Goal: Task Accomplishment & Management: Complete application form

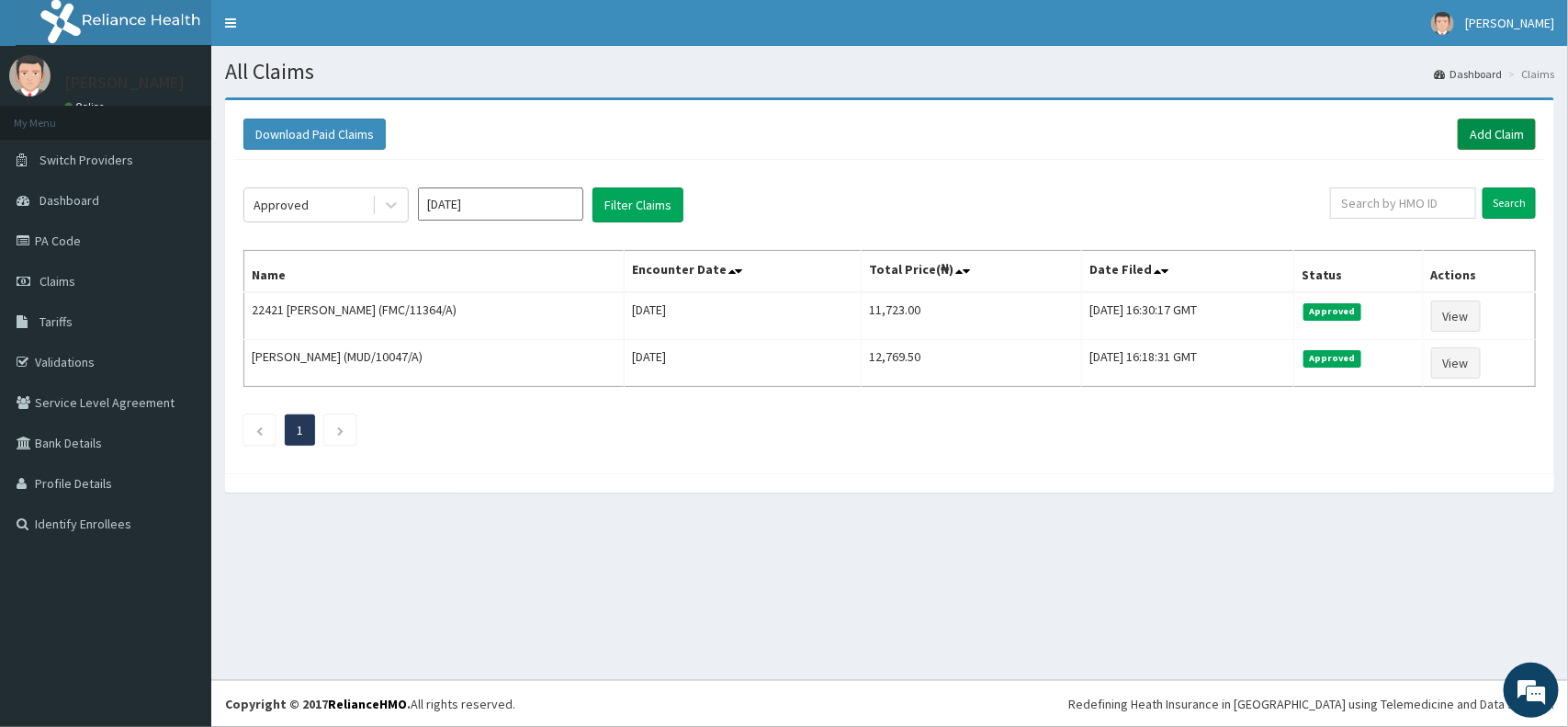
click at [1490, 138] on link "Add Claim" at bounding box center [1497, 134] width 78 height 31
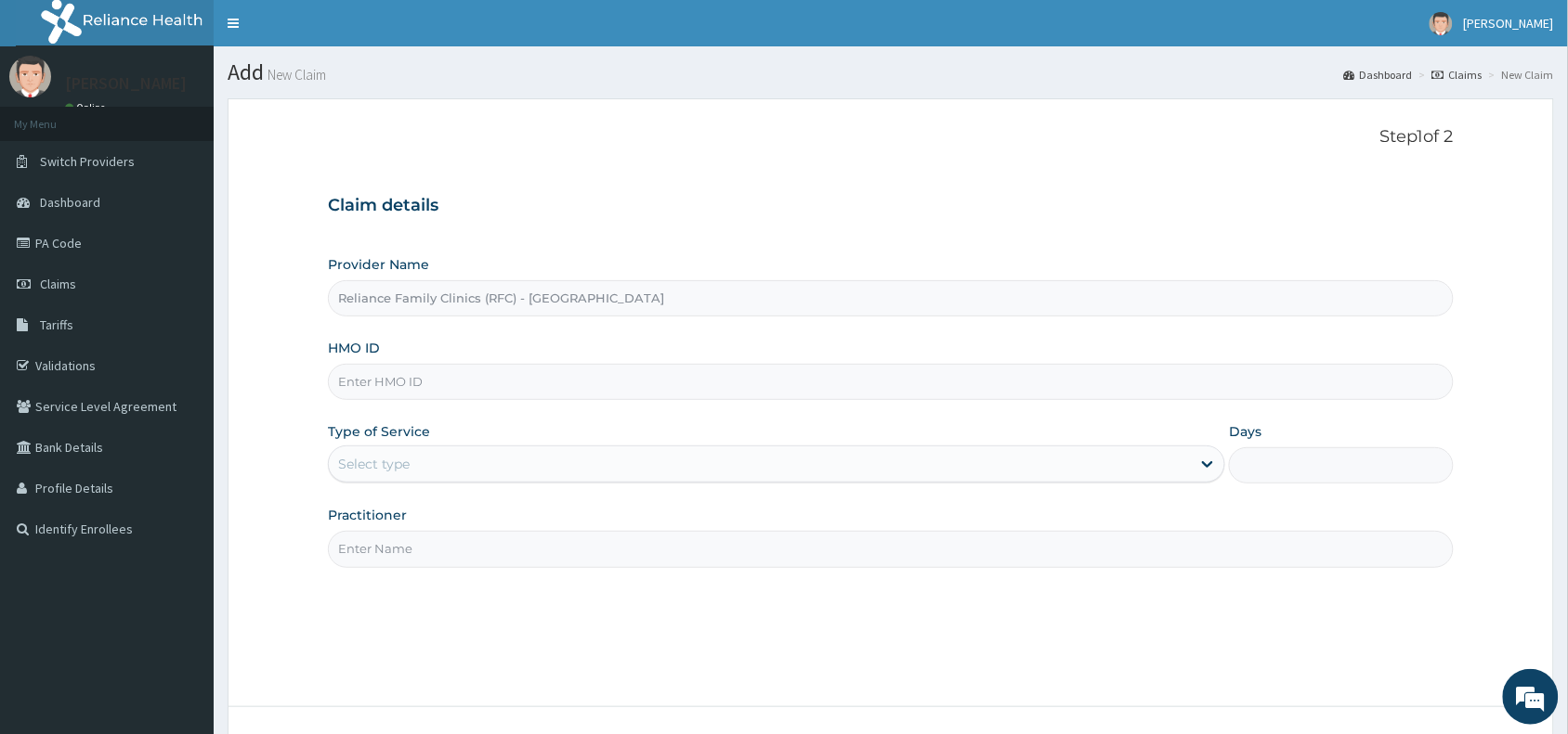
click at [475, 385] on input "HMO ID" at bounding box center [890, 382] width 1125 height 36
paste input "HSQ/10003/A"
click at [370, 380] on input "HSQ/10003/A" at bounding box center [890, 382] width 1125 height 36
type input "HSQ/10003/A"
click at [458, 470] on div "Select type" at bounding box center [759, 463] width 862 height 29
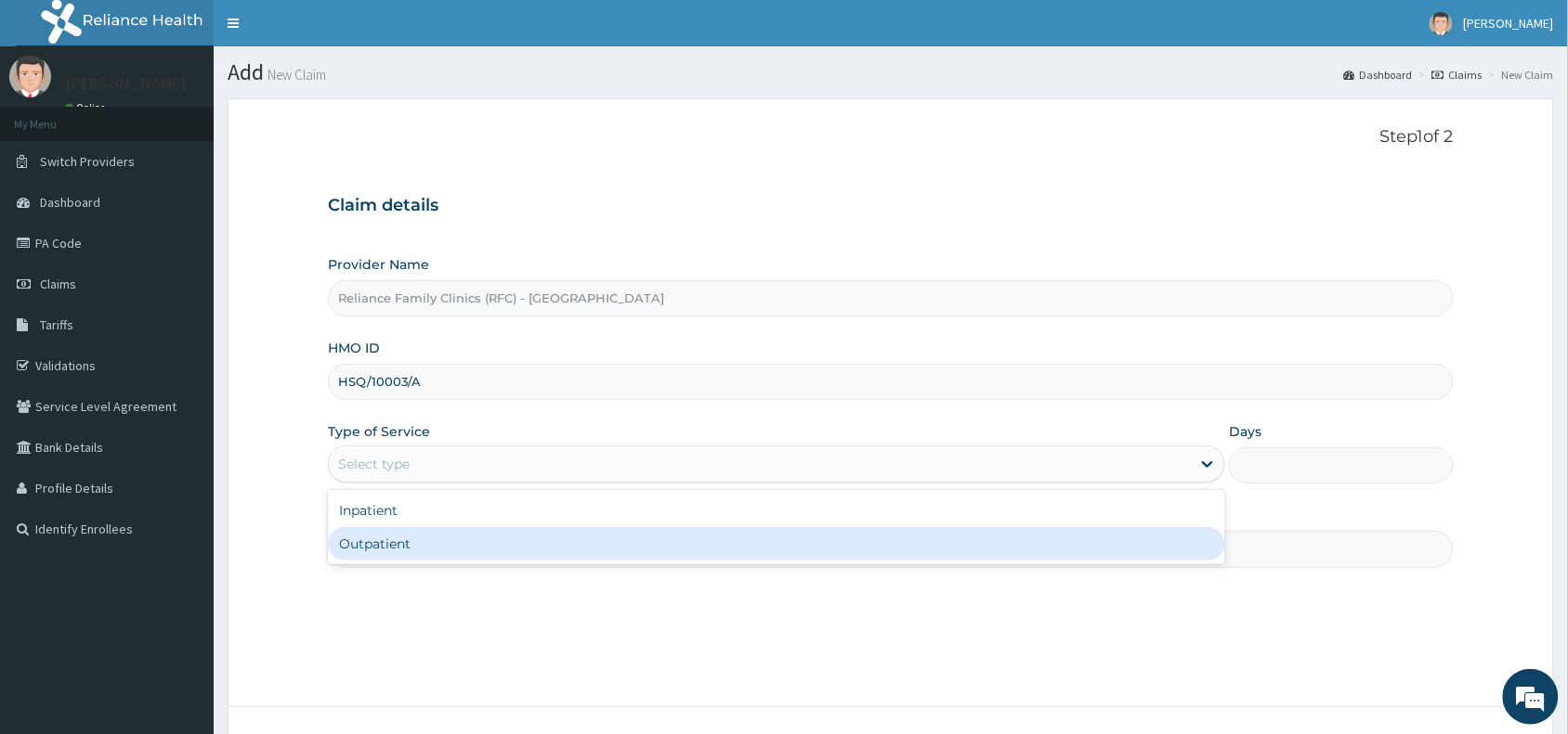
click at [456, 541] on div "Outpatient" at bounding box center [776, 543] width 897 height 33
type input "1"
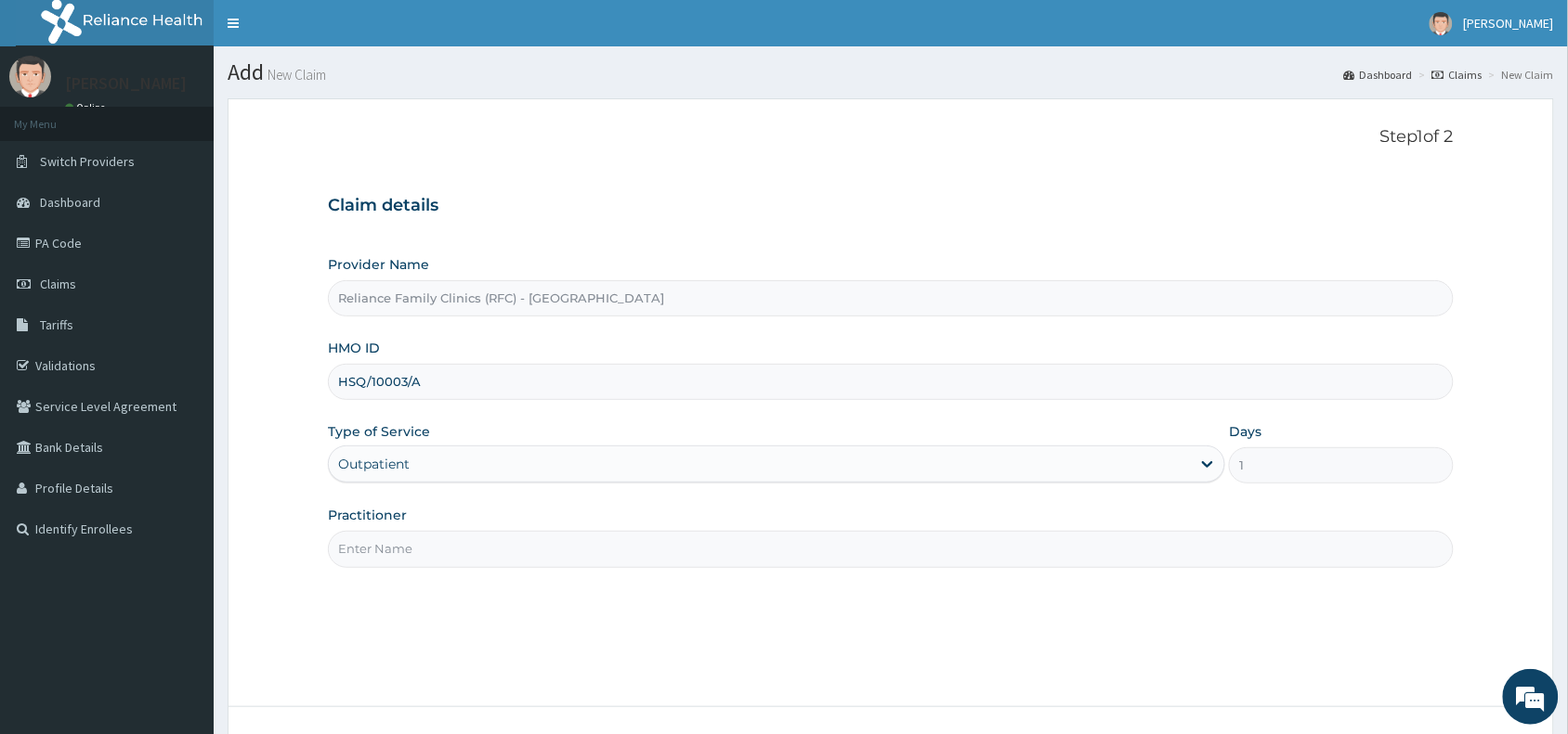
click at [462, 548] on input "Practitioner" at bounding box center [890, 549] width 1125 height 36
type input "D"
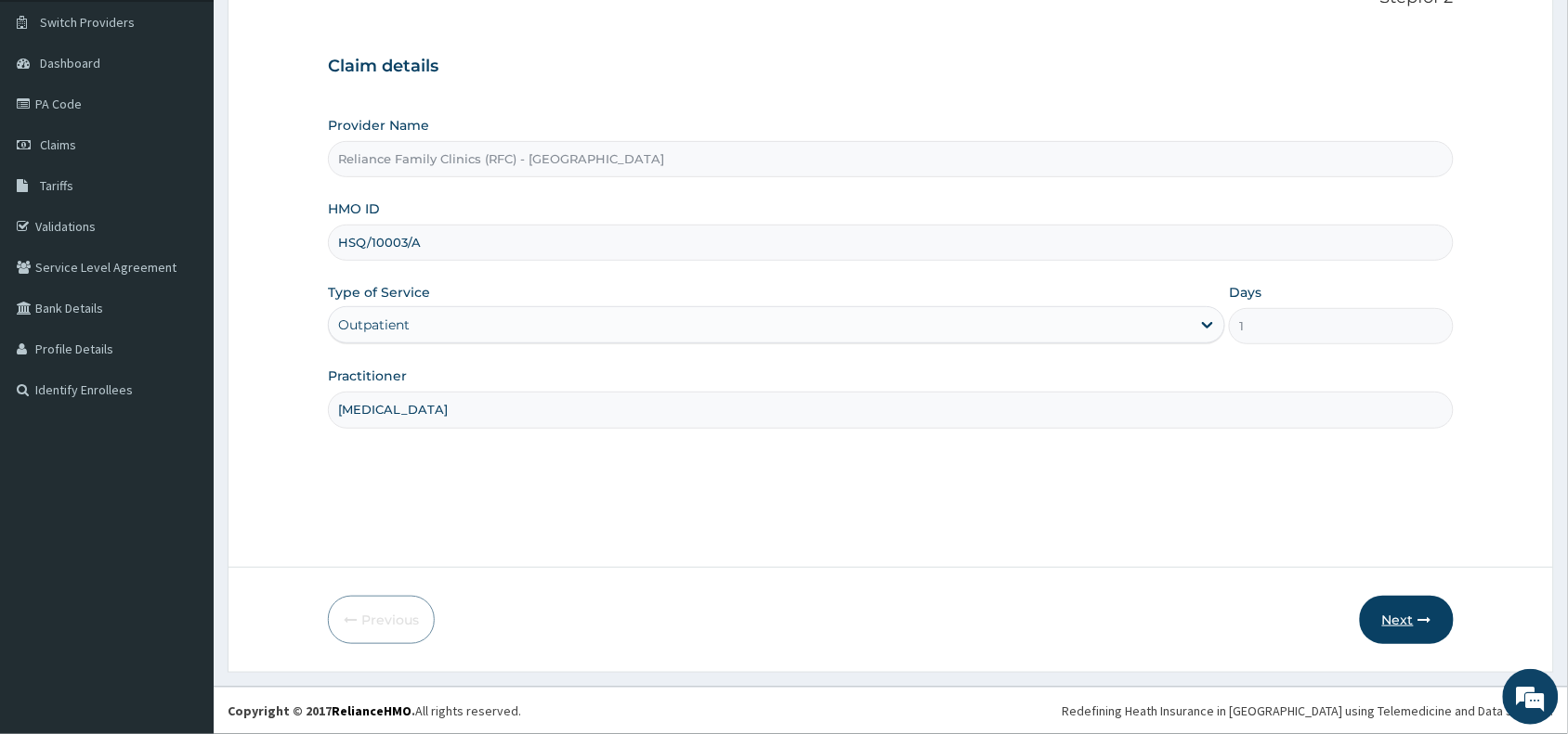
type input "Dermatologist"
click at [1381, 612] on button "Next" at bounding box center [1406, 620] width 93 height 48
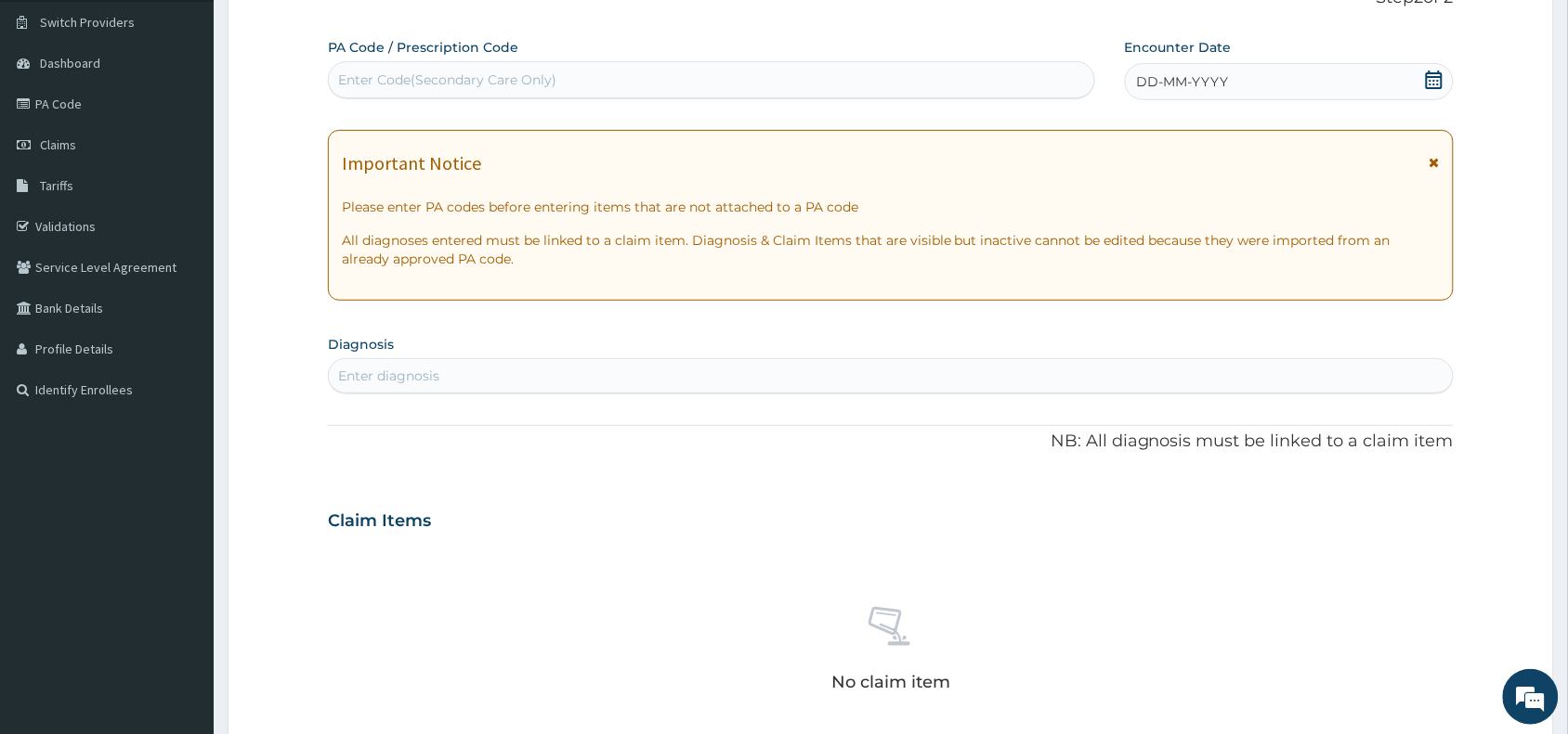
click at [571, 90] on div "Enter Code(Secondary Care Only)" at bounding box center [711, 79] width 766 height 29
paste input "PA/3588FD"
type input "PA/3588FD"
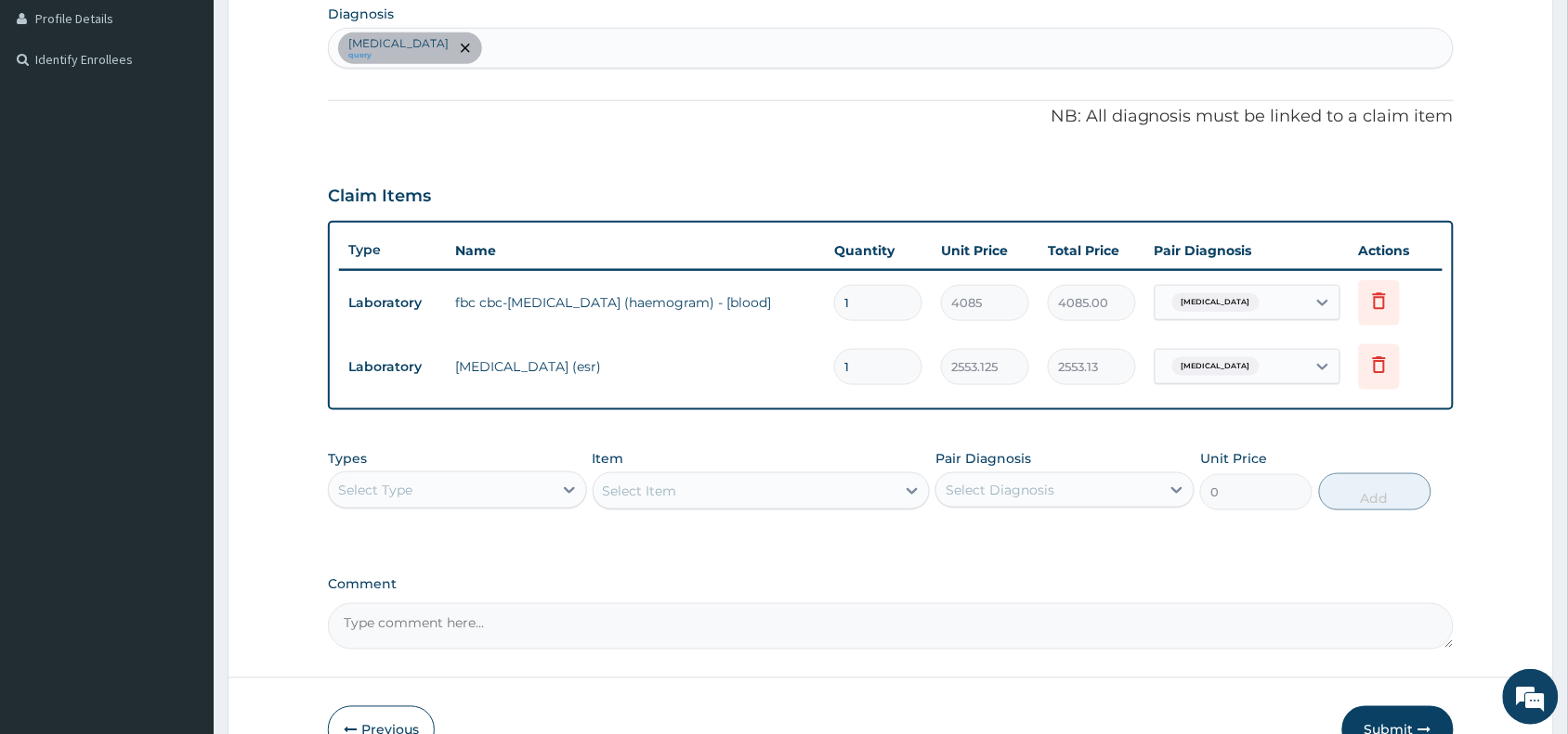
scroll to position [578, 0]
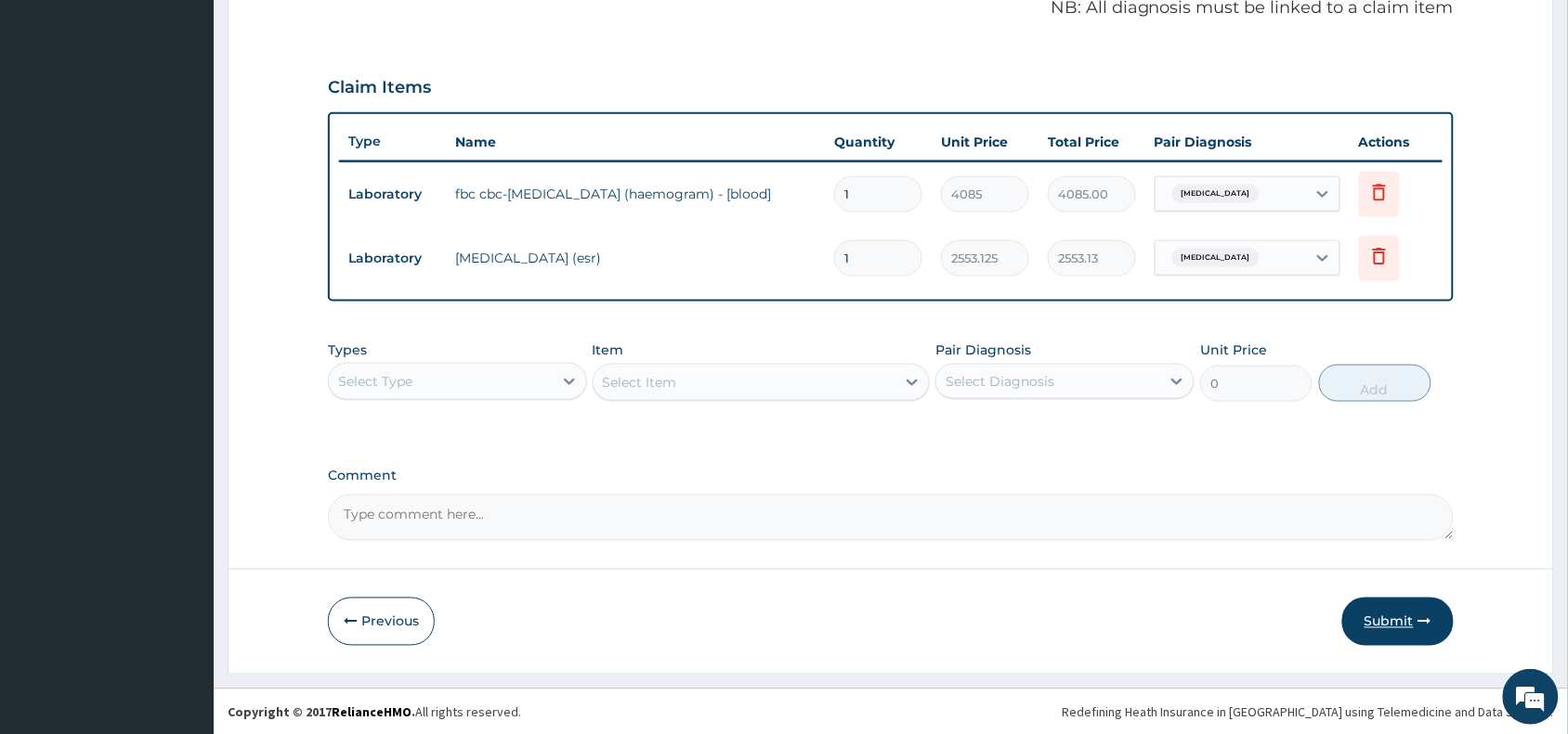
click at [1382, 627] on button "Submit" at bounding box center [1398, 622] width 111 height 48
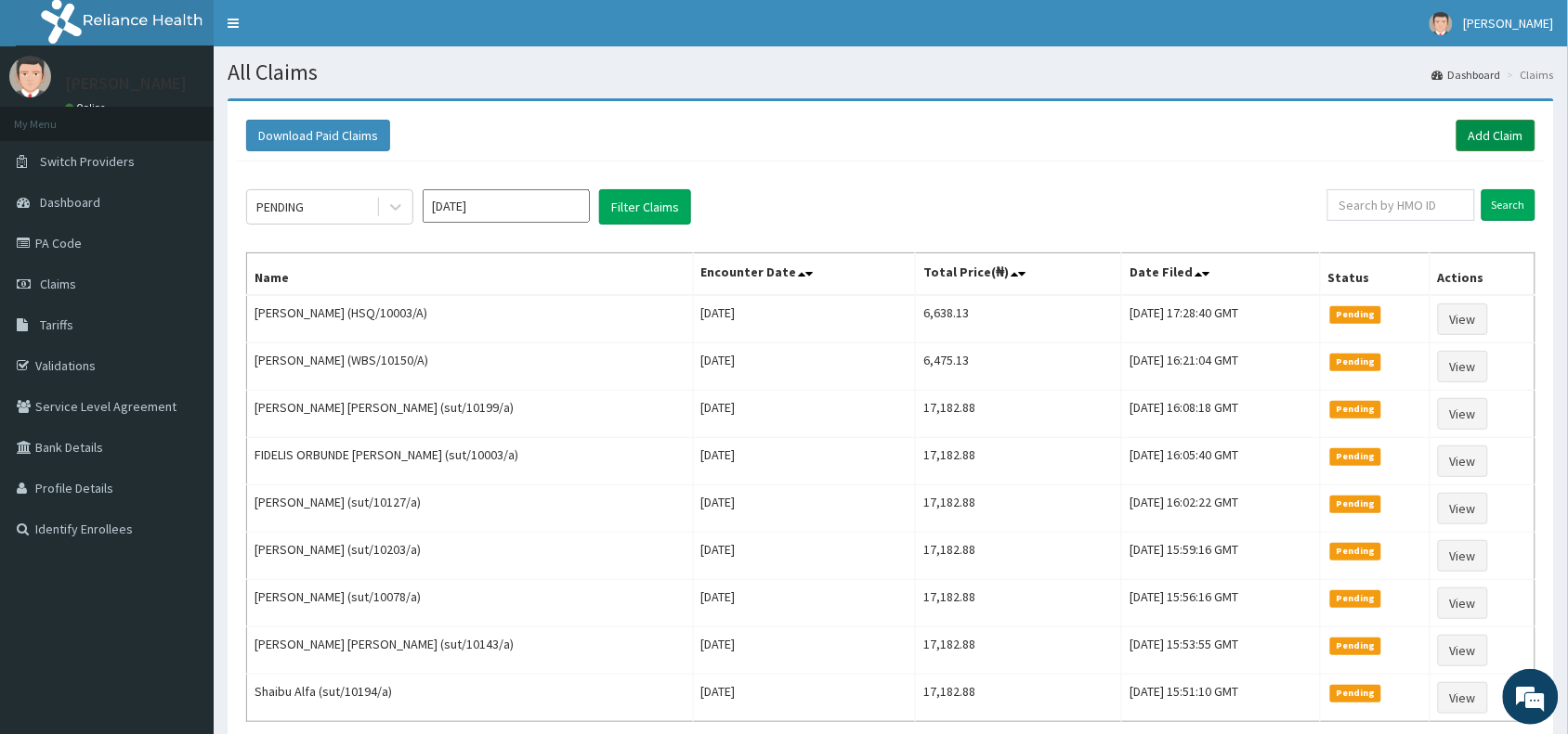
click at [1508, 141] on link "Add Claim" at bounding box center [1496, 135] width 79 height 31
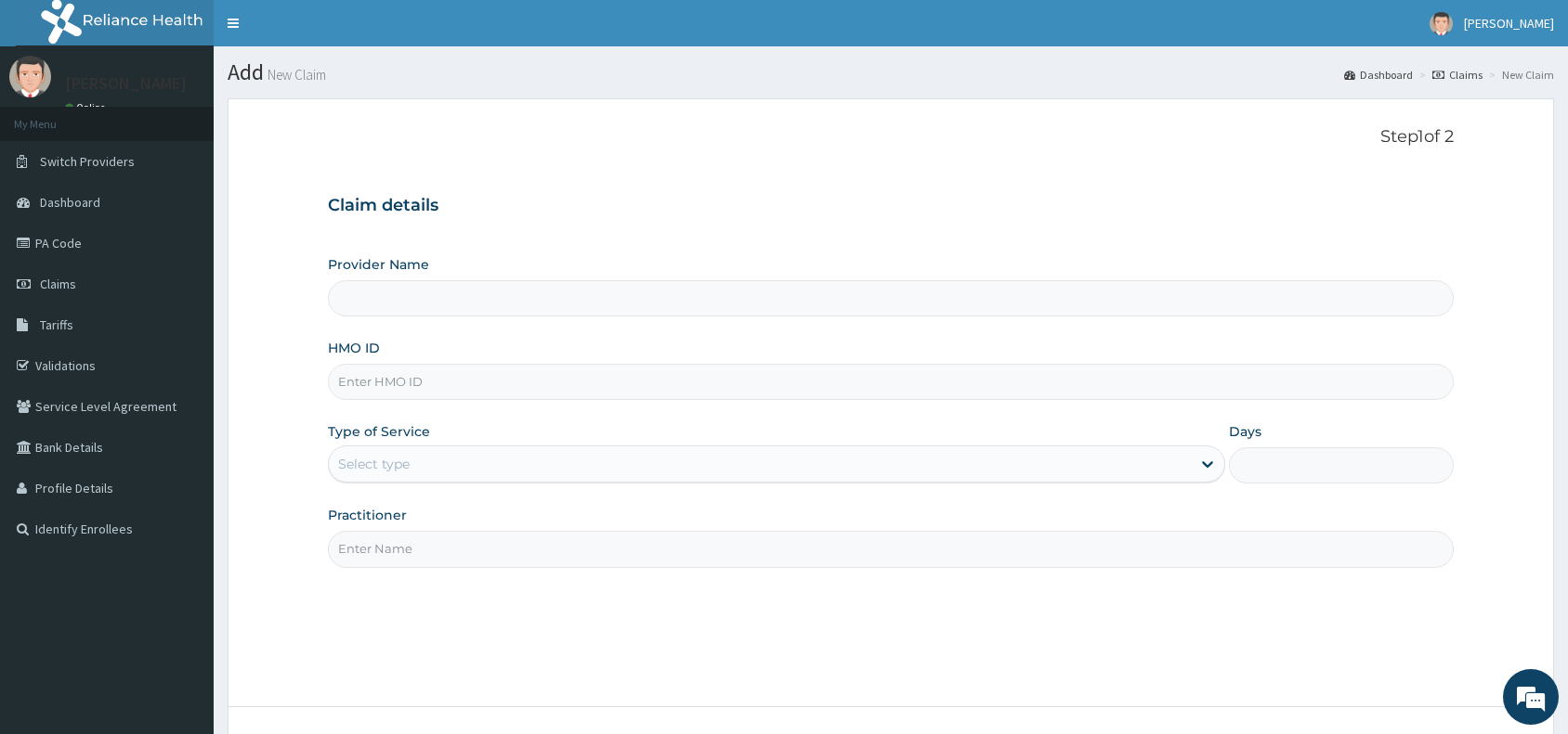
type input "Reliance Family Clinics (RFC) - [GEOGRAPHIC_DATA]"
click at [544, 374] on input "HMO ID" at bounding box center [890, 382] width 1125 height 36
paste input "JEC/10024/A"
type input "JEC/10024/A"
drag, startPoint x: 418, startPoint y: 456, endPoint x: 426, endPoint y: 480, distance: 25.3
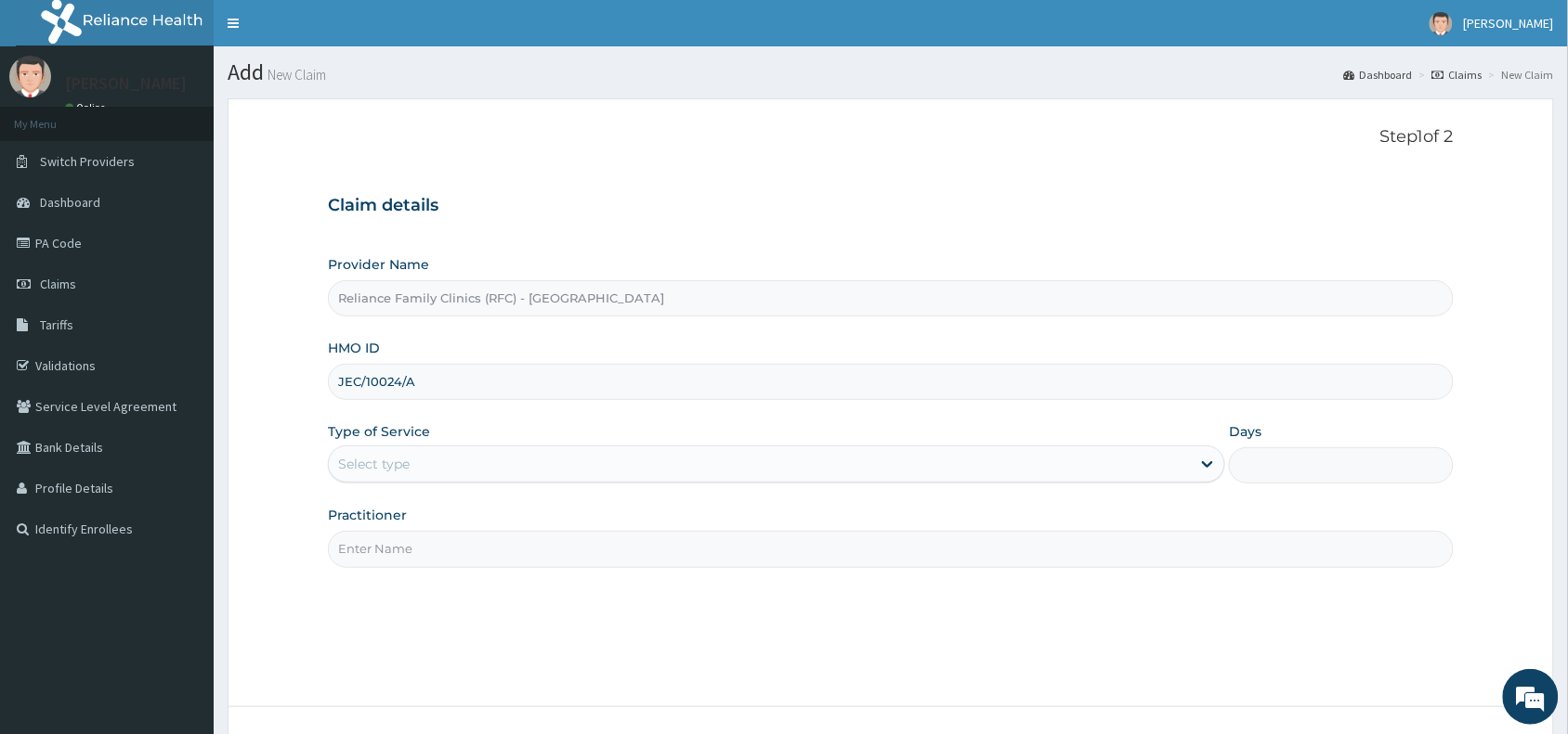
click at [419, 456] on div "Select type" at bounding box center [759, 463] width 862 height 29
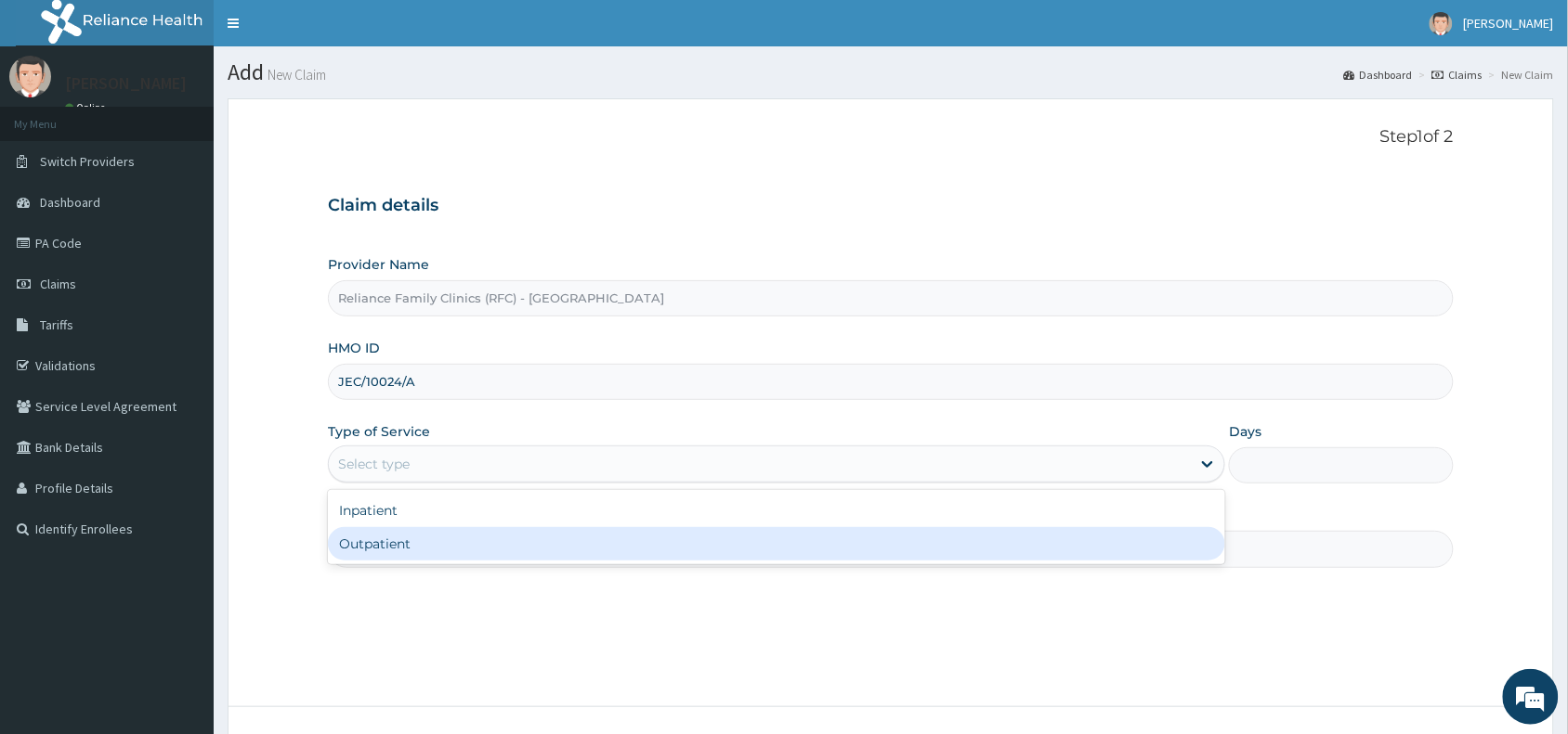
click at [453, 540] on div "Outpatient" at bounding box center [776, 543] width 897 height 33
type input "1"
click at [453, 541] on input "Practitioner" at bounding box center [890, 549] width 1125 height 36
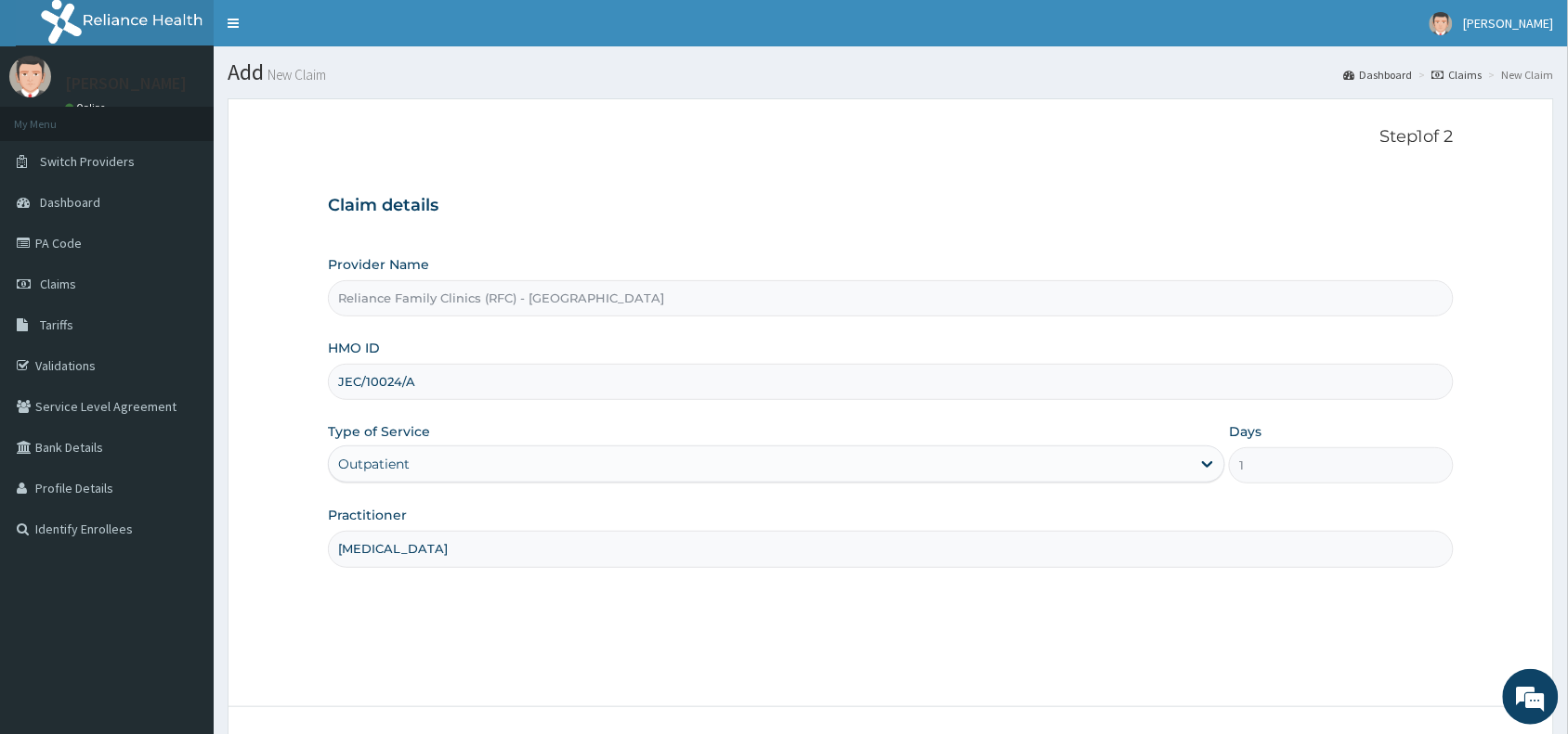
scroll to position [140, 0]
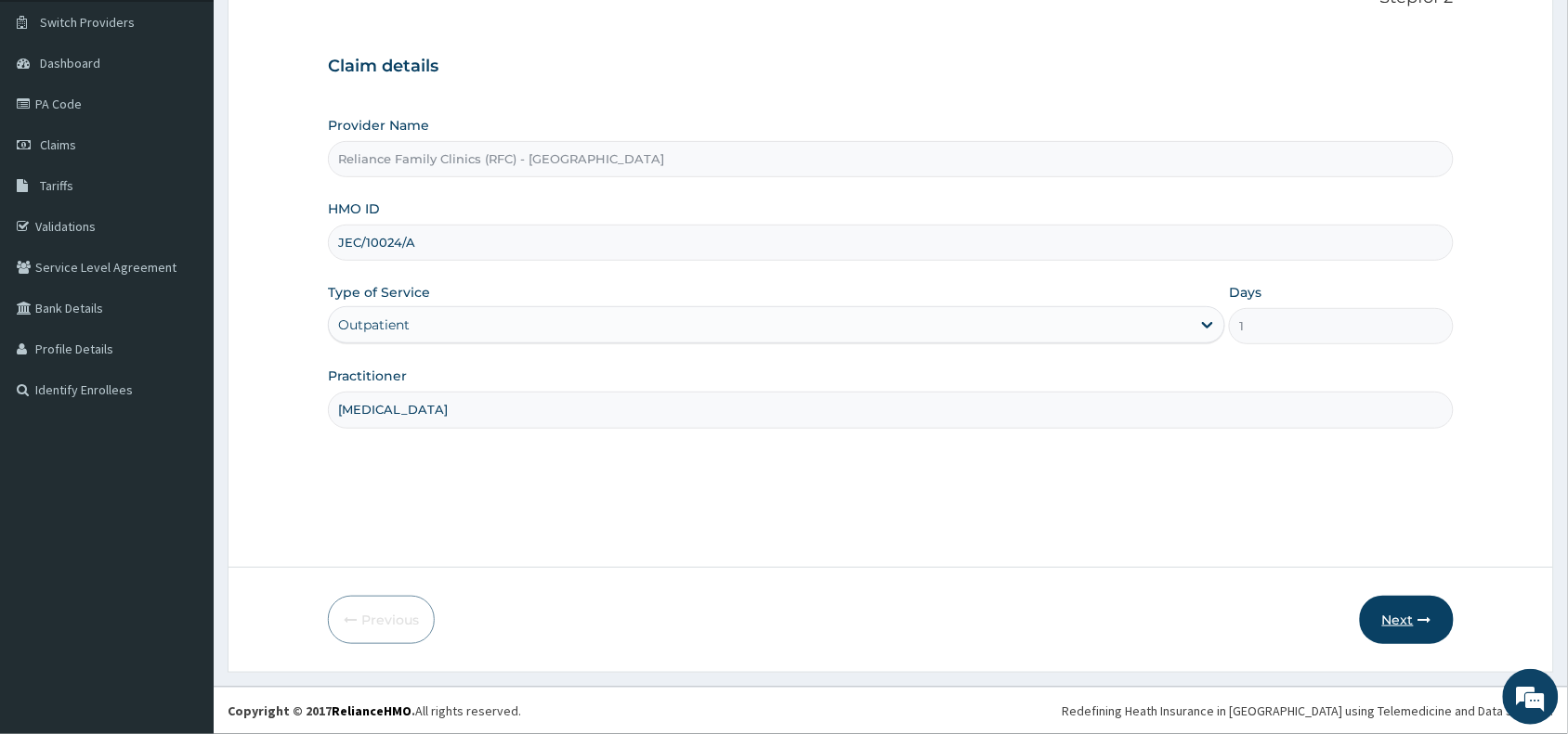
type input "Psychologist"
click at [1375, 626] on button "Next" at bounding box center [1406, 620] width 93 height 48
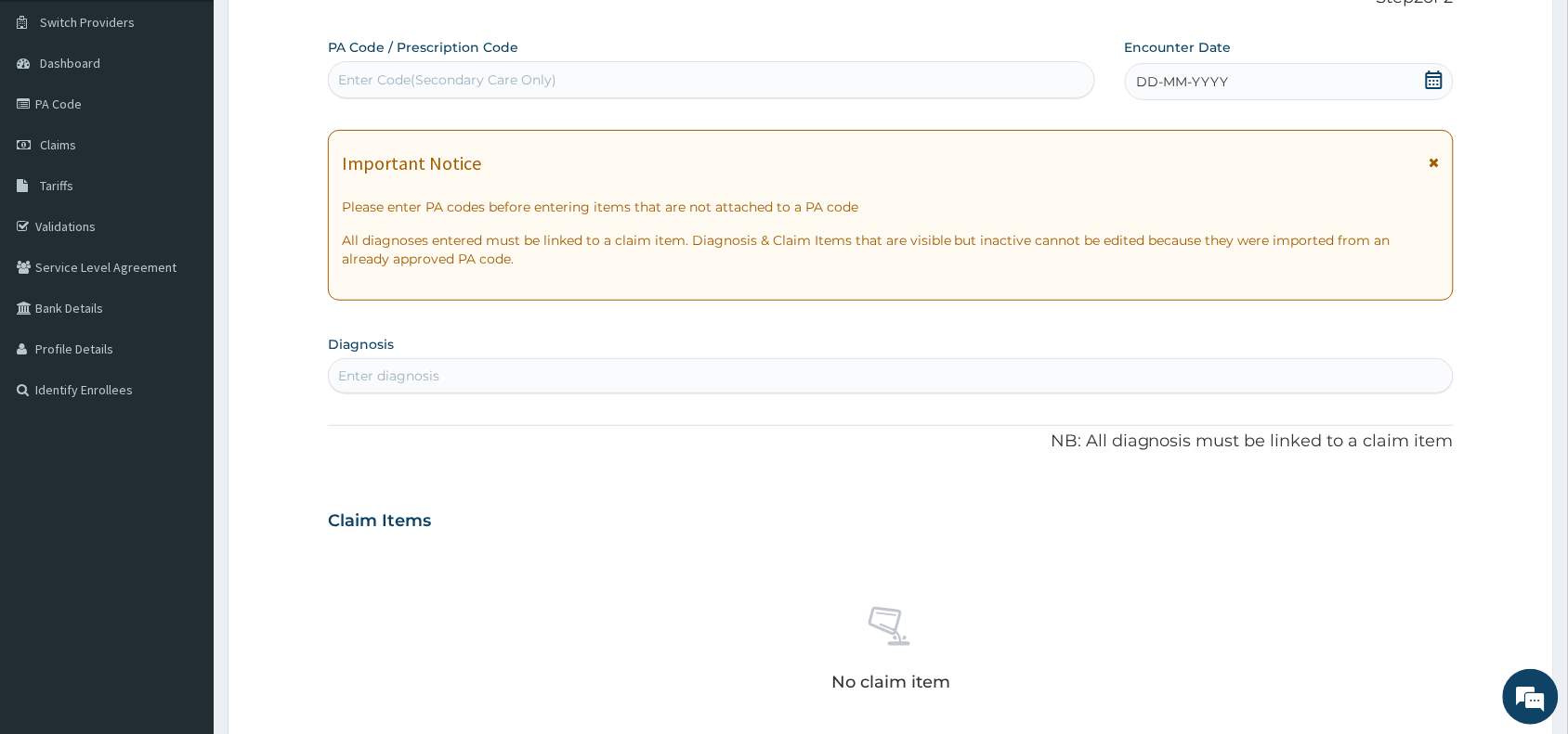
click at [692, 86] on div "Enter Code(Secondary Care Only)" at bounding box center [711, 79] width 766 height 29
paste input "PA/66CAA6"
type input "PA/66CAA6"
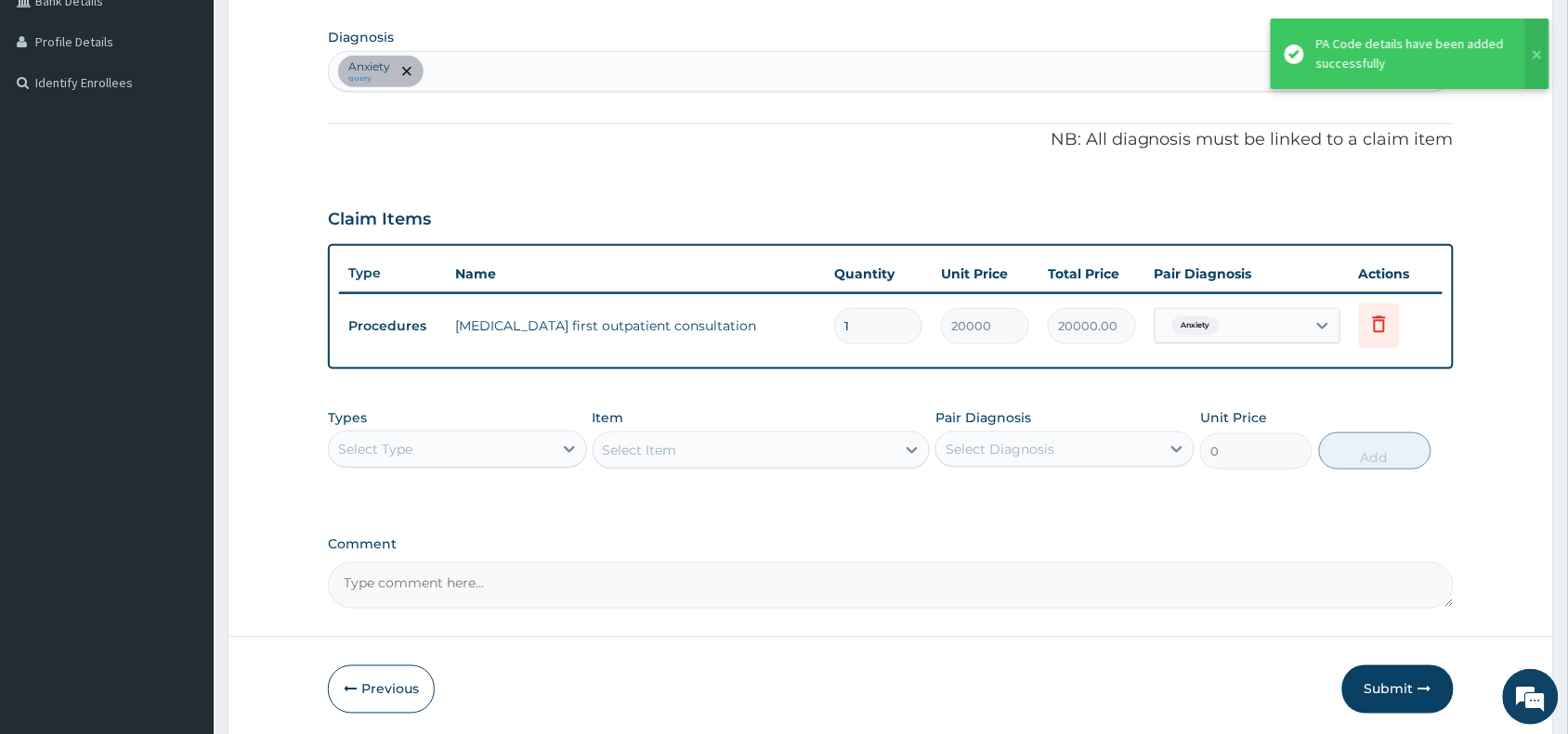
scroll to position [457, 0]
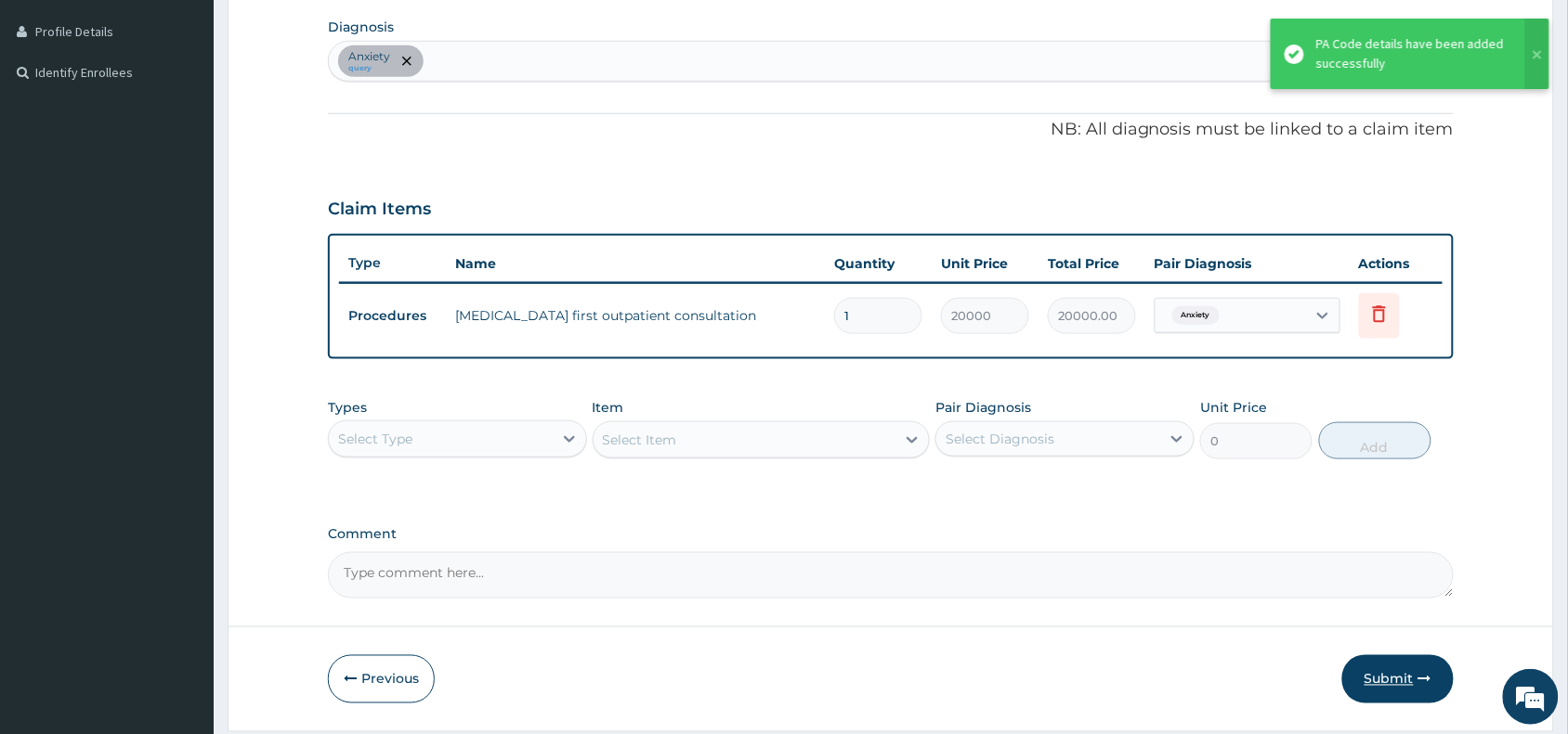
click at [1399, 701] on button "Submit" at bounding box center [1398, 679] width 111 height 48
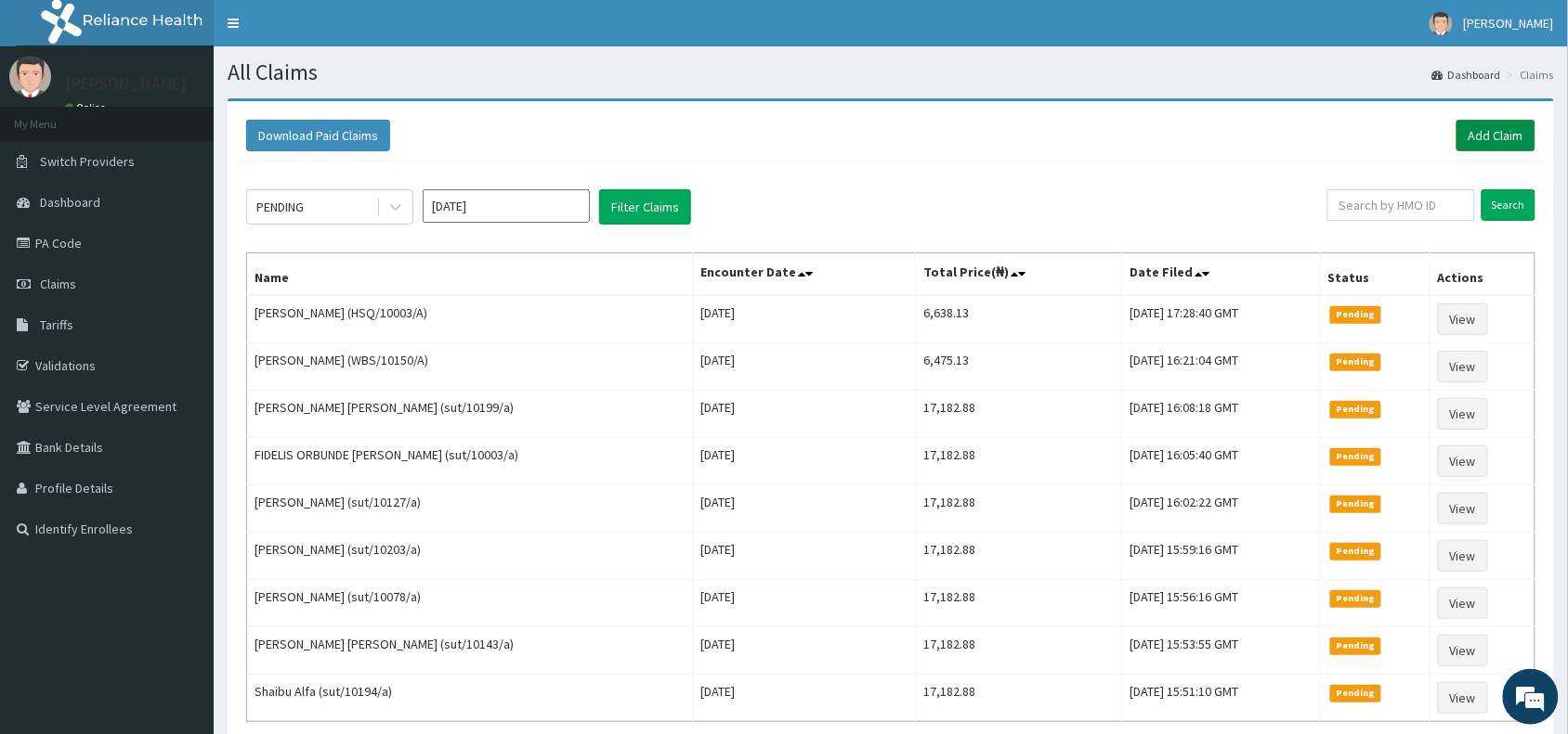
click at [1481, 136] on link "Add Claim" at bounding box center [1496, 135] width 79 height 31
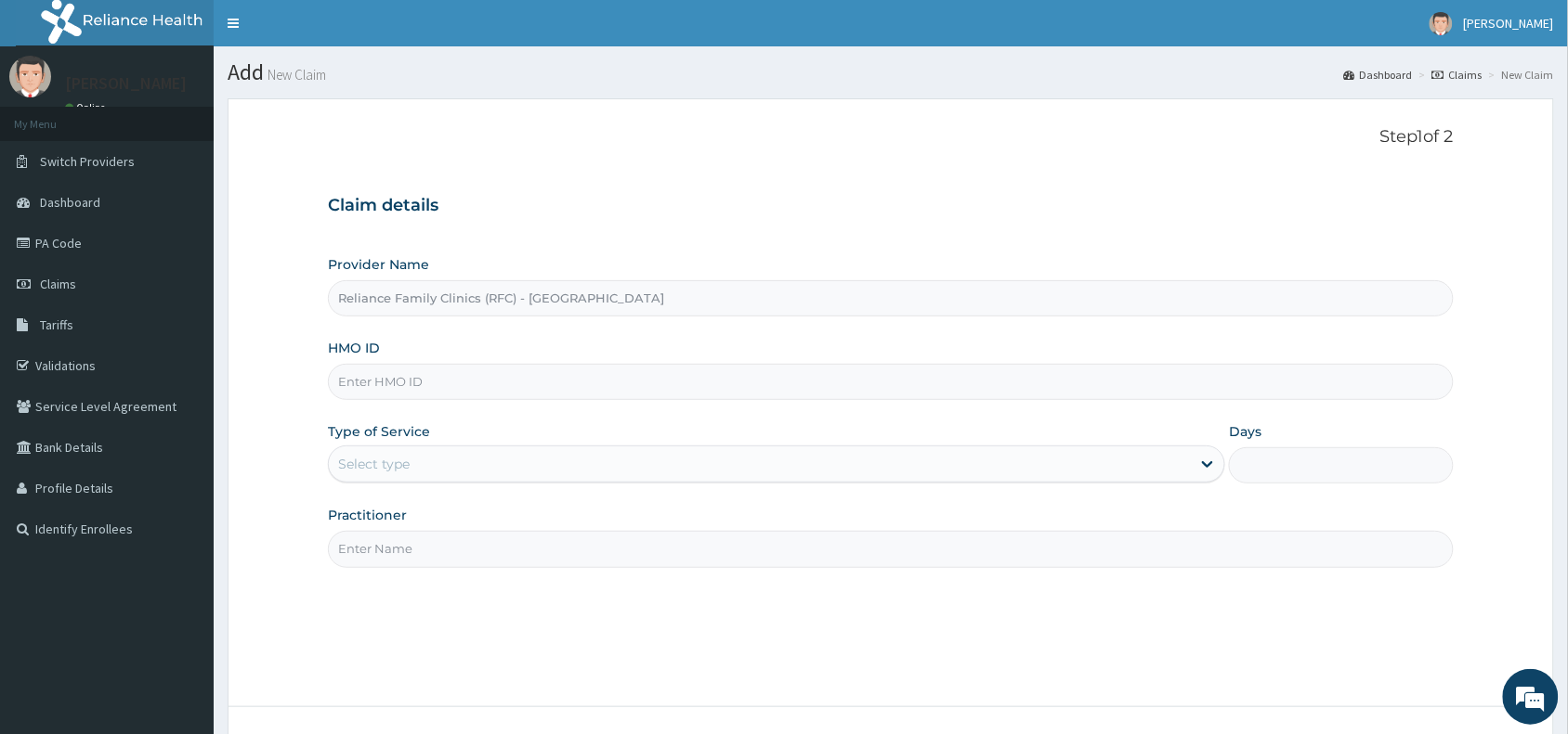
click at [560, 391] on input "HMO ID" at bounding box center [890, 382] width 1125 height 36
paste input "JEC/10001/A"
type input "JEC/10001/A"
click at [442, 462] on div "Select type" at bounding box center [759, 463] width 862 height 29
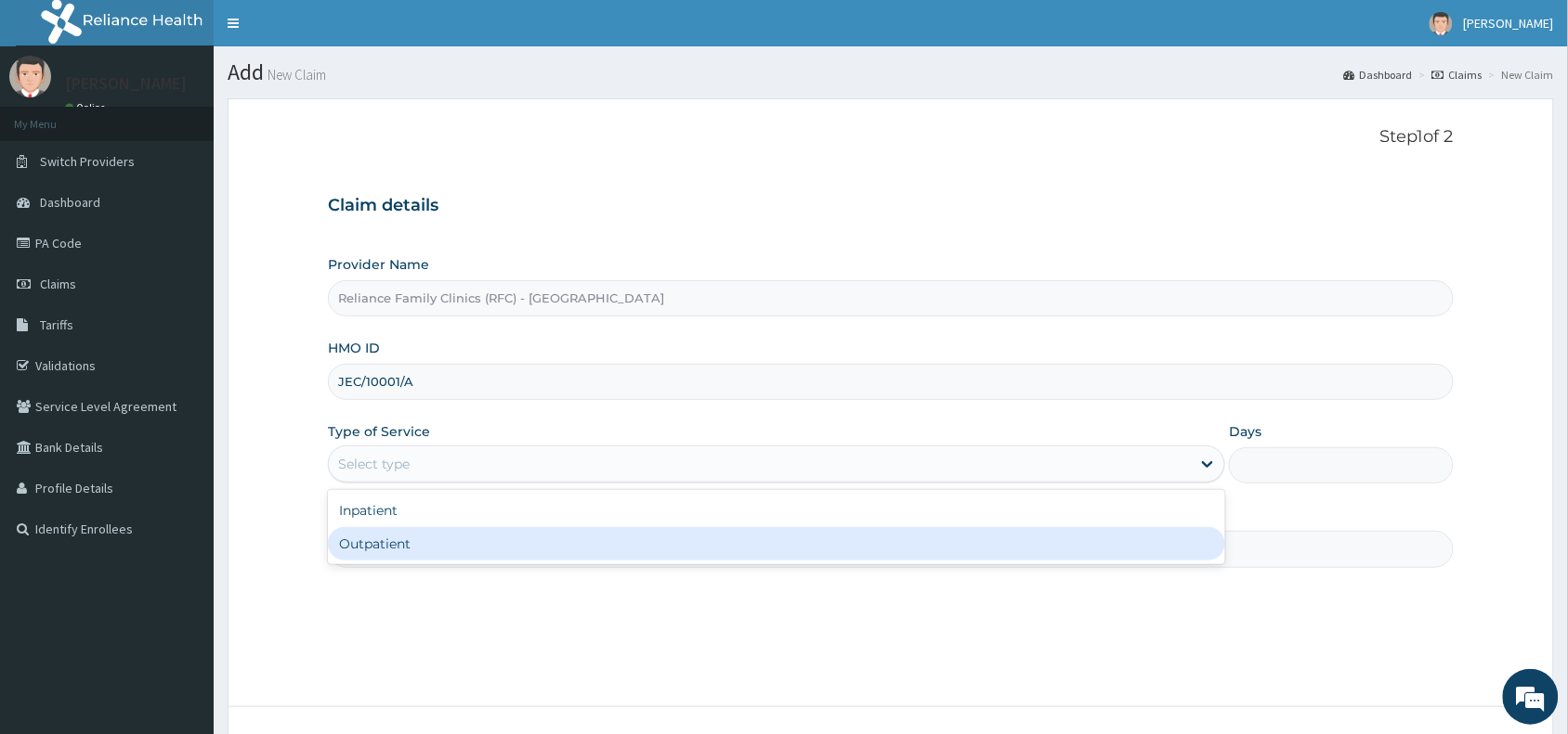
click at [475, 552] on div "Outpatient" at bounding box center [776, 543] width 897 height 33
type input "1"
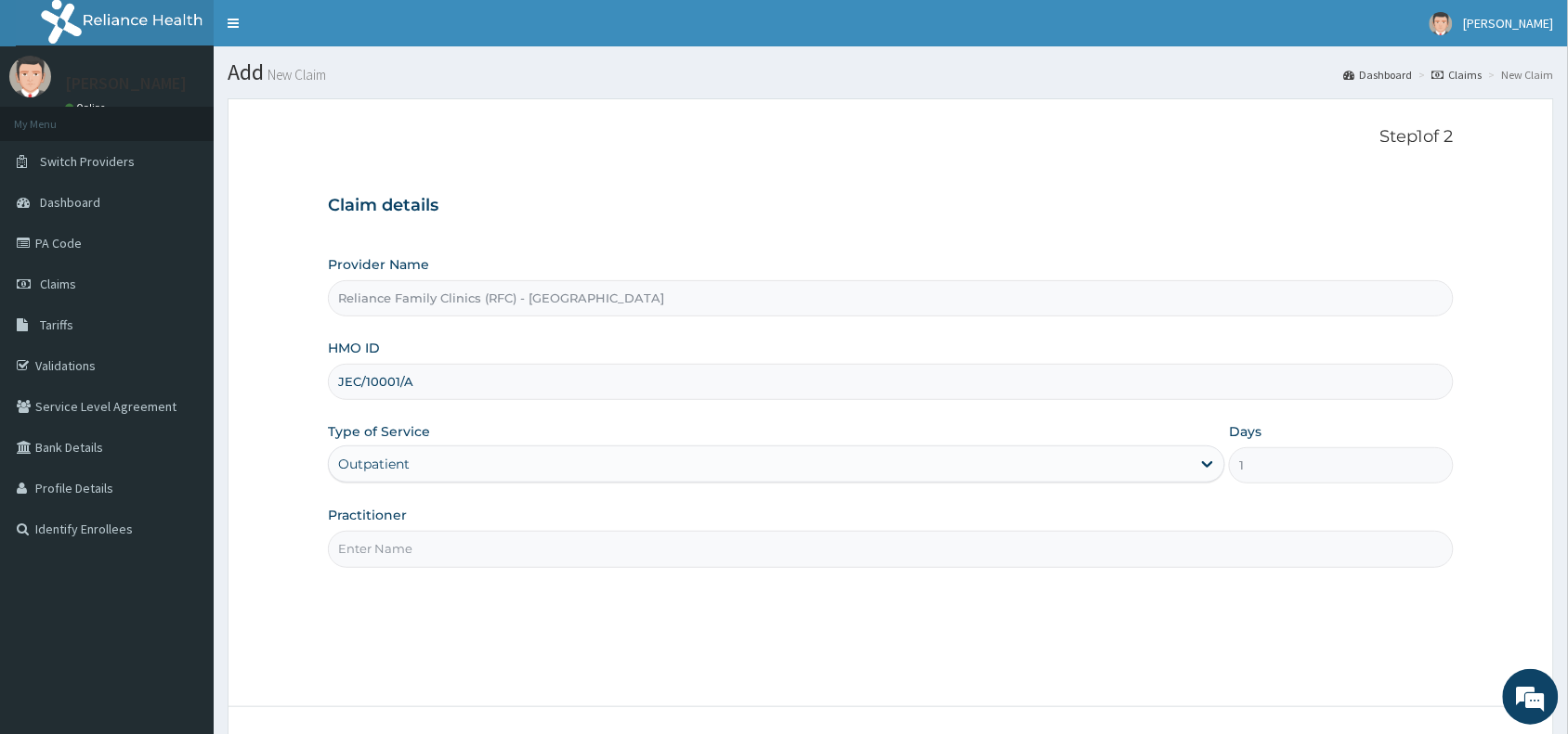
click at [475, 552] on input "Practitioner" at bounding box center [890, 549] width 1125 height 36
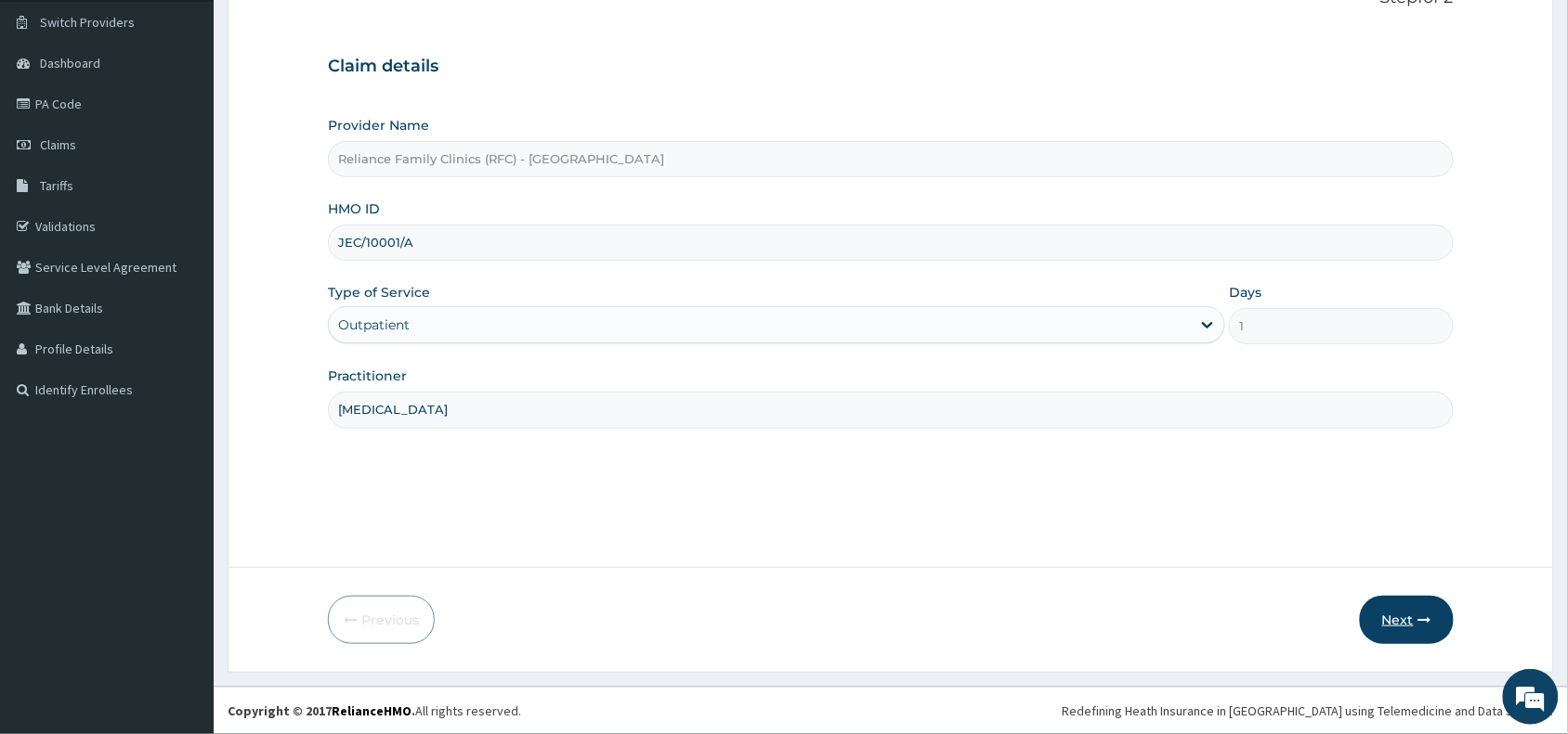
type input "Psychologist"
click at [1401, 624] on button "Next" at bounding box center [1406, 620] width 93 height 48
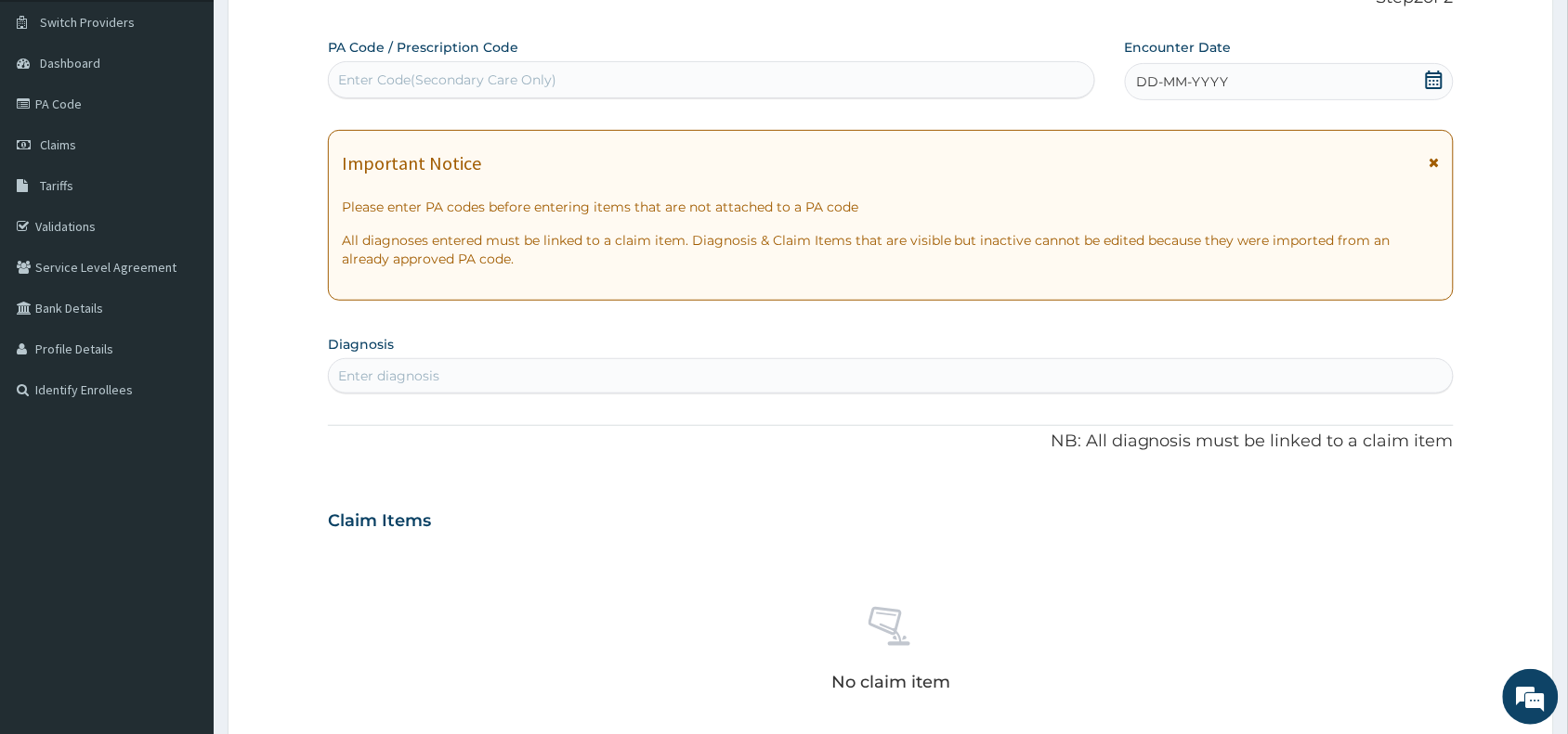
click at [662, 75] on div "Enter Code(Secondary Care Only)" at bounding box center [711, 79] width 766 height 29
paste input "PA/B2AFBE"
type input "PA/B2AFBE"
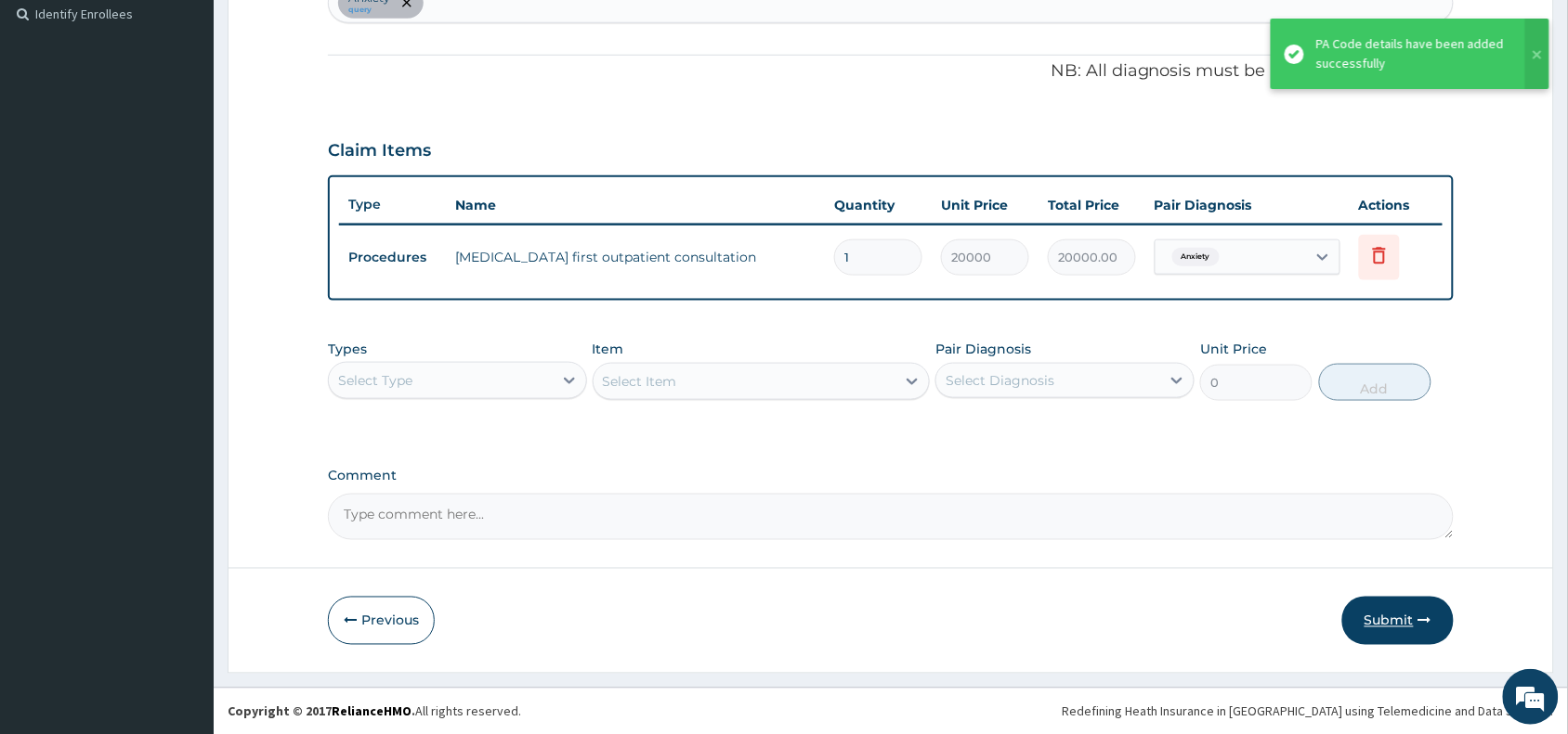
click at [1372, 609] on button "Submit" at bounding box center [1398, 621] width 111 height 48
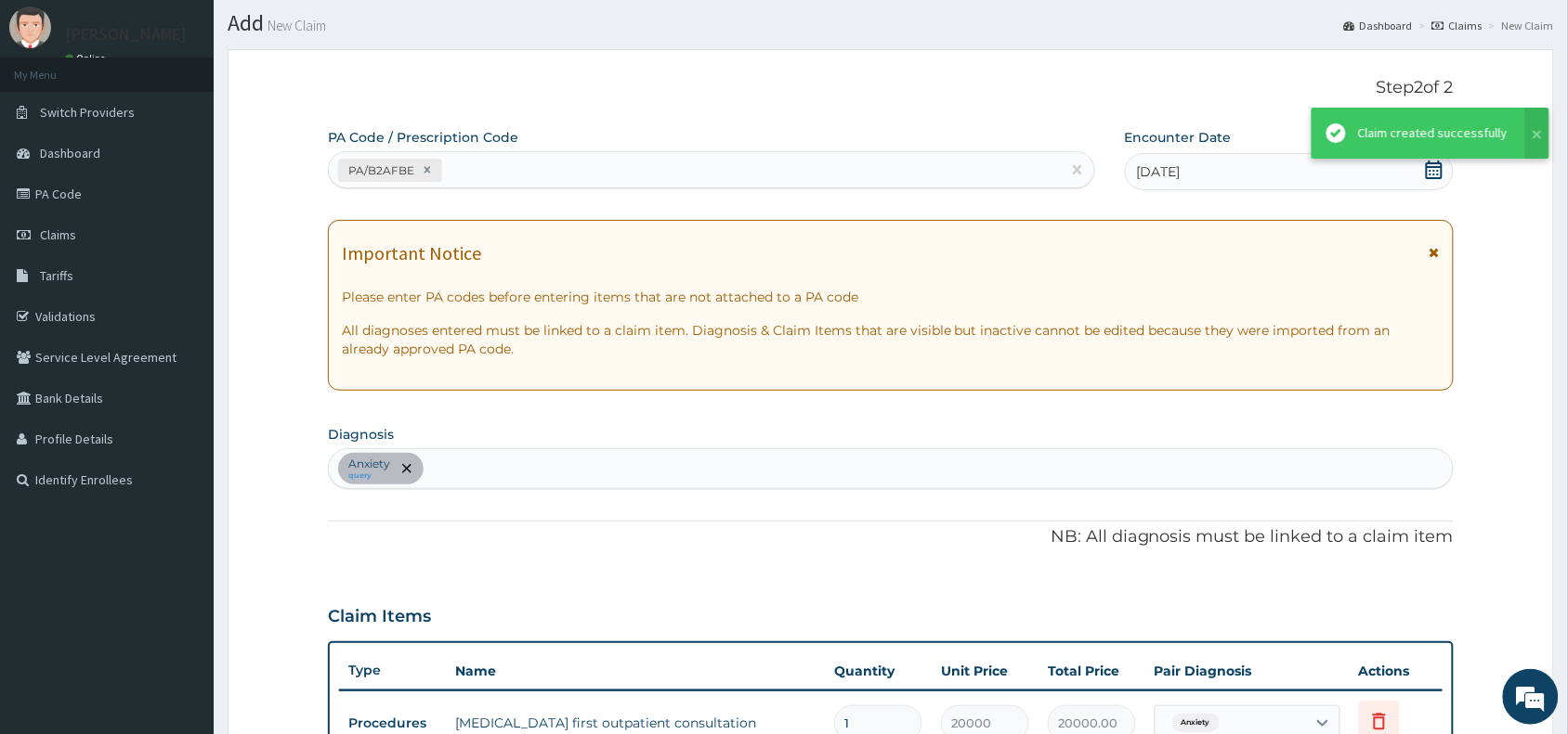
scroll to position [515, 0]
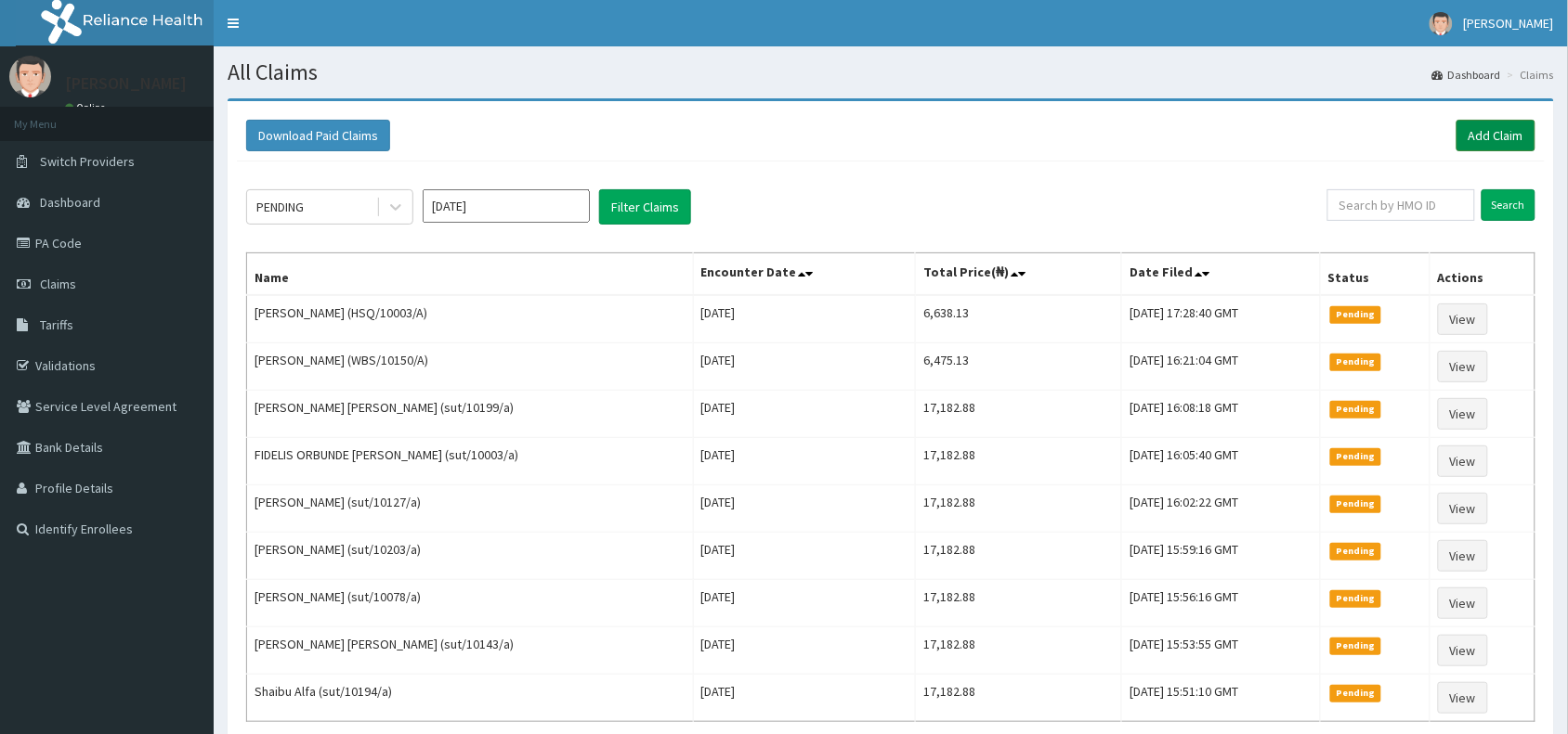
click at [1505, 135] on link "Add Claim" at bounding box center [1496, 135] width 79 height 31
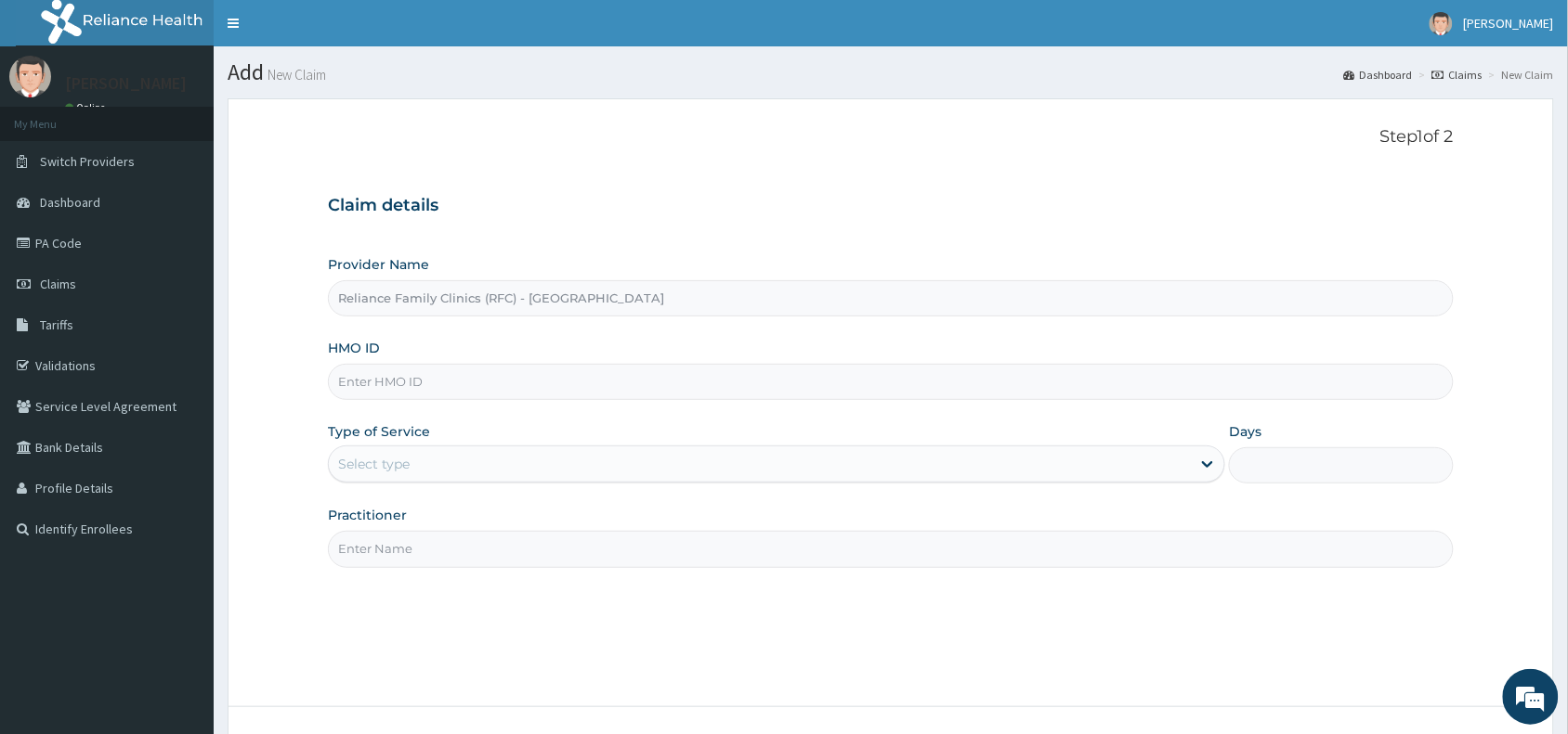
click at [558, 391] on input "HMO ID" at bounding box center [890, 382] width 1125 height 36
paste input "ACY/10013/A"
type input "ACY/10013/A"
click at [489, 465] on div "Select type" at bounding box center [759, 463] width 862 height 29
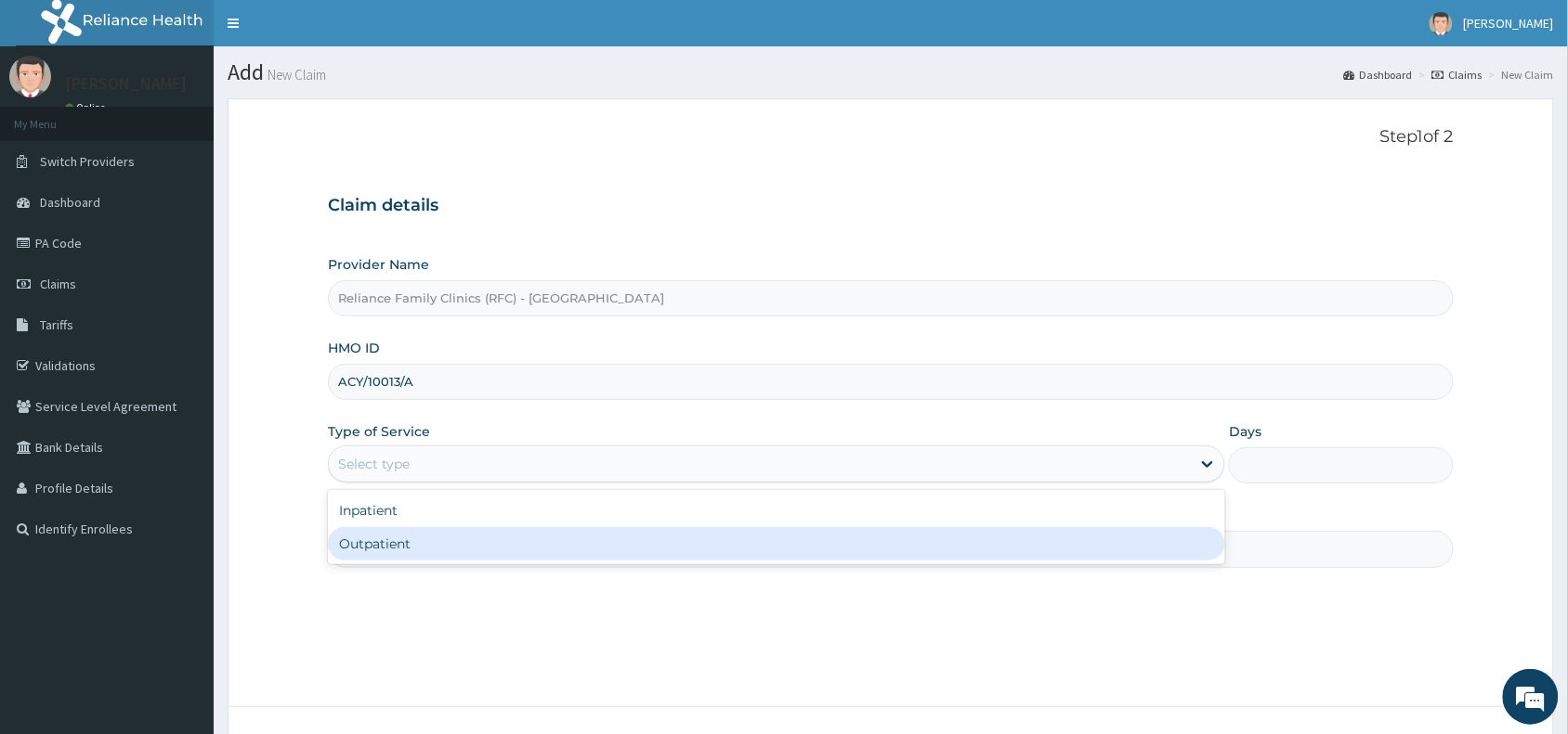
click at [508, 553] on div "Outpatient" at bounding box center [776, 543] width 897 height 33
type input "1"
click at [508, 553] on input "Practitioner" at bounding box center [890, 549] width 1125 height 36
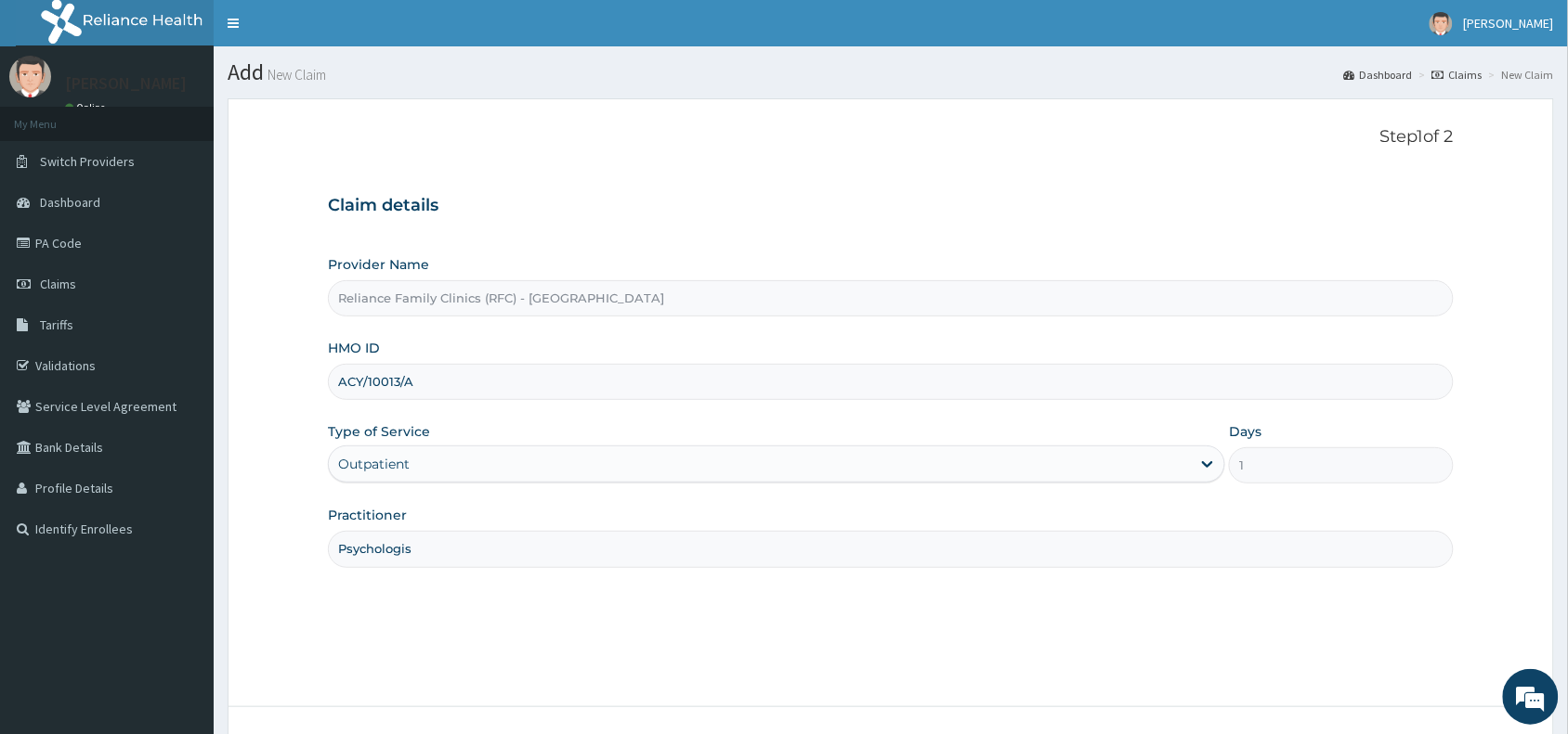
type input "Psychologist"
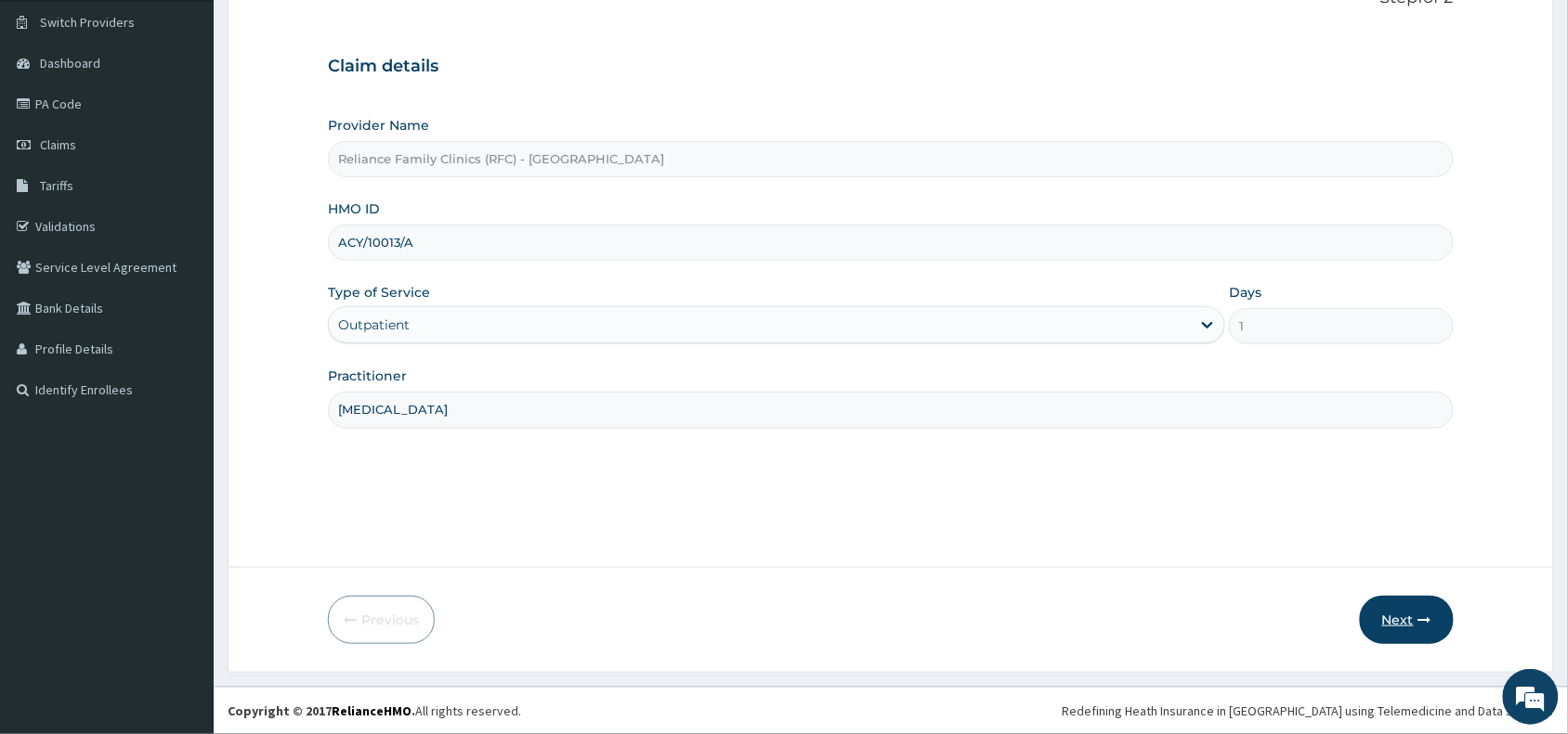
click at [1408, 619] on button "Next" at bounding box center [1406, 620] width 93 height 48
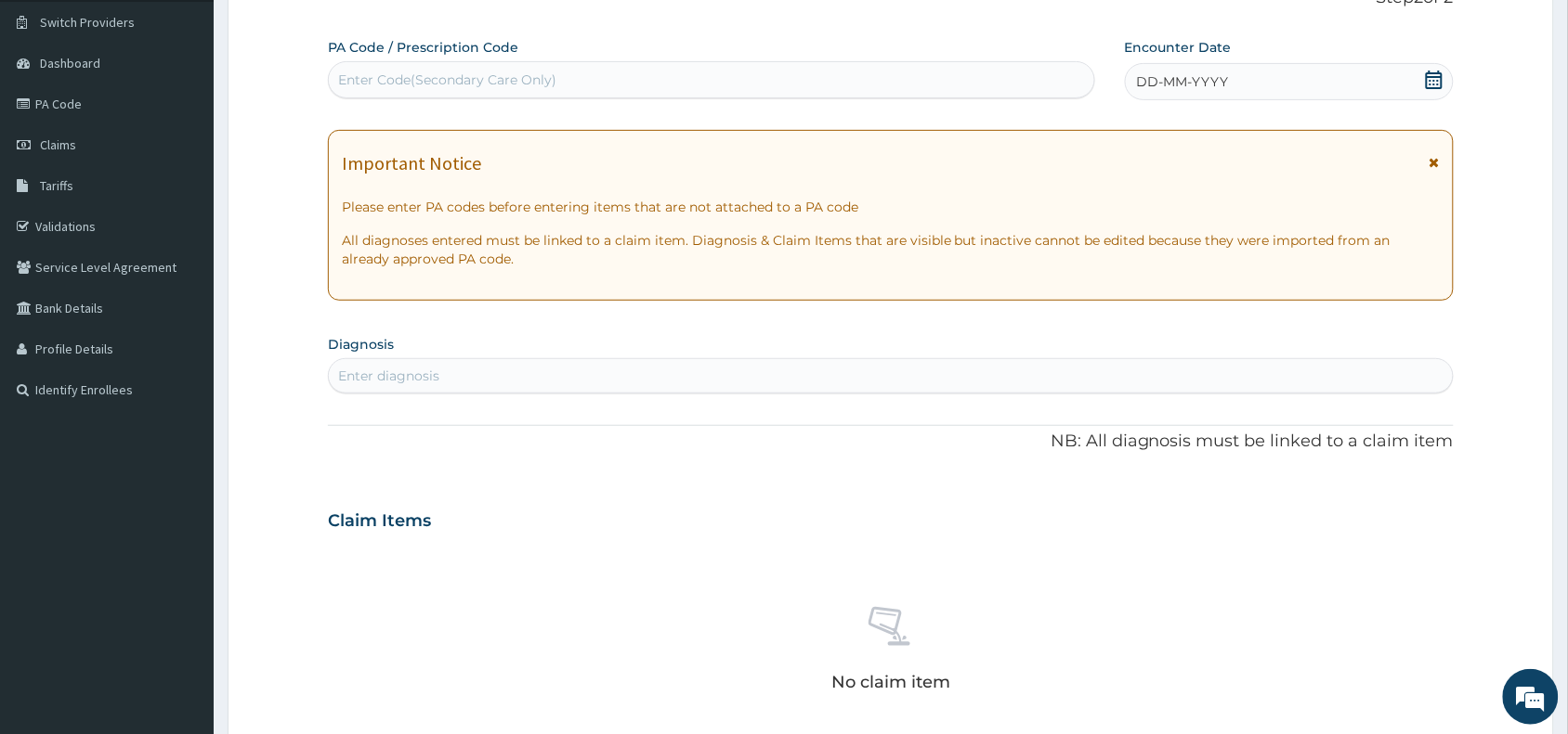
scroll to position [0, 0]
click at [632, 81] on div "Enter Code(Secondary Care Only)" at bounding box center [711, 79] width 766 height 29
paste input "PA/6BBF3A"
type input "PA/6BBF3A"
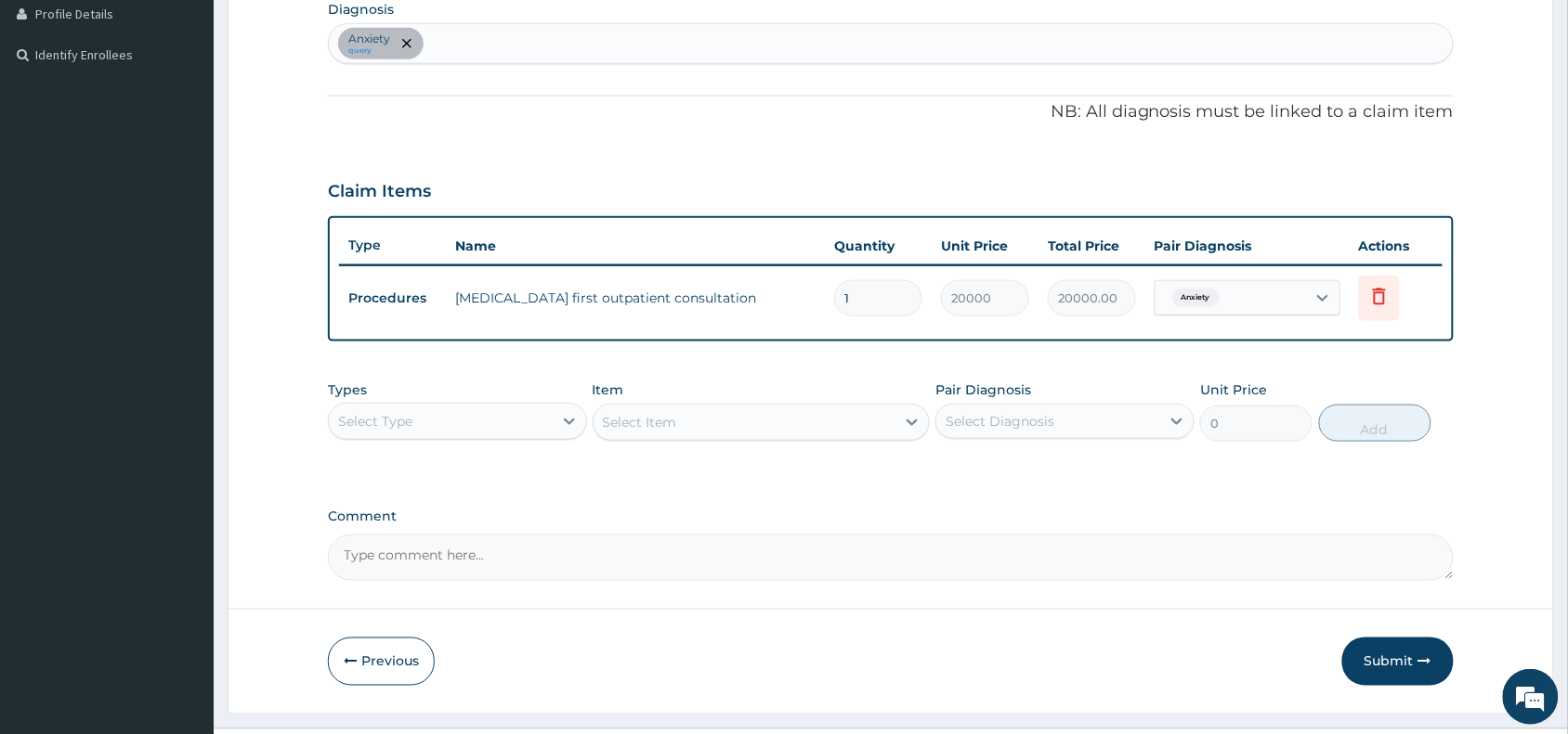
scroll to position [515, 0]
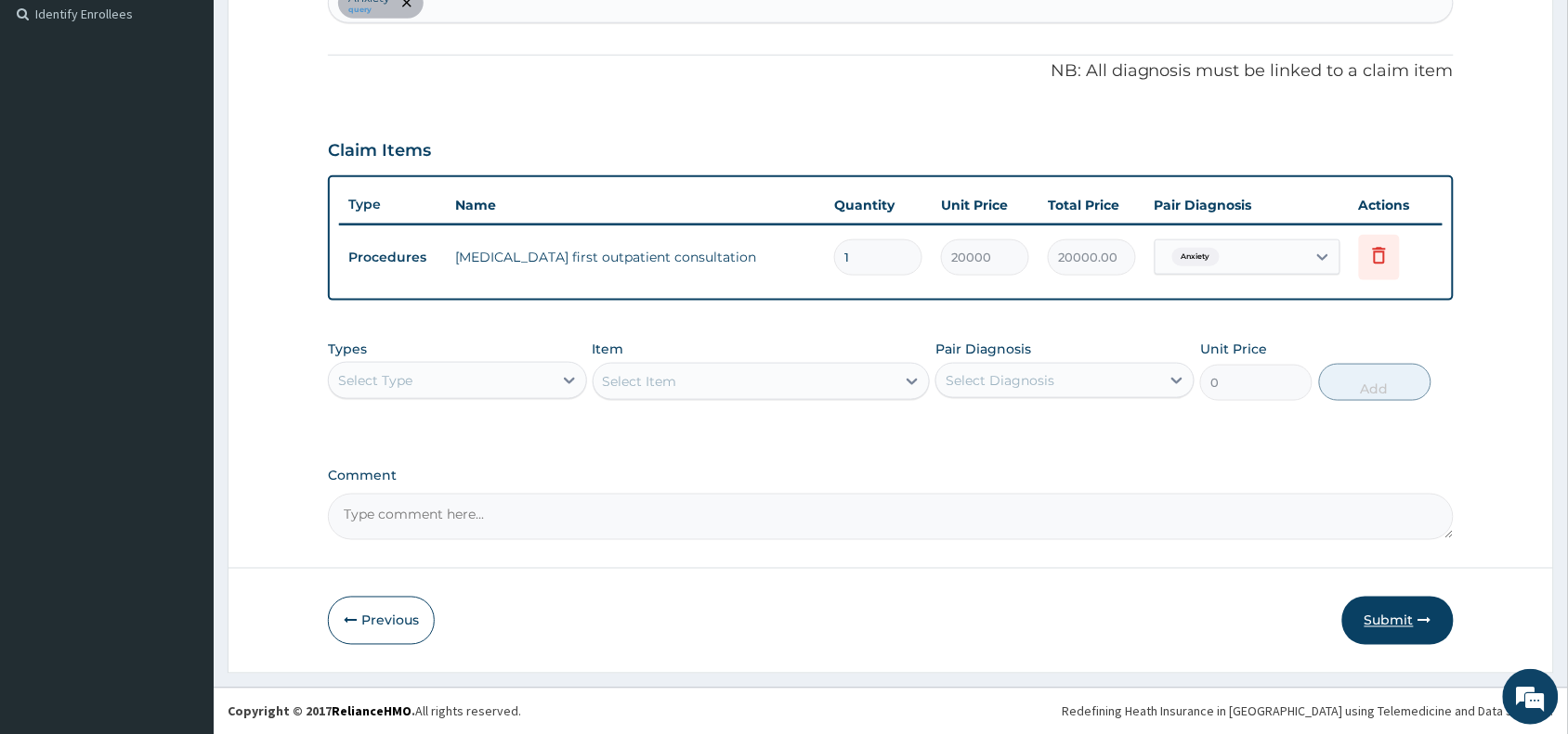
click at [1405, 625] on button "Submit" at bounding box center [1398, 621] width 111 height 48
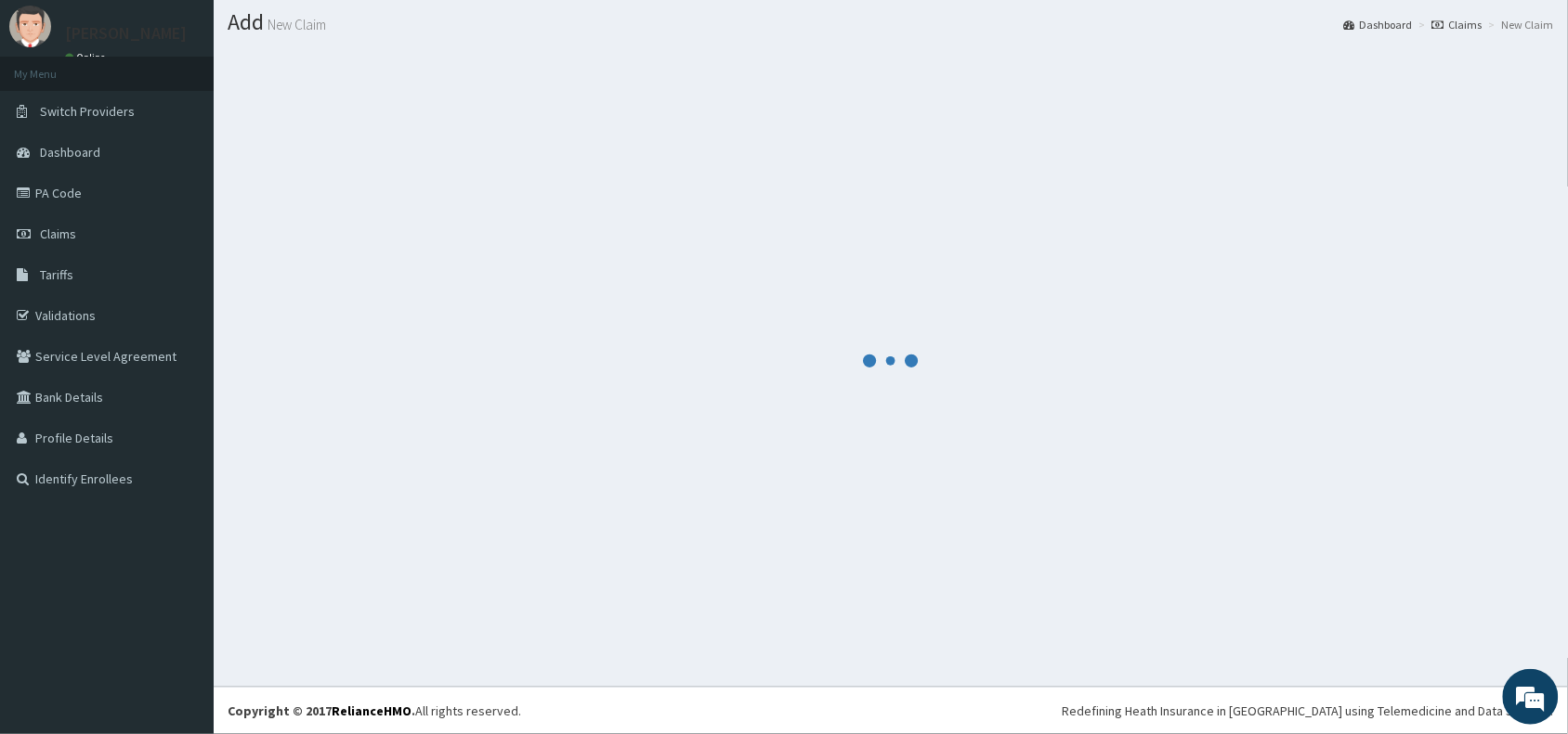
scroll to position [49, 0]
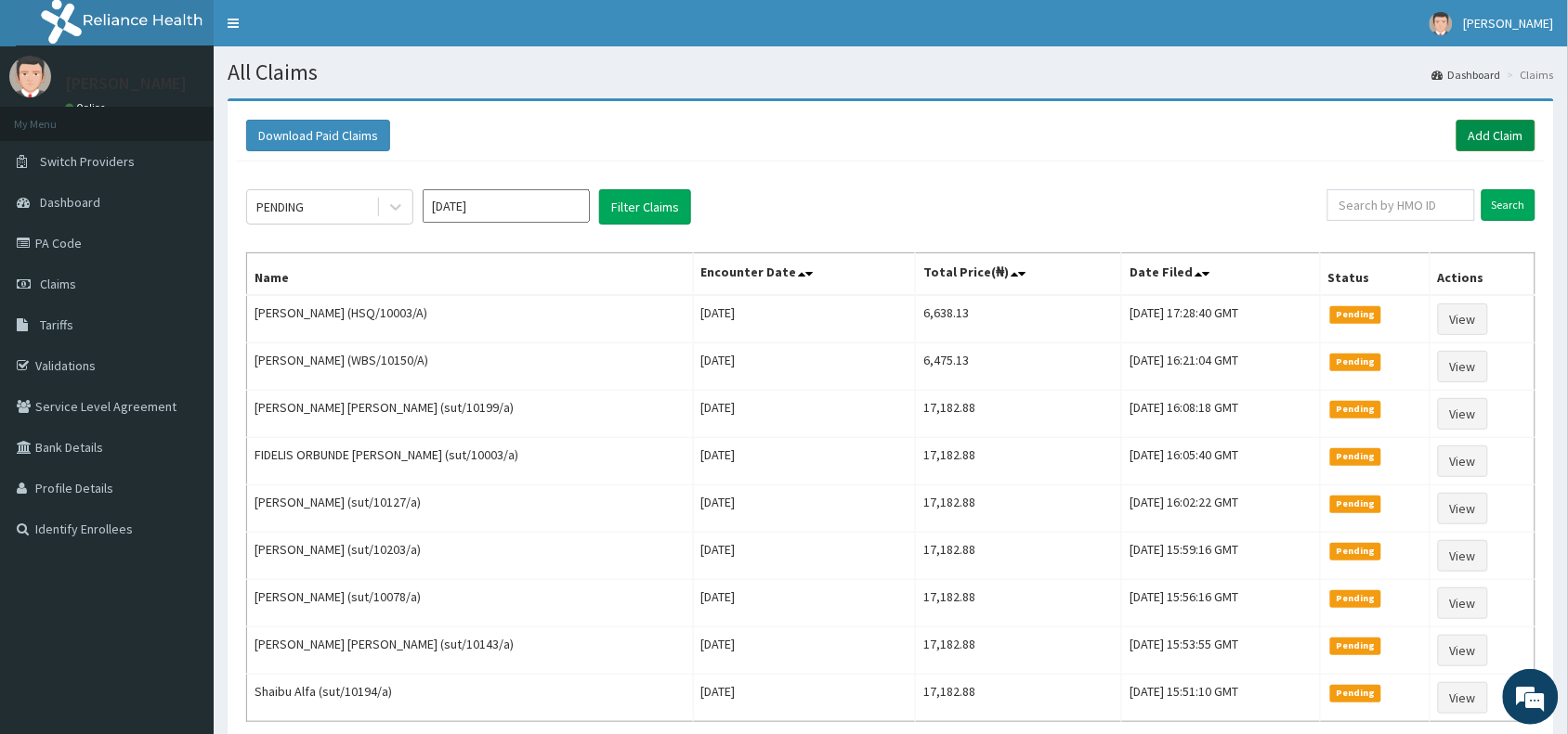
click at [1503, 136] on link "Add Claim" at bounding box center [1496, 135] width 79 height 31
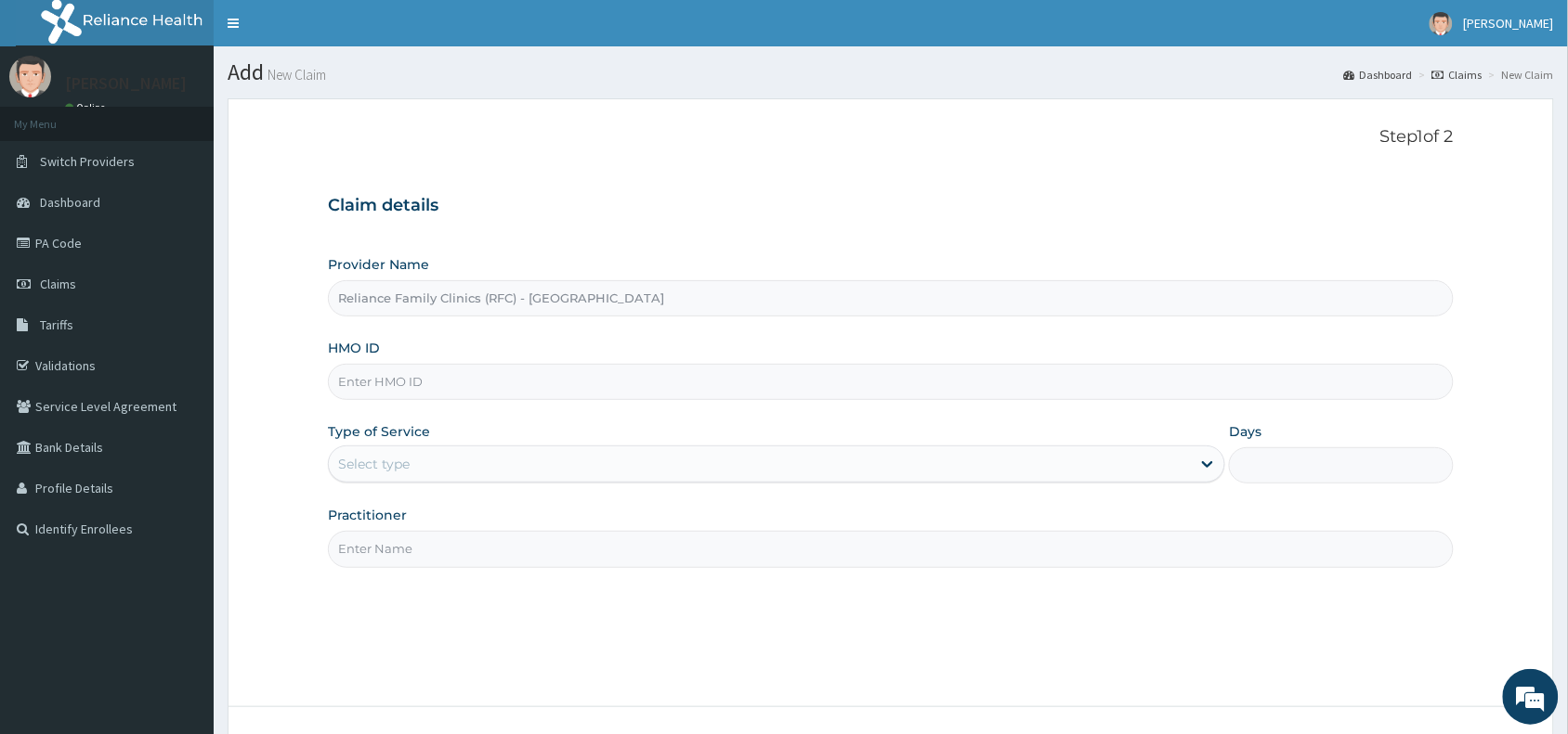
click at [574, 374] on input "HMO ID" at bounding box center [890, 382] width 1125 height 36
paste input "GBI/10173/A"
type input "GBI/10173/A"
click at [618, 460] on div "Select type" at bounding box center [759, 463] width 862 height 29
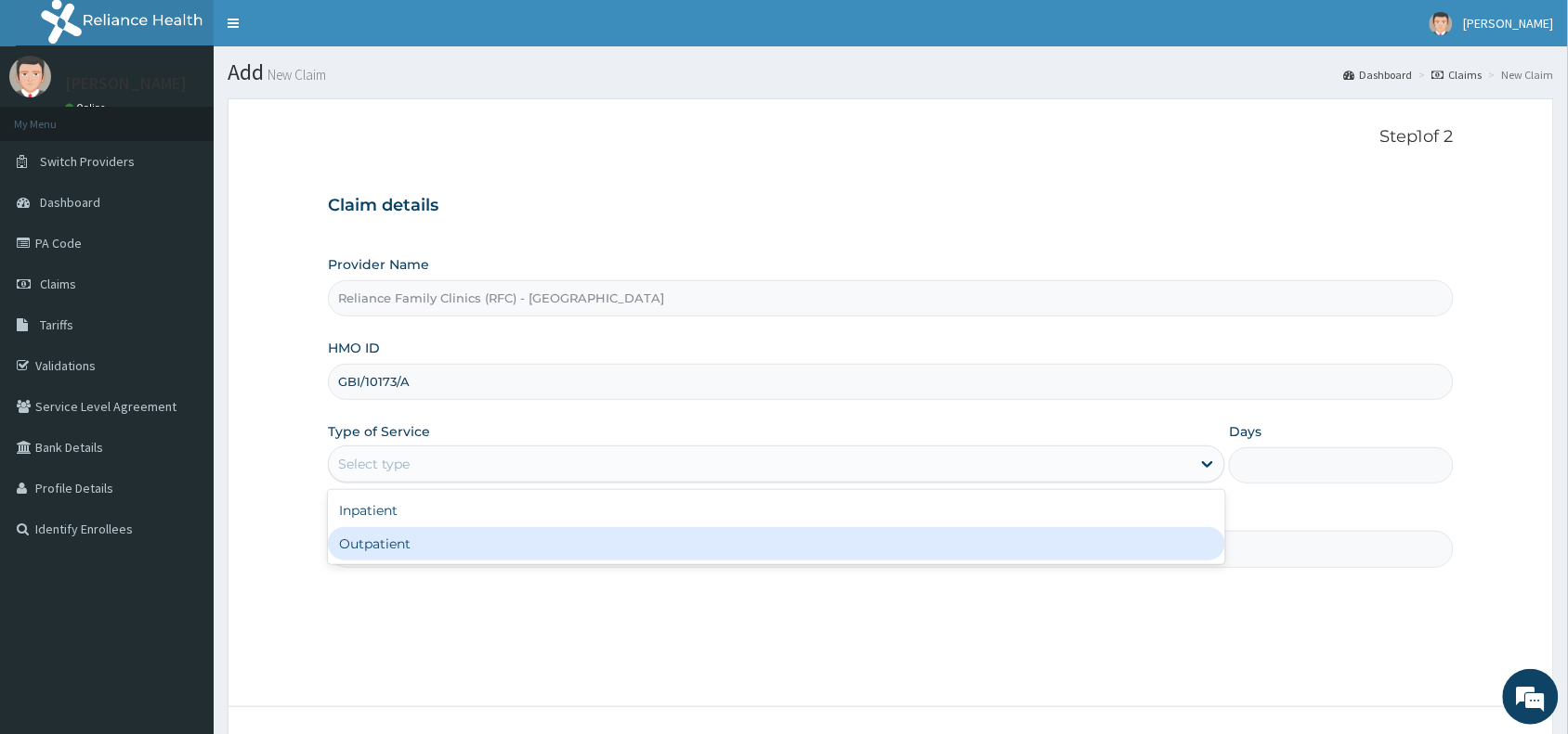
click at [592, 560] on div "Outpatient" at bounding box center [776, 543] width 897 height 33
type input "1"
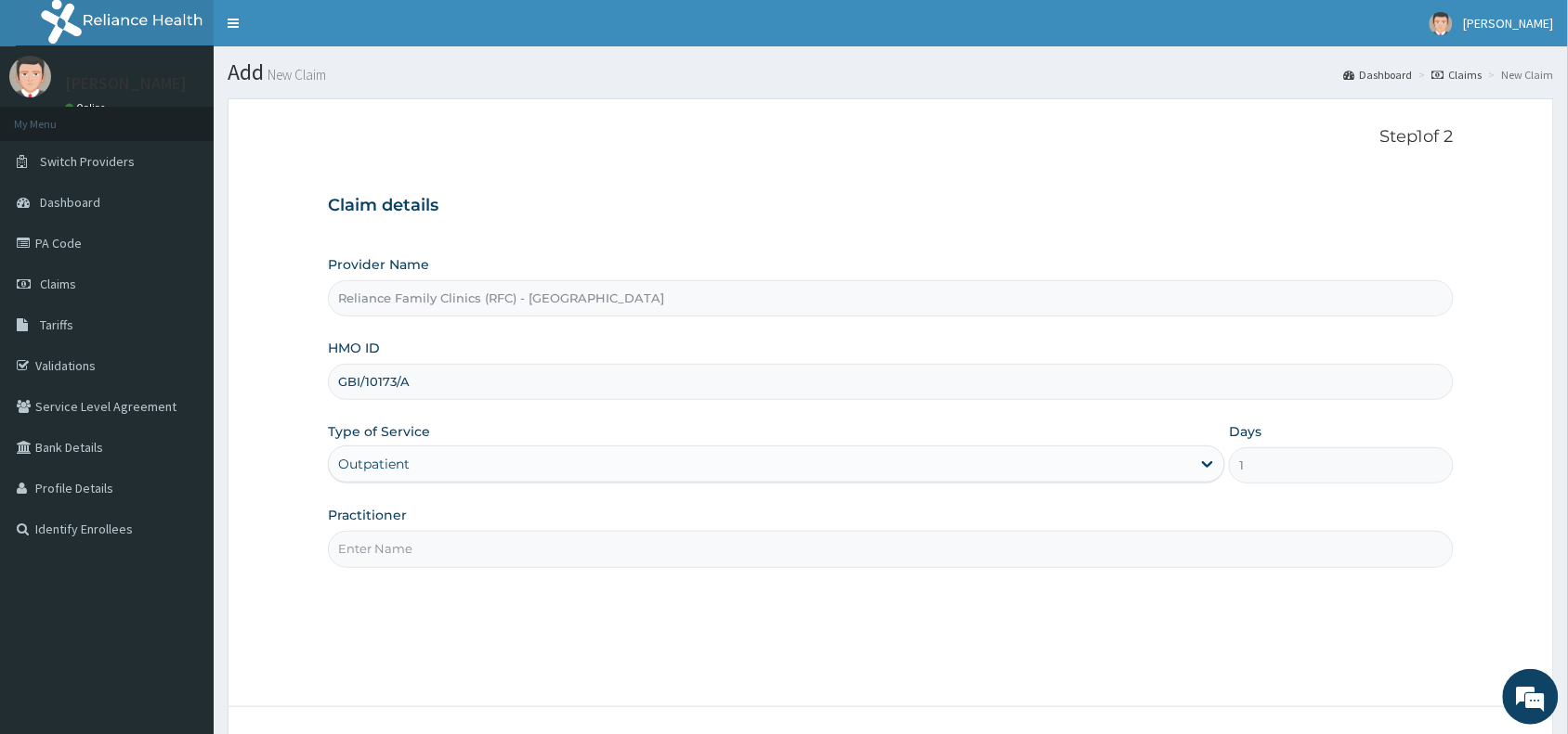
click at [592, 561] on input "Practitioner" at bounding box center [890, 549] width 1125 height 36
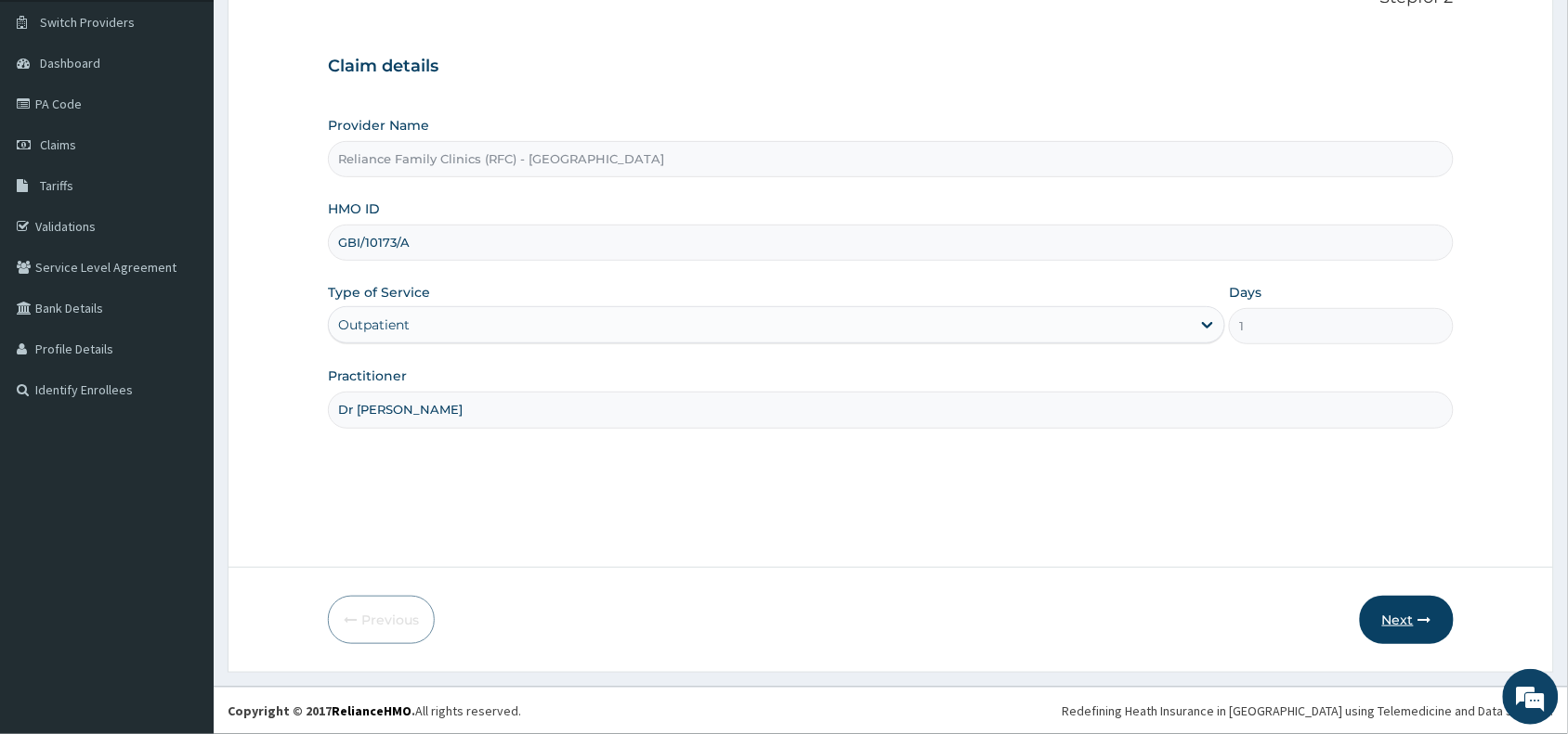
type input "Dr Wini"
click at [1414, 614] on button "Next" at bounding box center [1406, 620] width 93 height 48
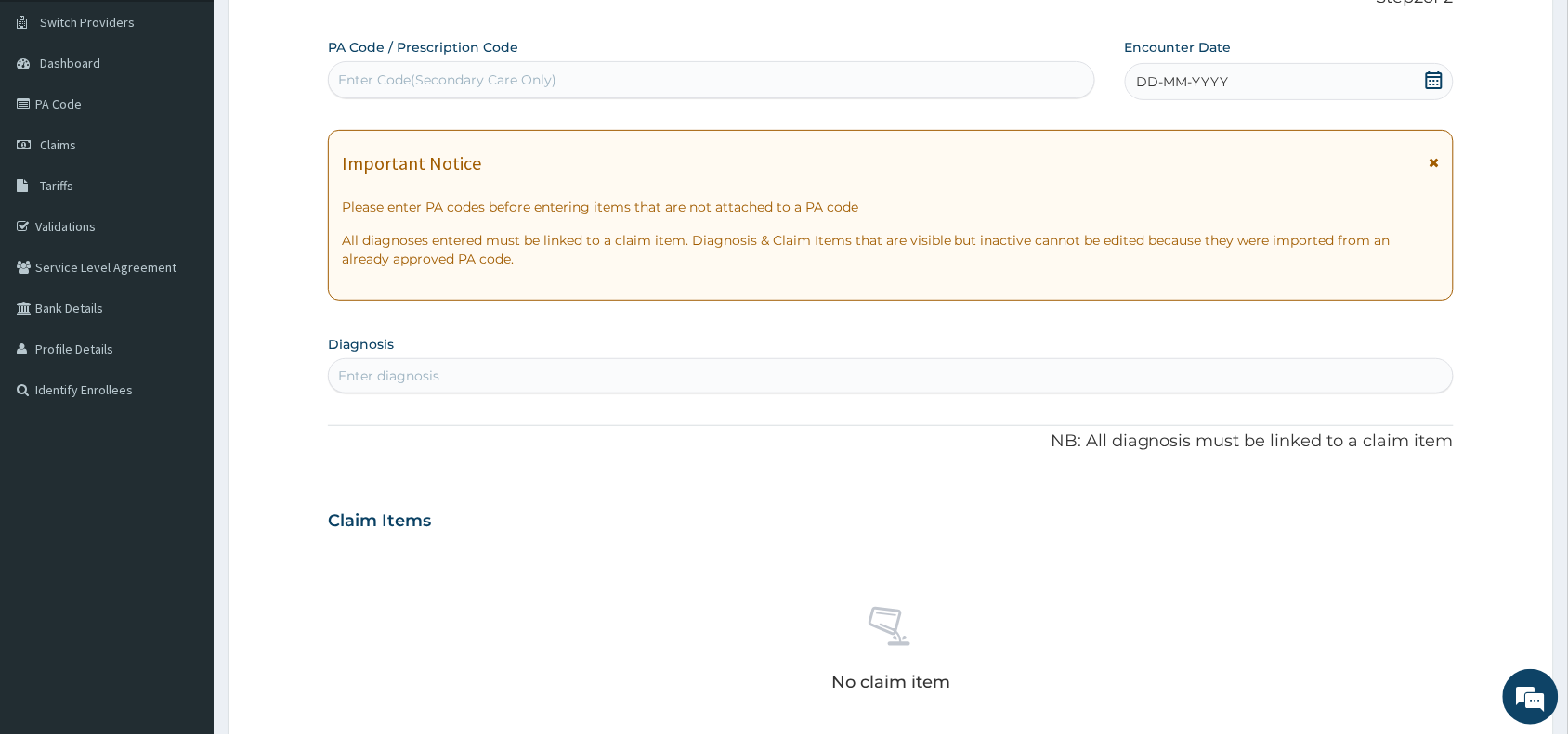
click at [683, 91] on div "Enter Code(Secondary Care Only)" at bounding box center [711, 79] width 766 height 29
paste input "PA/5BCE06"
type input "PA/5BCE06"
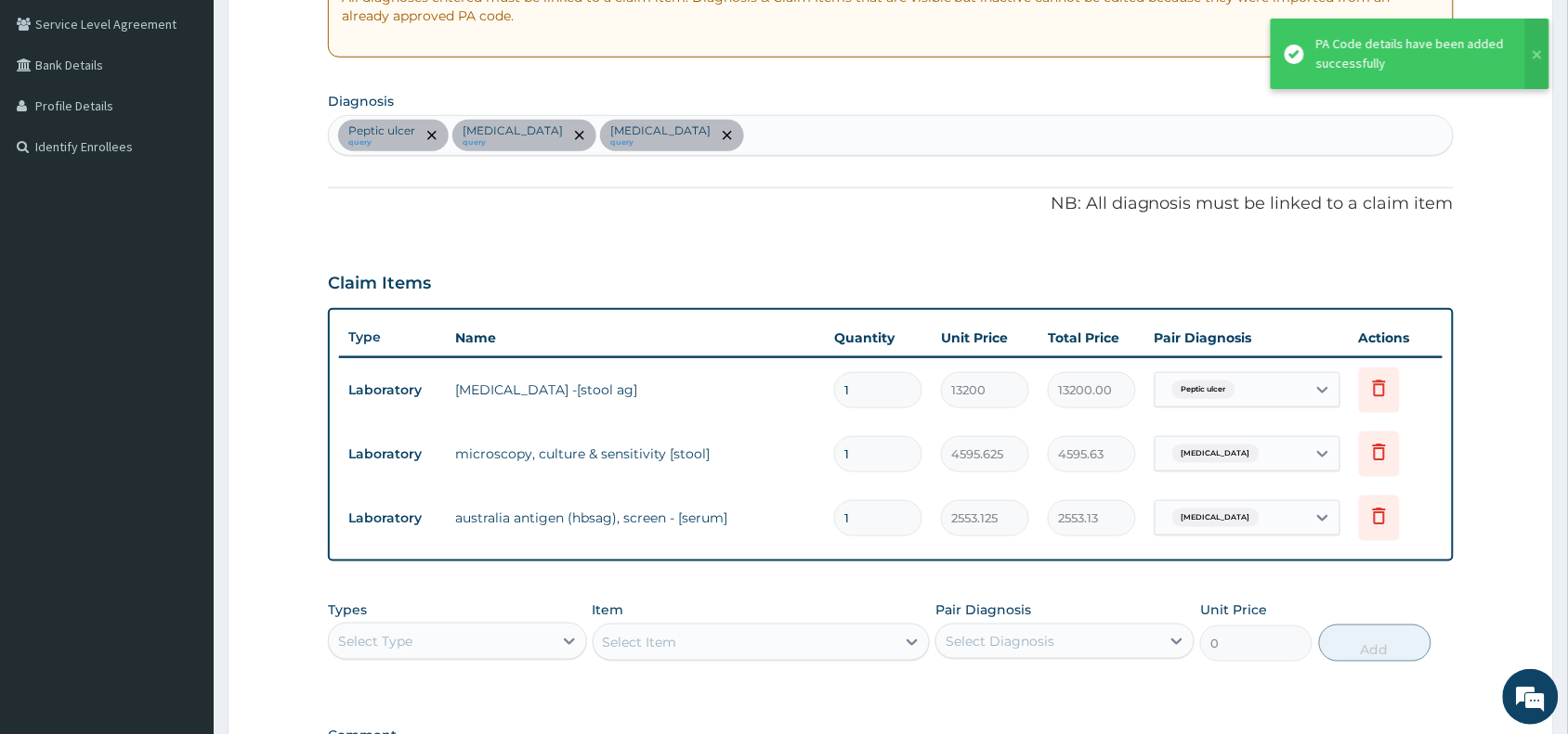
scroll to position [227, 0]
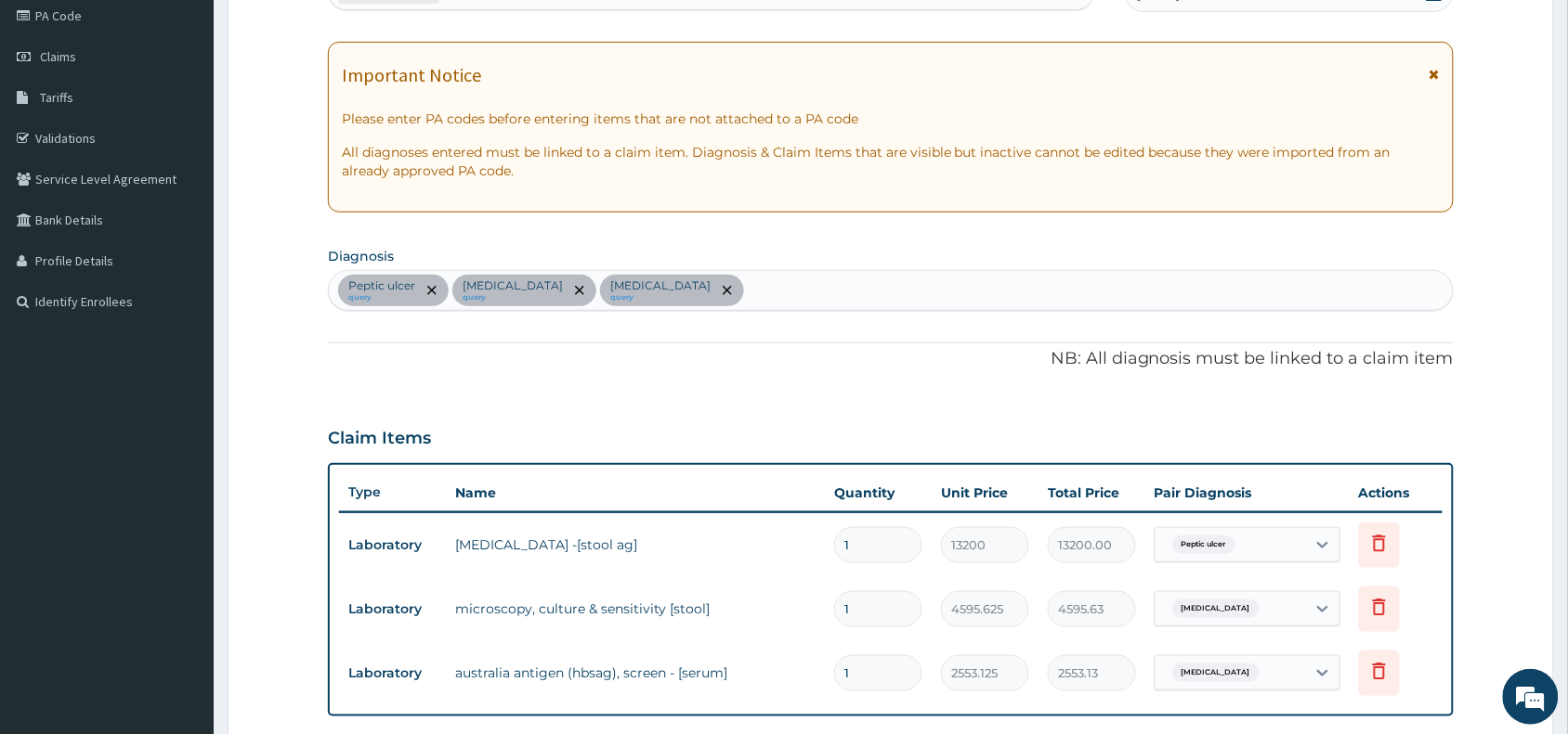
click at [813, 302] on div "Peptic ulcer query Typhoid fever query Viral hepatitis query" at bounding box center [890, 290] width 1123 height 39
type input "mala"
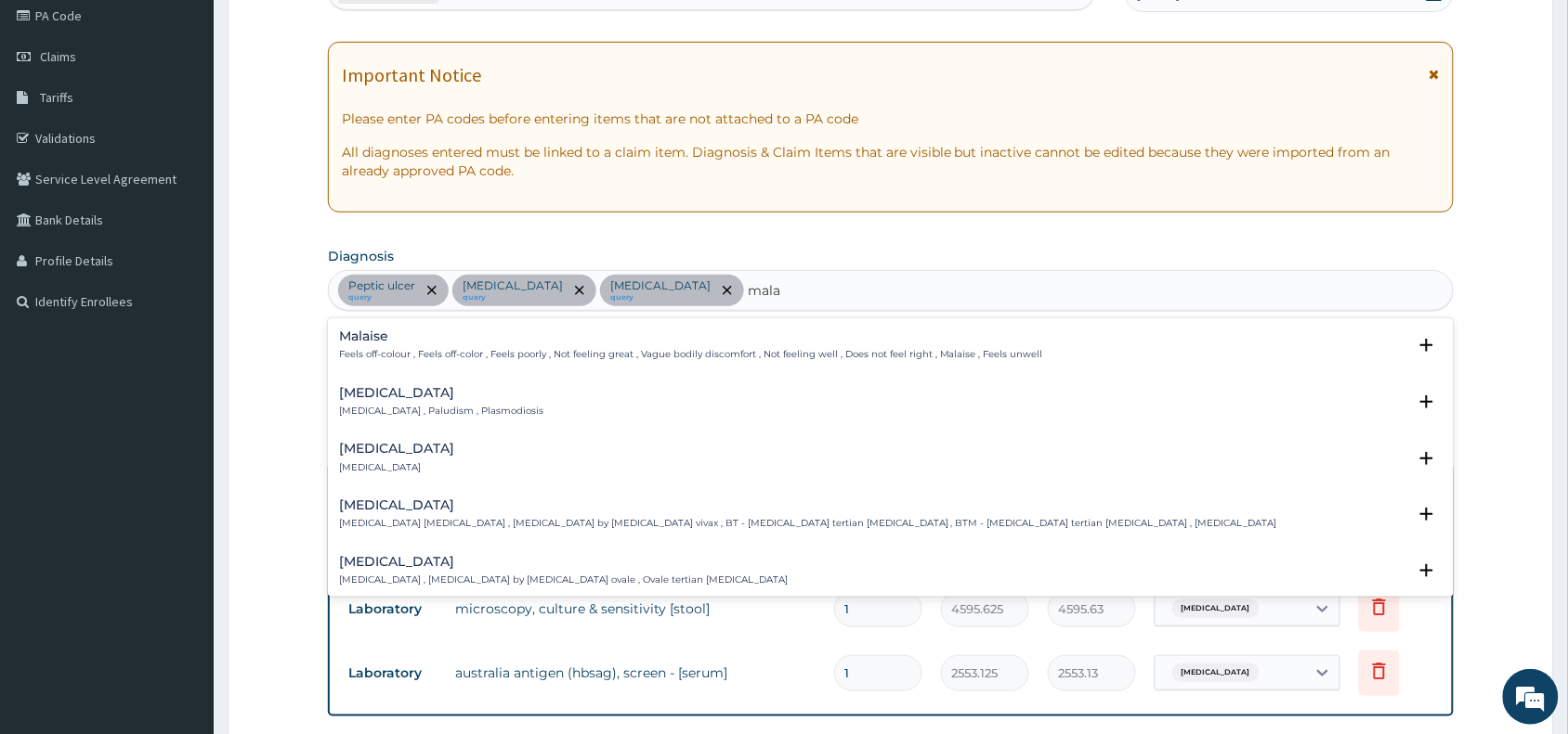
click at [387, 395] on h4 "Malaria" at bounding box center [441, 392] width 204 height 14
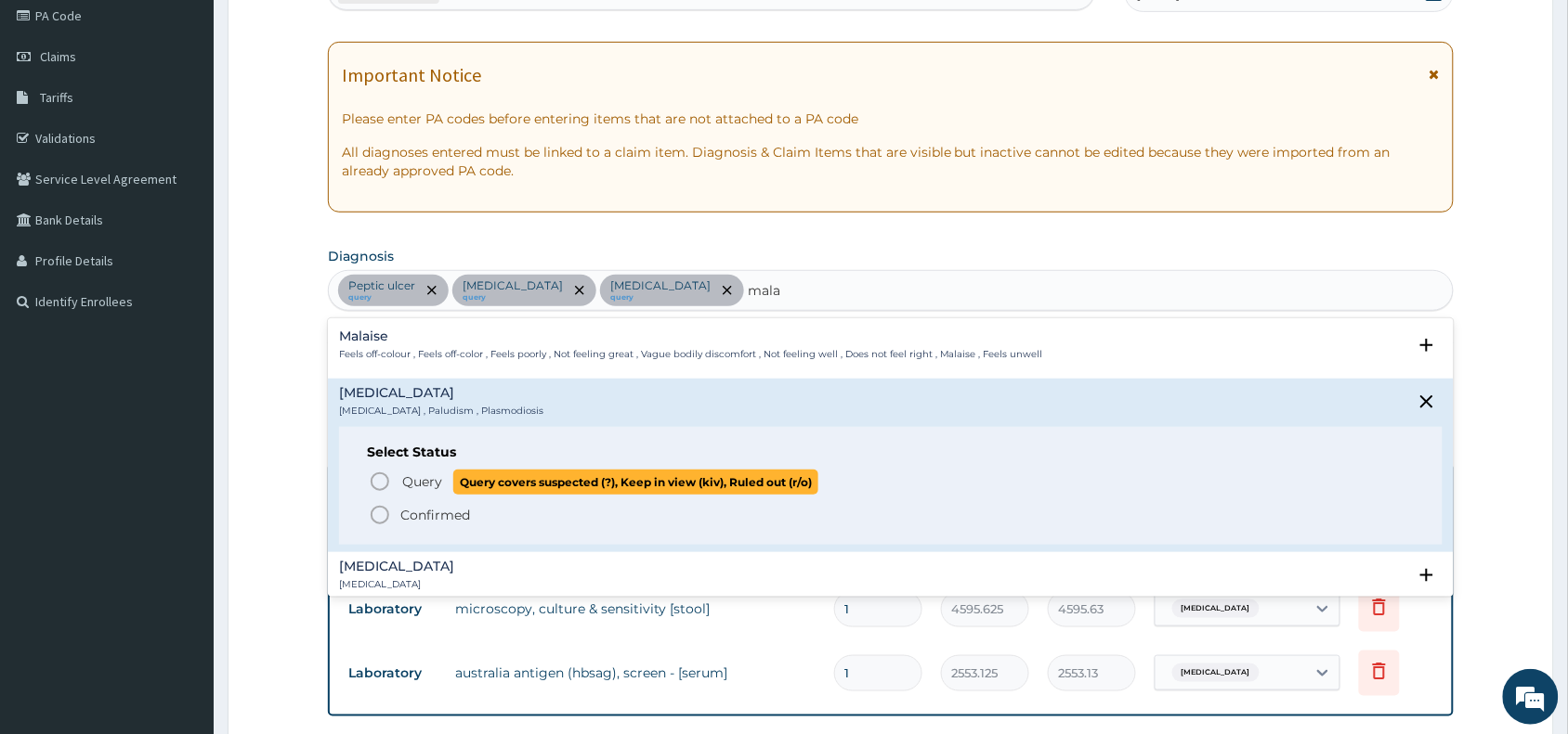
click at [390, 483] on icon "status option query" at bounding box center [380, 482] width 23 height 23
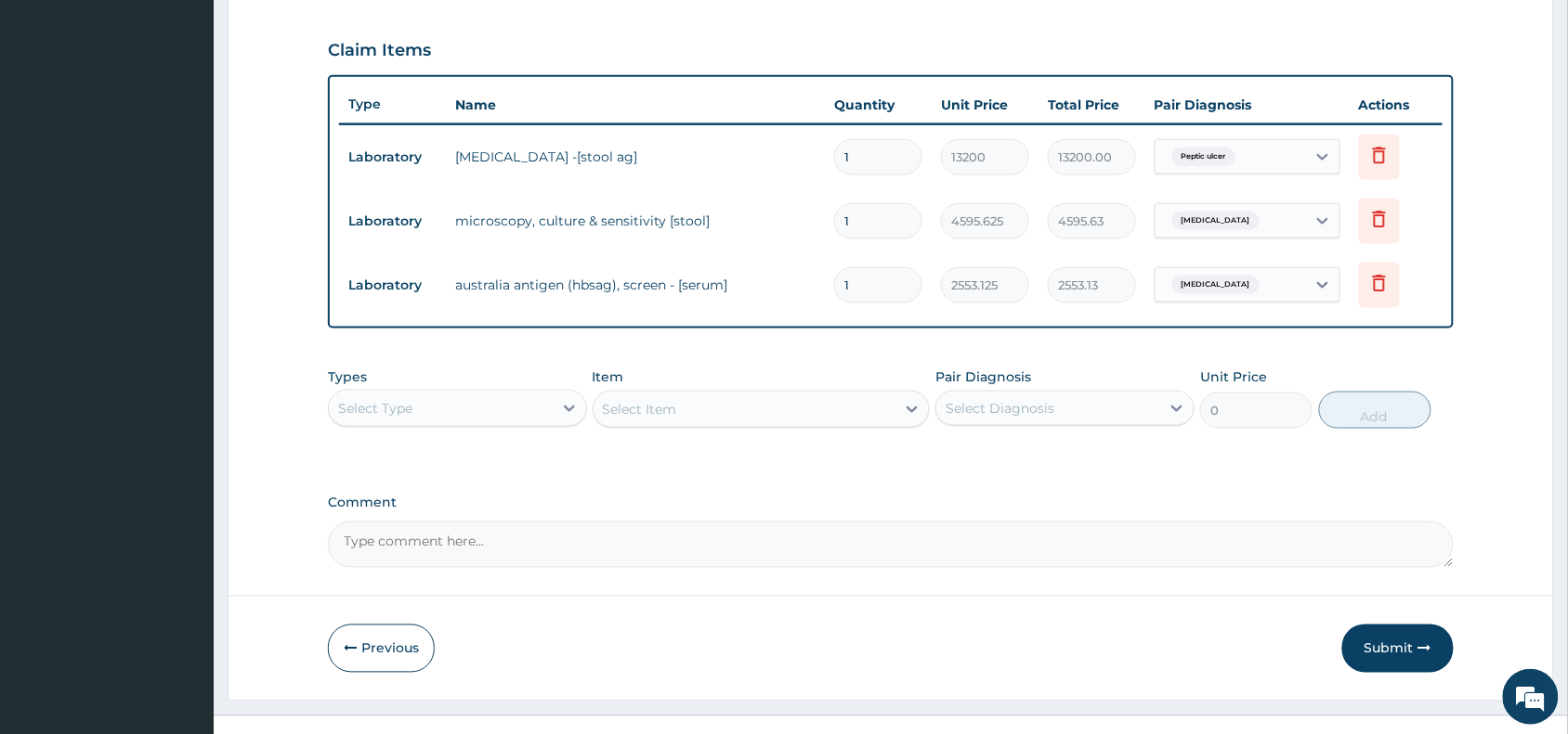
scroll to position [632, 0]
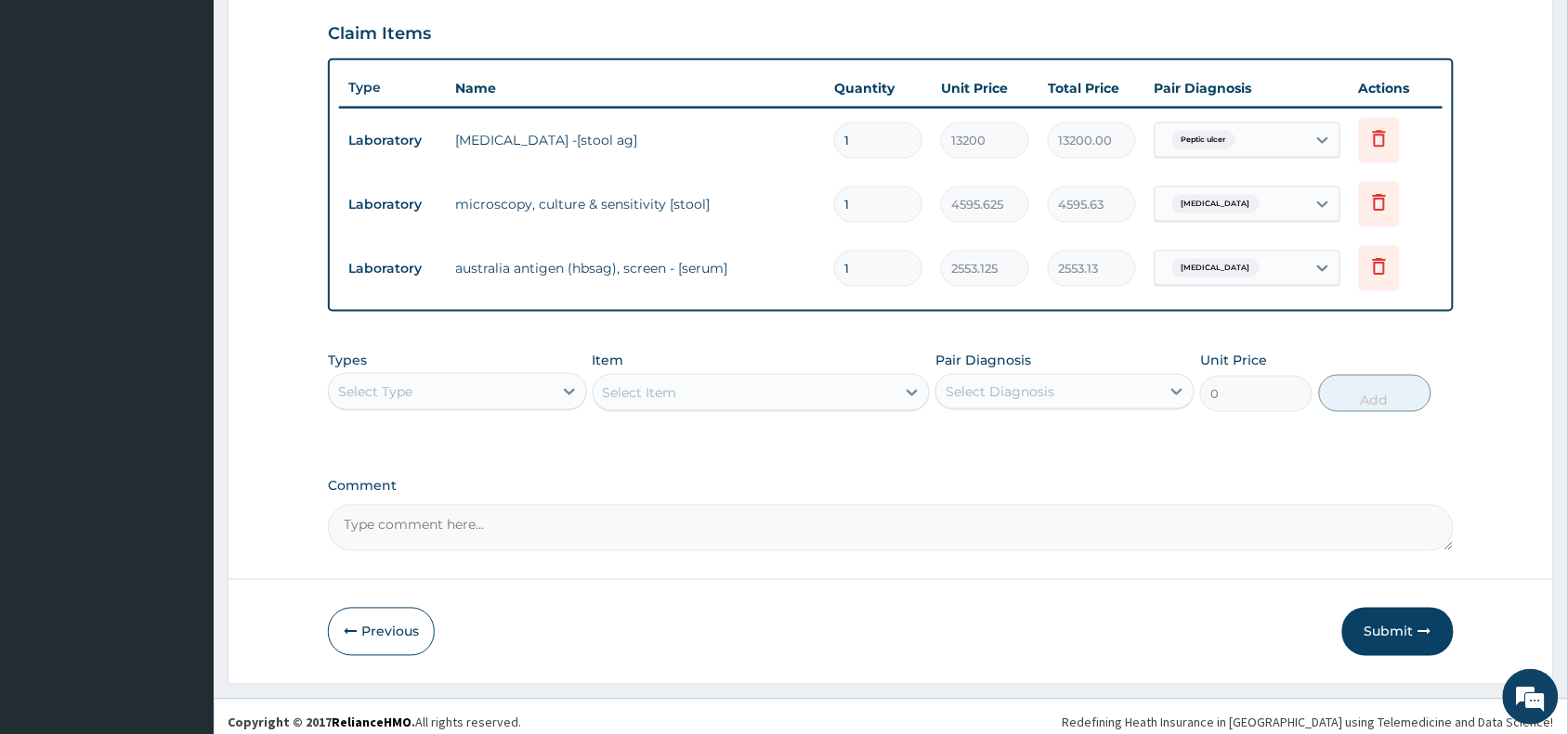
click at [434, 394] on div "Select Type" at bounding box center [440, 391] width 224 height 29
type input "la"
click at [479, 439] on div "Laboratory" at bounding box center [457, 438] width 259 height 33
click at [816, 387] on div "Select Item" at bounding box center [762, 392] width 338 height 37
click at [818, 388] on div "Select Item" at bounding box center [762, 392] width 338 height 37
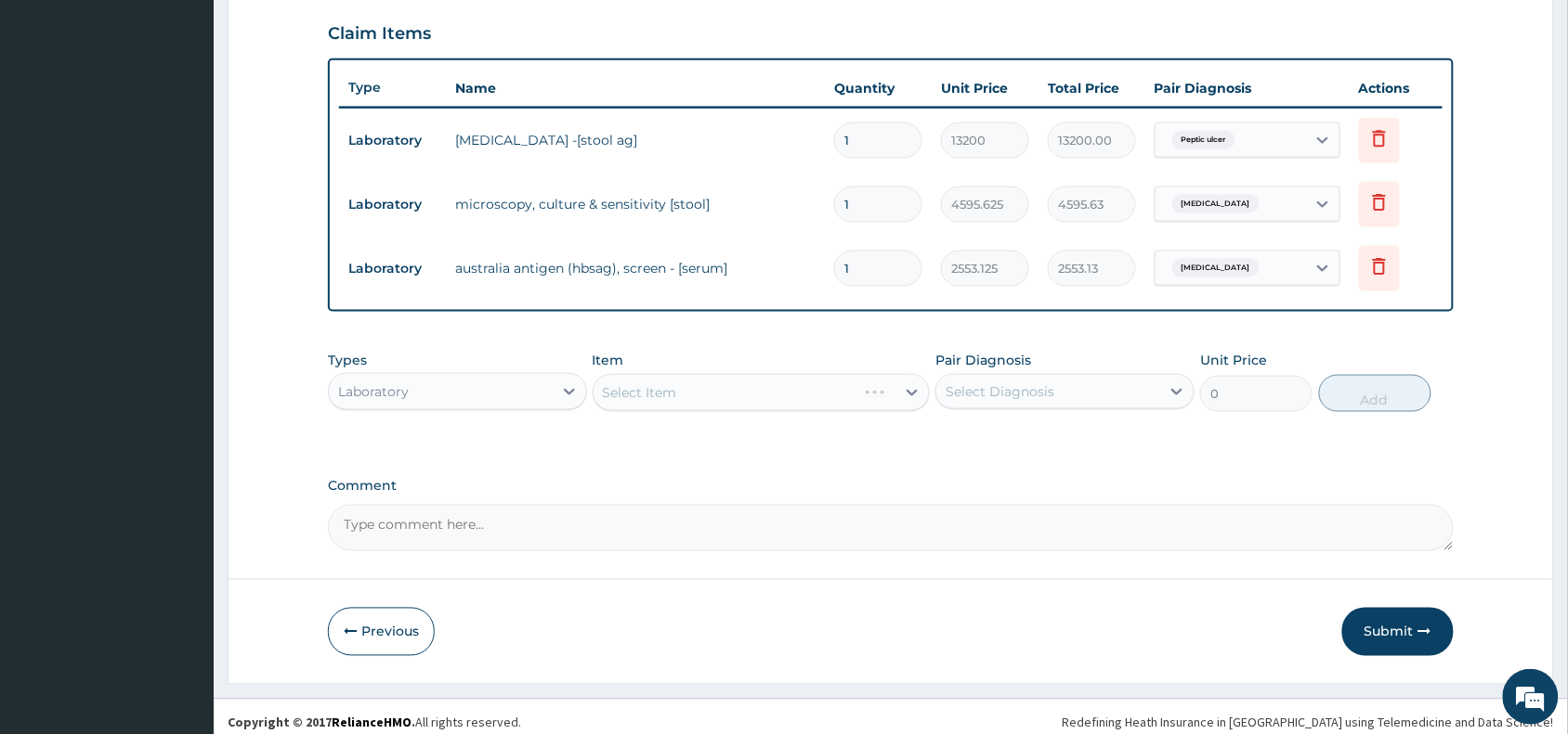
click at [818, 388] on div "Select Item" at bounding box center [762, 392] width 338 height 37
click at [818, 388] on div "Select Item" at bounding box center [745, 392] width 303 height 29
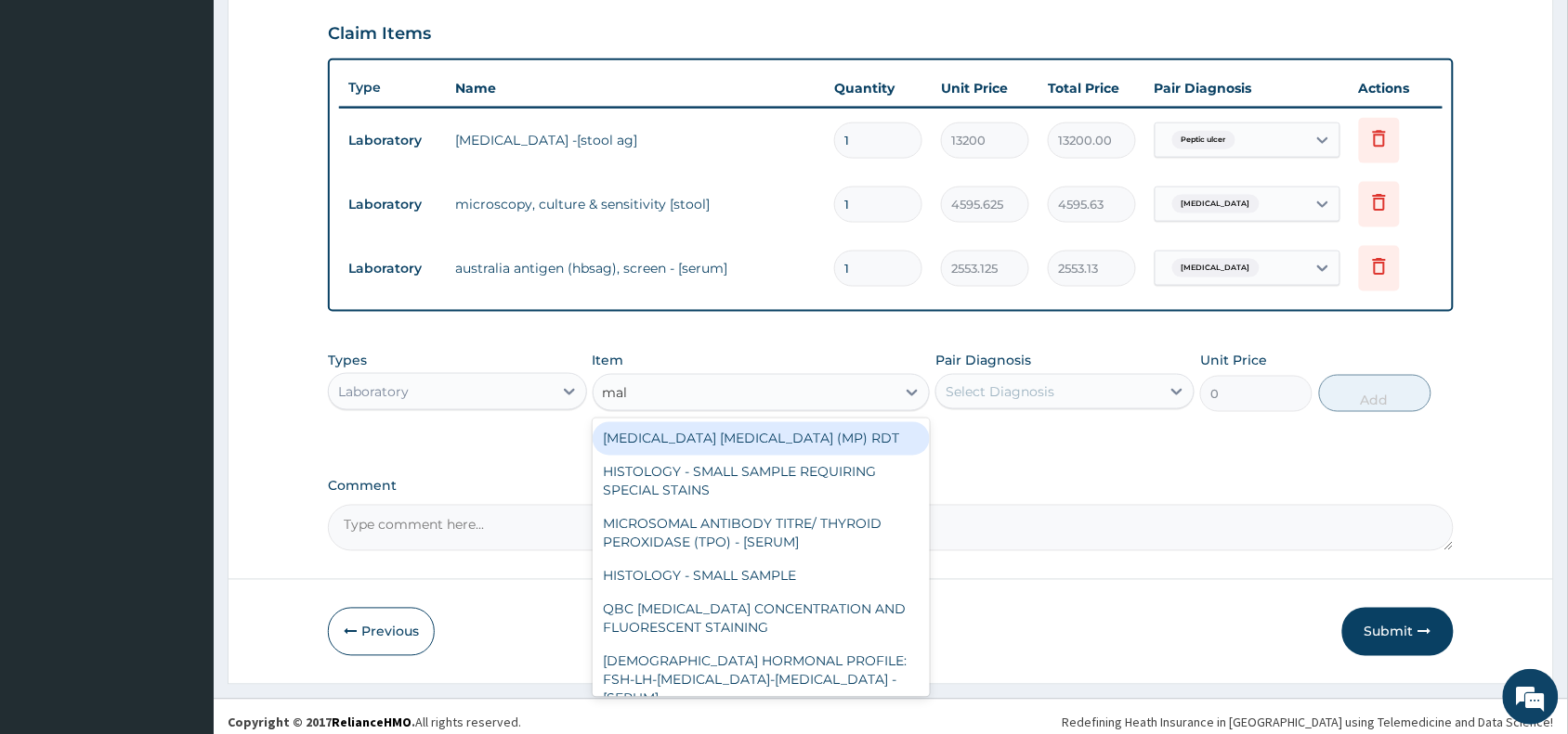
type input "mala"
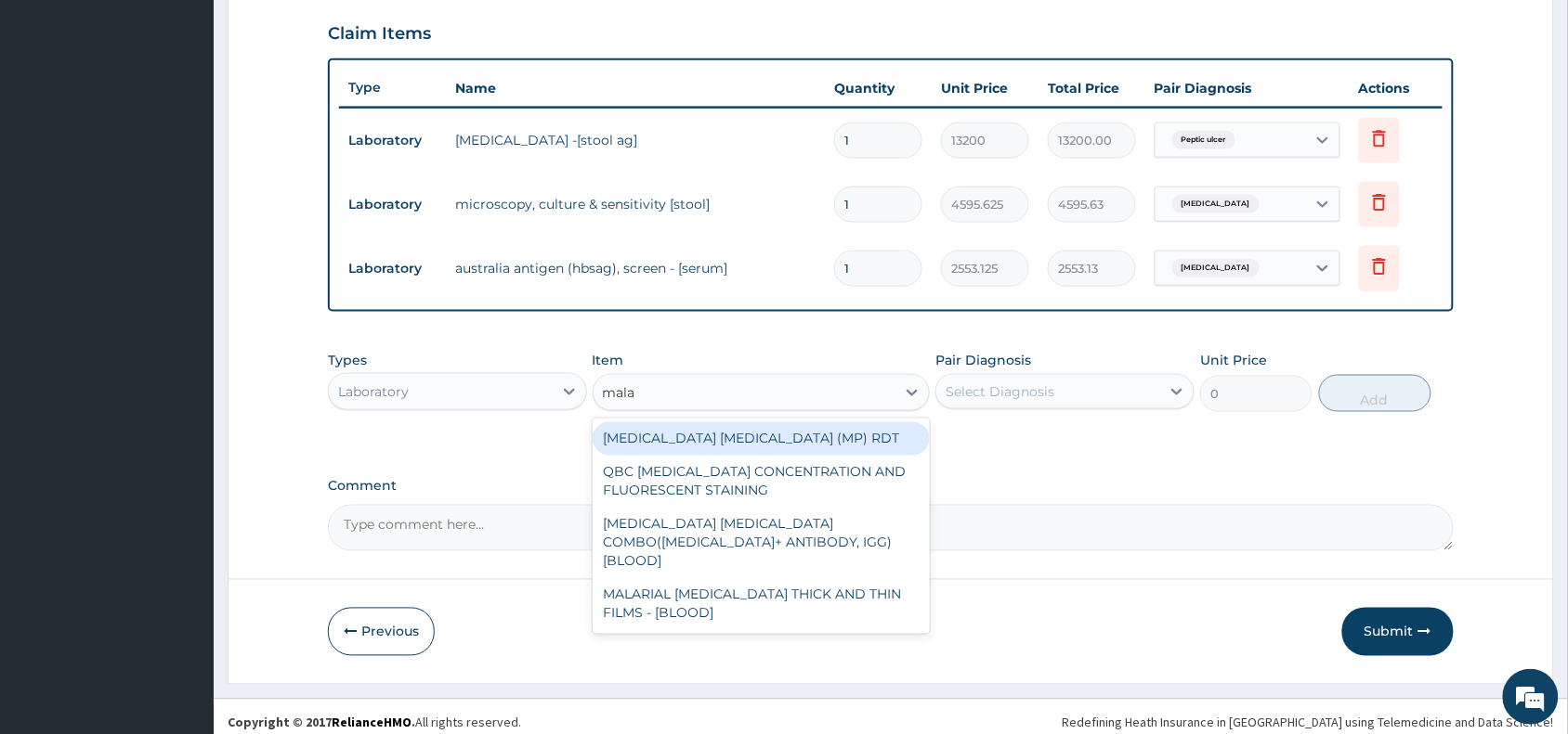
click at [816, 429] on div "MALARIA PARASITE (MP) RDT" at bounding box center [762, 439] width 338 height 33
type input "1531.875"
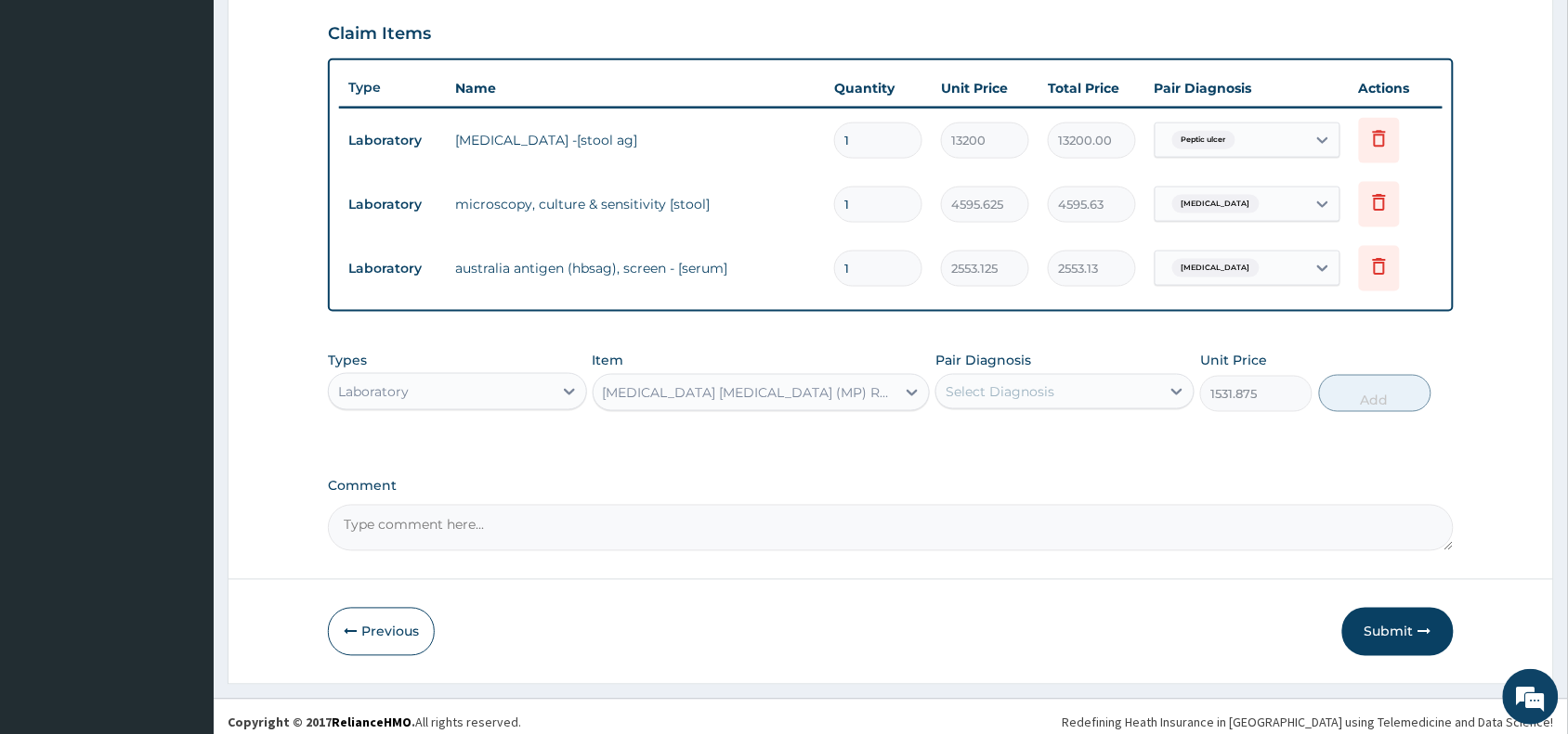
click at [1134, 377] on div "Select Diagnosis" at bounding box center [1048, 391] width 224 height 29
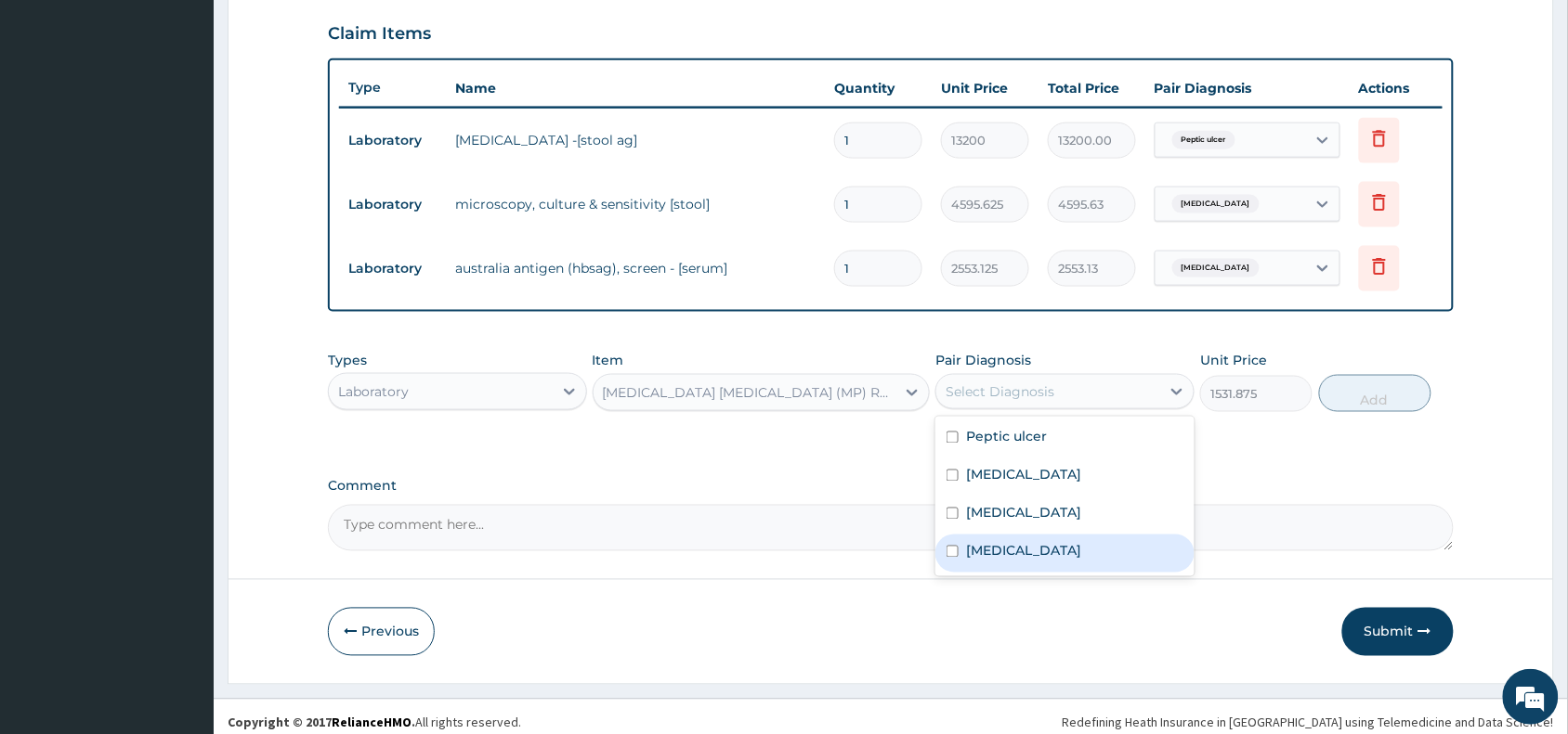
click at [1000, 561] on div "Malaria" at bounding box center [1065, 554] width 259 height 38
checkbox input "true"
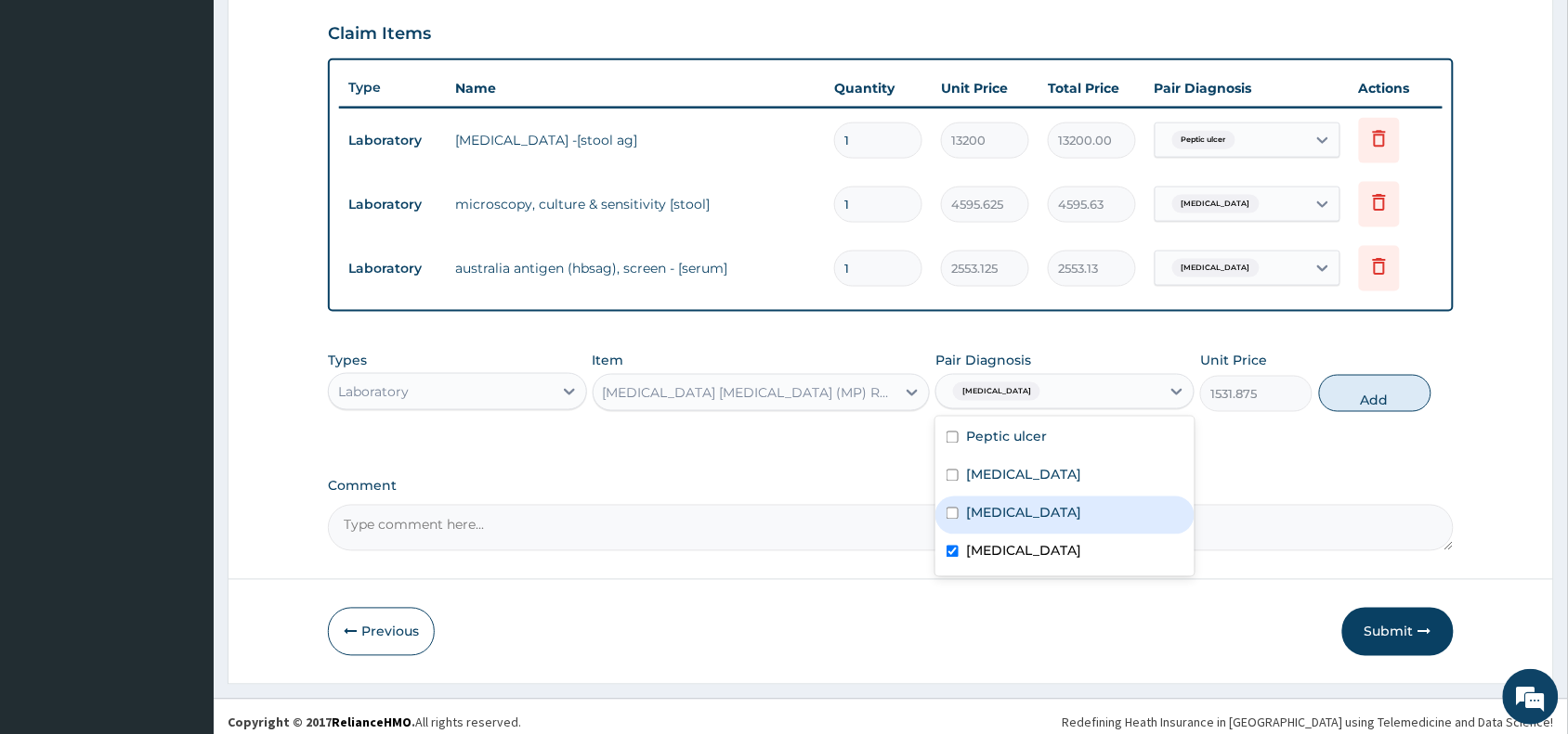
click at [810, 377] on div "MALARIA PARASITE (MP) RDT" at bounding box center [745, 392] width 303 height 29
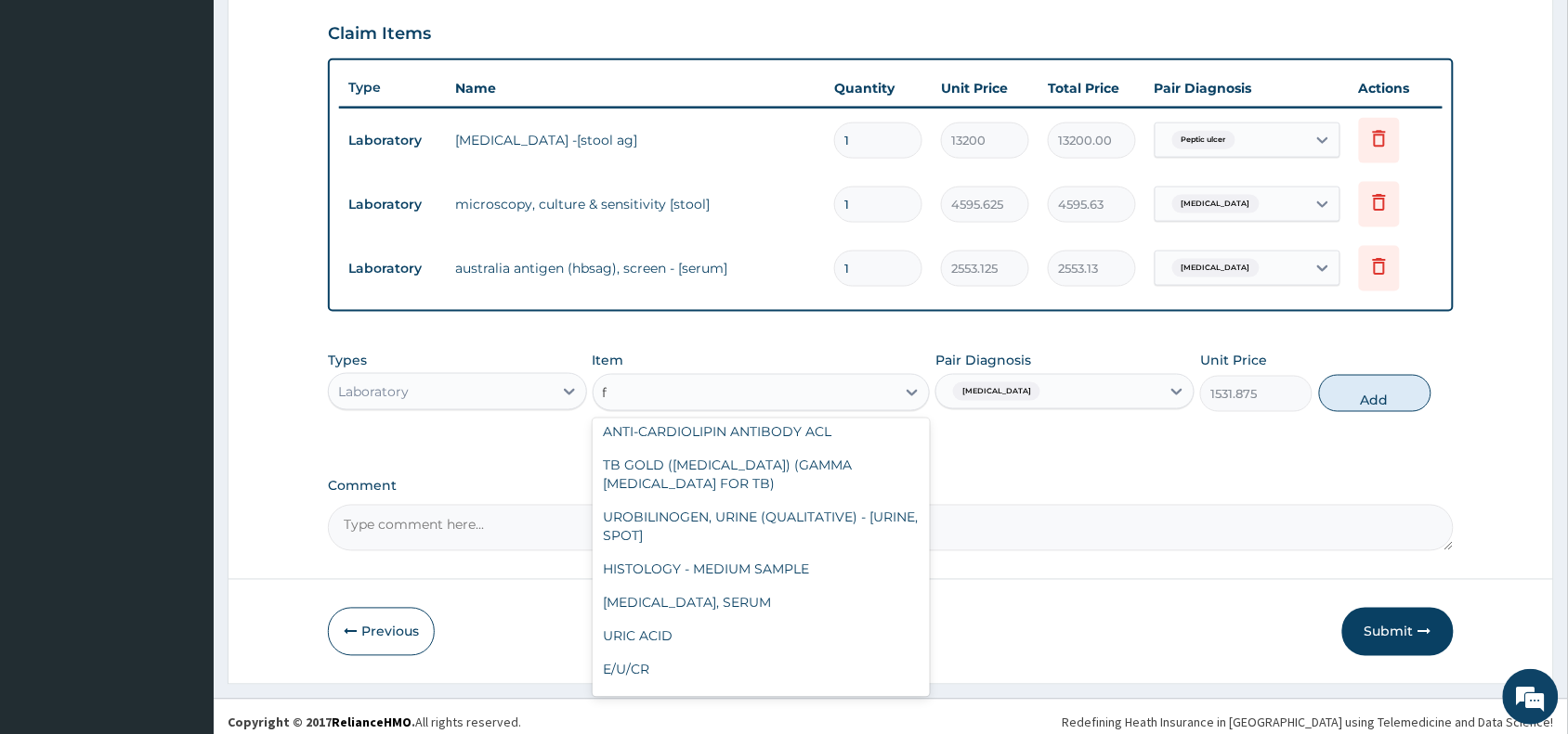
scroll to position [706, 0]
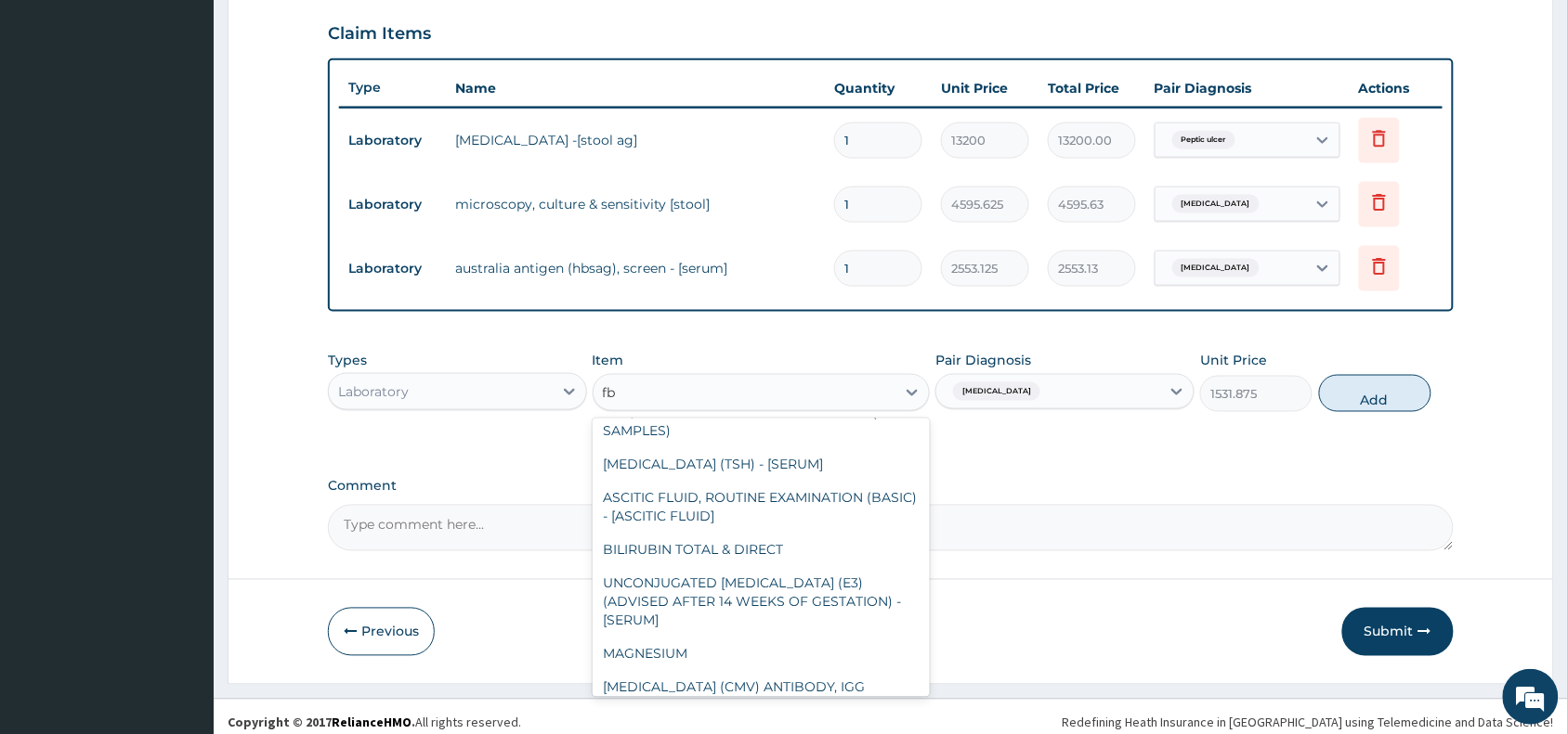
type input "fbc"
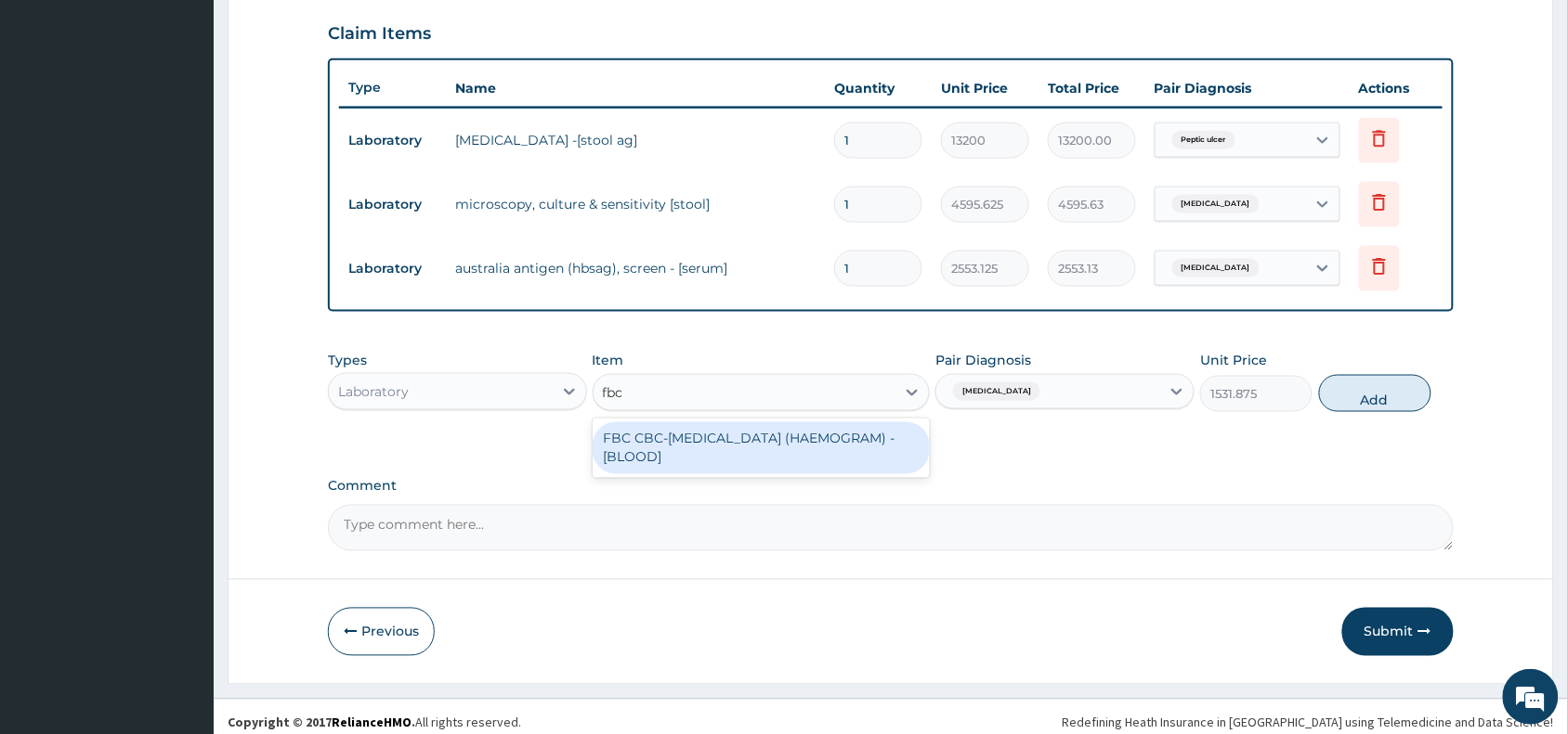
click at [824, 460] on div "FBC CBC-COMPLETE BLOOD COUNT (HAEMOGRAM) - [BLOOD]" at bounding box center [762, 448] width 338 height 52
type input "4085"
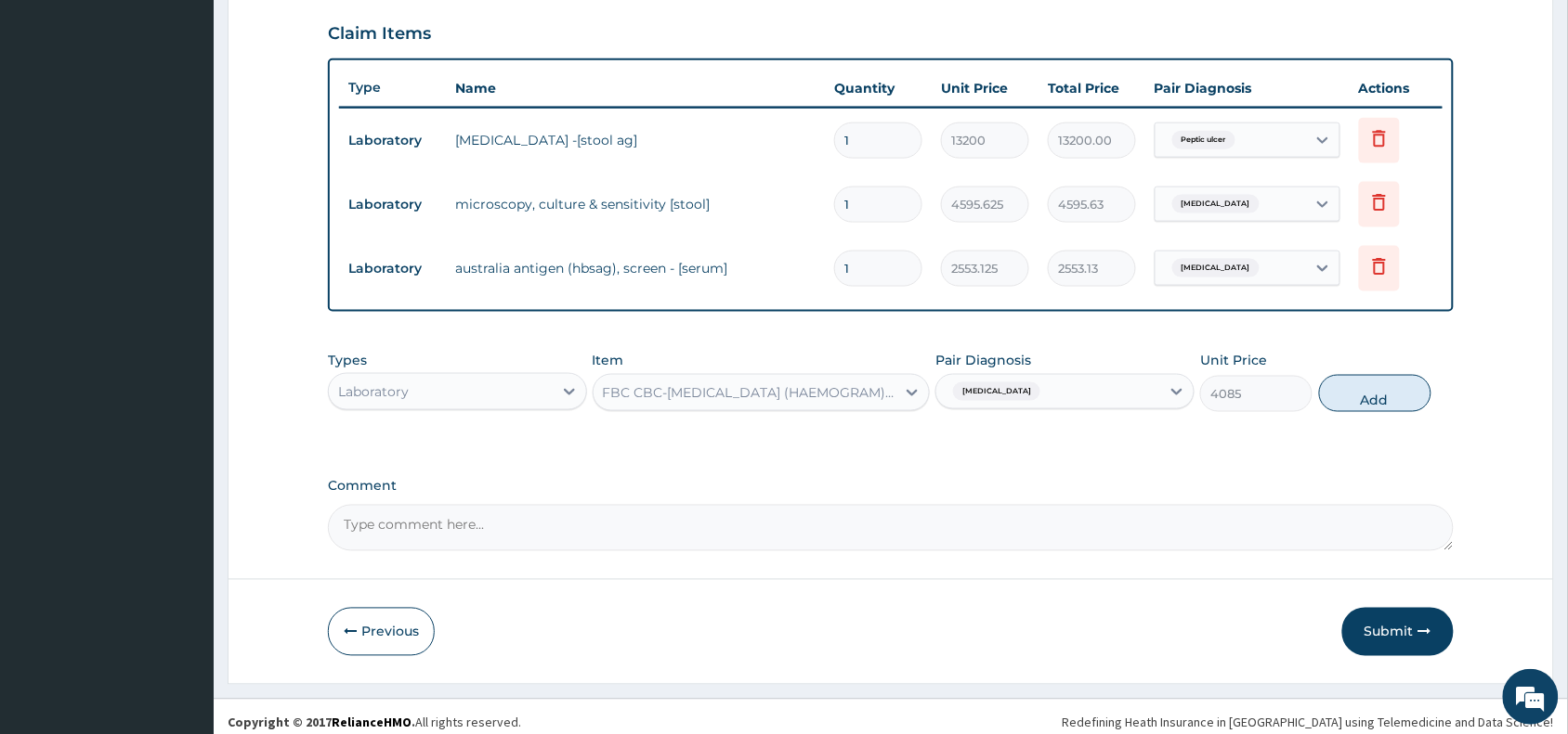
click at [1079, 390] on div "Malaria" at bounding box center [1048, 391] width 224 height 31
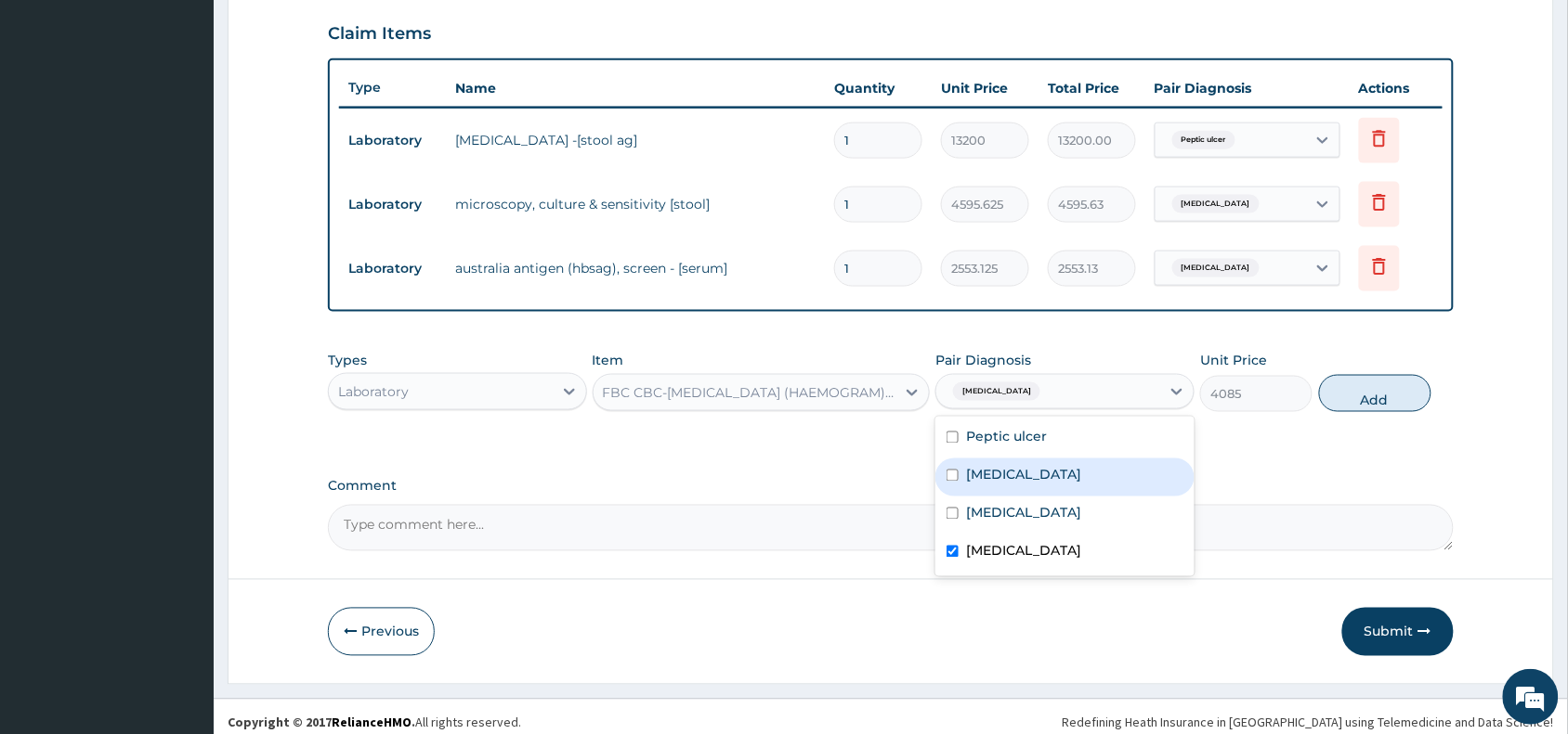
click at [1057, 484] on div "Typhoid fever" at bounding box center [1065, 477] width 259 height 38
checkbox input "true"
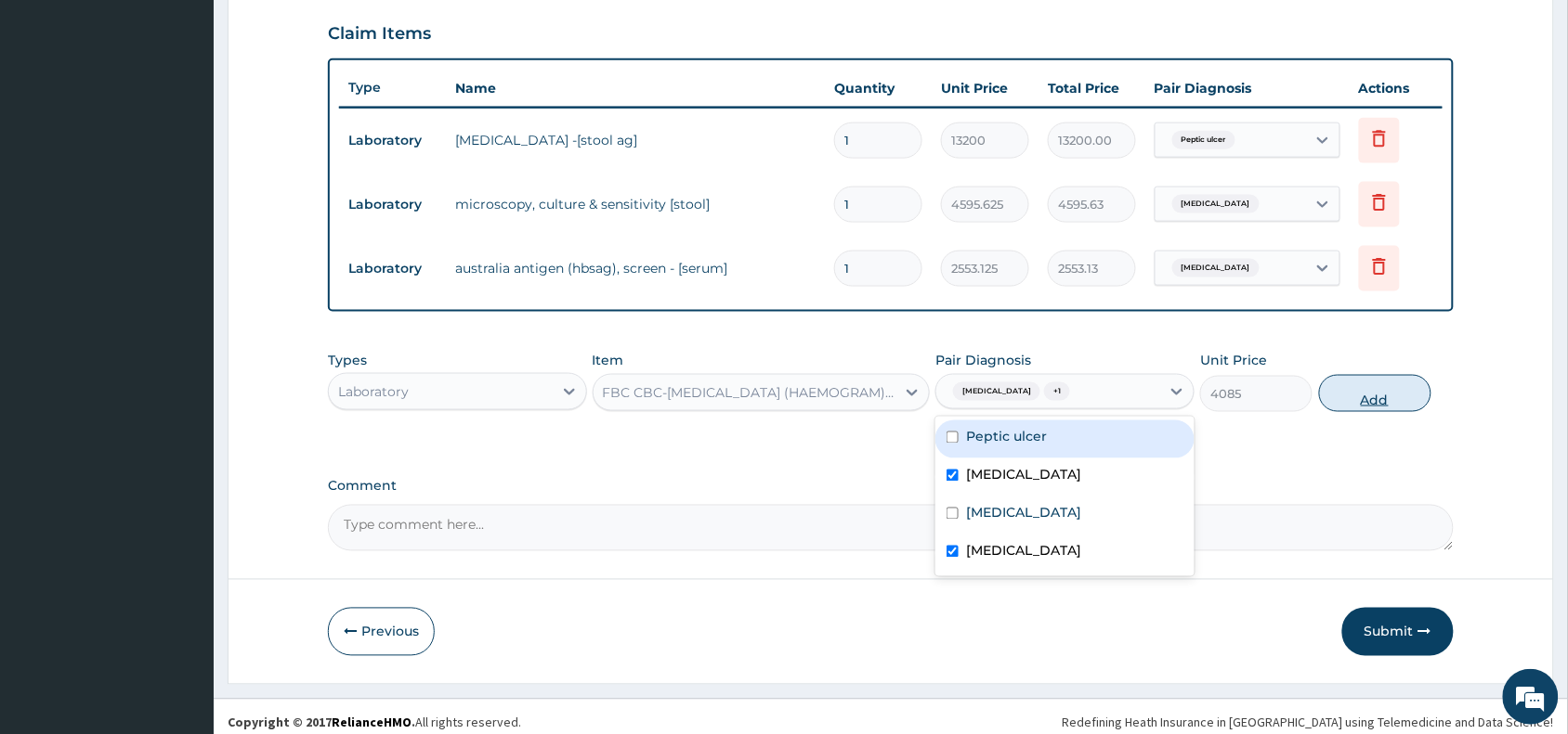
click at [1376, 387] on button "Add" at bounding box center [1374, 392] width 112 height 37
type input "0"
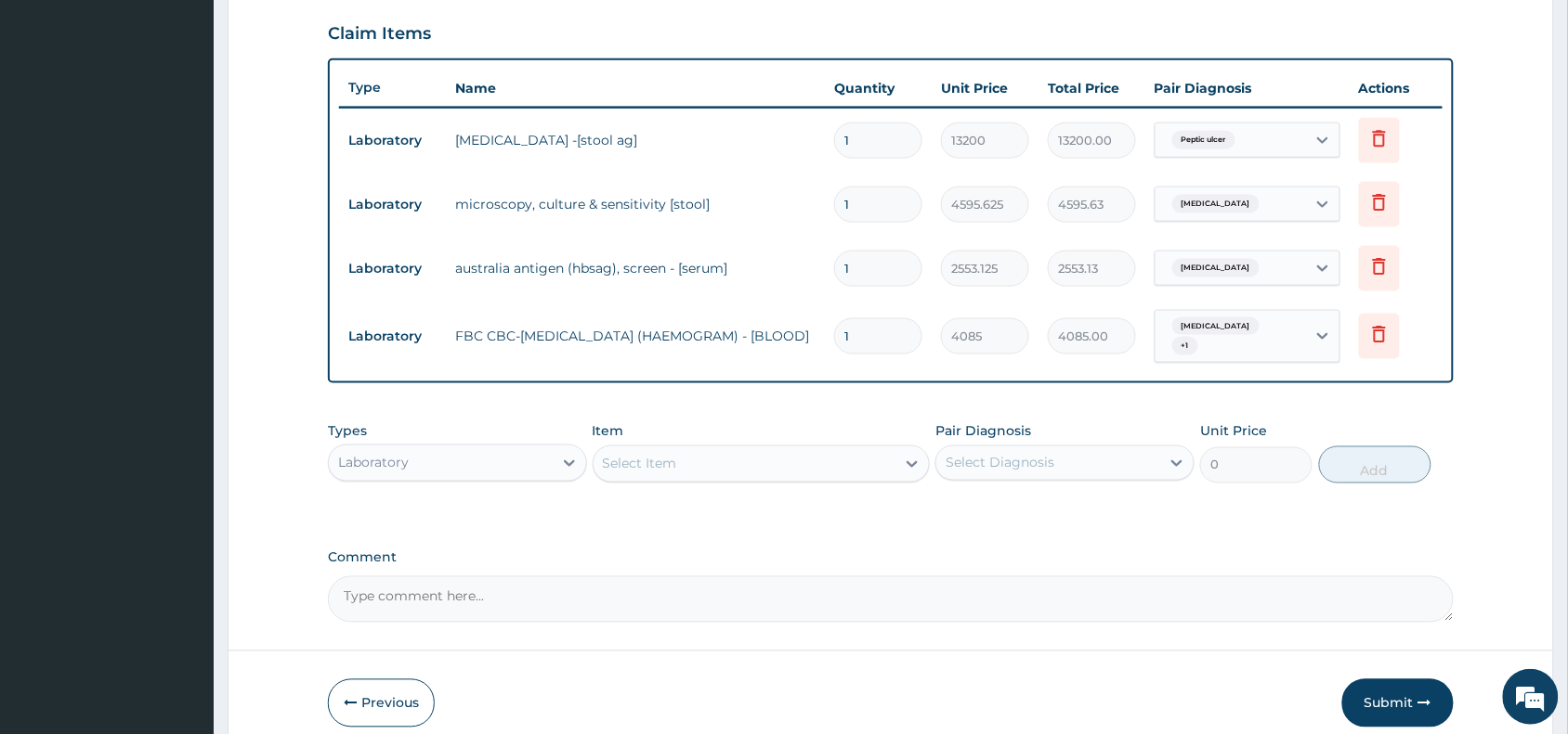
click at [803, 455] on div "Select Item" at bounding box center [745, 463] width 303 height 29
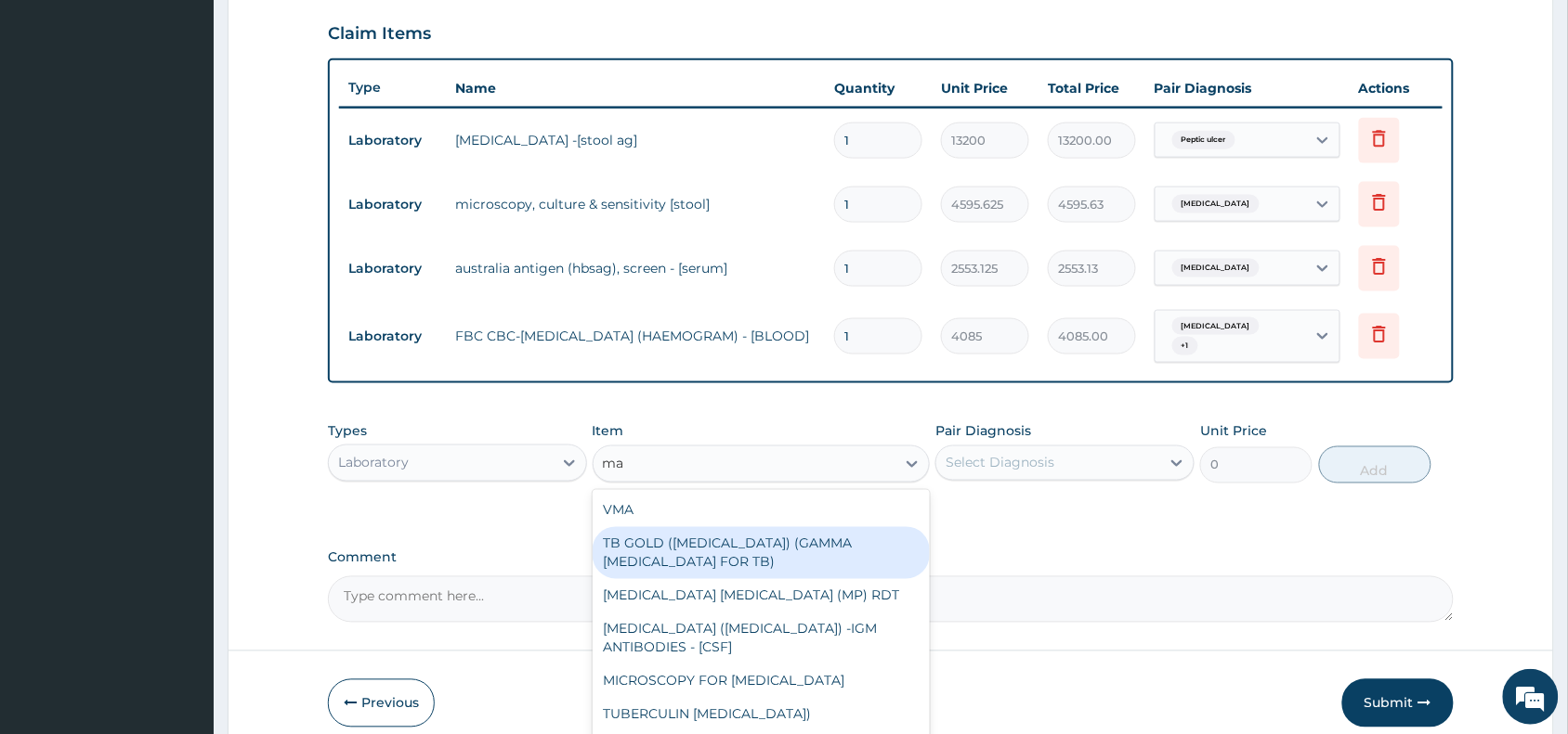
type input "mal"
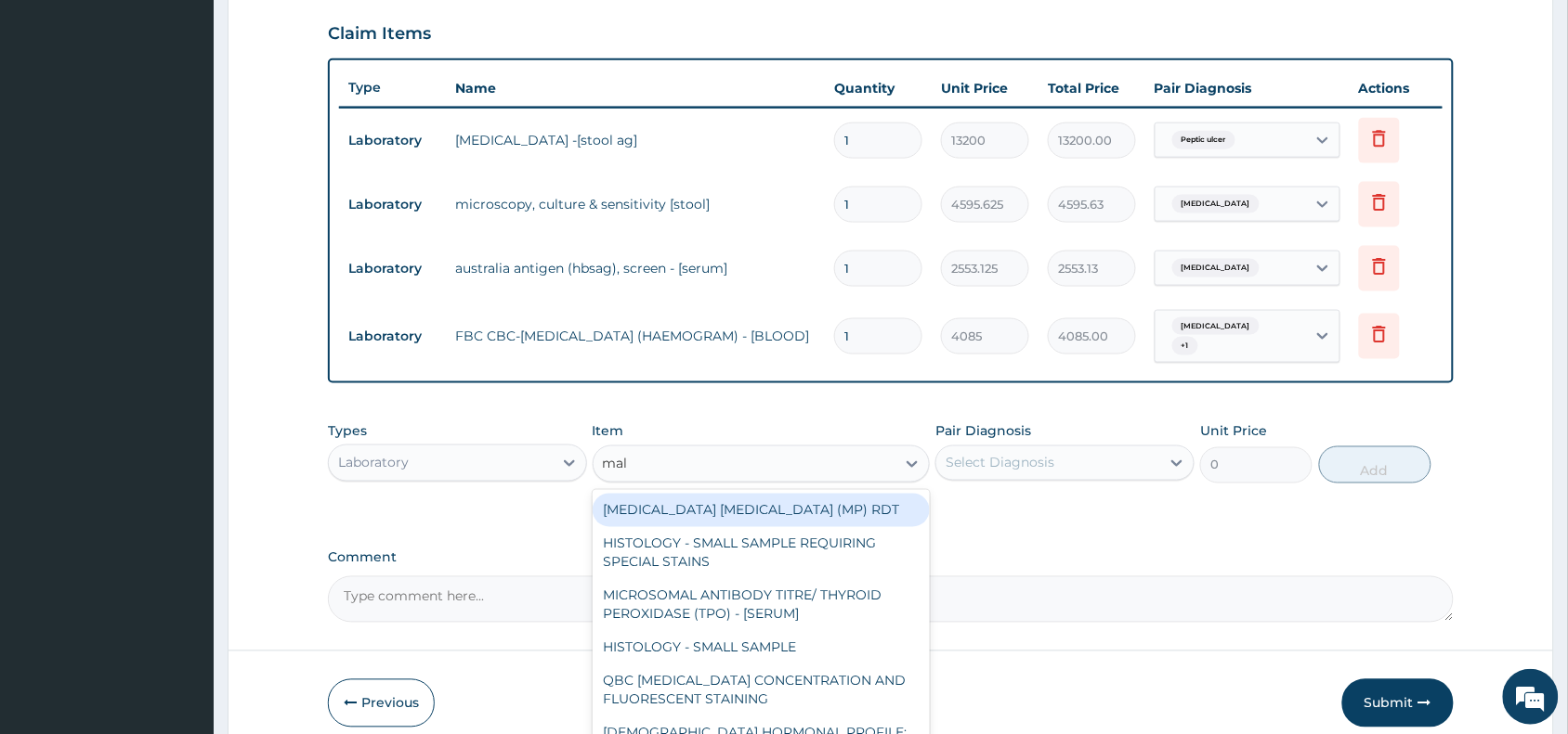
click at [806, 506] on div "MALARIA PARASITE (MP) RDT" at bounding box center [762, 509] width 338 height 33
type input "1531.875"
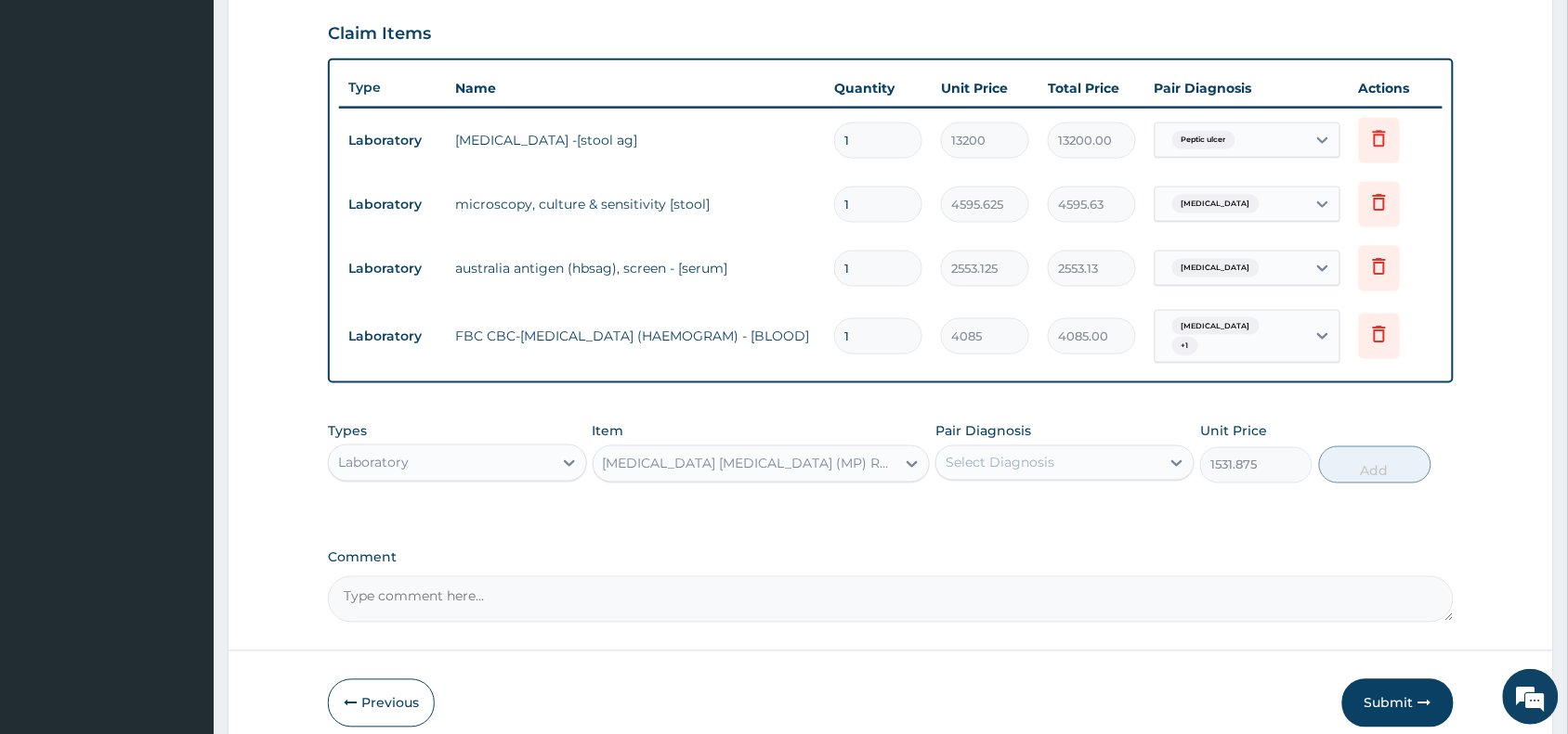
click at [1047, 454] on div "Select Diagnosis" at bounding box center [1000, 463] width 109 height 19
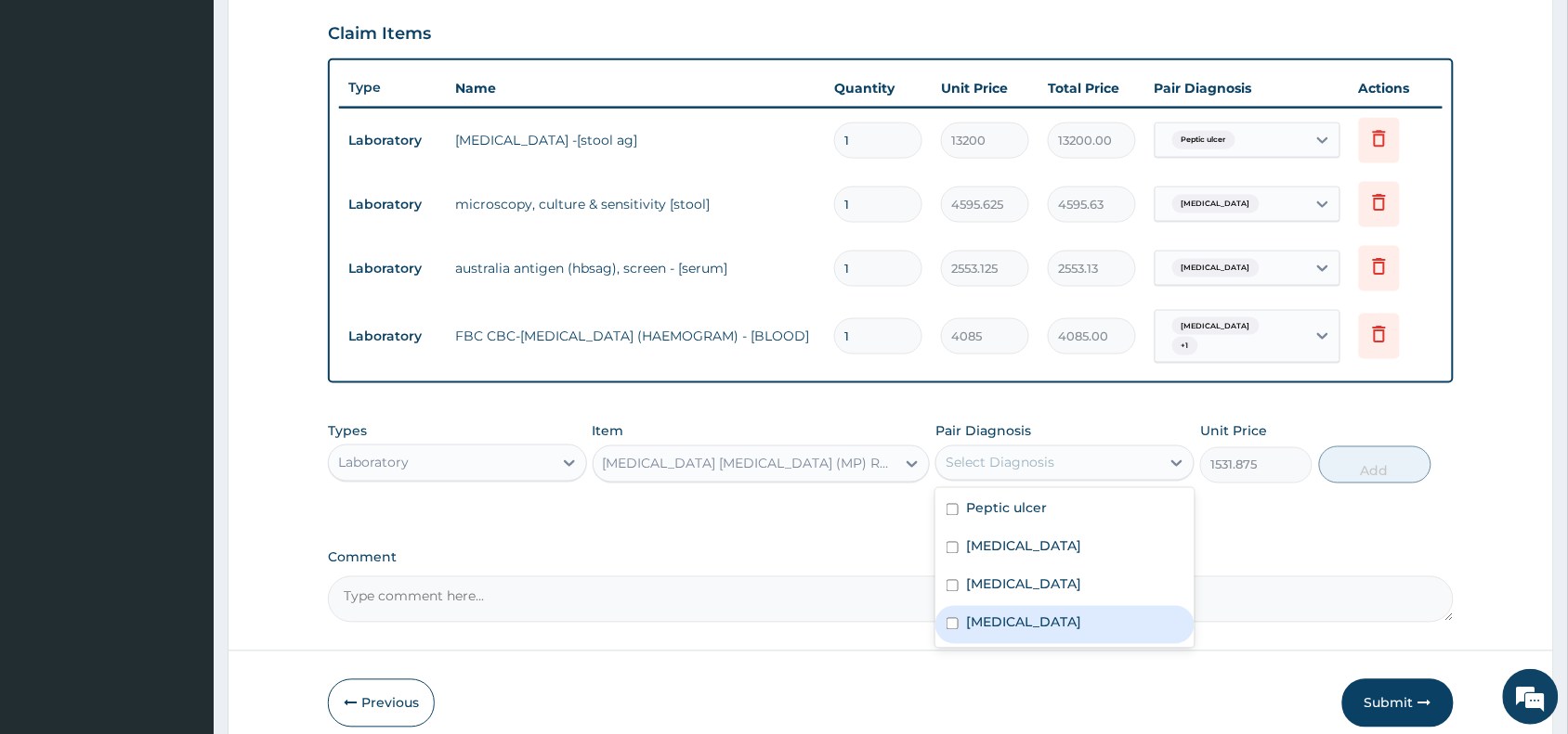
click at [1031, 627] on div "Malaria" at bounding box center [1065, 625] width 259 height 38
checkbox input "true"
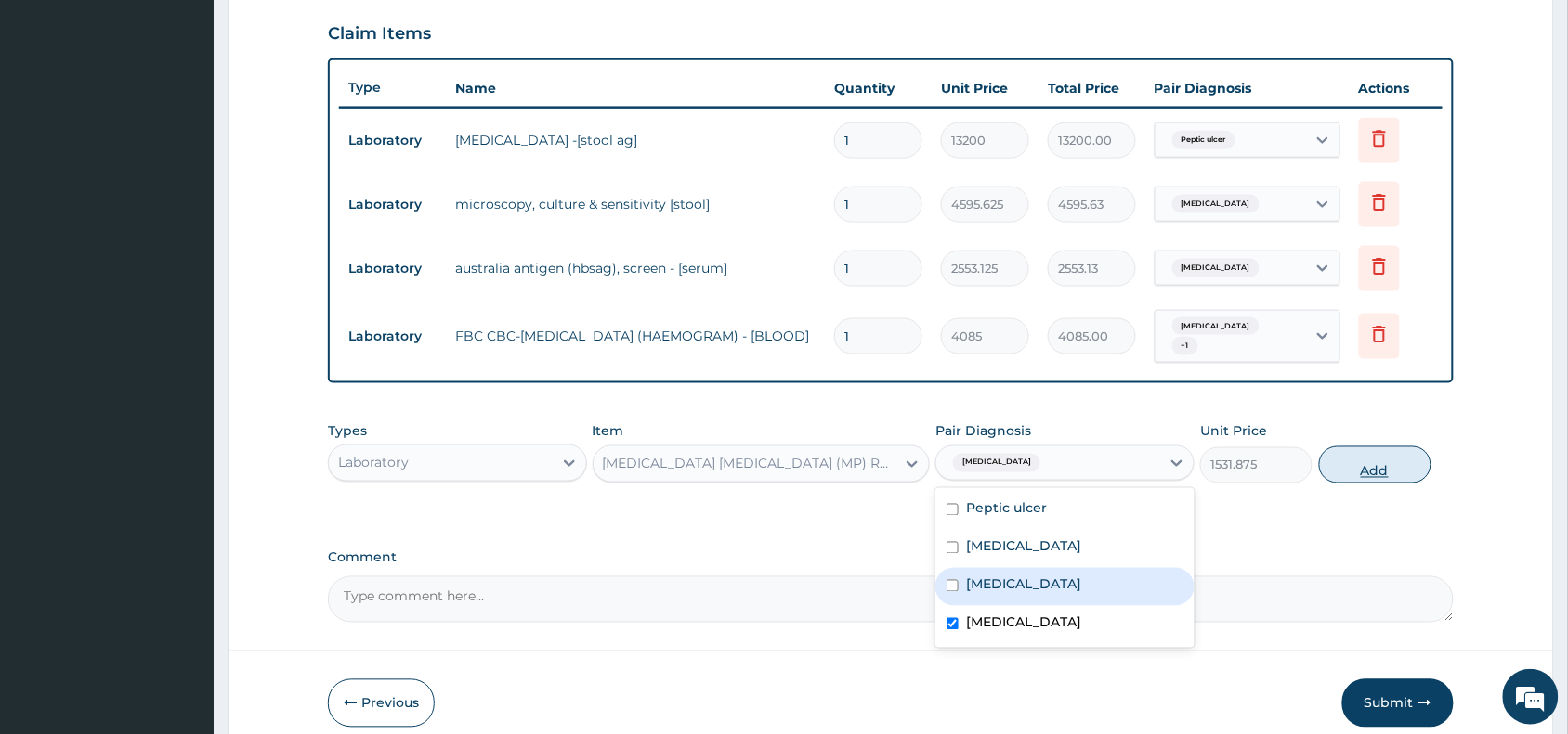
click at [1413, 448] on button "Add" at bounding box center [1374, 464] width 112 height 37
type input "0"
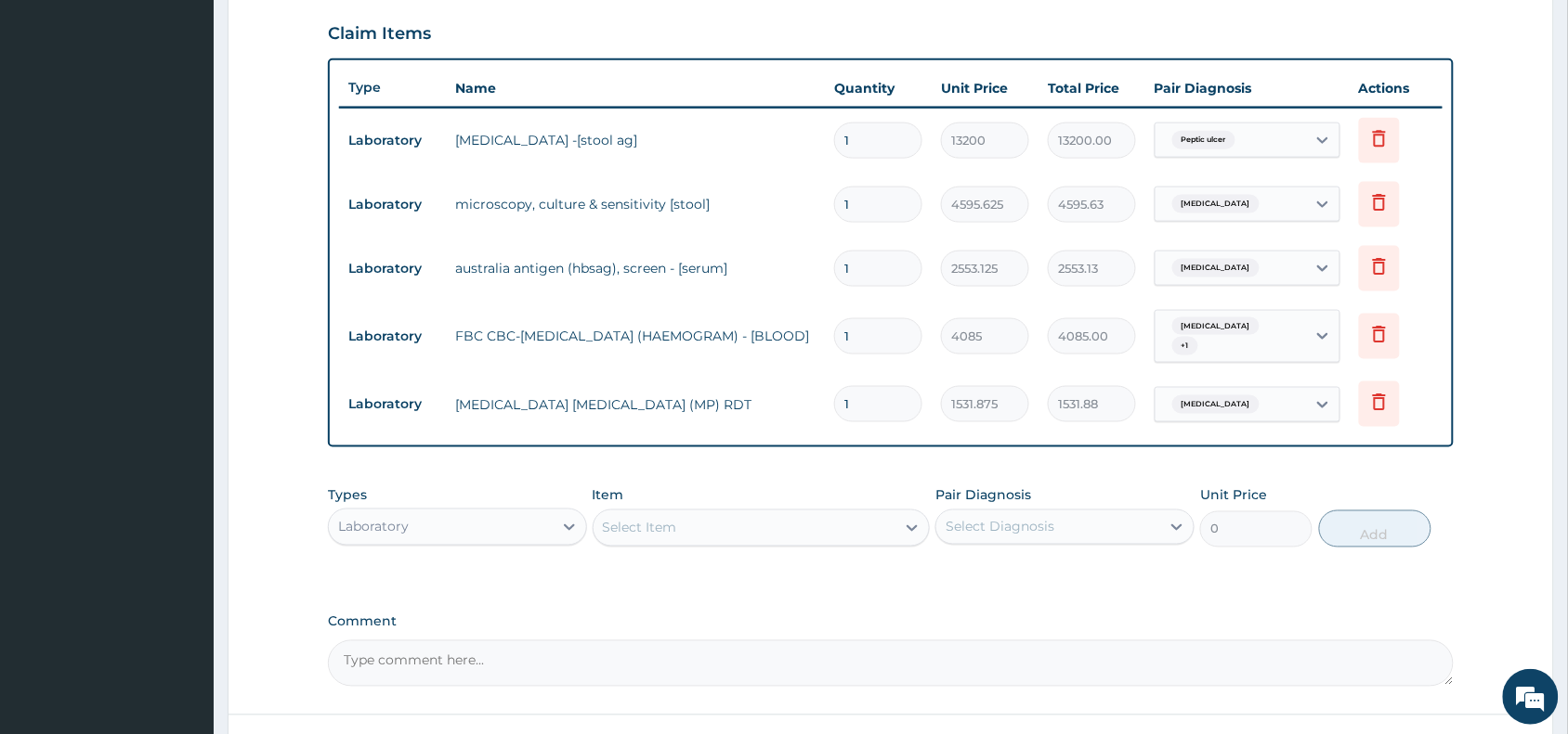
click at [508, 515] on div "Laboratory" at bounding box center [440, 526] width 224 height 29
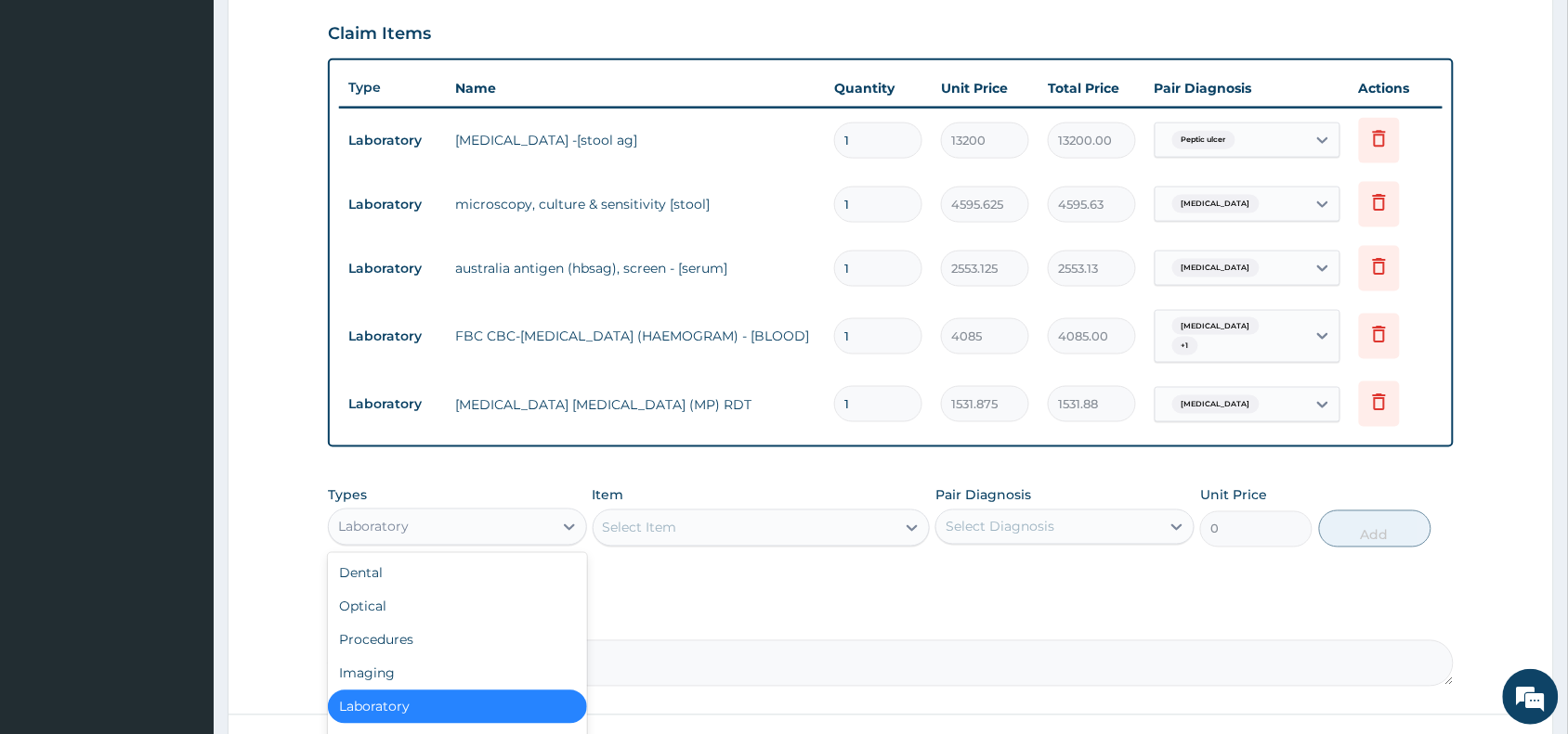
type input "p"
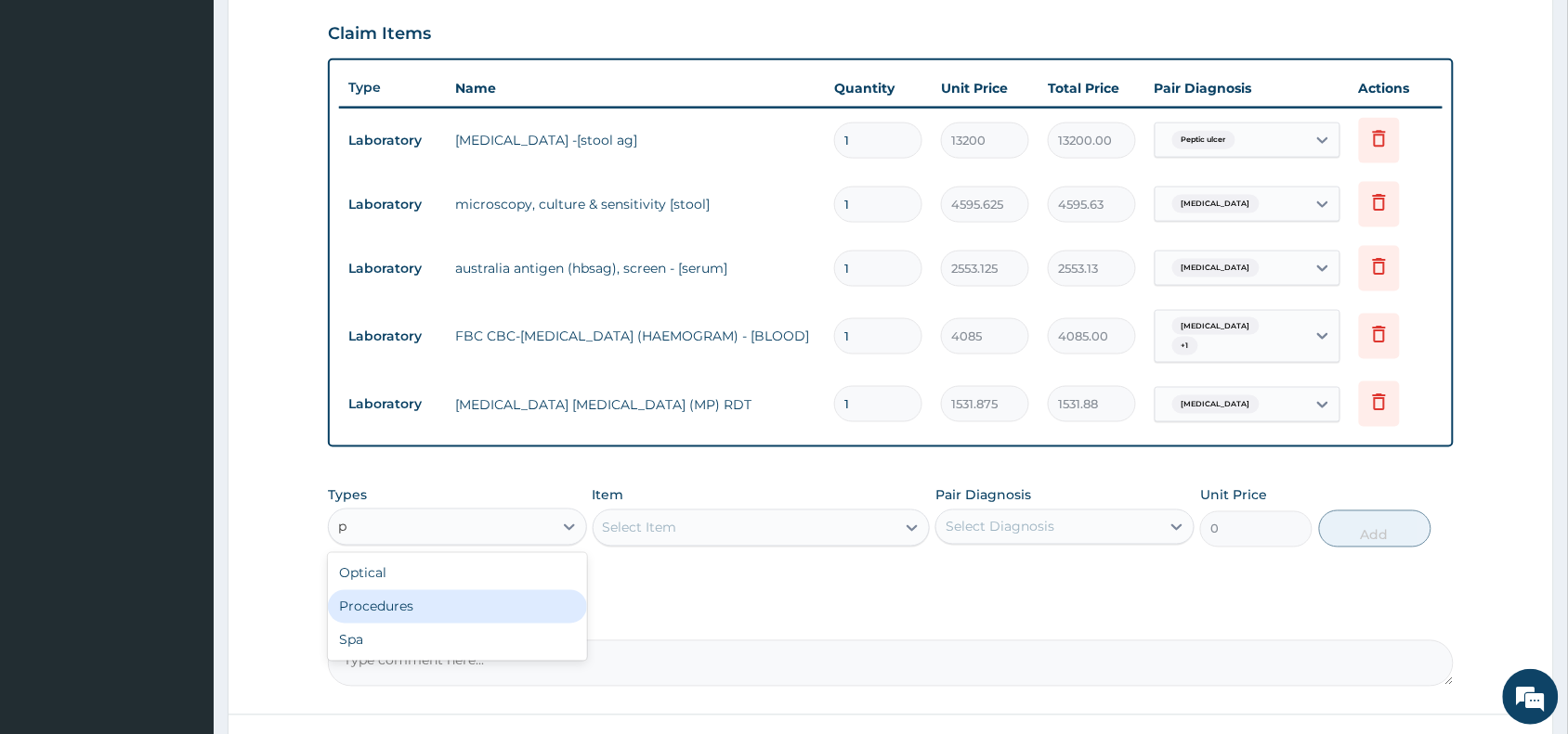
click at [495, 595] on div "Procedures" at bounding box center [457, 607] width 259 height 33
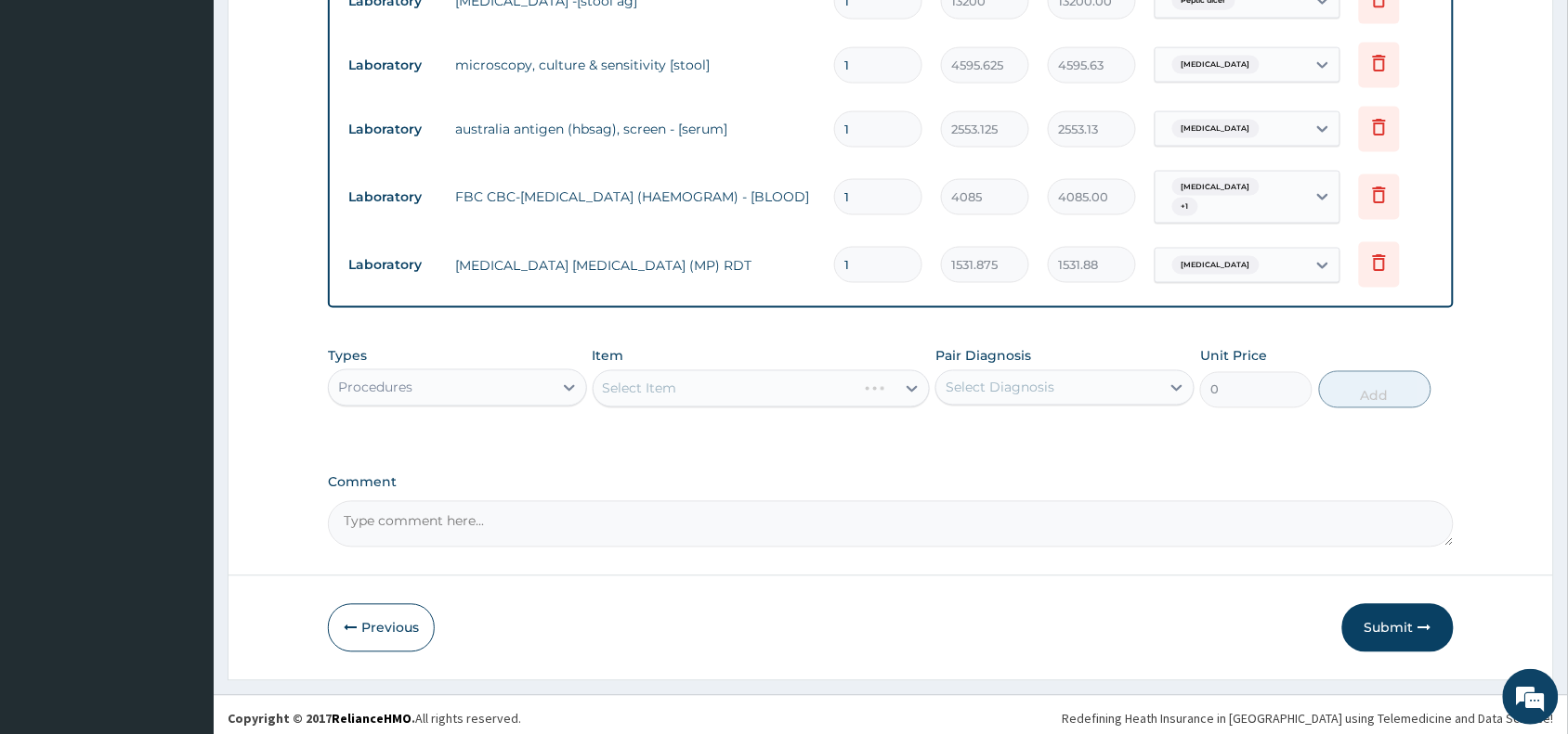
click at [795, 374] on div "Select Item" at bounding box center [762, 389] width 338 height 37
click at [860, 385] on div "Select Item" at bounding box center [762, 389] width 338 height 37
click at [859, 383] on div "Select Item" at bounding box center [745, 388] width 303 height 29
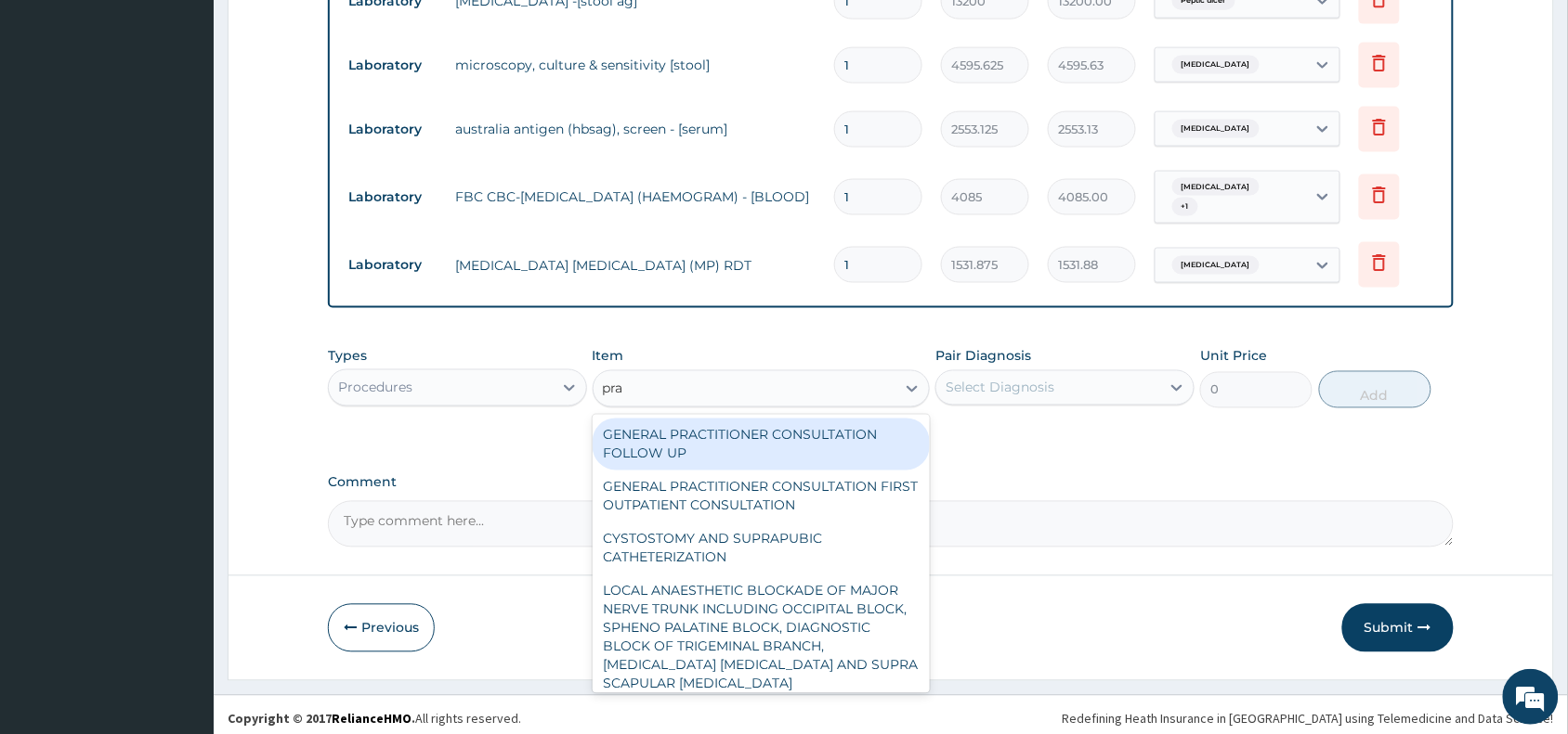
type input "prac"
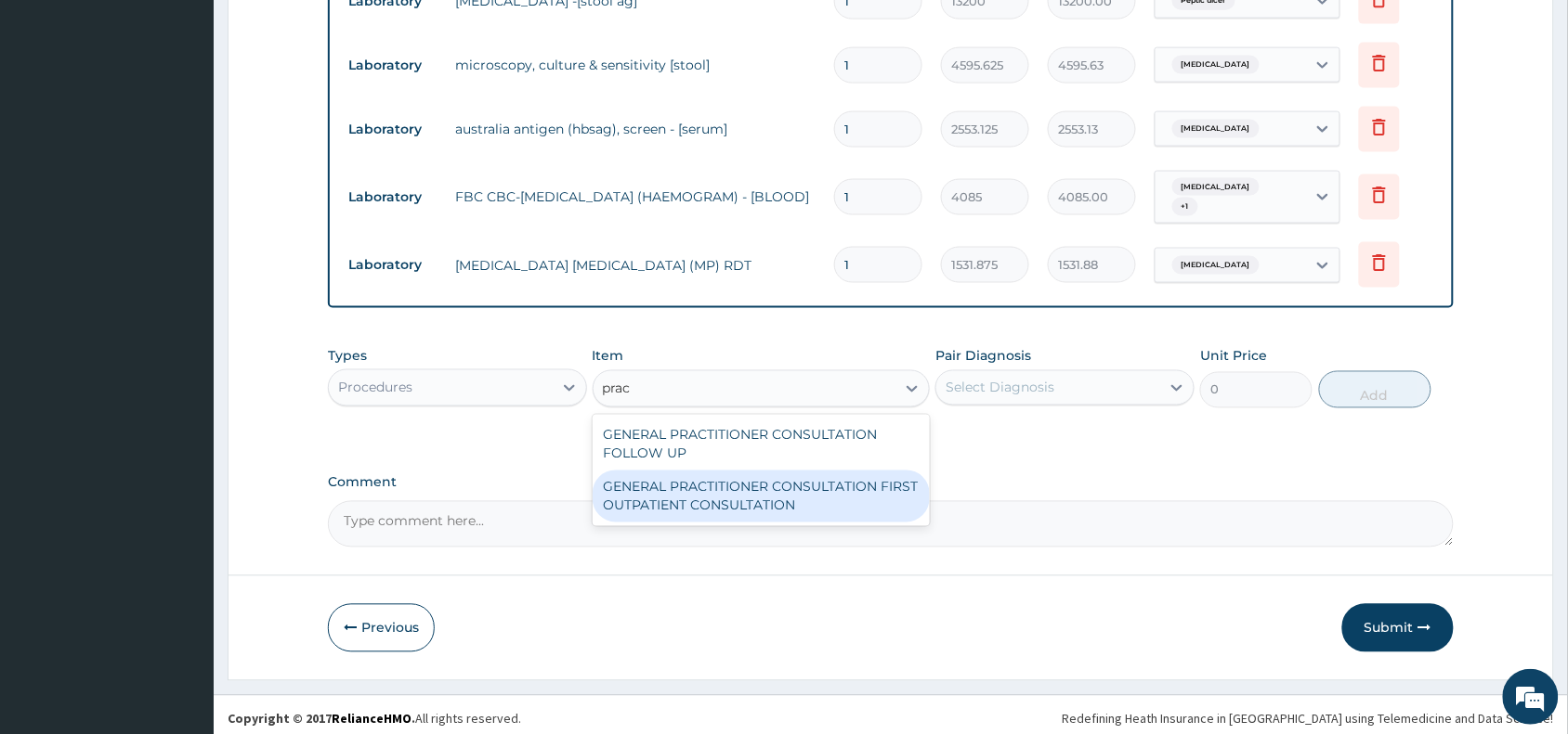
click at [855, 492] on div "GENERAL PRACTITIONER CONSULTATION FIRST OUTPATIENT CONSULTATION" at bounding box center [762, 496] width 338 height 52
type input "3370.125"
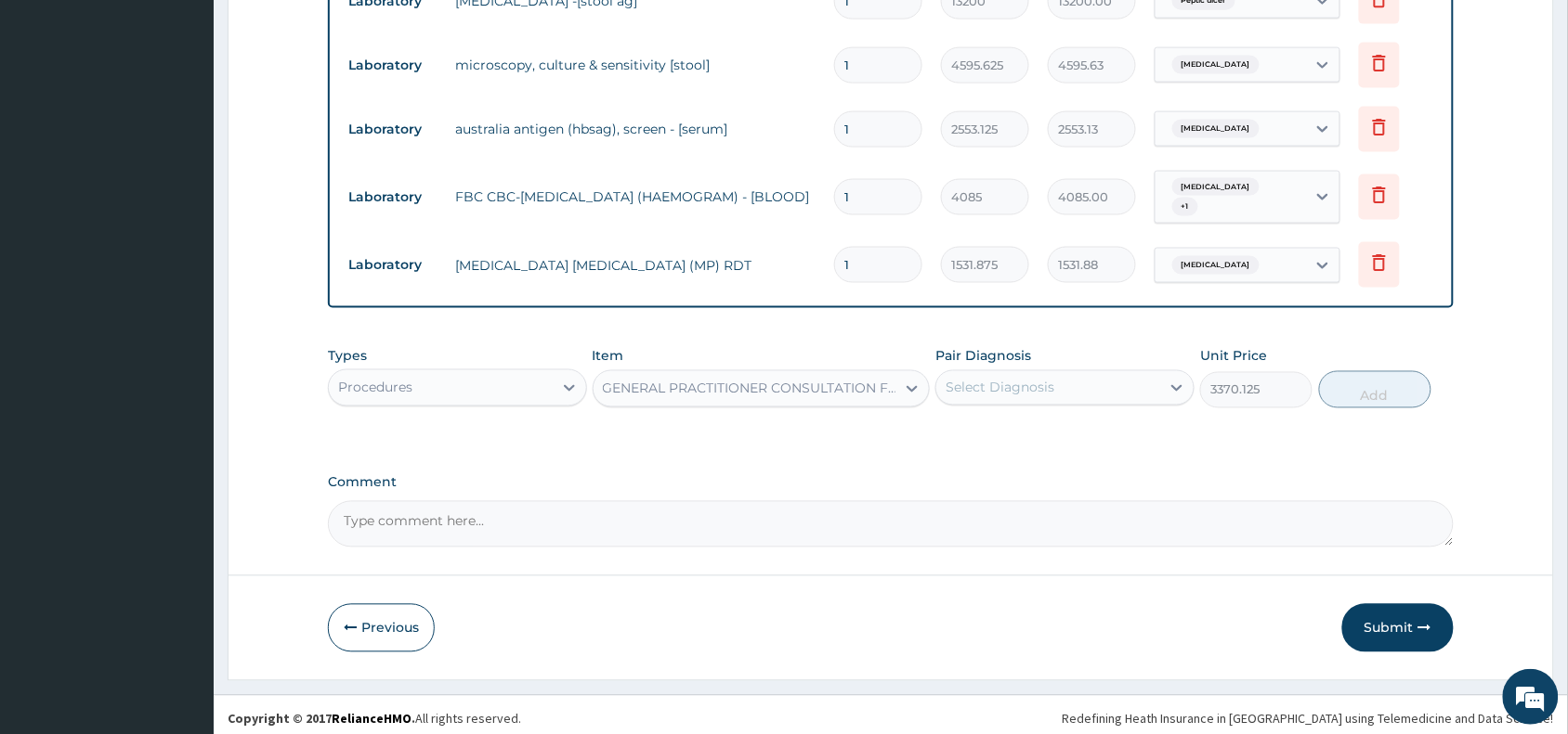
click at [1029, 381] on div "Select Diagnosis" at bounding box center [1000, 388] width 109 height 19
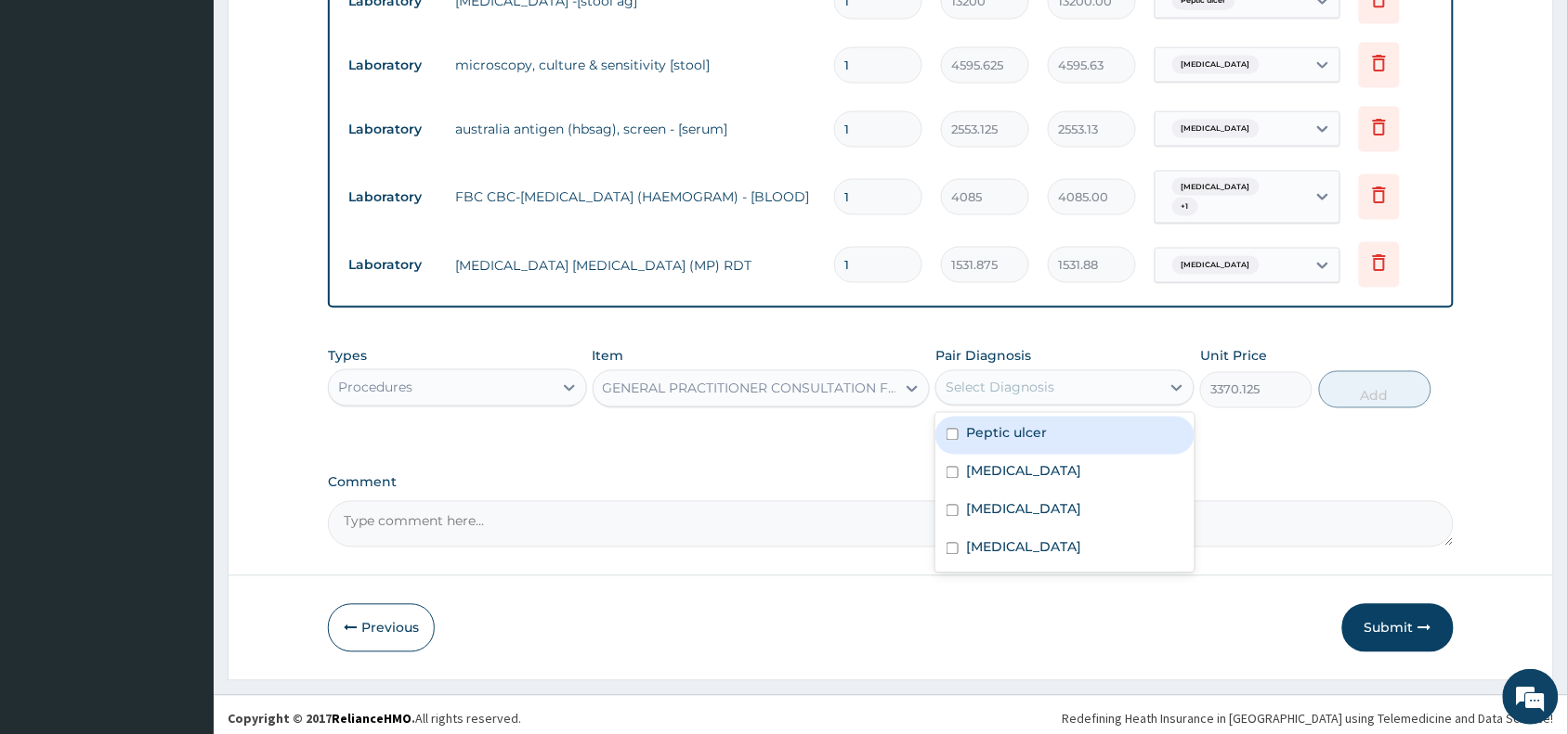
click at [1036, 429] on label "Peptic ulcer" at bounding box center [1006, 434] width 81 height 19
checkbox input "true"
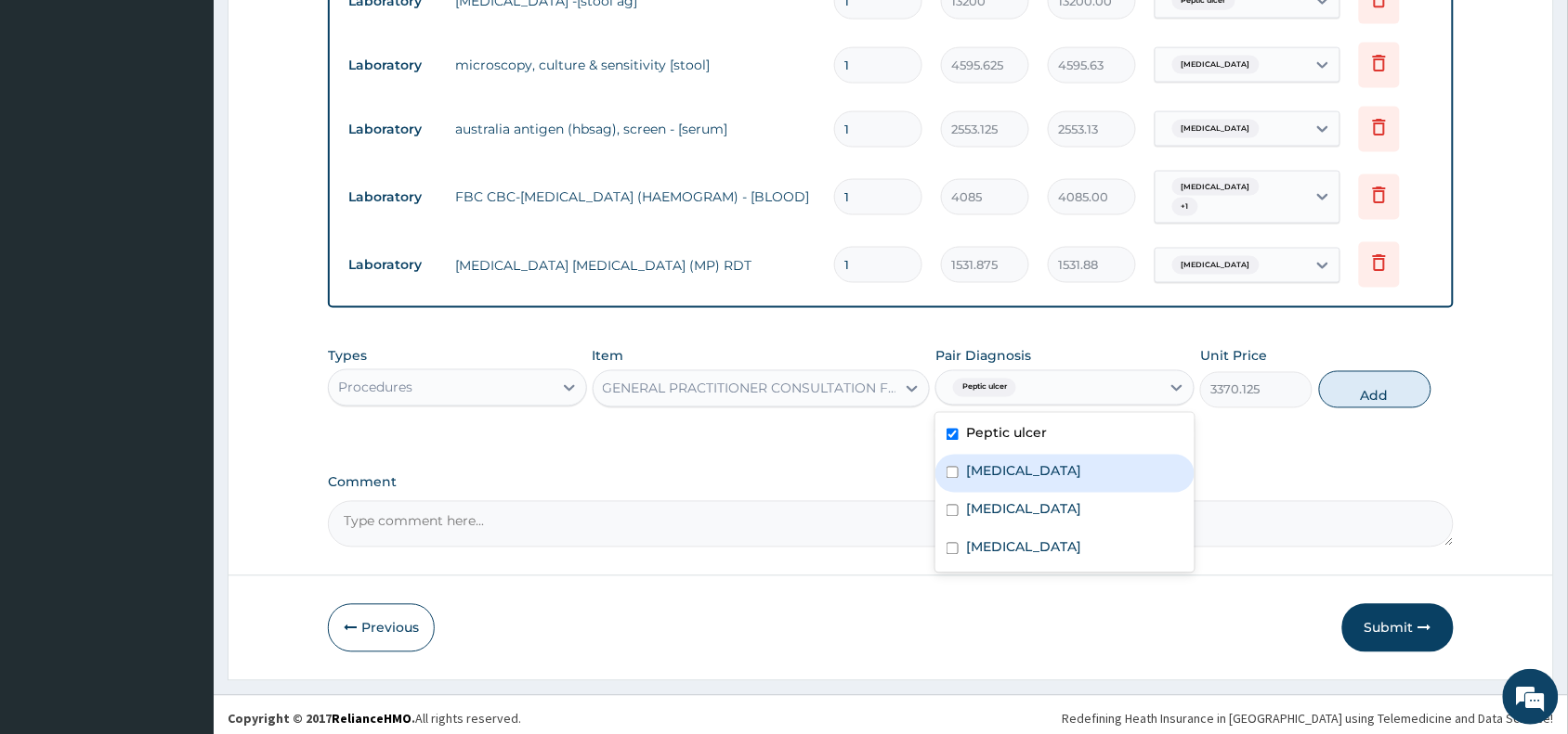
drag, startPoint x: 1037, startPoint y: 455, endPoint x: 1031, endPoint y: 507, distance: 52.3
click at [1036, 471] on label "Typhoid fever" at bounding box center [1023, 472] width 115 height 19
checkbox input "true"
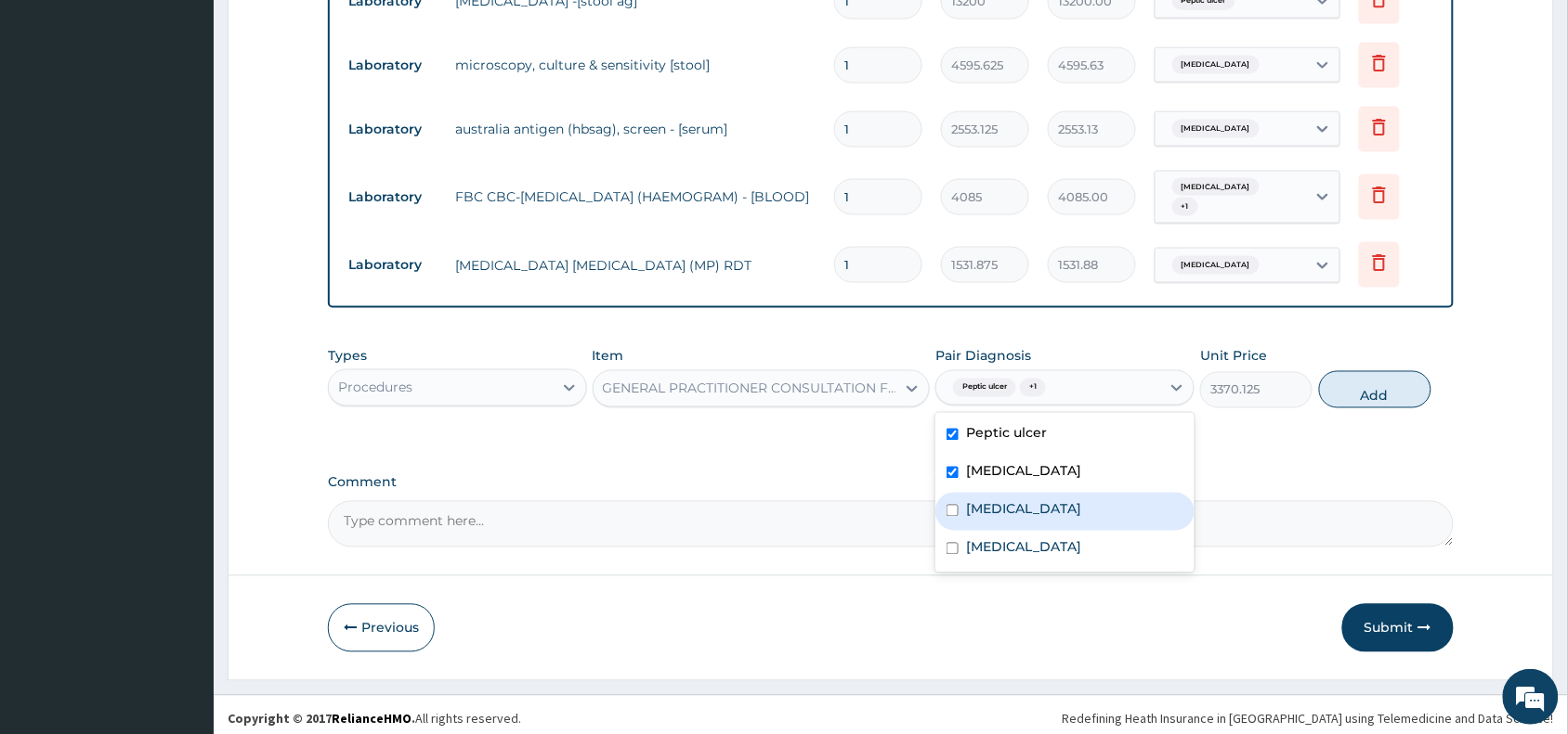
click at [1031, 508] on label "Viral hepatitis" at bounding box center [1023, 509] width 115 height 19
checkbox input "true"
click at [1020, 542] on div "Malaria" at bounding box center [1065, 550] width 259 height 38
checkbox input "true"
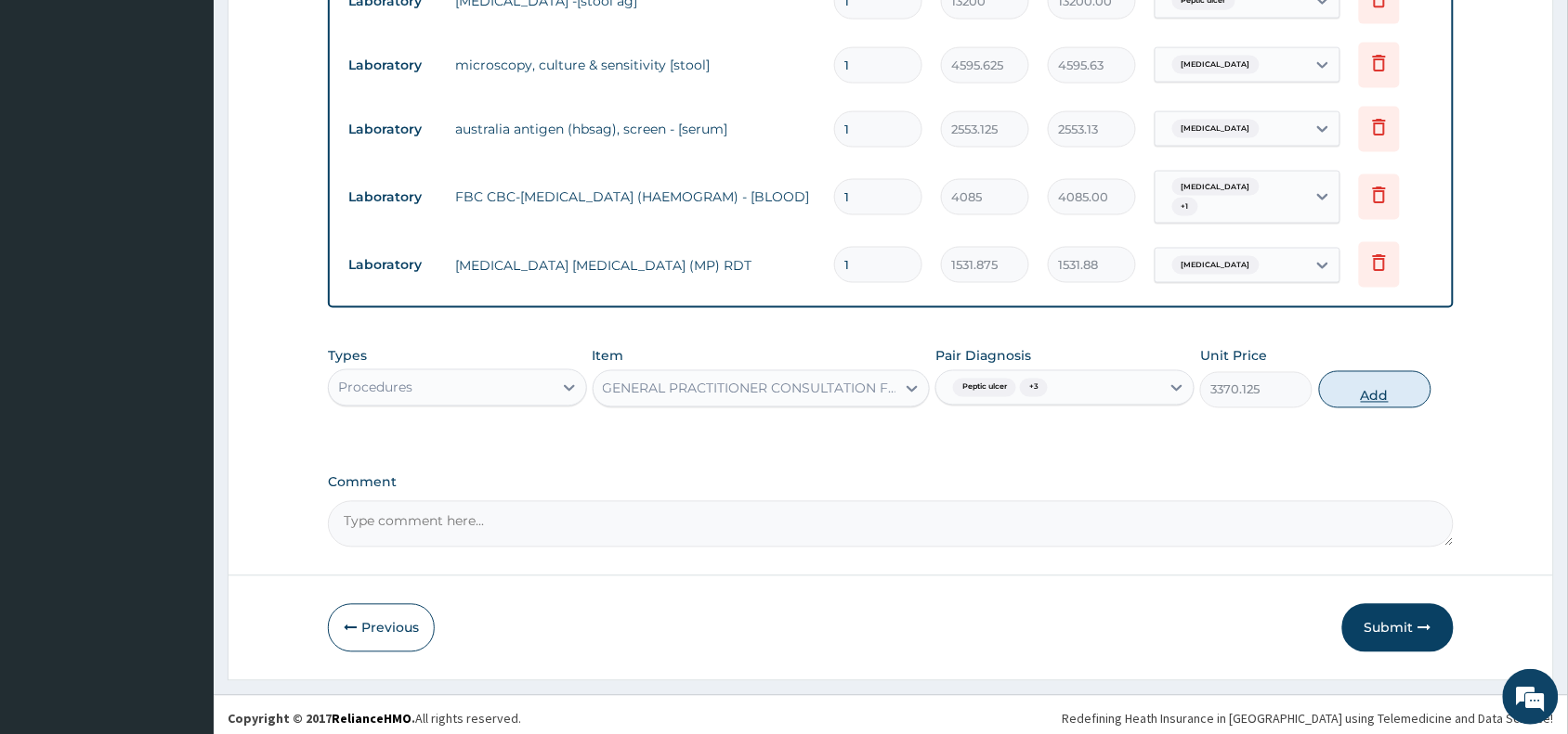
click at [1377, 378] on button "Add" at bounding box center [1374, 390] width 112 height 37
type input "0"
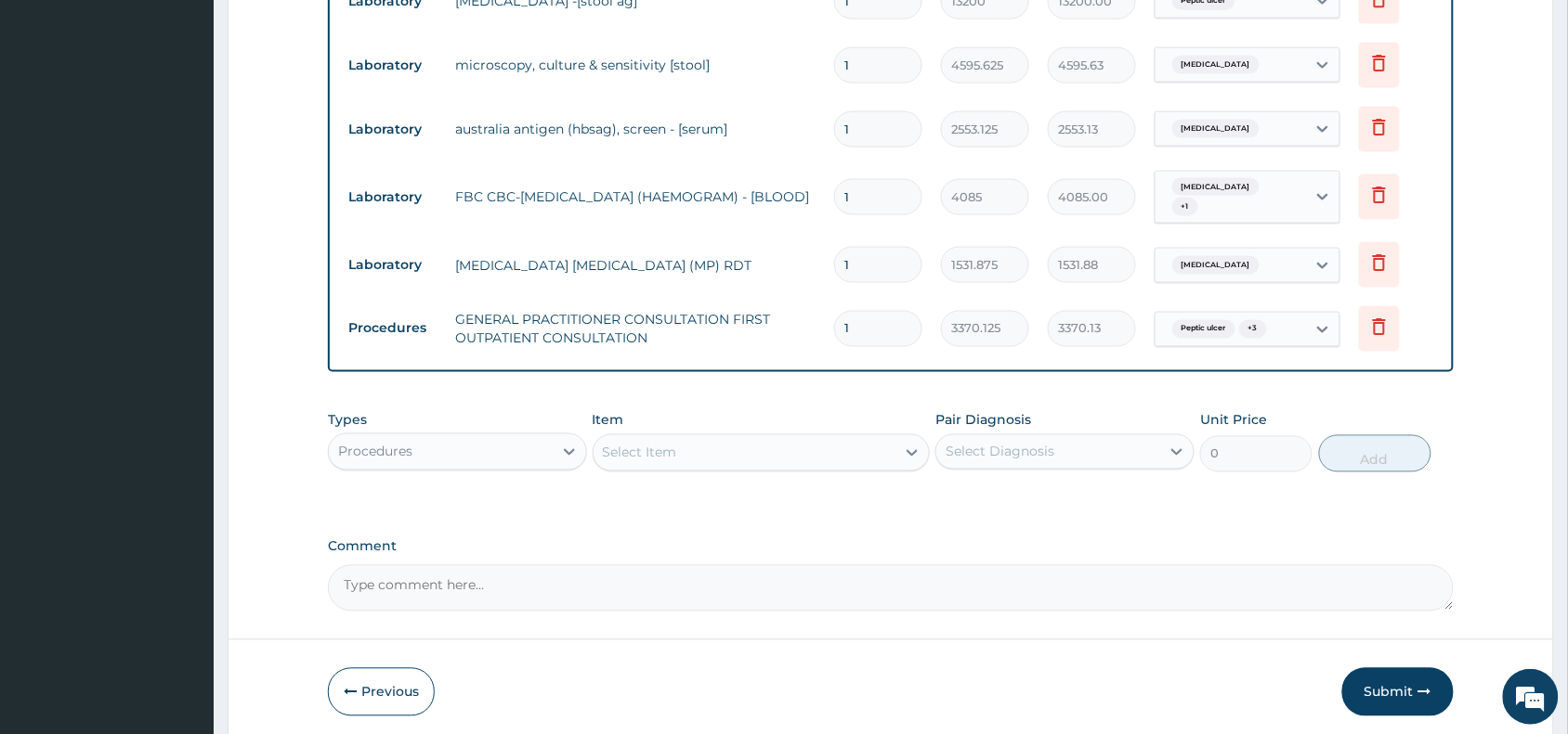
click at [490, 446] on div "Procedures" at bounding box center [440, 451] width 224 height 29
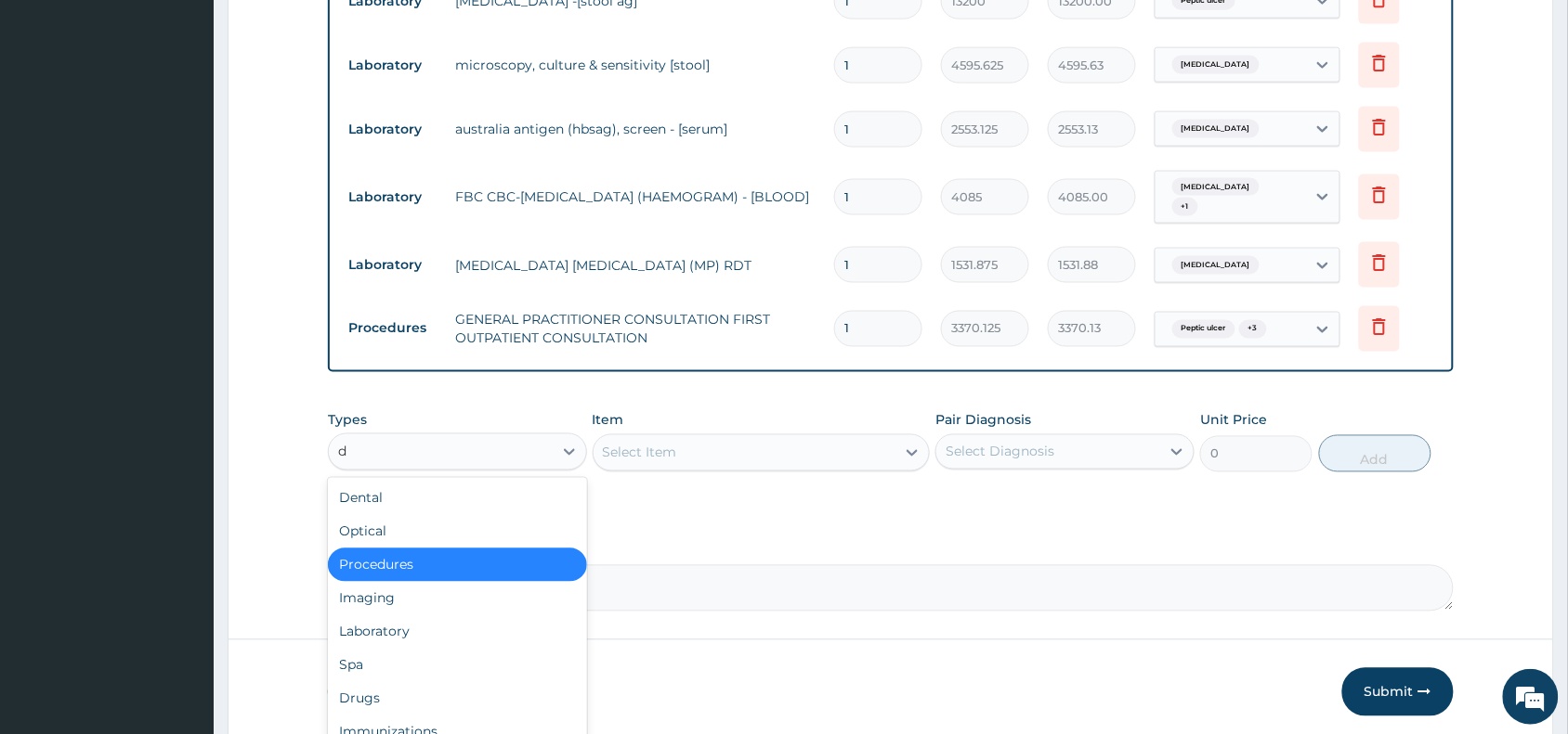
type input "dr"
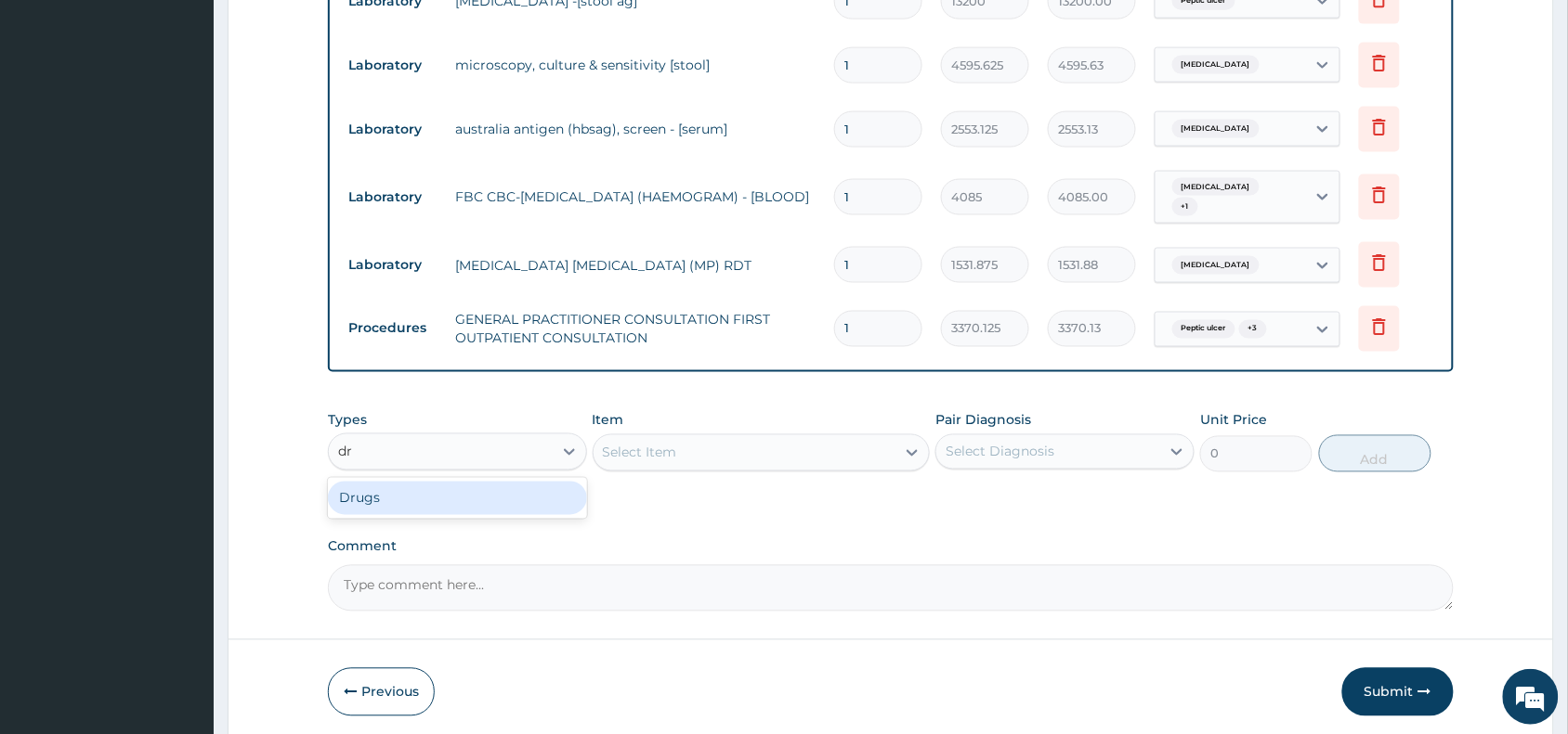
click at [444, 493] on div "Drugs" at bounding box center [457, 498] width 259 height 33
click at [741, 443] on div "Select Item" at bounding box center [745, 452] width 303 height 29
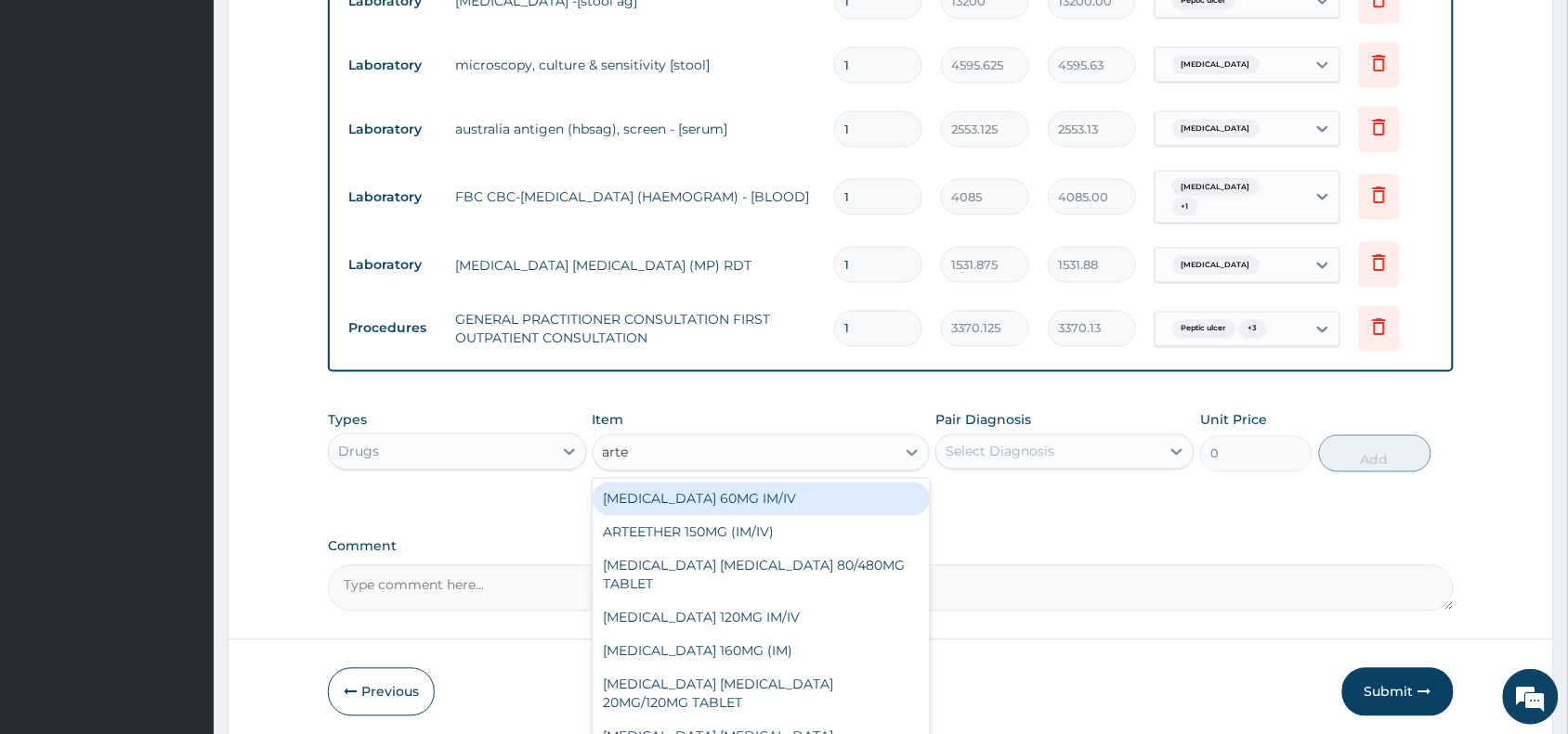
type input "artee"
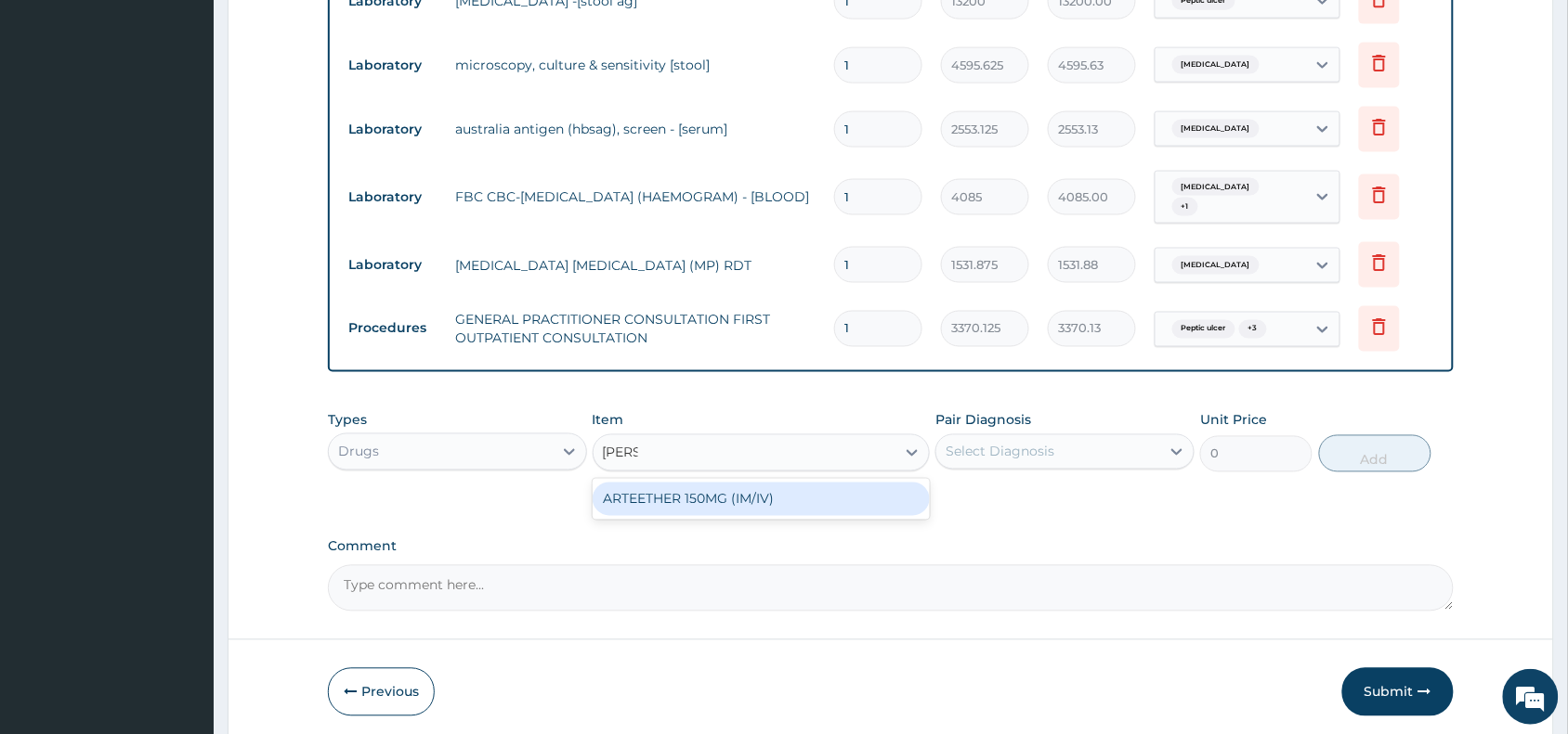
click at [799, 490] on div "ARTEETHER 150MG (IM/IV)" at bounding box center [762, 499] width 338 height 33
type input "1614"
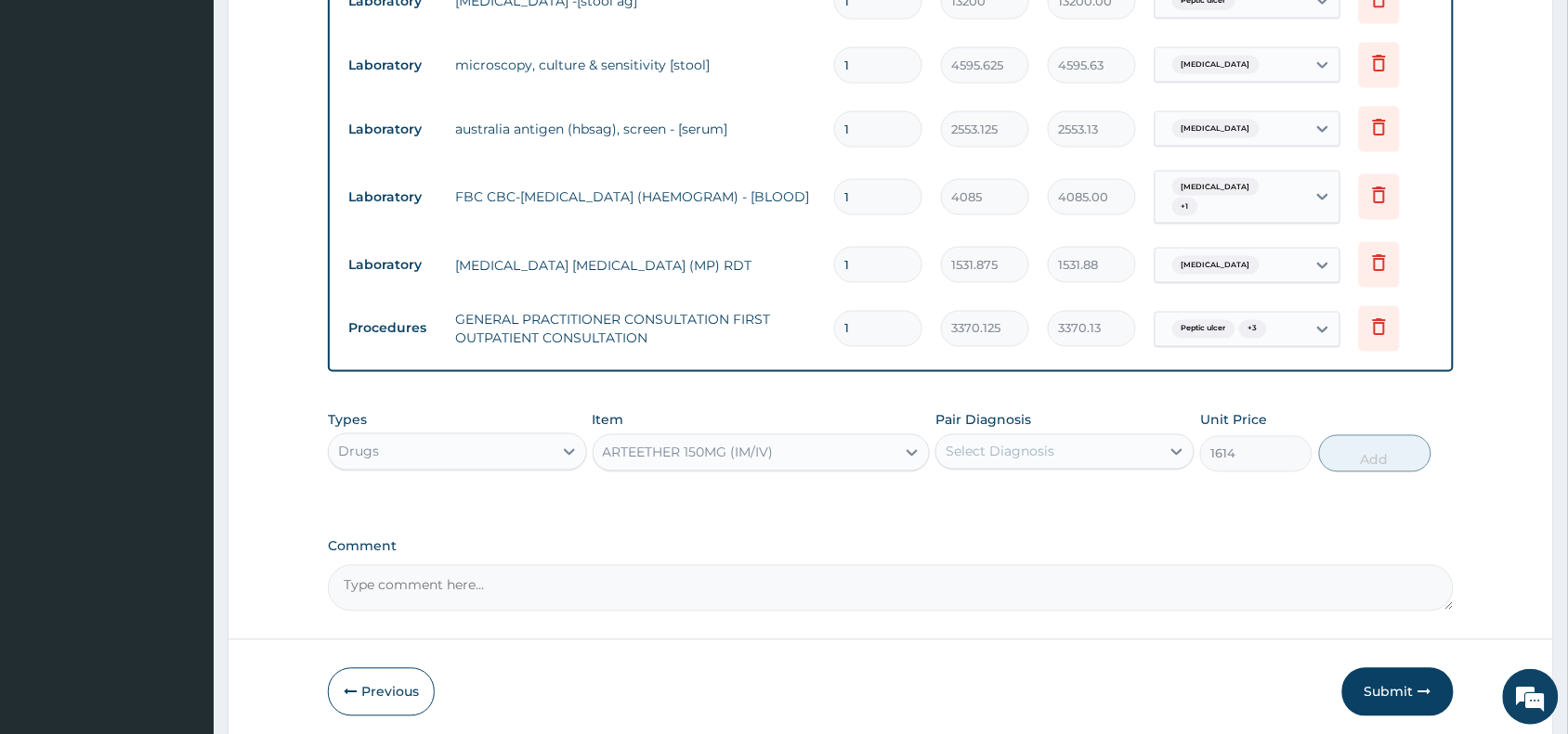
click at [1082, 418] on div "Pair Diagnosis Select Diagnosis" at bounding box center [1065, 442] width 259 height 61
click at [1075, 442] on div "Select Diagnosis" at bounding box center [1048, 451] width 224 height 29
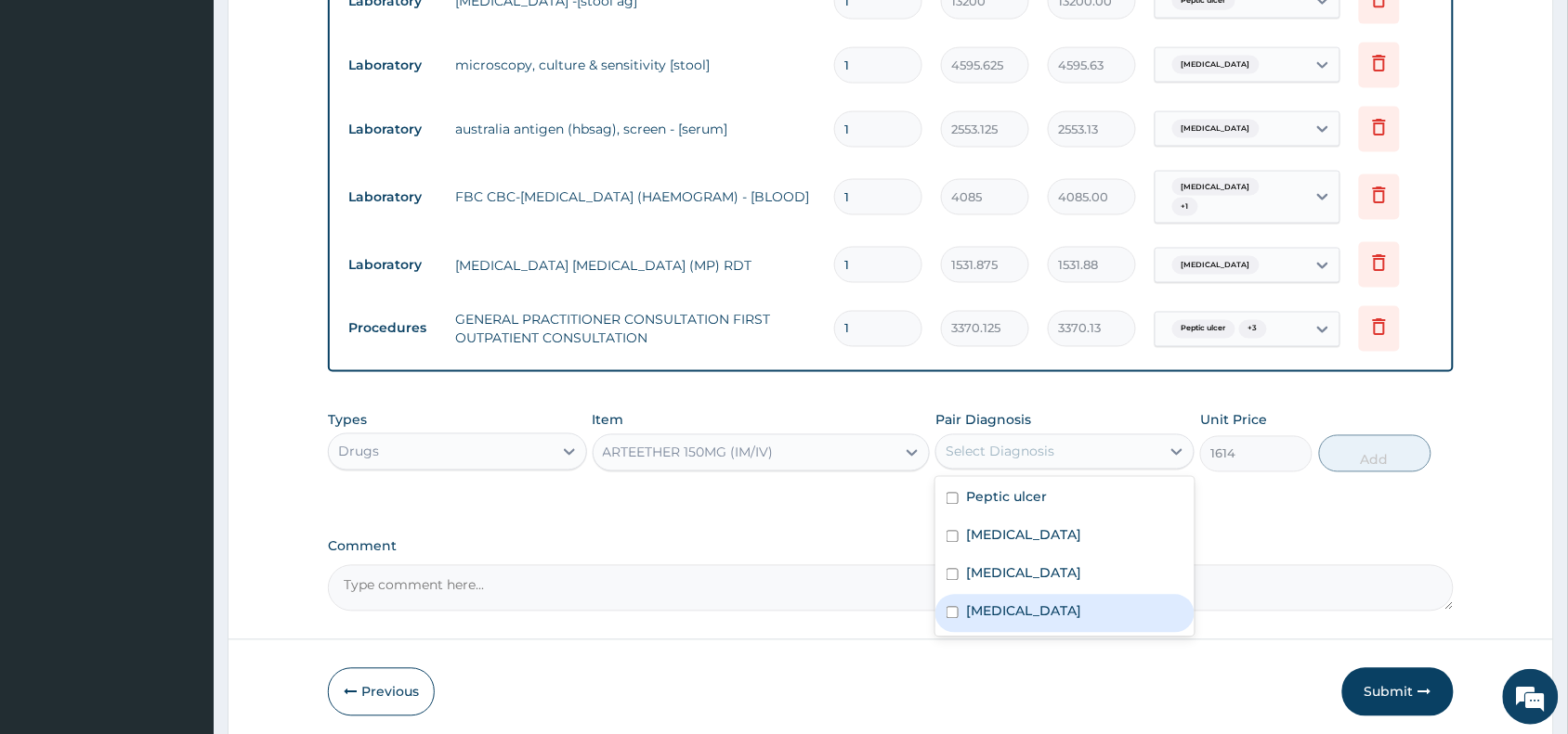
click at [1066, 601] on div "Malaria" at bounding box center [1065, 614] width 259 height 38
checkbox input "true"
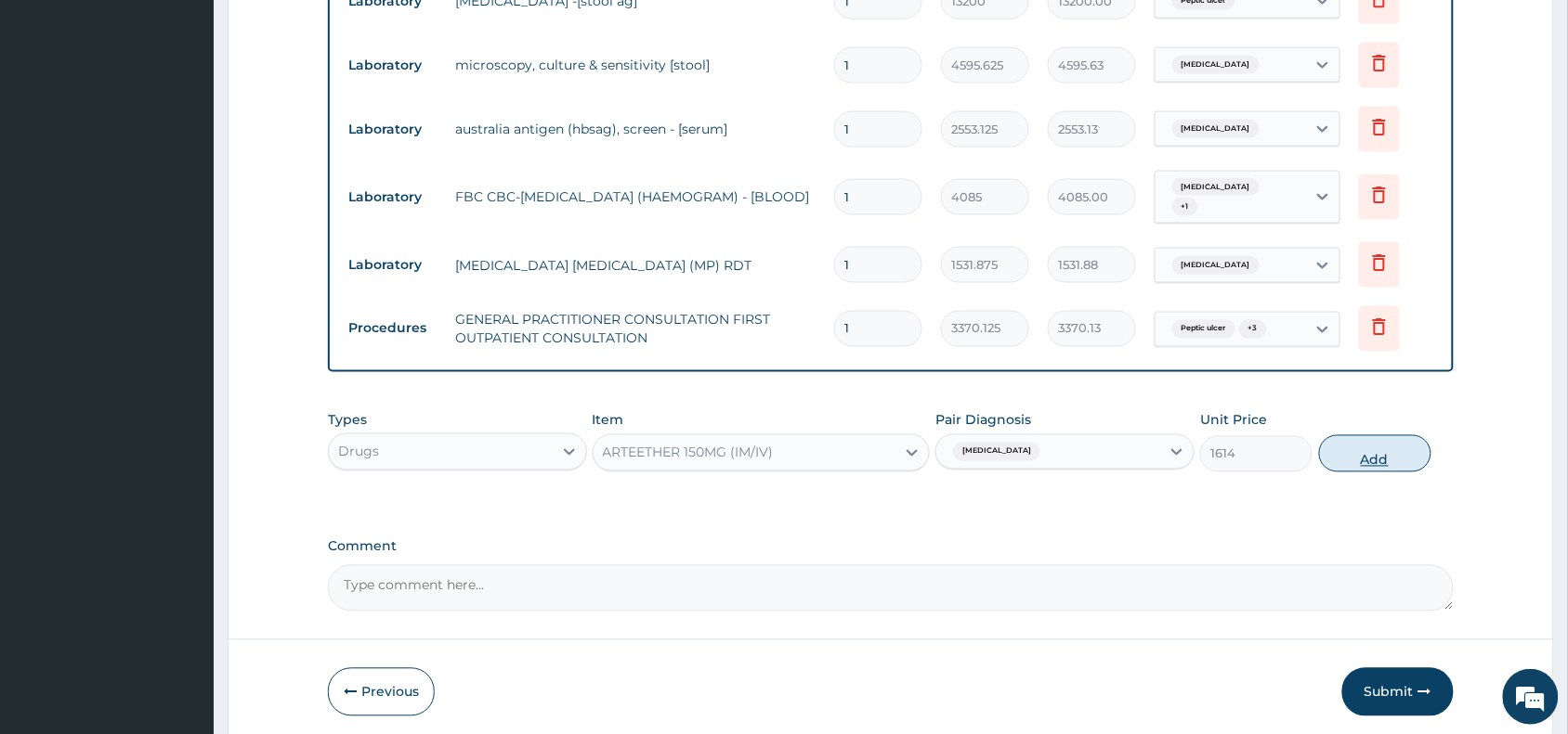
click at [1401, 441] on button "Add" at bounding box center [1374, 453] width 112 height 37
type input "0"
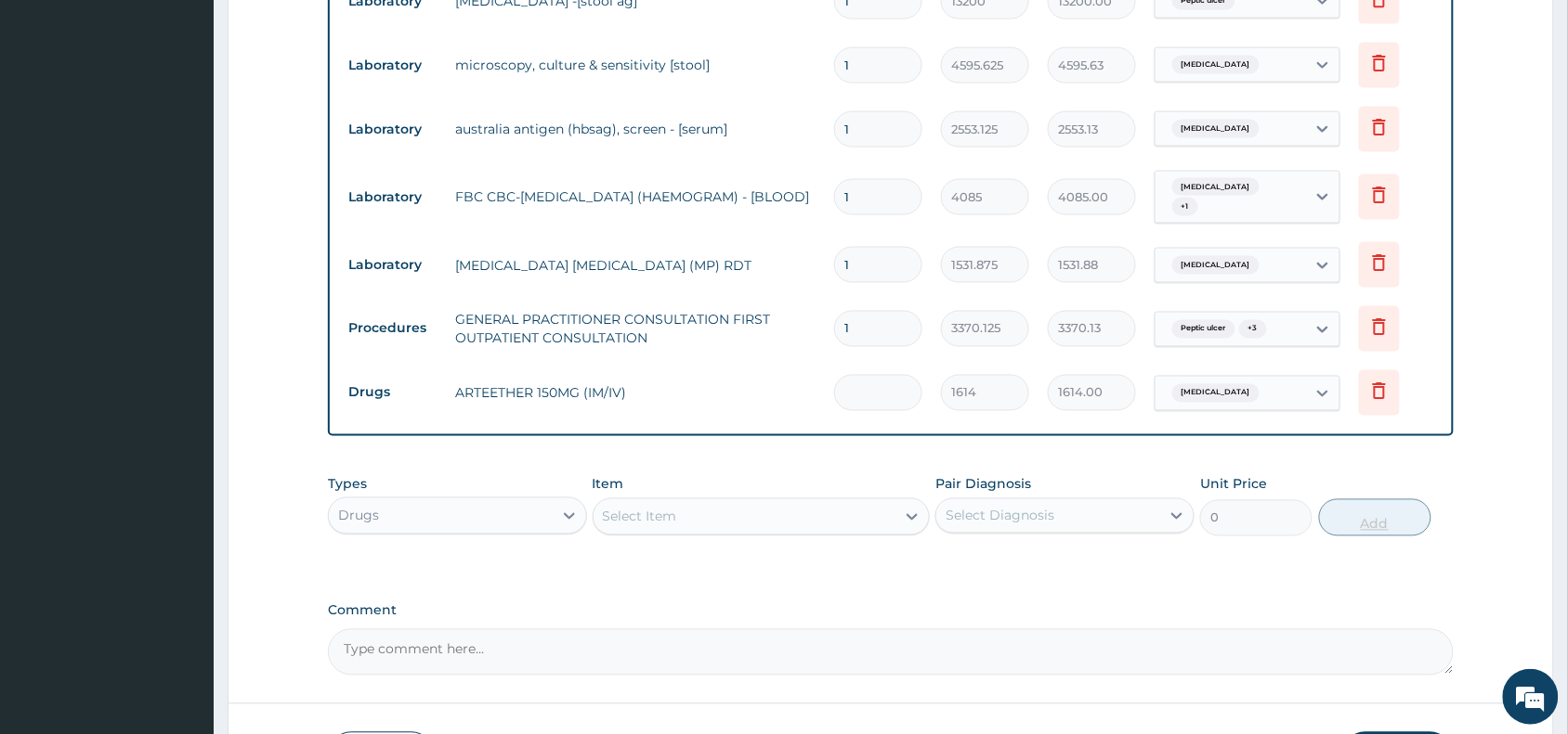
type input "0.00"
type input "3"
type input "4842.00"
type input "3"
click at [787, 515] on div "Select Item" at bounding box center [745, 516] width 303 height 29
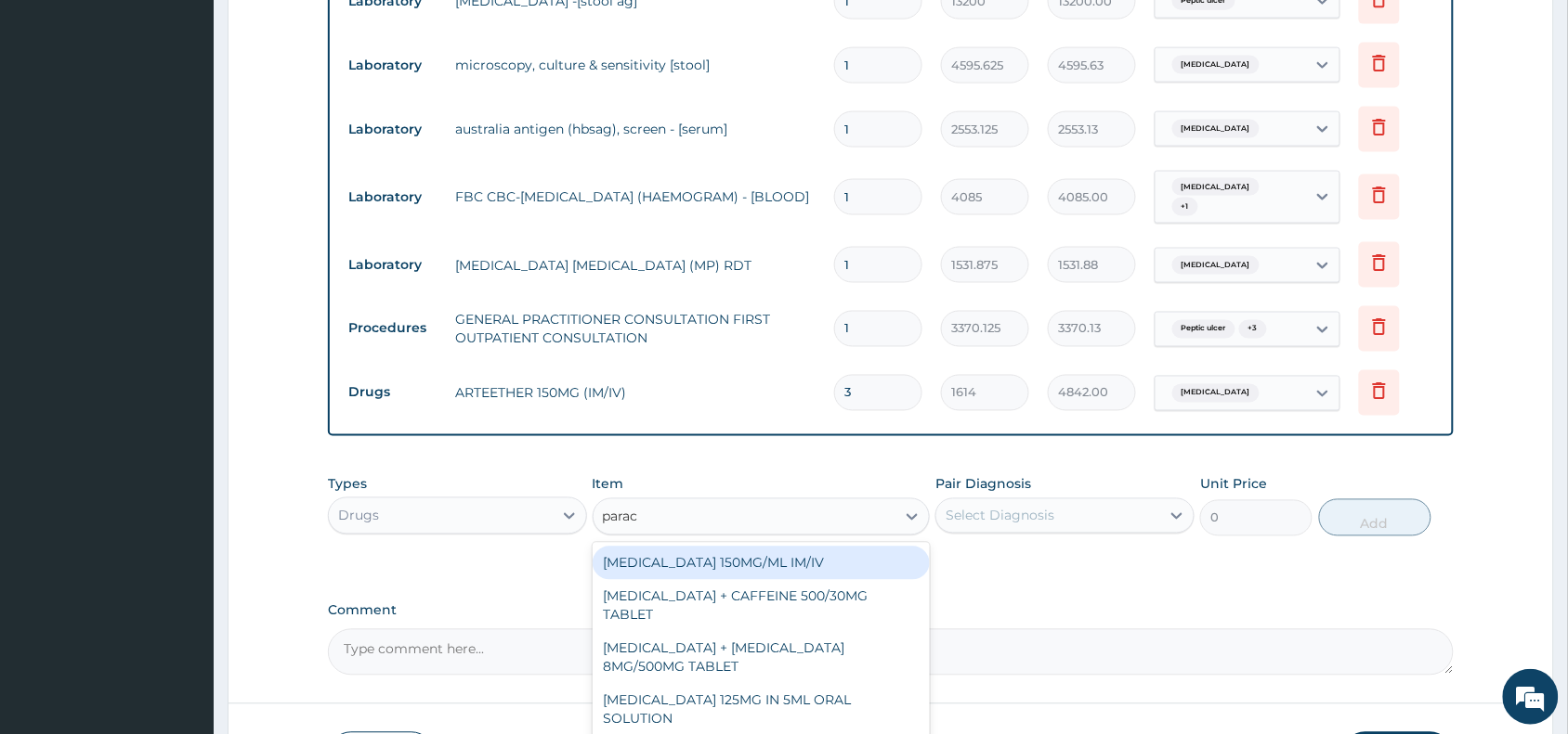
type input "parace"
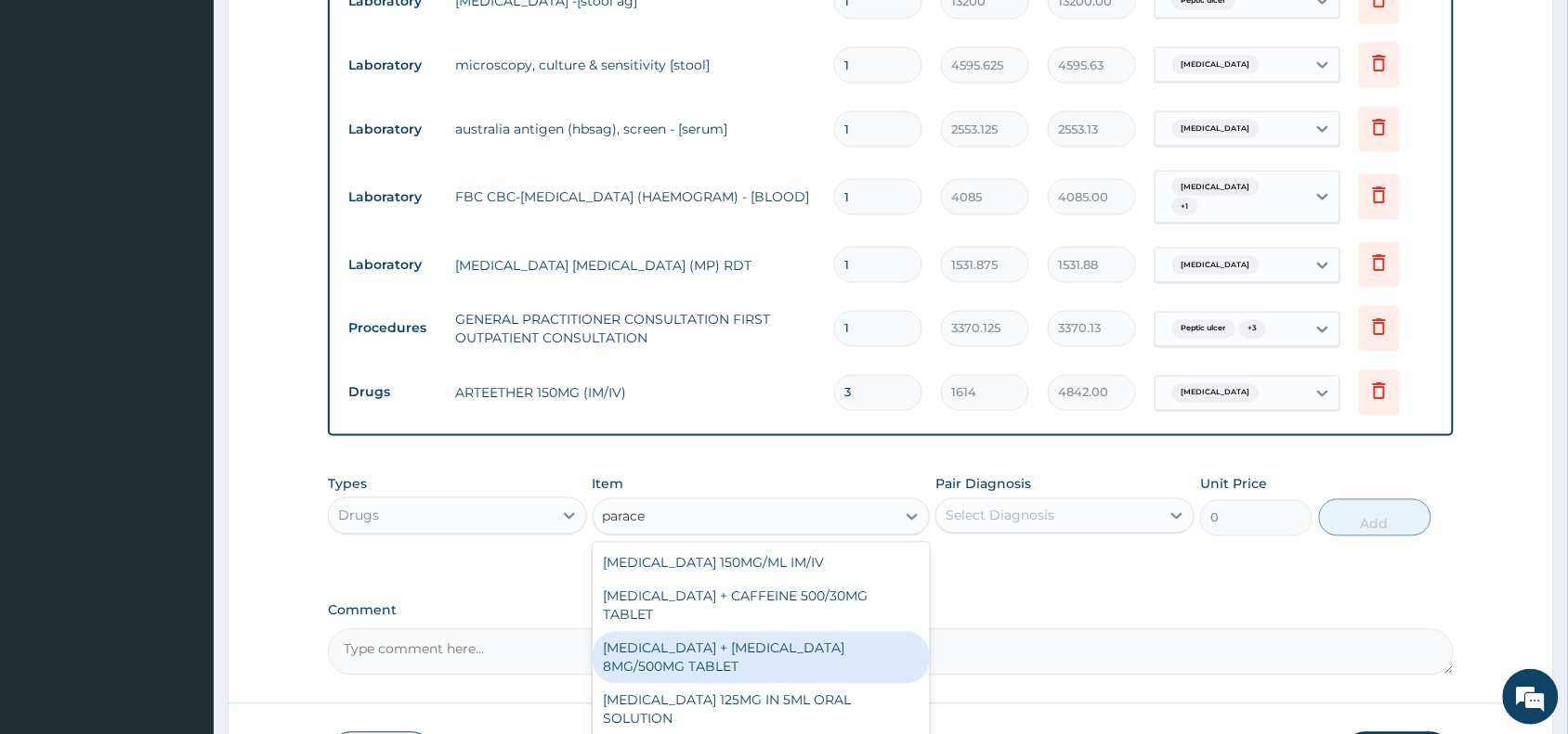
scroll to position [898, 0]
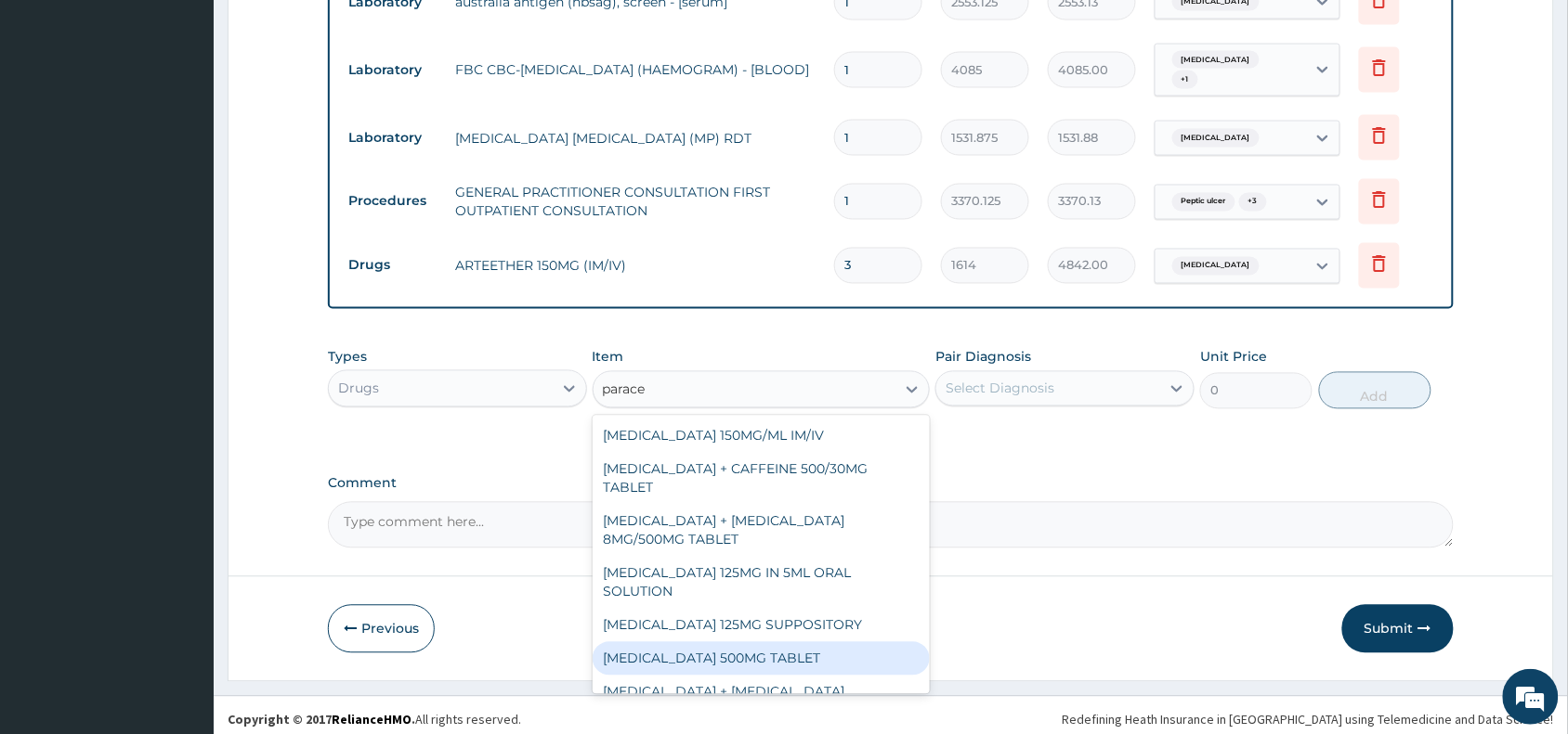
click at [771, 642] on div "PARACETAMOL 500MG TABLET" at bounding box center [762, 659] width 338 height 33
type input "30"
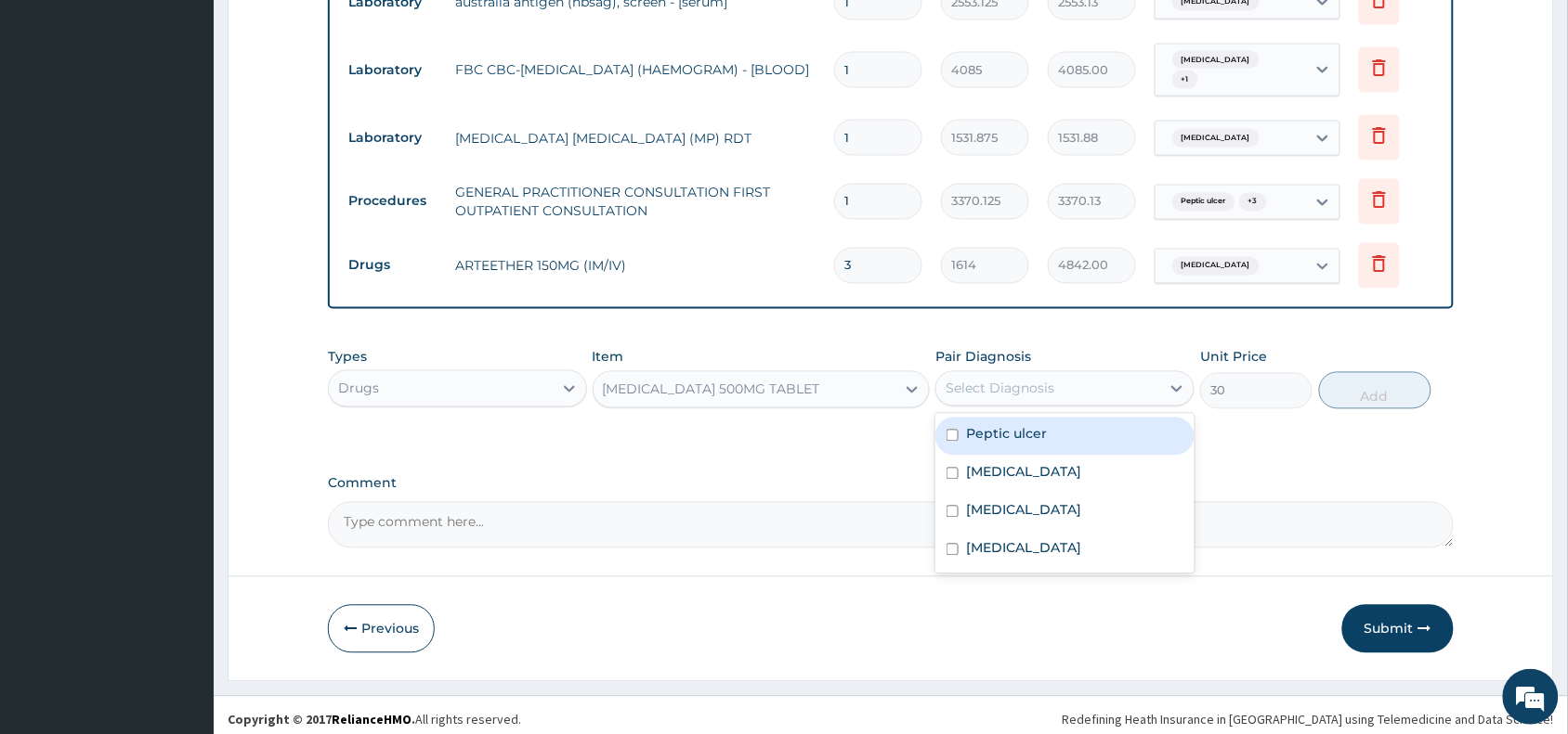
click at [1101, 383] on div "Select Diagnosis" at bounding box center [1048, 388] width 224 height 29
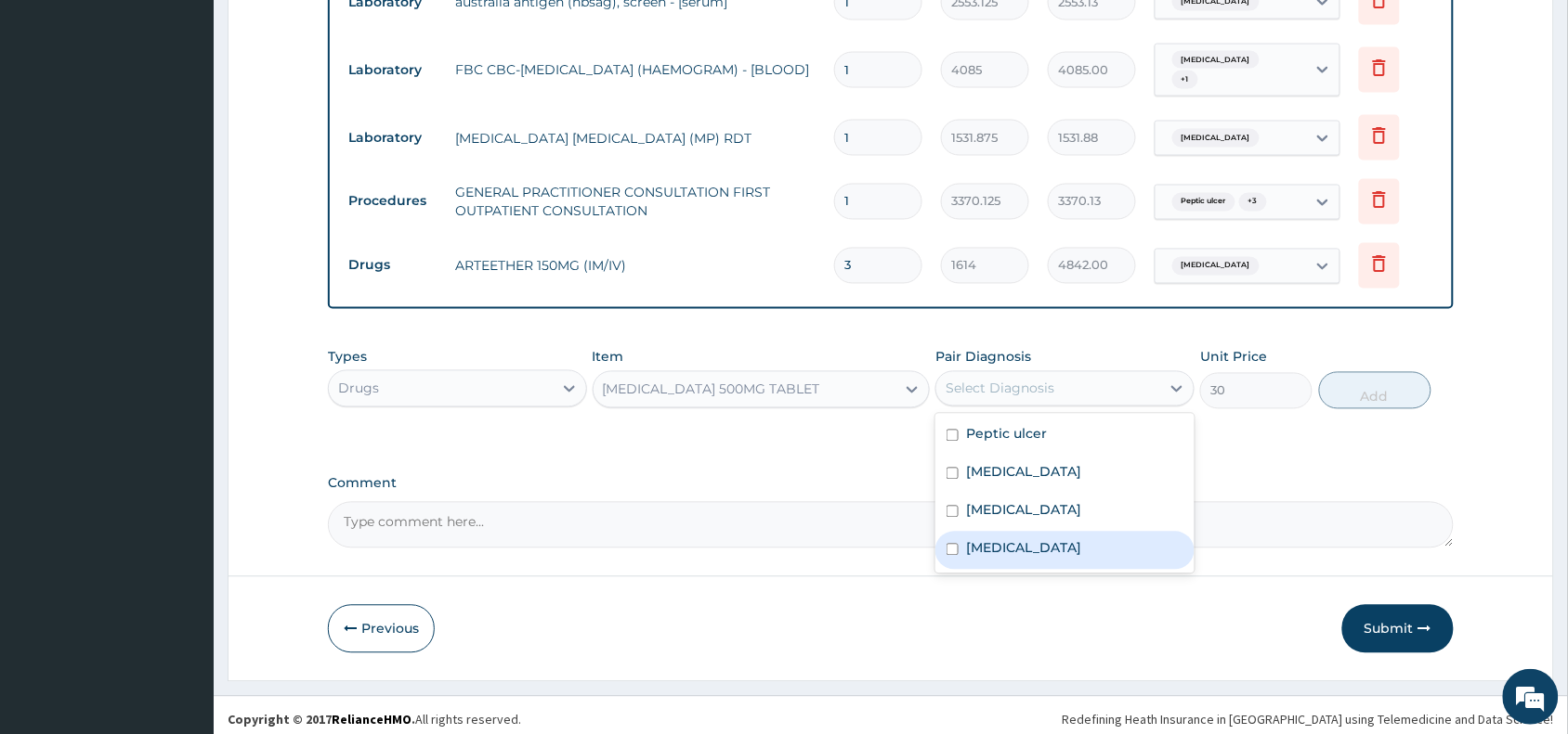
click at [1072, 545] on div "Malaria" at bounding box center [1065, 551] width 259 height 38
checkbox input "true"
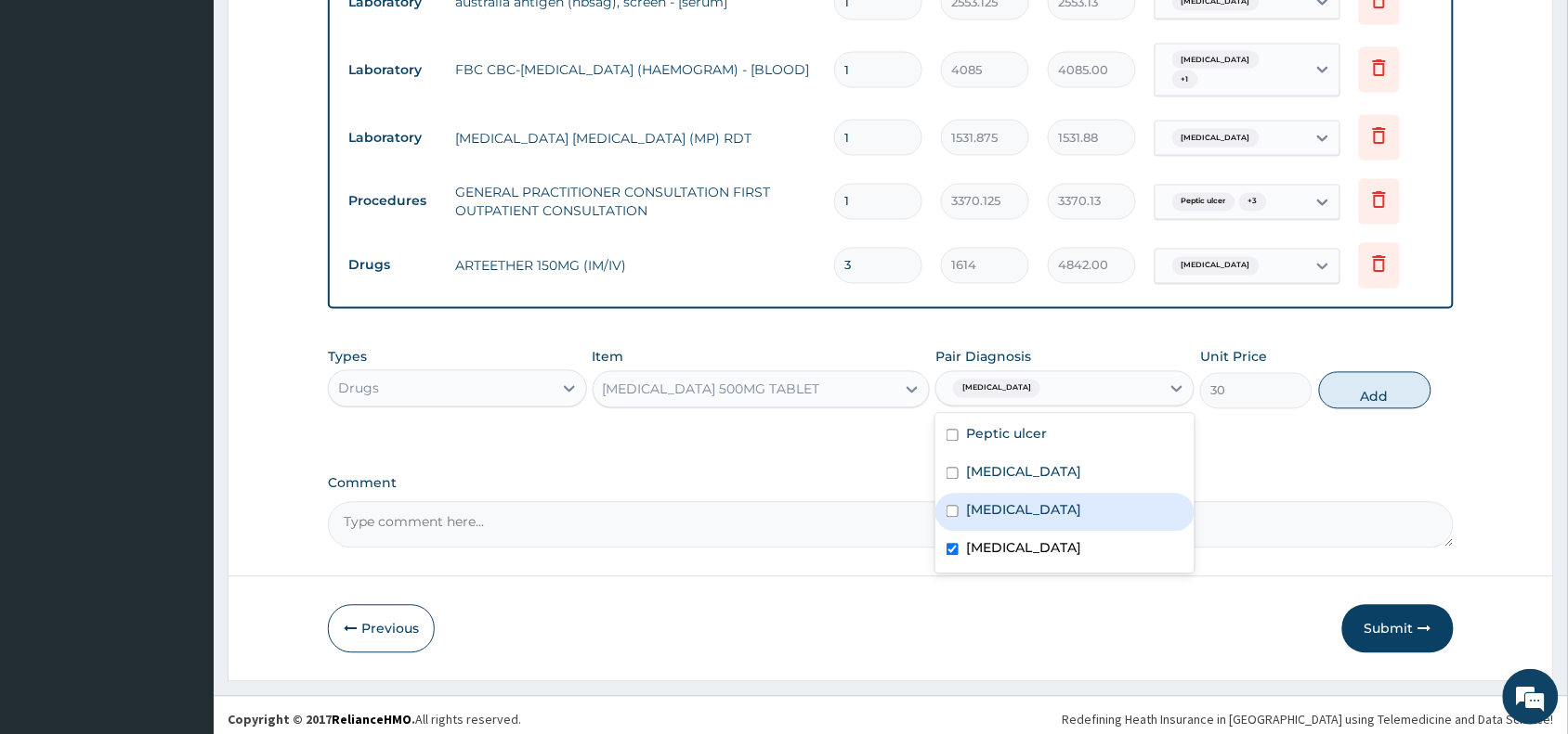
click at [1094, 493] on div "Viral hepatitis" at bounding box center [1065, 512] width 259 height 38
checkbox input "false"
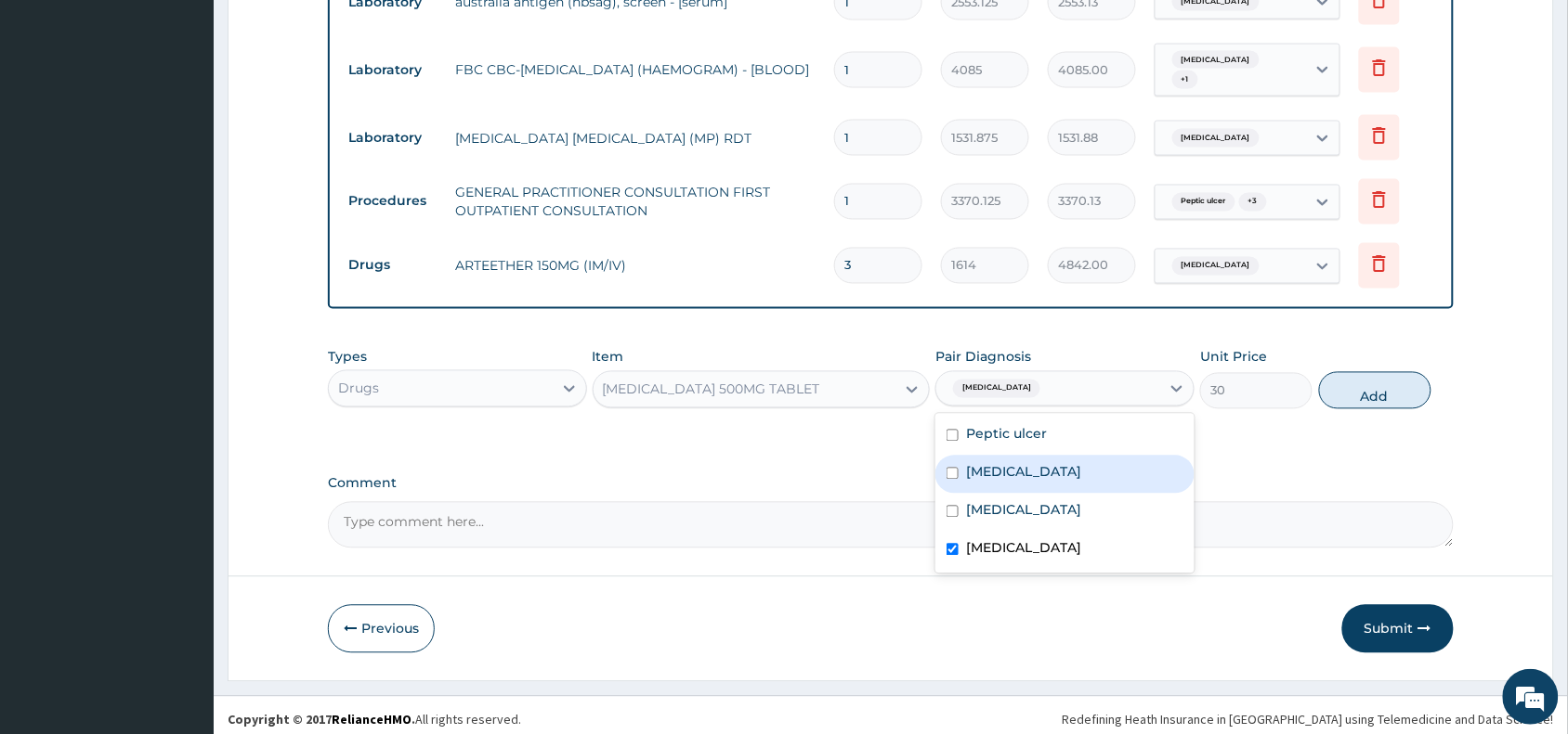
click at [1097, 460] on div "Typhoid fever" at bounding box center [1065, 475] width 259 height 38
checkbox input "true"
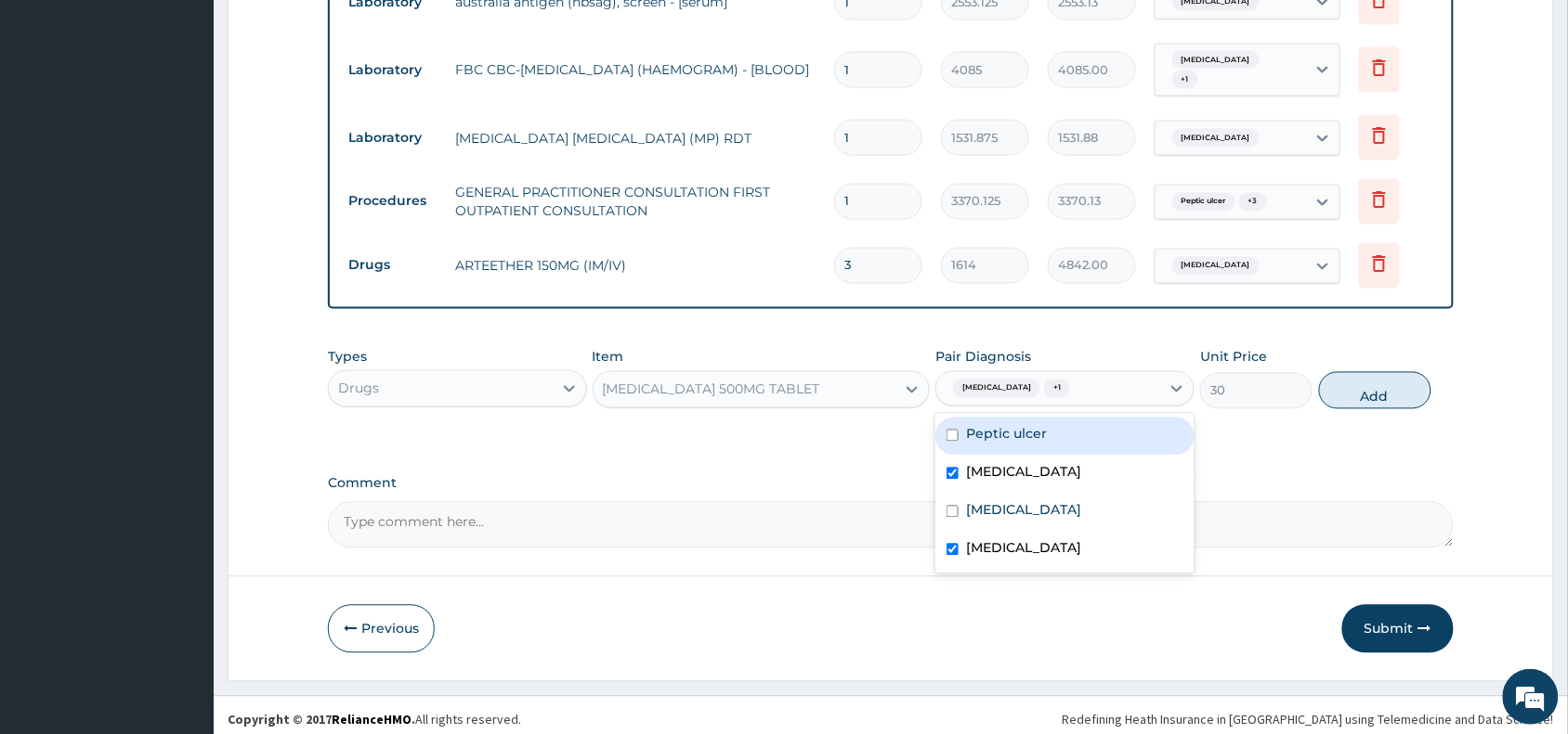
click at [1098, 423] on div "Peptic ulcer" at bounding box center [1065, 437] width 259 height 38
checkbox input "true"
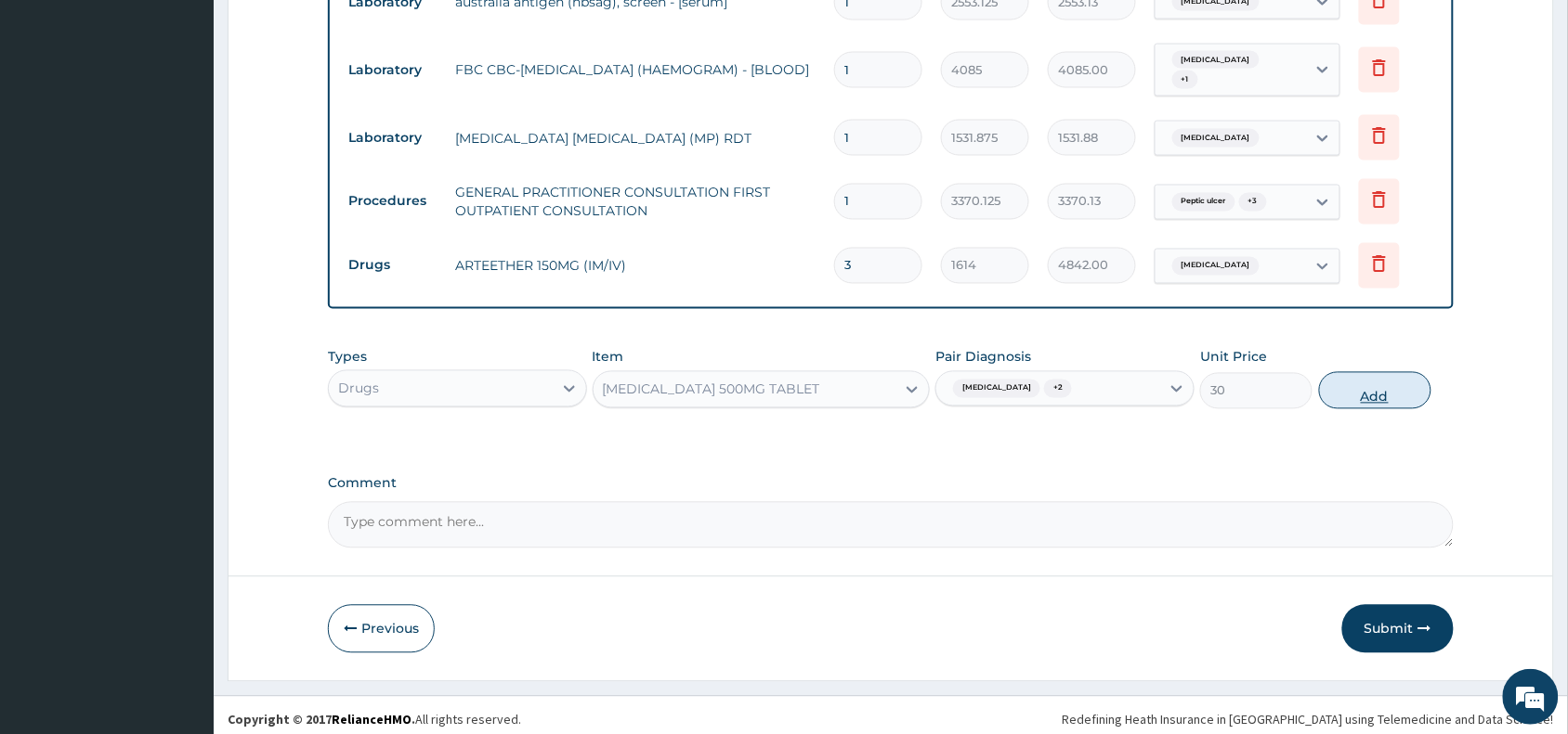
click at [1361, 382] on button "Add" at bounding box center [1374, 391] width 112 height 37
type input "0"
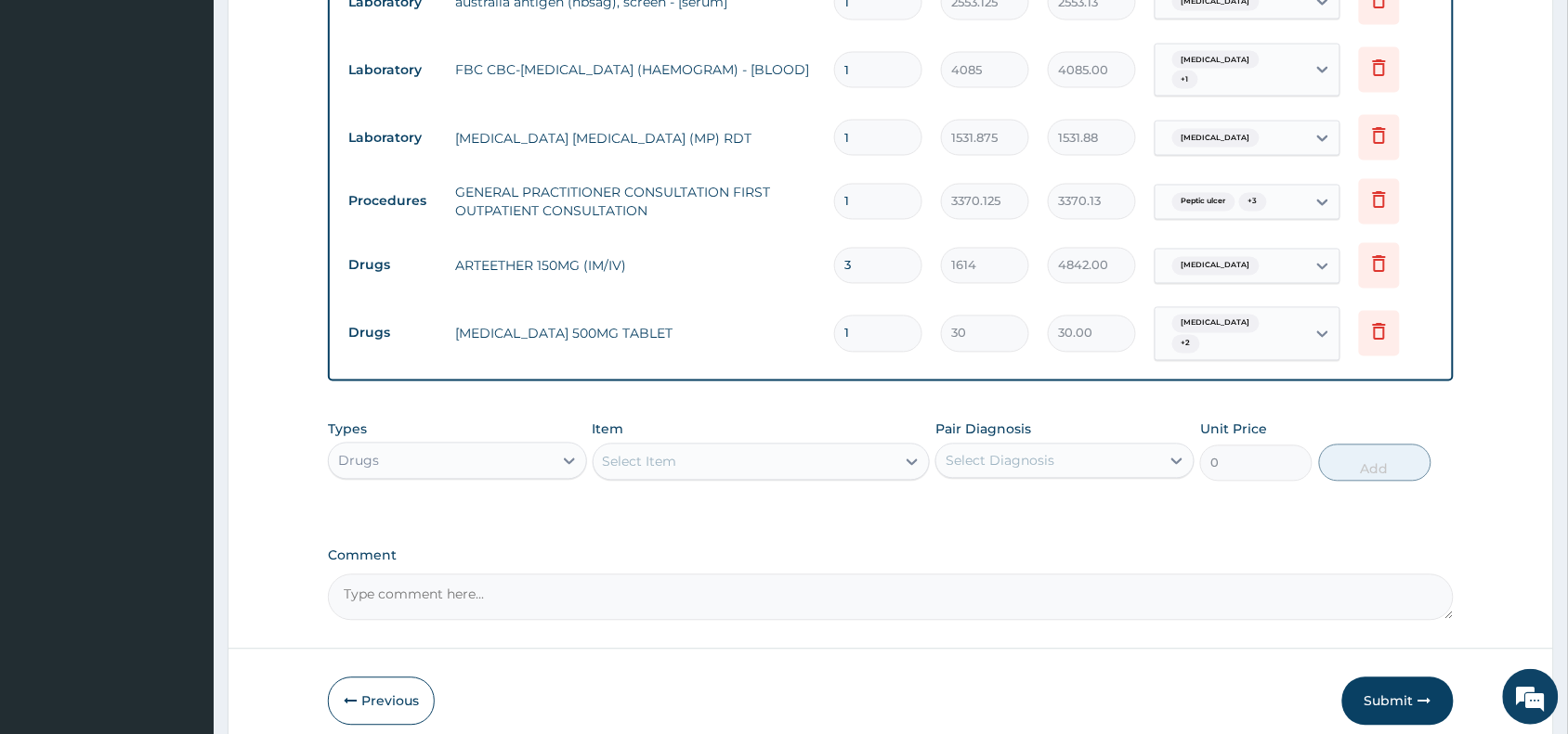
type input "18"
type input "540.00"
type input "18"
click at [729, 447] on div "Select Item" at bounding box center [745, 461] width 303 height 29
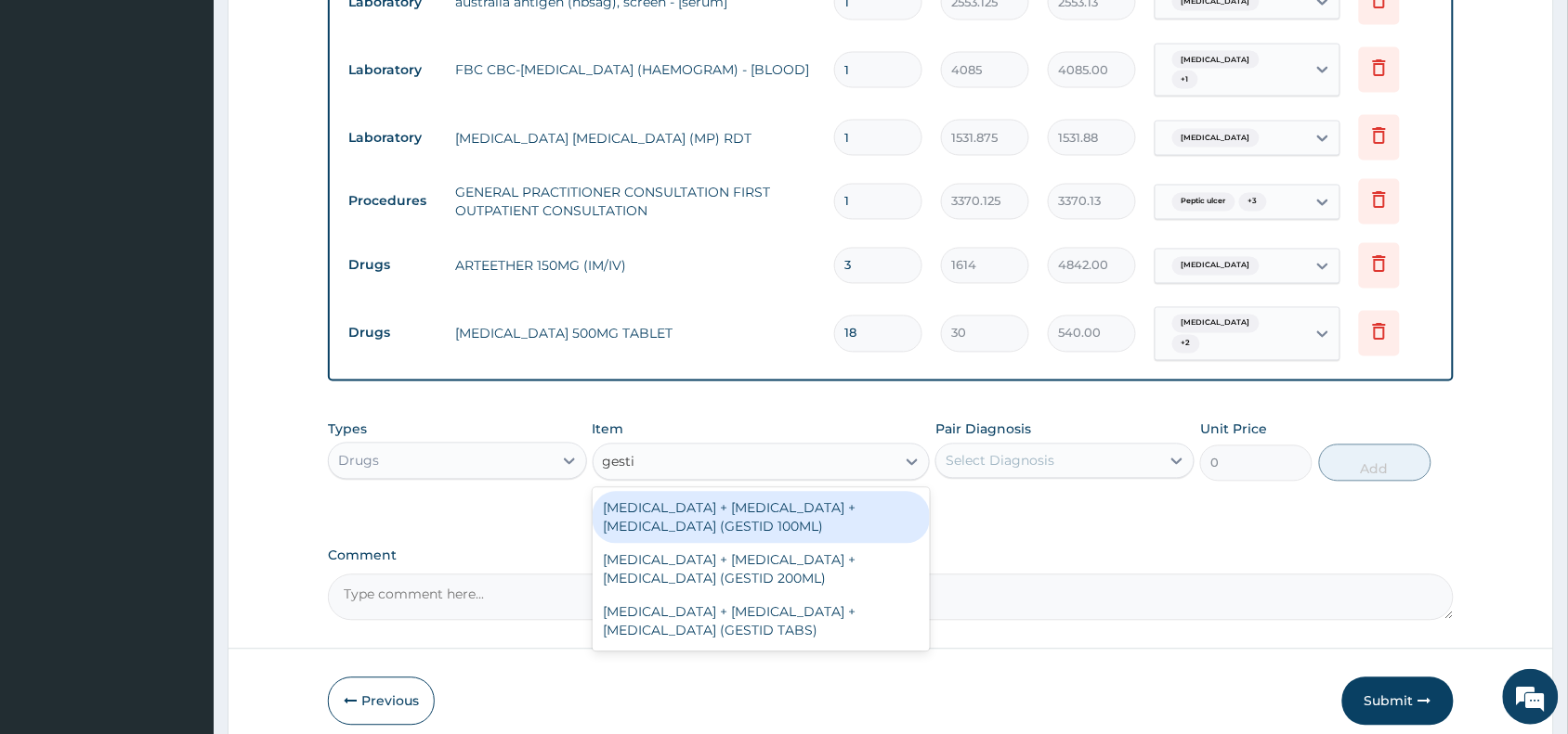
type input "gestid"
click at [780, 492] on div "[MEDICAL_DATA] + [MEDICAL_DATA] + [MEDICAL_DATA] (GESTID 100ML)" at bounding box center [762, 517] width 338 height 52
type input "1536"
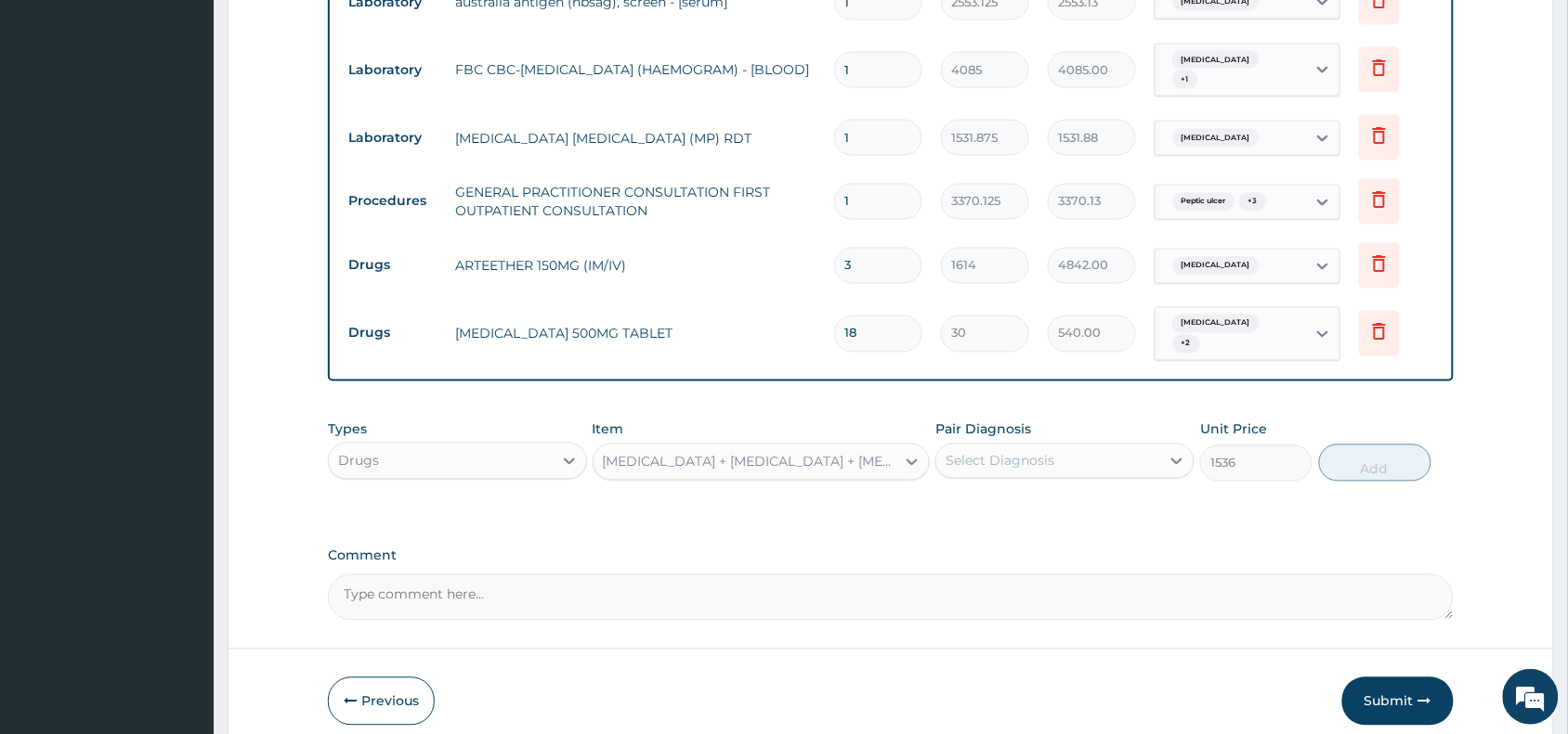
click at [1083, 450] on div "Select Diagnosis" at bounding box center [1048, 460] width 224 height 29
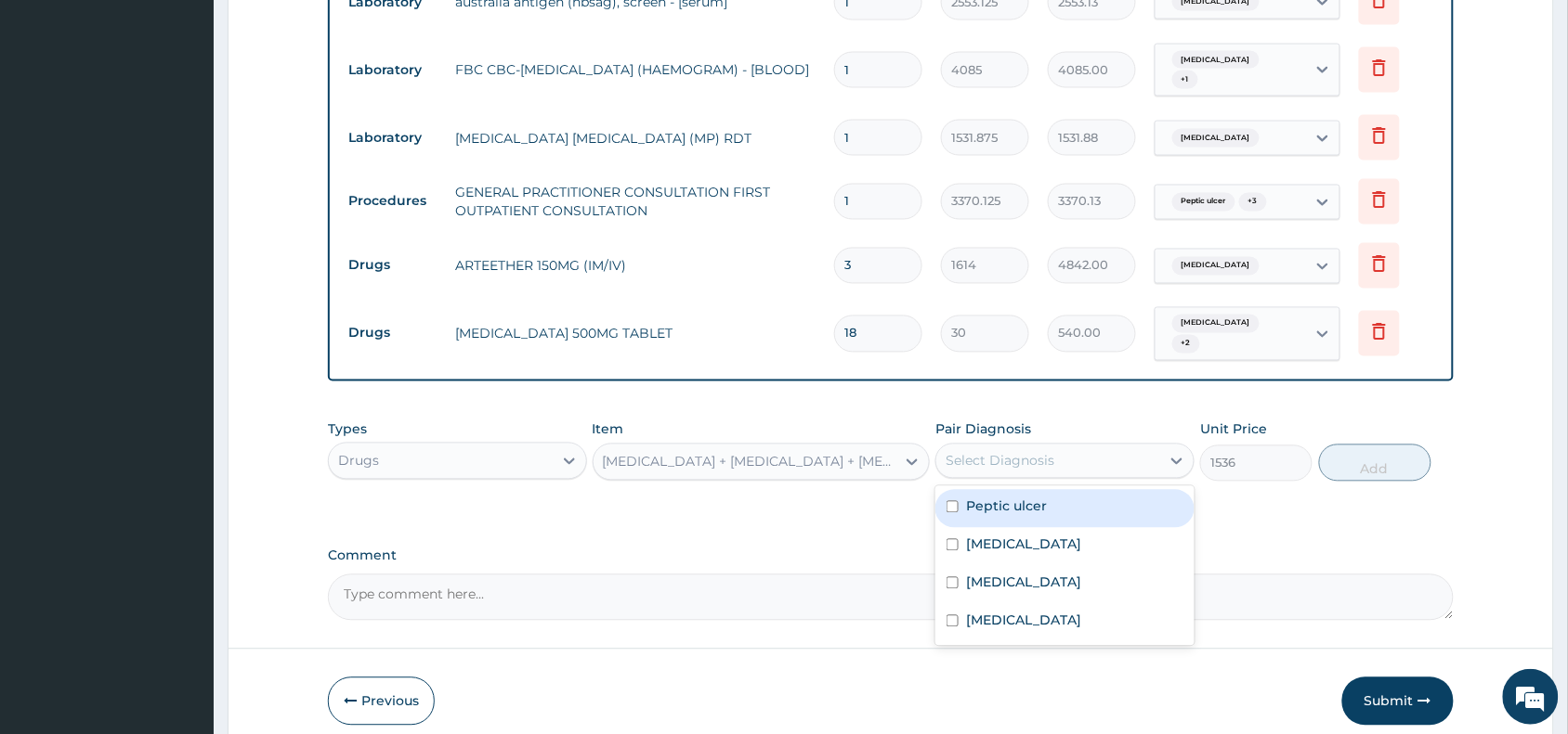
click at [1082, 490] on div "Peptic ulcer" at bounding box center [1065, 509] width 259 height 38
checkbox input "true"
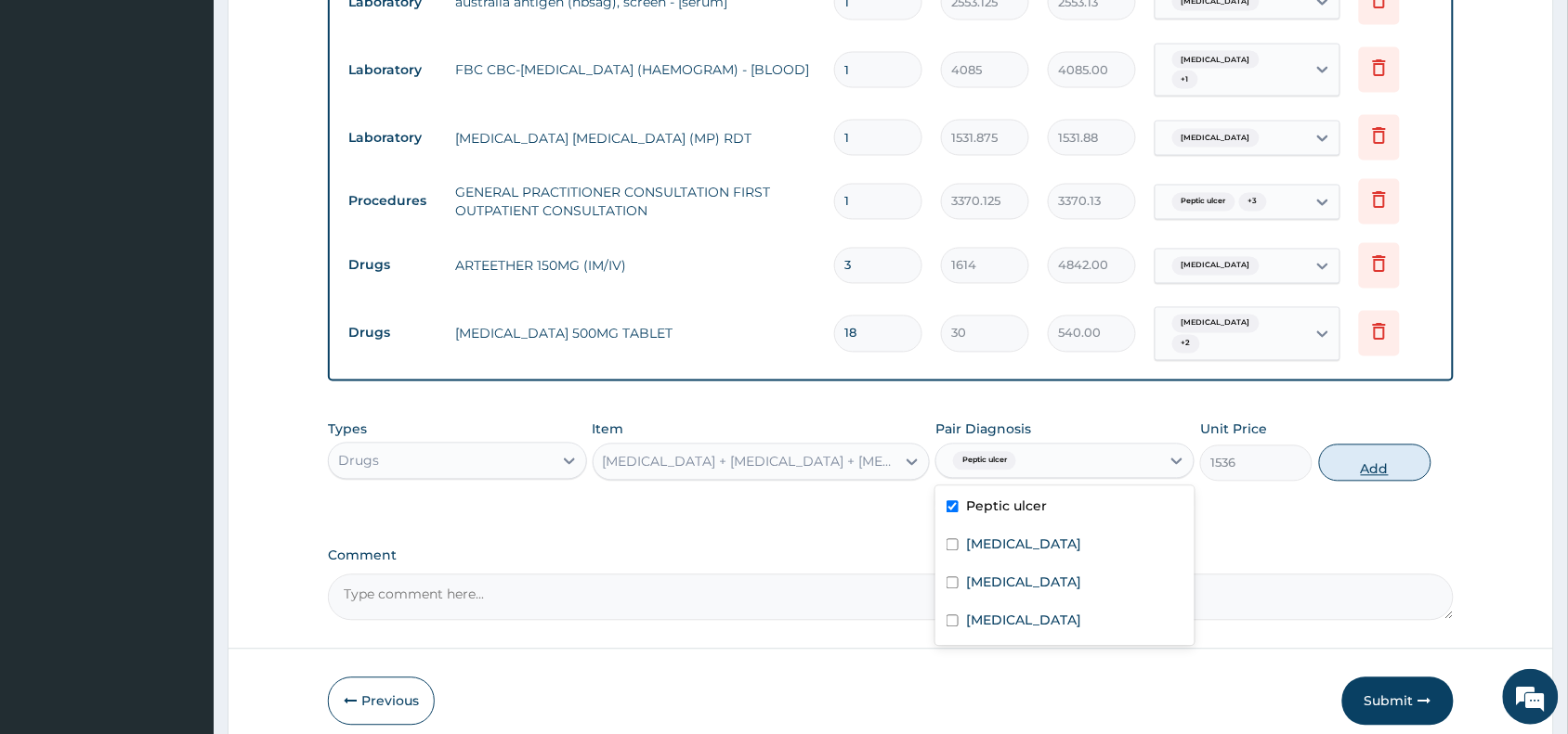
click at [1381, 447] on button "Add" at bounding box center [1374, 462] width 112 height 37
type input "0"
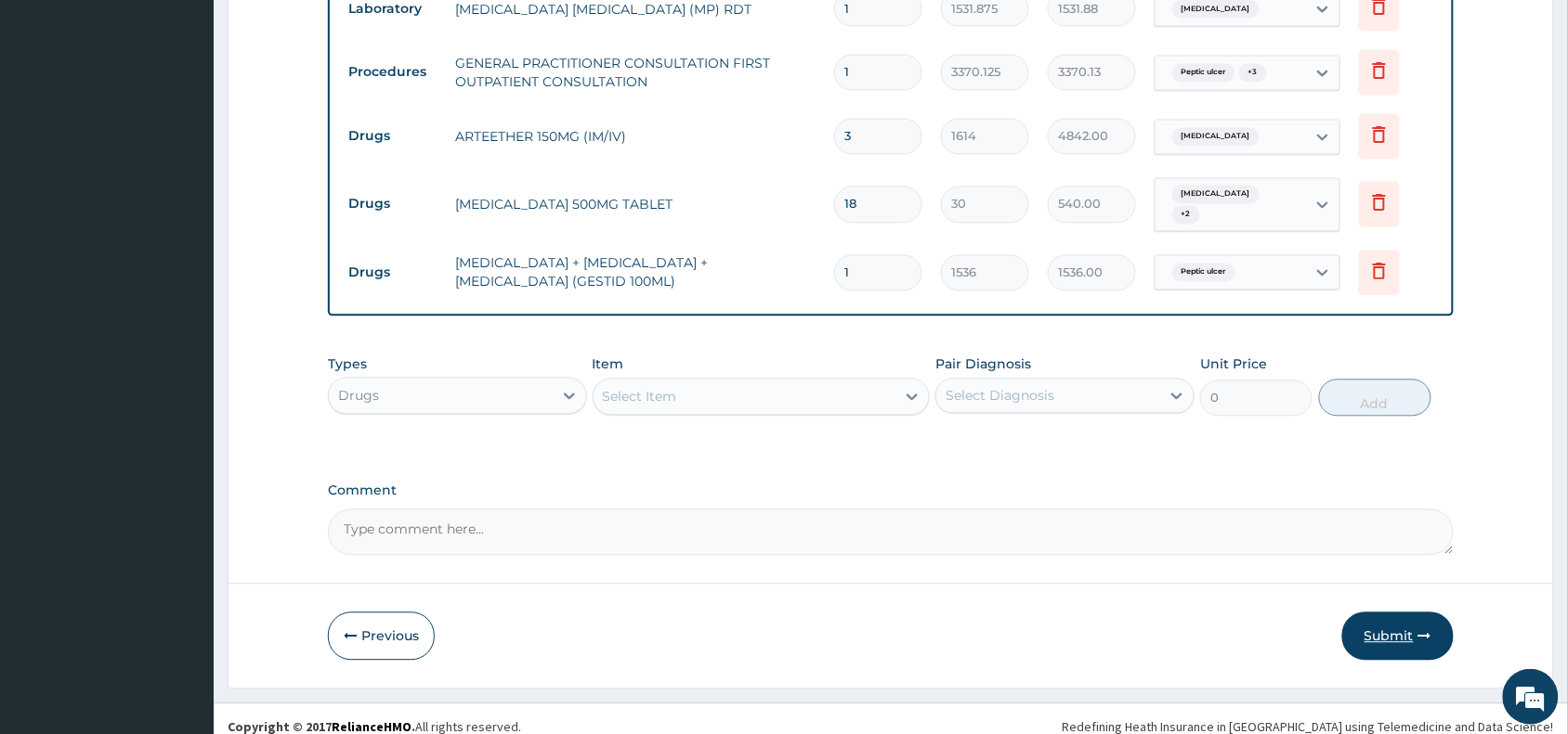
click at [1400, 622] on button "Submit" at bounding box center [1398, 636] width 111 height 48
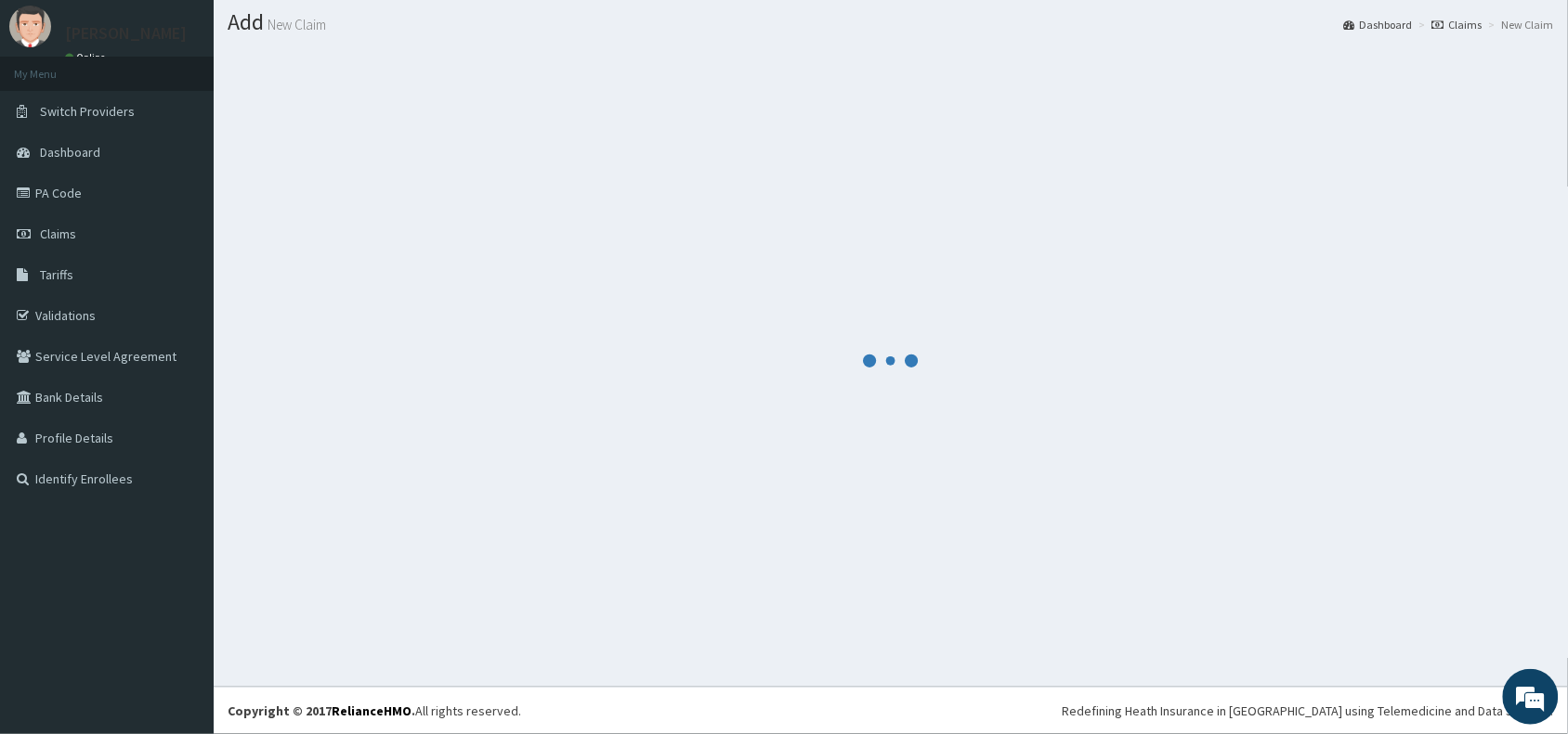
scroll to position [49, 0]
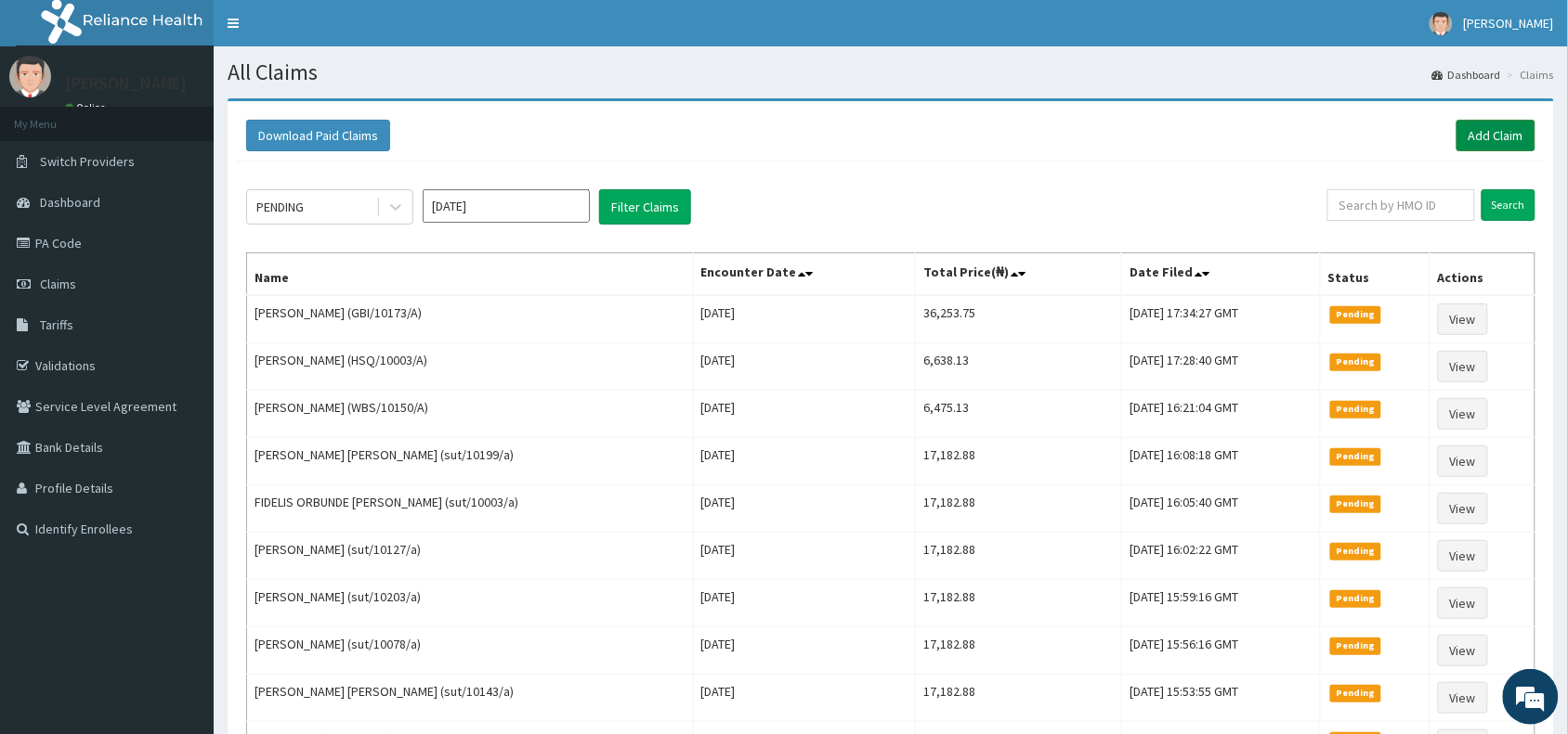
click at [1461, 130] on link "Add Claim" at bounding box center [1496, 135] width 79 height 31
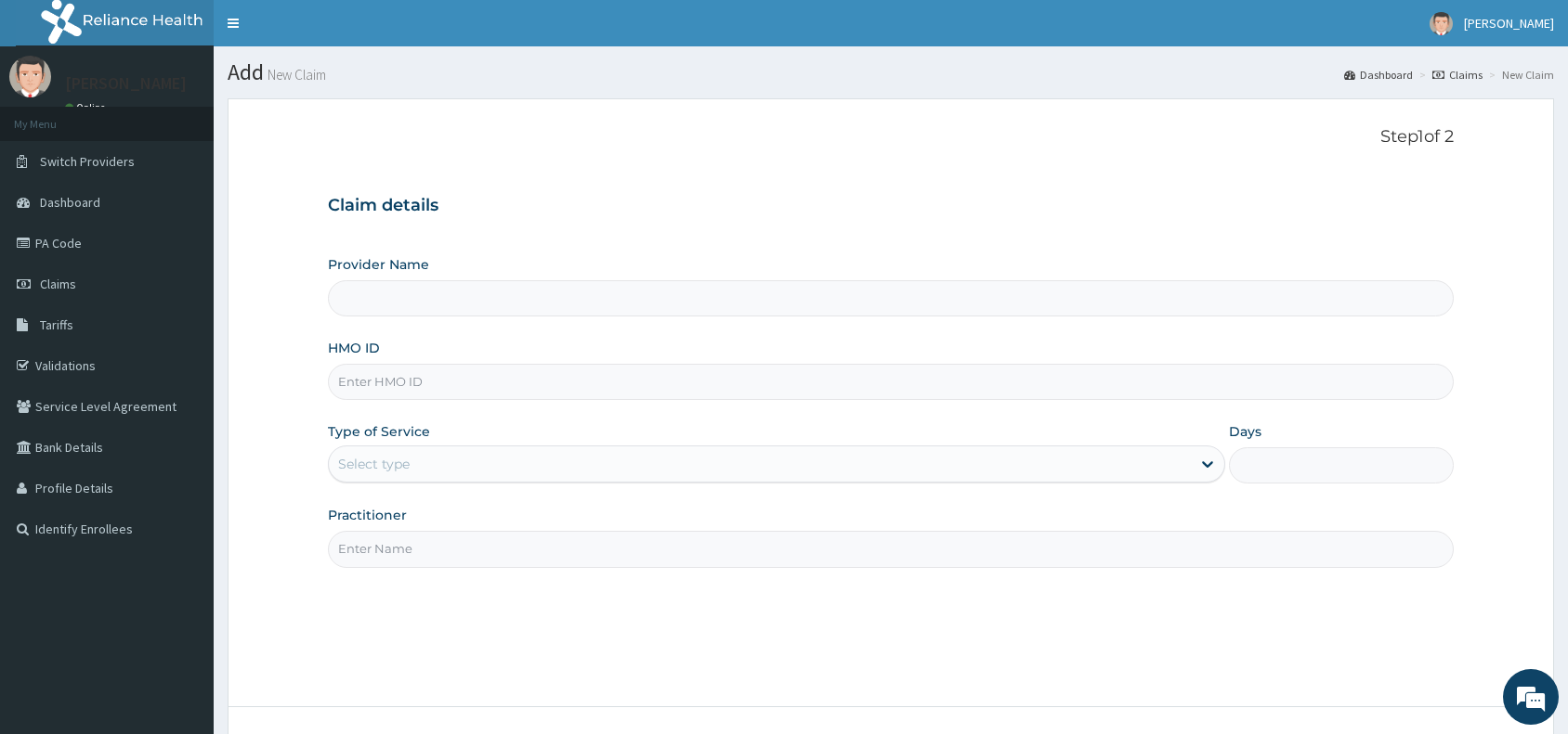
type input "Reliance Family Clinics (RFC) - [GEOGRAPHIC_DATA]"
click at [486, 391] on input "HMO ID" at bounding box center [890, 382] width 1125 height 36
paste input "GBI/10173/A"
type input "GBI/10173/A"
click at [419, 450] on div "Select type" at bounding box center [759, 463] width 862 height 29
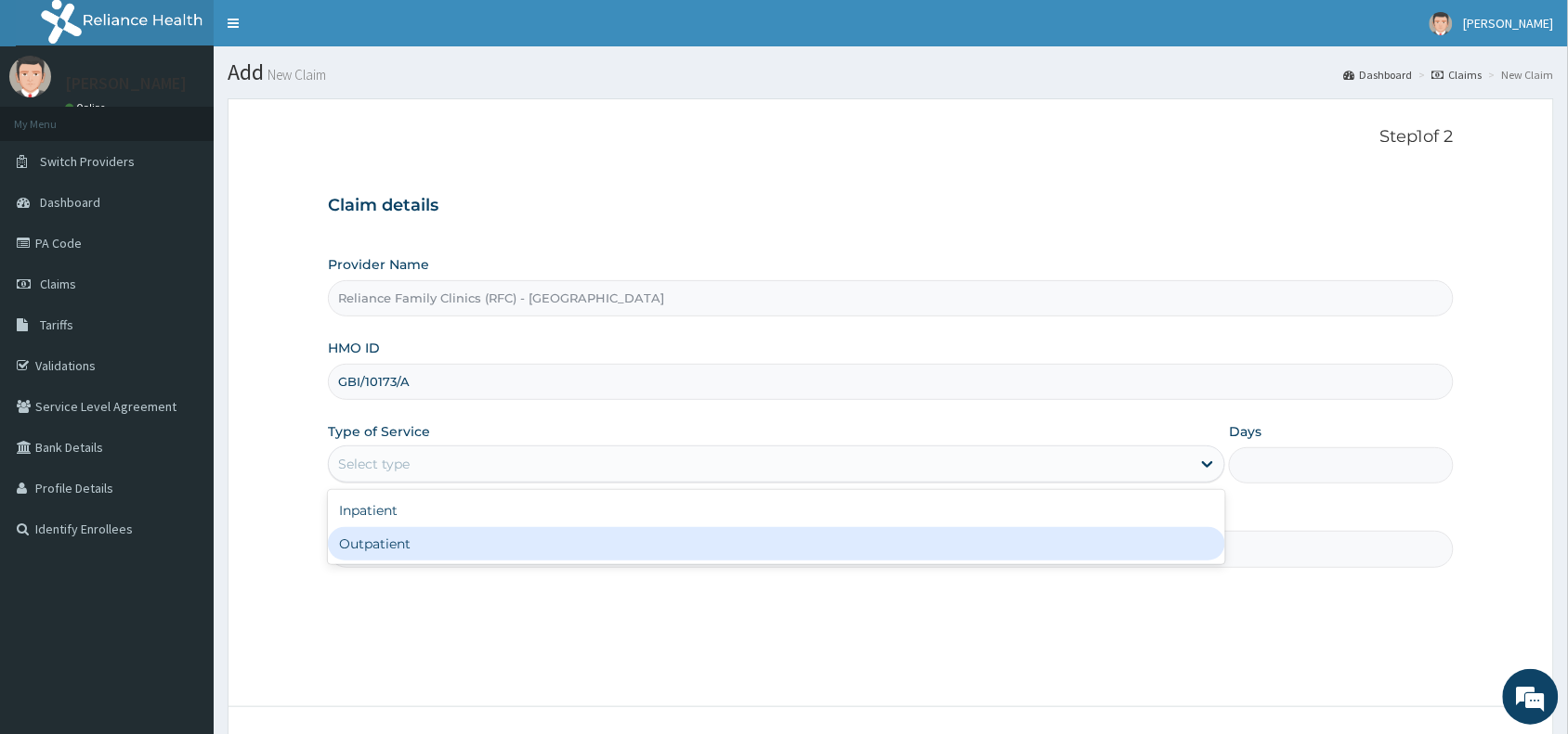
click at [430, 552] on div "Outpatient" at bounding box center [776, 543] width 897 height 33
type input "1"
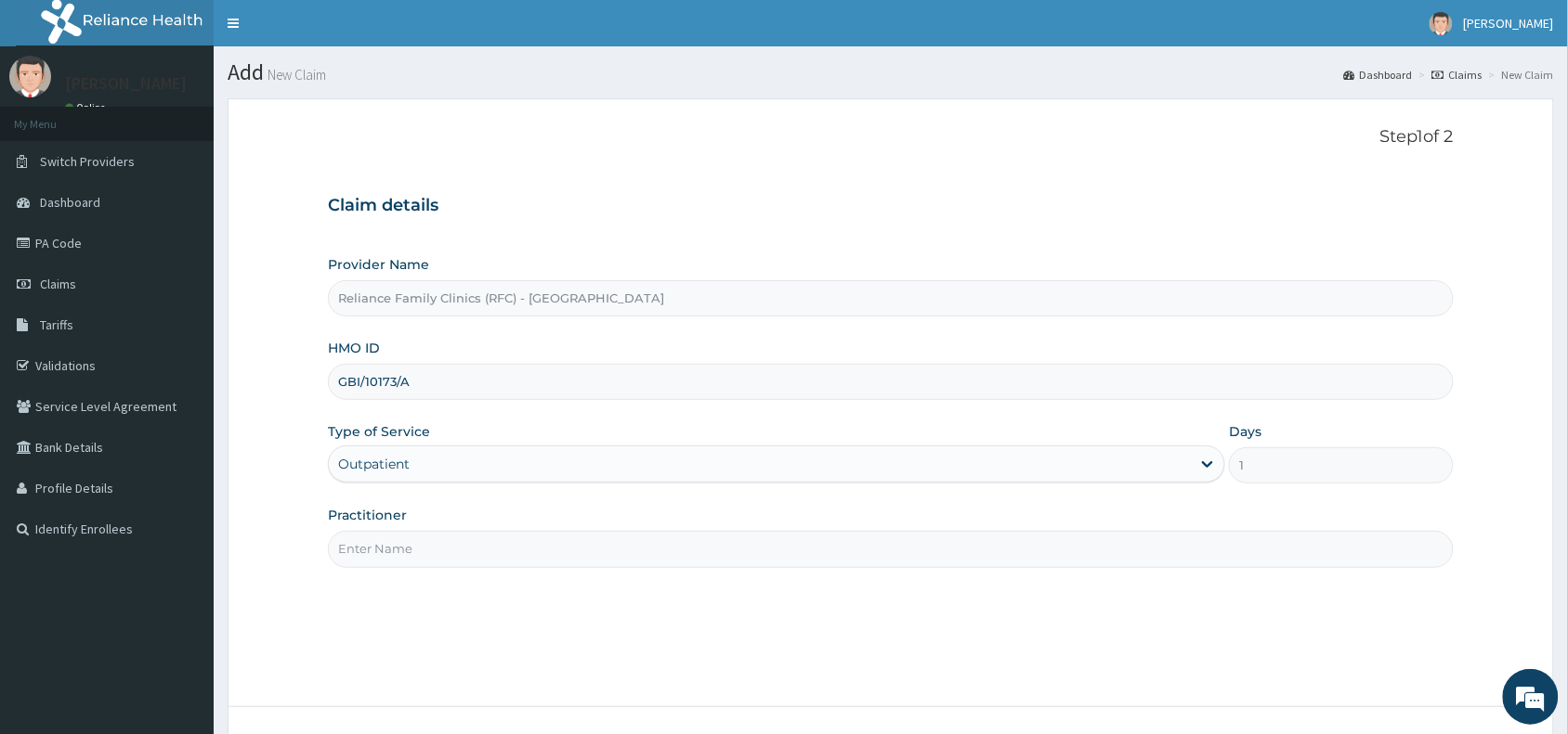
click at [430, 552] on input "Practitioner" at bounding box center [890, 549] width 1125 height 36
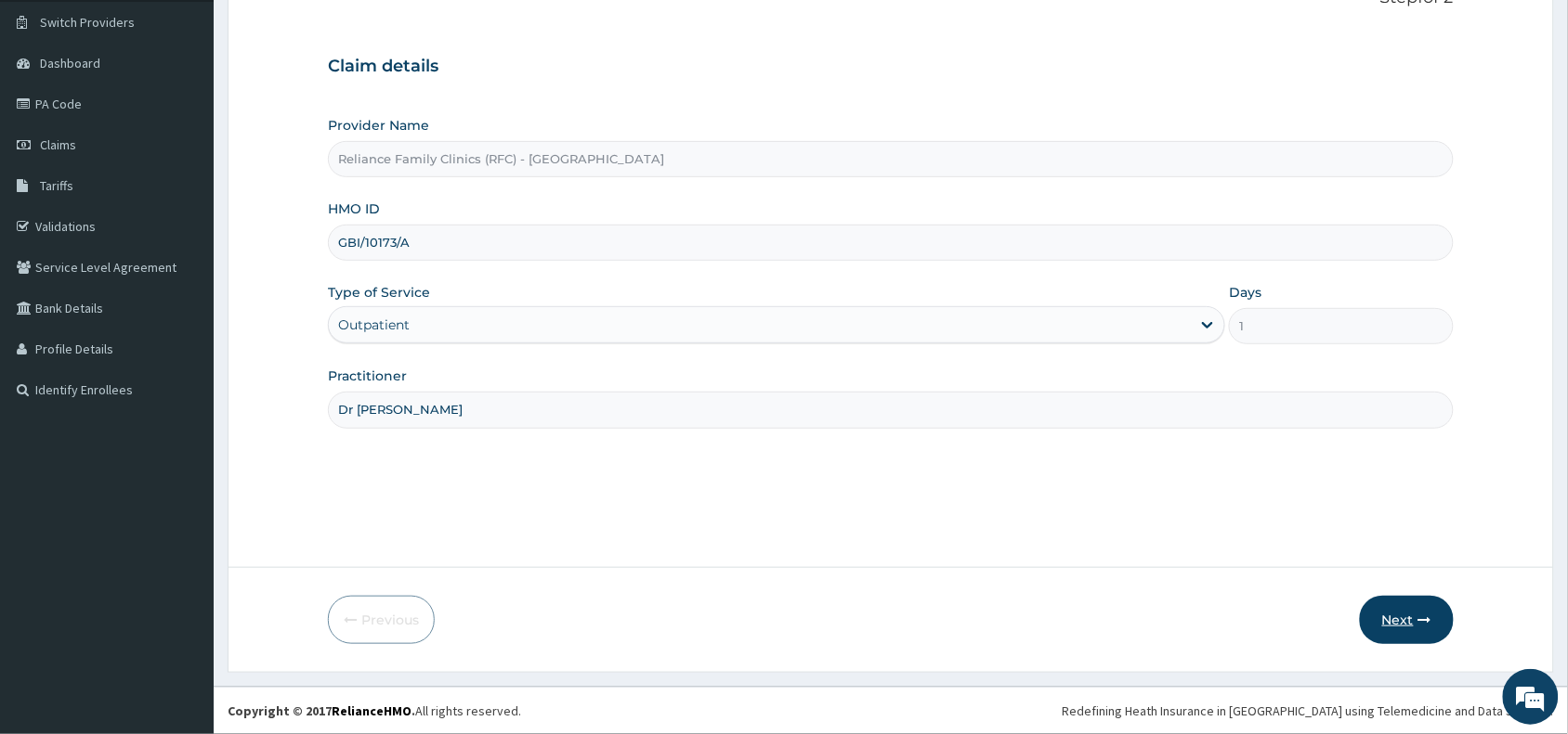
type input "Dr Wini"
click at [1408, 642] on button "Next" at bounding box center [1406, 620] width 93 height 48
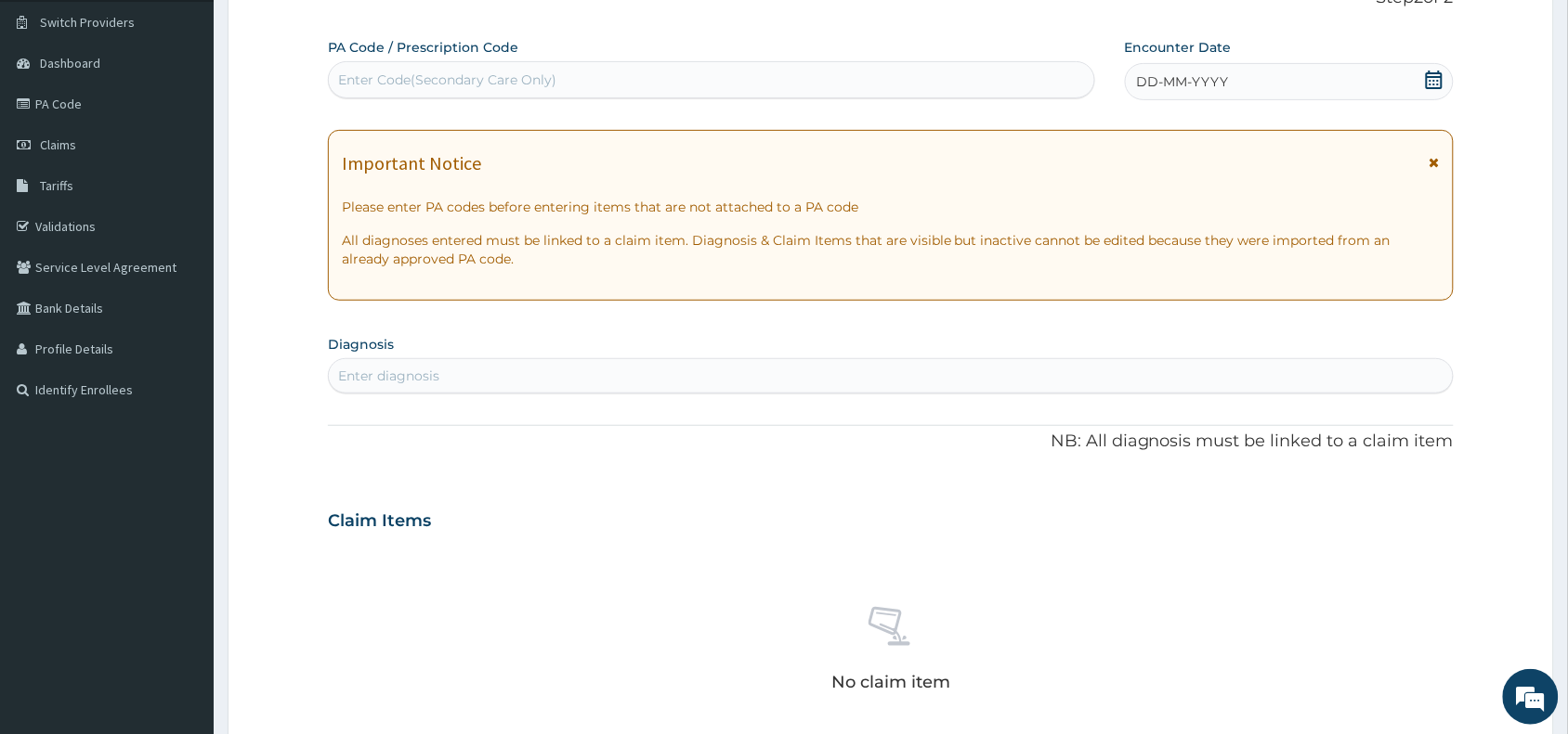
scroll to position [0, 0]
click at [729, 76] on div "Enter Code(Secondary Care Only)" at bounding box center [711, 79] width 766 height 29
paste input "PA/A465F8"
type input "PA/A465F8"
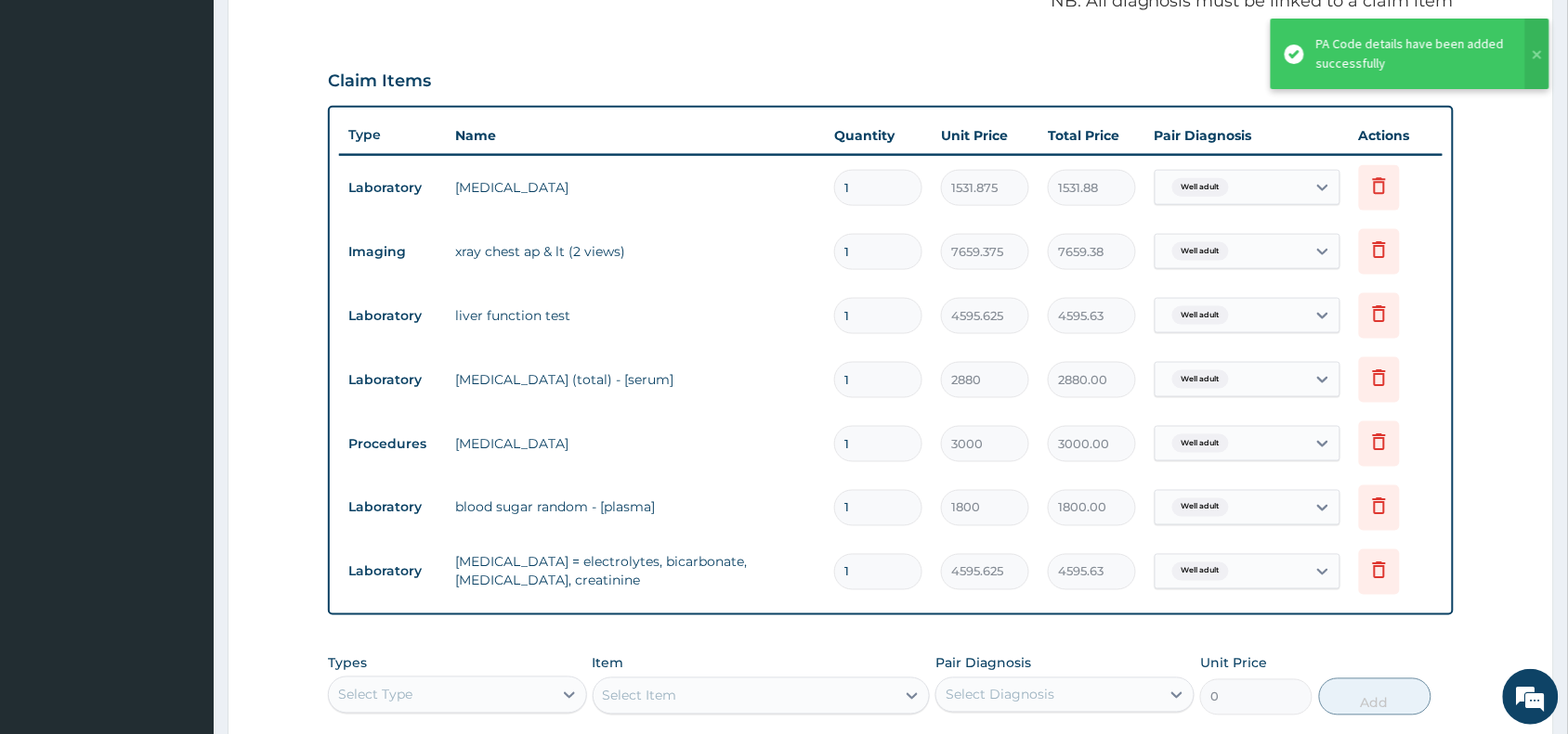
scroll to position [898, 0]
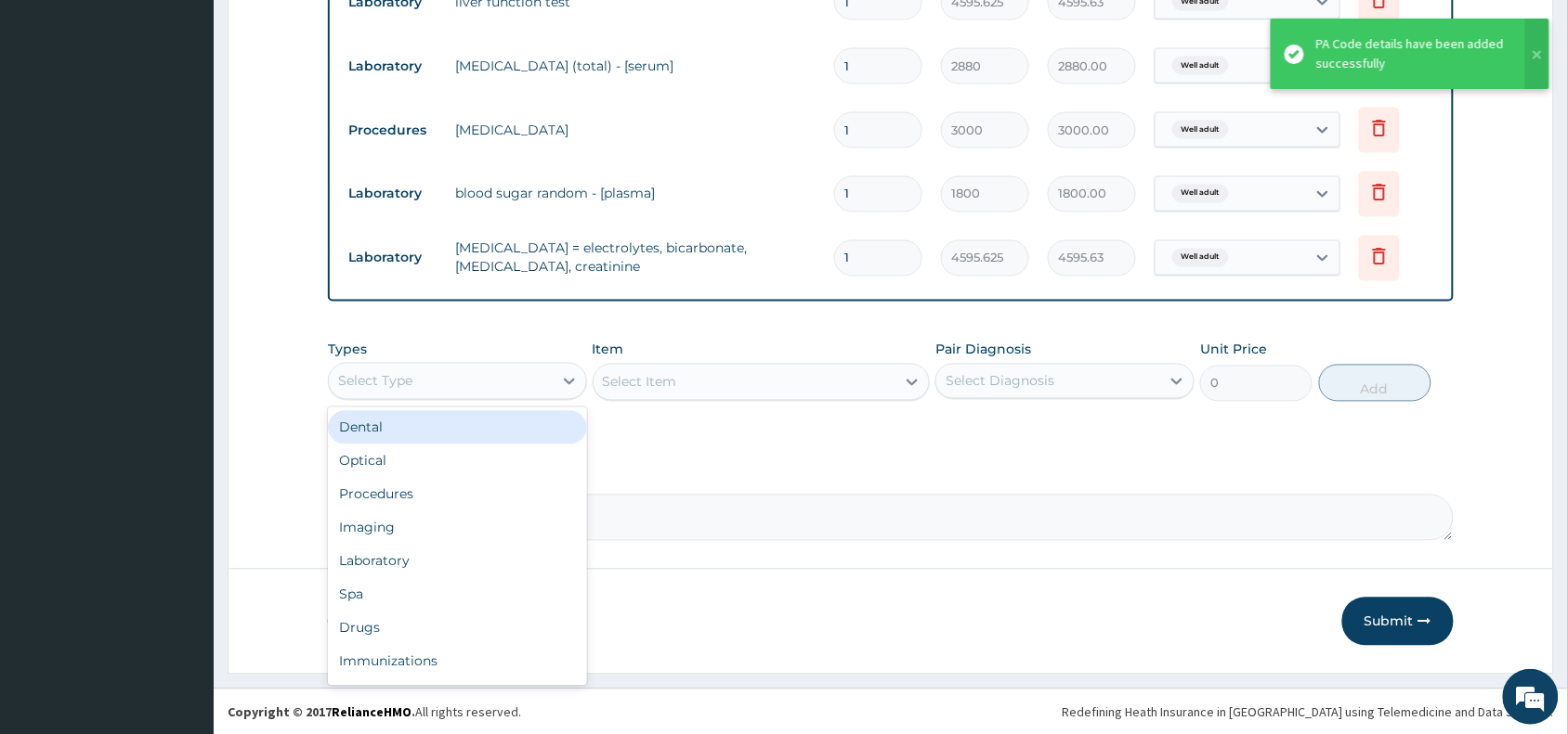
click at [462, 363] on div "Select Type" at bounding box center [457, 381] width 259 height 37
type input "la"
click at [507, 432] on div "Laboratory" at bounding box center [457, 427] width 259 height 33
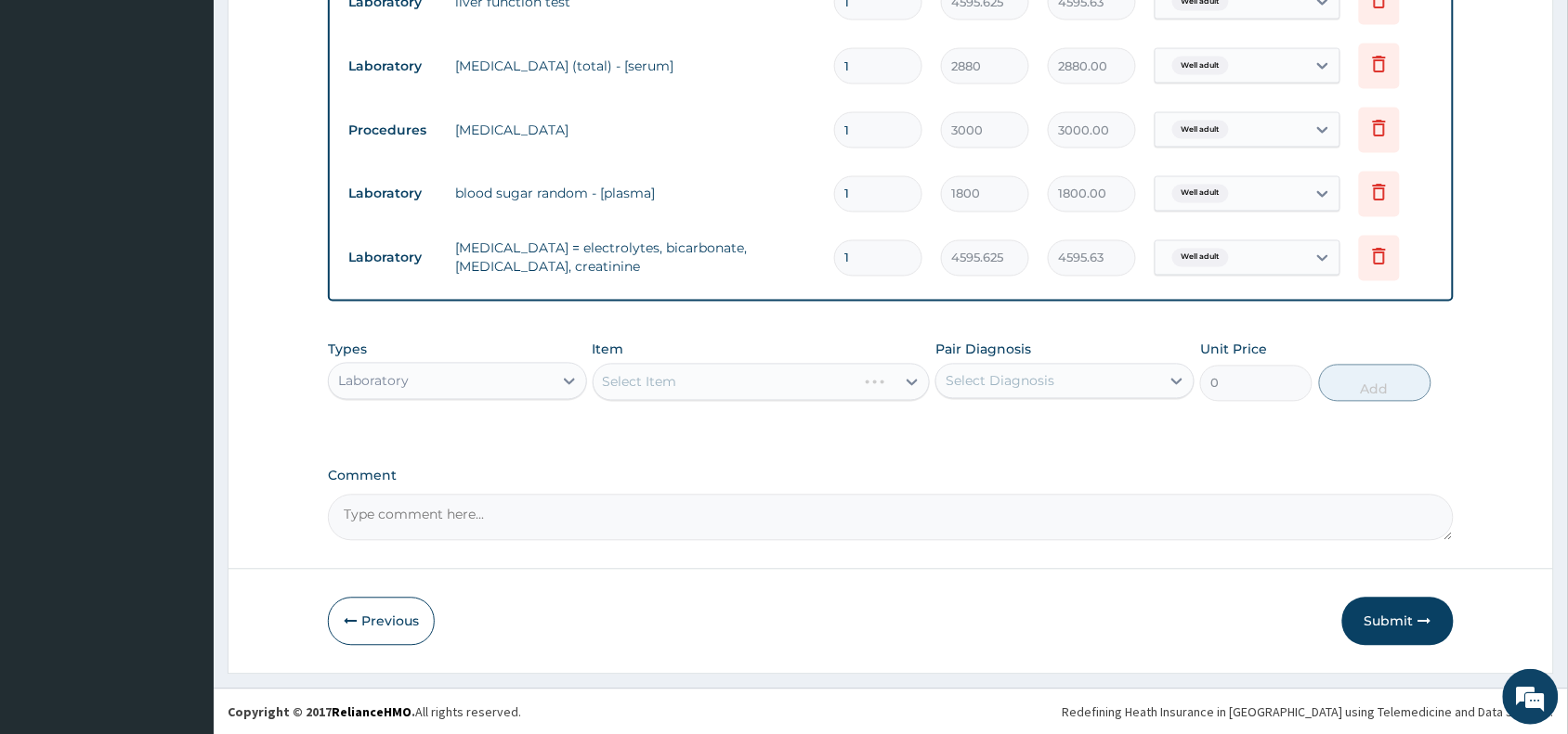
click at [868, 380] on div "Select Item" at bounding box center [762, 382] width 338 height 37
click at [841, 382] on div "Select Item" at bounding box center [745, 382] width 303 height 29
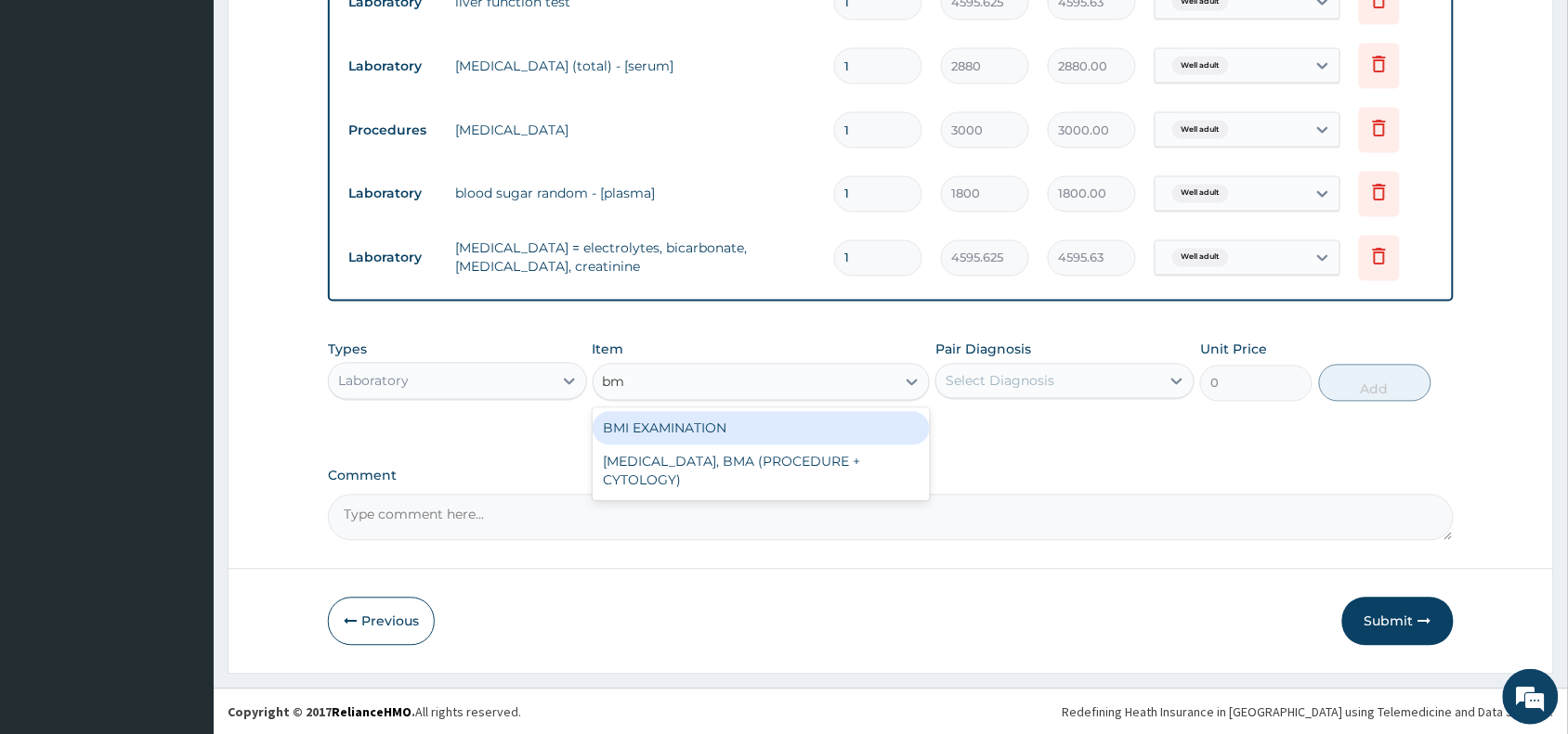
type input "bmi"
click at [842, 412] on div "BMI EXAMINATION" at bounding box center [762, 428] width 338 height 33
type input "1225.5"
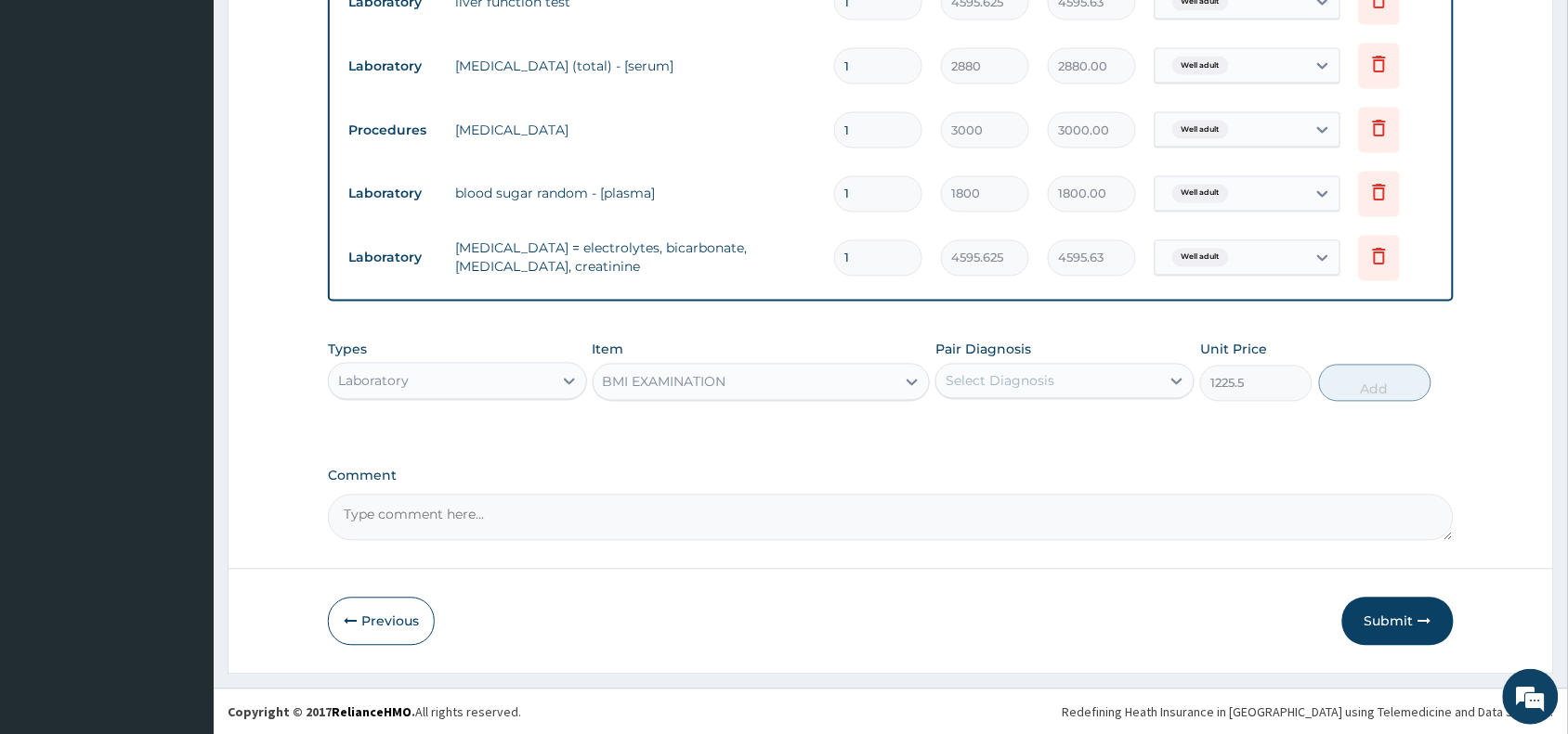
click at [1087, 376] on div "Select Diagnosis" at bounding box center [1048, 381] width 224 height 29
click at [1075, 442] on div "Well adult" at bounding box center [1065, 429] width 259 height 38
checkbox input "true"
click at [1370, 377] on button "Add" at bounding box center [1374, 383] width 112 height 37
type input "0"
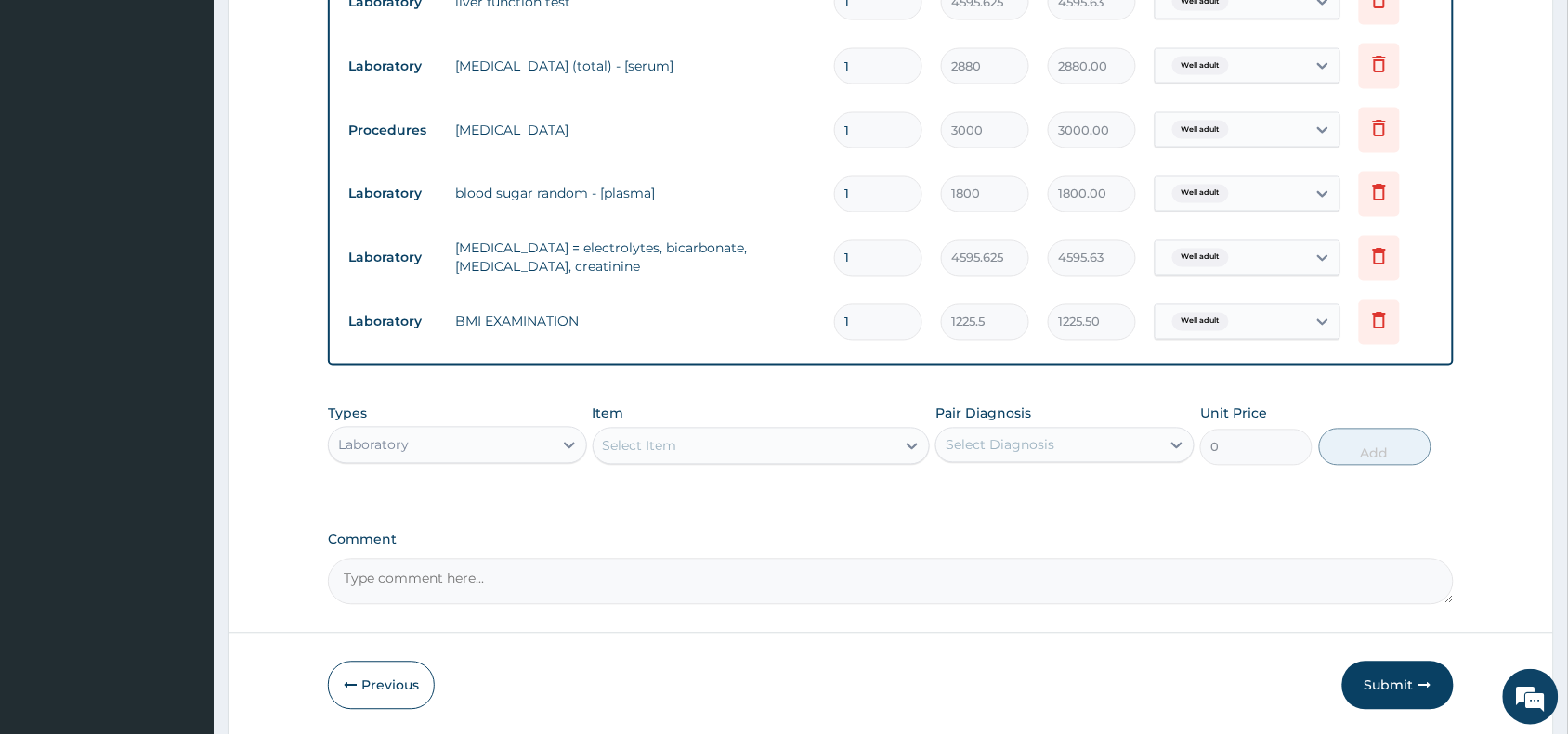
click at [842, 433] on div "Select Item" at bounding box center [745, 445] width 303 height 29
type input "press"
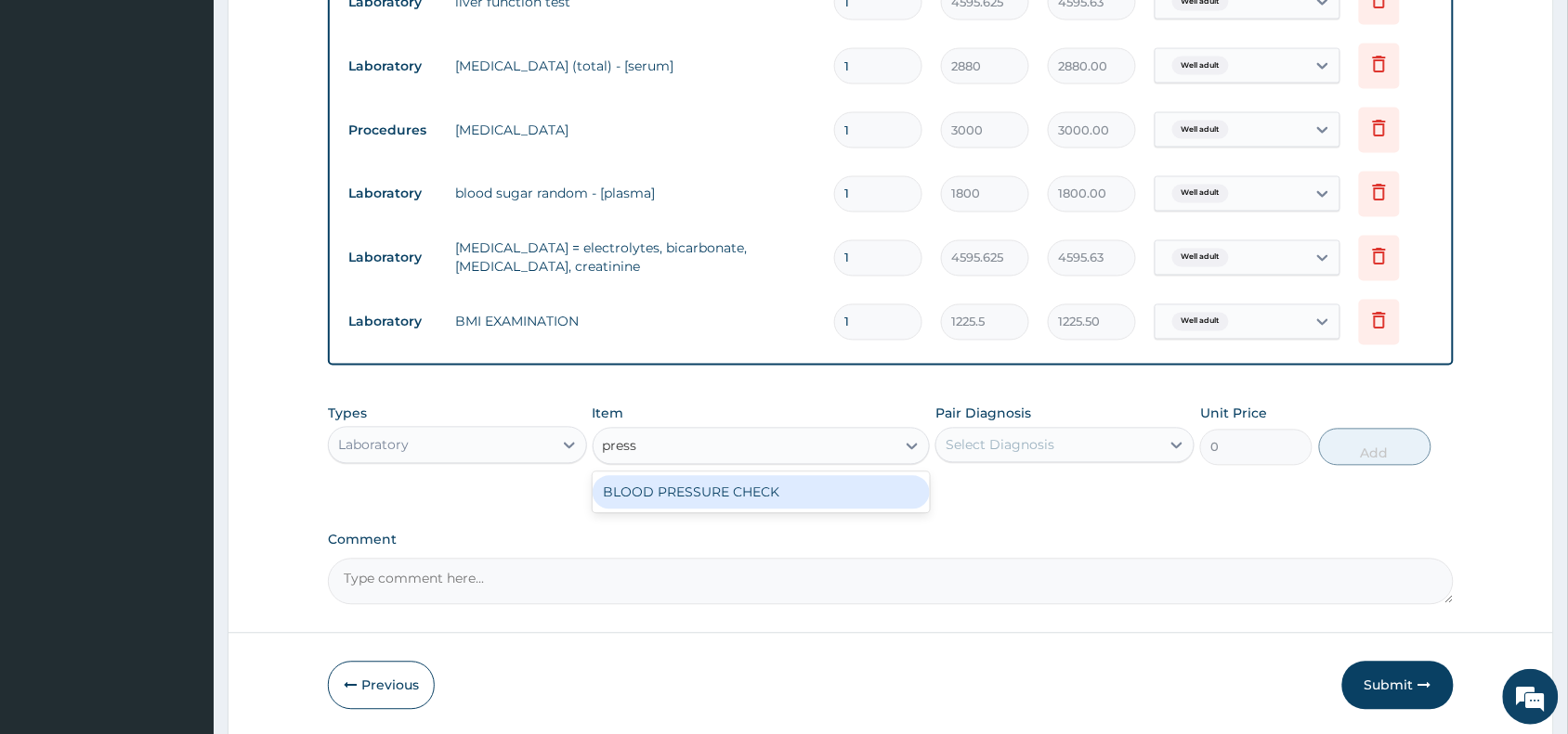
click at [833, 488] on div "BLOOD PRESSURE CHECK" at bounding box center [762, 492] width 338 height 33
type input "1225.5"
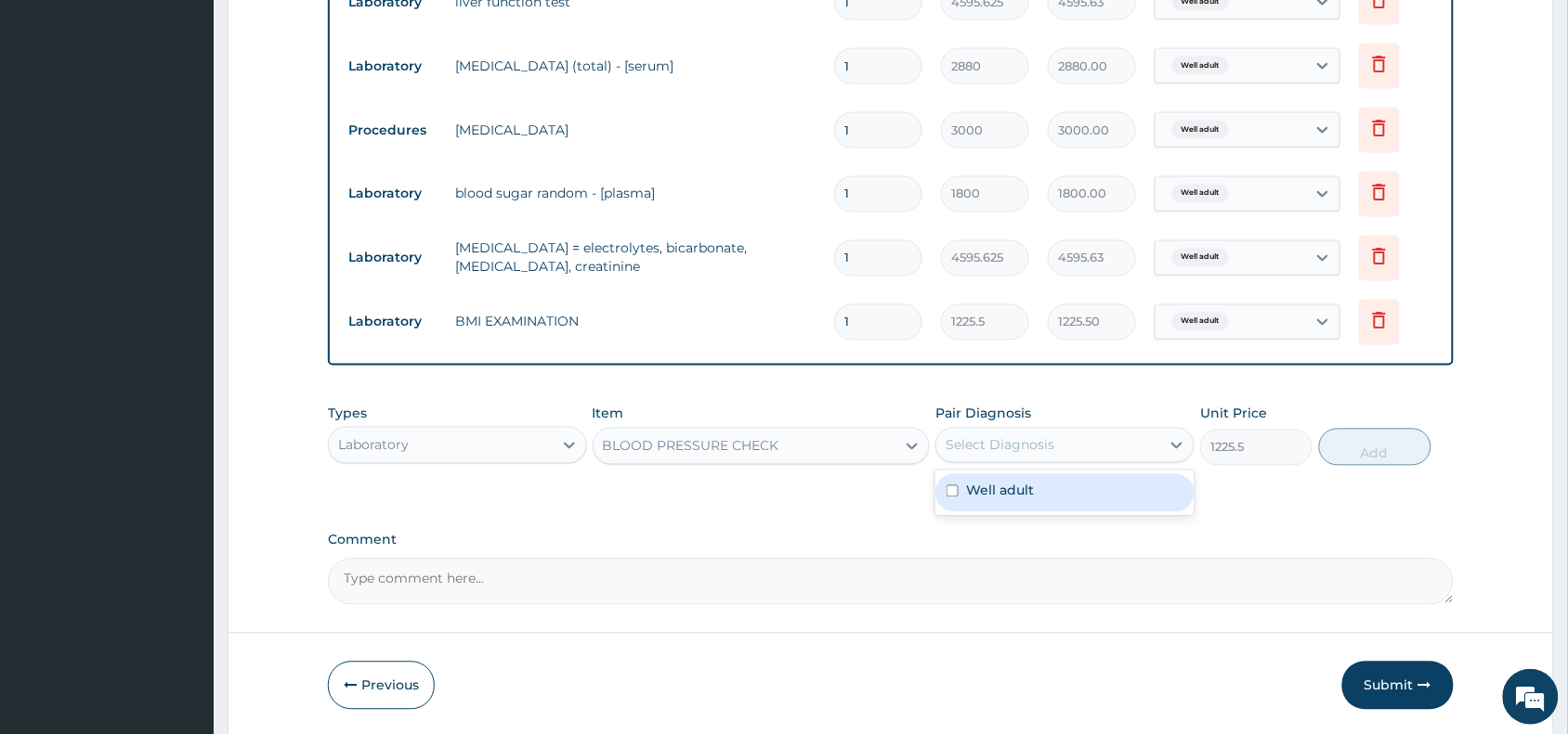
click at [996, 453] on div "Select Diagnosis" at bounding box center [1048, 445] width 224 height 29
click at [1029, 489] on label "Well adult" at bounding box center [1000, 492] width 68 height 19
checkbox input "true"
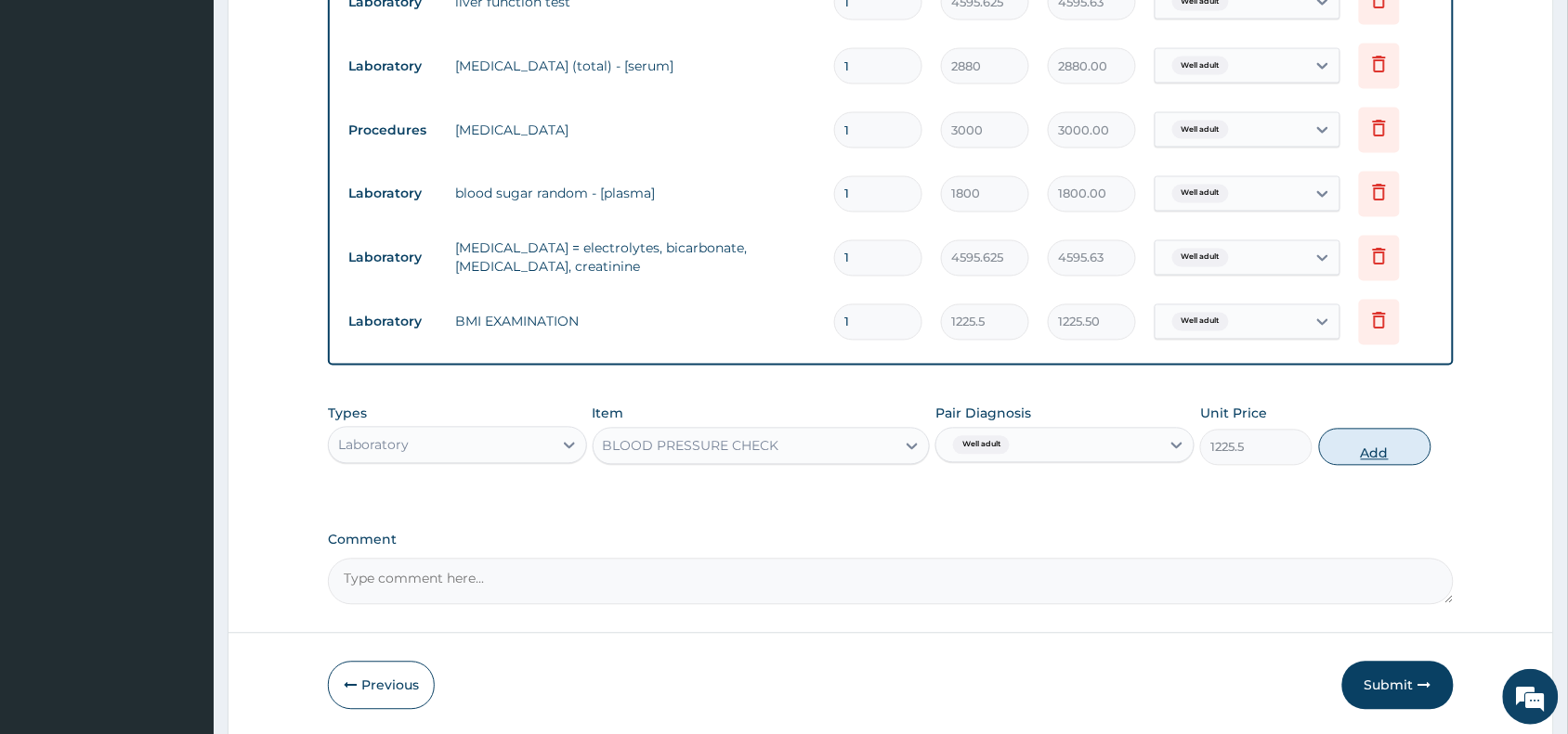
click at [1367, 451] on button "Add" at bounding box center [1374, 447] width 112 height 37
type input "0"
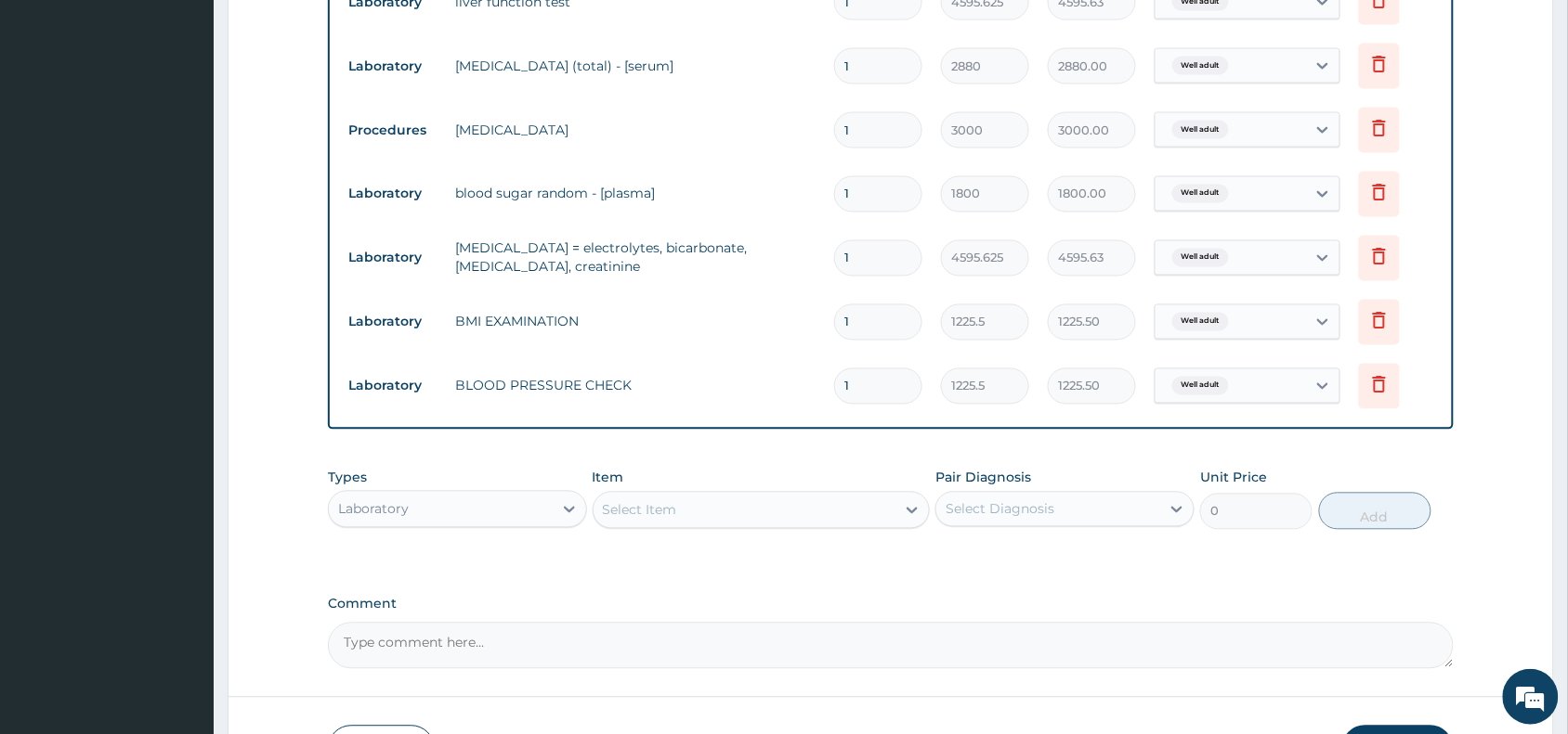
click at [875, 511] on div "Select Item" at bounding box center [745, 509] width 303 height 29
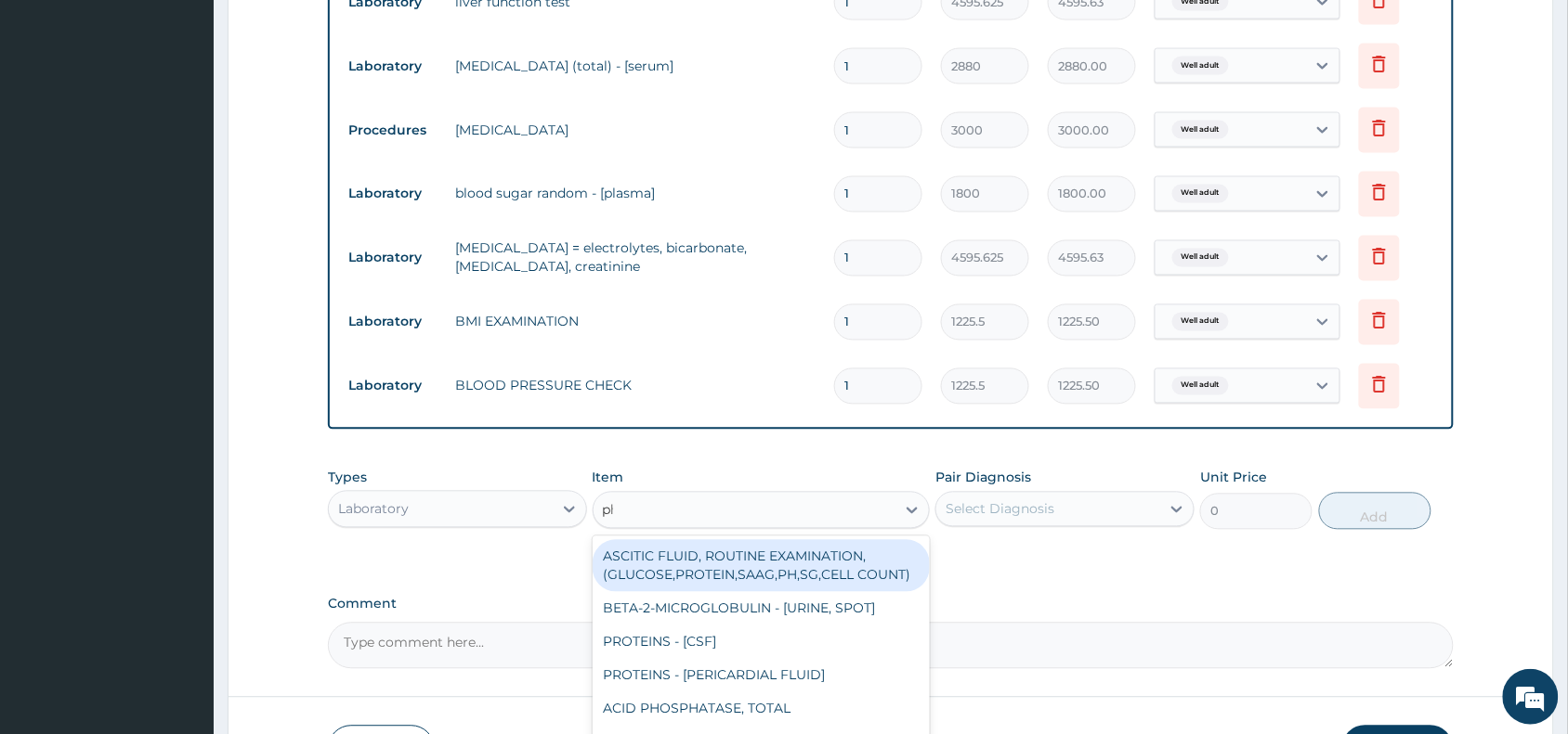
type input "phy"
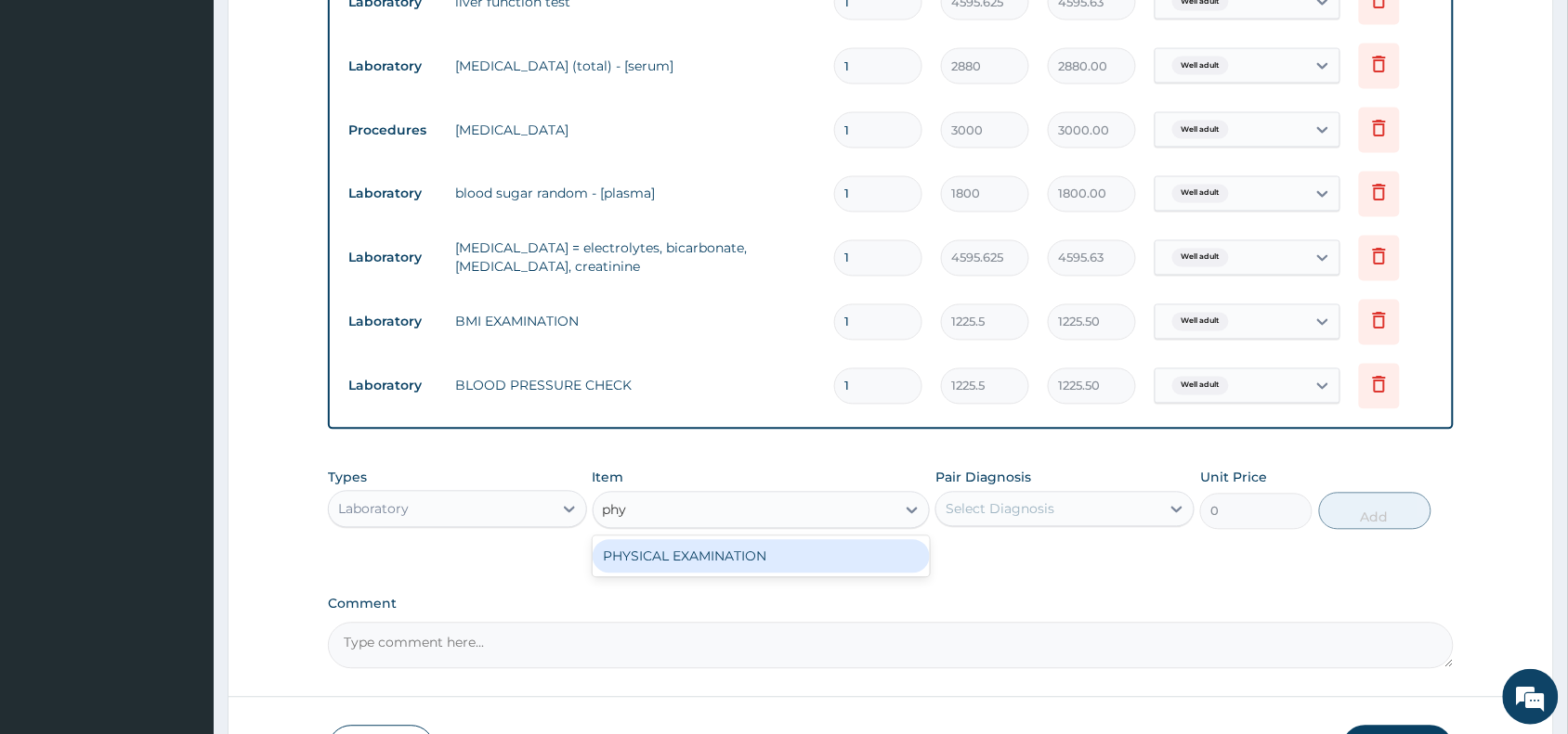
drag, startPoint x: 859, startPoint y: 543, endPoint x: 881, endPoint y: 555, distance: 25.1
click at [856, 546] on div "PHYSICAL EXAMINATION" at bounding box center [762, 557] width 338 height 33
type input "1225.5"
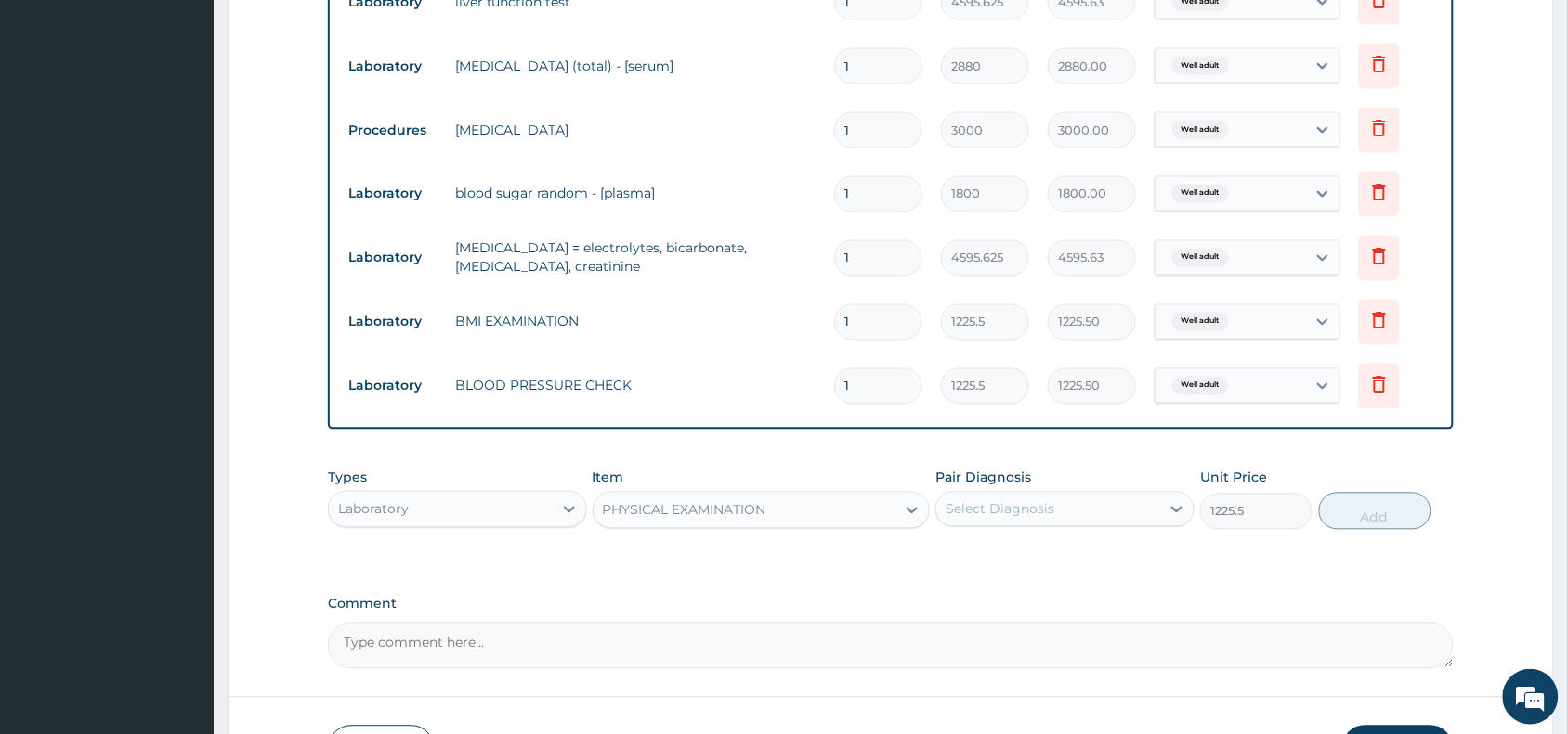
click at [1078, 507] on div "Select Diagnosis" at bounding box center [1048, 509] width 224 height 29
click at [1089, 563] on div "Well adult" at bounding box center [1065, 558] width 259 height 38
checkbox input "true"
click at [1357, 520] on button "Add" at bounding box center [1374, 510] width 112 height 37
type input "0"
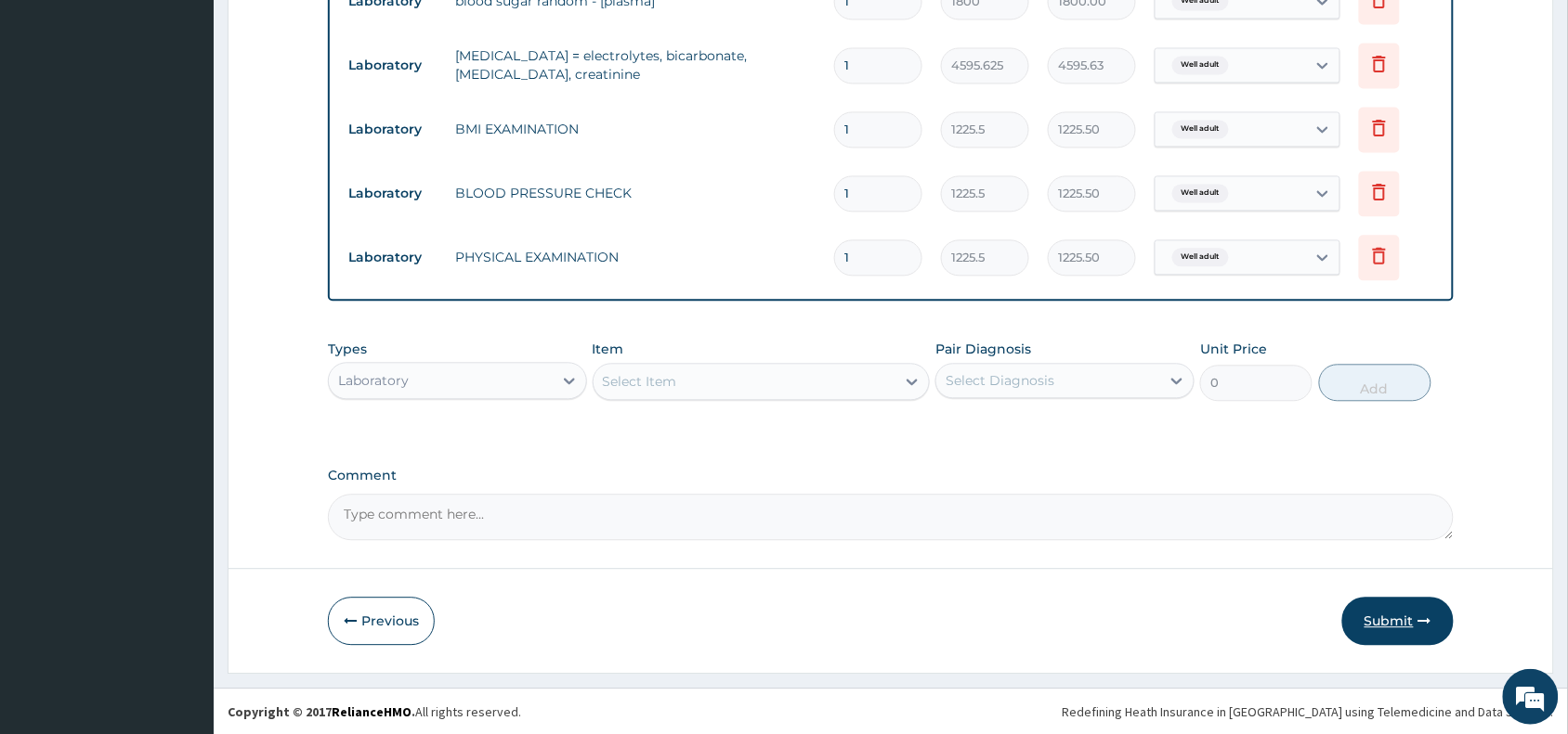
click at [1400, 617] on button "Submit" at bounding box center [1398, 621] width 111 height 48
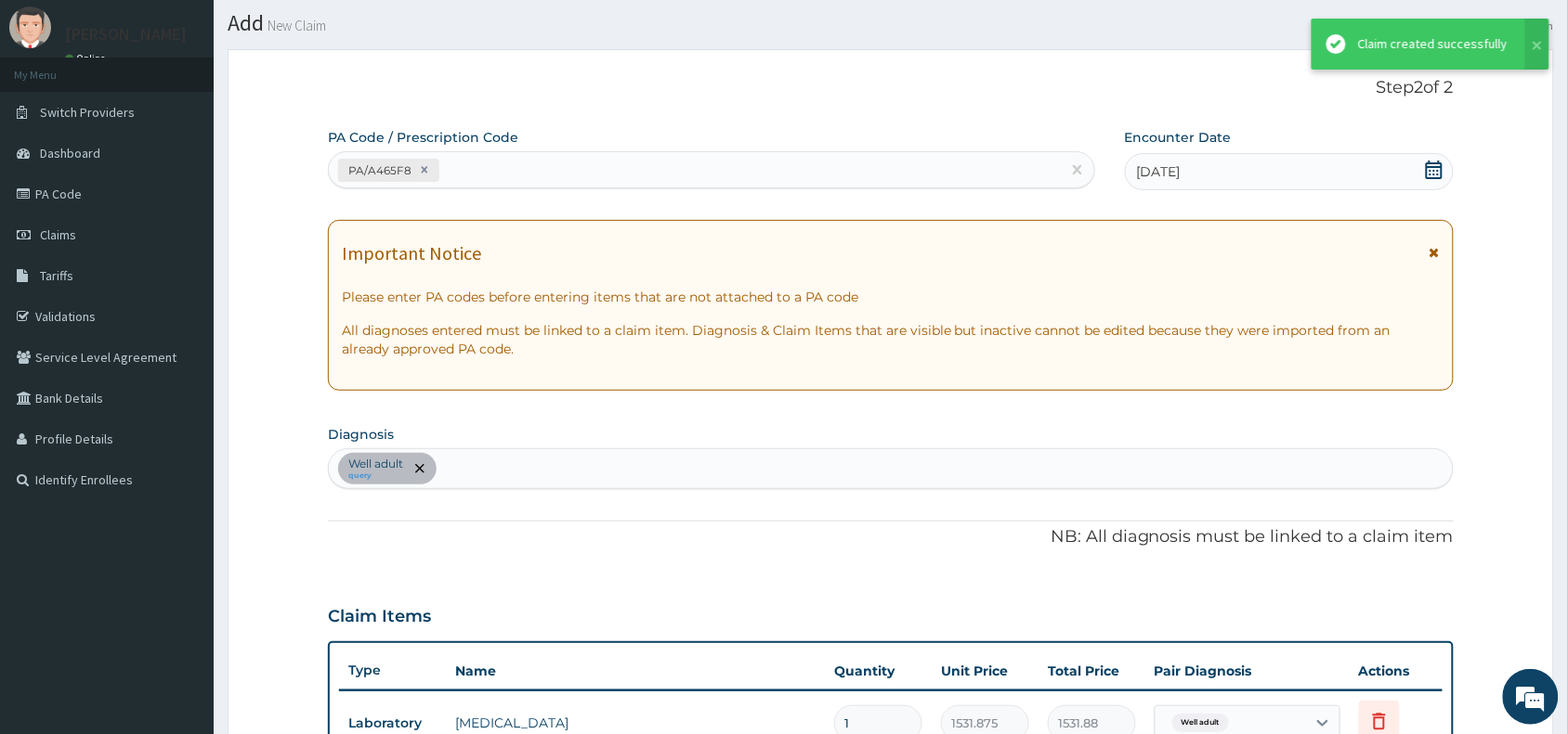
scroll to position [1092, 0]
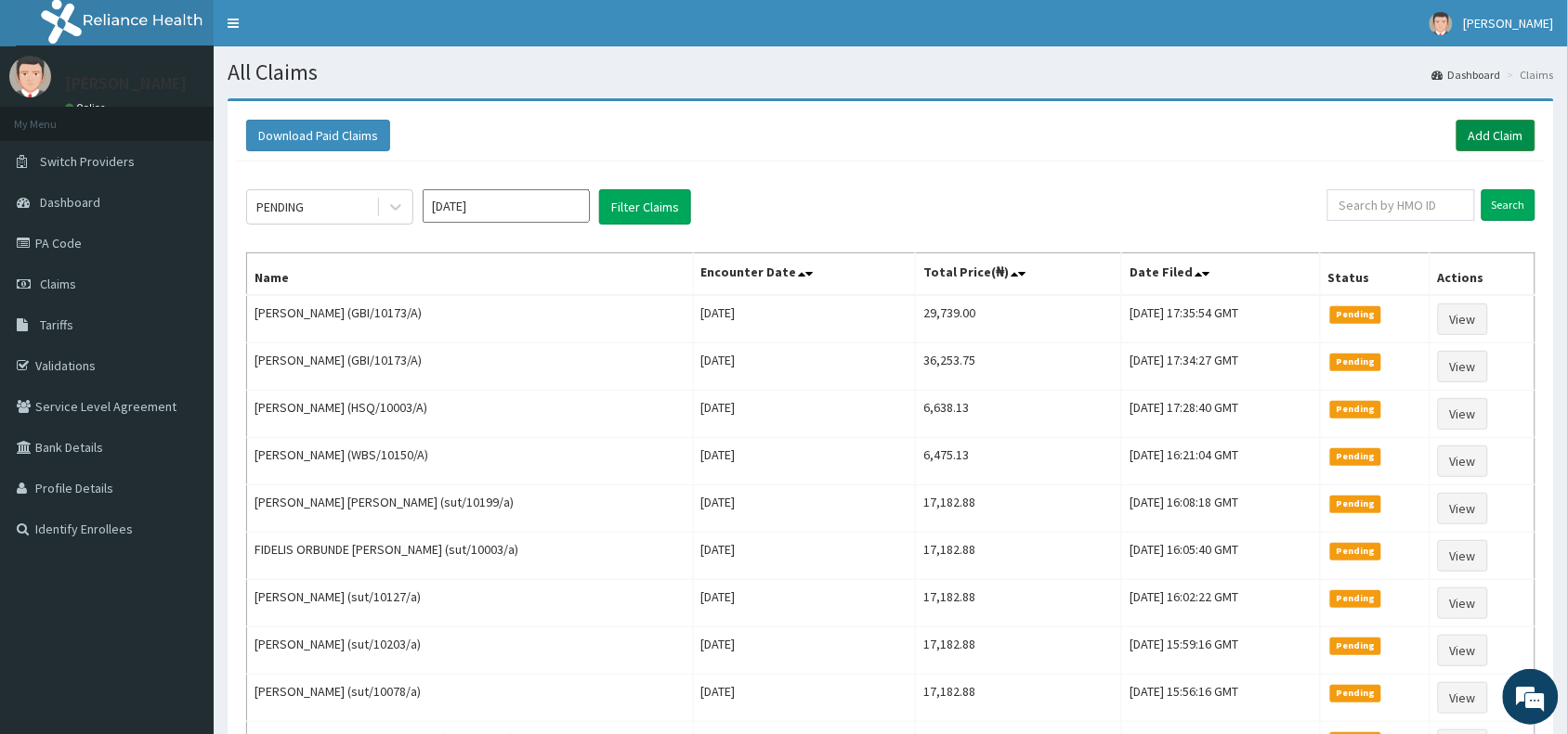
click at [1473, 137] on link "Add Claim" at bounding box center [1496, 135] width 79 height 31
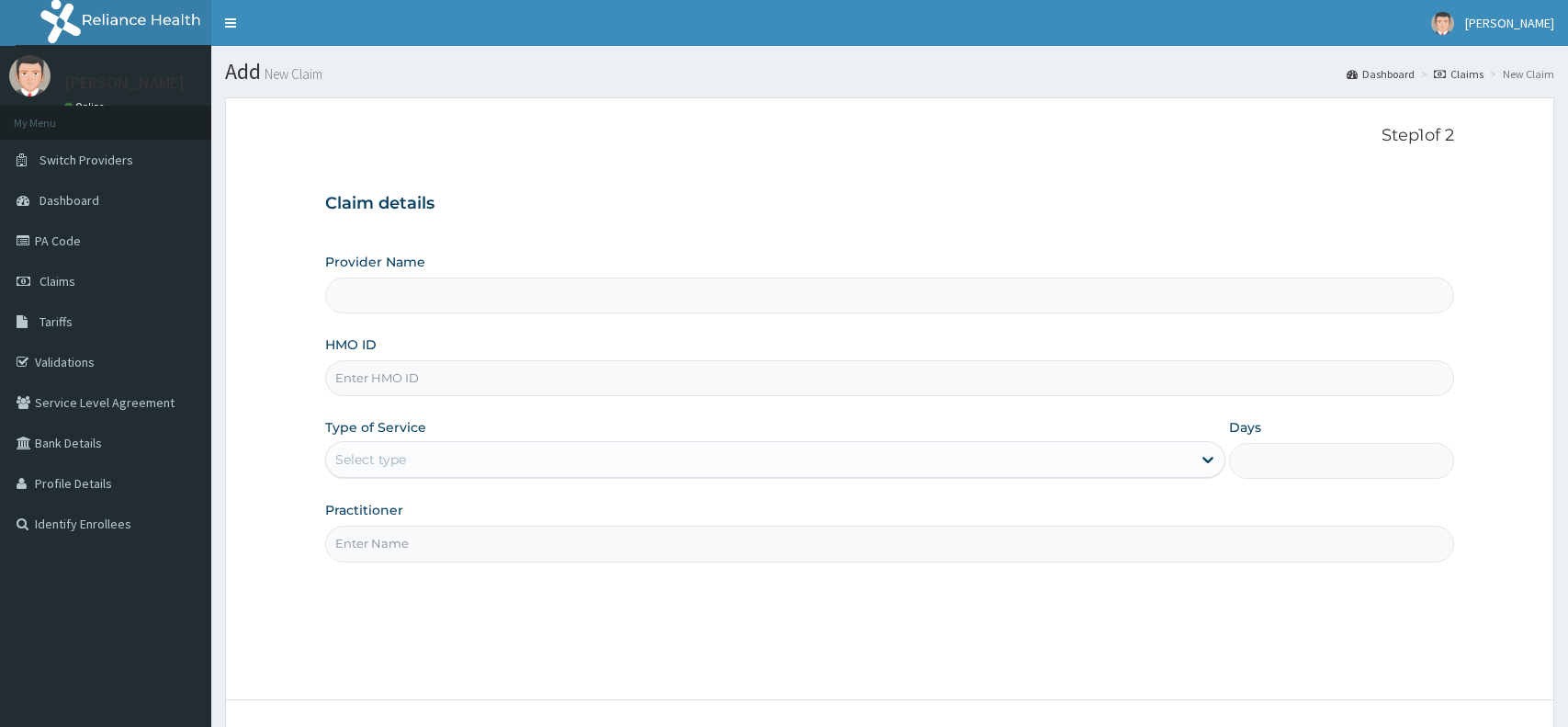
type input "Reliance Family Clinics (RFC) - [GEOGRAPHIC_DATA]"
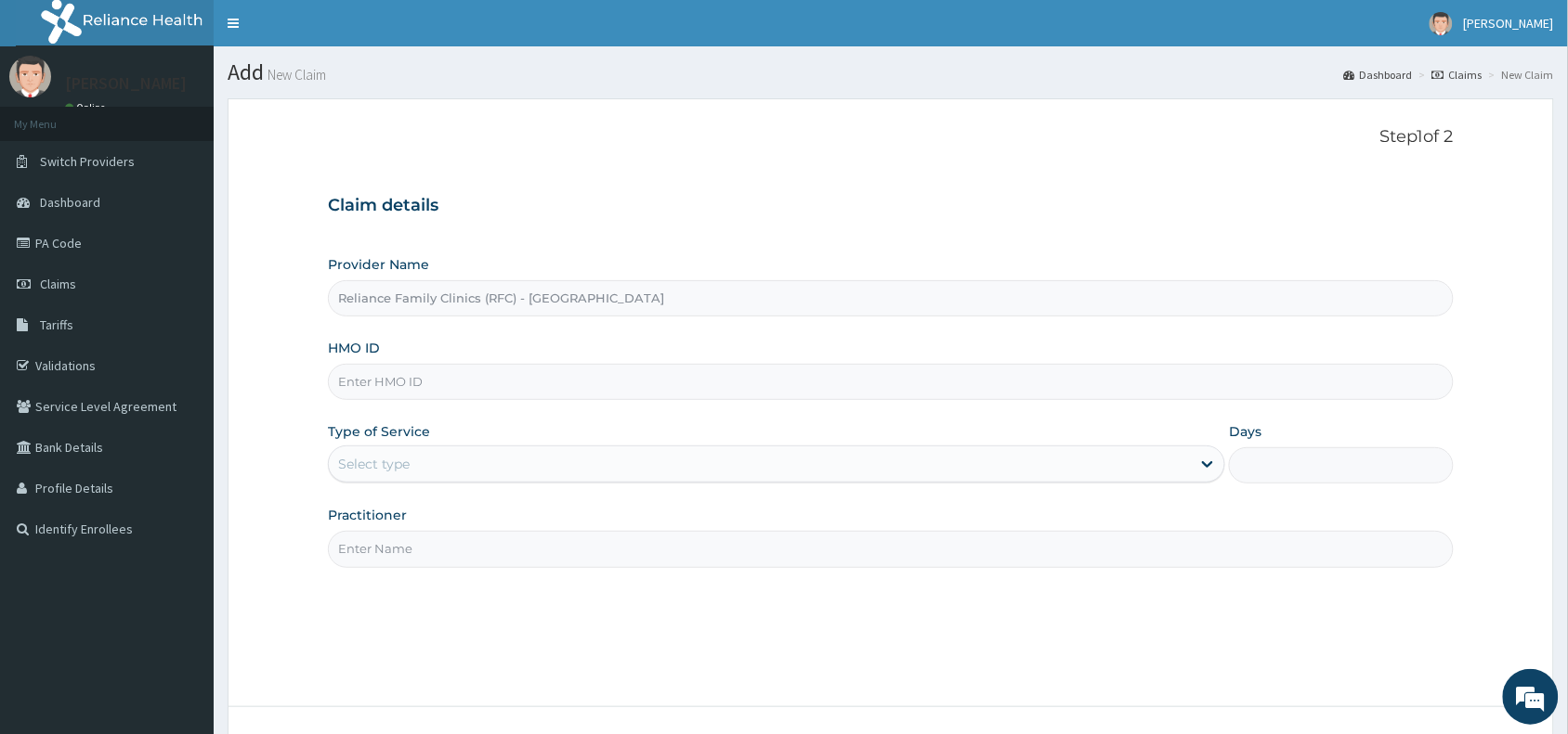
click at [592, 377] on input "HMO ID" at bounding box center [890, 382] width 1125 height 36
paste input "CDI/10040/A"
type input "CDI/10040/A"
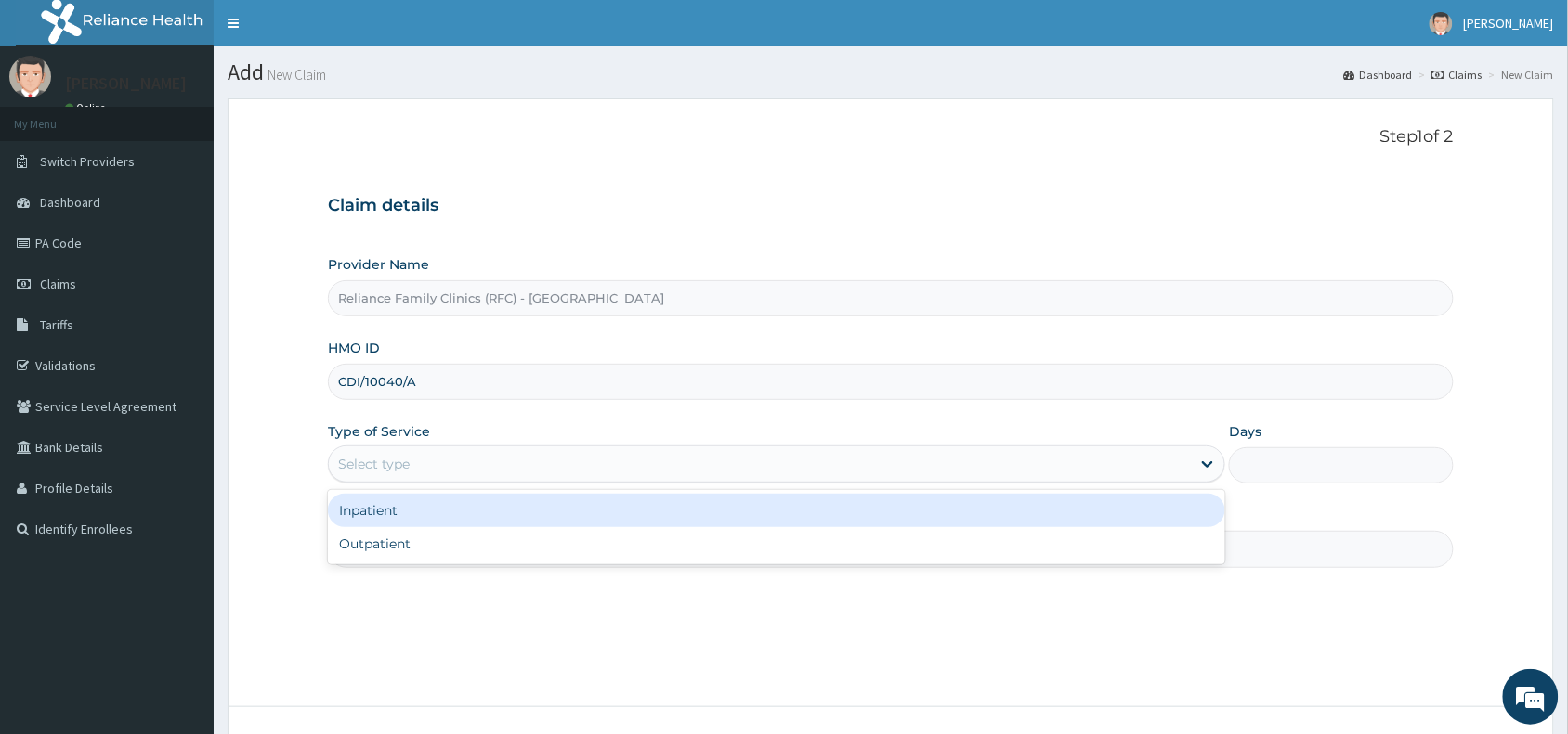
drag, startPoint x: 504, startPoint y: 452, endPoint x: 503, endPoint y: 478, distance: 26.0
click at [503, 458] on div "Select type" at bounding box center [759, 463] width 862 height 29
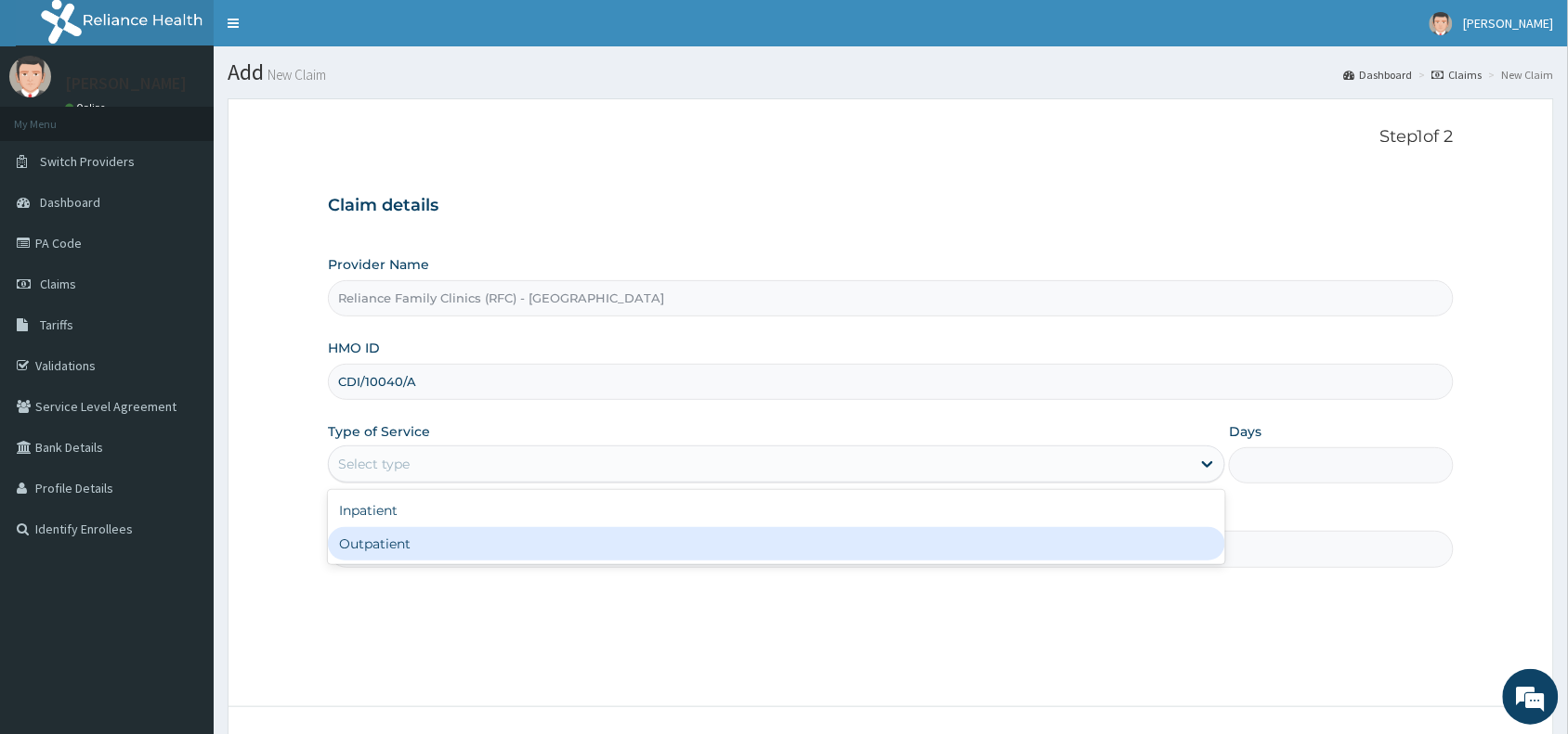
click at [508, 539] on div "Outpatient" at bounding box center [776, 543] width 897 height 33
type input "1"
click at [508, 539] on input "Practitioner" at bounding box center [890, 549] width 1125 height 36
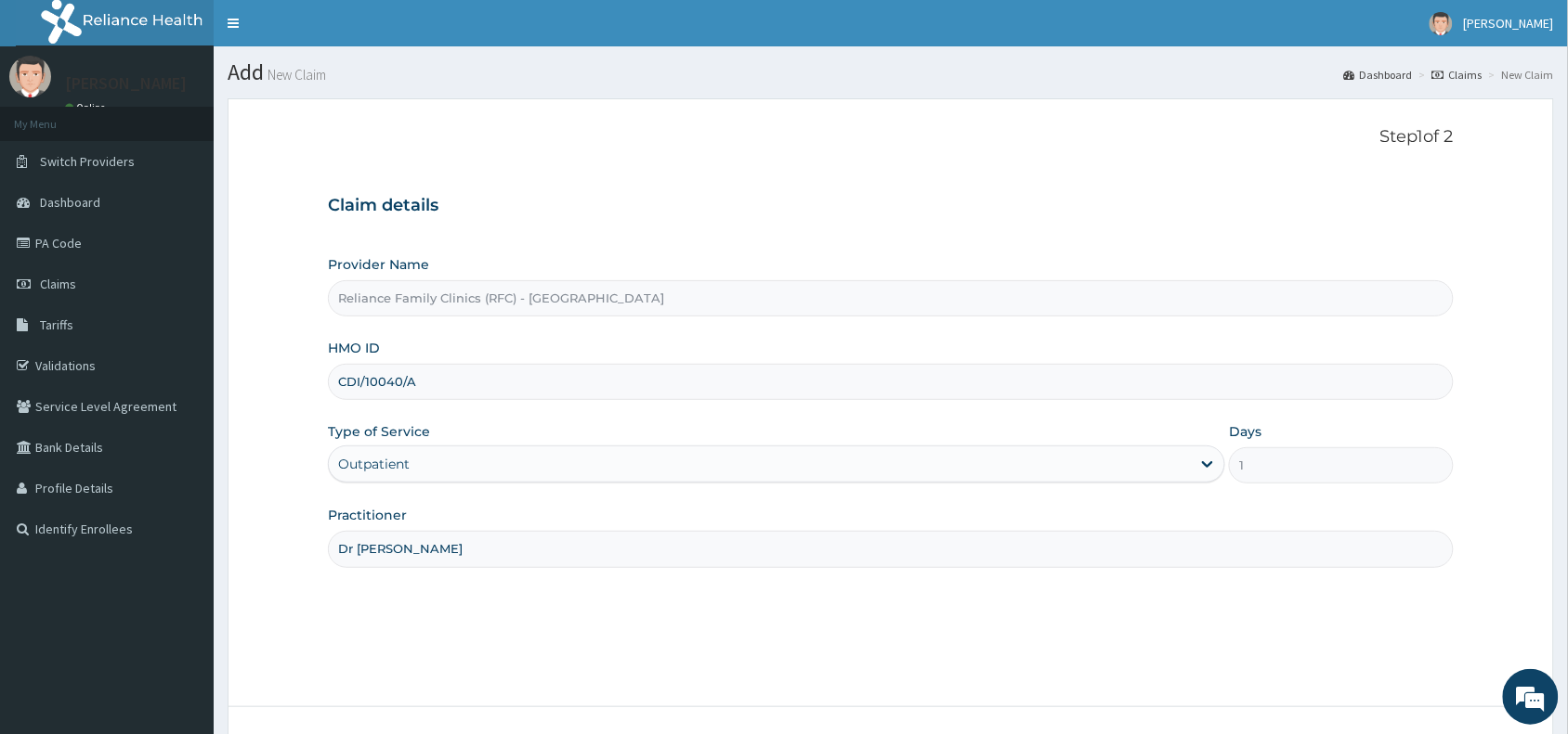
scroll to position [140, 0]
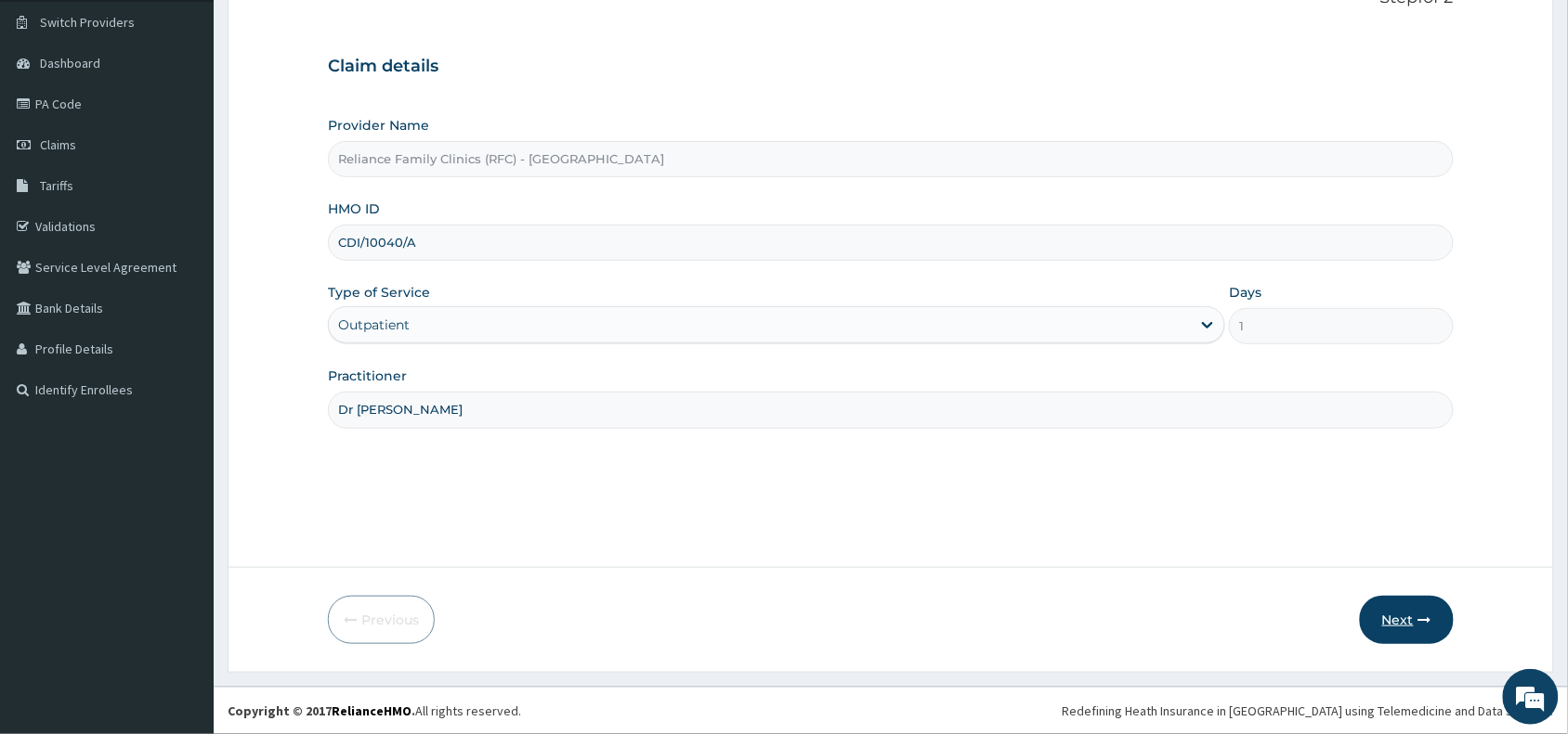
type input "Dr Wini"
click at [1374, 606] on button "Next" at bounding box center [1406, 620] width 93 height 48
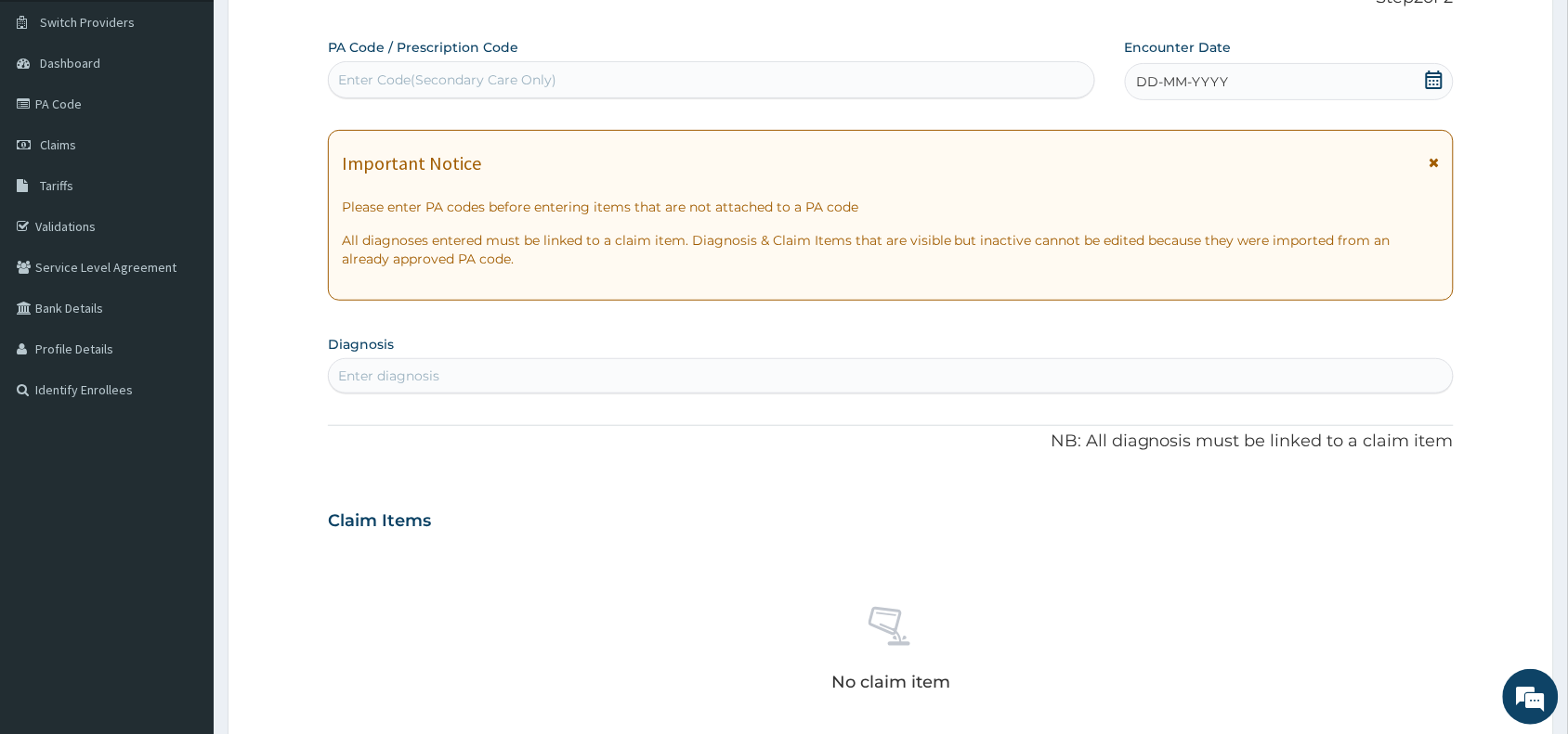
click at [573, 93] on div "Enter Code(Secondary Care Only)" at bounding box center [711, 79] width 766 height 29
paste input "PA/FC5C8B"
type input "PA/FC5C8B"
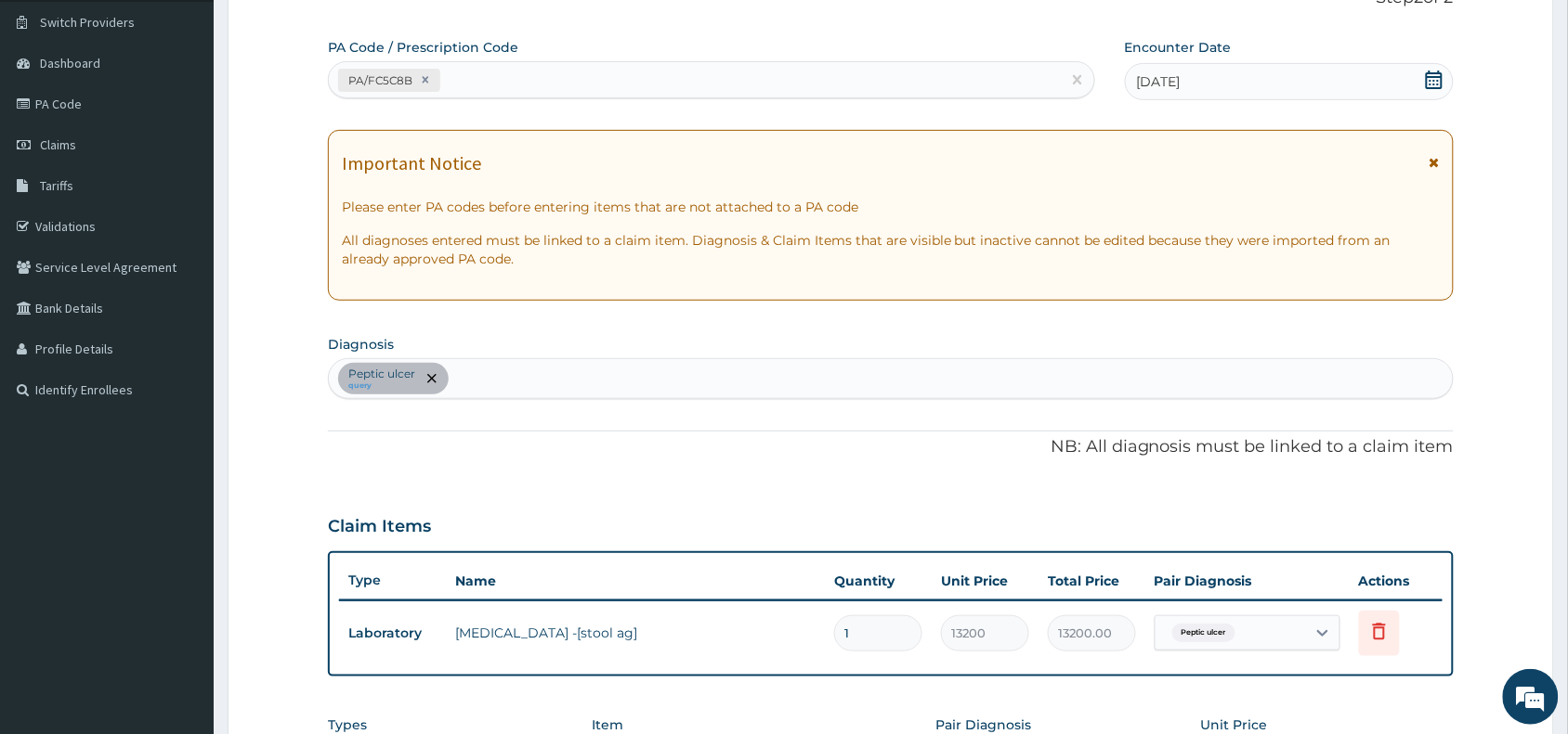
click at [707, 377] on div "Peptic ulcer query" at bounding box center [890, 378] width 1123 height 39
type input "headache"
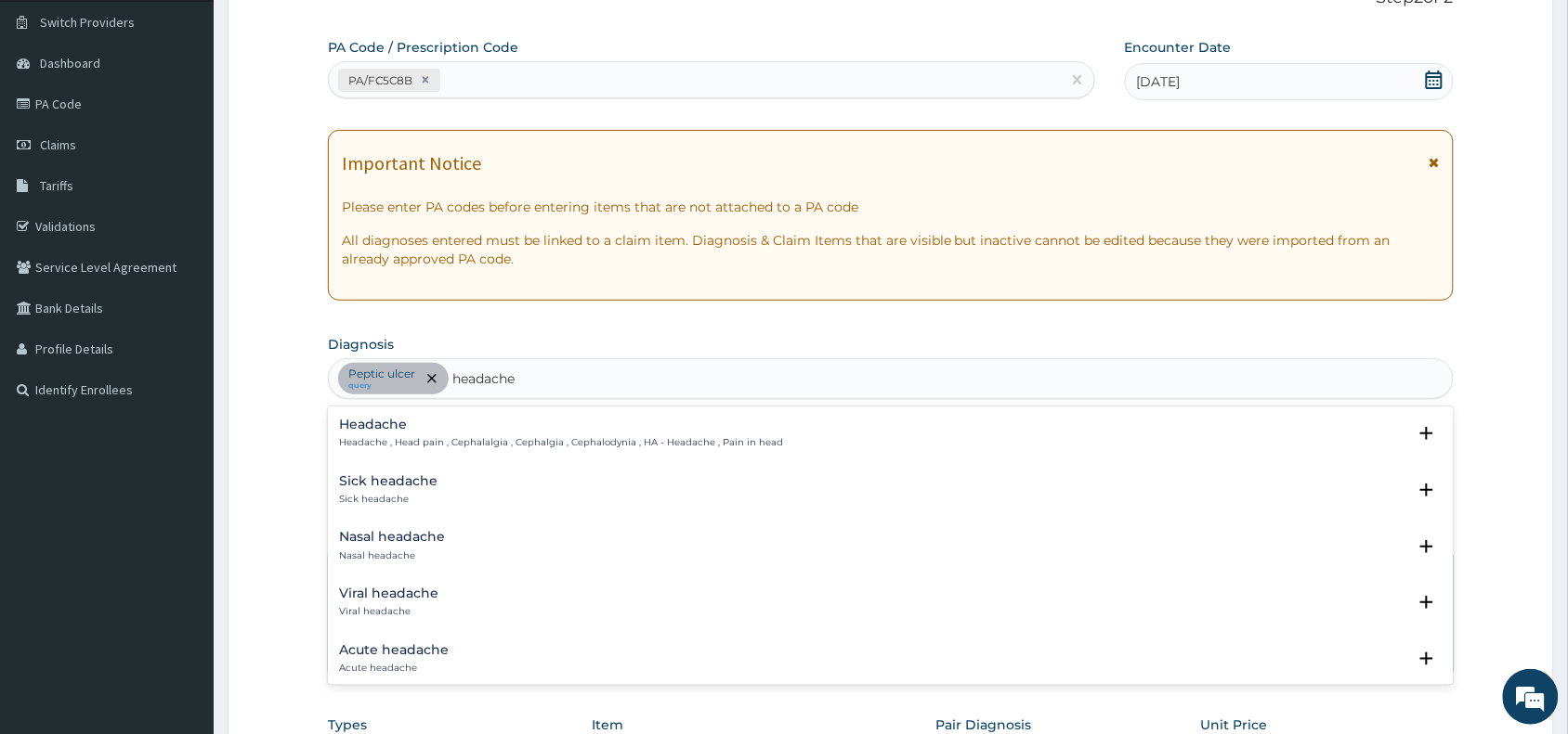
click at [358, 433] on div "Headache Headache , Head pain , Cephalalgia , Cephalgia , Cephalodynia , HA - H…" at bounding box center [561, 434] width 444 height 32
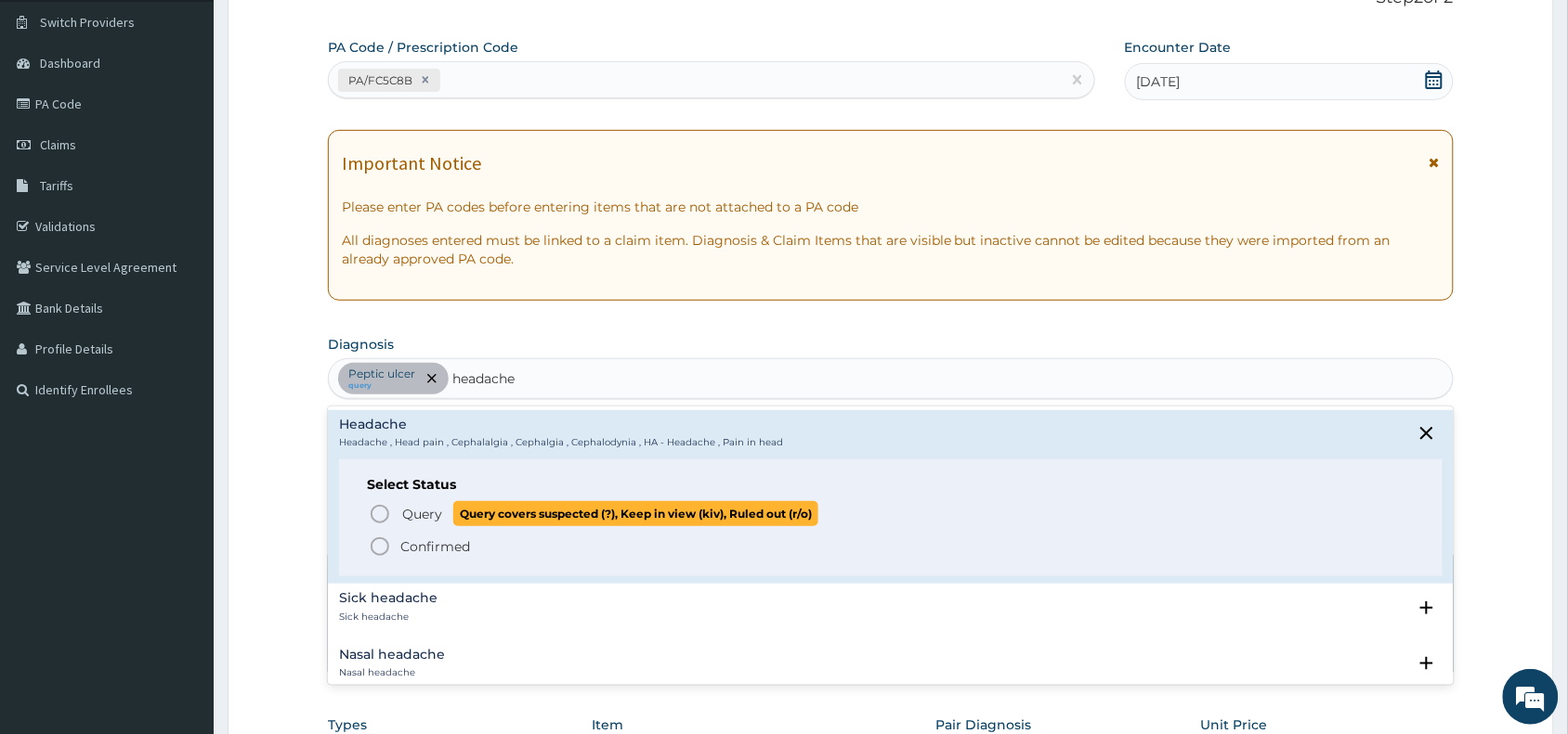
click at [406, 512] on span "Query" at bounding box center [422, 514] width 40 height 19
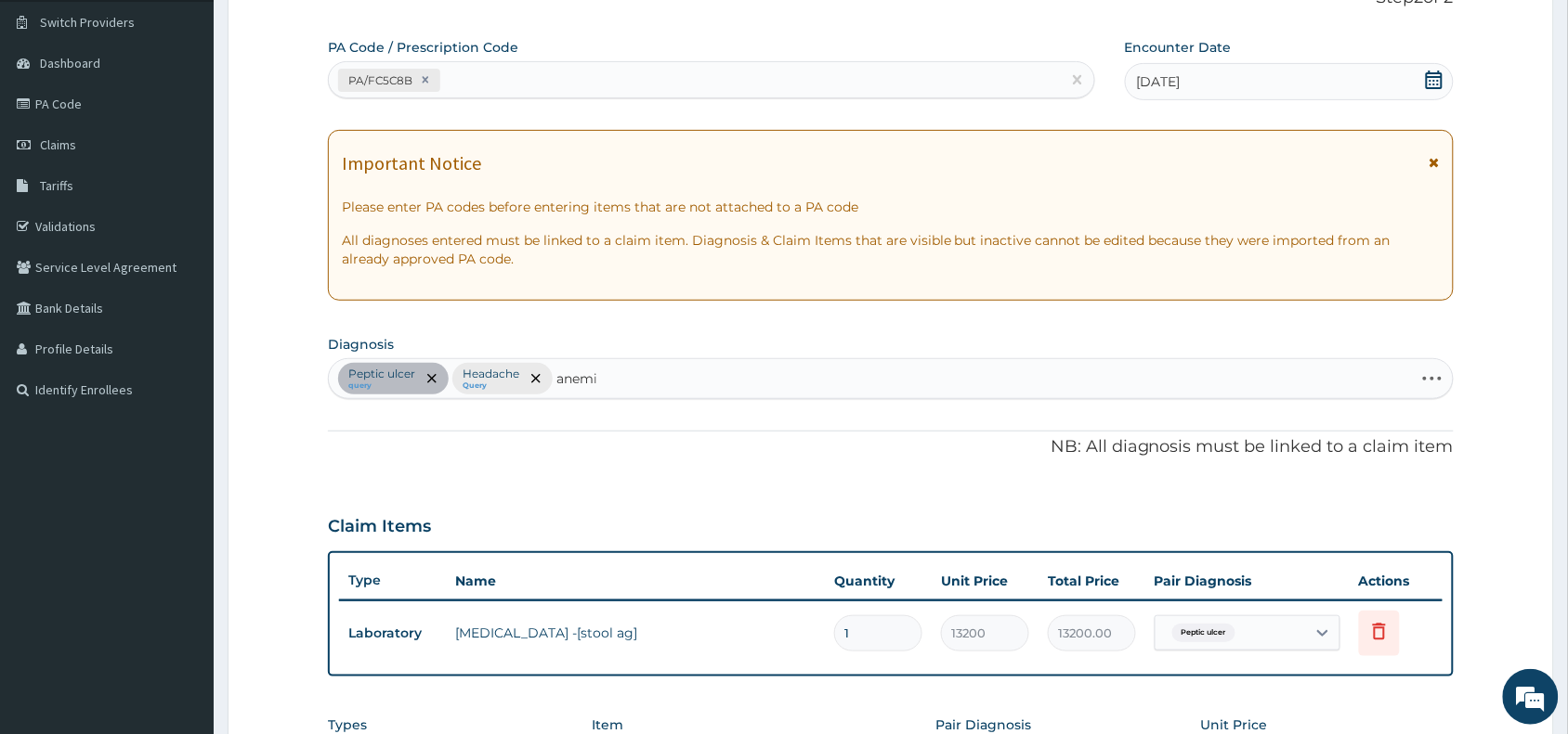
type input "anemia"
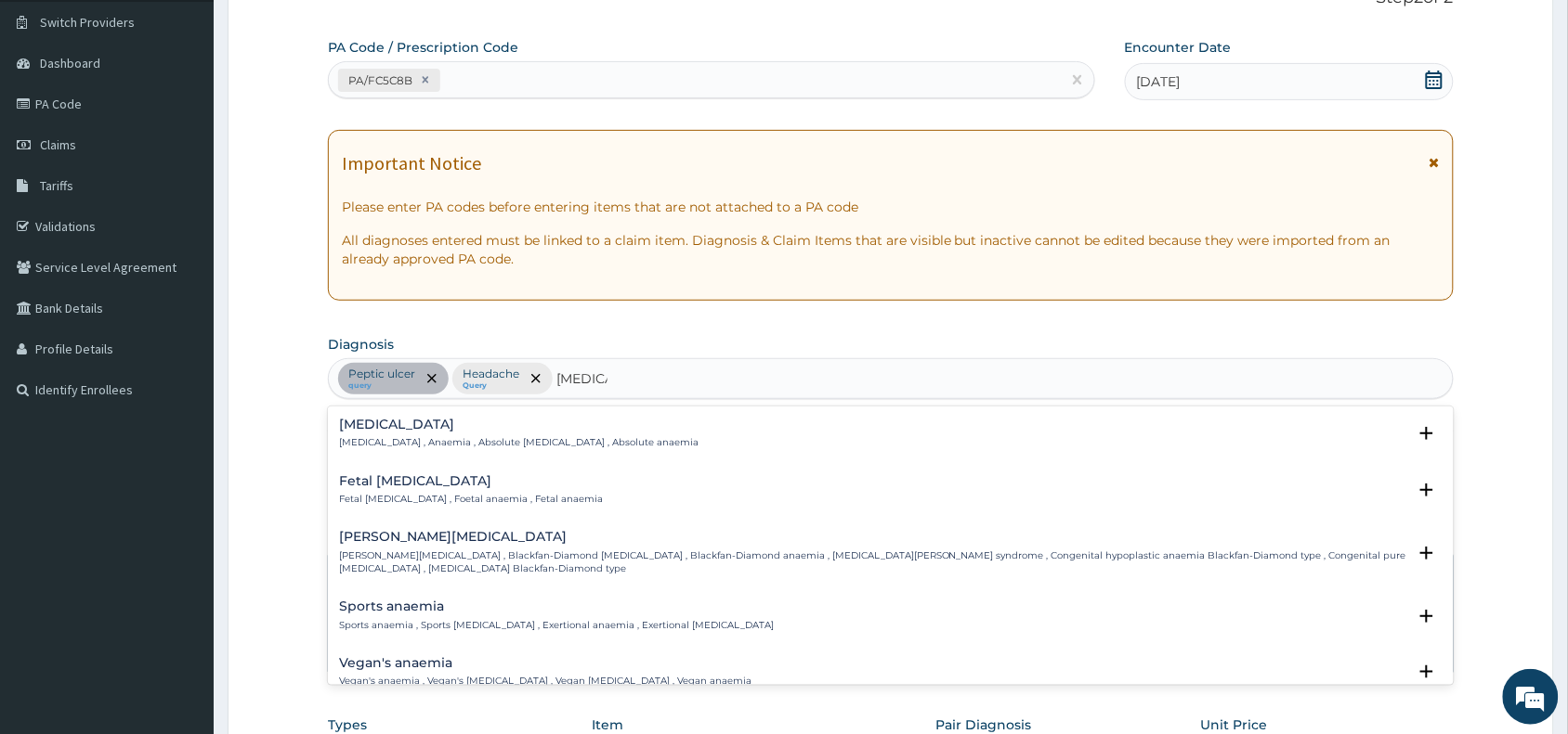
click at [377, 439] on p "Anemia , Anaemia , Absolute anemia , Absolute anaemia" at bounding box center [518, 442] width 360 height 13
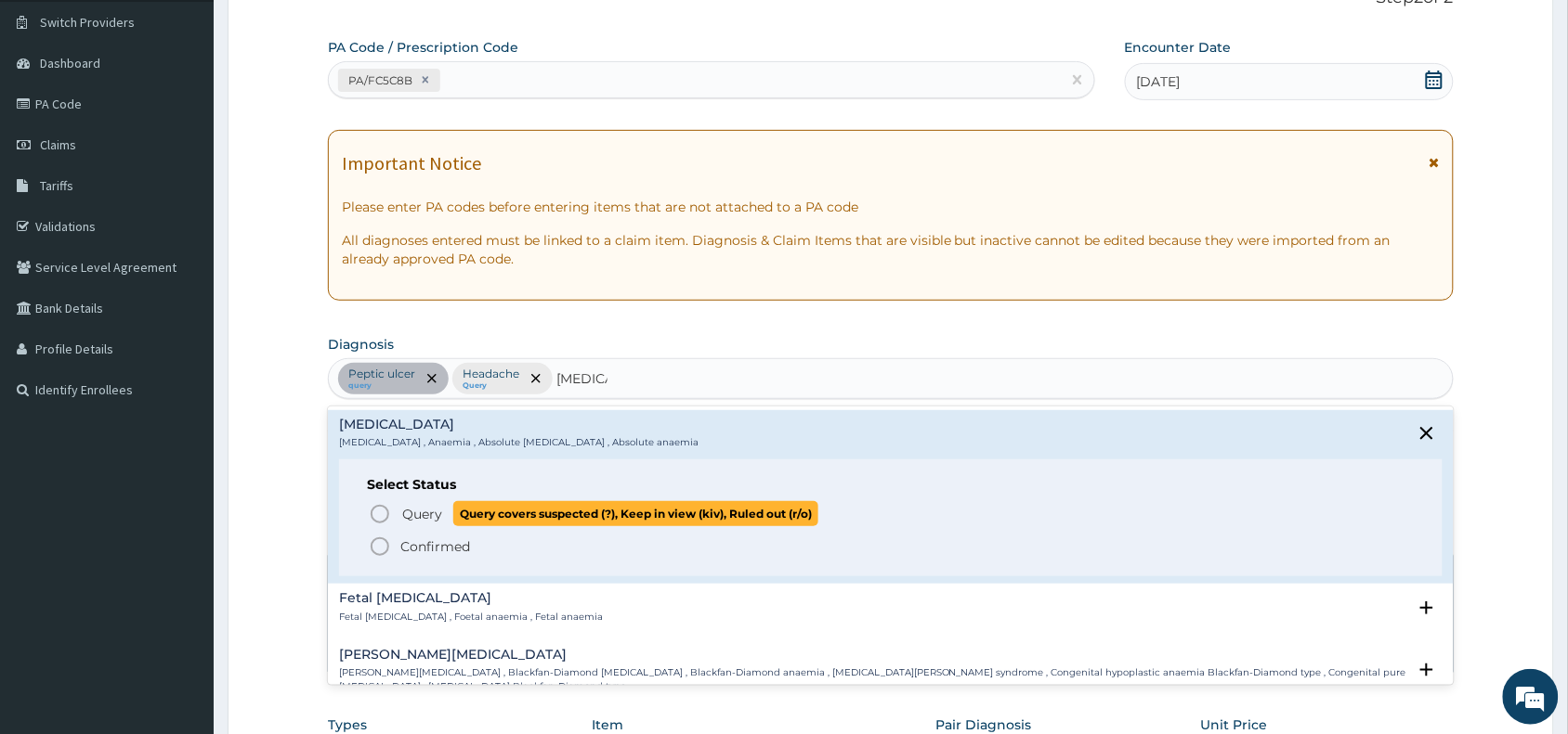
click at [396, 507] on span "Query Query covers suspected (?), Keep in view (kiv), Ruled out (r/o)" at bounding box center [892, 513] width 1046 height 25
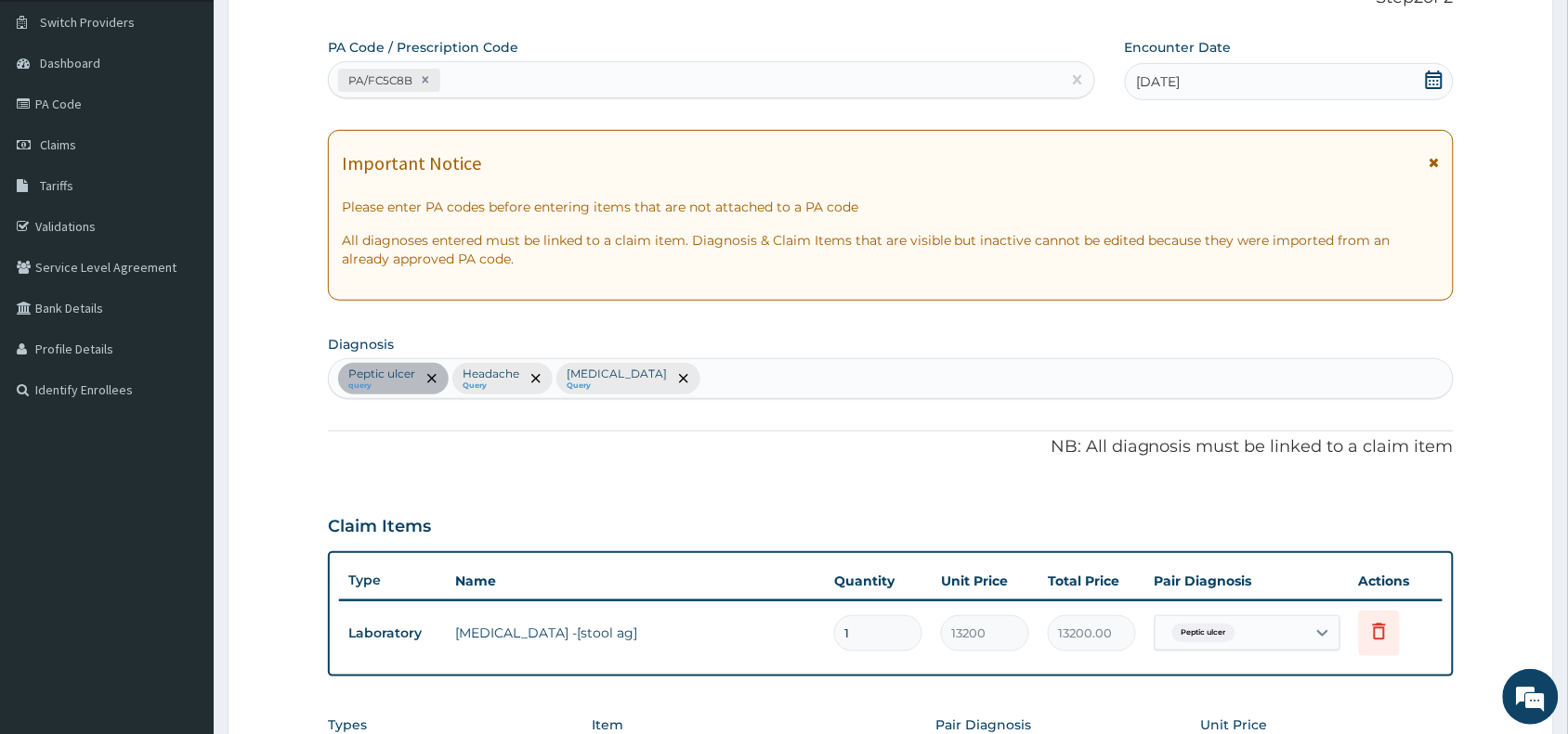
scroll to position [508, 0]
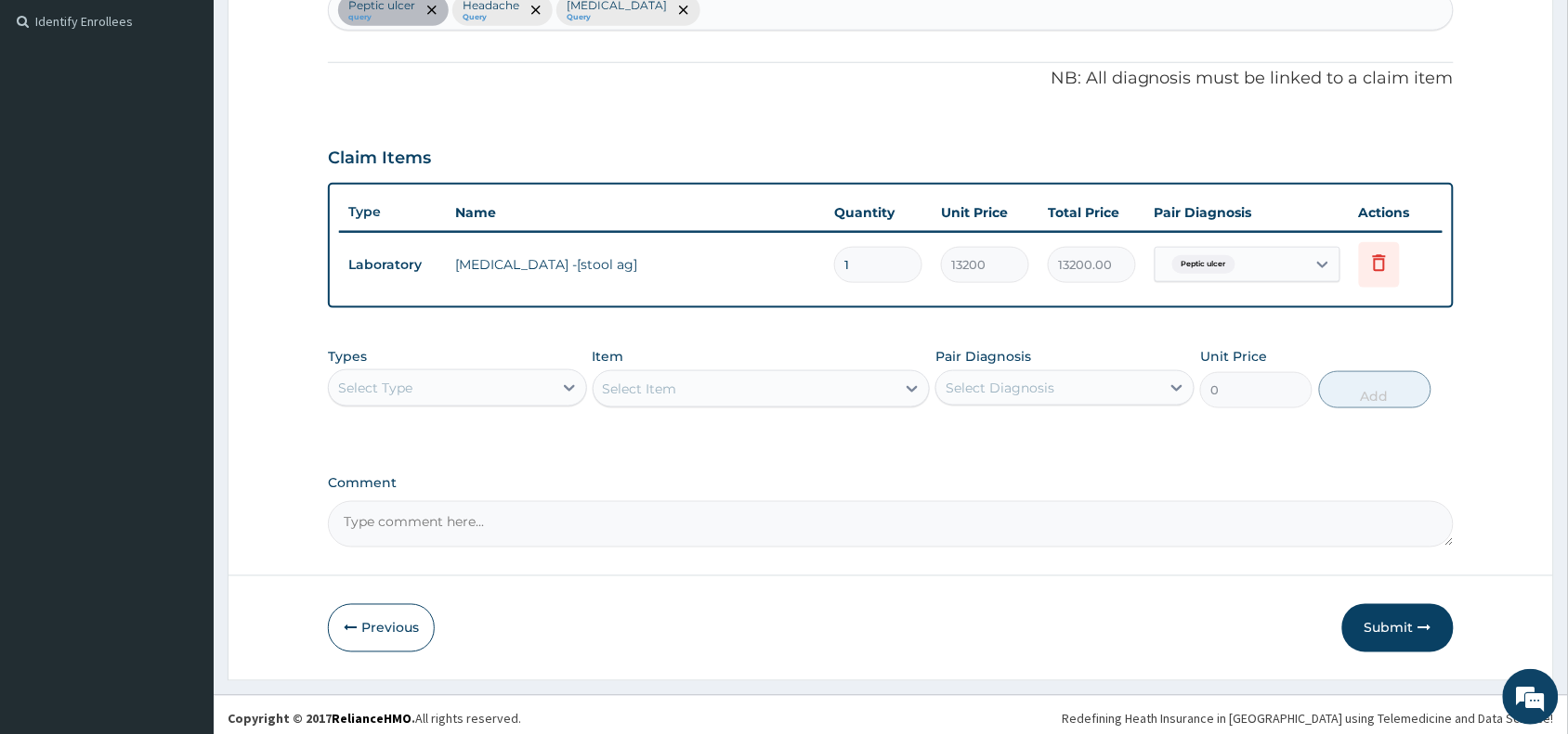
click at [516, 377] on div "Select Type" at bounding box center [440, 388] width 224 height 29
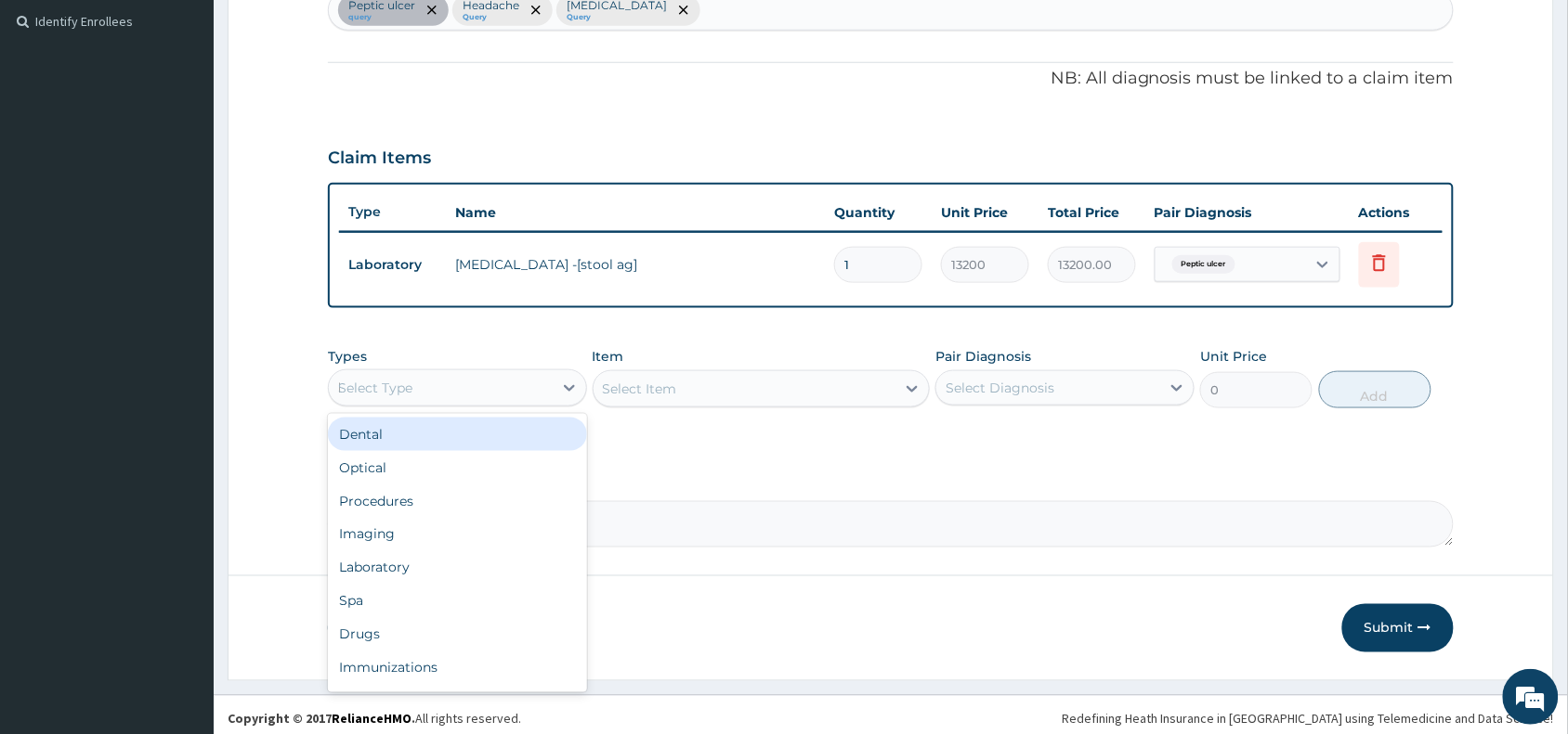
type input "la"
click at [530, 425] on div "Laboratory" at bounding box center [457, 434] width 259 height 33
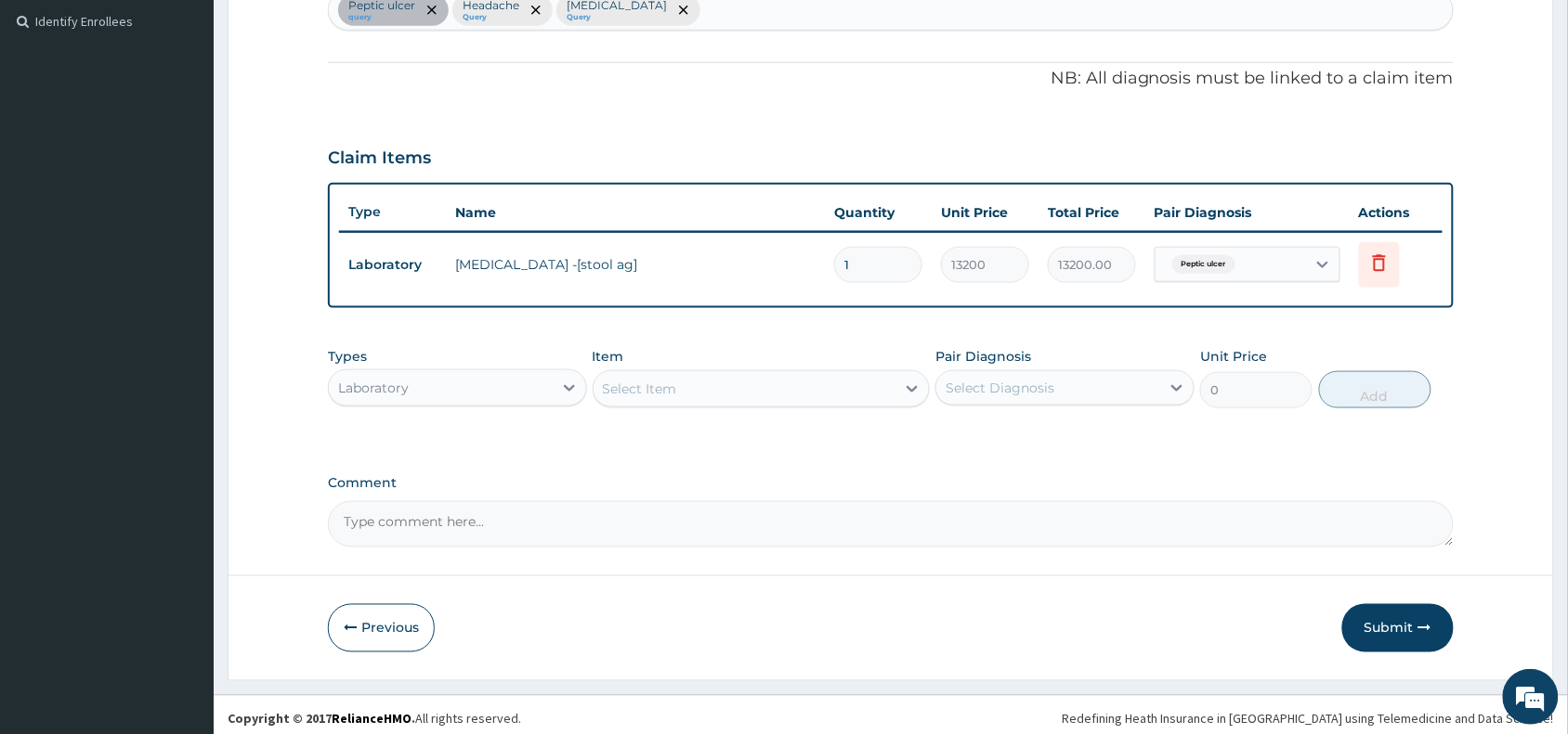
click at [757, 375] on div "Select Item" at bounding box center [745, 388] width 303 height 29
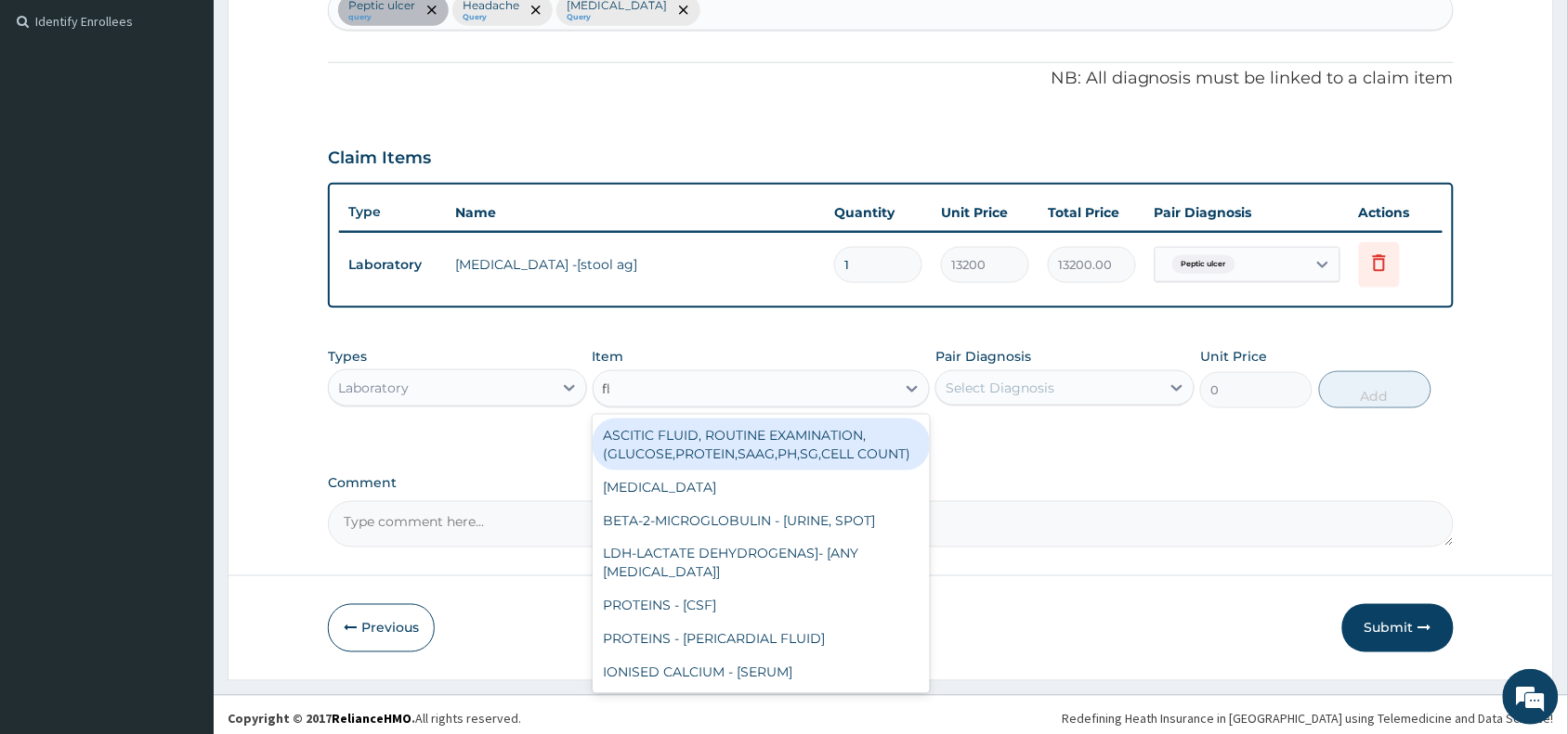
type input "fbc"
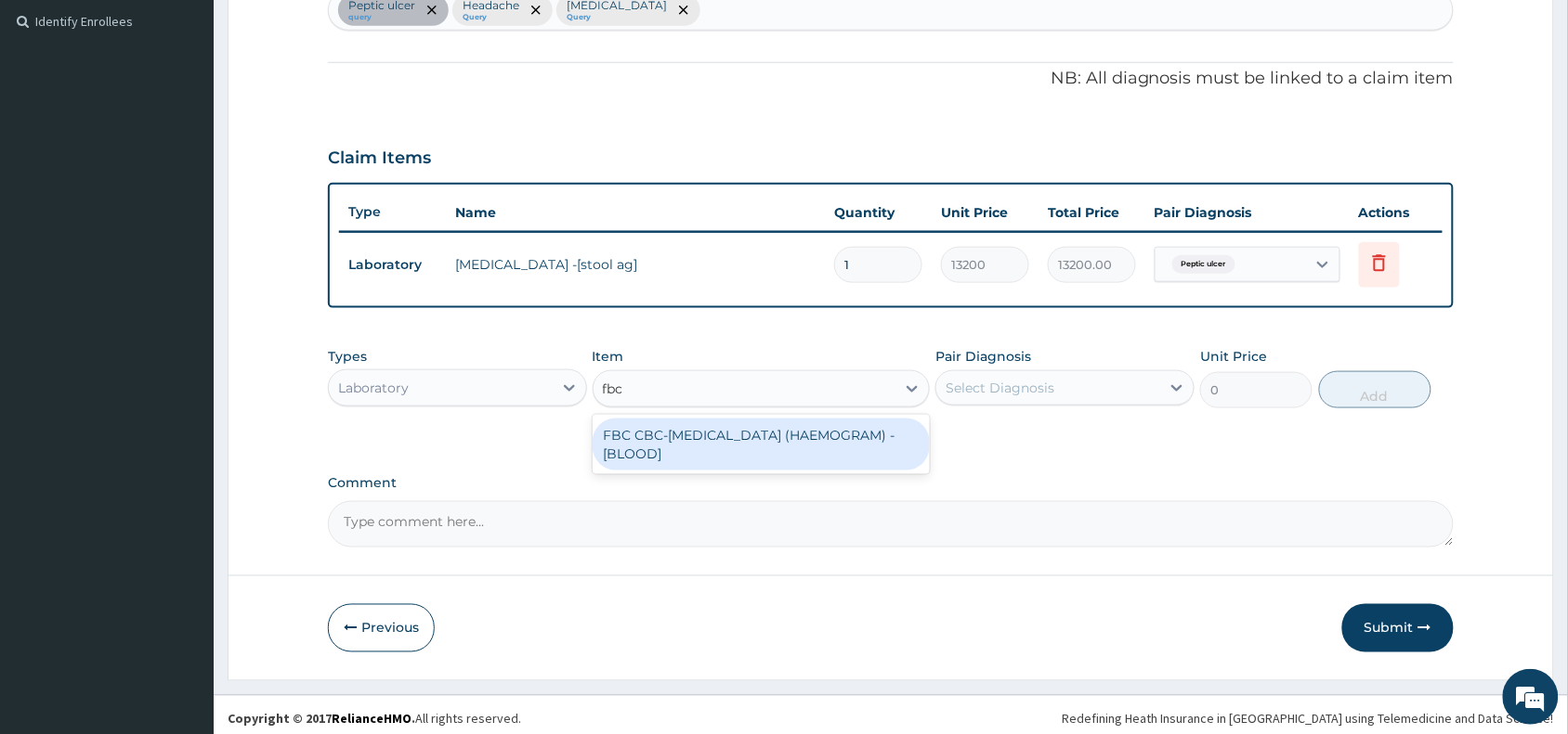
click at [835, 428] on div "FBC CBC-COMPLETE BLOOD COUNT (HAEMOGRAM) - [BLOOD]" at bounding box center [762, 444] width 338 height 52
type input "4085"
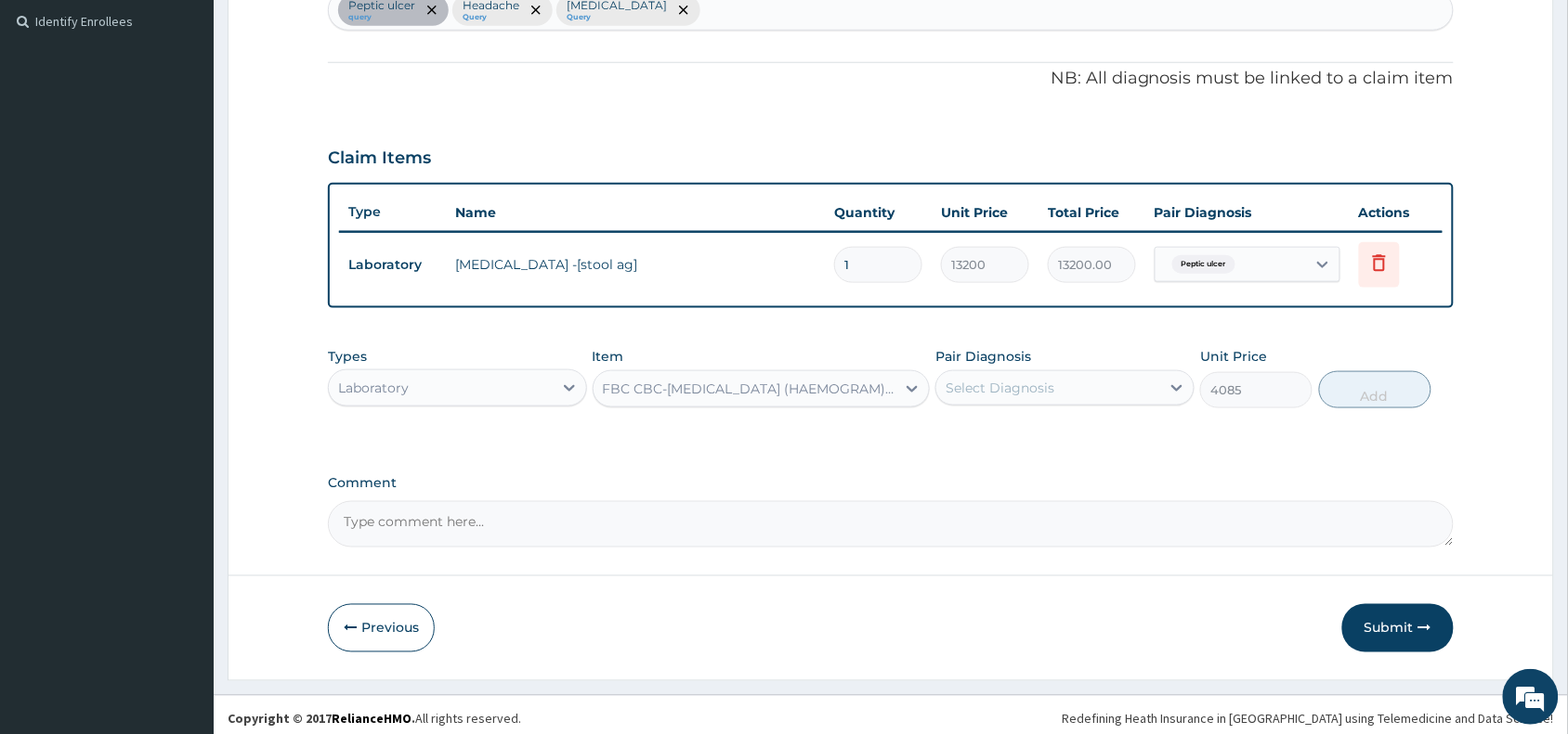
click at [1046, 371] on div "Select Diagnosis" at bounding box center [1065, 388] width 259 height 35
click at [1062, 486] on div "Headache" at bounding box center [1065, 474] width 259 height 38
checkbox input "true"
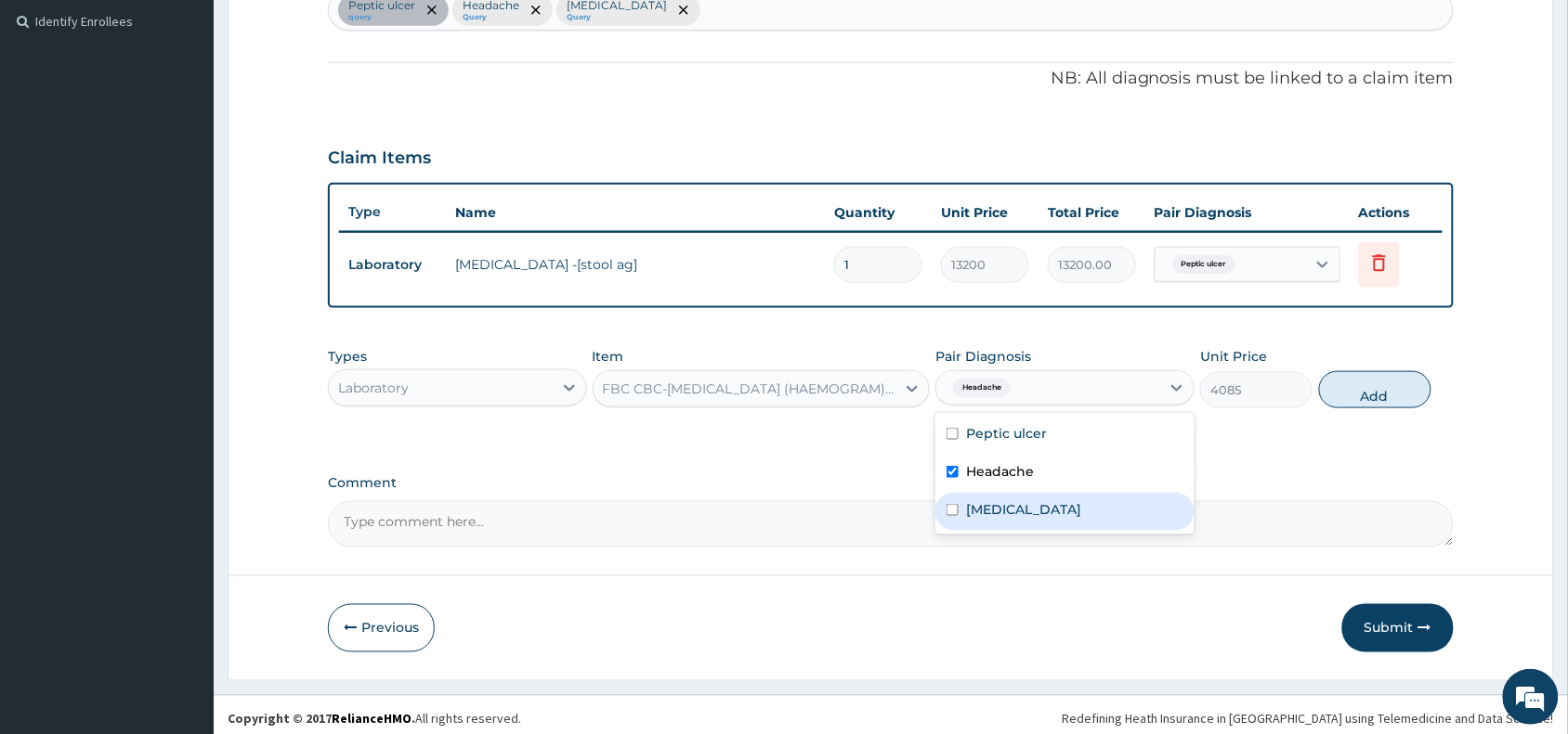
click at [1084, 507] on div "Anemia" at bounding box center [1065, 511] width 259 height 38
checkbox input "true"
click at [1381, 381] on button "Add" at bounding box center [1374, 390] width 112 height 37
type input "0"
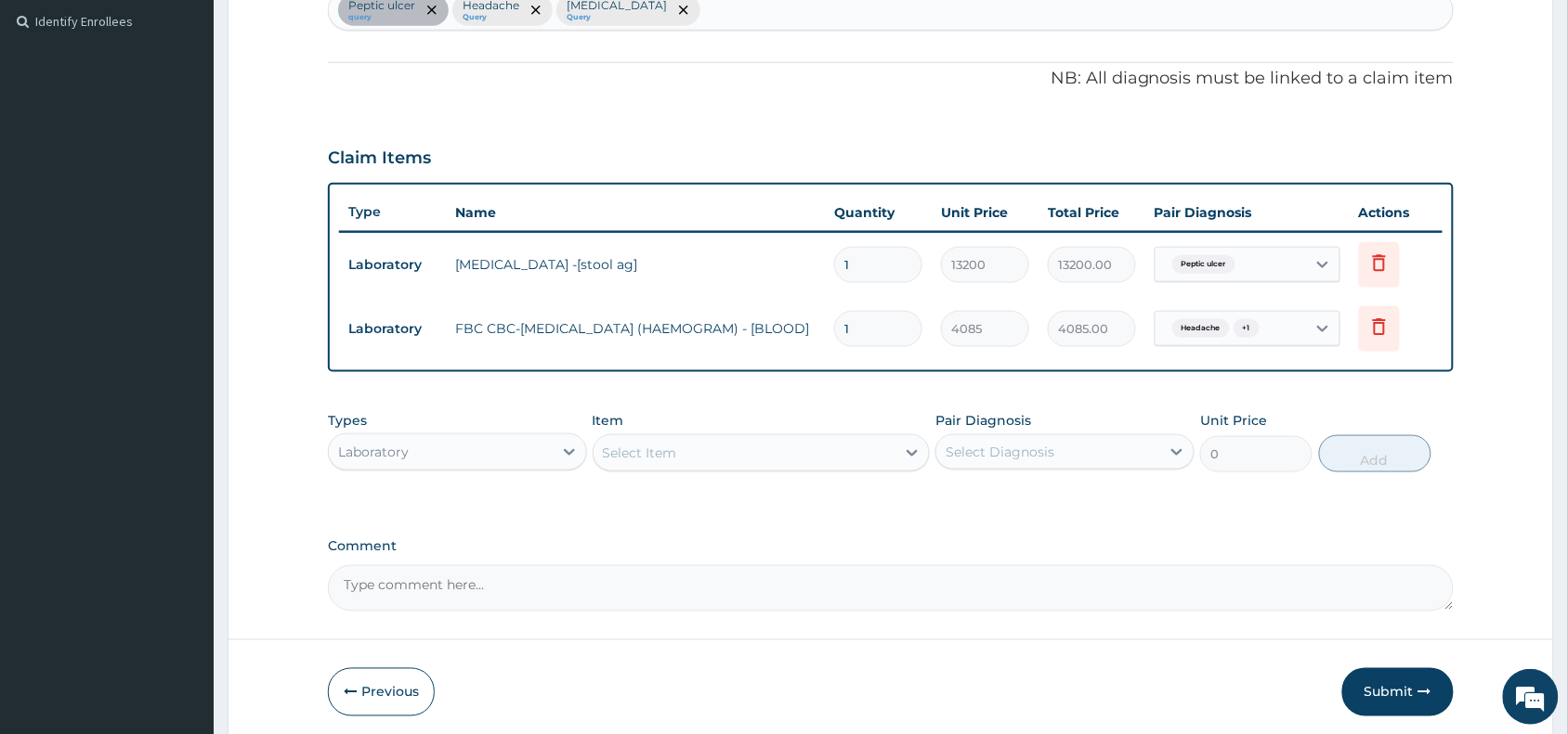
click at [480, 458] on div "Laboratory" at bounding box center [440, 451] width 224 height 29
type input "pr"
click at [490, 504] on div "Procedures" at bounding box center [457, 498] width 259 height 33
click at [720, 450] on div "Select Item" at bounding box center [745, 452] width 303 height 29
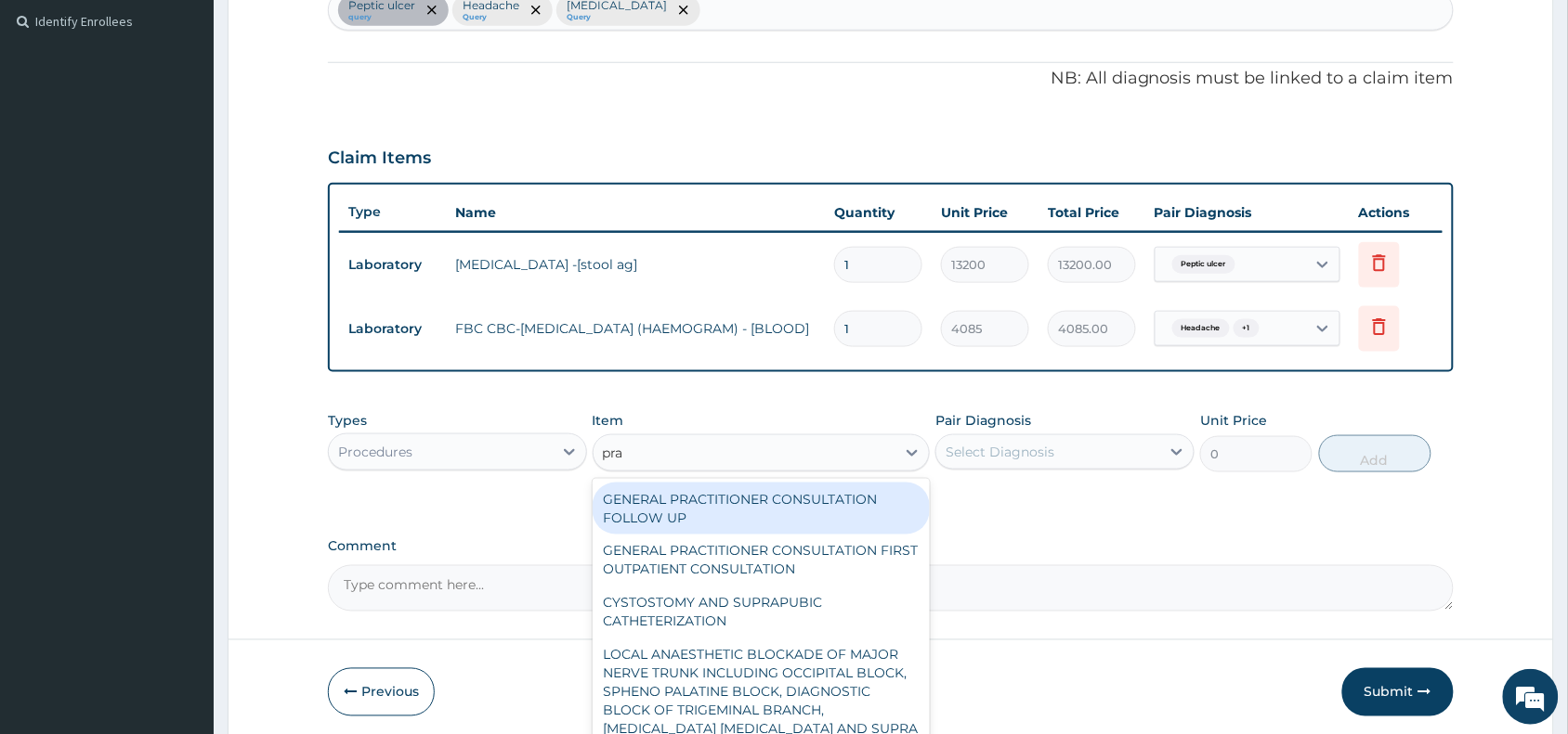
type input "prac"
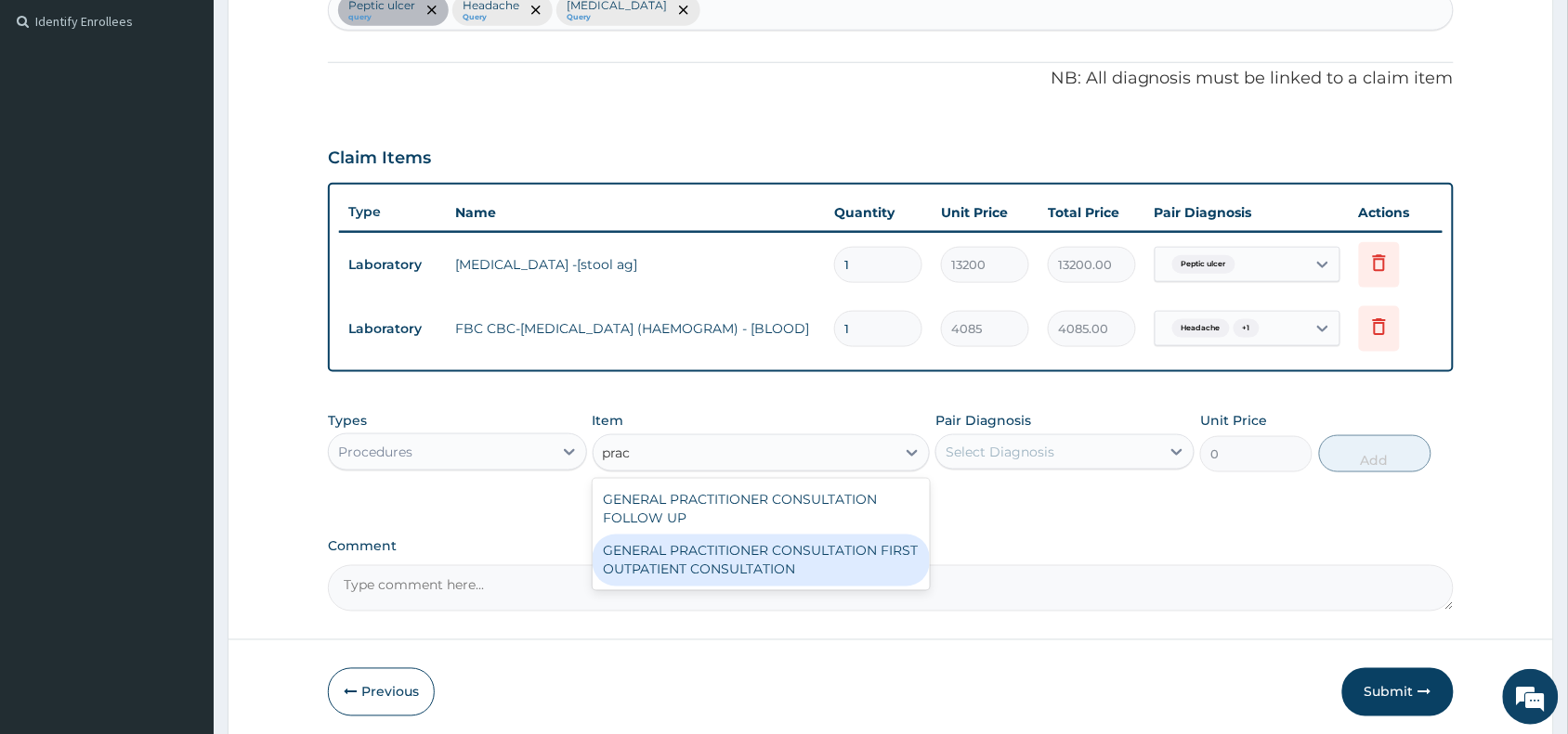
click at [893, 555] on div "GENERAL PRACTITIONER CONSULTATION FIRST OUTPATIENT CONSULTATION" at bounding box center [762, 560] width 338 height 52
type input "3370.125"
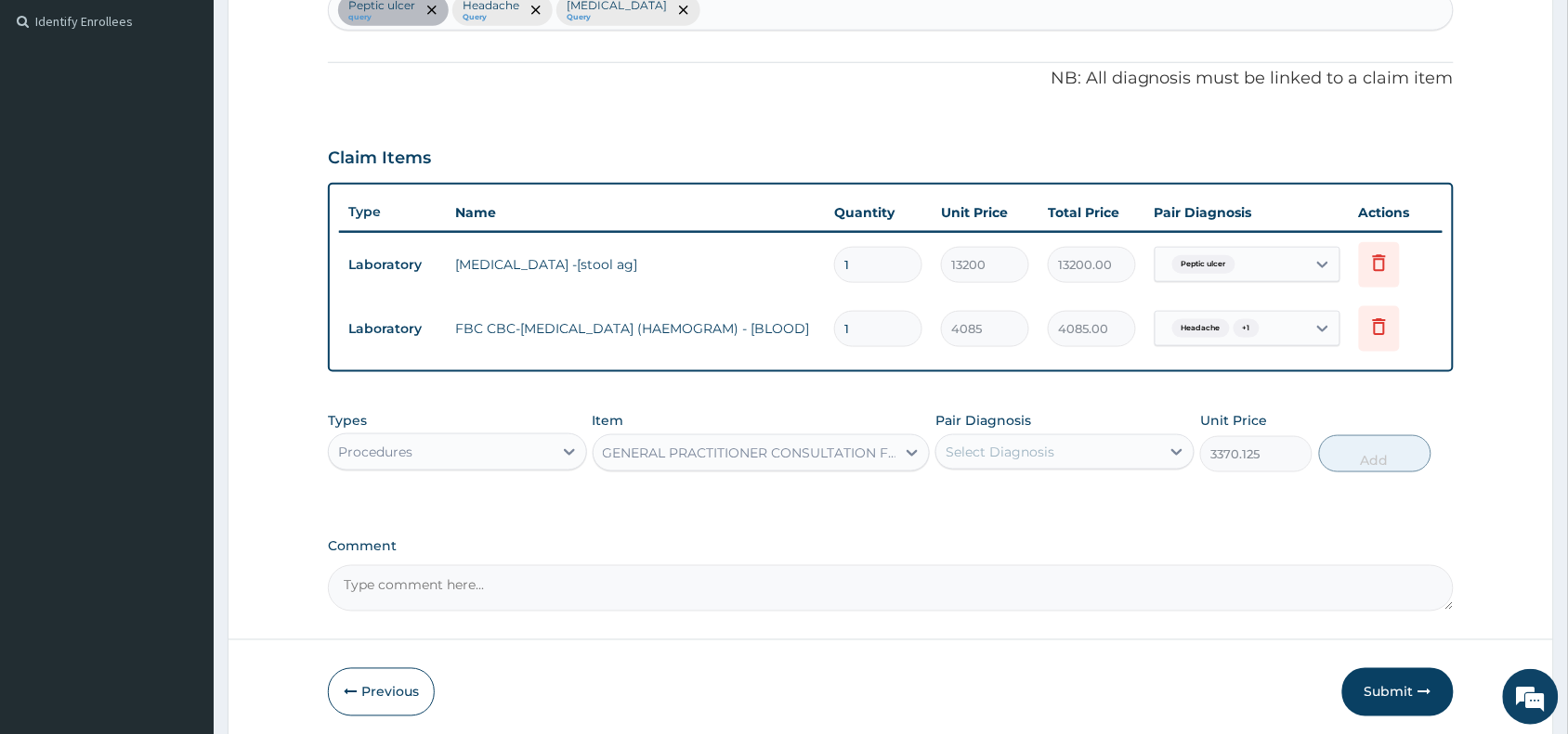
click at [1031, 458] on div "Select Diagnosis" at bounding box center [1000, 452] width 109 height 19
click at [1061, 561] on div "Anemia" at bounding box center [1065, 576] width 259 height 38
checkbox input "true"
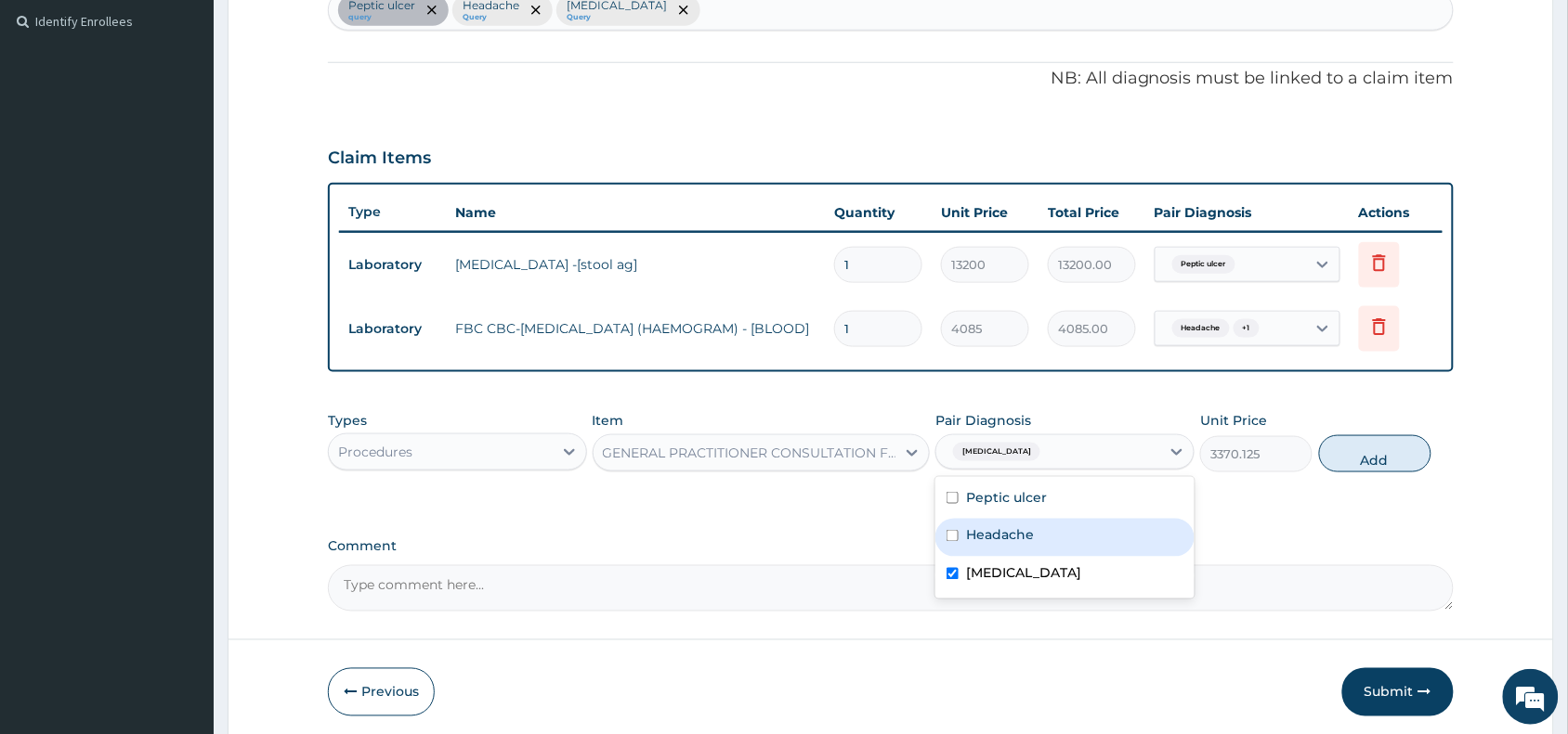
click at [1064, 540] on div "Headache" at bounding box center [1065, 538] width 259 height 38
checkbox input "true"
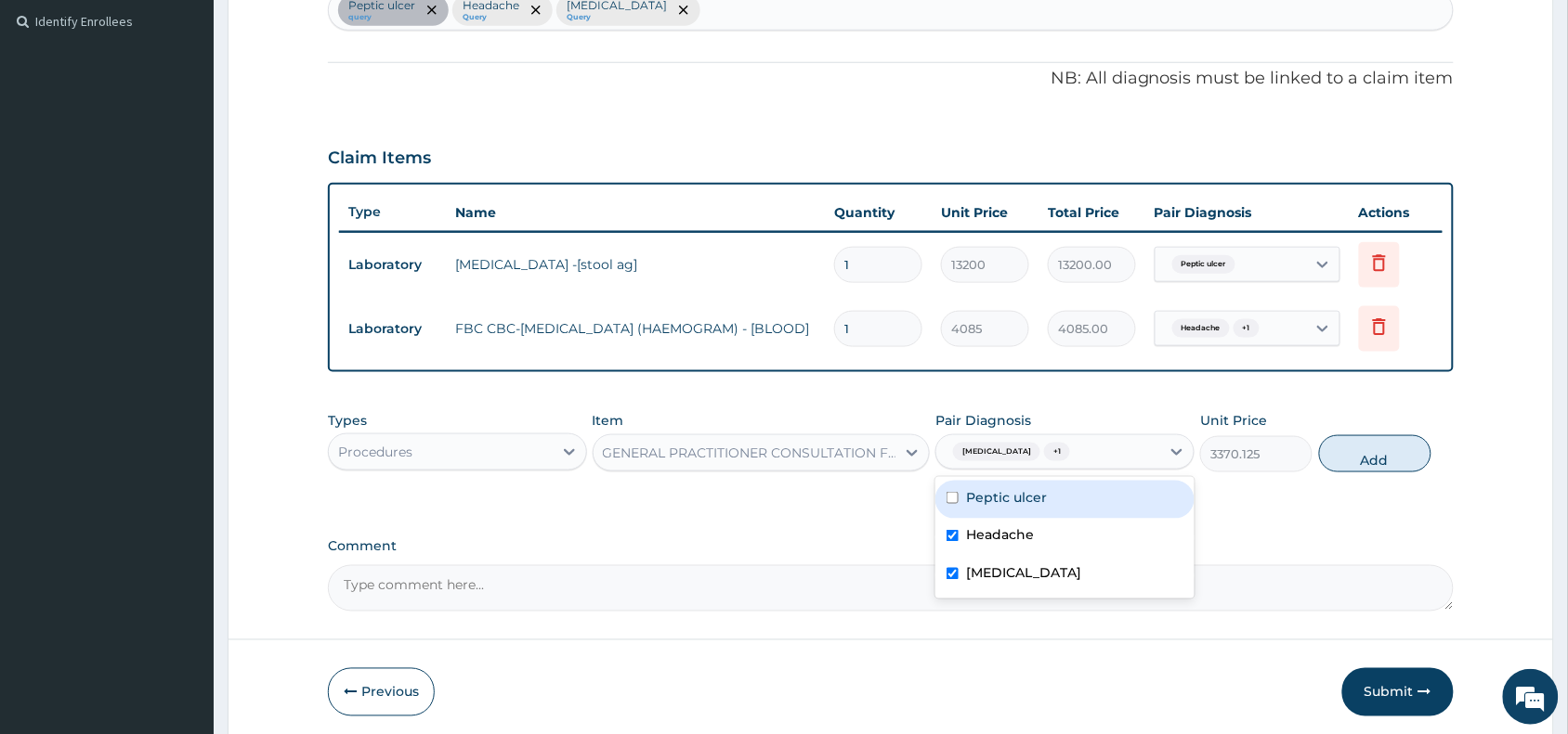
click at [1070, 515] on div "Peptic ulcer" at bounding box center [1065, 500] width 259 height 38
checkbox input "true"
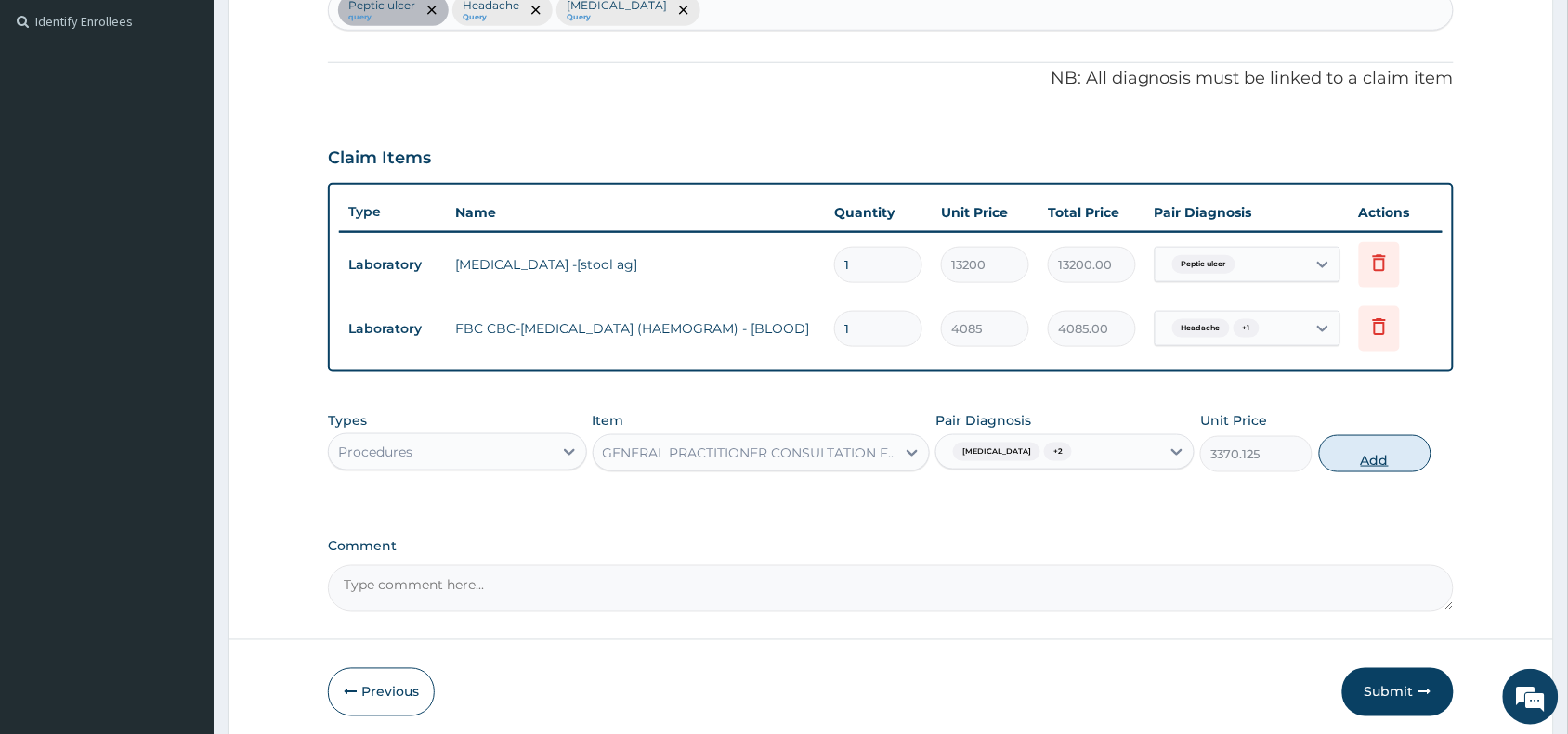
click at [1391, 456] on button "Add" at bounding box center [1374, 453] width 112 height 37
type input "0"
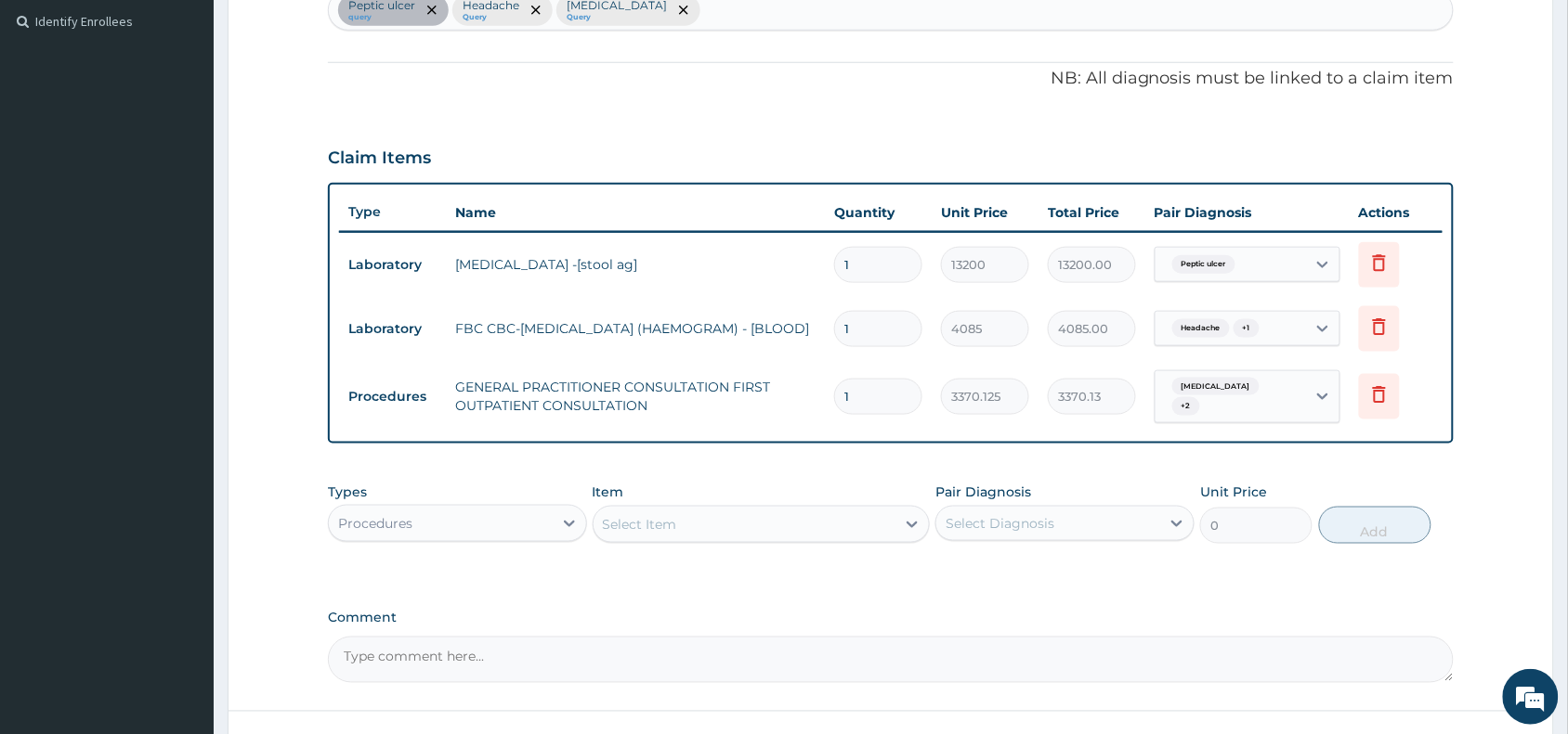
click at [464, 523] on div "Procedures" at bounding box center [440, 523] width 224 height 29
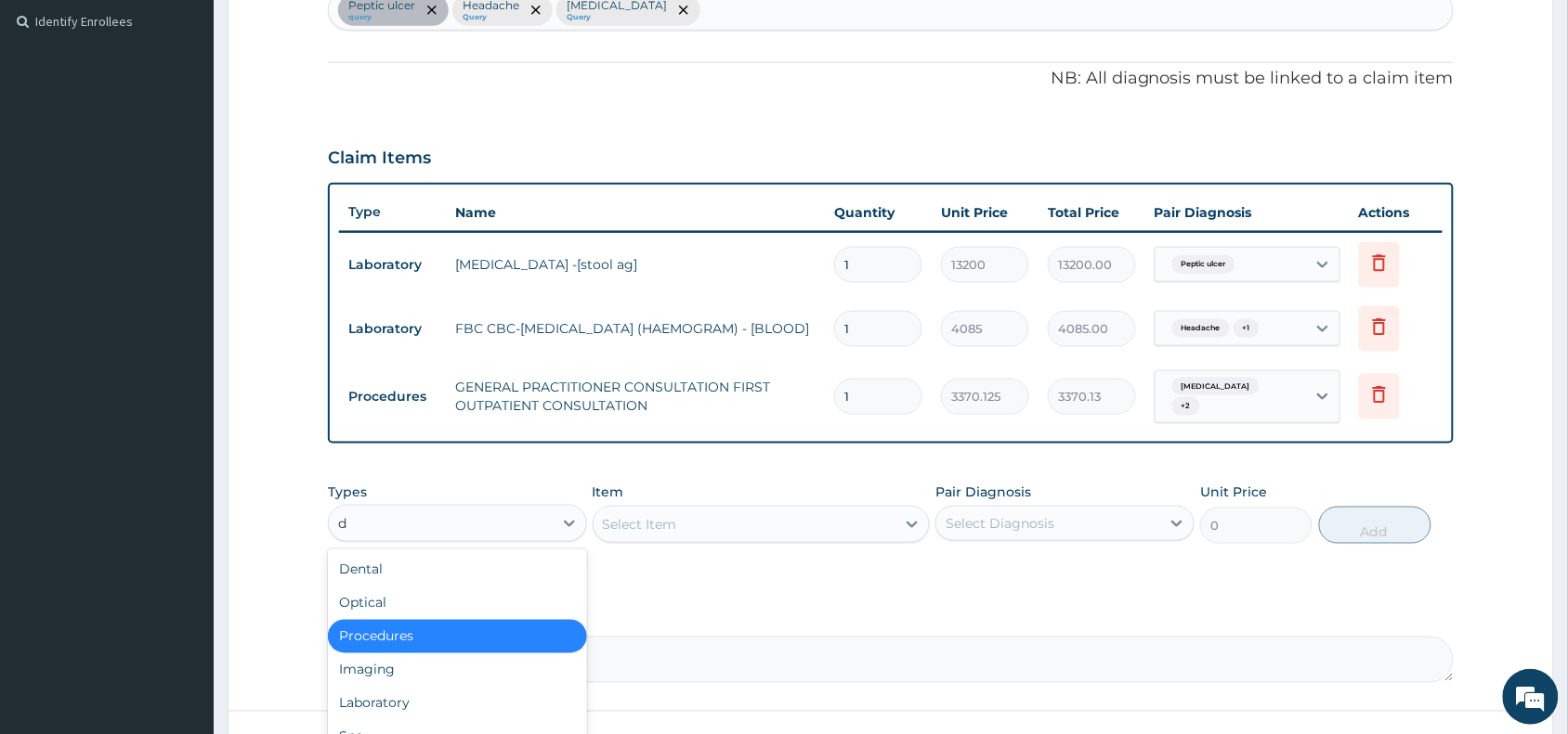
type input "dr"
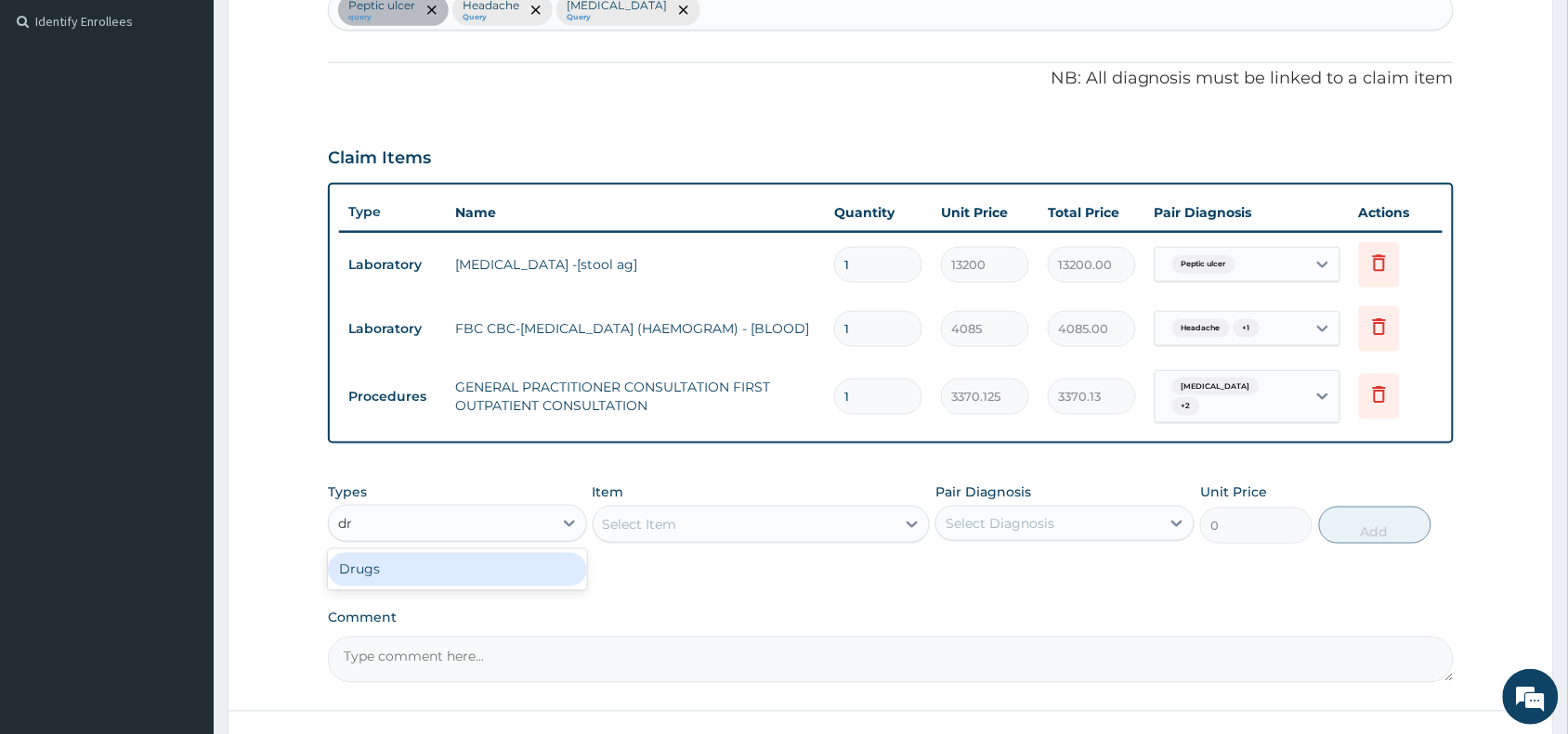
click at [484, 559] on div "Drugs" at bounding box center [457, 569] width 259 height 33
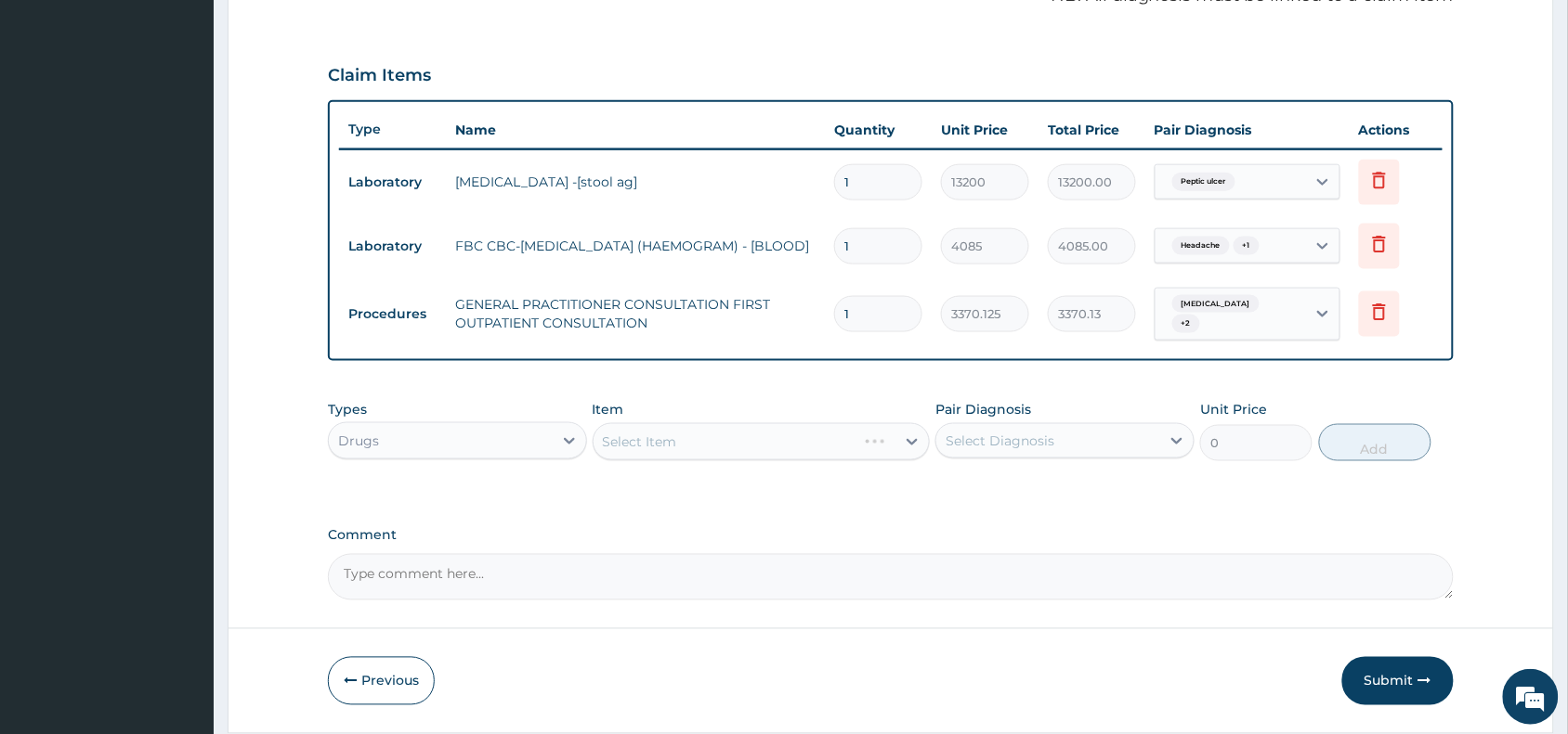
scroll to position [643, 0]
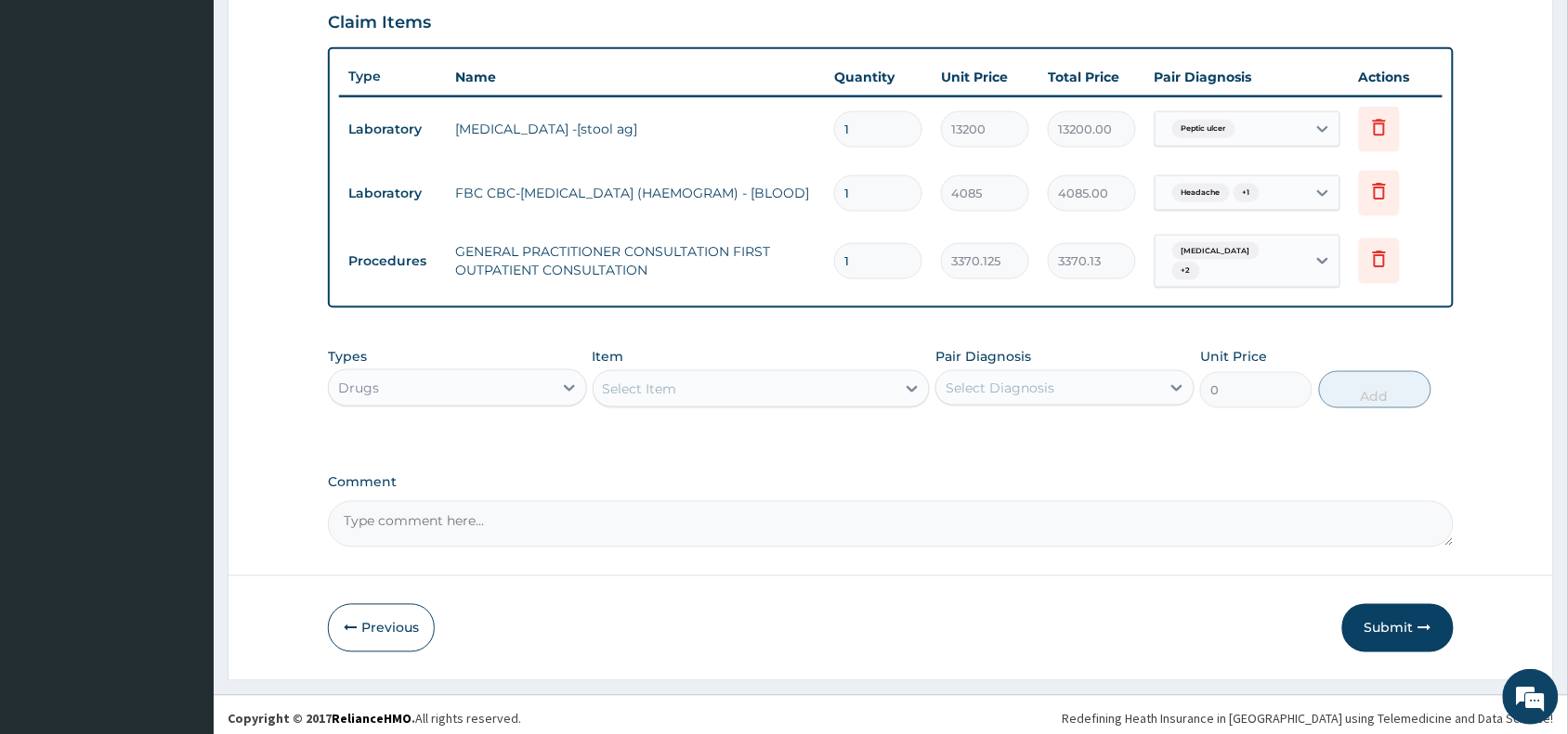
click at [810, 395] on div "Select Item" at bounding box center [762, 389] width 338 height 37
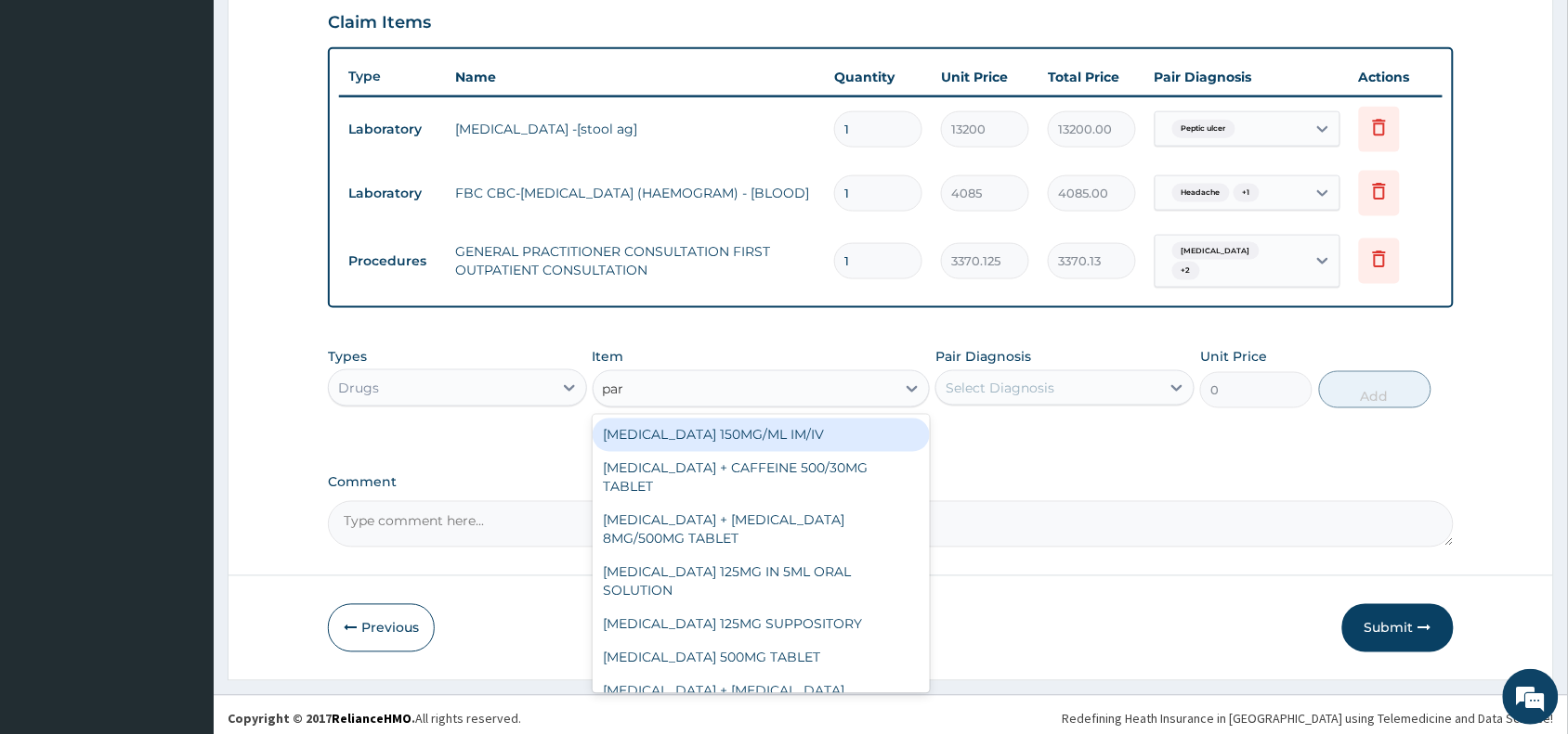
type input "para"
click at [832, 439] on div "PARACETAMOL 150MG/ML IM/IV" at bounding box center [762, 435] width 338 height 33
type input "300"
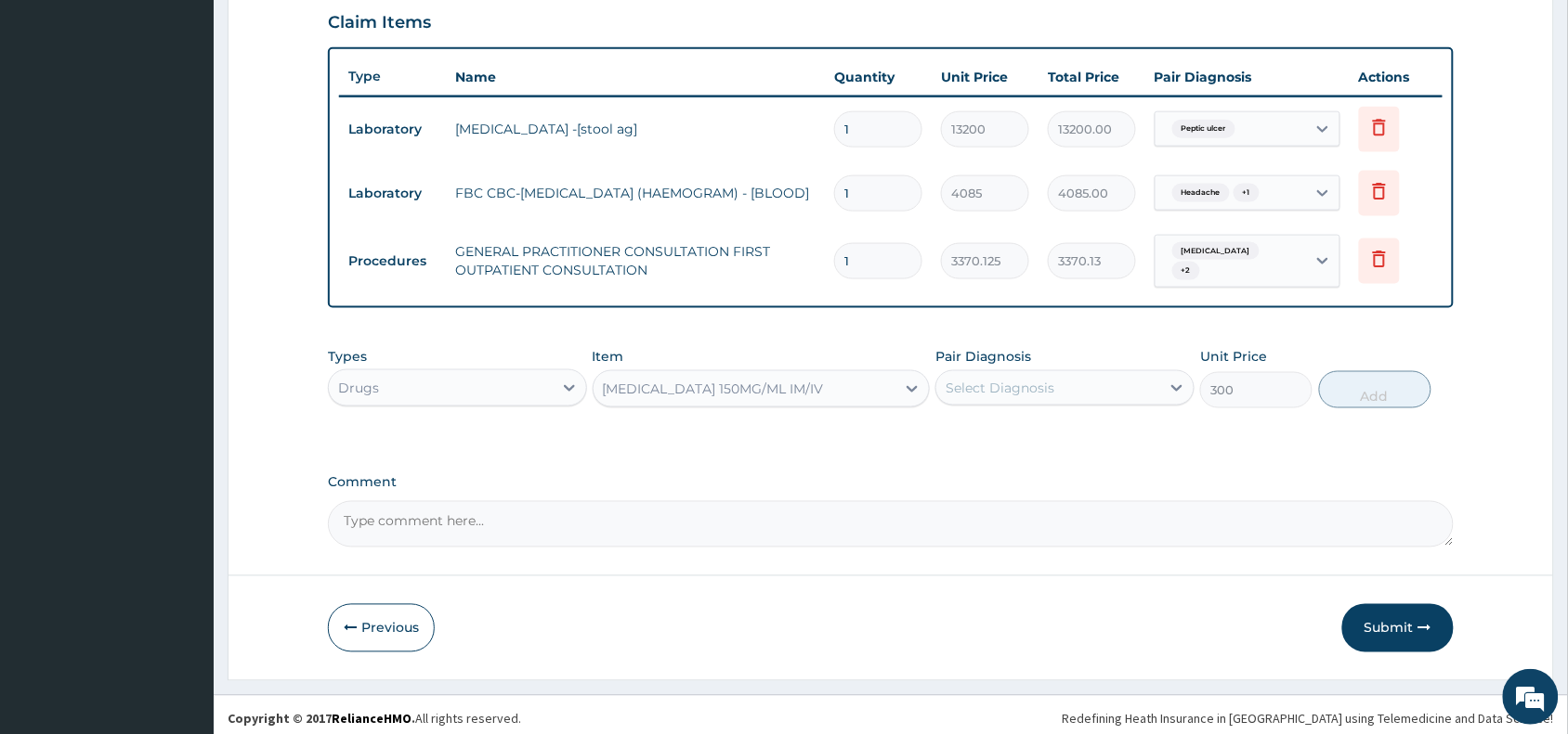
click at [1026, 390] on div "Select Diagnosis" at bounding box center [1048, 388] width 224 height 29
click at [1054, 458] on div "Headache" at bounding box center [1065, 474] width 259 height 38
checkbox input "true"
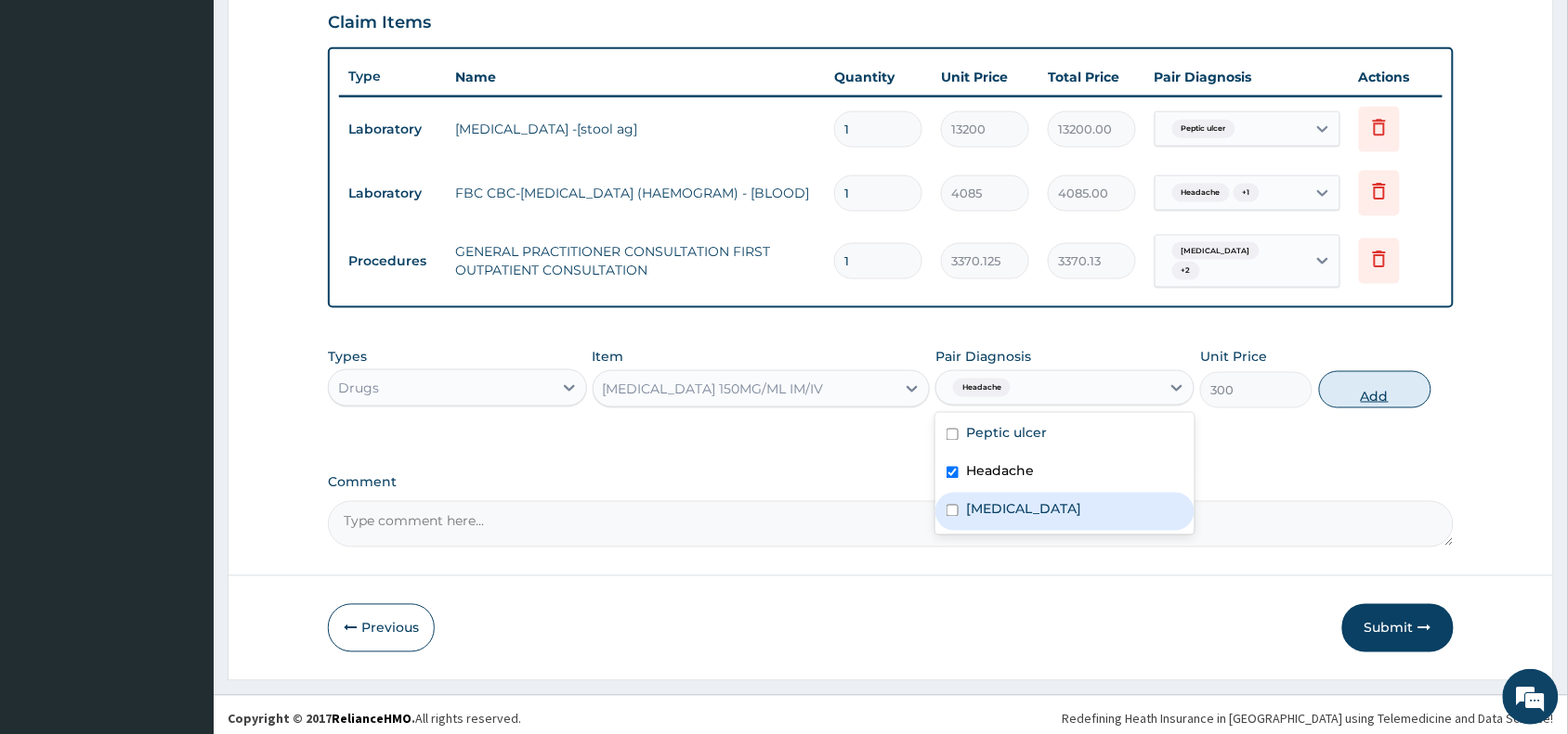
click at [1393, 382] on button "Add" at bounding box center [1374, 390] width 112 height 37
type input "0"
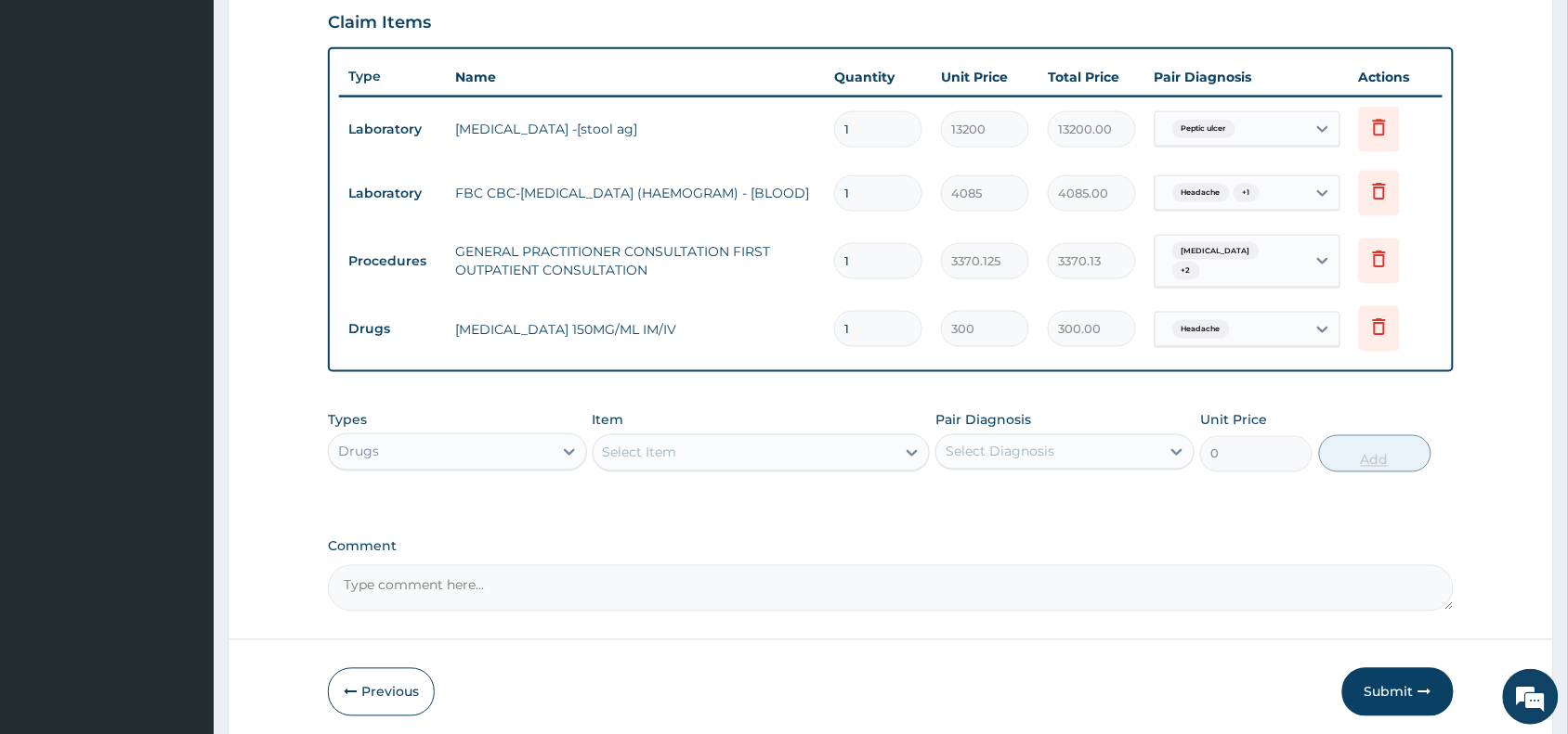
type input "0.00"
type input "4"
type input "1200.00"
type input "4"
click at [735, 438] on div "Select Item" at bounding box center [745, 452] width 303 height 29
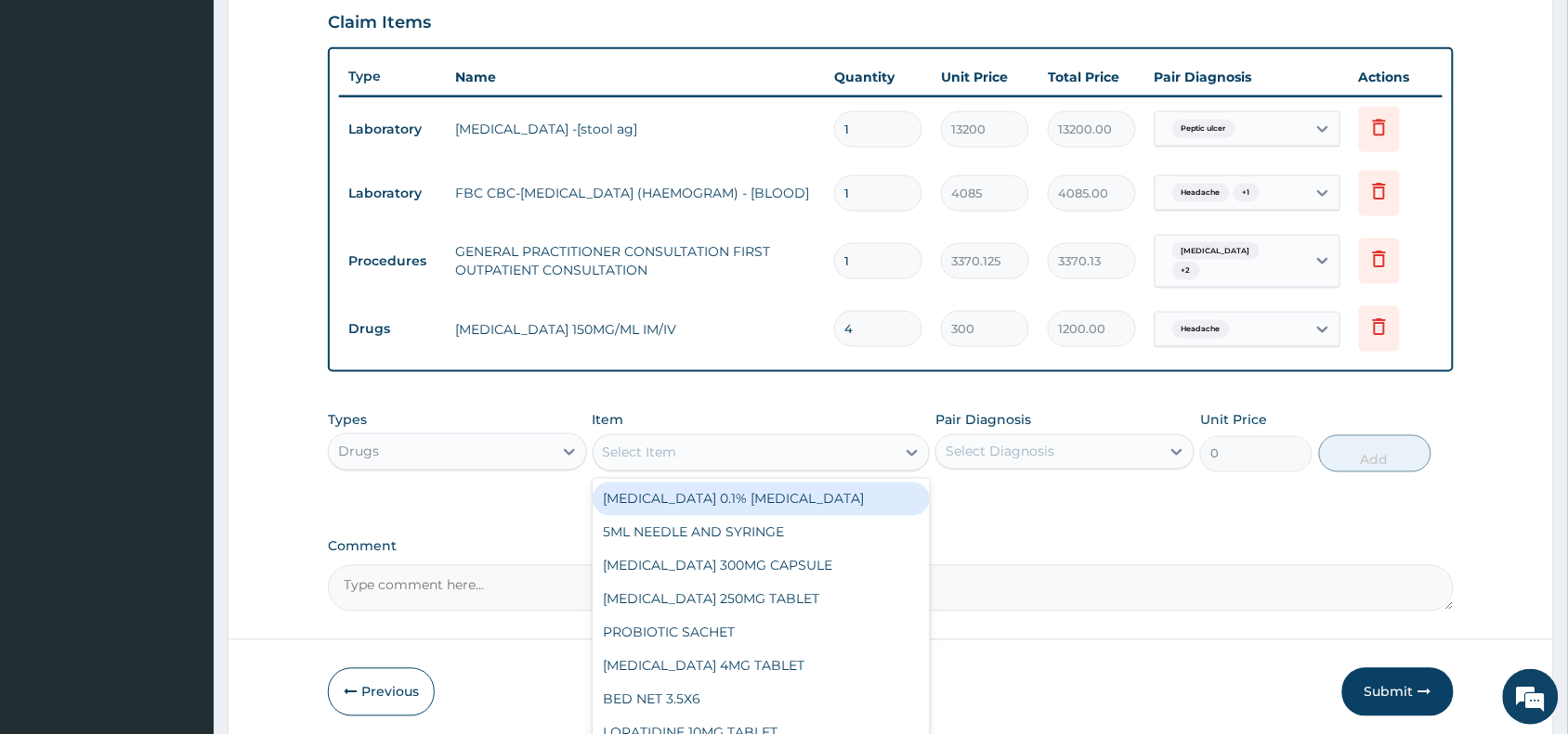
type input "a"
type input "caff"
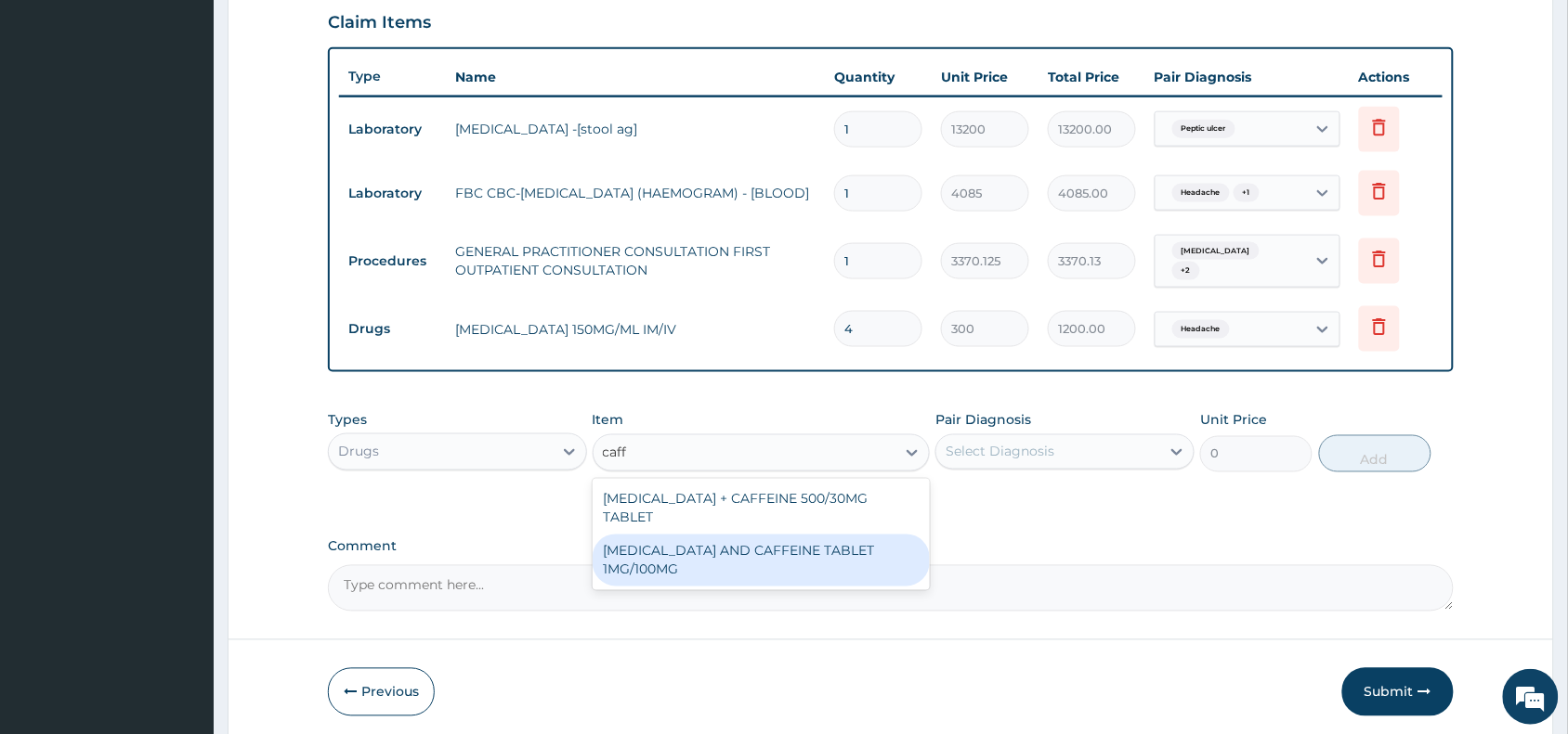
click at [799, 535] on div "ERGOTAMINE AND CAFFEINE TABLET 1MG/100MG" at bounding box center [762, 560] width 338 height 52
type input "517.5"
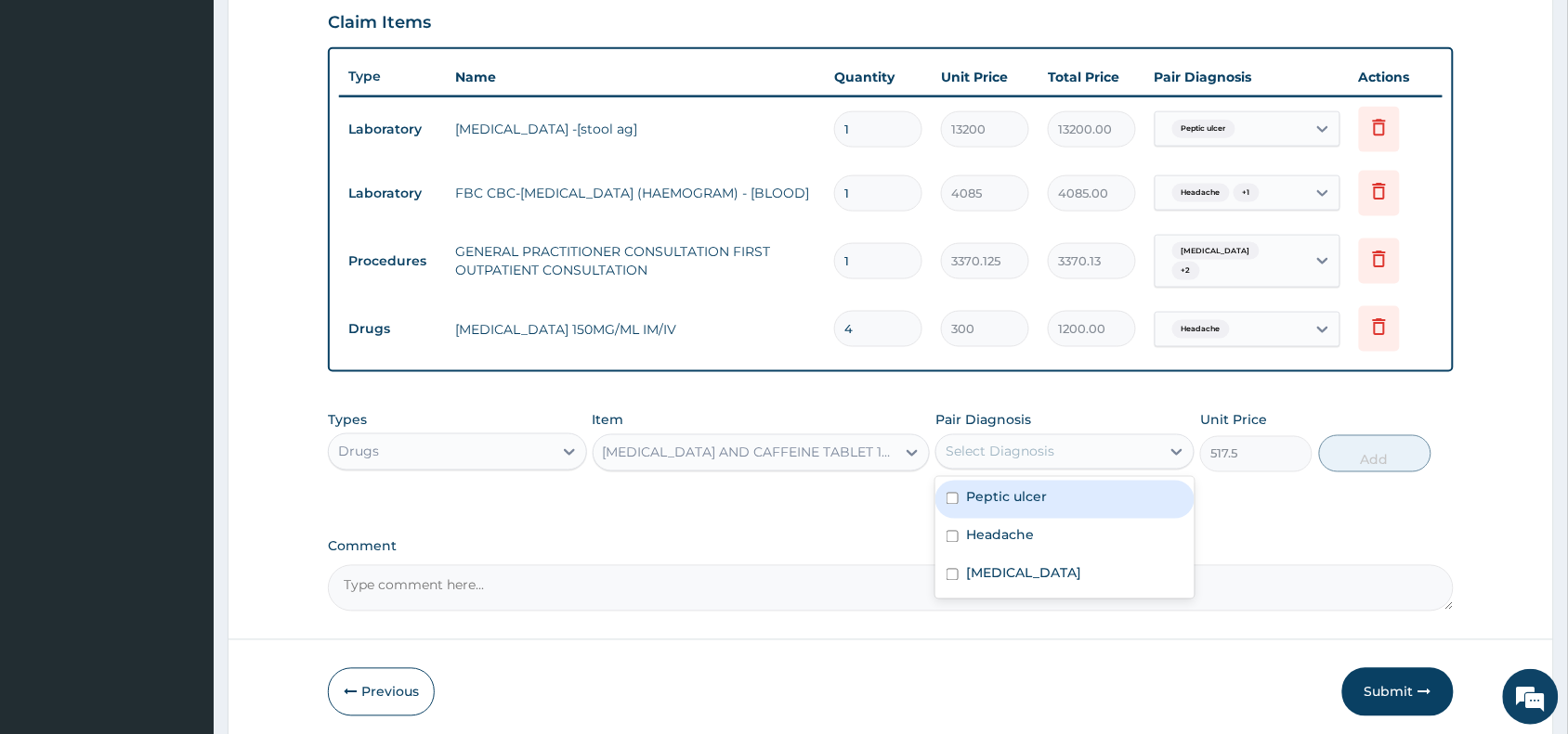
click at [1064, 447] on div "Select Diagnosis" at bounding box center [1048, 451] width 224 height 29
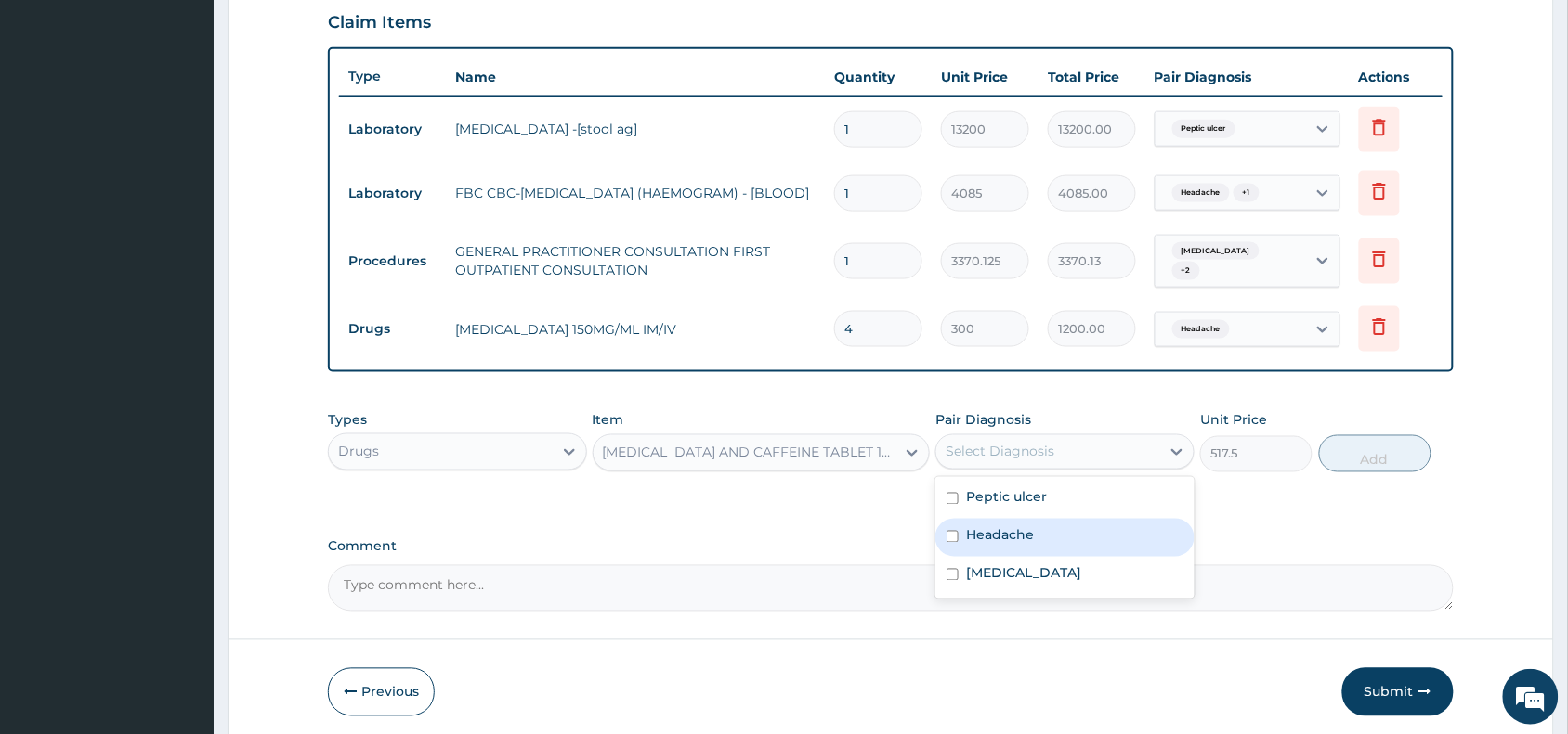
click at [1052, 519] on div "Headache" at bounding box center [1065, 538] width 259 height 38
checkbox input "true"
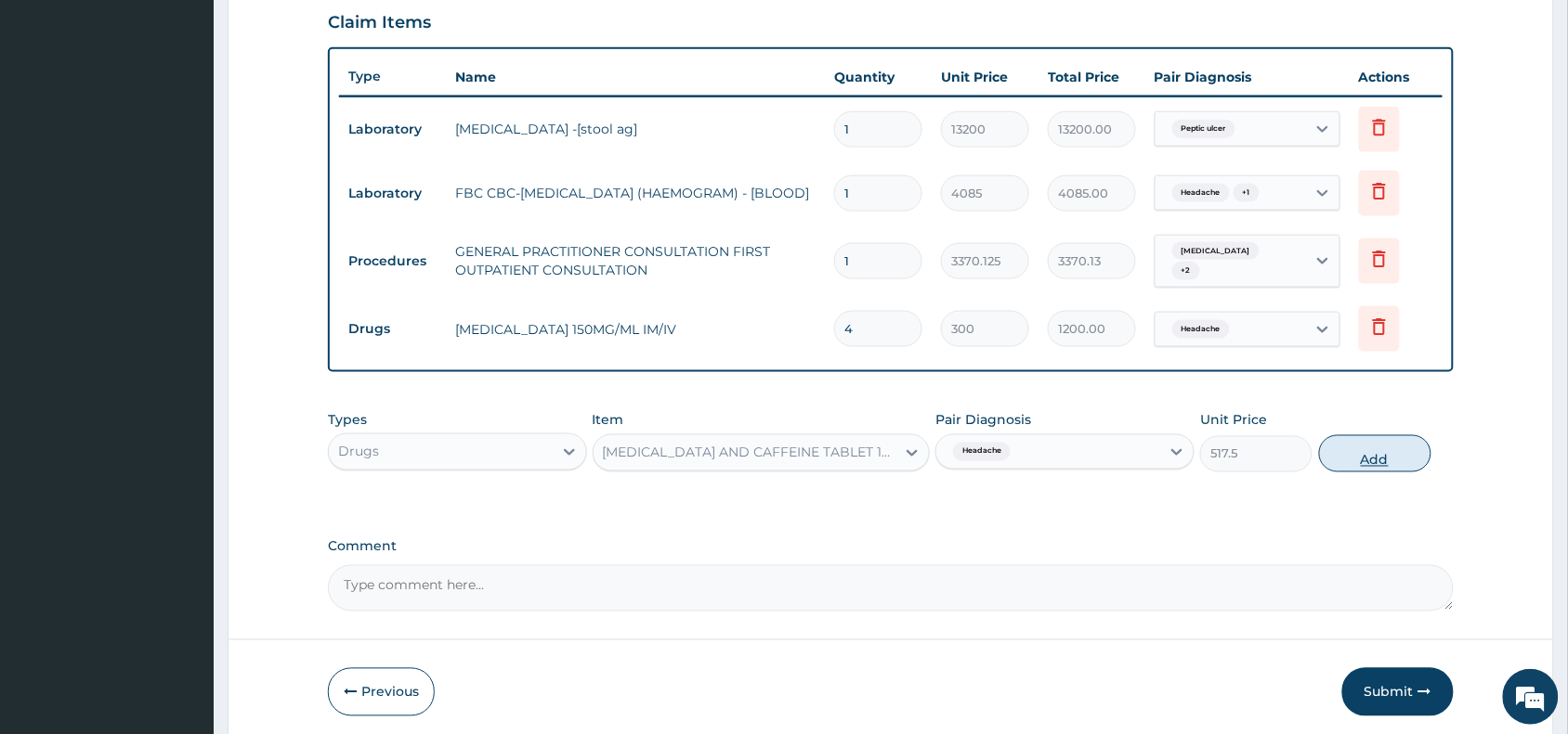
click at [1413, 450] on button "Add" at bounding box center [1374, 453] width 112 height 37
type input "0"
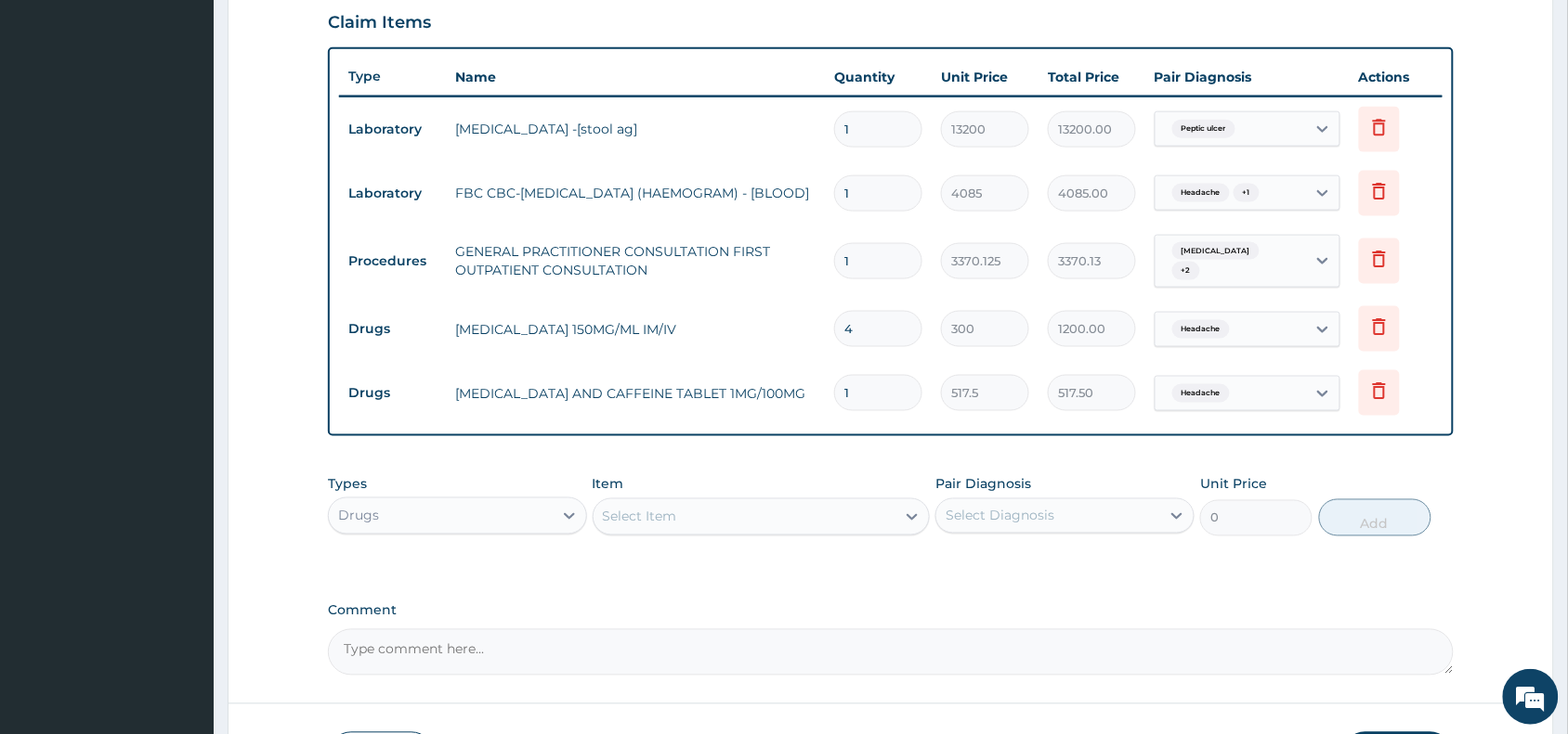
type input "10"
type input "5175.00"
type input "10"
drag, startPoint x: 547, startPoint y: 383, endPoint x: 784, endPoint y: 394, distance: 237.3
click at [784, 394] on tr "Drugs ERGOTAMINE AND CAFFEINE TABLET 1MG/100MG 10 517.5 5175.00 Headache Delete" at bounding box center [890, 393] width 1104 height 64
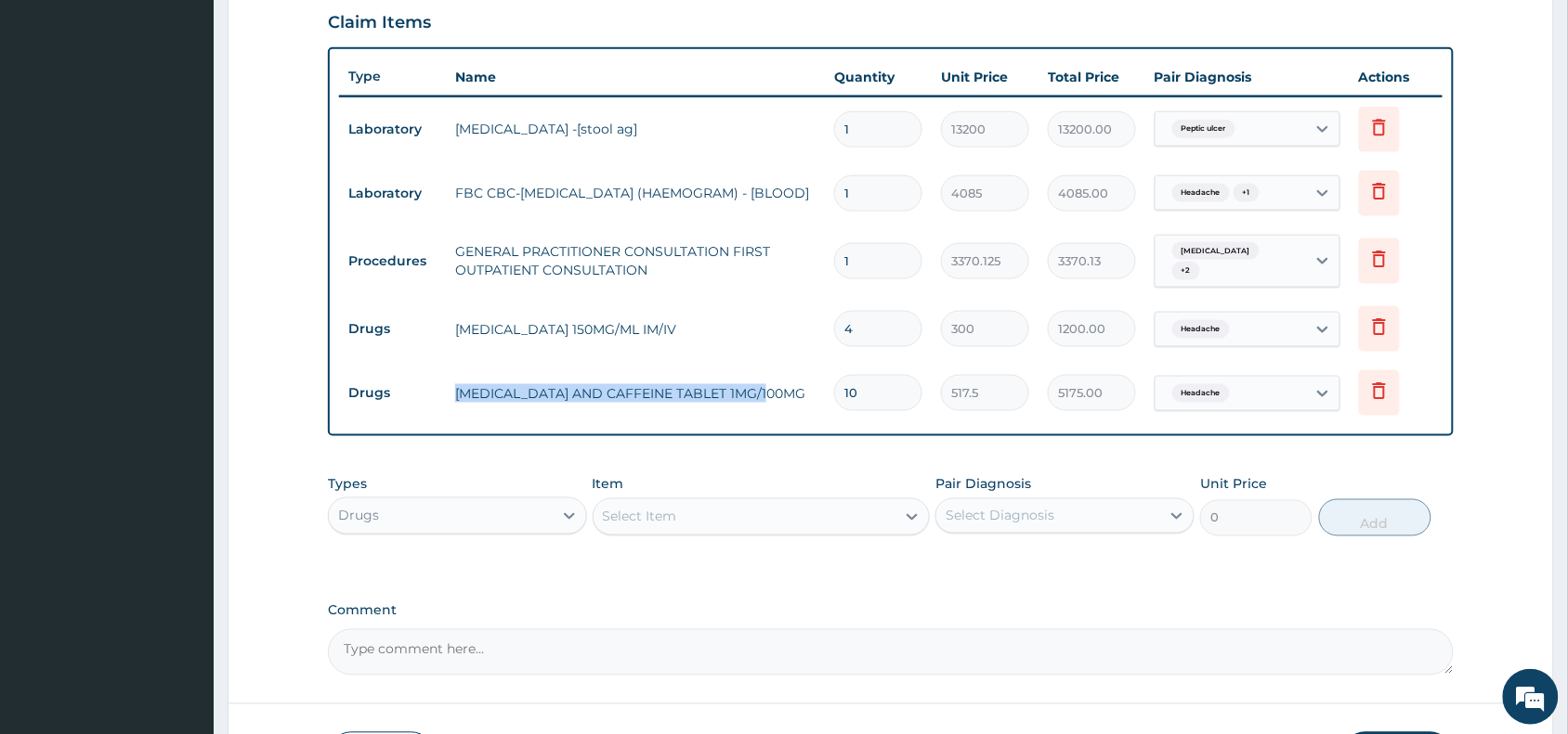
copy tr "ERGOTAMINE AND CAFFEINE TABLET 1MG/100MG"
click at [629, 639] on textarea "Comment" at bounding box center [890, 652] width 1125 height 46
paste textarea "ERGOTAMINE AND CAFFEINE TABLET 1MG/100MG"
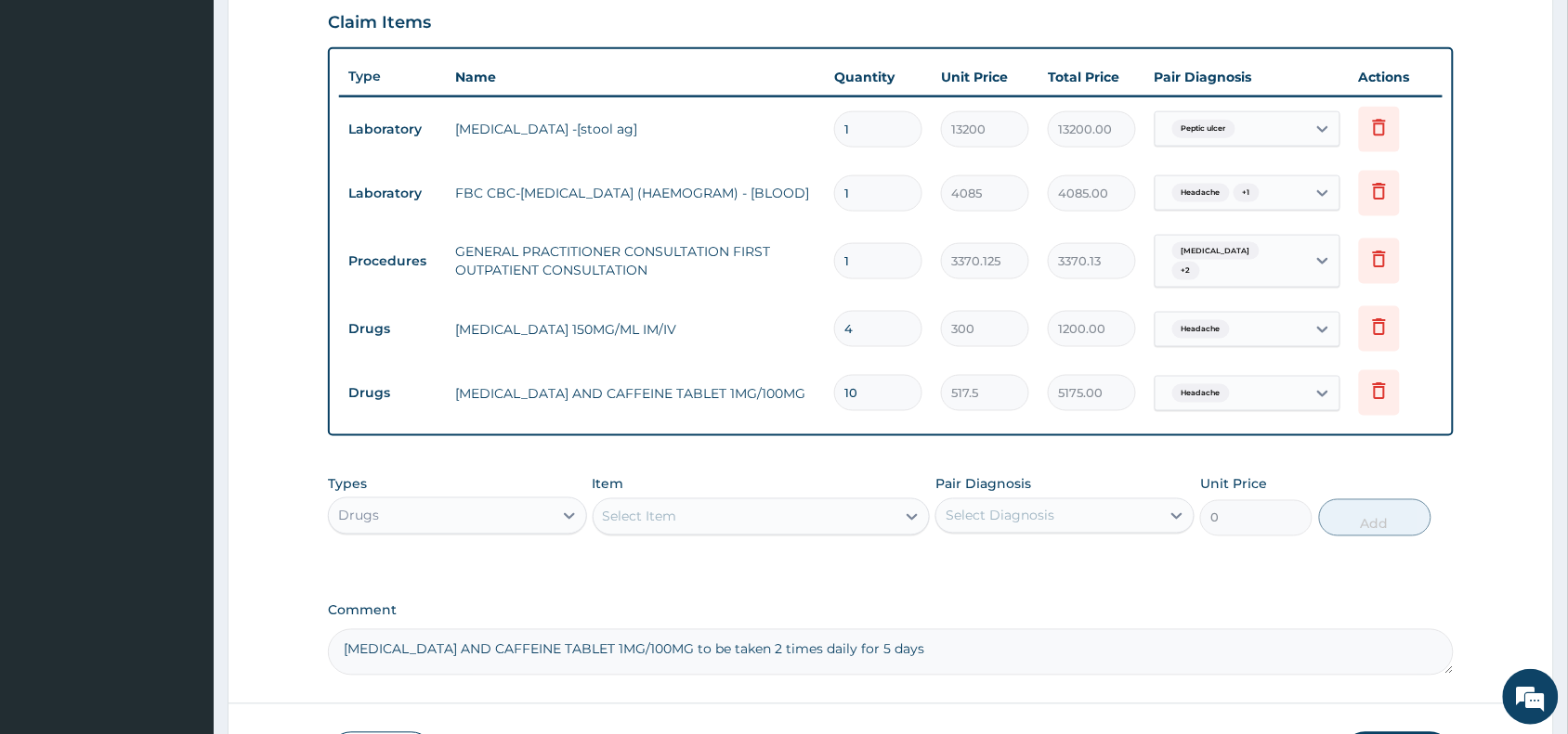
click at [632, 636] on textarea "ERGOTAMINE AND CAFFEINE TABLET 1MG/100MG to be taken 2 times daily for 5 days" at bounding box center [890, 652] width 1125 height 46
type textarea "ERGOTAMINE AND CAFFEINE TABLET 1MG/100MG to be taken 2 times daily for 5 days"
click at [754, 504] on div "Select Item" at bounding box center [745, 516] width 303 height 29
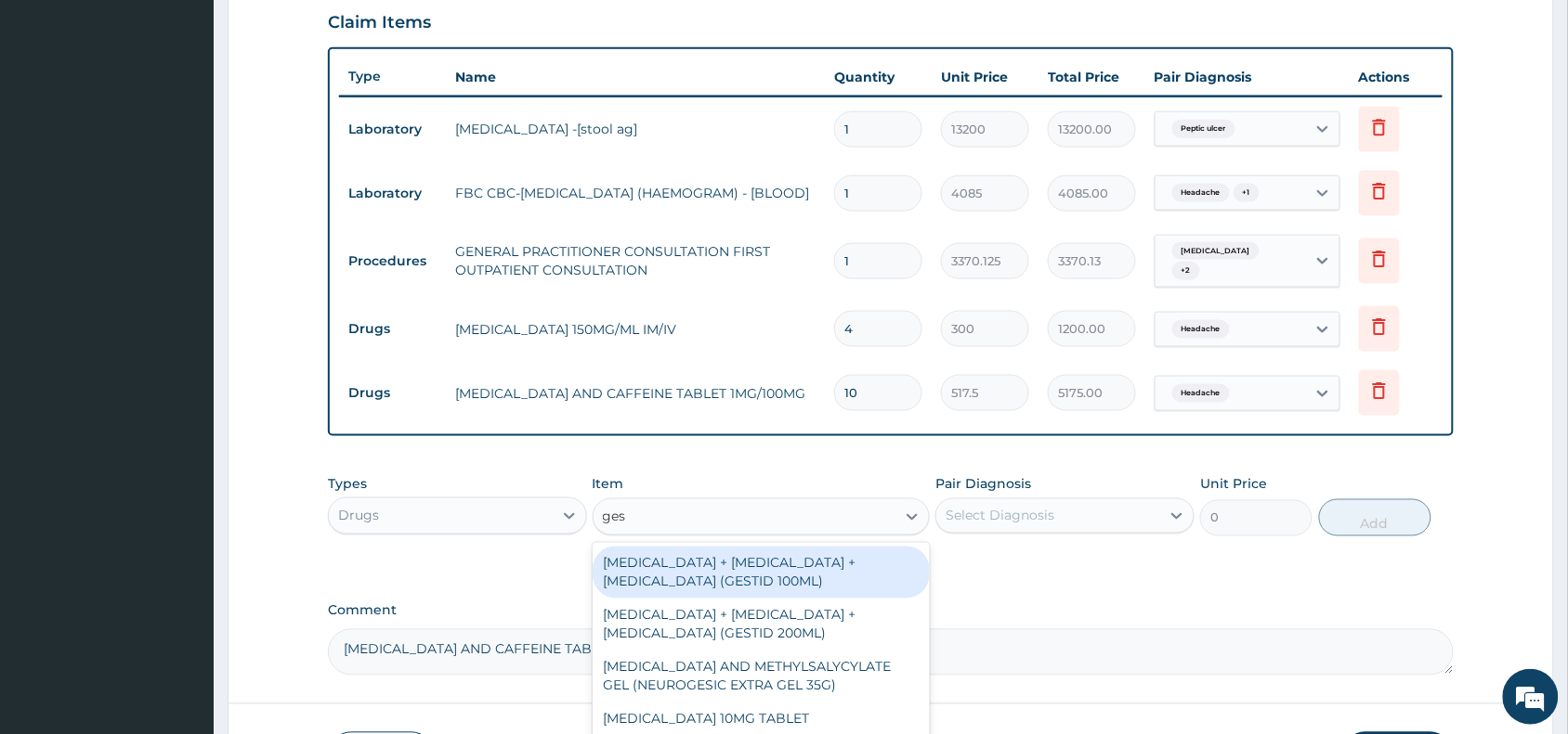
type input "gest"
click at [762, 558] on div "ALUMINUM HYDROXIDE + MAGNESIUM HYDROXIDE + SIMETHICONE (GESTID 100ML)" at bounding box center [762, 572] width 338 height 52
type input "1536"
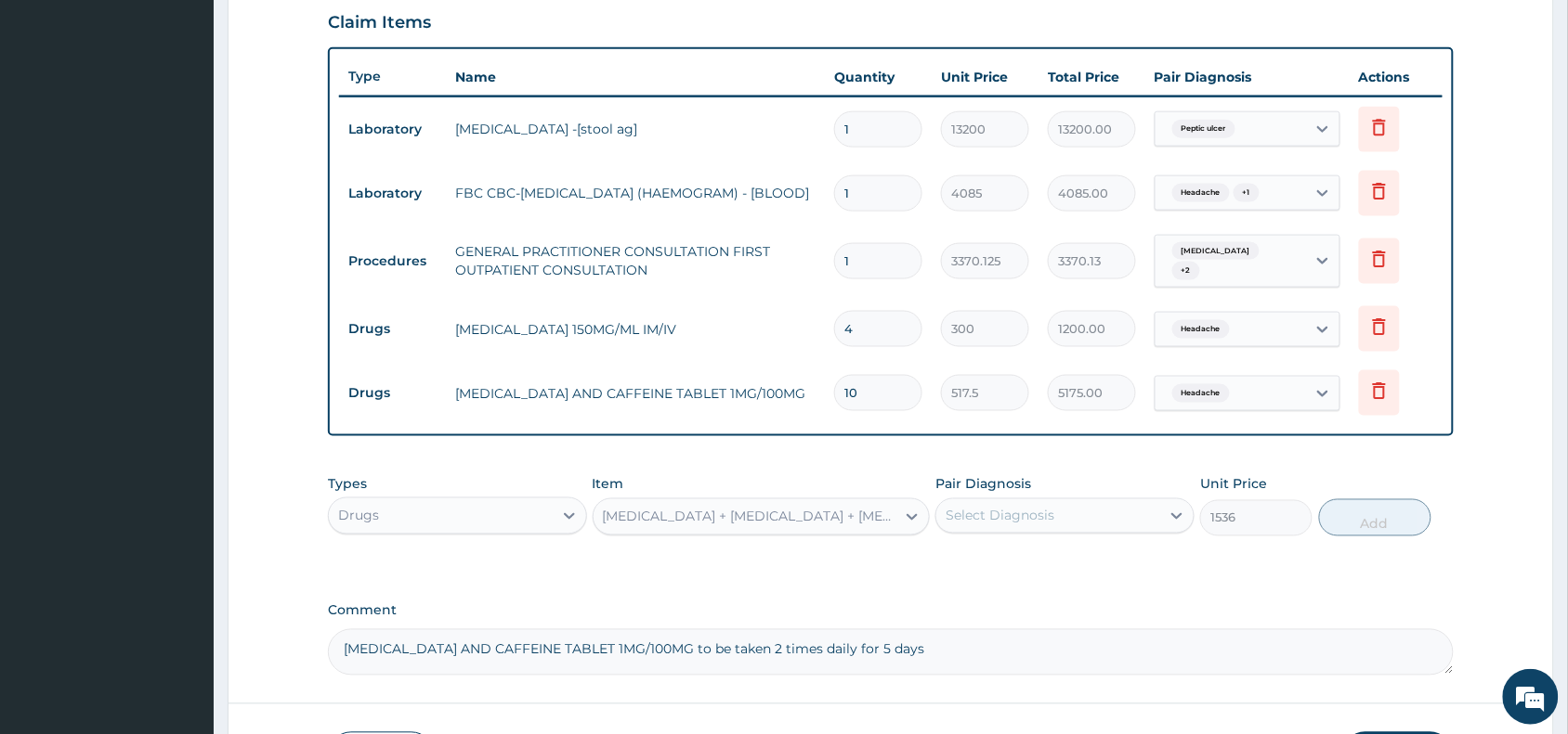
click at [1001, 508] on div "Select Diagnosis" at bounding box center [1000, 516] width 109 height 19
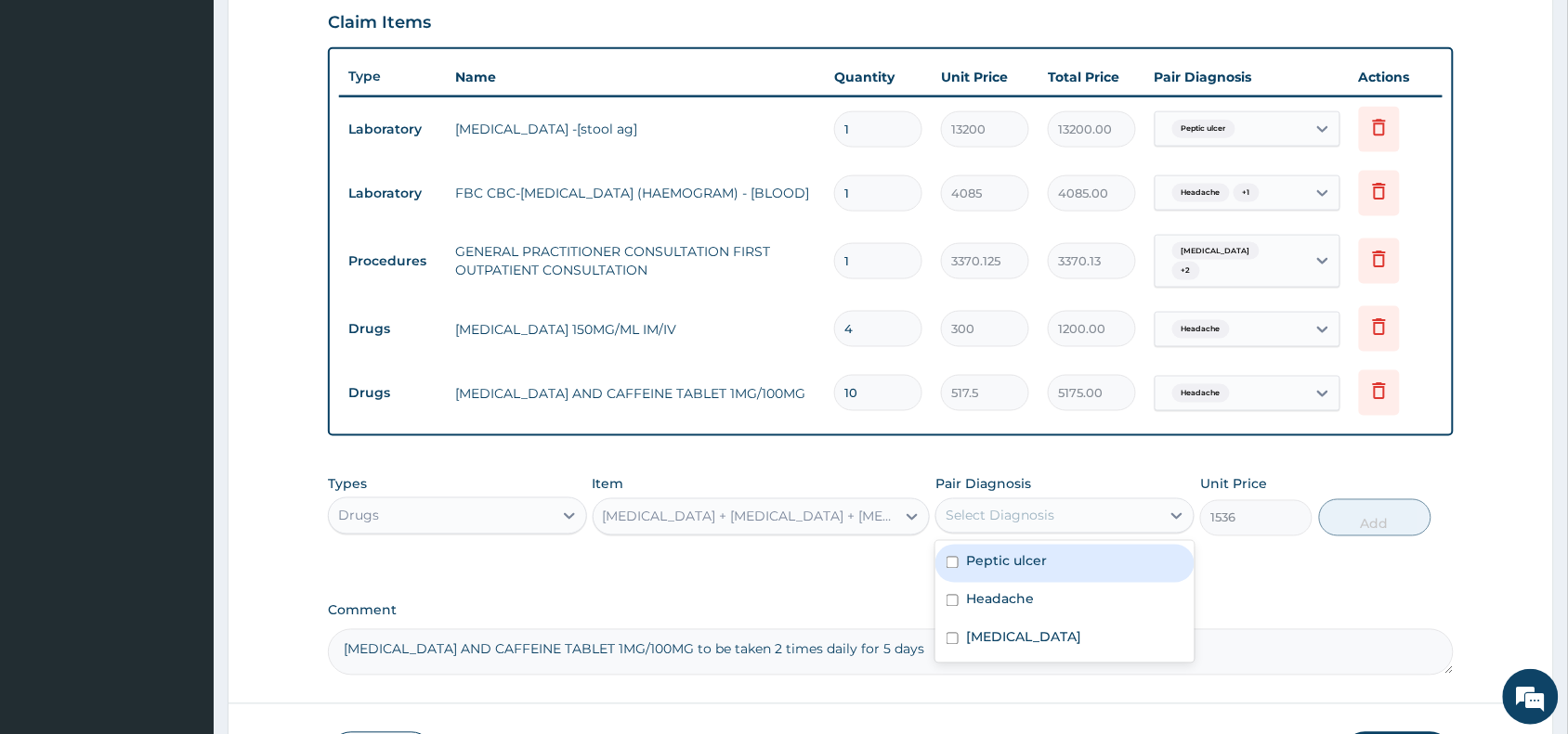
click at [1050, 553] on div "Peptic ulcer" at bounding box center [1065, 564] width 259 height 38
checkbox input "true"
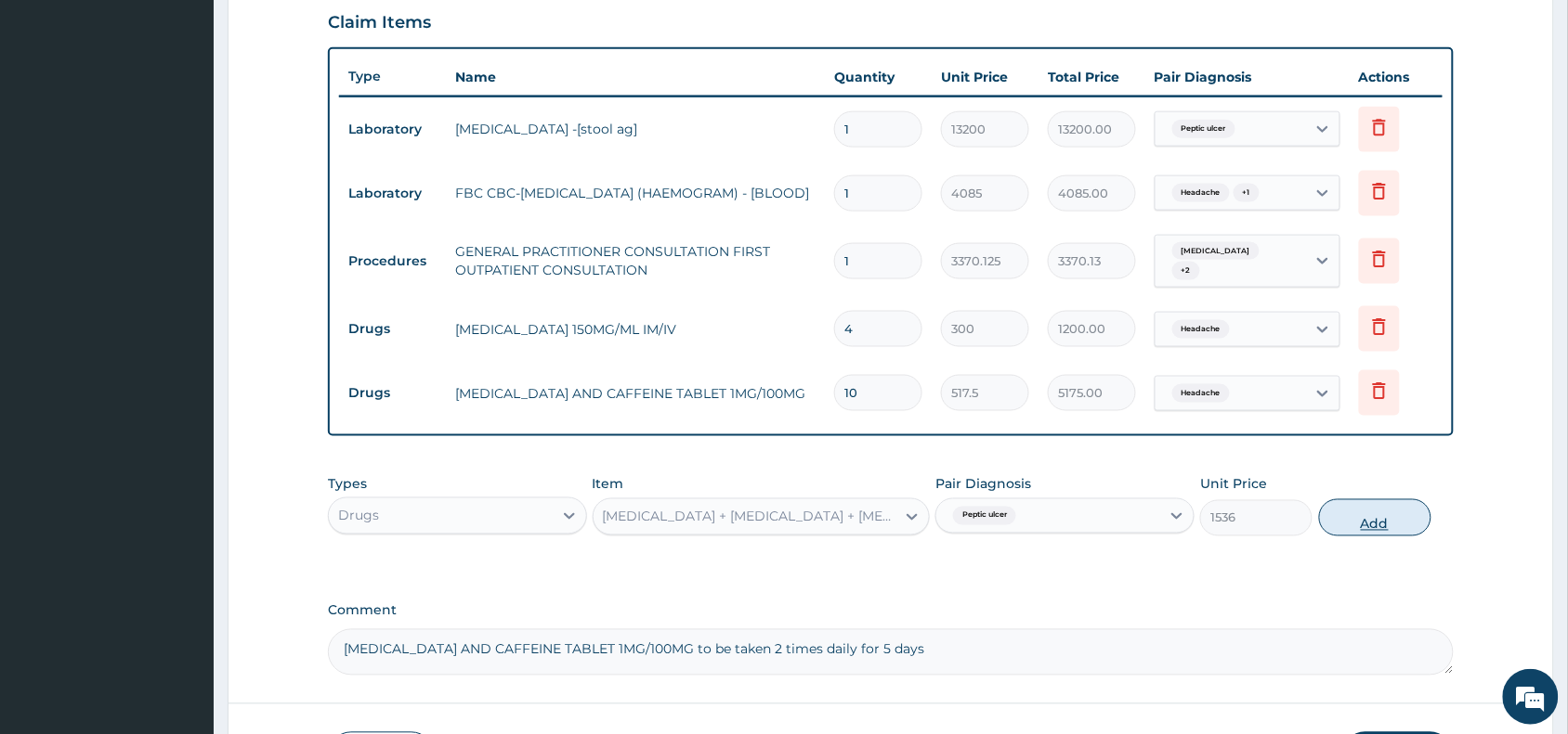
click at [1398, 515] on button "Add" at bounding box center [1374, 517] width 112 height 37
type input "0"
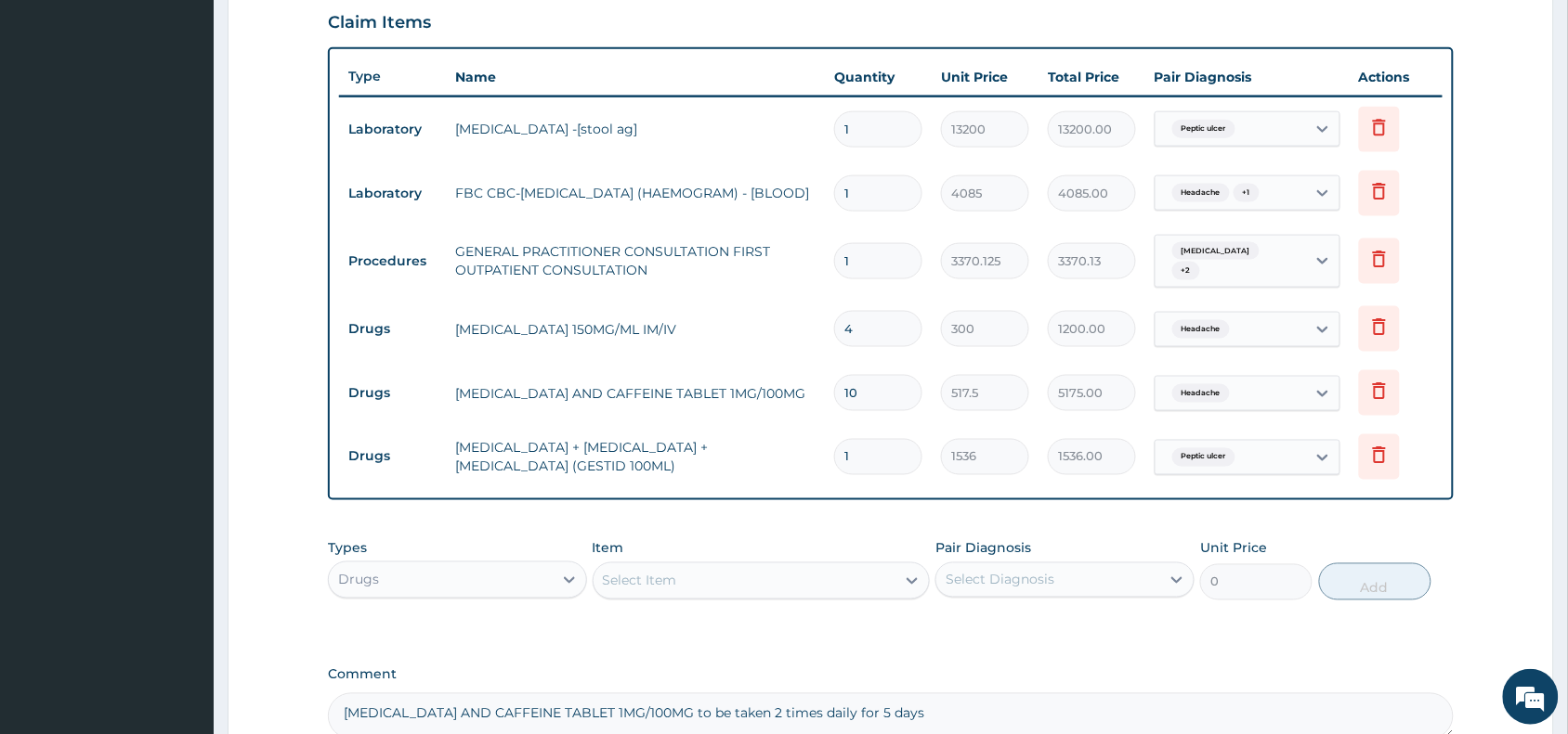
scroll to position [835, 0]
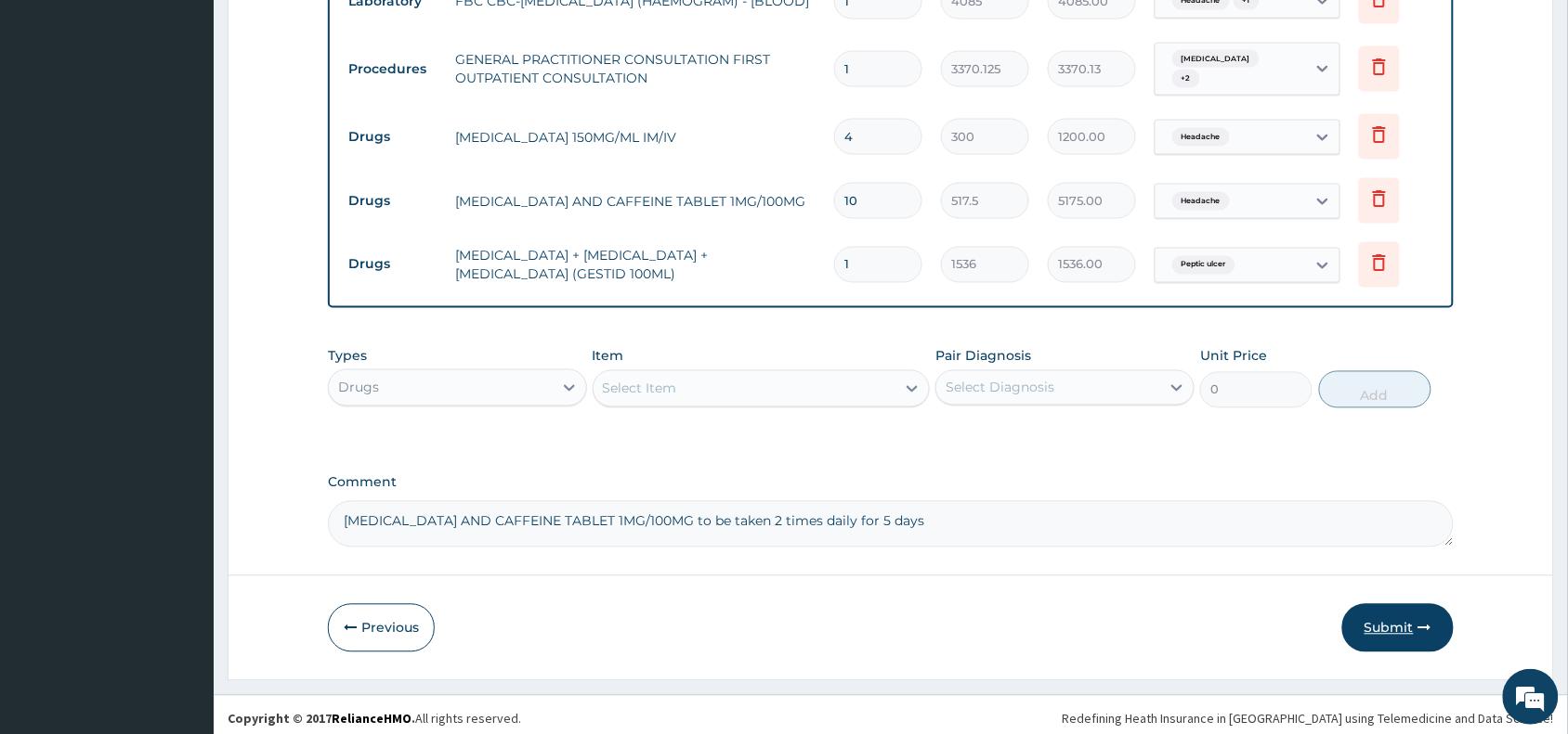
click at [1386, 622] on button "Submit" at bounding box center [1398, 627] width 111 height 48
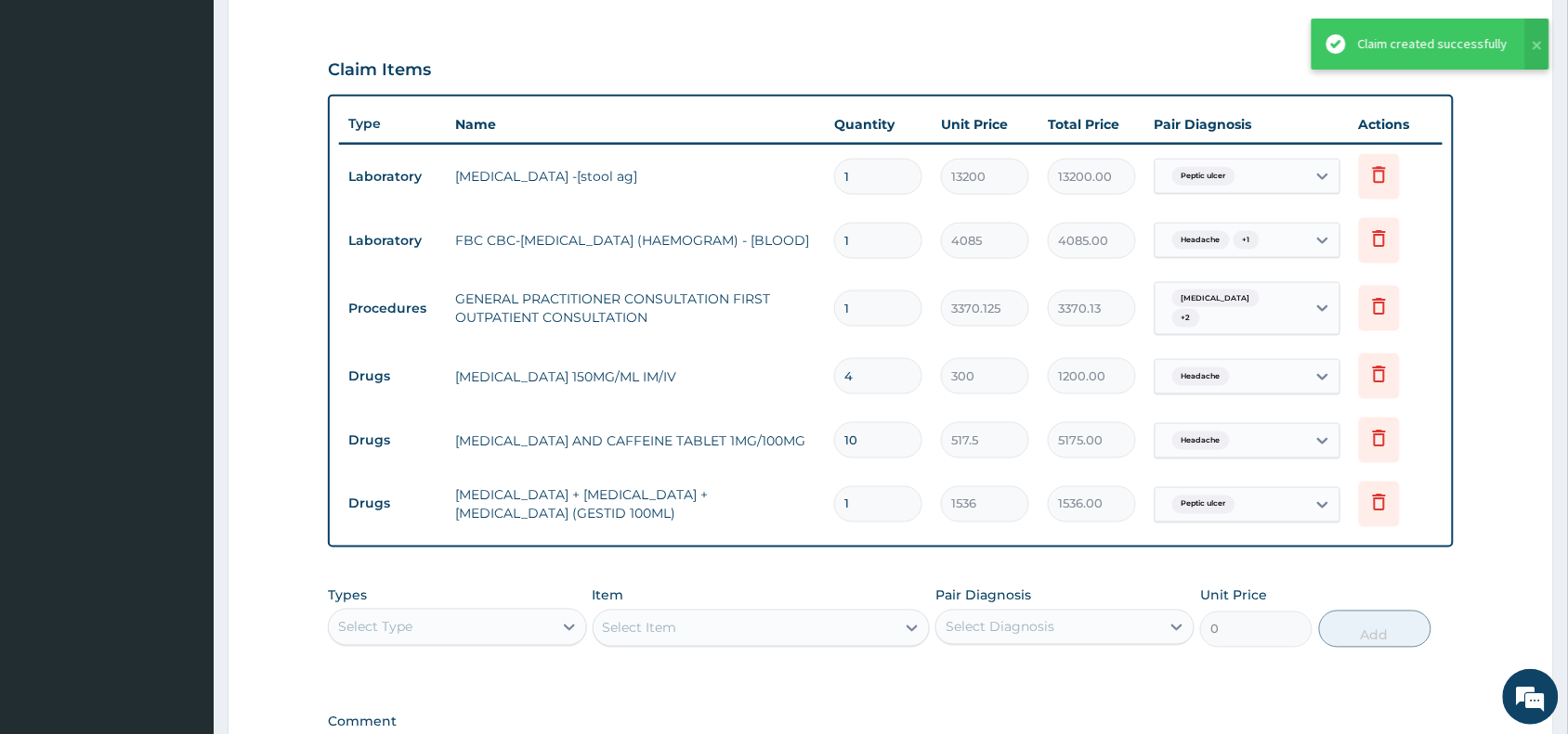
scroll to position [512, 0]
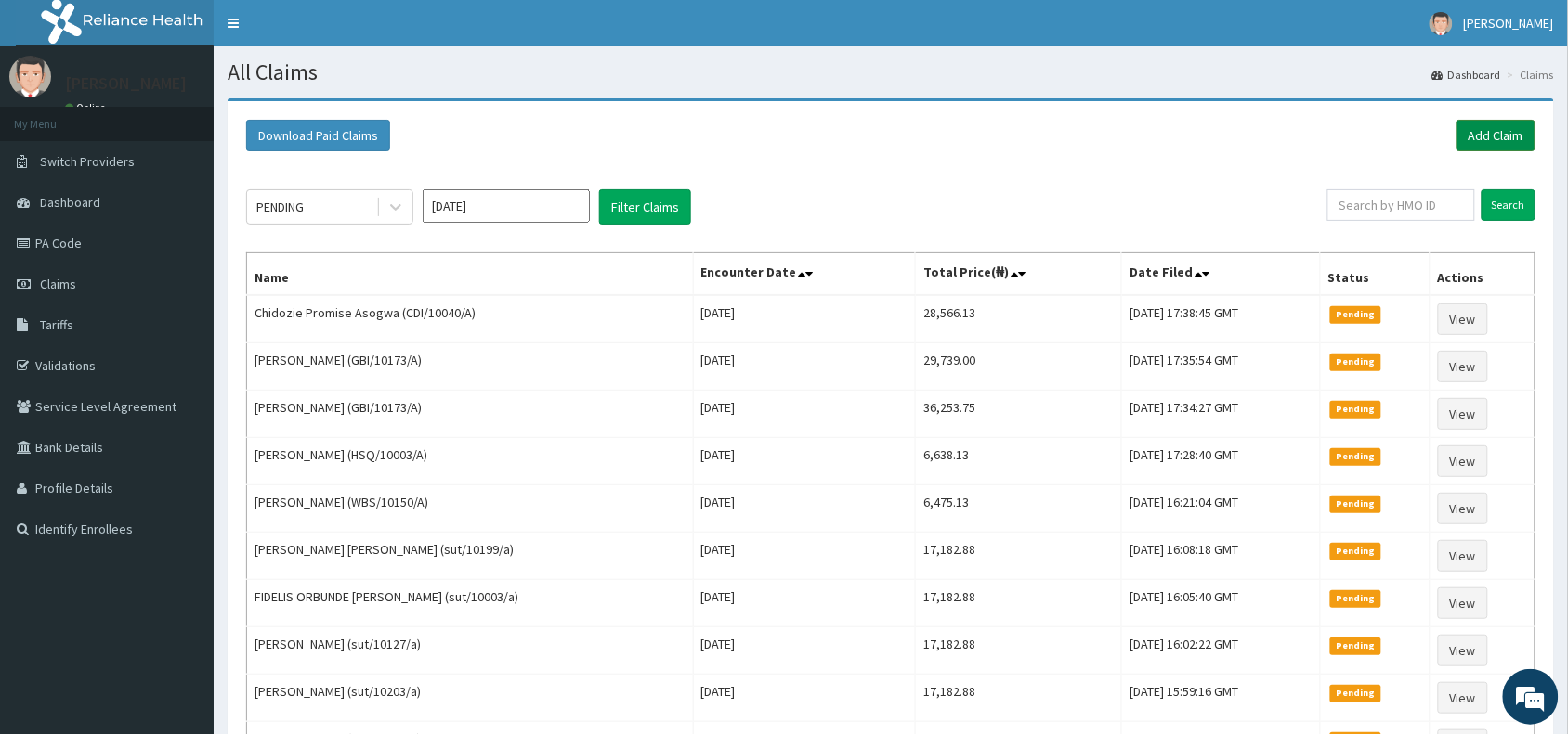
click at [1491, 138] on link "Add Claim" at bounding box center [1496, 135] width 79 height 31
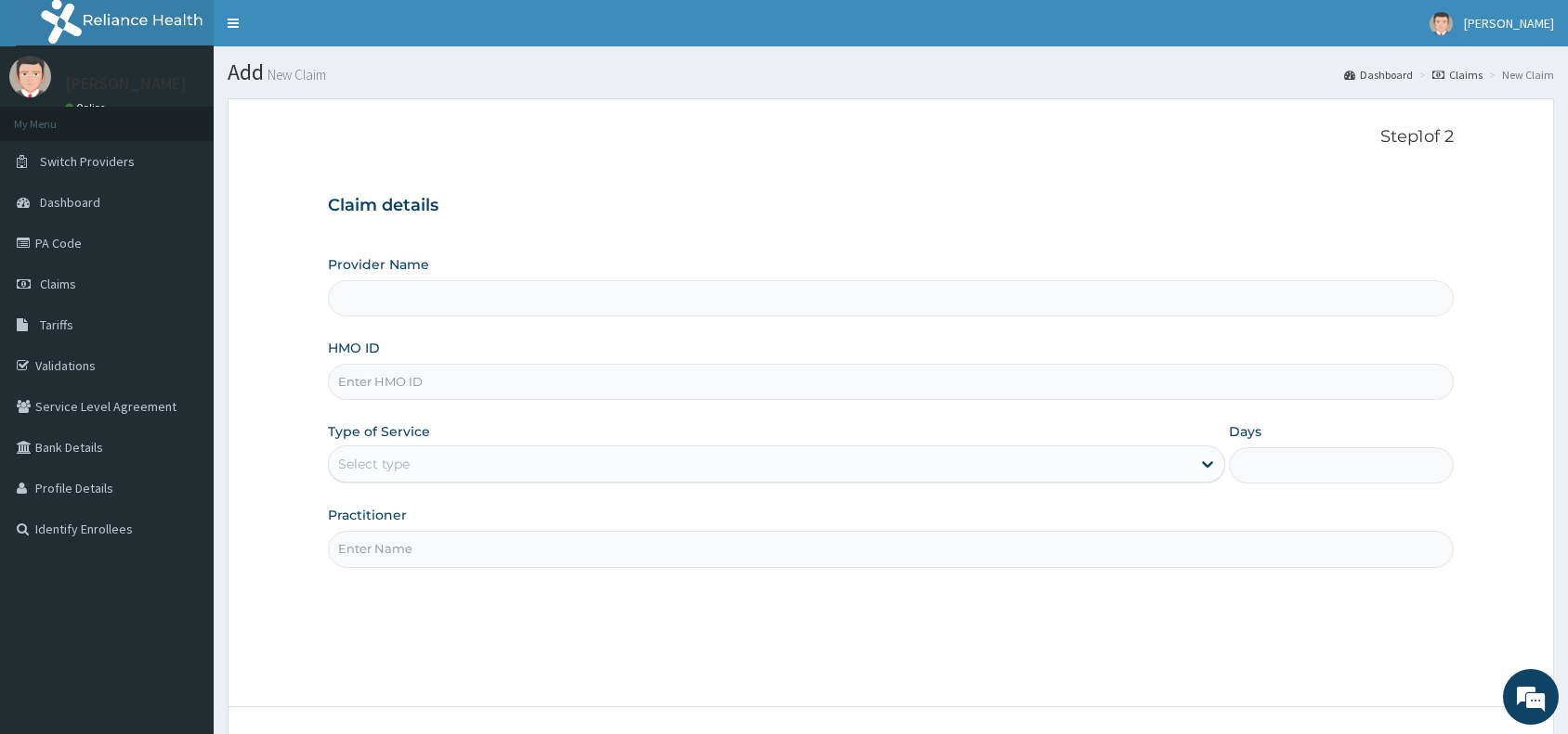
type input "Reliance Family Clinics (RFC) - [GEOGRAPHIC_DATA]"
click at [546, 373] on input "HMO ID" at bounding box center [890, 382] width 1125 height 36
paste input "CDI/10040/A"
type input "CDI/10040/A"
click at [462, 458] on div "Select type" at bounding box center [759, 463] width 862 height 29
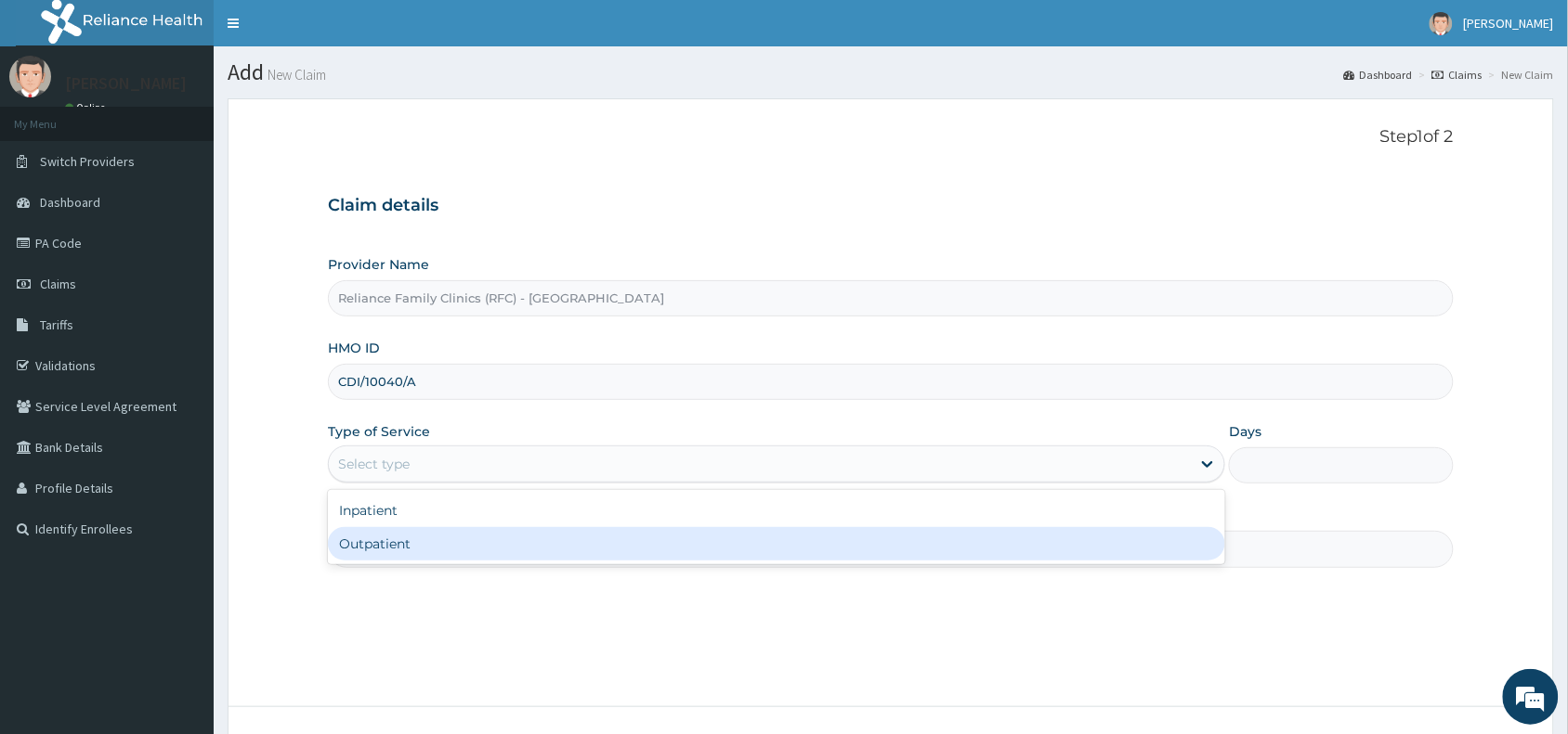
click at [452, 545] on div "Outpatient" at bounding box center [776, 543] width 897 height 33
type input "1"
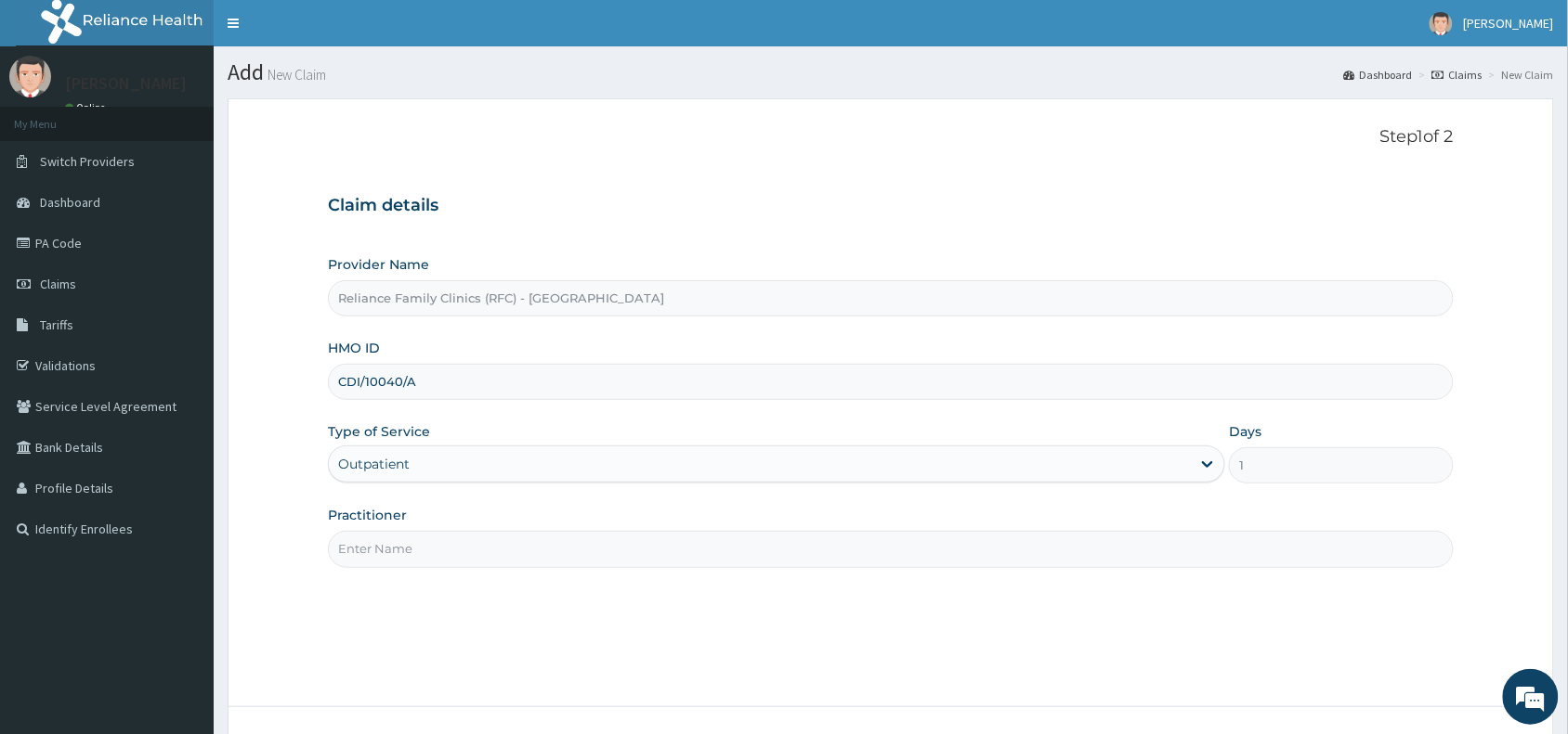
click at [452, 545] on input "Practitioner" at bounding box center [890, 549] width 1125 height 36
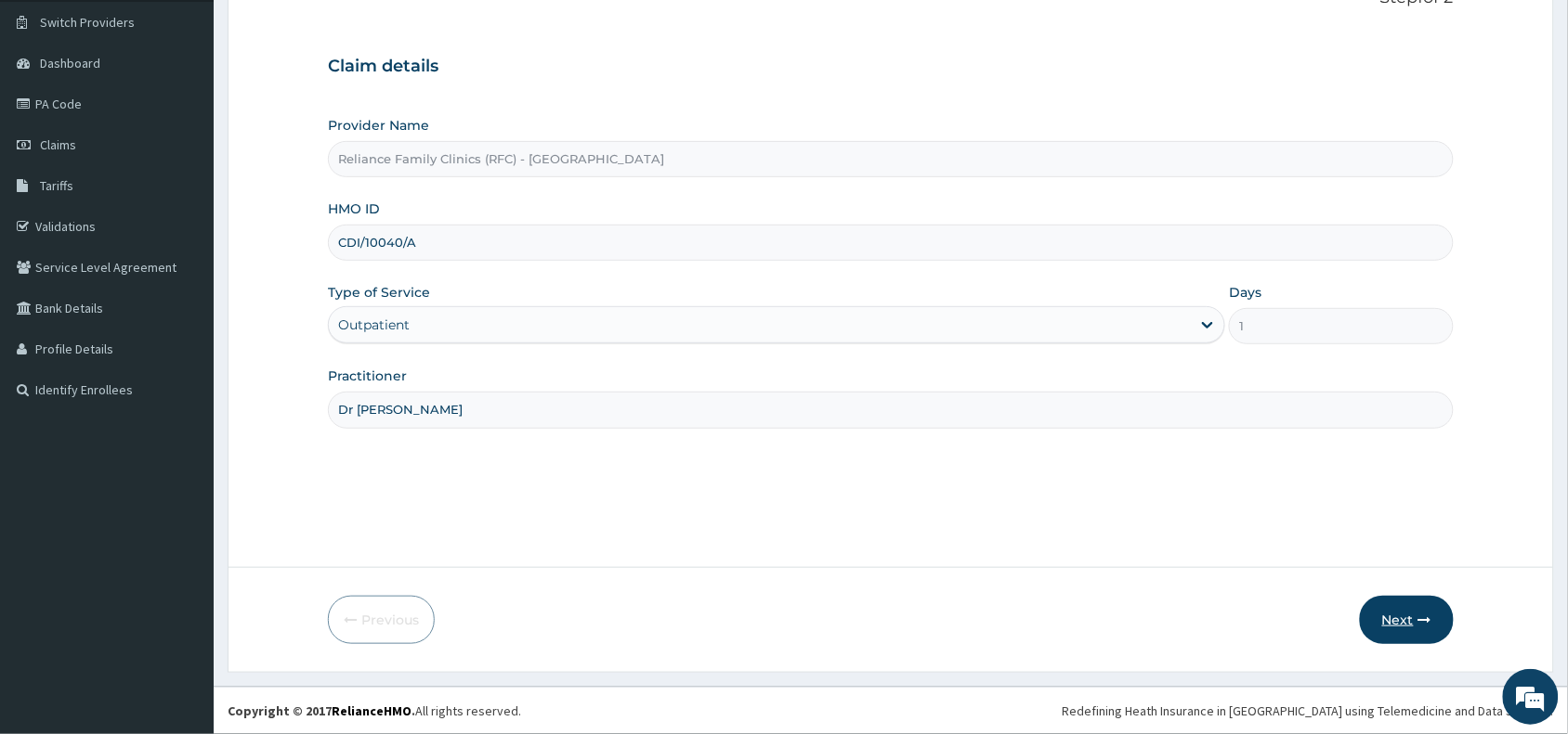
type input "Dr [PERSON_NAME]"
click at [1390, 600] on button "Next" at bounding box center [1406, 620] width 93 height 48
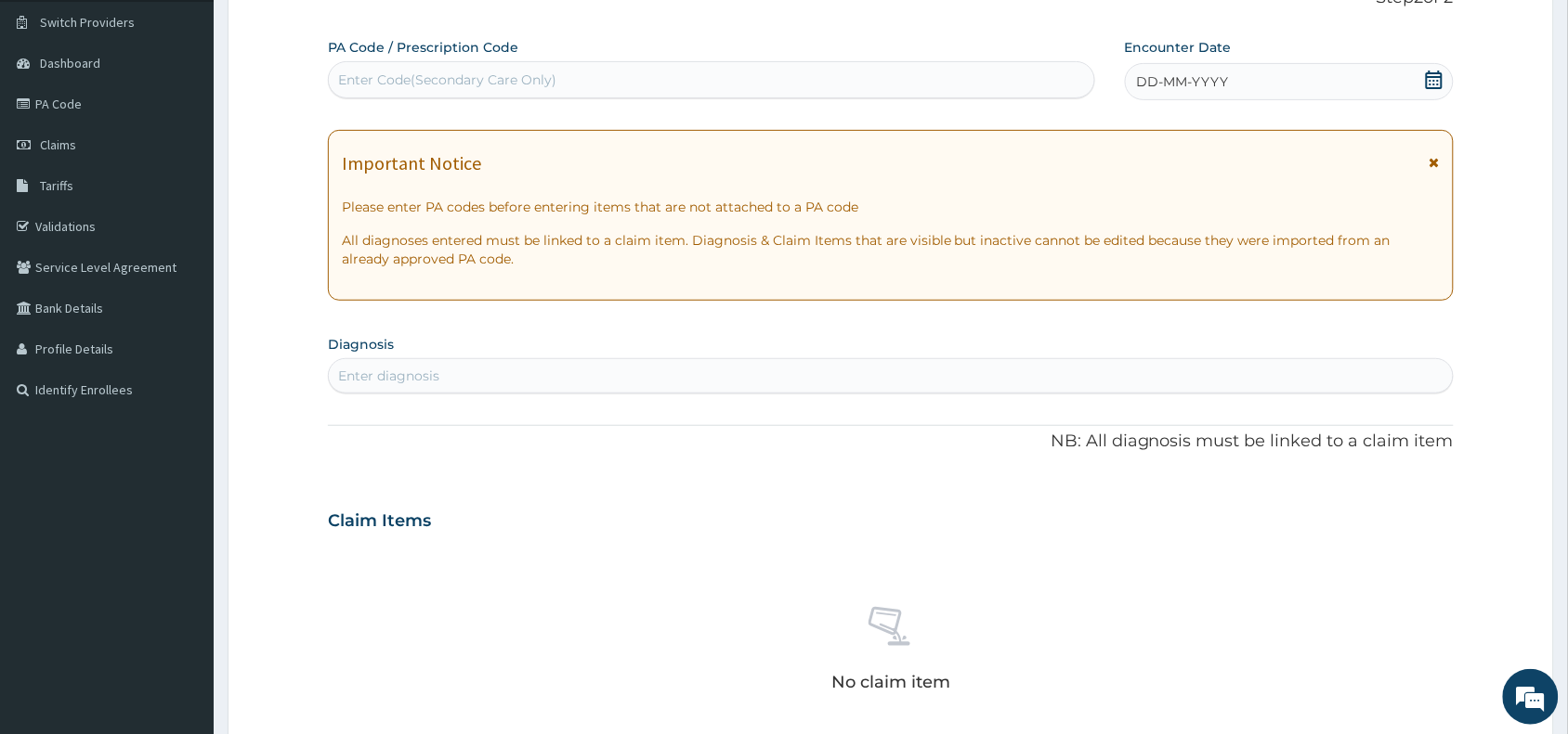
scroll to position [0, 0]
click at [555, 383] on div "Enter diagnosis" at bounding box center [890, 375] width 1123 height 29
click at [617, 79] on div "Enter Code(Secondary Care Only)" at bounding box center [711, 79] width 766 height 29
paste input "PA/324CD3"
type input "PA/324CD3"
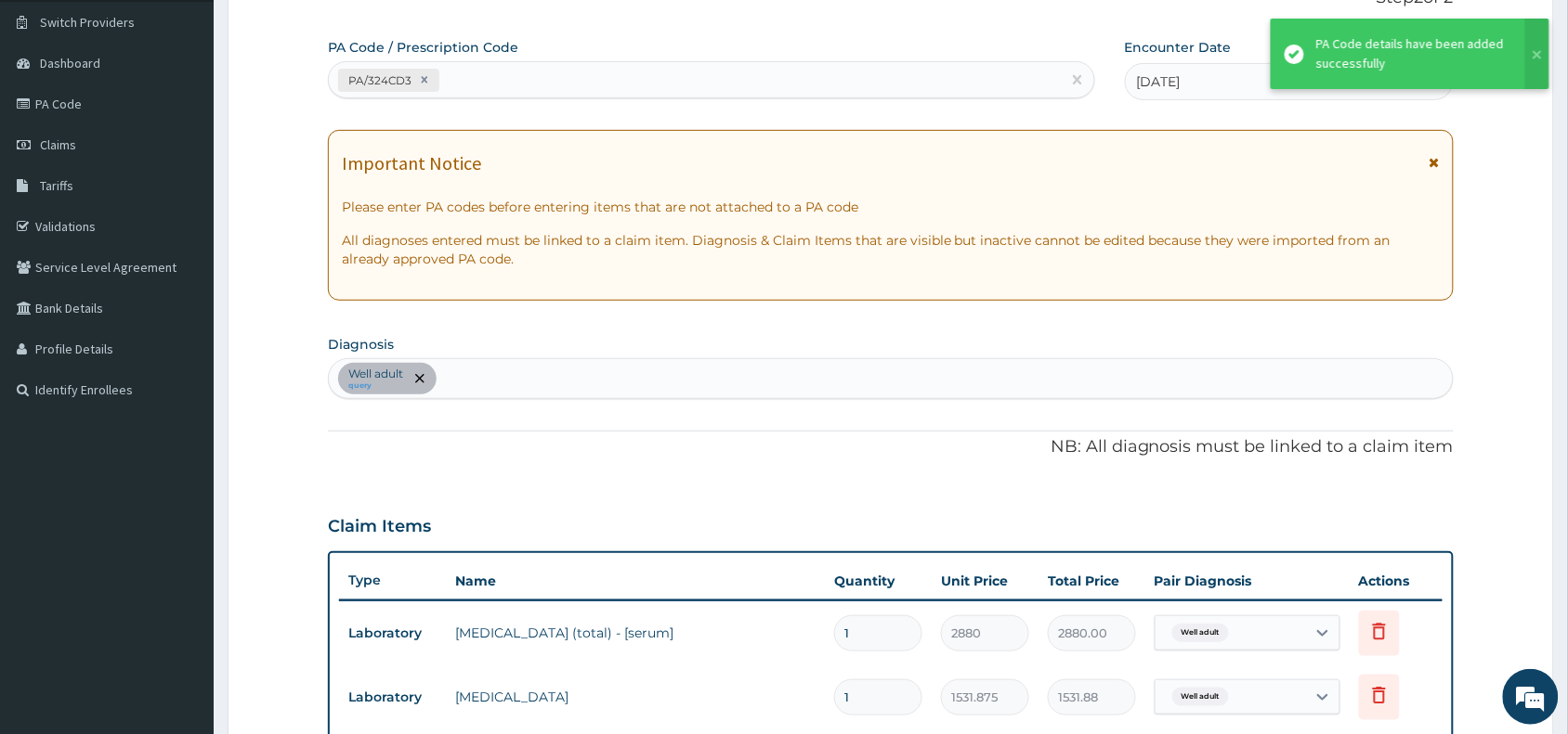
scroll to position [661, 0]
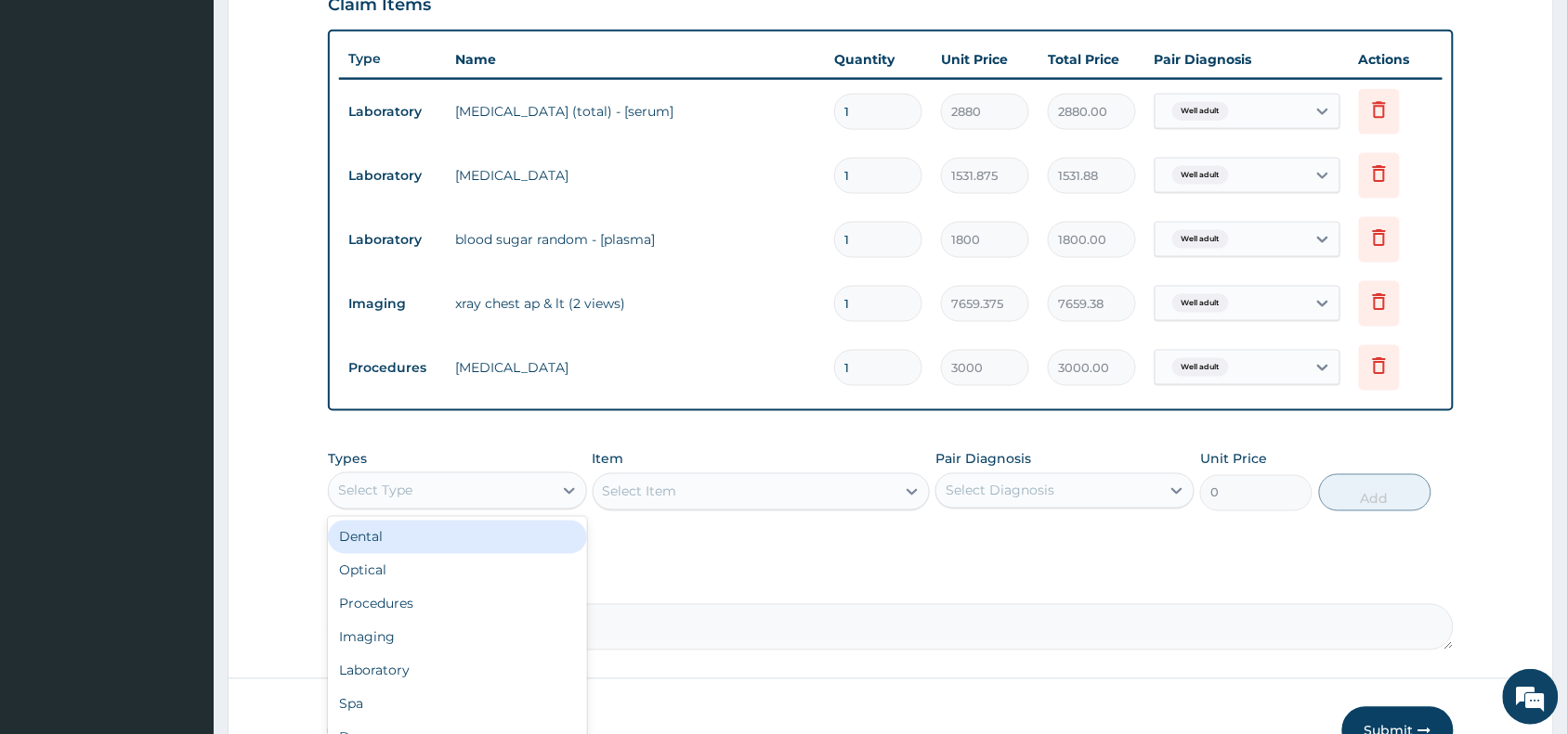
click at [481, 489] on div "Select Type" at bounding box center [440, 491] width 224 height 29
type input "la"
click at [497, 522] on div "Laboratory" at bounding box center [457, 537] width 259 height 33
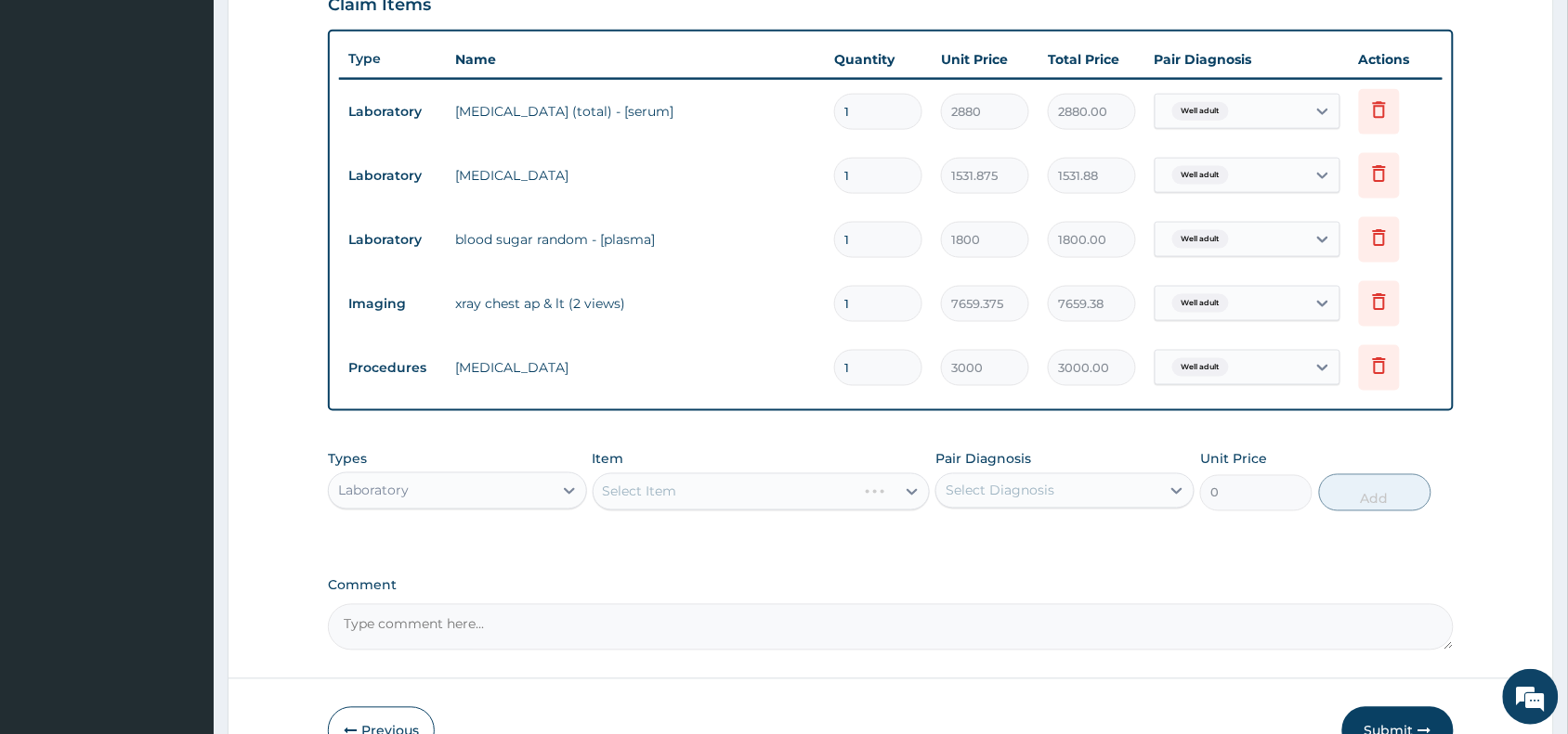
scroll to position [772, 0]
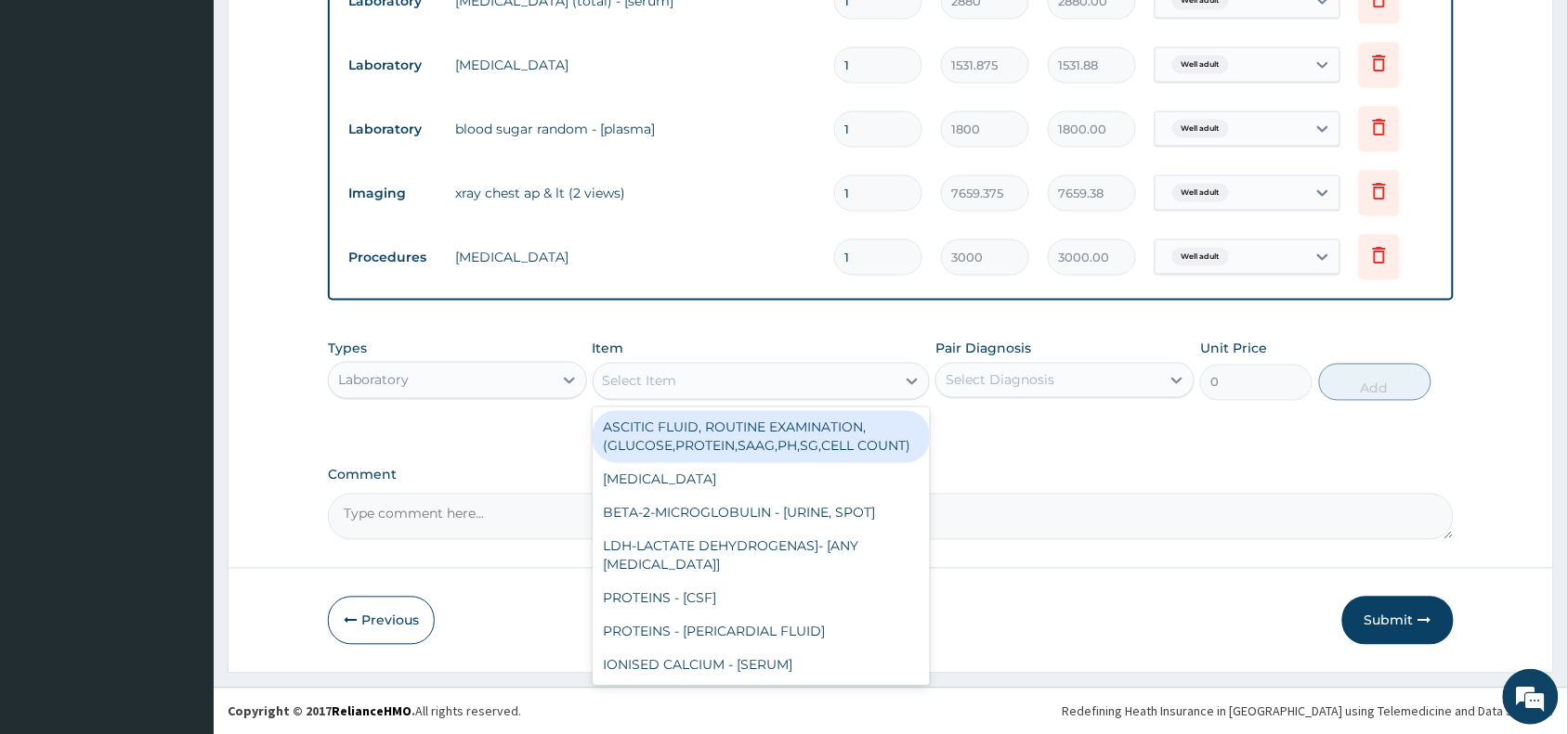
click at [797, 377] on div "Select Item" at bounding box center [745, 381] width 303 height 29
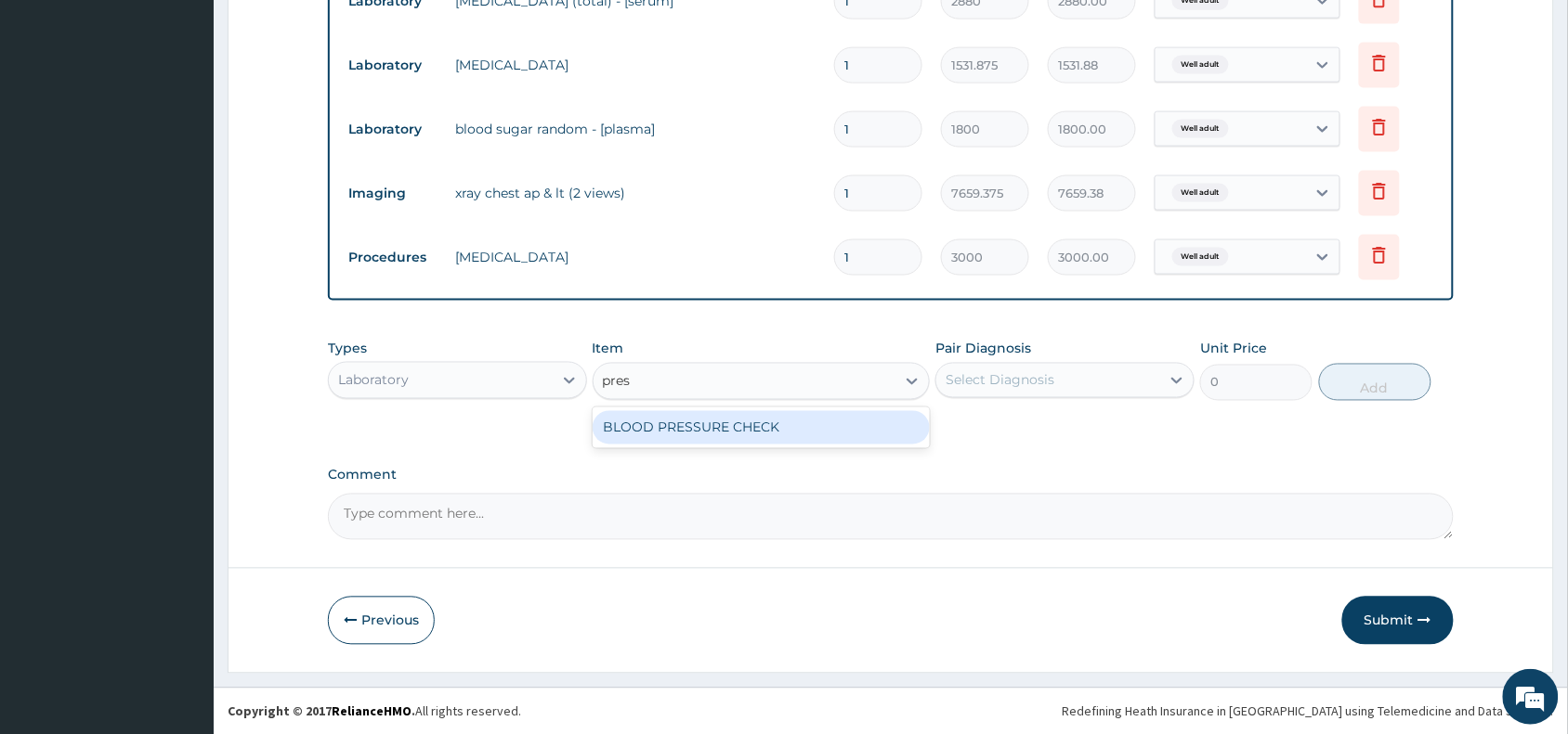
type input "press"
click at [818, 419] on div "BLOOD PRESSURE CHECK" at bounding box center [762, 427] width 338 height 33
type input "1225.5"
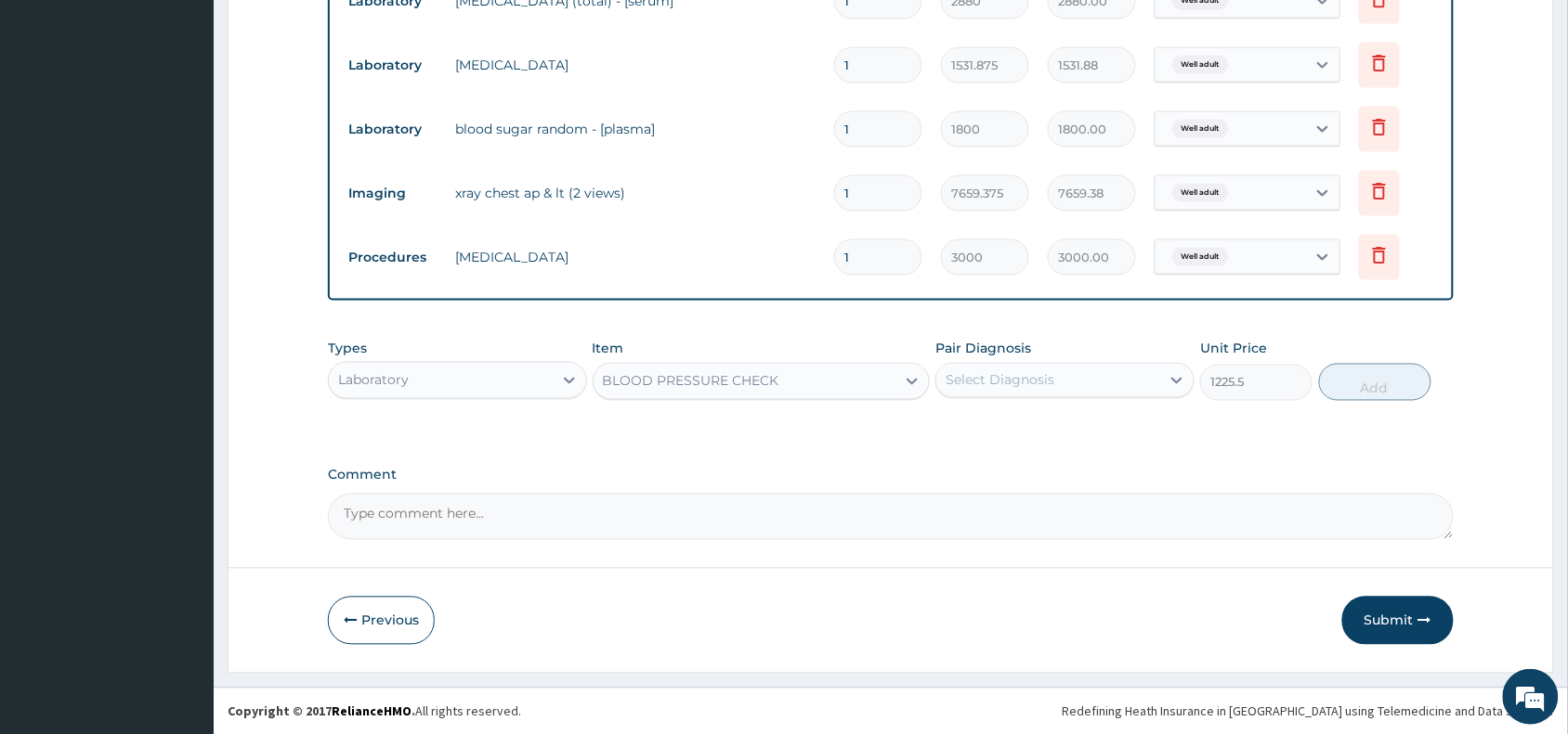
click at [996, 380] on div "Select Diagnosis" at bounding box center [1000, 381] width 109 height 19
click at [1024, 418] on label "Well adult" at bounding box center [1000, 426] width 68 height 19
checkbox input "true"
click at [1349, 386] on button "Add" at bounding box center [1374, 382] width 112 height 37
type input "0"
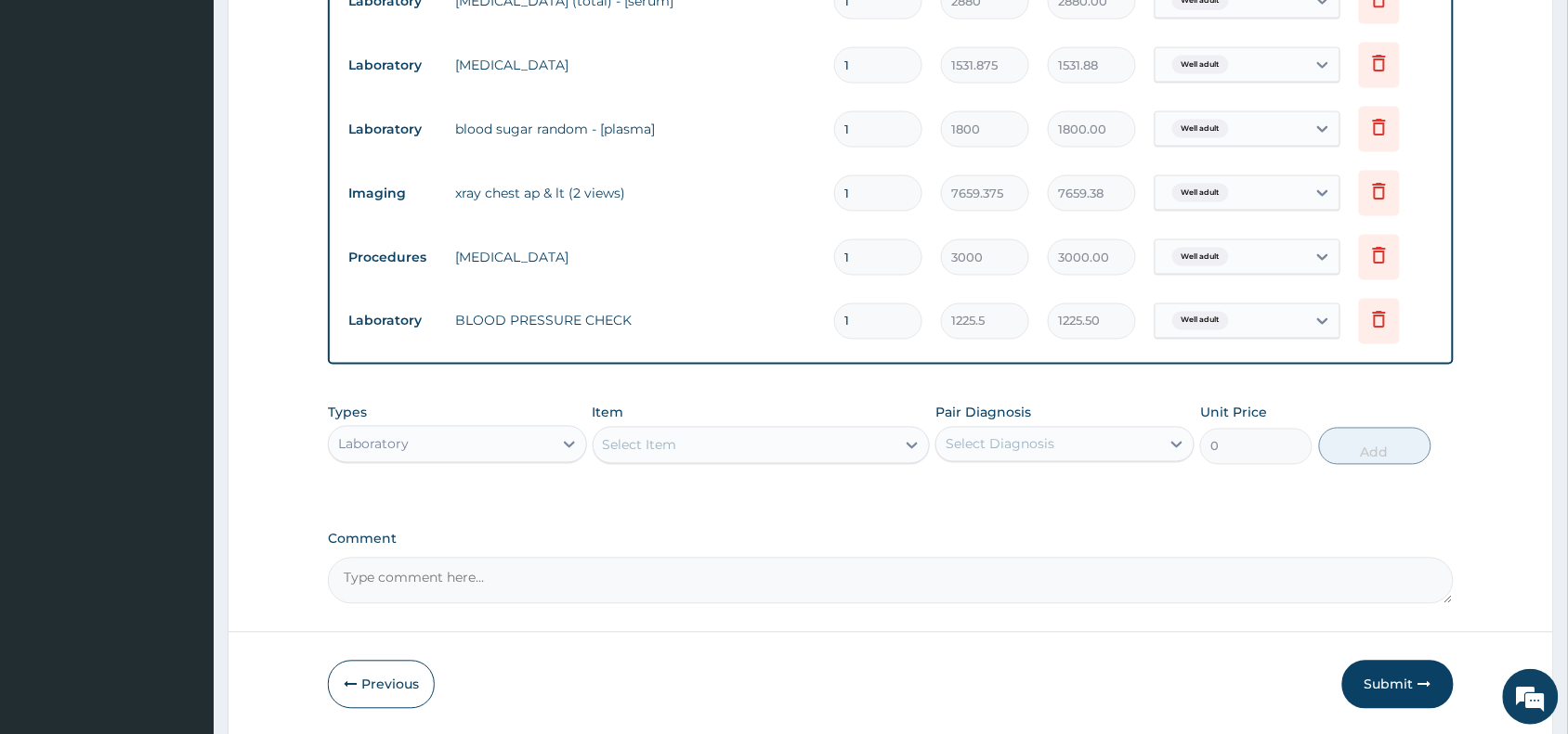
click at [753, 448] on div "Select Item" at bounding box center [745, 445] width 303 height 29
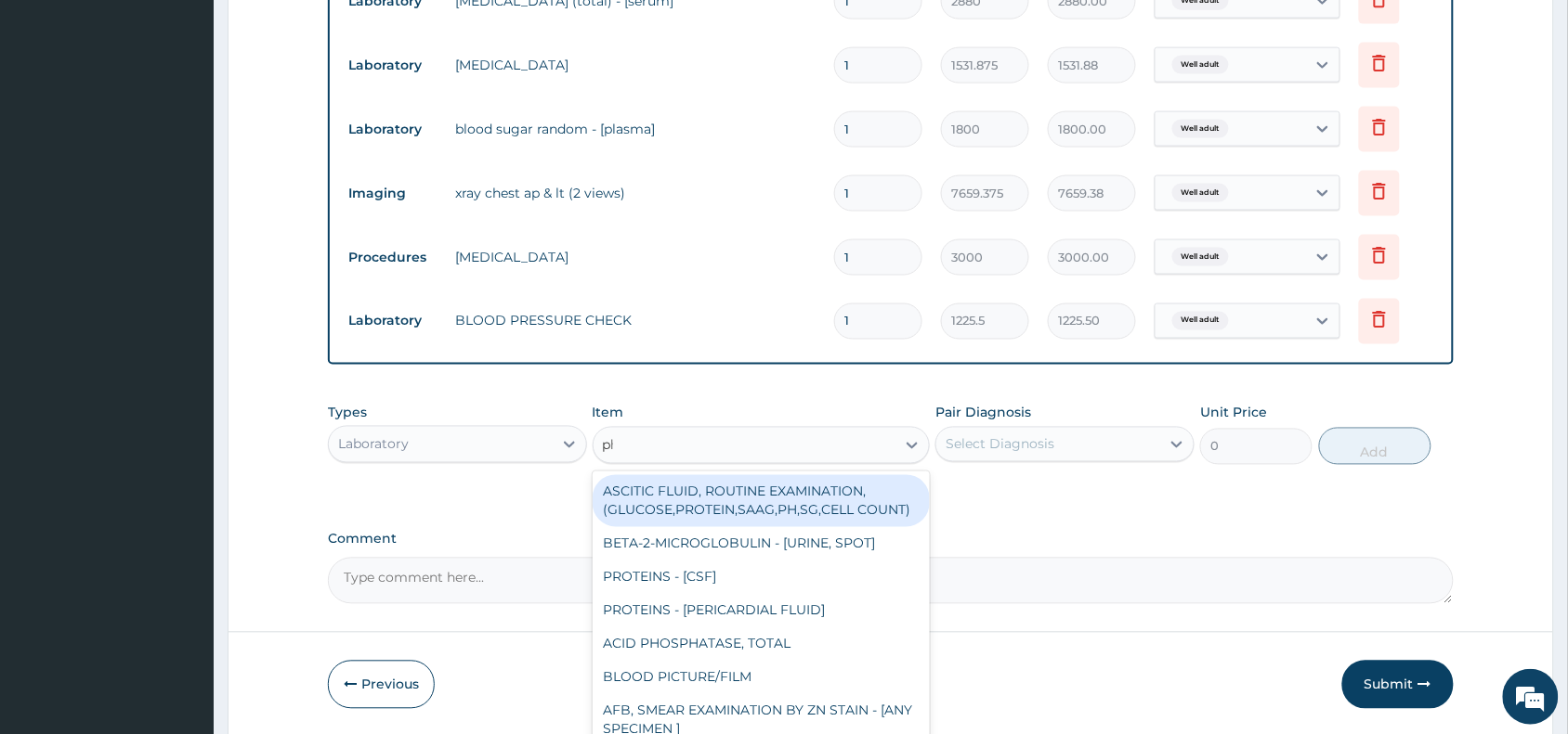
type input "phy"
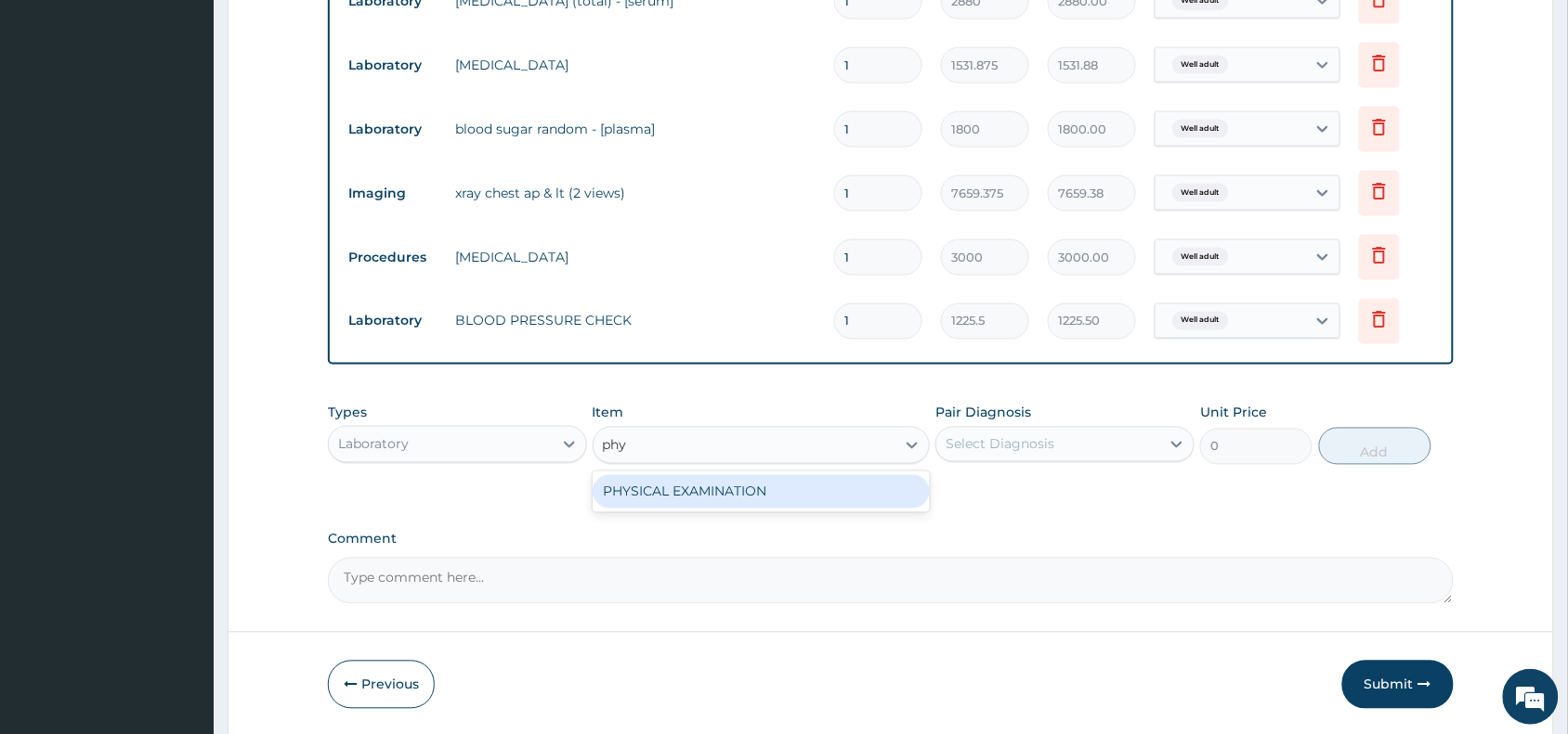
click at [773, 490] on div "PHYSICAL EXAMINATION" at bounding box center [762, 492] width 338 height 33
type input "1225.5"
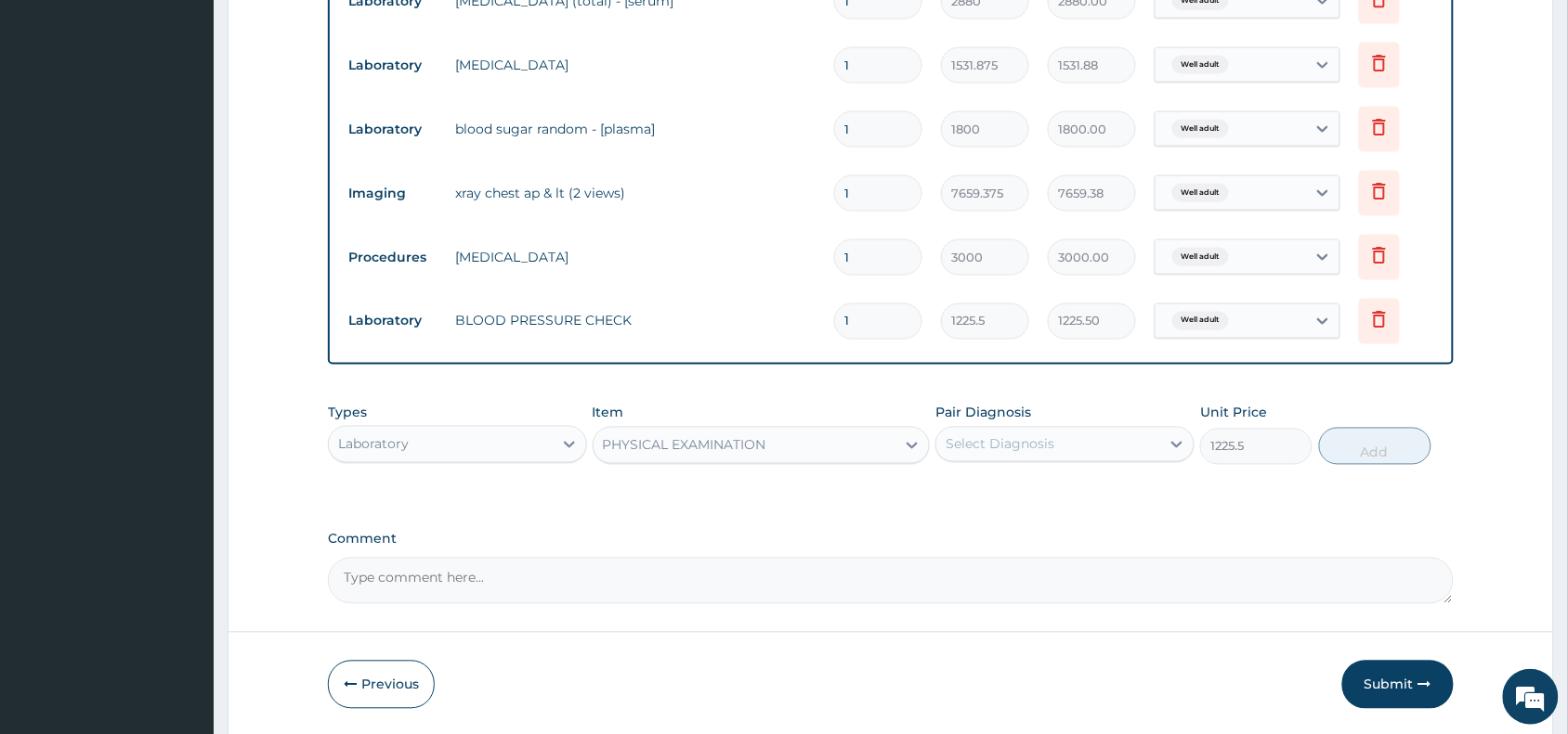
click at [997, 443] on div "Select Diagnosis" at bounding box center [1000, 444] width 109 height 19
click at [1005, 481] on label "Well adult" at bounding box center [1000, 491] width 68 height 19
checkbox input "true"
drag, startPoint x: 1382, startPoint y: 438, endPoint x: 1055, endPoint y: 480, distance: 329.7
click at [1382, 439] on button "Add" at bounding box center [1374, 446] width 112 height 37
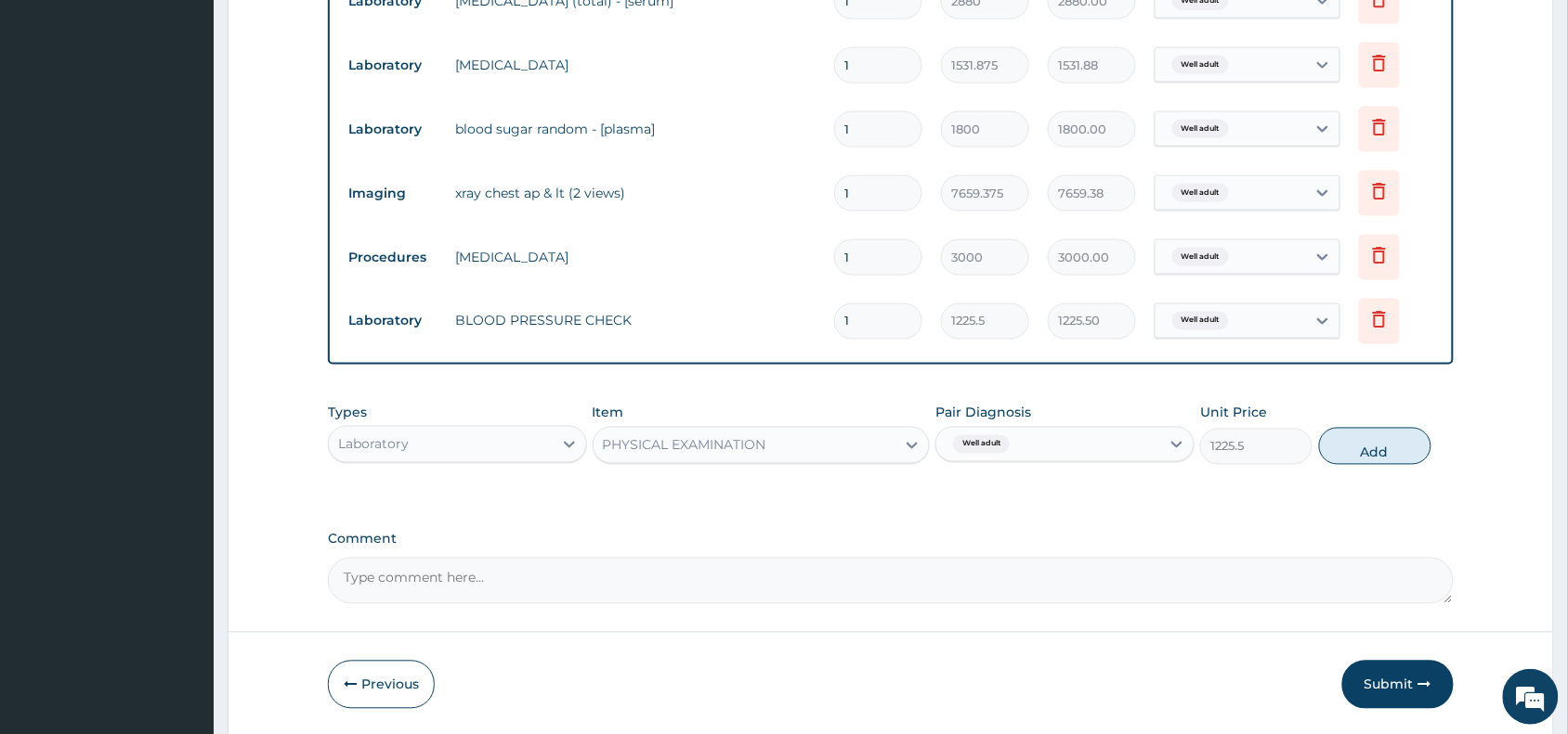
type input "0"
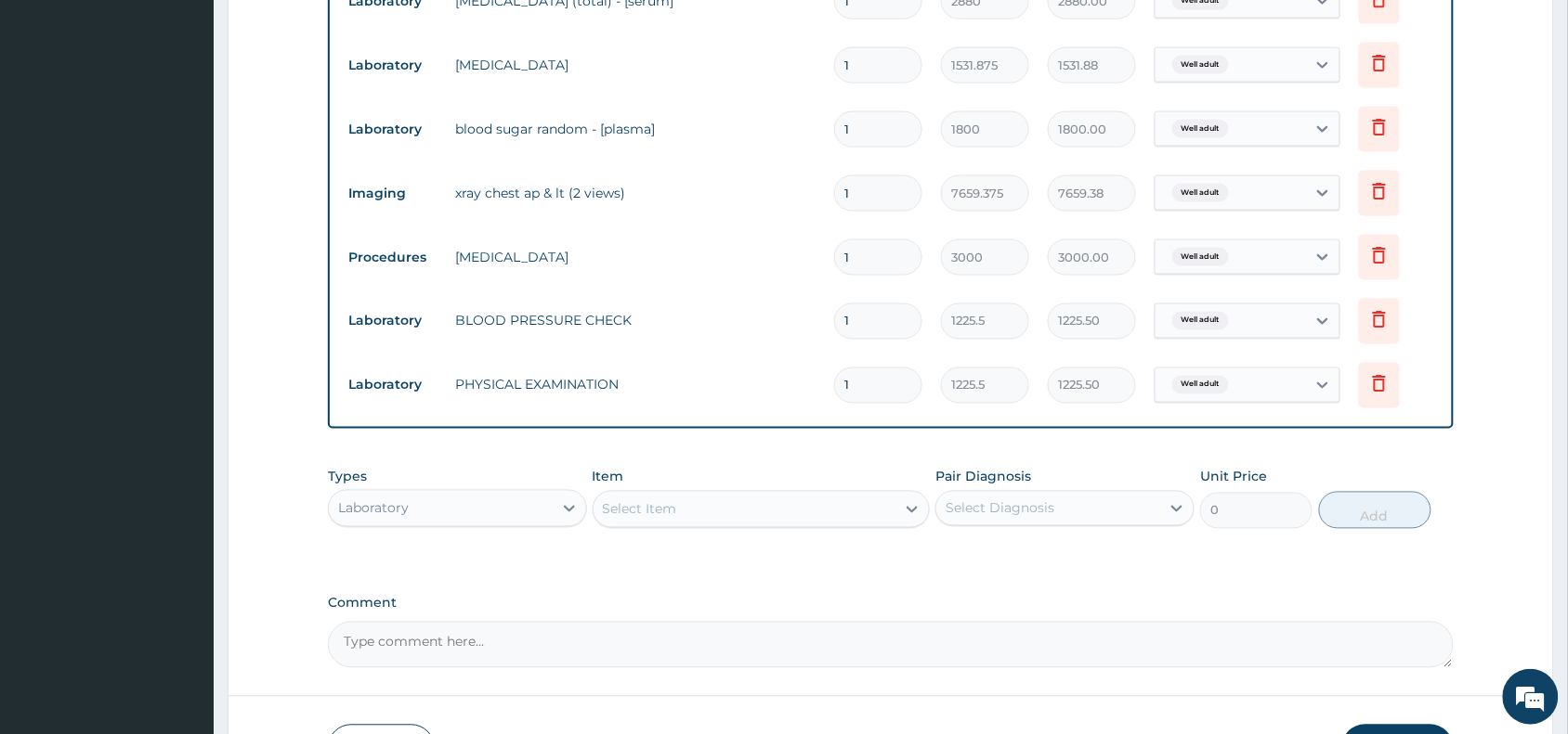
click at [776, 510] on div "Select Item" at bounding box center [745, 509] width 303 height 29
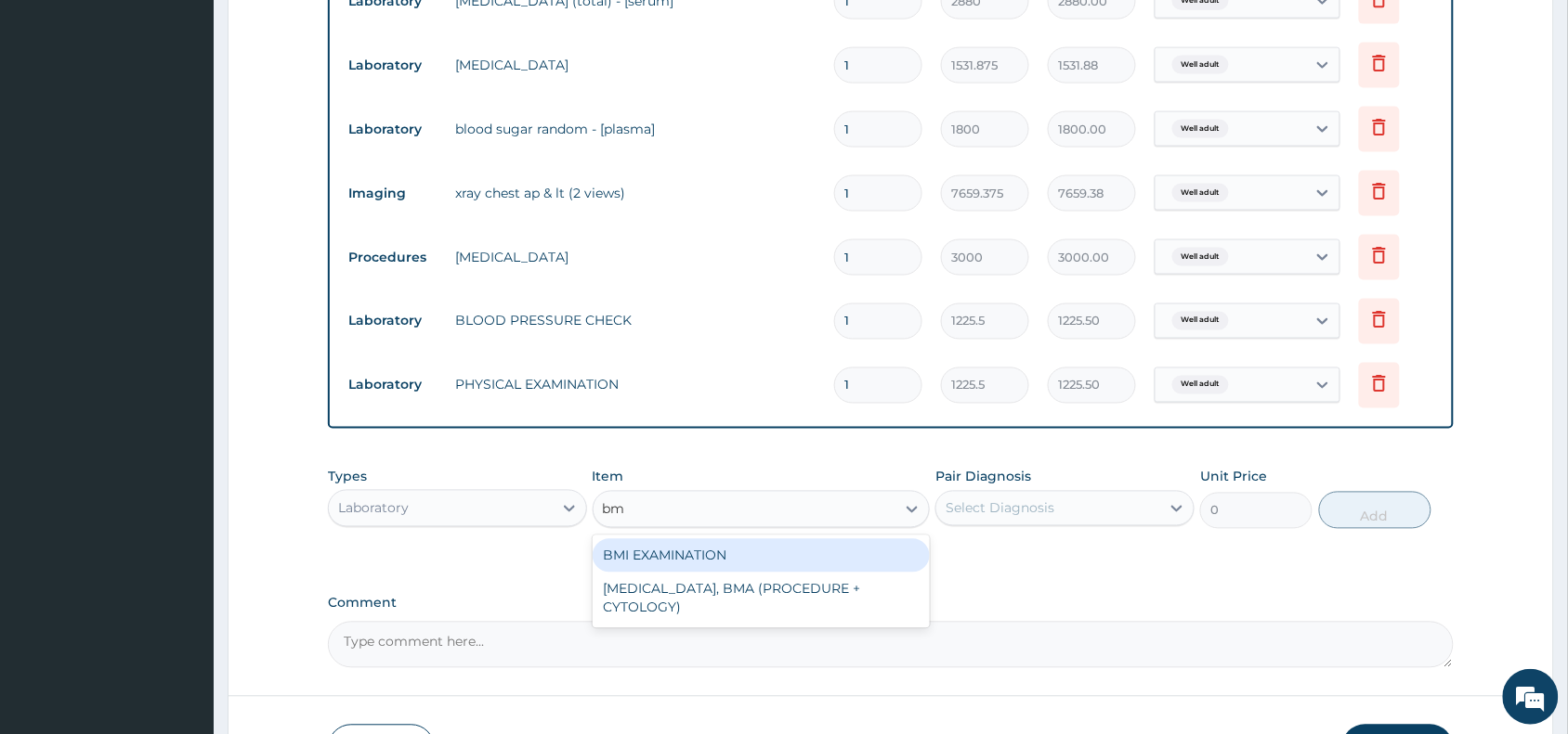
type input "bmi"
click at [811, 546] on div "BMI EXAMINATION" at bounding box center [762, 556] width 338 height 33
type input "1225.5"
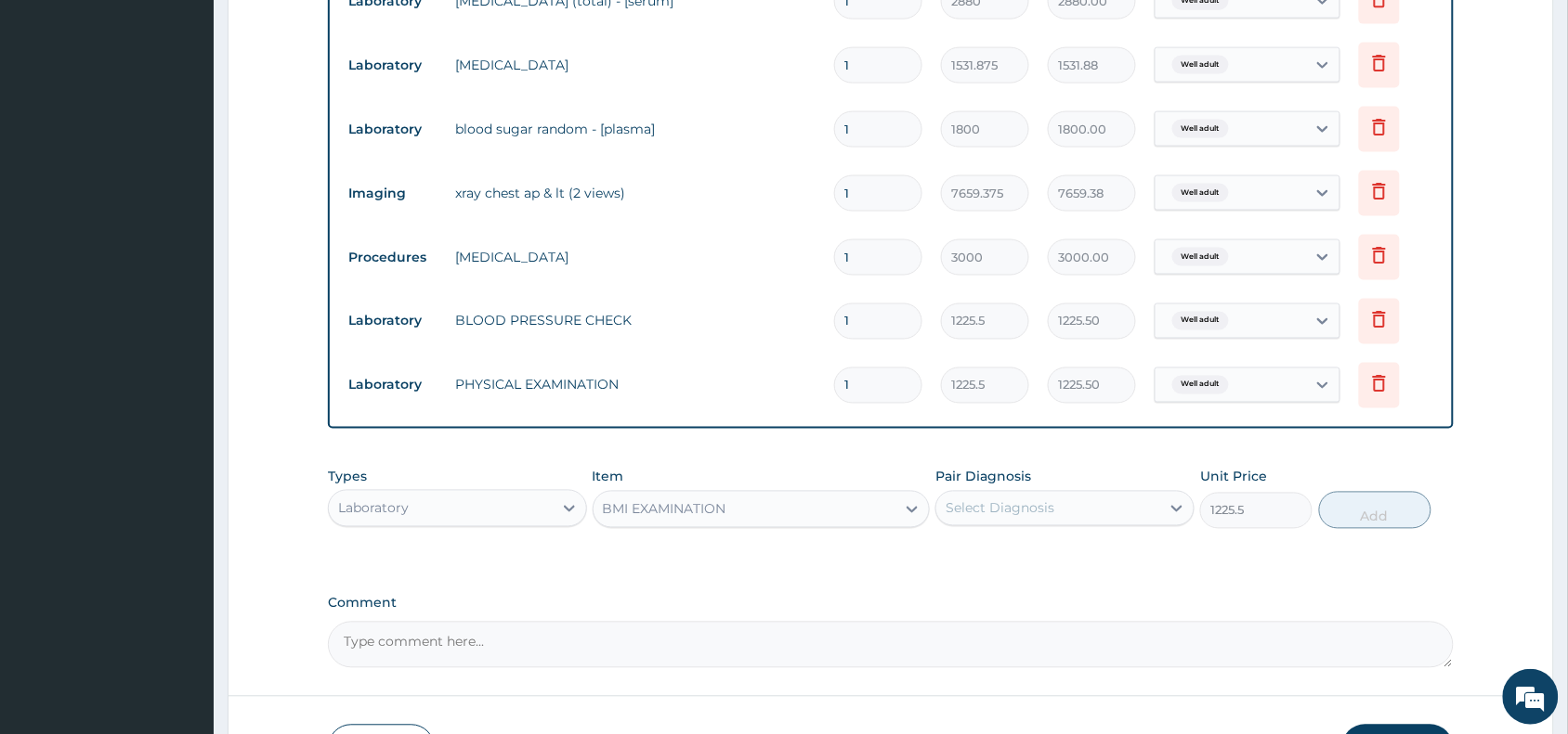
click at [989, 511] on div "Select Diagnosis" at bounding box center [1000, 509] width 109 height 19
click at [999, 559] on label "Well adult" at bounding box center [1000, 555] width 68 height 19
checkbox input "true"
click at [1391, 508] on button "Add" at bounding box center [1374, 509] width 112 height 37
type input "0"
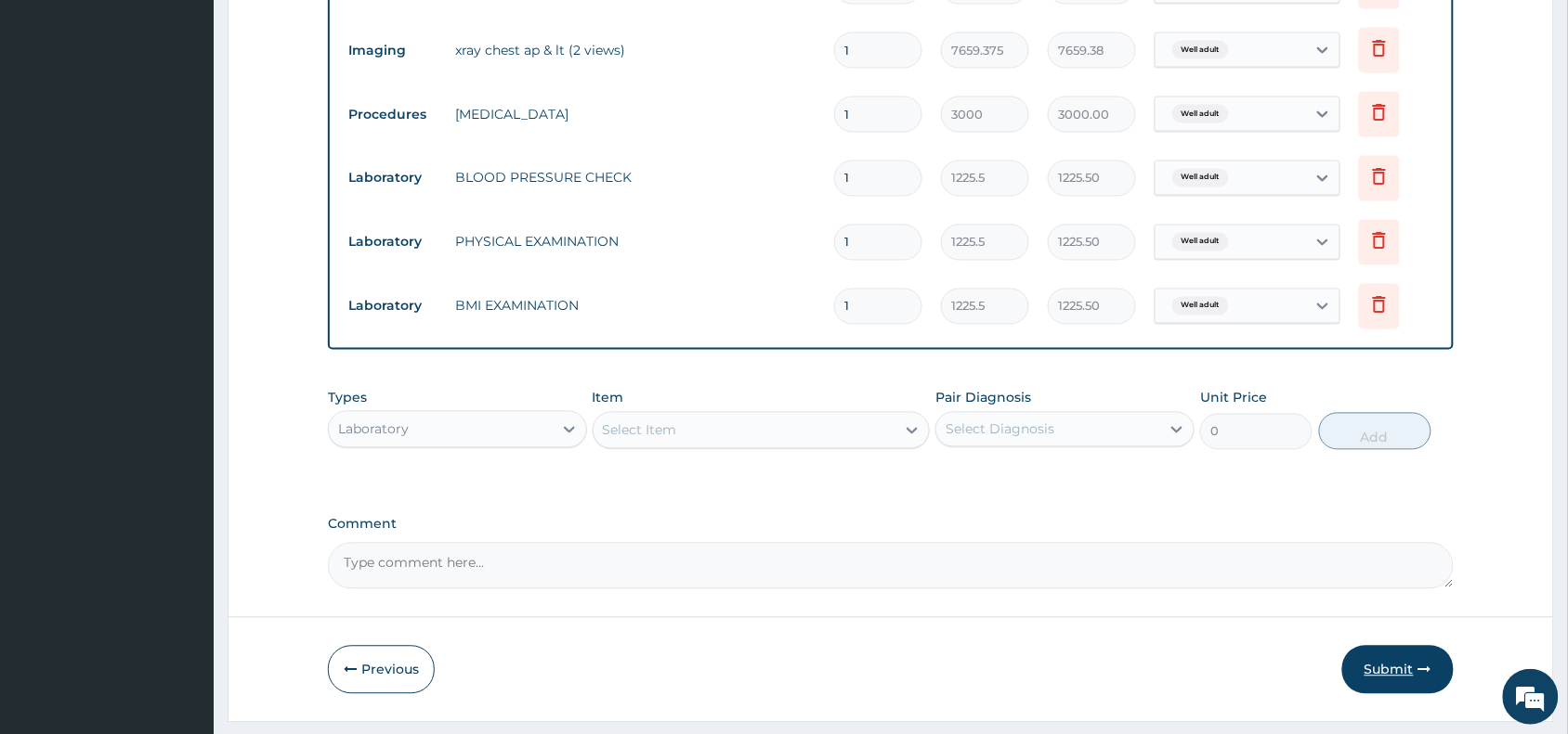
click at [1401, 666] on button "Submit" at bounding box center [1398, 670] width 111 height 48
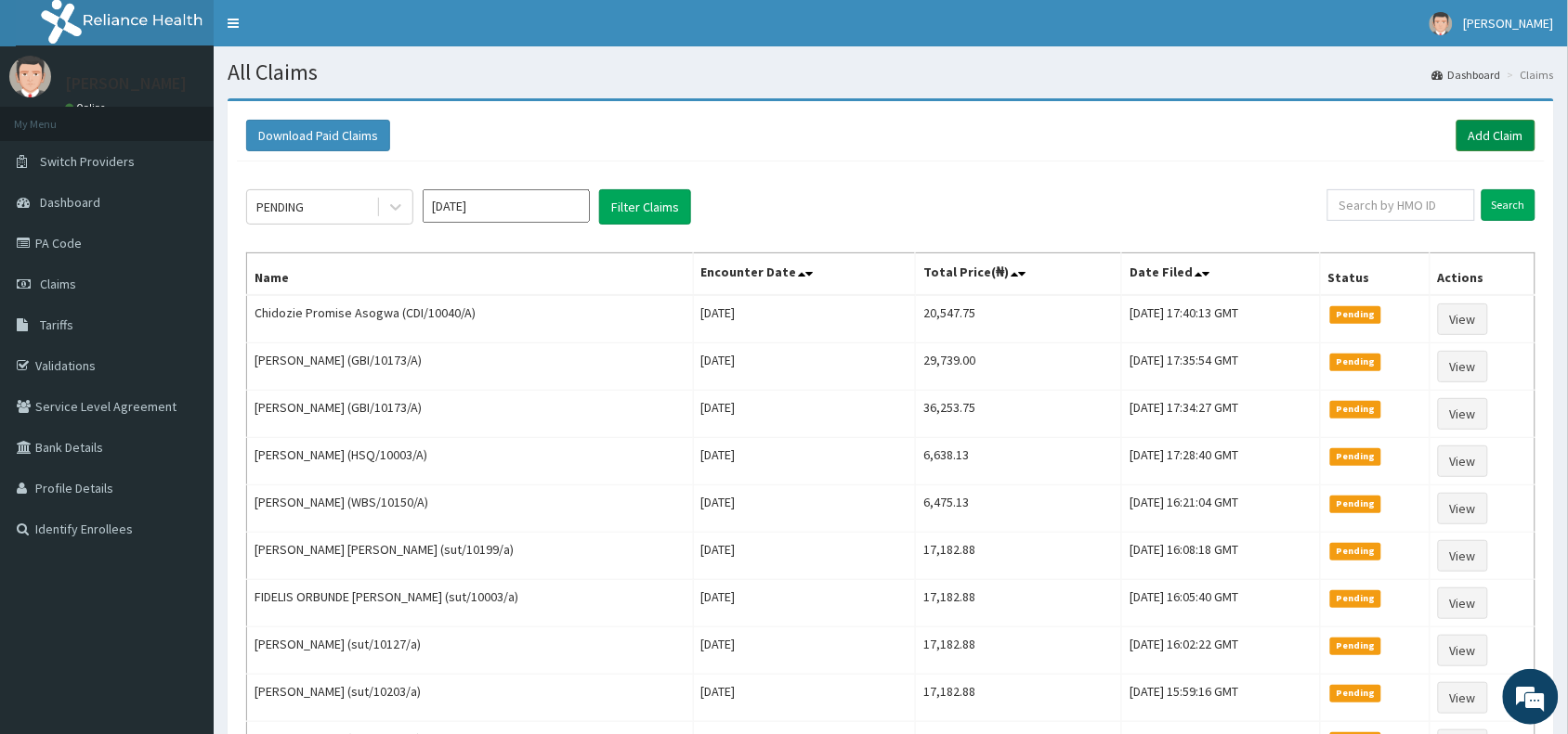
click at [1497, 140] on link "Add Claim" at bounding box center [1496, 135] width 79 height 31
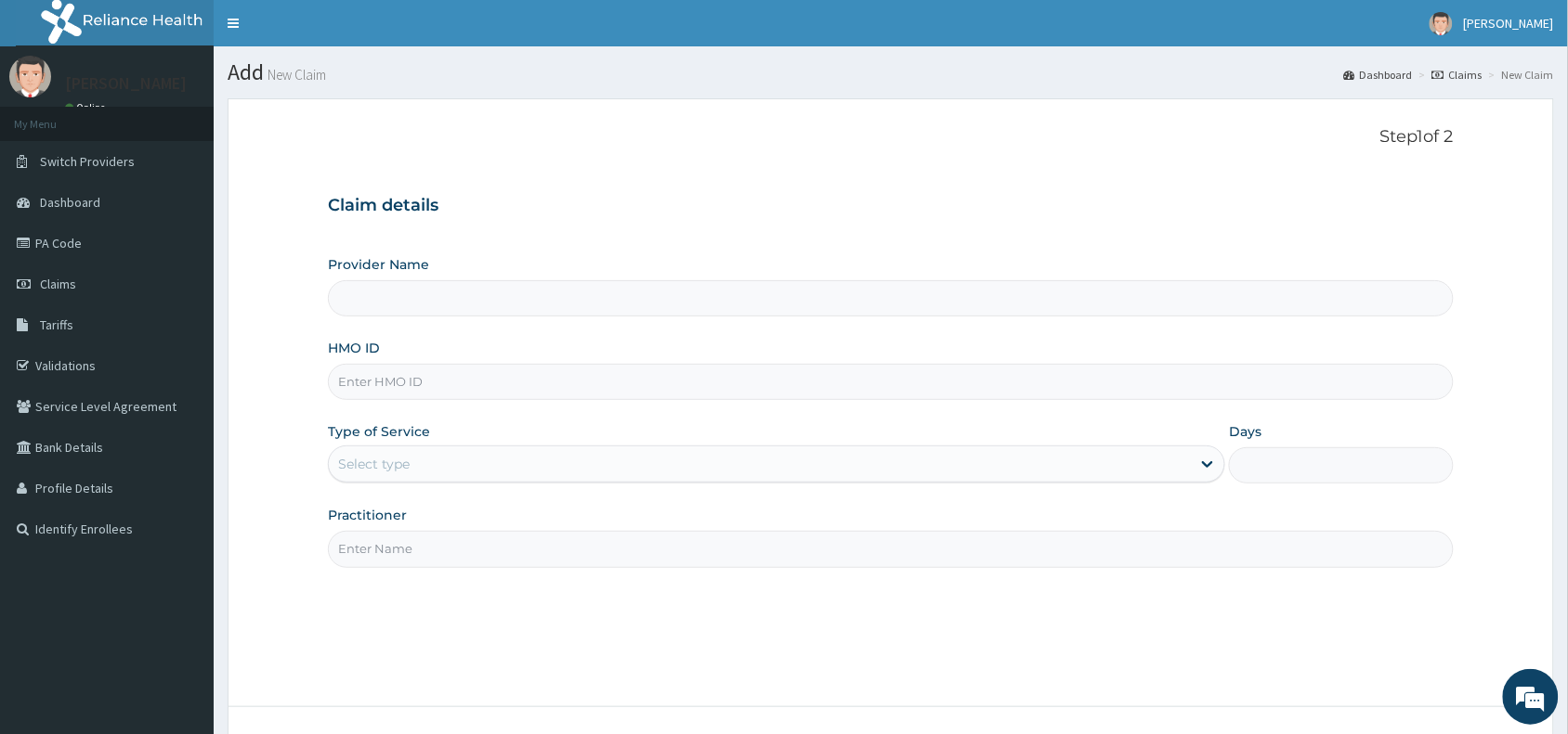
click at [516, 373] on input "HMO ID" at bounding box center [890, 382] width 1125 height 36
paste input "FEI/10021/A"
type input "FEI/10021/A"
type input "Reliance Family Clinics (RFC) - [GEOGRAPHIC_DATA]"
type input "FEI/10021/A"
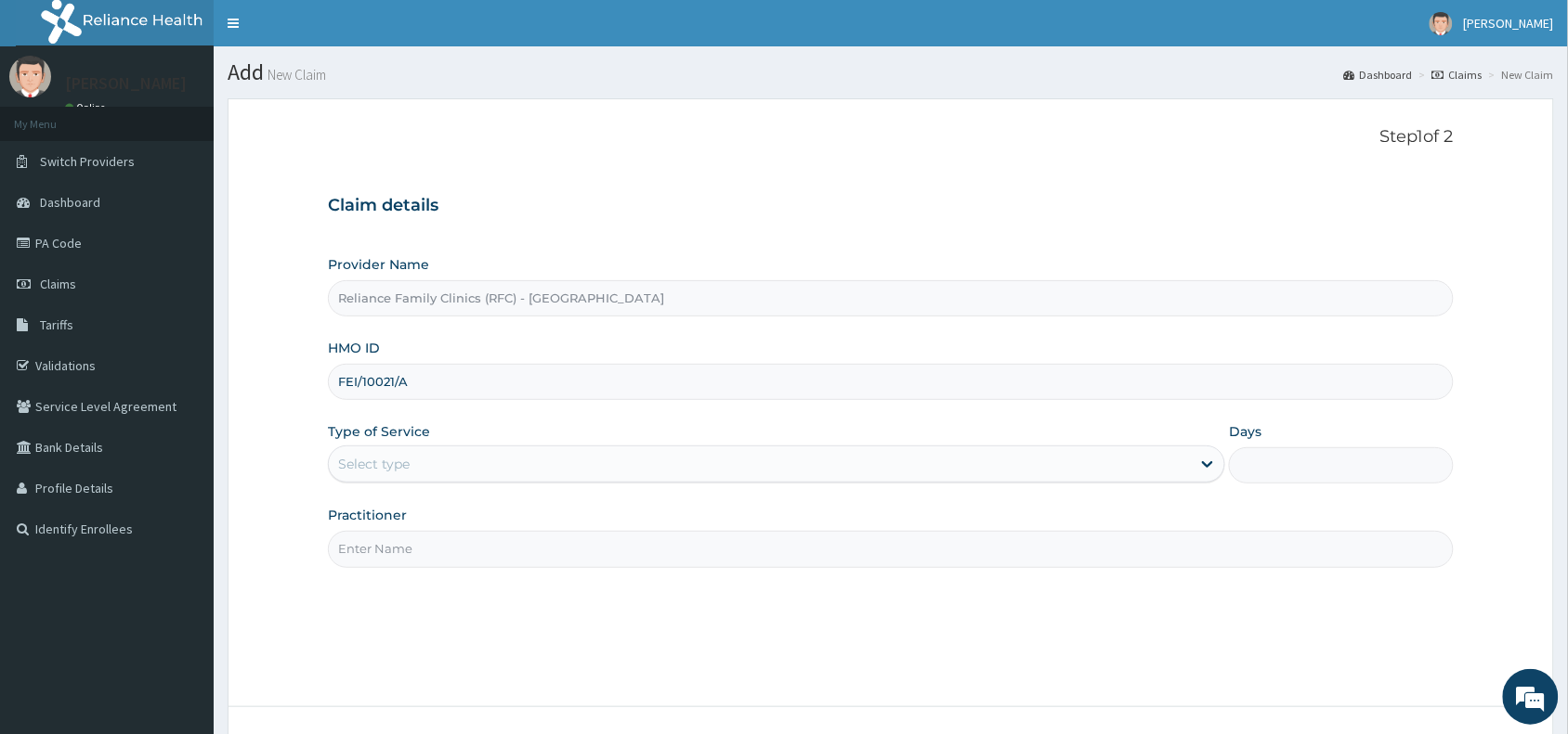
click at [430, 469] on div "Select type" at bounding box center [759, 463] width 862 height 29
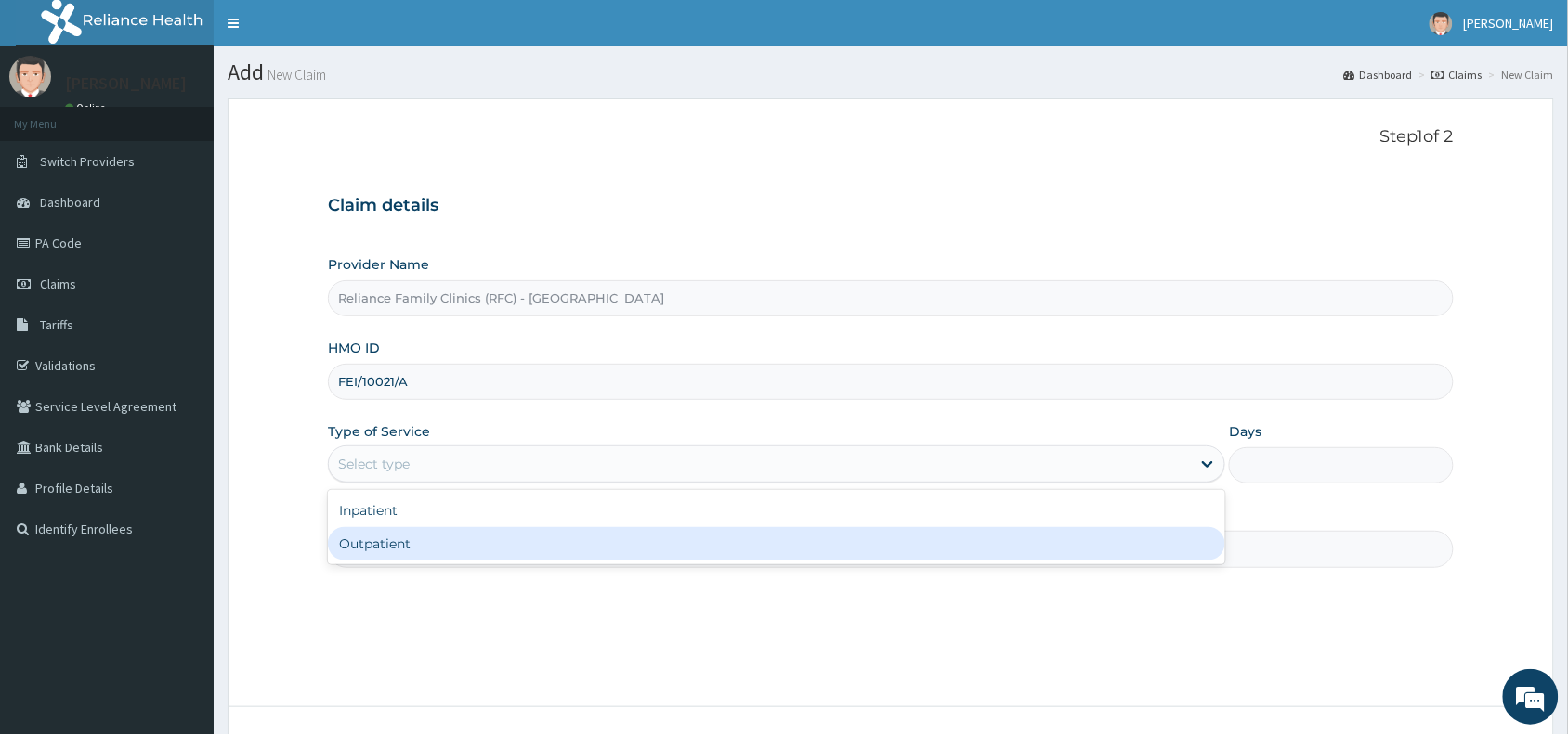
click at [424, 552] on div "Outpatient" at bounding box center [776, 543] width 897 height 33
type input "1"
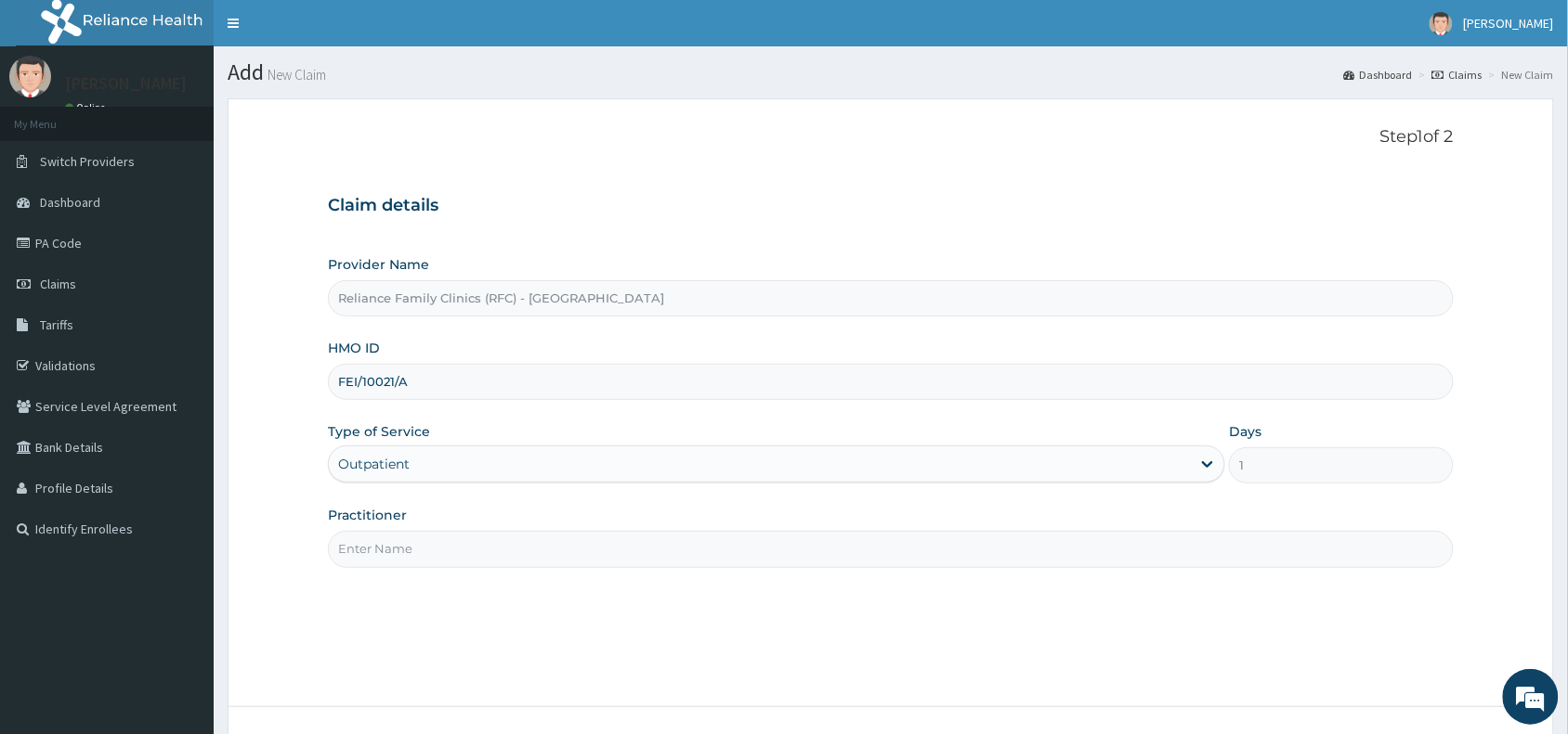
click at [424, 552] on input "Practitioner" at bounding box center [890, 549] width 1125 height 36
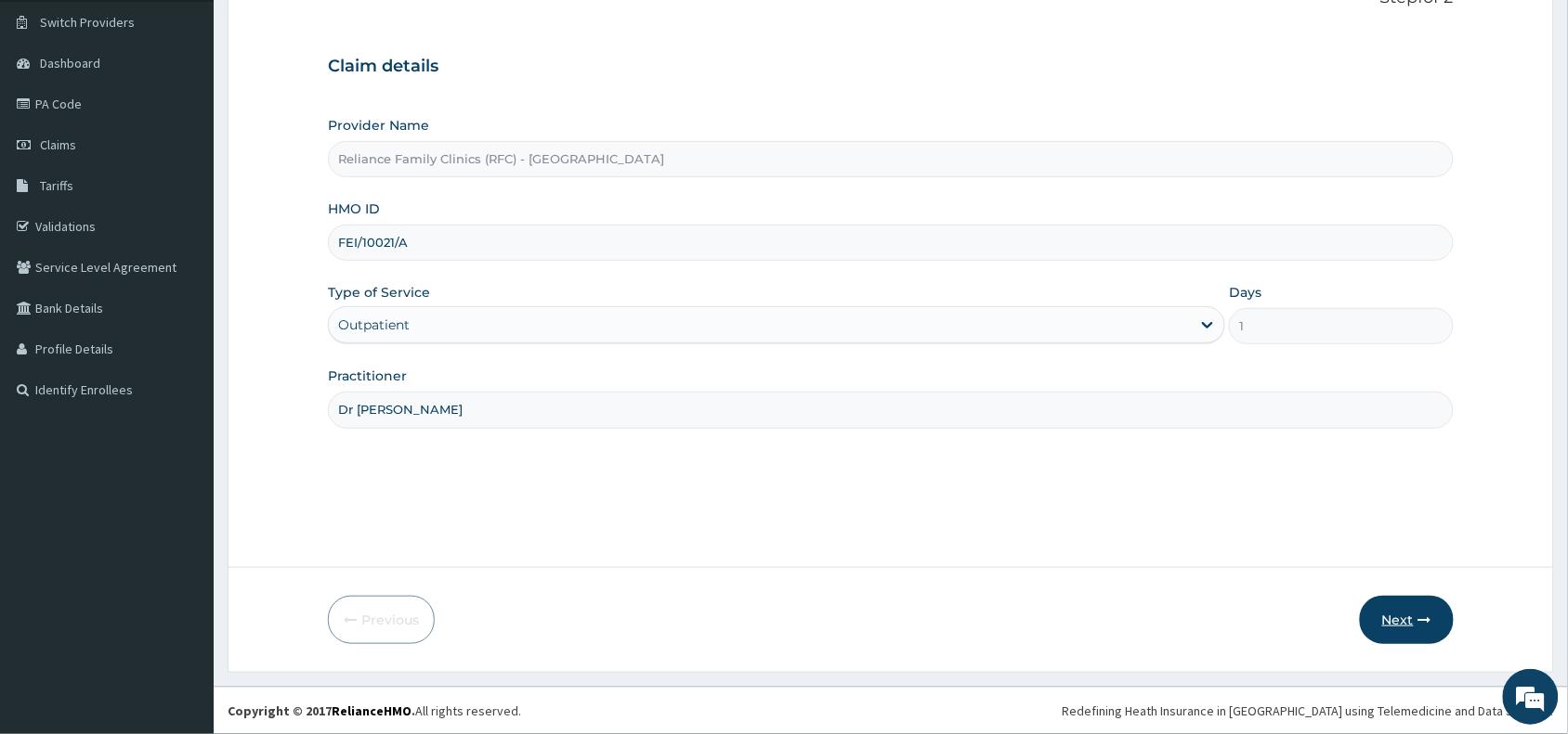
type input "Dr [PERSON_NAME]"
click at [1414, 623] on button "Next" at bounding box center [1406, 620] width 93 height 48
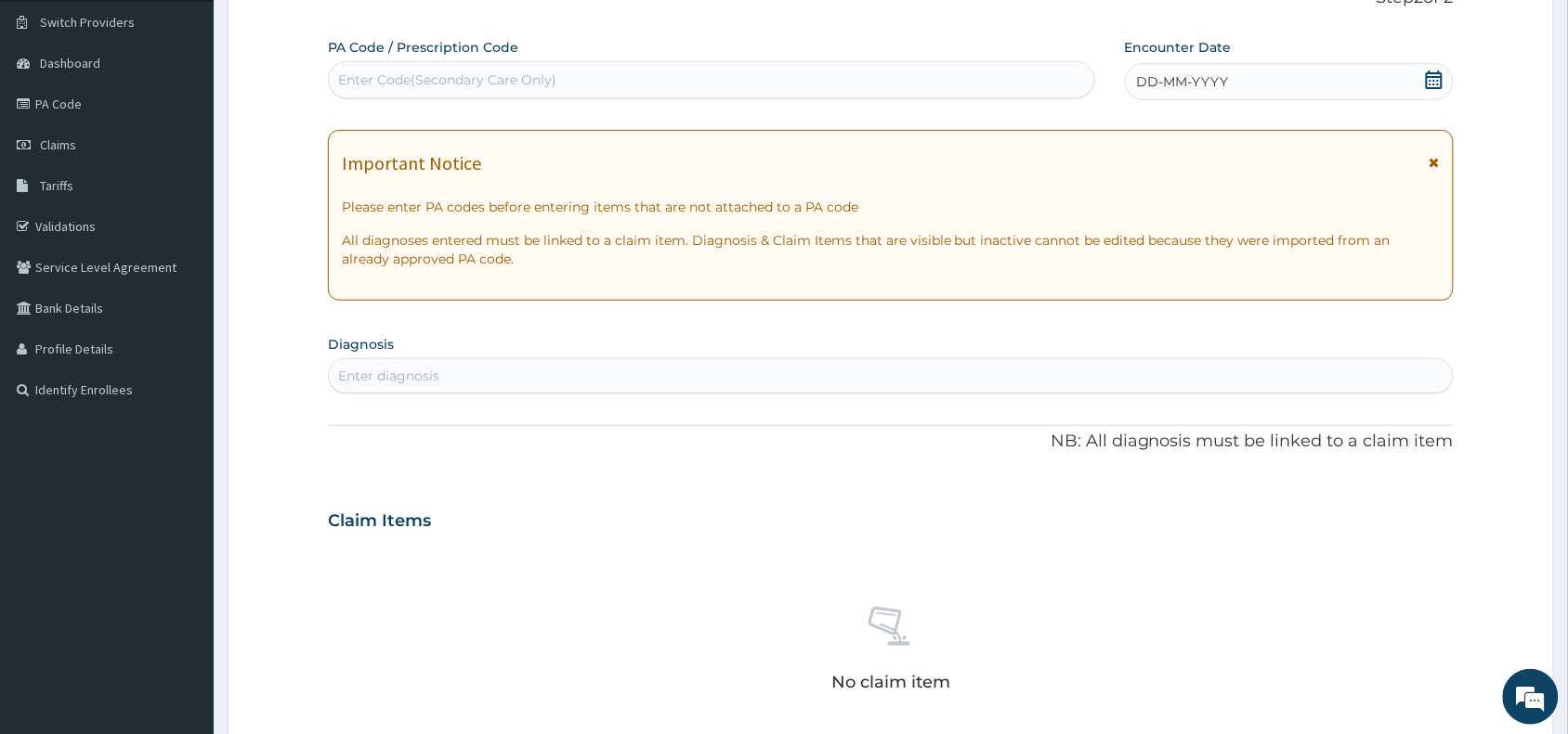
scroll to position [0, 0]
click at [641, 82] on div "Enter Code(Secondary Care Only)" at bounding box center [711, 79] width 766 height 29
paste input "PA/9D2A28"
type input "PA/9D2A28"
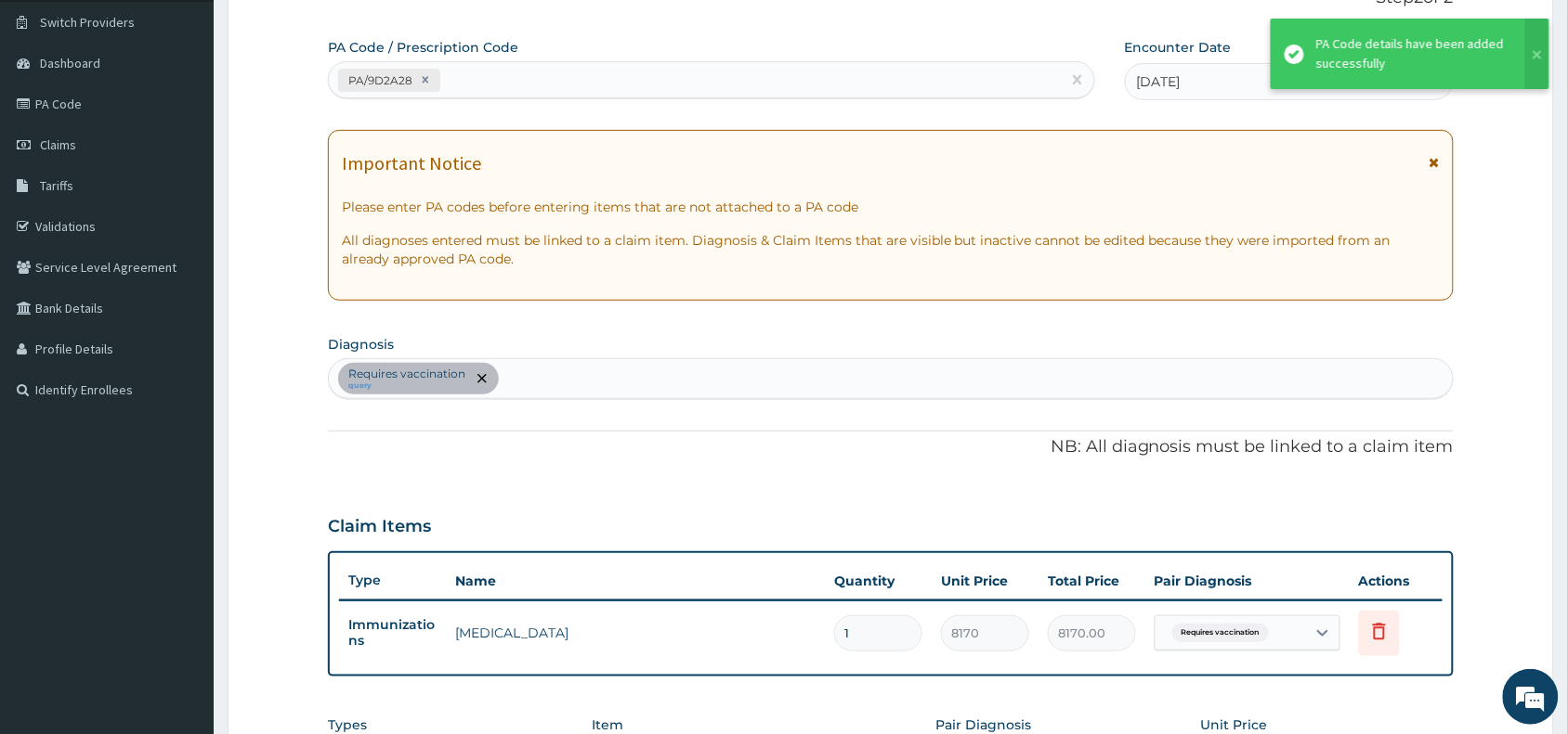
scroll to position [475, 0]
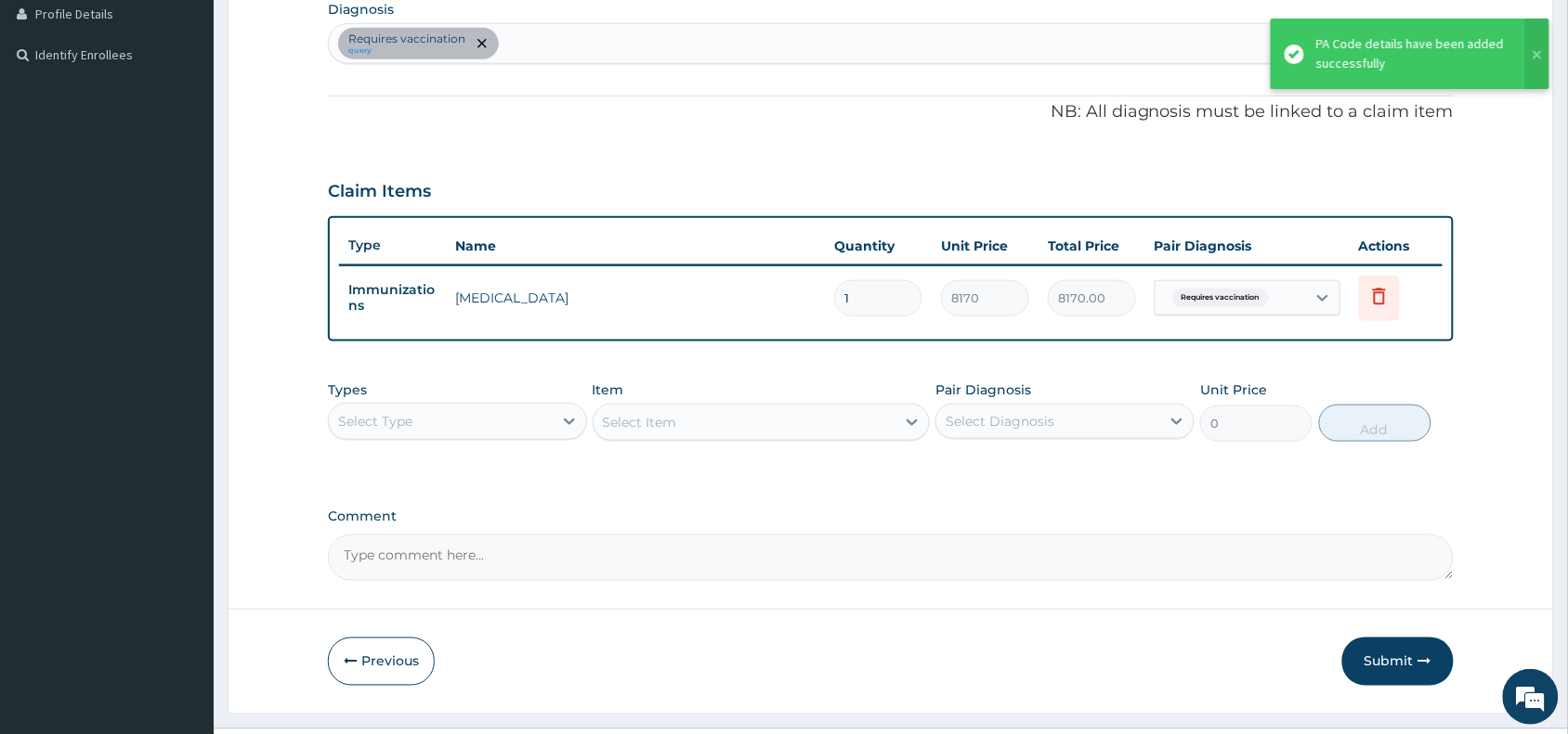
click at [490, 433] on div "Select Type" at bounding box center [440, 421] width 224 height 29
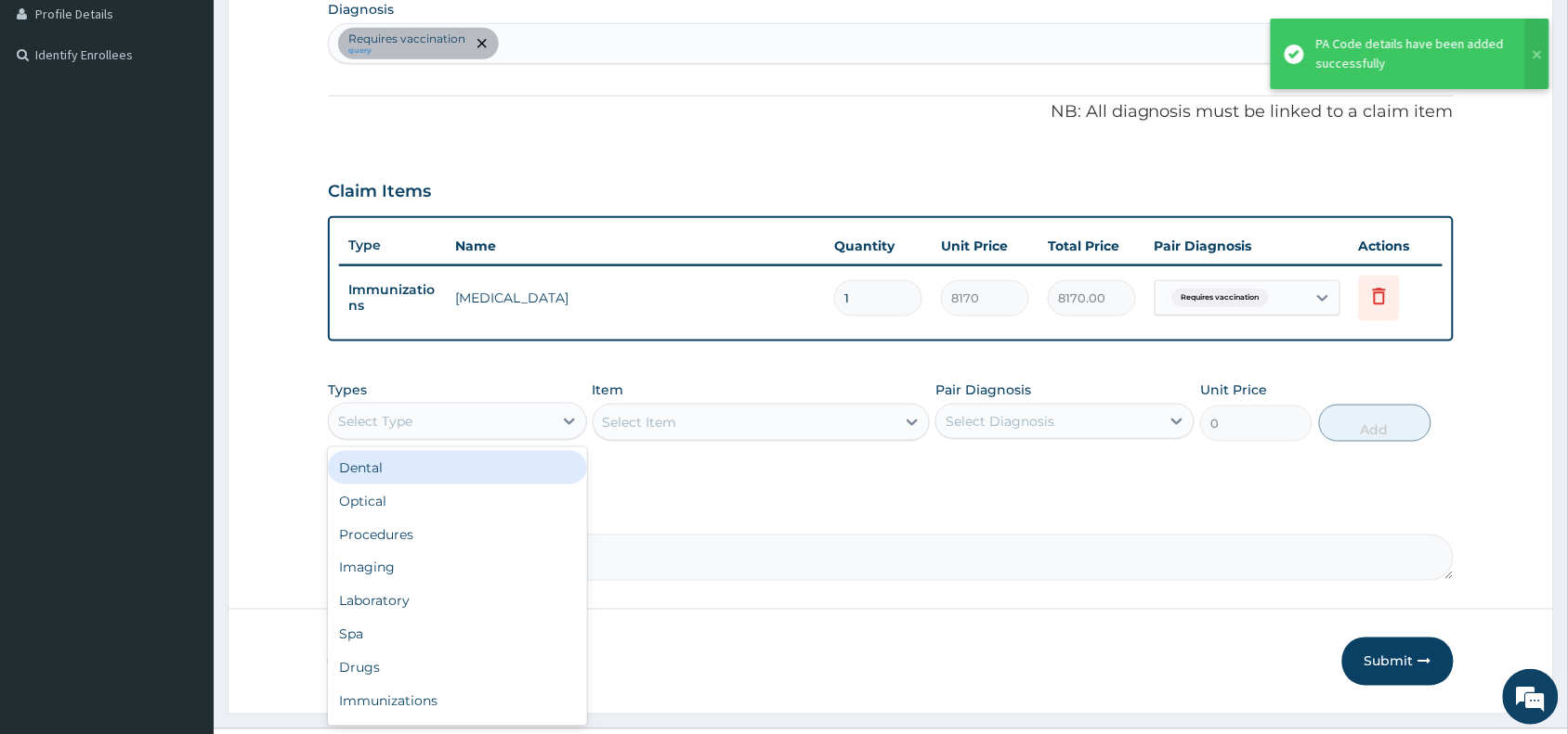
type input "["
type input "o"
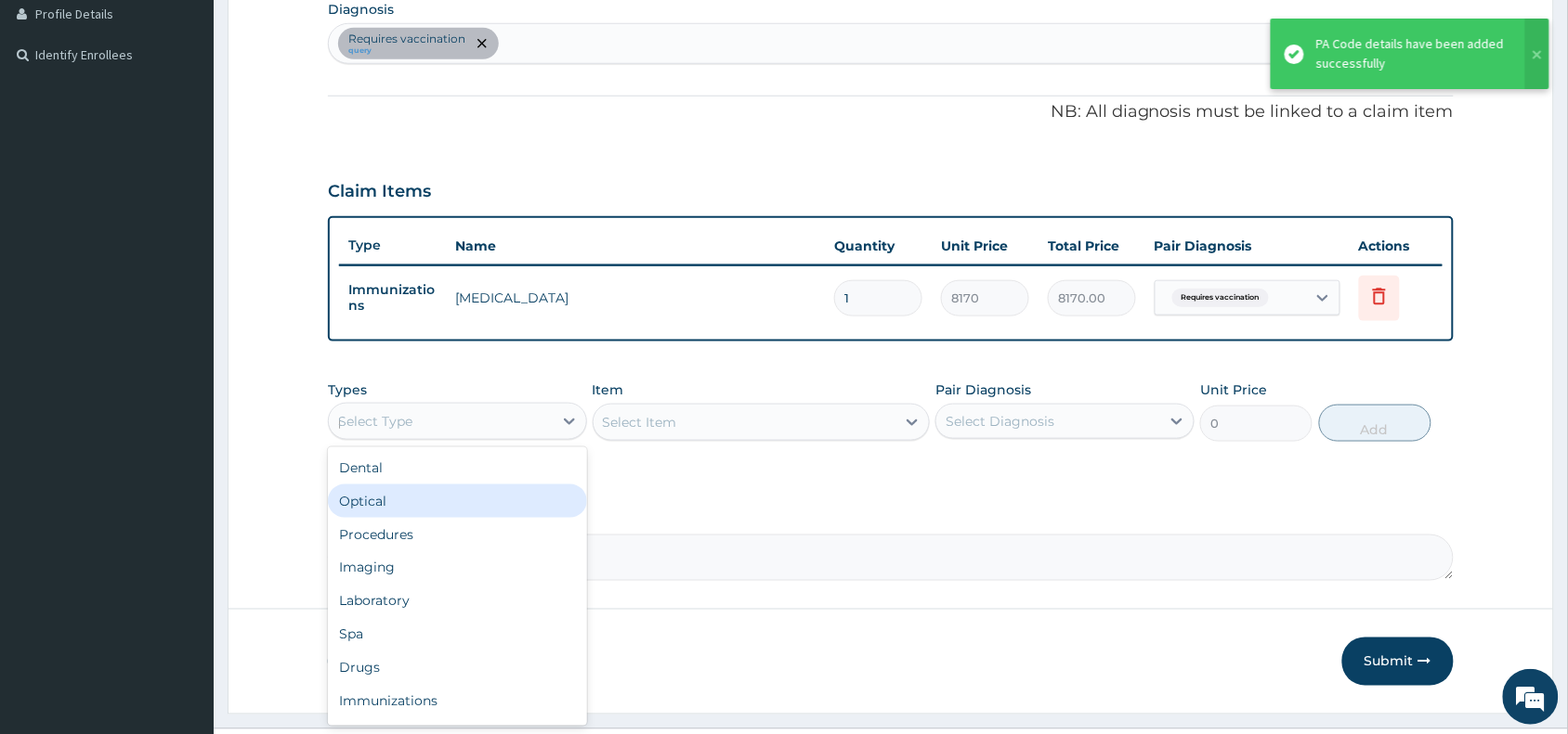
type input "pr"
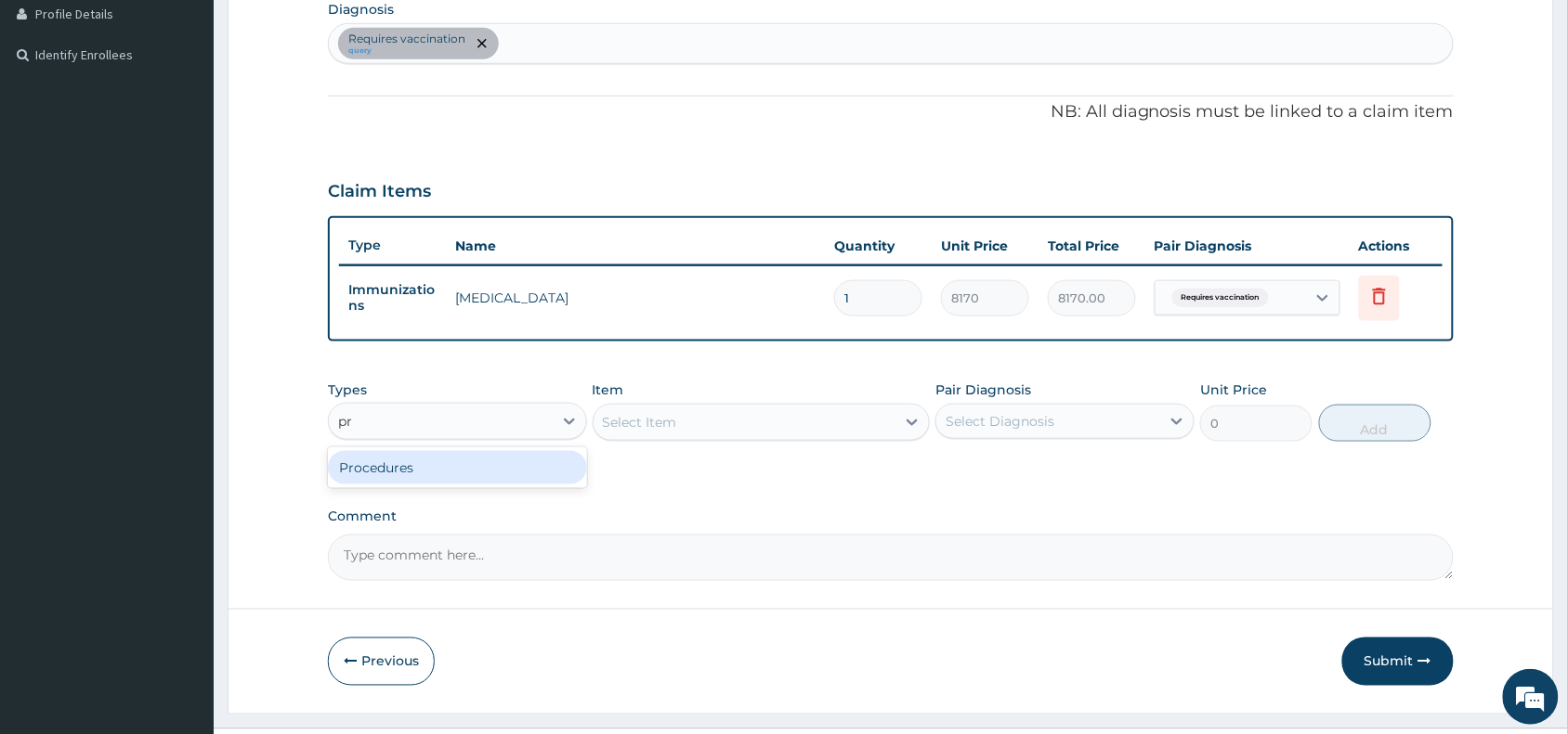
click at [530, 475] on div "Procedures" at bounding box center [457, 467] width 259 height 33
click at [809, 416] on div "Select Item" at bounding box center [762, 422] width 338 height 37
click at [808, 425] on div "Select Item" at bounding box center [745, 422] width 303 height 29
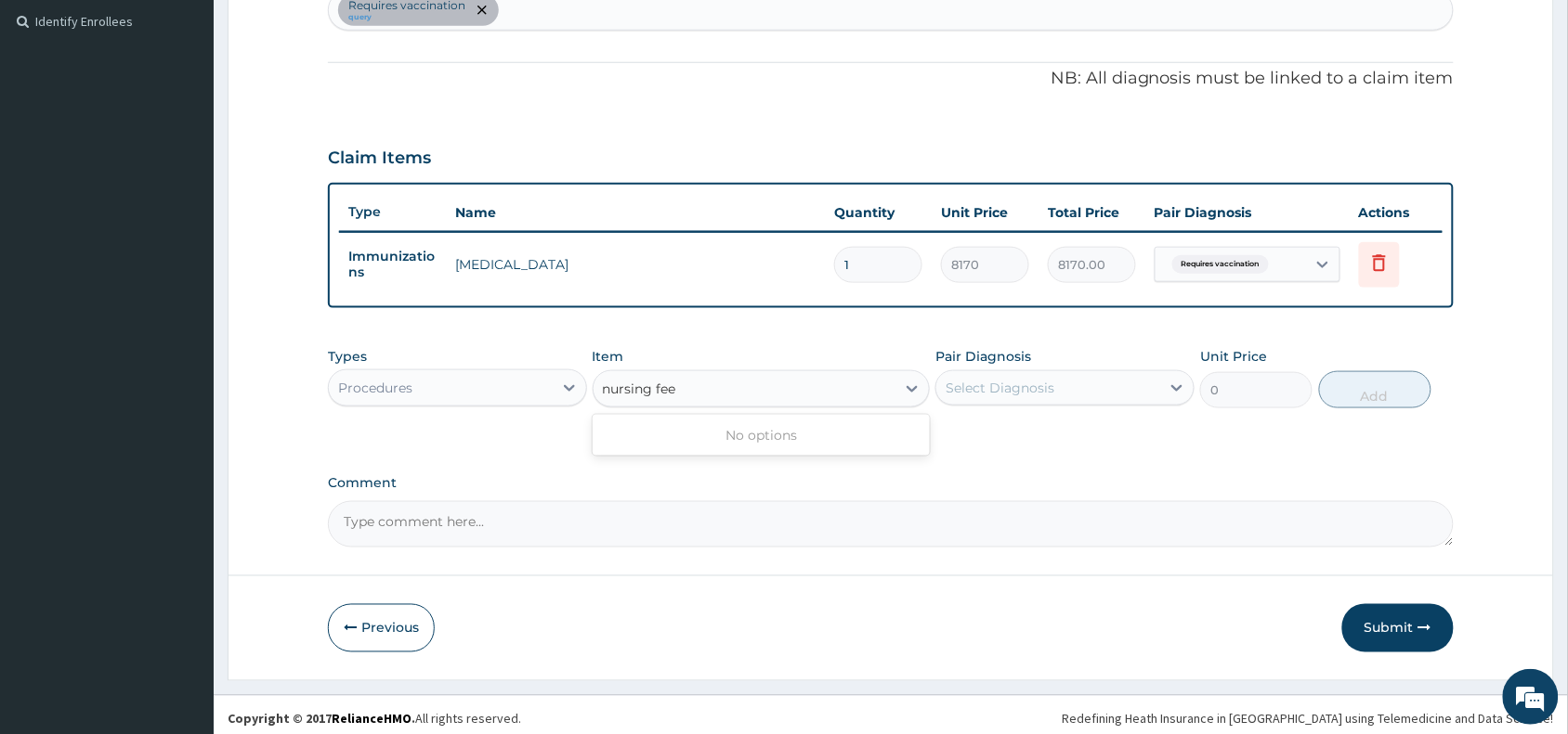
scroll to position [515, 0]
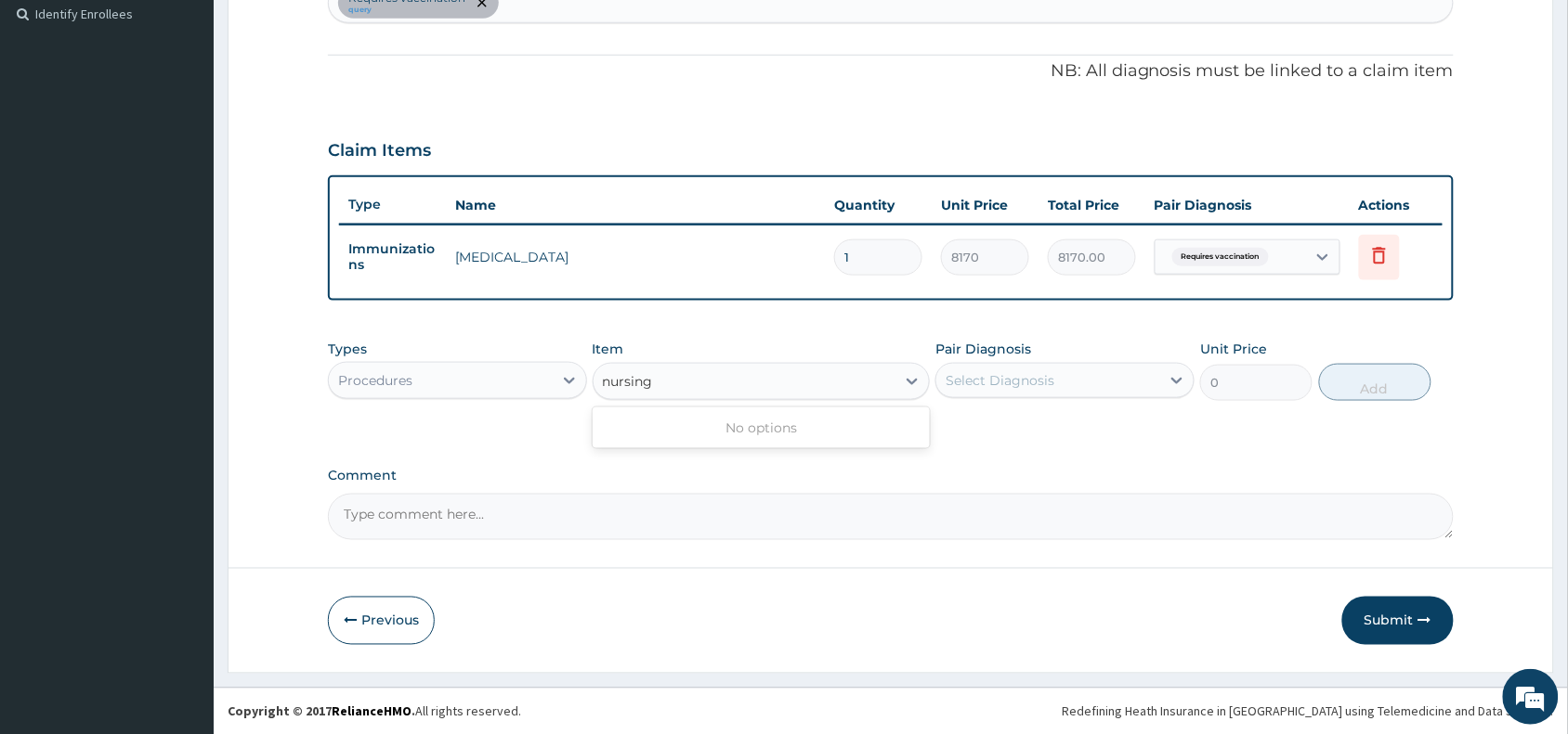
type input "nursing"
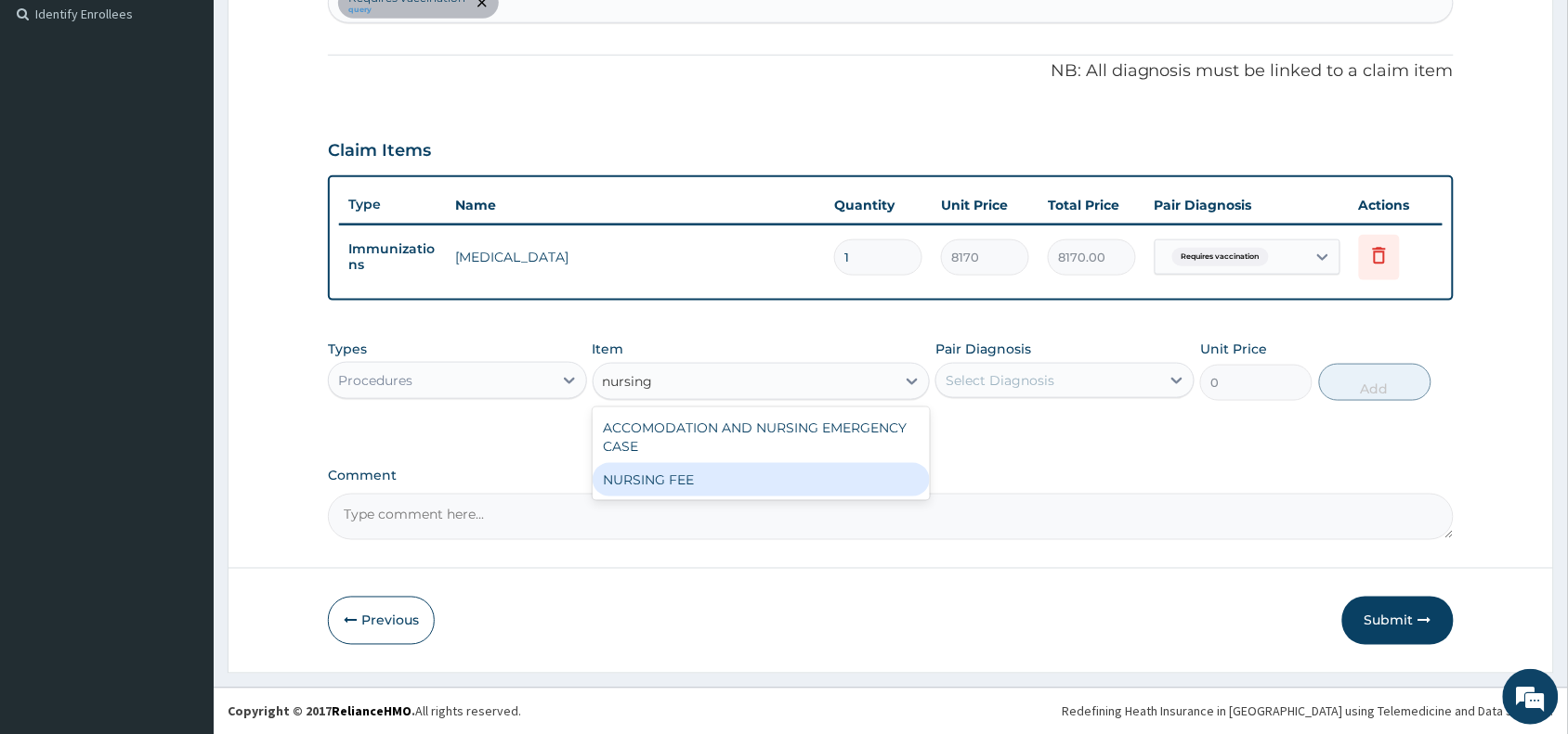
click at [782, 492] on div "NURSING FEE" at bounding box center [762, 479] width 338 height 33
type input "1500"
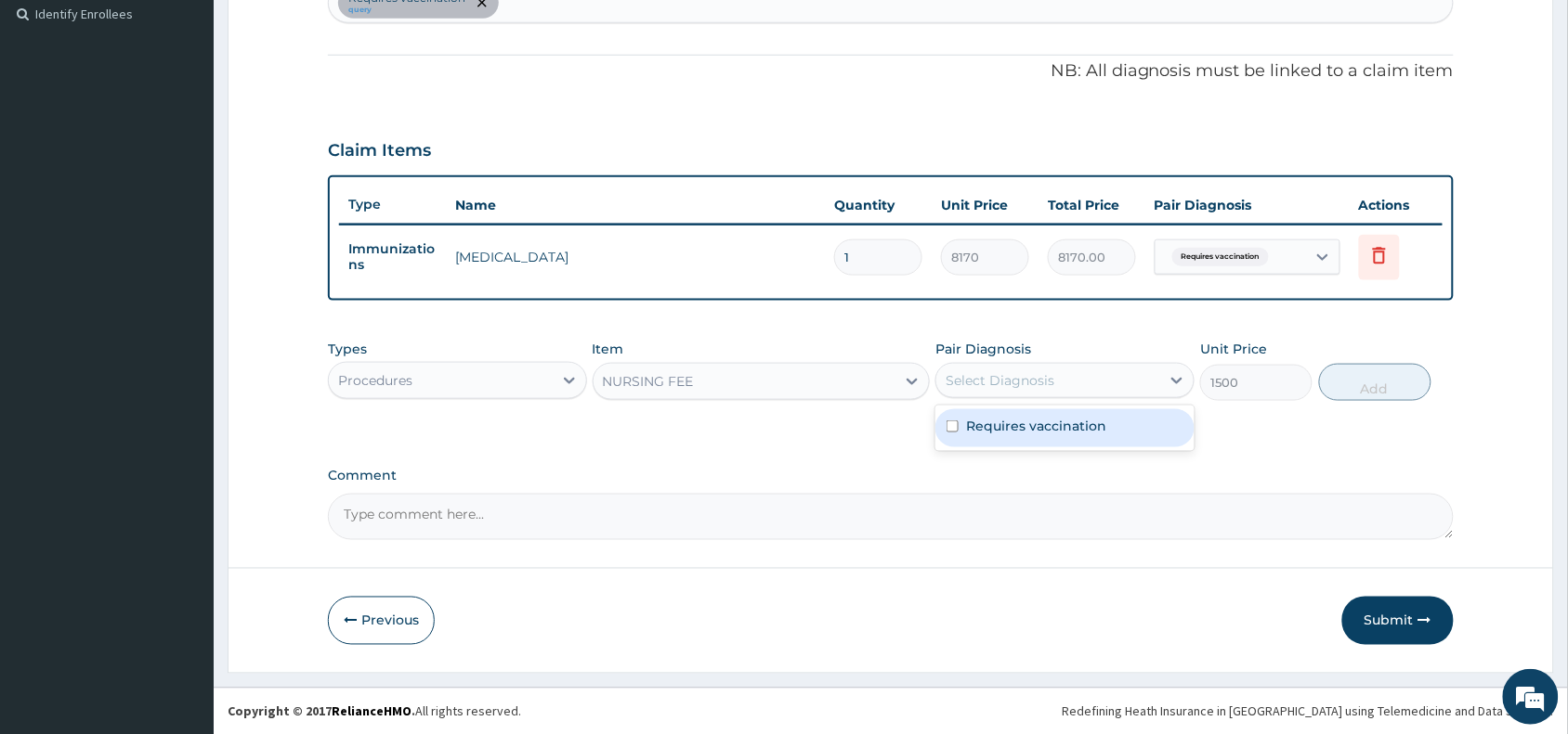
click at [1046, 388] on div "Select Diagnosis" at bounding box center [1048, 380] width 224 height 29
click at [1050, 434] on div "Requires vaccination" at bounding box center [1065, 428] width 259 height 38
checkbox input "true"
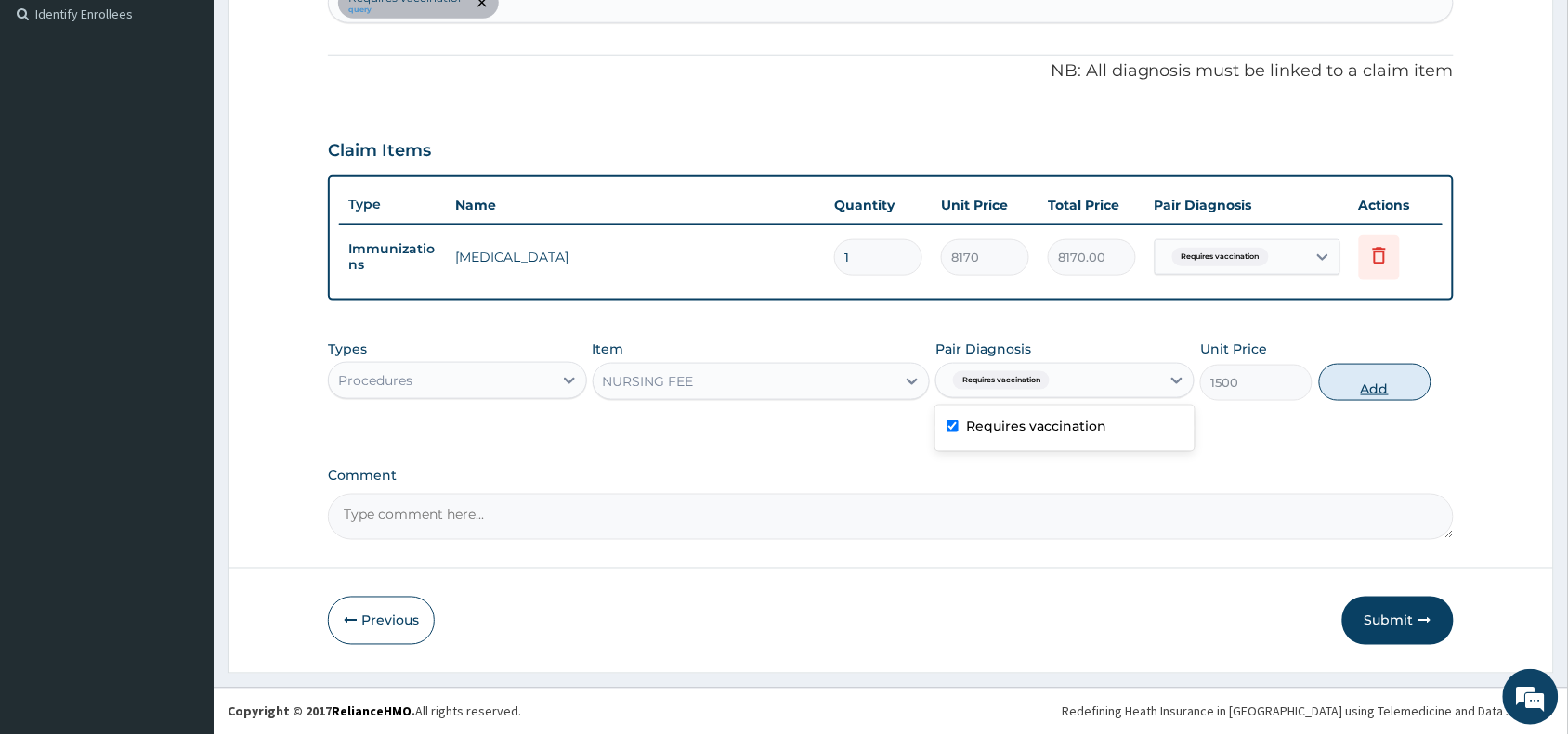
click at [1374, 387] on button "Add" at bounding box center [1374, 382] width 112 height 37
type input "0"
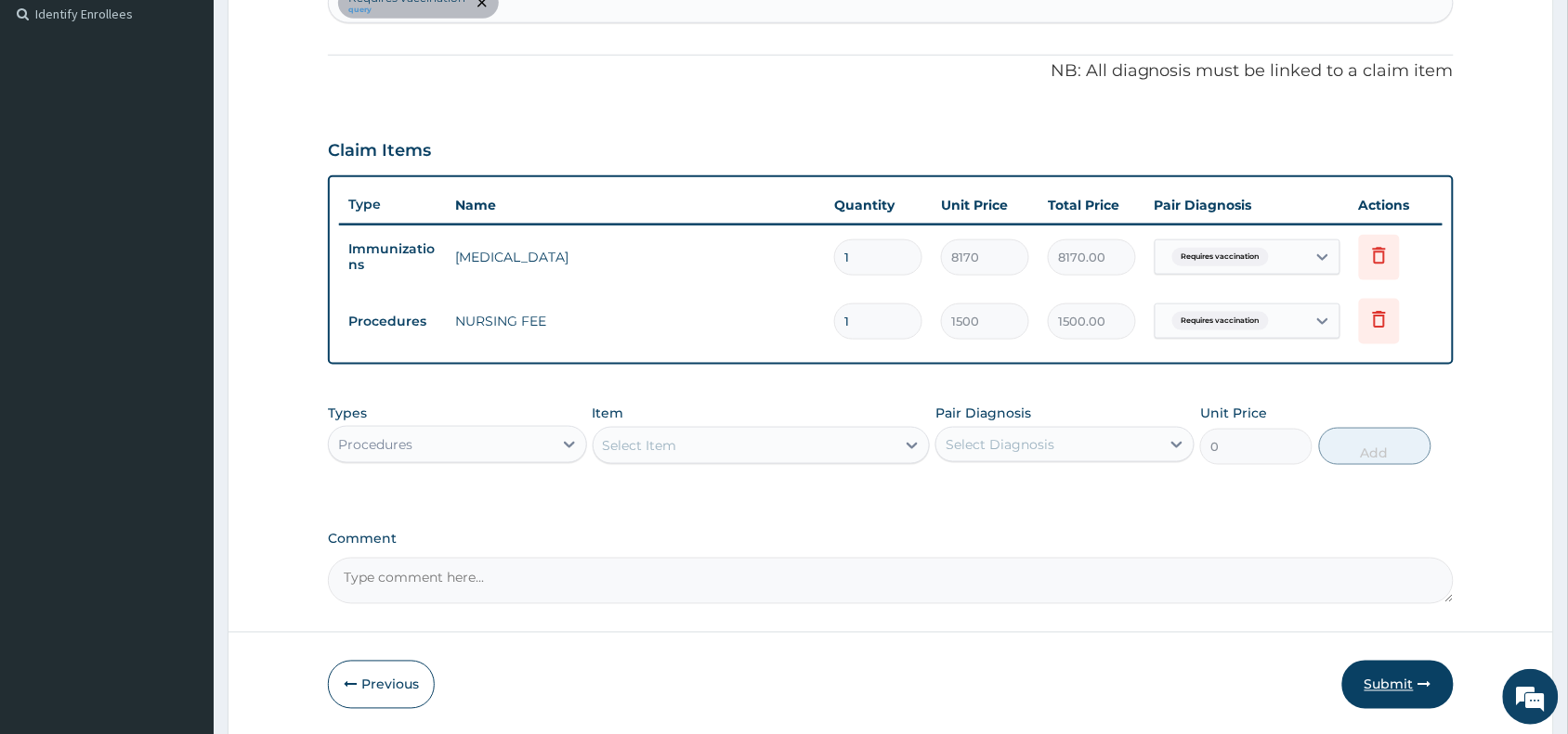
click at [1403, 689] on button "Submit" at bounding box center [1398, 685] width 111 height 48
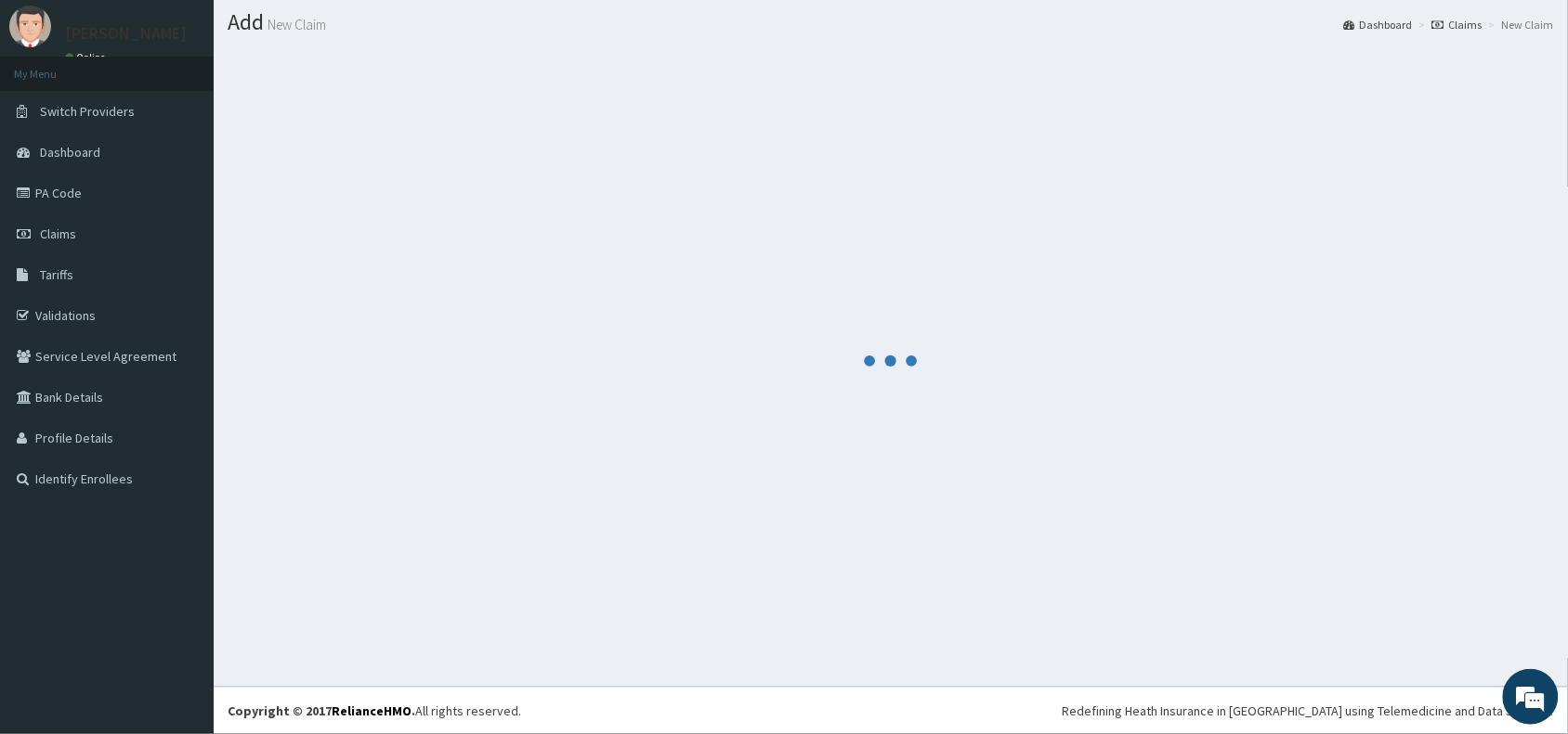
scroll to position [49, 0]
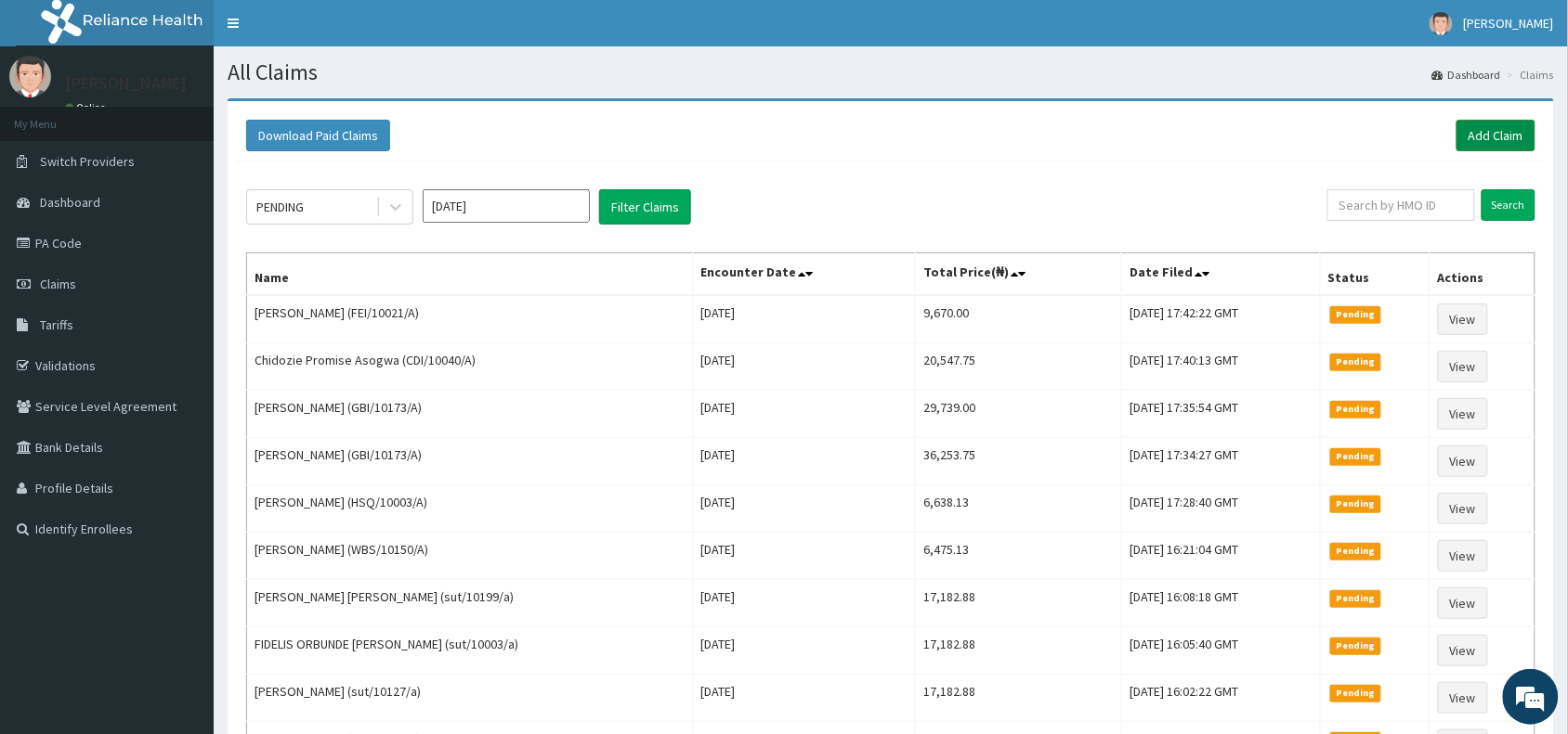
click at [1483, 136] on link "Add Claim" at bounding box center [1496, 135] width 79 height 31
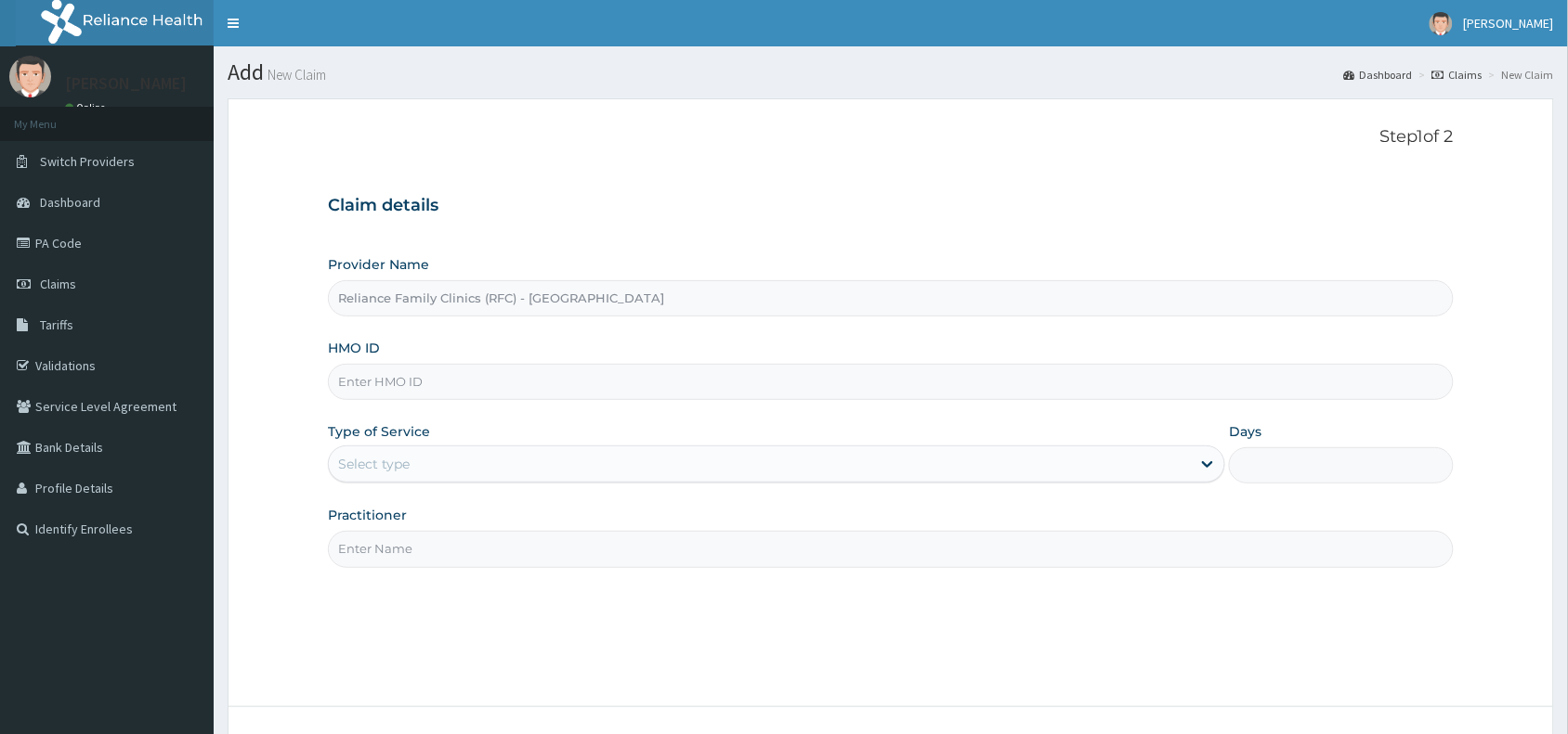
type input "Reliance Family Clinics (RFC) - [GEOGRAPHIC_DATA]"
click at [520, 368] on input "HMO ID" at bounding box center [890, 382] width 1125 height 36
paste input "FMI/10082/B"
type input "FMI/10082/B"
click at [433, 479] on div "Select type" at bounding box center [759, 463] width 862 height 29
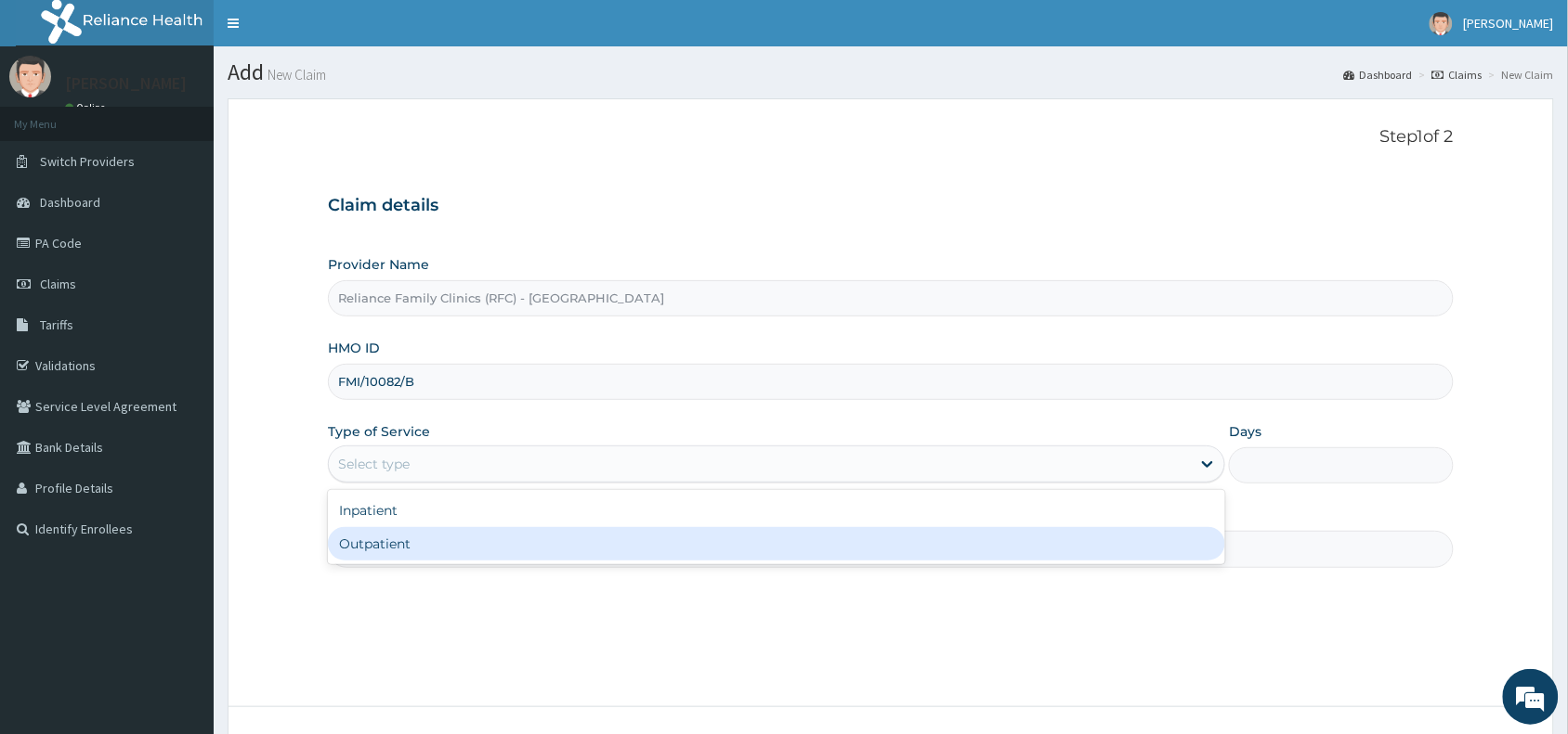
click at [456, 546] on div "Outpatient" at bounding box center [776, 543] width 897 height 33
type input "1"
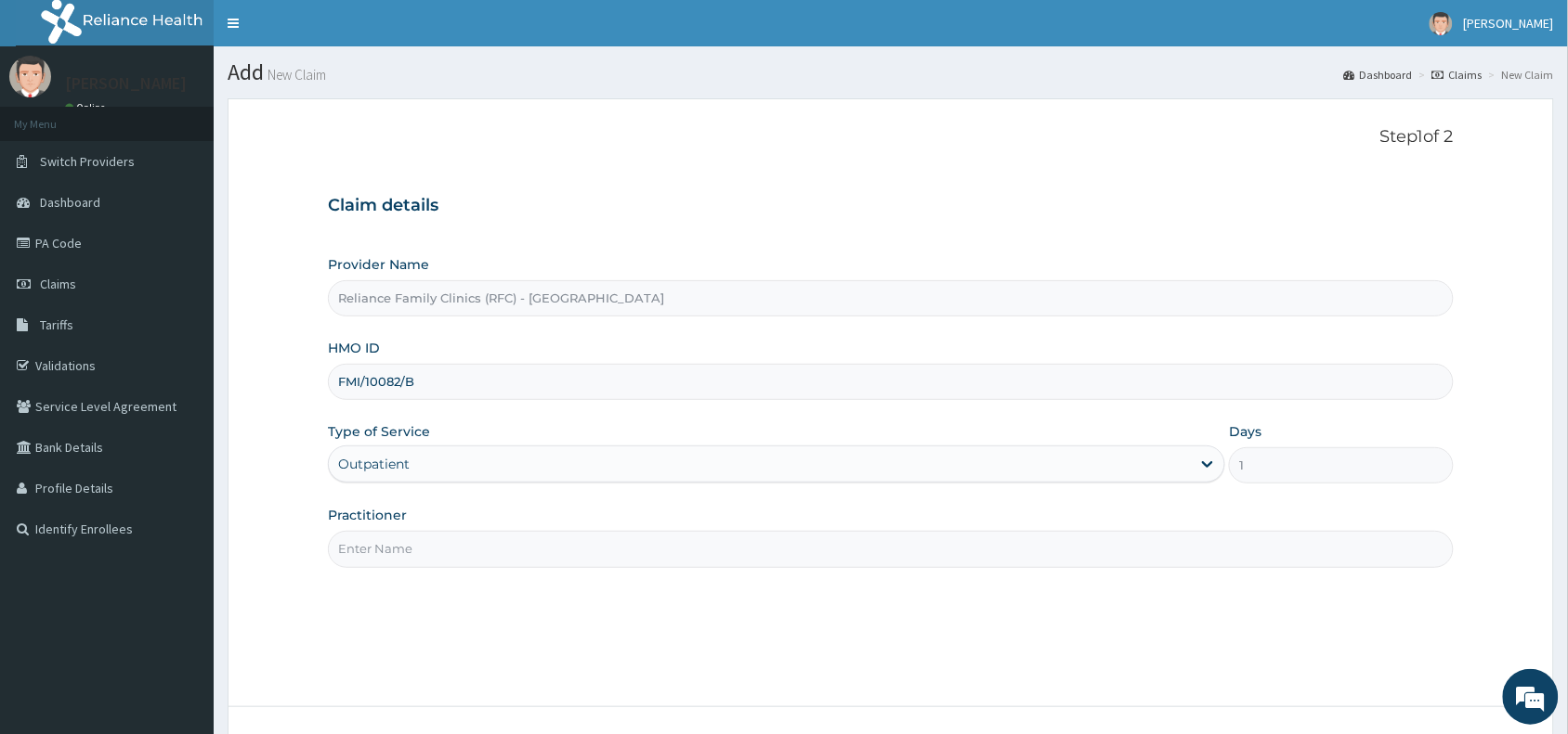
click at [456, 546] on input "Practitioner" at bounding box center [890, 549] width 1125 height 36
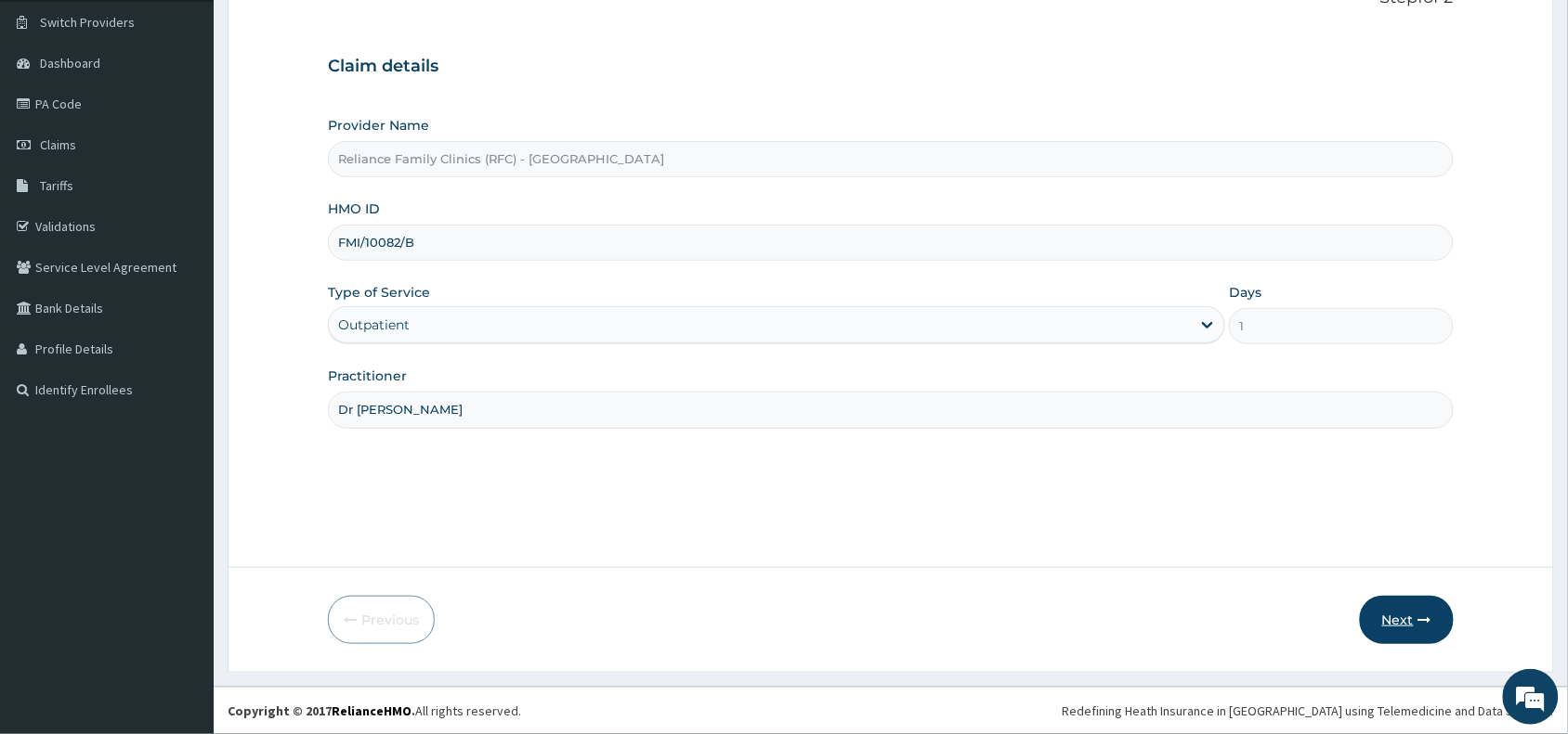
type input "Dr Wini"
click at [1408, 608] on button "Next" at bounding box center [1406, 620] width 93 height 48
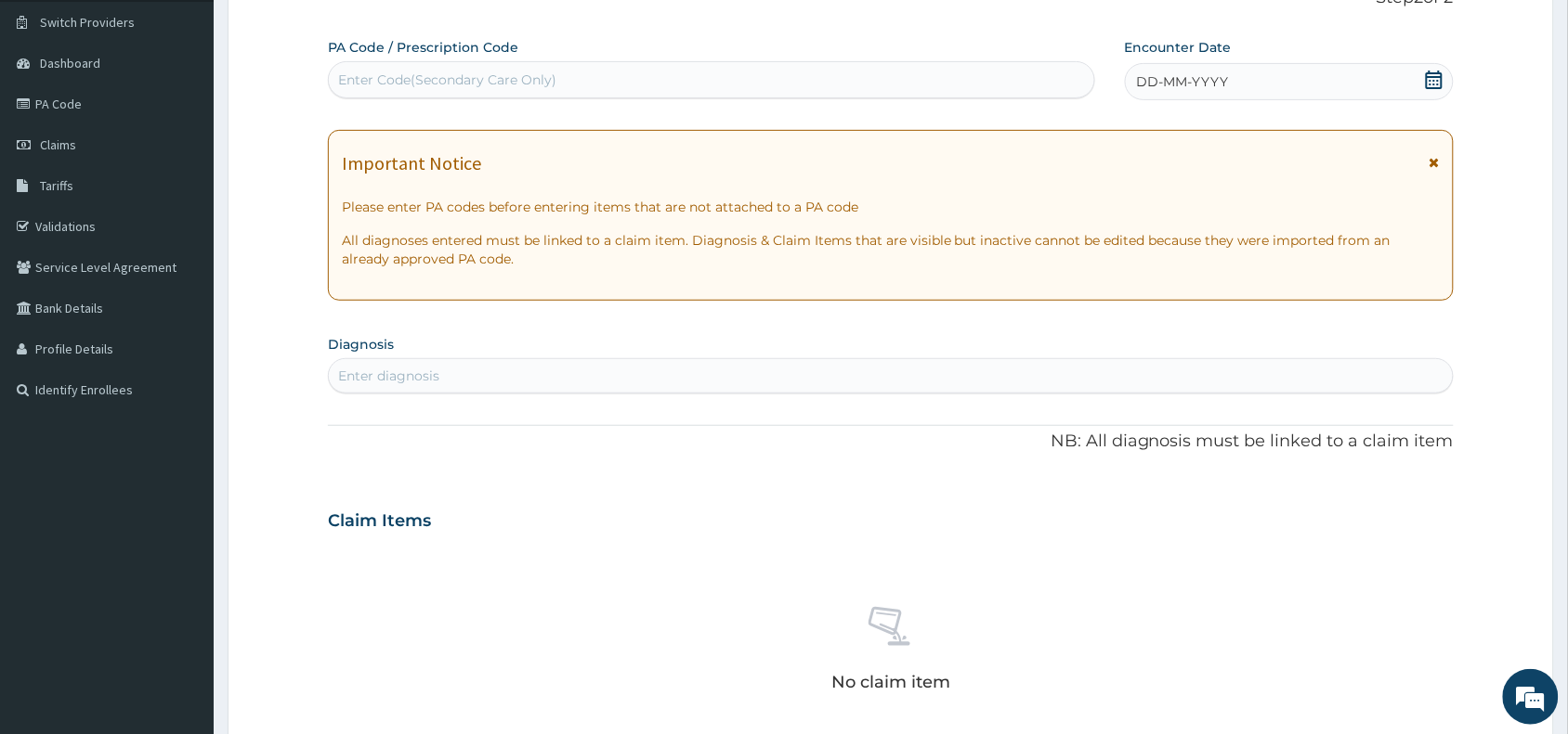
click at [639, 85] on div "Enter Code(Secondary Care Only)" at bounding box center [711, 79] width 766 height 29
paste input "PA/A76C8F"
type input "PA/A76C8F"
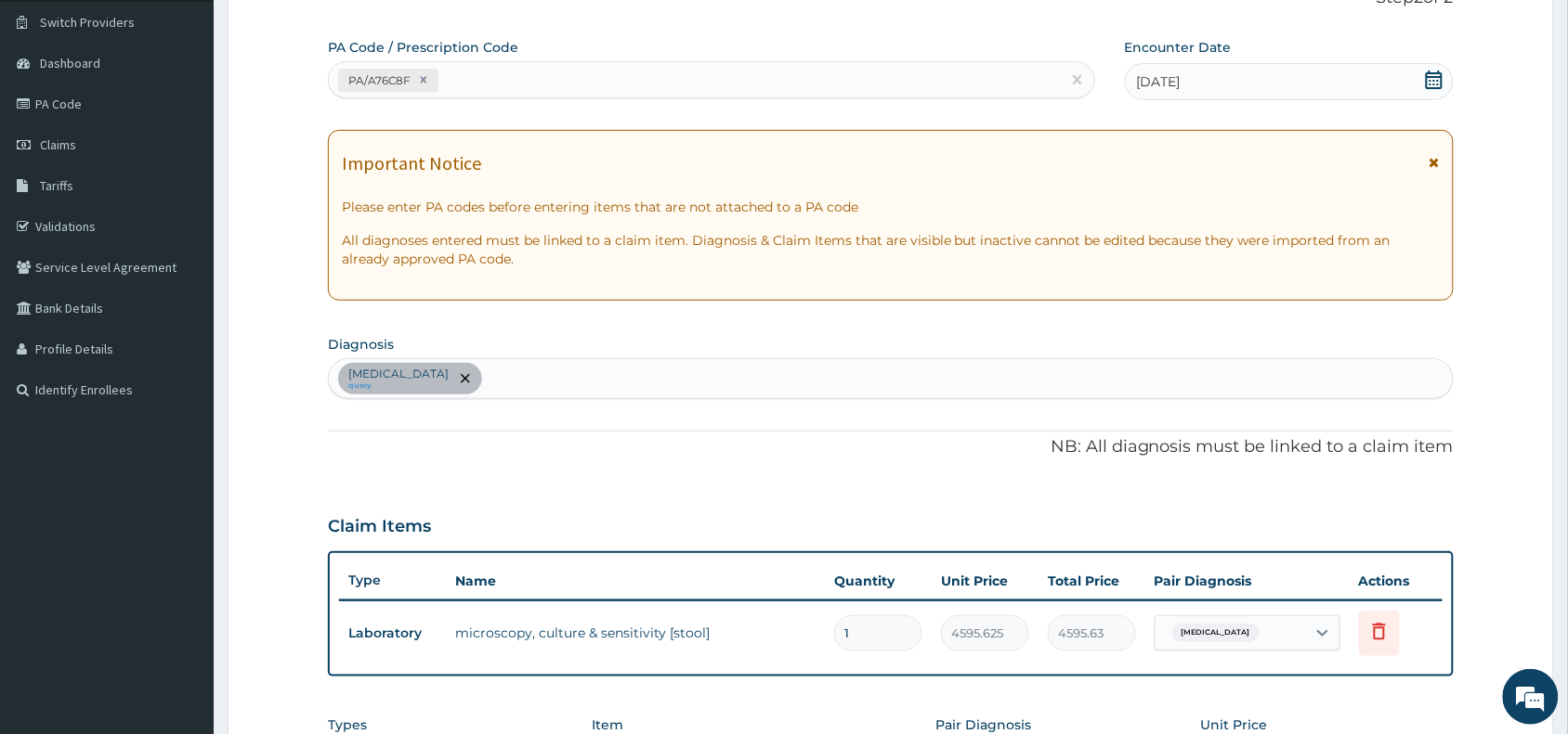
drag, startPoint x: 668, startPoint y: 406, endPoint x: 662, endPoint y: 381, distance: 25.7
click at [666, 396] on div "PA Code / Prescription Code PA/A76C8F Encounter Date 11-08-2025 Important Notic…" at bounding box center [890, 476] width 1125 height 878
click at [662, 381] on div "Typhoid fever query" at bounding box center [890, 378] width 1123 height 39
type input "malaria"
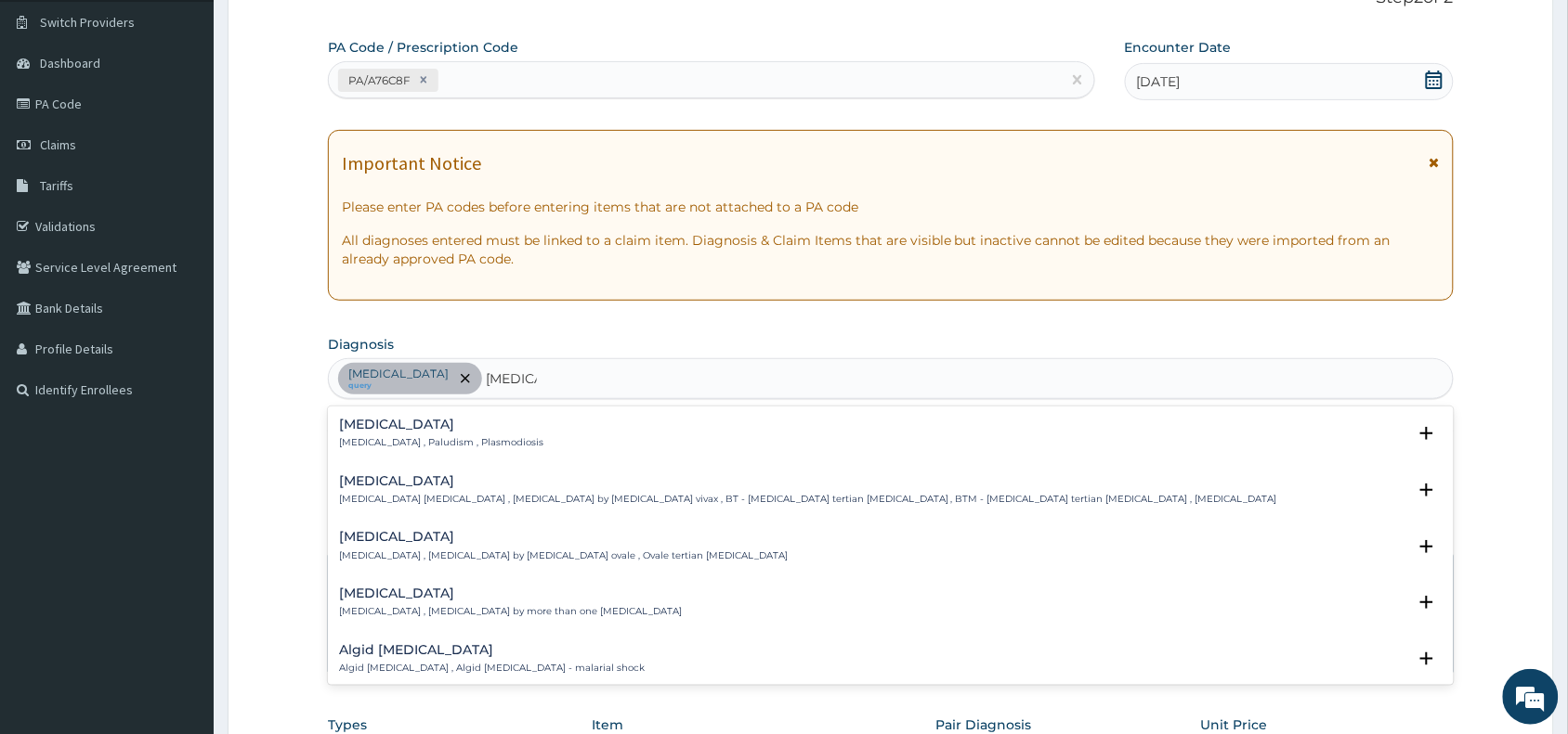
click at [336, 433] on div "Malaria Malaria , Paludism , Plasmodiosis Select Status Query Query covers susp…" at bounding box center [890, 439] width 1125 height 57
click at [386, 443] on p "Malaria , Paludism , Plasmodiosis" at bounding box center [441, 442] width 204 height 13
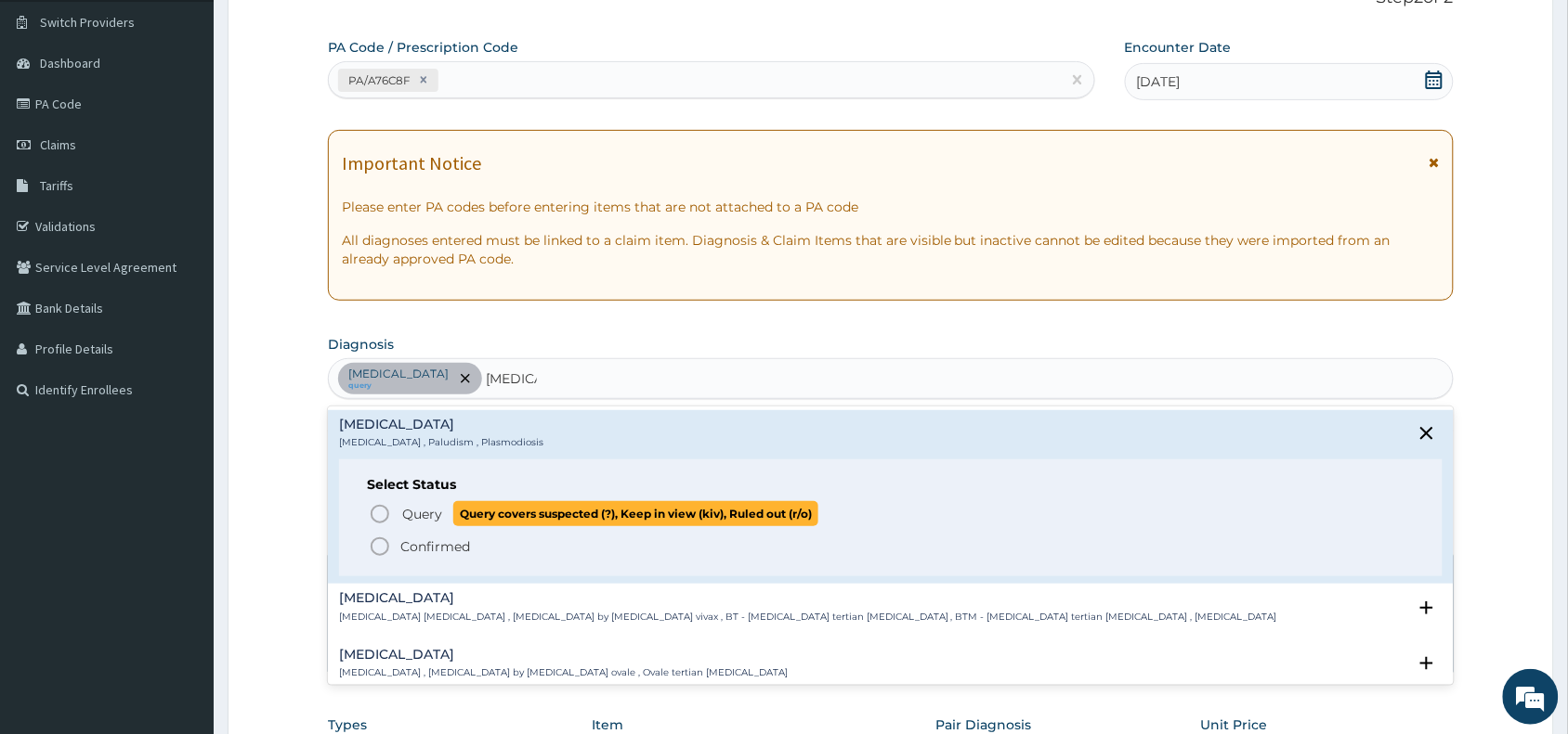
click at [377, 527] on div "Query Query covers suspected (?), Keep in view (kiv), Ruled out (r/o) Confirmed" at bounding box center [891, 529] width 1048 height 57
click at [416, 511] on span "Query" at bounding box center [422, 514] width 40 height 19
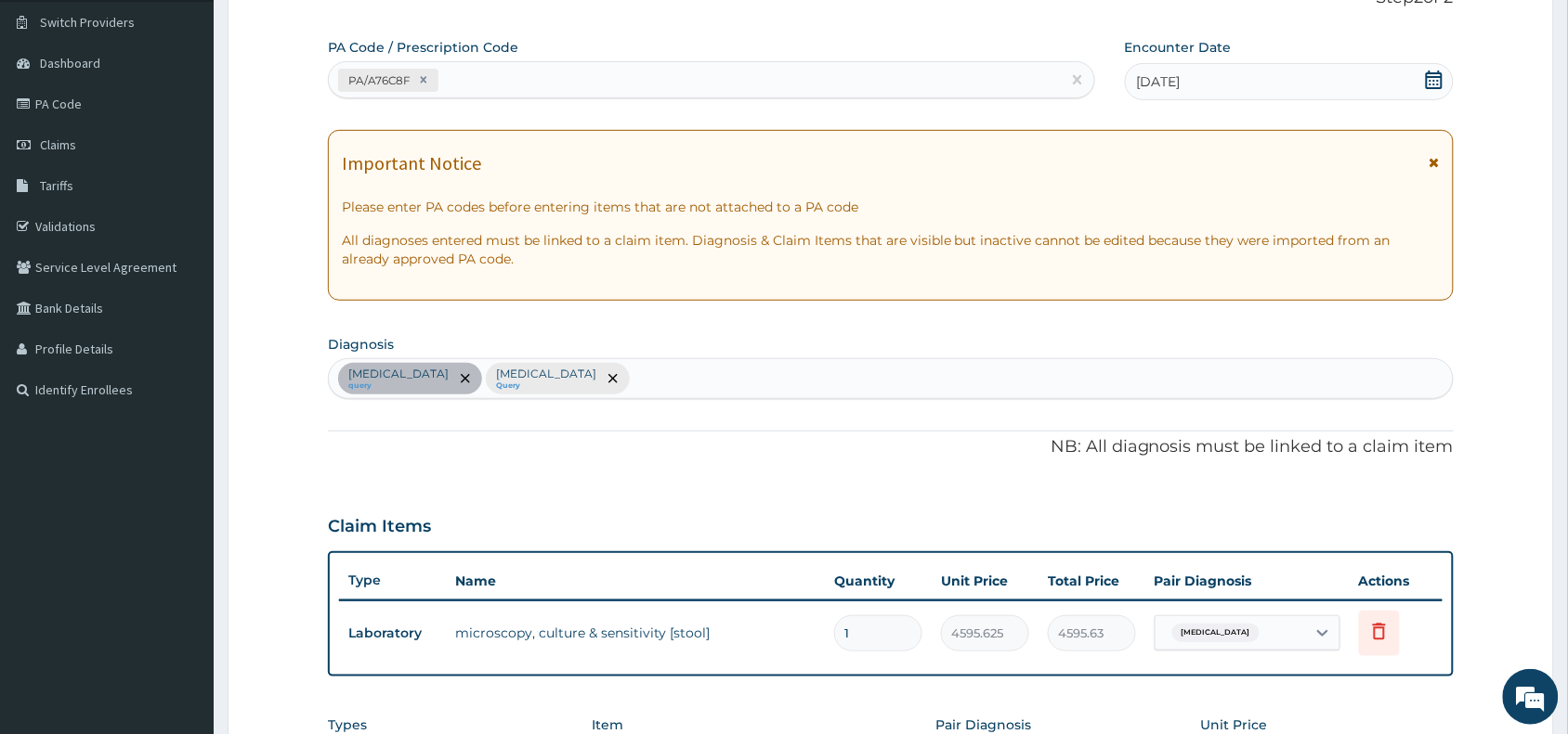
scroll to position [515, 0]
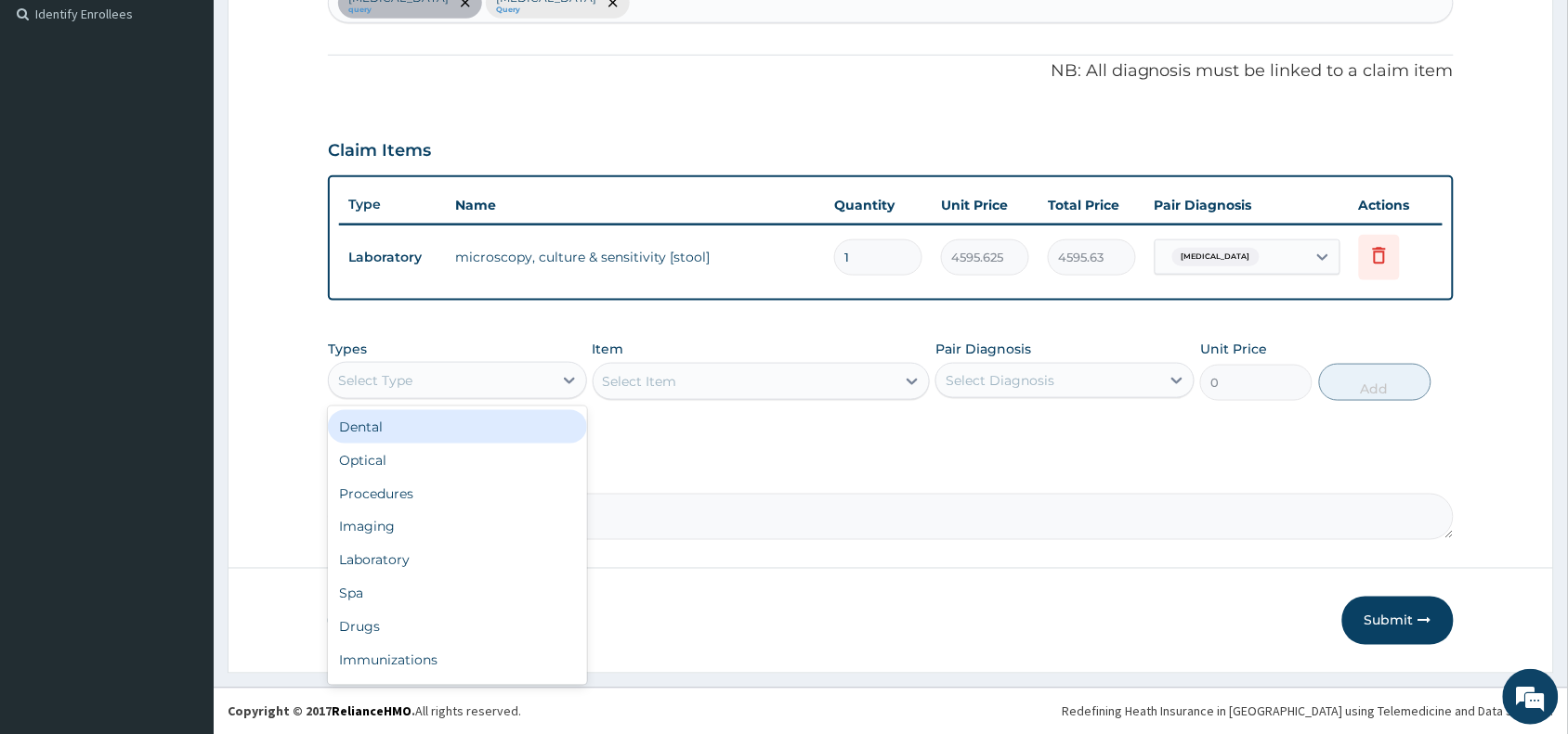
click at [499, 372] on div "Select Type" at bounding box center [440, 380] width 224 height 29
type input "la"
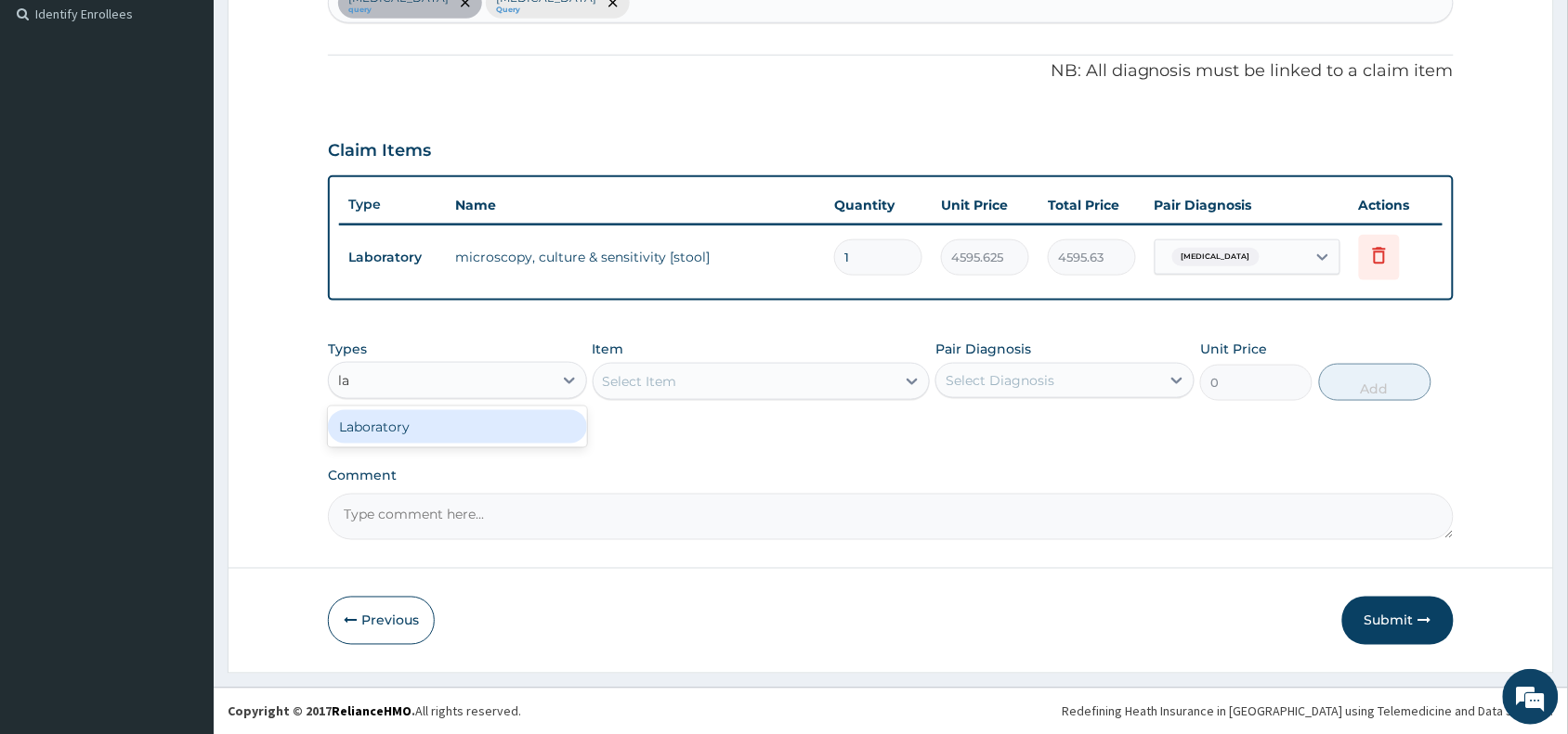
click at [539, 419] on div "Laboratory" at bounding box center [457, 426] width 259 height 33
click at [814, 378] on div "Select Item" at bounding box center [762, 381] width 338 height 37
click at [814, 378] on div "Select Item" at bounding box center [745, 381] width 303 height 29
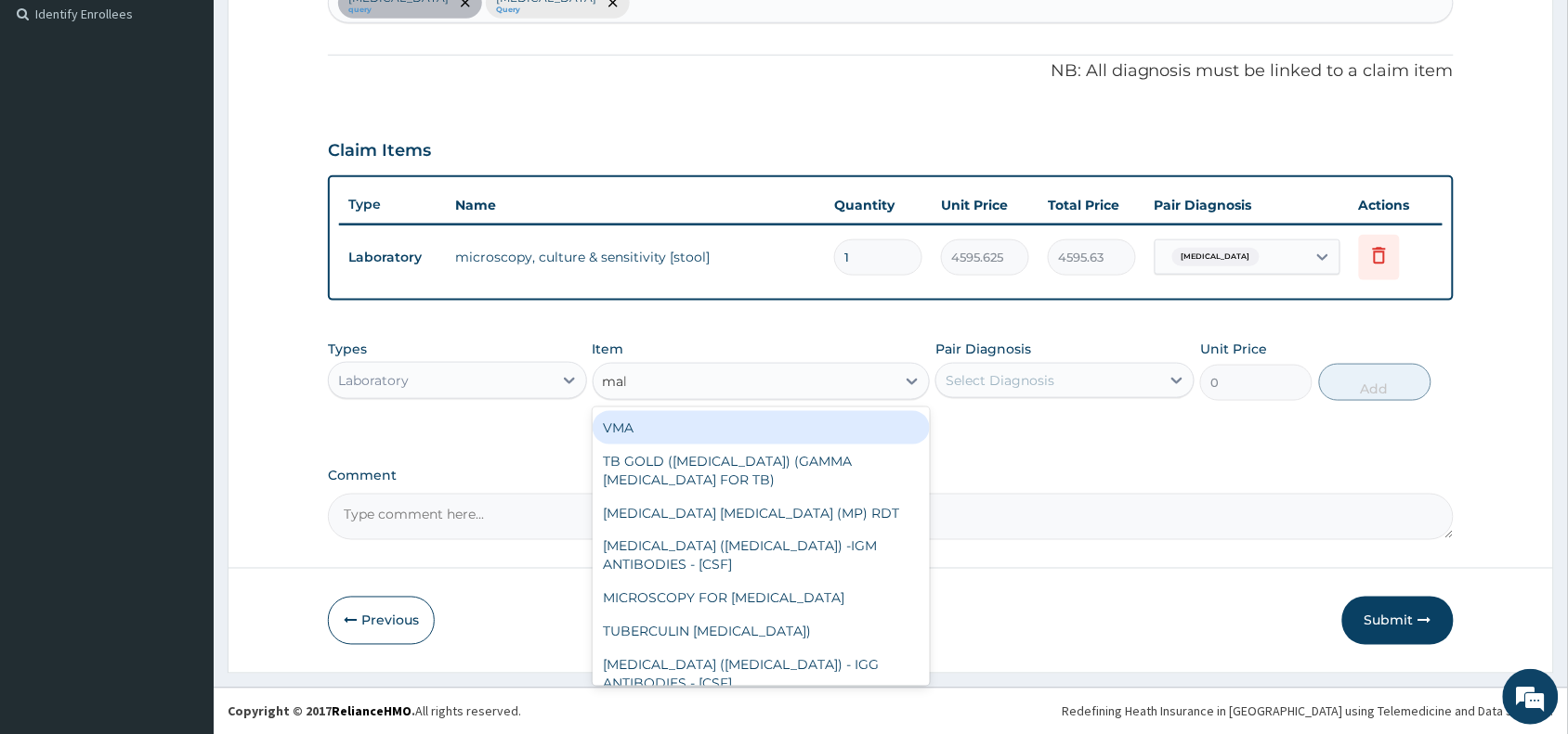
type input "mala"
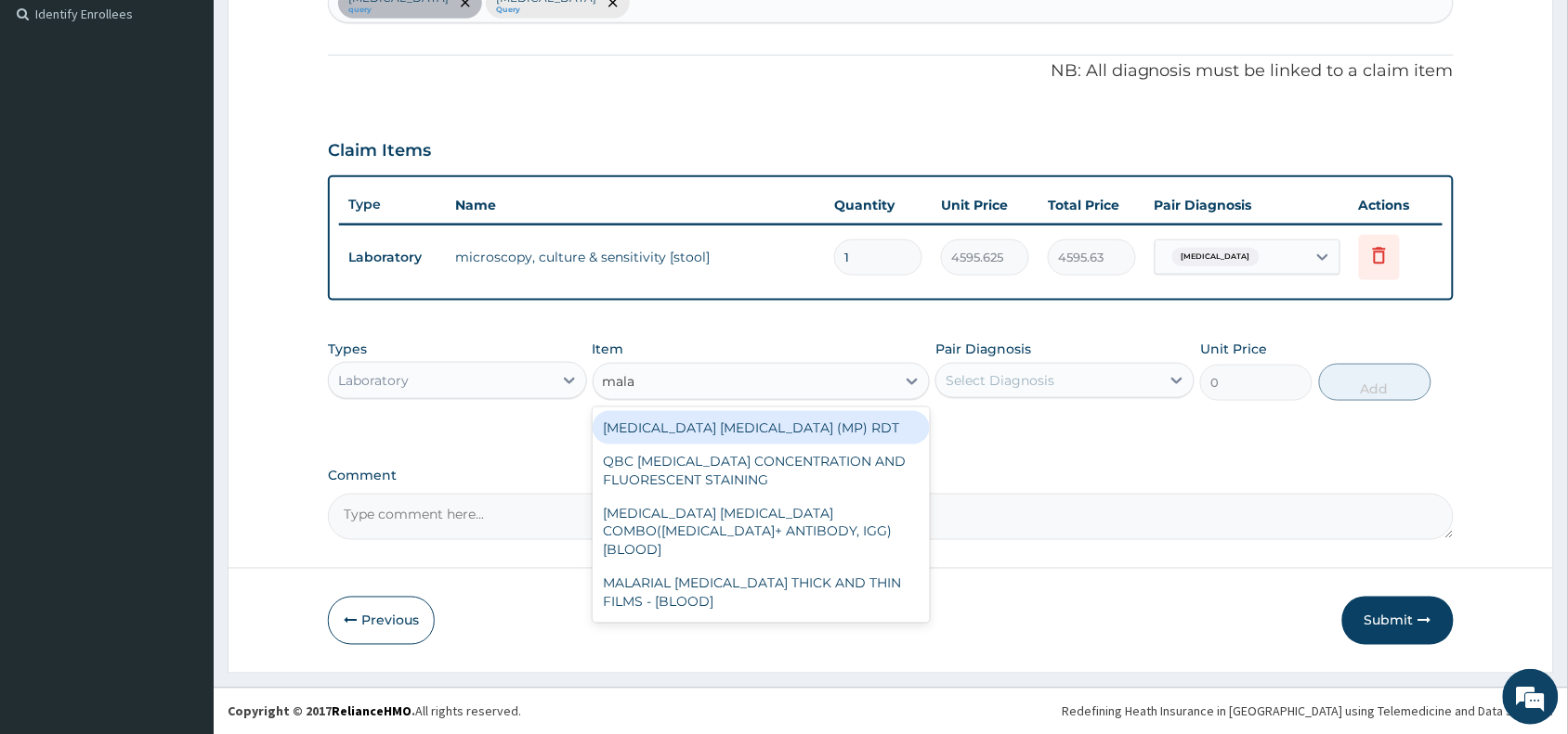
click at [811, 415] on div "MALARIA PARASITE (MP) RDT" at bounding box center [762, 427] width 338 height 33
type input "1531.875"
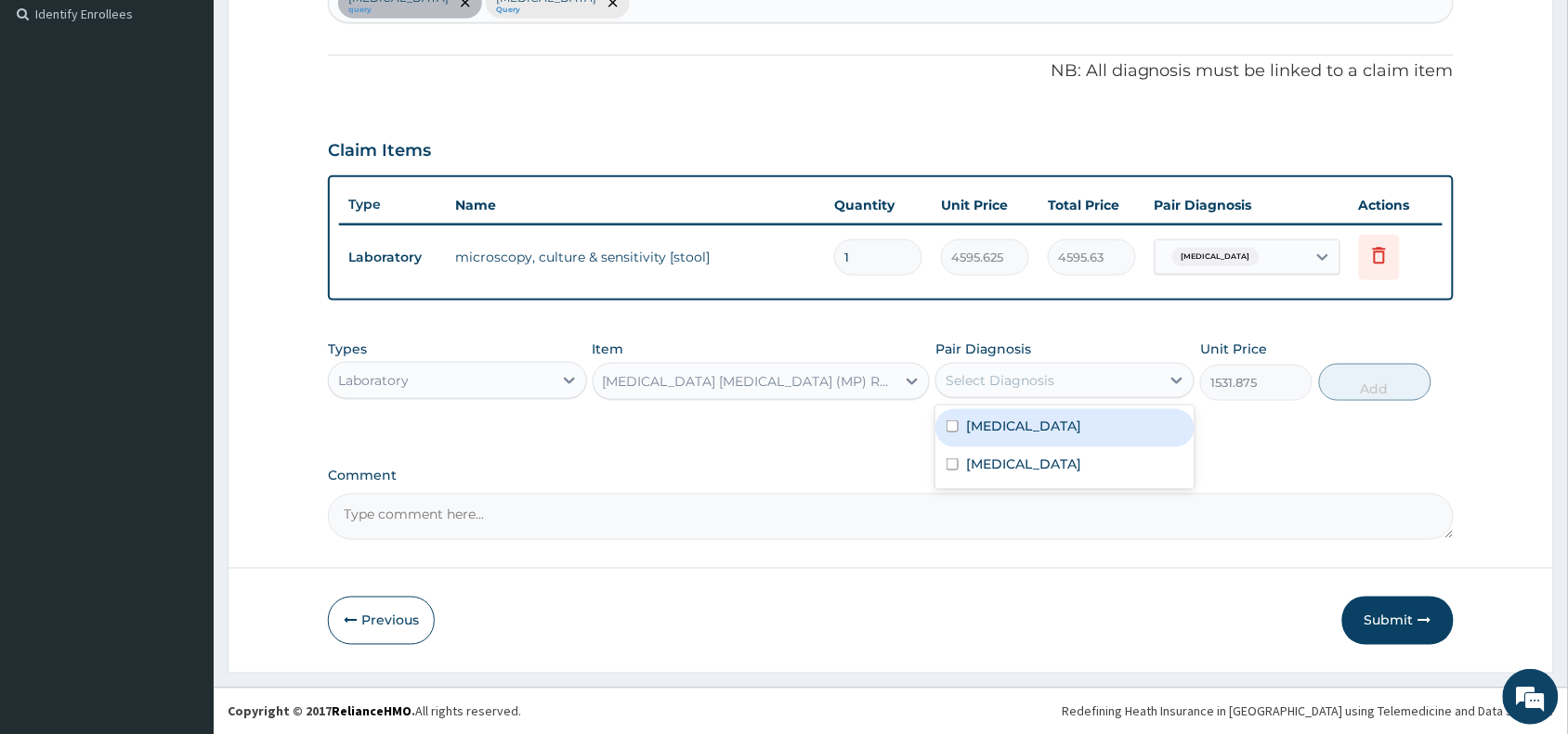
click at [1066, 370] on div "Select Diagnosis" at bounding box center [1048, 380] width 224 height 29
click at [1074, 470] on div "Malaria" at bounding box center [1065, 466] width 259 height 38
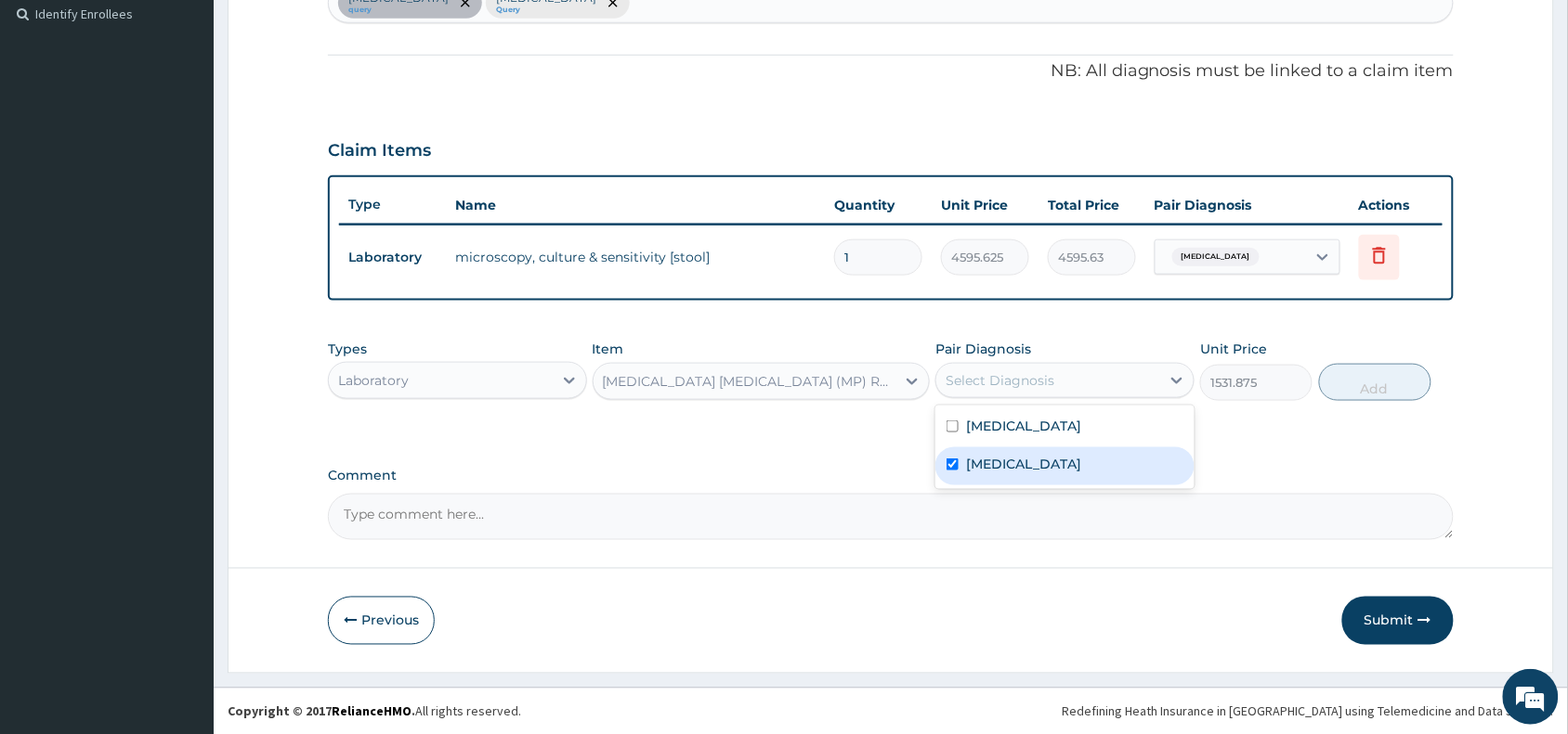
checkbox input "true"
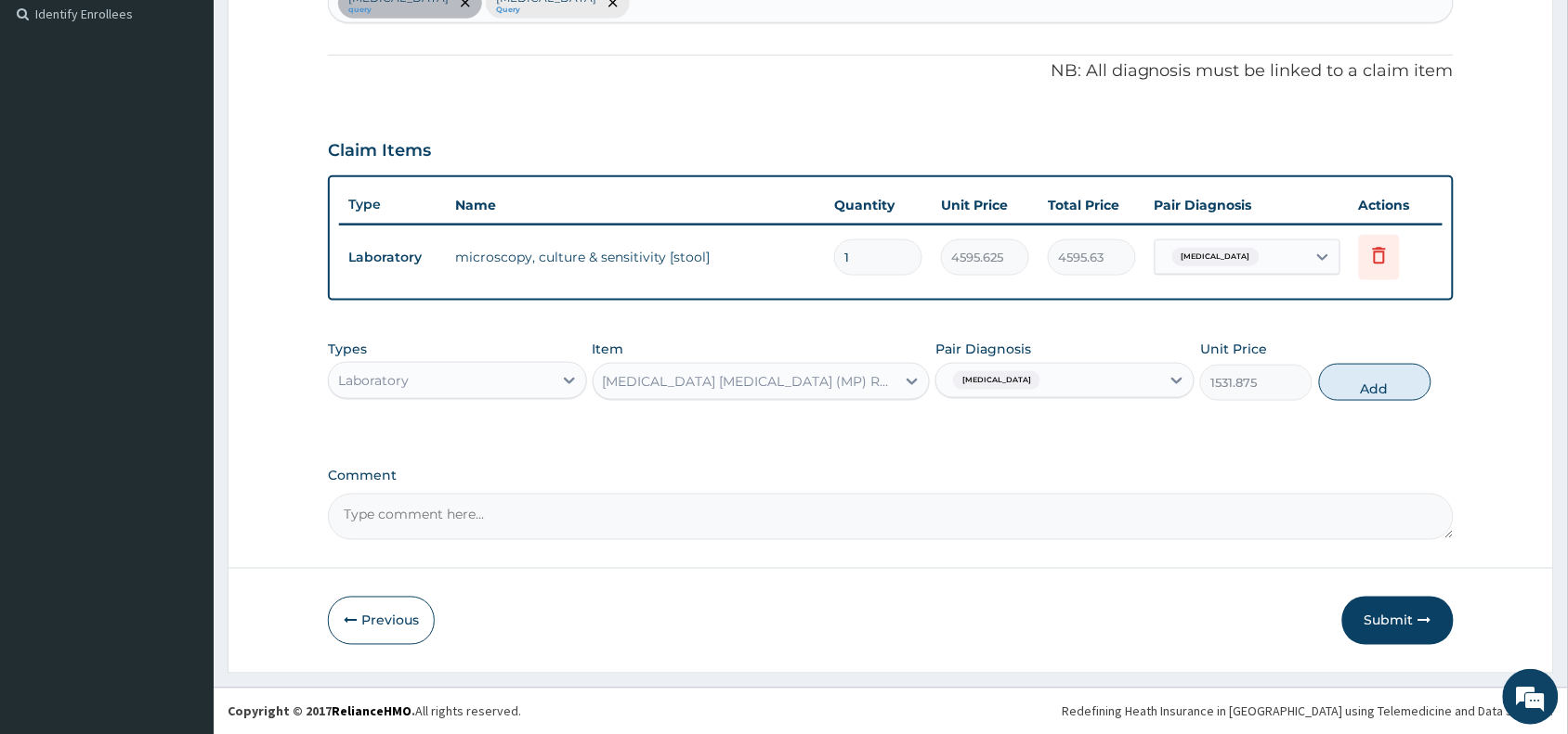
drag, startPoint x: 1416, startPoint y: 385, endPoint x: 1112, endPoint y: 402, distance: 304.5
click at [1414, 385] on button "Add" at bounding box center [1374, 382] width 112 height 37
type input "0"
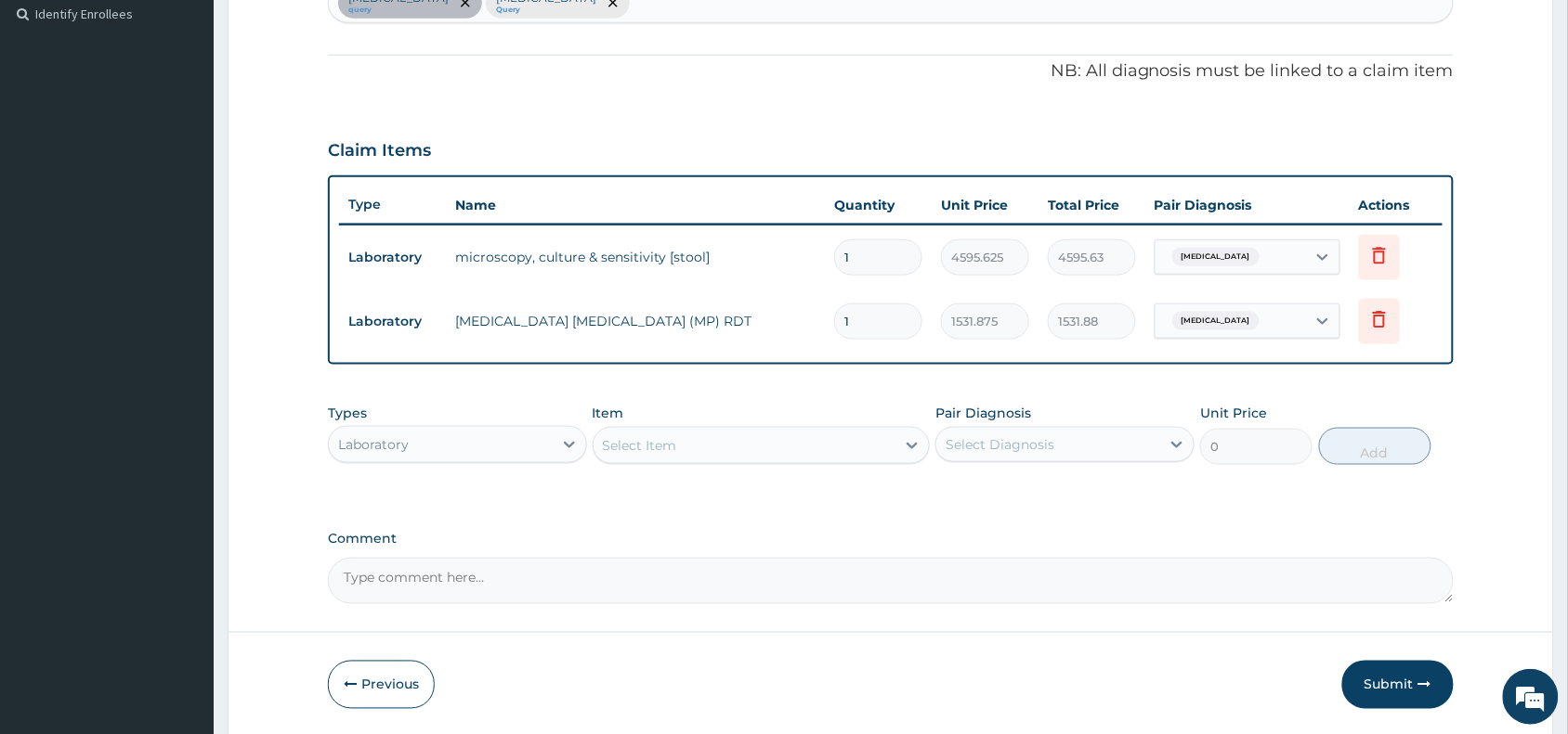
click at [848, 441] on div "Select Item" at bounding box center [745, 445] width 303 height 29
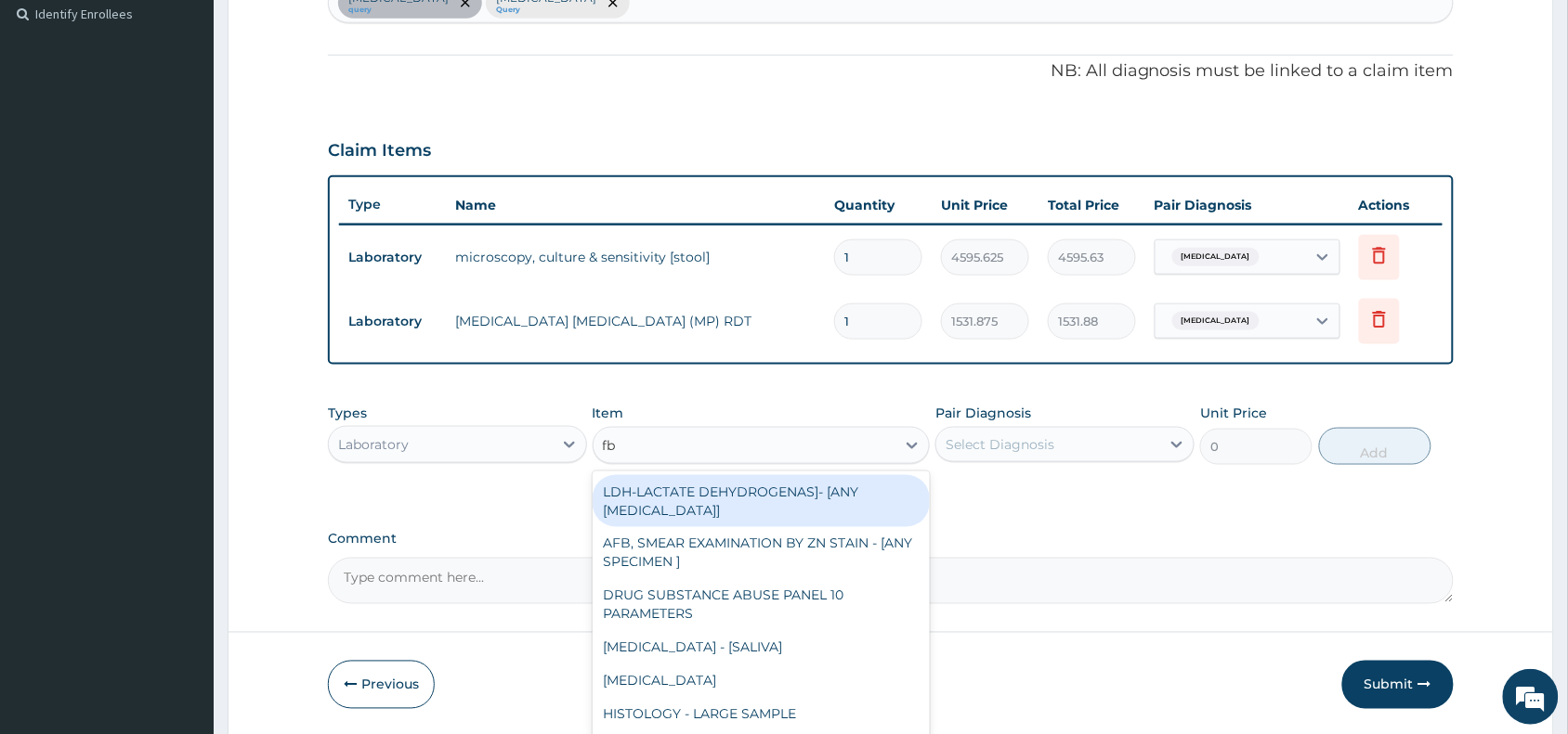
type input "fbc"
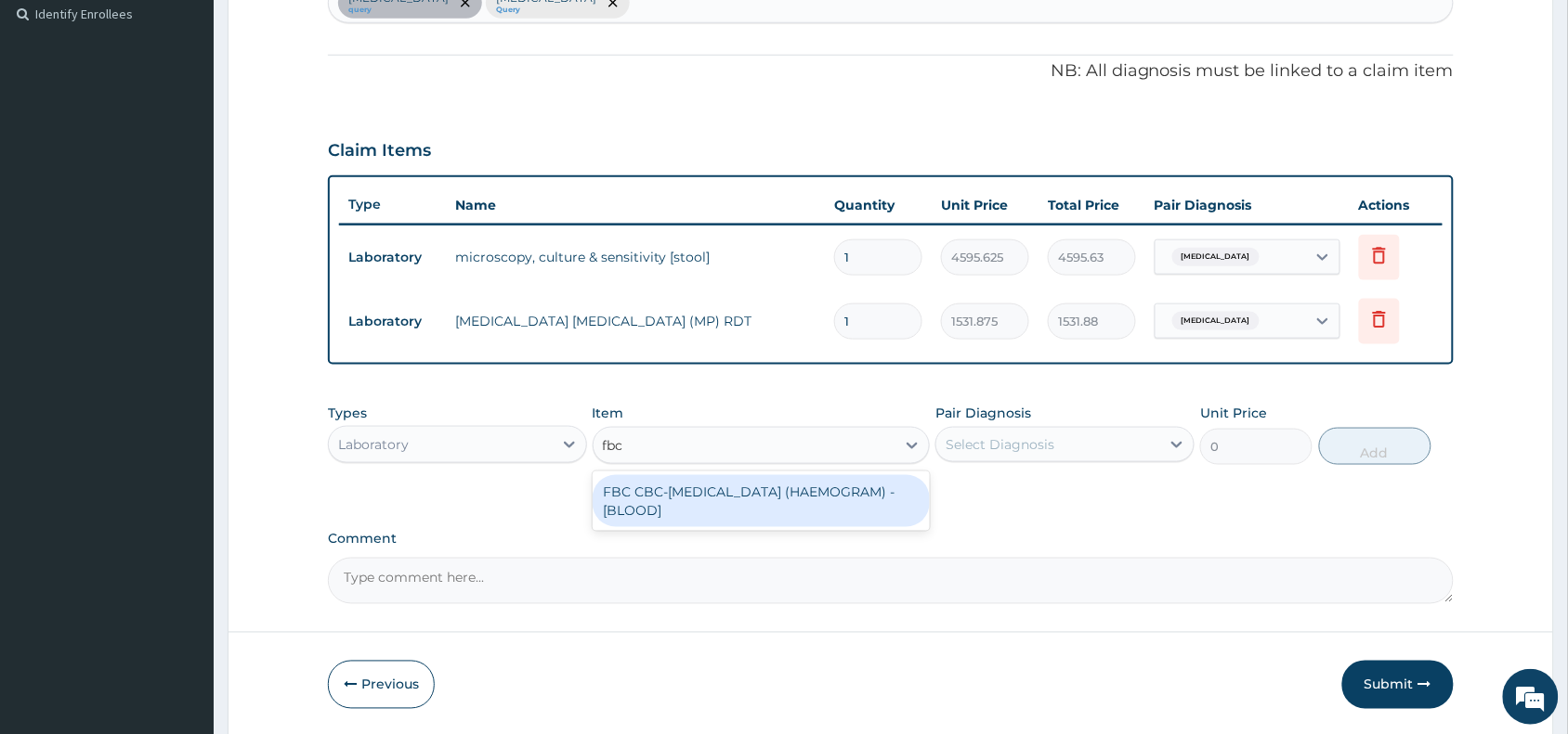
click at [878, 496] on div "FBC CBC-COMPLETE BLOOD COUNT (HAEMOGRAM) - [BLOOD]" at bounding box center [762, 501] width 338 height 52
type input "4085"
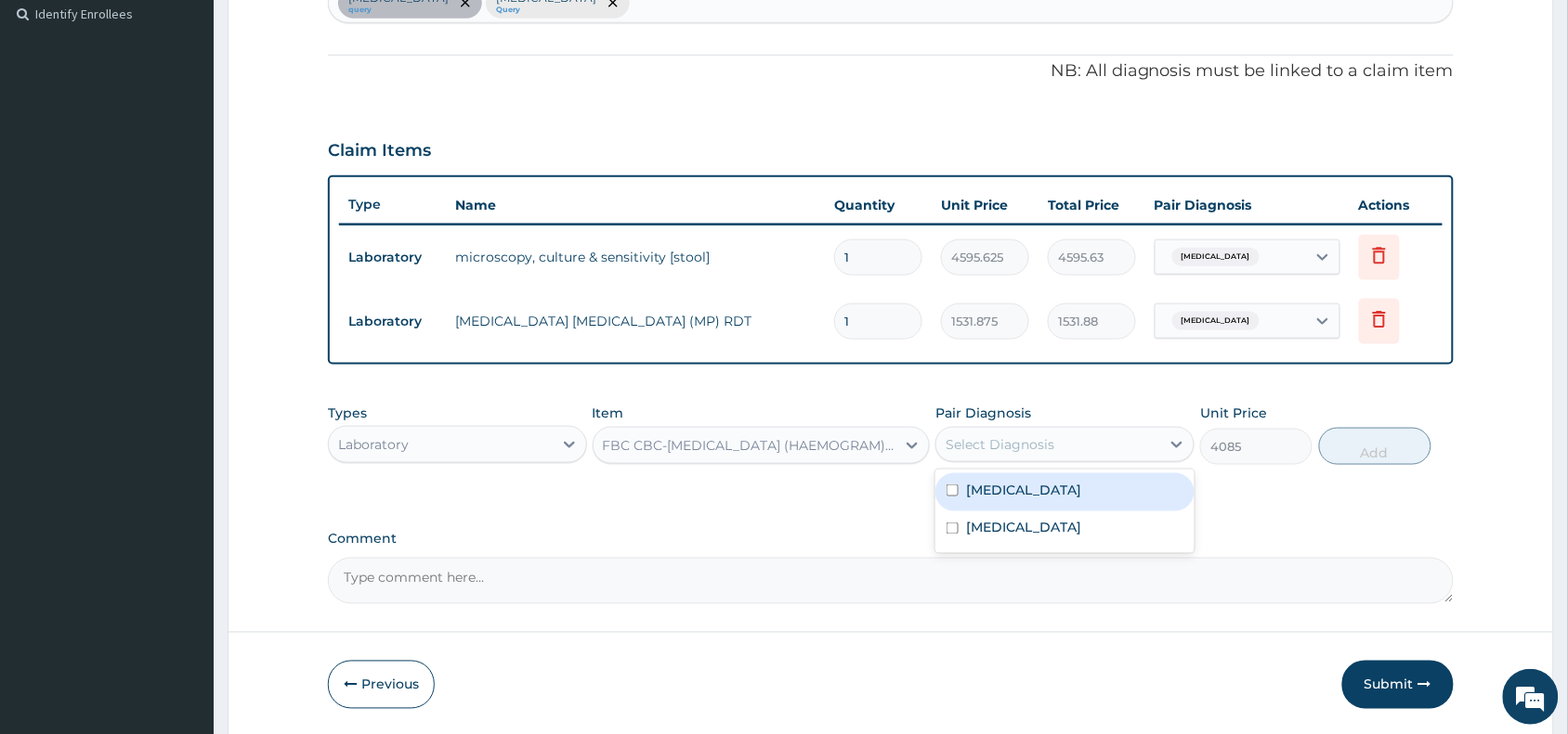
click at [1068, 430] on div "Select Diagnosis" at bounding box center [1048, 444] width 224 height 29
click at [1019, 523] on div "Malaria" at bounding box center [1065, 530] width 259 height 38
checkbox input "true"
click at [1069, 486] on div "Typhoid fever" at bounding box center [1065, 492] width 259 height 38
checkbox input "true"
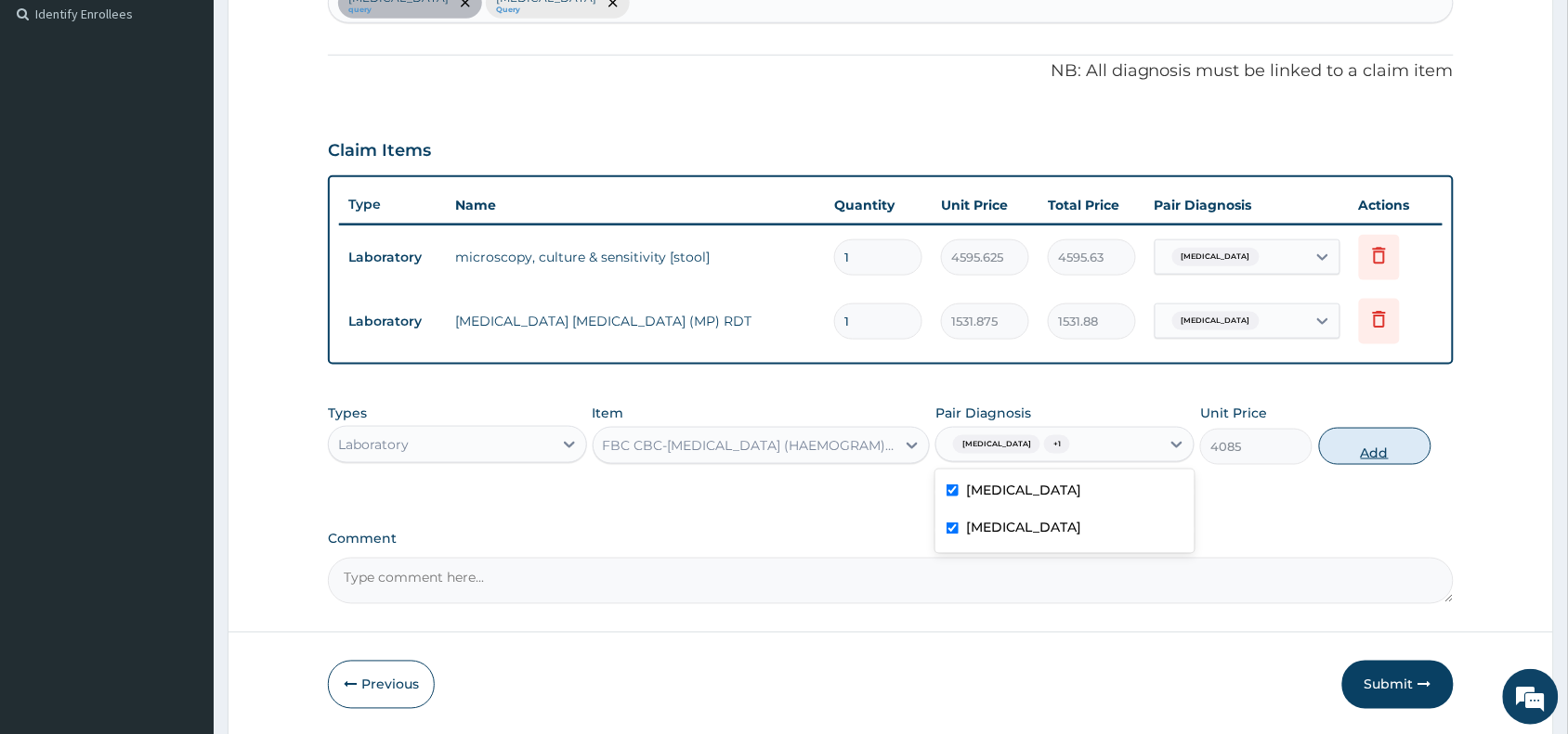
click at [1358, 448] on button "Add" at bounding box center [1374, 446] width 112 height 37
type input "0"
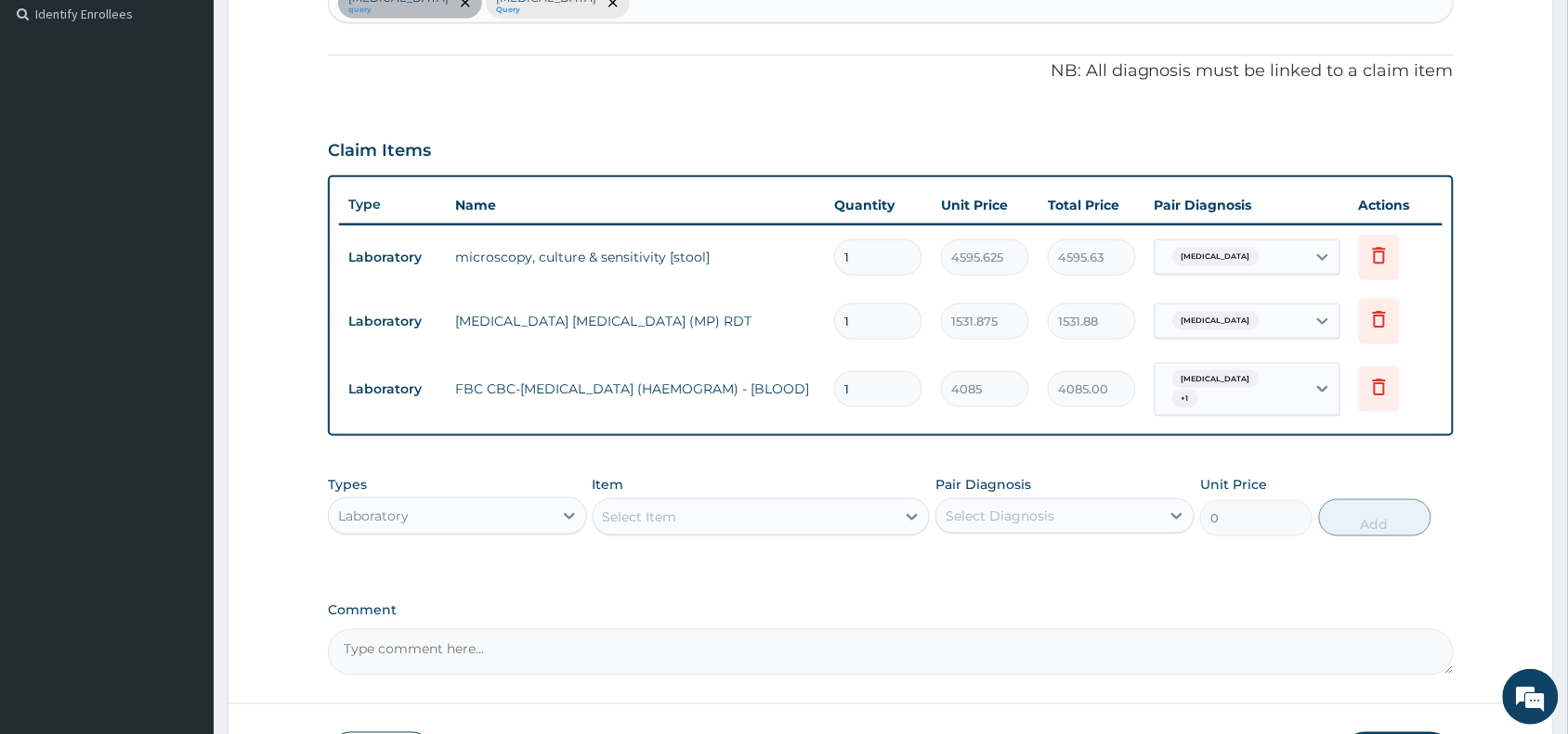
click at [439, 501] on div "Laboratory" at bounding box center [440, 515] width 224 height 29
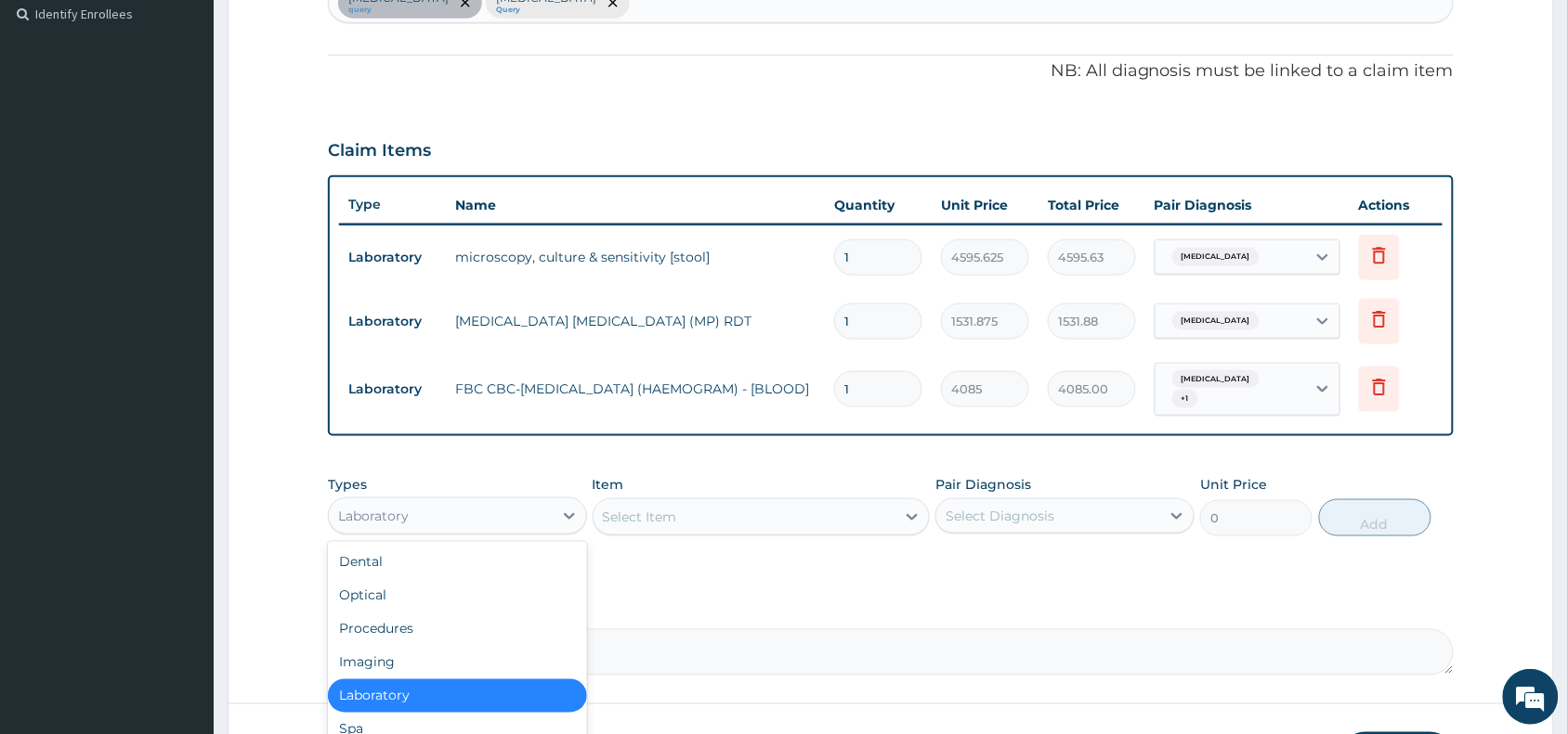
type input "["
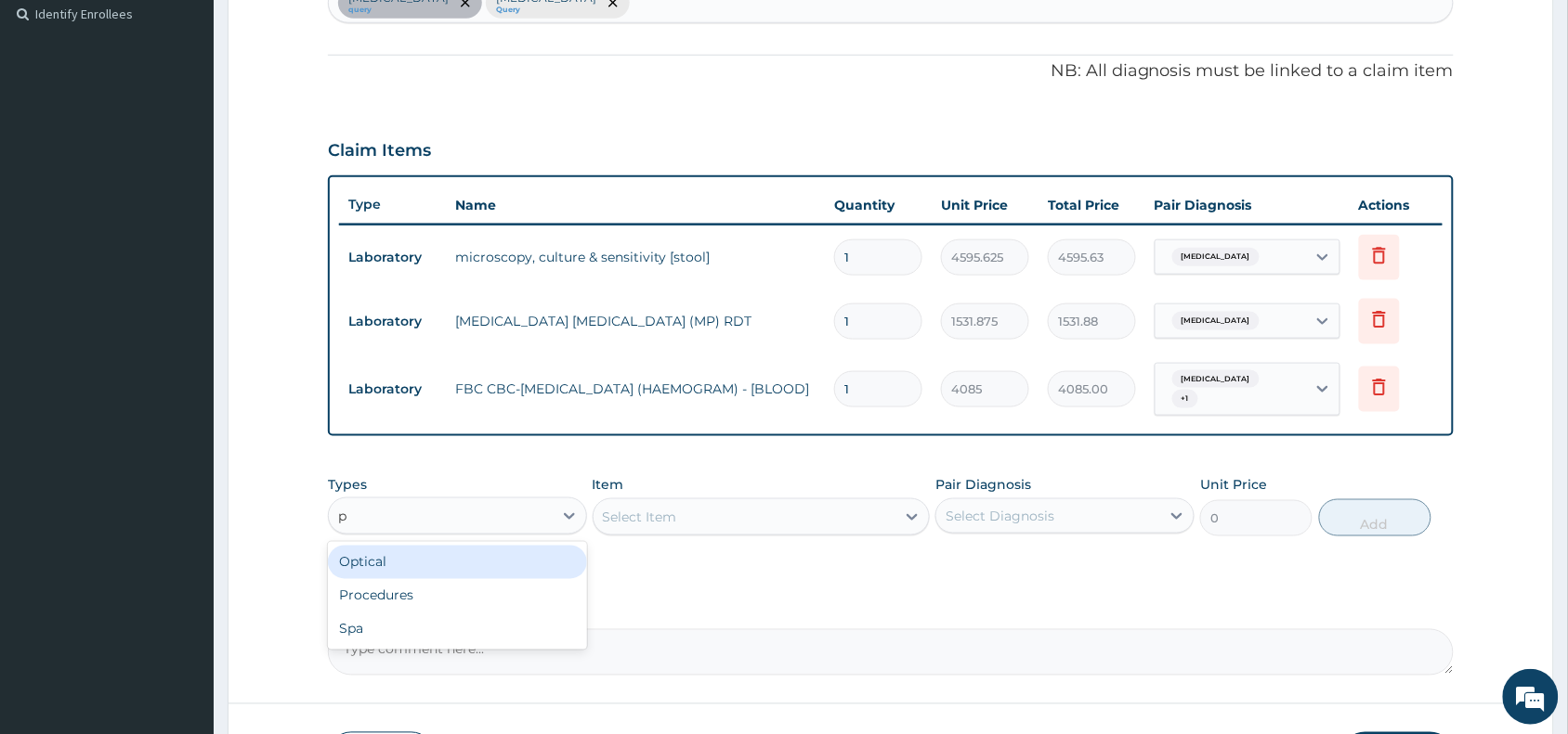
type input "pr"
click at [467, 546] on div "Procedures" at bounding box center [457, 562] width 259 height 33
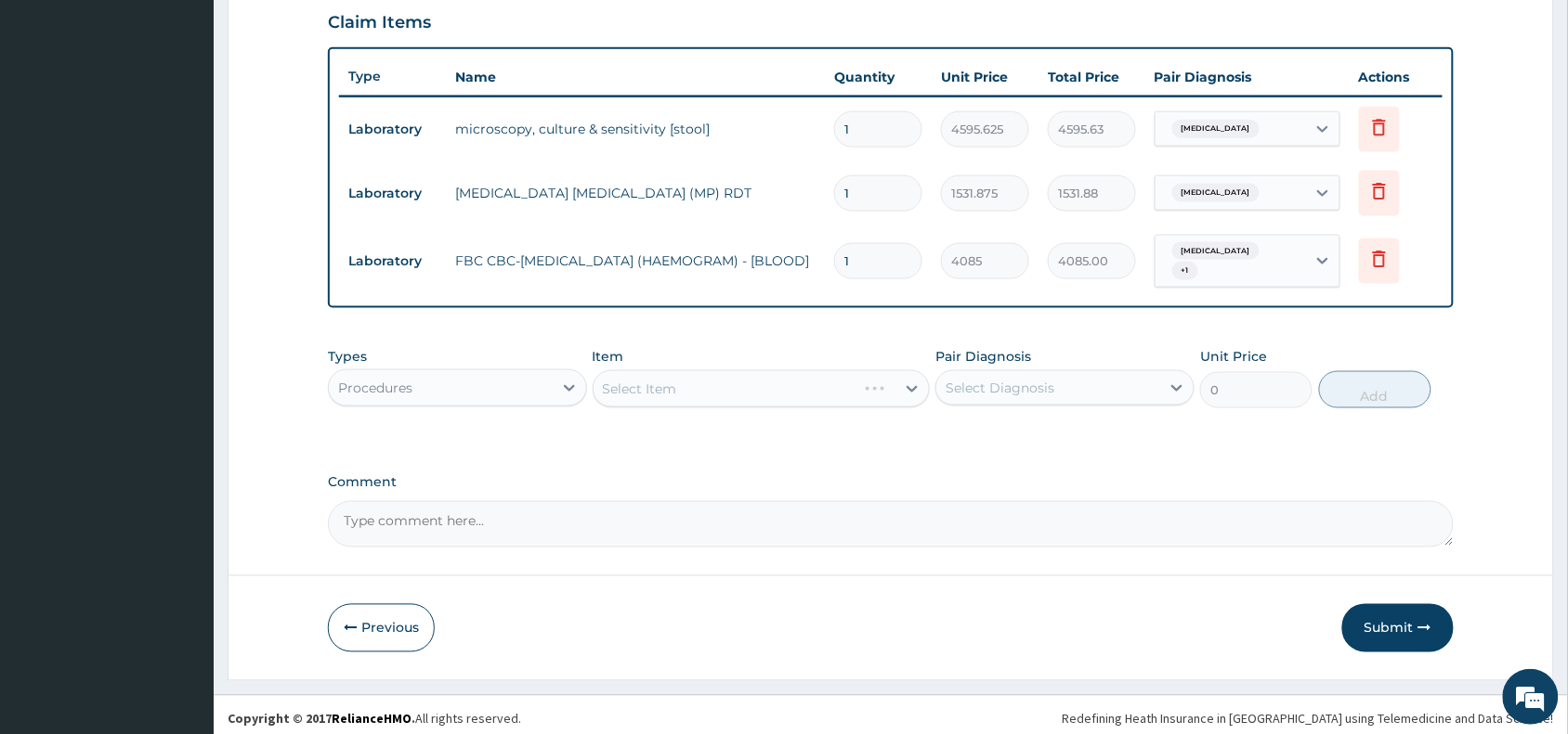
click at [833, 387] on div "Select Item" at bounding box center [762, 389] width 338 height 37
click at [838, 380] on div "Select Item" at bounding box center [745, 388] width 303 height 29
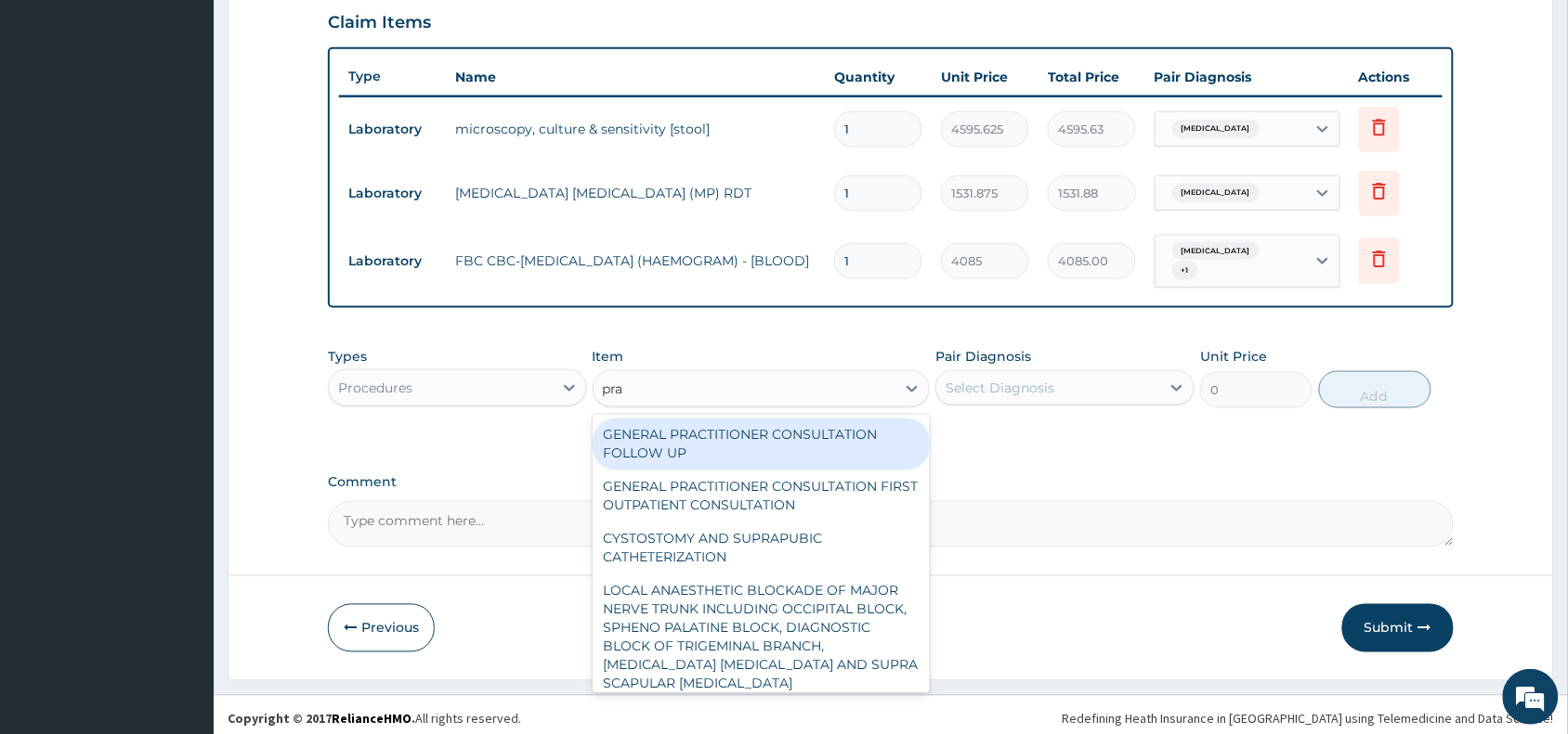
type input "prac"
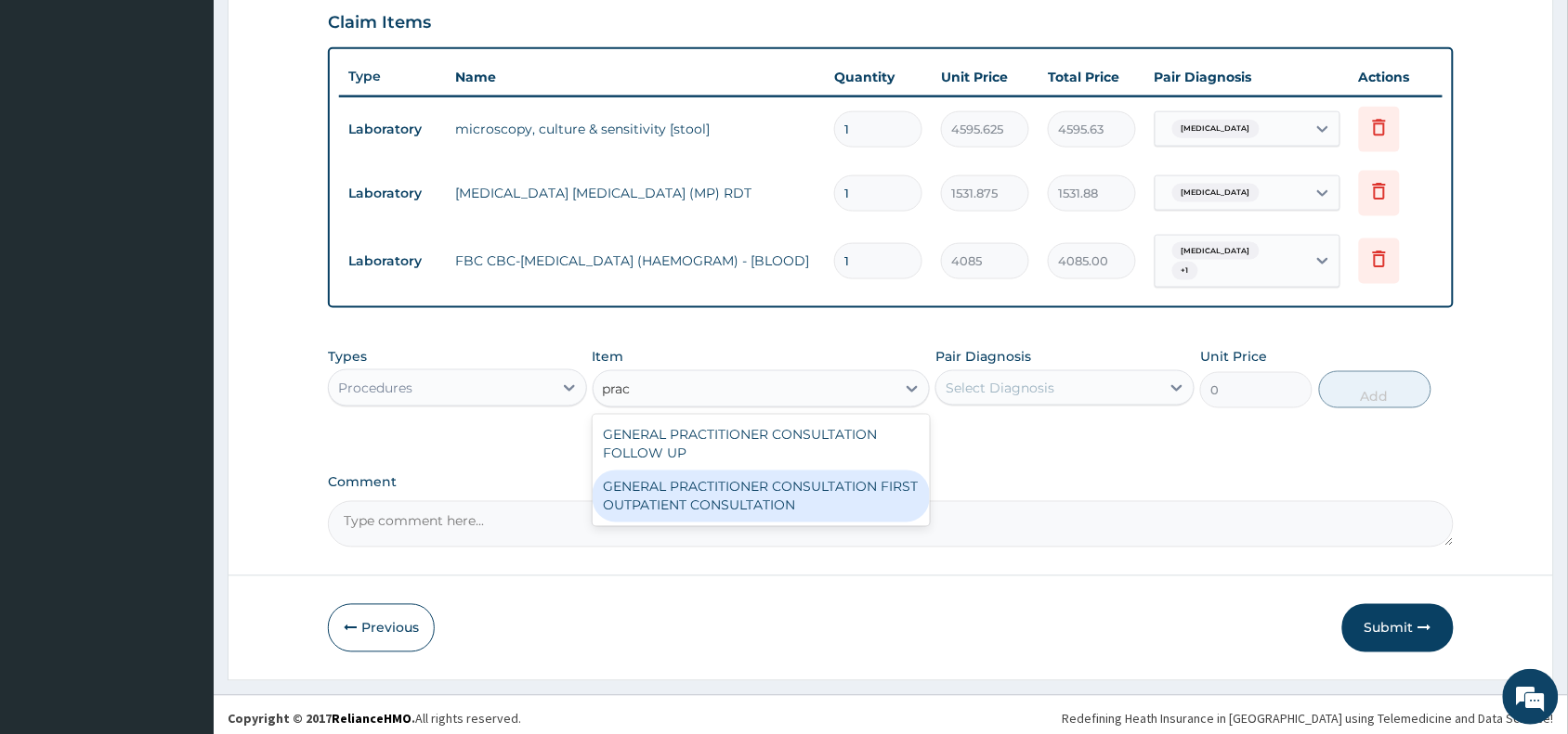
click at [838, 492] on div "GENERAL PRACTITIONER CONSULTATION FIRST OUTPATIENT CONSULTATION" at bounding box center [762, 496] width 338 height 52
type input "3370.125"
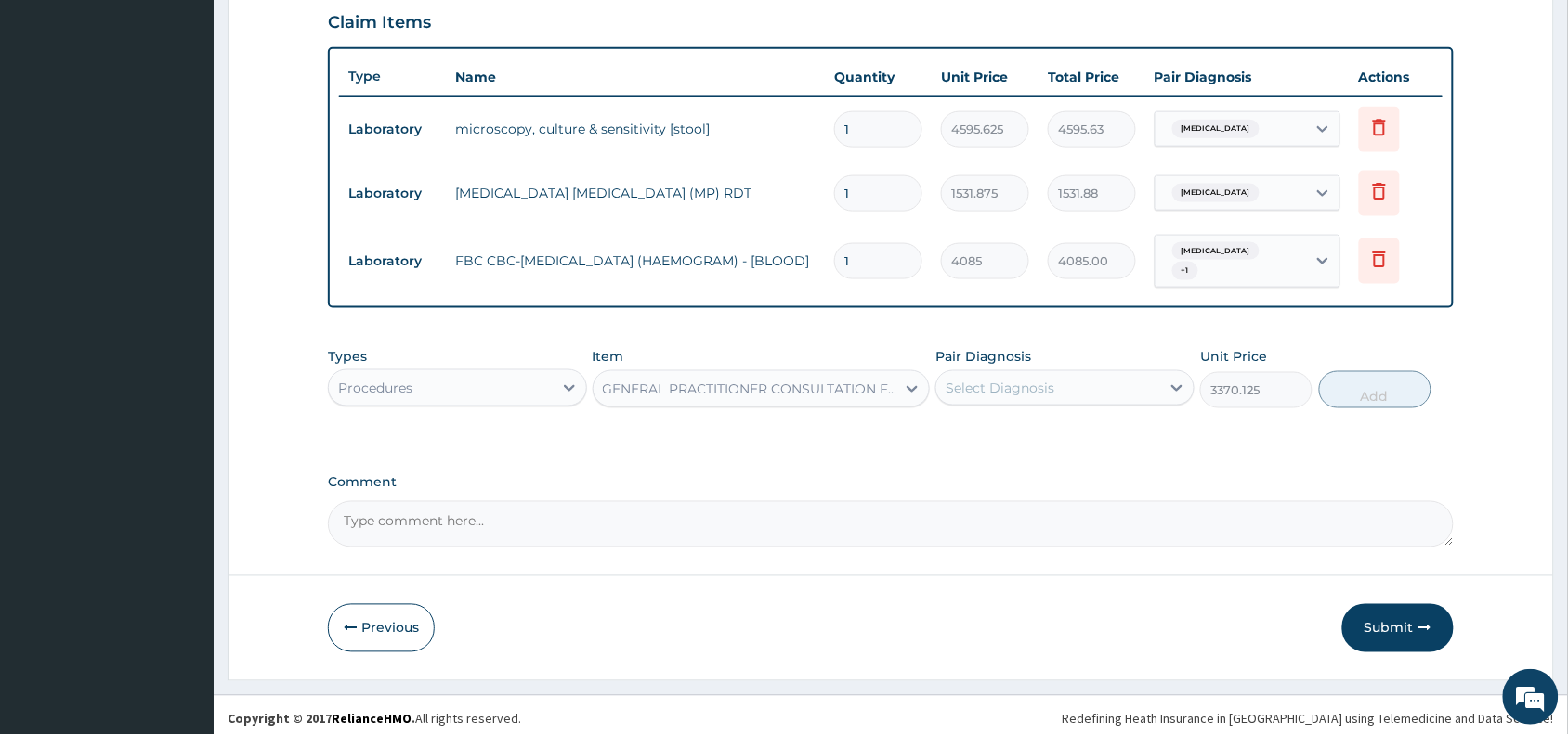
click at [1021, 383] on div "Select Diagnosis" at bounding box center [1000, 388] width 109 height 19
drag, startPoint x: 1032, startPoint y: 425, endPoint x: 1036, endPoint y: 453, distance: 28.3
click at [1033, 431] on label "Typhoid fever" at bounding box center [1023, 434] width 115 height 19
checkbox input "true"
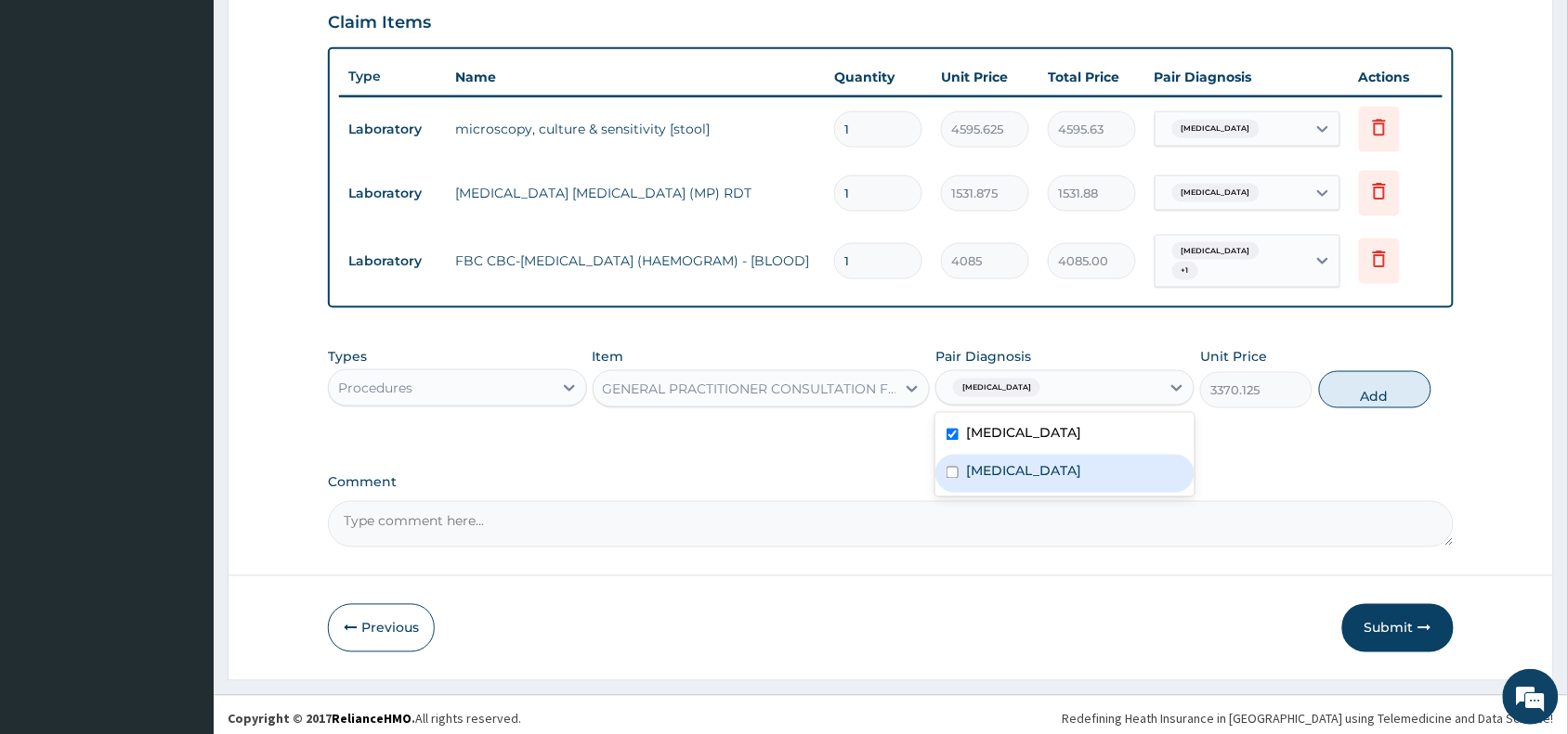
click at [1036, 462] on div "Malaria" at bounding box center [1065, 474] width 259 height 38
checkbox input "true"
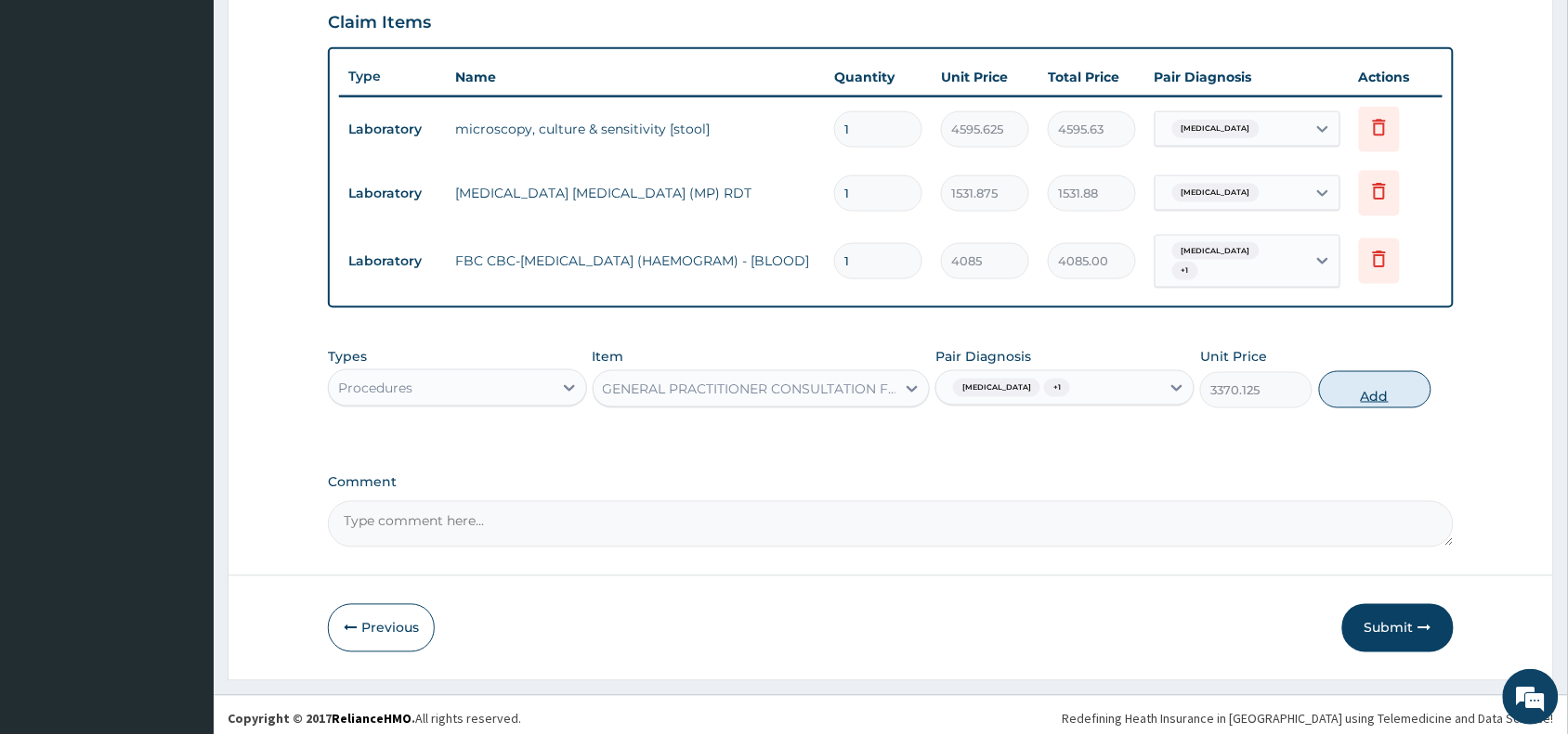
click at [1357, 374] on button "Add" at bounding box center [1374, 390] width 112 height 37
type input "0"
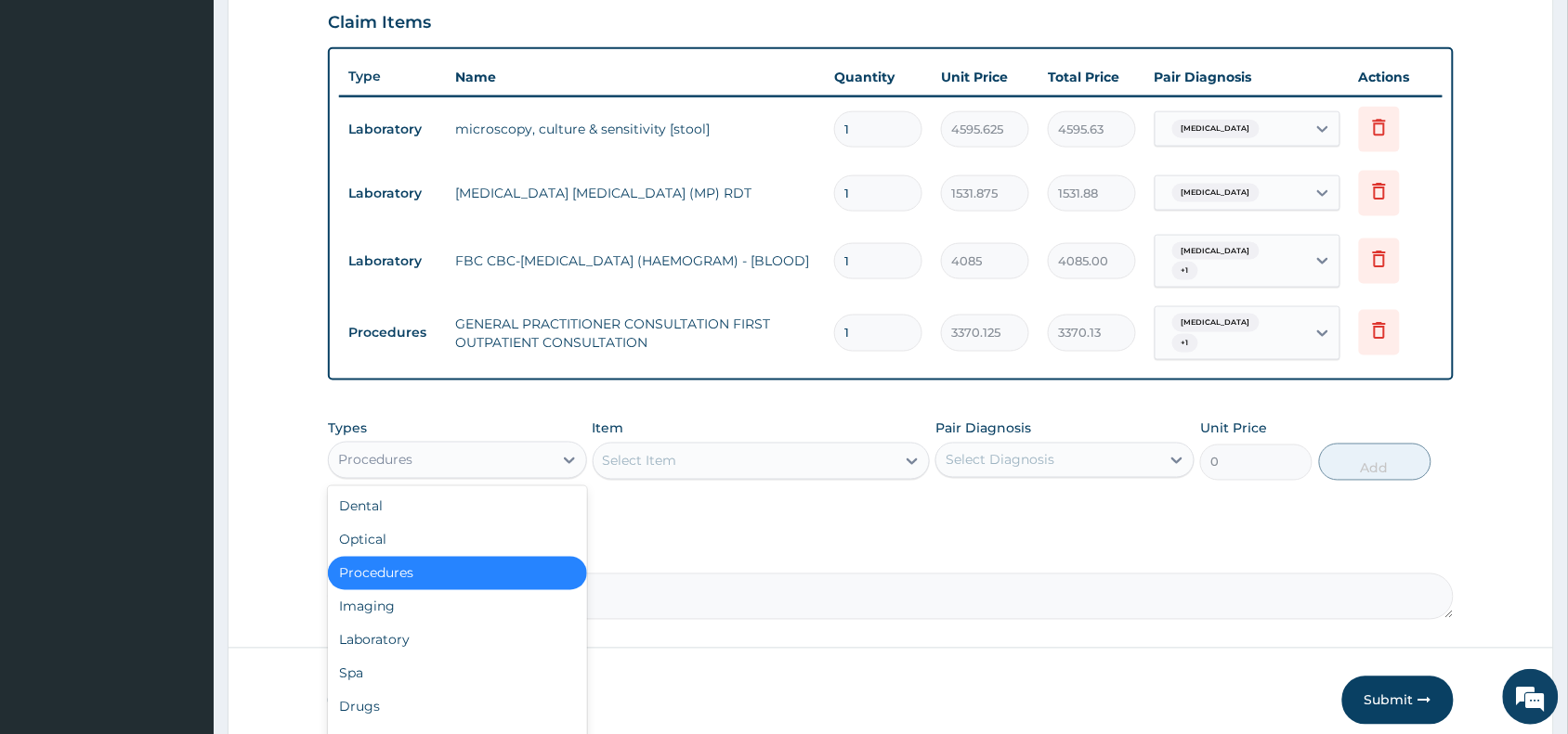
click at [507, 445] on div "Procedures" at bounding box center [440, 459] width 224 height 29
type input "dr"
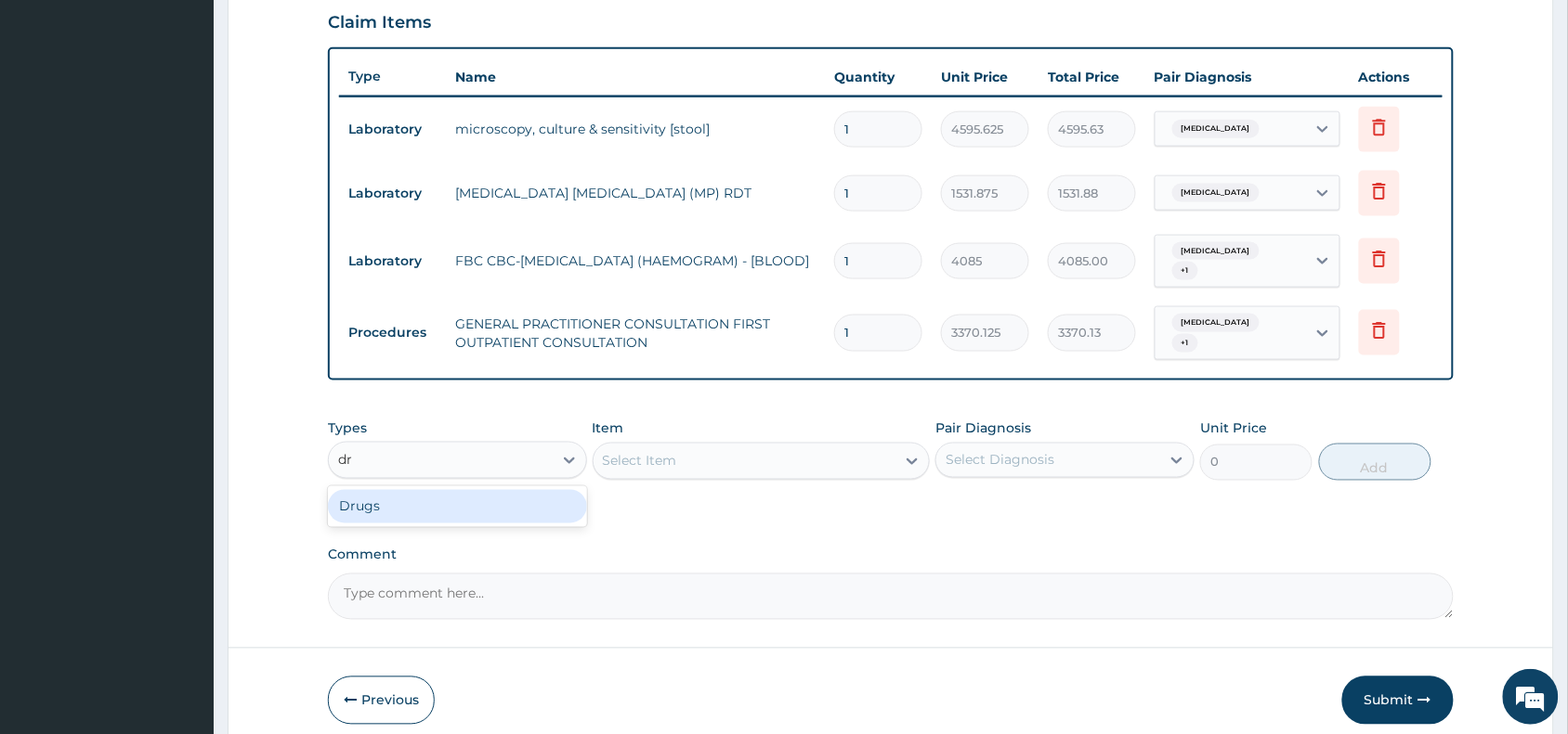
click at [466, 503] on div "Drugs" at bounding box center [457, 506] width 259 height 33
click at [675, 442] on div "Select Item" at bounding box center [762, 460] width 338 height 37
click at [724, 446] on div "Select Item" at bounding box center [745, 460] width 303 height 29
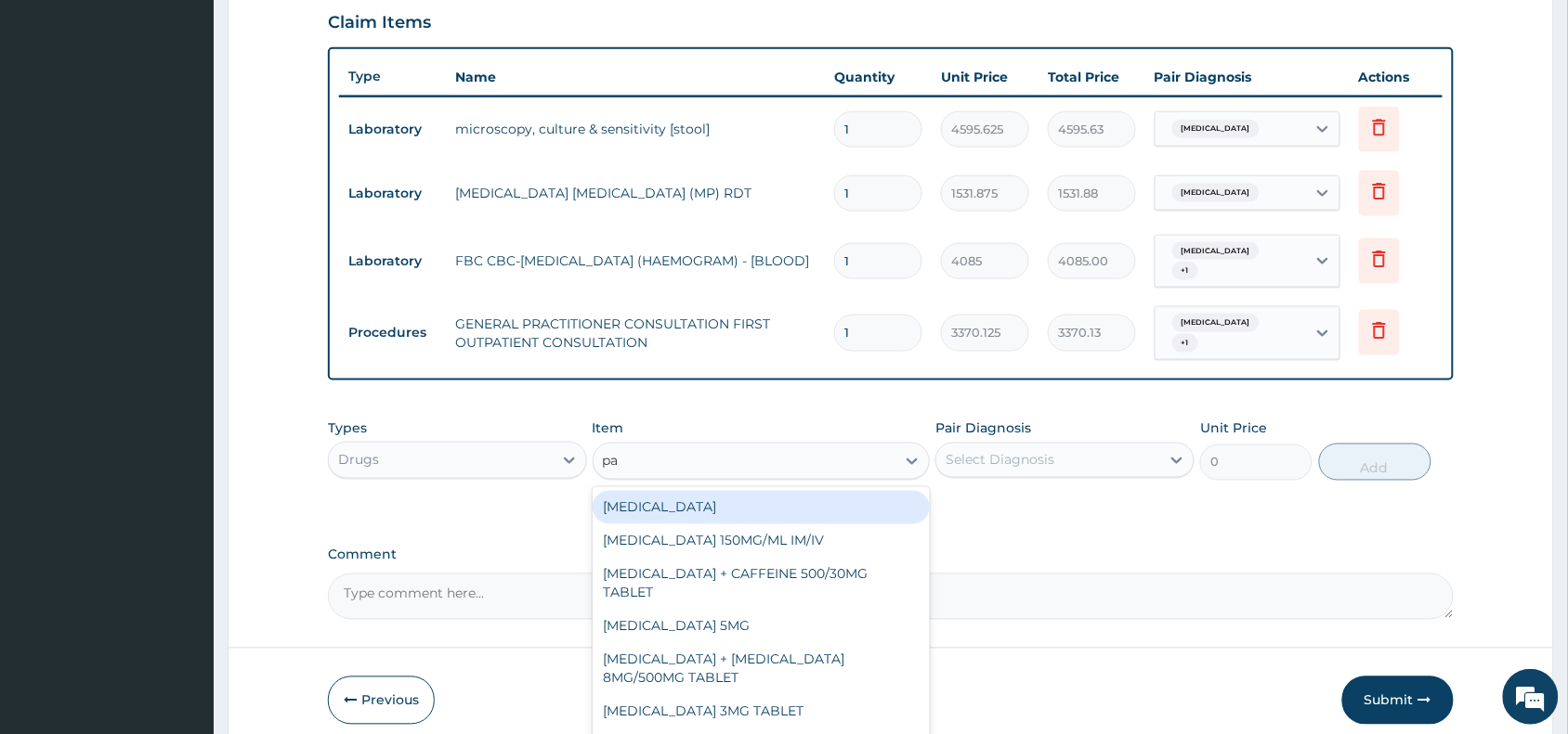
type input "par"
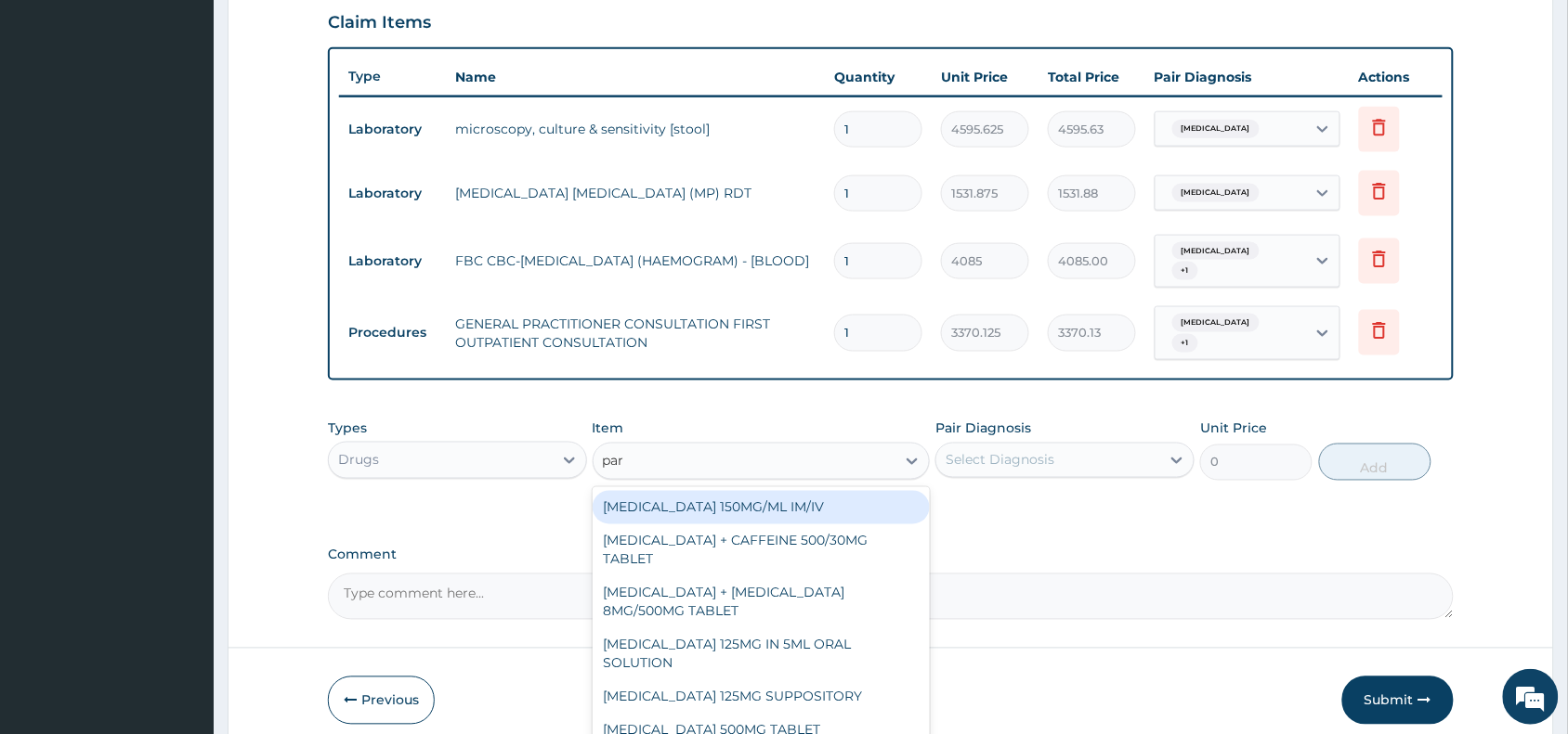
click at [784, 497] on div "PARACETAMOL 150MG/ML IM/IV" at bounding box center [762, 507] width 338 height 33
type input "300"
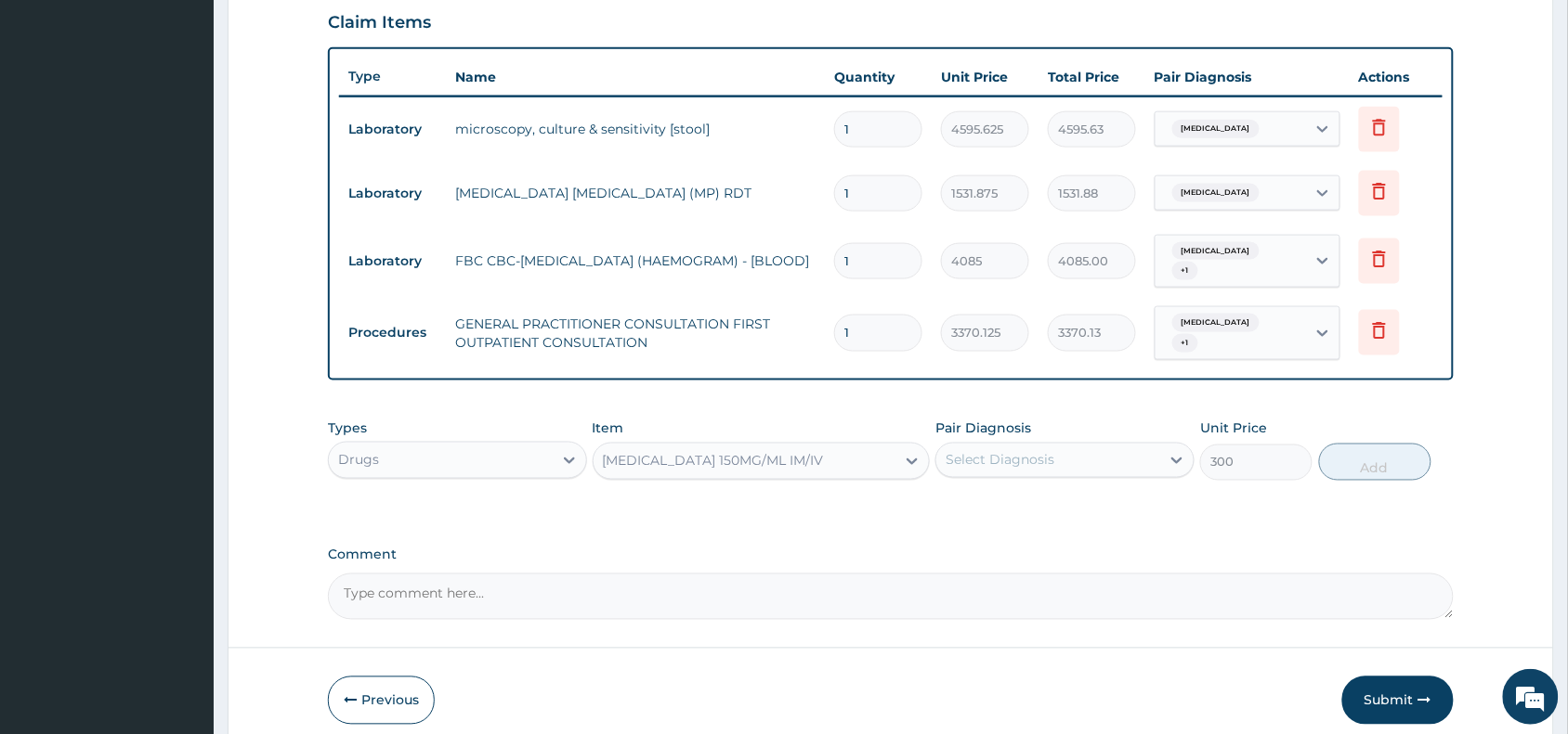
click at [1014, 461] on div "Pair Diagnosis Select Diagnosis" at bounding box center [1065, 450] width 259 height 61
click at [1034, 451] on div "Select Diagnosis" at bounding box center [1000, 460] width 109 height 19
click at [1038, 527] on div "Malaria" at bounding box center [1065, 546] width 259 height 38
checkbox input "true"
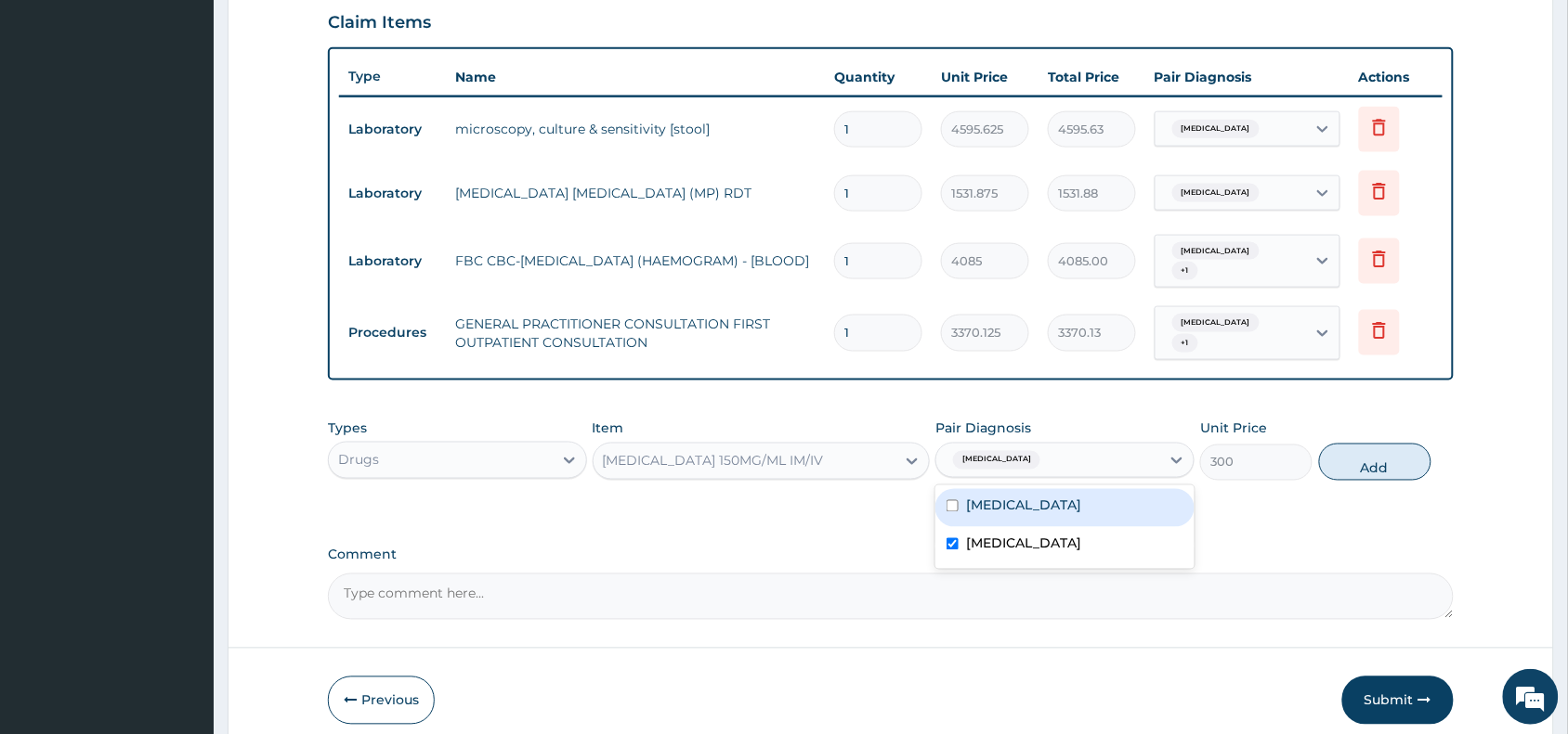
drag, startPoint x: 1121, startPoint y: 484, endPoint x: 1292, endPoint y: 474, distance: 171.3
click at [1130, 489] on div "Typhoid fever" at bounding box center [1065, 508] width 259 height 38
checkbox input "true"
click at [1367, 455] on button "Add" at bounding box center [1374, 461] width 112 height 37
type input "0"
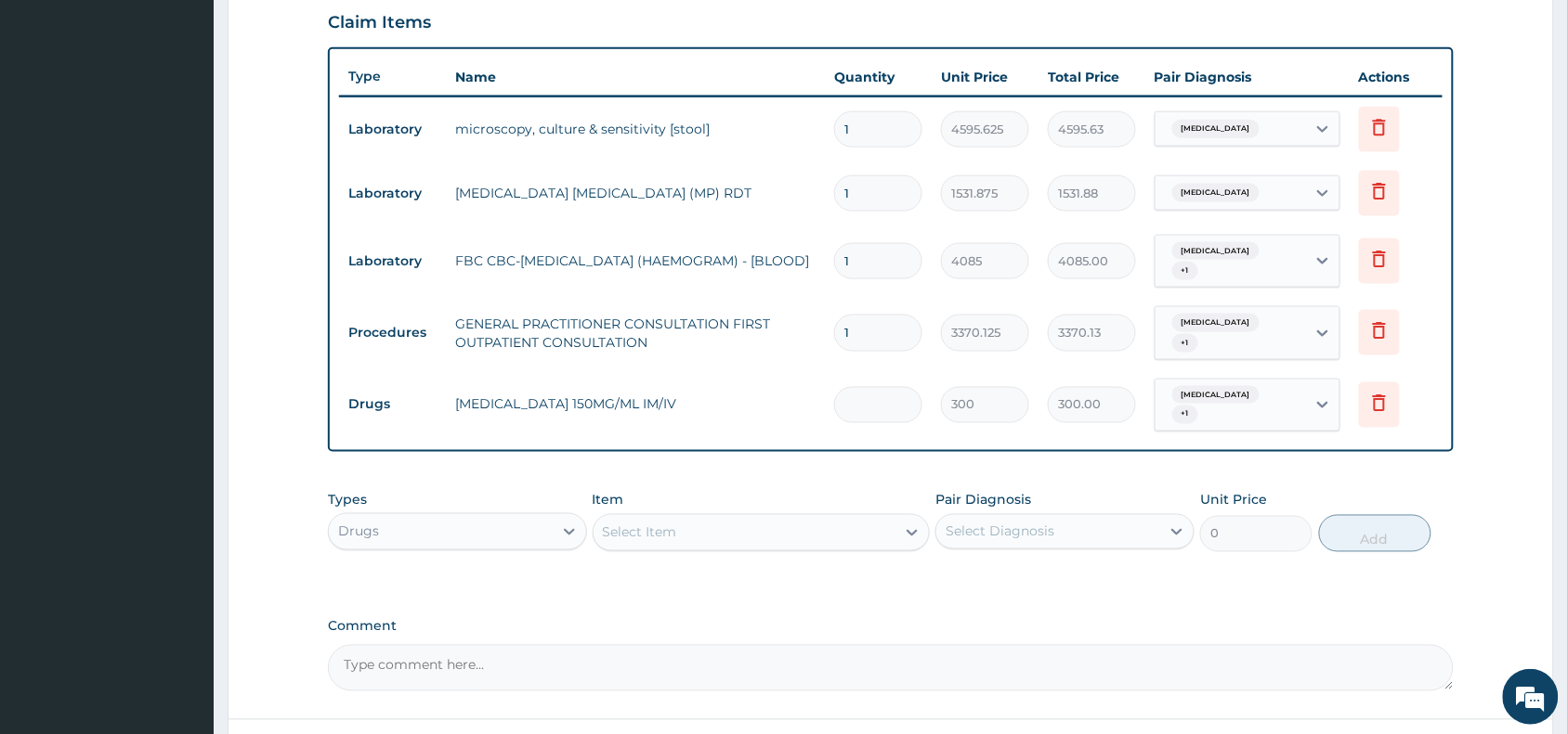
type input "0.00"
type input "4"
type input "1200.00"
type input "4"
click at [730, 518] on div "Select Item" at bounding box center [745, 532] width 303 height 29
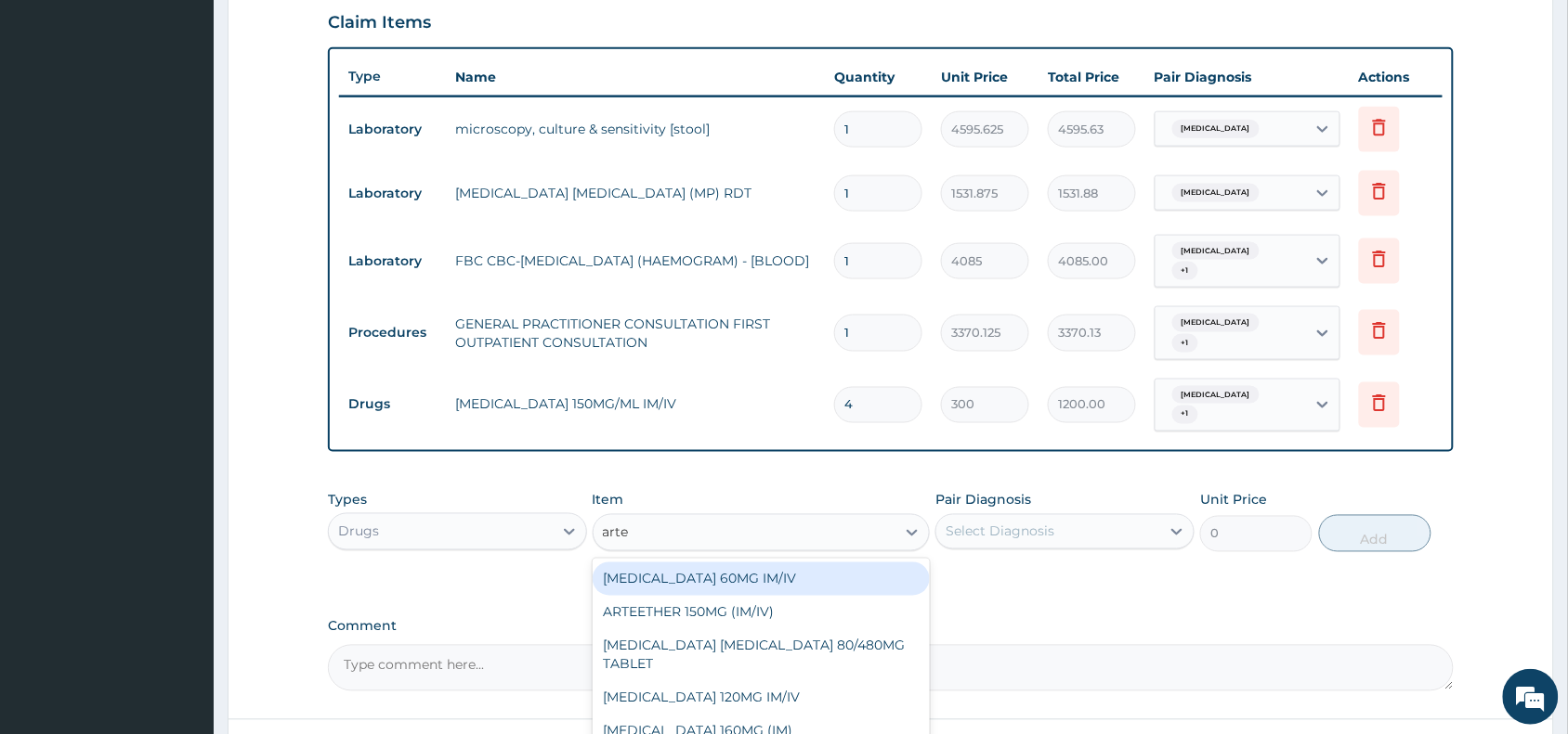
type input "artee"
click at [789, 562] on div "ARTEETHER 150MG (IM/IV)" at bounding box center [762, 578] width 338 height 33
type input "1614"
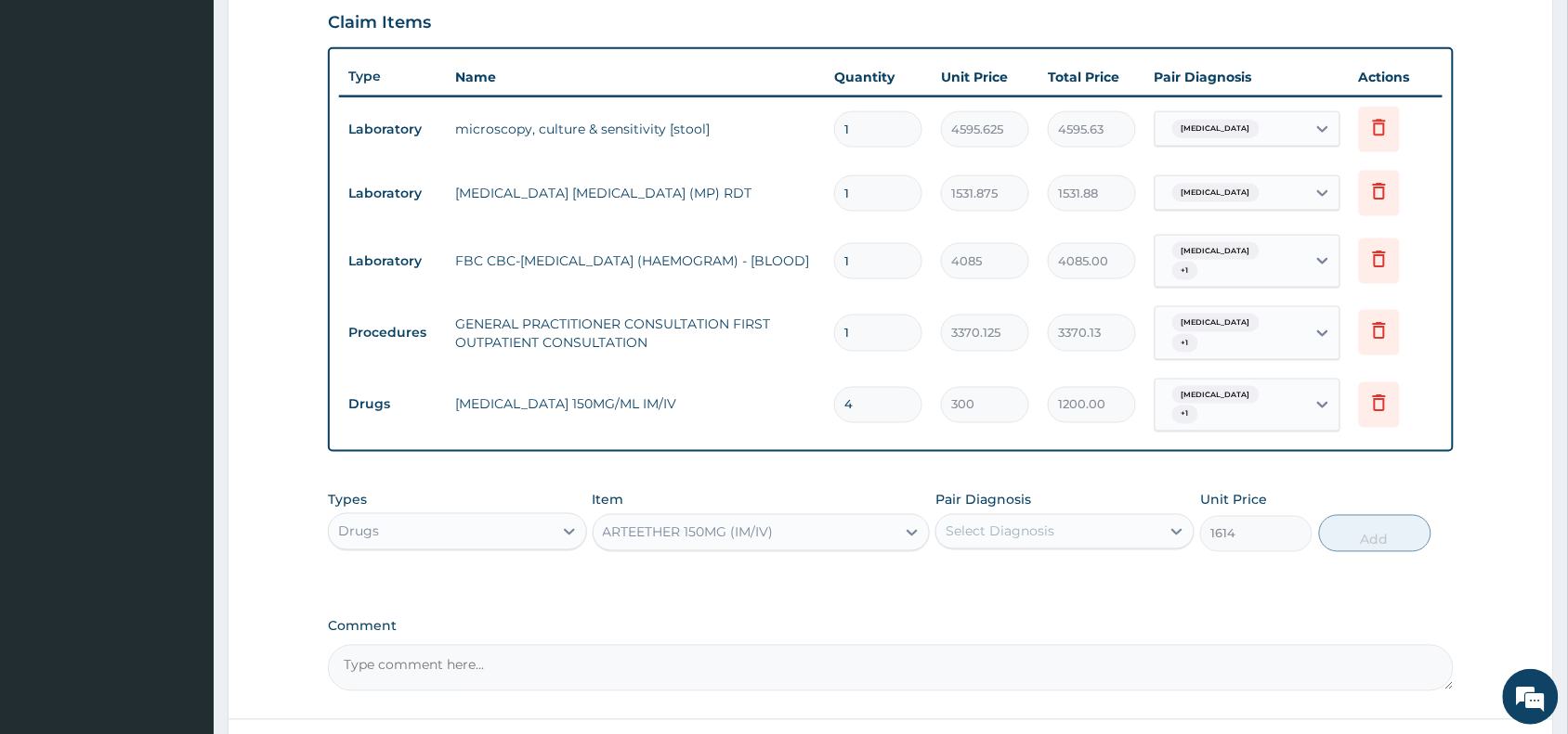
click at [1043, 523] on div "Select Diagnosis" at bounding box center [1000, 532] width 109 height 19
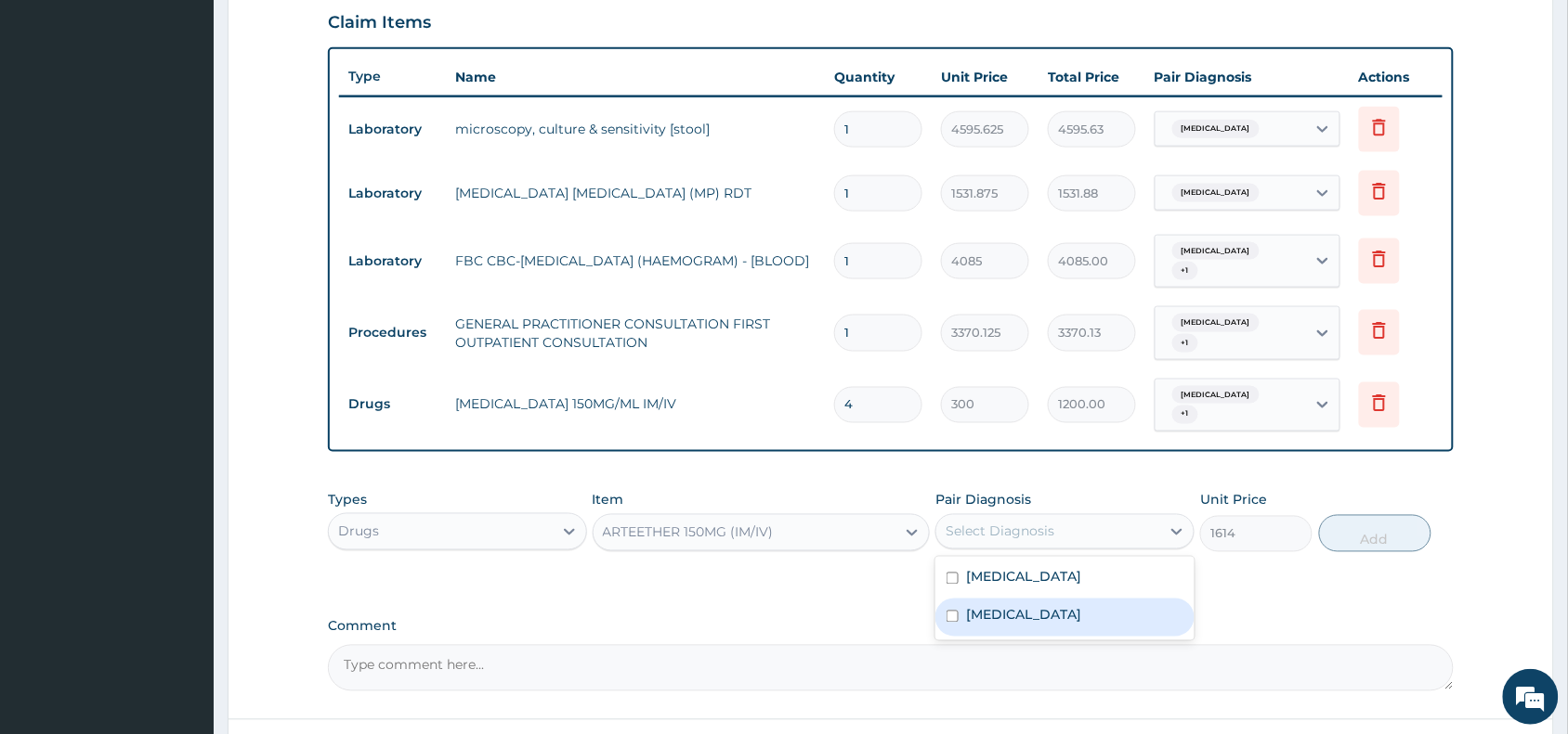
click at [1083, 599] on div "Malaria" at bounding box center [1065, 618] width 259 height 38
checkbox input "true"
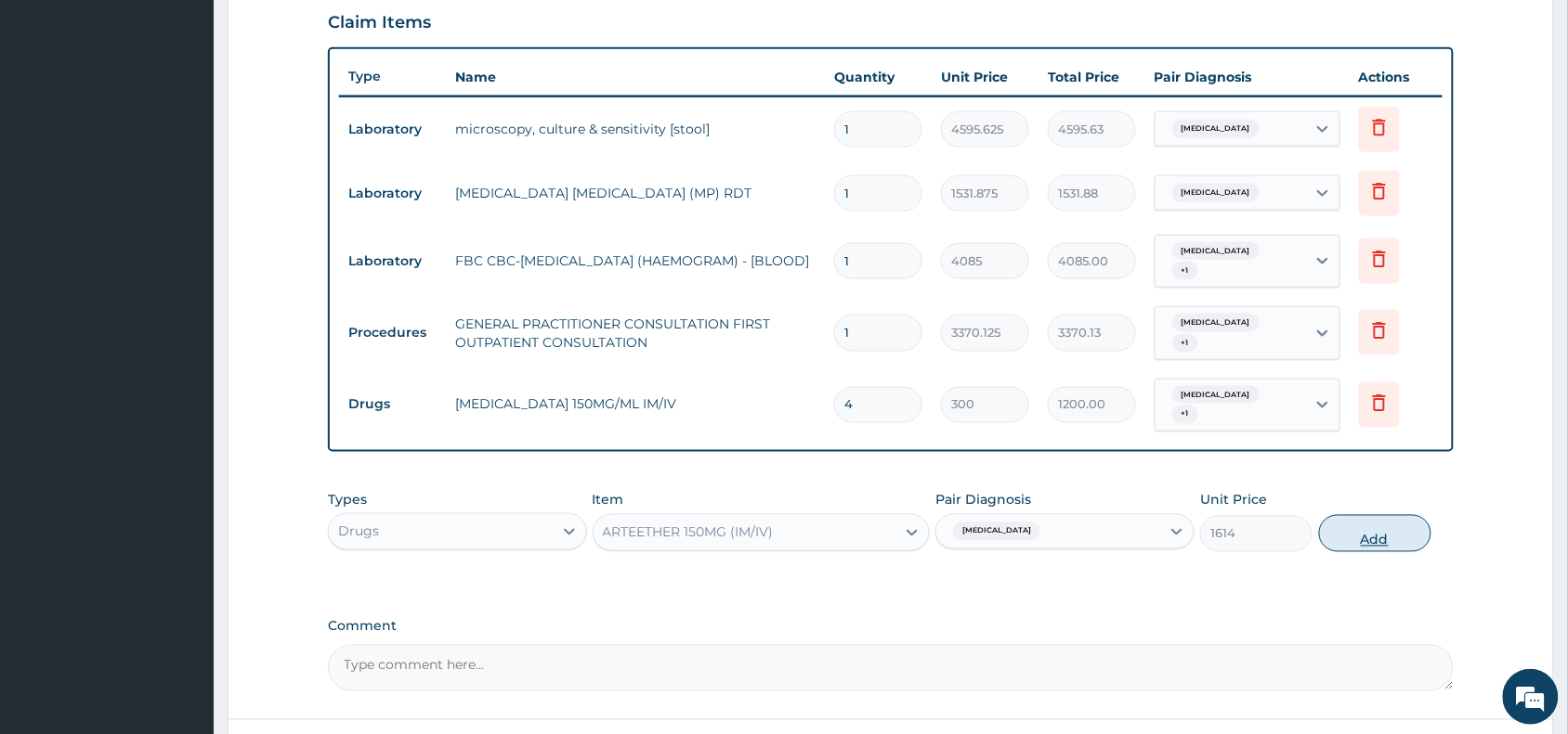
click at [1347, 515] on button "Add" at bounding box center [1374, 533] width 112 height 37
type input "0"
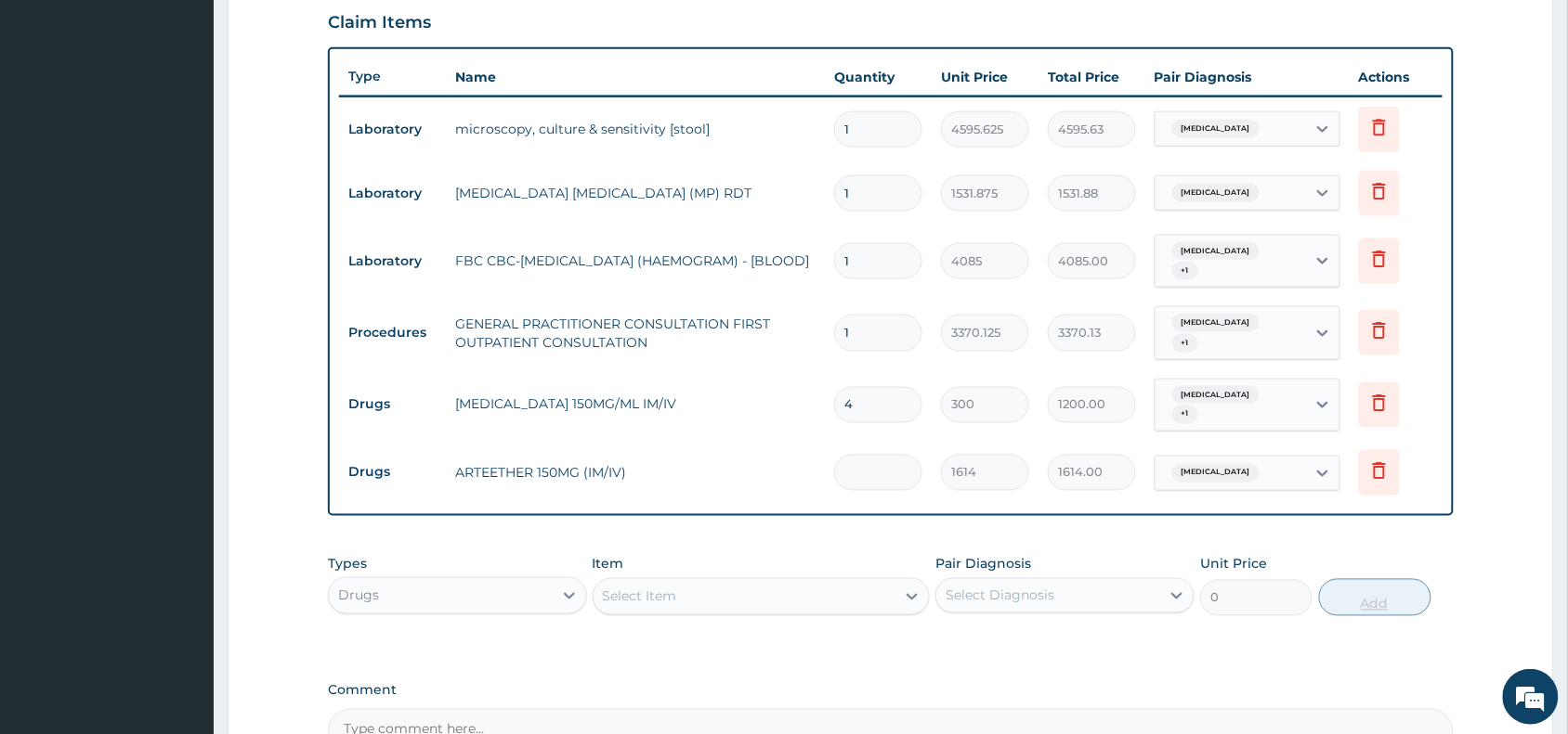
type input "0.00"
type input "3"
type input "4842.00"
type input "3"
click at [771, 582] on div "Select Item" at bounding box center [745, 596] width 303 height 29
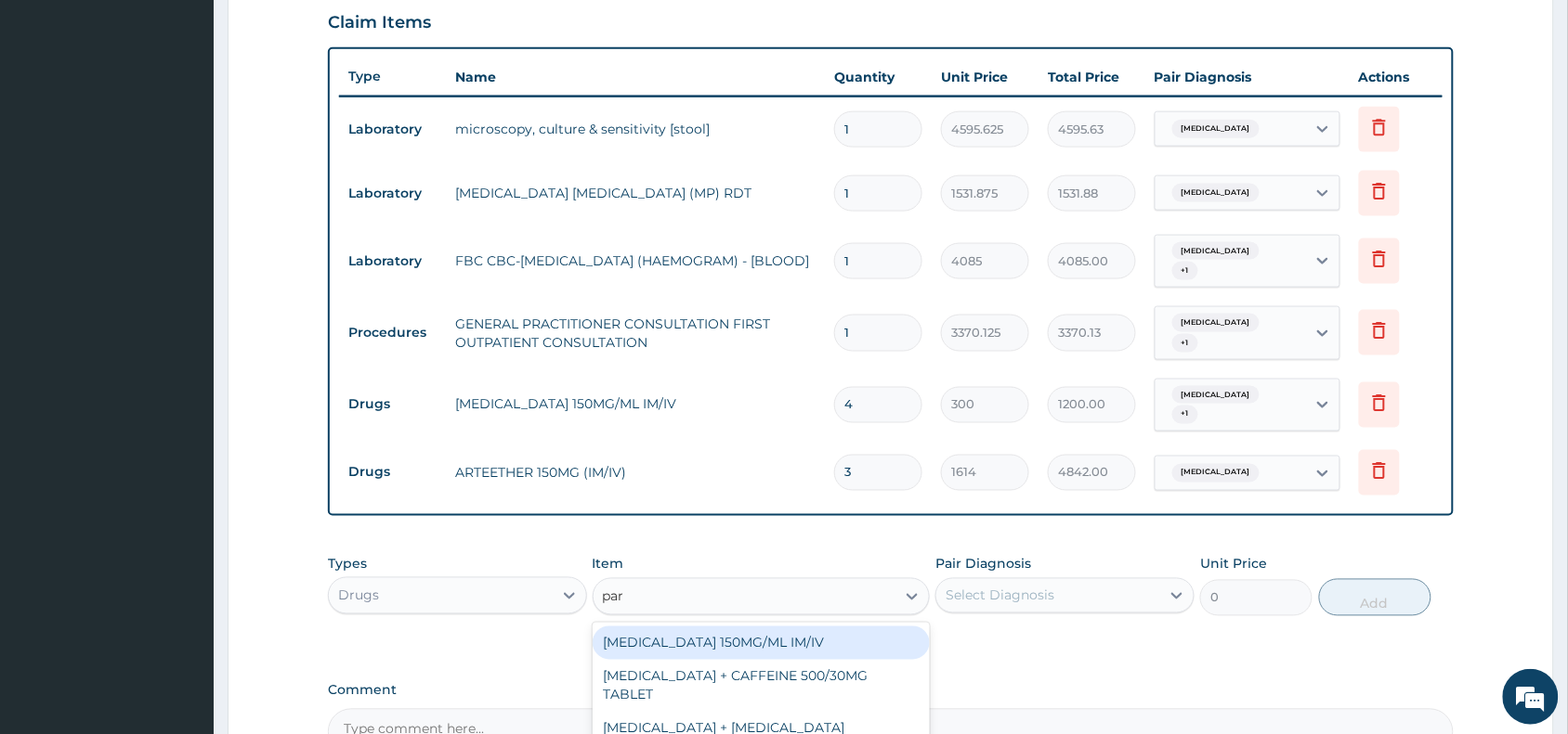
type input "para"
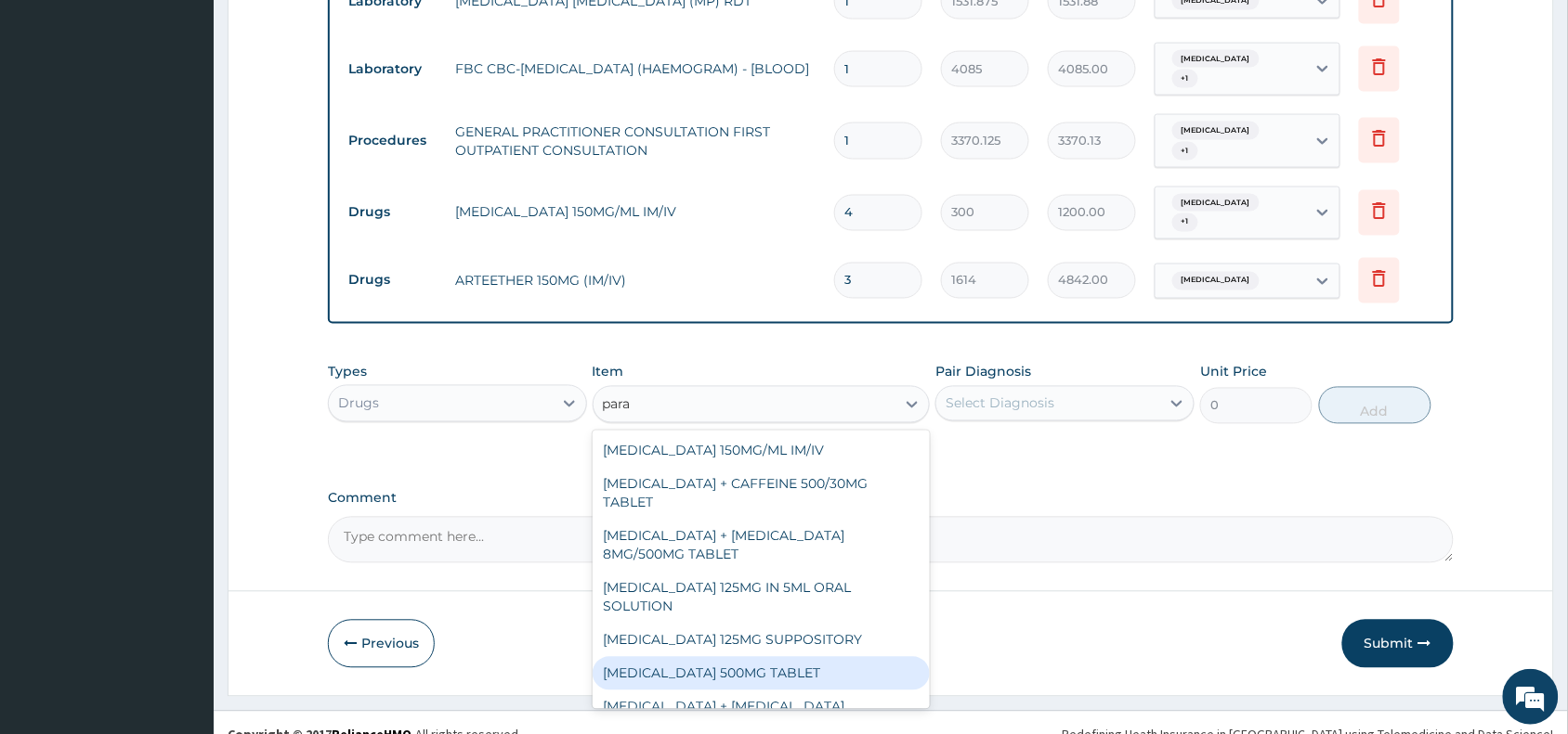
click at [731, 658] on div "PARACETAMOL 500MG TABLET" at bounding box center [762, 674] width 338 height 33
type input "30"
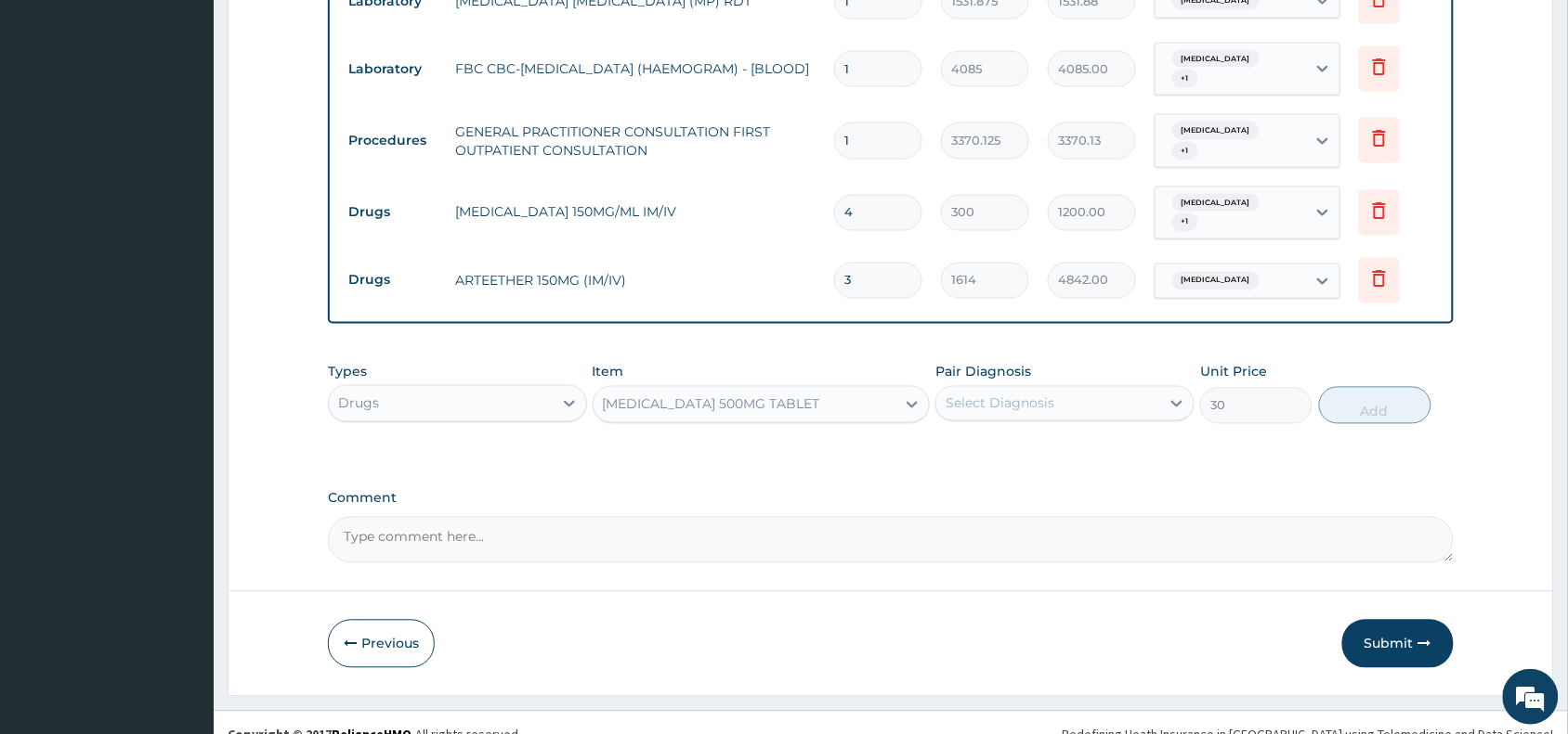
click at [1042, 389] on div "Select Diagnosis" at bounding box center [1048, 403] width 224 height 29
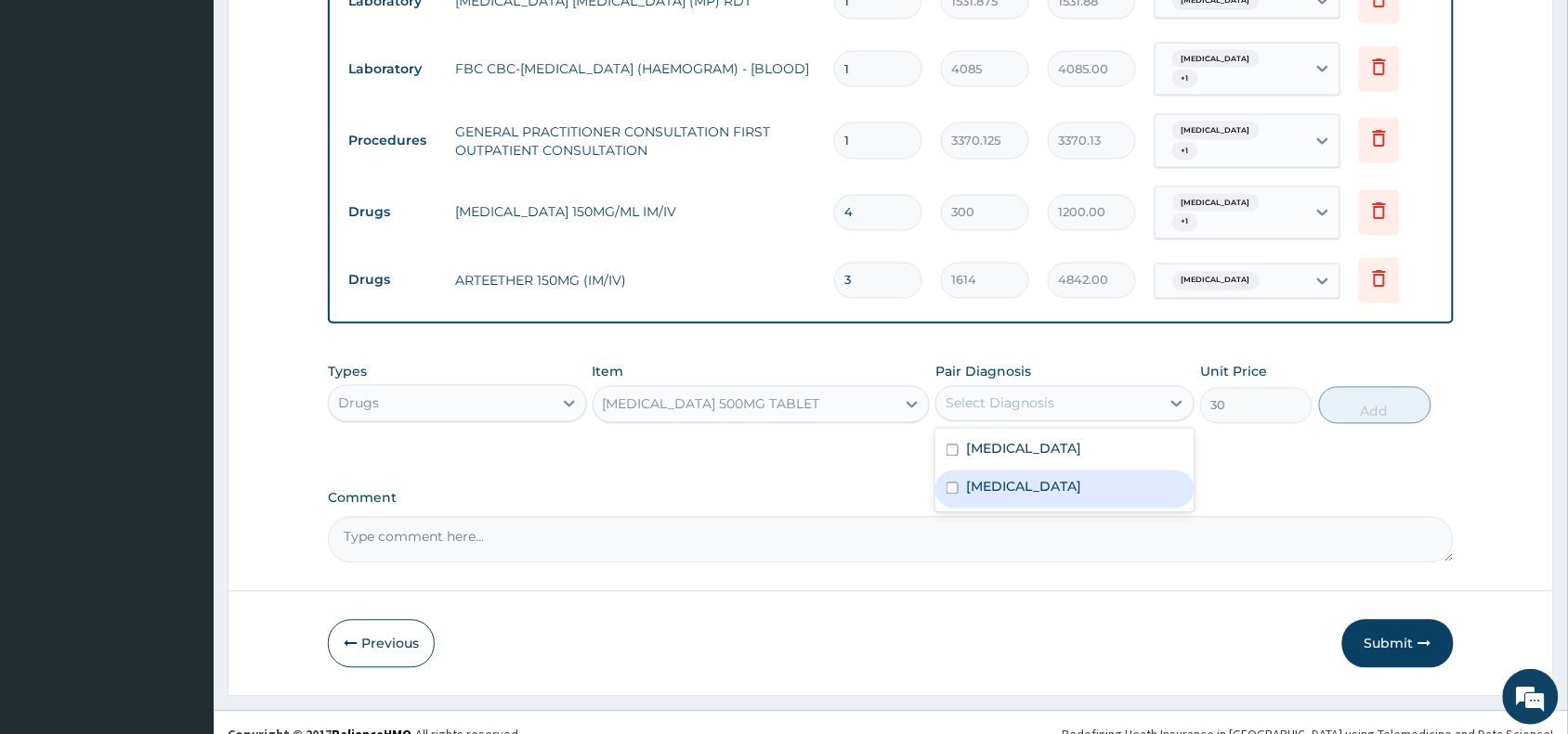
click at [1064, 471] on div "Malaria" at bounding box center [1065, 490] width 259 height 38
checkbox input "true"
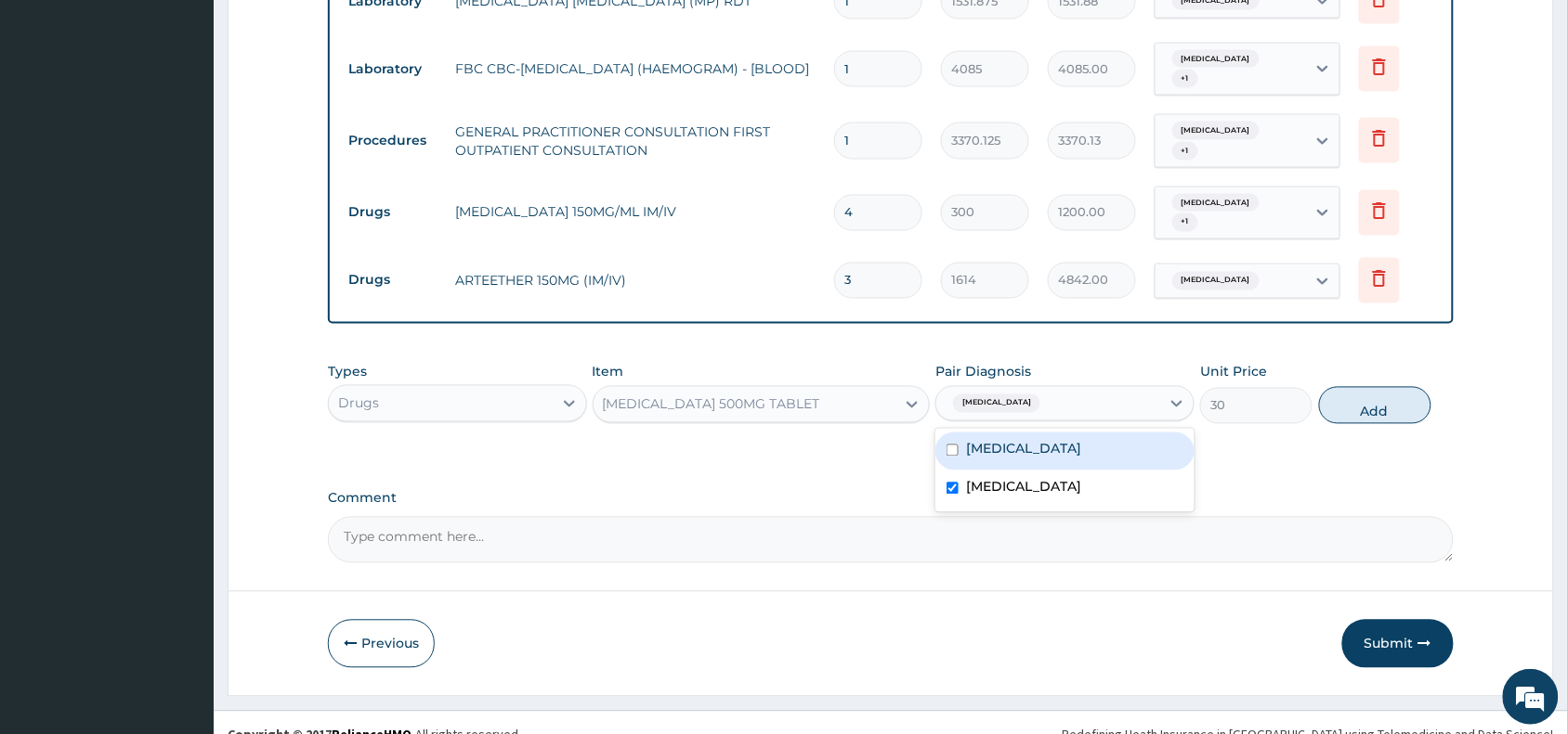
click at [1082, 432] on div "Typhoid fever" at bounding box center [1065, 451] width 259 height 38
checkbox input "true"
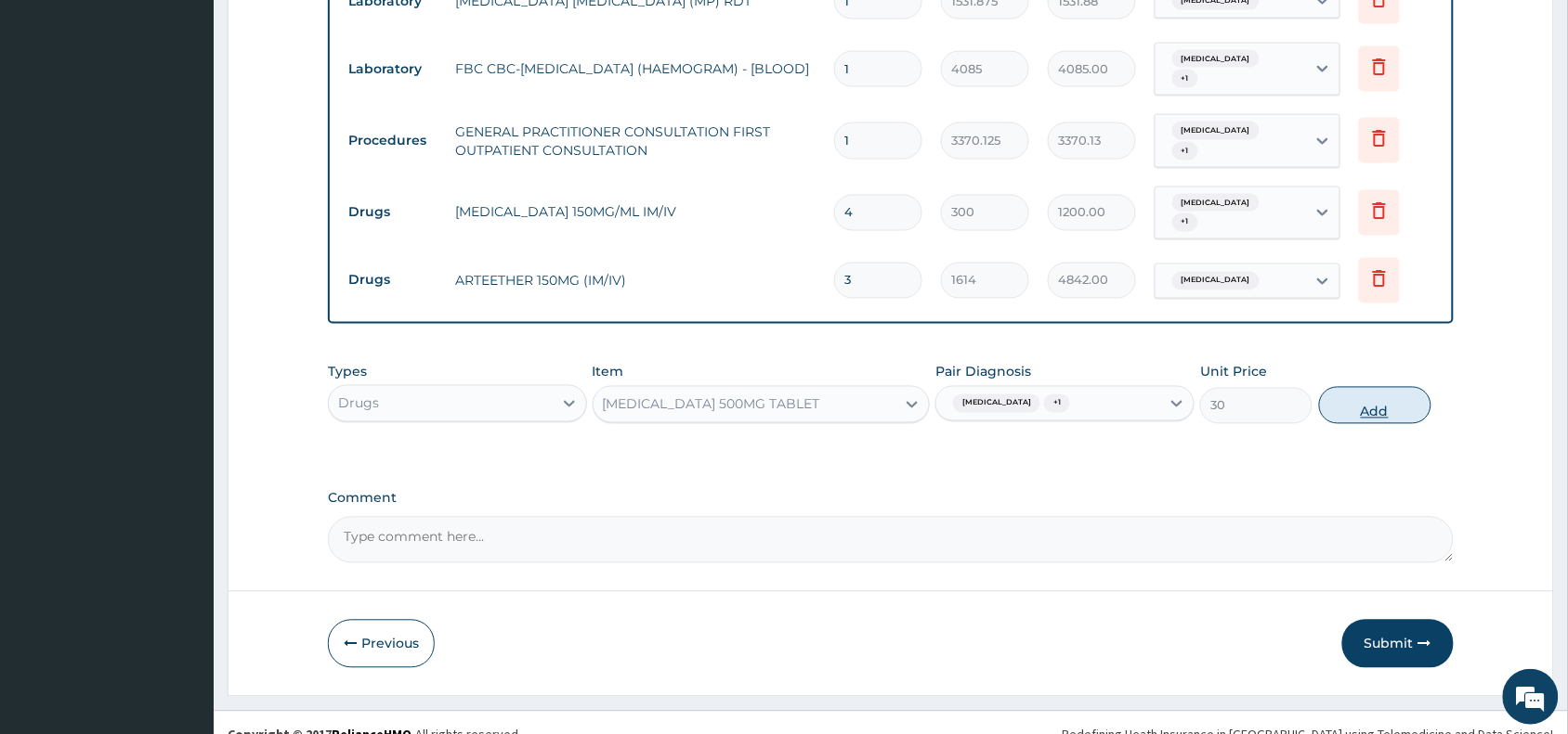
click at [1357, 387] on button "Add" at bounding box center [1374, 405] width 112 height 37
type input "0"
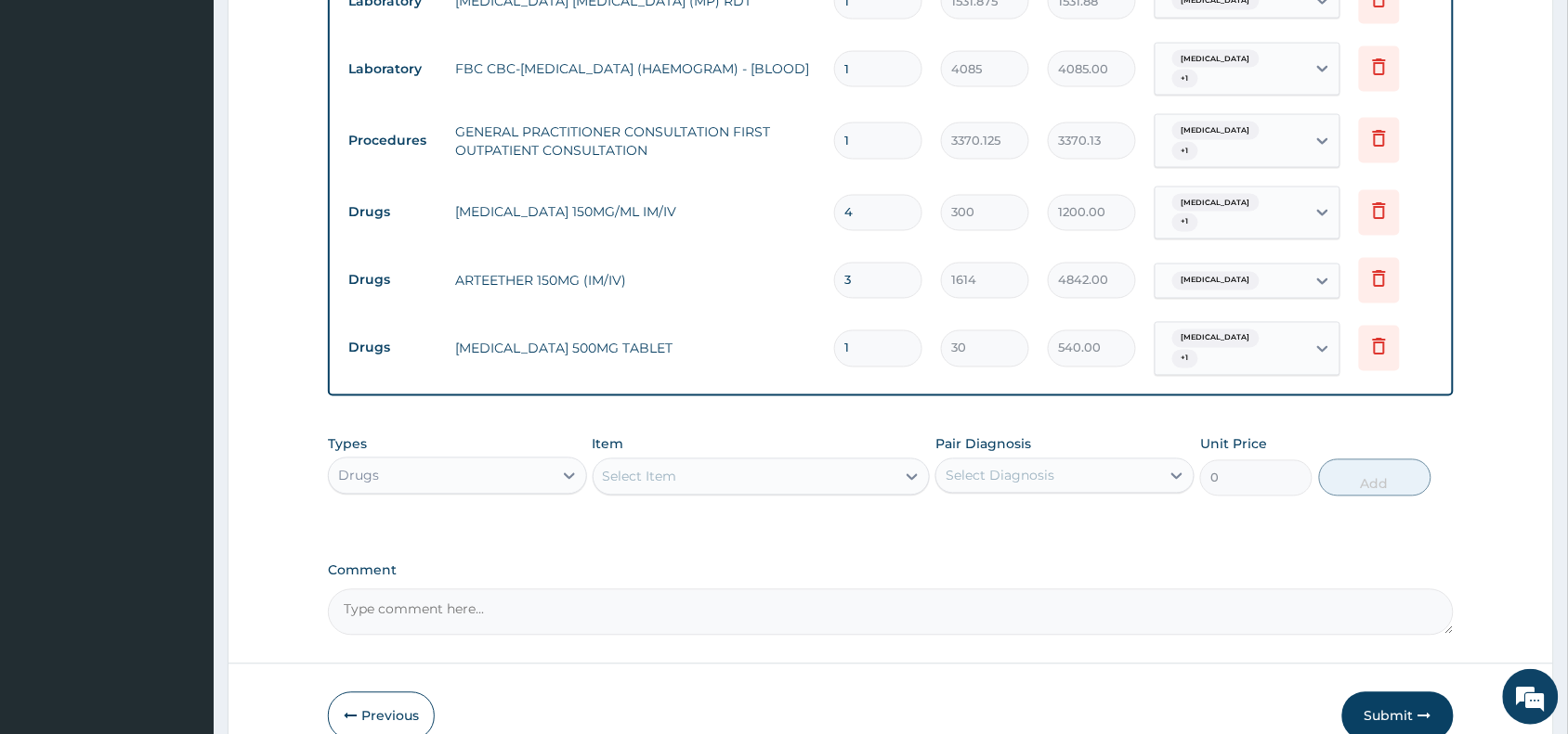
type input "18"
type input "540.00"
type input "18"
drag, startPoint x: 1539, startPoint y: 450, endPoint x: 1584, endPoint y: 506, distance: 71.8
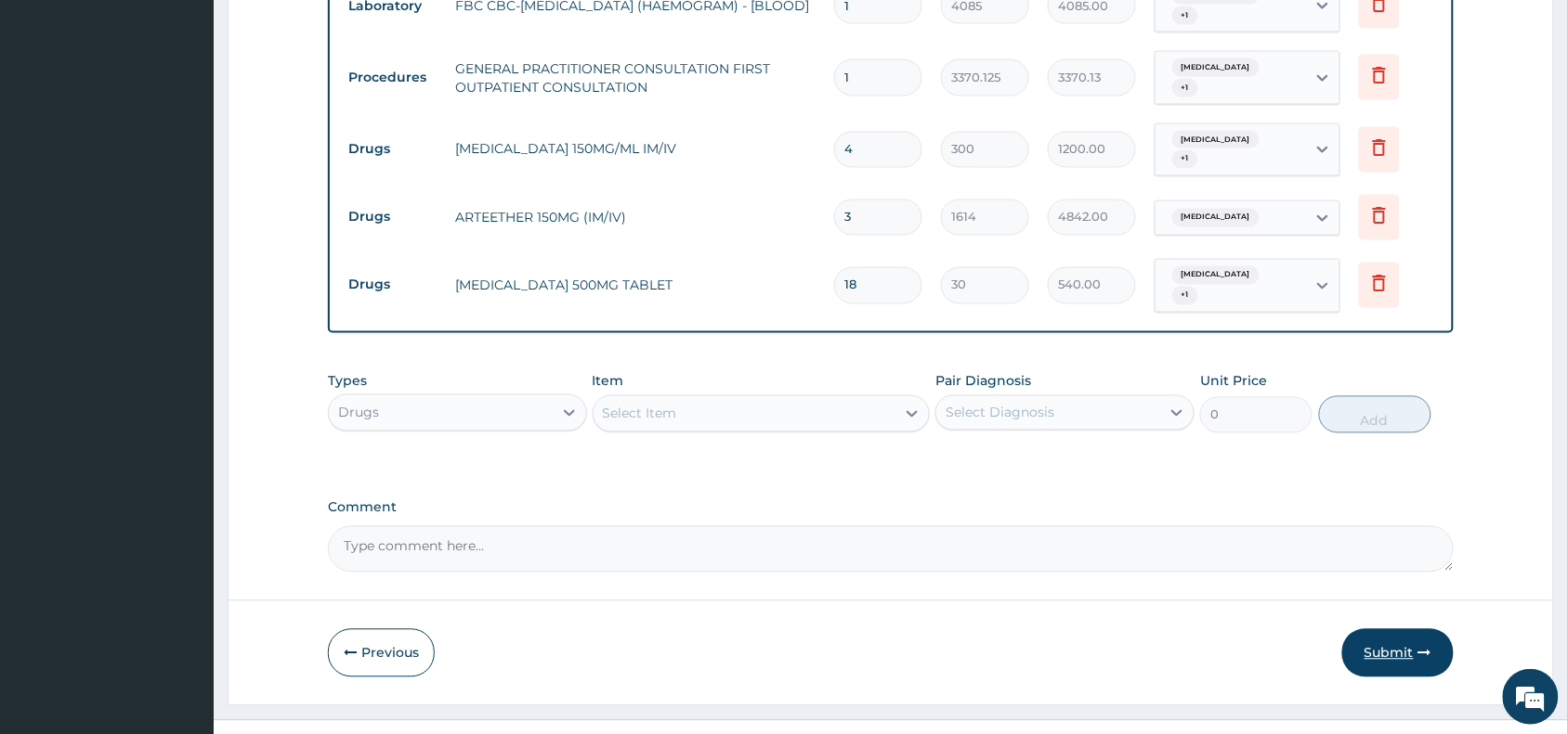
click at [1408, 639] on button "Submit" at bounding box center [1398, 653] width 111 height 48
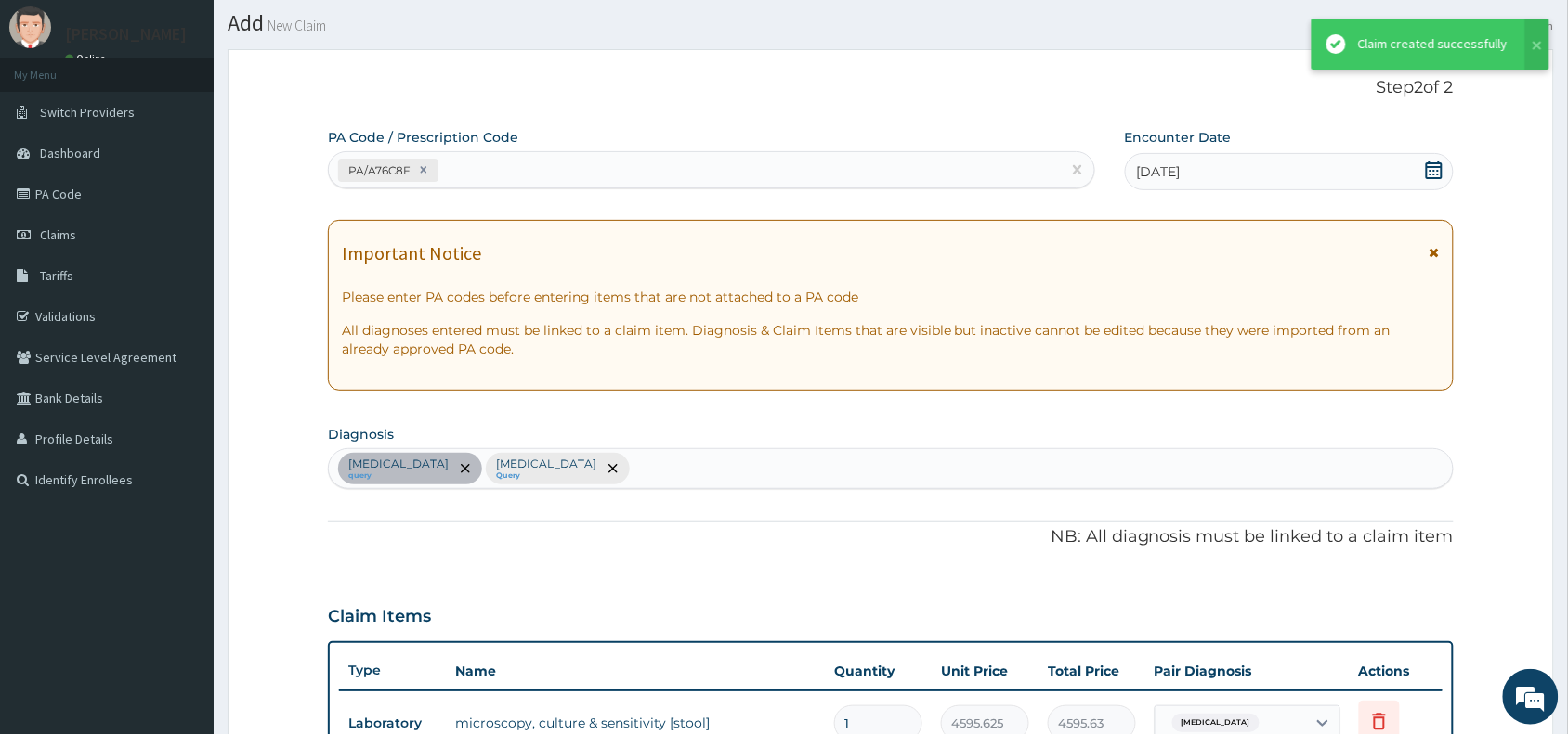
scroll to position [898, 0]
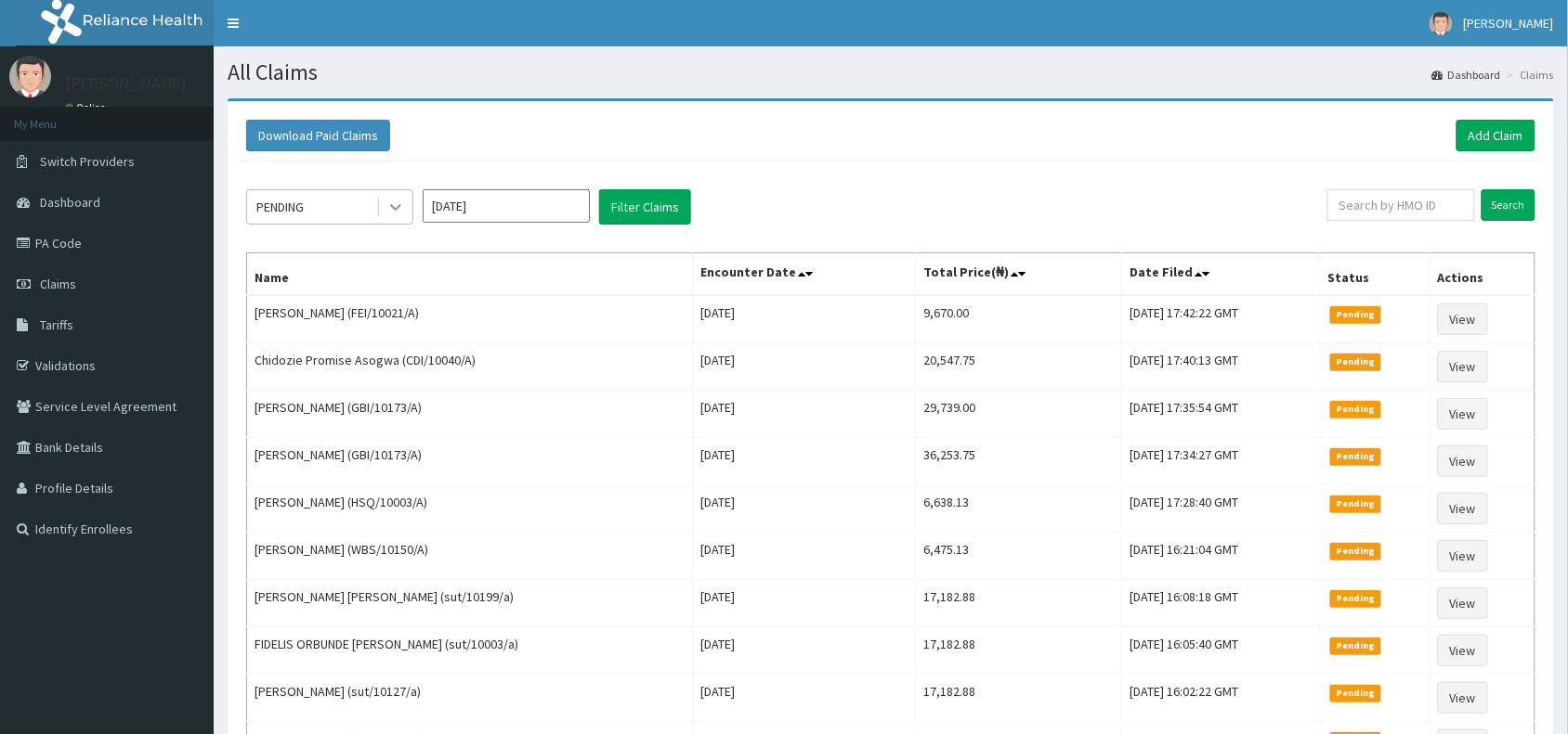
click at [395, 209] on icon at bounding box center [396, 208] width 11 height 7
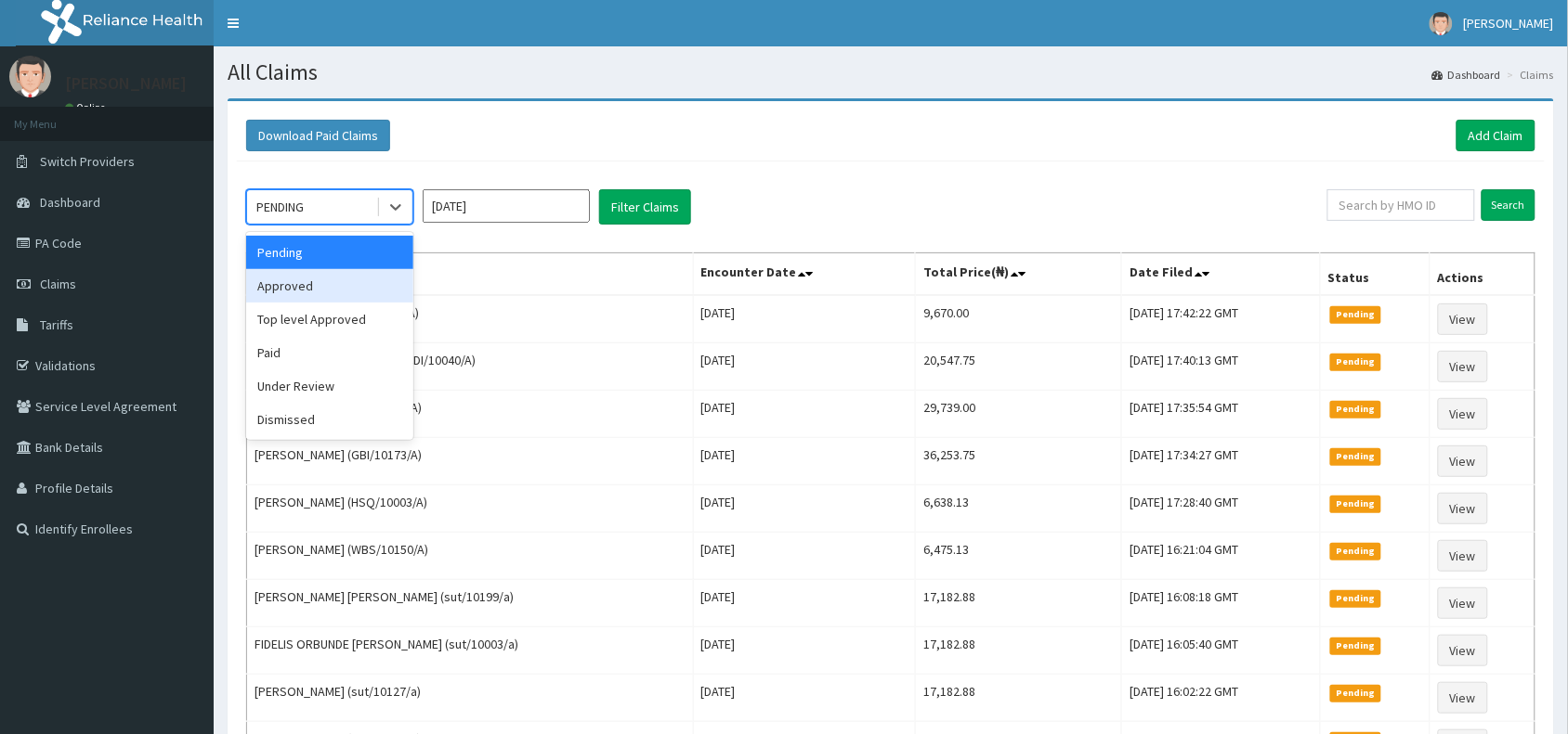
click at [353, 276] on div "Approved" at bounding box center [329, 285] width 167 height 33
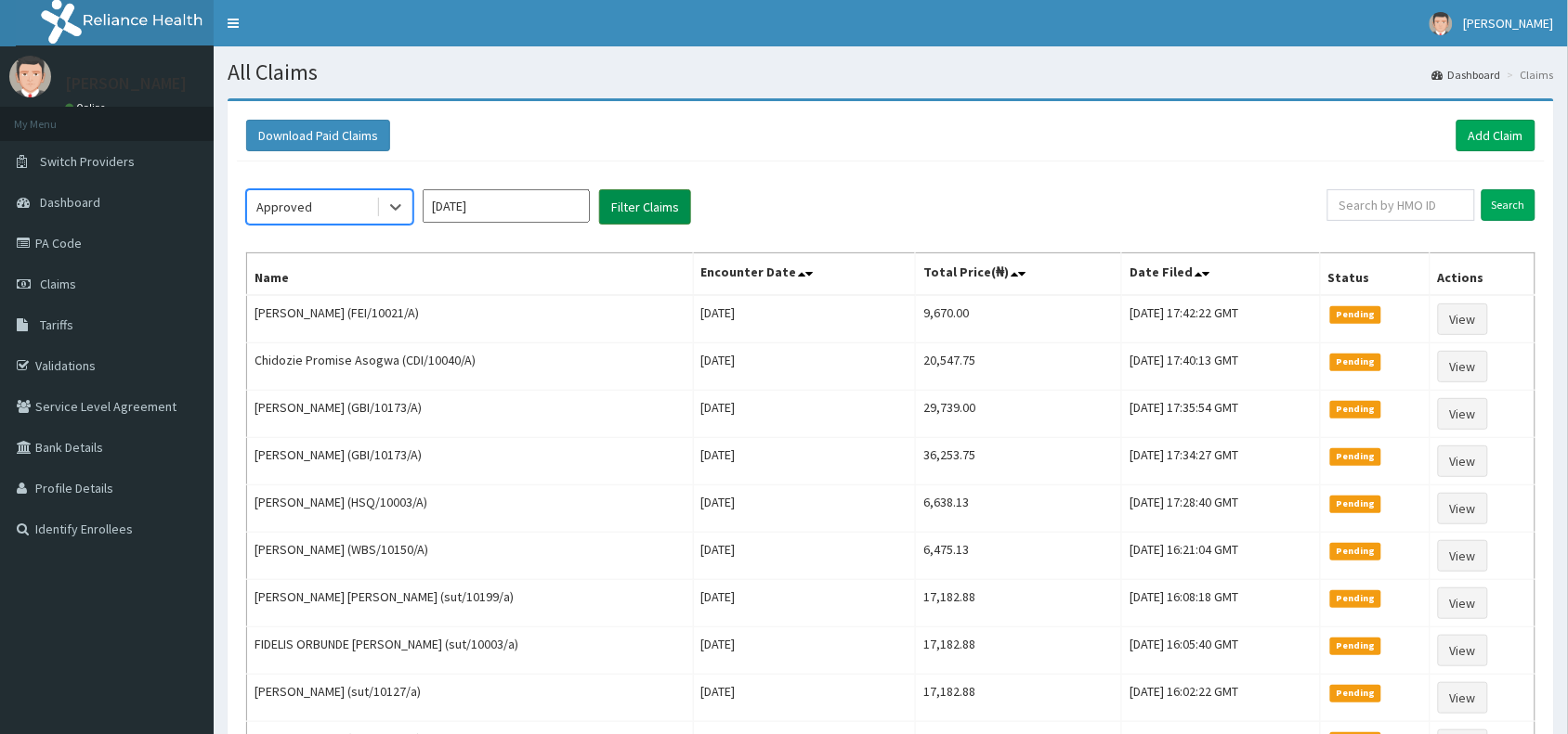
click at [641, 209] on button "Filter Claims" at bounding box center [645, 207] width 92 height 35
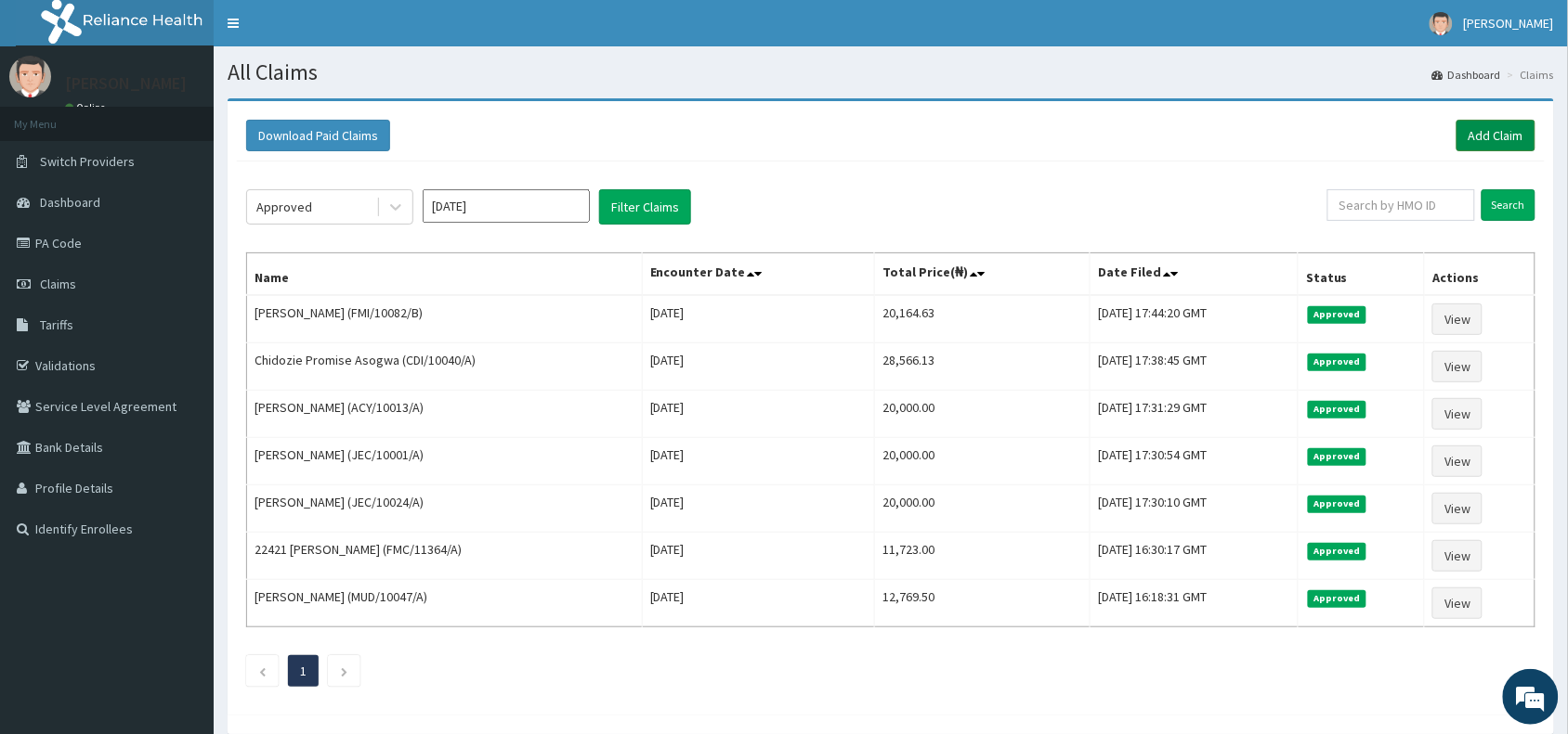
click at [1506, 144] on link "Add Claim" at bounding box center [1496, 135] width 79 height 31
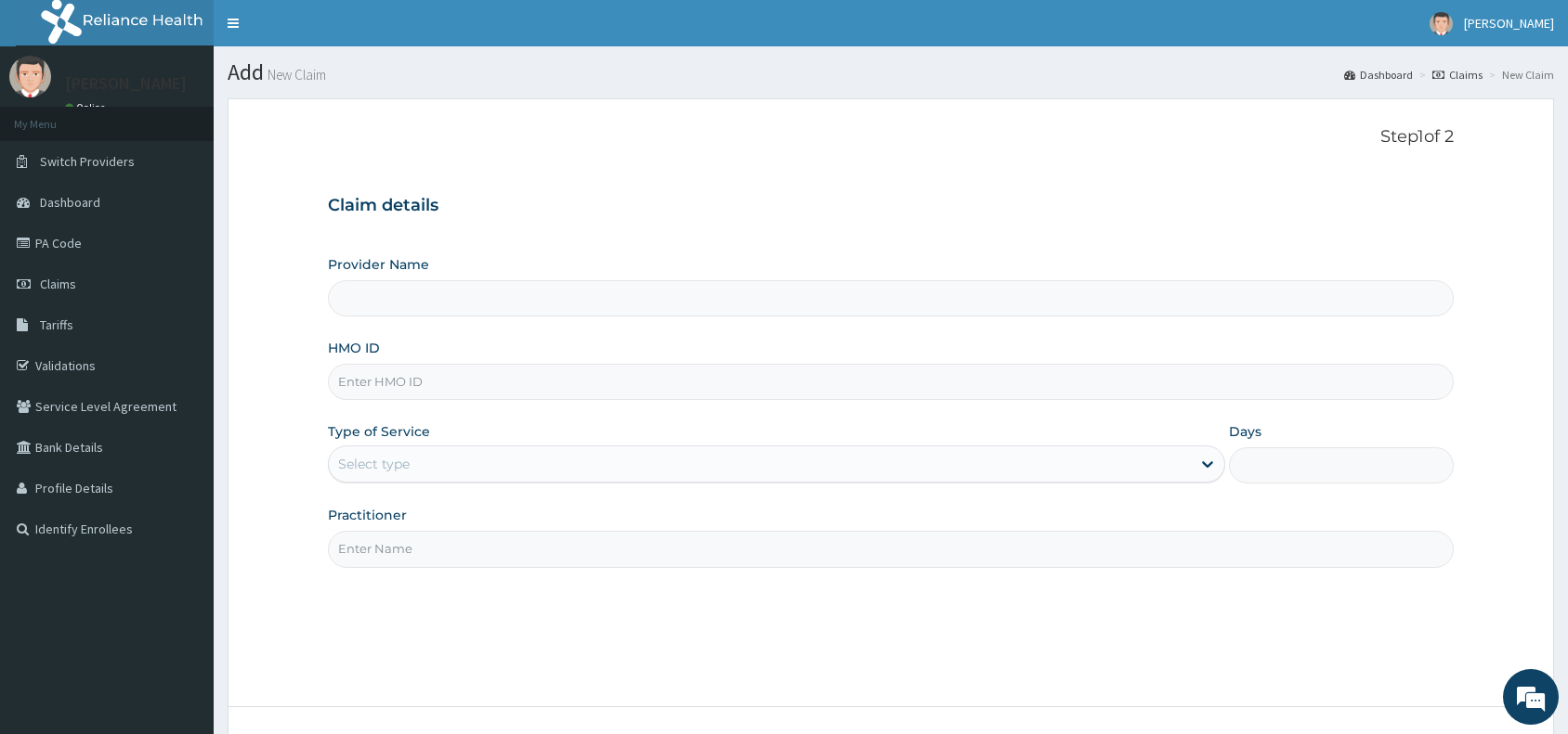
type input "Reliance Family Clinics (RFC) - [GEOGRAPHIC_DATA]"
click at [472, 385] on input "HMO ID" at bounding box center [890, 382] width 1125 height 36
paste input "SAO/10016/A"
type input "SAO/10016/A"
click at [409, 474] on div "Select type" at bounding box center [374, 464] width 72 height 19
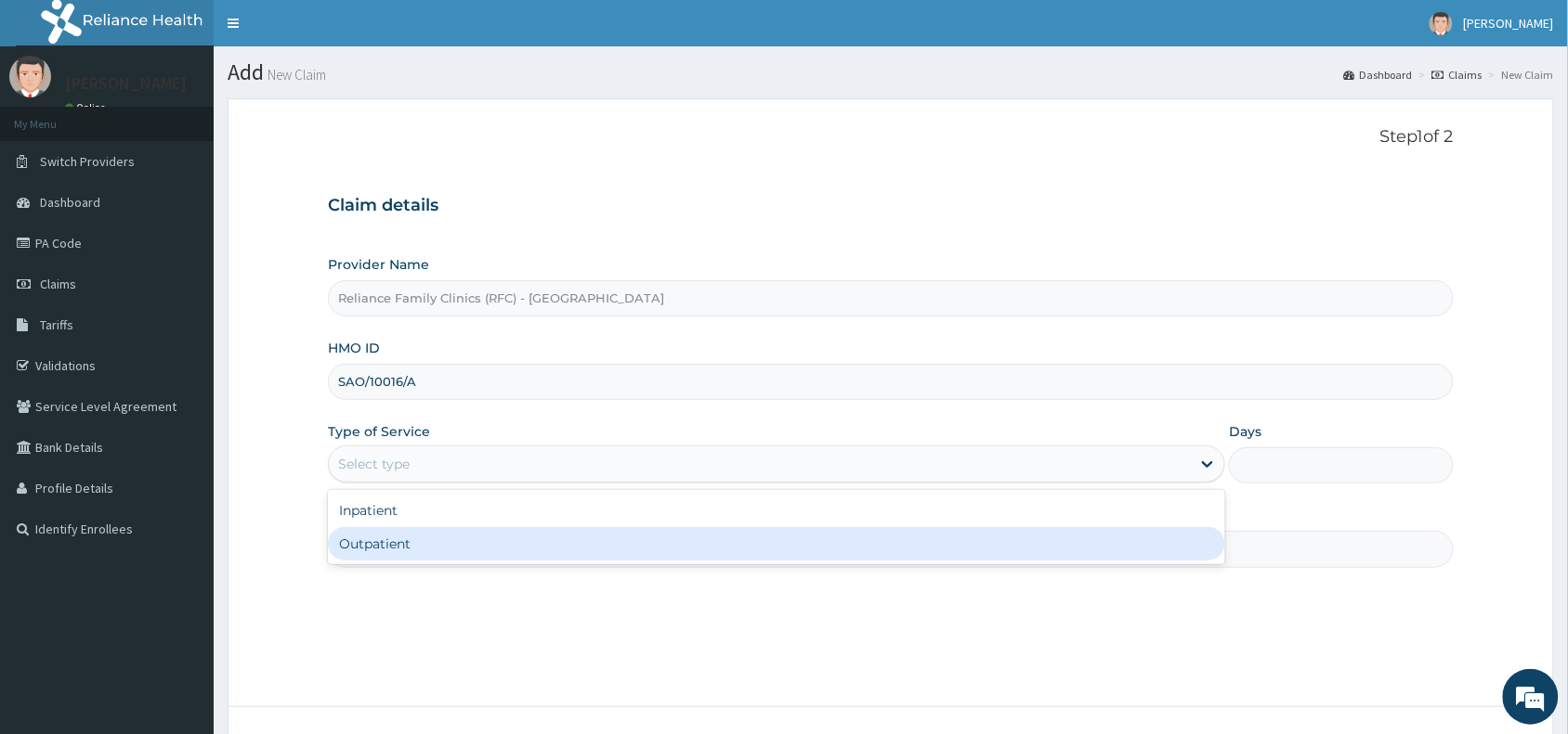
click at [430, 544] on div "Outpatient" at bounding box center [776, 543] width 897 height 33
type input "1"
click at [430, 544] on input "Practitioner" at bounding box center [890, 549] width 1125 height 36
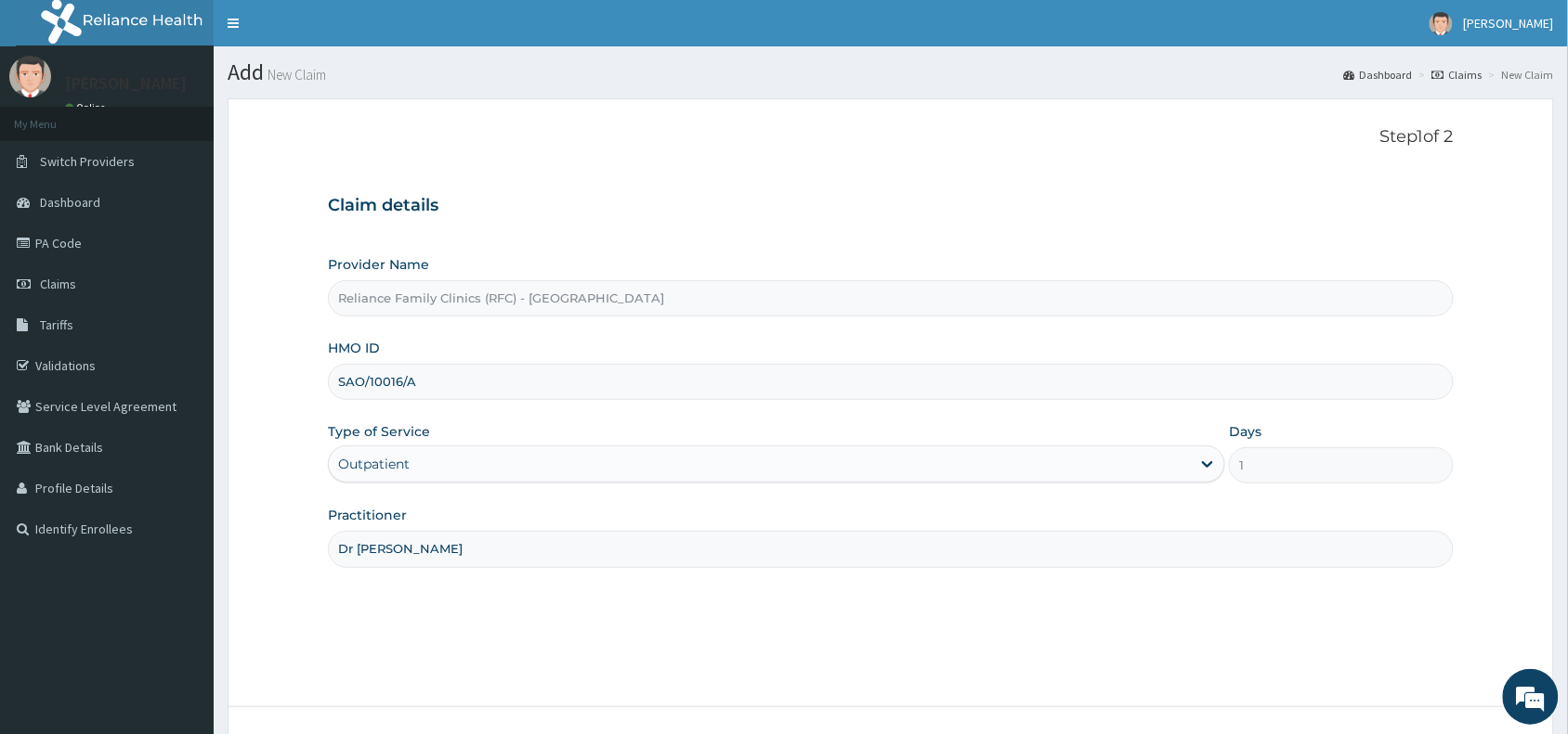
scroll to position [140, 0]
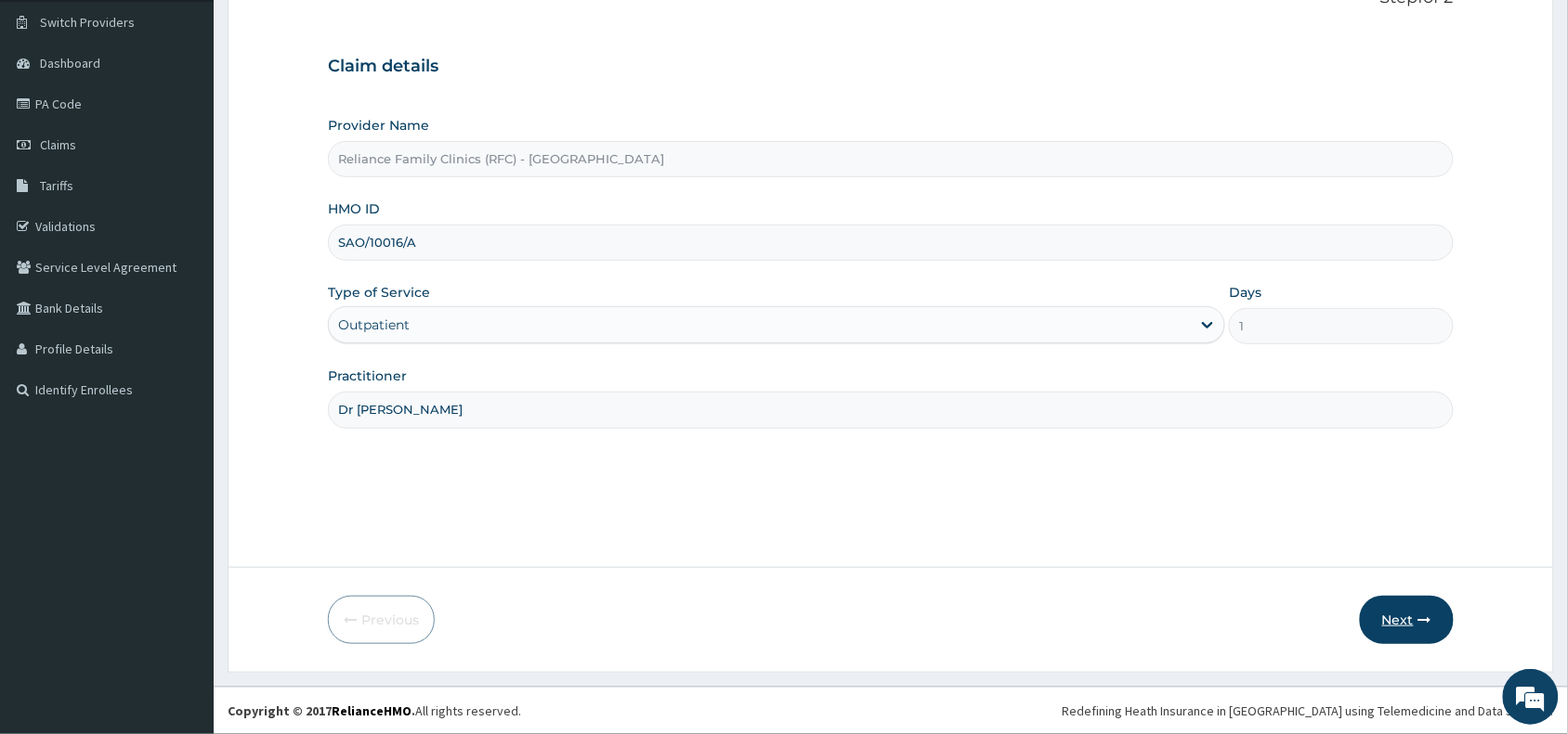
type input "Dr Wini"
click at [1405, 608] on button "Next" at bounding box center [1406, 620] width 93 height 48
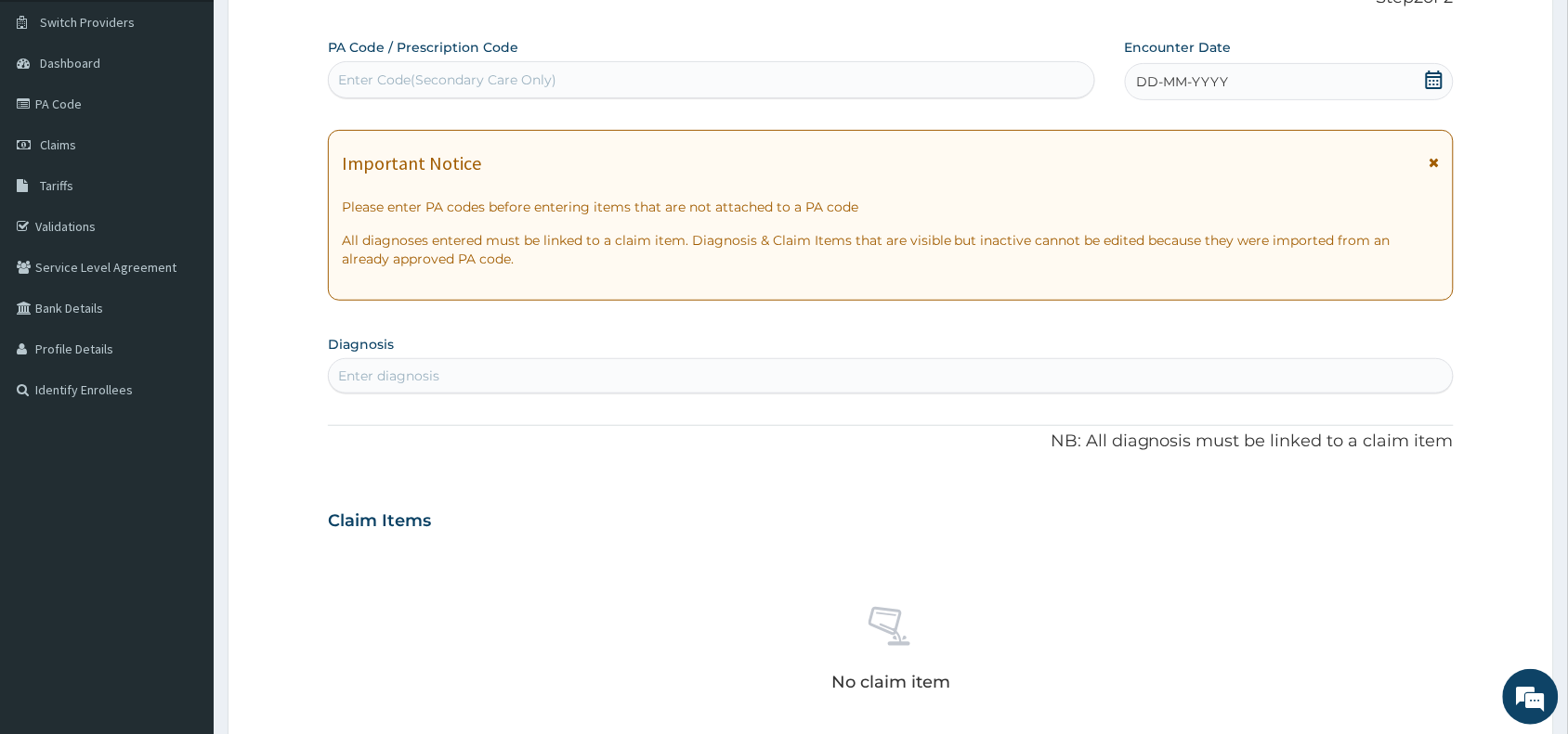
scroll to position [0, 0]
click at [650, 90] on div "Enter Code(Secondary Care Only)" at bounding box center [711, 79] width 766 height 29
paste input "PA/763DD6"
type input "PA/763DD6"
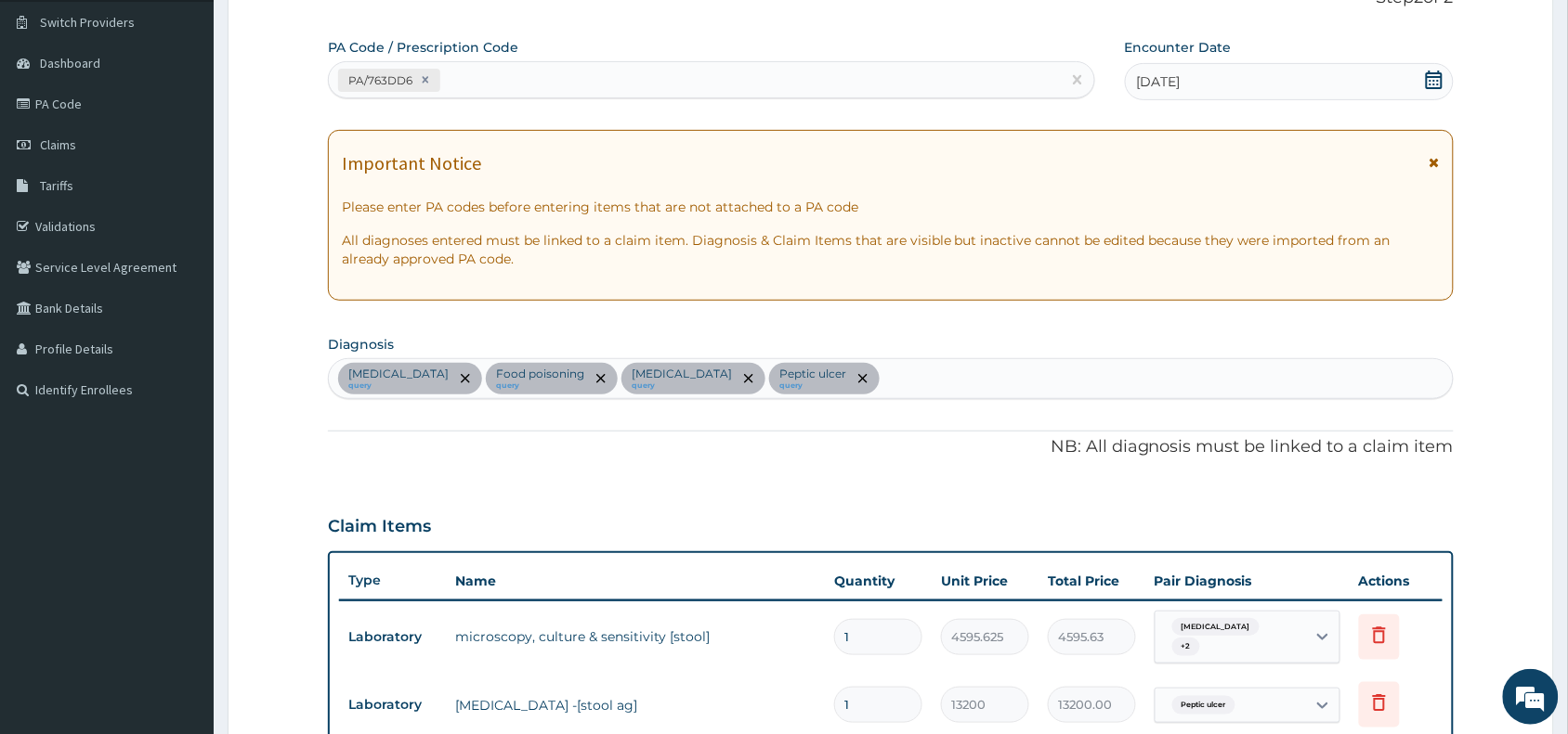
click at [902, 373] on div "Typhoid fever query Food poisoning query Gastroenteritis query Peptic ulcer que…" at bounding box center [890, 378] width 1123 height 39
type input "vomiting"
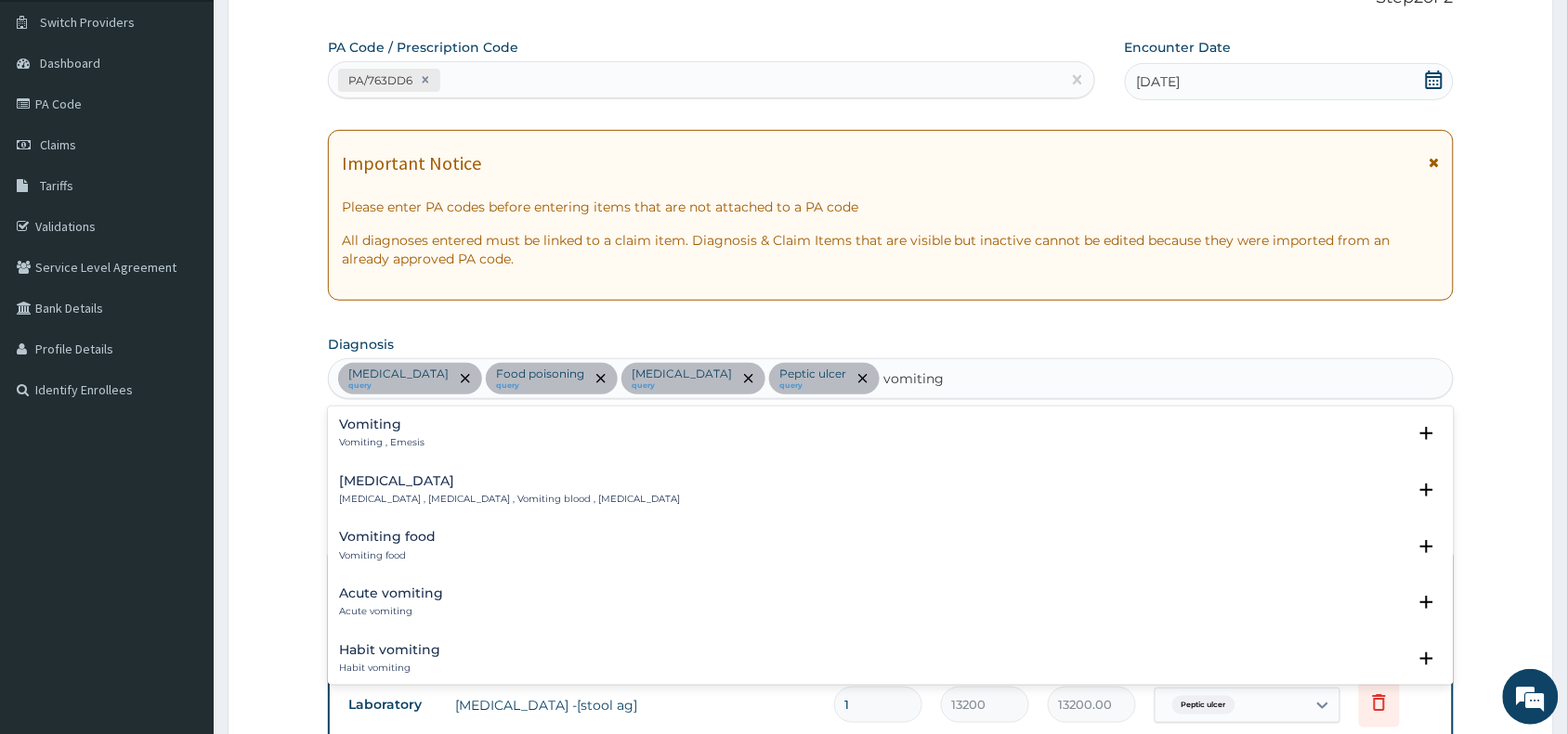
click at [448, 433] on div "Vomiting Vomiting , Emesis" at bounding box center [890, 434] width 1104 height 32
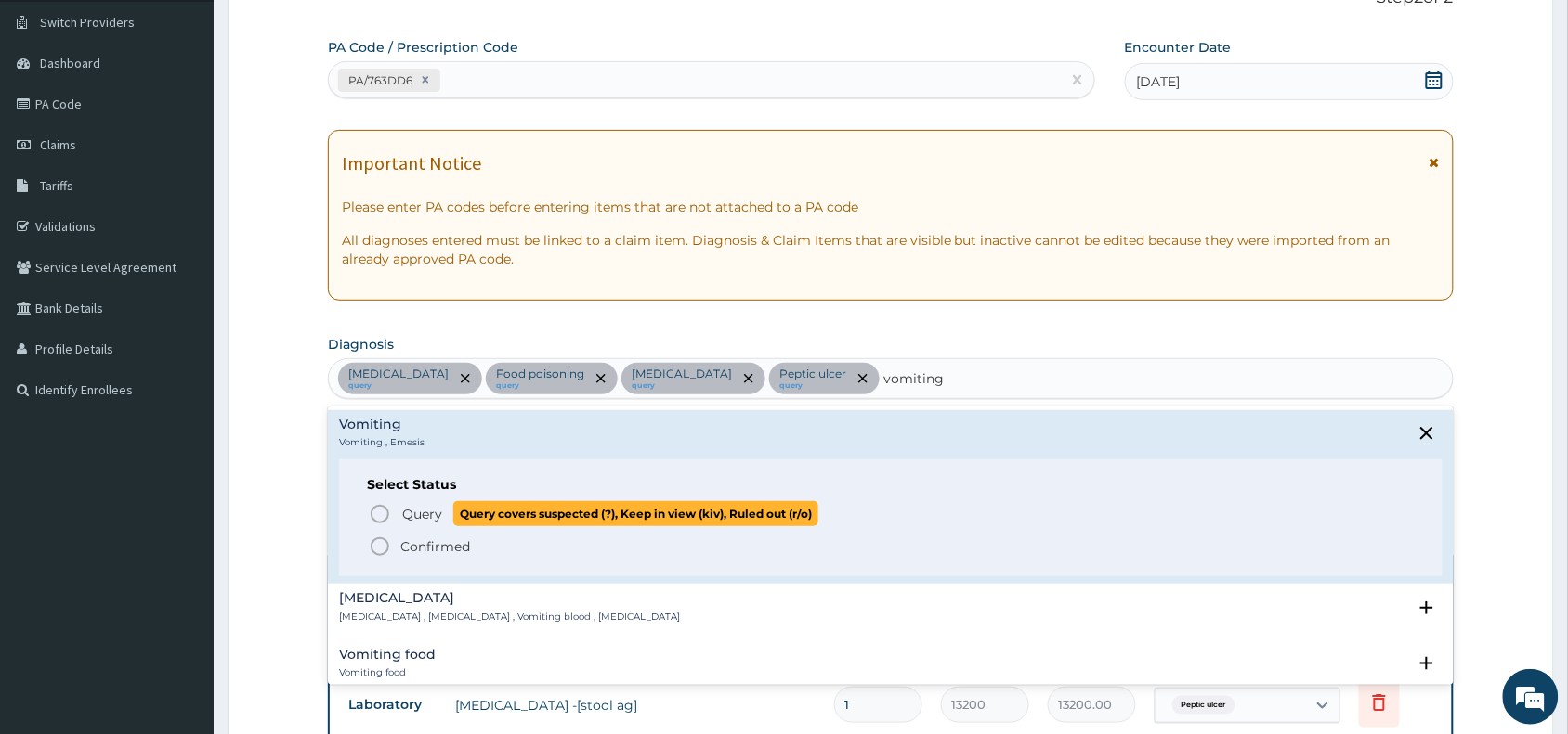
click at [392, 513] on span "Query Query covers suspected (?), Keep in view (kiv), Ruled out (r/o)" at bounding box center [892, 513] width 1046 height 25
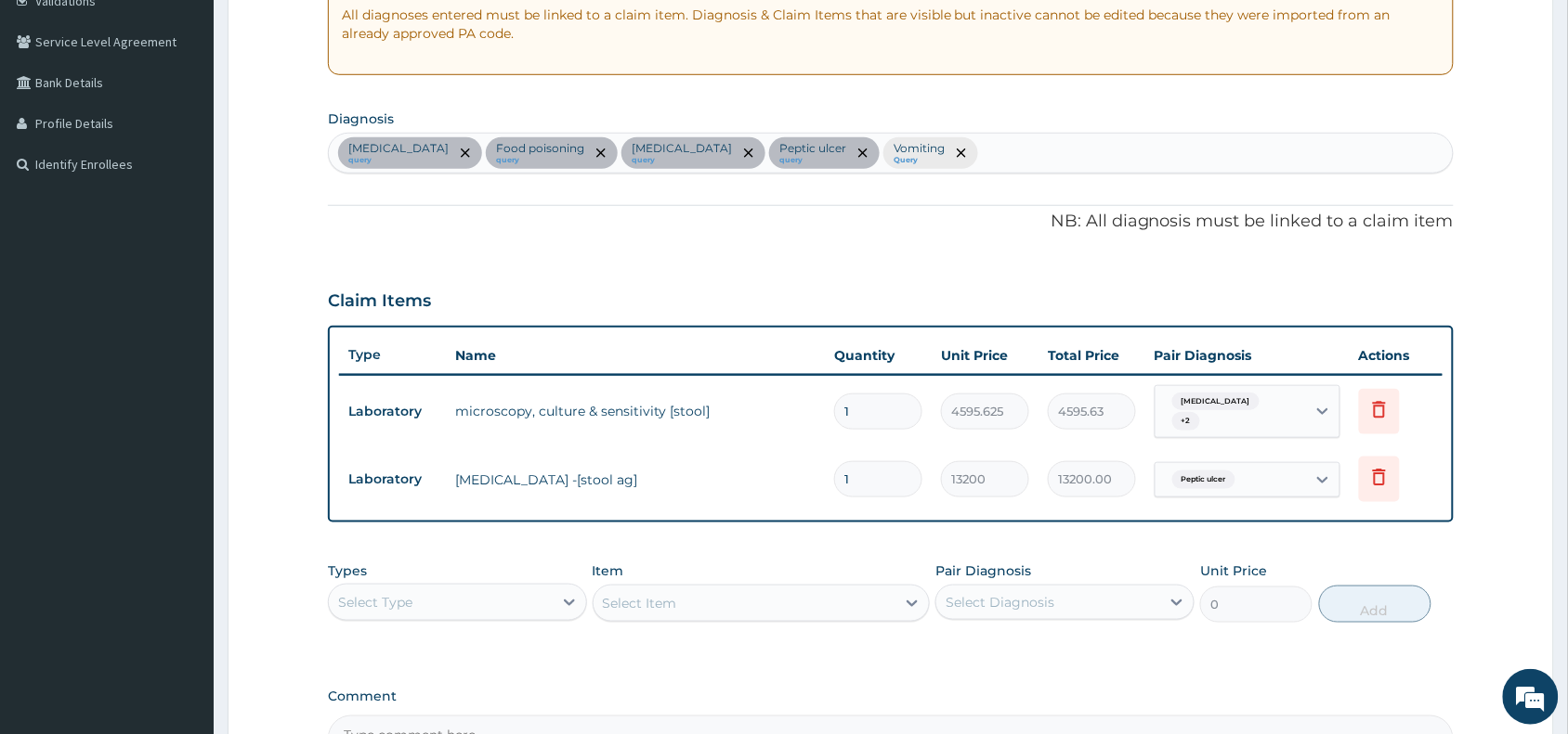
scroll to position [483, 0]
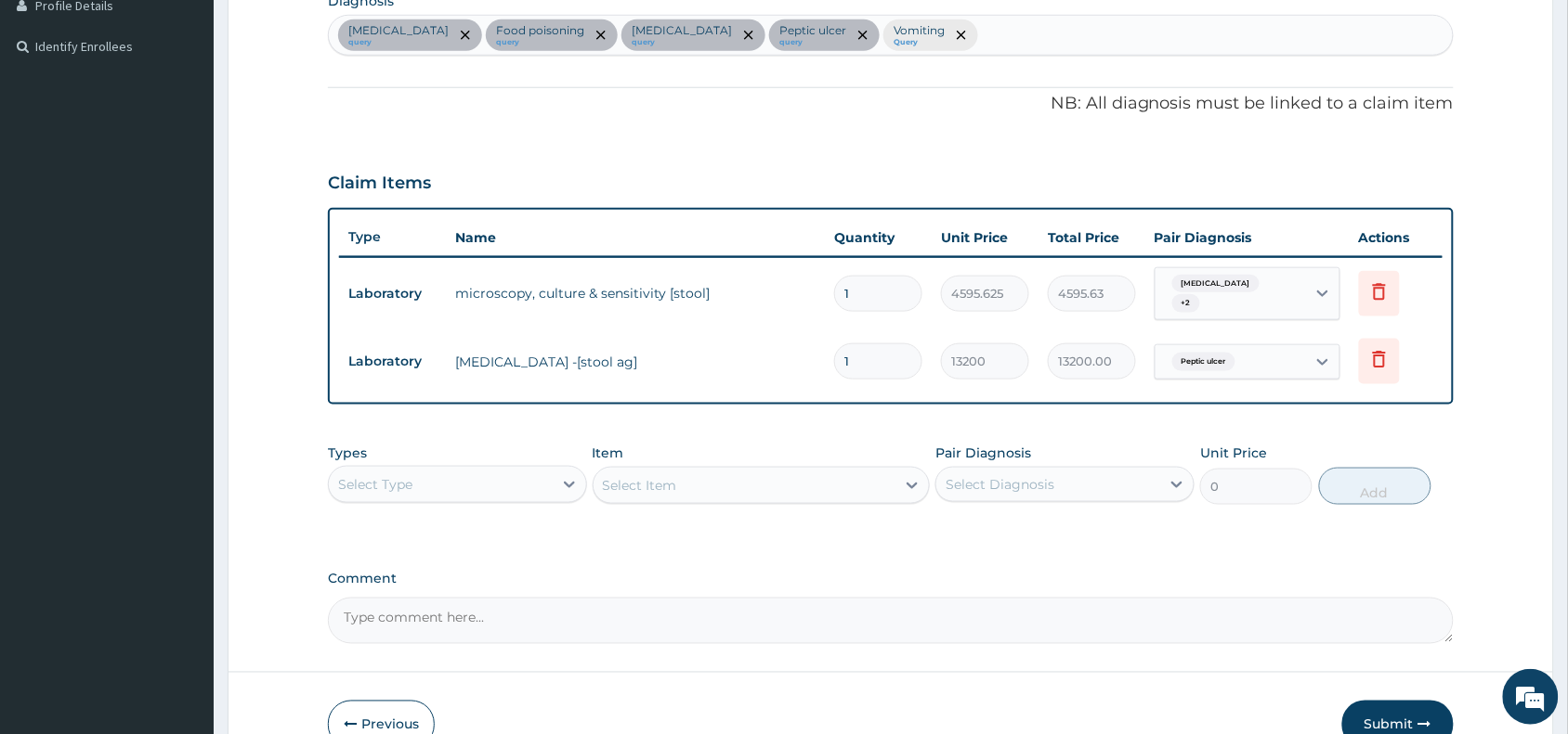
click at [992, 38] on div "Typhoid fever query Food poisoning query Gastroenteritis query Peptic ulcer que…" at bounding box center [890, 35] width 1123 height 39
type input "l"
click at [994, 39] on div "Typhoid fever query Food poisoning query Gastroenteritis query Peptic ulcer que…" at bounding box center [890, 35] width 1123 height 39
type input "mala"
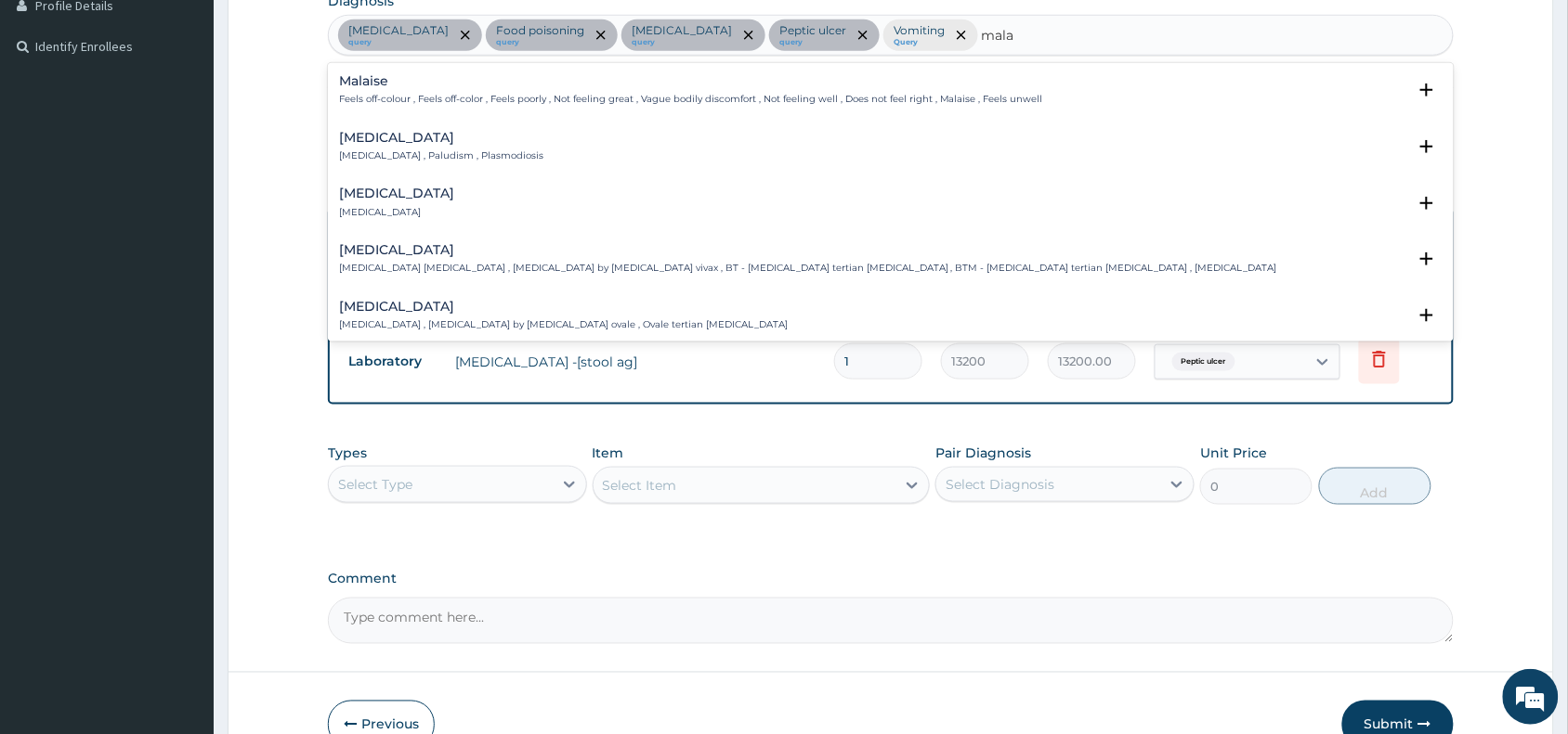
click at [416, 142] on h4 "Malaria" at bounding box center [441, 138] width 204 height 14
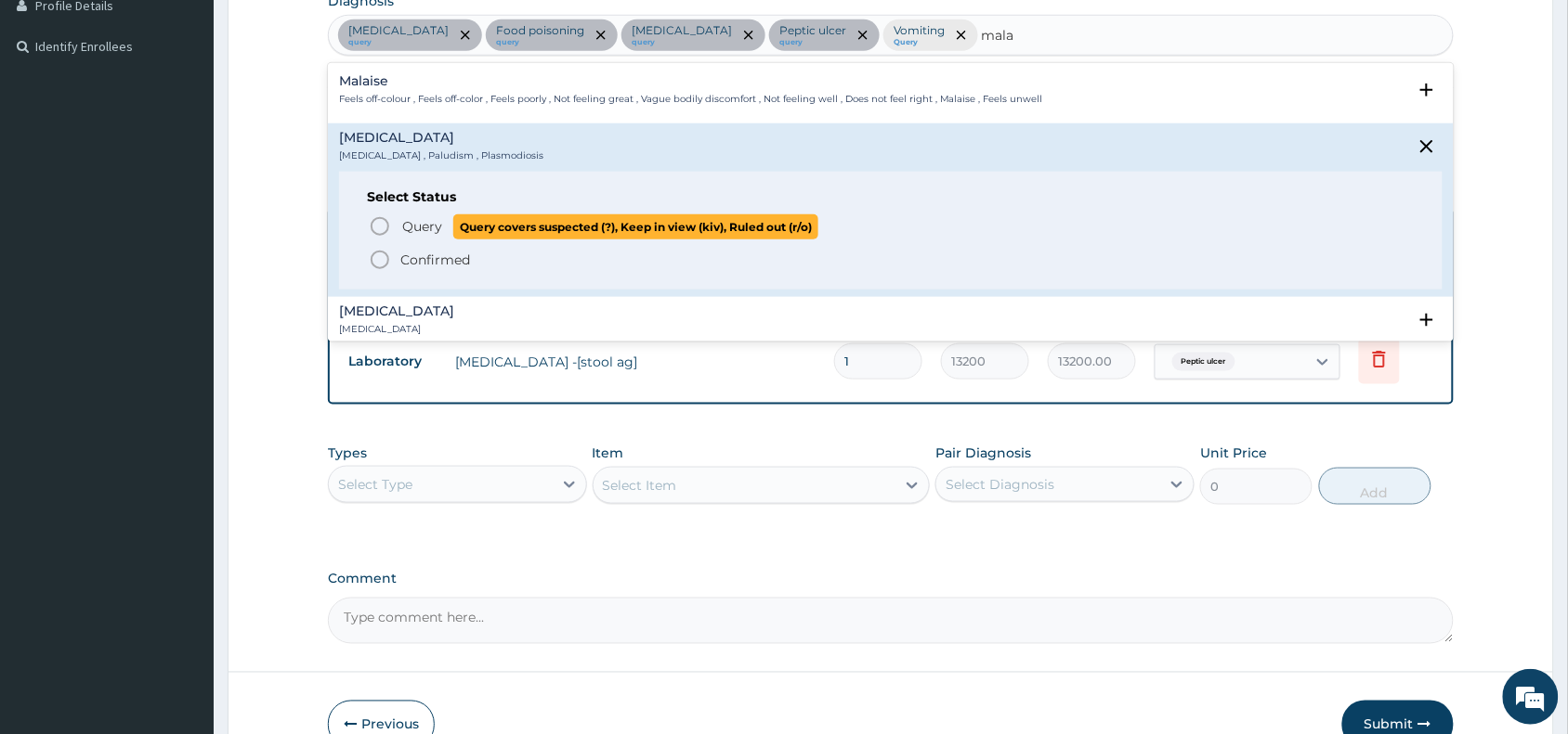
click at [416, 230] on span "Query" at bounding box center [422, 226] width 40 height 19
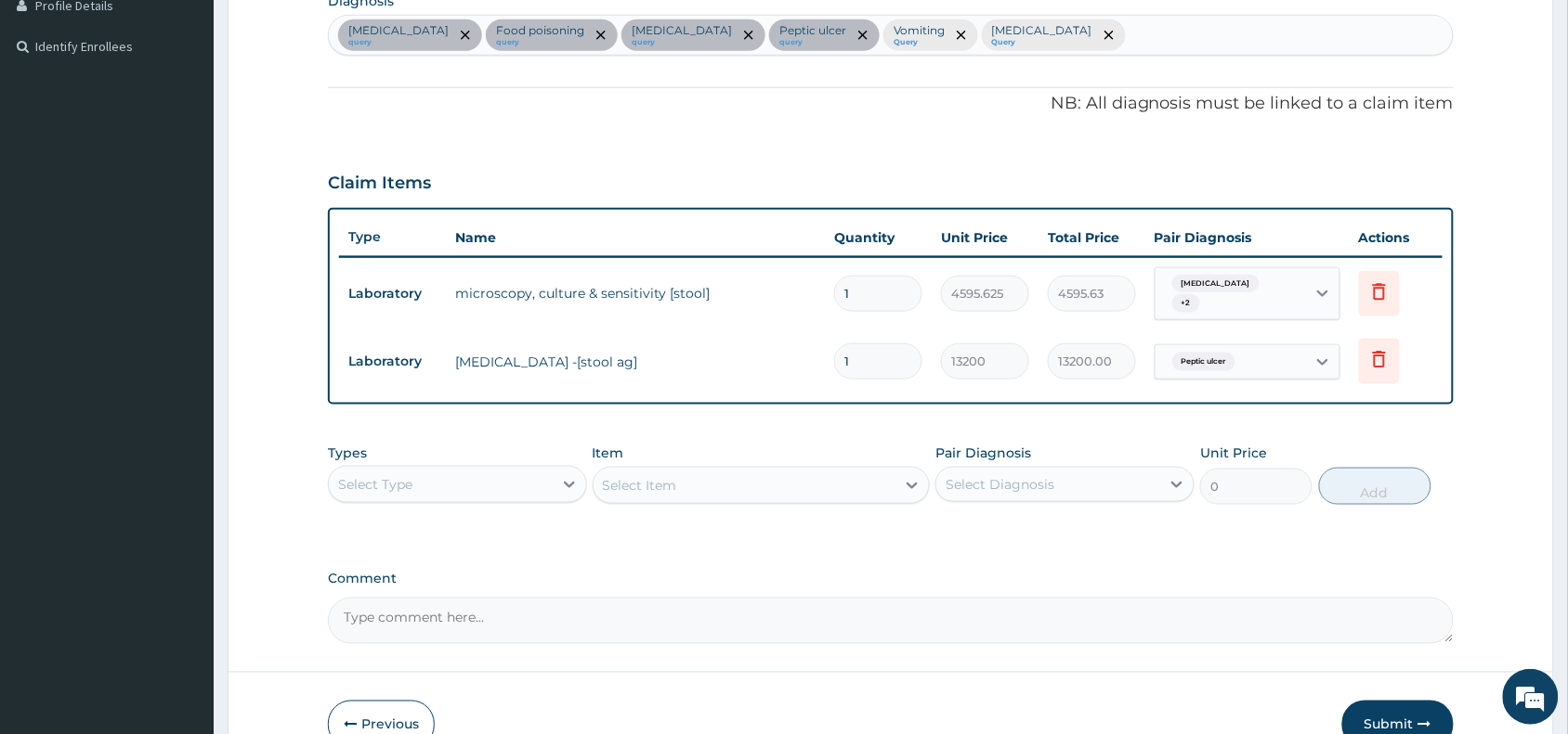
click at [489, 471] on div "Select Type" at bounding box center [440, 484] width 224 height 29
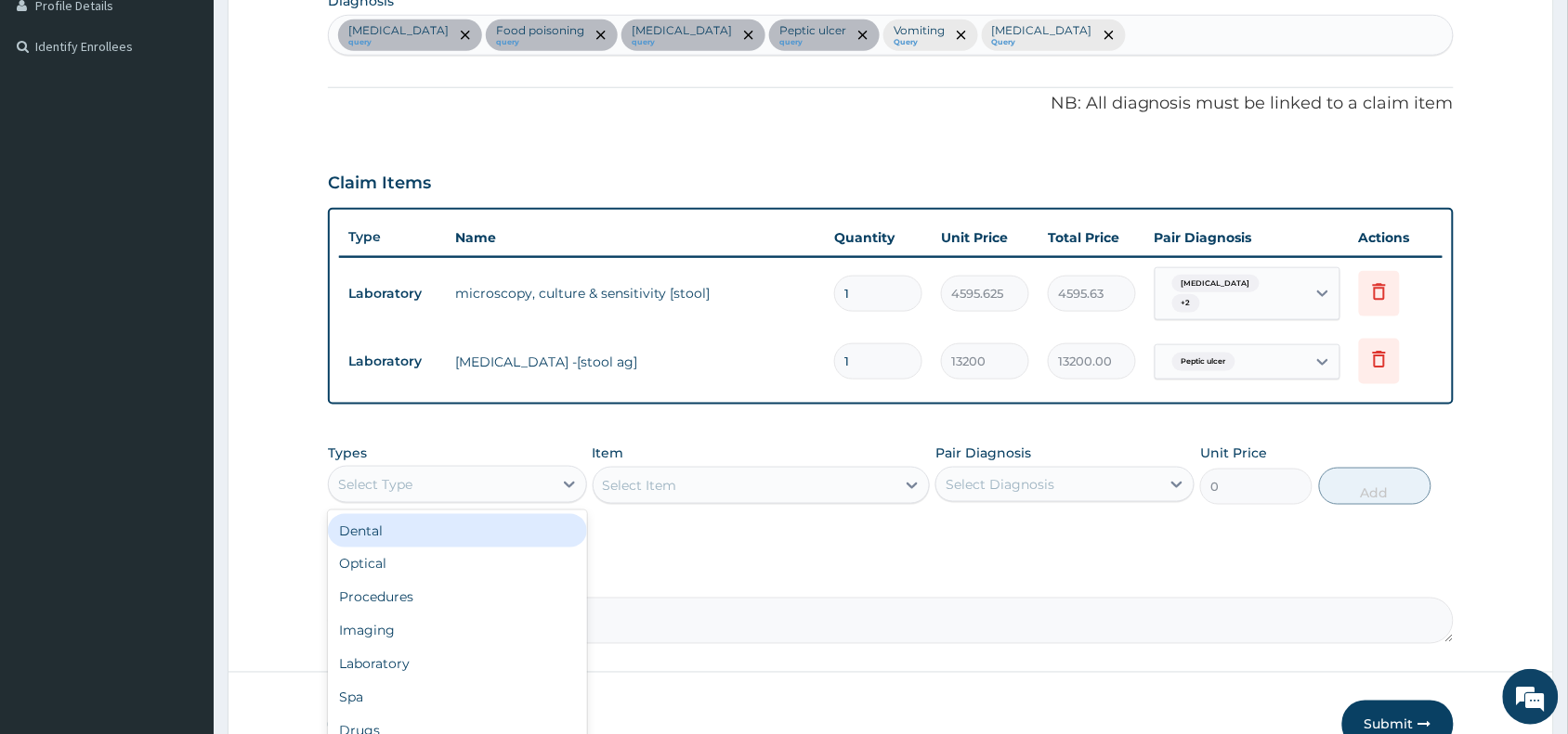
type input "p"
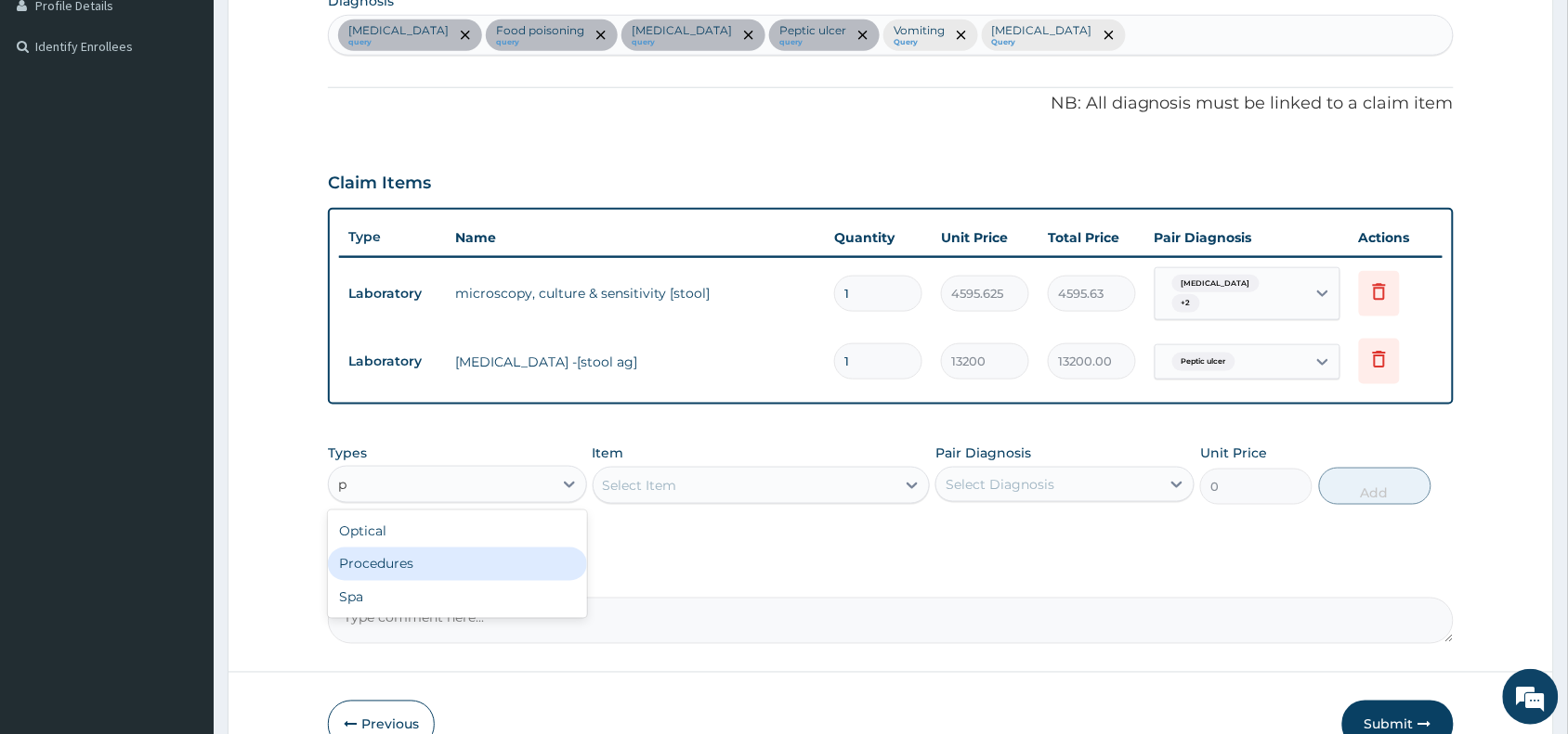
click at [498, 547] on div "Procedures" at bounding box center [457, 563] width 259 height 33
click at [800, 475] on div "Select Item" at bounding box center [745, 485] width 303 height 29
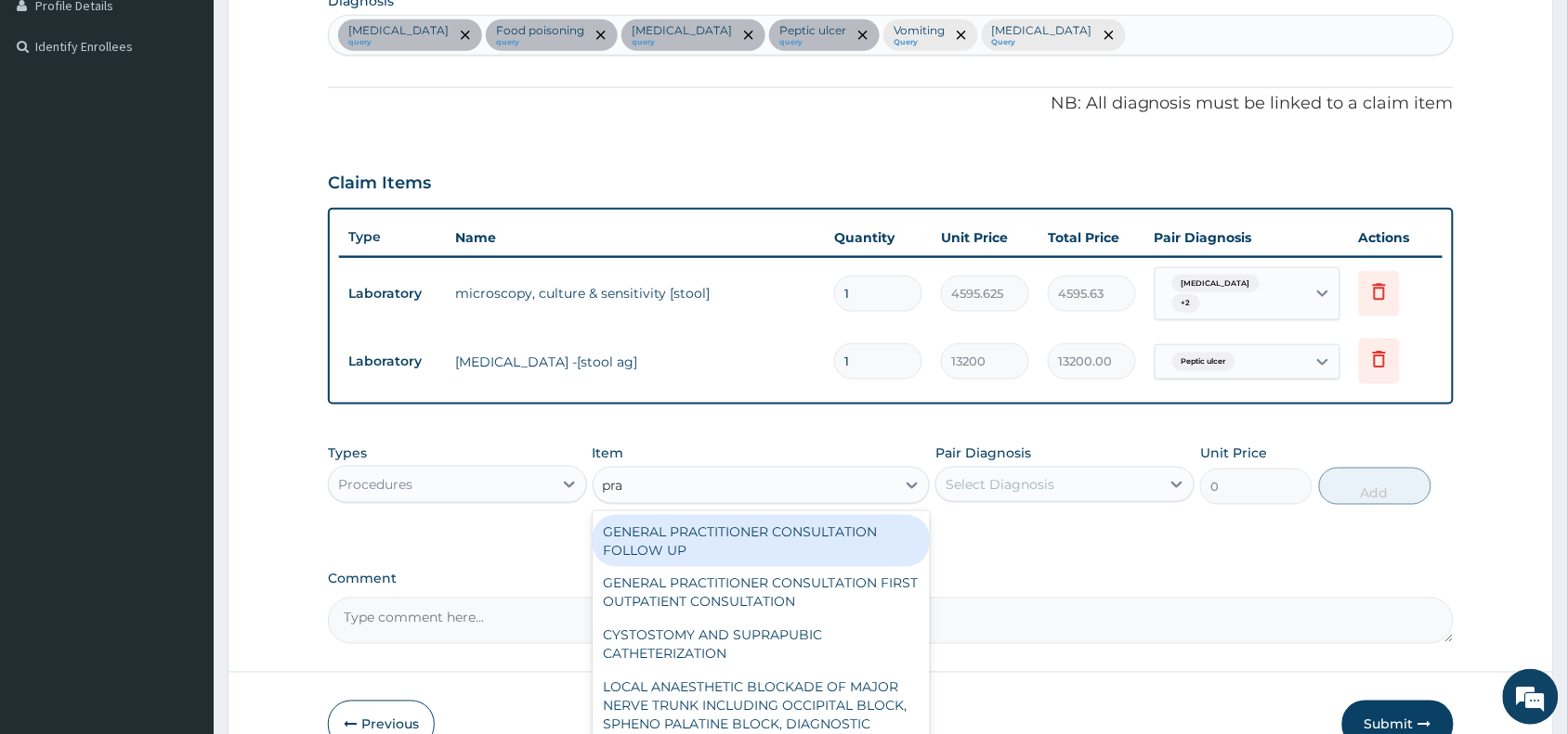
type input "prac"
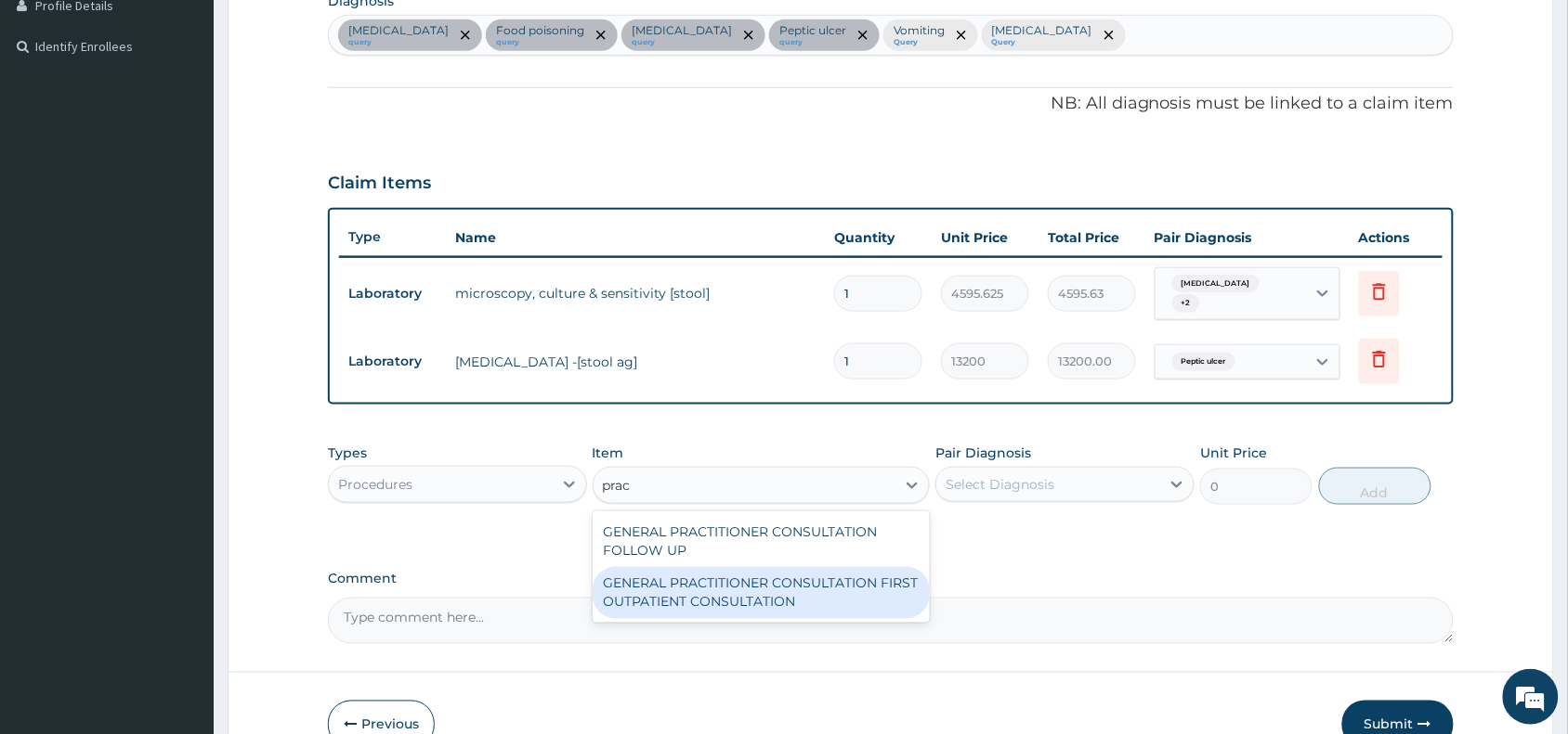
click at [790, 590] on div "GENERAL PRACTITIONER CONSULTATION FIRST OUTPATIENT CONSULTATION" at bounding box center [762, 592] width 338 height 52
type input "3370.125"
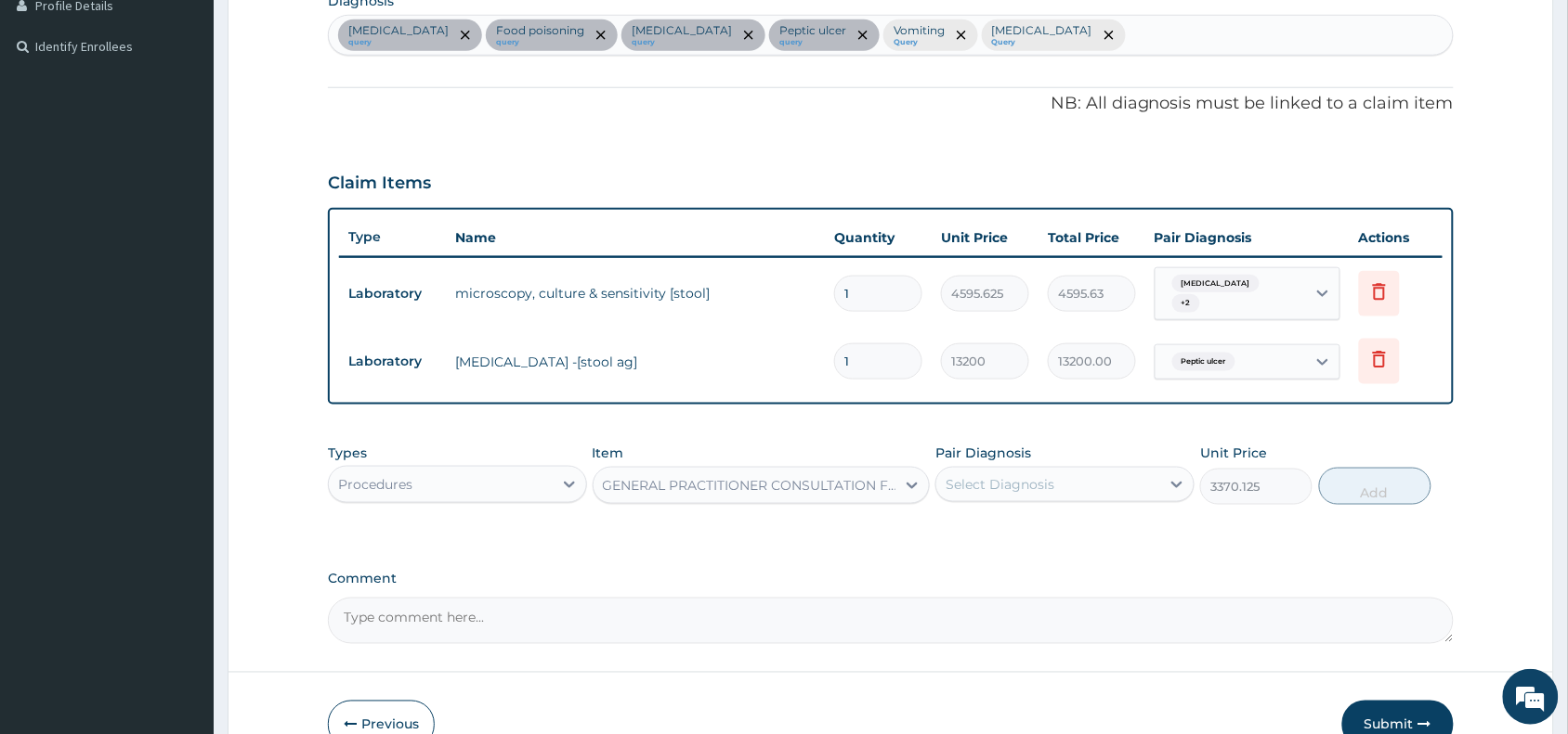
click at [1105, 470] on div "Select Diagnosis" at bounding box center [1048, 484] width 224 height 29
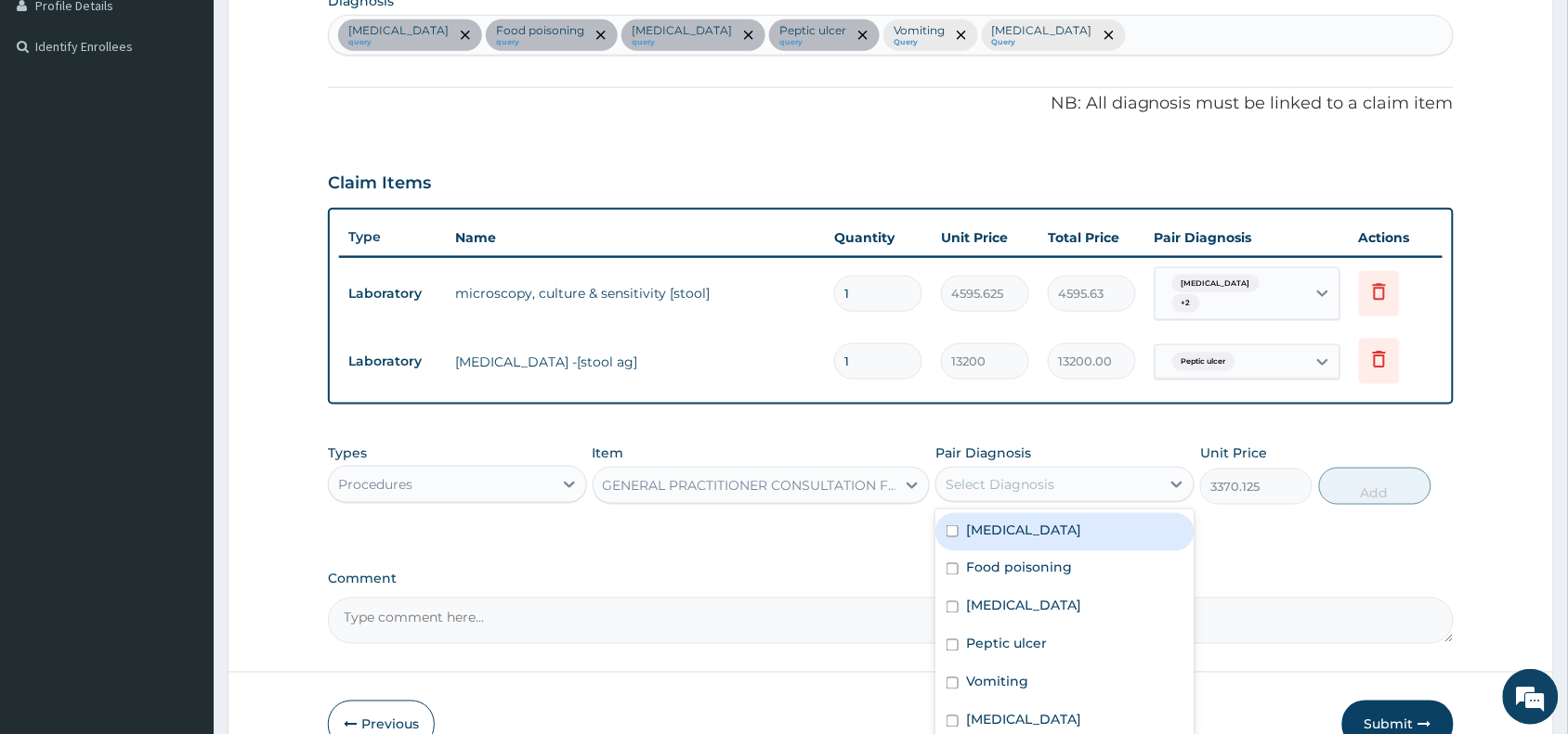
click at [1102, 531] on div "Typhoid fever" at bounding box center [1065, 532] width 259 height 38
checkbox input "true"
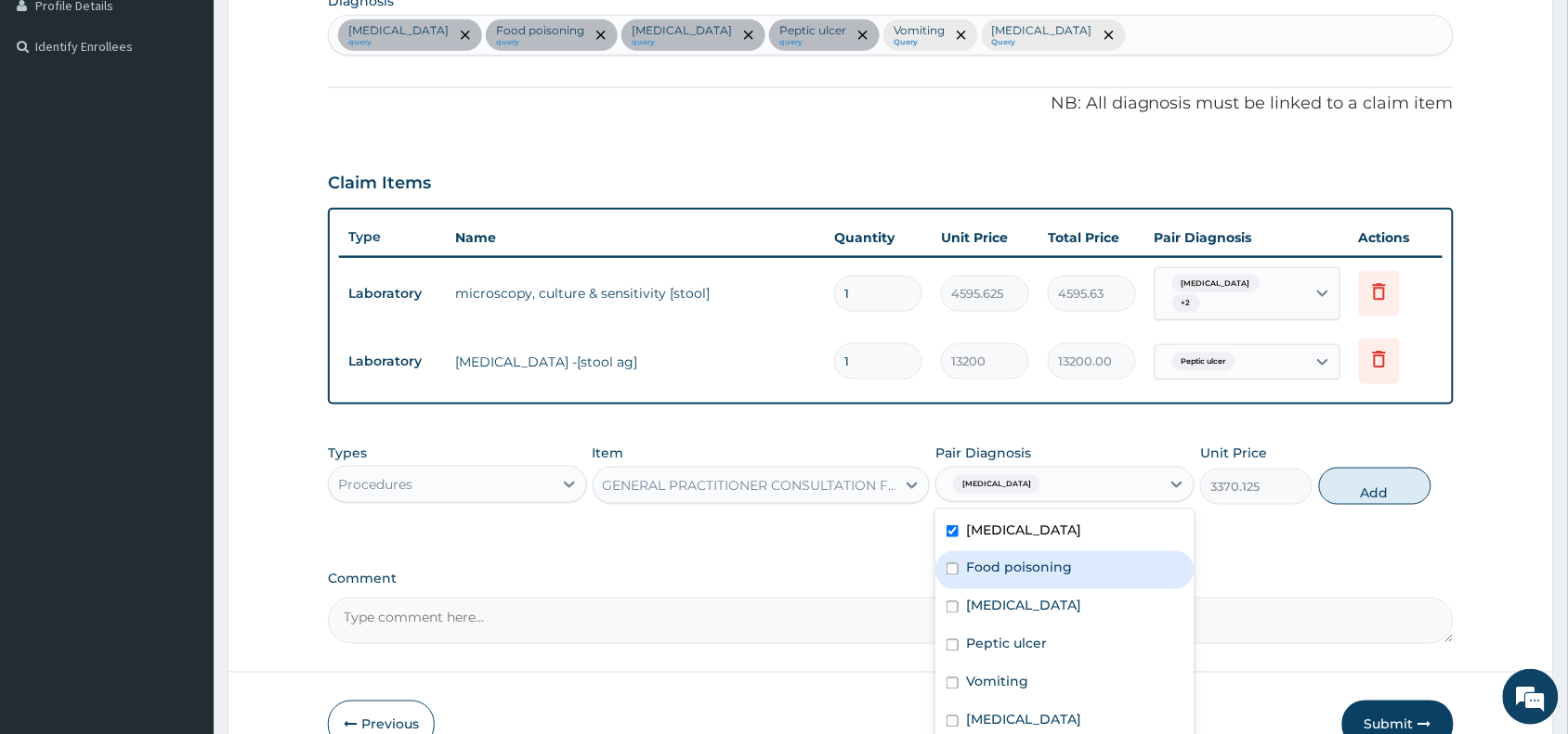
click at [1087, 567] on div "Food poisoning" at bounding box center [1065, 570] width 259 height 38
checkbox input "true"
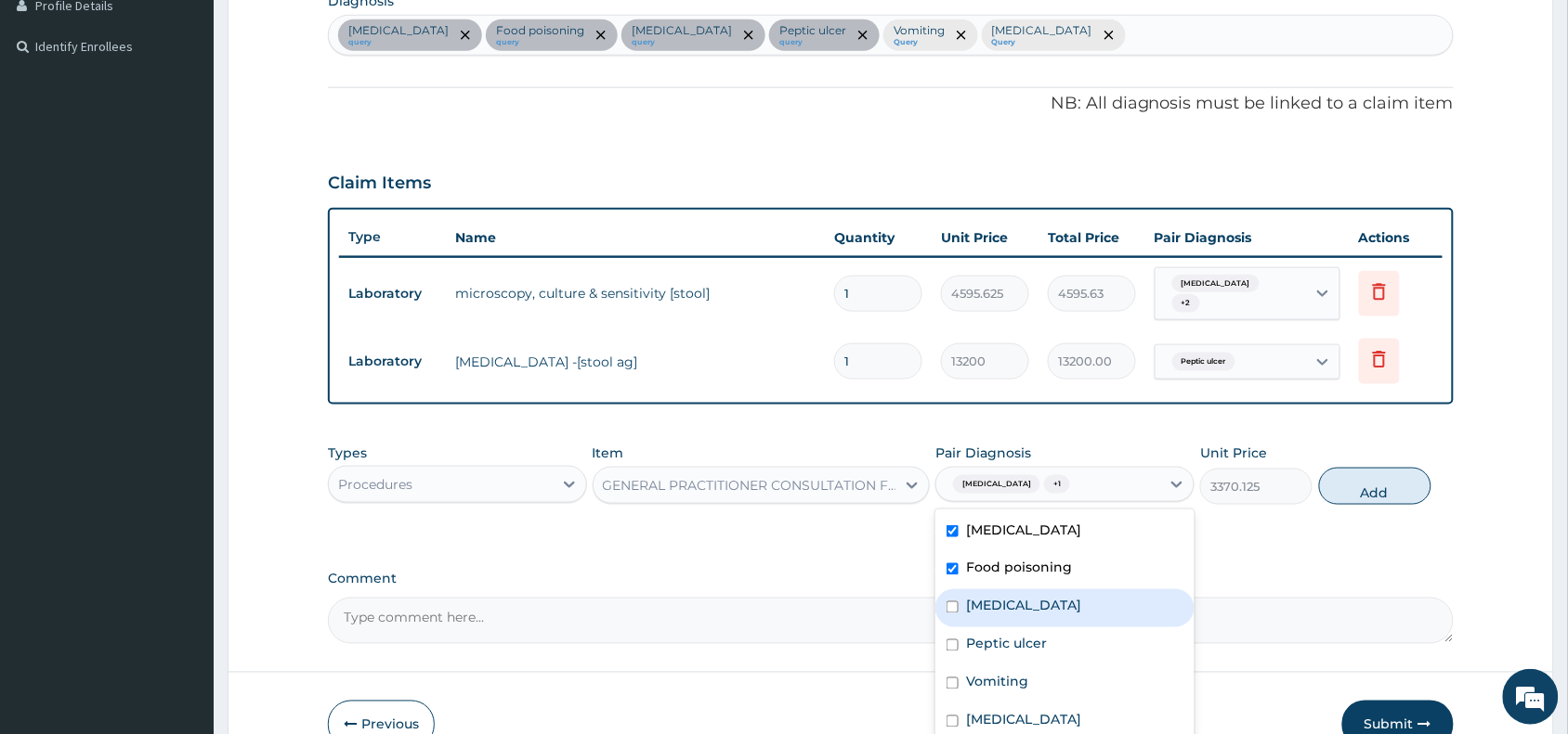
drag, startPoint x: 1069, startPoint y: 604, endPoint x: 1064, endPoint y: 618, distance: 14.9
click at [1065, 612] on div "Gastroenteritis" at bounding box center [1065, 609] width 259 height 38
checkbox input "true"
click at [1047, 652] on div "Peptic ulcer" at bounding box center [1065, 646] width 259 height 38
checkbox input "true"
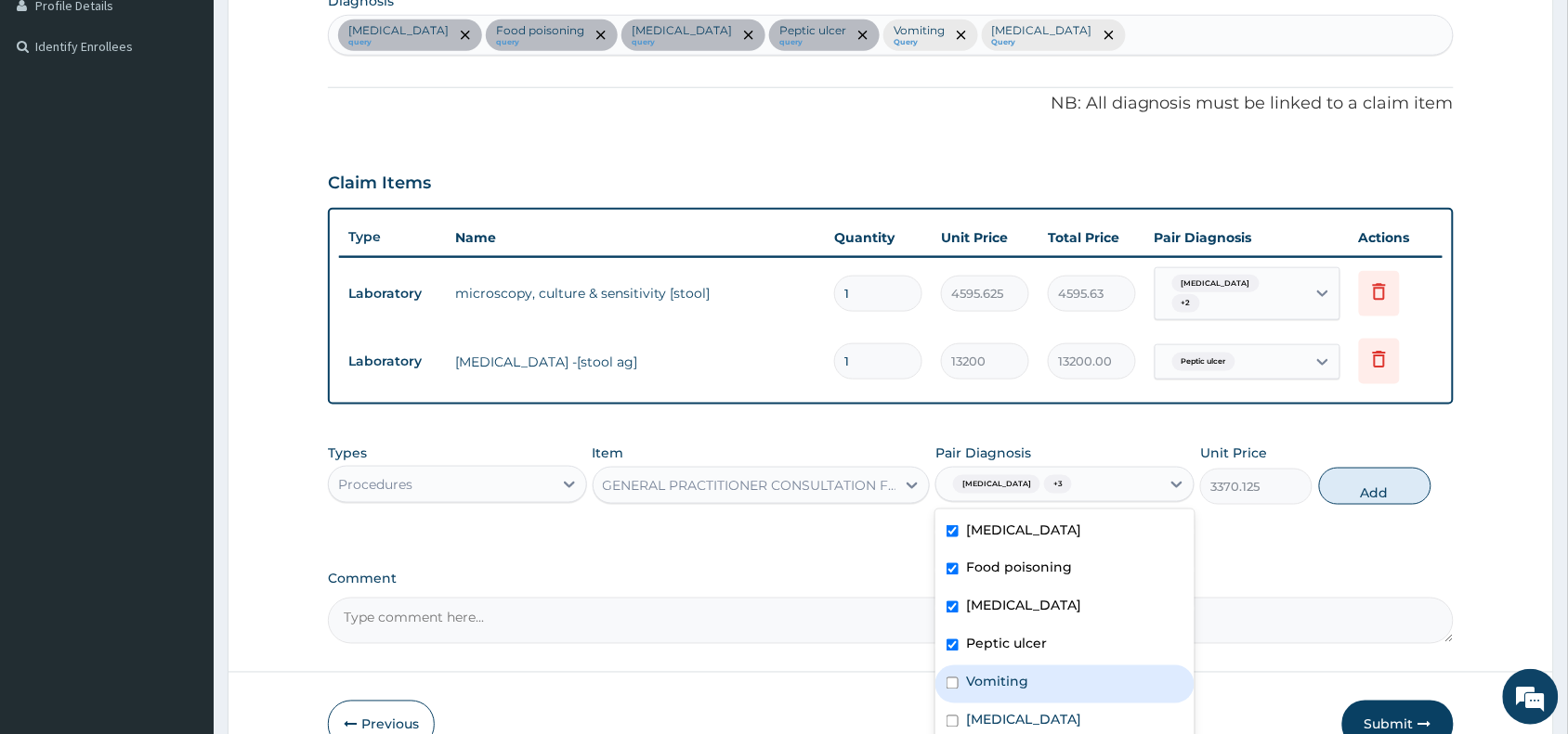
click at [1038, 682] on div "Vomiting" at bounding box center [1065, 684] width 259 height 38
checkbox input "true"
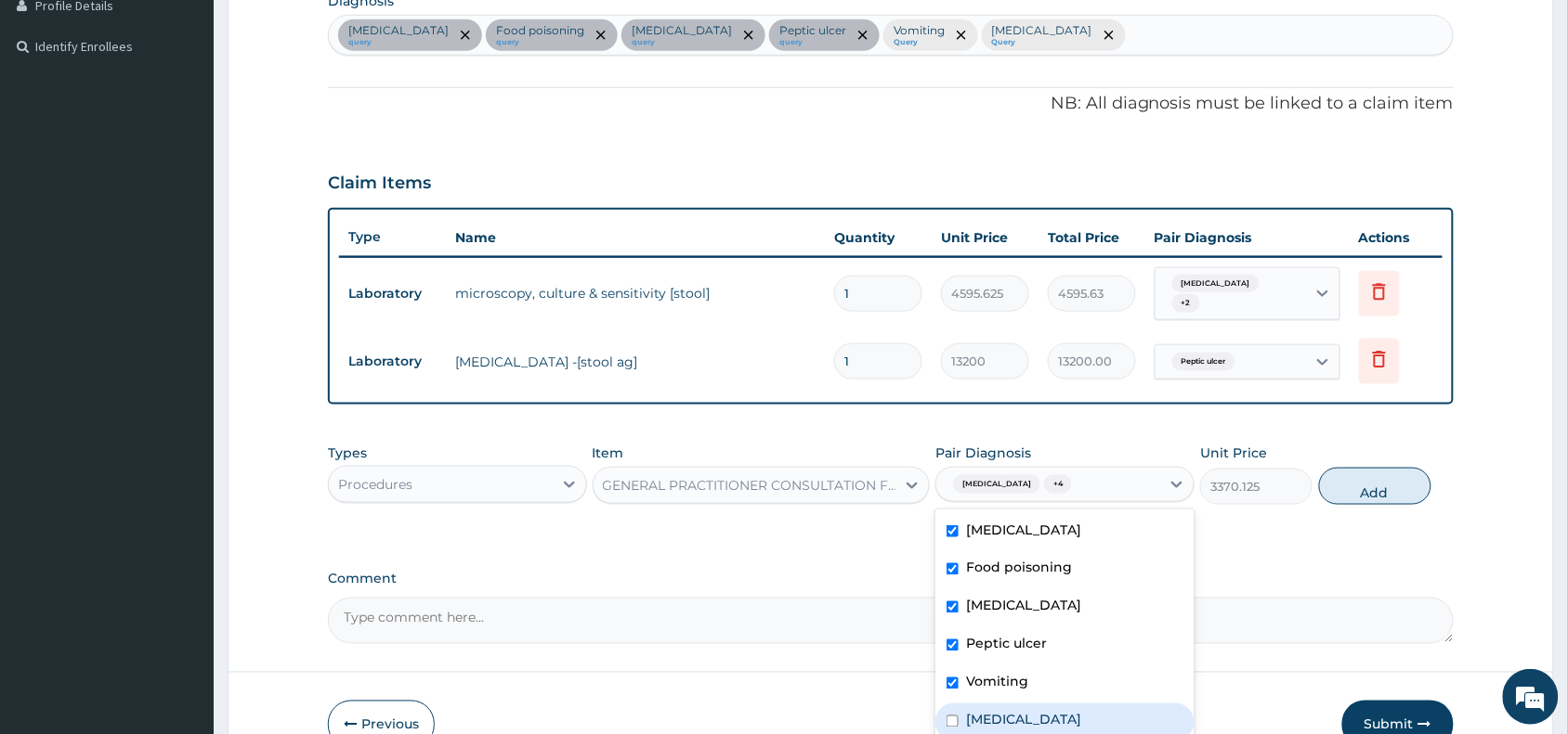
click at [1036, 710] on div "Malaria" at bounding box center [1065, 723] width 259 height 38
checkbox input "true"
click at [1386, 468] on button "Add" at bounding box center [1374, 486] width 112 height 37
type input "0"
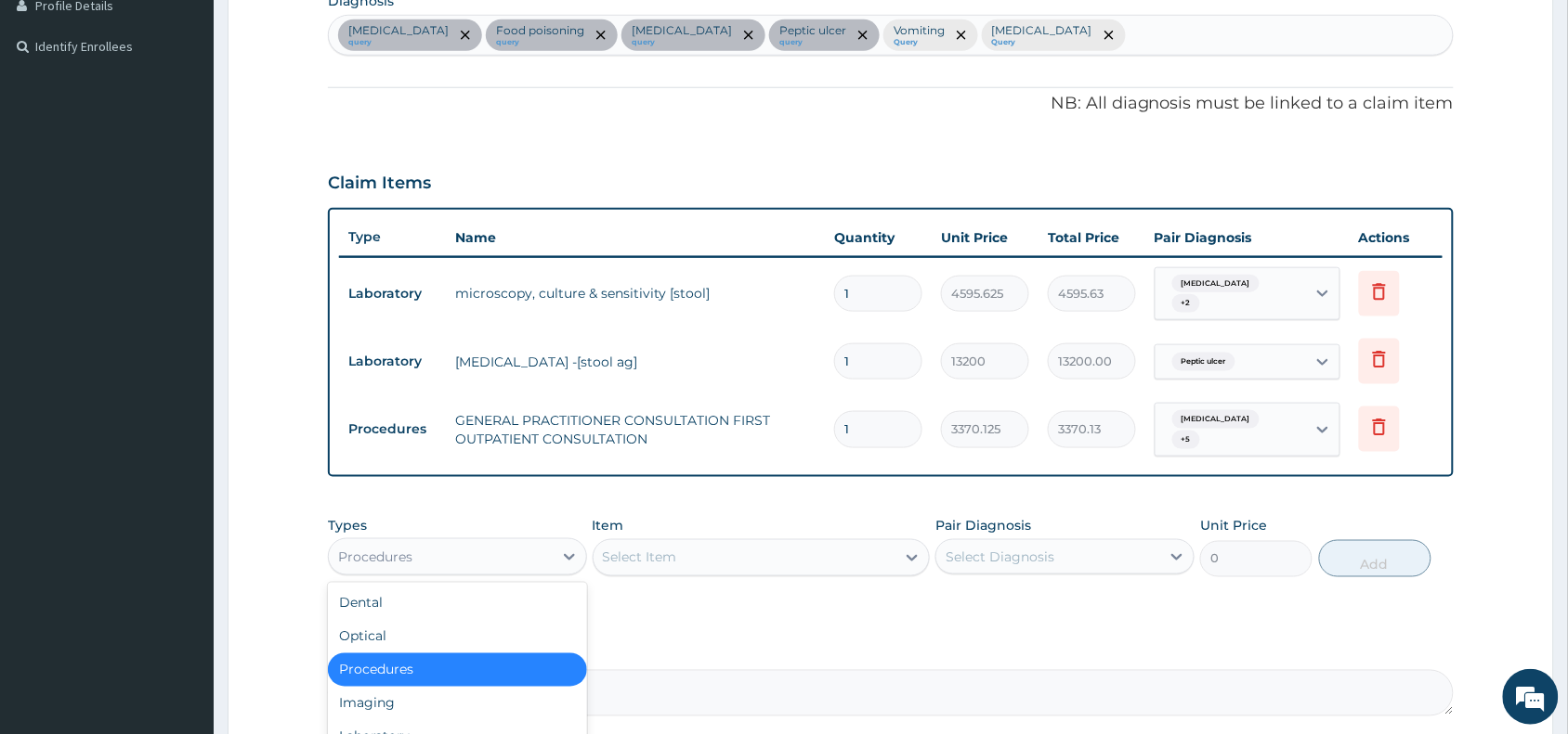
click at [477, 542] on div "Procedures" at bounding box center [440, 557] width 224 height 29
type input "la"
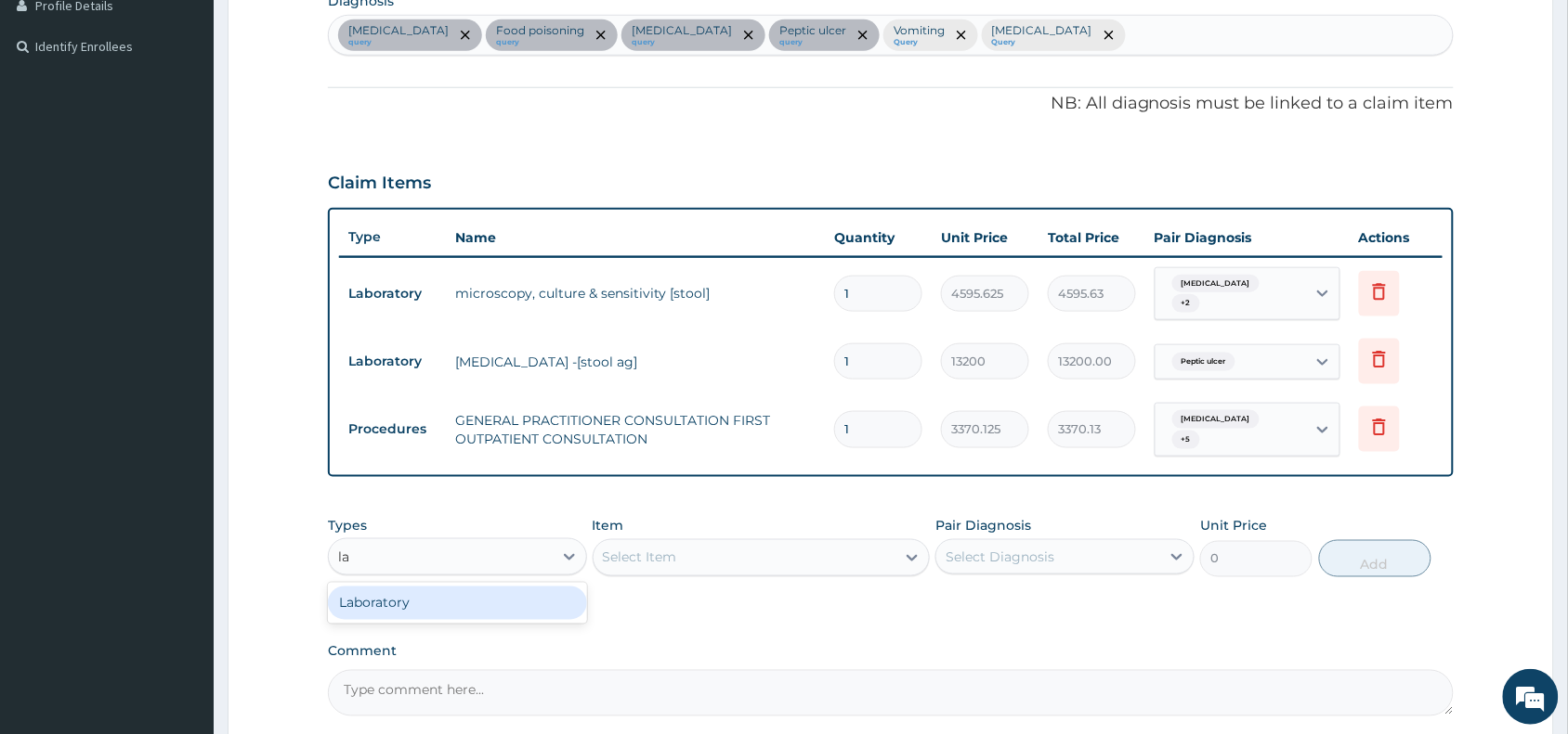
click at [485, 590] on div "Laboratory" at bounding box center [457, 603] width 259 height 33
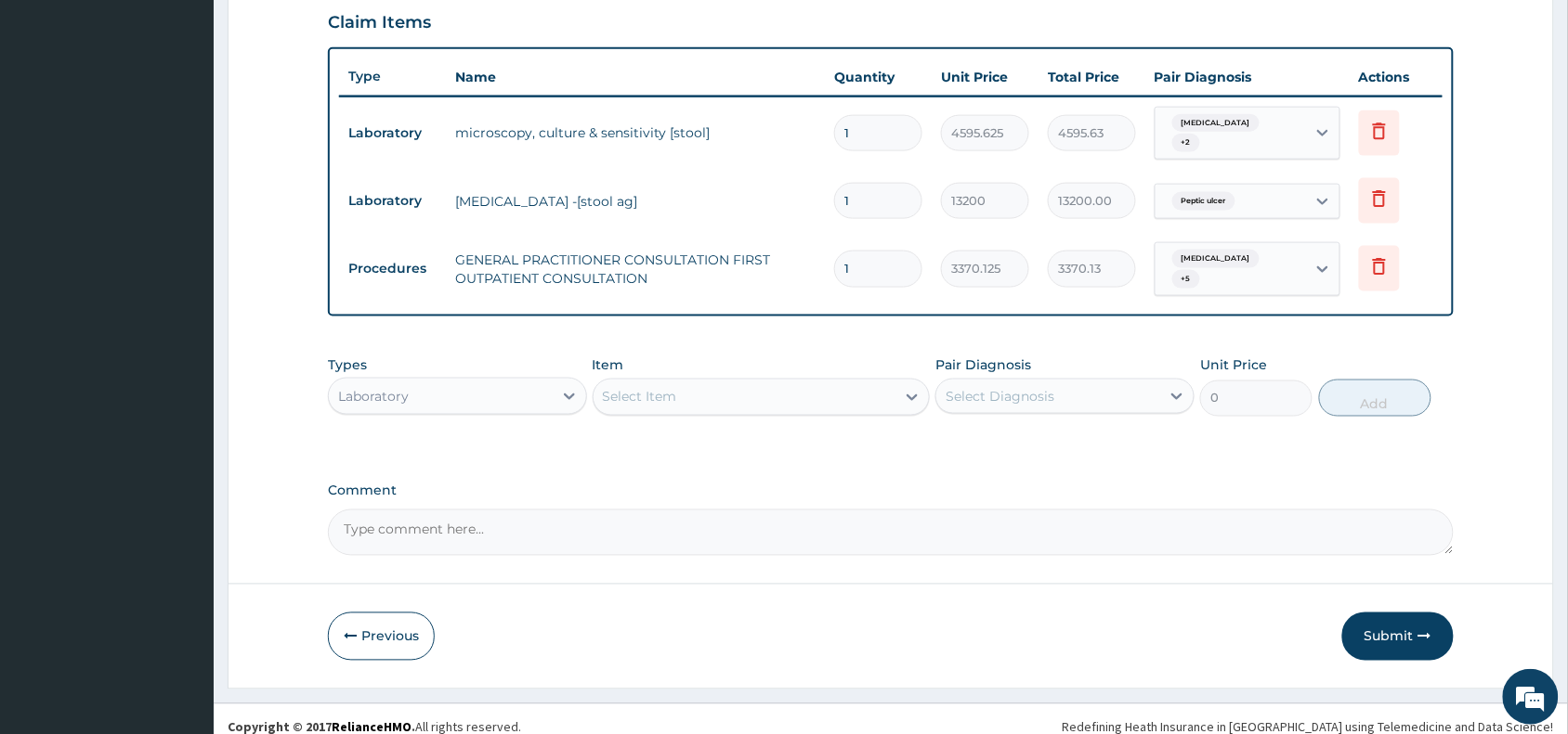
click at [837, 382] on div "Select Item" at bounding box center [745, 396] width 303 height 29
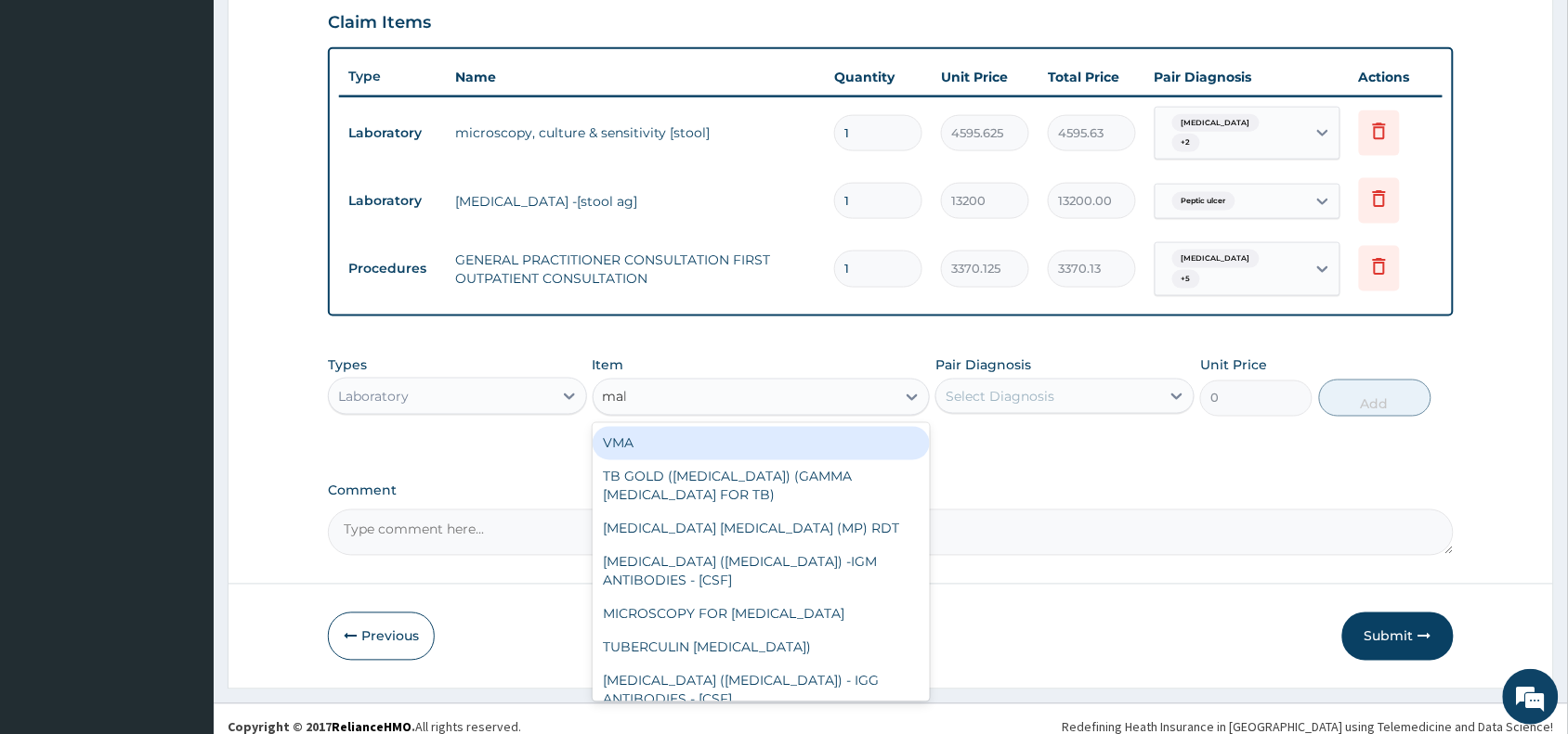
type input "mala"
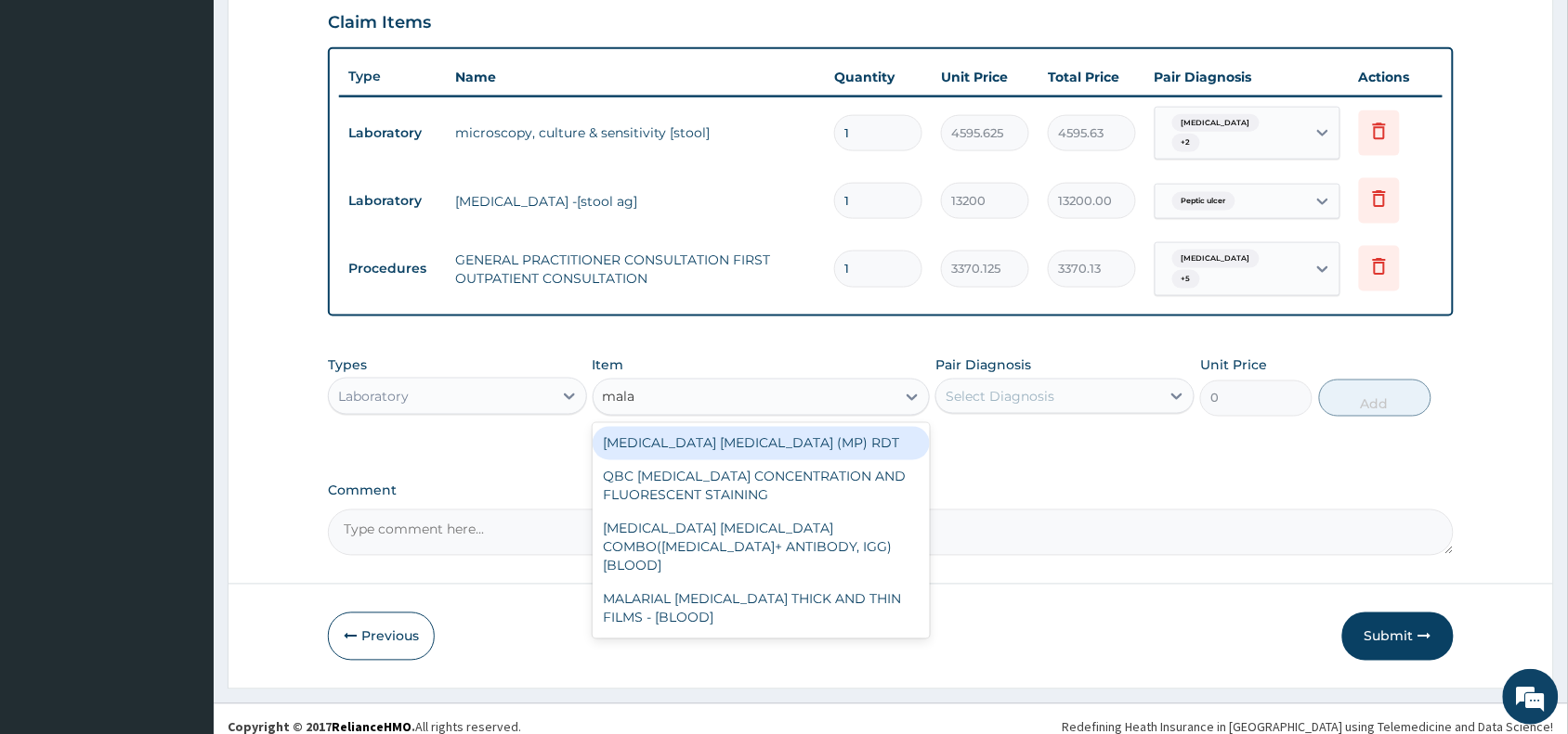
click at [845, 427] on div "MALARIA PARASITE (MP) RDT" at bounding box center [762, 443] width 338 height 33
type input "1531.875"
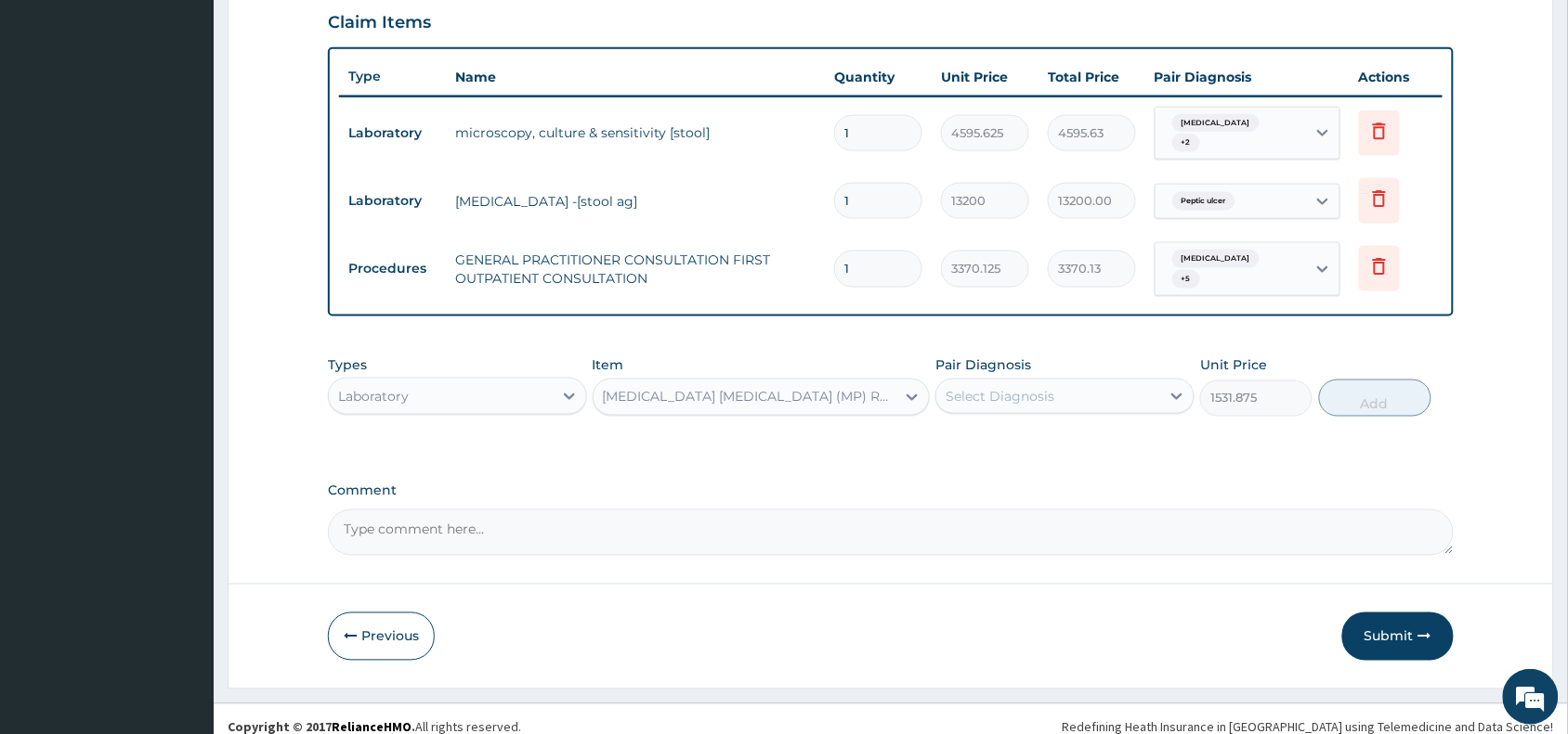
click at [1010, 387] on div "Select Diagnosis" at bounding box center [1000, 396] width 109 height 19
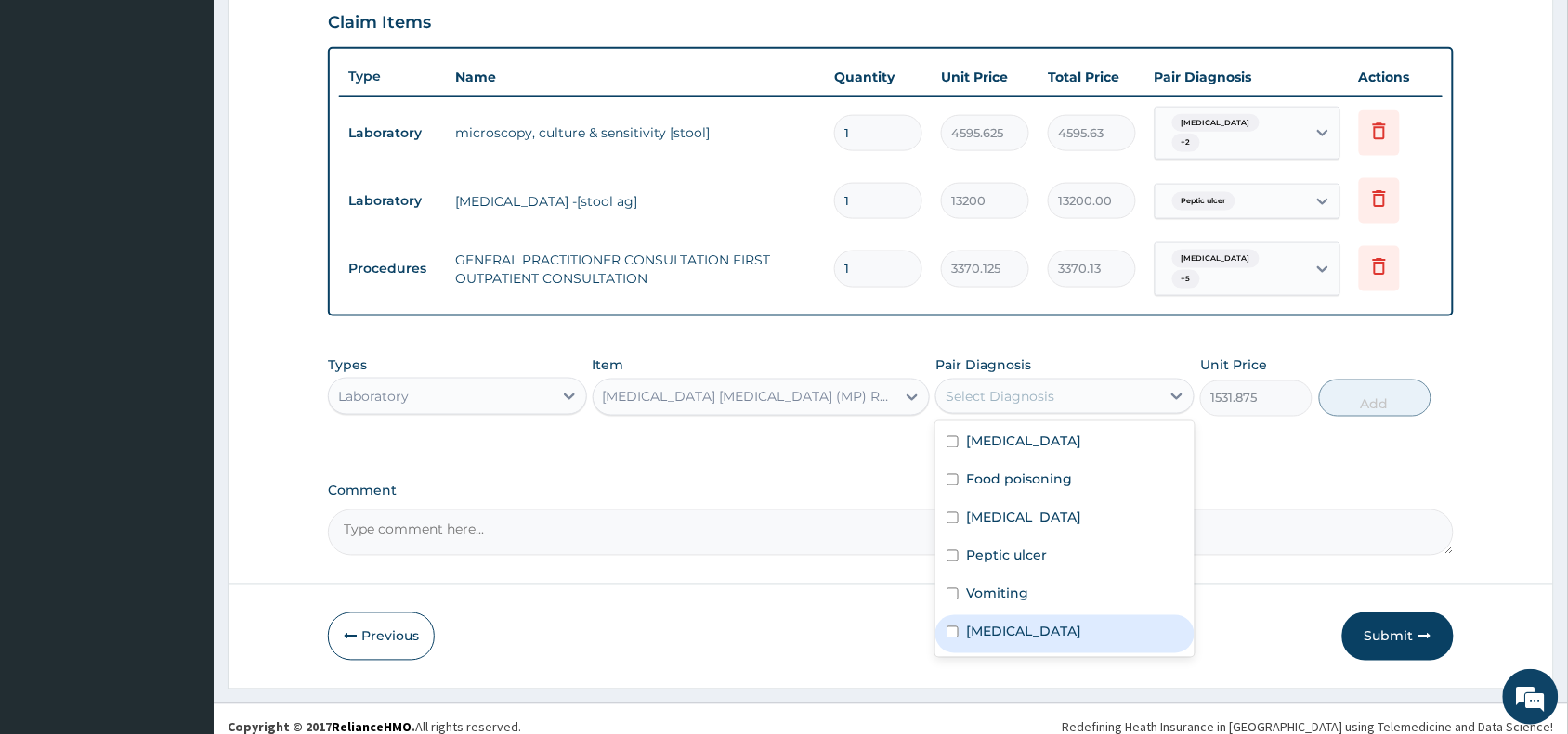
click at [1043, 615] on div "Malaria" at bounding box center [1065, 634] width 259 height 38
checkbox input "true"
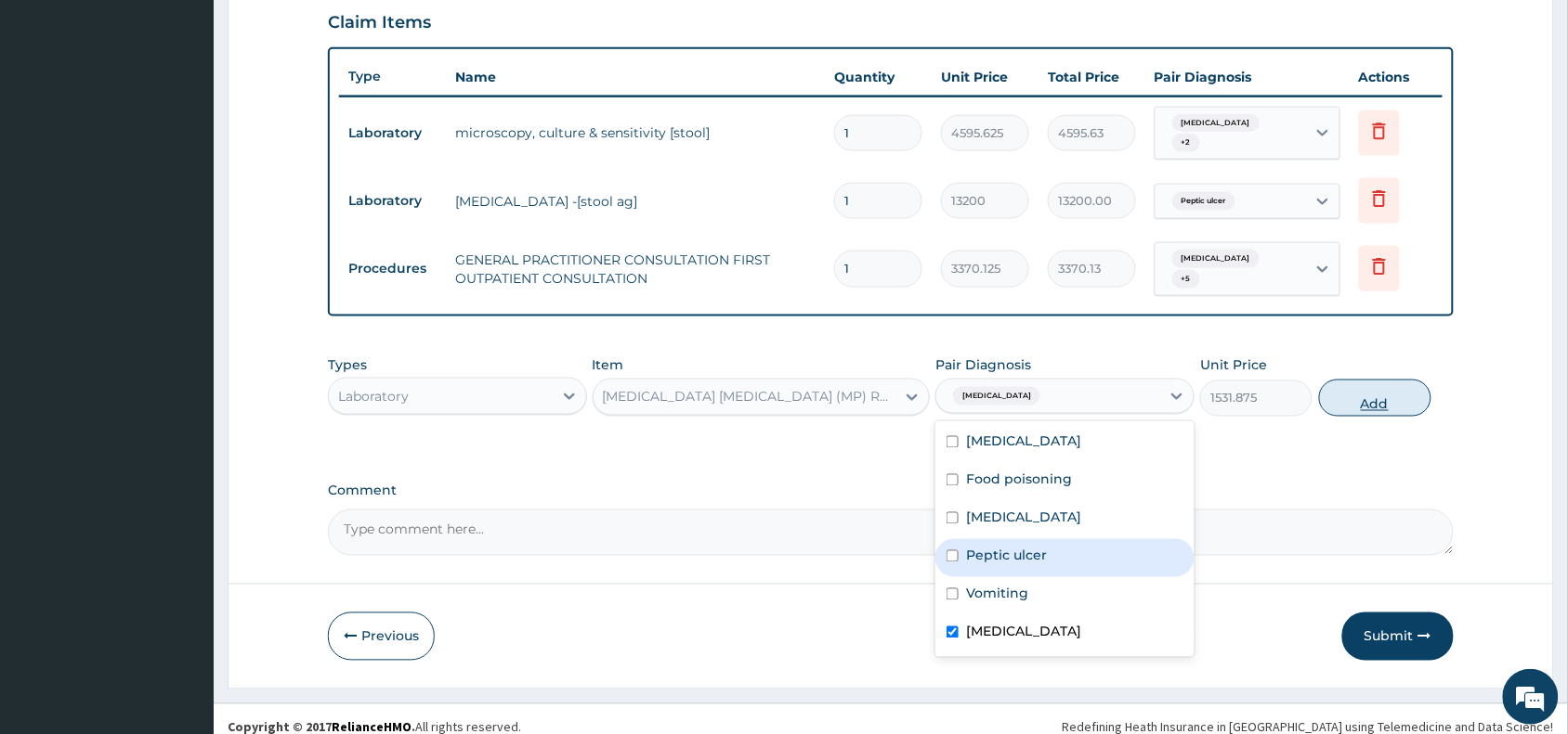
click at [1424, 379] on button "Add" at bounding box center [1374, 397] width 112 height 37
type input "0"
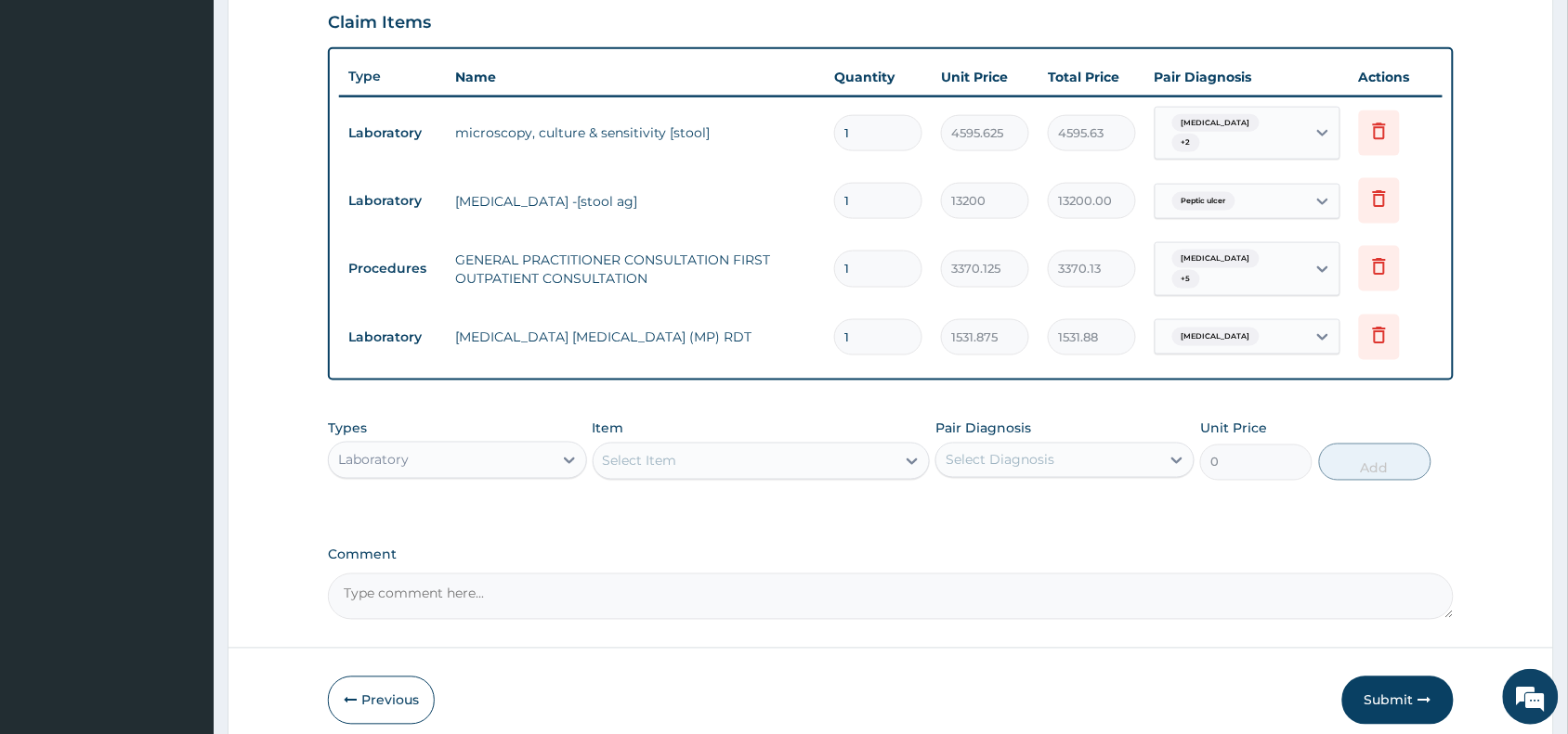
click at [749, 450] on div "Select Item" at bounding box center [745, 460] width 303 height 29
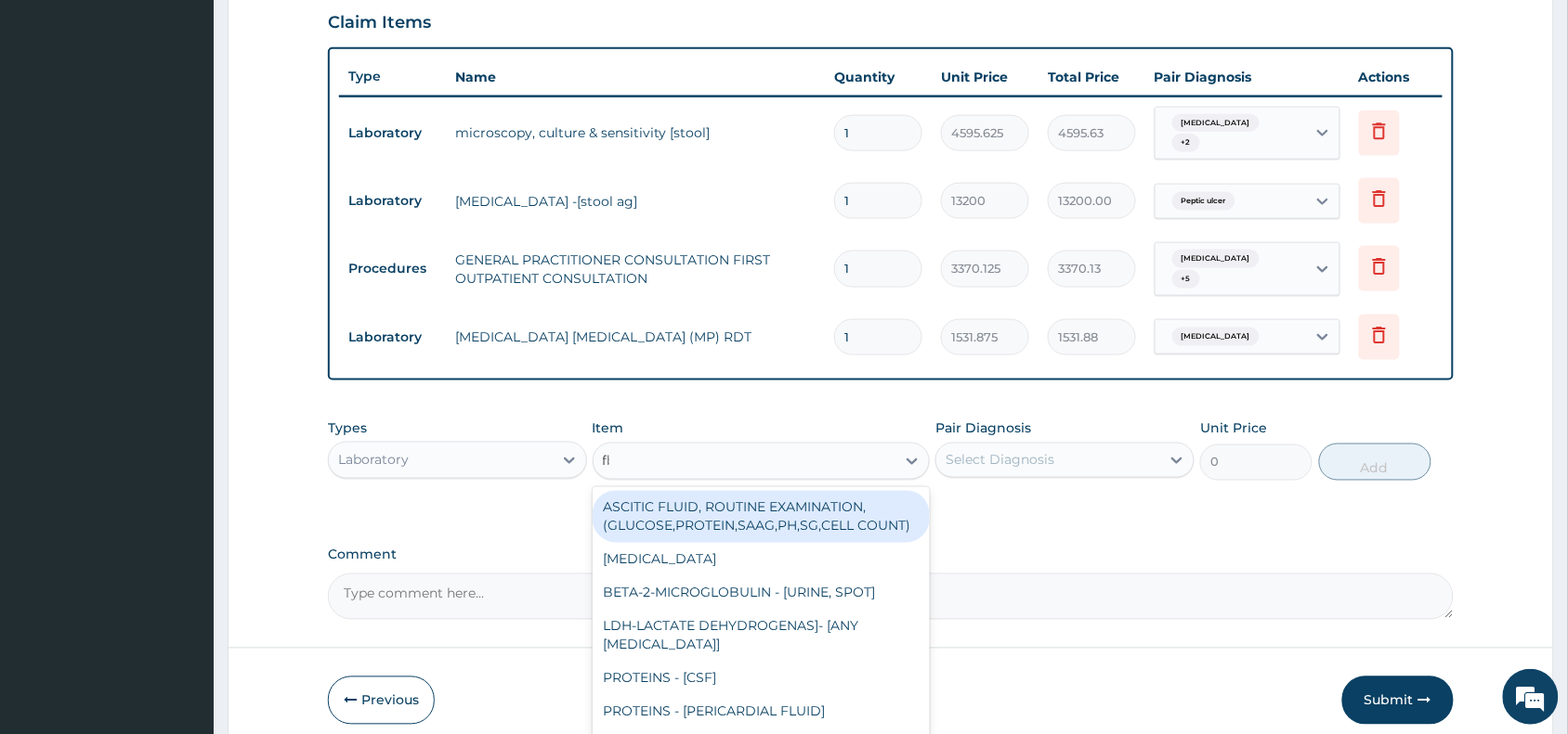
type input "fbc"
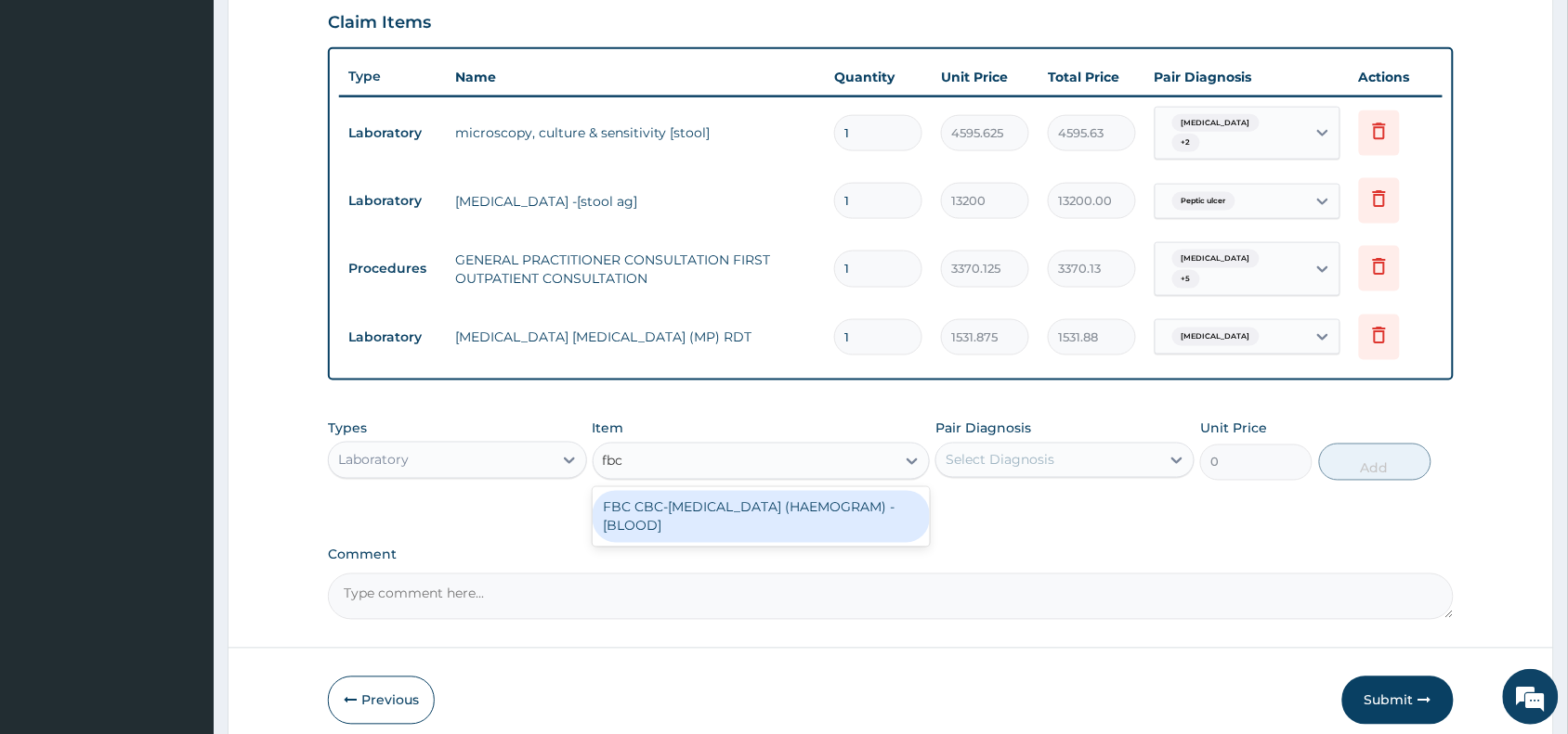
click at [791, 499] on div "FBC CBC-[MEDICAL_DATA] (HAEMOGRAM) - [BLOOD]" at bounding box center [762, 516] width 338 height 52
type input "4085"
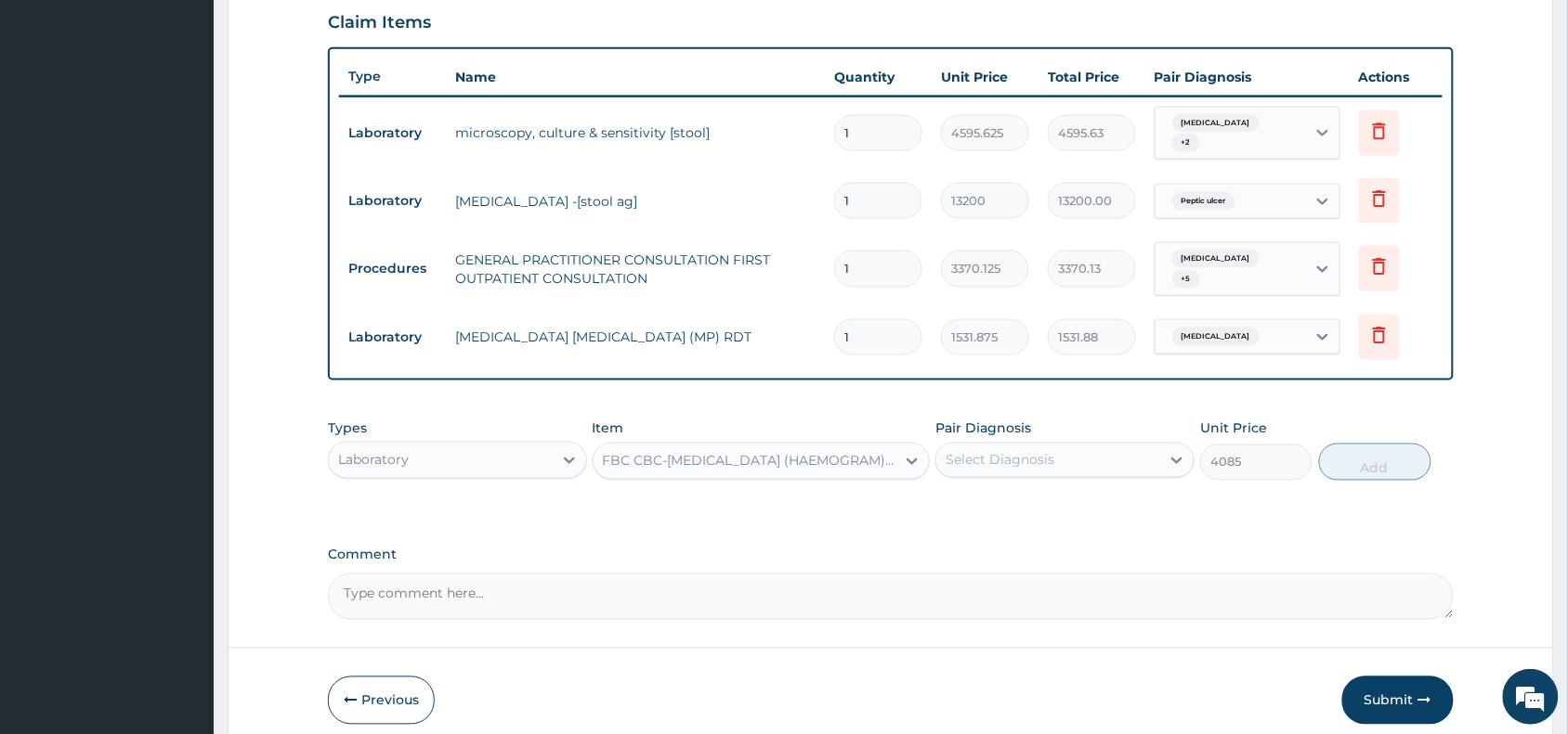
click at [986, 424] on div "Pair Diagnosis Select Diagnosis" at bounding box center [1065, 450] width 259 height 61
click at [1003, 451] on div "Select Diagnosis" at bounding box center [1000, 460] width 109 height 19
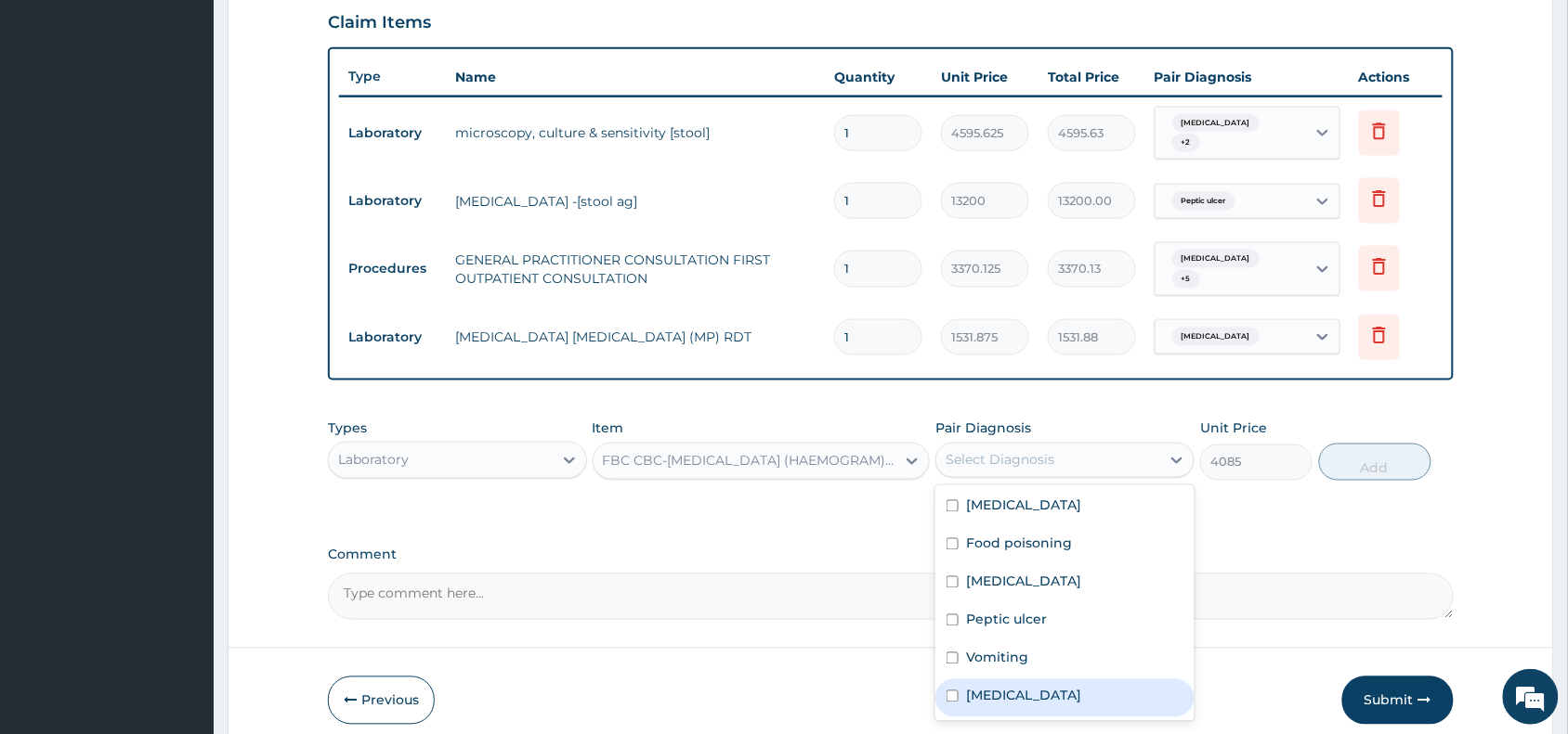
click at [1062, 692] on div "[MEDICAL_DATA]" at bounding box center [1065, 698] width 259 height 38
checkbox input "true"
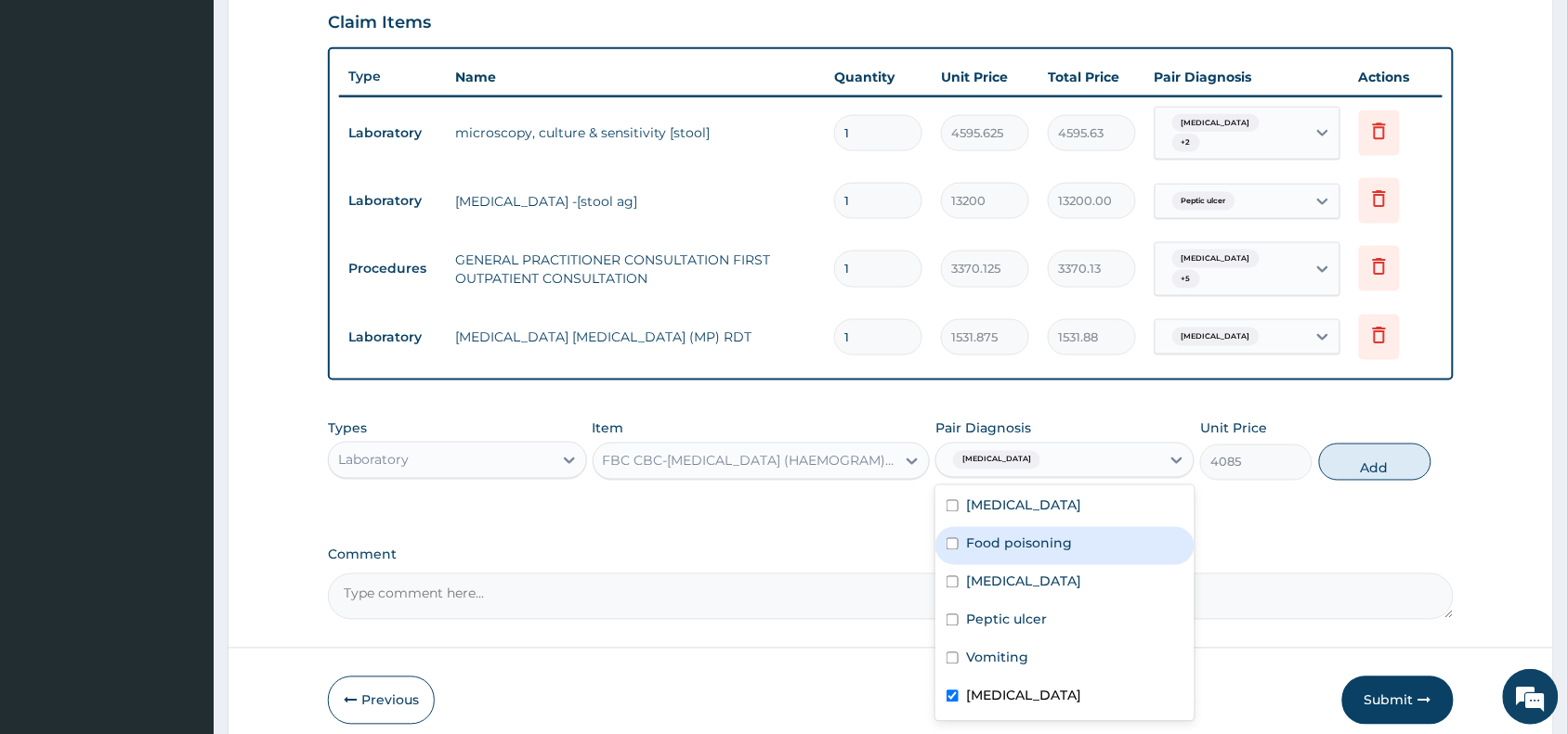
click at [1093, 527] on div "Food poisoning" at bounding box center [1065, 546] width 259 height 38
checkbox input "true"
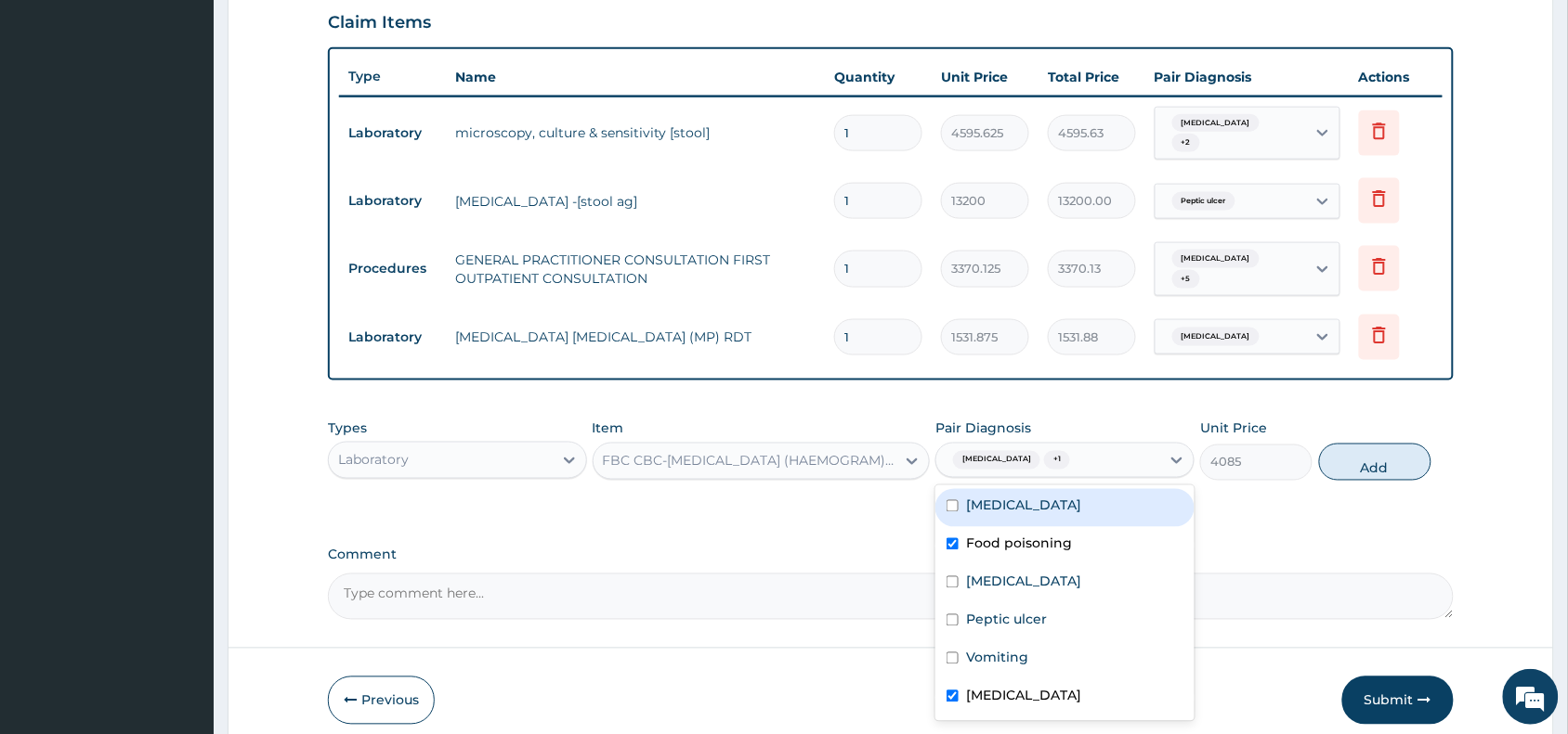
click at [1093, 493] on div "[MEDICAL_DATA]" at bounding box center [1065, 508] width 259 height 38
checkbox input "true"
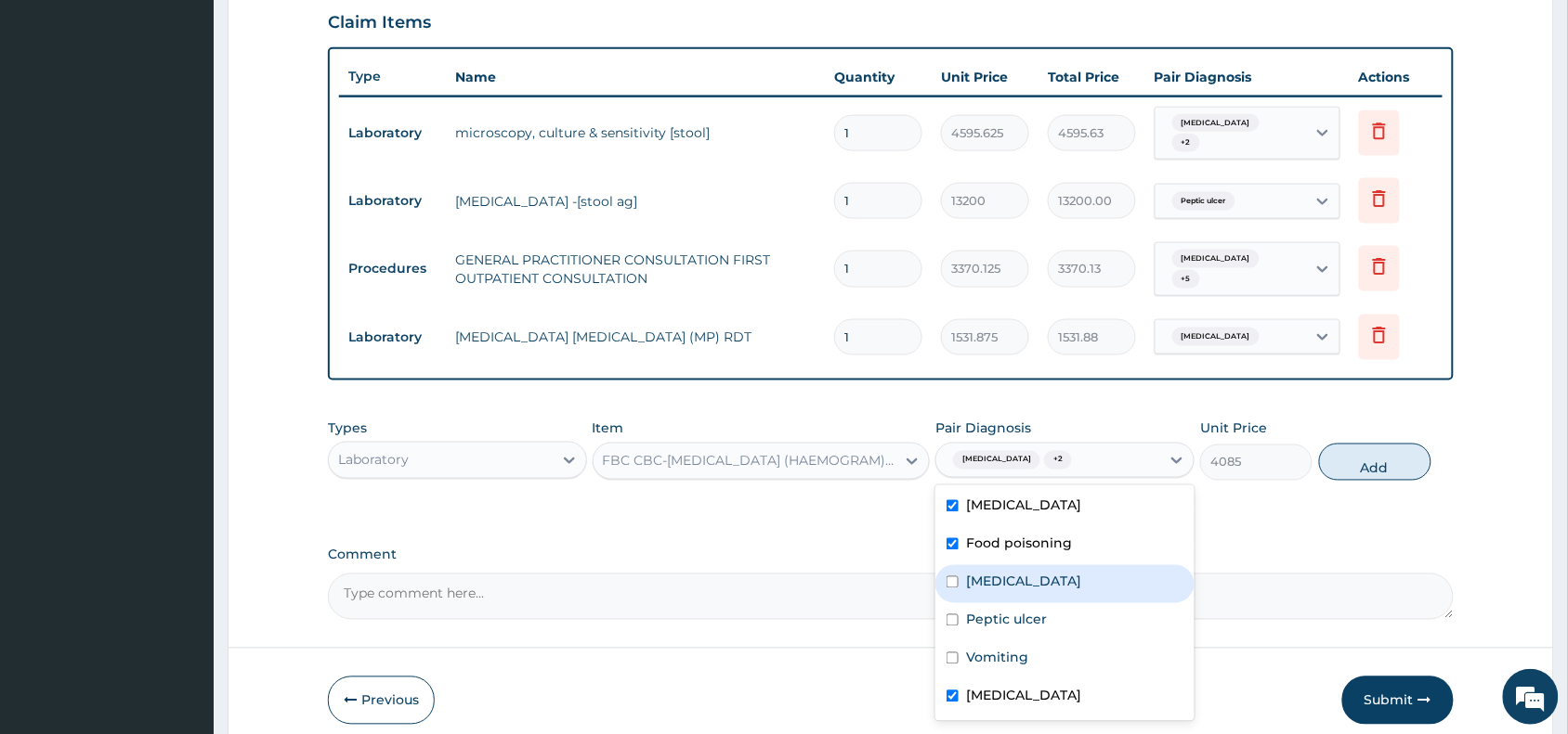
click at [1082, 568] on div "Gastroenteritis" at bounding box center [1065, 584] width 259 height 38
checkbox input "true"
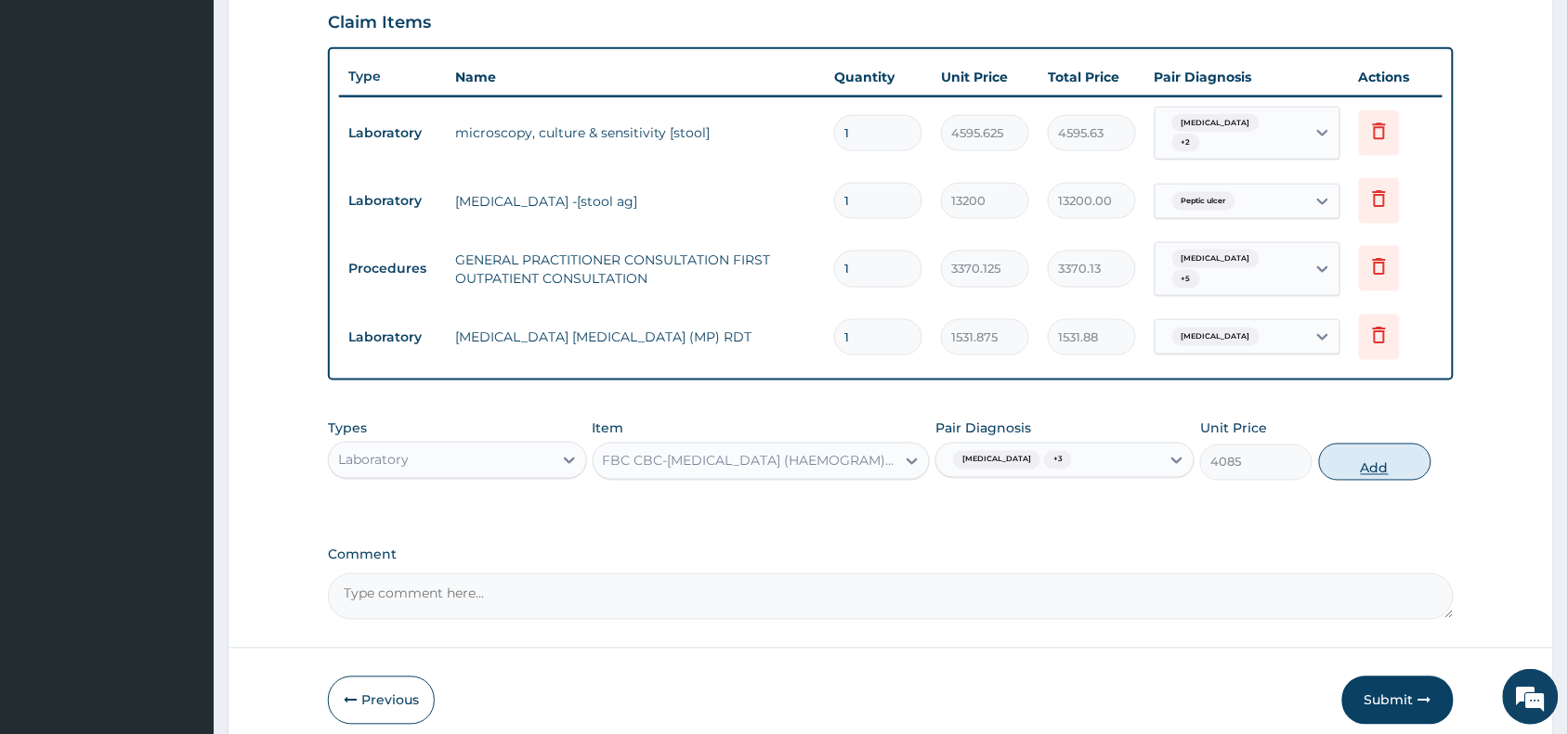
click at [1352, 451] on button "Add" at bounding box center [1374, 461] width 112 height 37
type input "0"
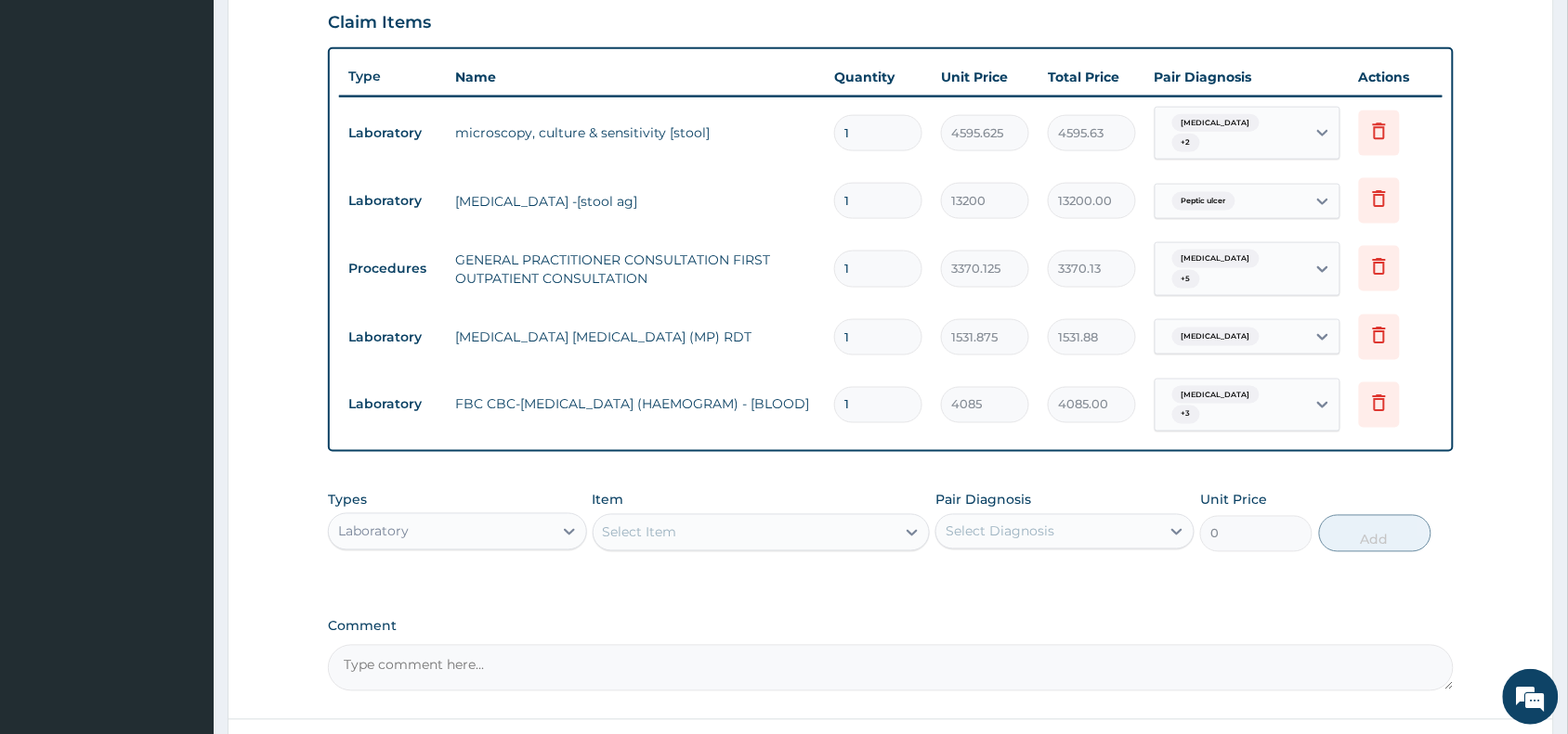
click at [497, 522] on div "Laboratory" at bounding box center [440, 531] width 224 height 29
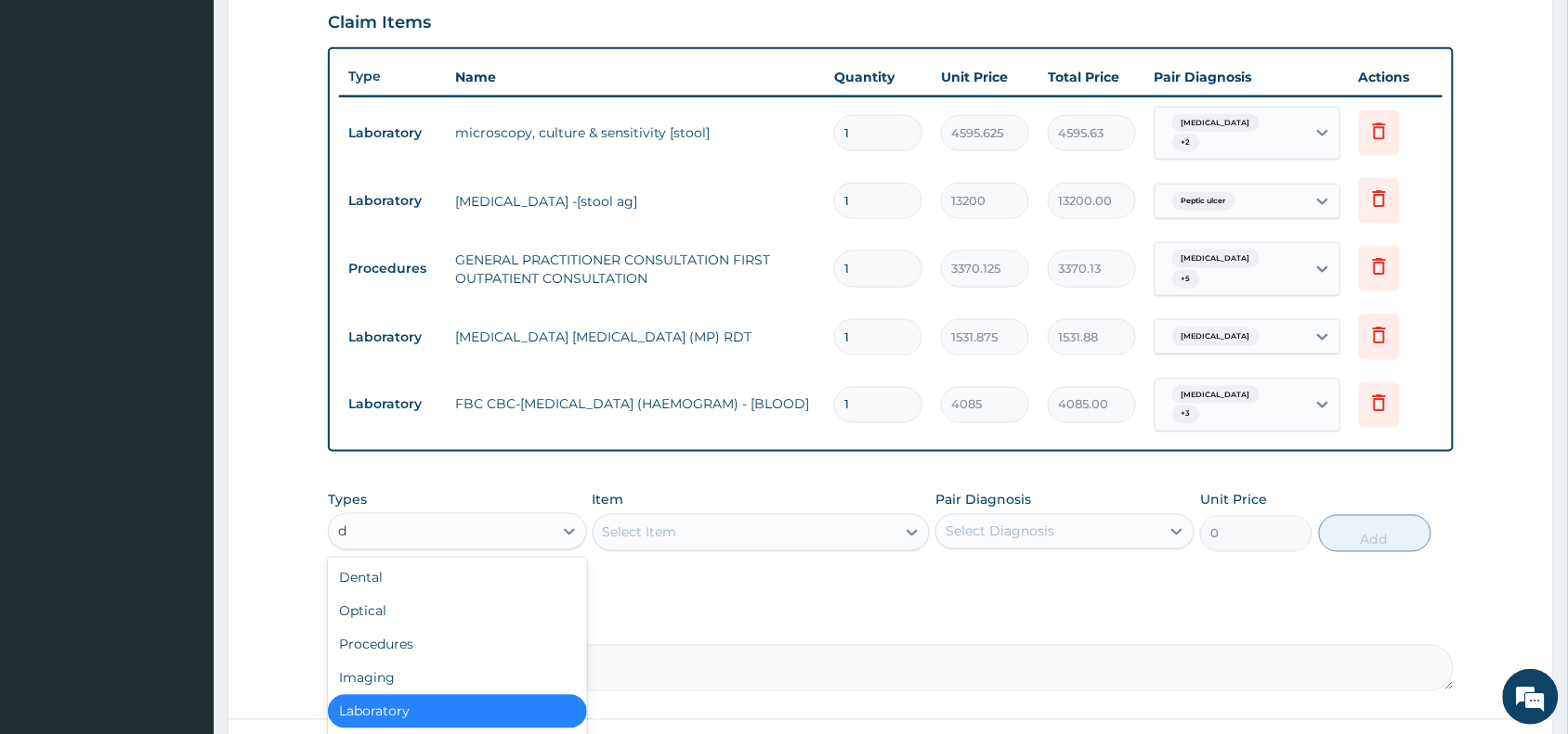
type input "dr"
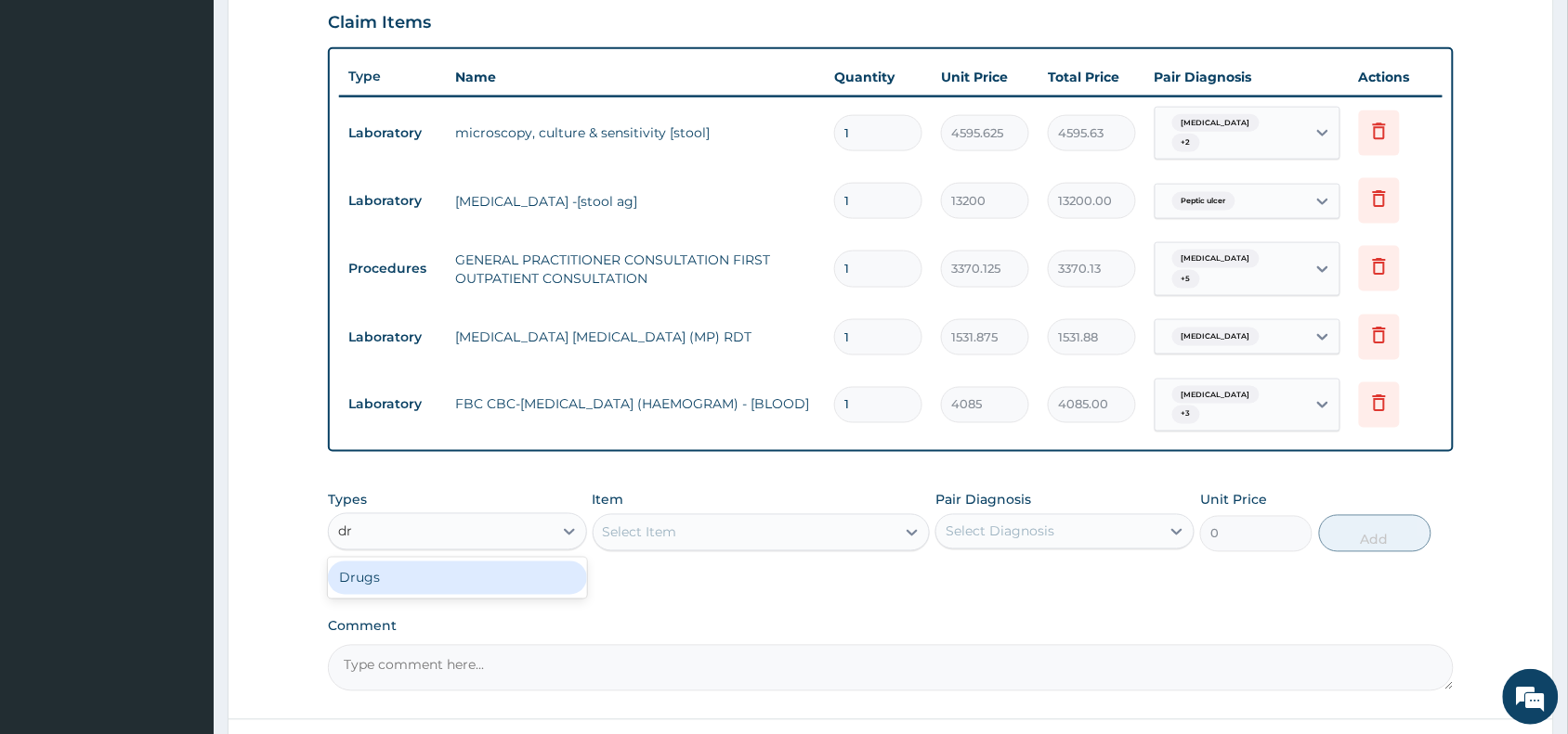
click at [502, 561] on div "Drugs" at bounding box center [457, 577] width 259 height 33
click at [760, 518] on div "Select Item" at bounding box center [745, 532] width 303 height 29
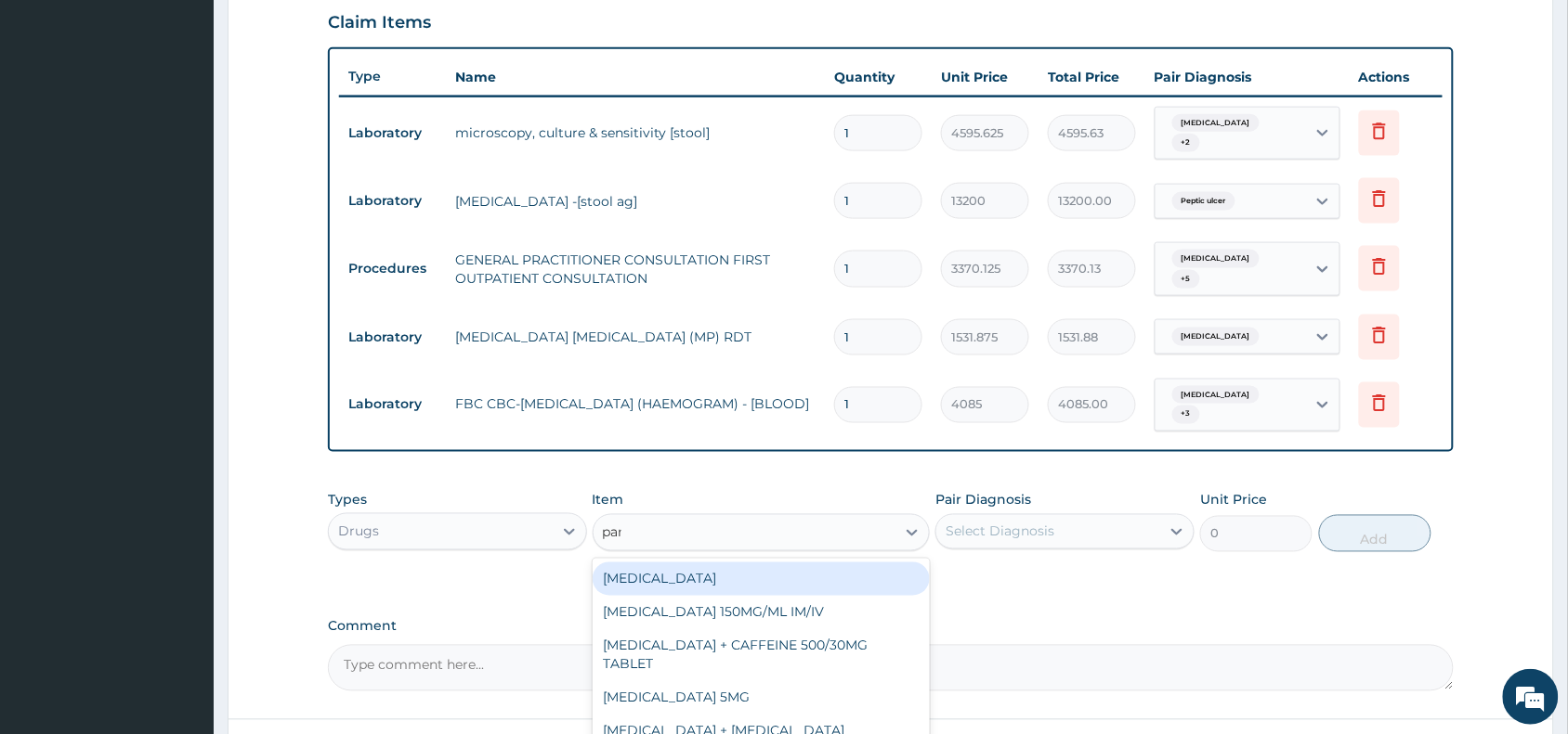
type input "para"
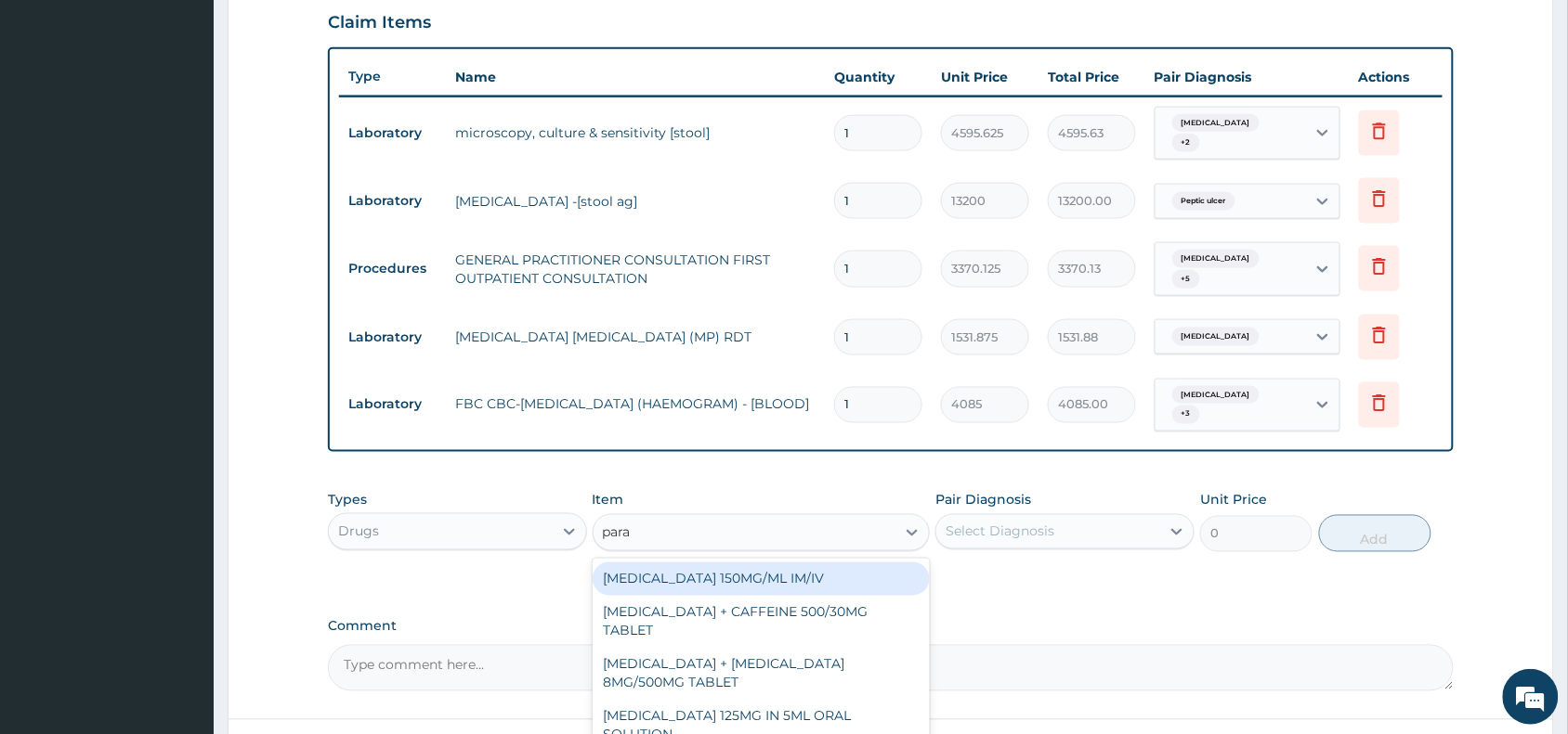
click at [827, 562] on div "[MEDICAL_DATA] 150MG/ML IM/IV" at bounding box center [762, 578] width 338 height 33
type input "300"
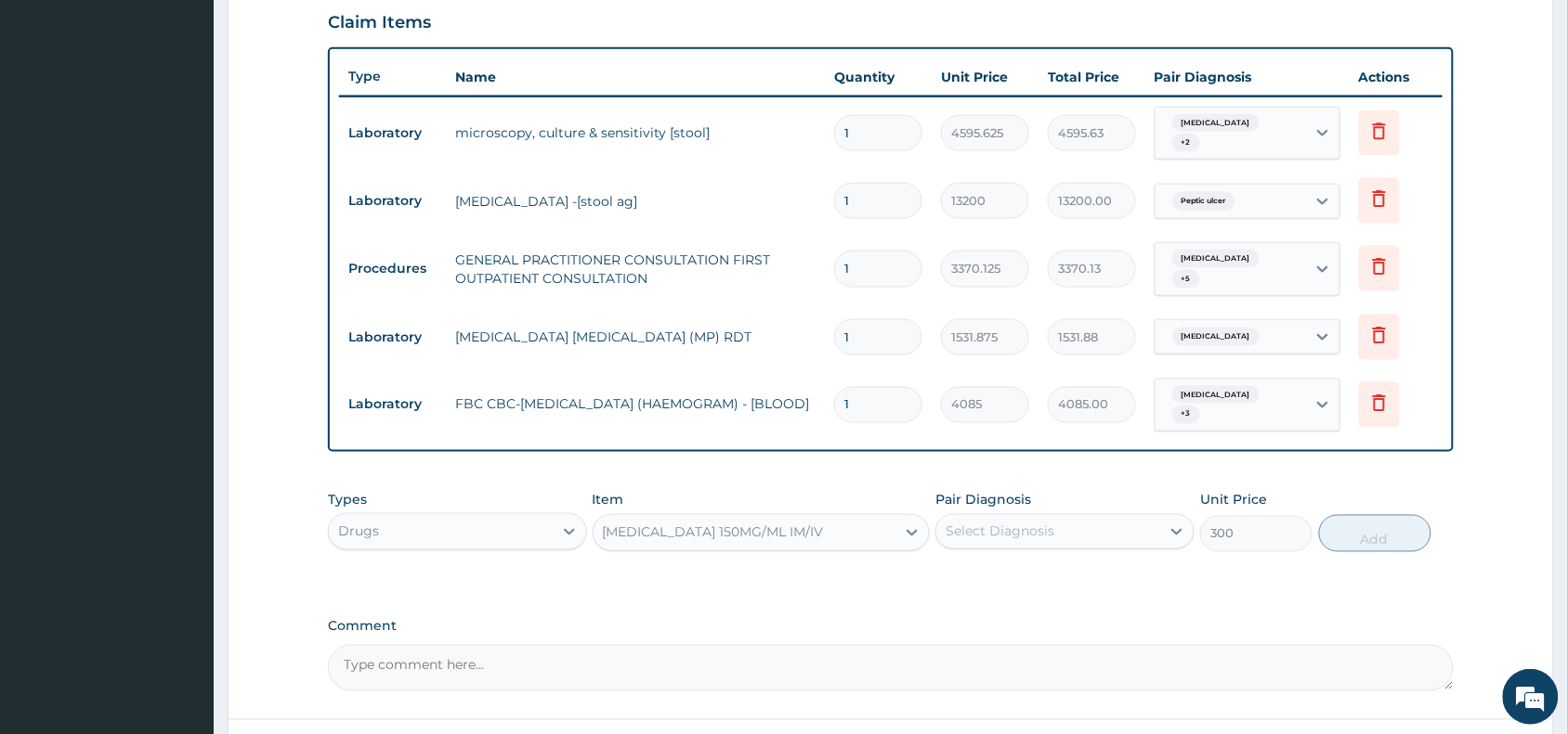
click at [1024, 520] on div "Select Diagnosis" at bounding box center [1048, 531] width 224 height 29
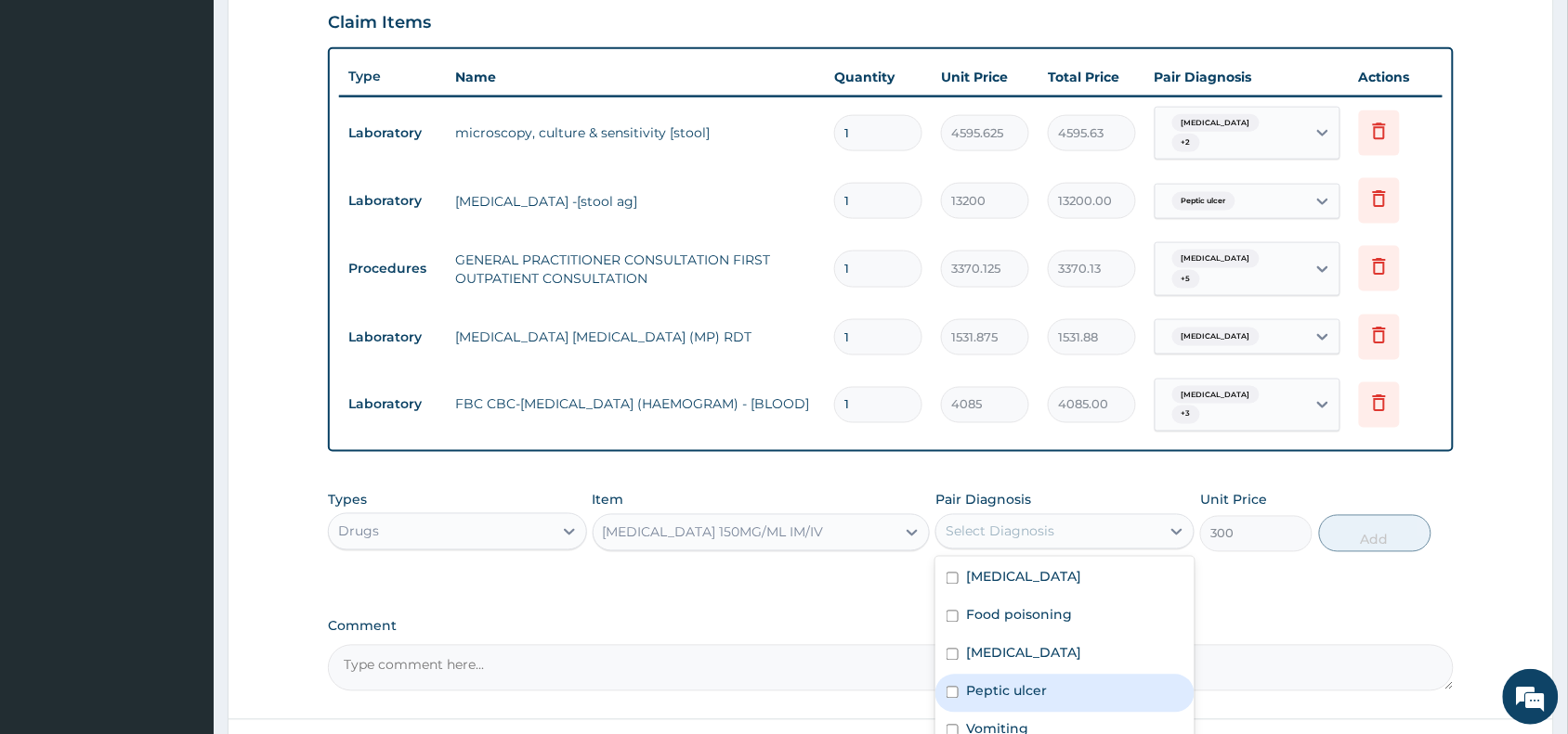
scroll to position [772, 0]
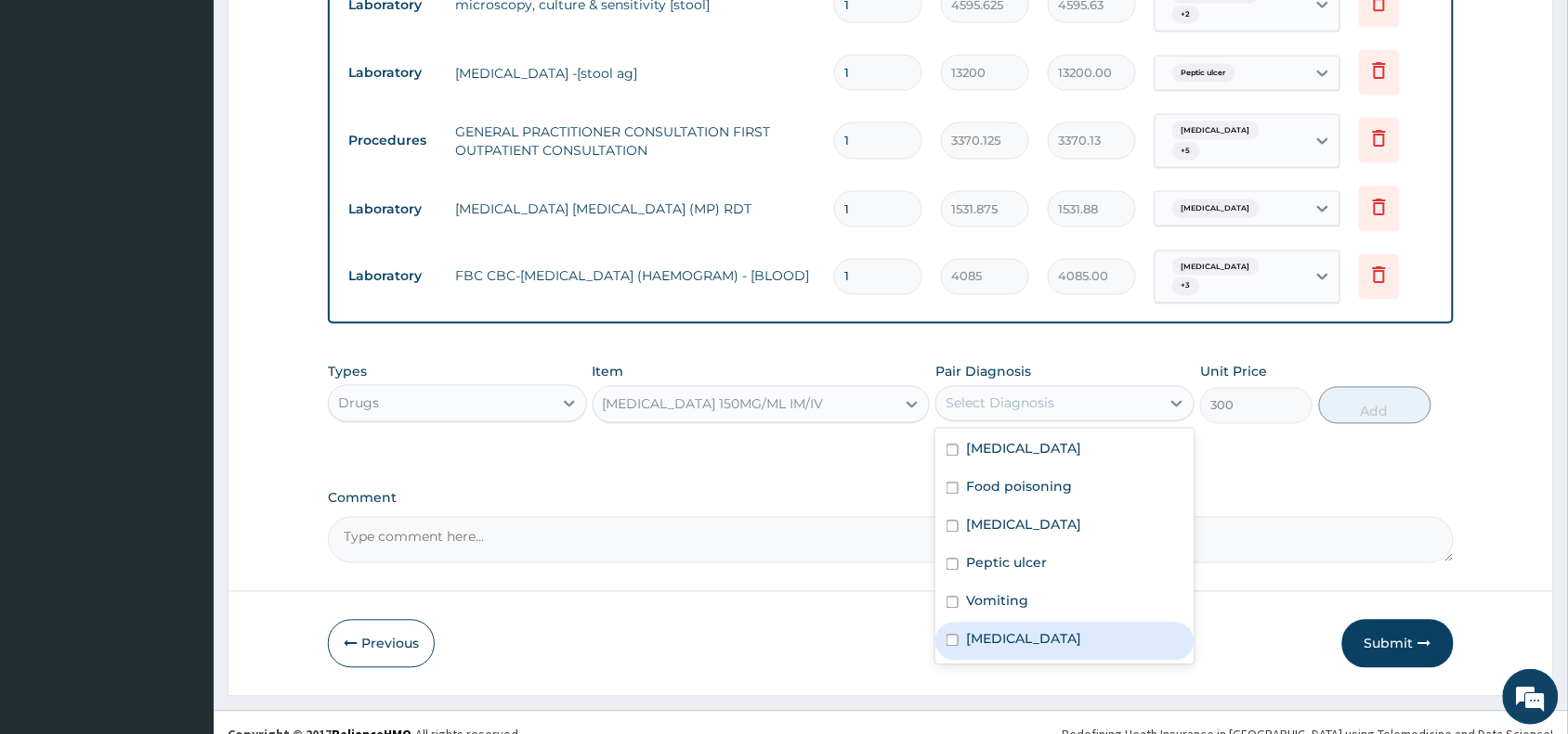
click at [1078, 623] on div "[MEDICAL_DATA]" at bounding box center [1065, 642] width 259 height 38
checkbox input "true"
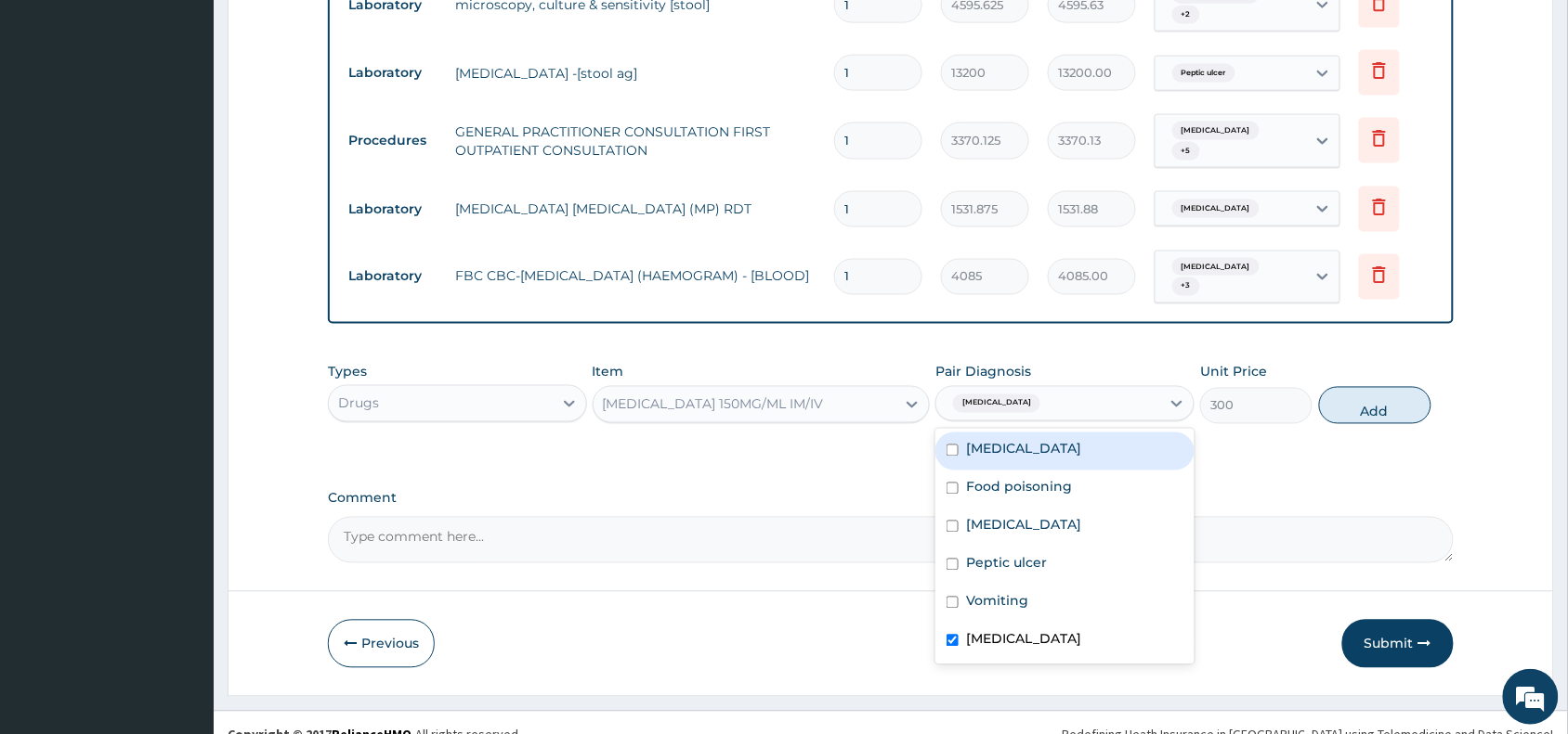
click at [1038, 442] on div "[MEDICAL_DATA]" at bounding box center [1065, 451] width 259 height 38
checkbox input "true"
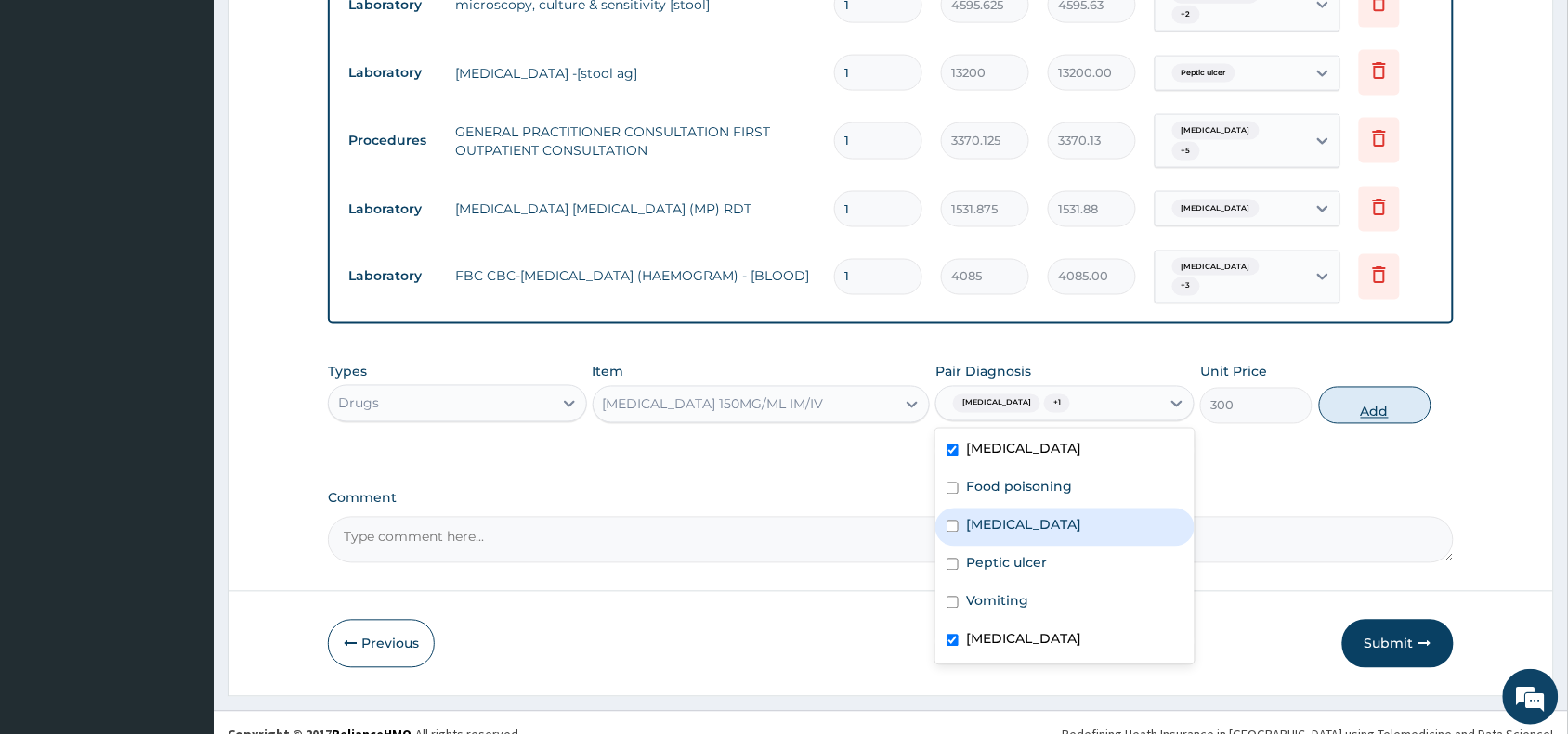
click at [1394, 387] on button "Add" at bounding box center [1374, 405] width 112 height 37
type input "0"
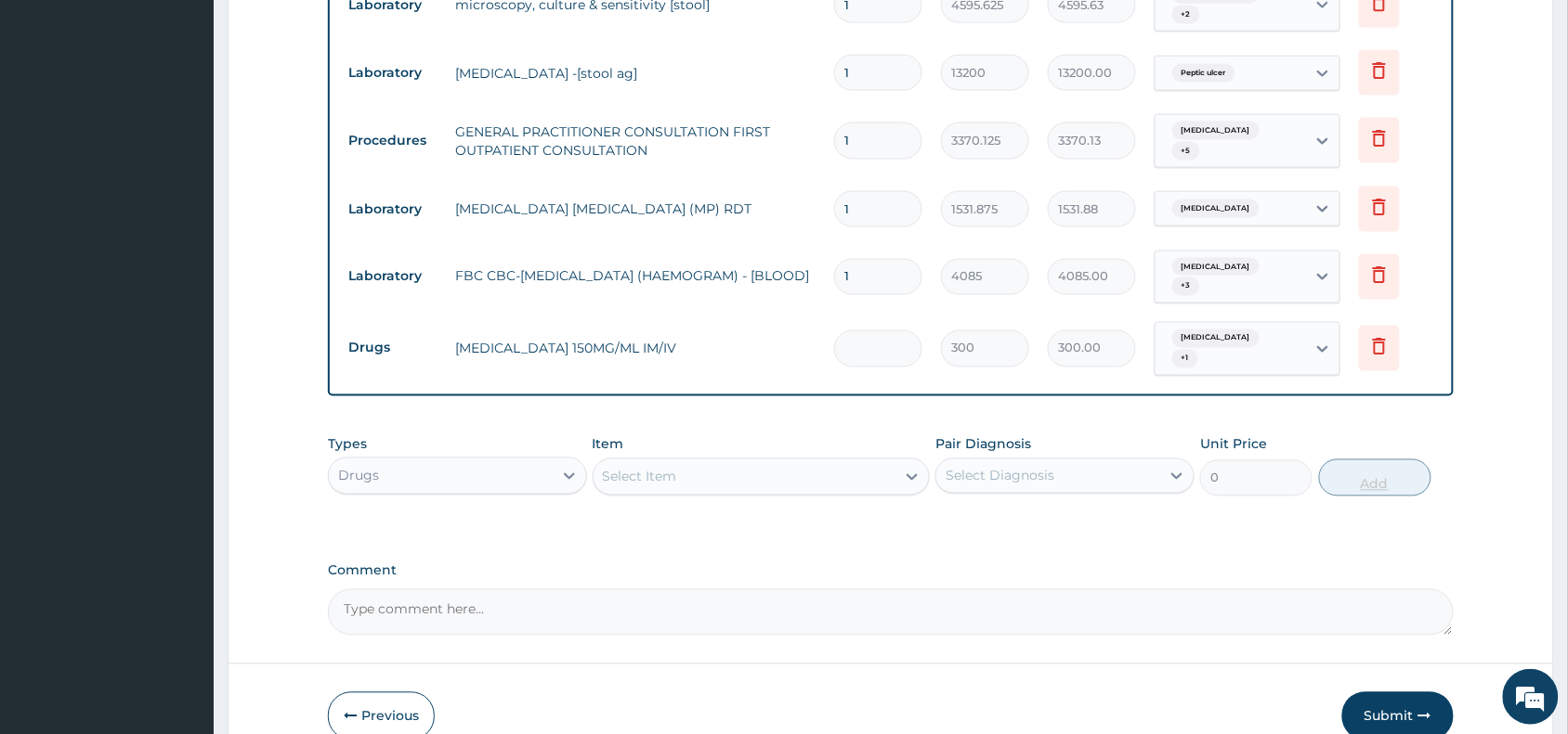
type input "0.00"
type input "4"
type input "1200.00"
type input "4"
click at [825, 462] on div "Select Item" at bounding box center [745, 476] width 303 height 29
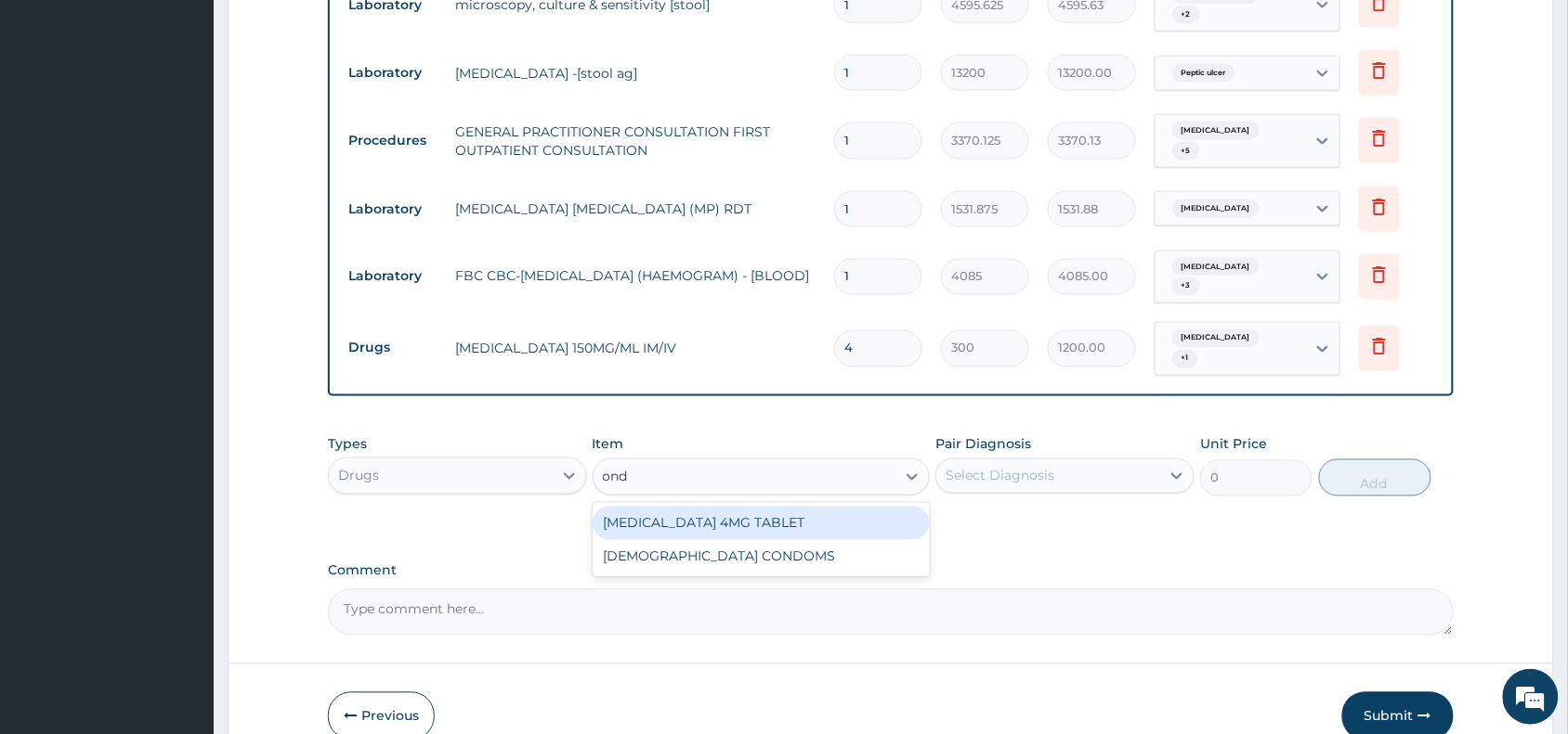
type input "onda"
click at [830, 507] on div "[MEDICAL_DATA] 4MG TABLET" at bounding box center [762, 523] width 338 height 33
type input "204"
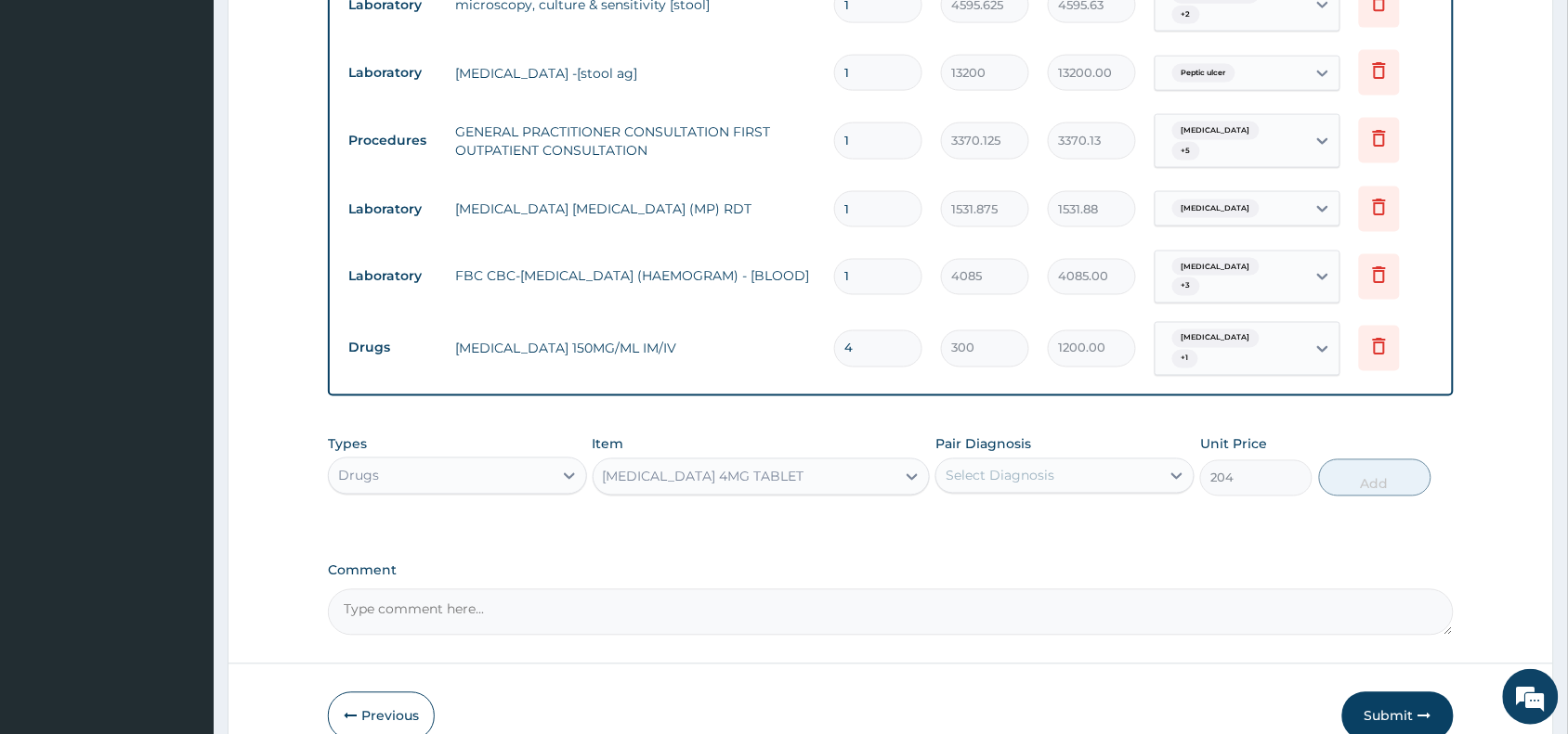
click at [982, 467] on div "Select Diagnosis" at bounding box center [1000, 476] width 109 height 19
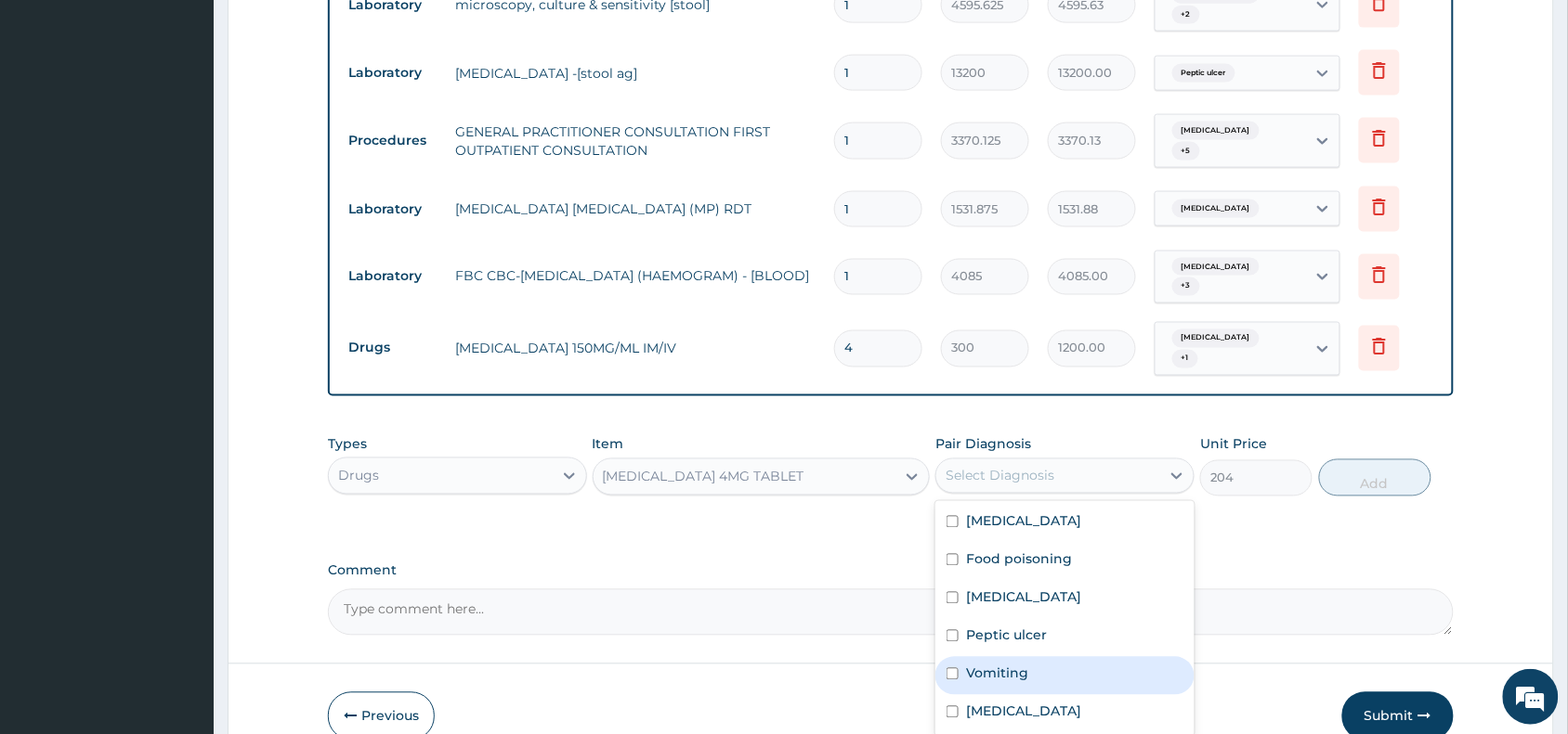
click at [1037, 658] on div "Vomiting" at bounding box center [1065, 676] width 259 height 38
checkbox input "true"
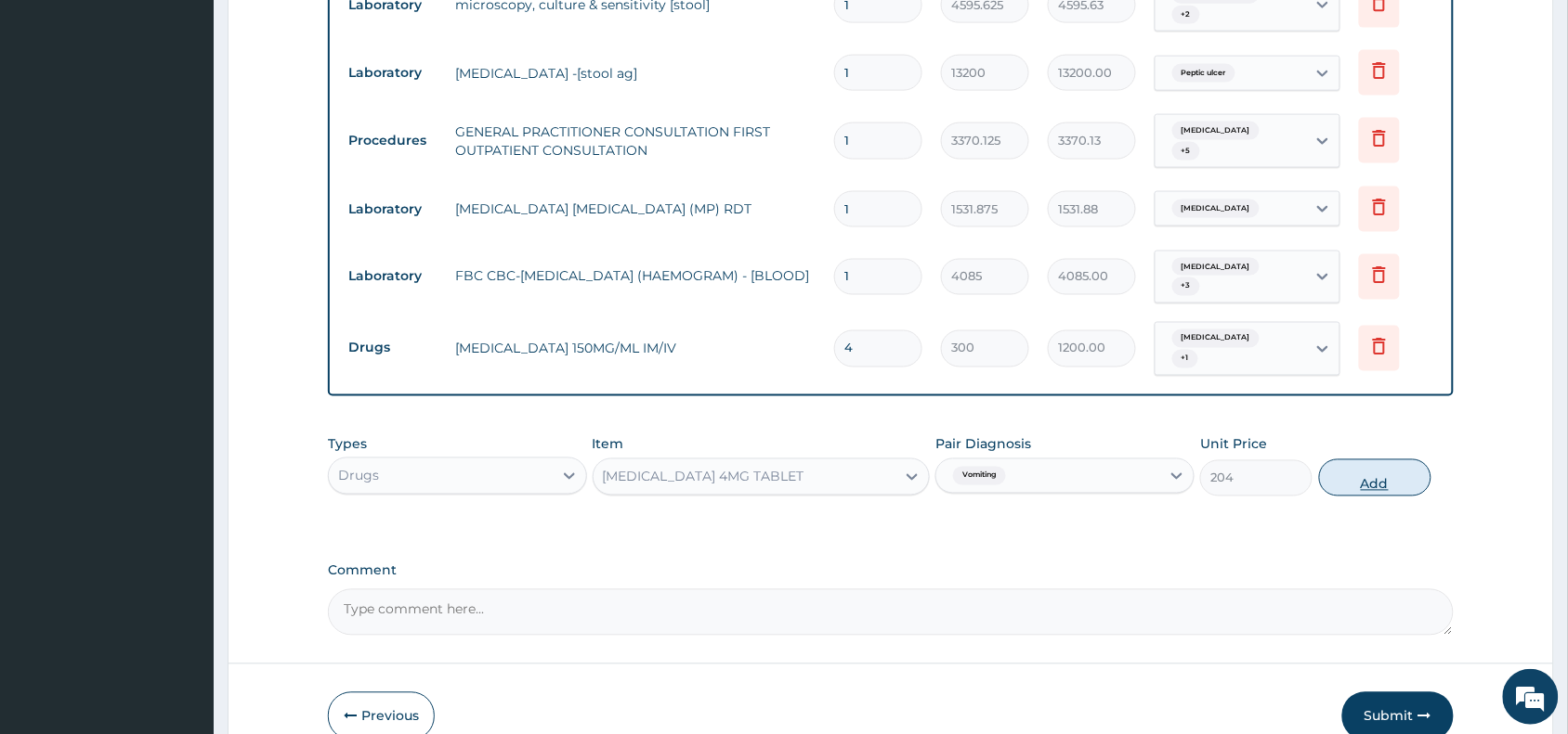
click at [1365, 459] on button "Add" at bounding box center [1374, 477] width 112 height 37
type input "0"
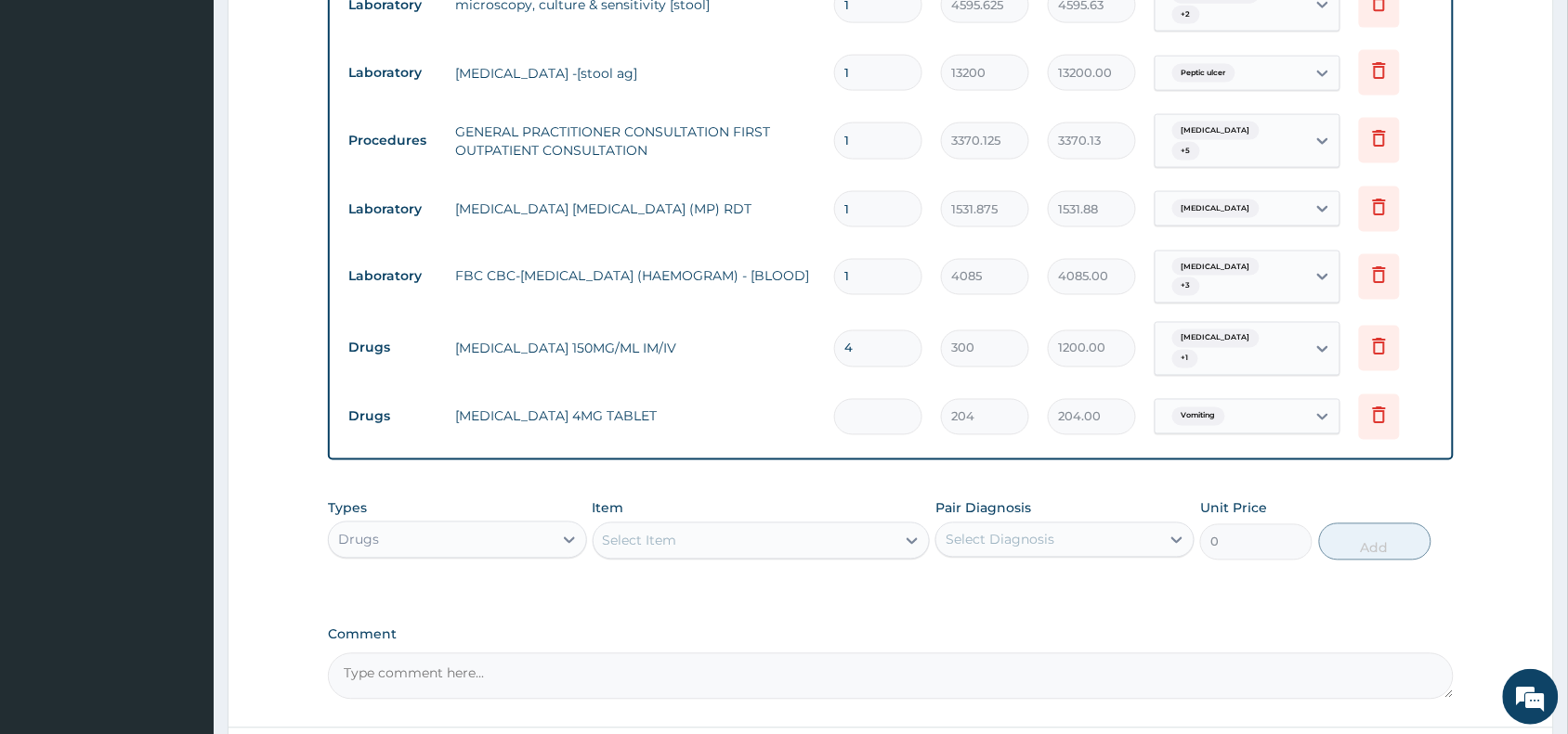
type input "0.00"
type input "2"
type input "408.00"
type input "2"
click at [726, 526] on div "Select Item" at bounding box center [745, 541] width 303 height 29
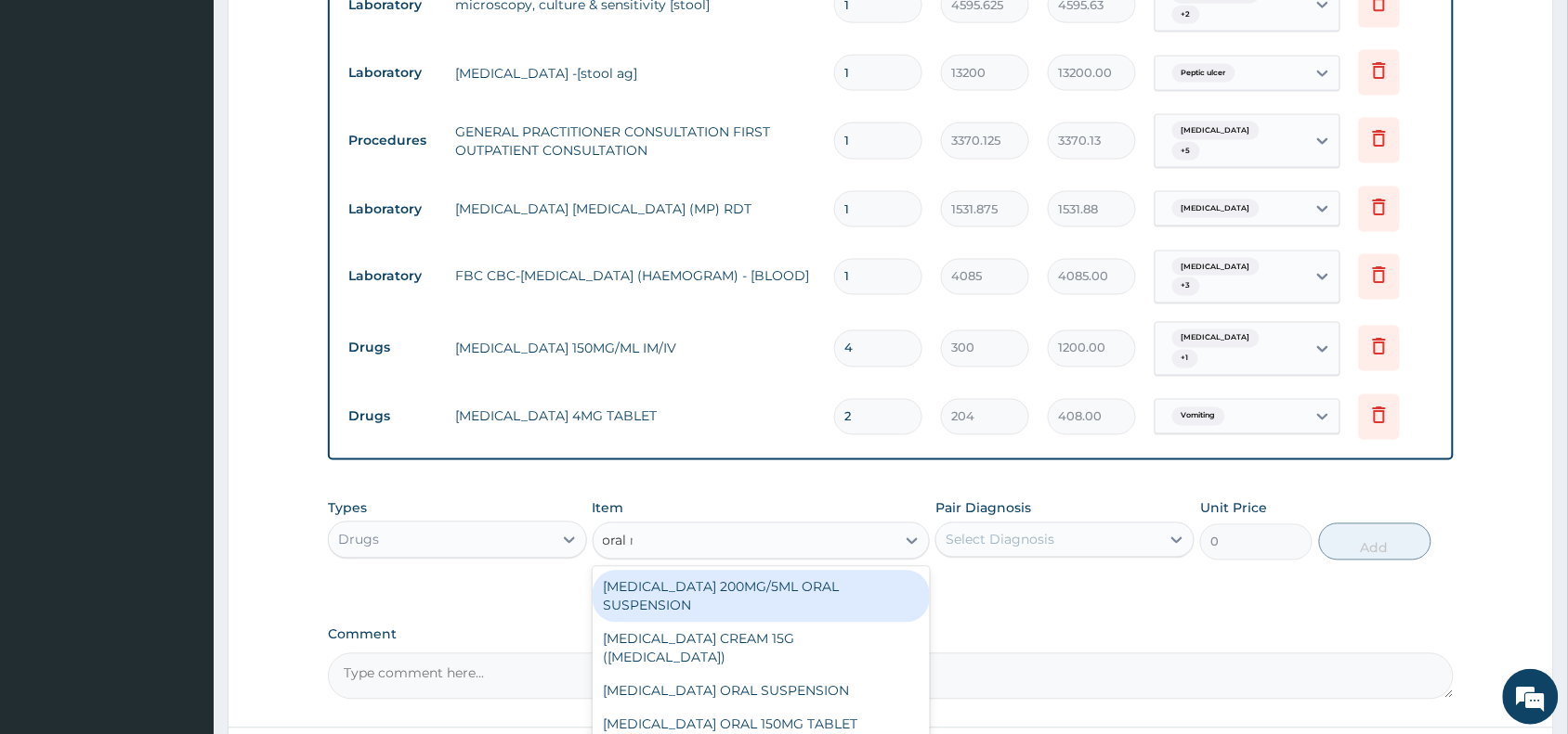
type input "oral re"
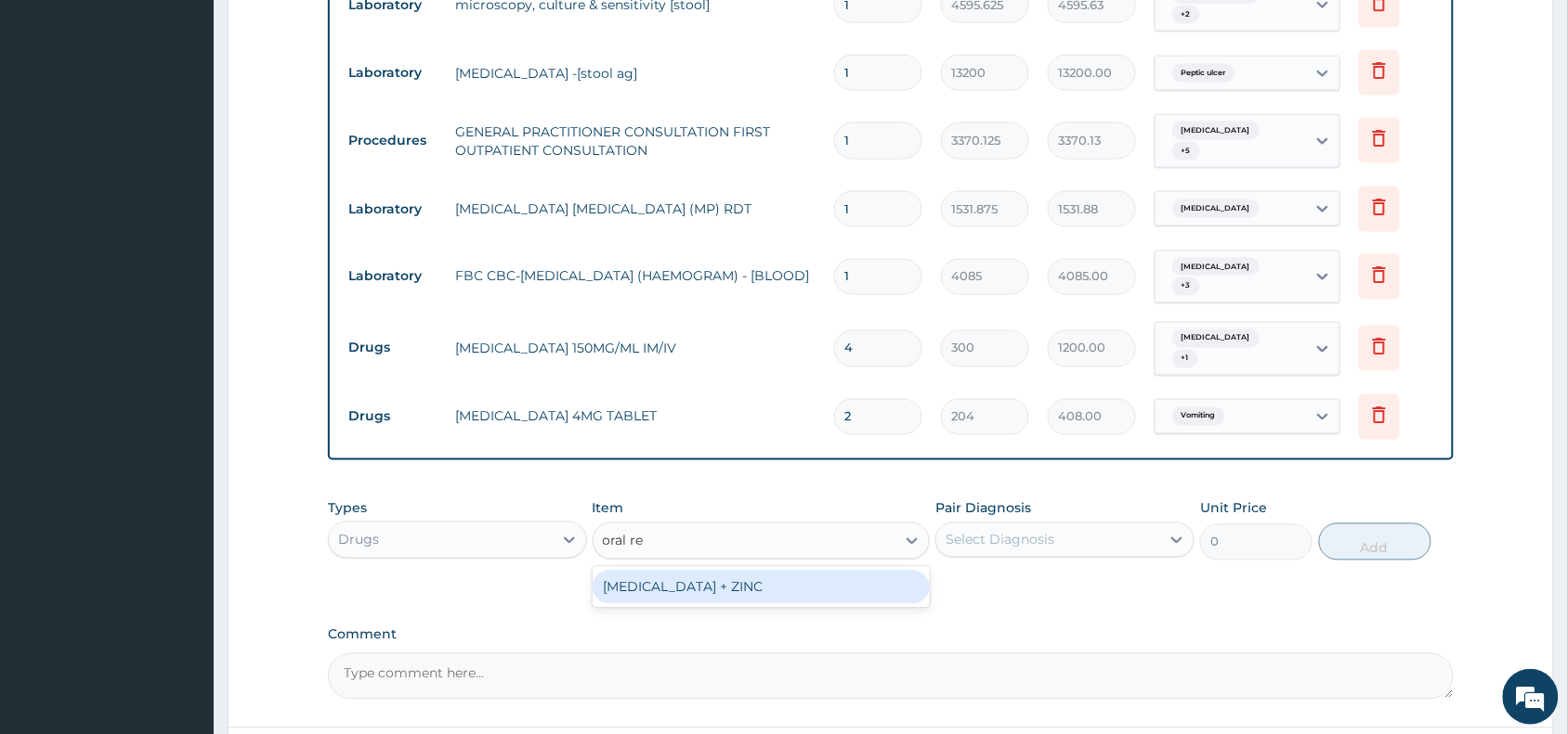
click at [795, 571] on div "[MEDICAL_DATA] + ZINC" at bounding box center [762, 587] width 338 height 33
type input "1000"
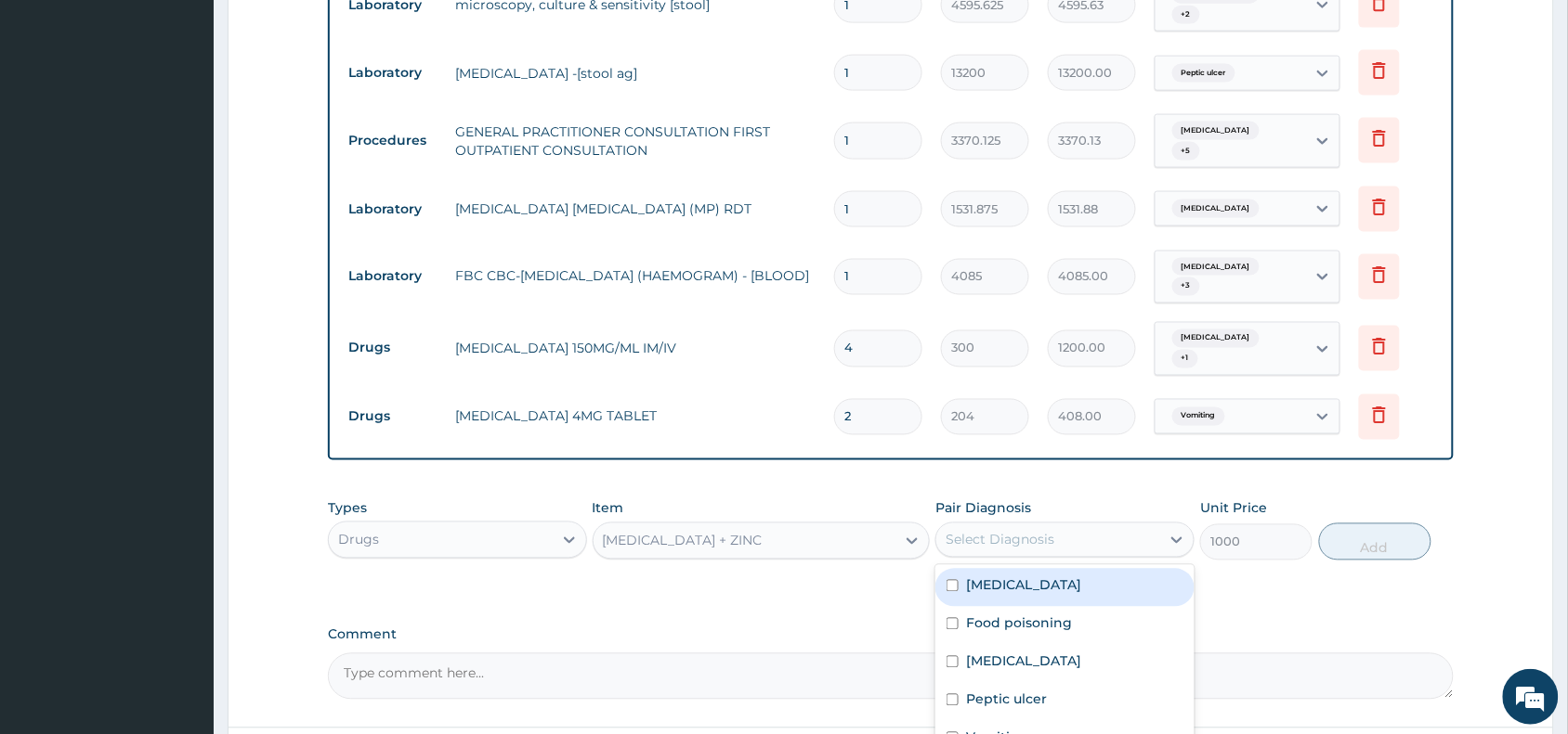
click at [971, 525] on div "Select Diagnosis" at bounding box center [1048, 540] width 224 height 29
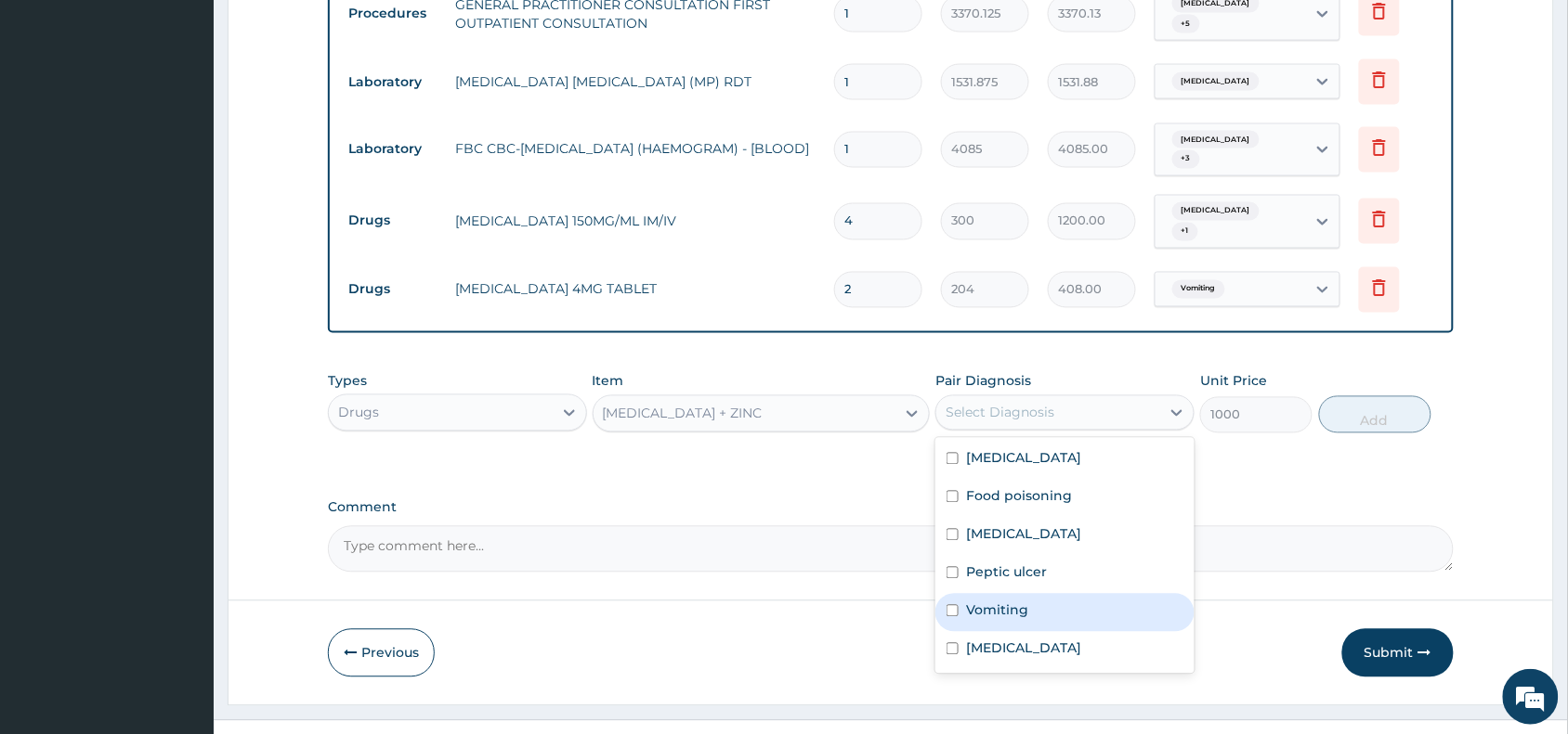
click at [1037, 594] on div "Vomiting" at bounding box center [1065, 613] width 259 height 38
checkbox input "true"
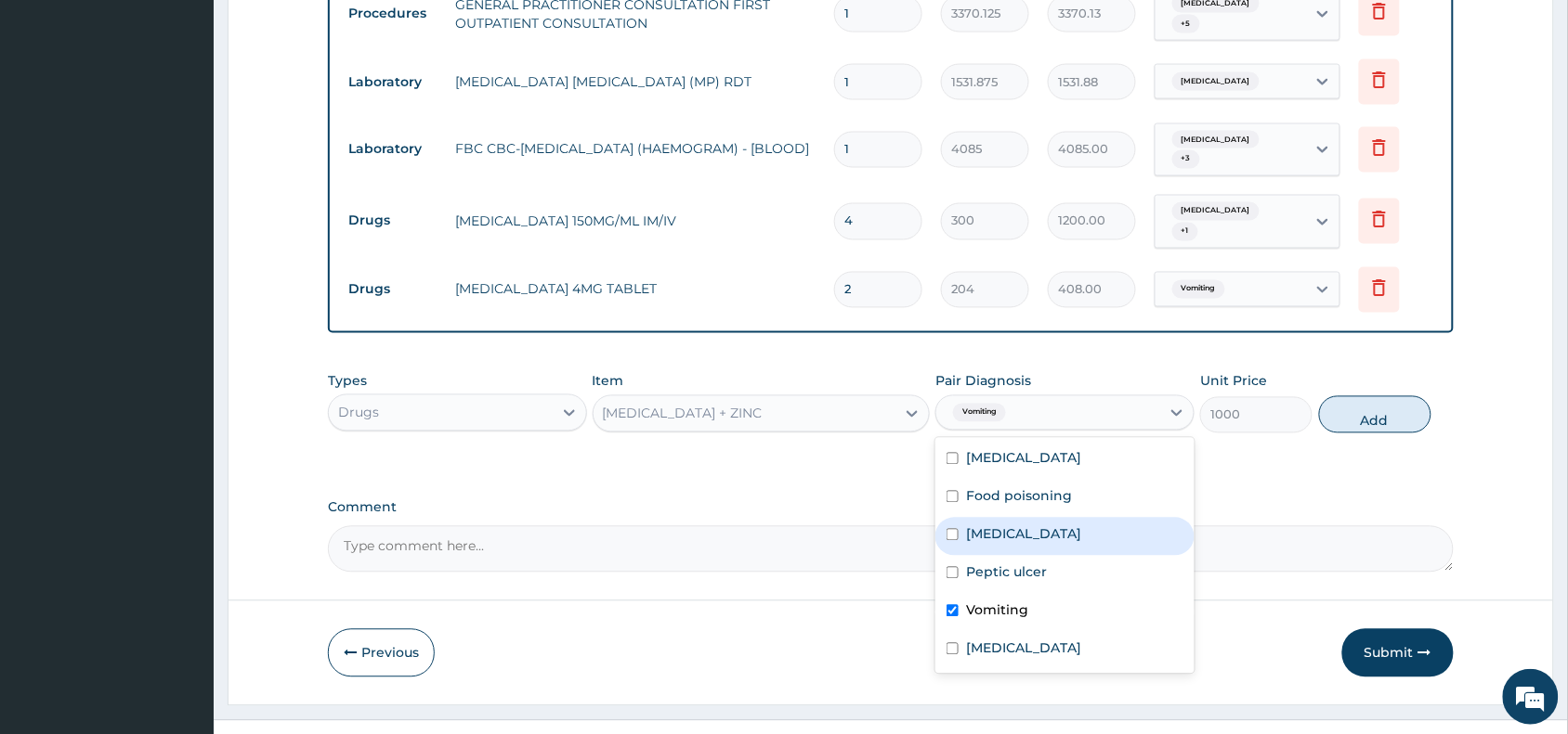
click at [1066, 518] on div "Gastroenteritis" at bounding box center [1065, 537] width 259 height 38
click at [1143, 518] on div "Gastroenteritis" at bounding box center [1065, 537] width 259 height 38
checkbox input "false"
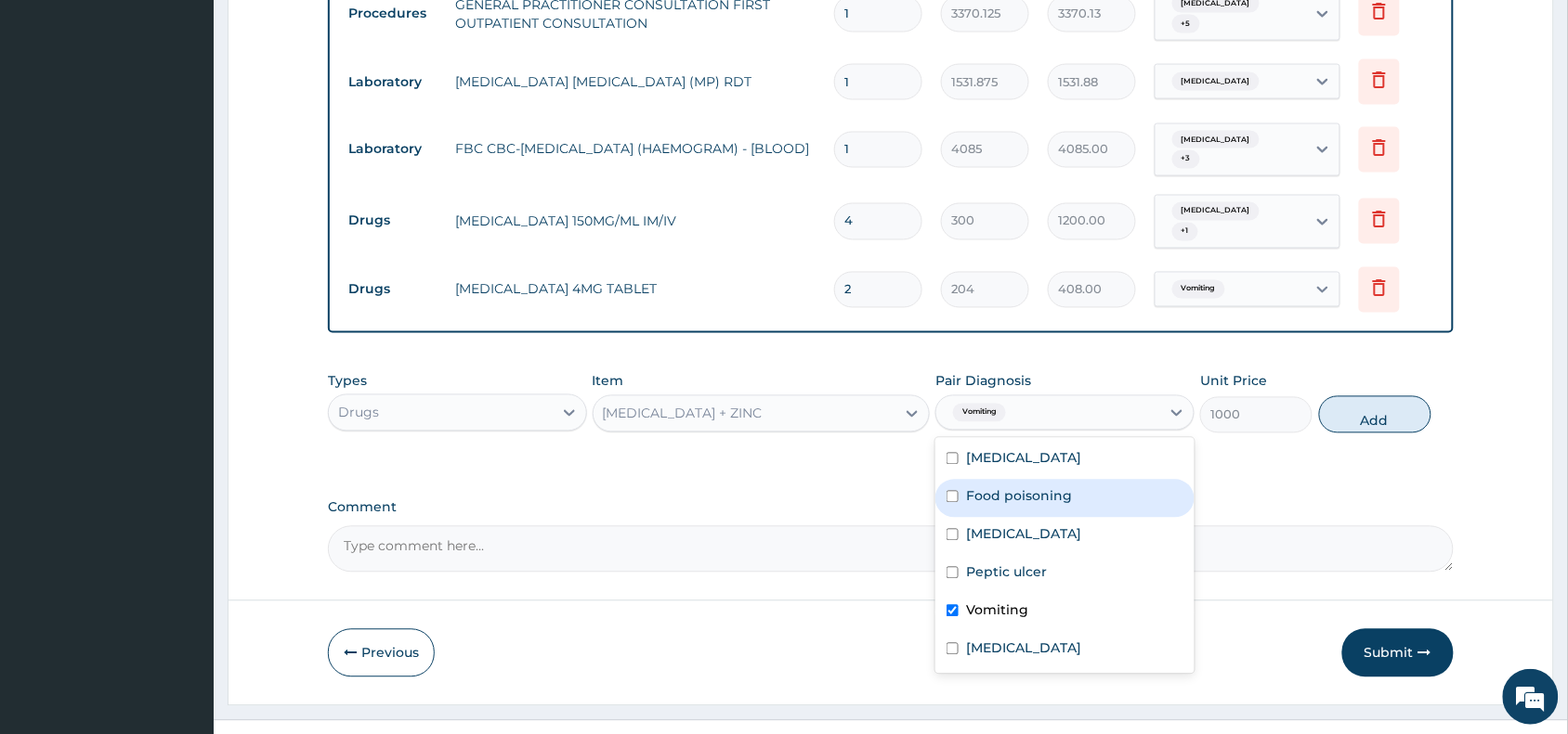
click at [1139, 480] on div "Food poisoning" at bounding box center [1065, 499] width 259 height 38
checkbox input "true"
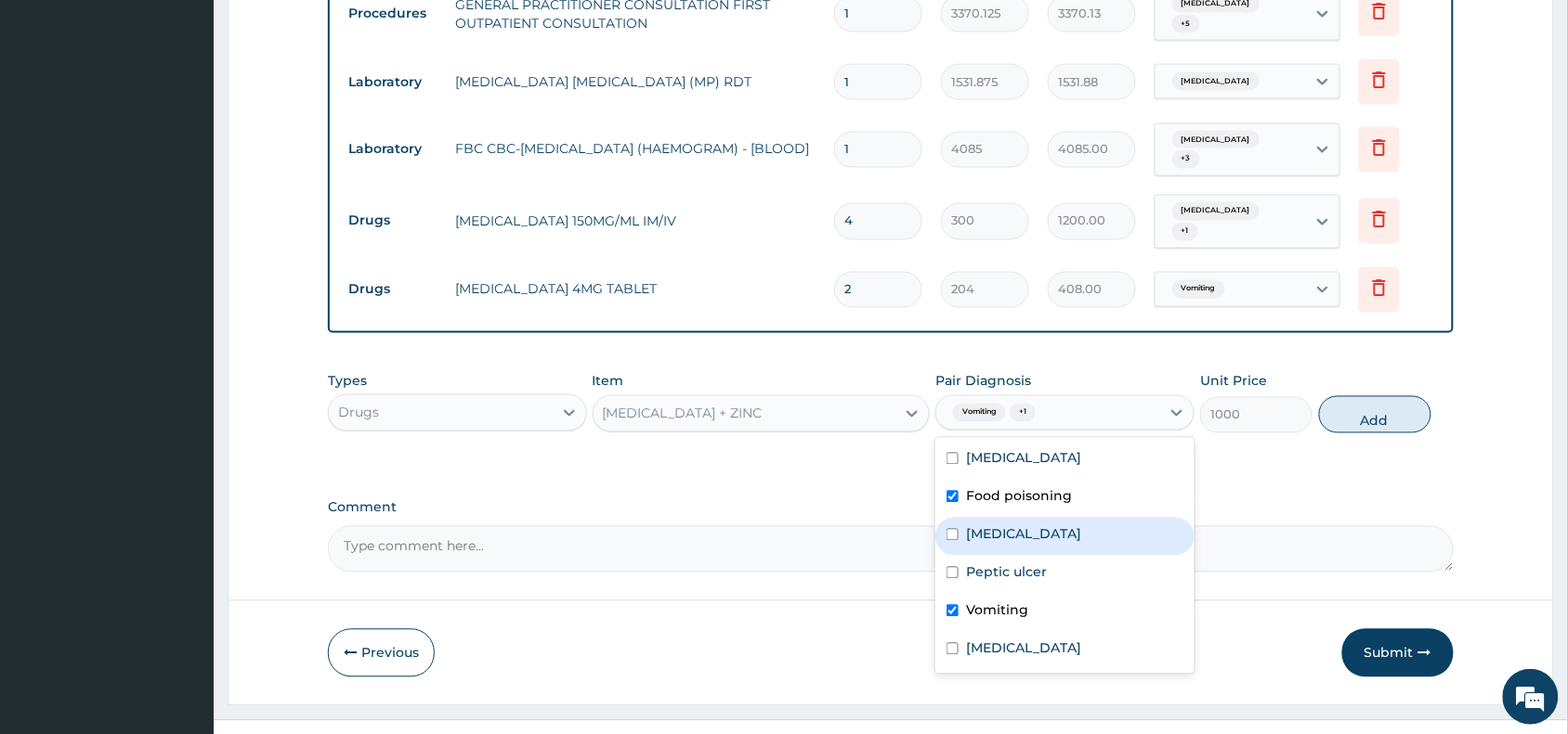
click at [1124, 518] on div "Gastroenteritis" at bounding box center [1065, 537] width 259 height 38
checkbox input "true"
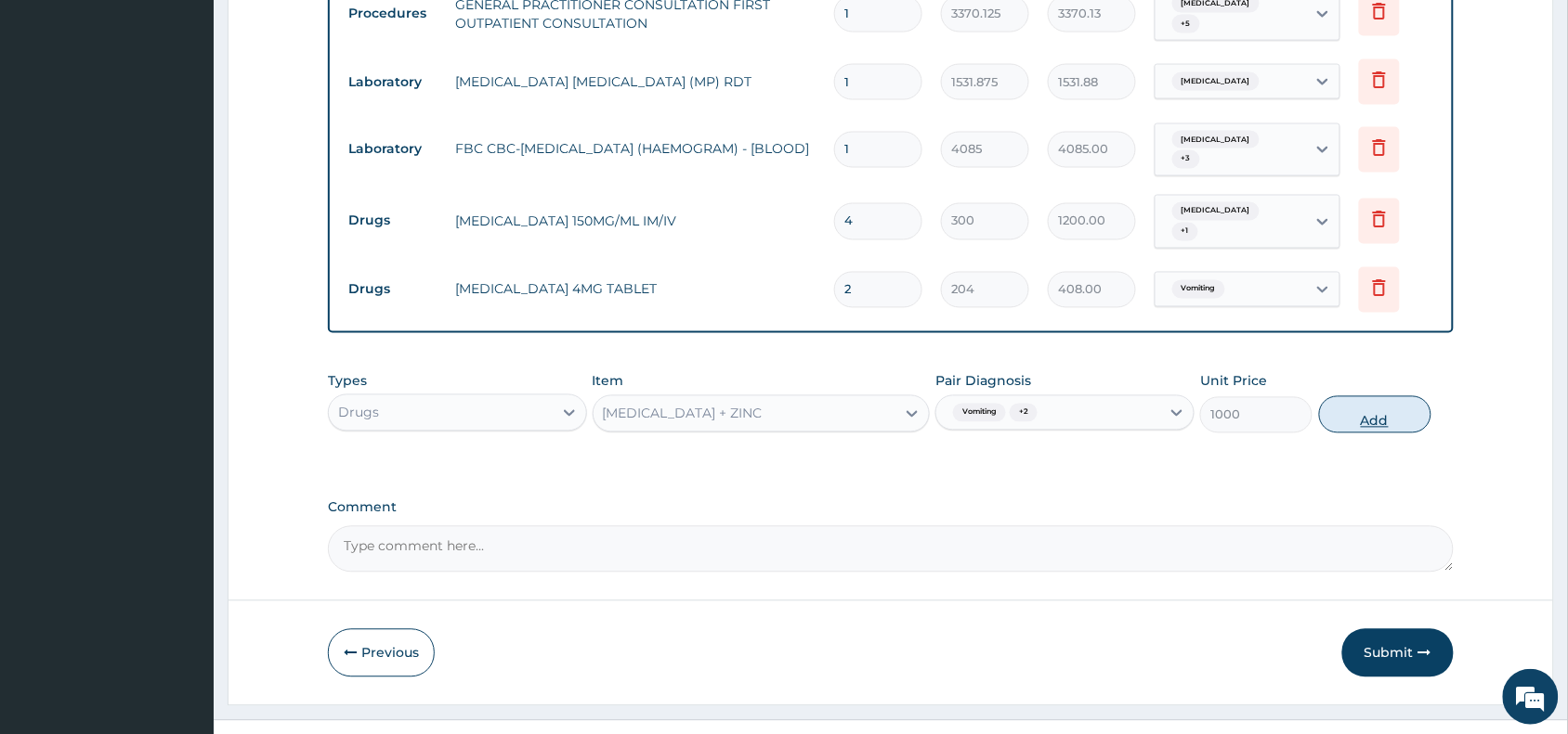
click at [1399, 396] on button "Add" at bounding box center [1374, 414] width 112 height 37
type input "0"
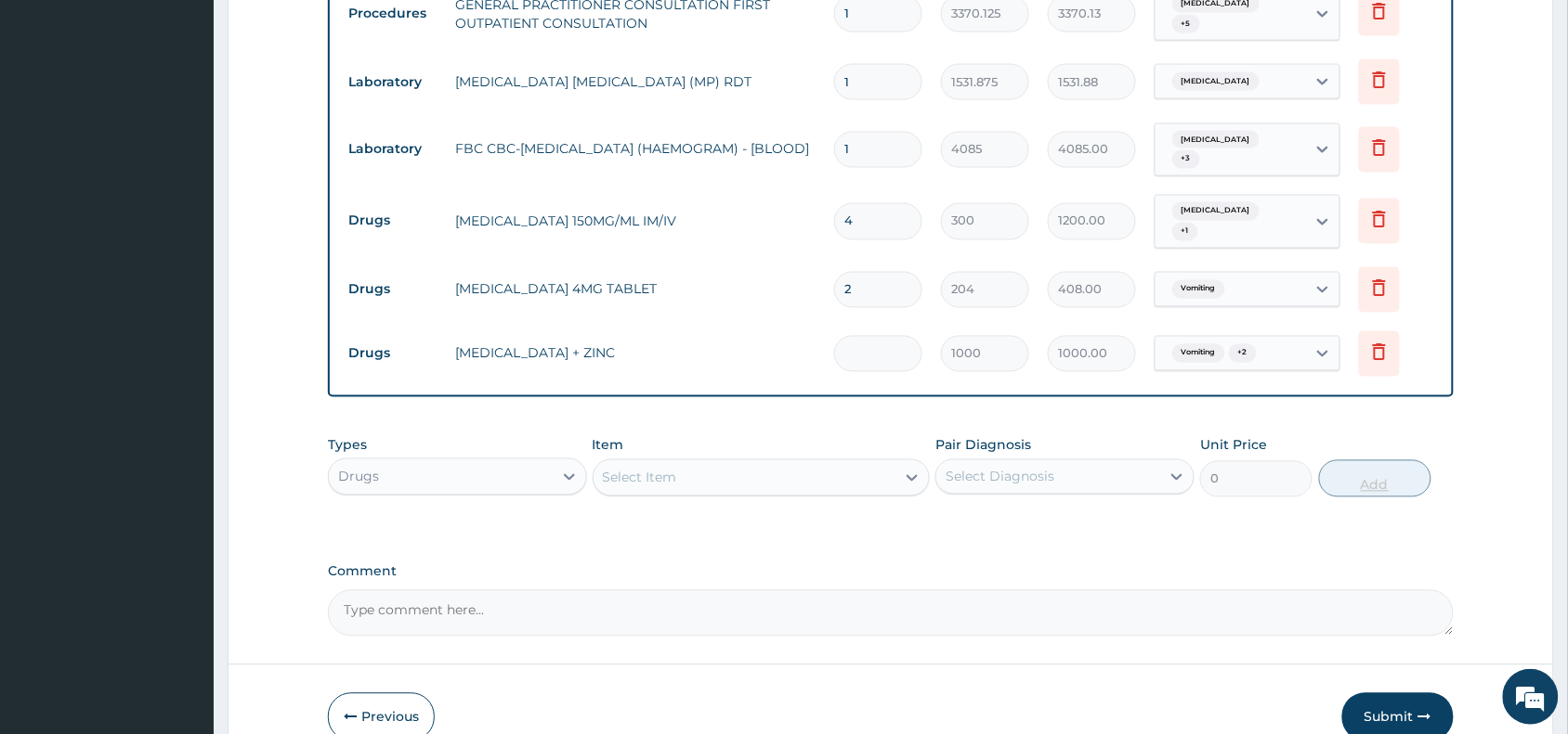
type input "0.00"
type input "2"
type input "2000.00"
type input "2"
click at [736, 463] on div "Select Item" at bounding box center [745, 477] width 303 height 29
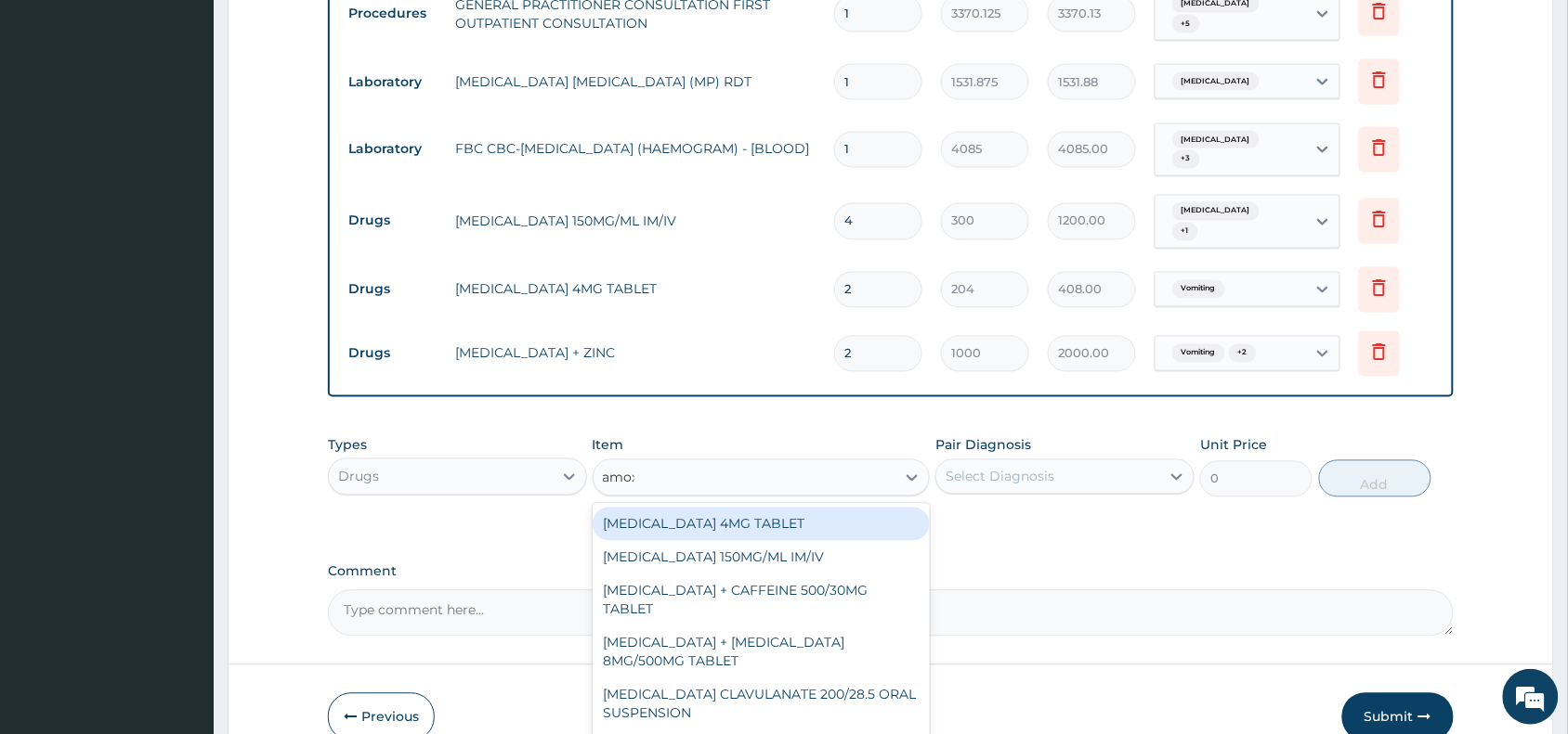
type input "amoxi"
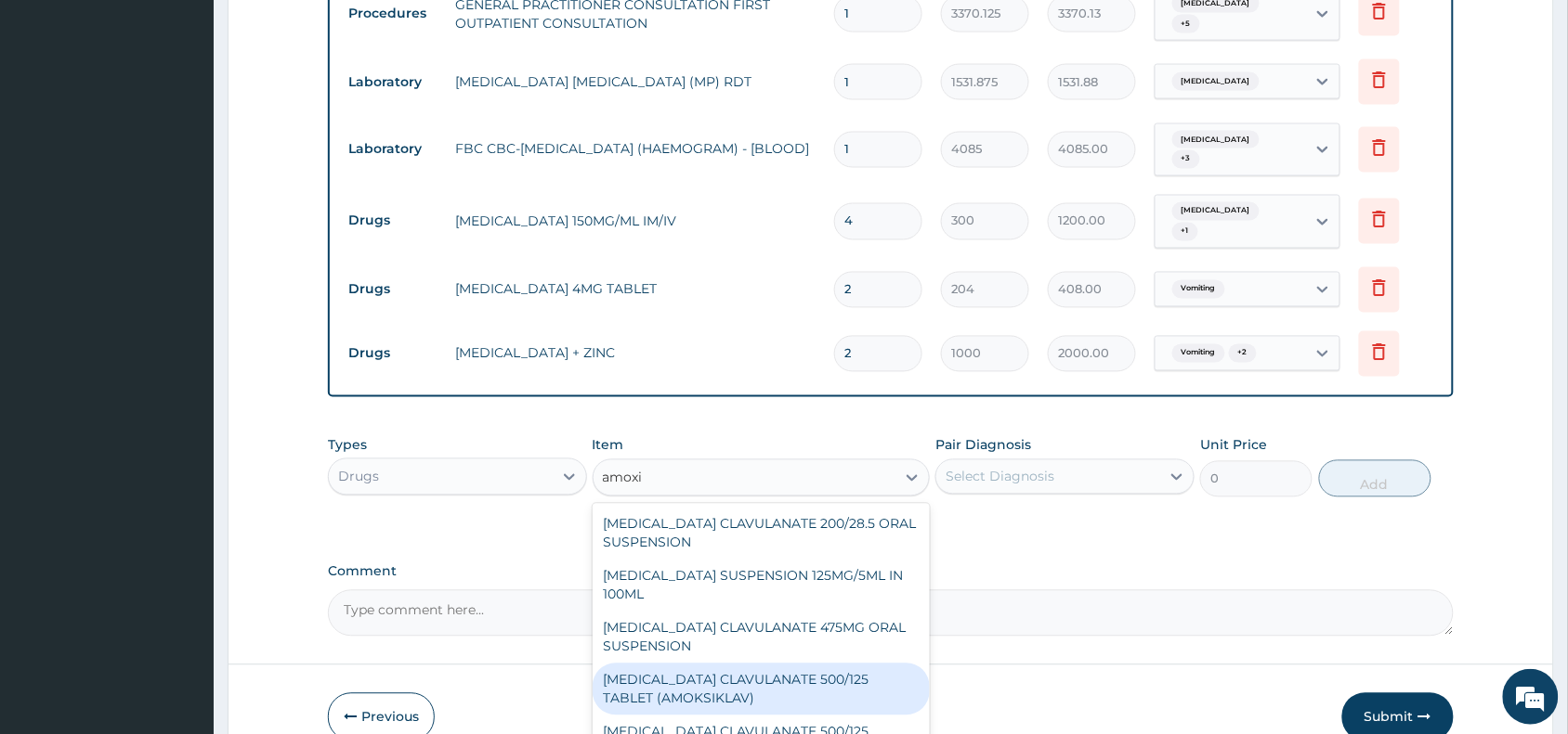
click at [784, 663] on div "AMOXICILLIN CLAVULANATE 500/125 TABLET (AMOKSIKLAV)" at bounding box center [762, 689] width 338 height 52
type input "756"
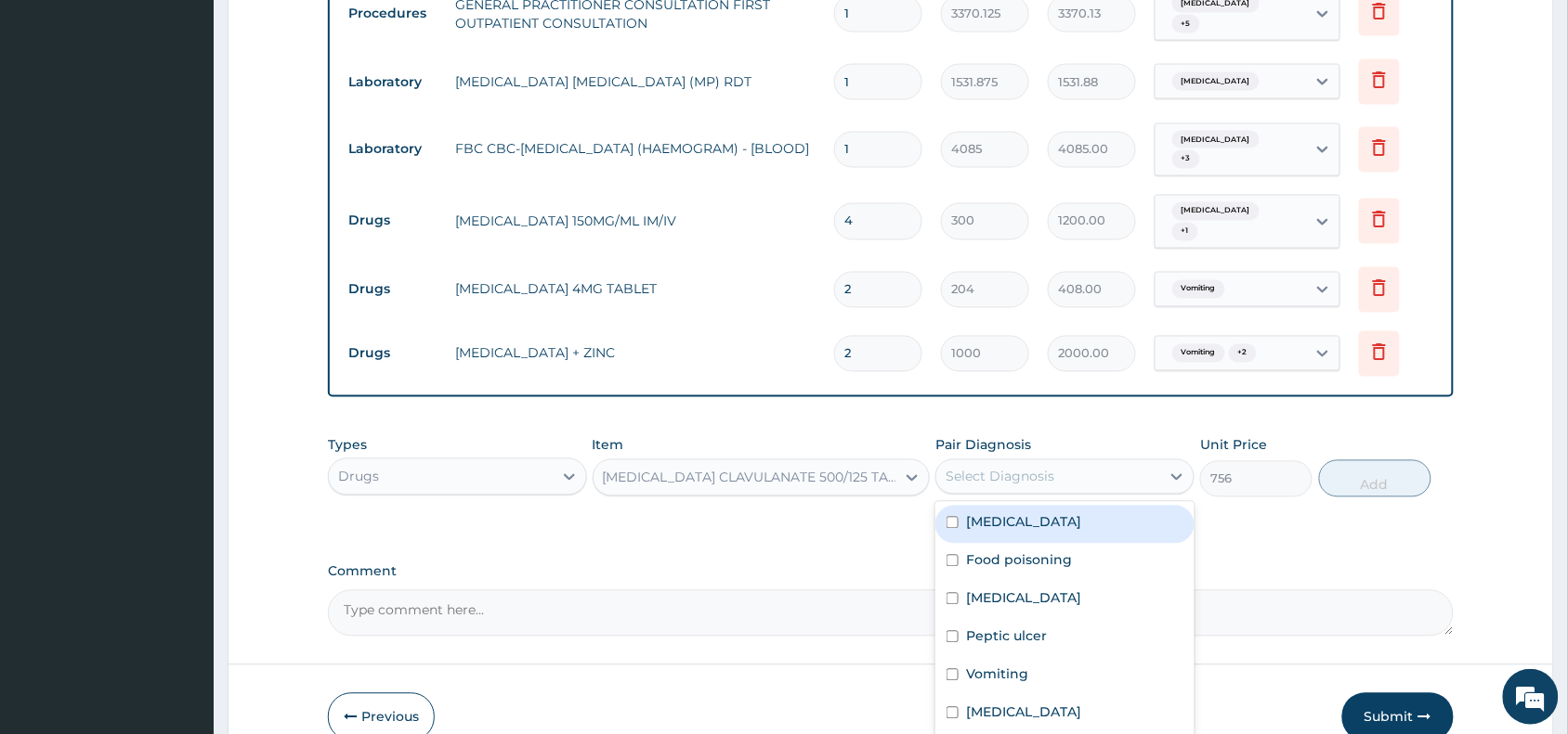
click at [1052, 468] on div "Select Diagnosis" at bounding box center [1000, 477] width 109 height 19
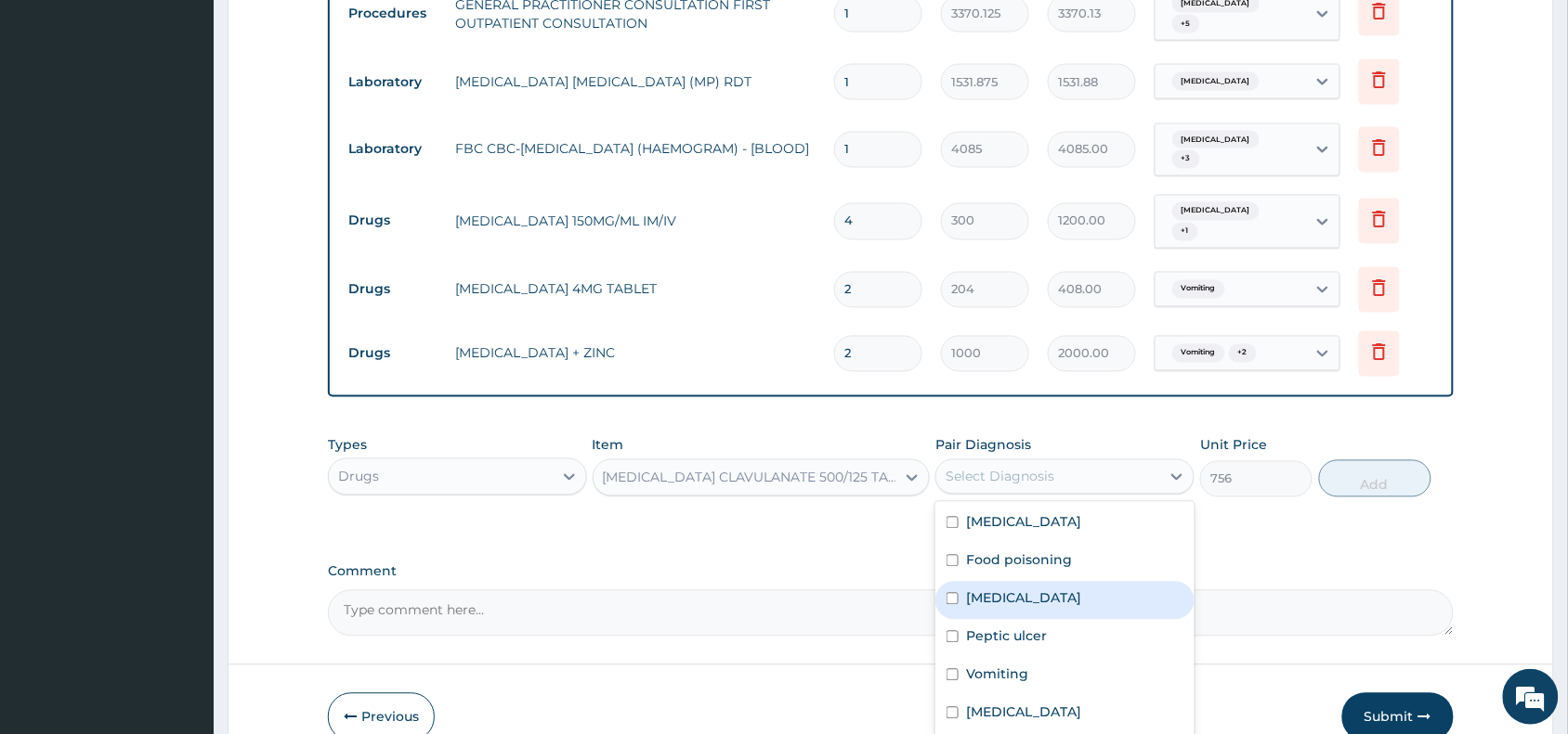
click at [1047, 590] on label "Gastroenteritis" at bounding box center [1023, 599] width 115 height 19
checkbox input "true"
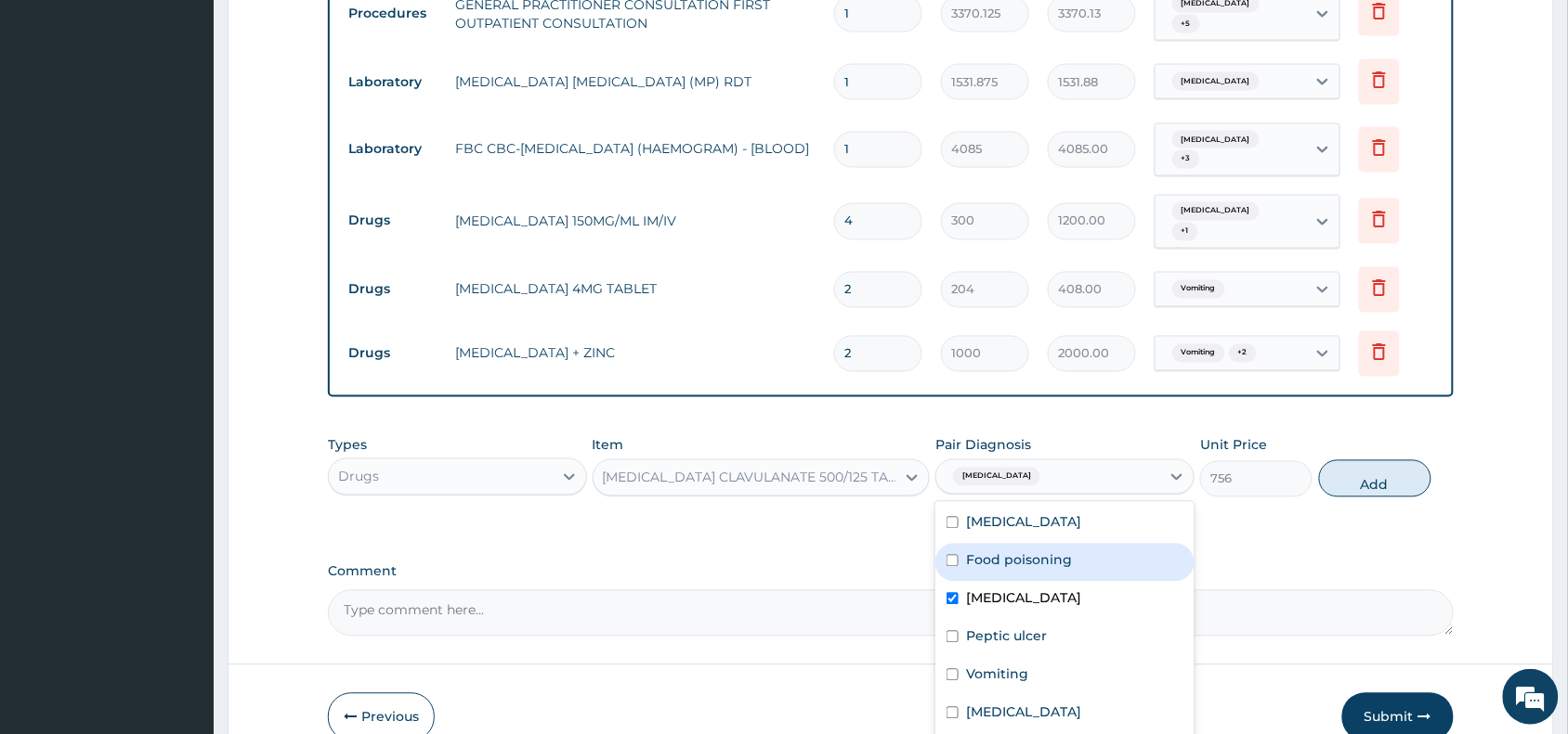
click at [1062, 551] on label "Food poisoning" at bounding box center [1019, 560] width 106 height 19
checkbox input "true"
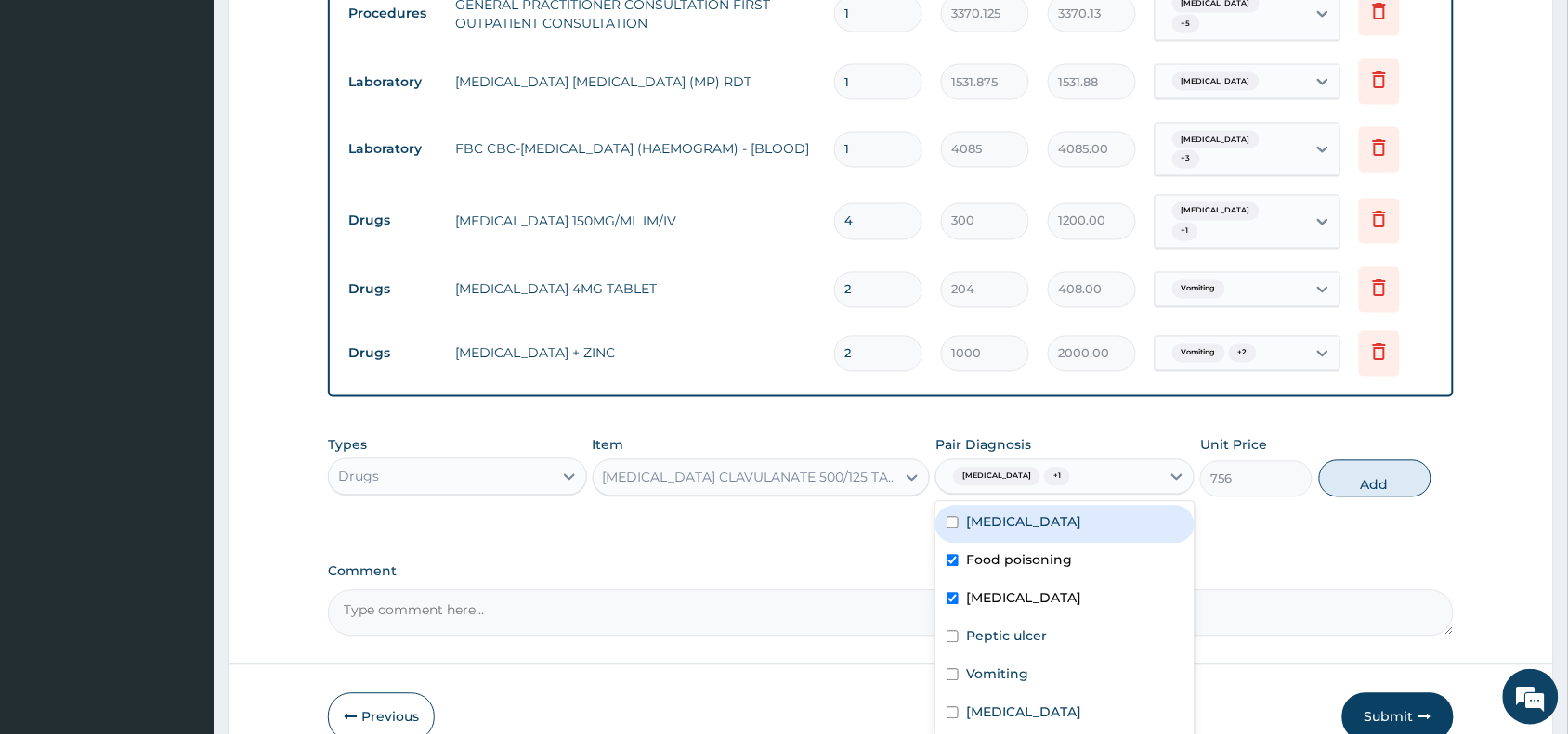
click at [1059, 506] on div "Typhoid fever" at bounding box center [1065, 525] width 259 height 38
checkbox input "true"
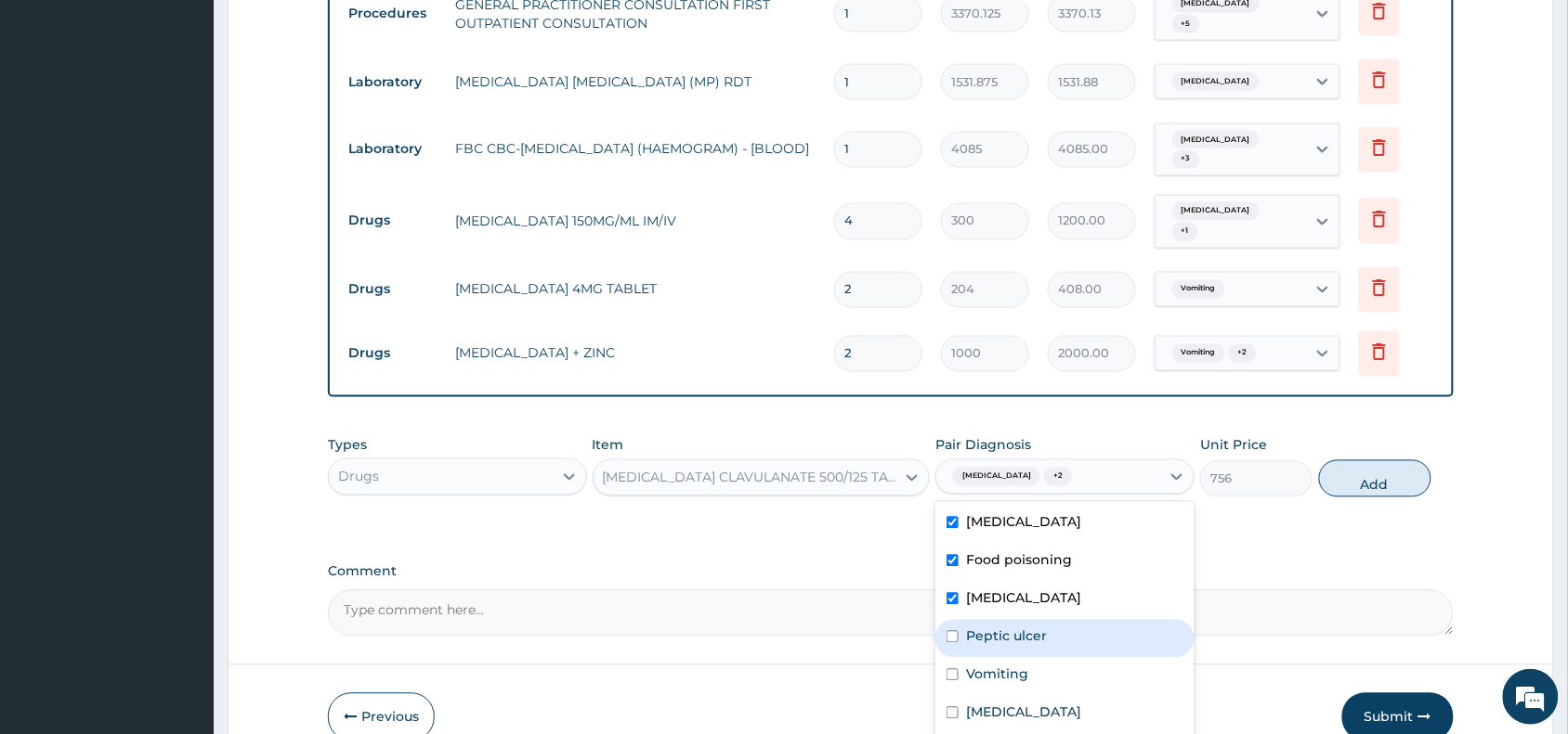
click at [1078, 620] on div "Peptic ulcer" at bounding box center [1065, 639] width 259 height 38
checkbox input "true"
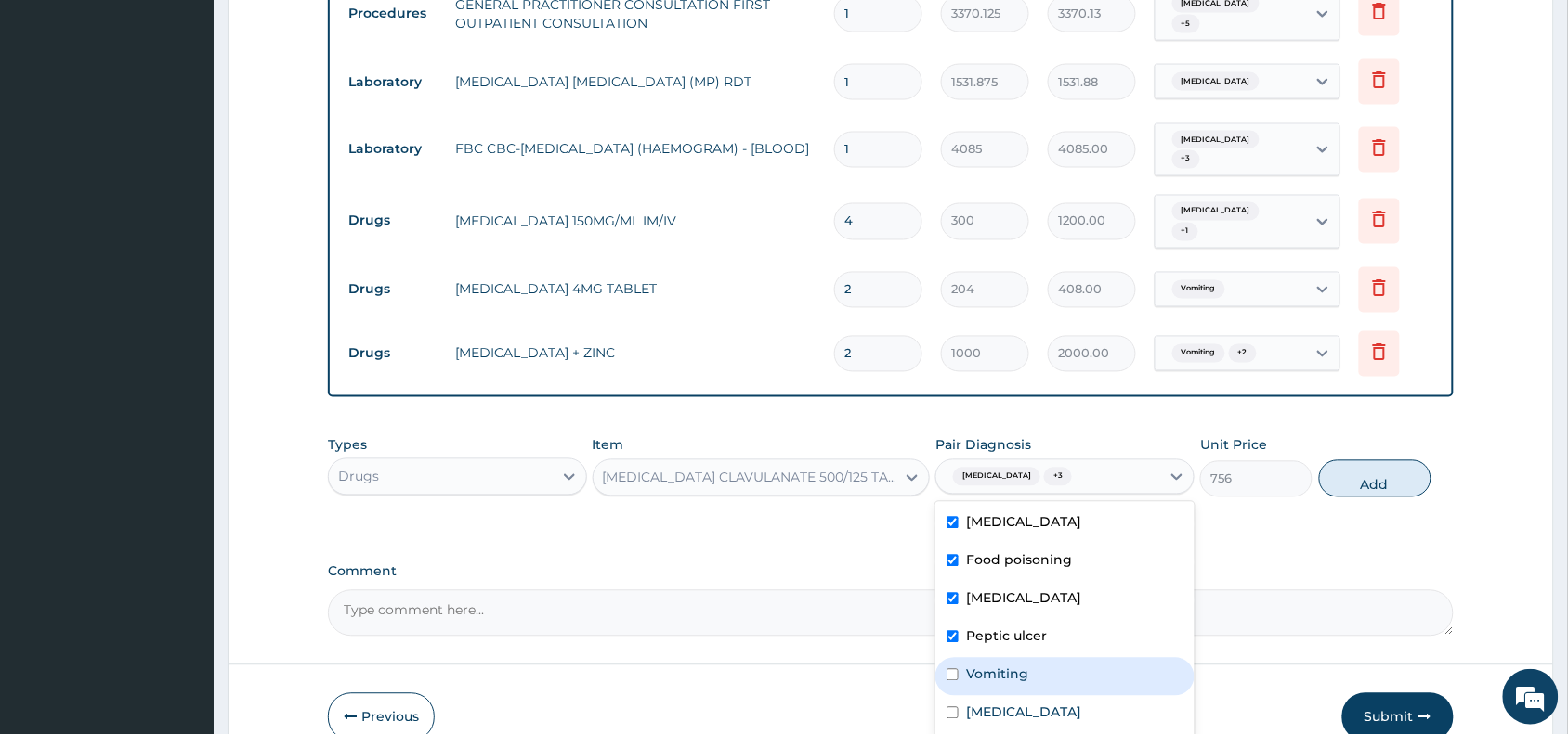
click at [1087, 659] on div "Vomiting" at bounding box center [1065, 677] width 259 height 38
checkbox input "true"
click at [1372, 460] on button "Add" at bounding box center [1374, 478] width 112 height 37
type input "0"
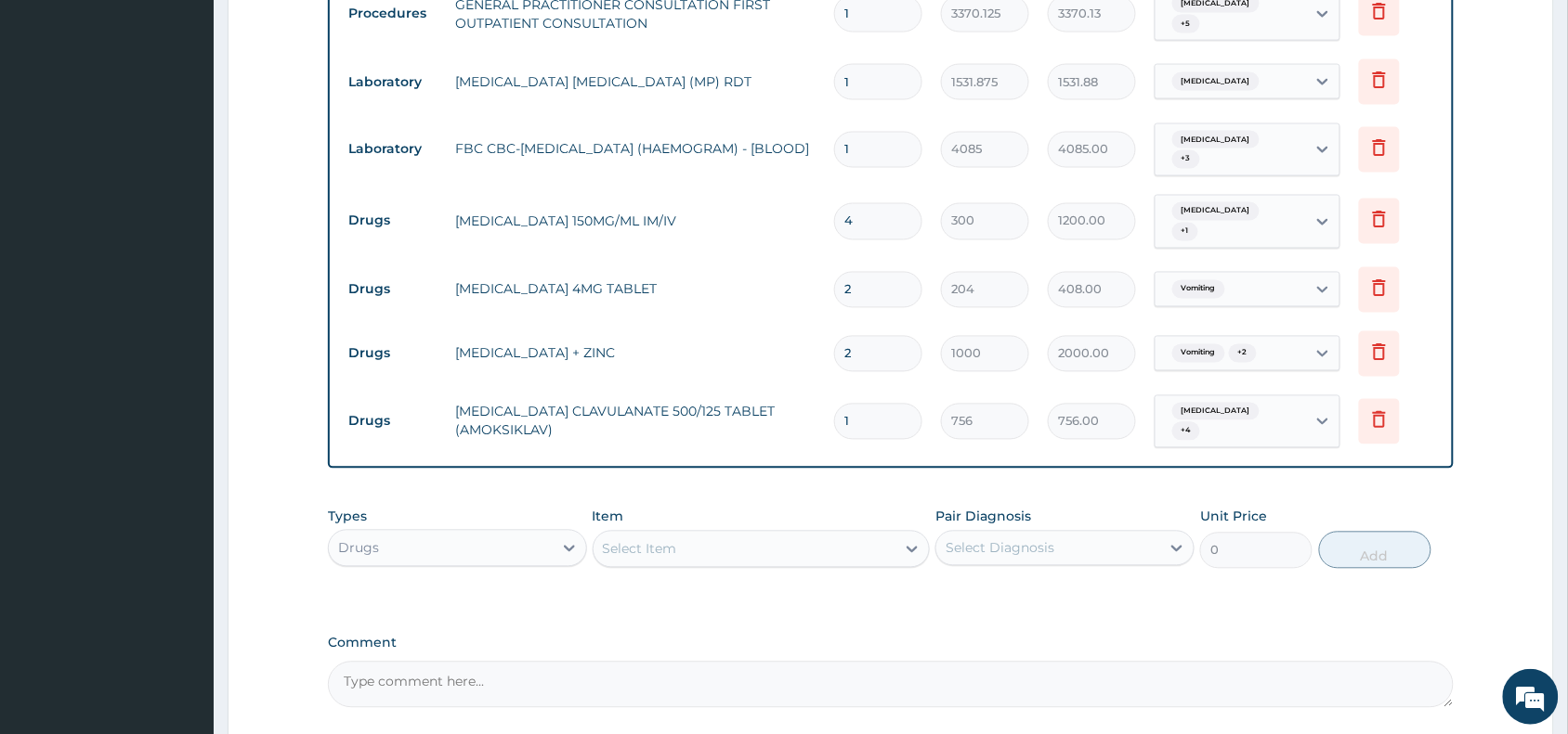
type input "10"
type input "7560.00"
type input "10"
click at [897, 272] on input "2" at bounding box center [878, 290] width 88 height 36
type input "0.00"
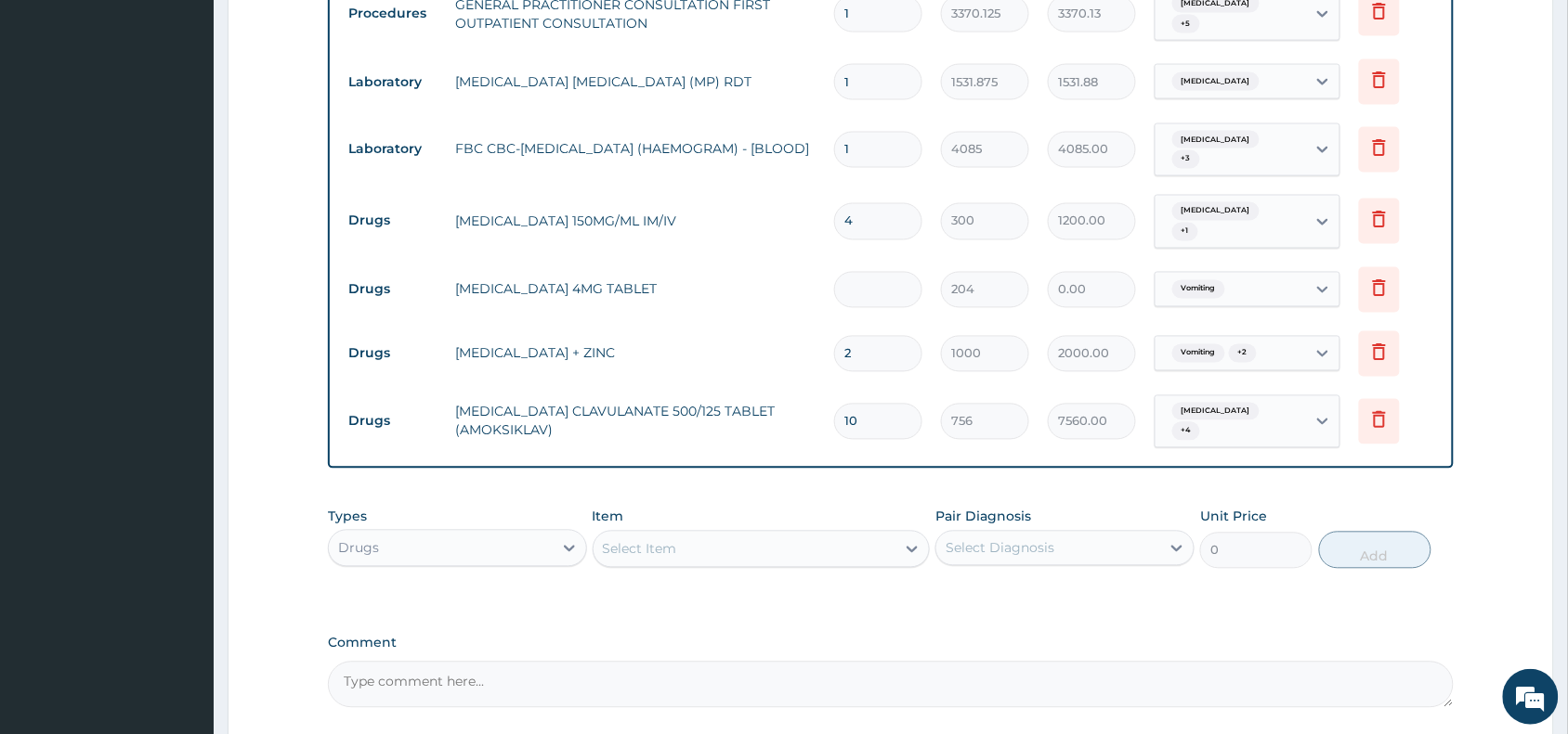
type input "8"
type input "1632.00"
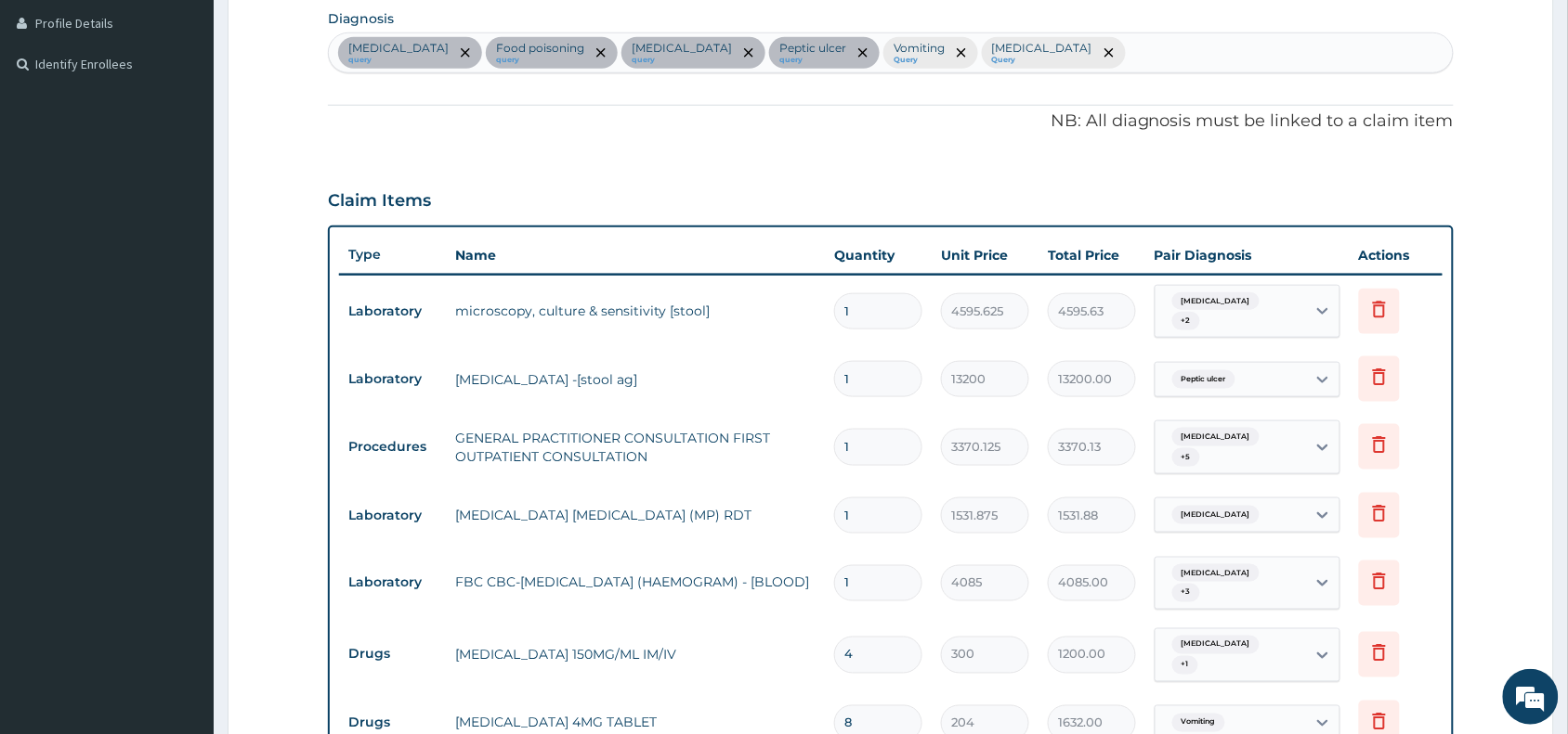
scroll to position [270, 0]
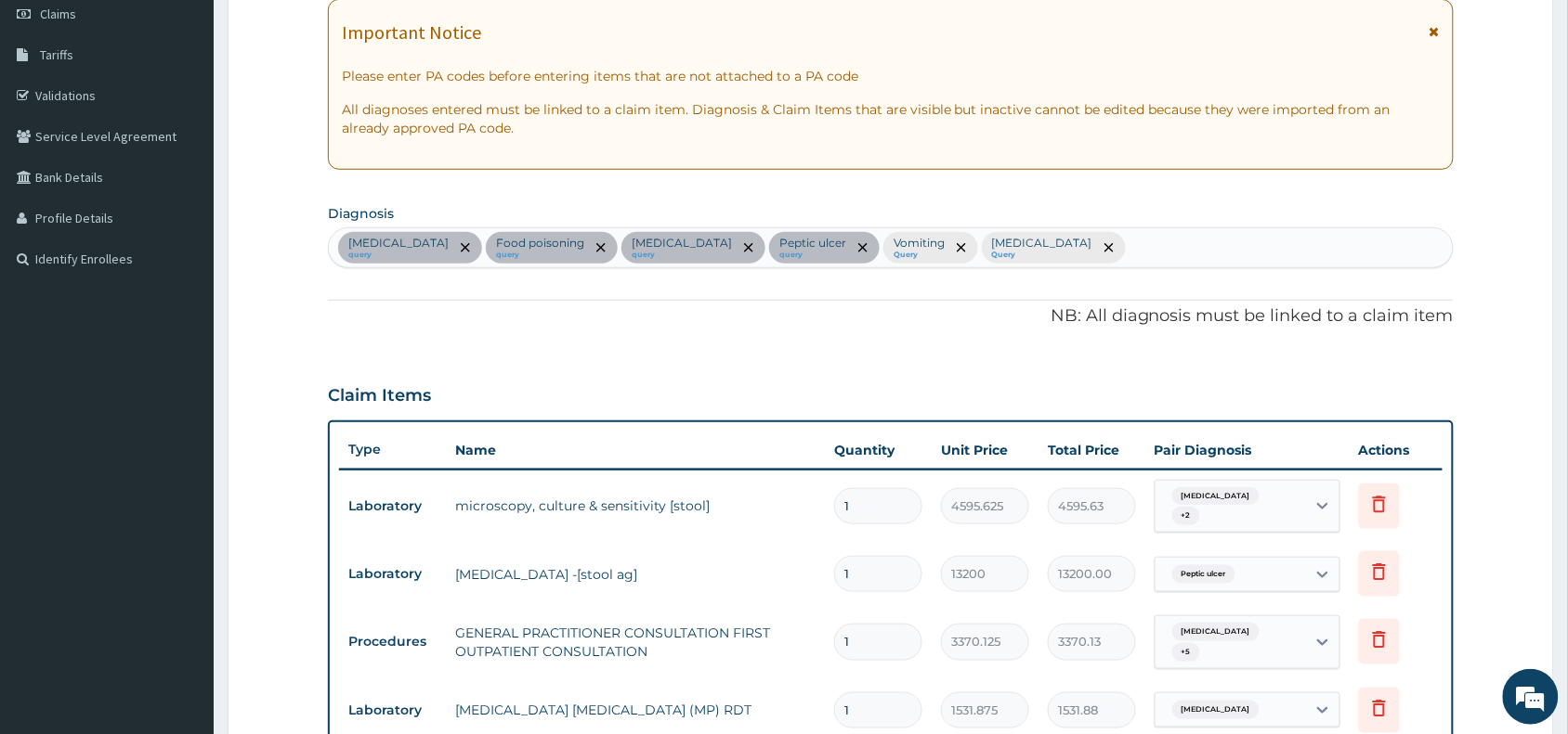
type input "8"
click at [1140, 247] on div "Typhoid fever query Food poisoning query Gastroenteritis query Peptic ulcer que…" at bounding box center [890, 247] width 1123 height 39
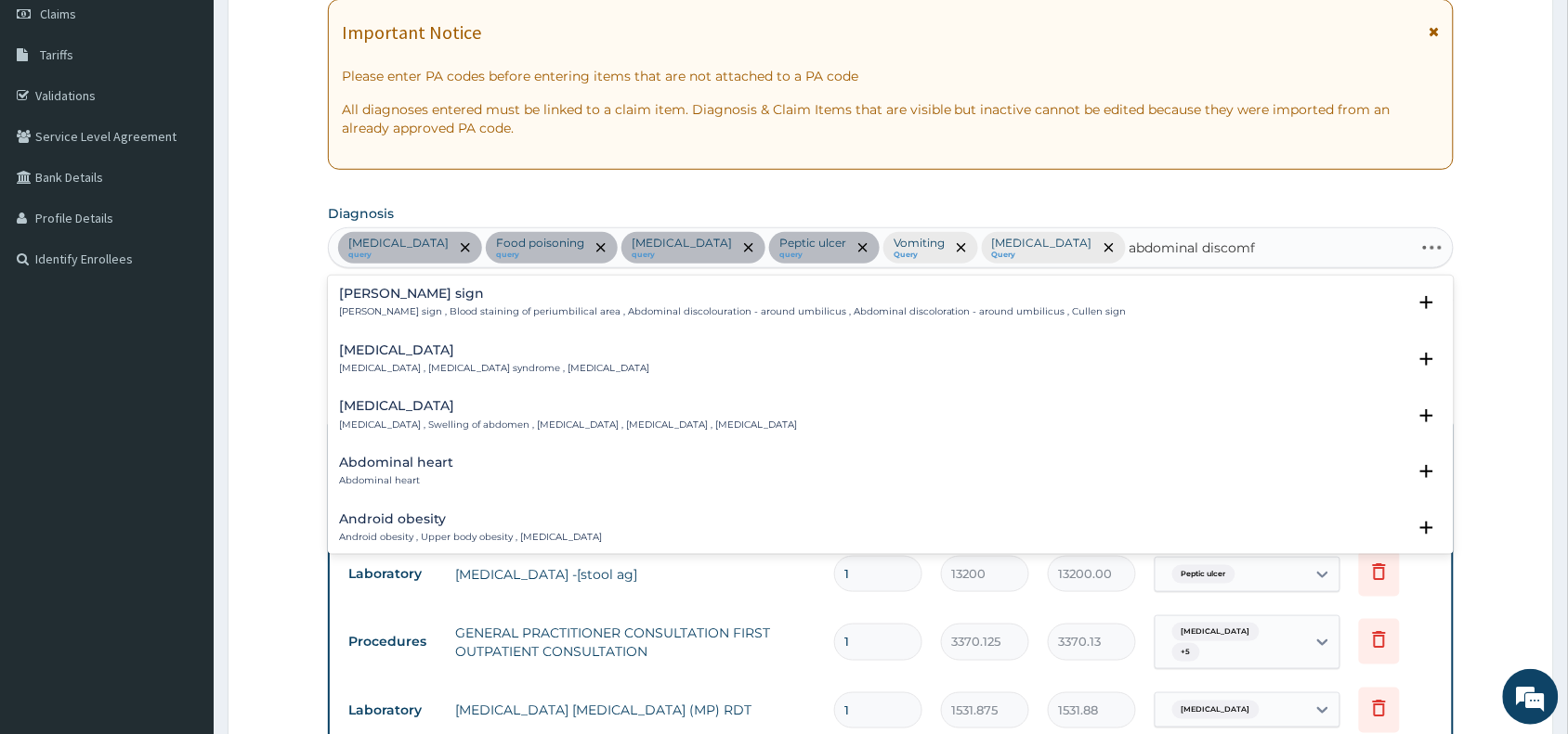
type input "abdominal discomfo"
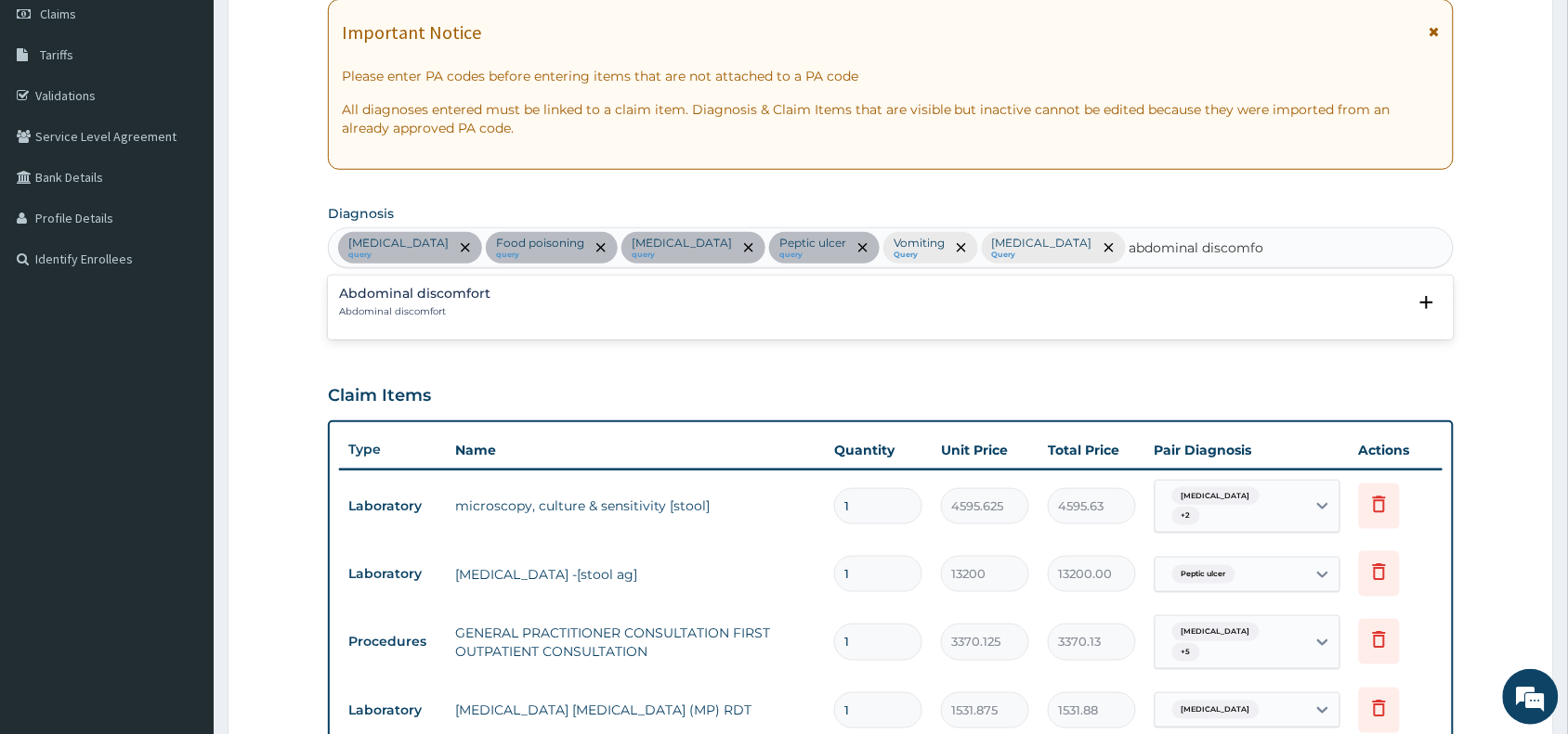
click at [447, 298] on h4 "Abdominal discomfort" at bounding box center [414, 293] width 151 height 14
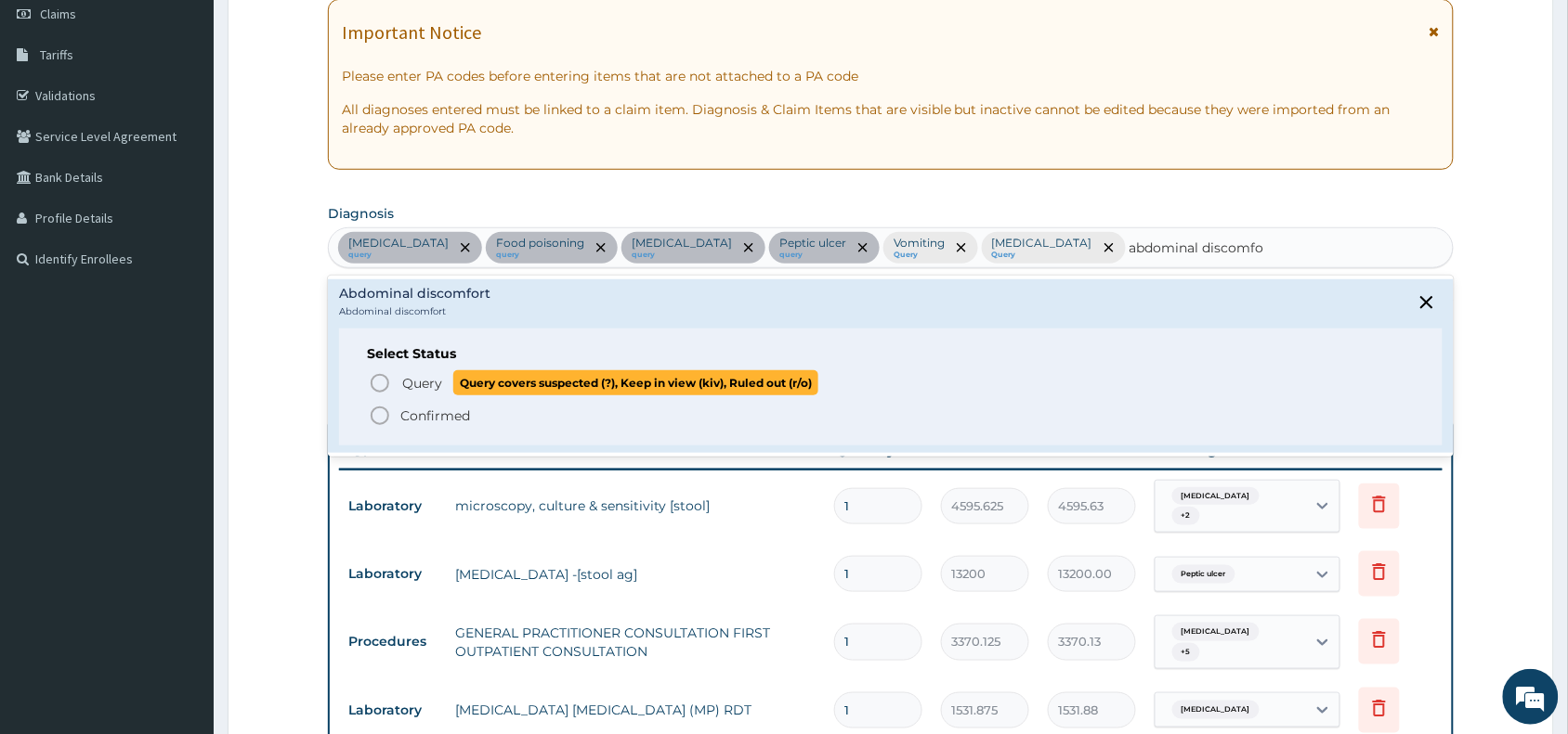
click at [420, 383] on span "Query" at bounding box center [422, 383] width 40 height 19
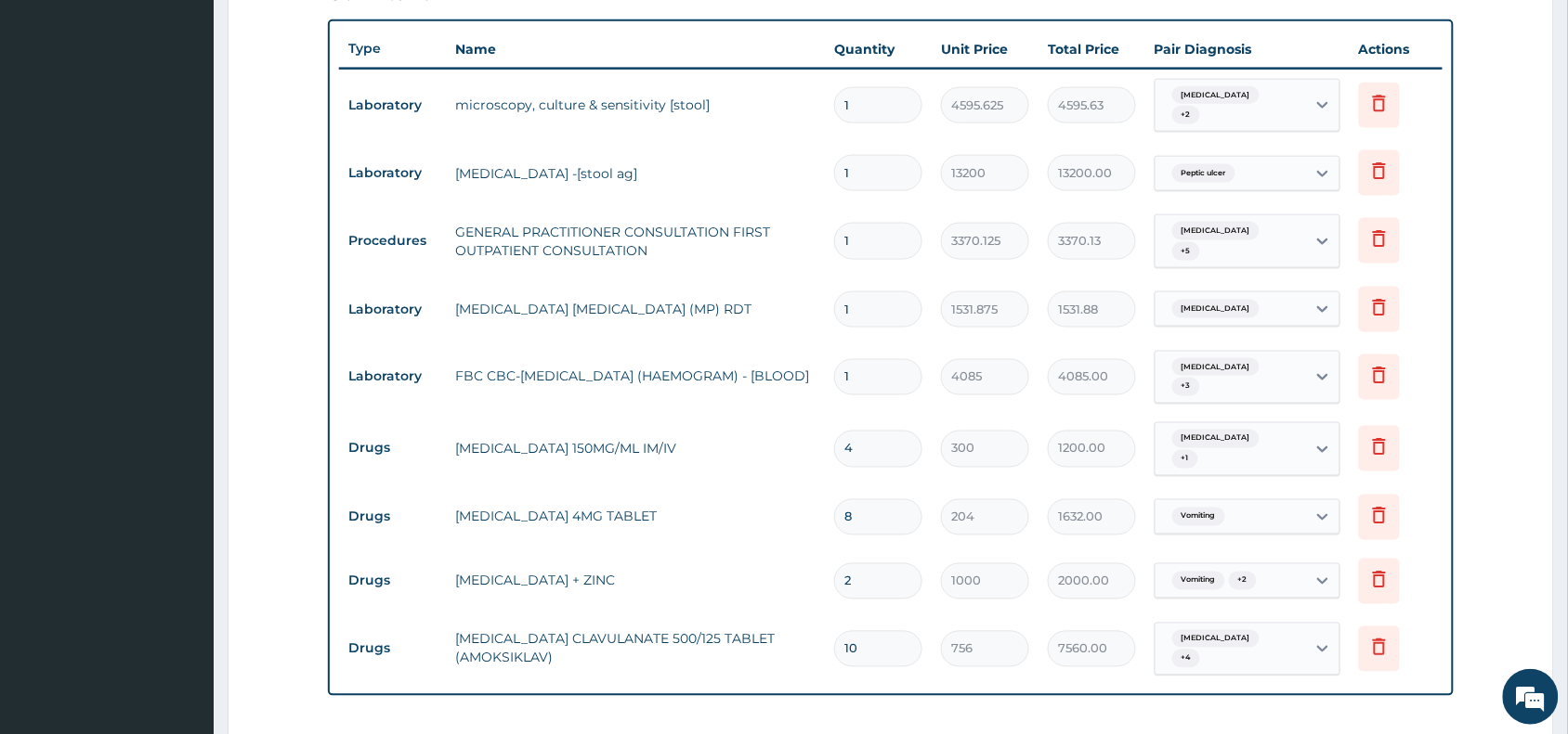
scroll to position [687, 0]
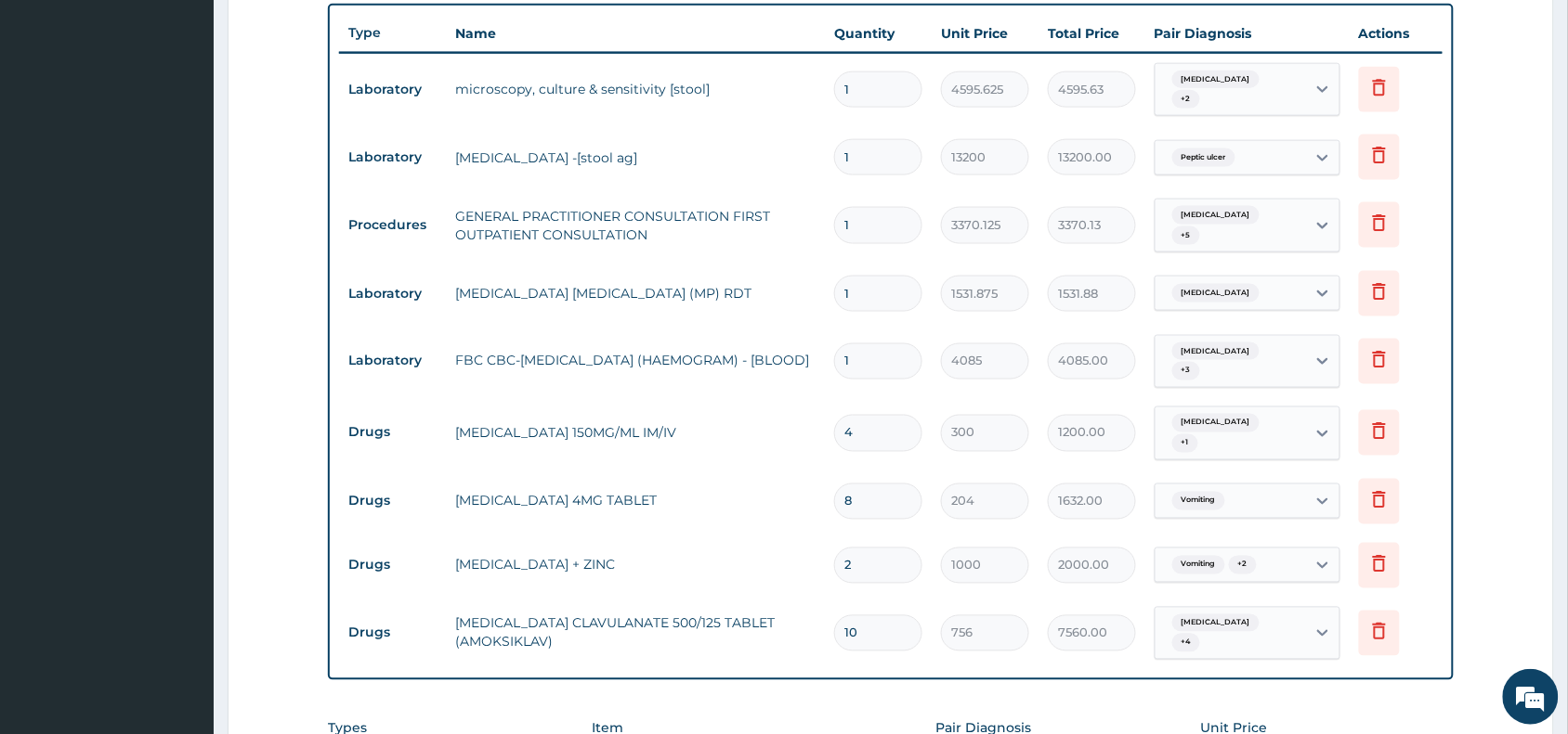
click at [1219, 229] on div "Typhoid fever + 5" at bounding box center [1247, 225] width 186 height 54
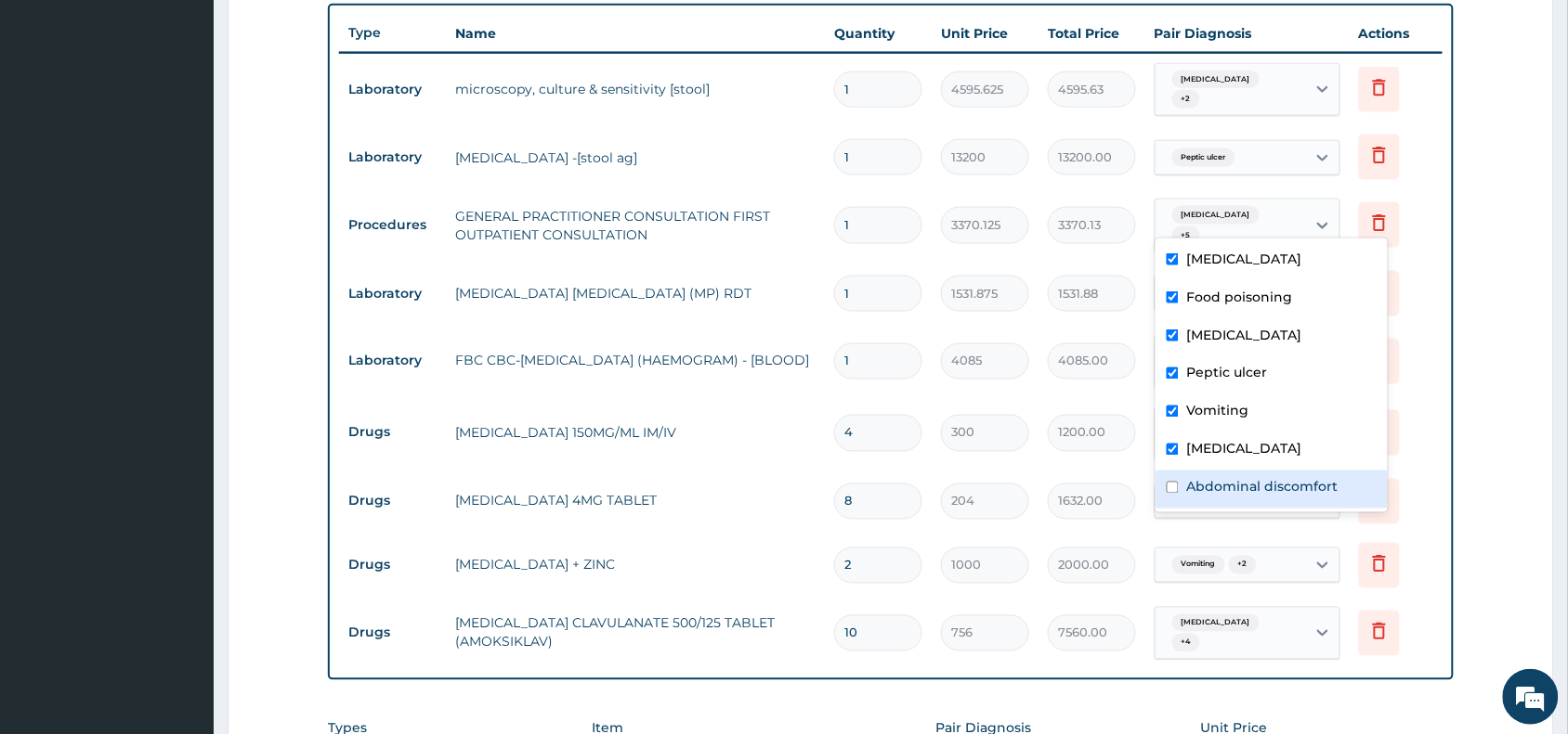
click at [1237, 485] on label "Abdominal discomfort" at bounding box center [1261, 488] width 151 height 19
checkbox input "true"
click at [1525, 469] on form "Step 2 of 2 PA Code / Prescription Code PA/763DD6 Encounter Date 11-08-2025 Imp…" at bounding box center [890, 232] width 1326 height 1642
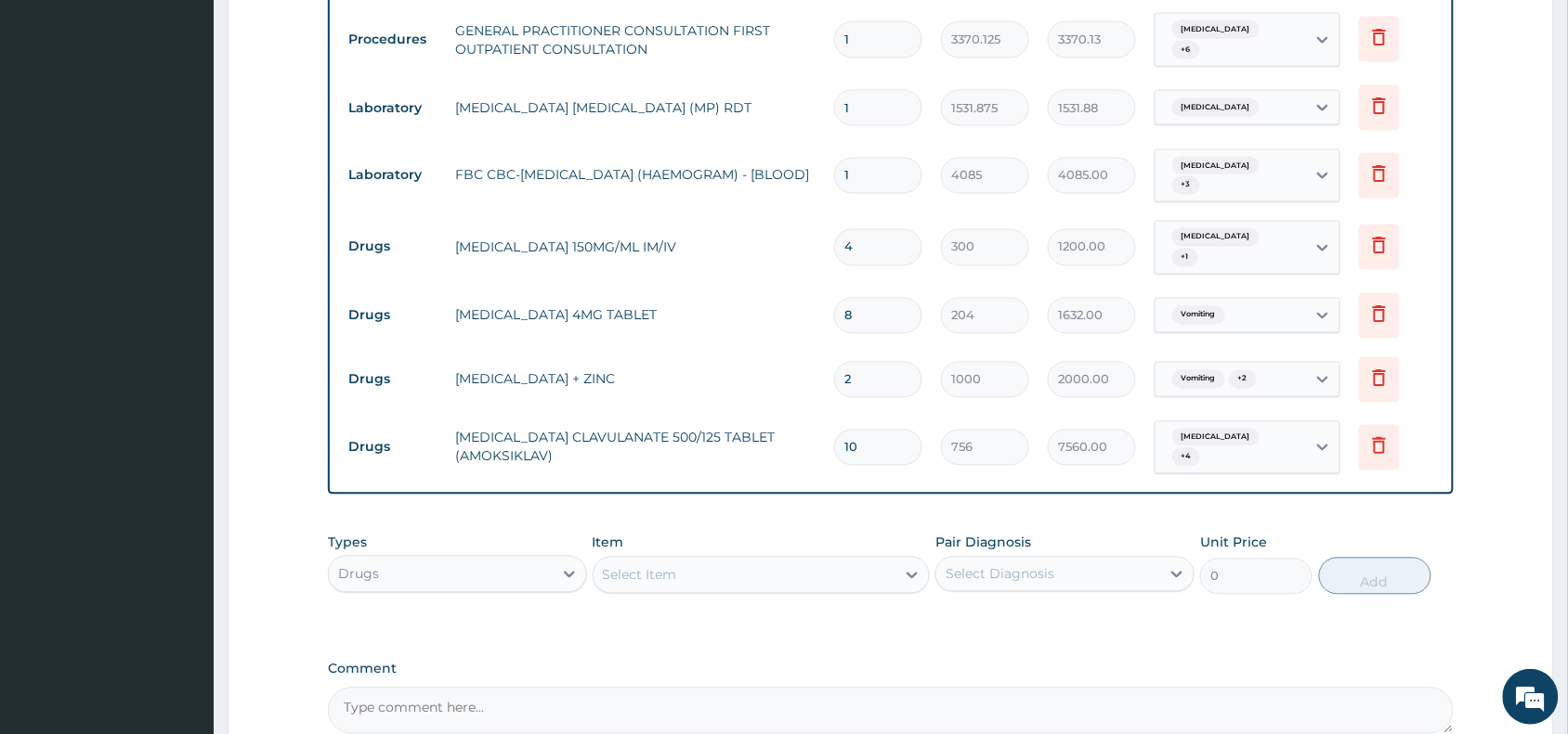
scroll to position [908, 0]
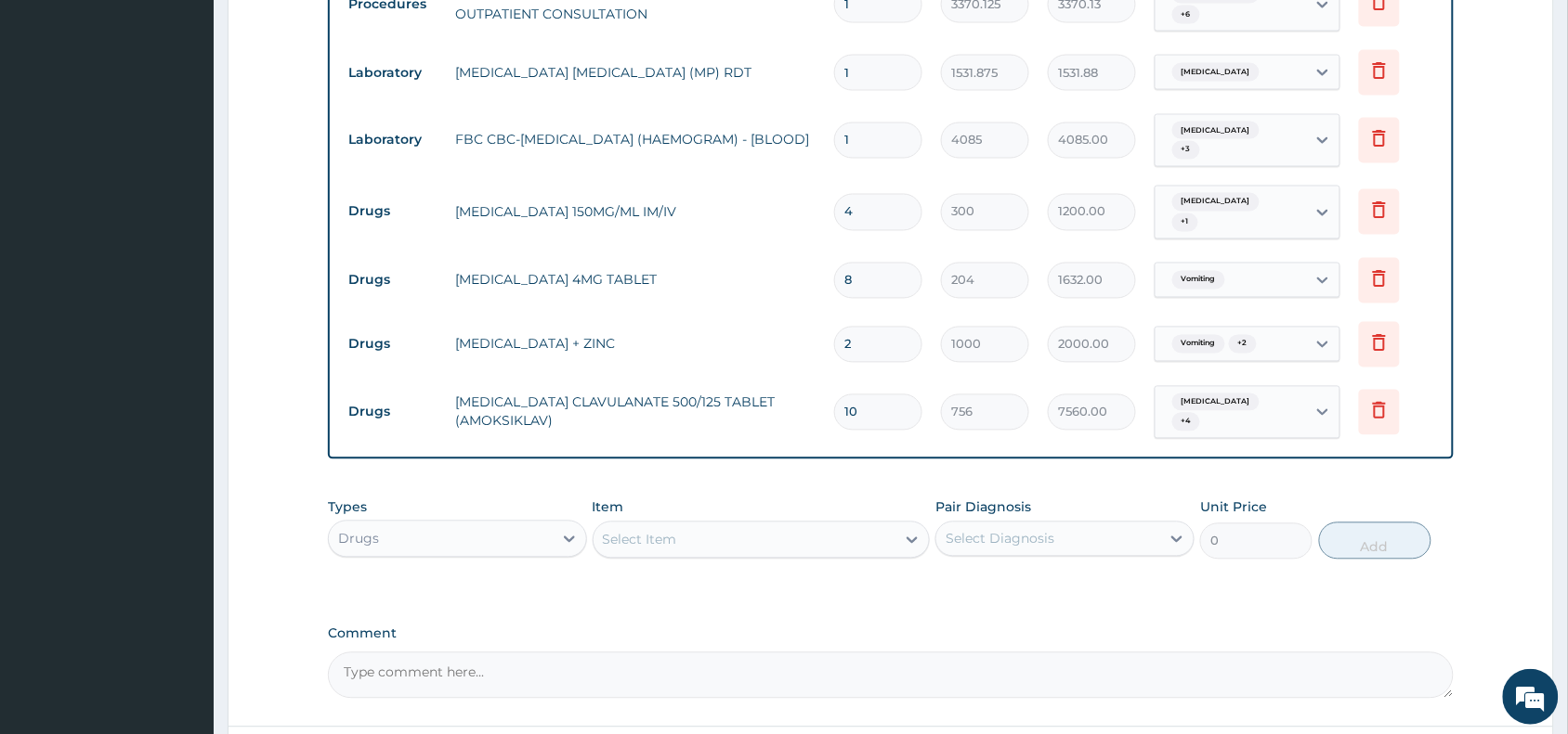
click at [668, 525] on div "Select Item" at bounding box center [745, 540] width 303 height 29
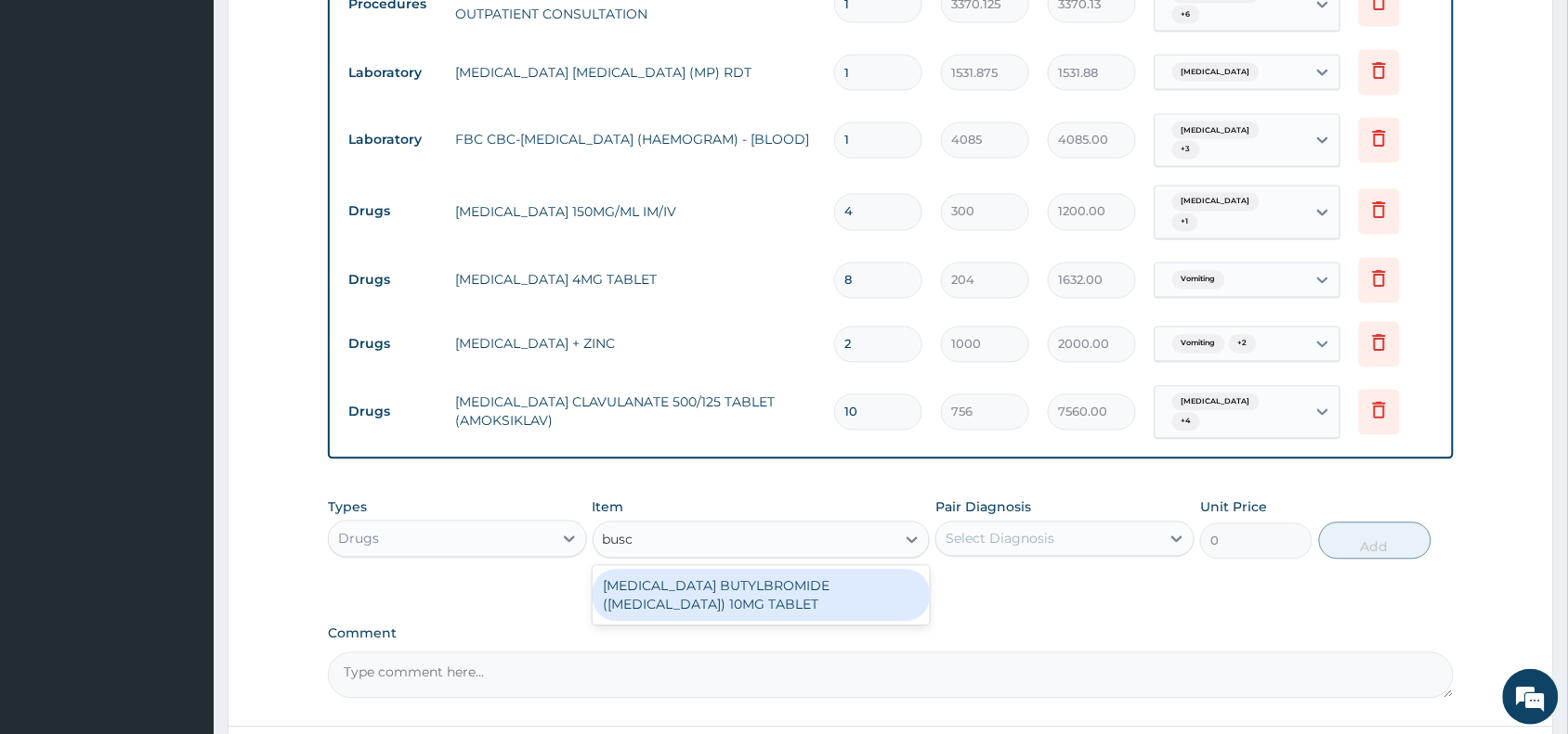
type input "busco"
click at [816, 570] on div "HYOSCINE BUTYLBROMIDE (BUSCOPAN) 10MG TABLET" at bounding box center [762, 595] width 338 height 52
type input "69"
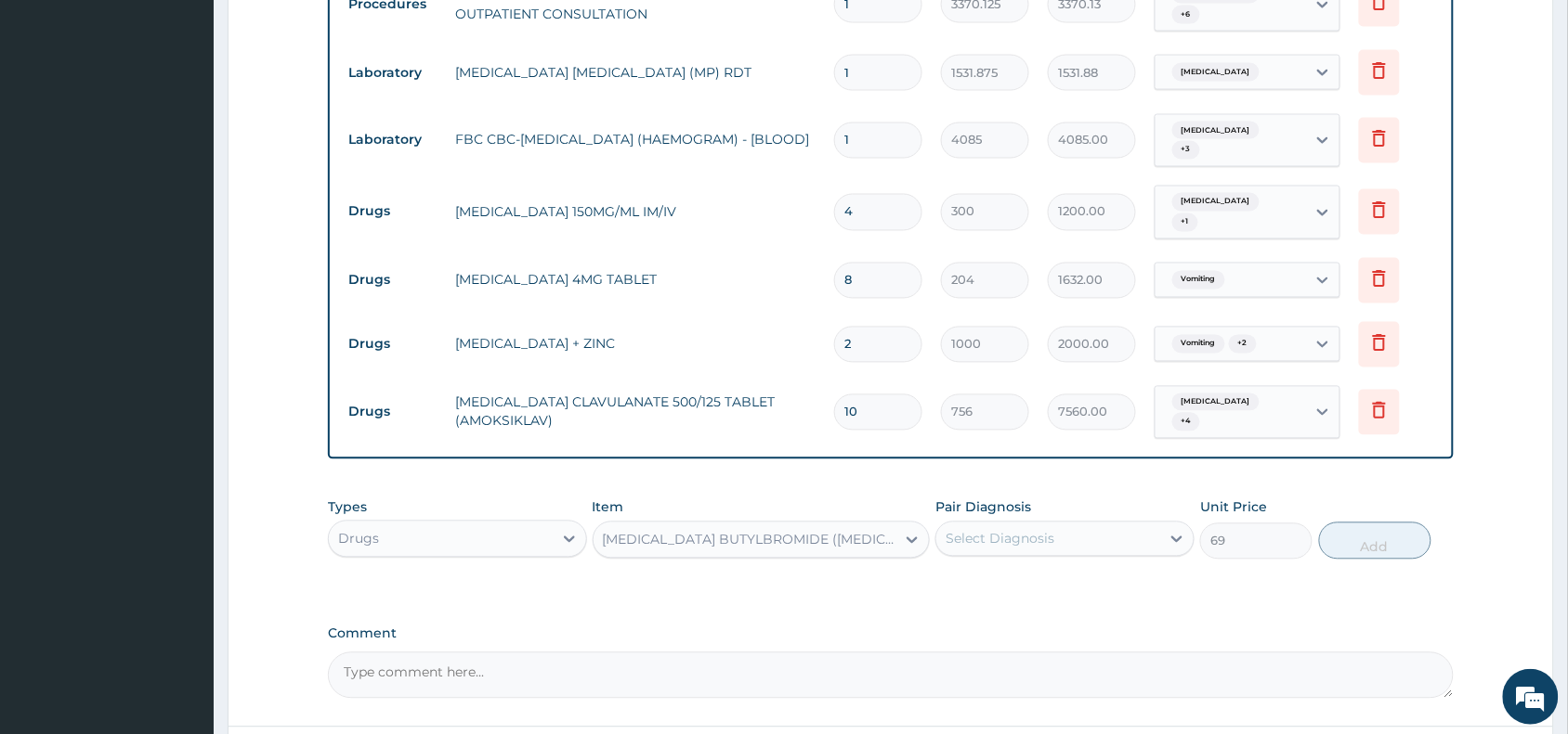
click at [1020, 530] on div "Select Diagnosis" at bounding box center [1000, 540] width 109 height 19
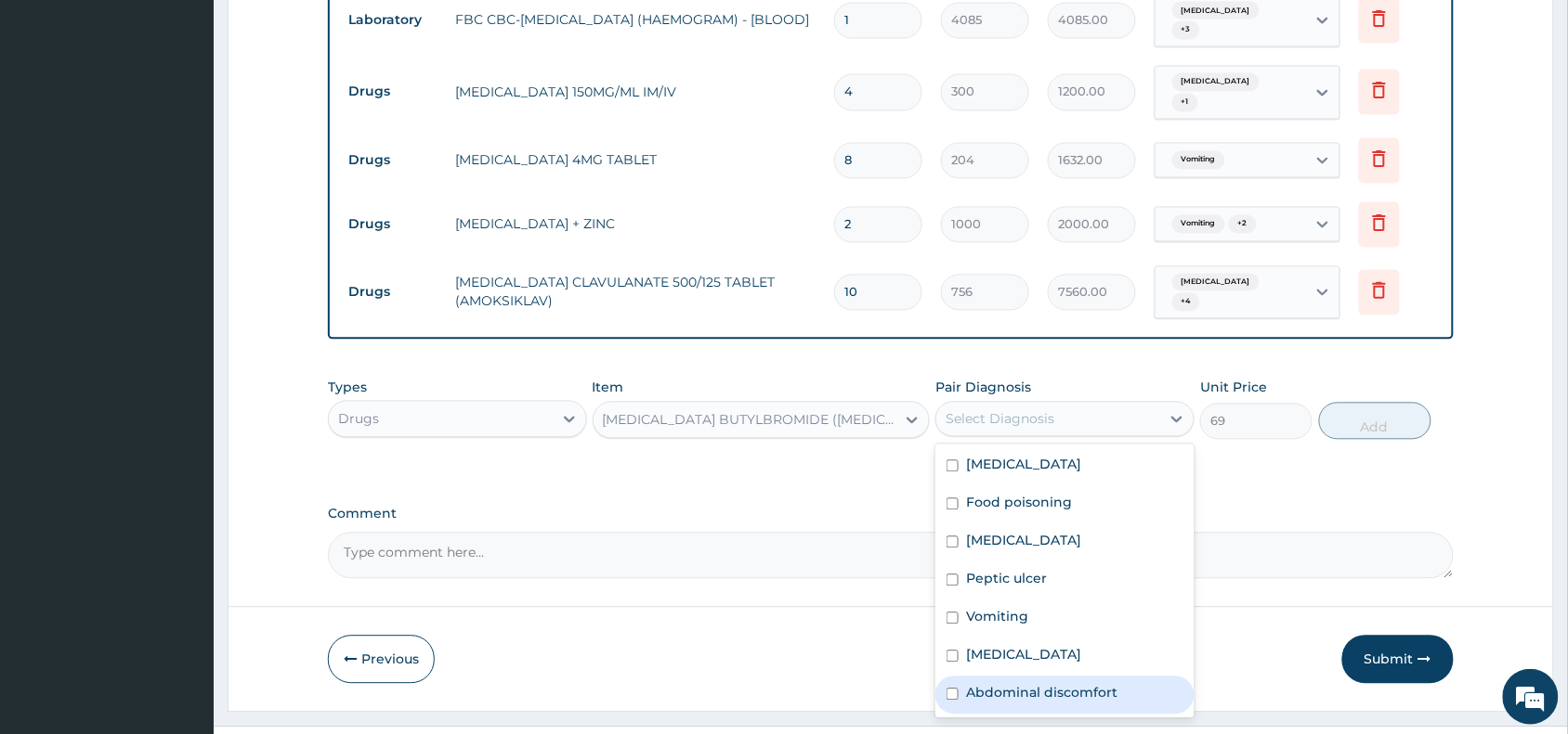
click at [1019, 684] on label "Abdominal discomfort" at bounding box center [1041, 693] width 151 height 19
checkbox input "true"
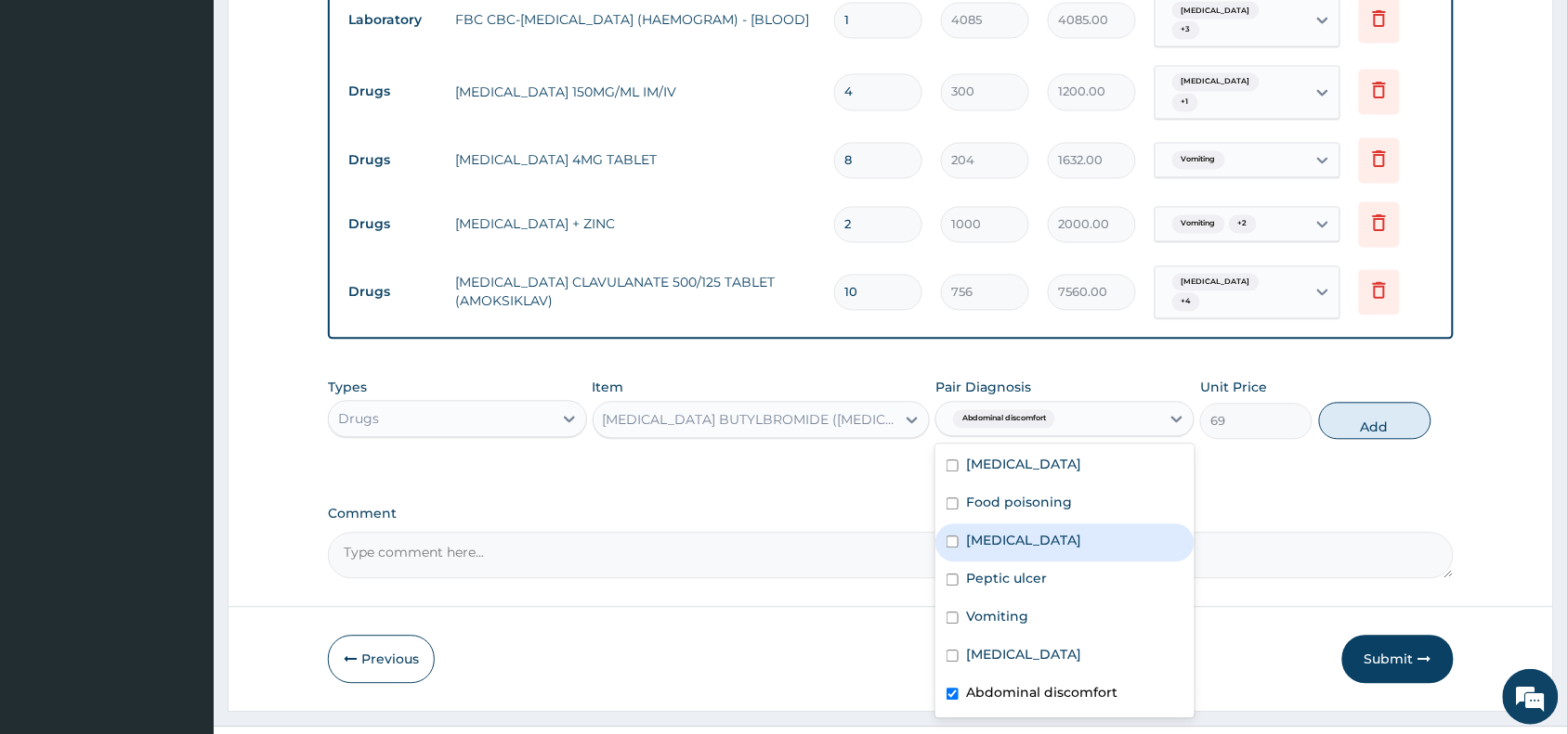
click at [1098, 525] on div "Gastroenteritis" at bounding box center [1065, 543] width 259 height 38
checkbox input "true"
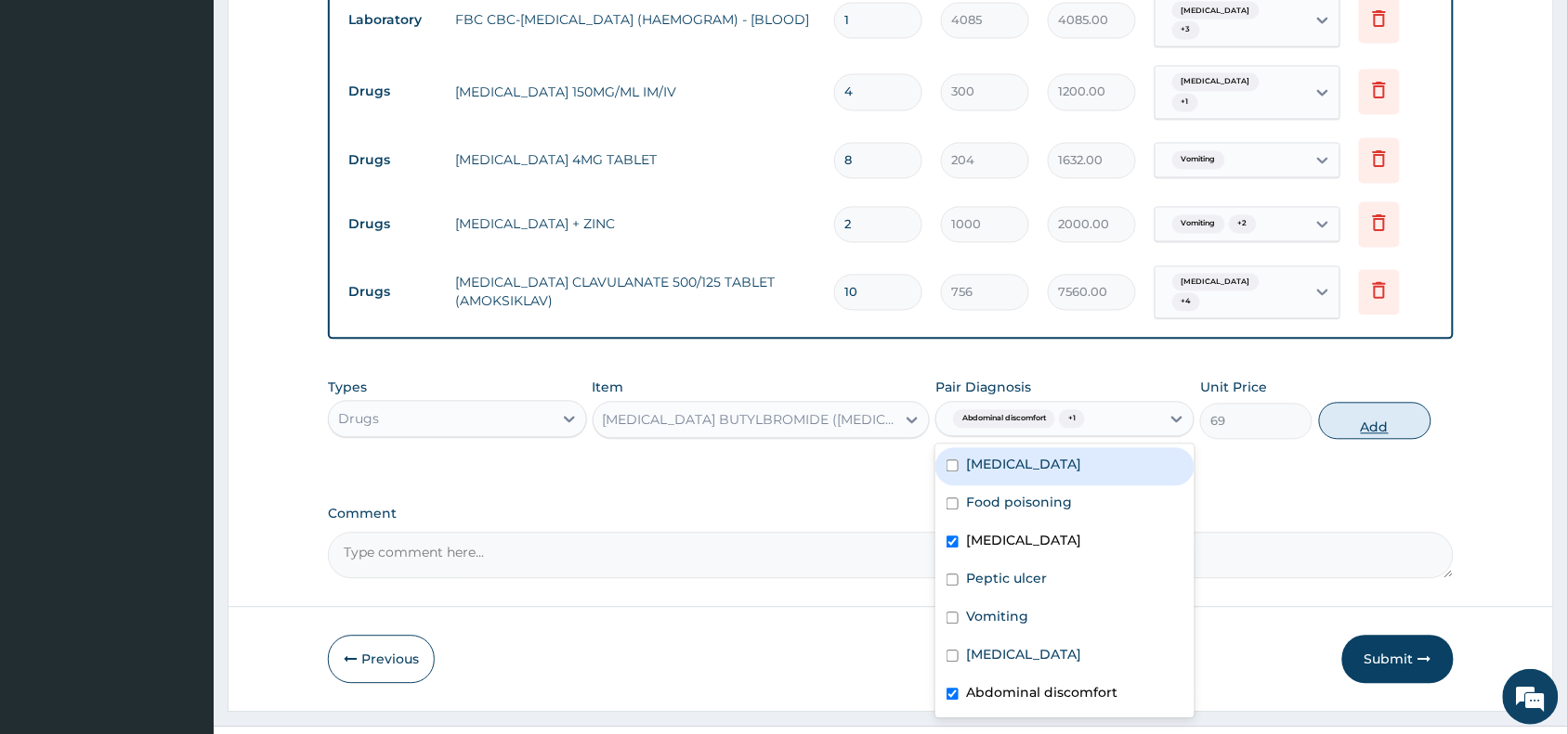
drag, startPoint x: 1398, startPoint y: 364, endPoint x: 755, endPoint y: 214, distance: 660.3
click at [1398, 403] on button "Add" at bounding box center [1374, 421] width 112 height 37
type input "0"
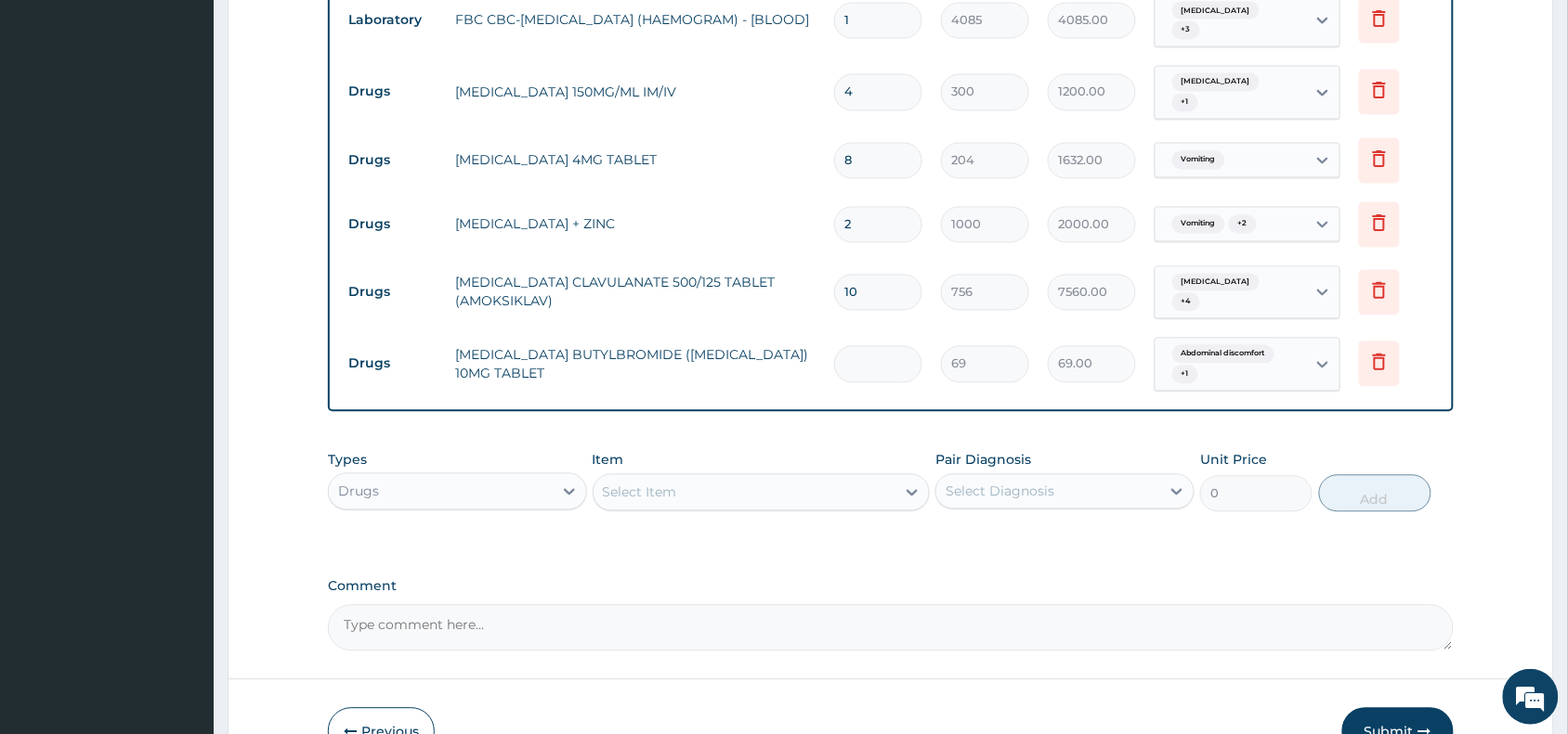
type input "0.00"
type input "6"
type input "414.00"
type input "6"
click at [794, 478] on div "Select Item" at bounding box center [745, 492] width 303 height 29
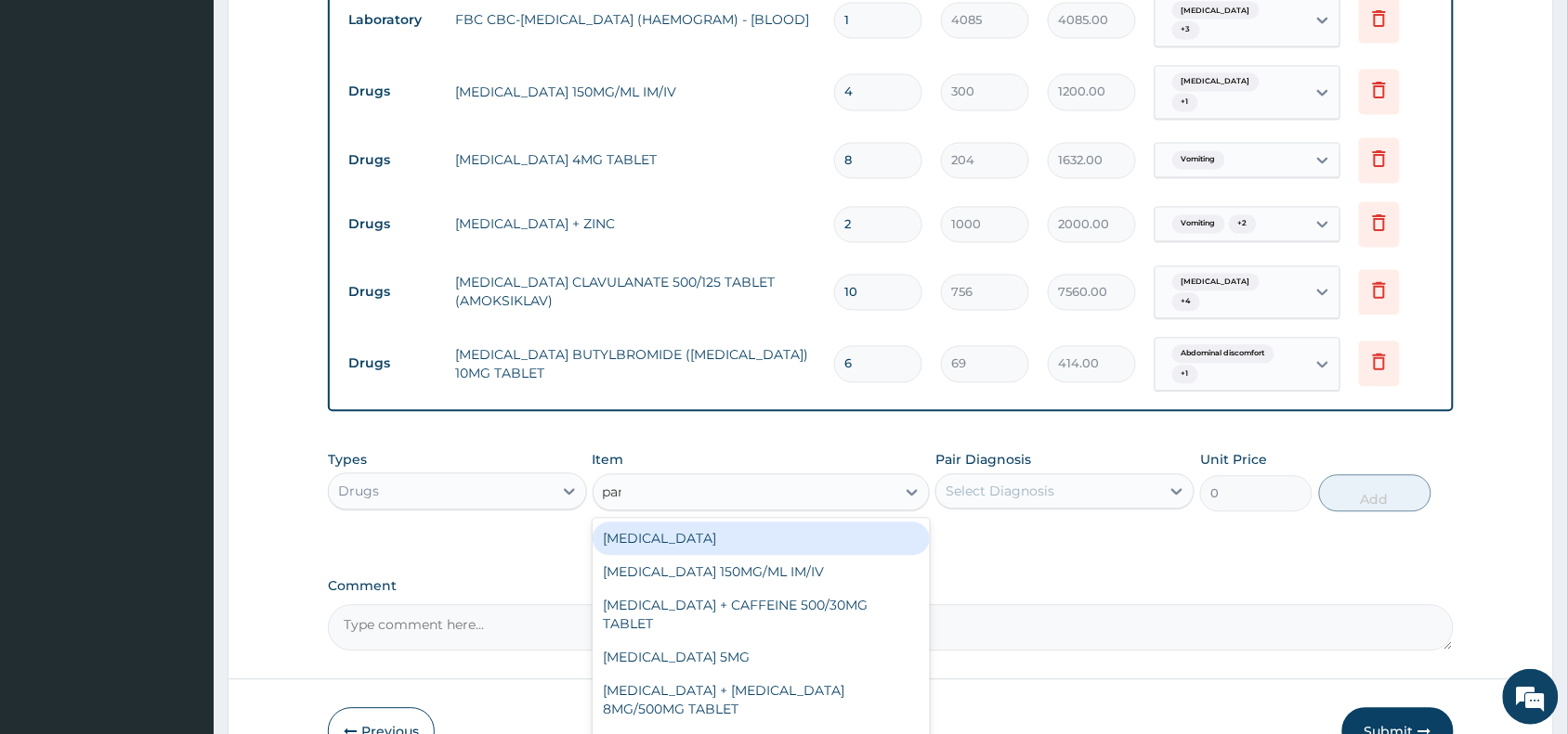
type input "para"
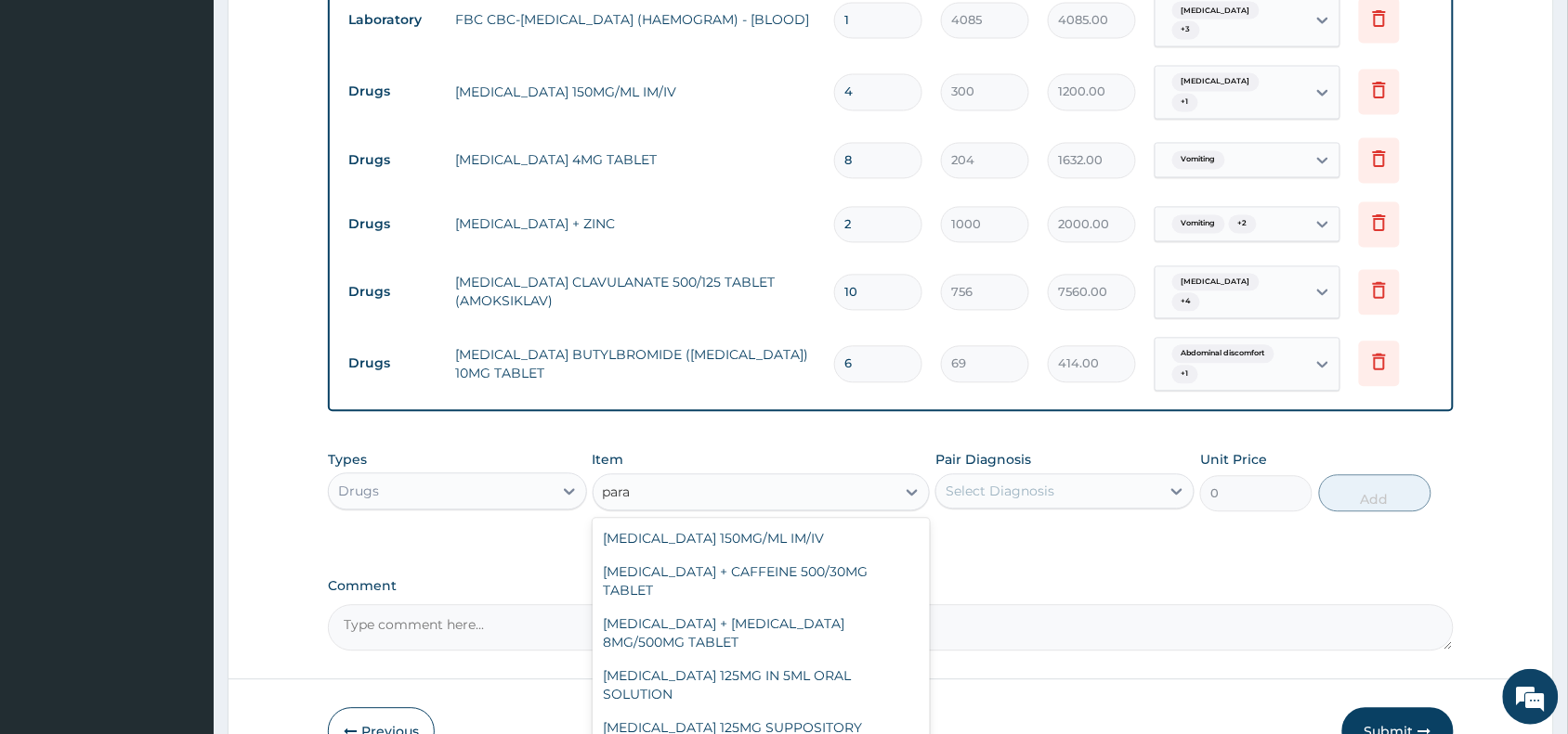
type input "30"
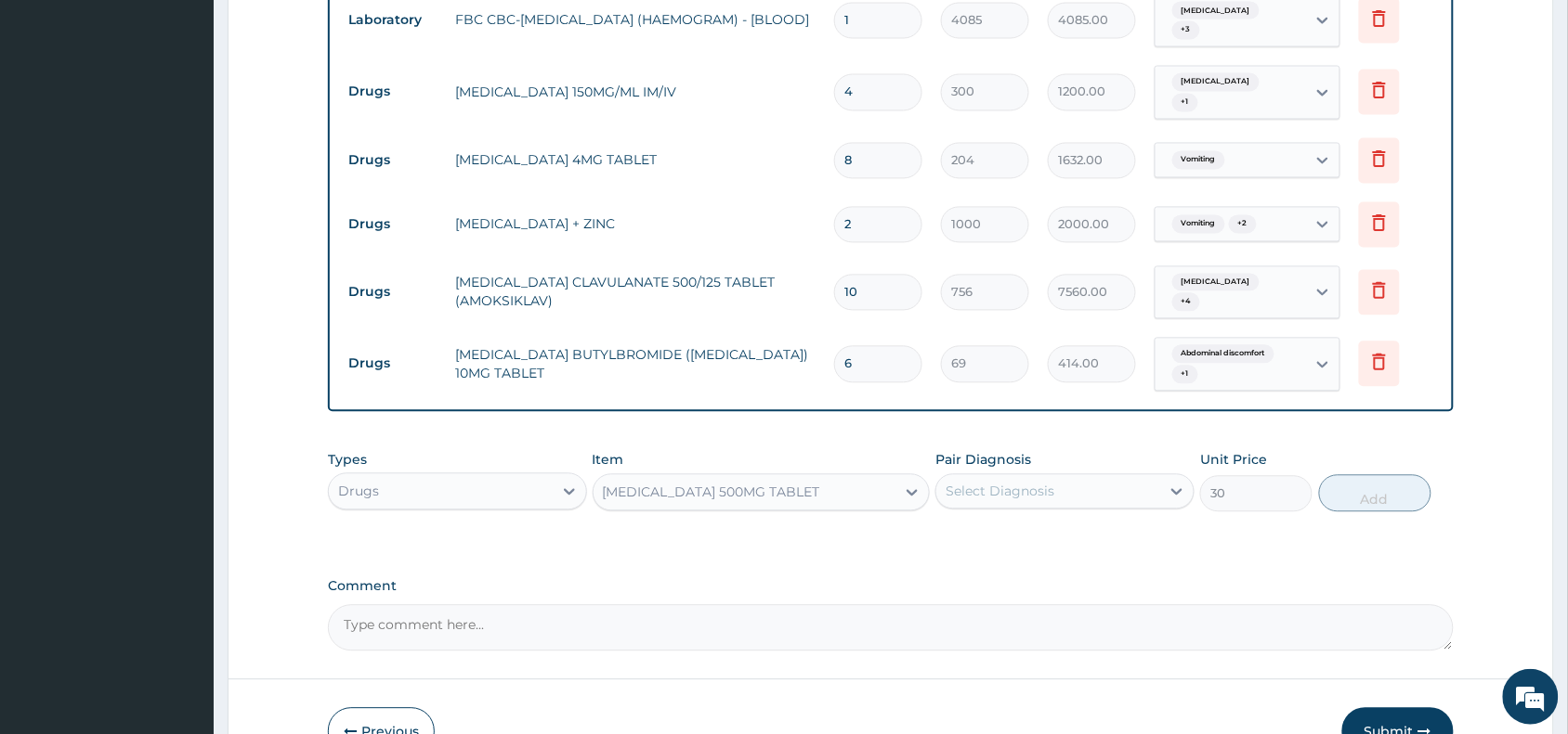
click at [1037, 483] on div "Select Diagnosis" at bounding box center [1000, 492] width 109 height 19
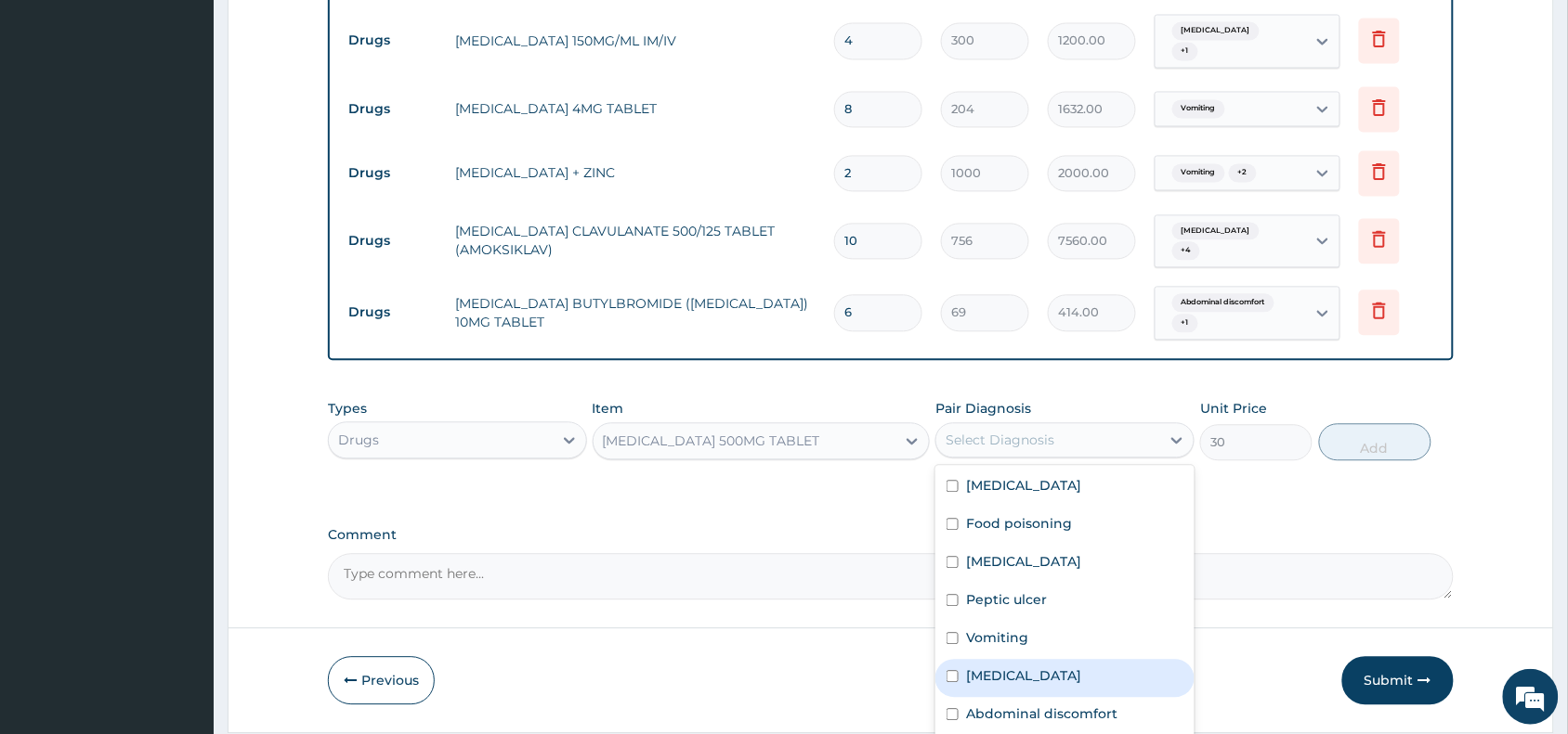
scroll to position [1100, 0]
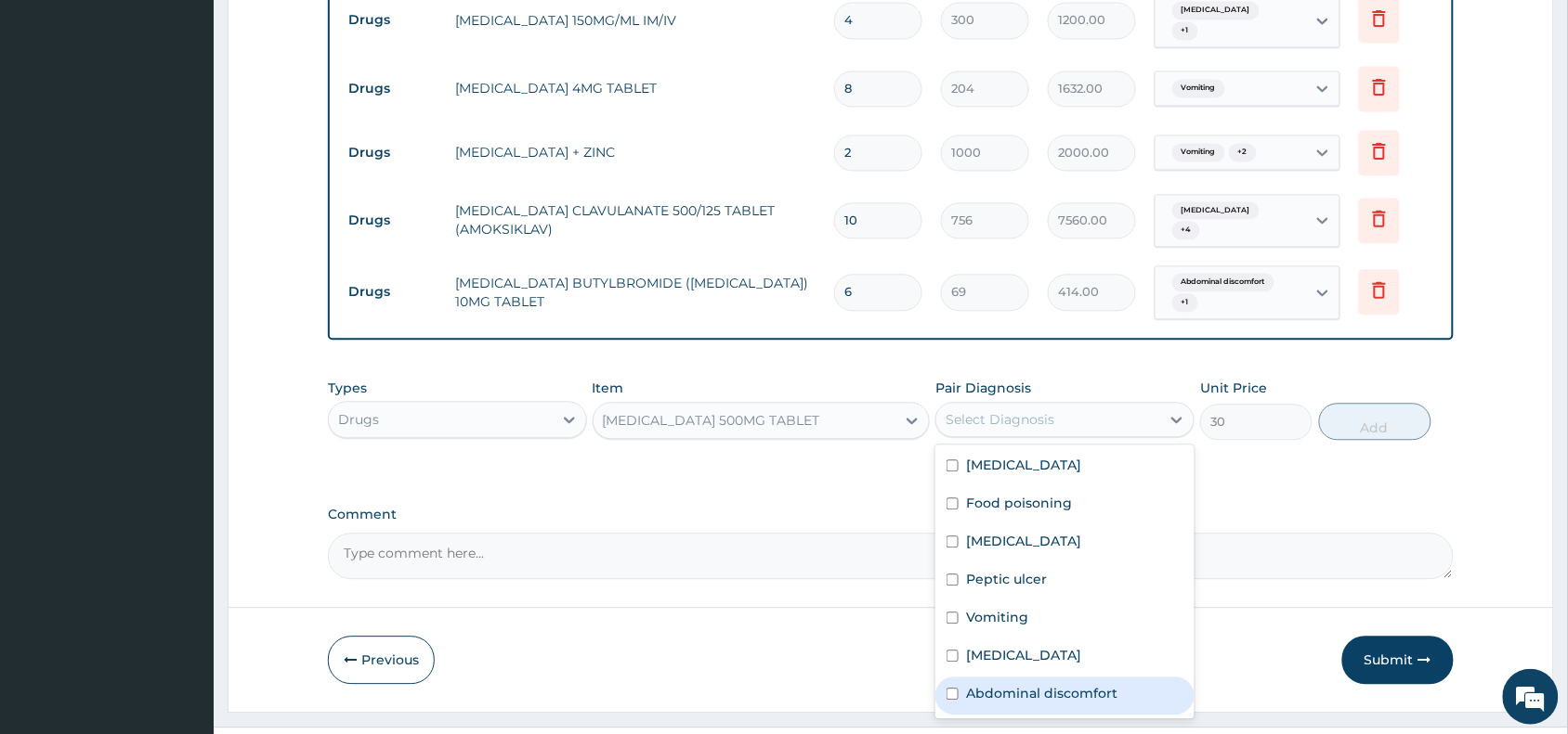
click at [1032, 684] on label "Abdominal discomfort" at bounding box center [1041, 693] width 151 height 19
checkbox input "true"
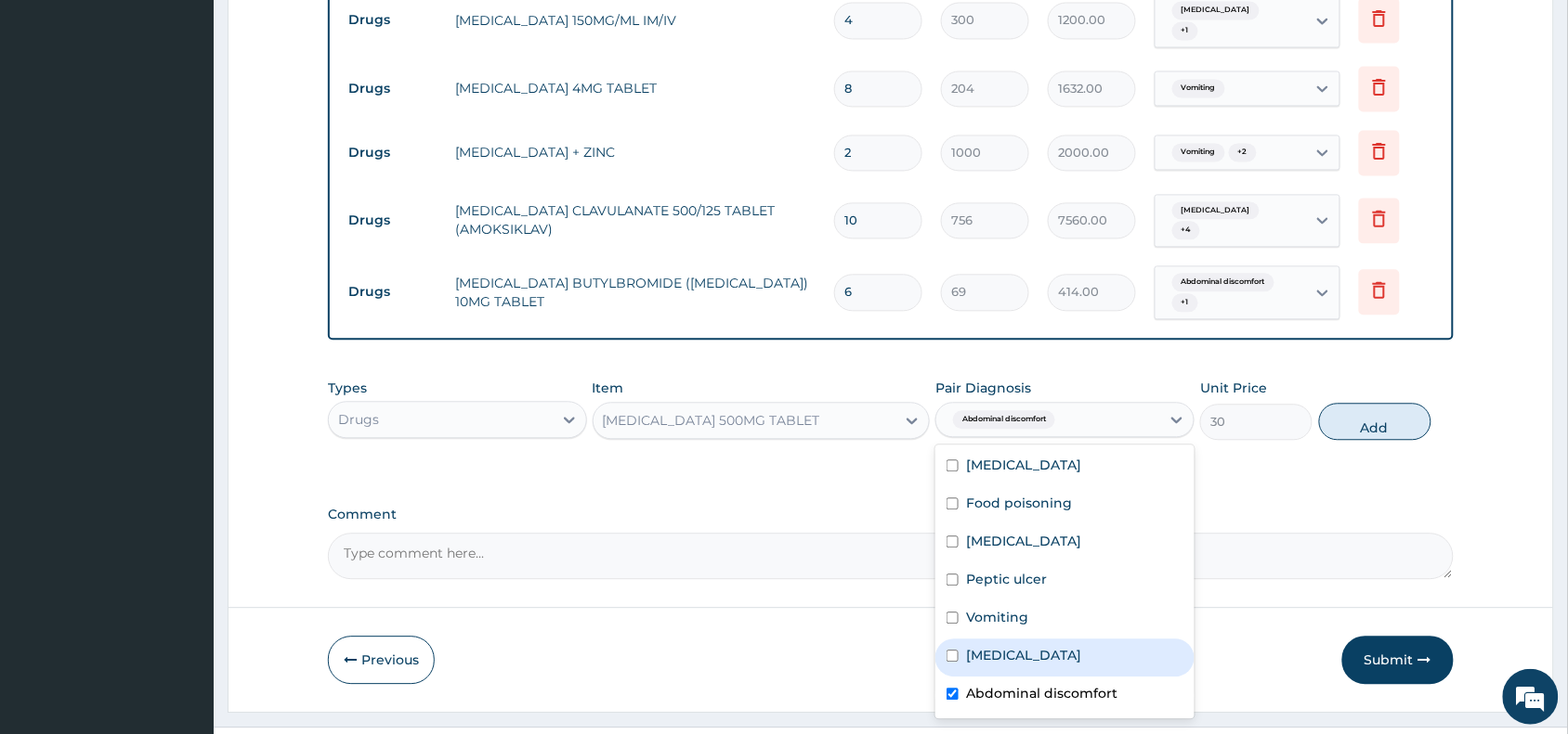
click at [1015, 639] on div "Malaria" at bounding box center [1065, 658] width 259 height 38
checkbox input "true"
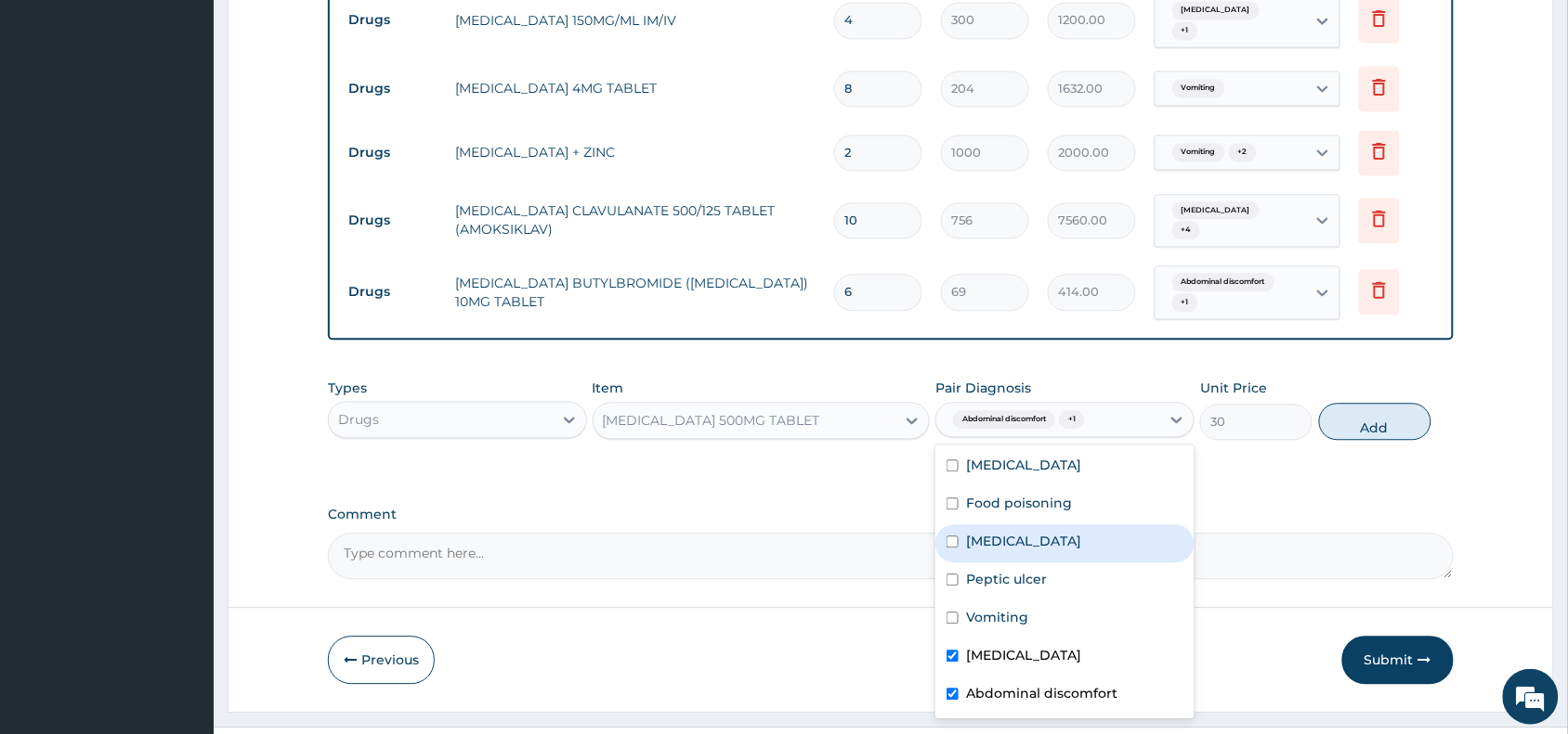
click at [1061, 532] on label "Gastroenteritis" at bounding box center [1023, 542] width 115 height 19
checkbox input "true"
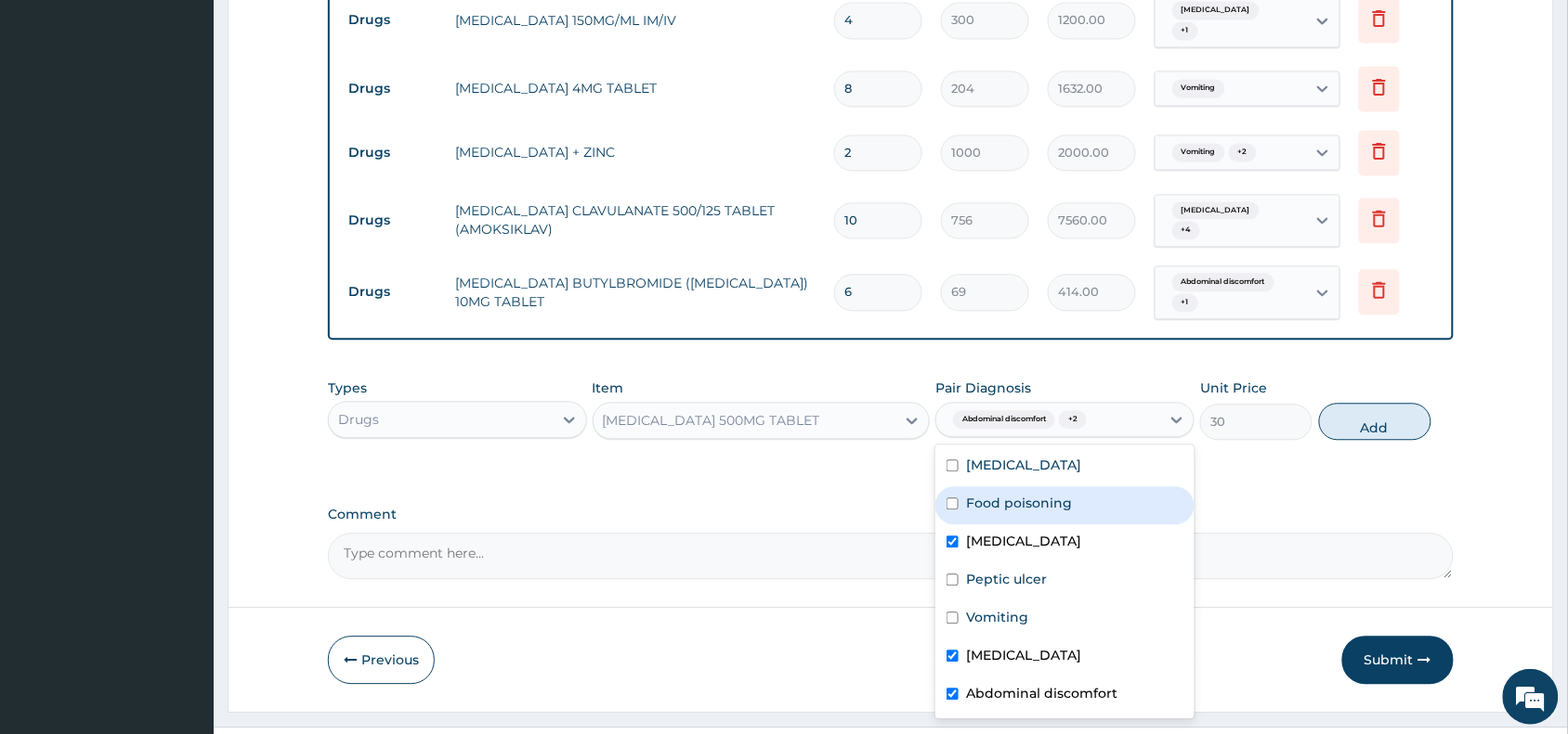
click at [1080, 487] on div "Food poisoning" at bounding box center [1065, 506] width 259 height 38
checkbox input "true"
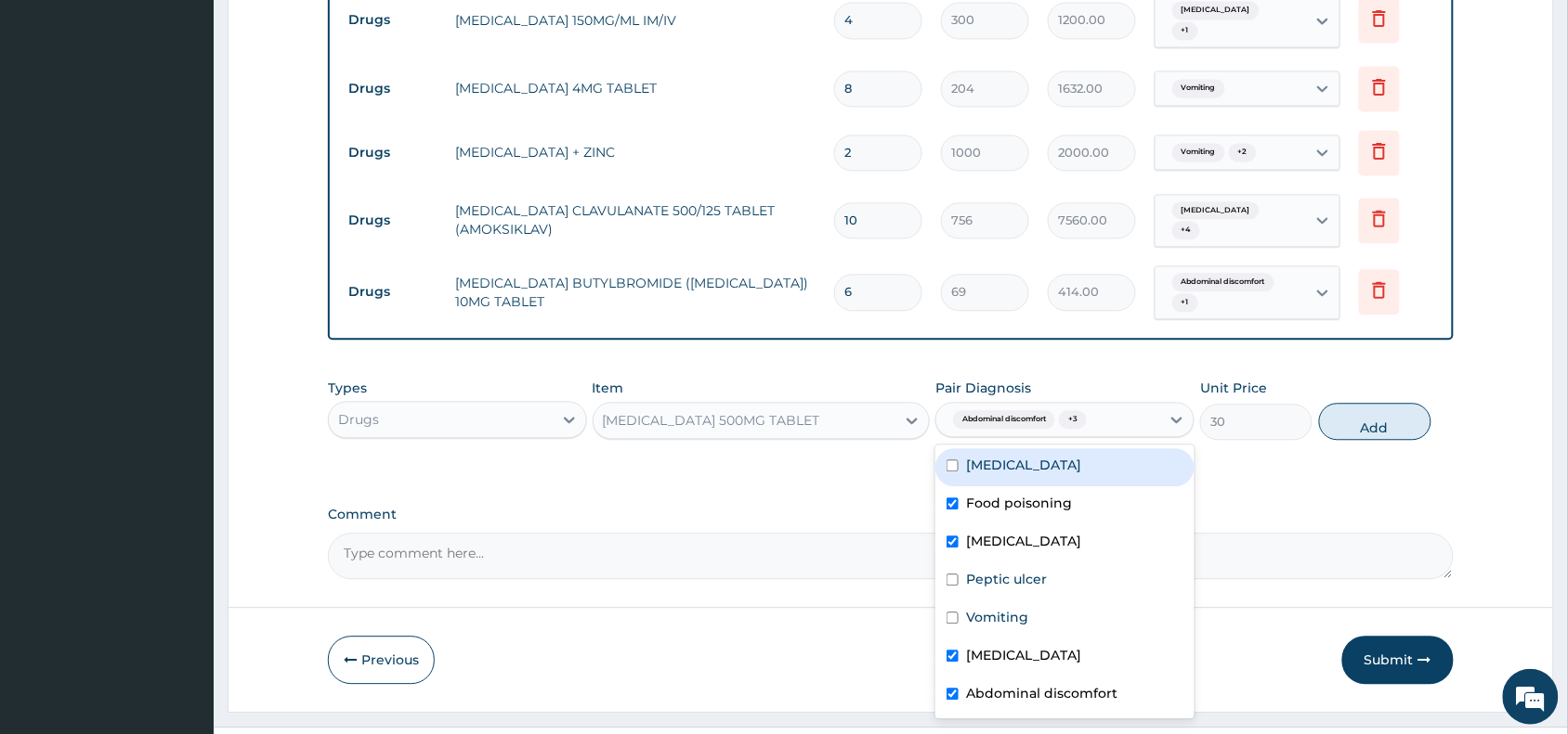
click at [1096, 448] on div "Typhoid fever" at bounding box center [1065, 467] width 259 height 38
checkbox input "true"
click at [1339, 403] on button "Add" at bounding box center [1374, 421] width 112 height 37
type input "0"
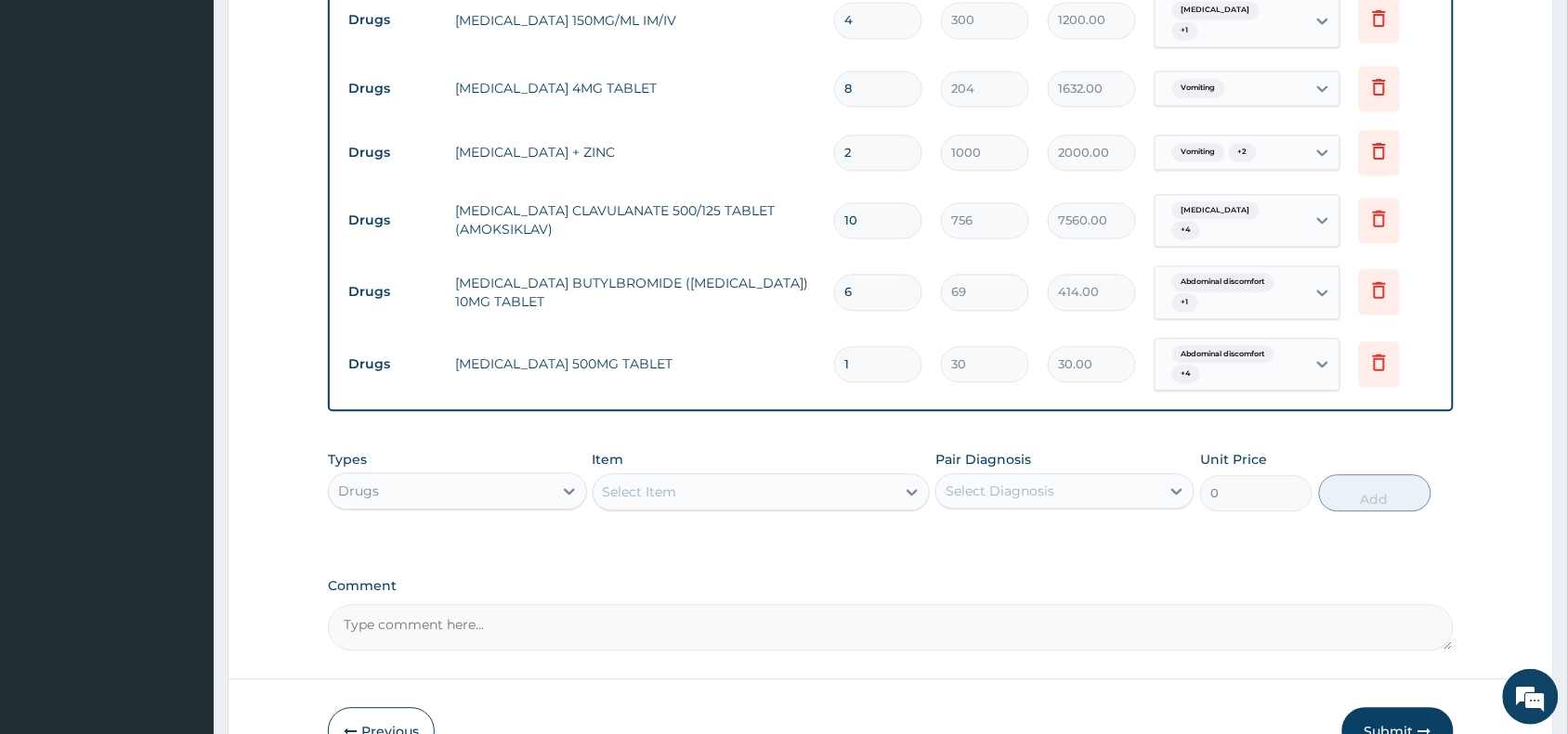
type input "18"
type input "540.00"
type input "18"
click at [741, 477] on div "Select Item" at bounding box center [745, 492] width 303 height 29
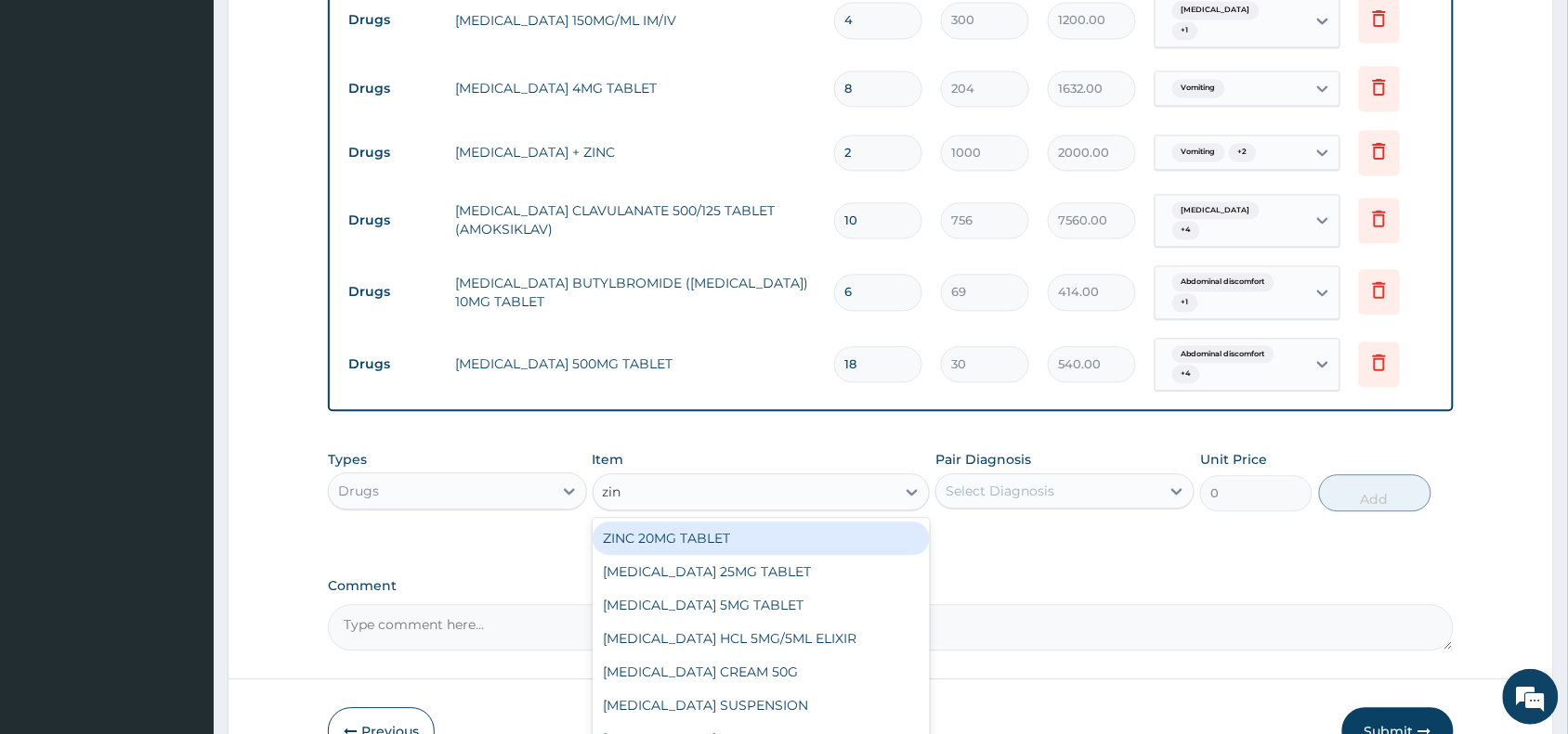
type input "zinc"
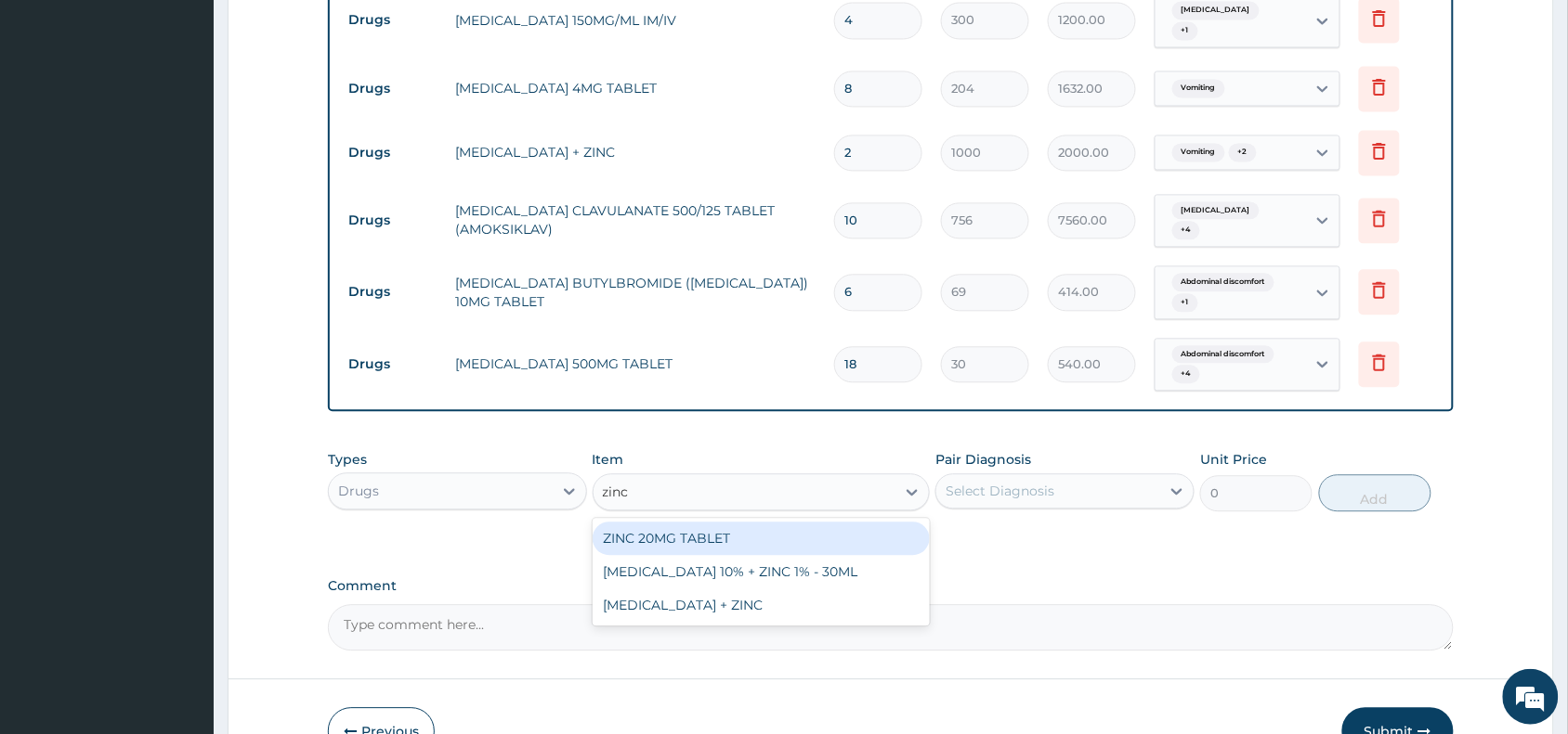
click at [732, 522] on div "ZINC 20MG TABLET" at bounding box center [762, 538] width 338 height 33
type input "50"
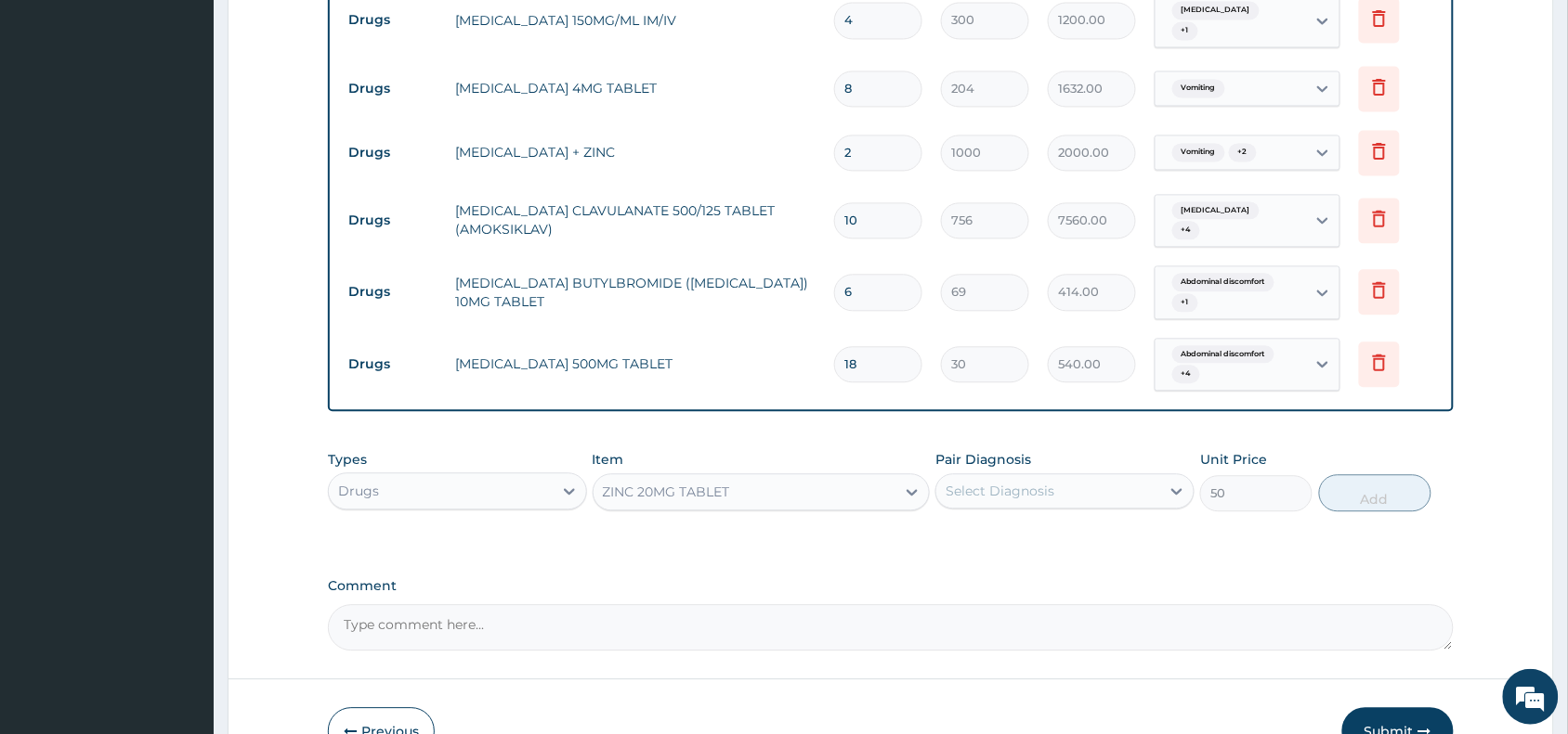
click at [1037, 474] on div "Select Diagnosis" at bounding box center [1065, 491] width 259 height 35
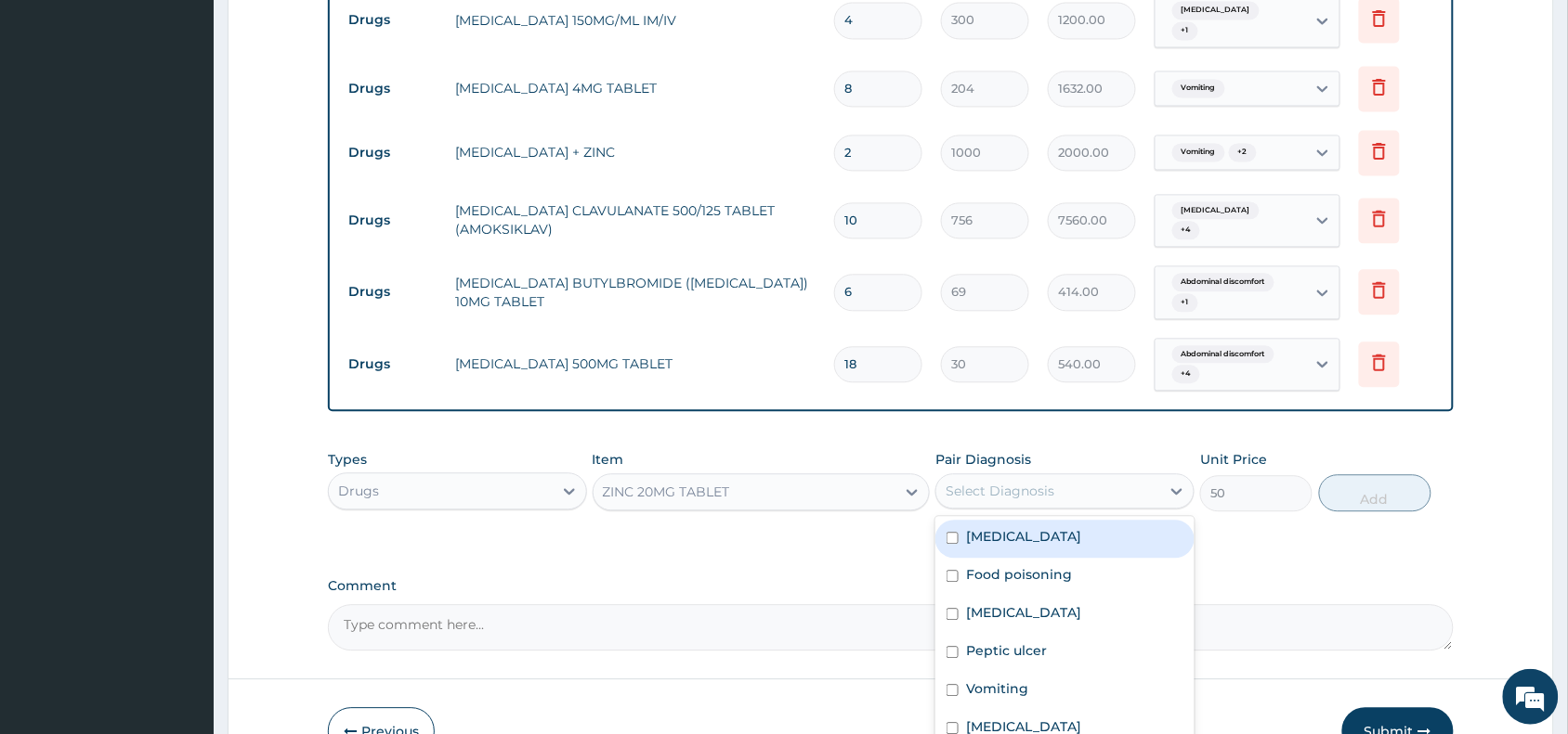
scroll to position [1172, 0]
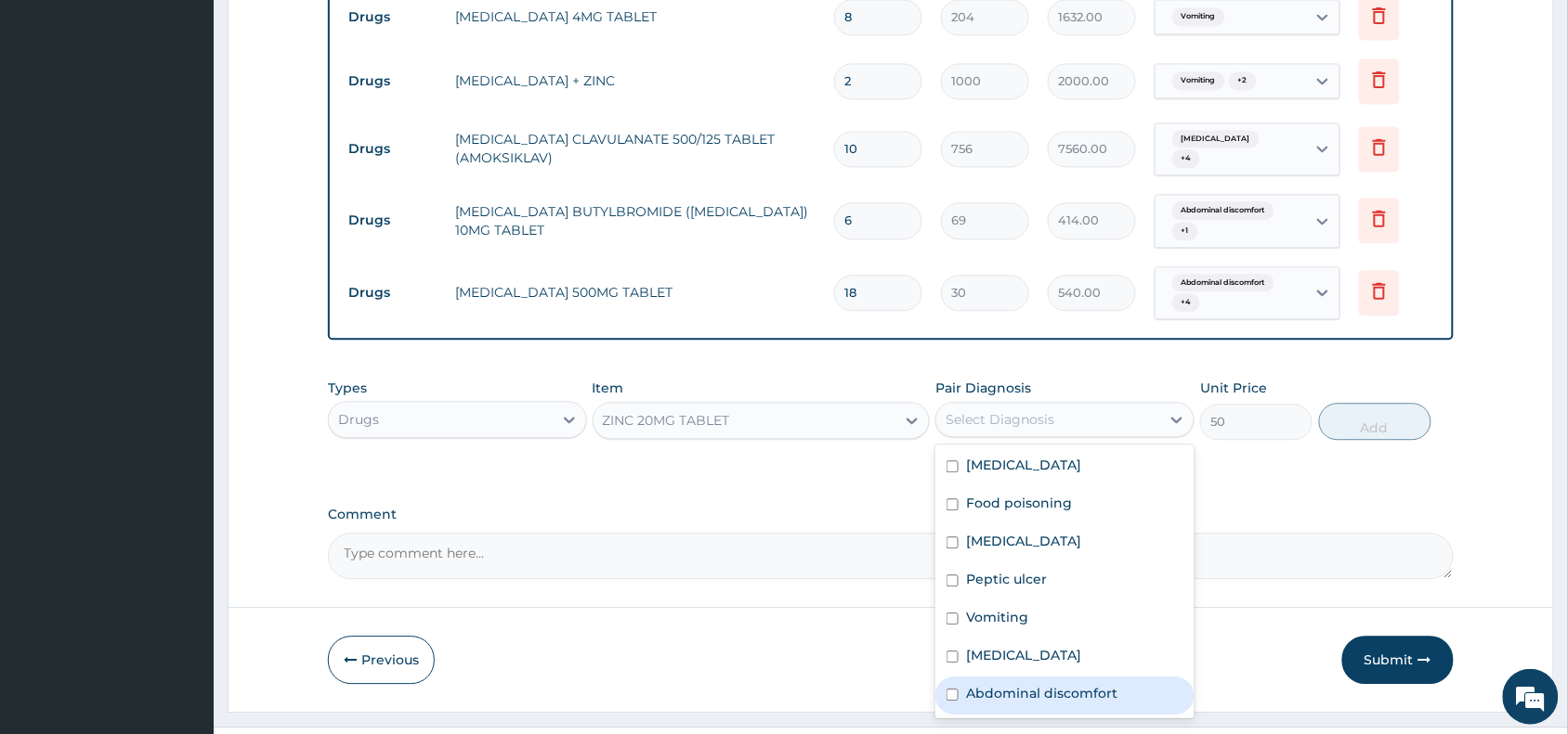
click at [1065, 676] on div "Abdominal discomfort" at bounding box center [1065, 695] width 259 height 38
checkbox input "true"
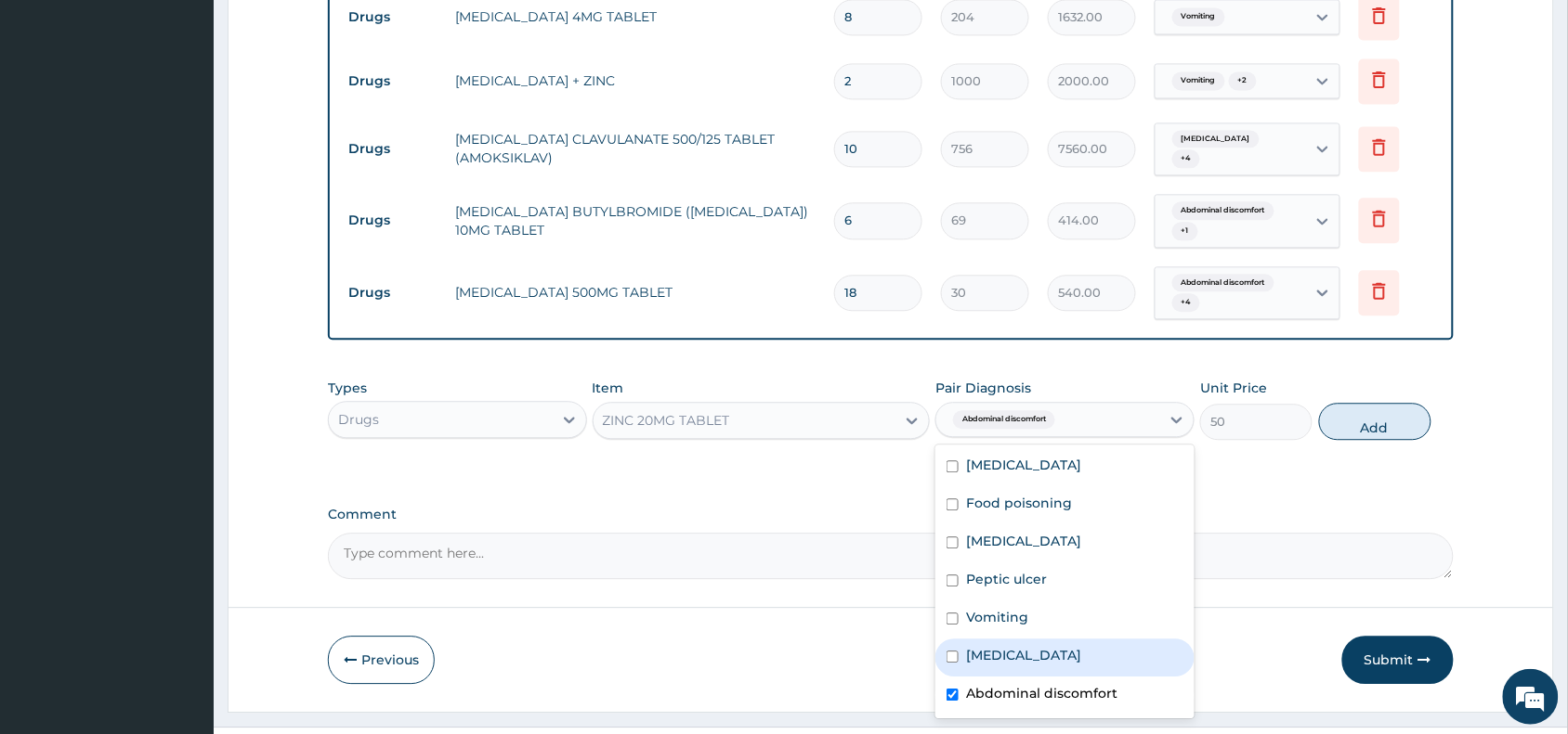
click at [1032, 639] on div "[MEDICAL_DATA]" at bounding box center [1065, 658] width 259 height 38
checkbox input "true"
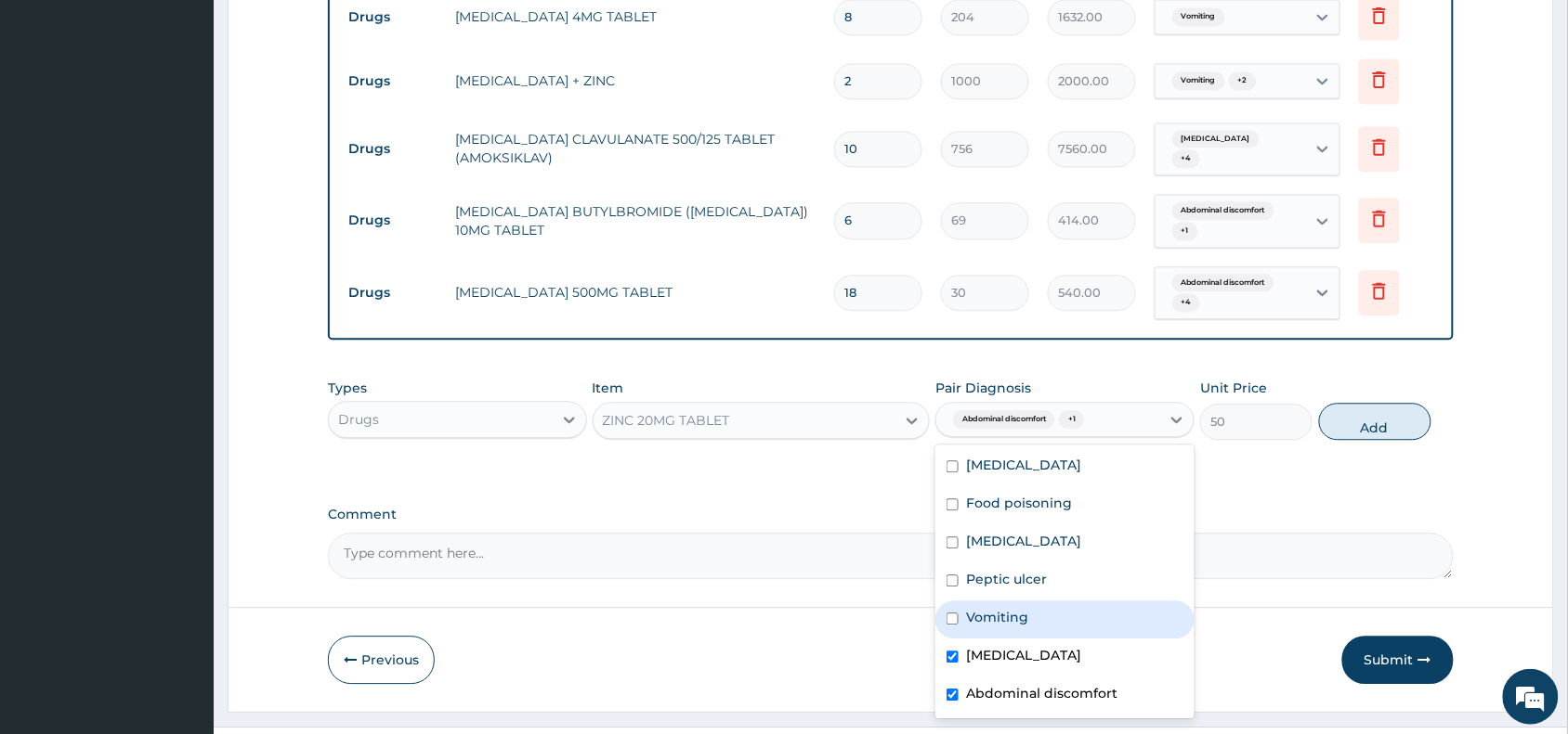
click at [1036, 601] on div "Vomiting" at bounding box center [1065, 620] width 259 height 38
checkbox input "true"
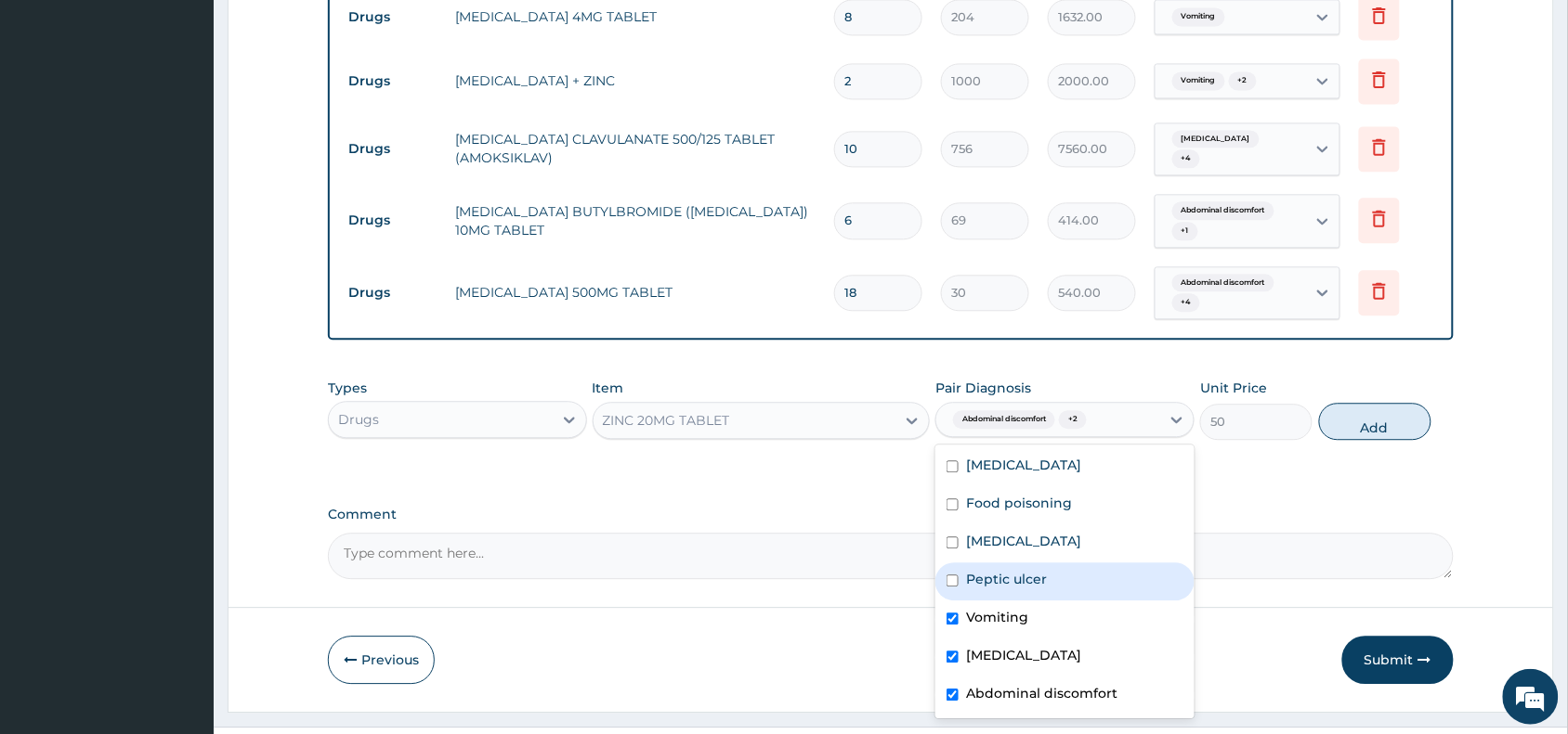
click at [1054, 562] on div "Peptic ulcer" at bounding box center [1065, 581] width 259 height 38
checkbox input "true"
click at [1070, 525] on div "Gastroenteritis" at bounding box center [1065, 543] width 259 height 38
checkbox input "true"
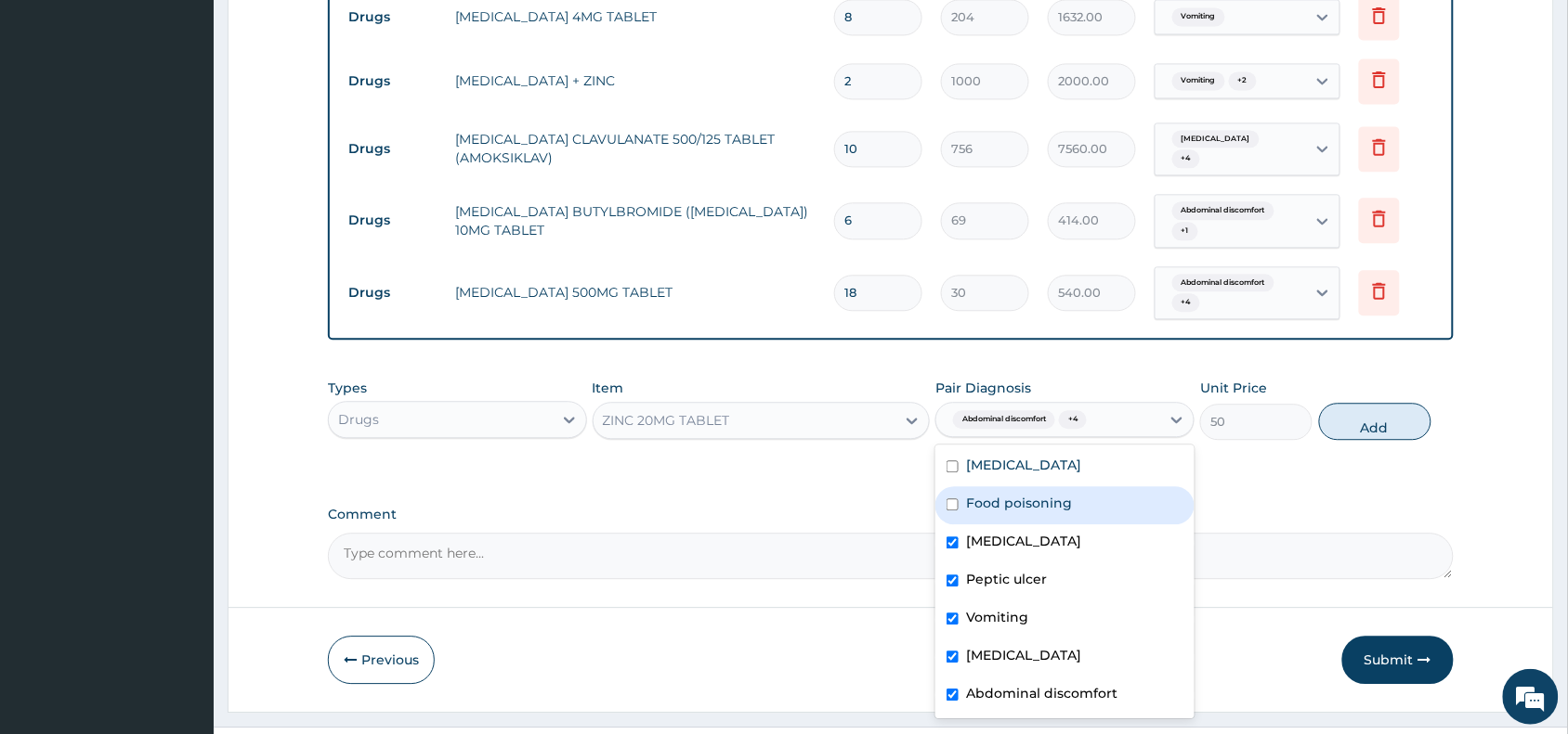
click at [1084, 487] on div "Food poisoning" at bounding box center [1065, 506] width 259 height 38
checkbox input "true"
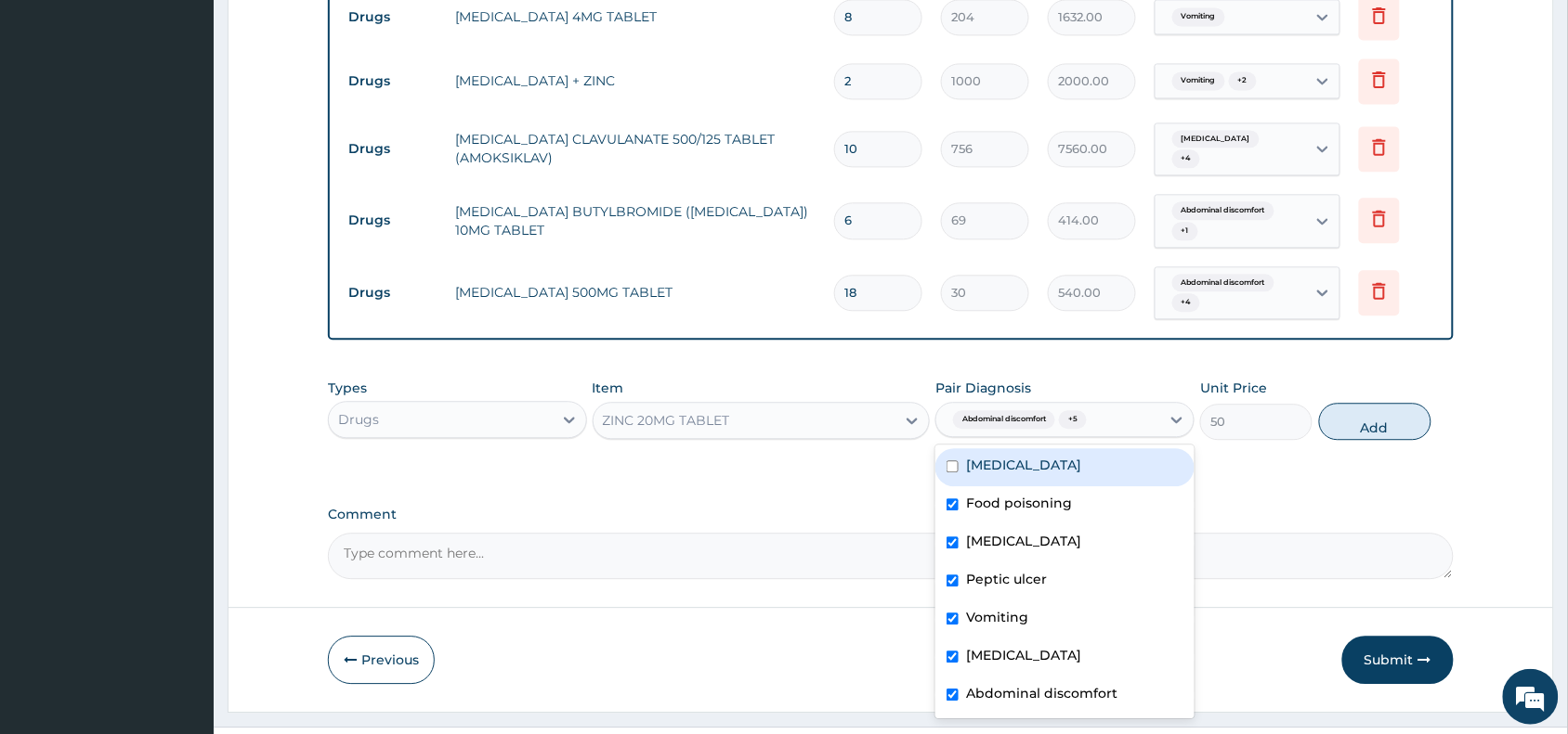
click at [1091, 448] on div "Typhoid fever" at bounding box center [1065, 467] width 259 height 38
checkbox input "true"
click at [1379, 403] on button "Add" at bounding box center [1374, 421] width 112 height 37
type input "0"
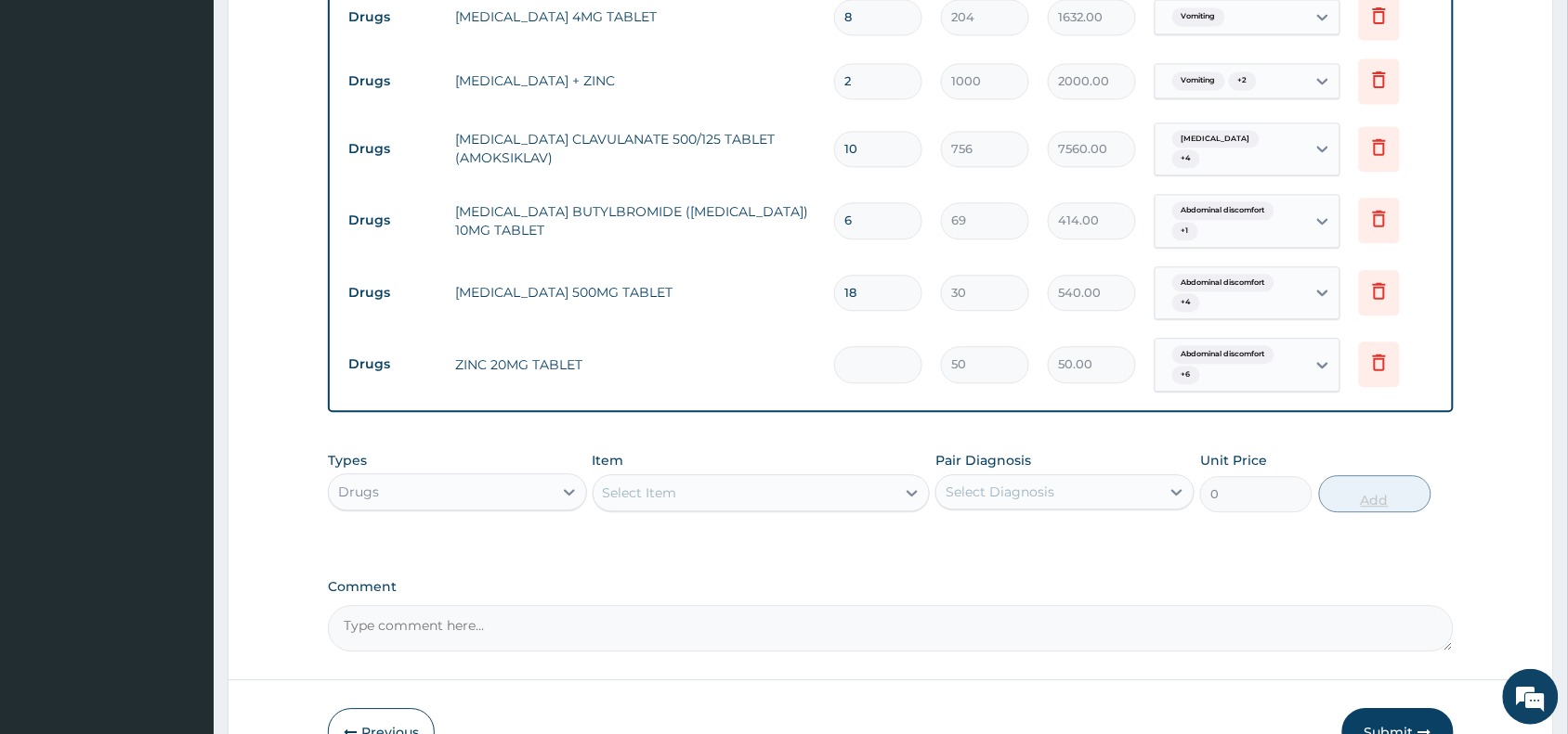
type input "0.00"
type input "7"
type input "350.00"
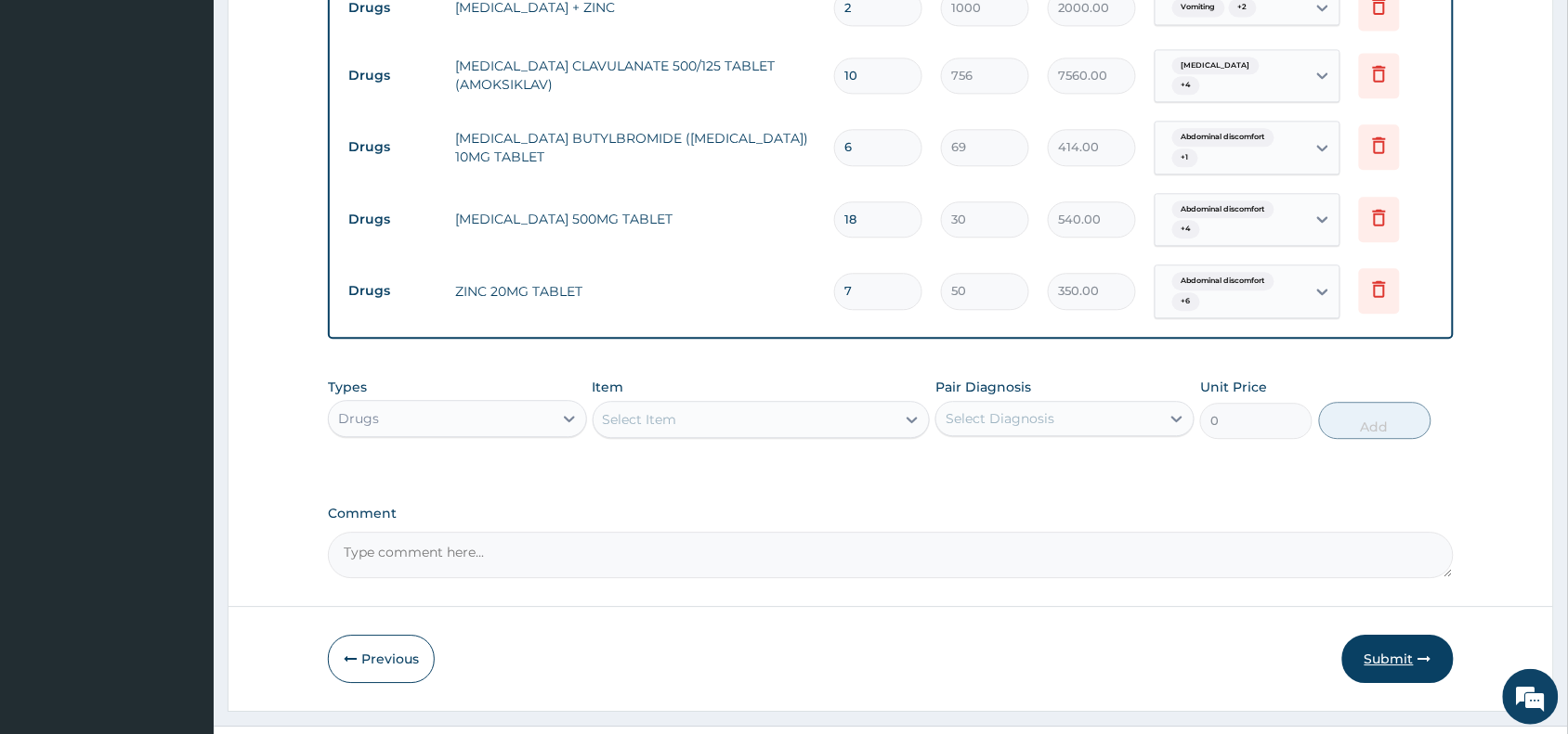
type input "7"
click at [1391, 635] on button "Submit" at bounding box center [1398, 659] width 111 height 48
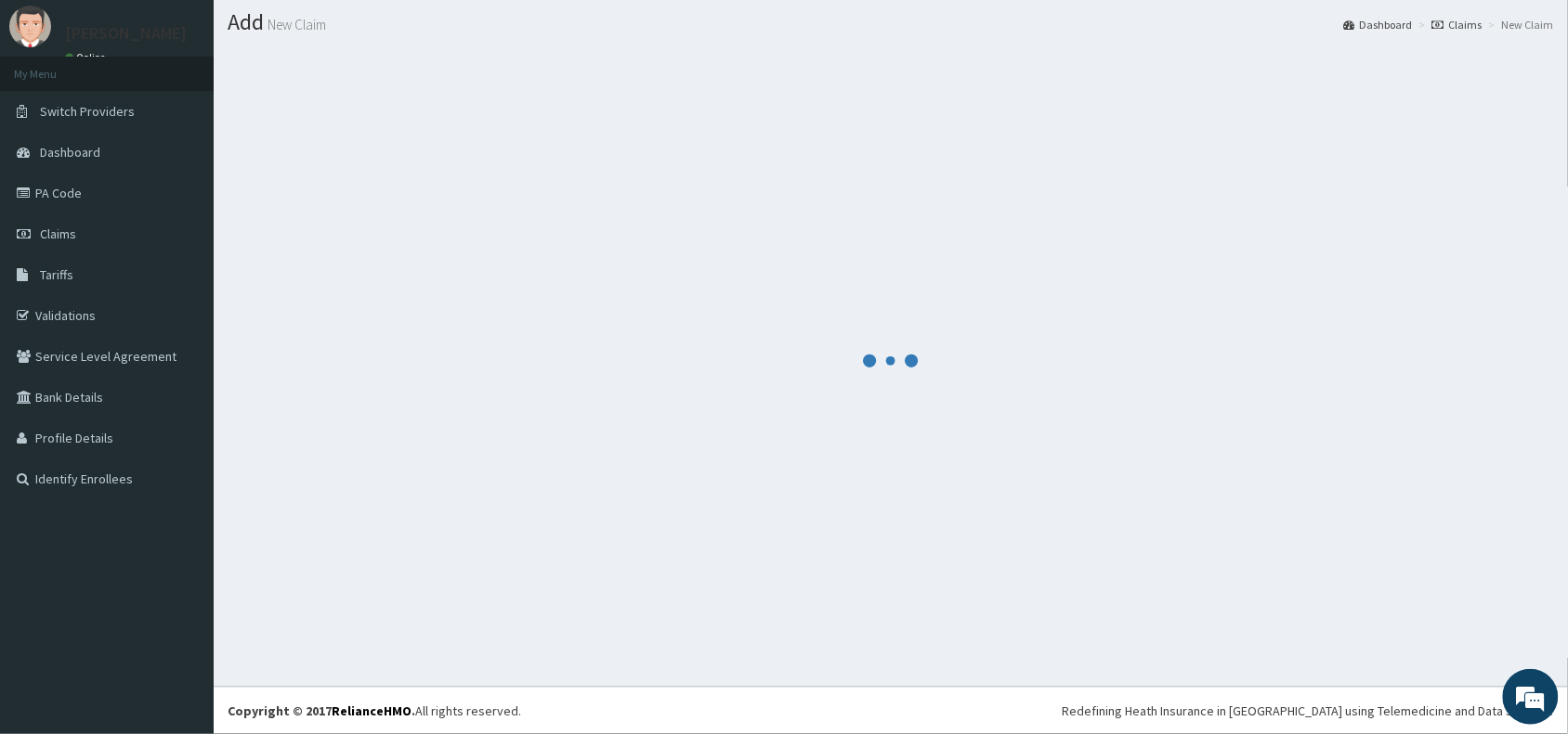
scroll to position [49, 0]
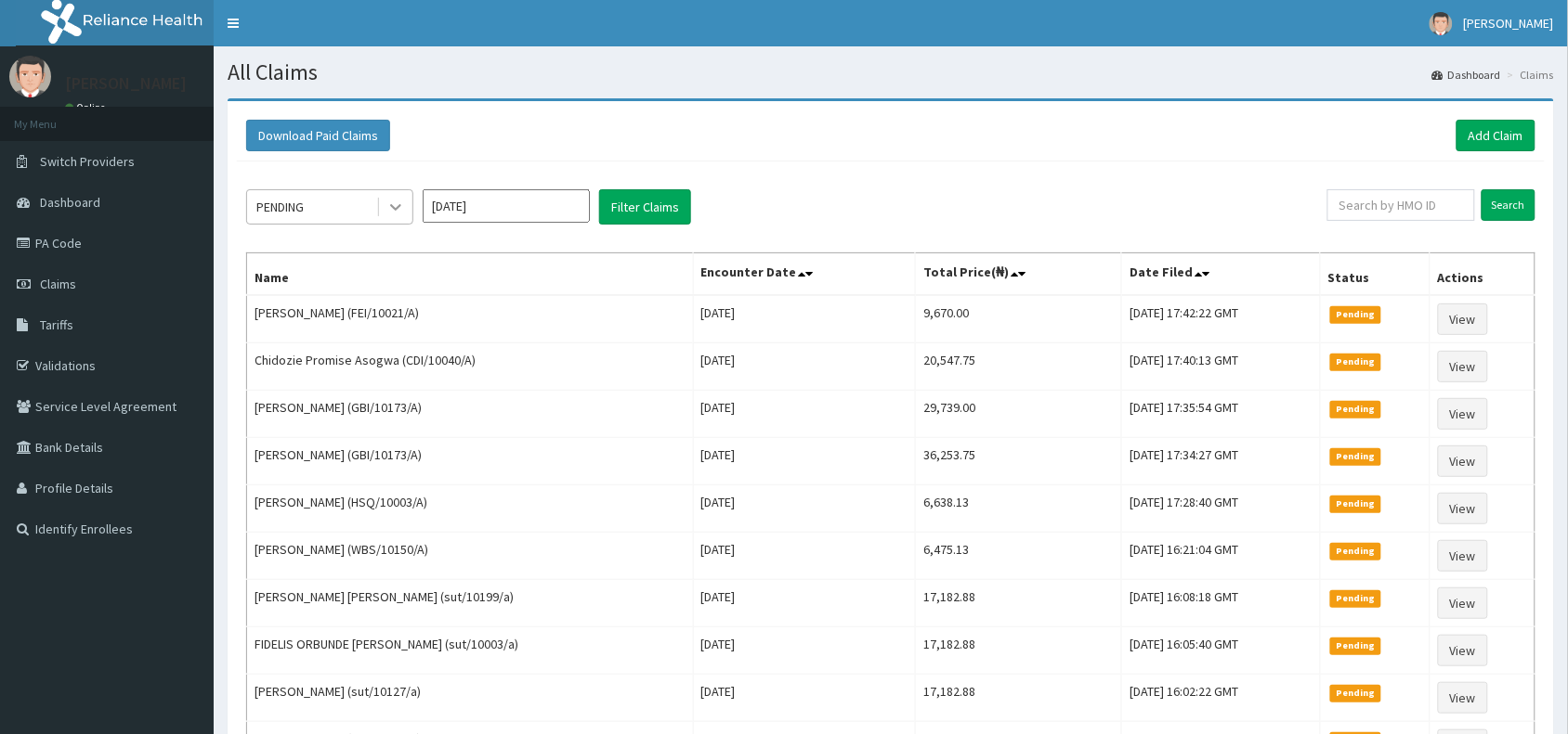
click at [392, 210] on icon at bounding box center [396, 208] width 19 height 19
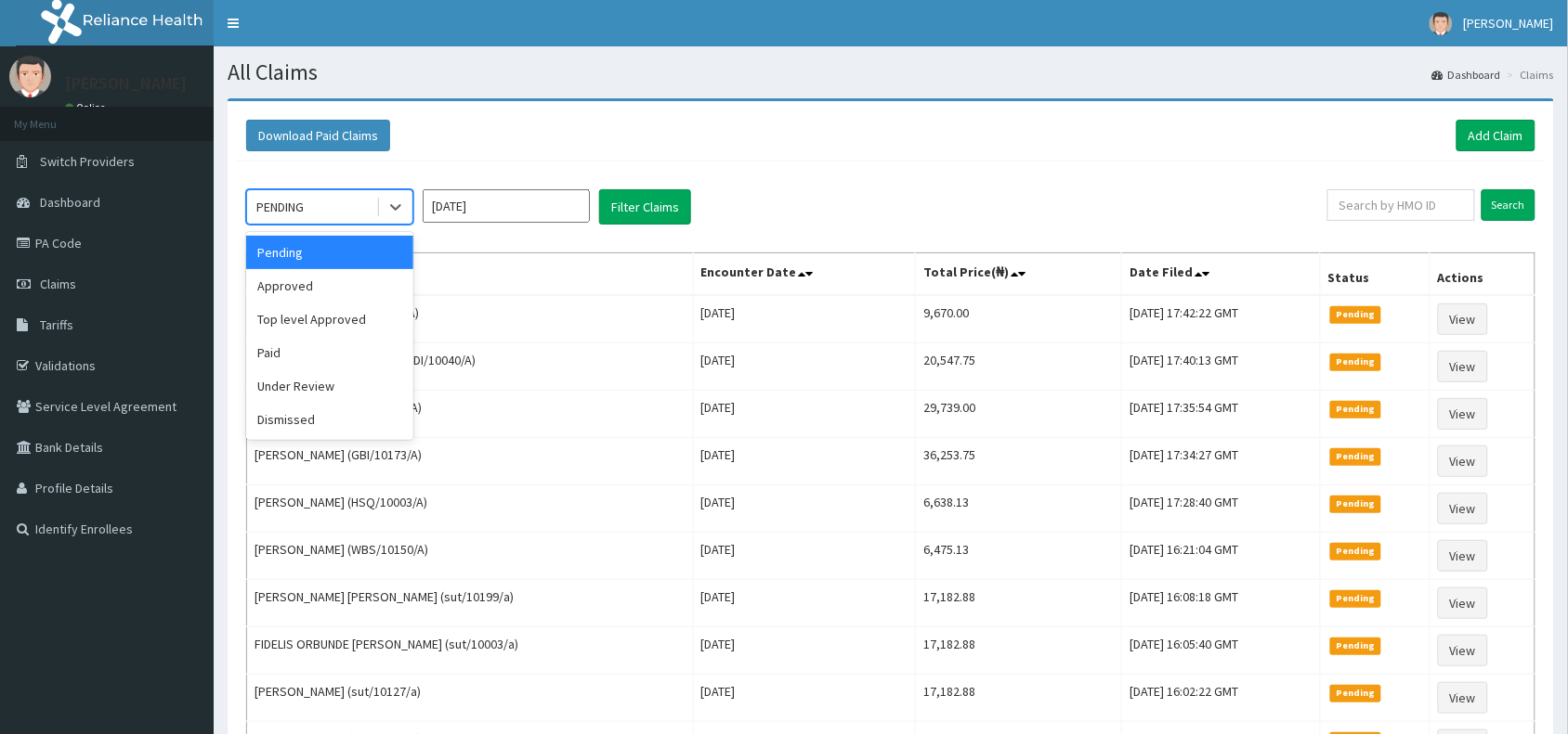
click at [368, 279] on div "Approved" at bounding box center [329, 285] width 167 height 33
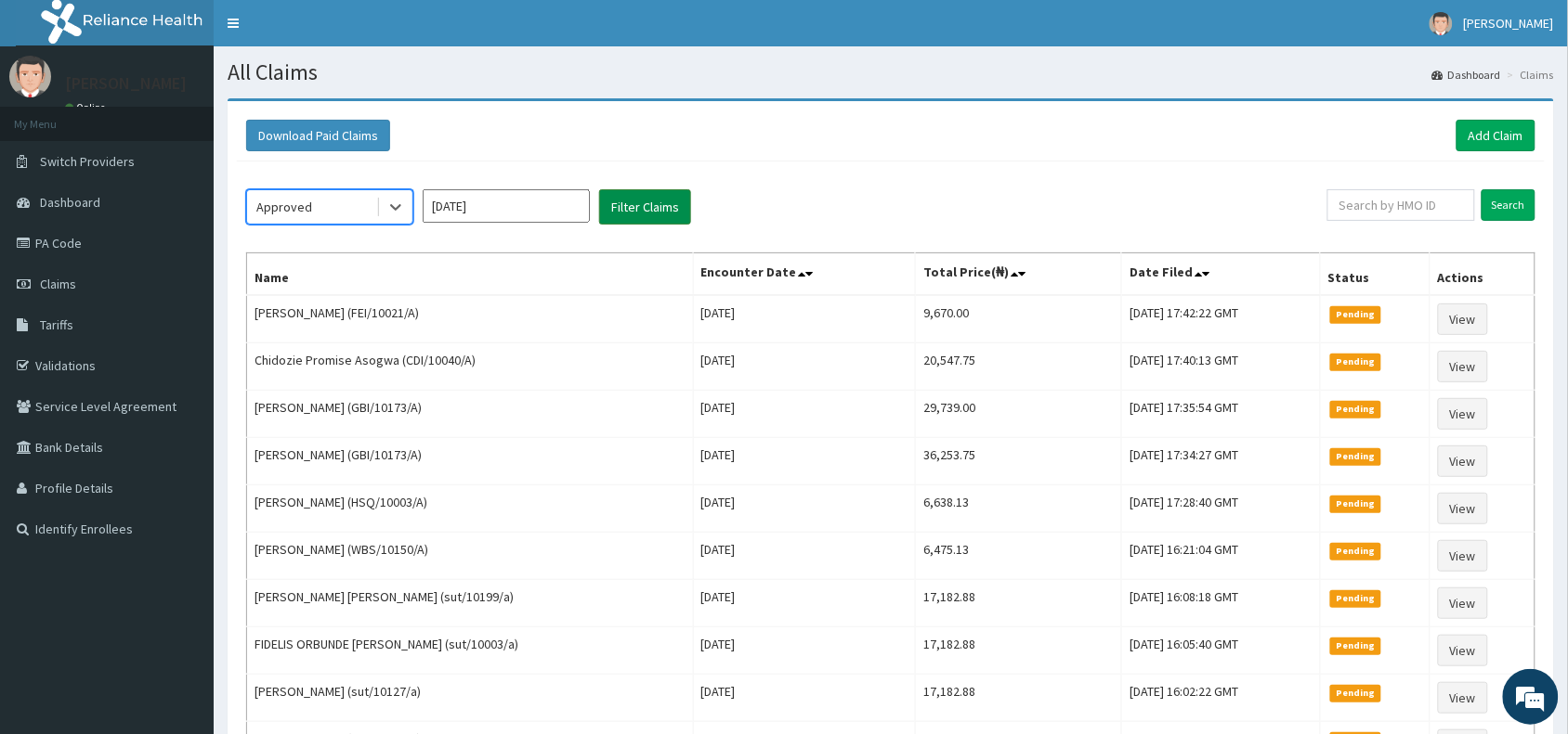
click at [627, 209] on button "Filter Claims" at bounding box center [645, 207] width 92 height 35
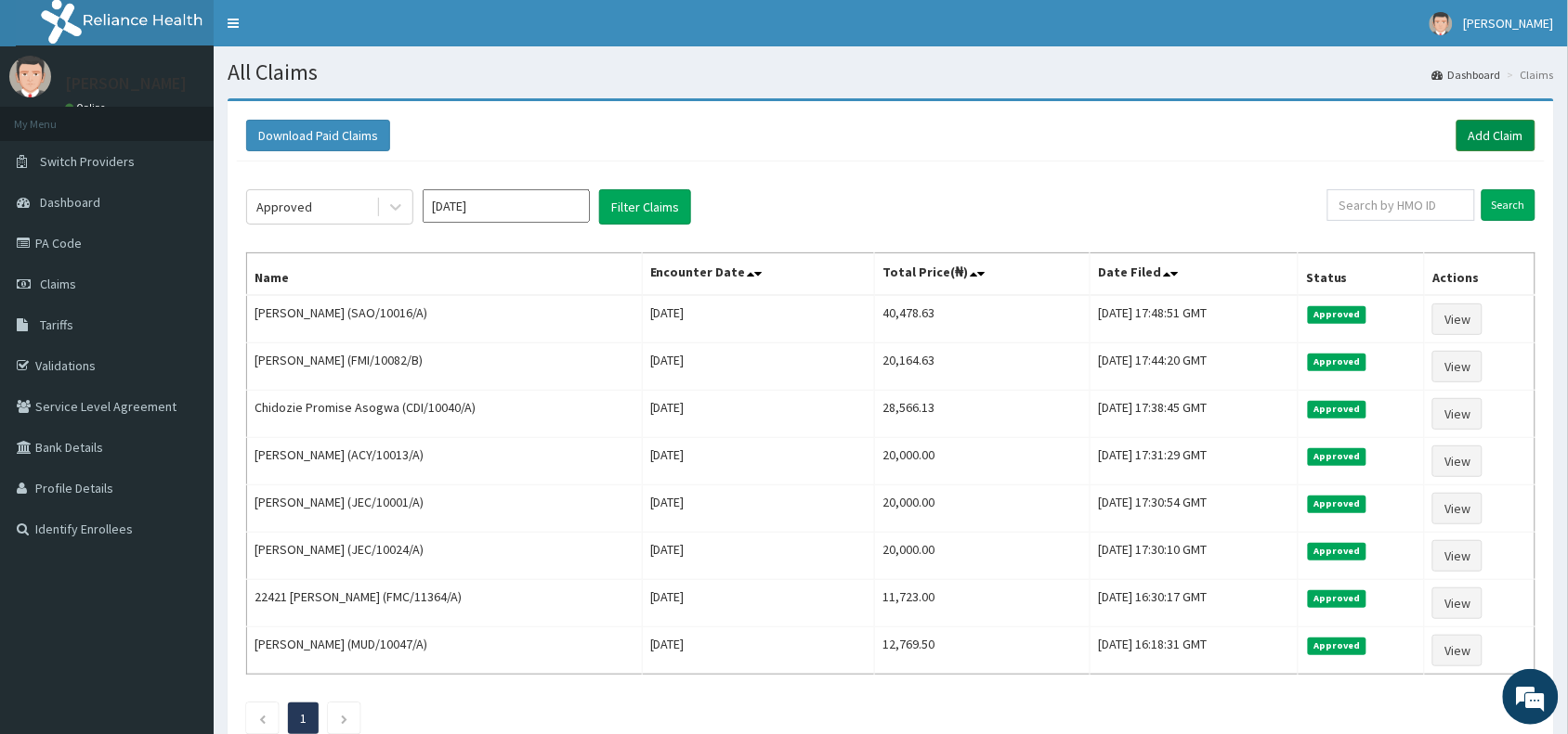
click at [1465, 128] on link "Add Claim" at bounding box center [1496, 135] width 79 height 31
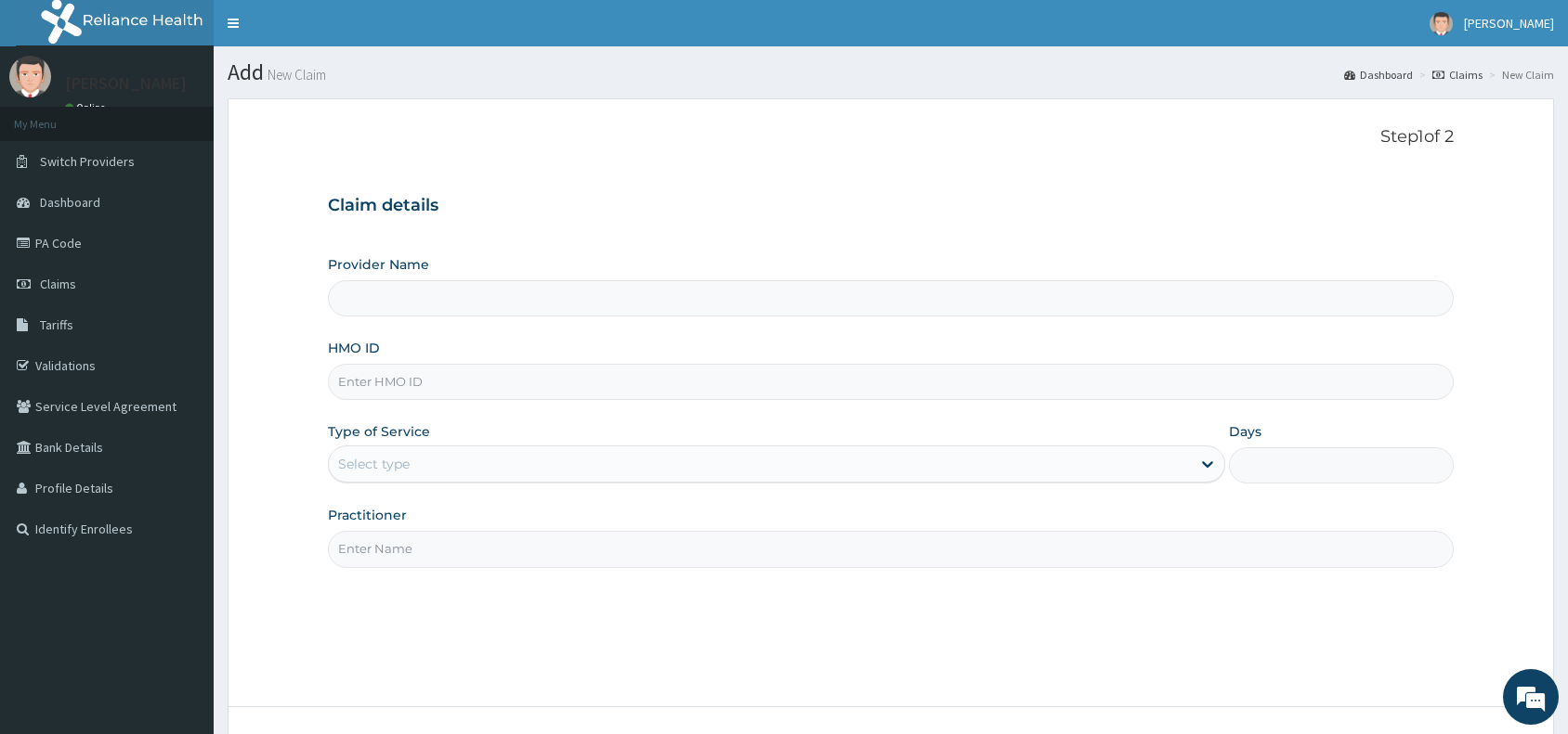
type input "Reliance Family Clinics (RFC) - [GEOGRAPHIC_DATA]"
click at [548, 380] on input "HMO ID" at bounding box center [890, 382] width 1125 height 36
paste input "LAY/10014/A"
type input "LAY/10014/A"
click at [485, 471] on div "Select type" at bounding box center [759, 463] width 862 height 29
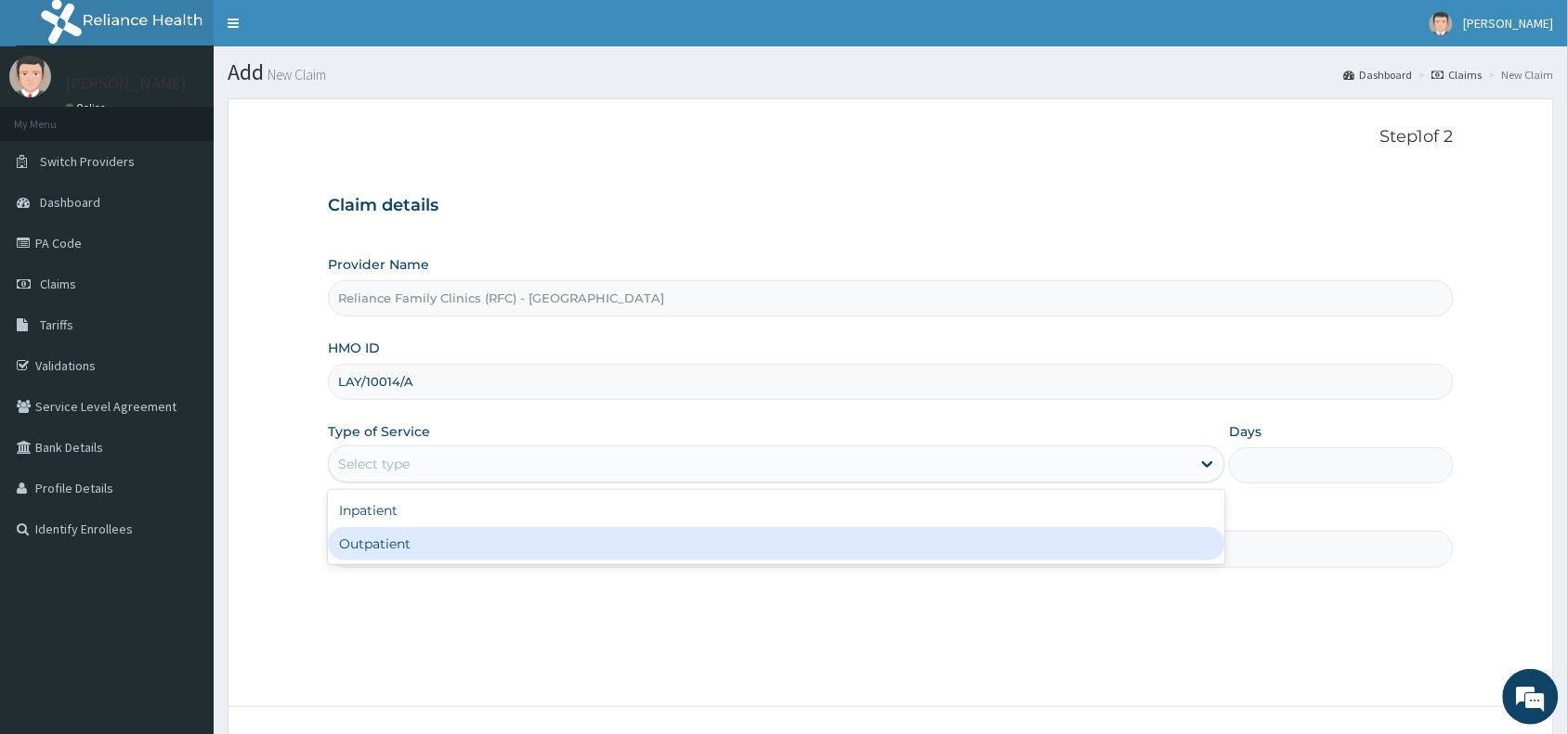
click at [475, 549] on div "Outpatient" at bounding box center [776, 543] width 897 height 33
type input "1"
click at [475, 549] on input "Practitioner" at bounding box center [890, 549] width 1125 height 36
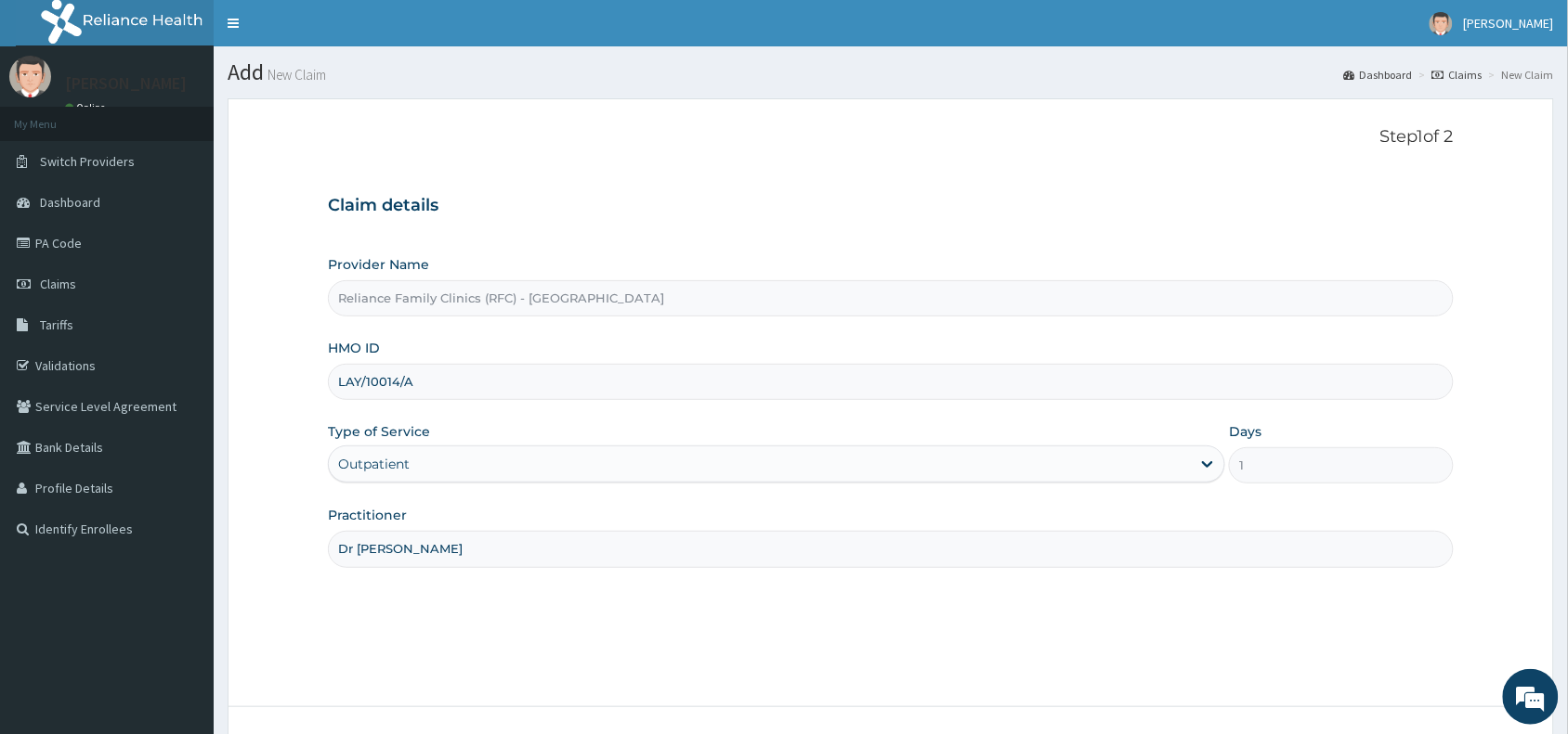
scroll to position [140, 0]
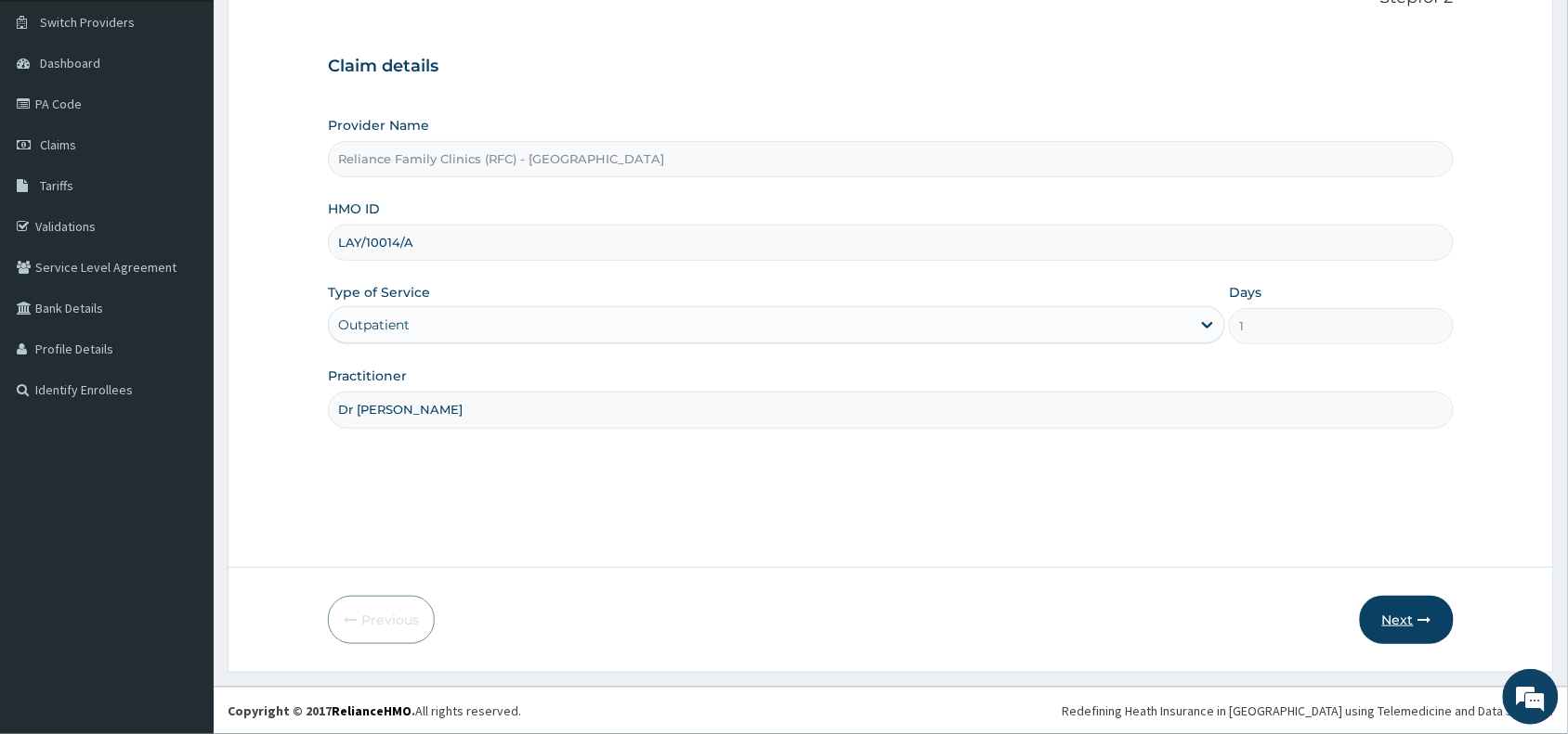
type input "Dr [PERSON_NAME]"
click at [1398, 619] on button "Next" at bounding box center [1406, 620] width 93 height 48
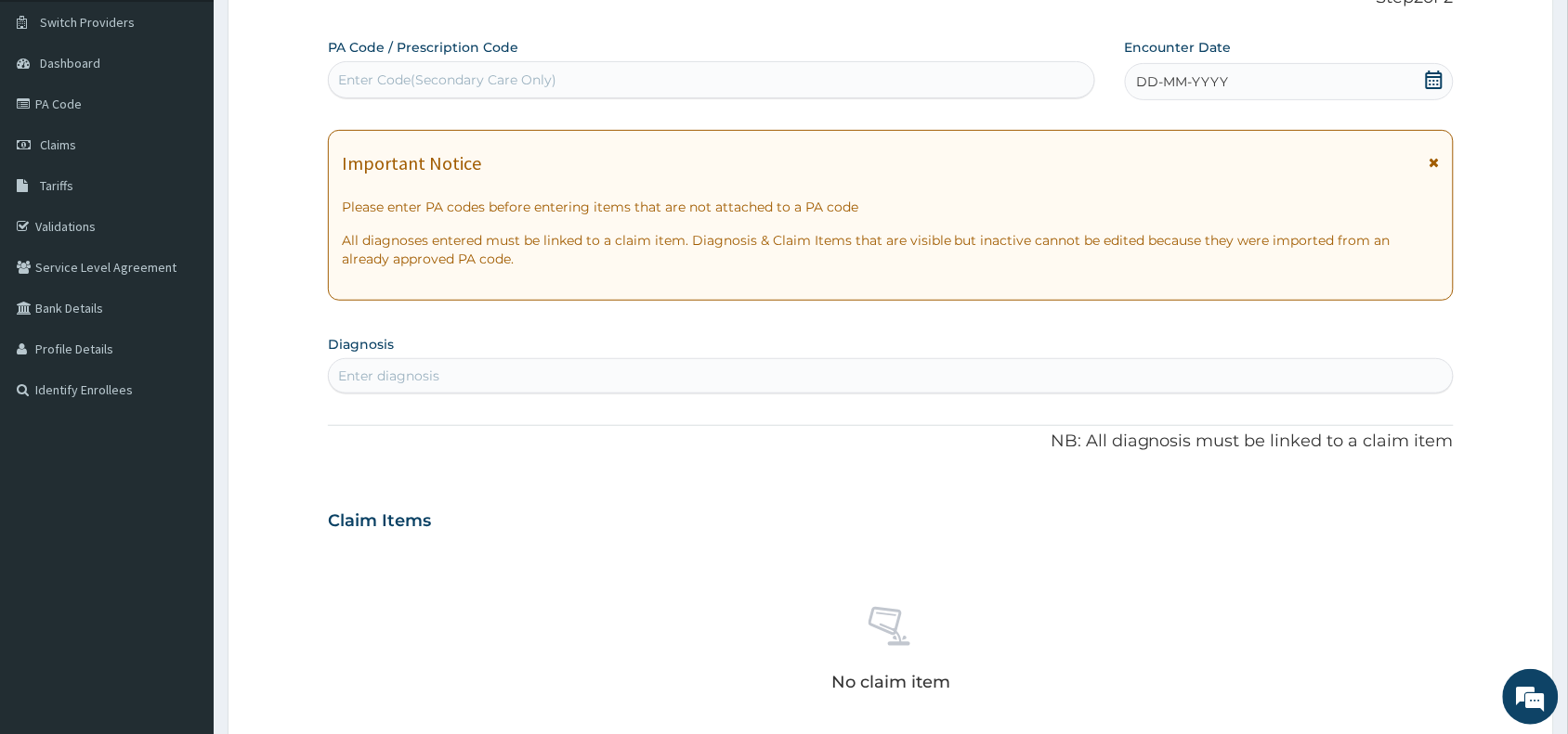
click at [662, 90] on div "Enter Code(Secondary Care Only)" at bounding box center [711, 79] width 766 height 29
paste input "PA/5BF3B3"
type input "PA/5BF3B3"
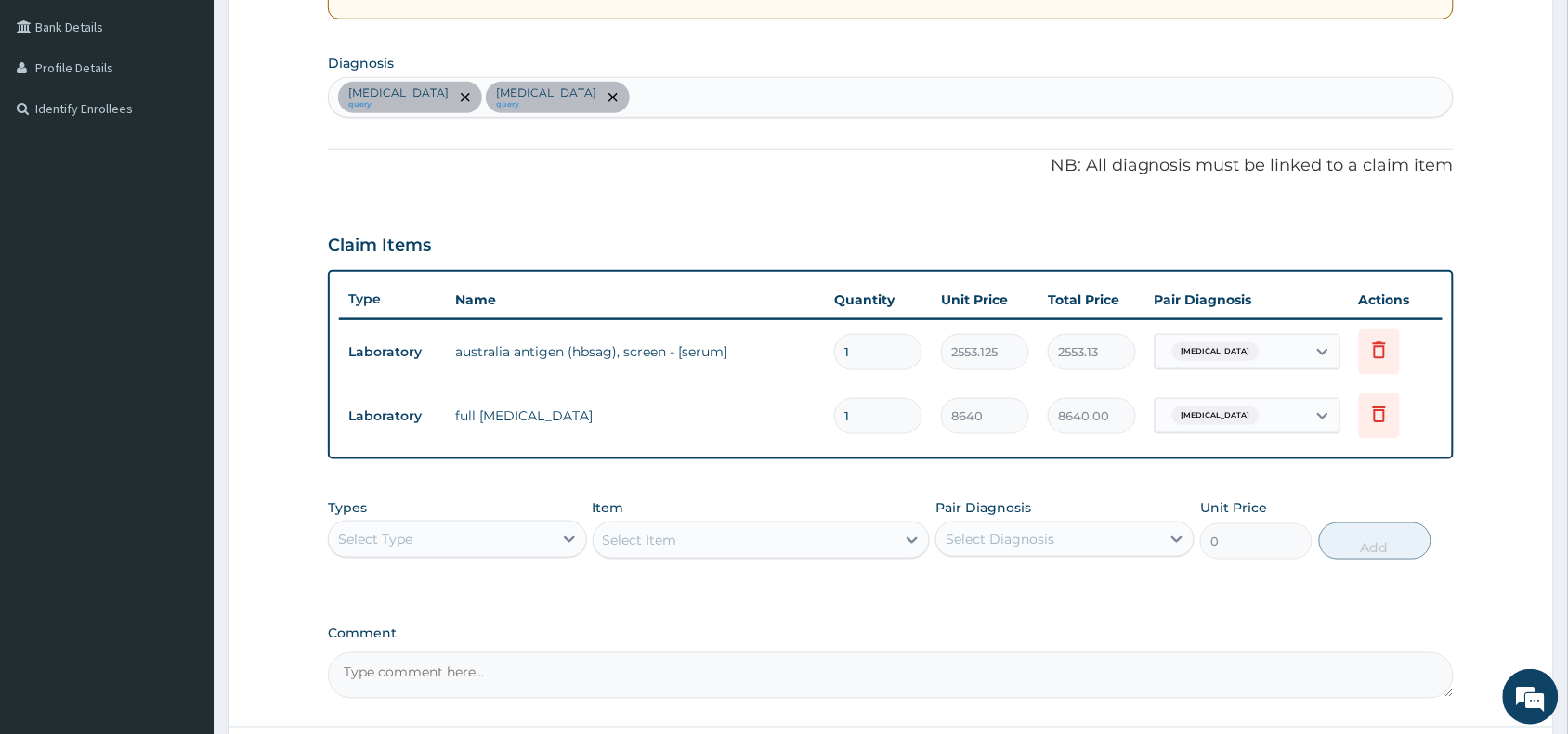
scroll to position [441, 0]
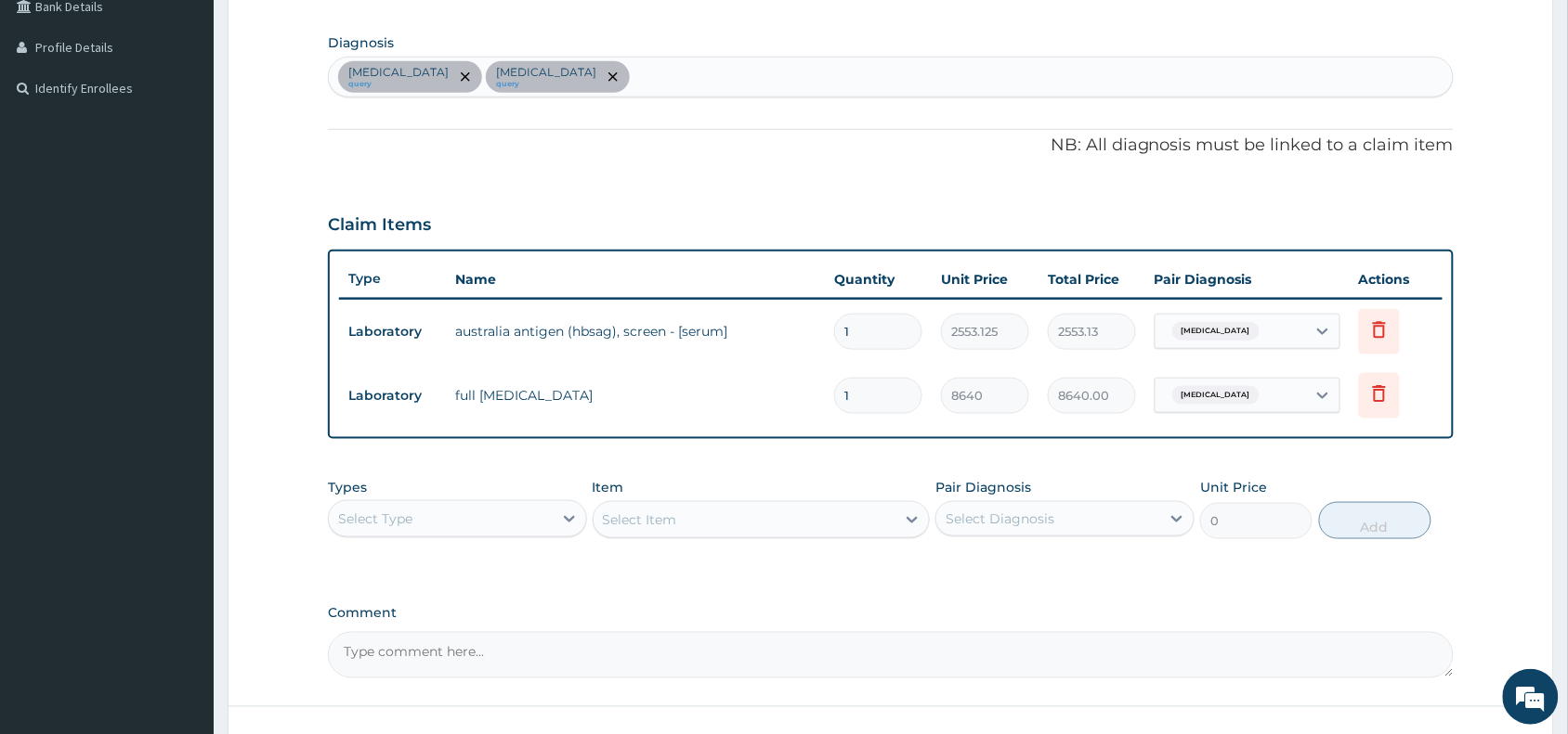
click at [518, 525] on div "Select Type" at bounding box center [440, 518] width 224 height 29
type input "pr"
click at [506, 576] on div "Procedures" at bounding box center [457, 564] width 259 height 33
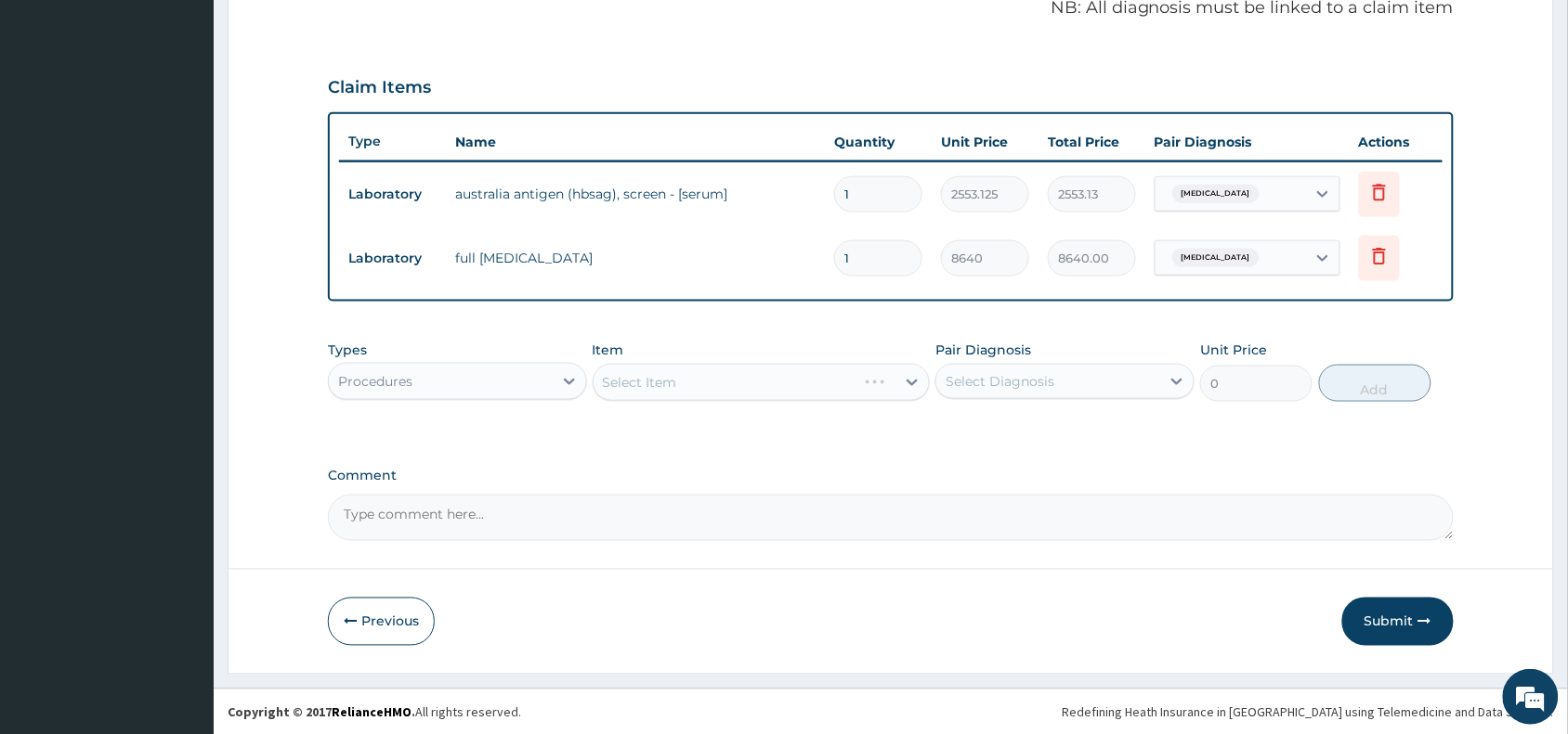
click at [820, 374] on div "Select Item" at bounding box center [762, 382] width 338 height 37
click at [828, 391] on div "Select Item" at bounding box center [745, 382] width 303 height 29
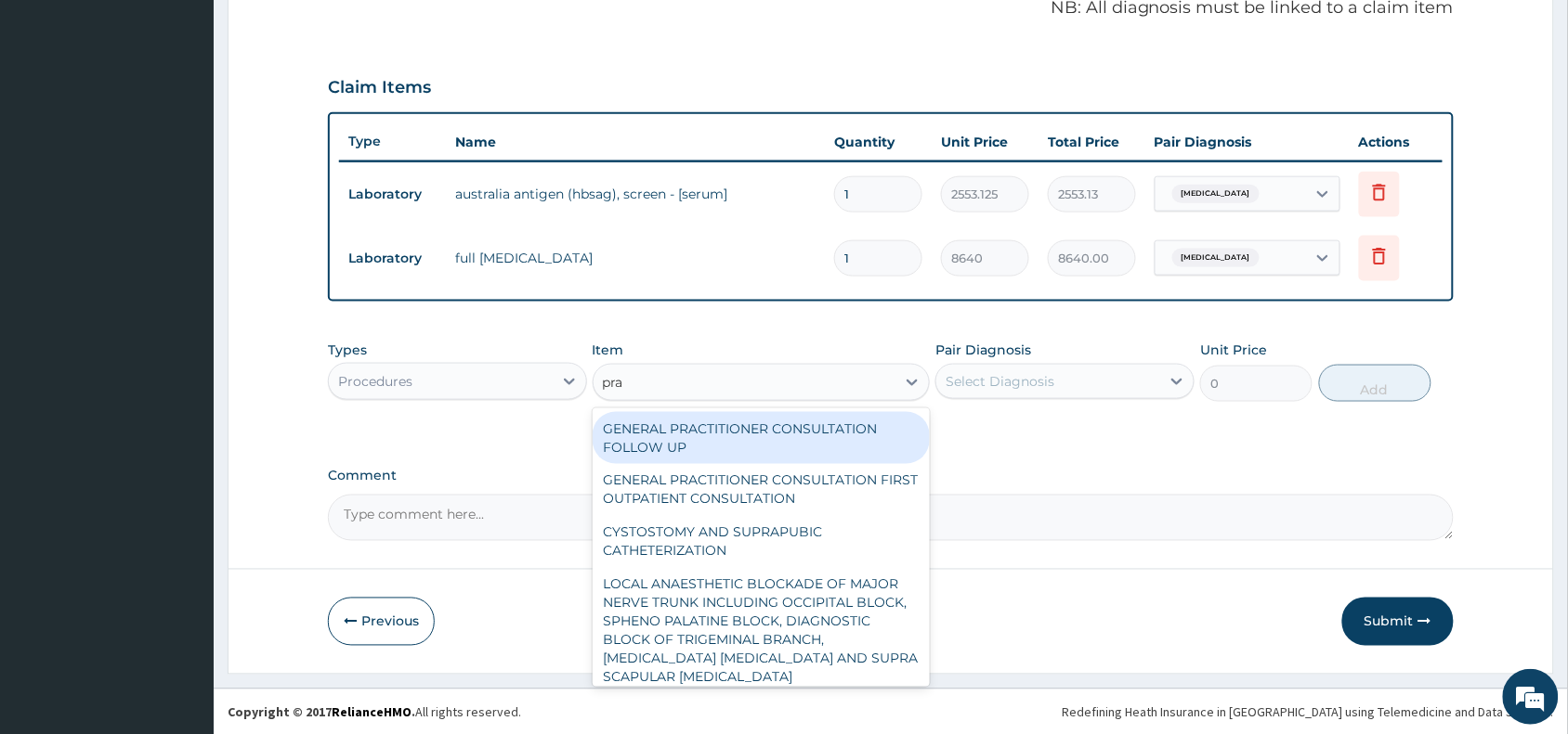
type input "prac"
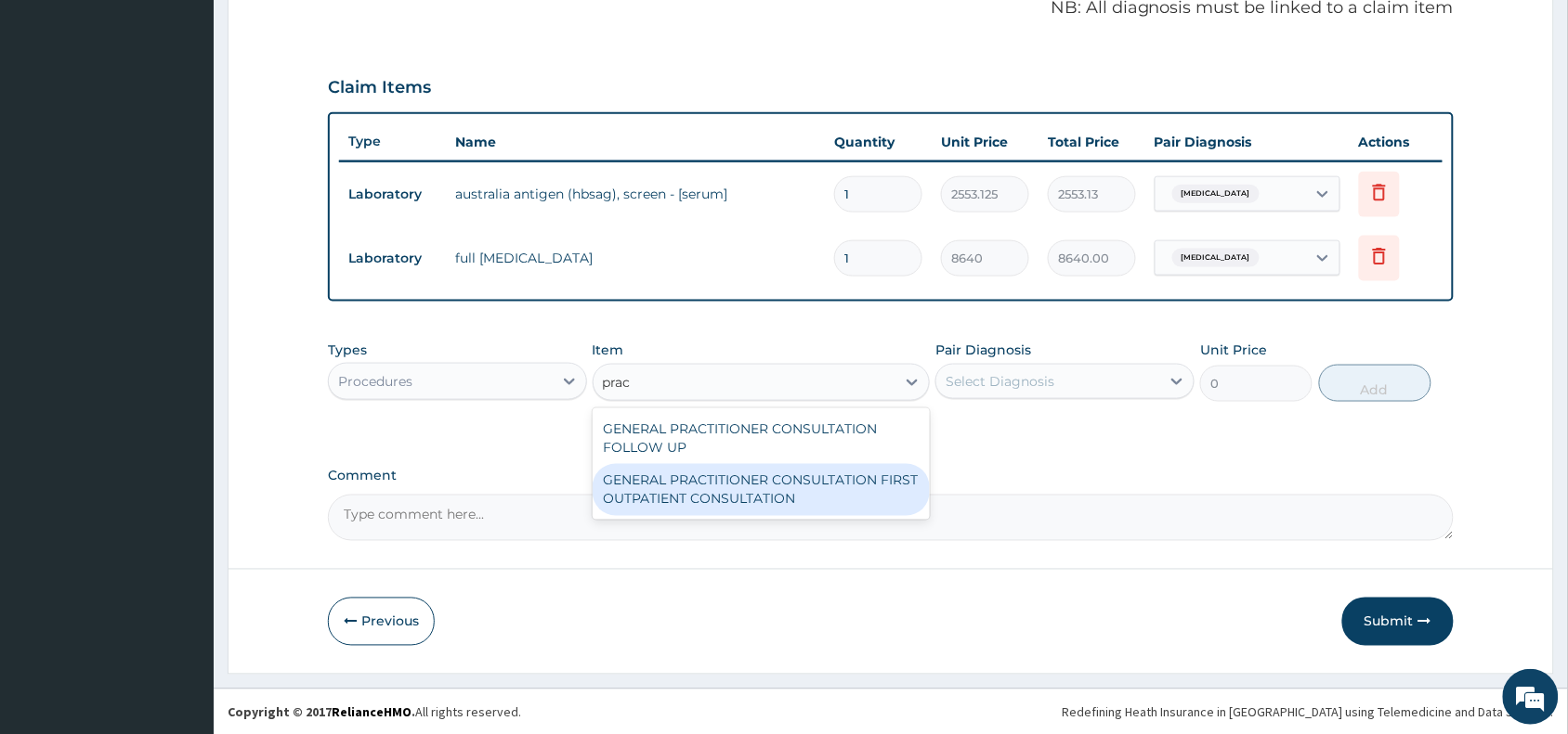
click at [811, 490] on div "GENERAL PRACTITIONER CONSULTATION FIRST OUTPATIENT CONSULTATION" at bounding box center [762, 490] width 338 height 52
type input "3370.125"
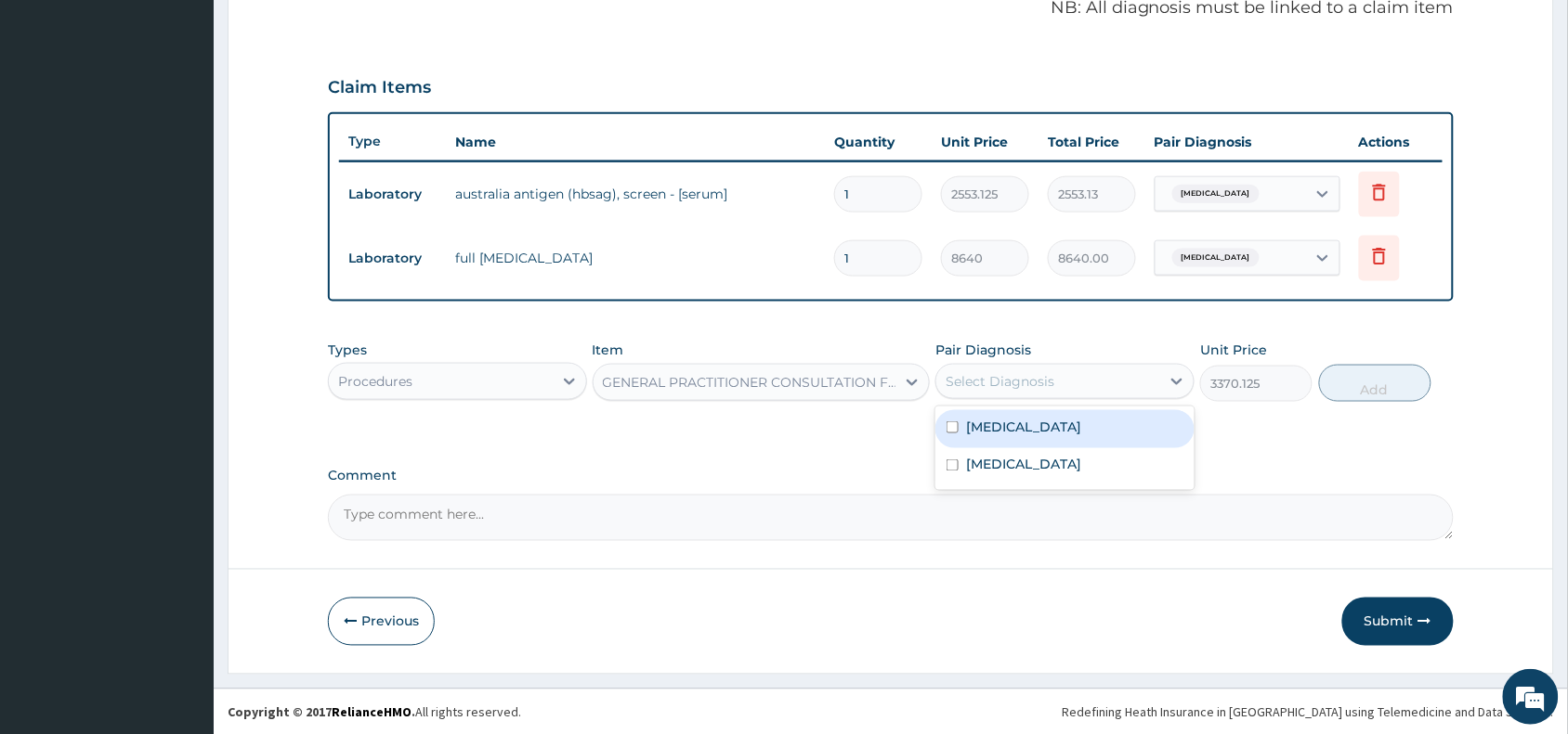
click at [1003, 394] on div "Select Diagnosis" at bounding box center [1048, 381] width 224 height 29
click at [1033, 431] on label "[MEDICAL_DATA]" at bounding box center [1023, 427] width 115 height 19
checkbox input "true"
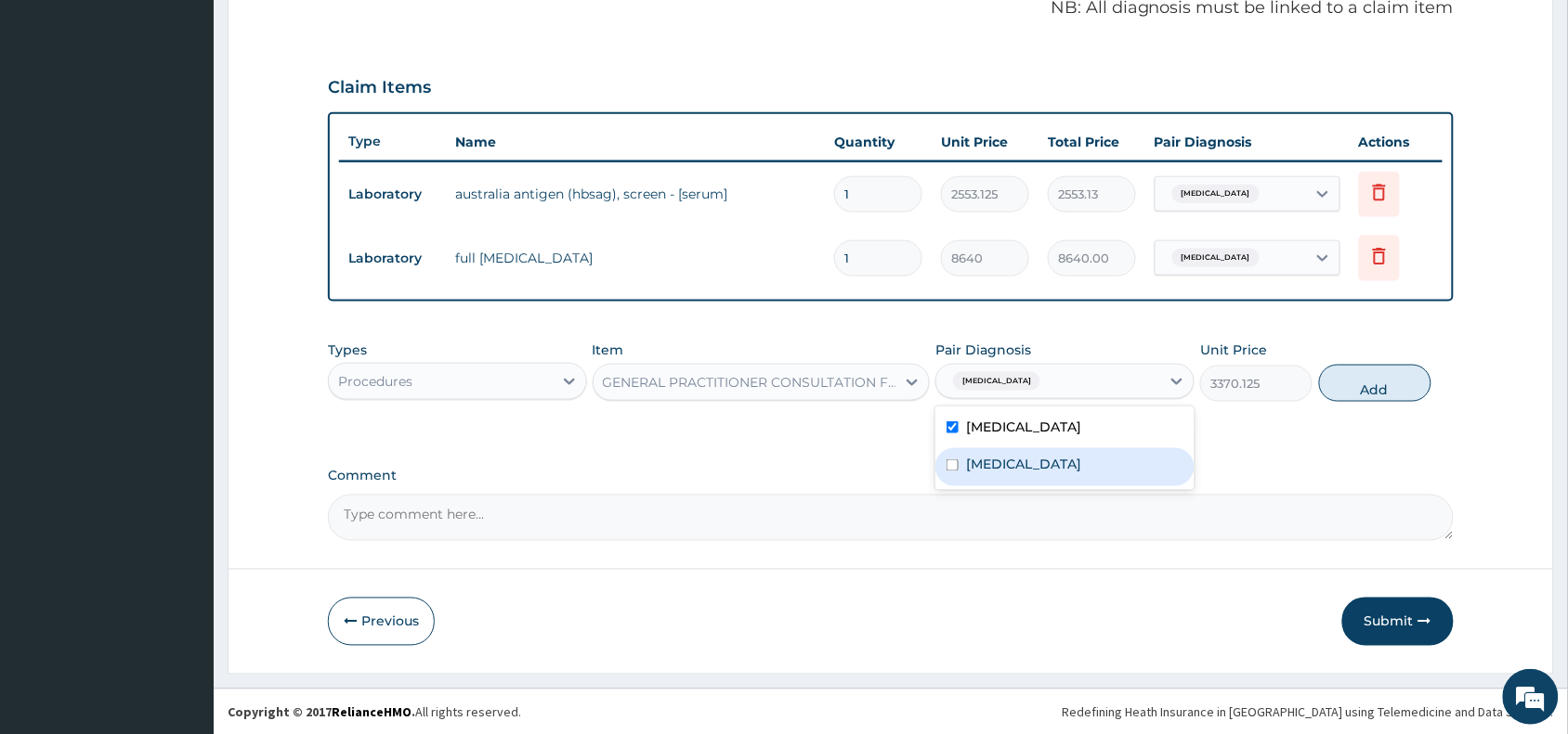
click at [1037, 461] on label "[MEDICAL_DATA]" at bounding box center [1023, 465] width 115 height 19
checkbox input "true"
click at [1366, 378] on button "Add" at bounding box center [1374, 383] width 112 height 37
type input "0"
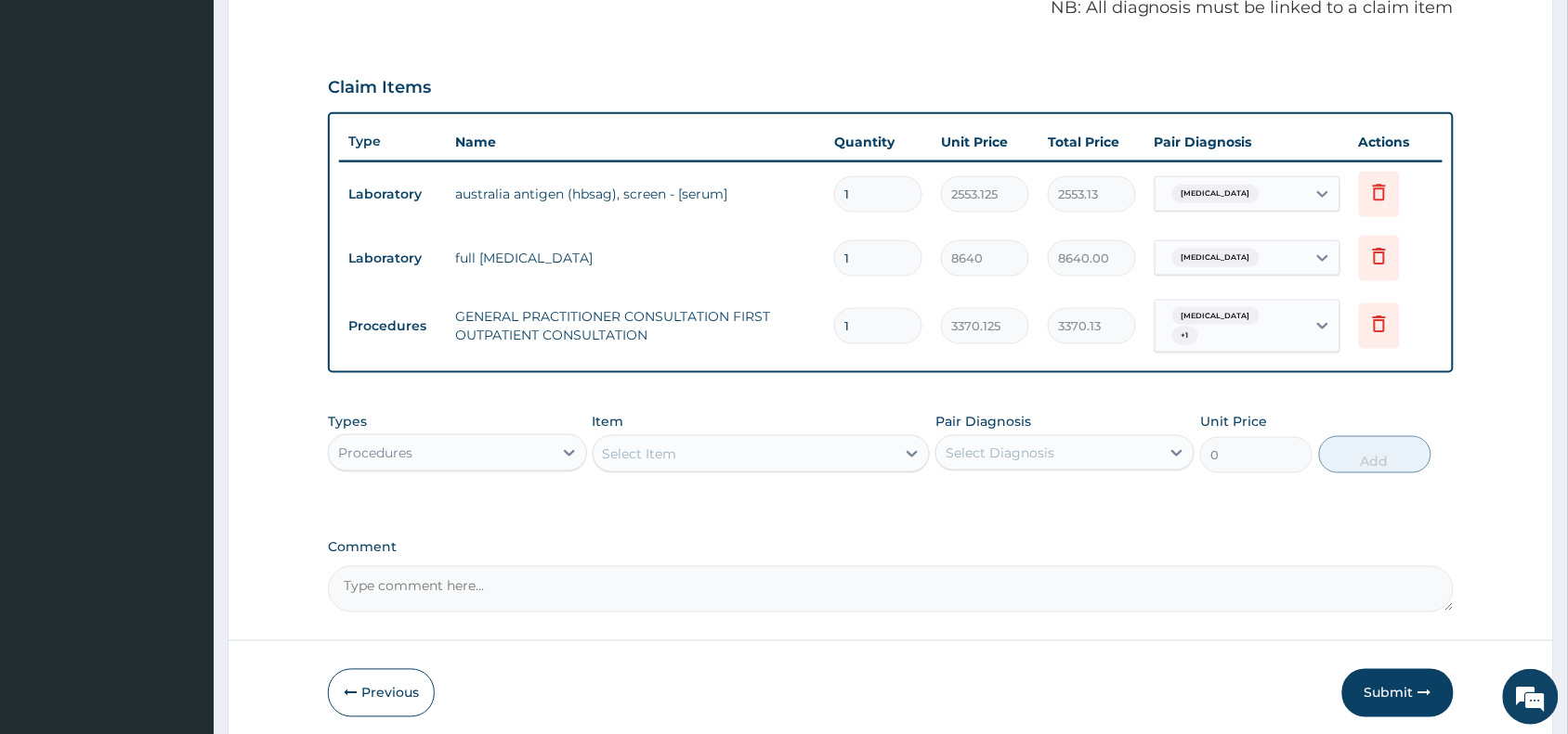
click at [706, 439] on div "Select Item" at bounding box center [745, 453] width 303 height 29
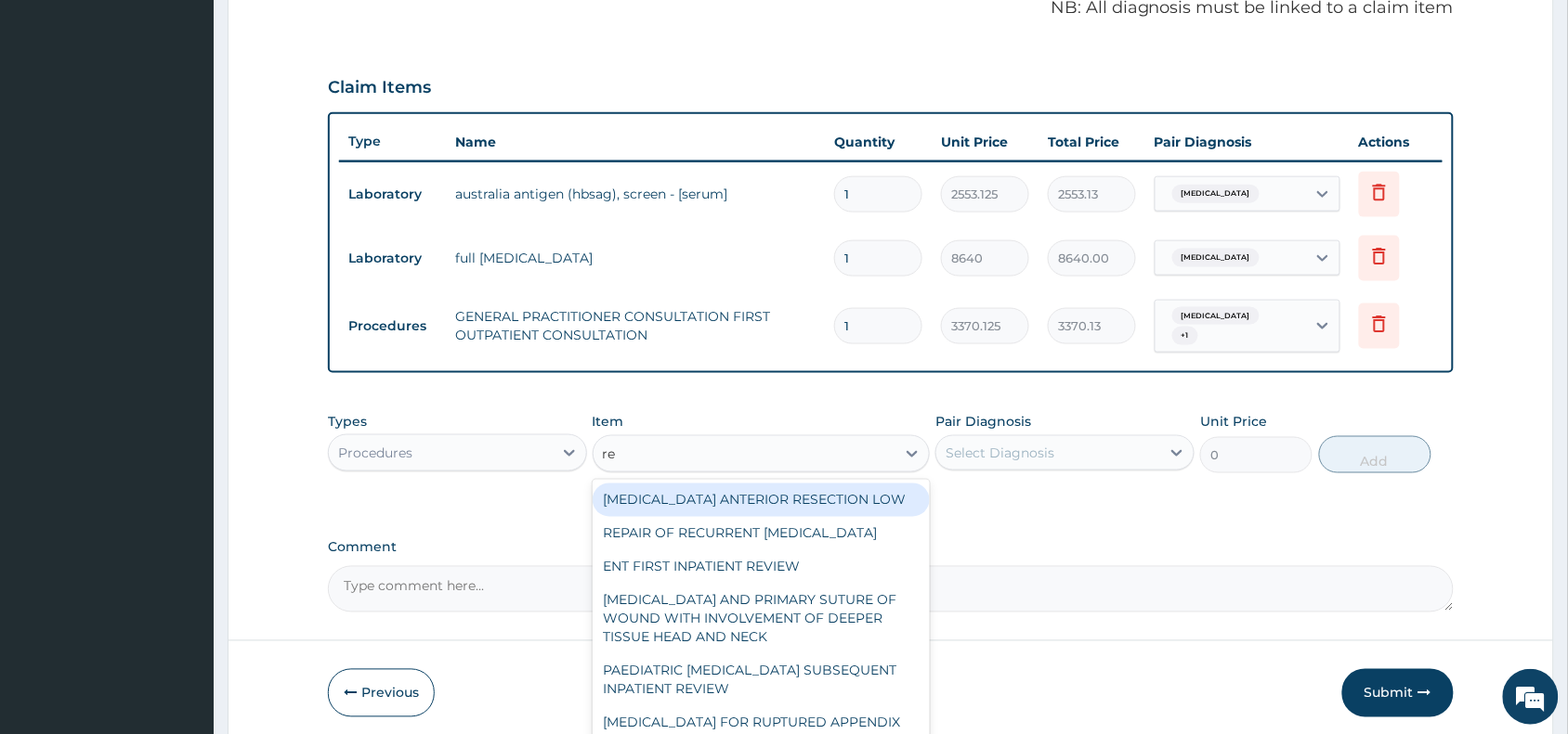
type input "reg"
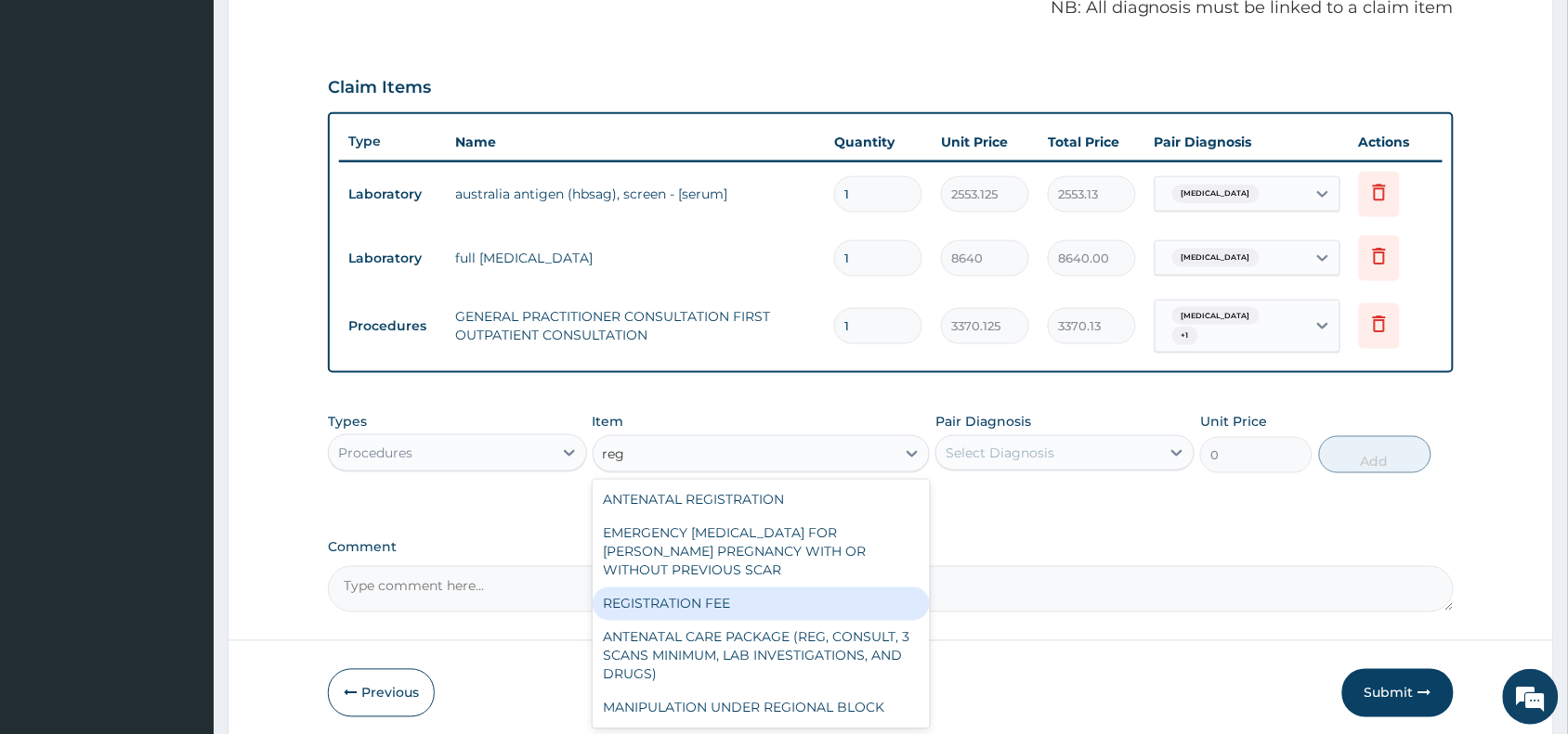
click at [724, 604] on div "REGISTRATION FEE" at bounding box center [762, 604] width 338 height 33
type input "2042.5"
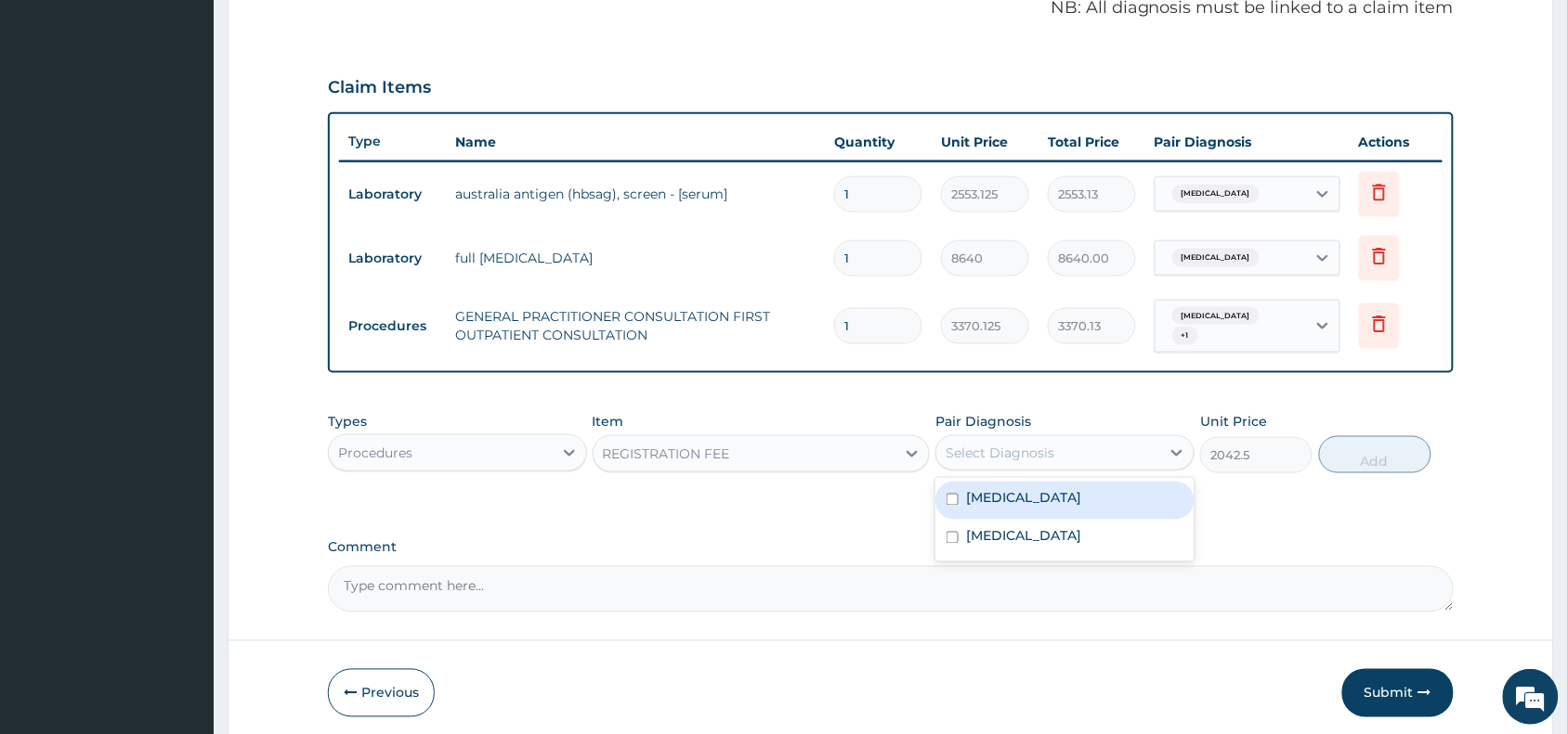
click at [1064, 438] on div "Select Diagnosis" at bounding box center [1048, 452] width 224 height 29
click at [1059, 493] on div "[MEDICAL_DATA]" at bounding box center [1065, 501] width 259 height 38
checkbox input "true"
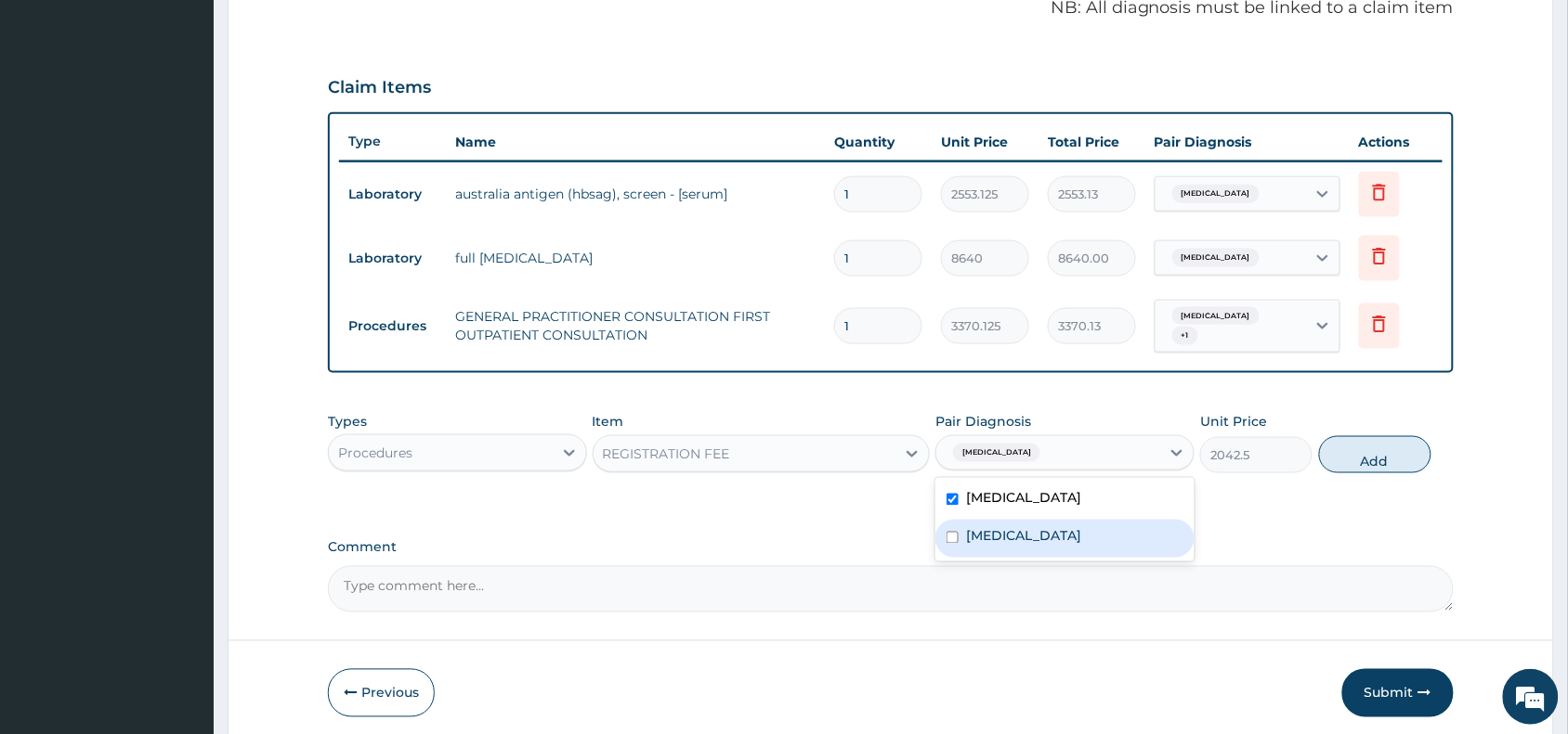
click at [1054, 520] on div "[MEDICAL_DATA]" at bounding box center [1065, 539] width 259 height 38
checkbox input "true"
drag, startPoint x: 1372, startPoint y: 446, endPoint x: 1358, endPoint y: 447, distance: 14.0
click at [1372, 445] on button "Add" at bounding box center [1374, 454] width 112 height 37
type input "0"
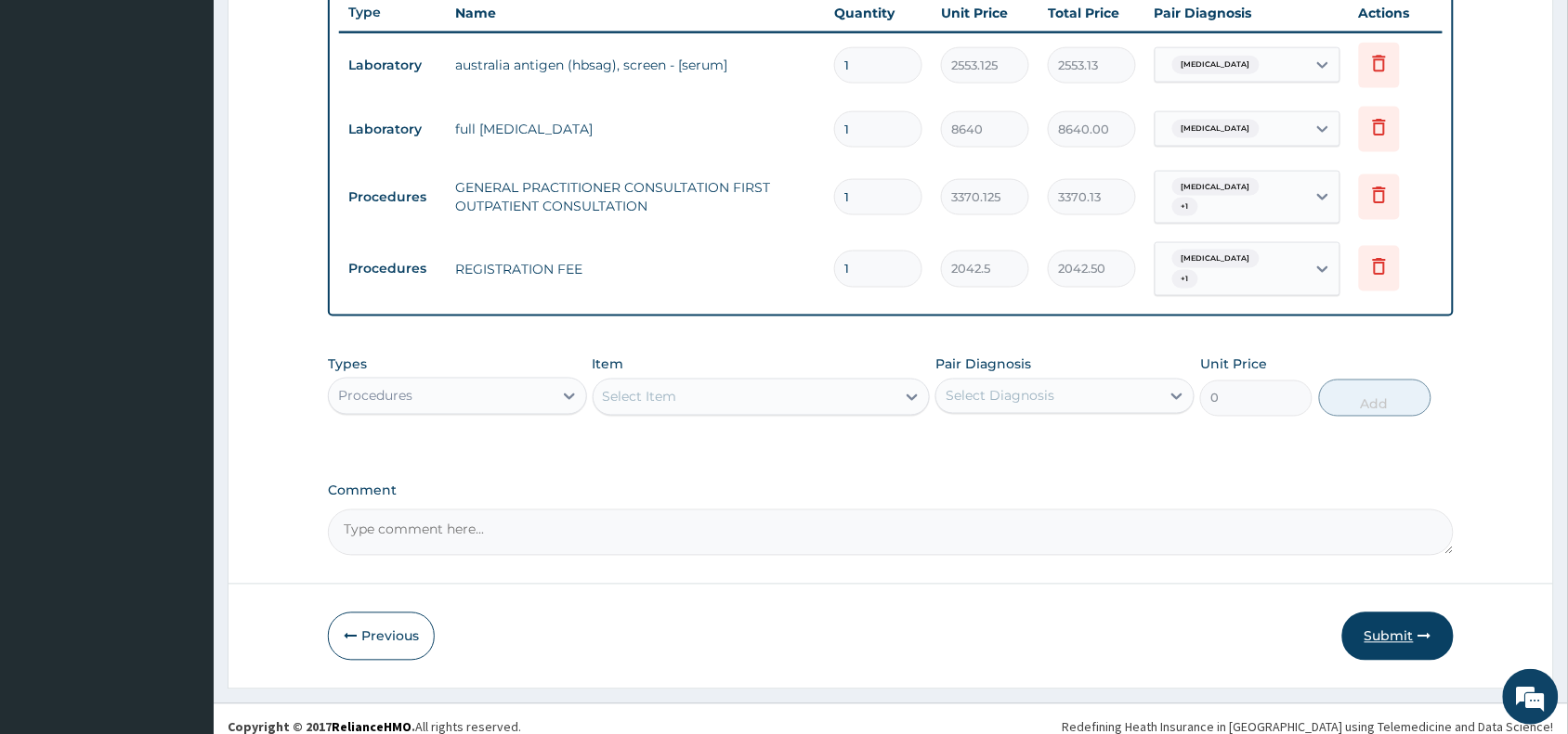
click at [1377, 628] on button "Submit" at bounding box center [1398, 636] width 111 height 48
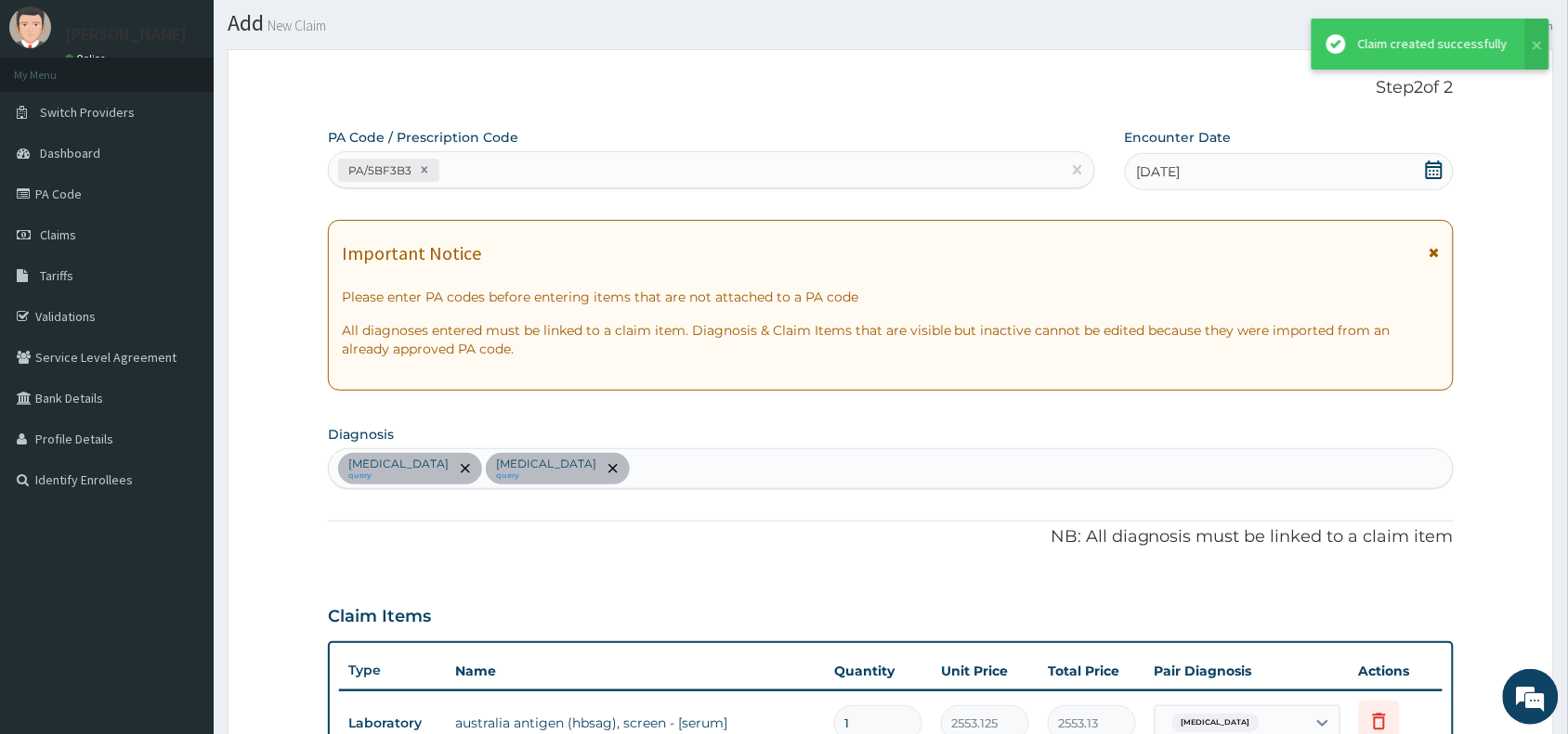
scroll to position [708, 0]
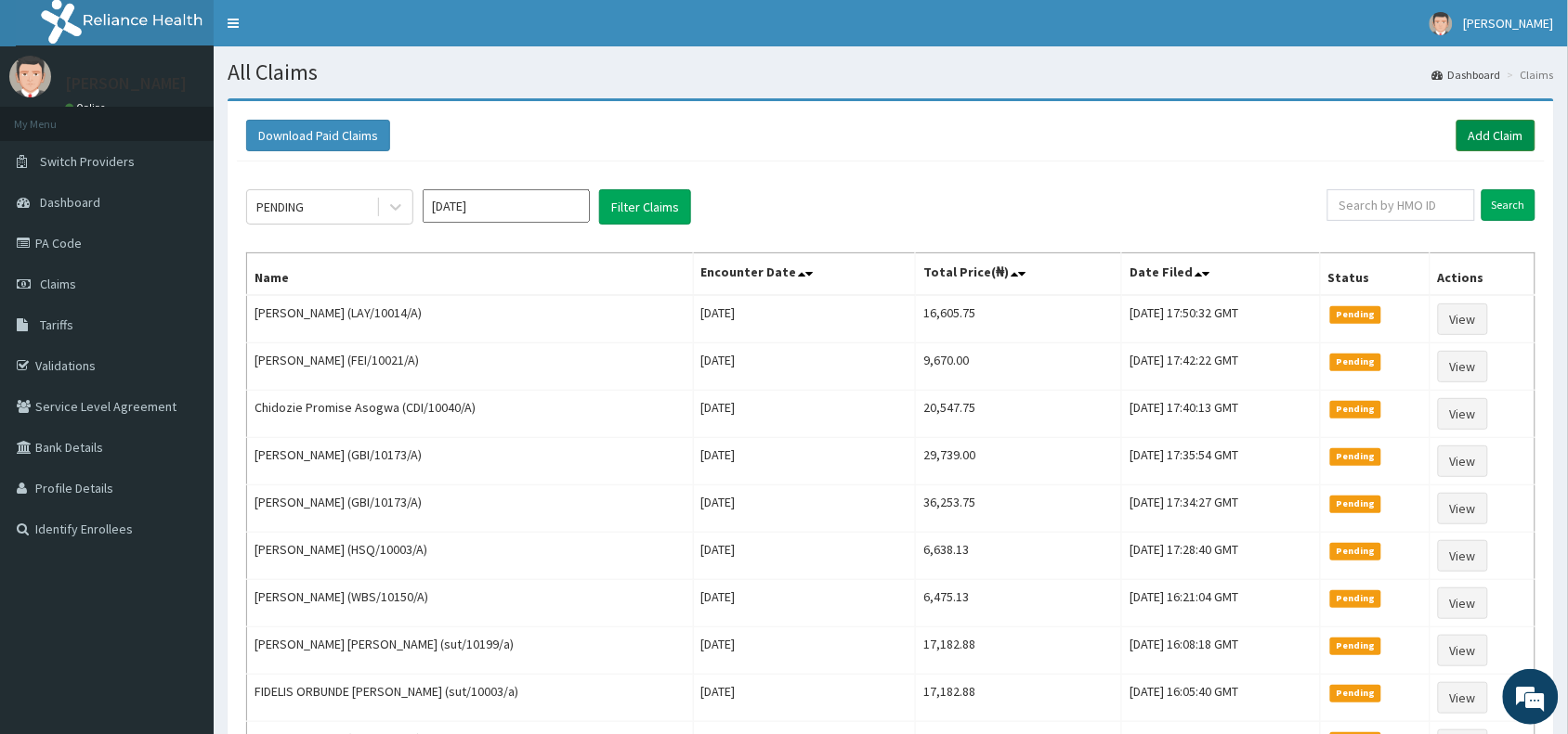
click at [1492, 142] on link "Add Claim" at bounding box center [1496, 135] width 79 height 31
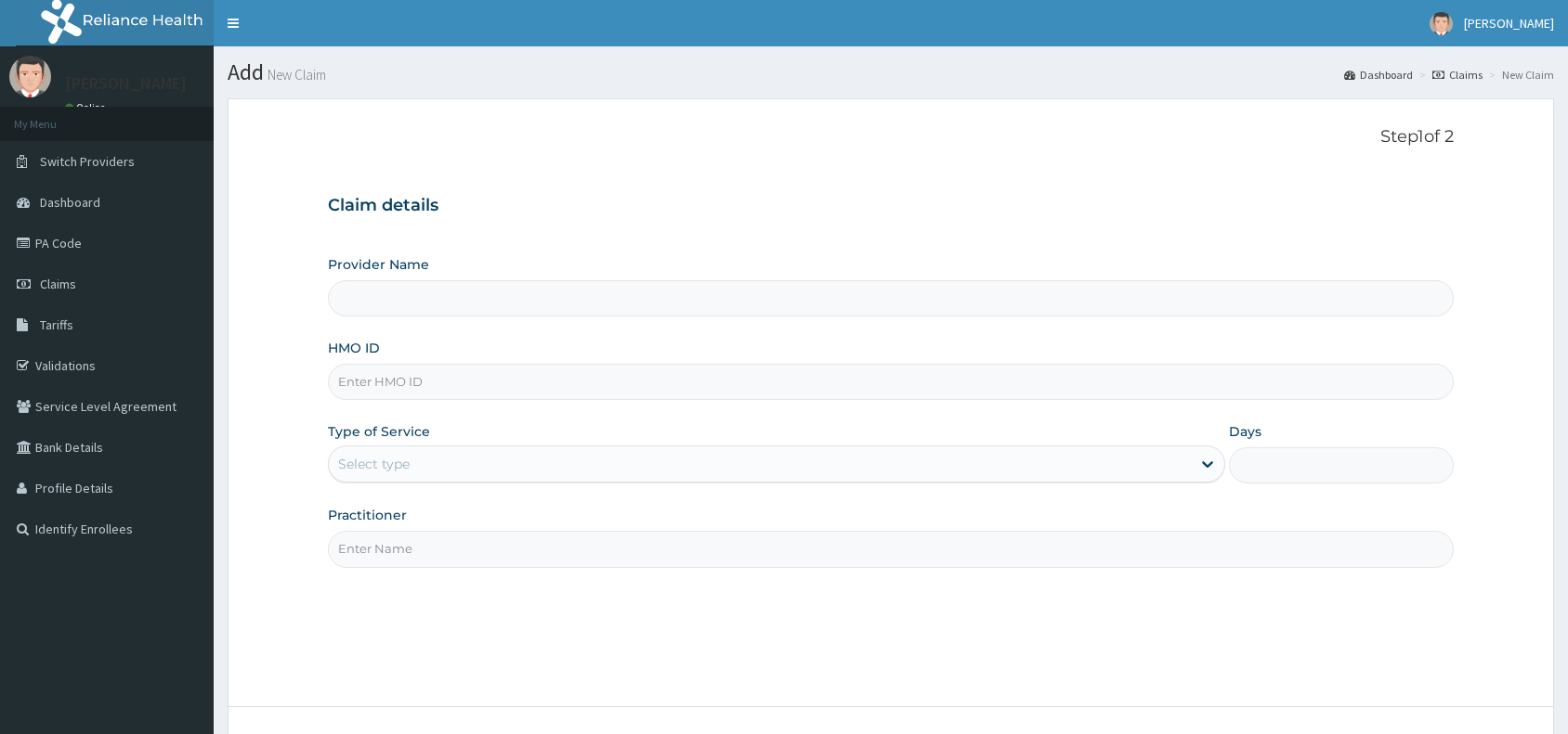
type input "Reliance Family Clinics (RFC) - [GEOGRAPHIC_DATA]"
click at [537, 383] on input "HMO ID" at bounding box center [890, 382] width 1125 height 36
paste input "MHP/10099/A"
type input "MHP/10099/A"
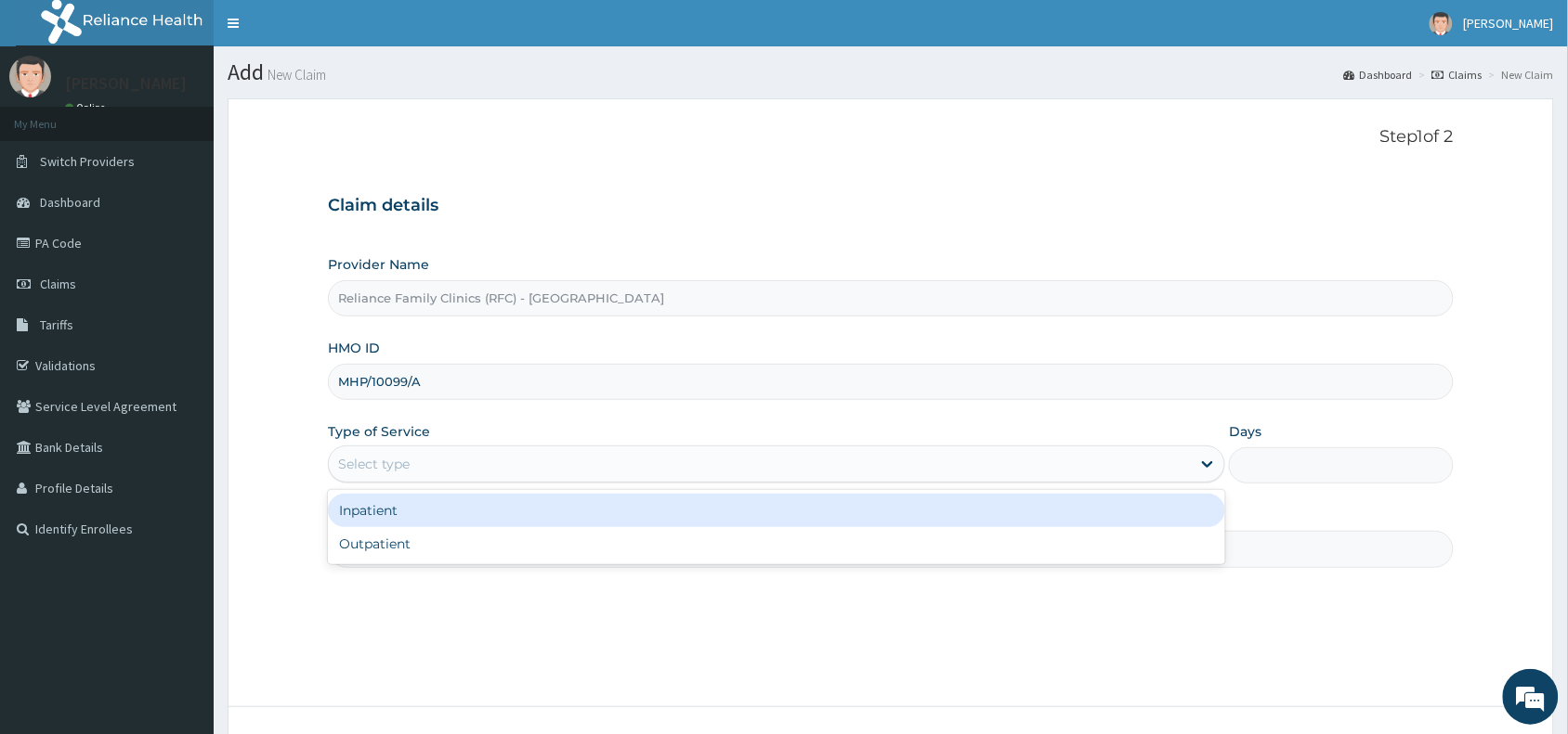
click at [430, 459] on div "Select type" at bounding box center [759, 463] width 862 height 29
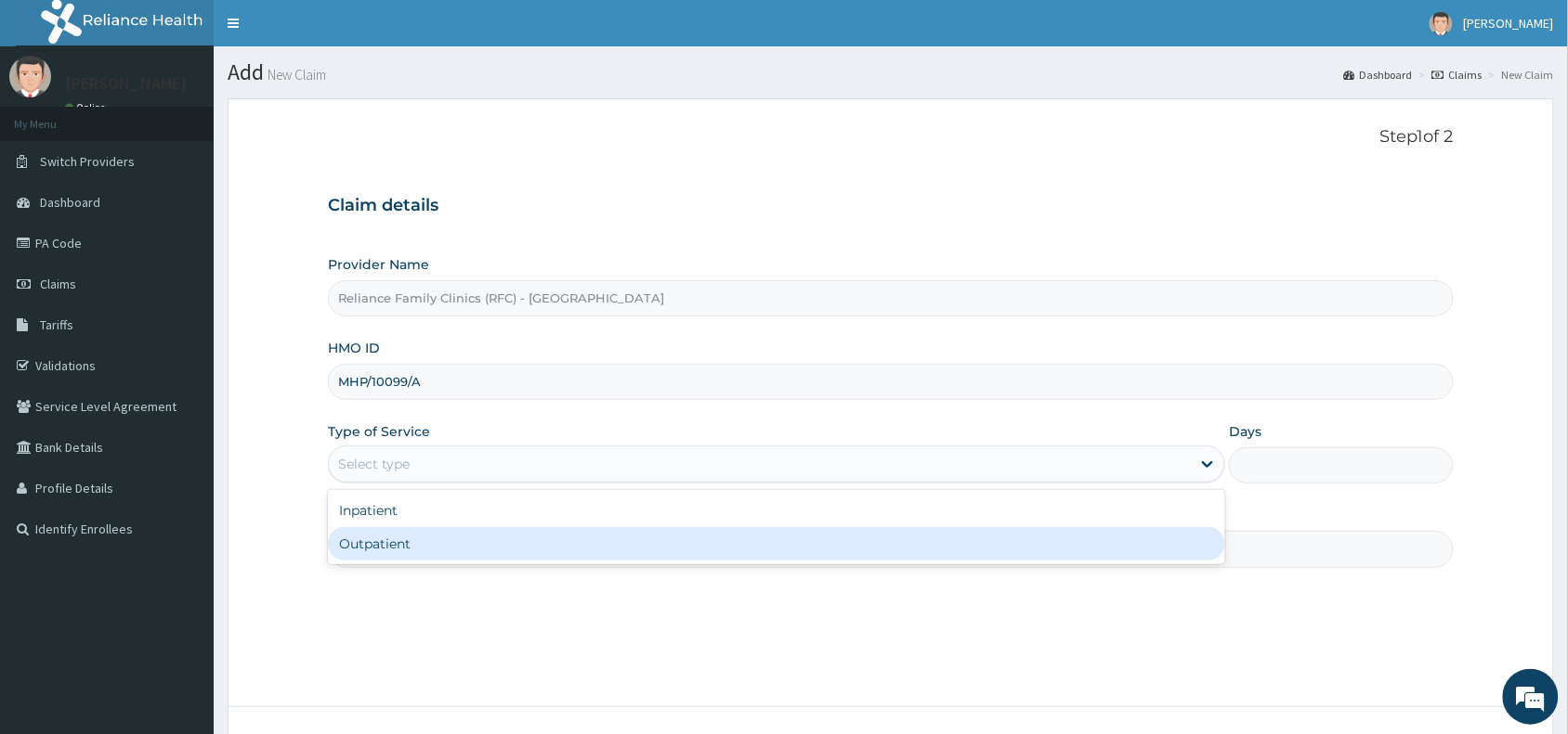
click at [437, 542] on div "Outpatient" at bounding box center [776, 543] width 897 height 33
type input "1"
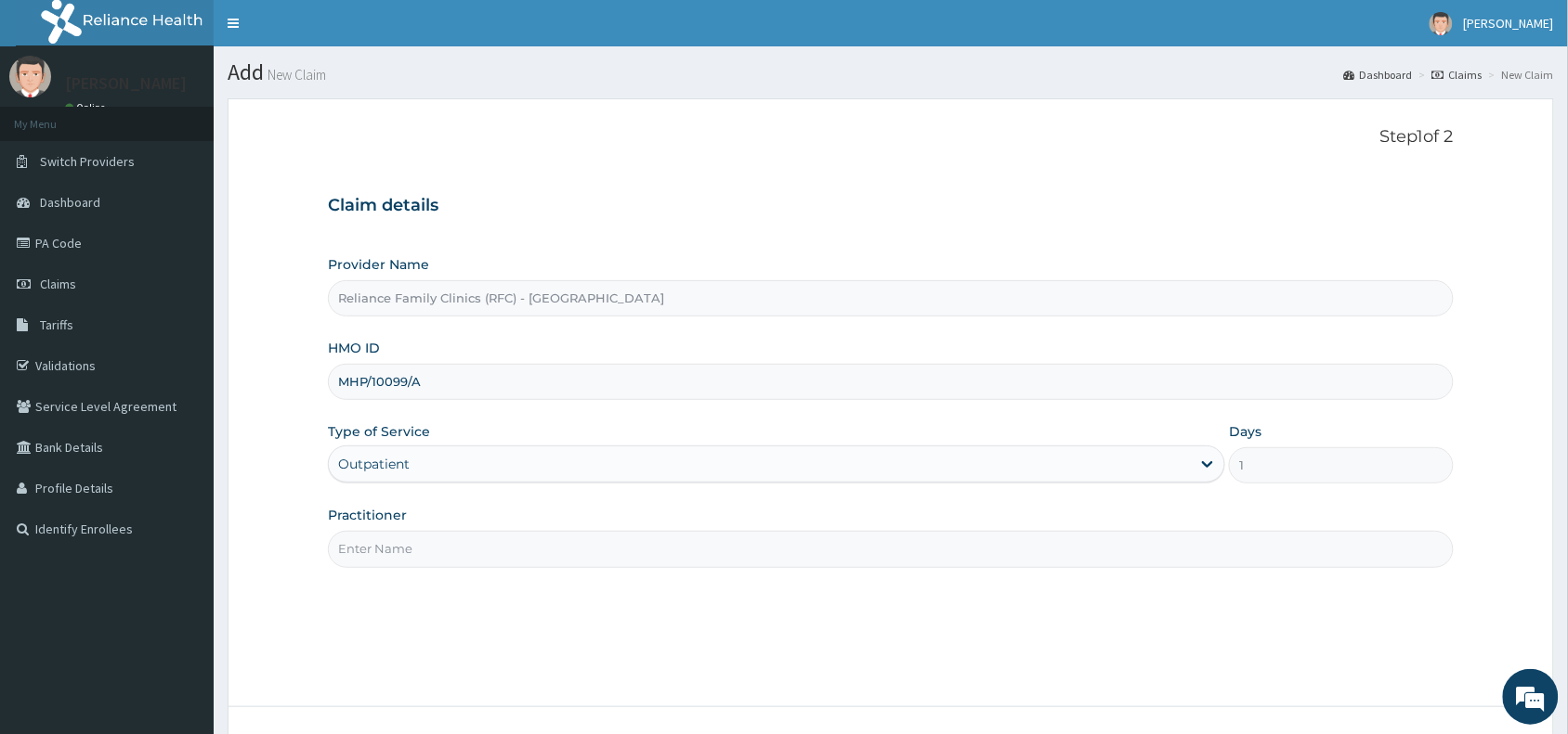
click at [437, 542] on input "Practitioner" at bounding box center [890, 549] width 1125 height 36
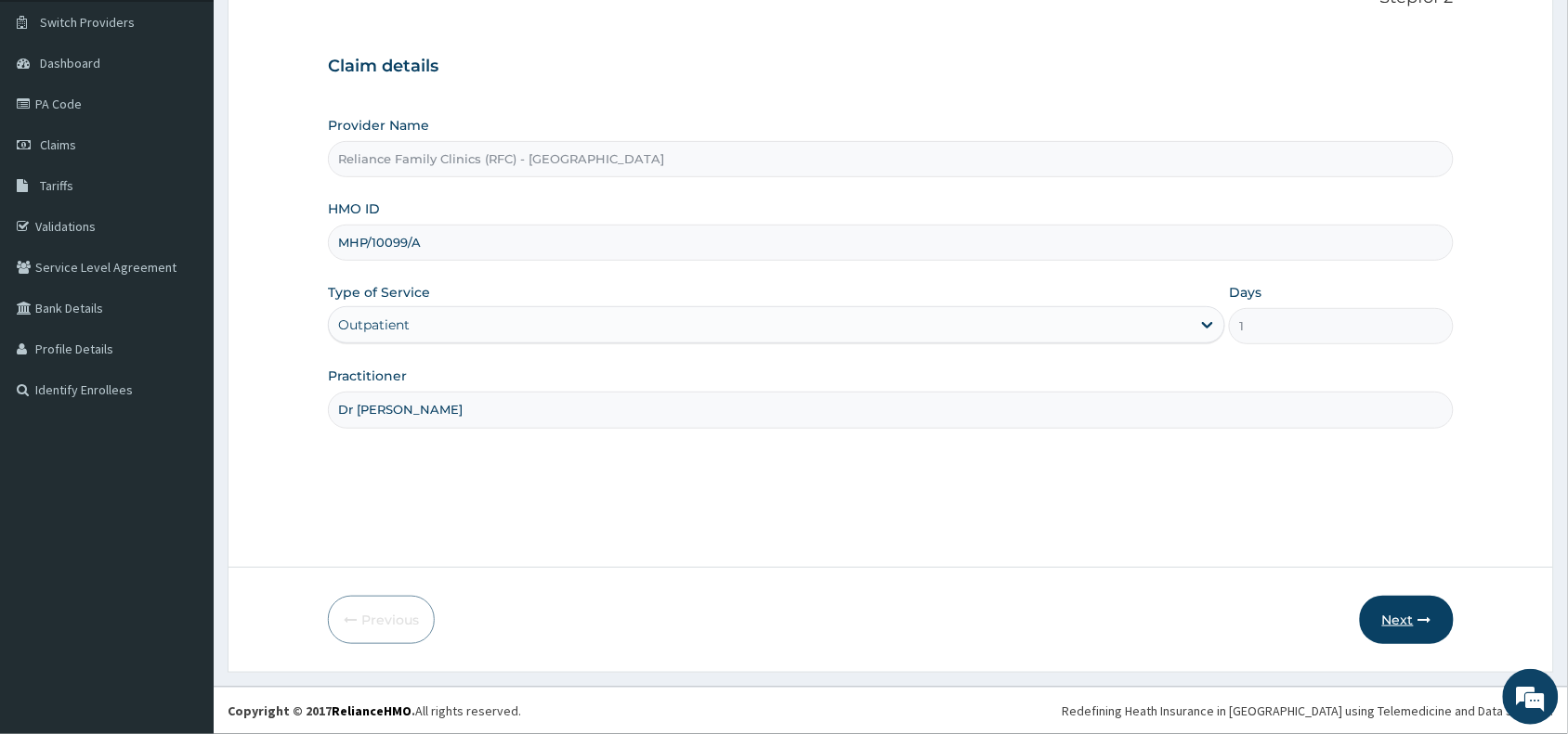
type input "Dr [PERSON_NAME]"
click at [1405, 610] on button "Next" at bounding box center [1406, 620] width 93 height 48
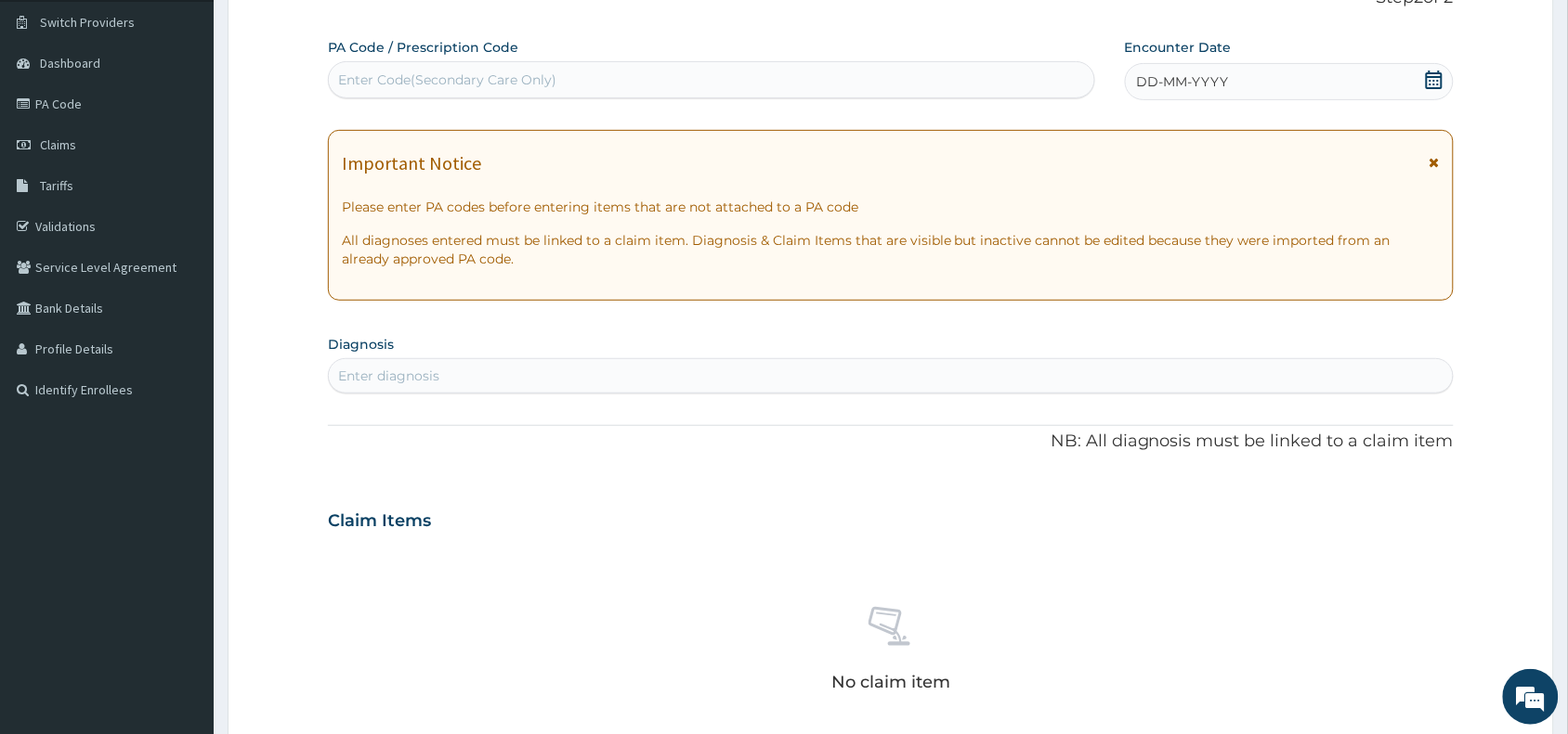
click at [604, 72] on div "Enter Code(Secondary Care Only)" at bounding box center [711, 79] width 766 height 29
paste input "PA/C1929B"
type input "PA/C1929B"
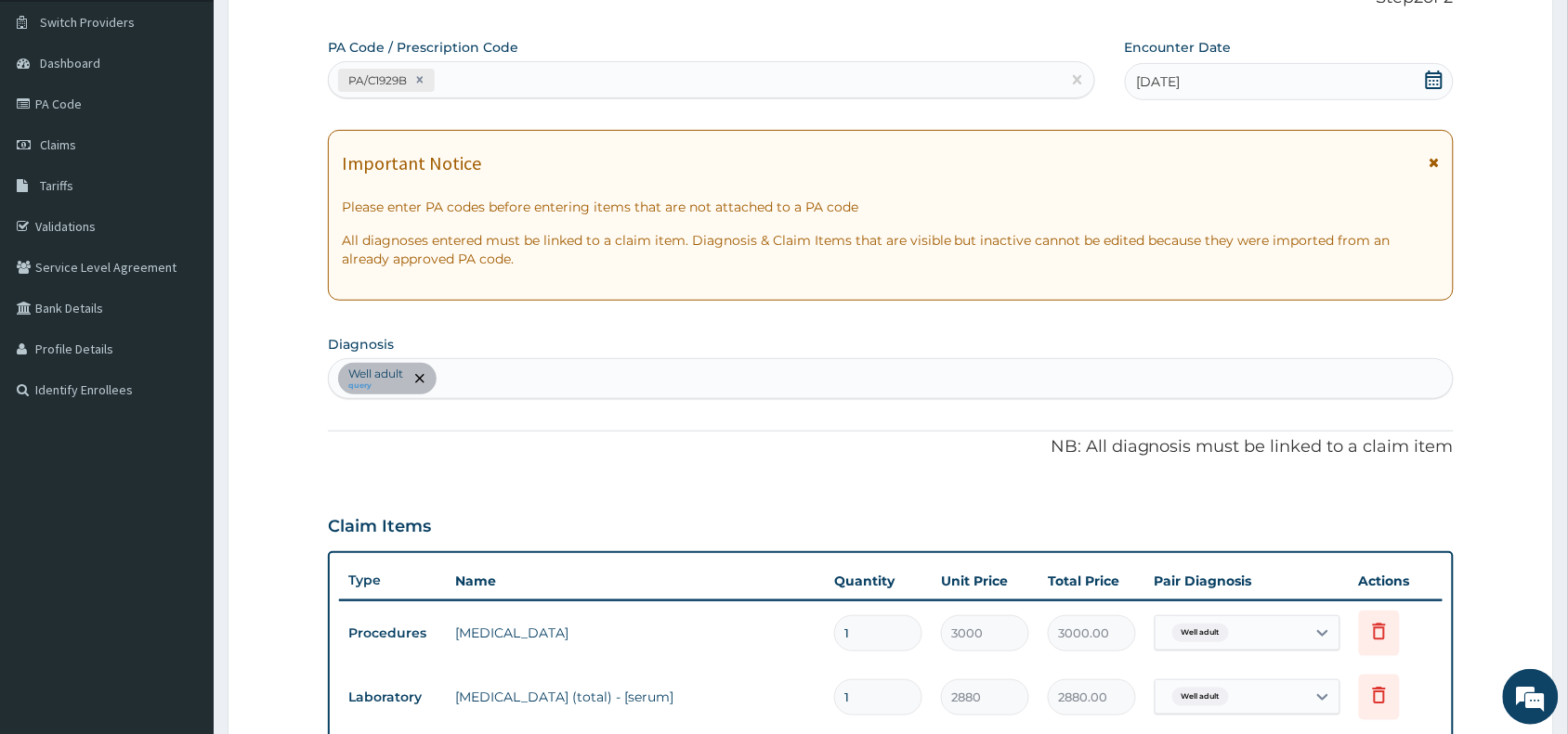
scroll to position [661, 0]
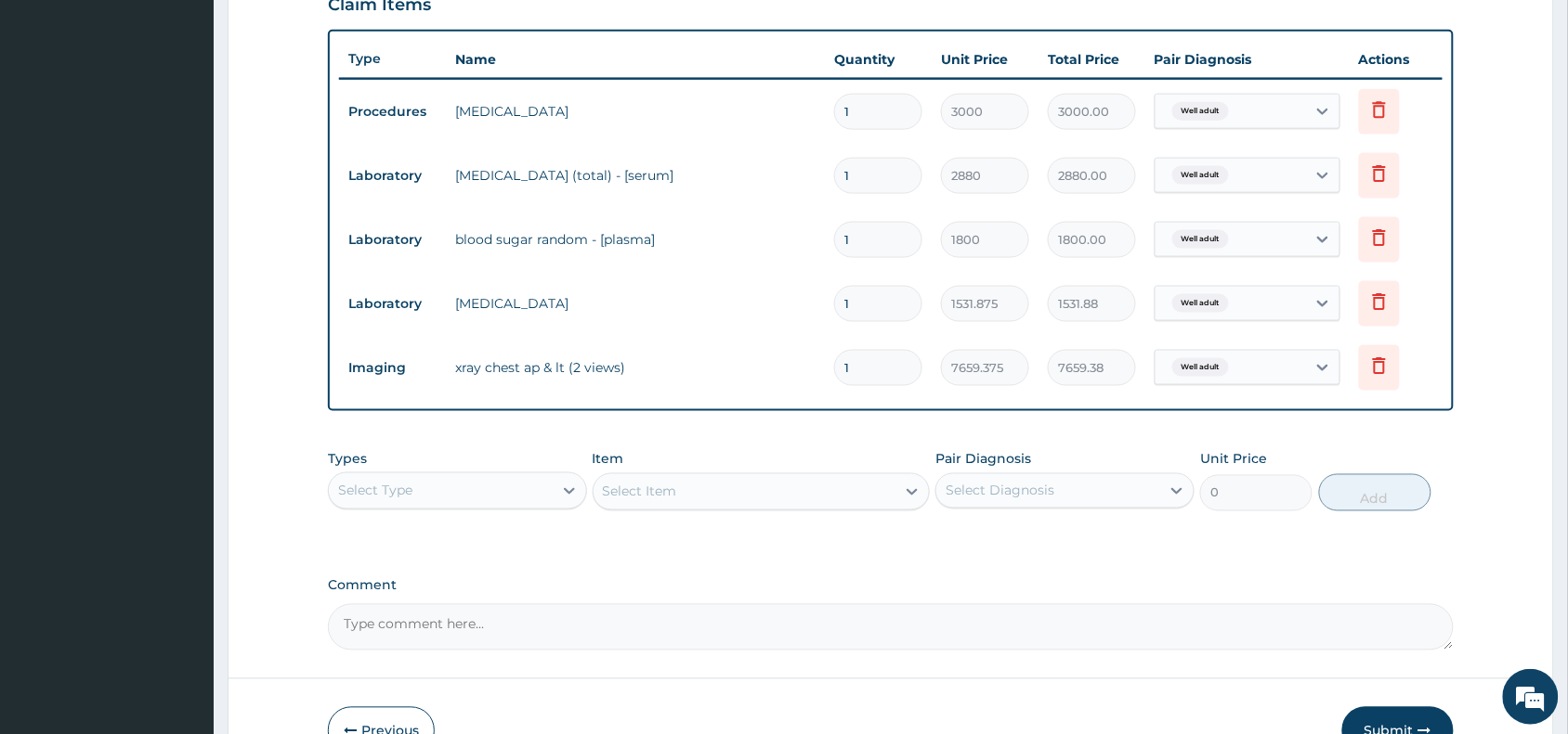
click at [506, 497] on div "Select Type" at bounding box center [440, 491] width 224 height 29
type input "la"
click at [513, 540] on div "Laboratory" at bounding box center [457, 537] width 259 height 33
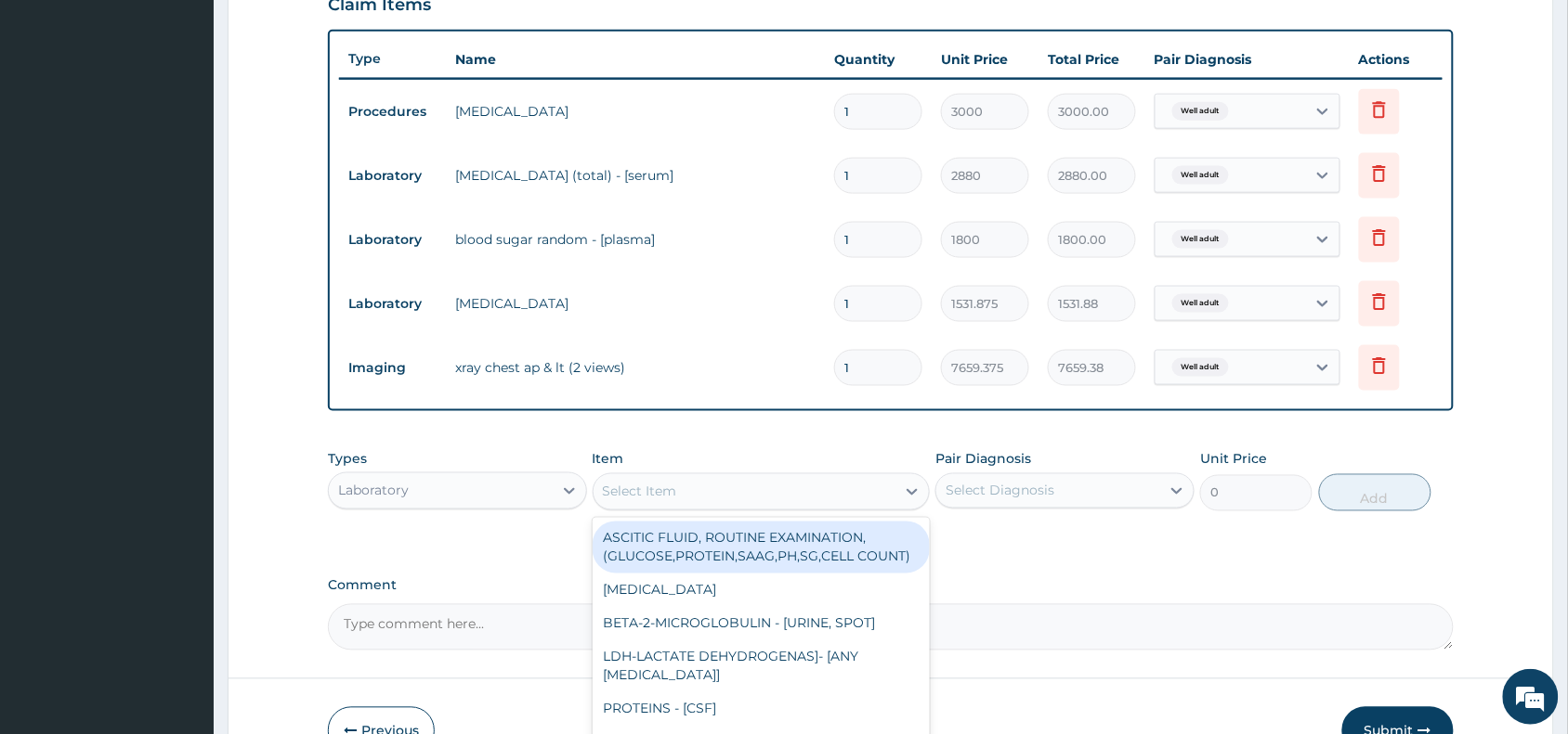
click at [778, 494] on div "Select Item" at bounding box center [745, 492] width 303 height 29
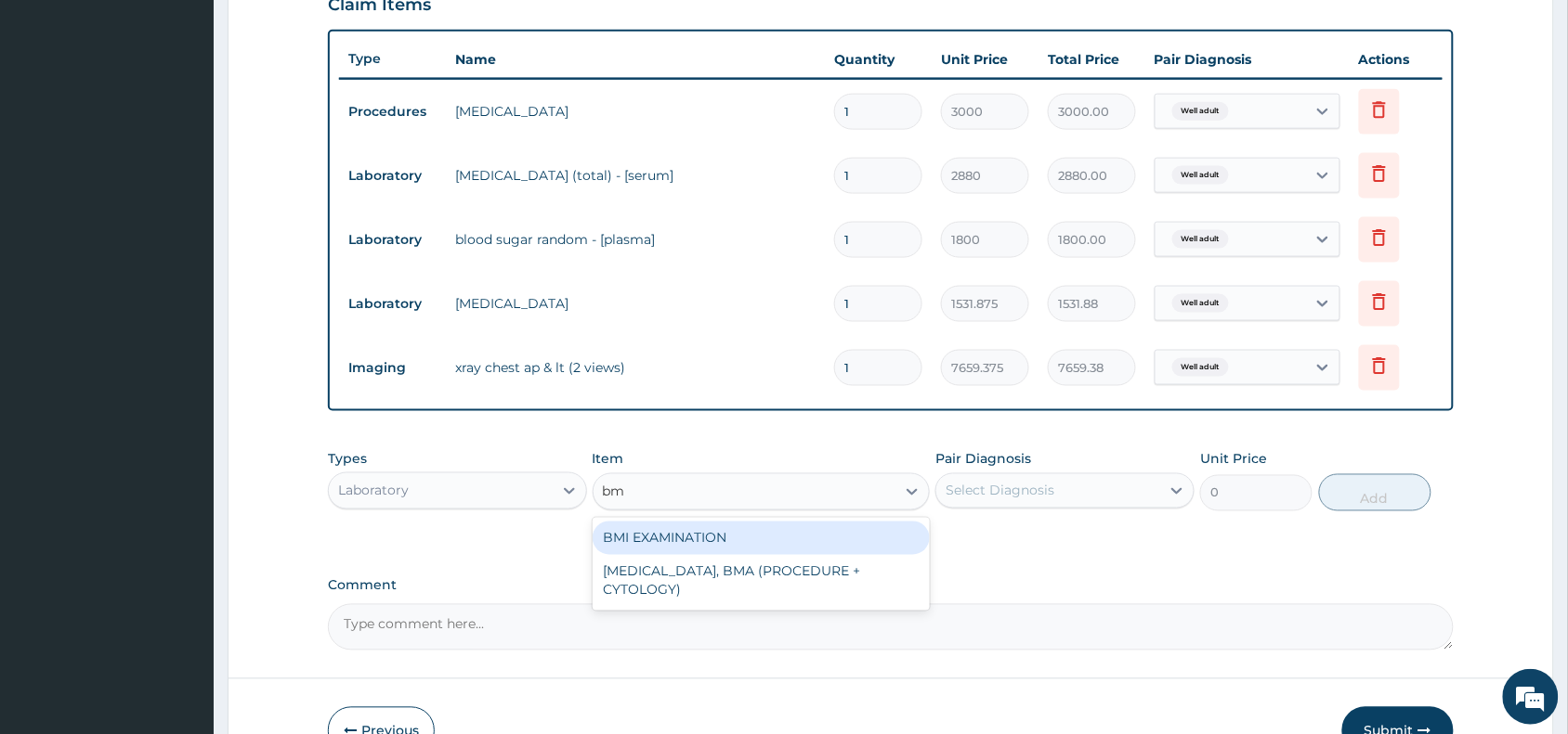
type input "bmi"
click at [815, 542] on div "BMI EXAMINATION" at bounding box center [762, 538] width 338 height 33
type input "1225.5"
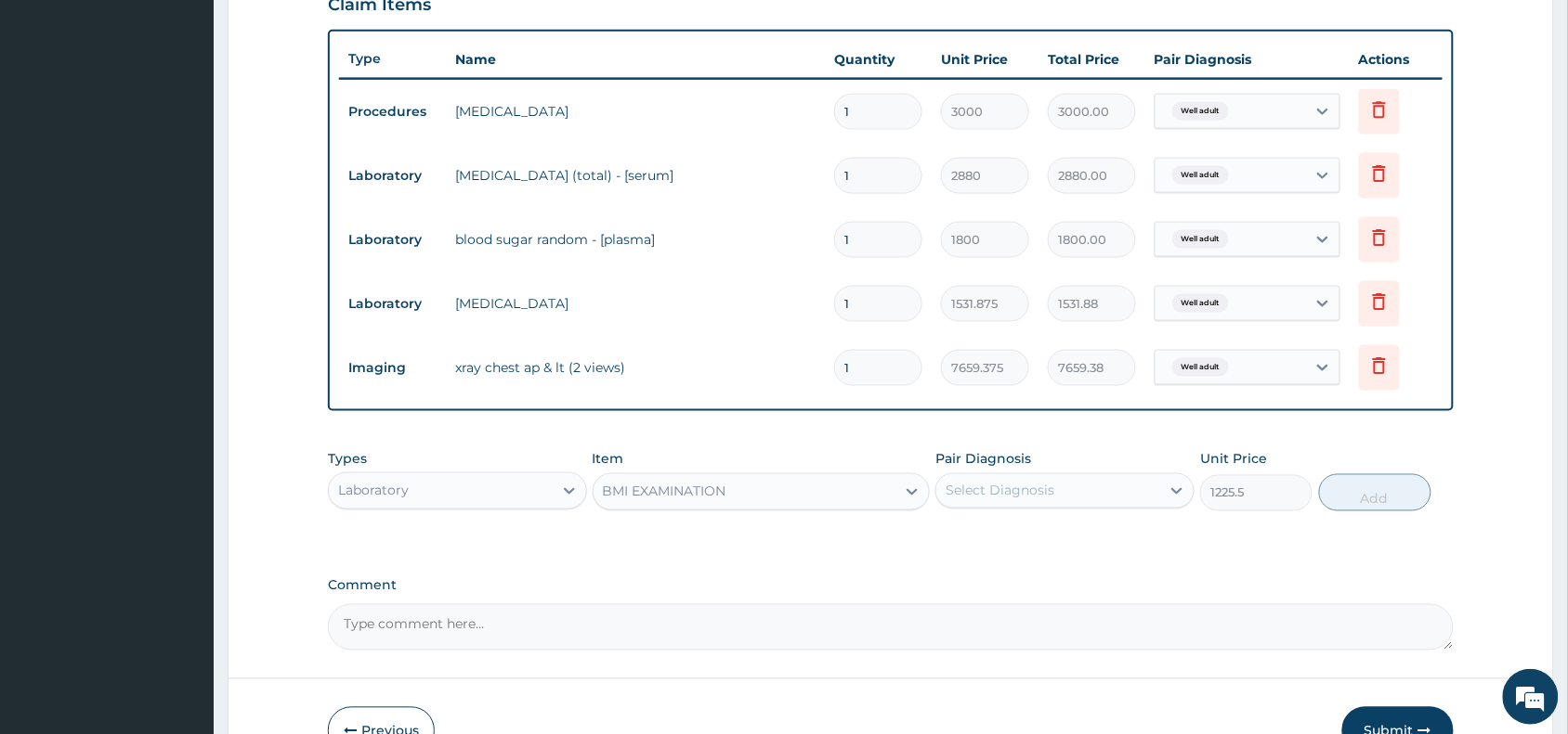
click at [1021, 492] on div "Select Diagnosis" at bounding box center [1000, 492] width 109 height 19
click at [1032, 541] on label "Well adult" at bounding box center [1000, 537] width 68 height 19
checkbox input "true"
click at [1379, 493] on button "Add" at bounding box center [1374, 492] width 112 height 37
type input "0"
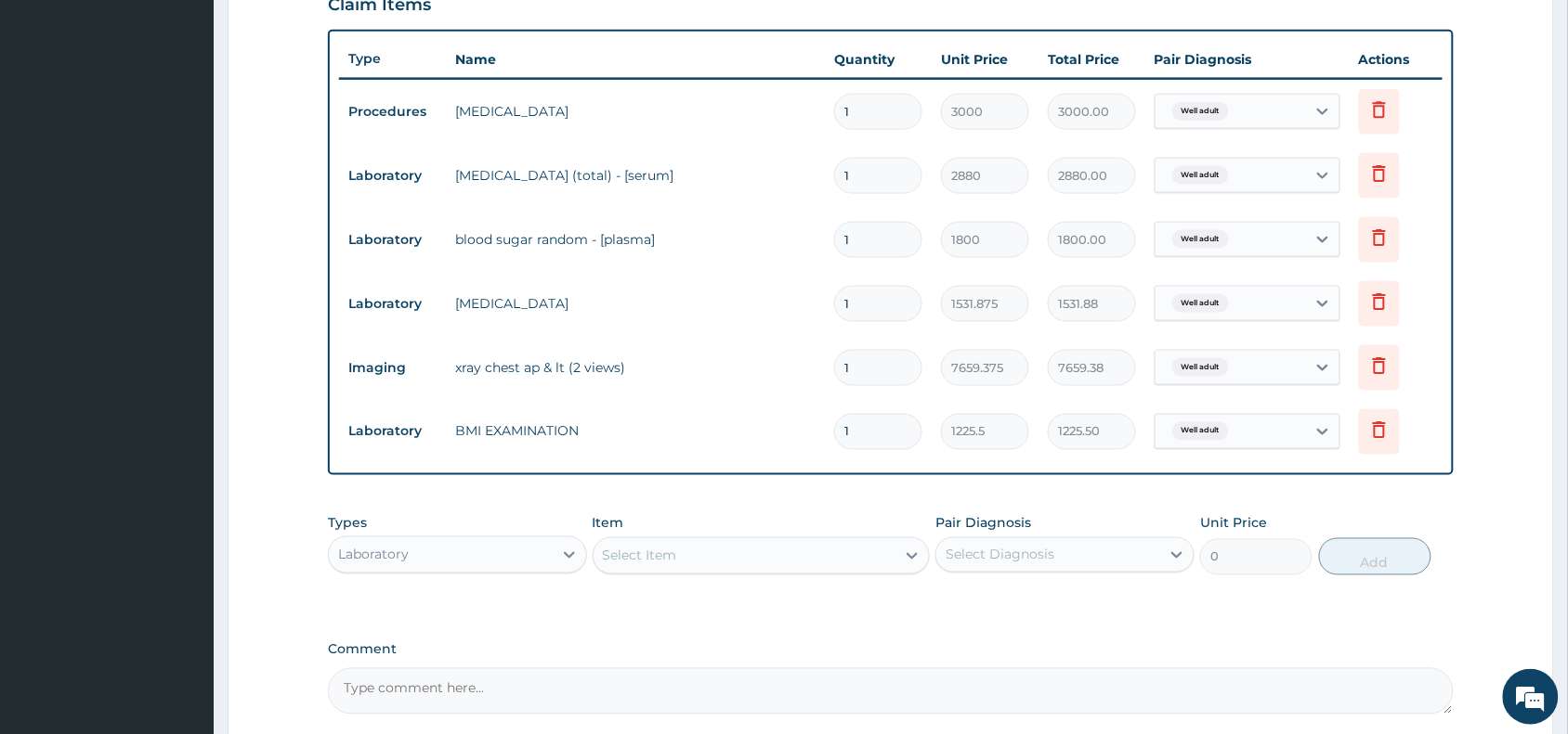
click at [734, 571] on div "Select Item" at bounding box center [762, 556] width 338 height 37
click at [735, 561] on div "Select Item" at bounding box center [745, 556] width 303 height 29
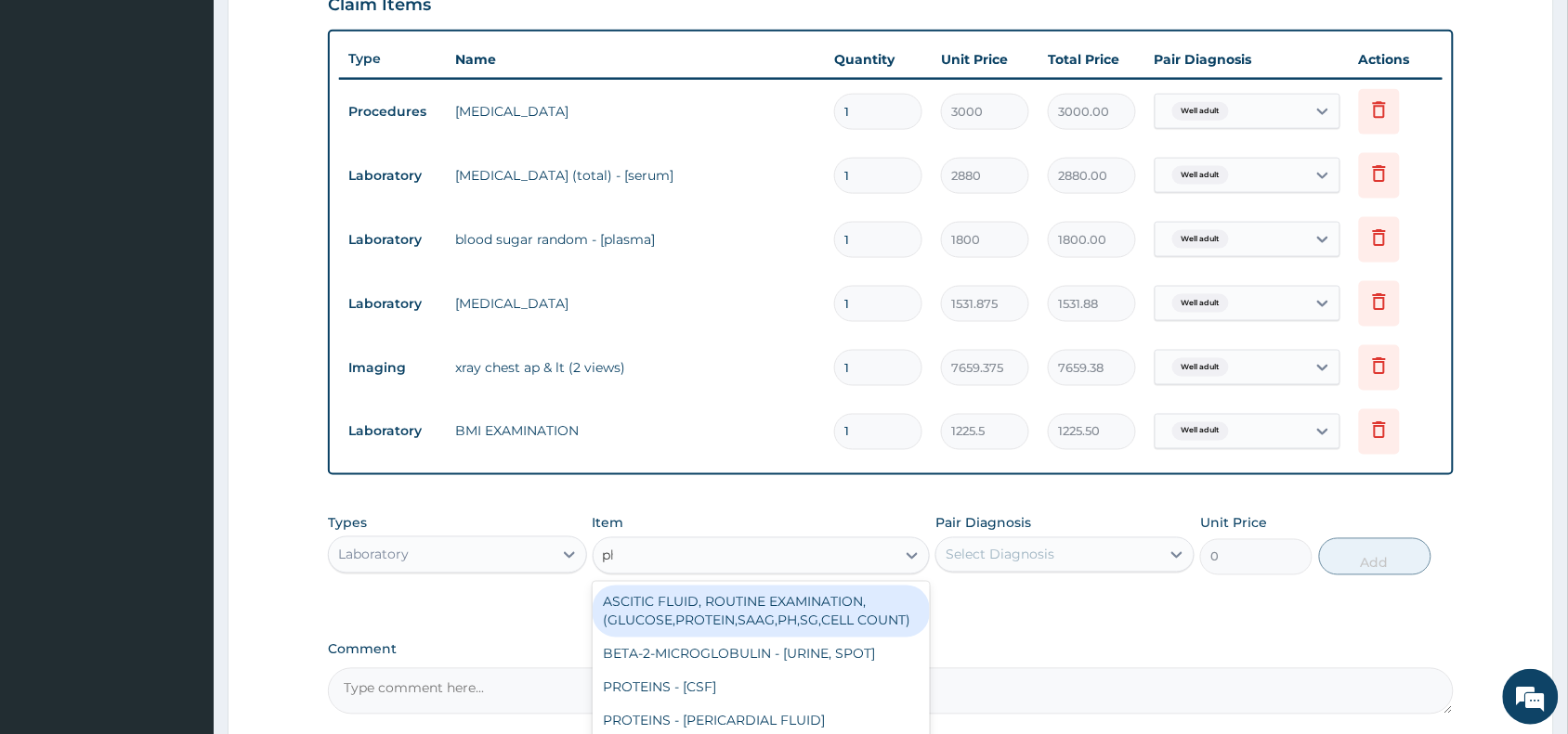
type input "phy"
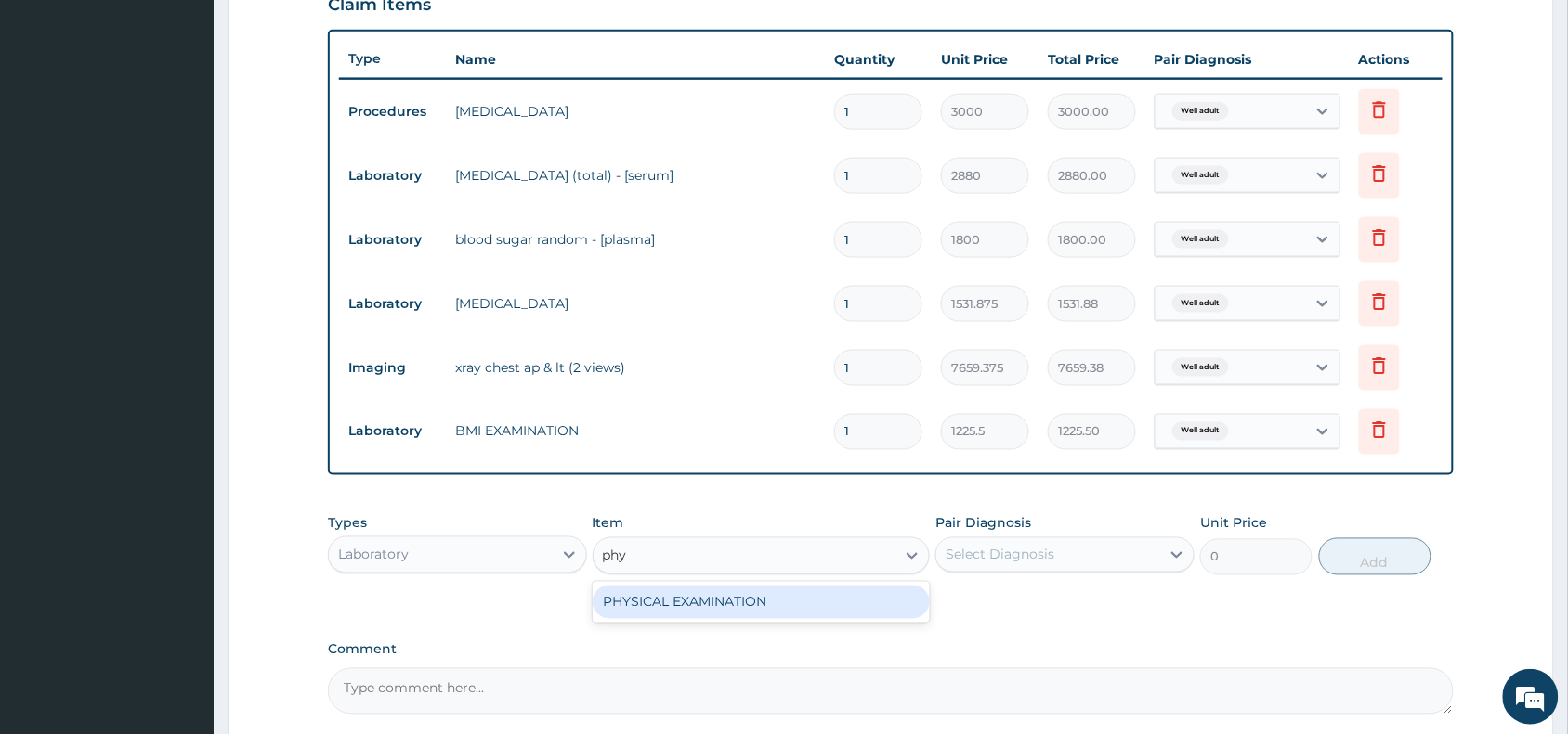
click at [878, 587] on div "PHYSICAL EXAMINATION" at bounding box center [762, 602] width 338 height 33
type input "1225.5"
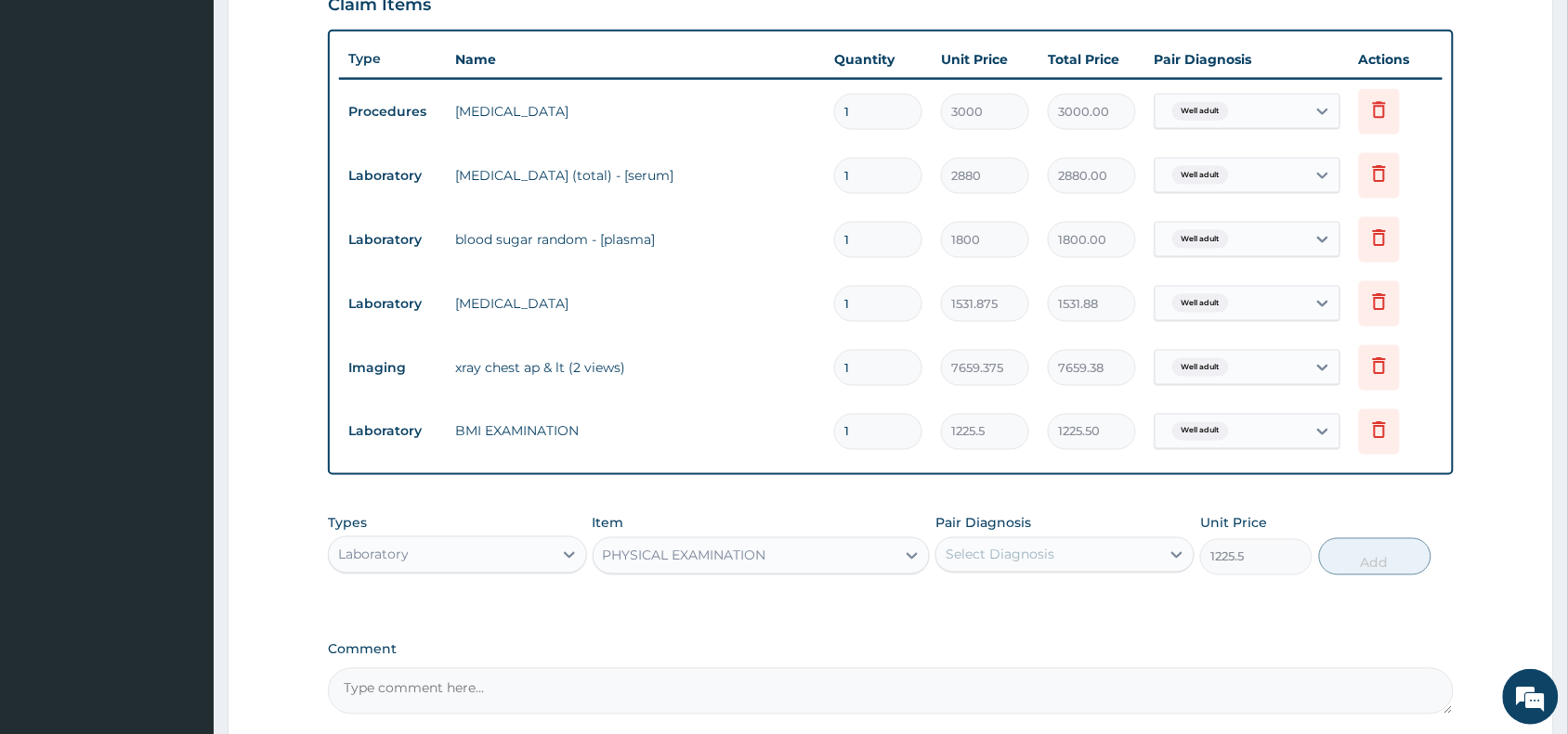
click at [1033, 562] on div "Select Diagnosis" at bounding box center [1048, 555] width 224 height 29
click at [1056, 606] on div "Well adult" at bounding box center [1065, 603] width 259 height 38
checkbox input "true"
click at [1345, 557] on button "Add" at bounding box center [1374, 557] width 112 height 37
type input "0"
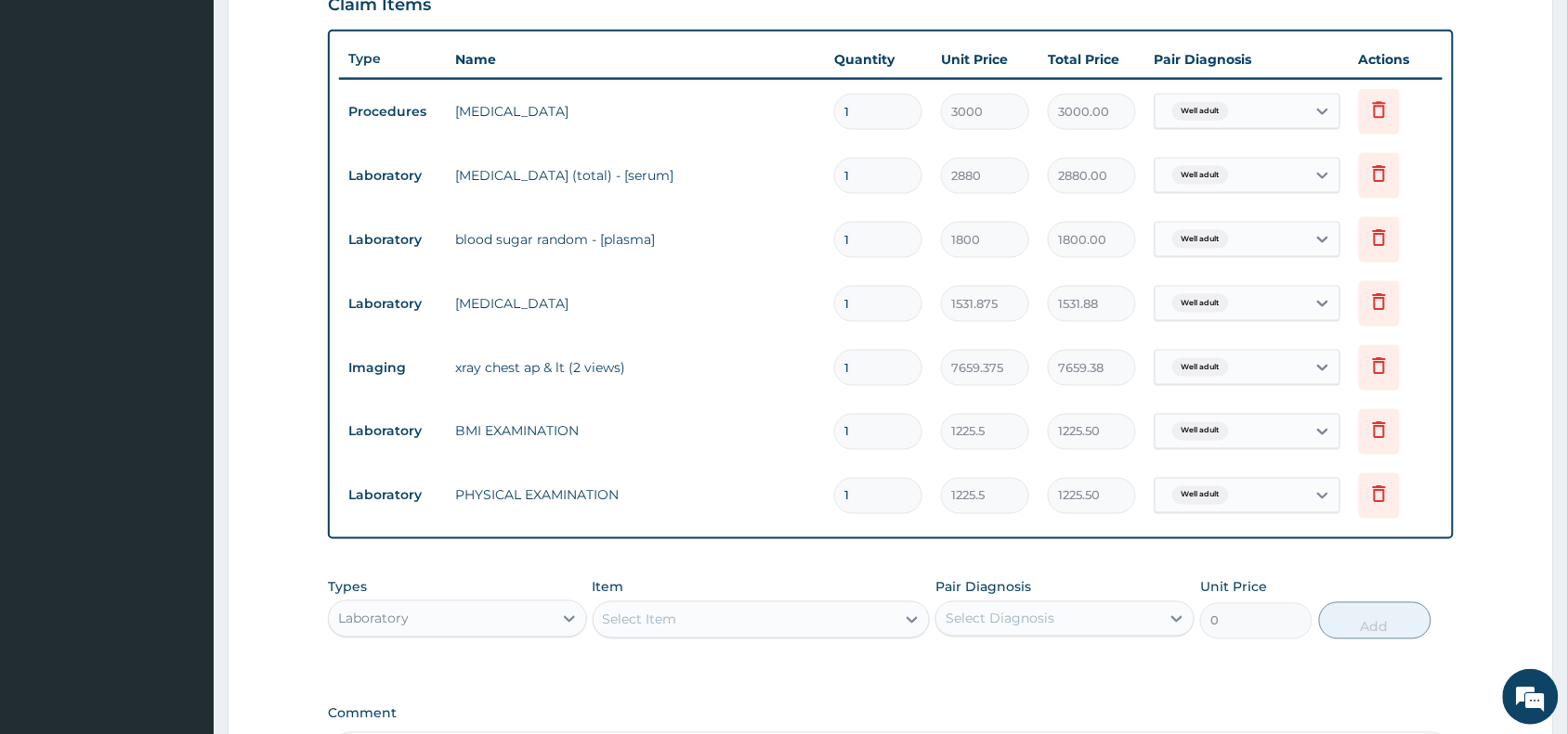
click at [801, 614] on div "Select Item" at bounding box center [745, 619] width 303 height 29
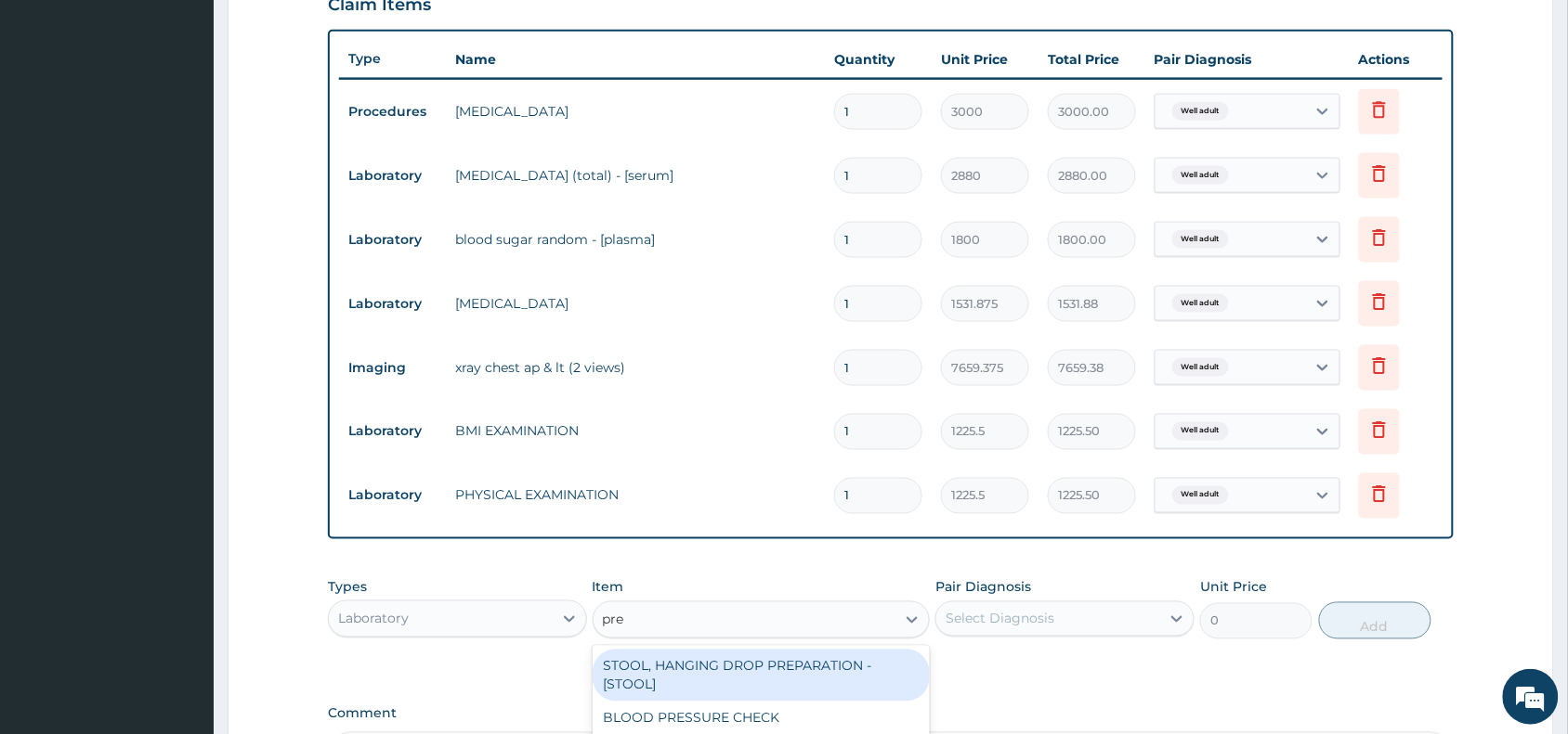
type input "pres"
click at [820, 665] on div "BLOOD PRESSURE CHECK" at bounding box center [762, 666] width 338 height 33
type input "1225.5"
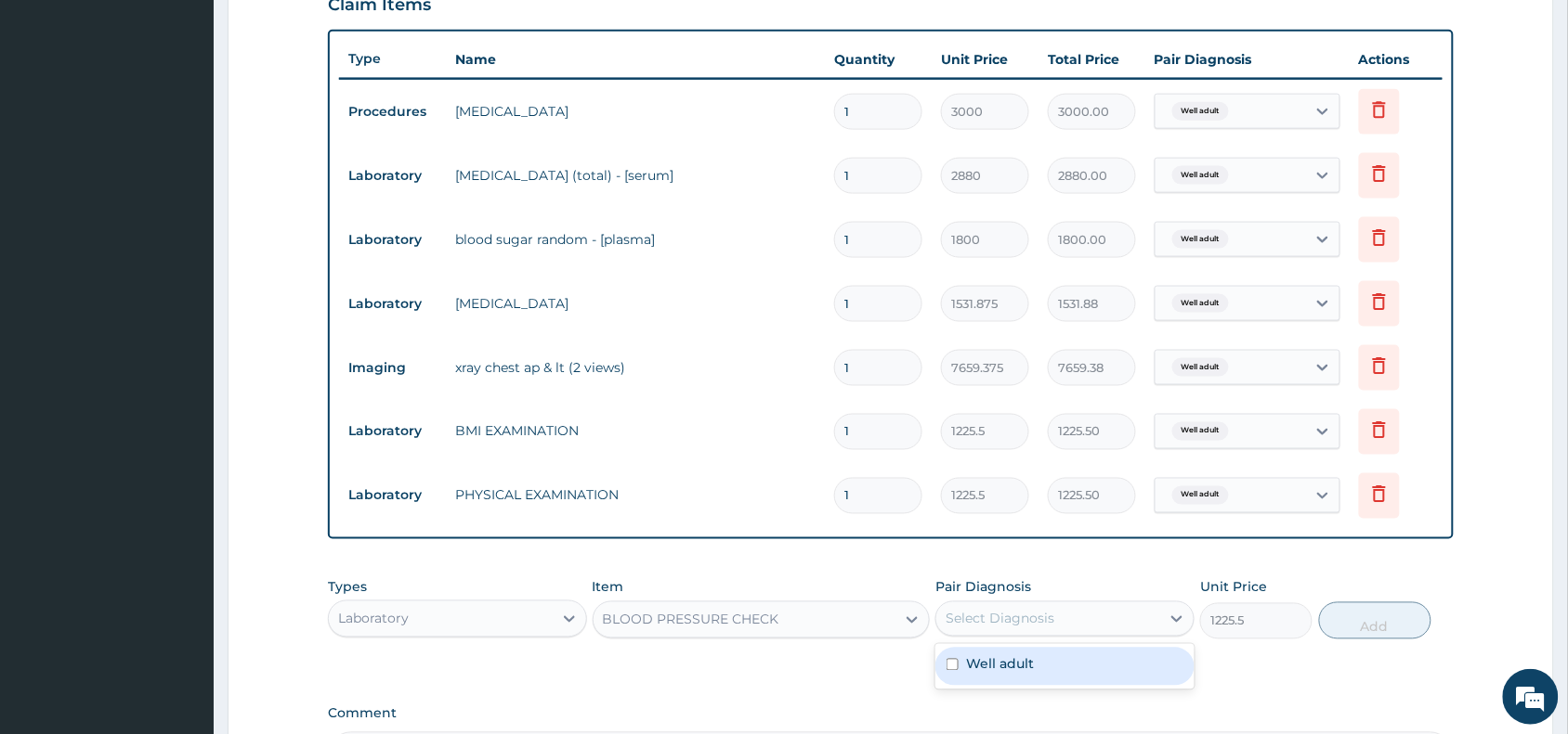
click at [1098, 609] on div "Select Diagnosis" at bounding box center [1048, 618] width 224 height 29
click at [1168, 666] on div "Well adult" at bounding box center [1065, 667] width 259 height 38
checkbox input "true"
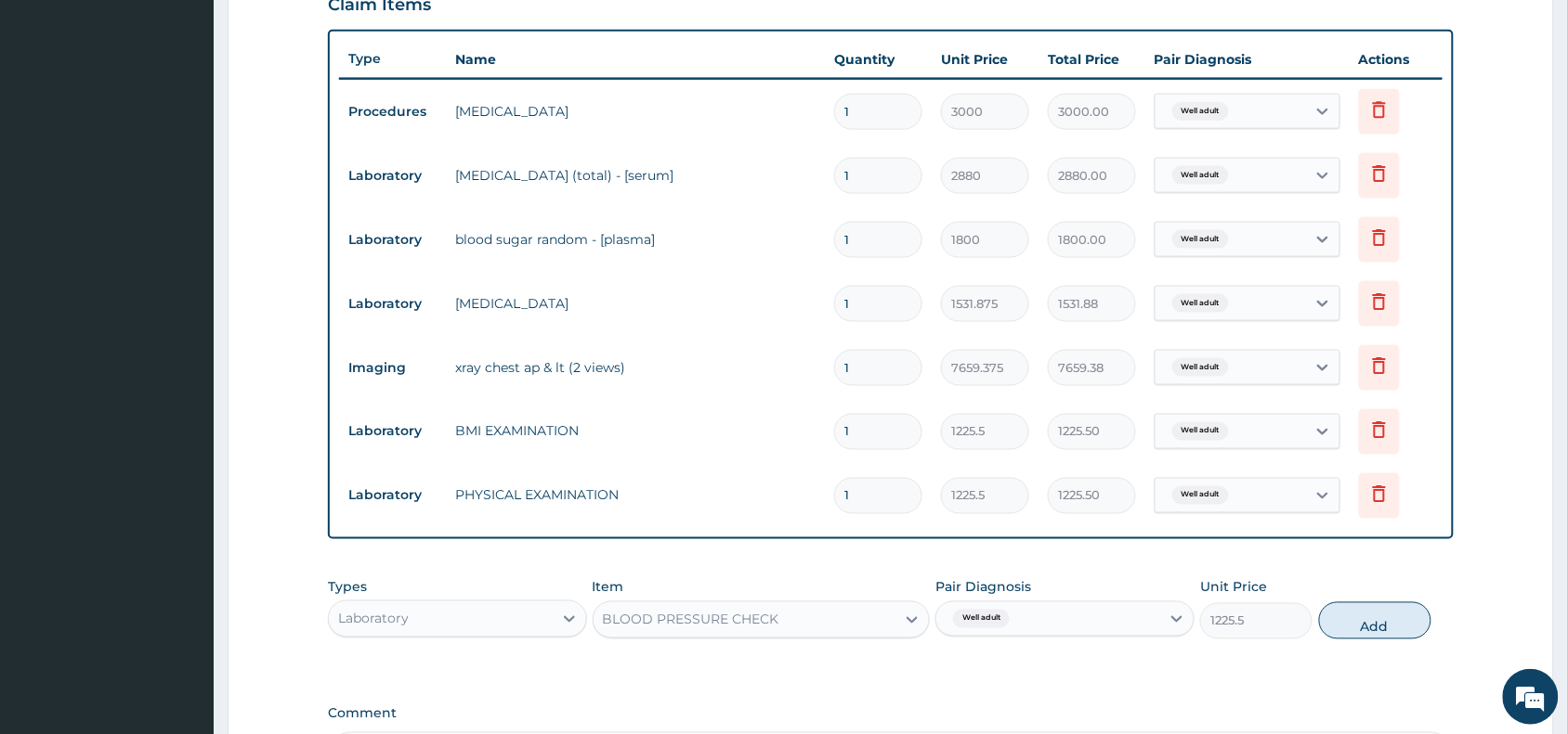
click at [1474, 613] on form "Step 2 of 2 PA Code / Prescription Code PA/C1929B Encounter Date 11-08-2025 Imp…" at bounding box center [890, 175] width 1326 height 1474
drag, startPoint x: 1399, startPoint y: 614, endPoint x: 871, endPoint y: 637, distance: 528.5
click at [1396, 614] on button "Add" at bounding box center [1374, 621] width 112 height 37
type input "0"
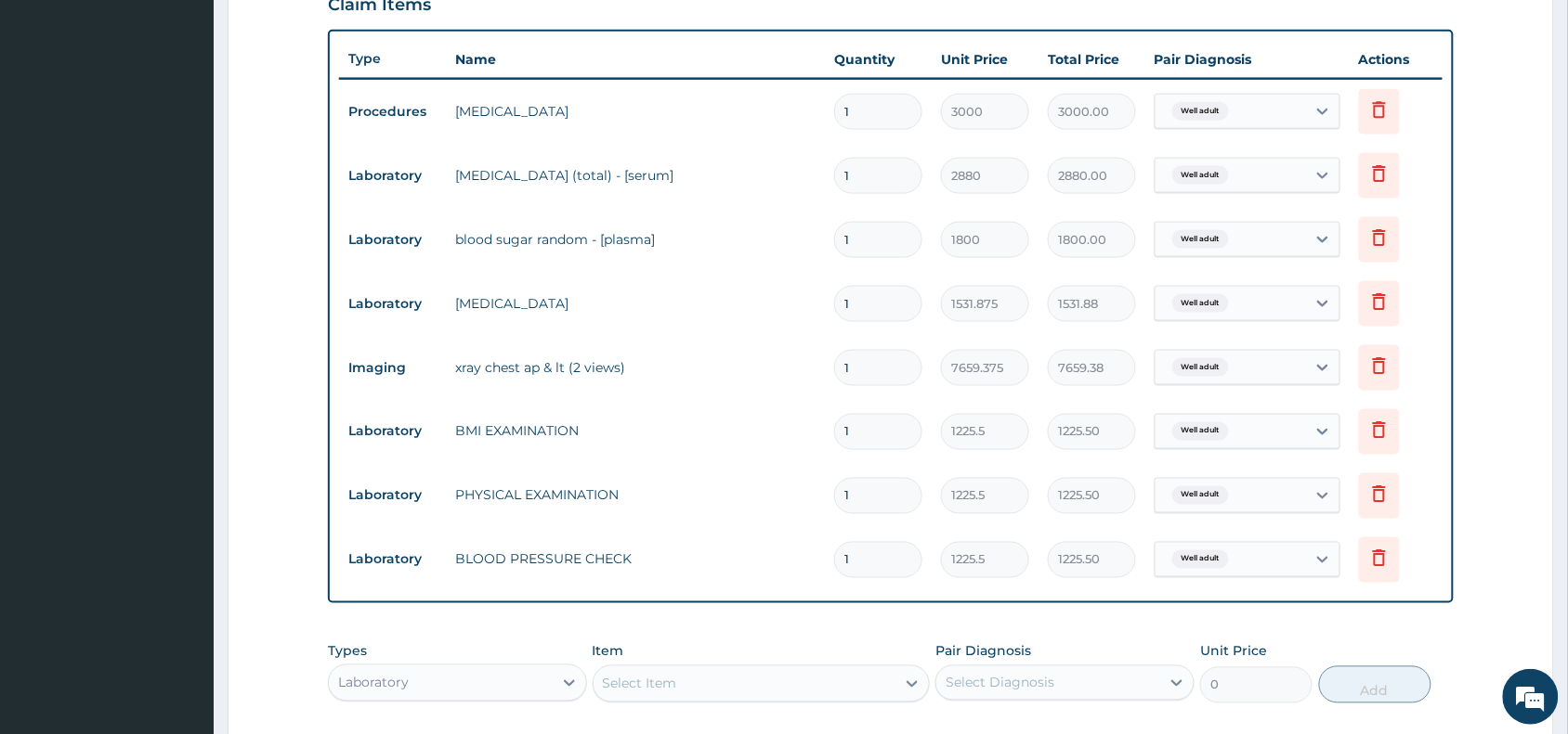
click at [433, 689] on div "Laboratory" at bounding box center [440, 682] width 224 height 29
type input "pr"
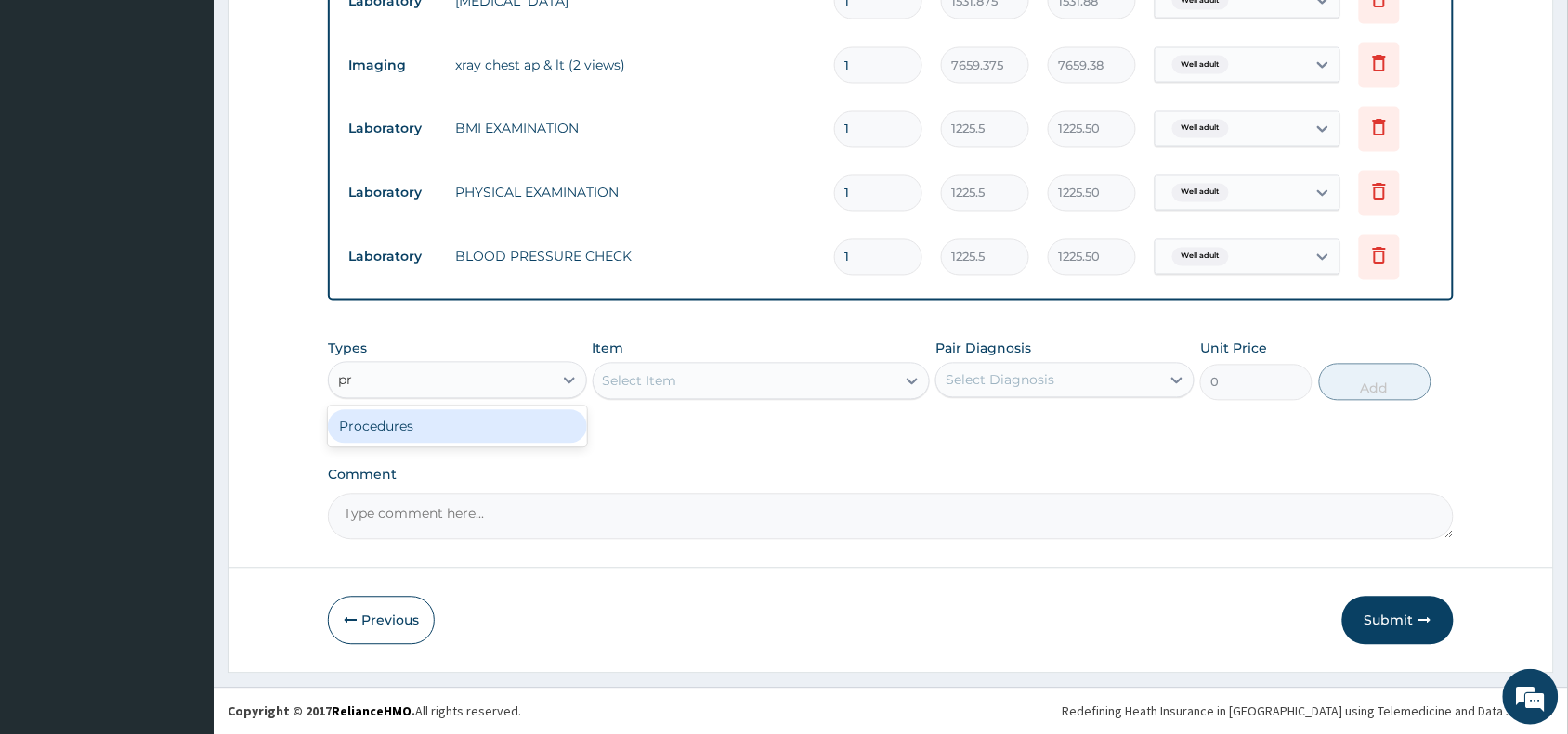
drag, startPoint x: 413, startPoint y: 416, endPoint x: 600, endPoint y: 423, distance: 187.1
click at [414, 416] on div "Procedures" at bounding box center [457, 426] width 259 height 33
click at [760, 376] on div "Select Item" at bounding box center [762, 381] width 338 height 37
click at [760, 376] on div "Select Item" at bounding box center [745, 381] width 303 height 29
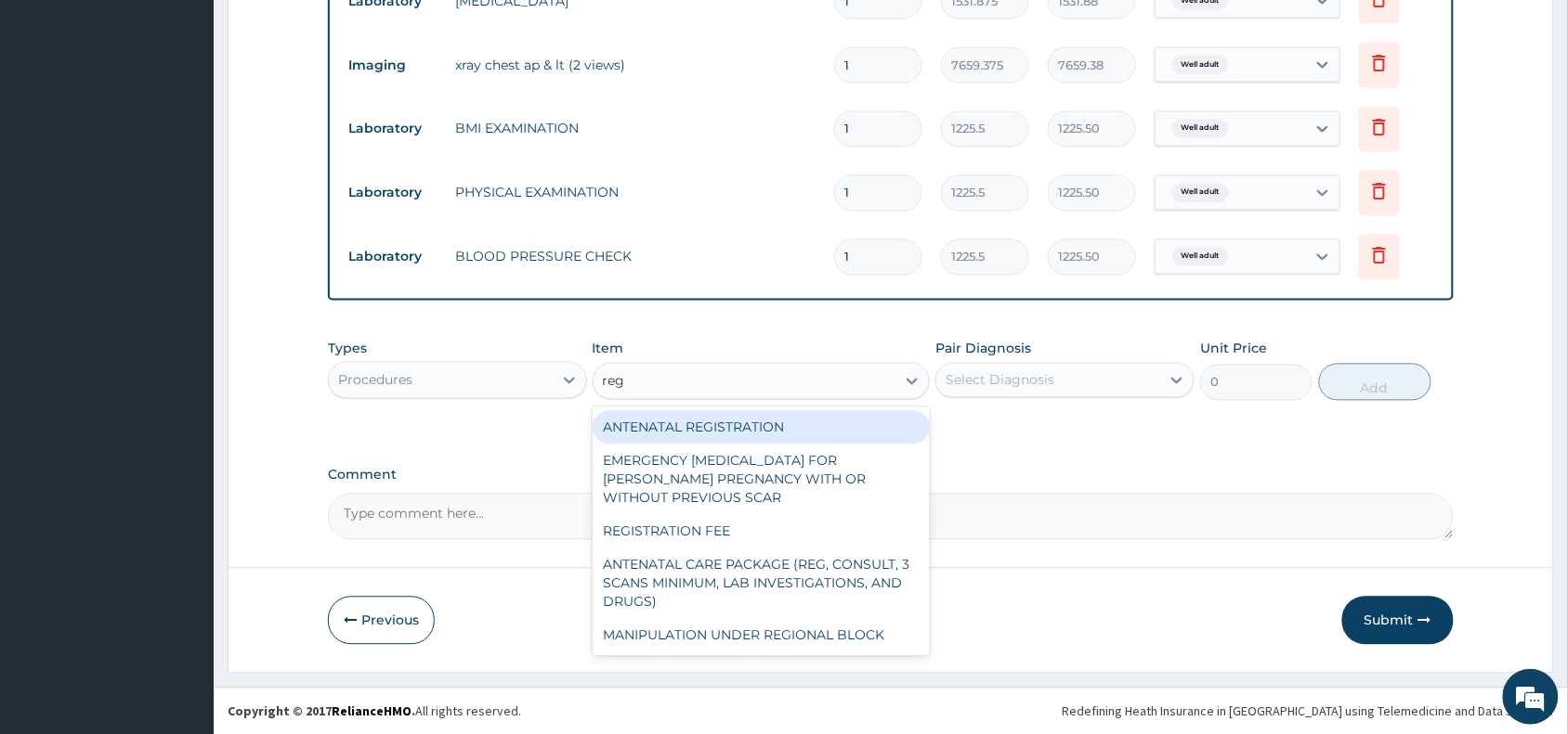
type input "regi"
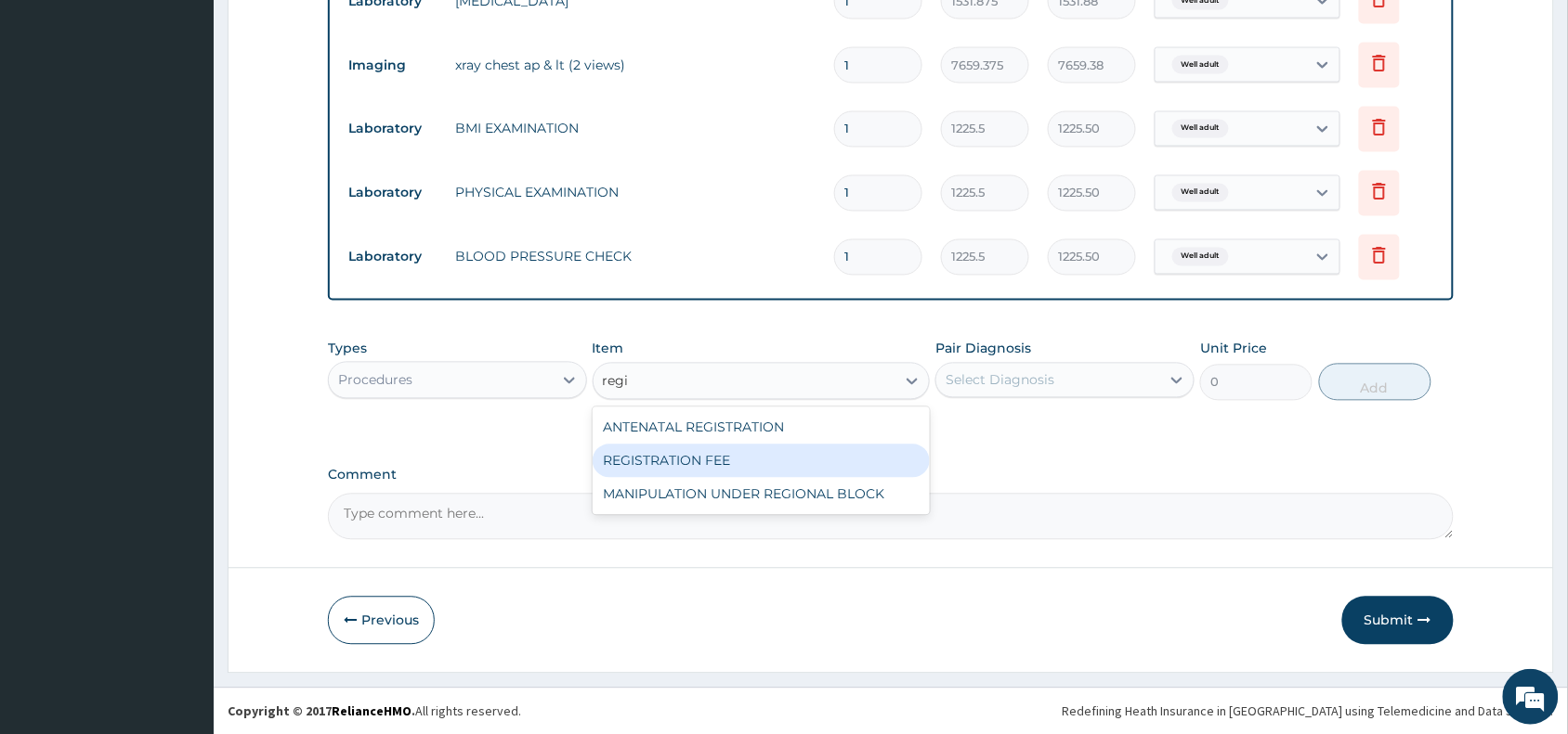
click at [784, 446] on div "REGISTRATION FEE" at bounding box center [762, 460] width 338 height 33
type input "2042.5"
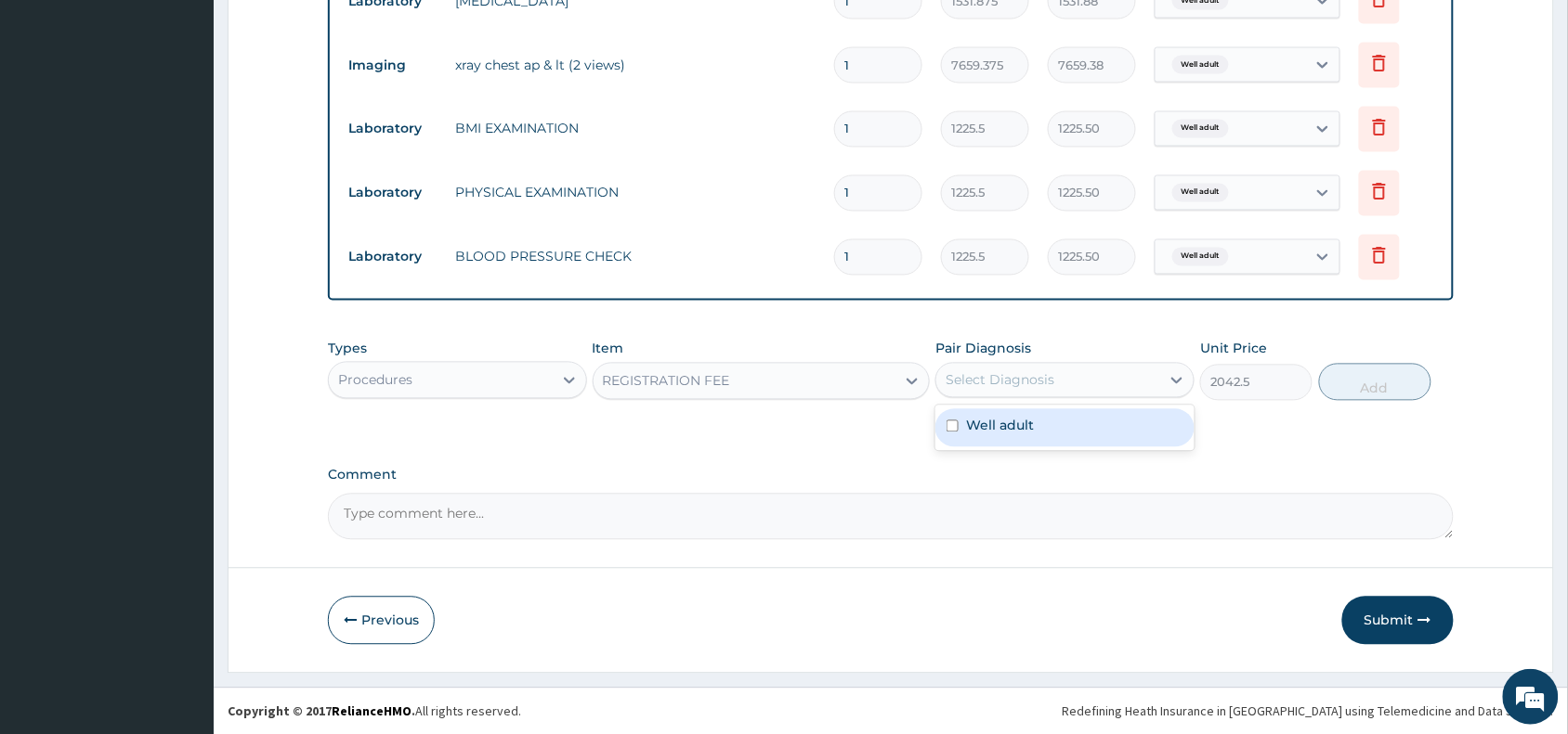
click at [1028, 374] on div "Select Diagnosis" at bounding box center [1000, 381] width 109 height 19
click at [1026, 425] on label "Well adult" at bounding box center [1000, 426] width 68 height 19
checkbox input "true"
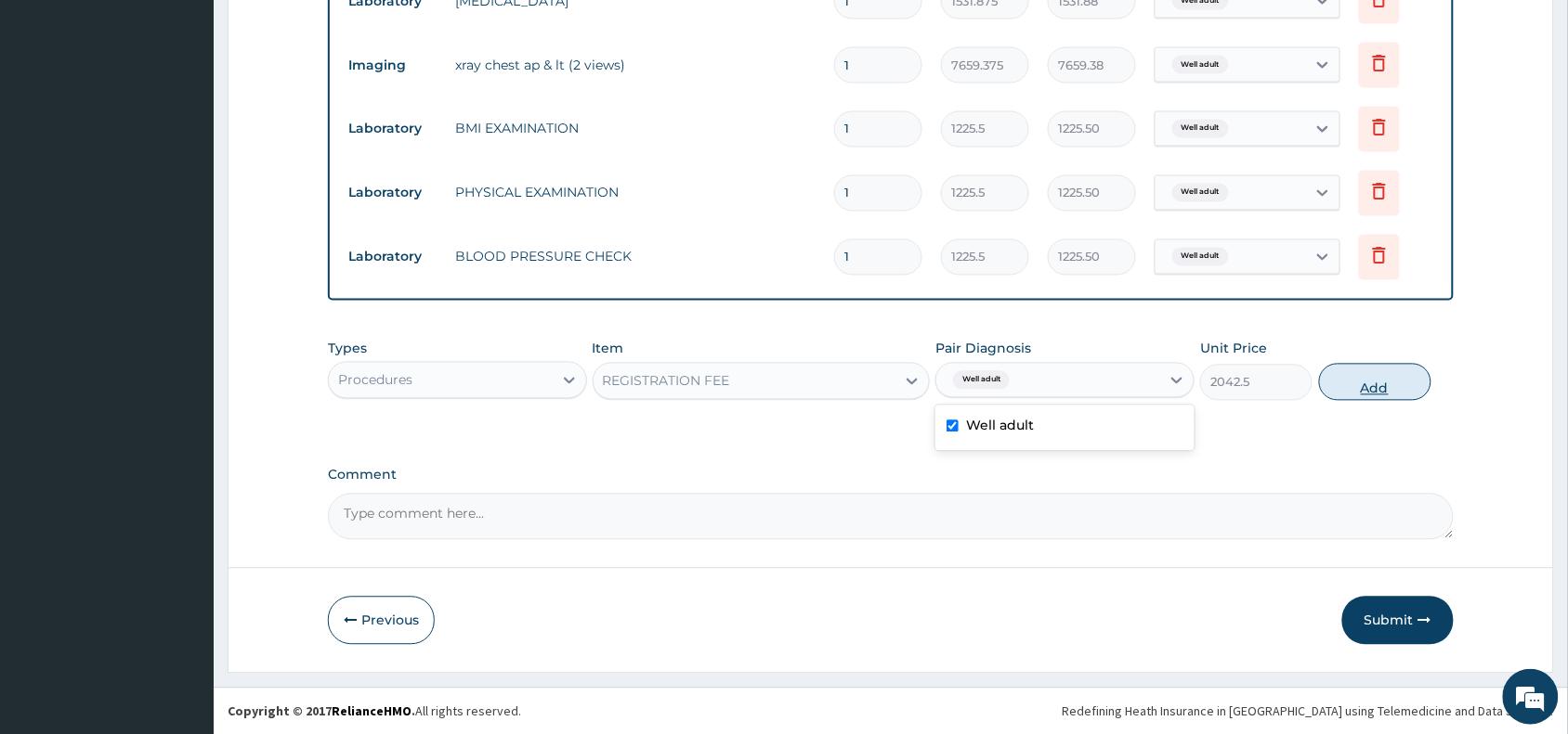
click at [1393, 383] on button "Add" at bounding box center [1374, 382] width 112 height 37
type input "0"
click at [1406, 628] on button "Submit" at bounding box center [1398, 621] width 111 height 48
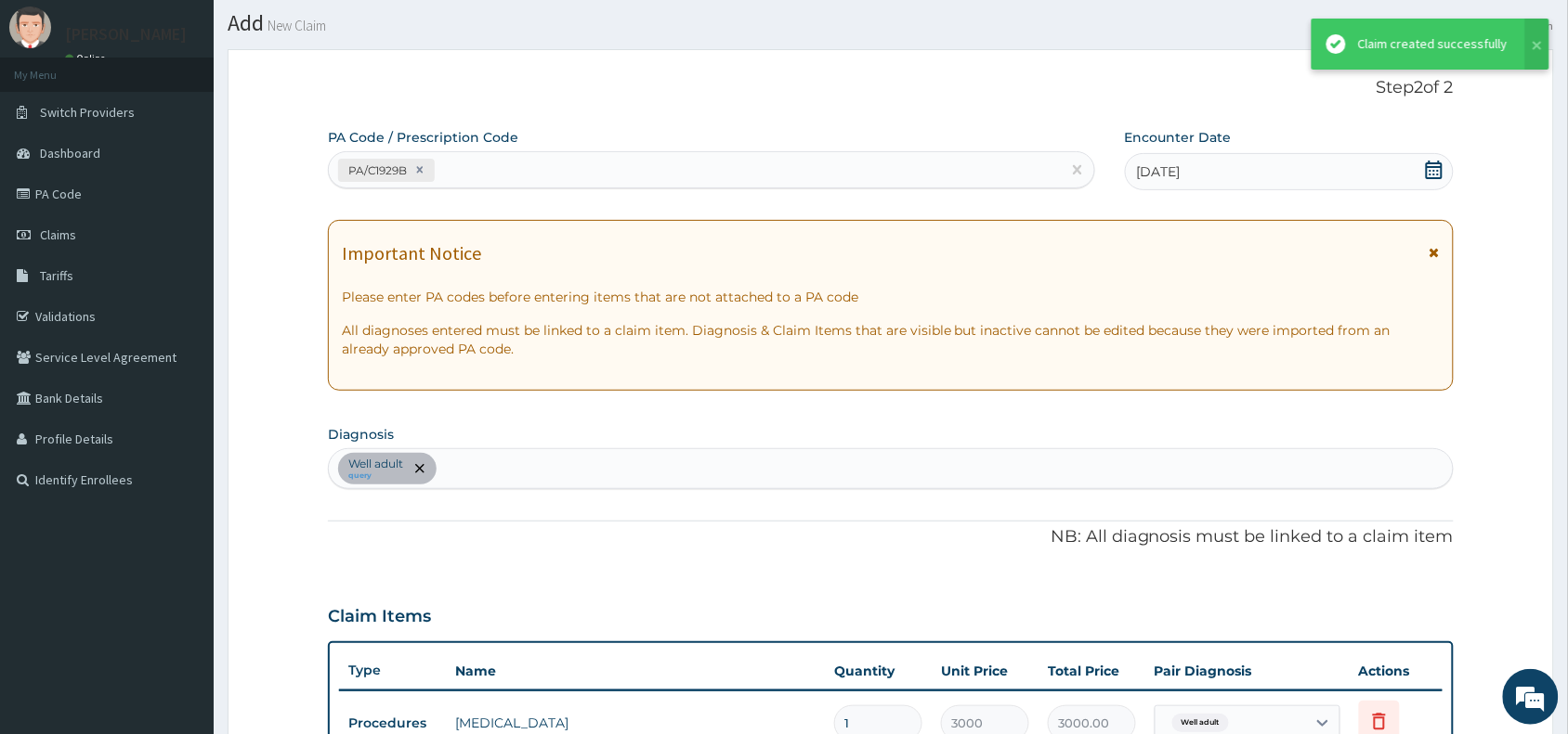
scroll to position [1027, 0]
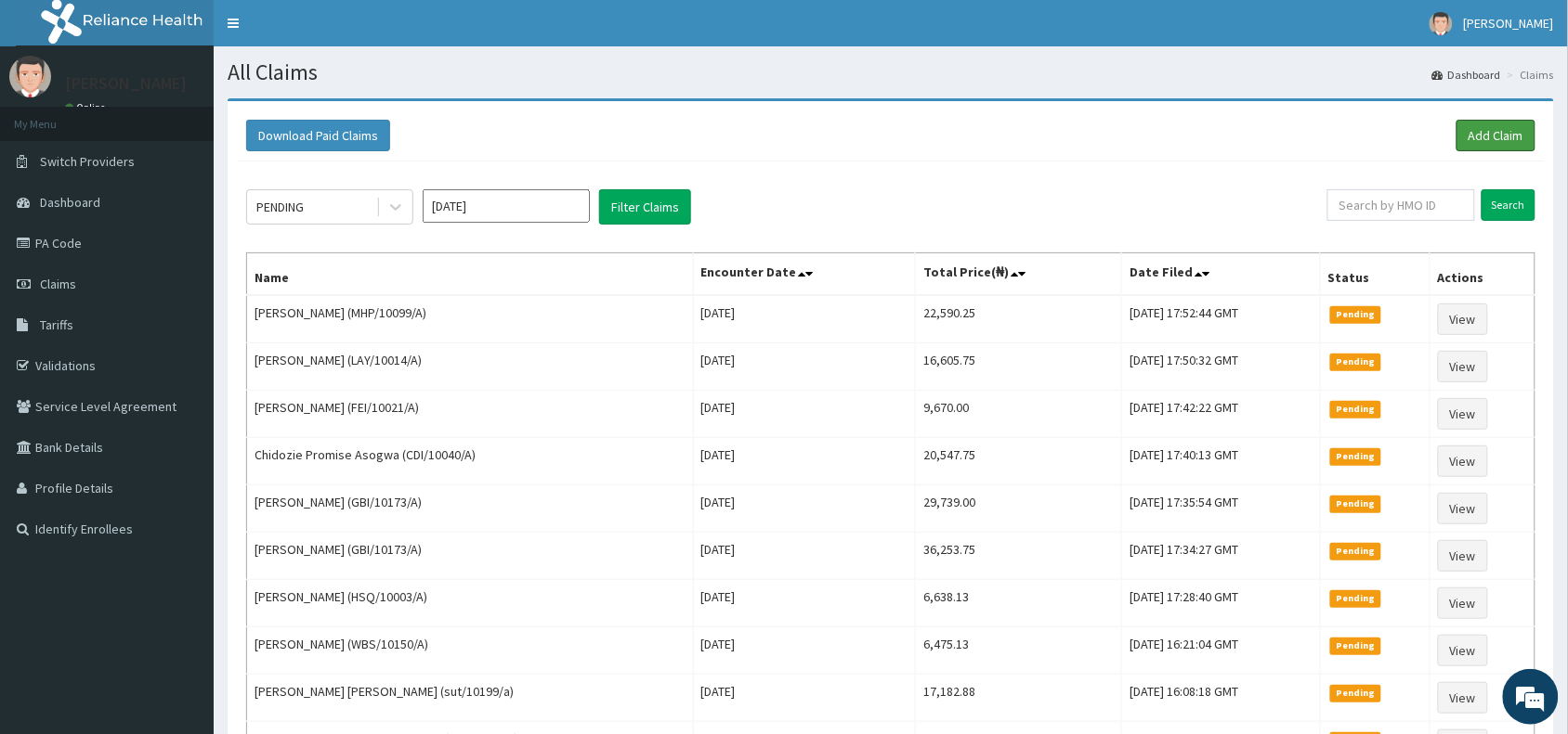
click at [1510, 140] on link "Add Claim" at bounding box center [1496, 135] width 79 height 31
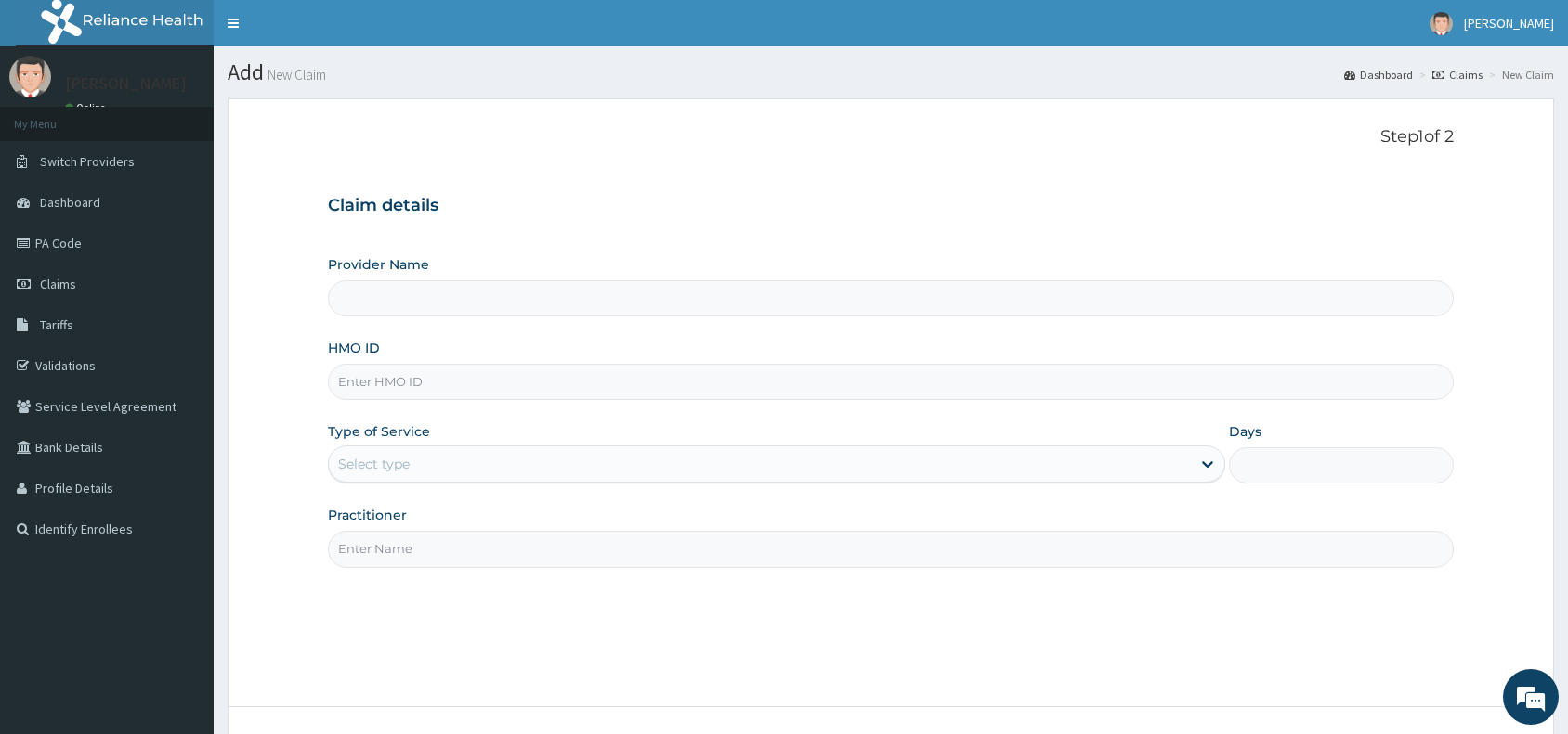
type input "Reliance Family Clinics (RFC) - [GEOGRAPHIC_DATA]"
click at [632, 381] on input "HMO ID" at bounding box center [890, 382] width 1125 height 36
paste input "MHP/10099/A"
type input "MHP/10099/A"
click at [509, 469] on div "Select type" at bounding box center [759, 463] width 862 height 29
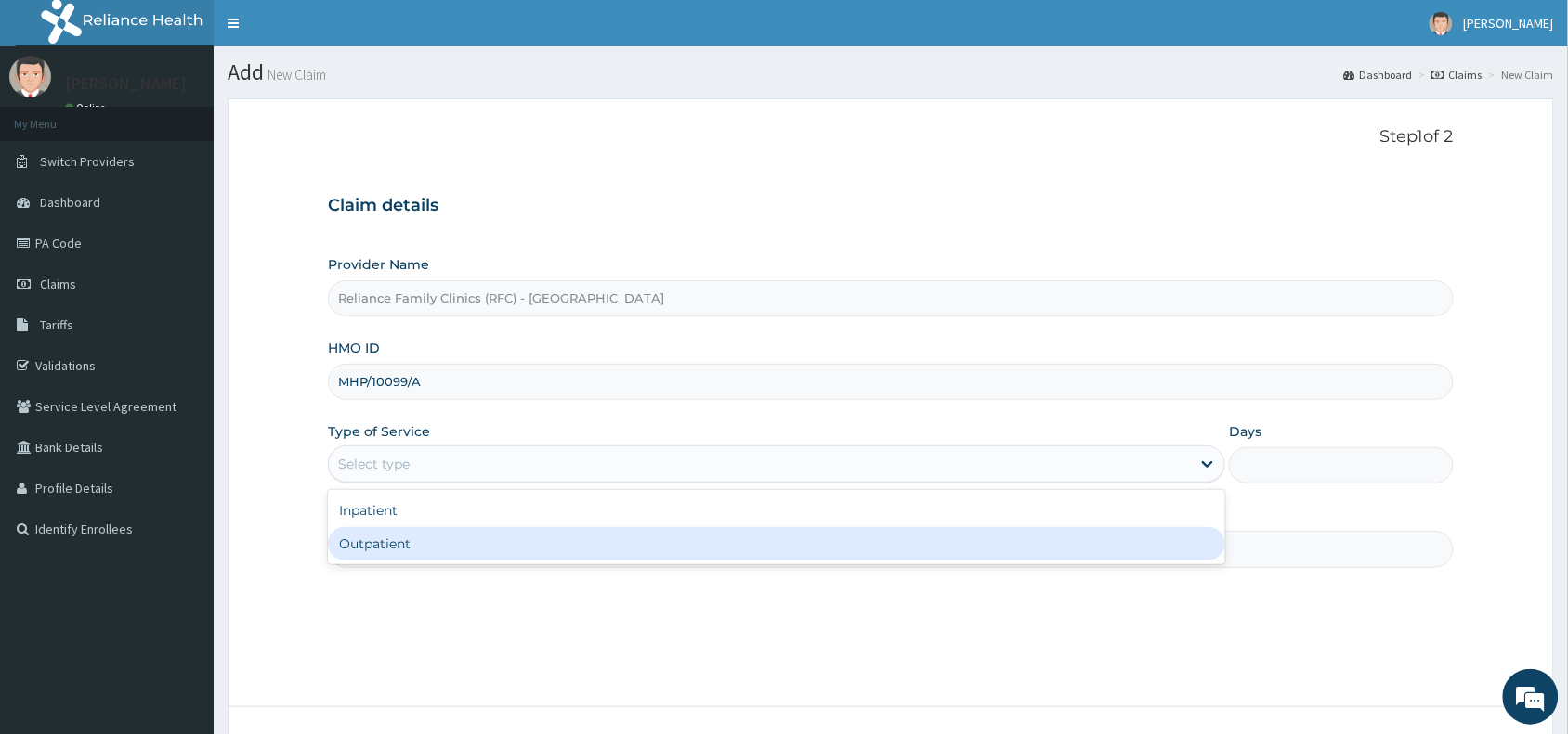
click at [507, 543] on div "Outpatient" at bounding box center [776, 543] width 897 height 33
type input "1"
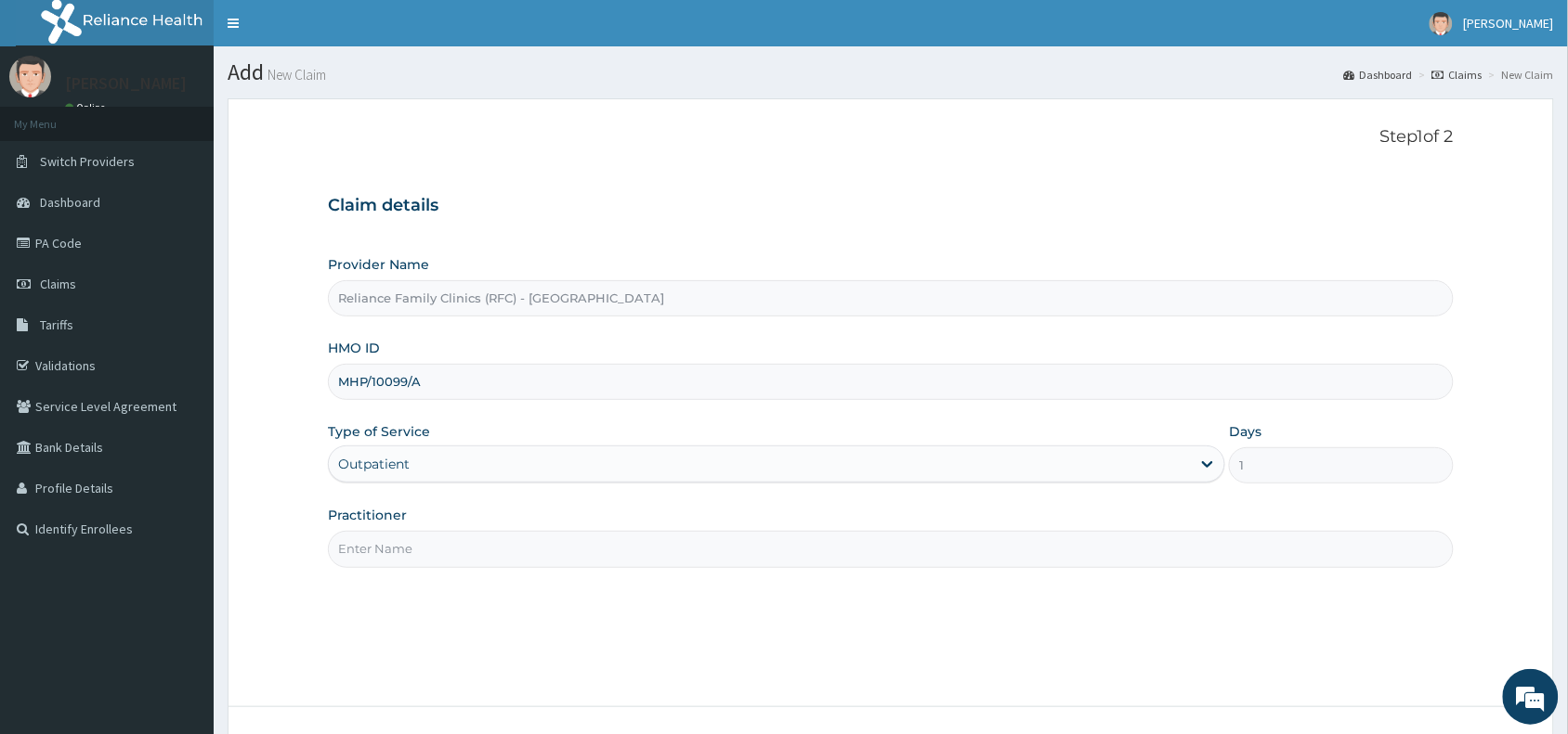
click at [507, 543] on input "Practitioner" at bounding box center [890, 549] width 1125 height 36
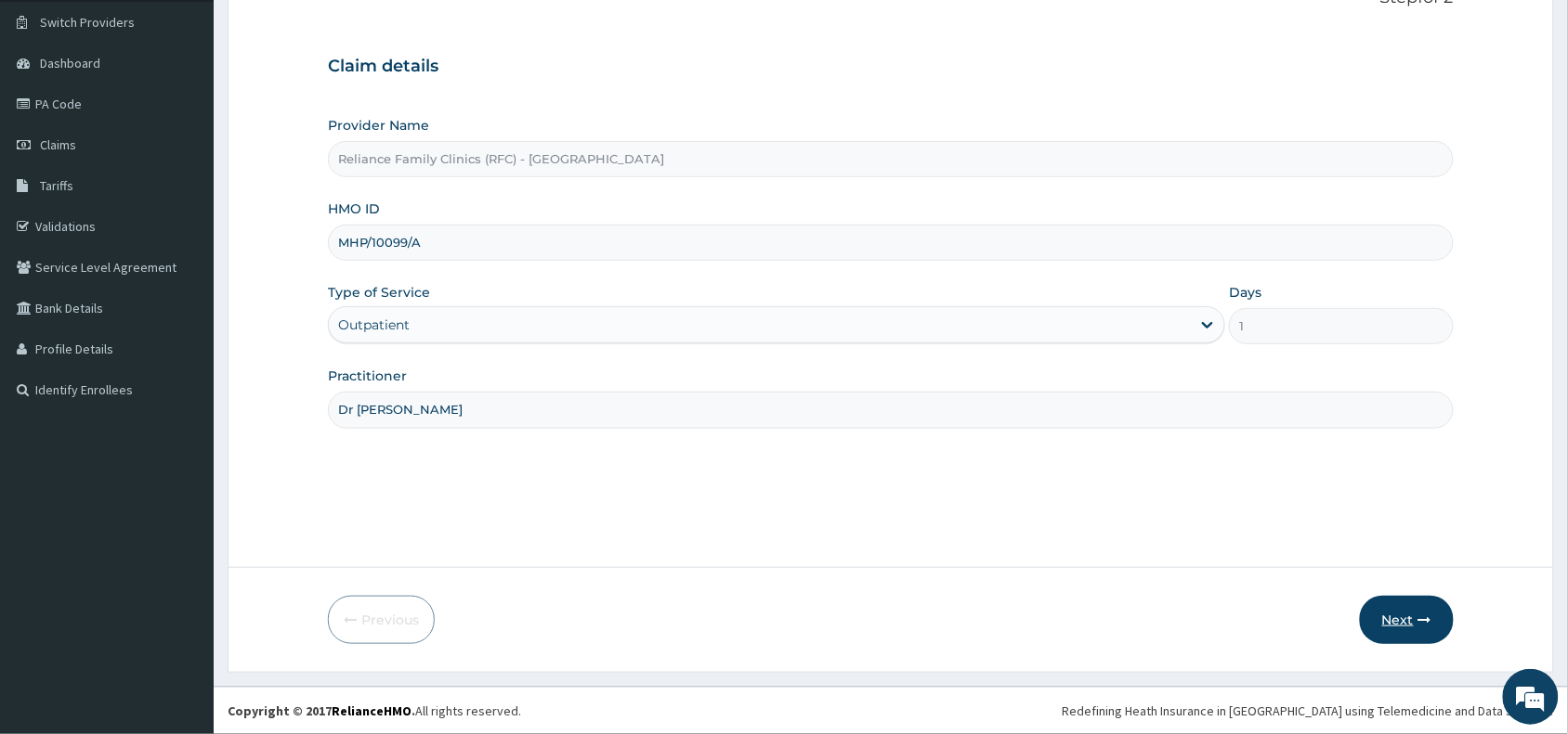
type input "Dr [PERSON_NAME]"
click at [1398, 610] on button "Next" at bounding box center [1406, 620] width 93 height 48
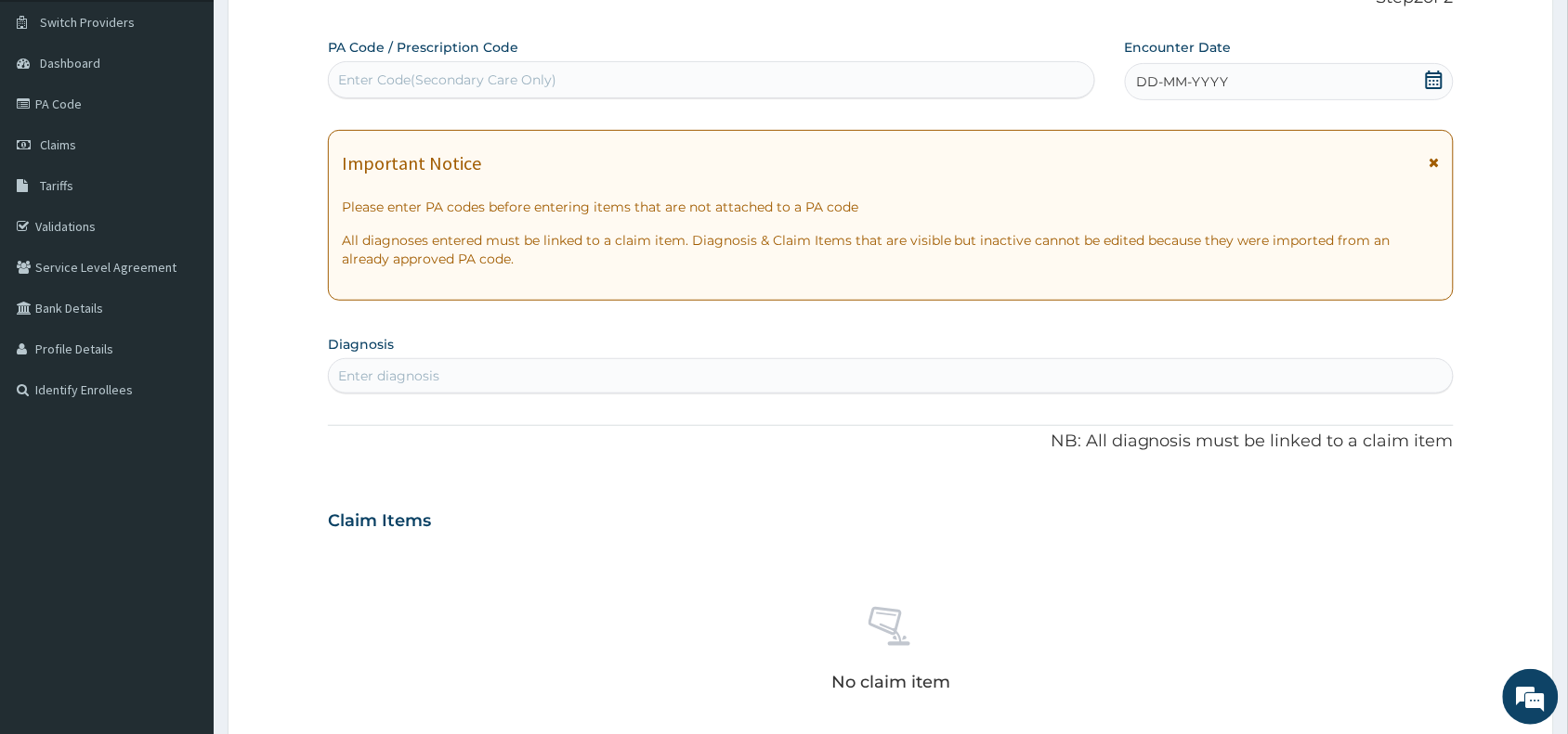
scroll to position [0, 0]
click at [601, 89] on div "Enter Code(Secondary Care Only)" at bounding box center [711, 79] width 766 height 29
paste input "PA/06E752"
type input "PA/06E752"
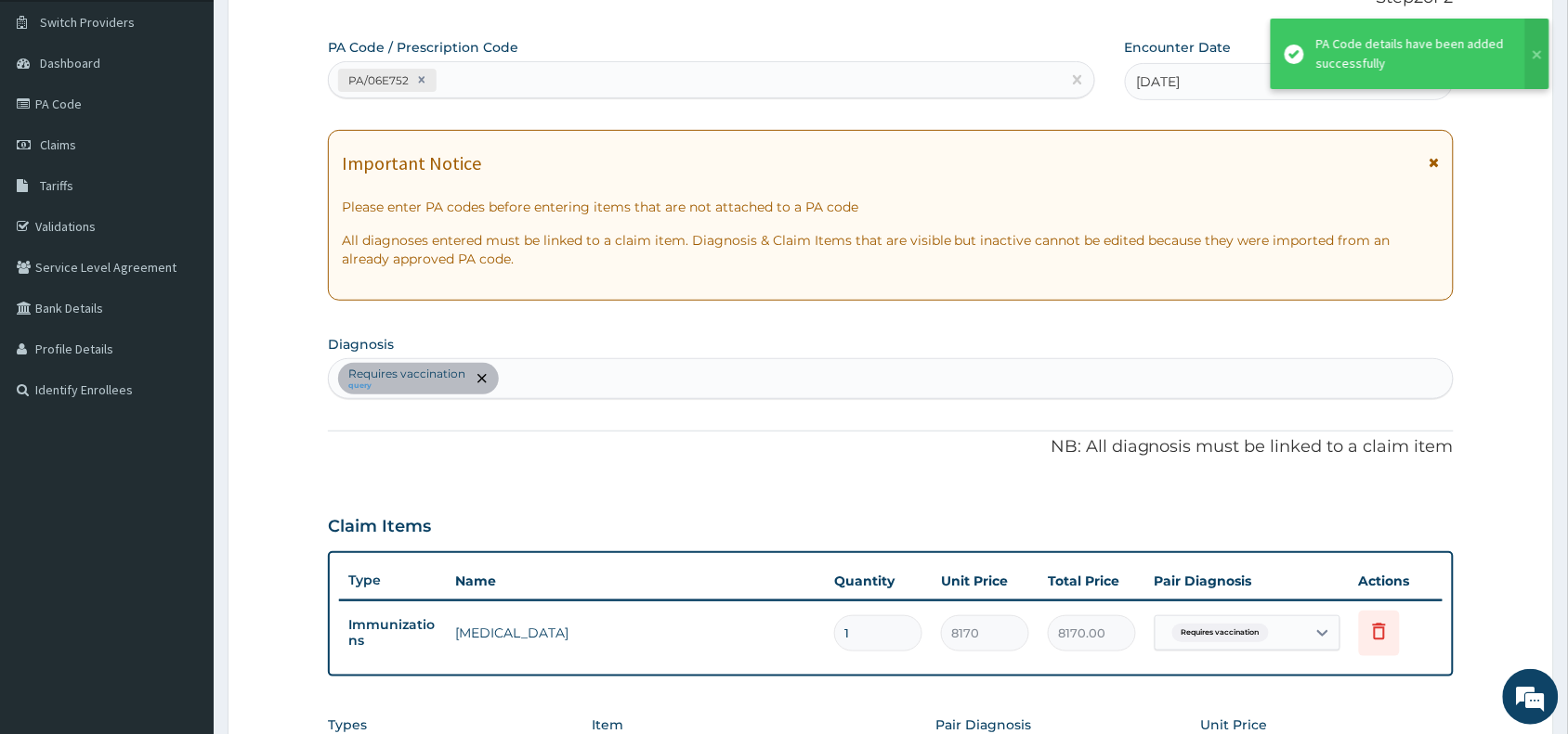
click at [1404, 559] on div "Claim Items Type Name Quantity Unit Price Total Price Pair Diagnosis Actions Im…" at bounding box center [890, 587] width 1125 height 178
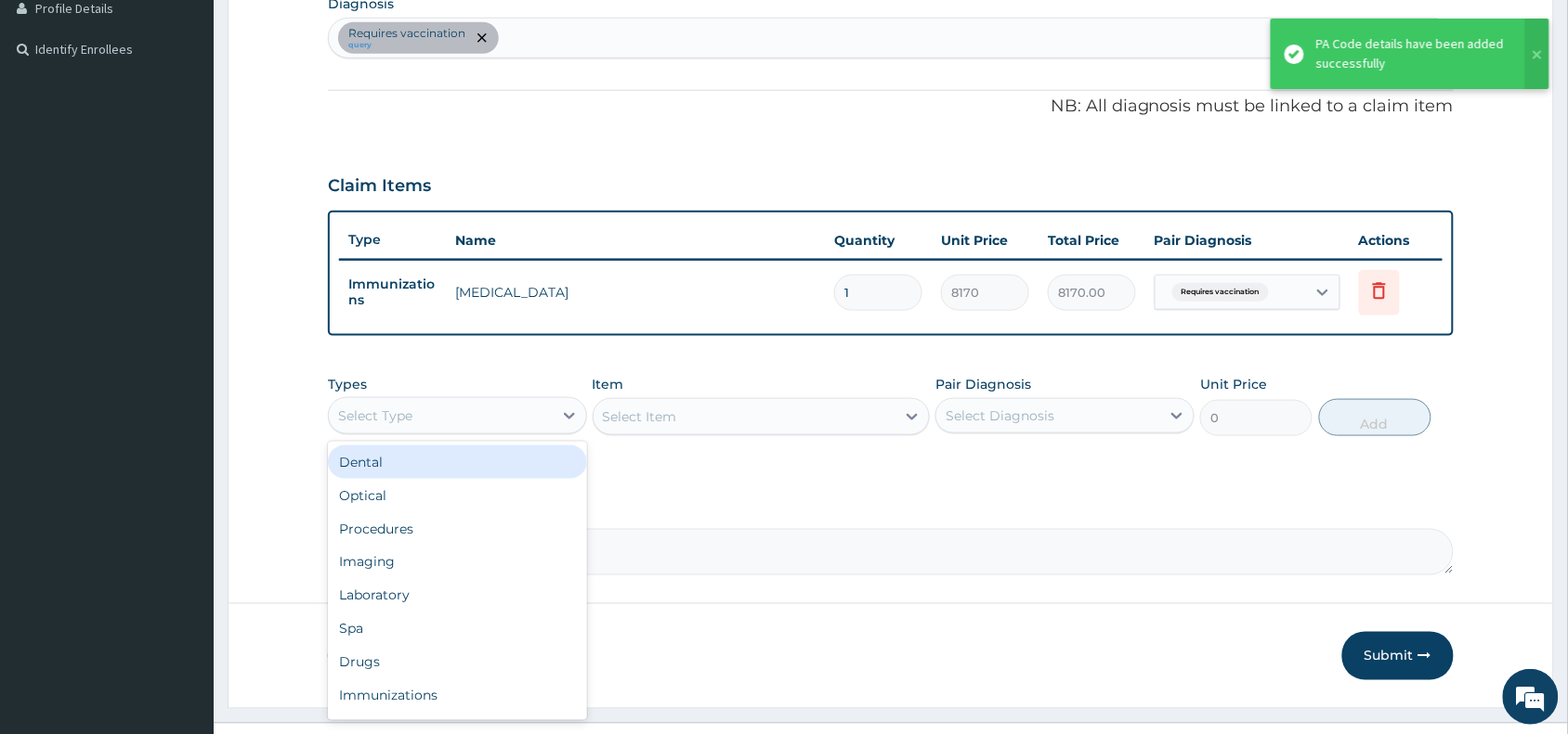
click at [456, 420] on div "Select Type" at bounding box center [440, 415] width 224 height 29
type input "pr"
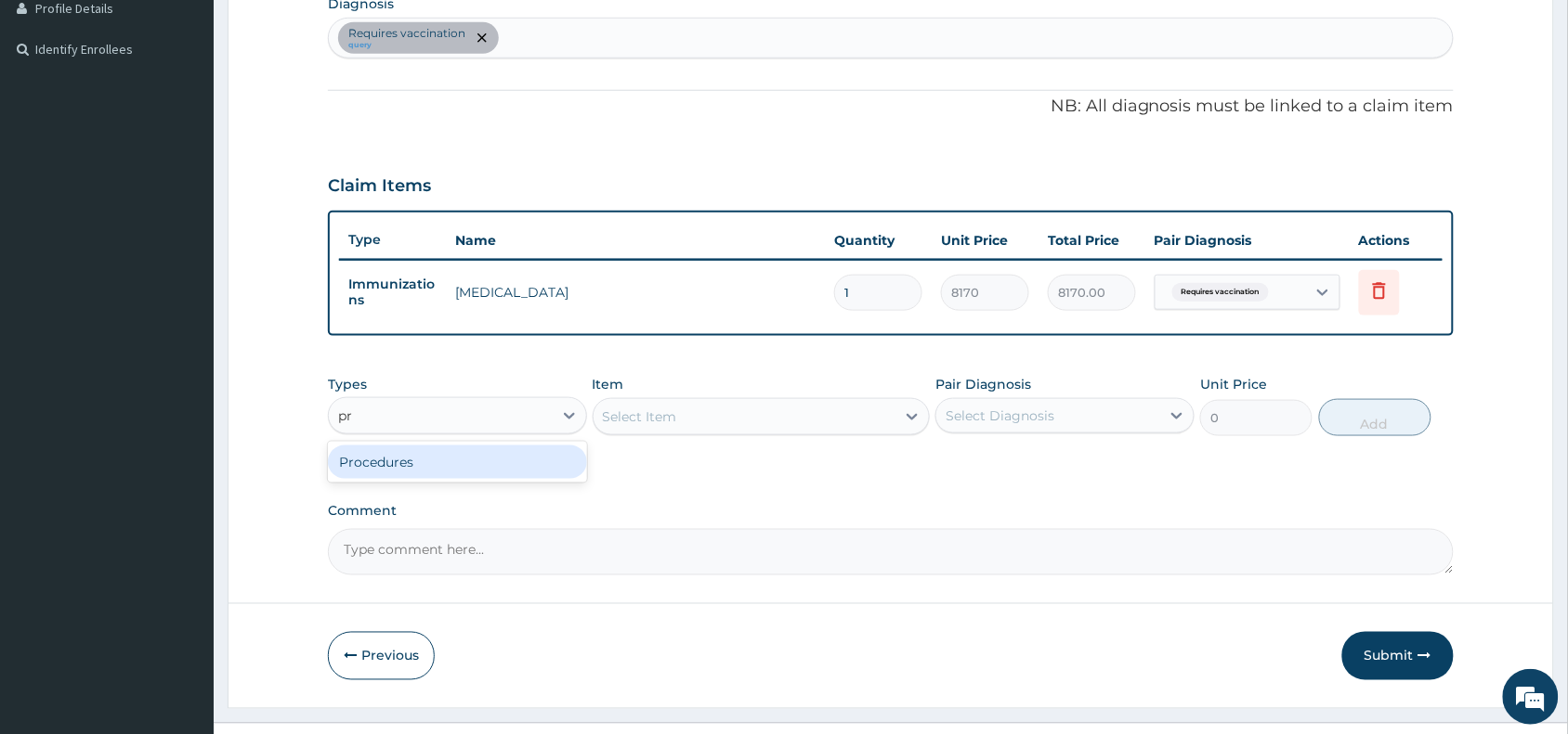
click at [503, 464] on div "Procedures" at bounding box center [457, 461] width 259 height 33
click at [748, 411] on div "Select Item" at bounding box center [762, 416] width 338 height 37
click at [739, 423] on div "Select Item" at bounding box center [745, 416] width 303 height 29
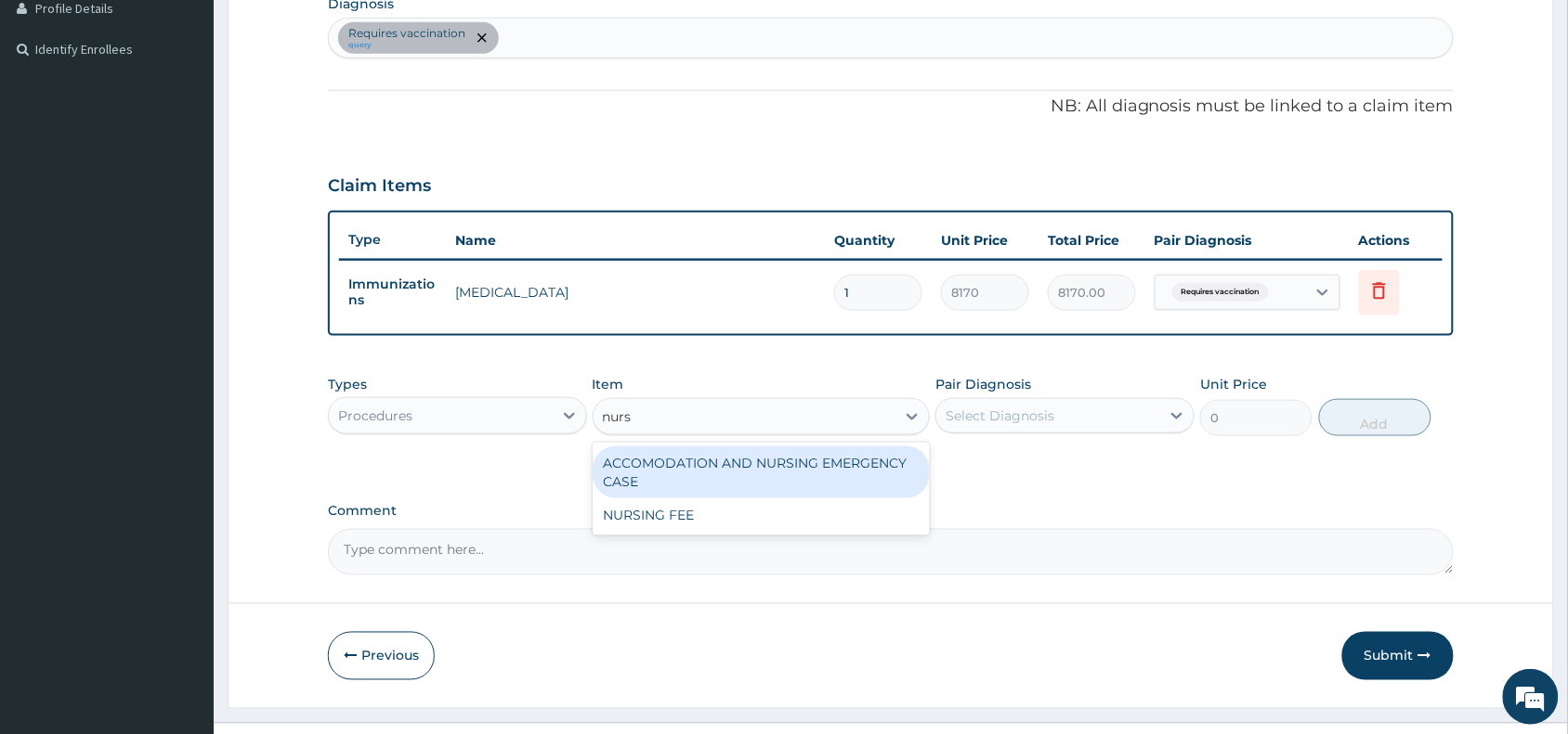
type input "nursi"
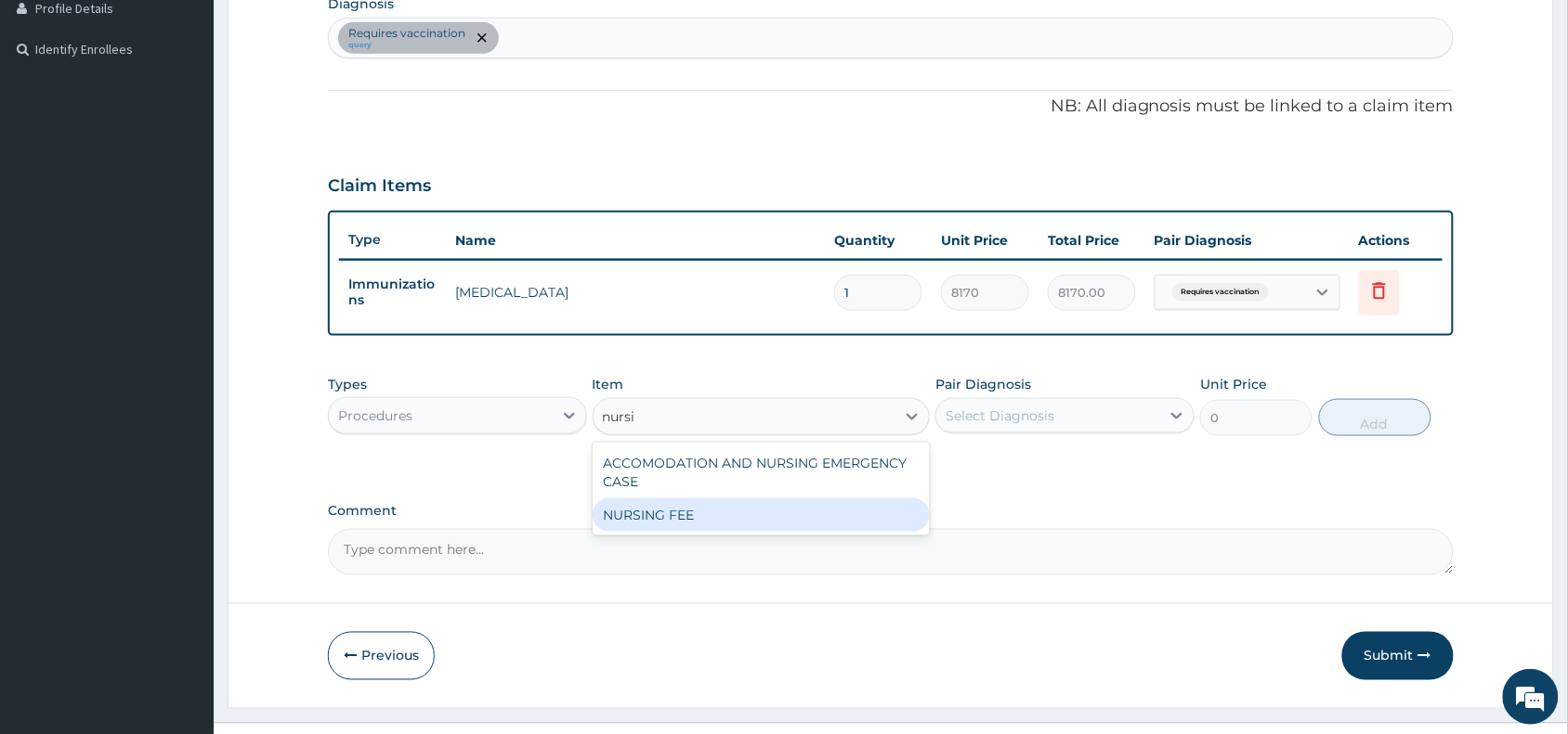
click at [729, 508] on div "NURSING FEE" at bounding box center [762, 514] width 338 height 33
type input "1500"
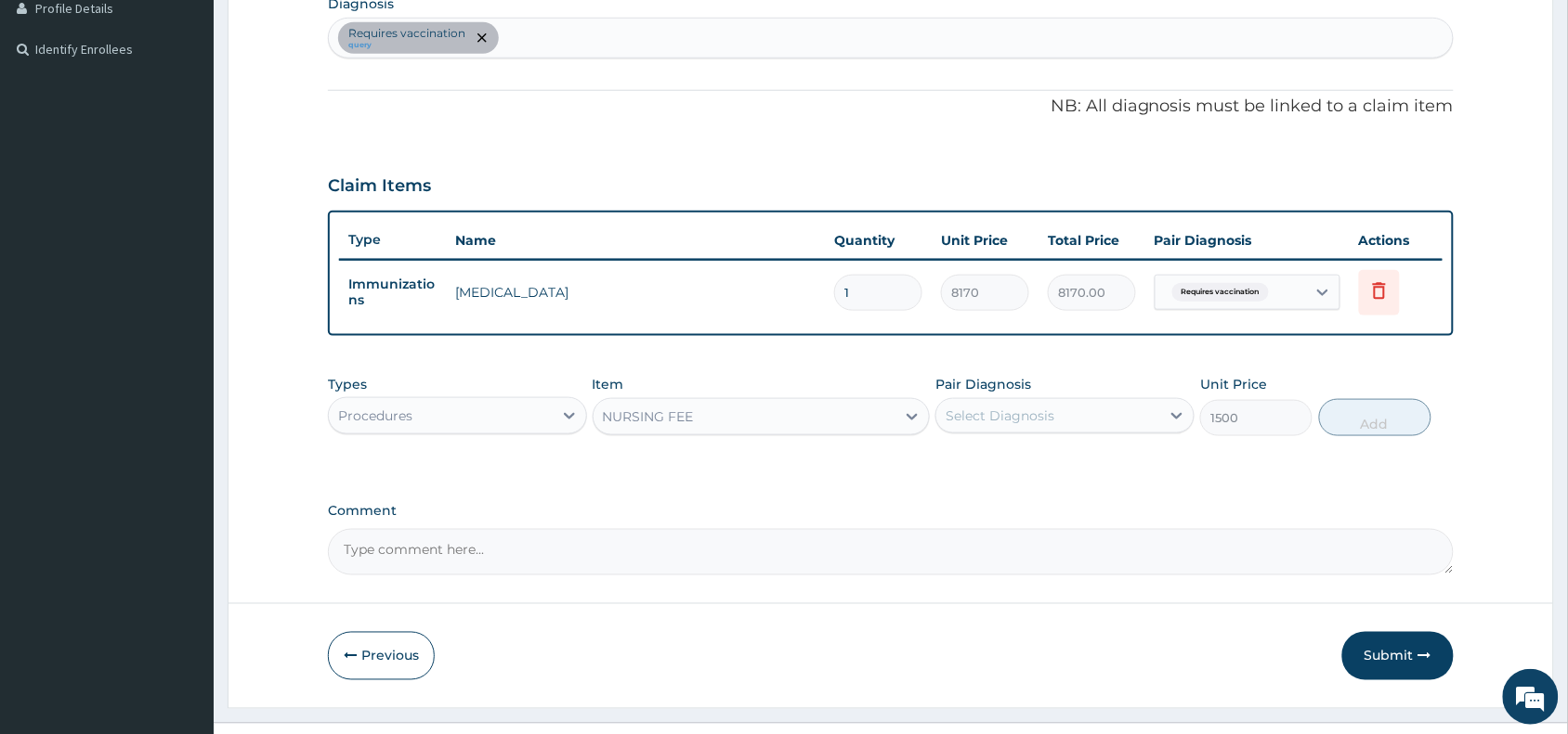
click at [1043, 407] on div "Select Diagnosis" at bounding box center [1000, 416] width 109 height 19
click at [1055, 459] on label "Requires vaccination" at bounding box center [1036, 461] width 141 height 19
checkbox input "true"
click at [1372, 411] on button "Add" at bounding box center [1374, 417] width 112 height 37
type input "0"
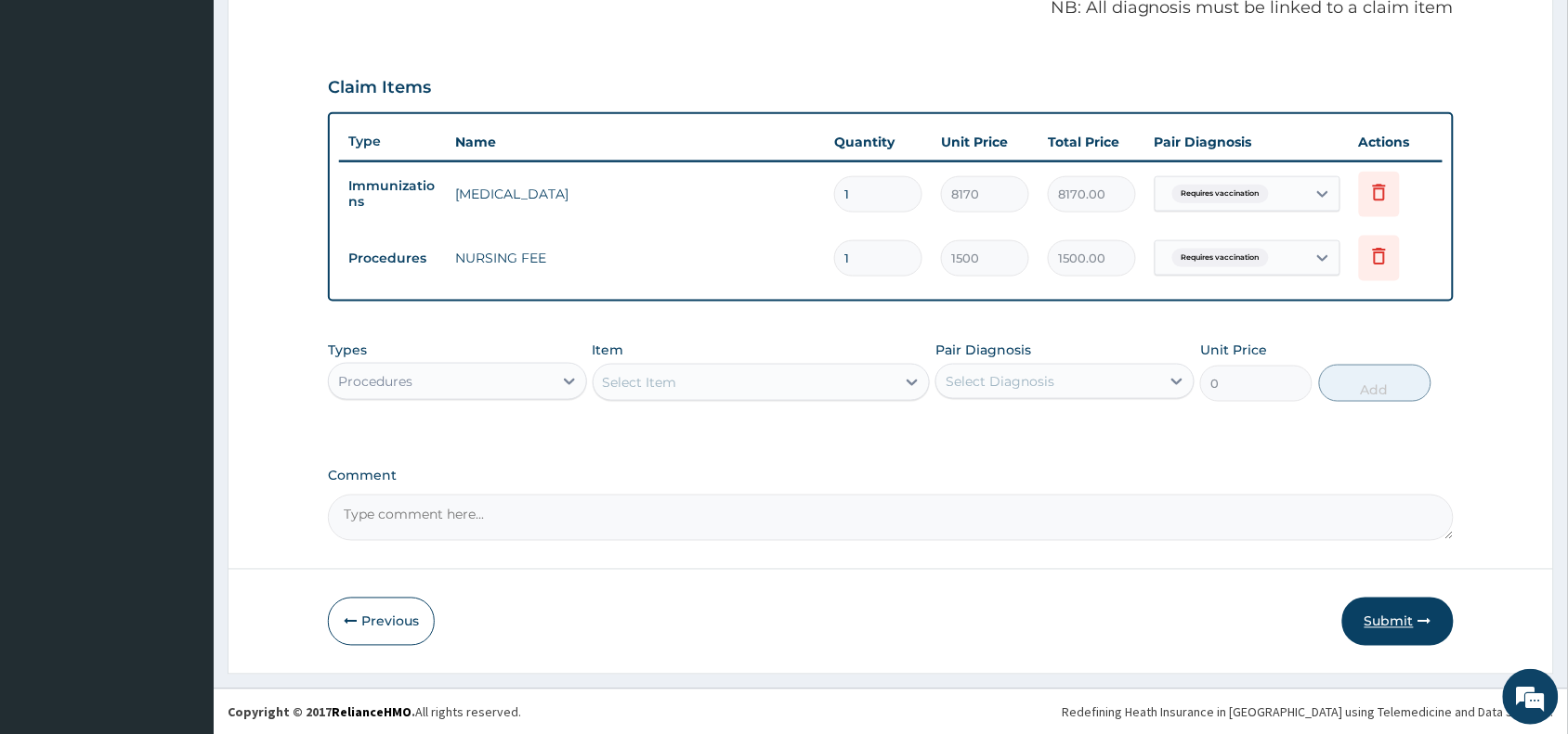
click at [1371, 606] on button "Submit" at bounding box center [1398, 622] width 111 height 48
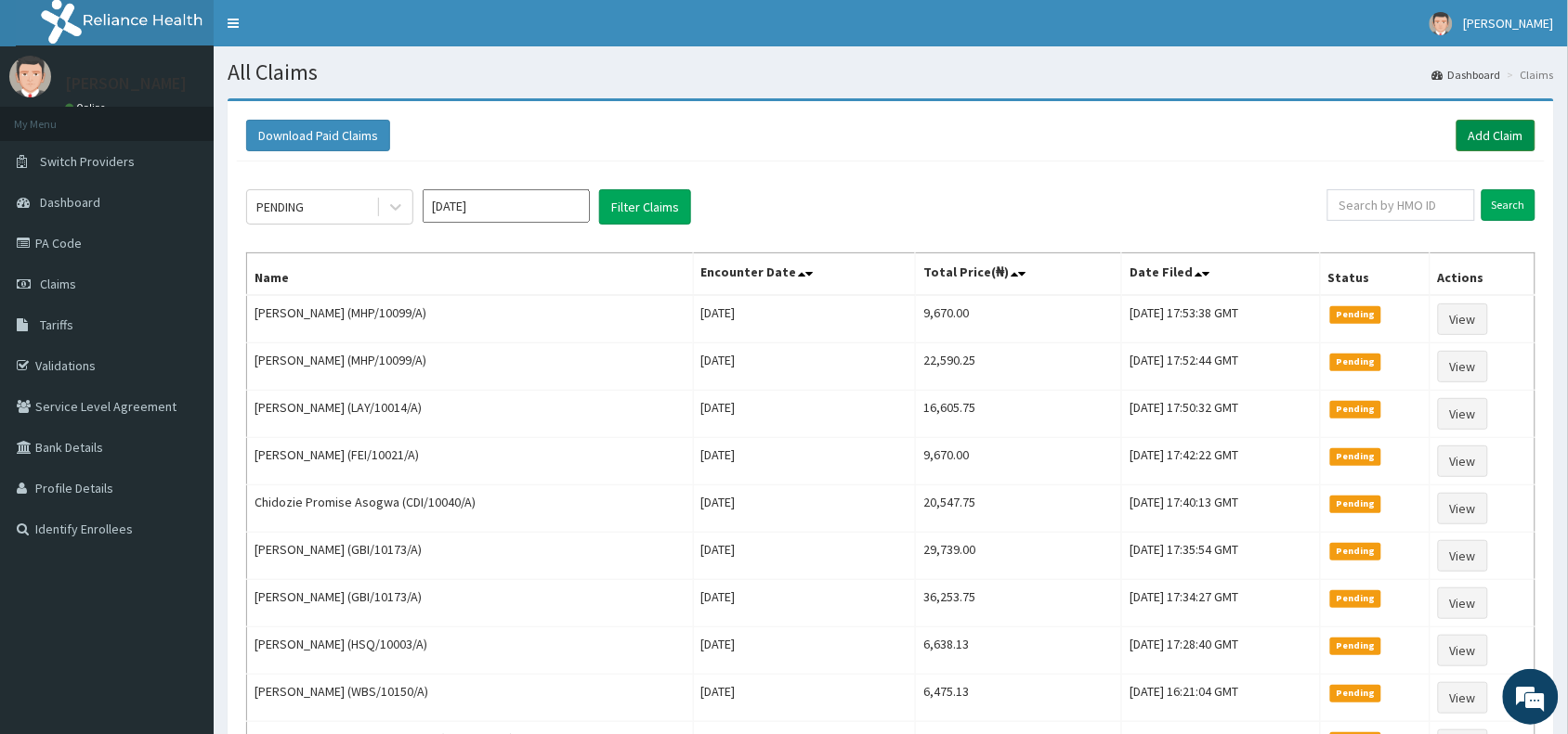
click at [1512, 141] on link "Add Claim" at bounding box center [1496, 135] width 79 height 31
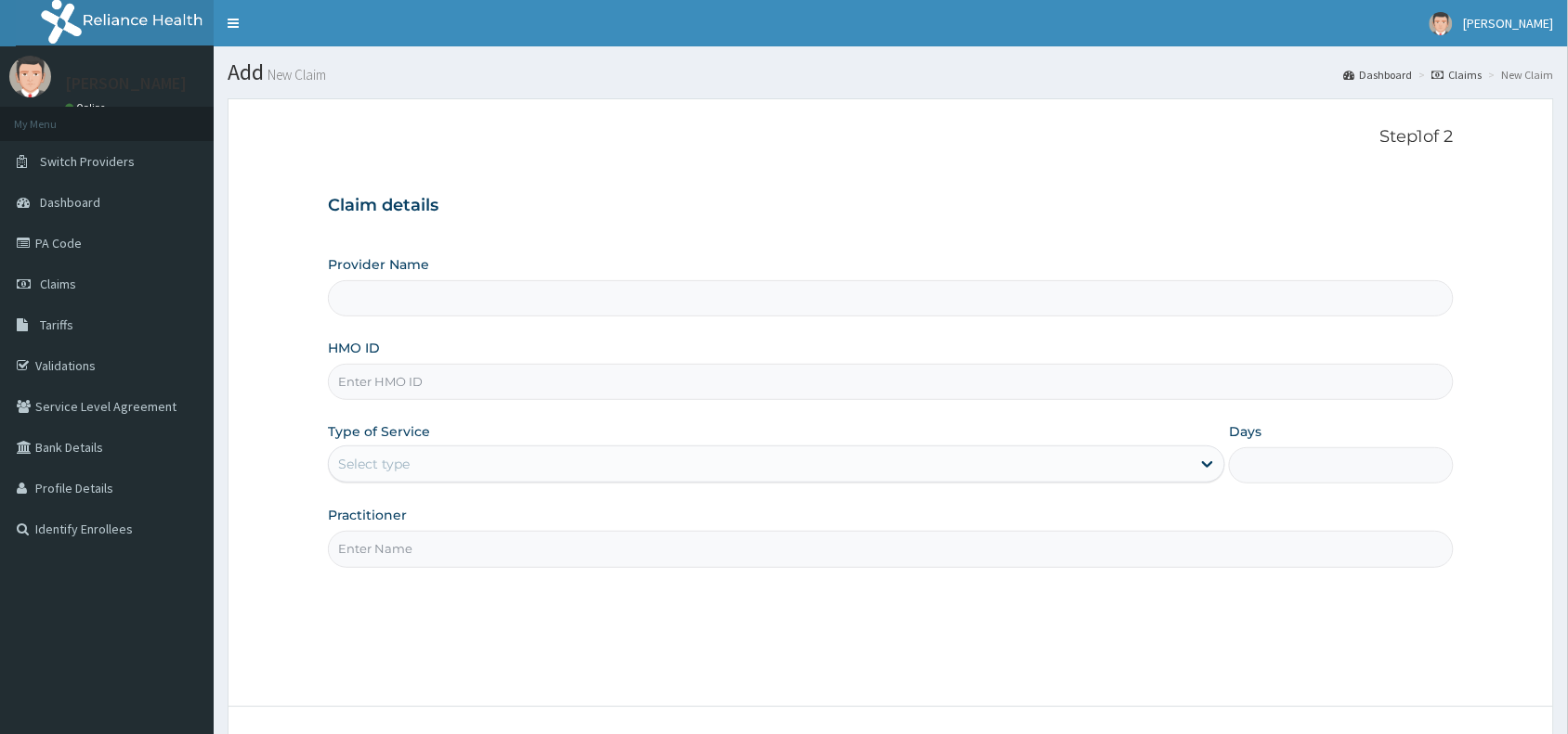
type input "Reliance Family Clinics (RFC) - [GEOGRAPHIC_DATA]"
click at [522, 373] on input "HMO ID" at bounding box center [890, 382] width 1125 height 36
paste input "REL/10028/C"
type input "REL/10028/C"
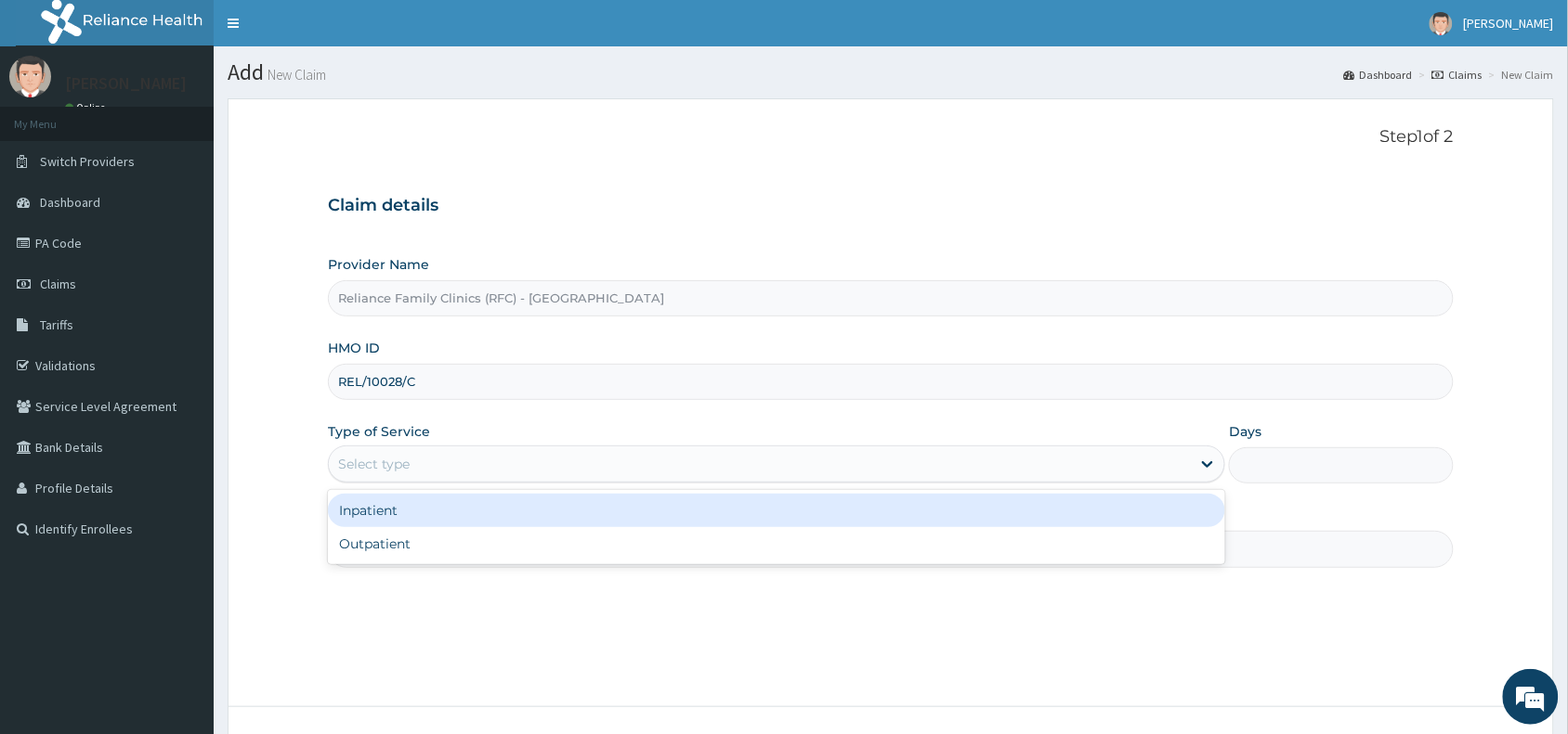
click at [441, 466] on div "Select type" at bounding box center [759, 463] width 862 height 29
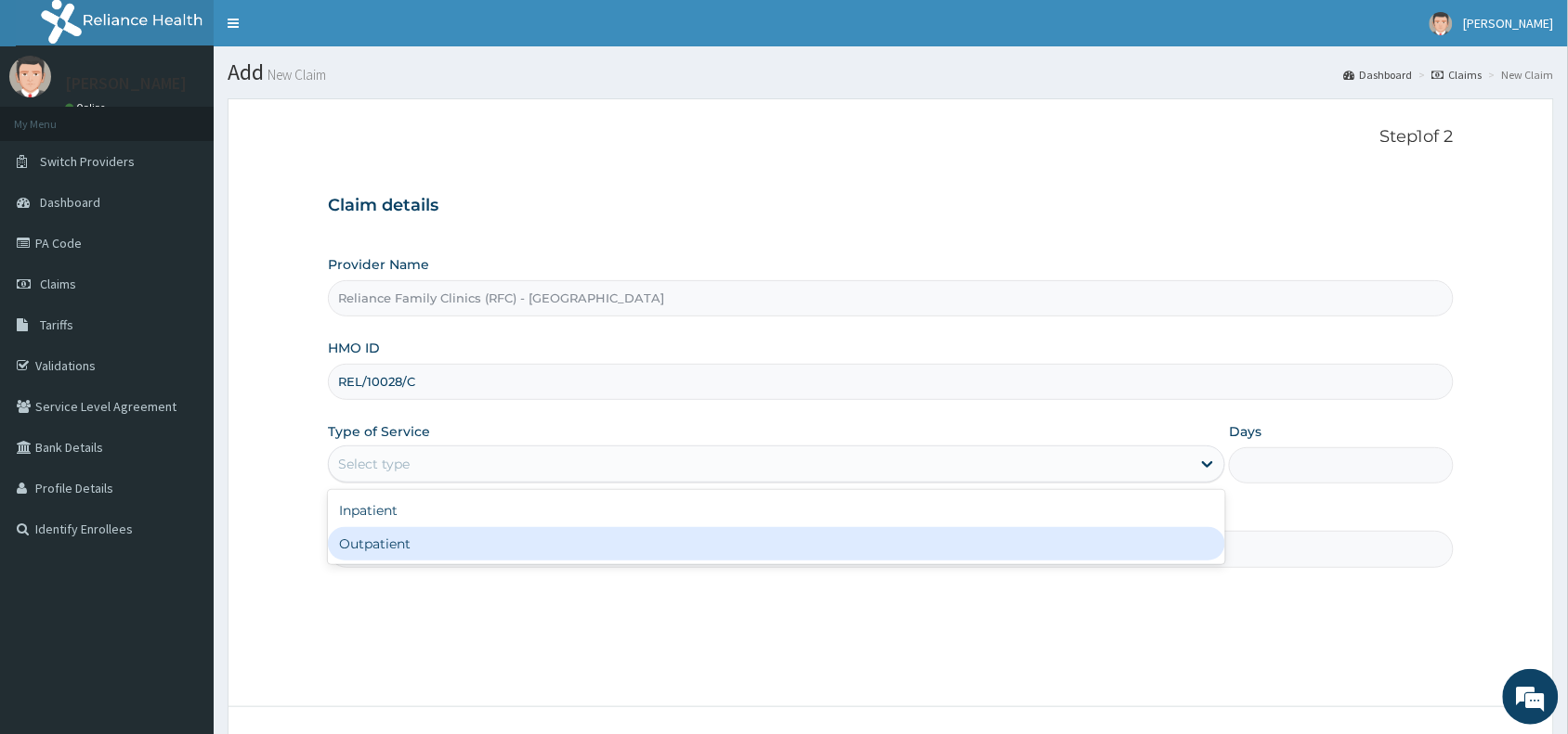
click at [447, 550] on div "Outpatient" at bounding box center [776, 543] width 897 height 33
type input "1"
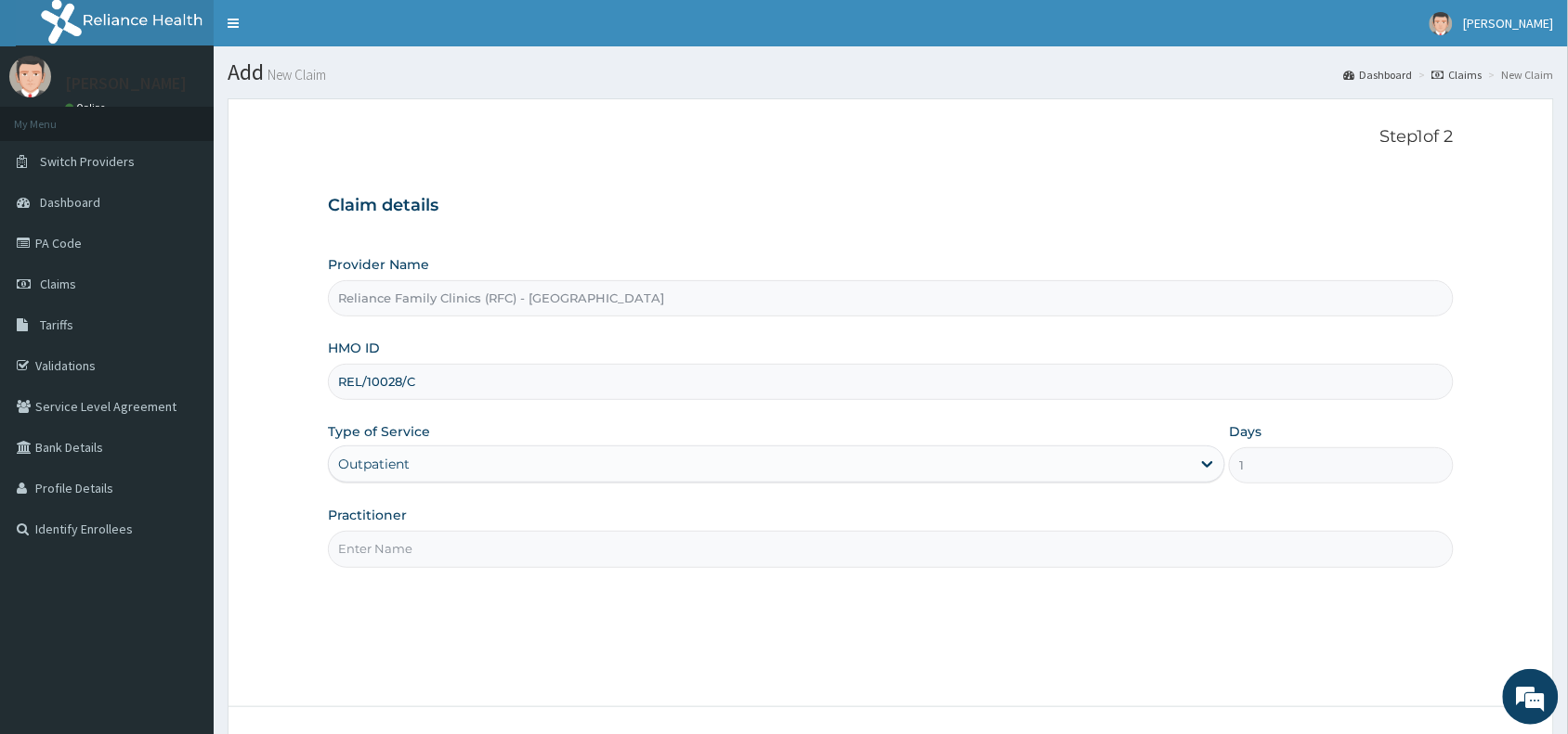
click at [447, 550] on input "Practitioner" at bounding box center [890, 549] width 1125 height 36
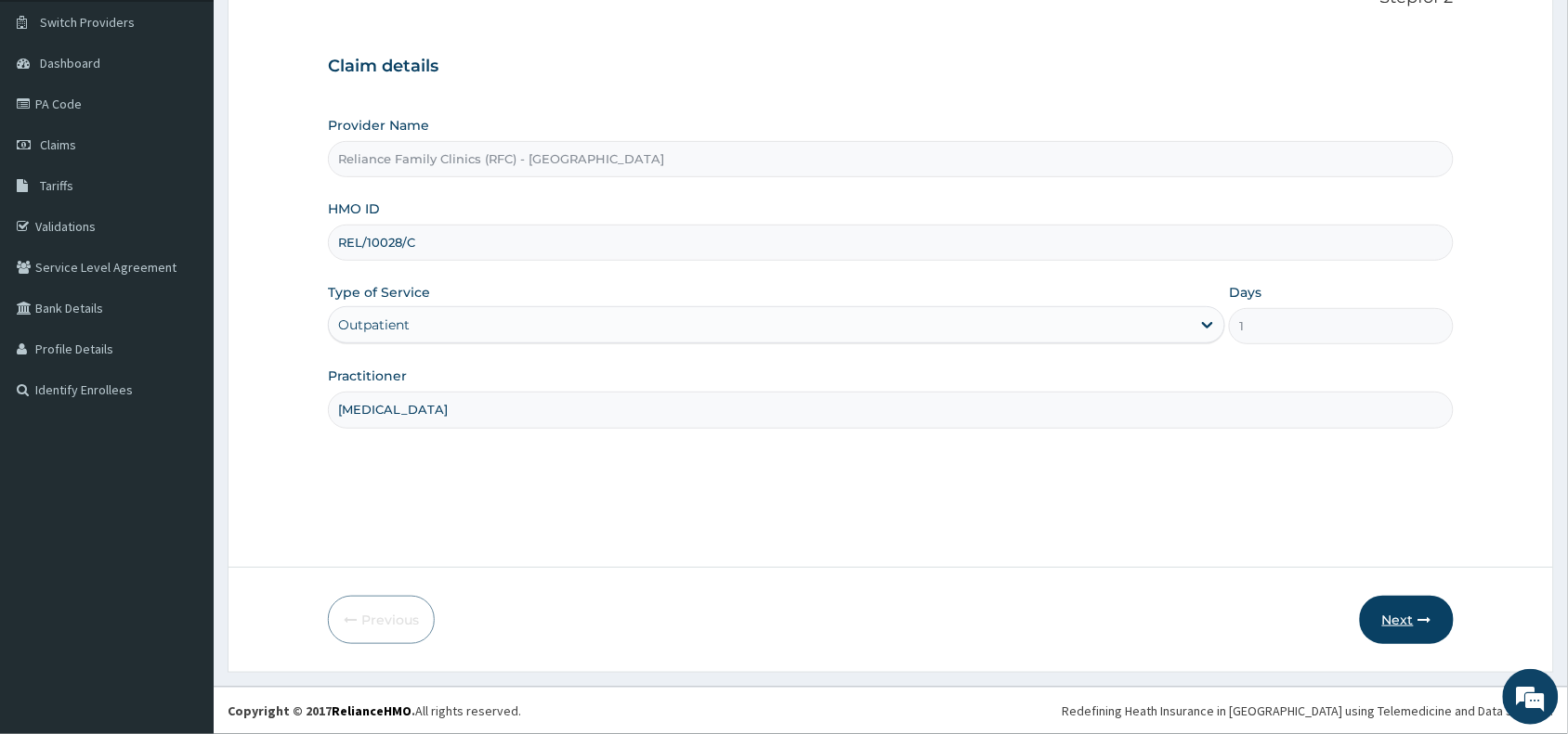
type input "[MEDICAL_DATA]"
click at [1374, 614] on button "Next" at bounding box center [1406, 620] width 93 height 48
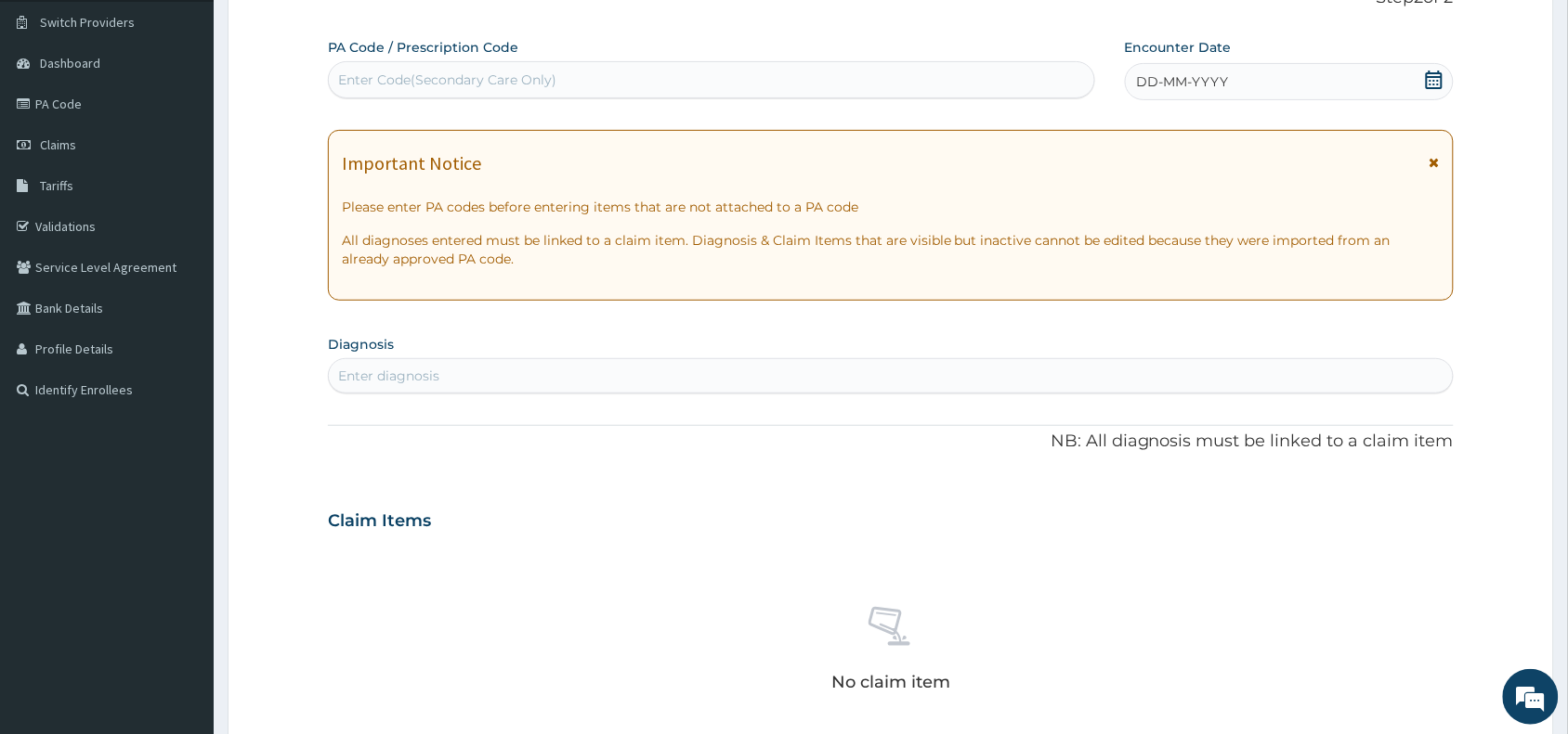
click at [651, 81] on div "Enter Code(Secondary Care Only)" at bounding box center [711, 79] width 766 height 29
paste input "PA/4C35AA"
type input "PA/4C35AA"
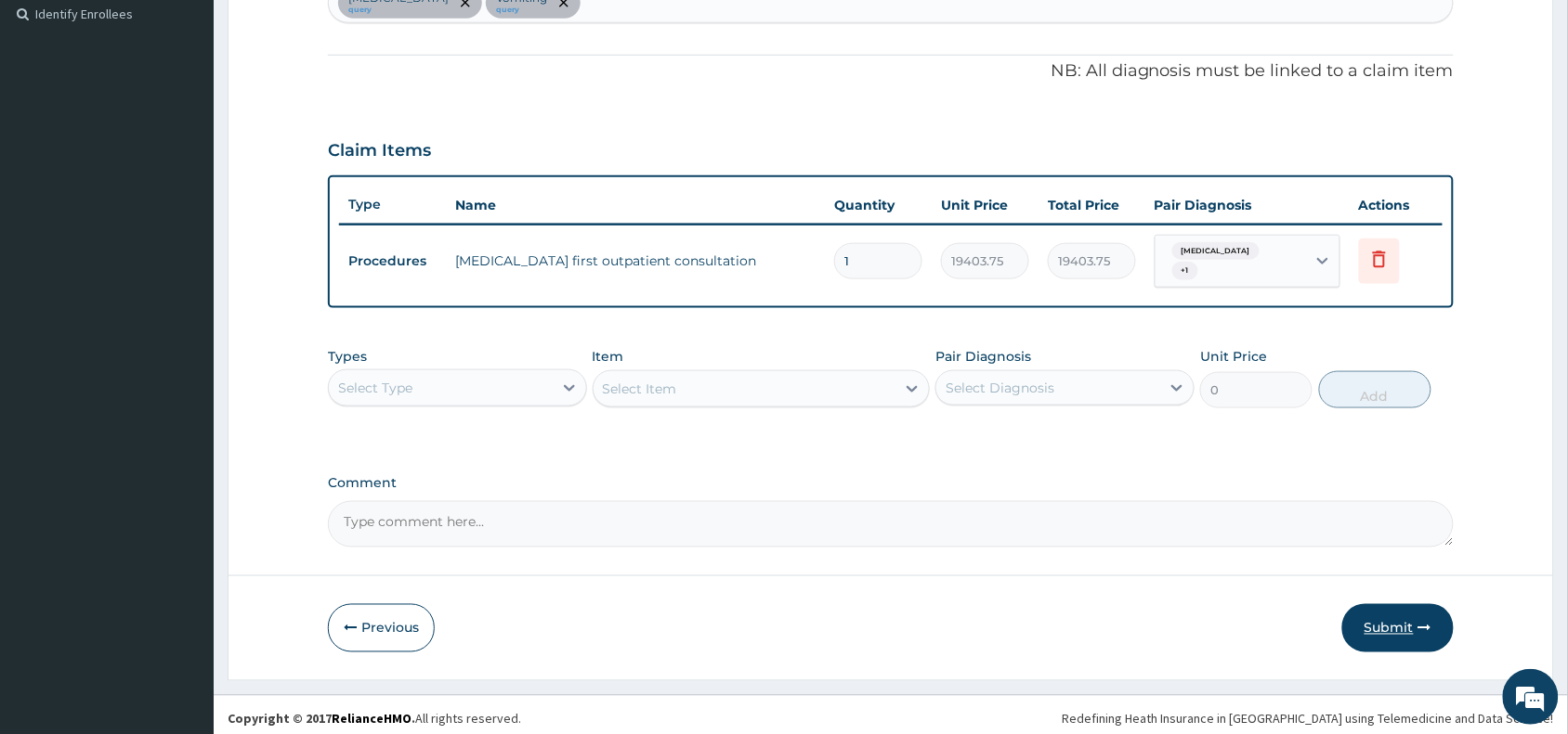
click at [1387, 617] on button "Submit" at bounding box center [1398, 627] width 111 height 48
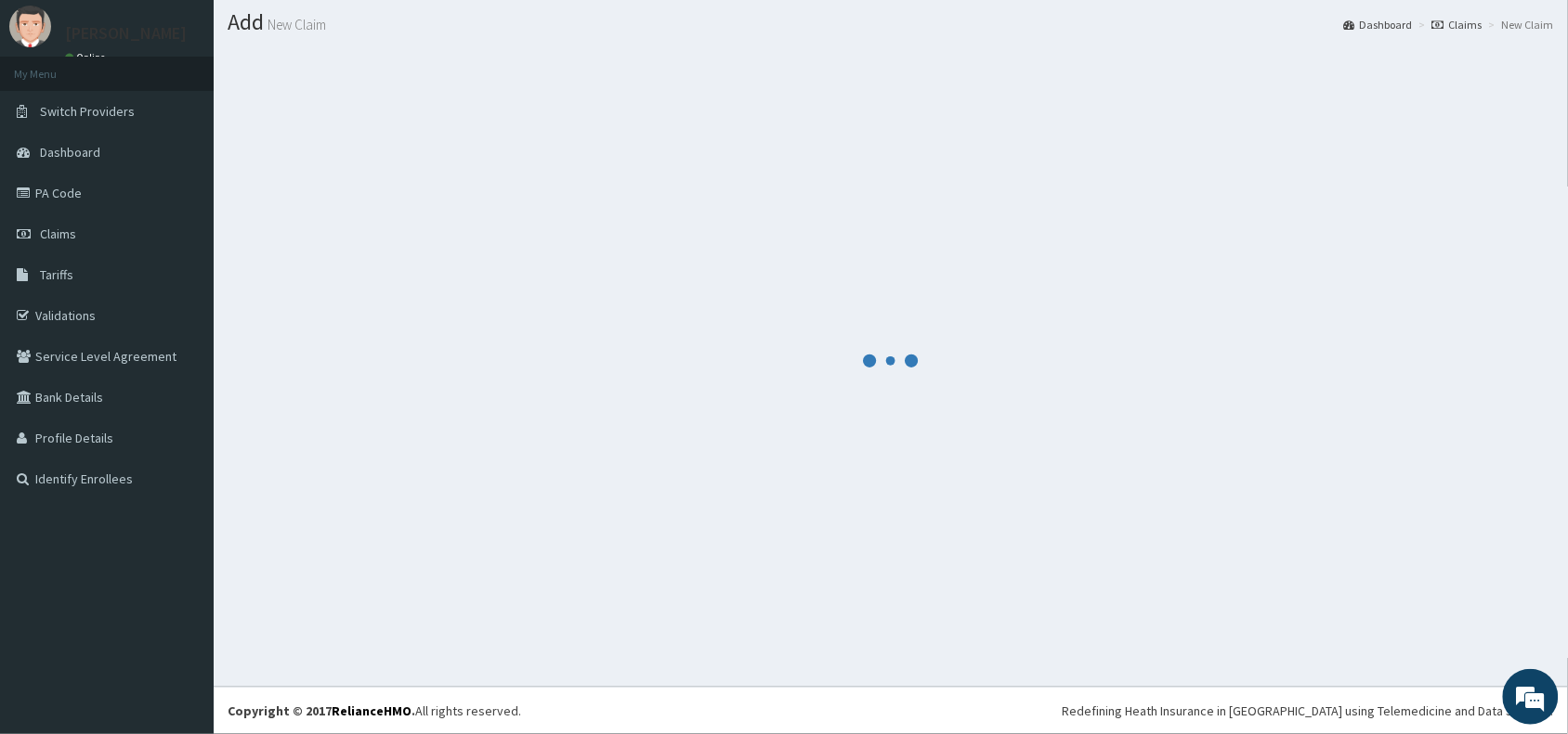
scroll to position [49, 0]
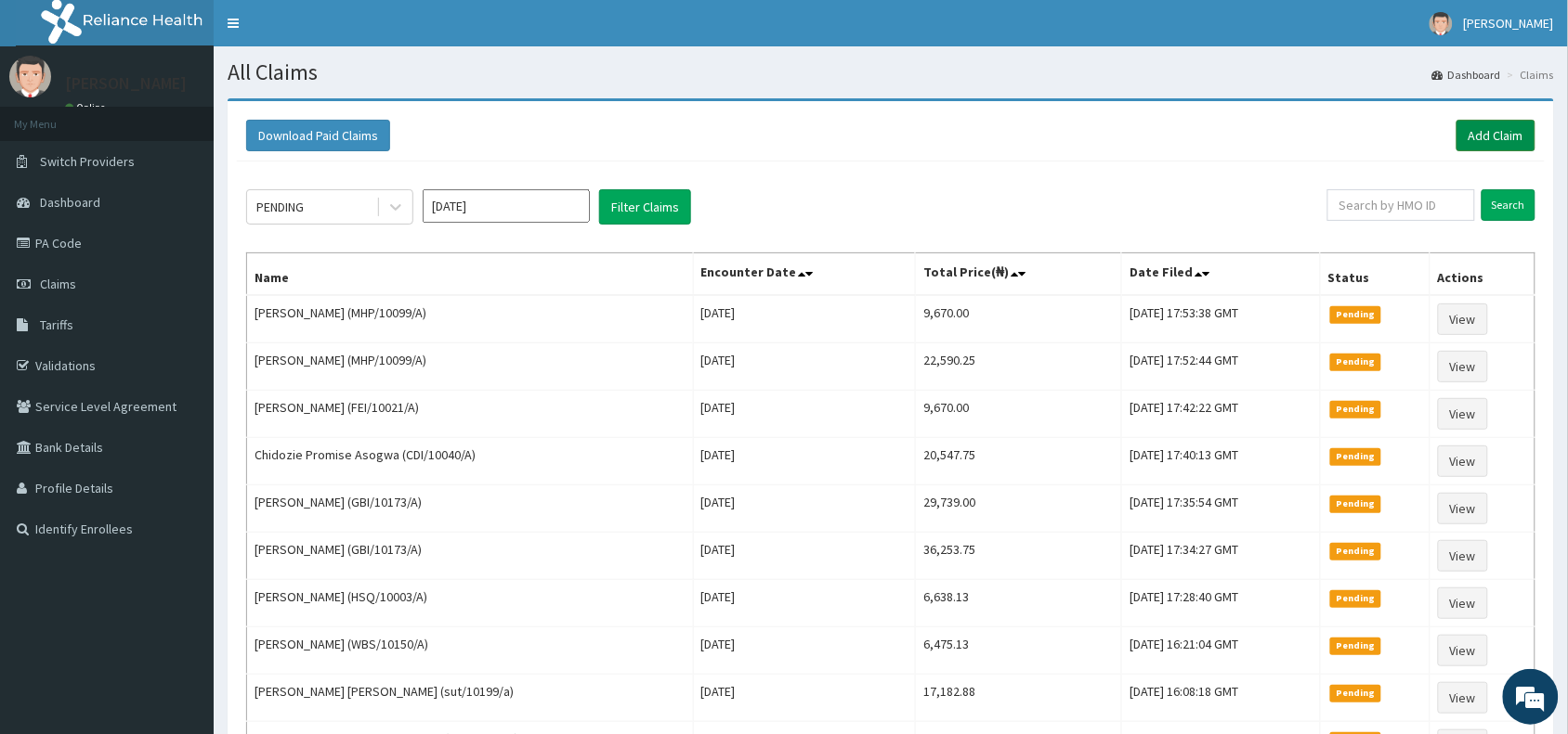
click at [1481, 136] on link "Add Claim" at bounding box center [1496, 135] width 79 height 31
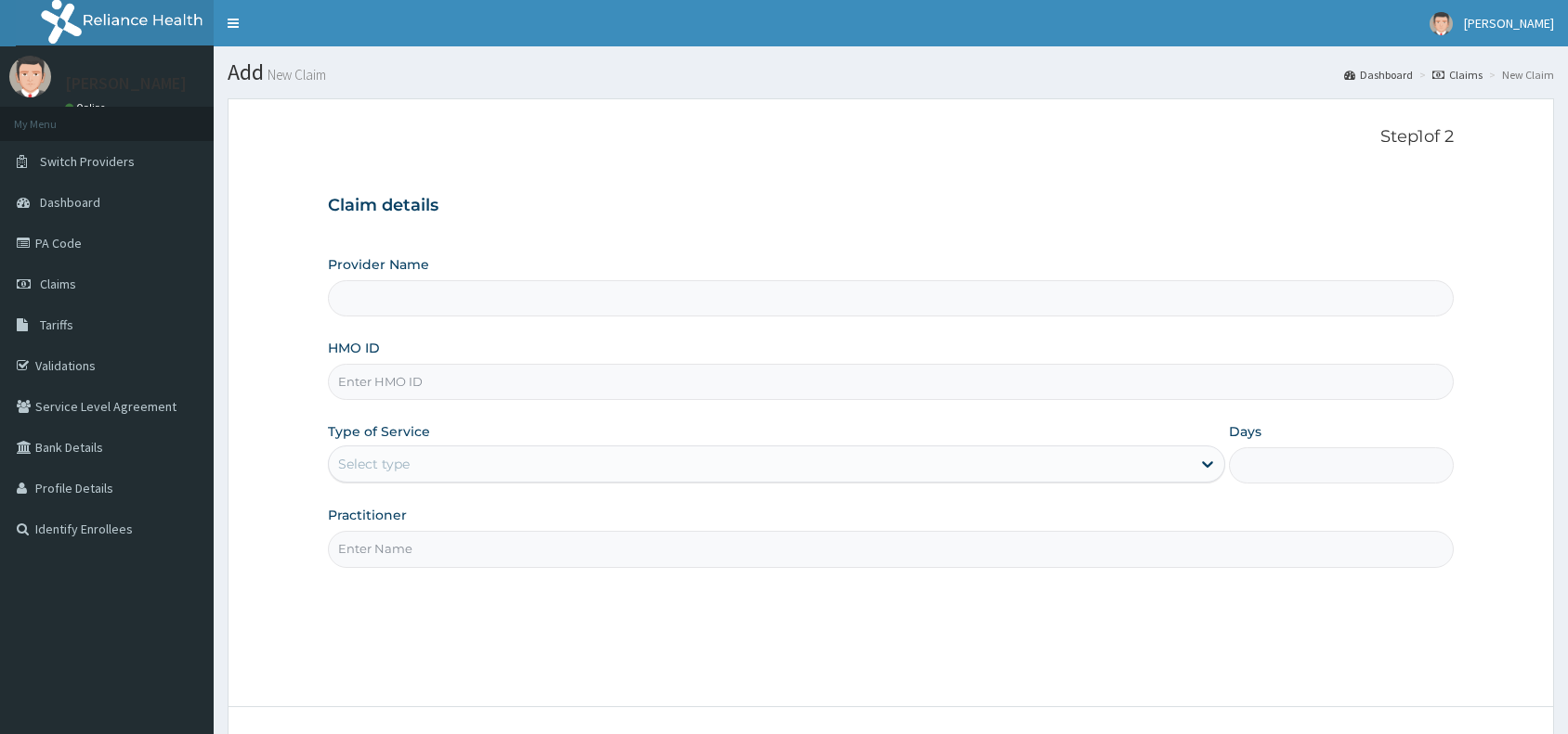
type input "Reliance Family Clinics (RFC) - [GEOGRAPHIC_DATA]"
click at [542, 375] on input "HMO ID" at bounding box center [890, 382] width 1125 height 36
paste input "NUL/10008/A"
type input "NUL/10008/A"
click at [439, 462] on div "Select type" at bounding box center [759, 463] width 862 height 29
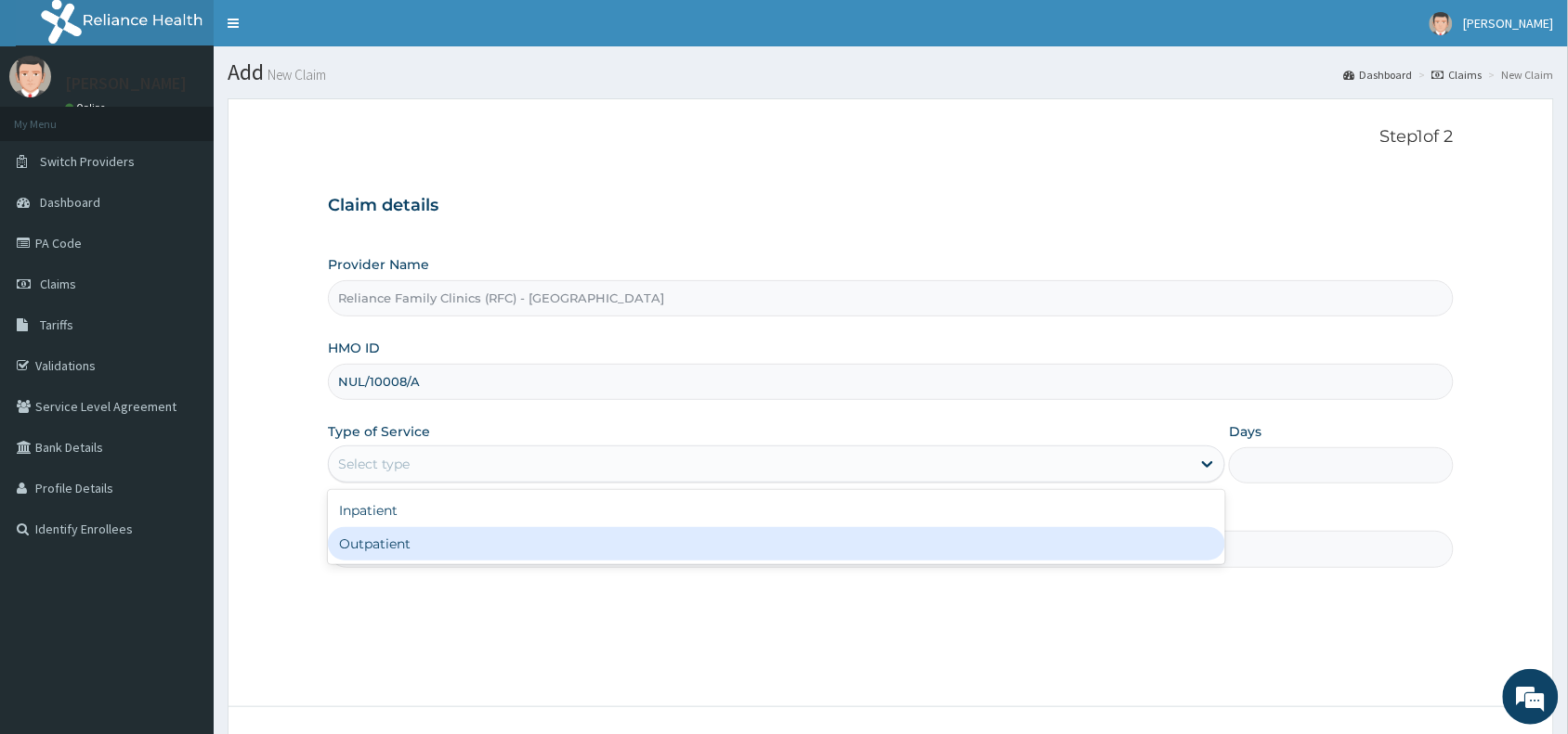
click at [430, 548] on div "Outpatient" at bounding box center [776, 543] width 897 height 33
type input "1"
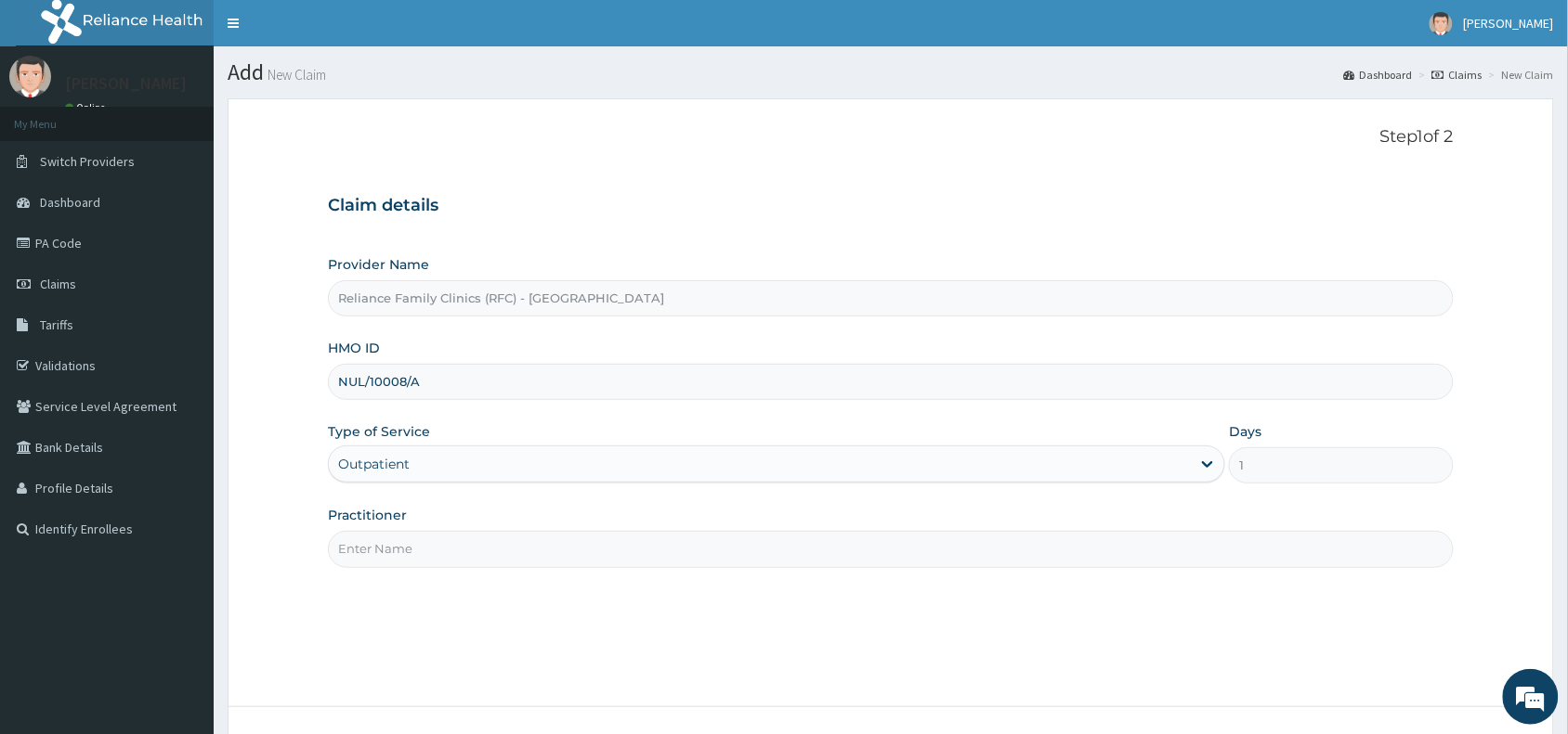
click at [430, 550] on input "Practitioner" at bounding box center [890, 549] width 1125 height 36
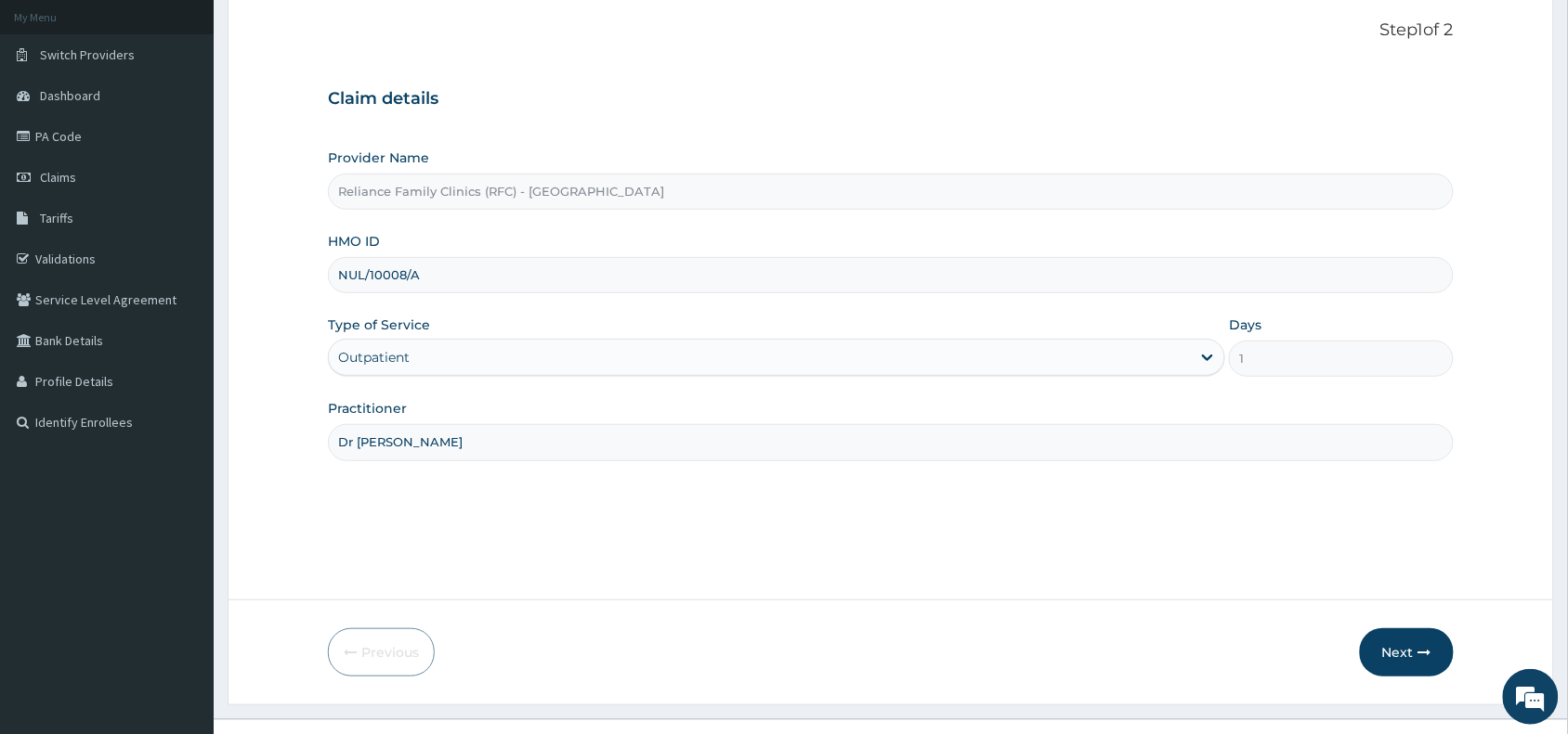
scroll to position [135, 0]
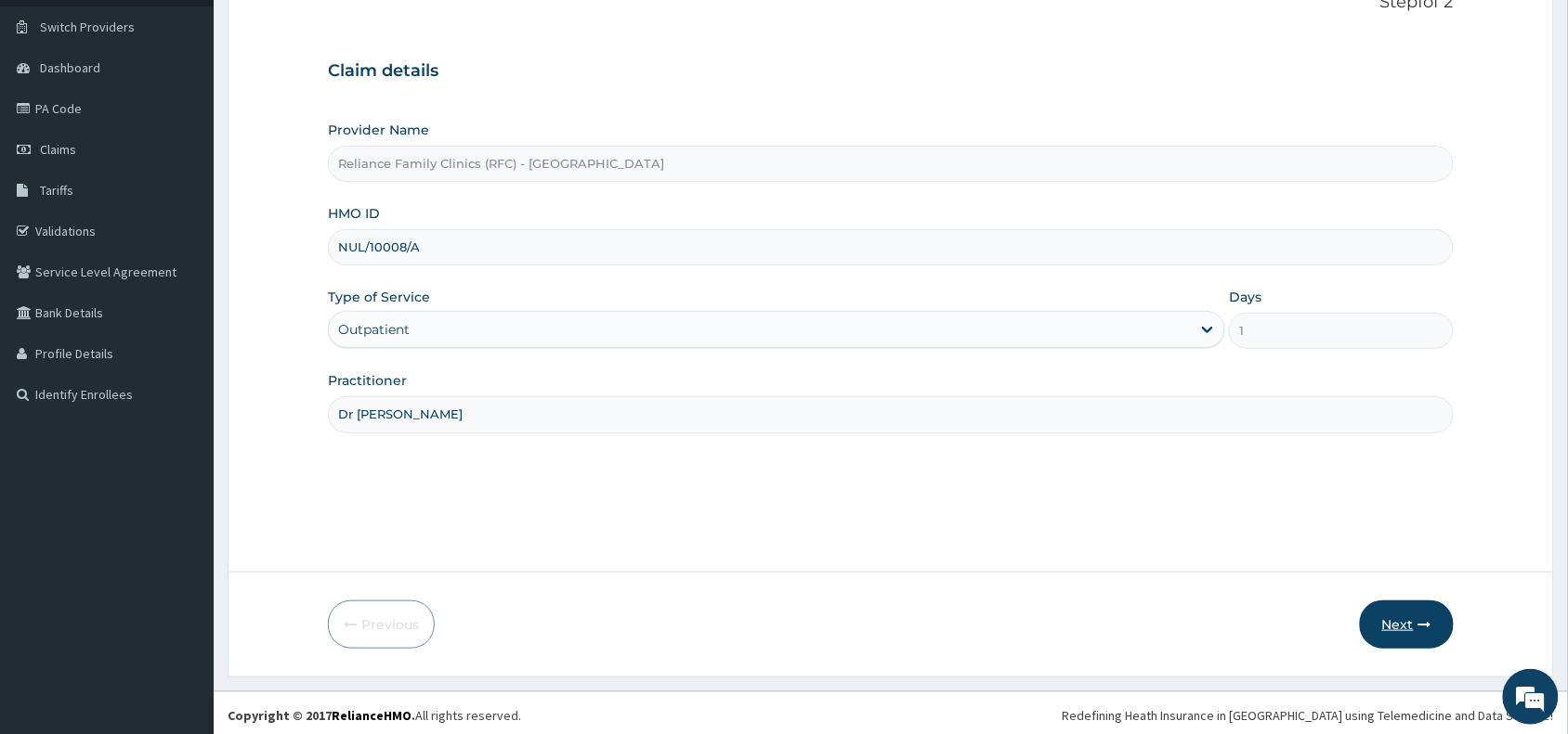
type input "Dr Wini"
click at [1398, 634] on button "Next" at bounding box center [1406, 625] width 93 height 48
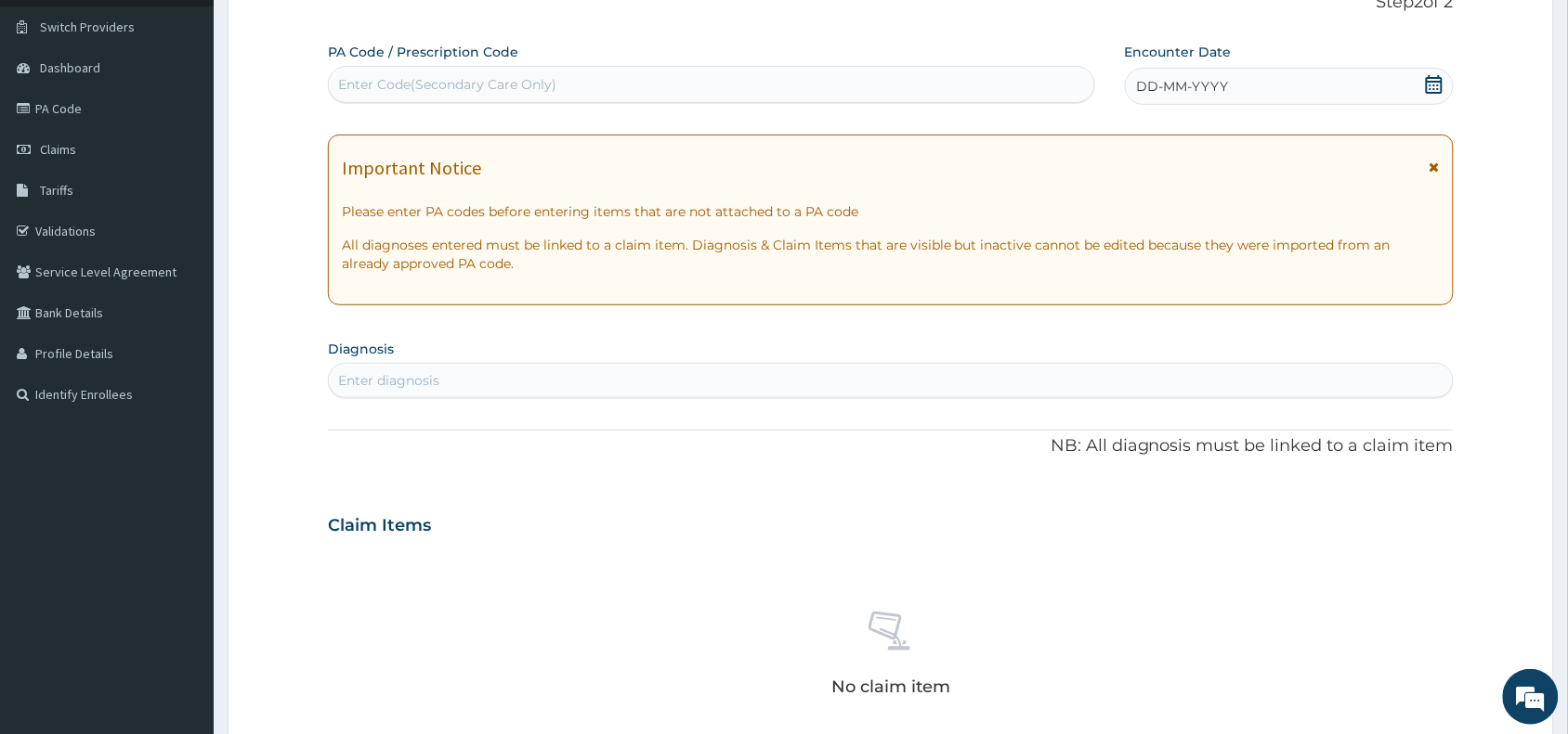
click at [619, 88] on div "Enter Code(Secondary Care Only)" at bounding box center [711, 84] width 766 height 29
paste input "PA/FA1663"
type input "PA/FA1663"
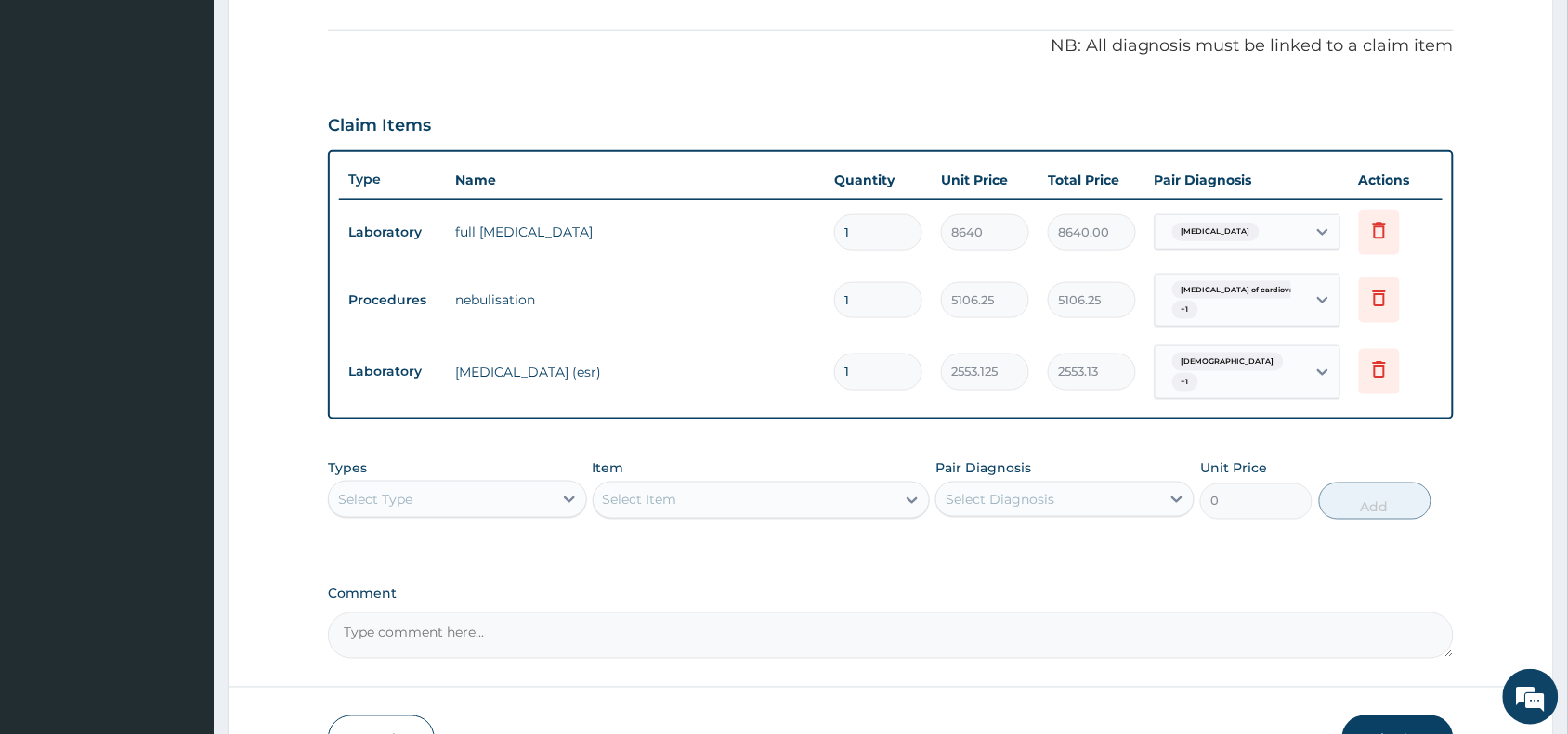
scroll to position [197, 0]
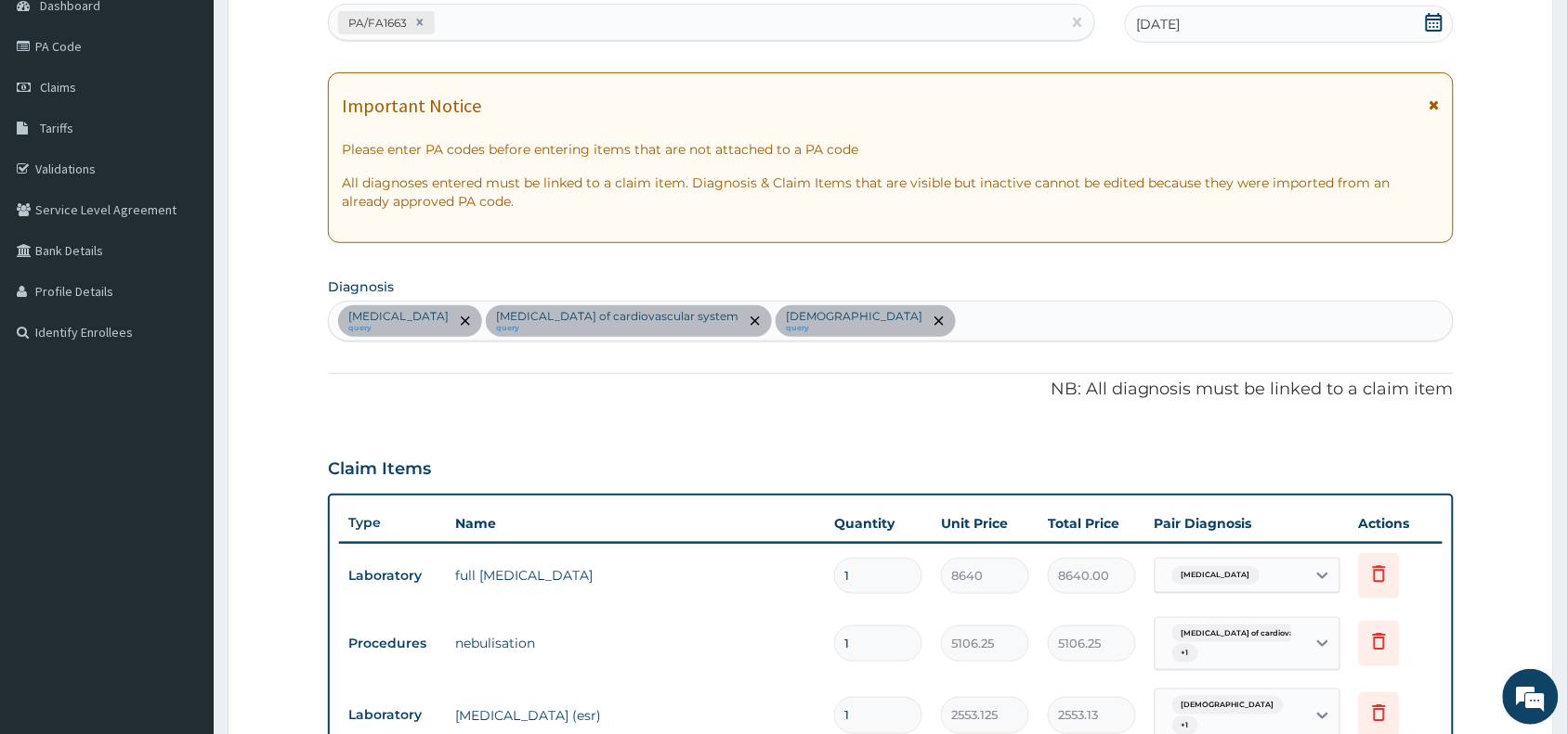
click at [945, 340] on div "Hyperlipidemia query Infectious disease of cardiovascular system query Asthma q…" at bounding box center [890, 321] width 1123 height 39
type input "malar"
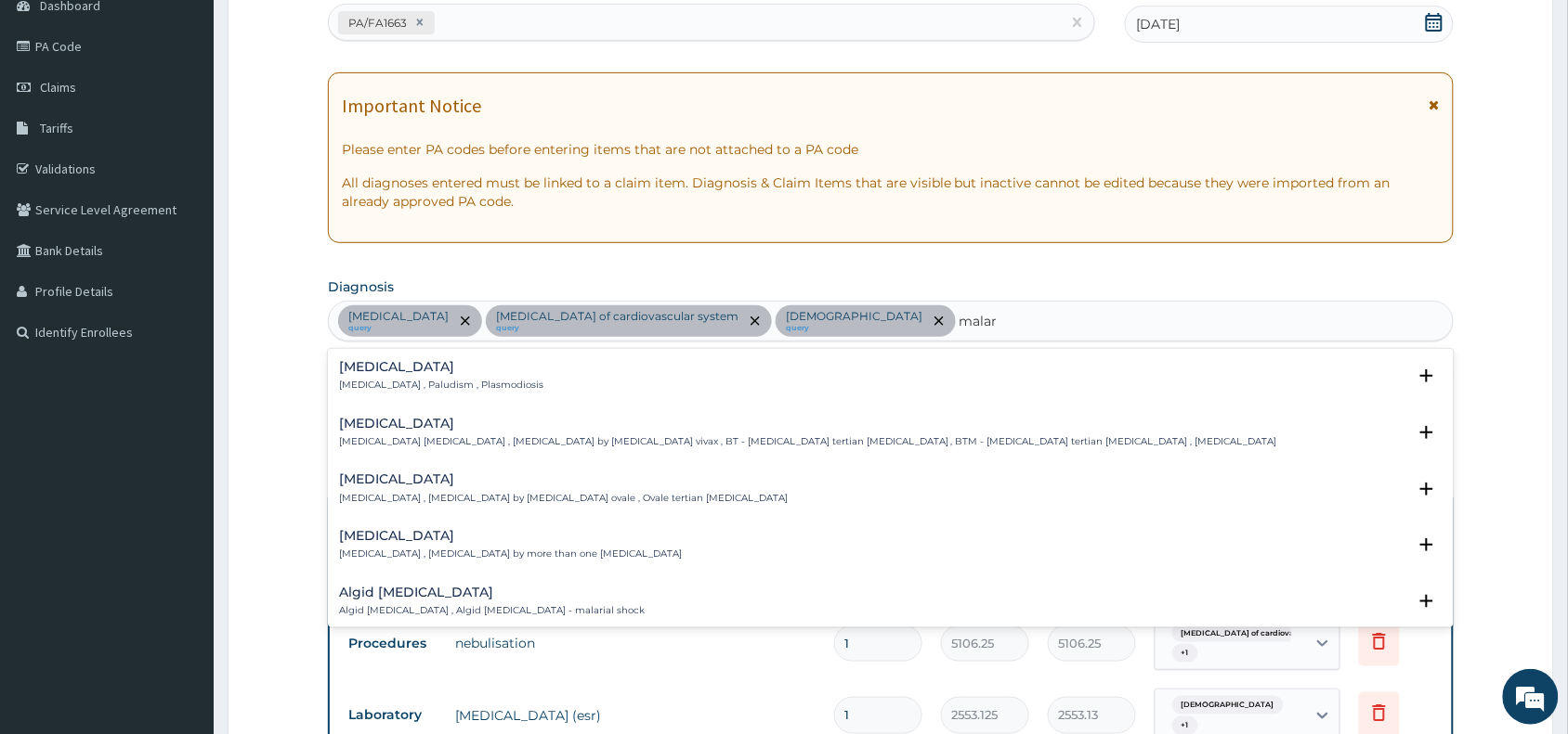
click at [436, 377] on div "Malaria Malaria , Paludism , Plasmodiosis" at bounding box center [441, 376] width 204 height 32
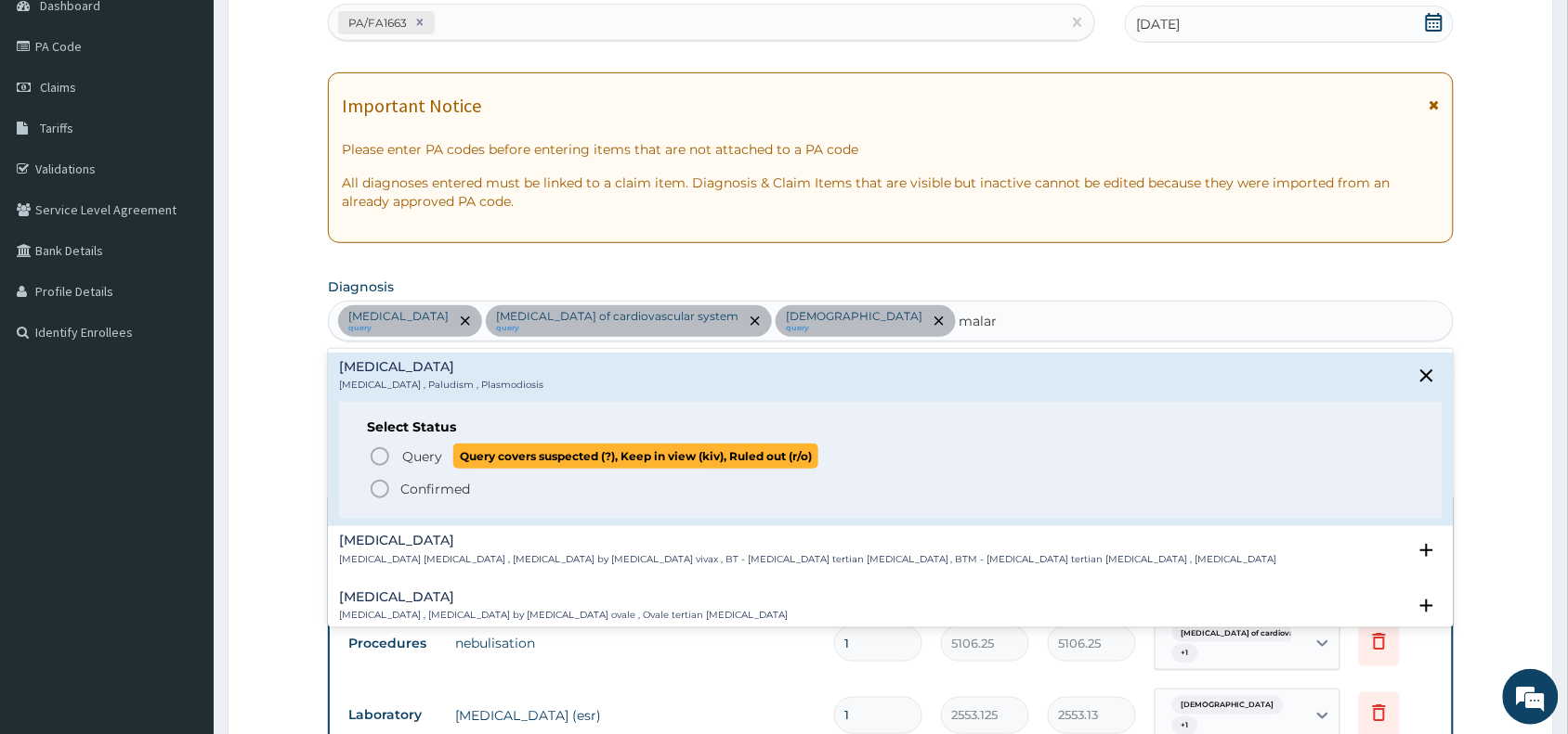
click at [437, 450] on span "Query" at bounding box center [422, 457] width 40 height 19
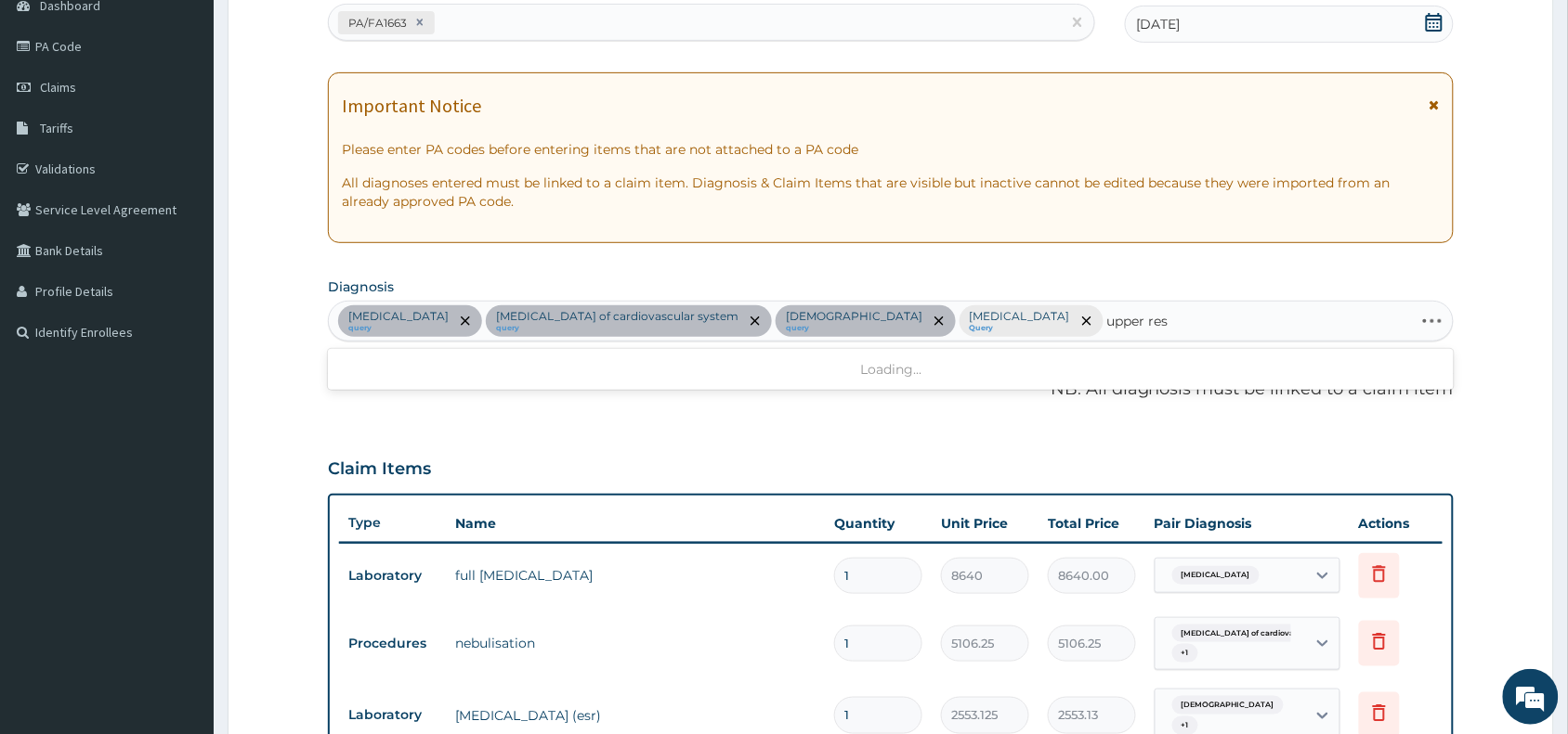
type input "upper resp"
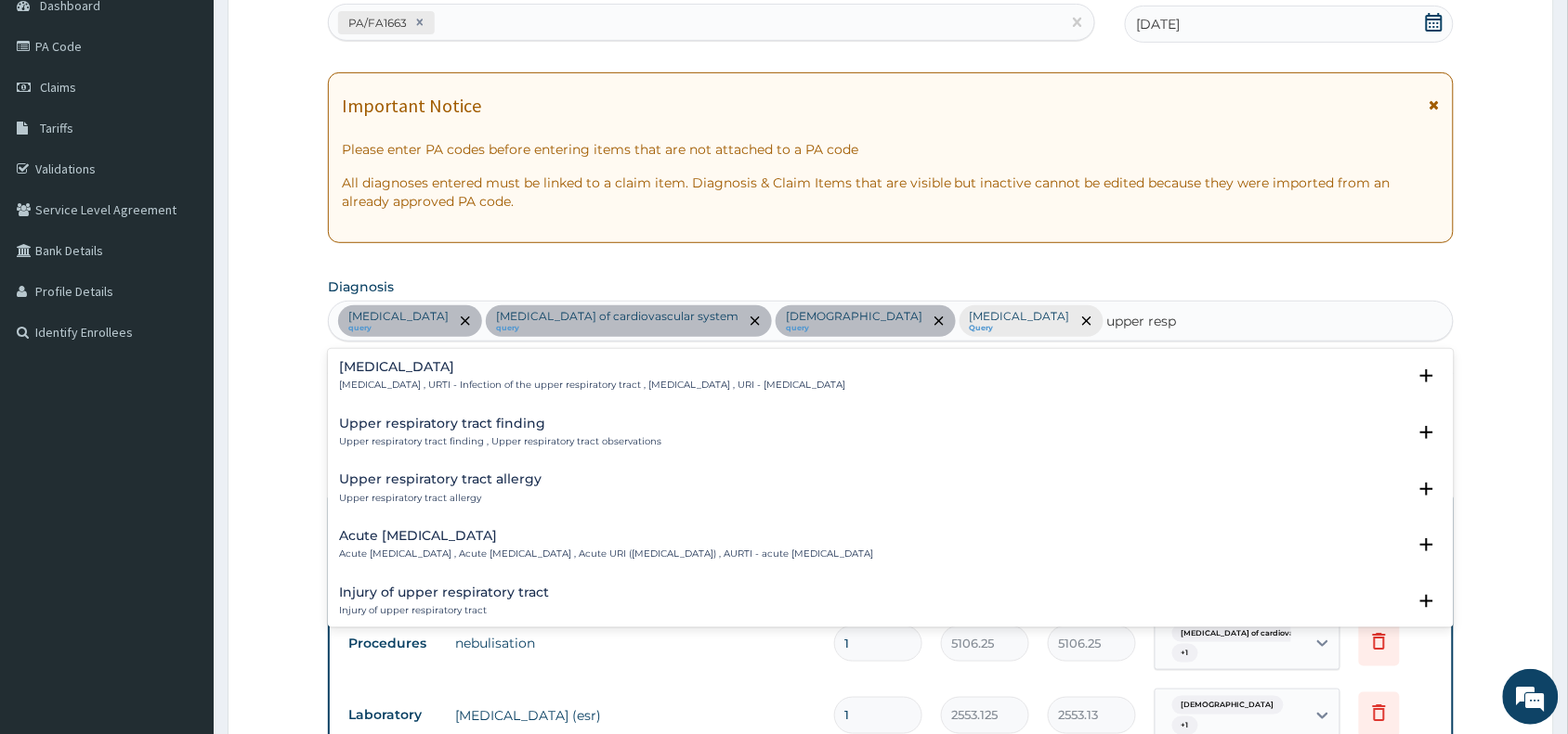
click at [374, 375] on div "Upper respiratory infection Upper respiratory infection , URTI - Infection of t…" at bounding box center [592, 376] width 506 height 32
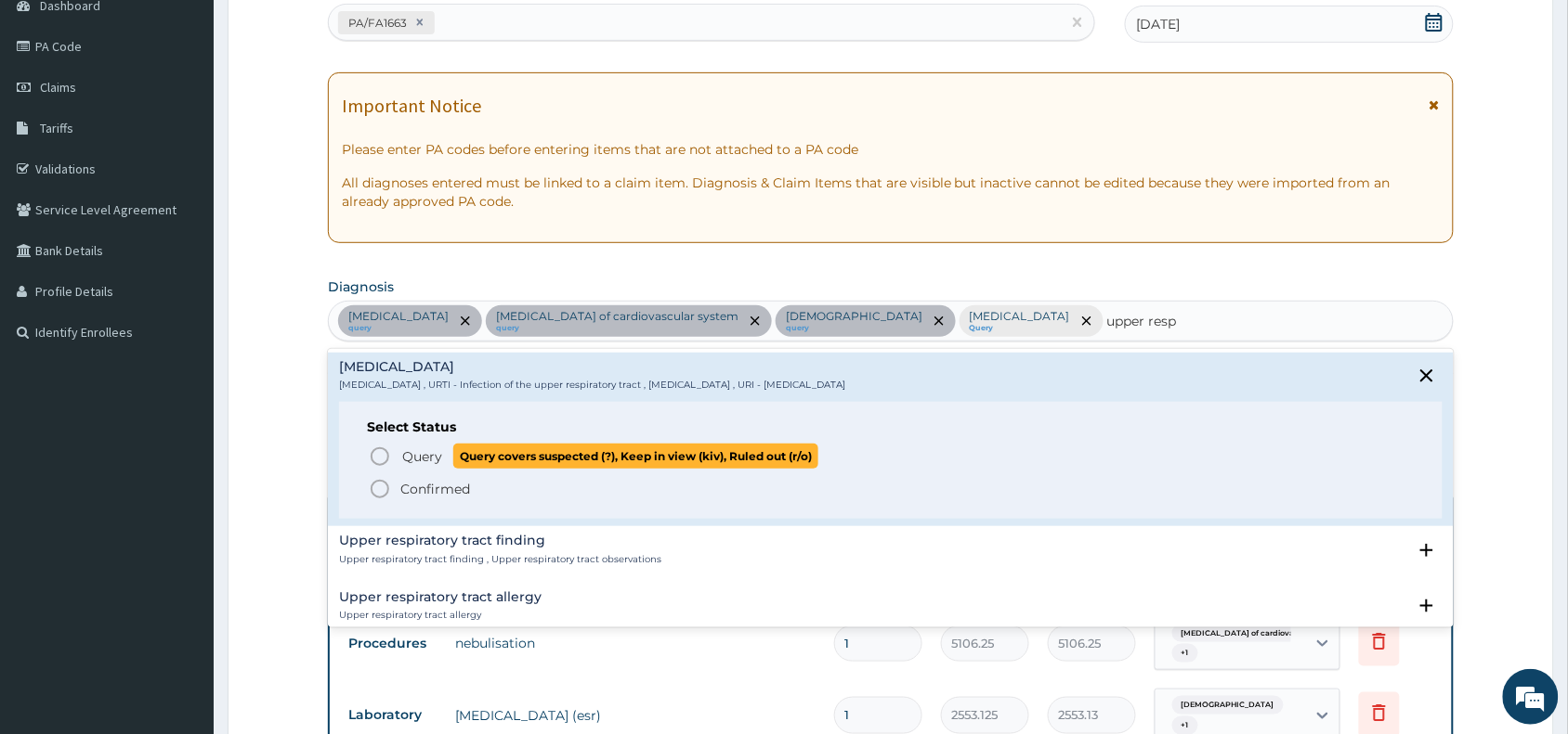
click at [405, 453] on span "Query" at bounding box center [422, 457] width 40 height 19
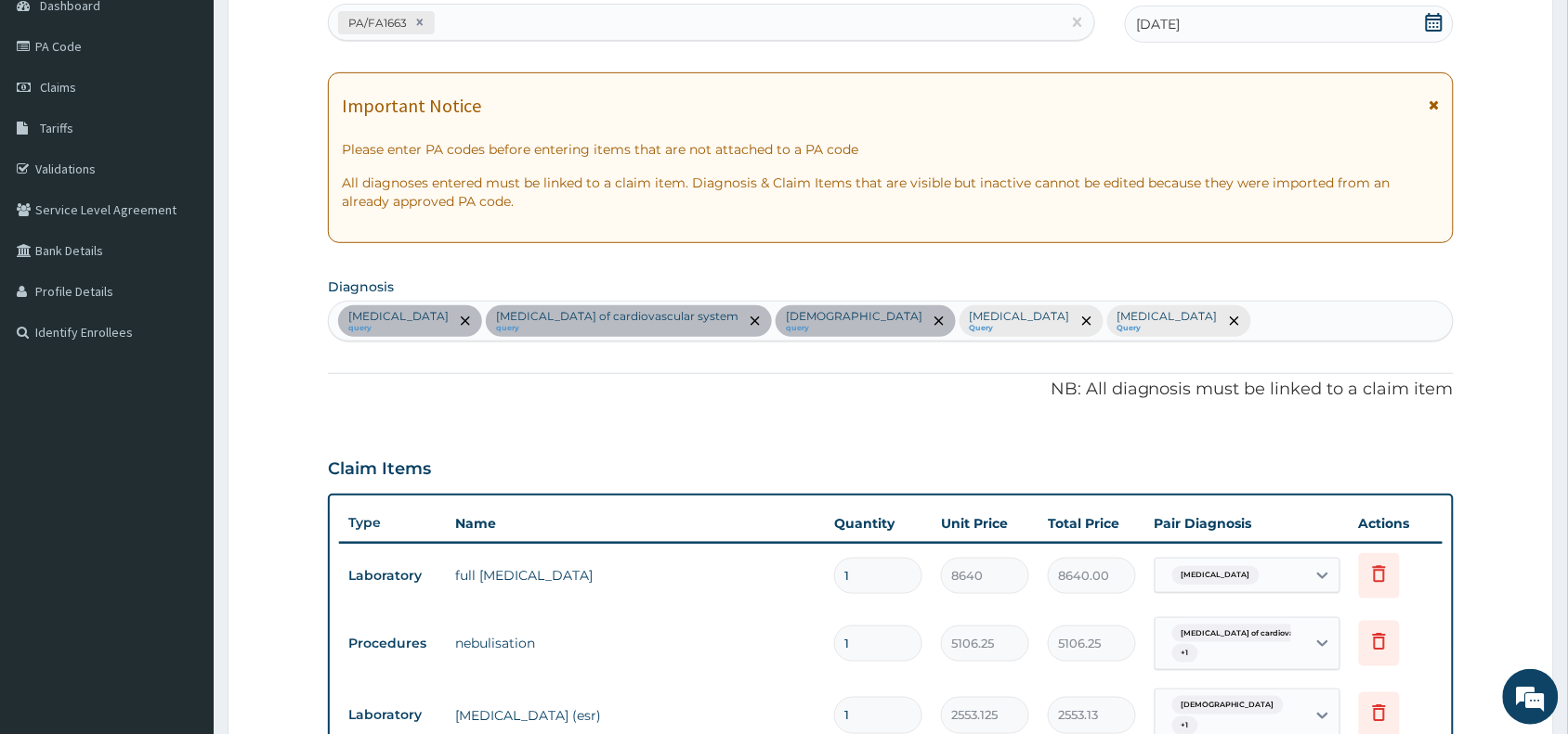
scroll to position [547, 0]
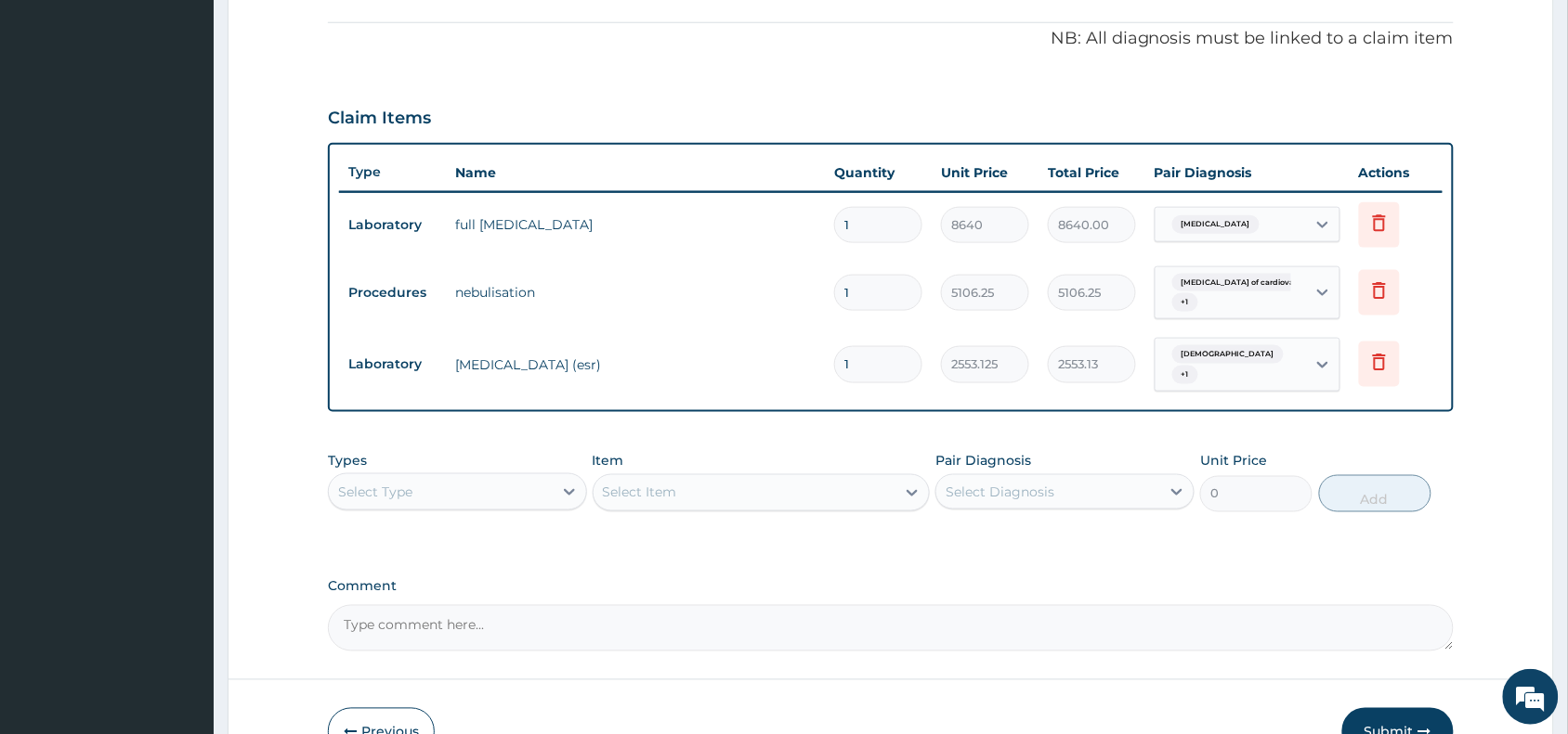
click at [542, 481] on div "Select Type" at bounding box center [440, 492] width 224 height 29
type input "la"
click at [537, 523] on div "Laboratory" at bounding box center [457, 538] width 259 height 33
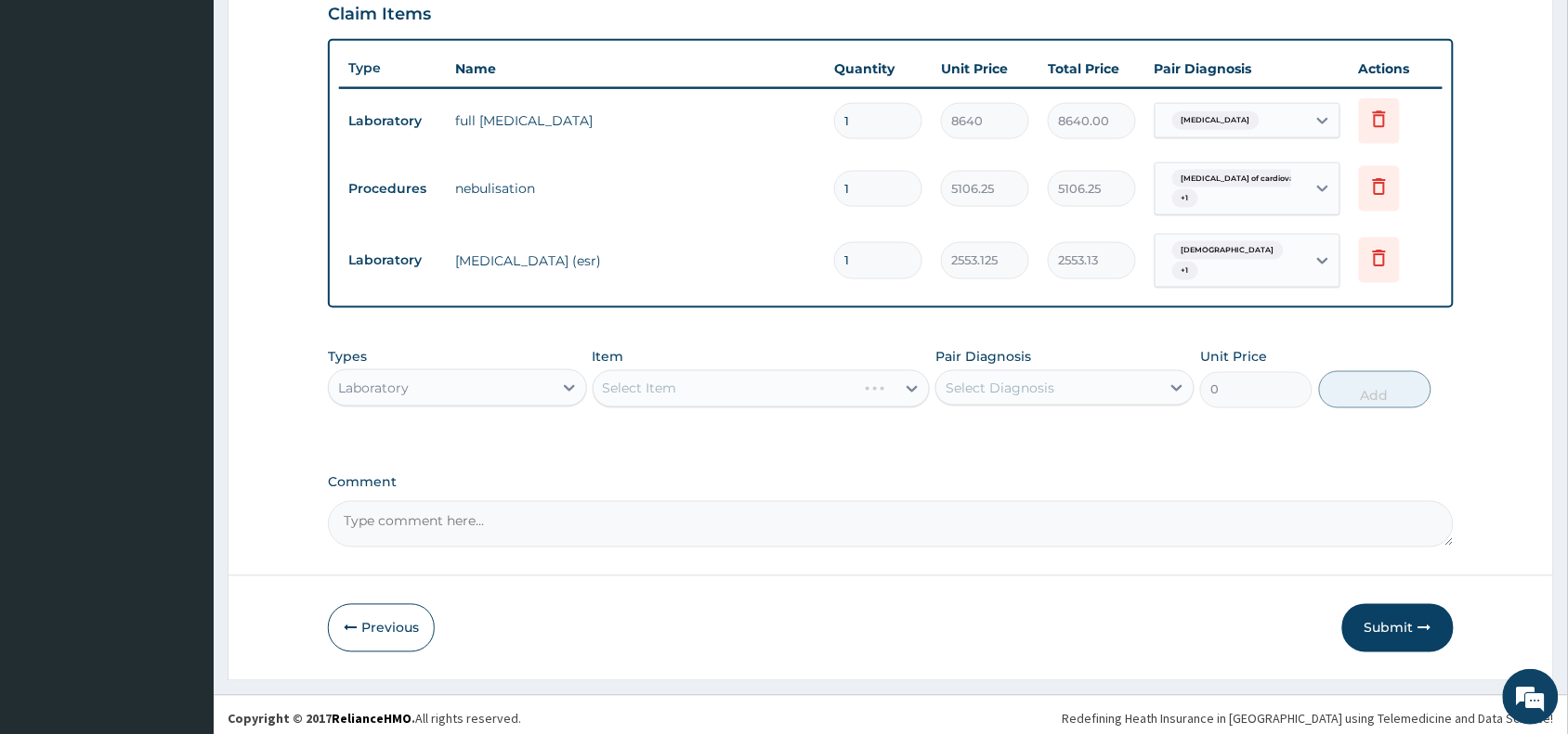
click at [809, 385] on div "Select Item" at bounding box center [762, 389] width 338 height 37
click at [809, 385] on div "Select Item" at bounding box center [745, 388] width 303 height 29
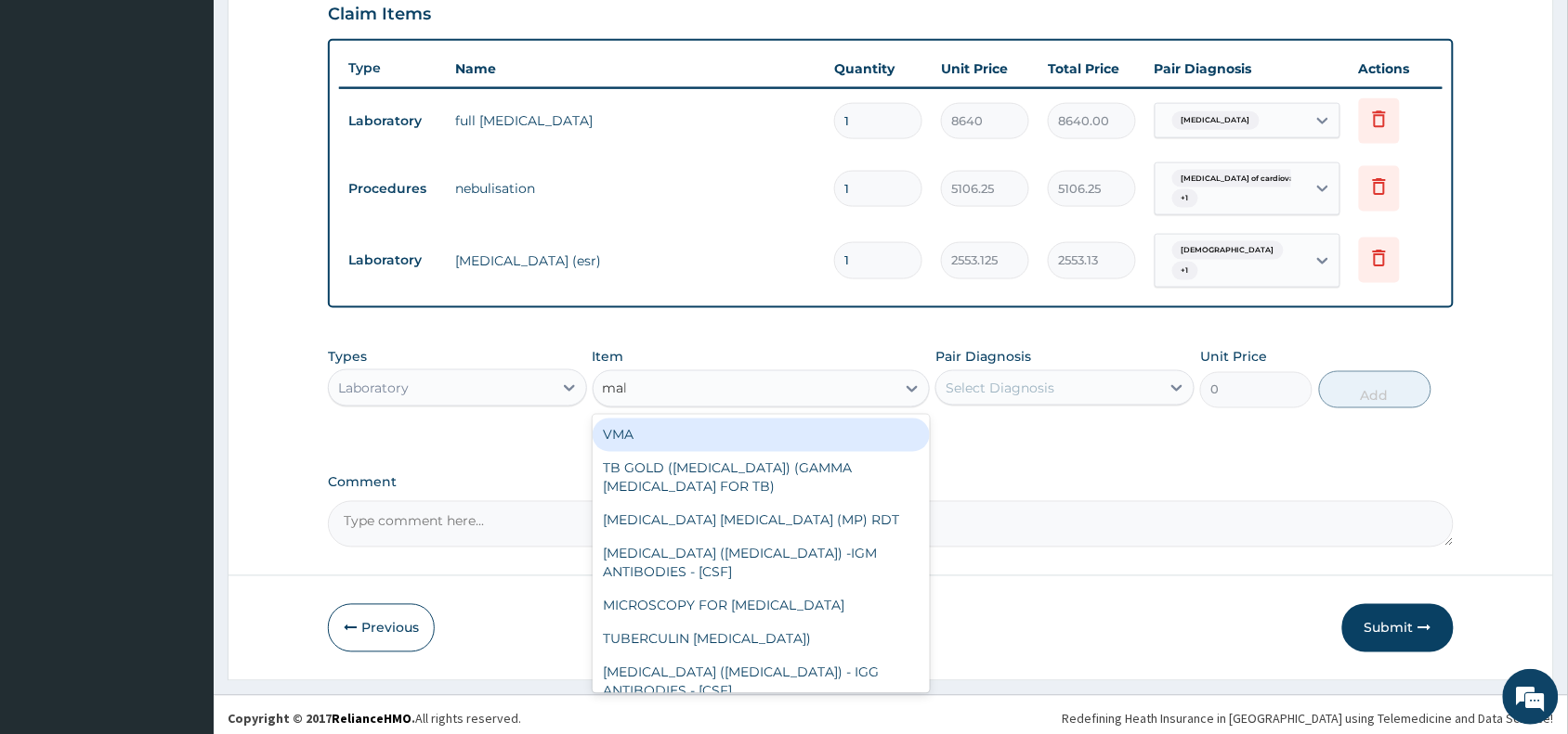
type input "mala"
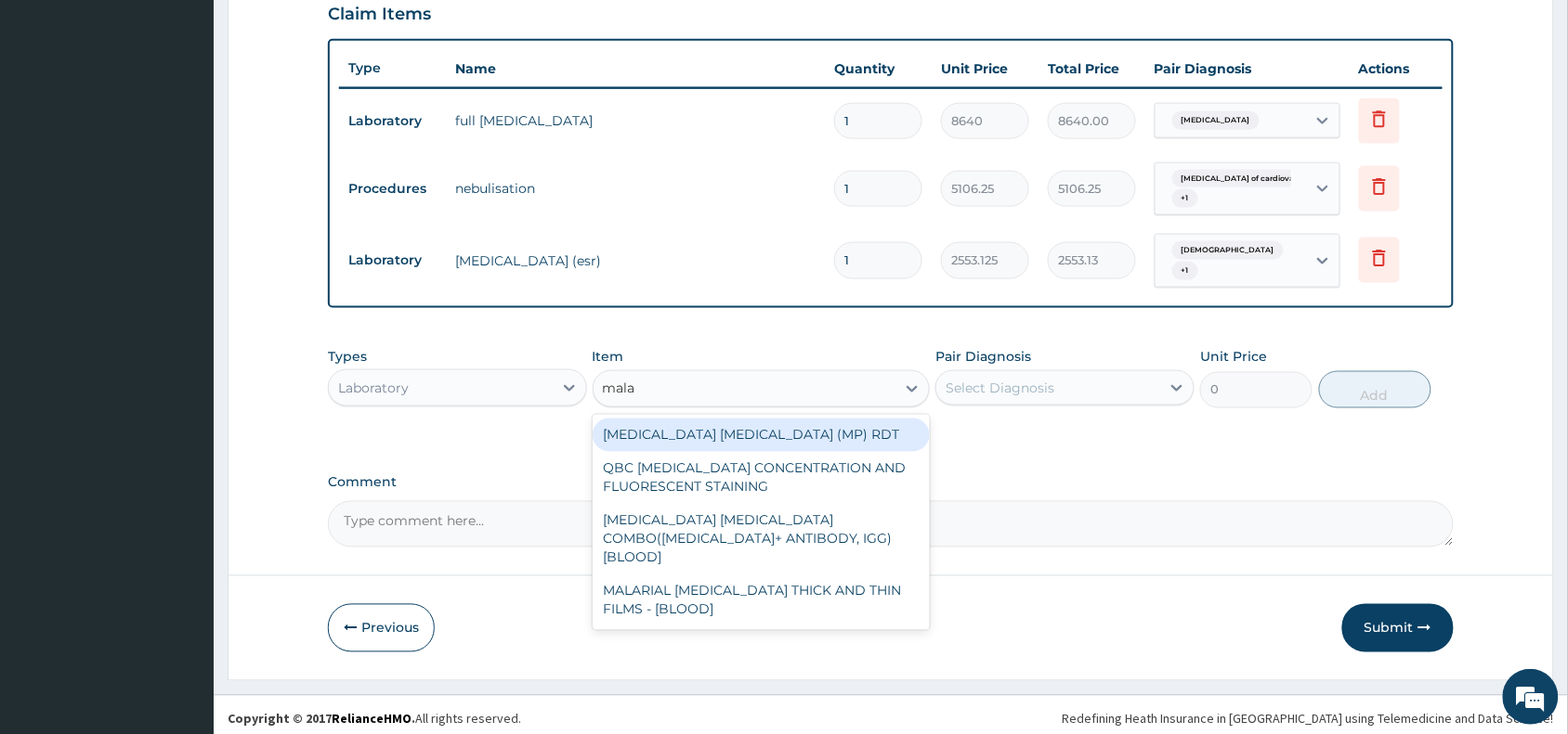
click at [820, 423] on div "MALARIA PARASITE (MP) RDT" at bounding box center [762, 435] width 338 height 33
type input "1531.875"
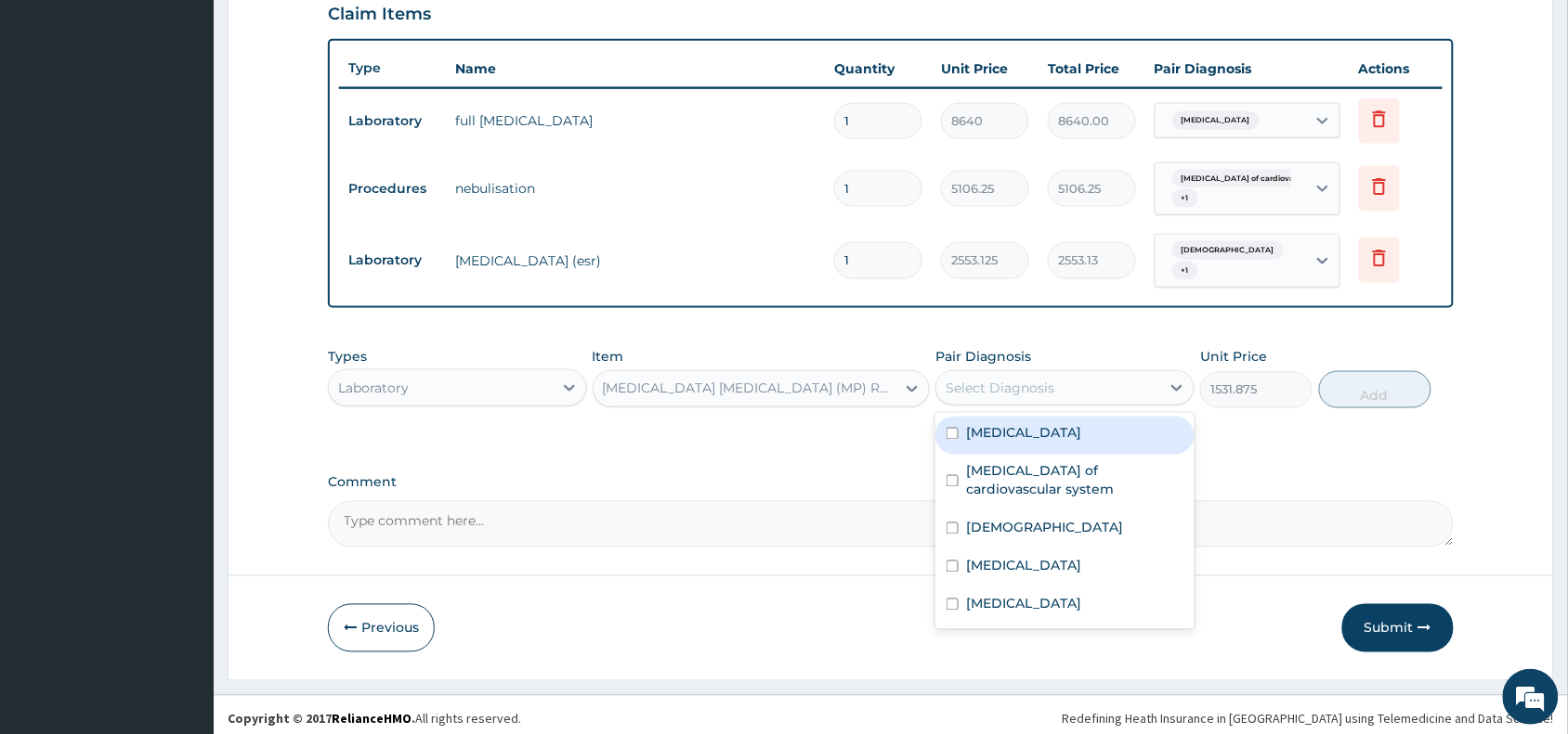
click at [1087, 374] on div "Select Diagnosis" at bounding box center [1048, 388] width 224 height 29
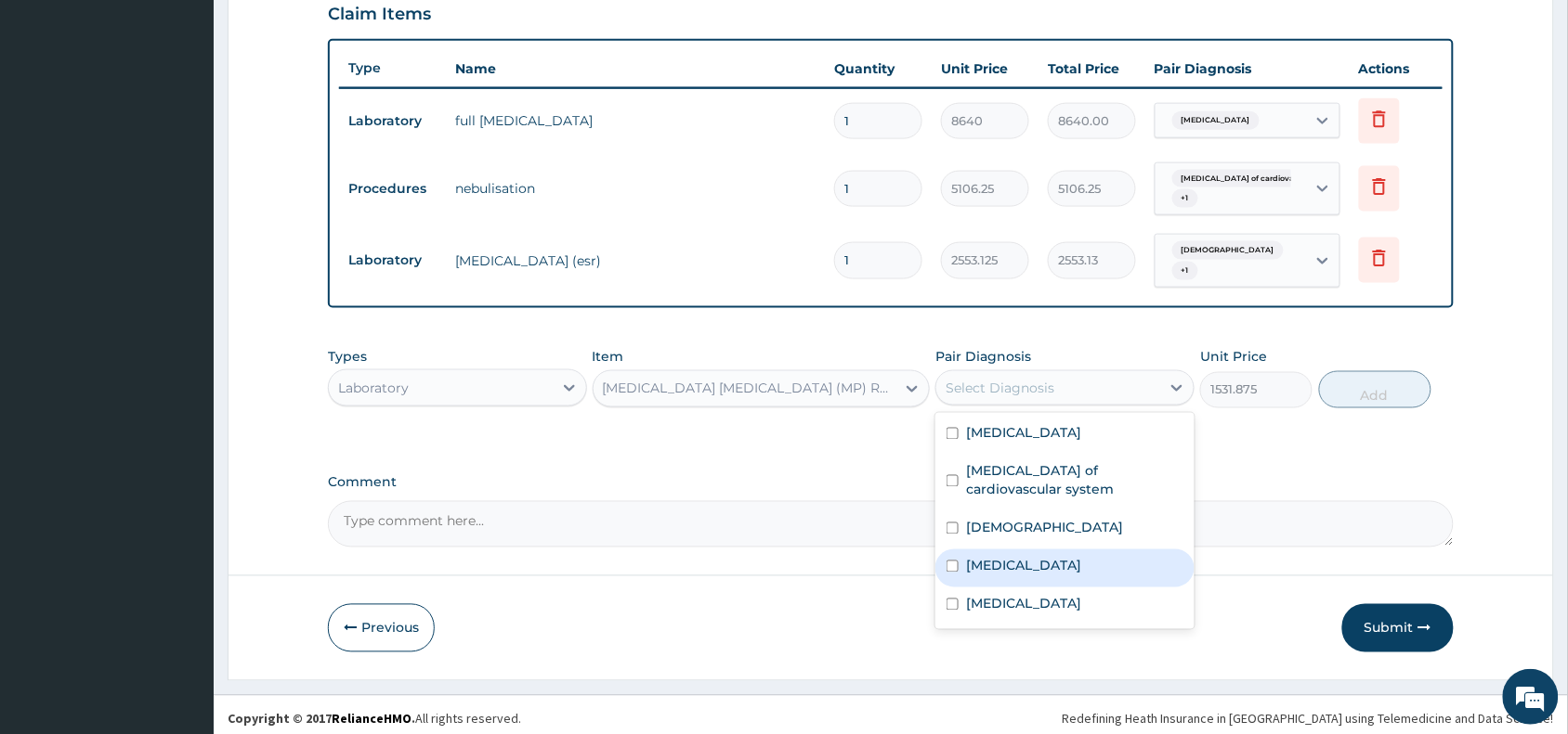
click at [1024, 564] on div "[MEDICAL_DATA]" at bounding box center [1065, 568] width 259 height 38
checkbox input "true"
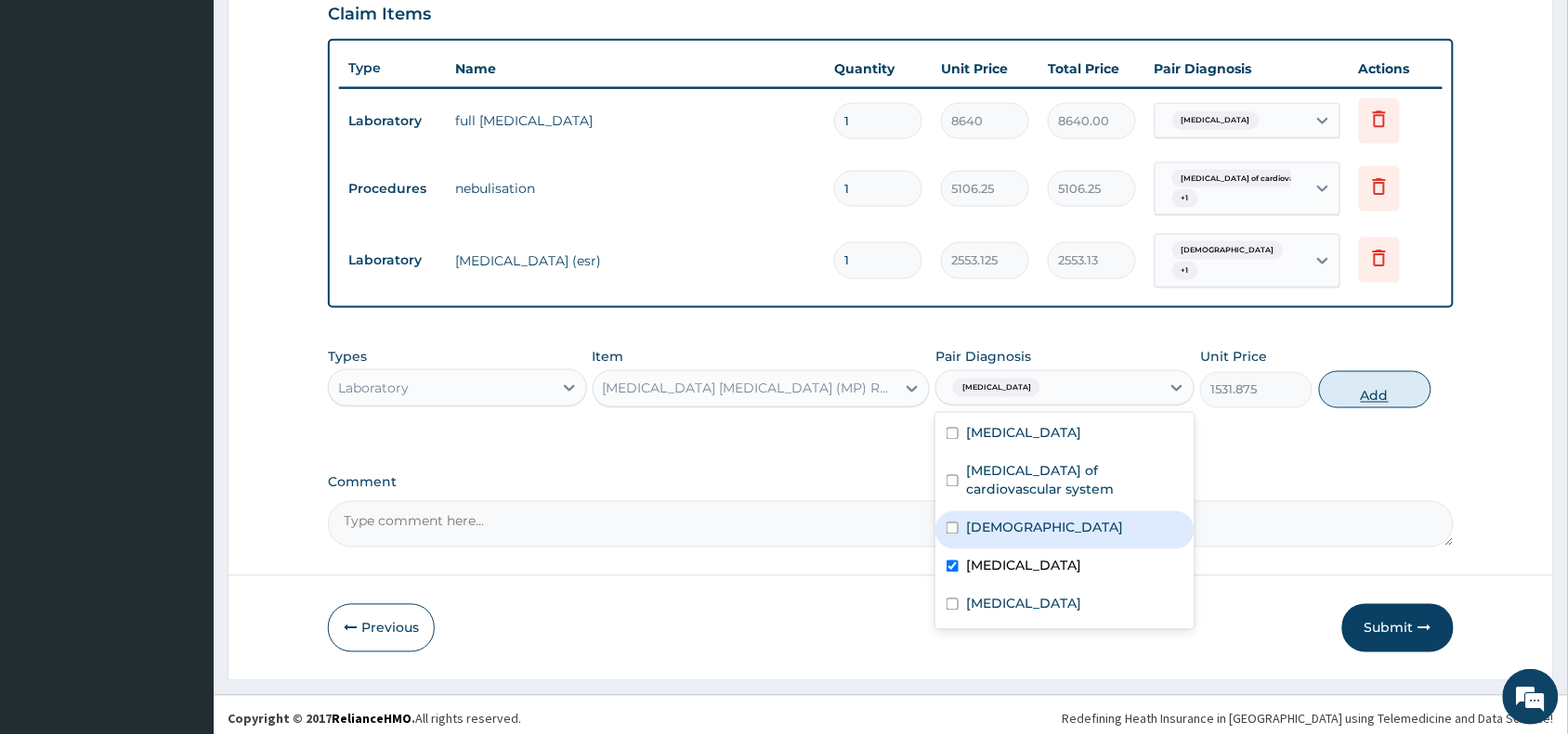
click at [1395, 390] on button "Add" at bounding box center [1374, 390] width 112 height 37
type input "0"
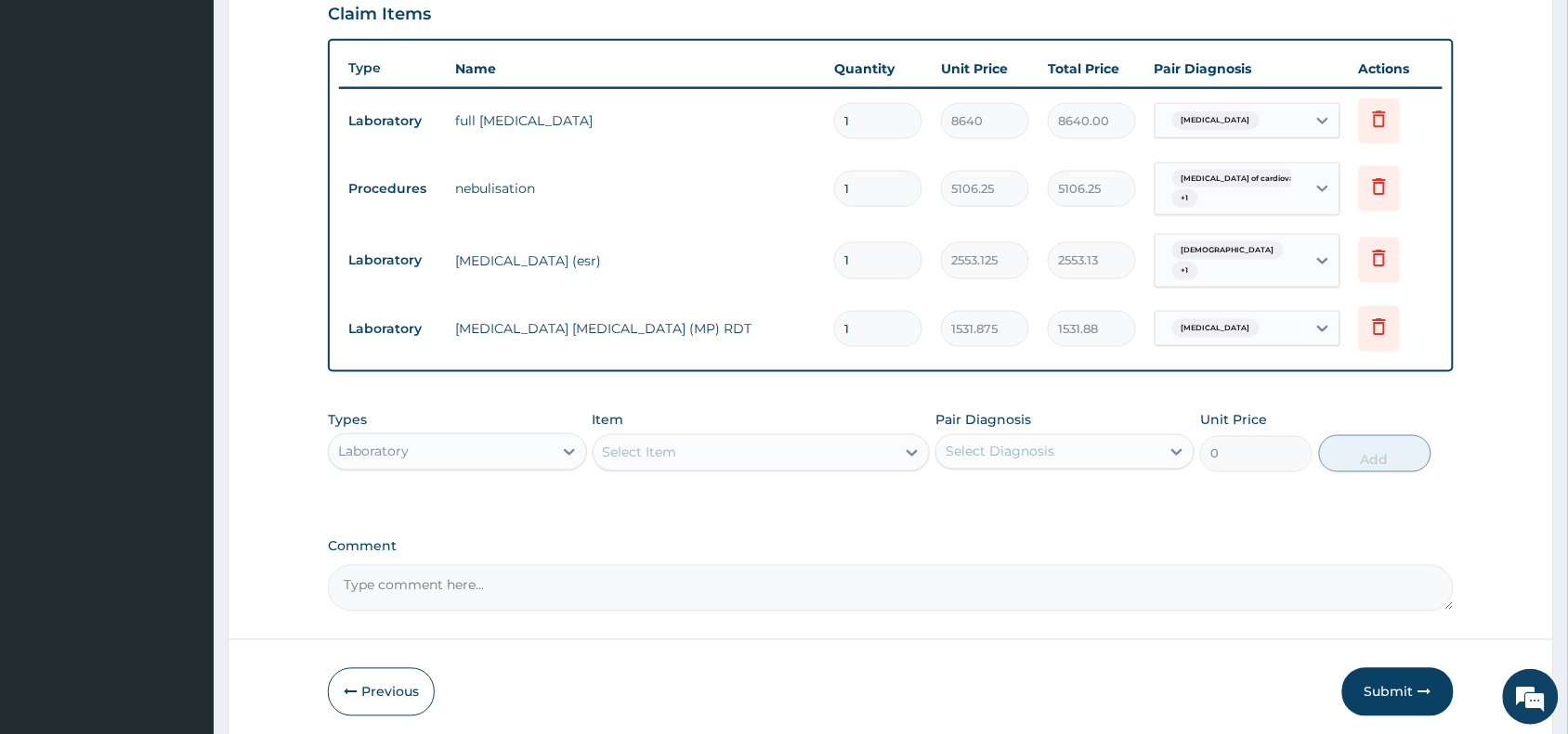
click at [706, 438] on div "Select Item" at bounding box center [745, 452] width 303 height 29
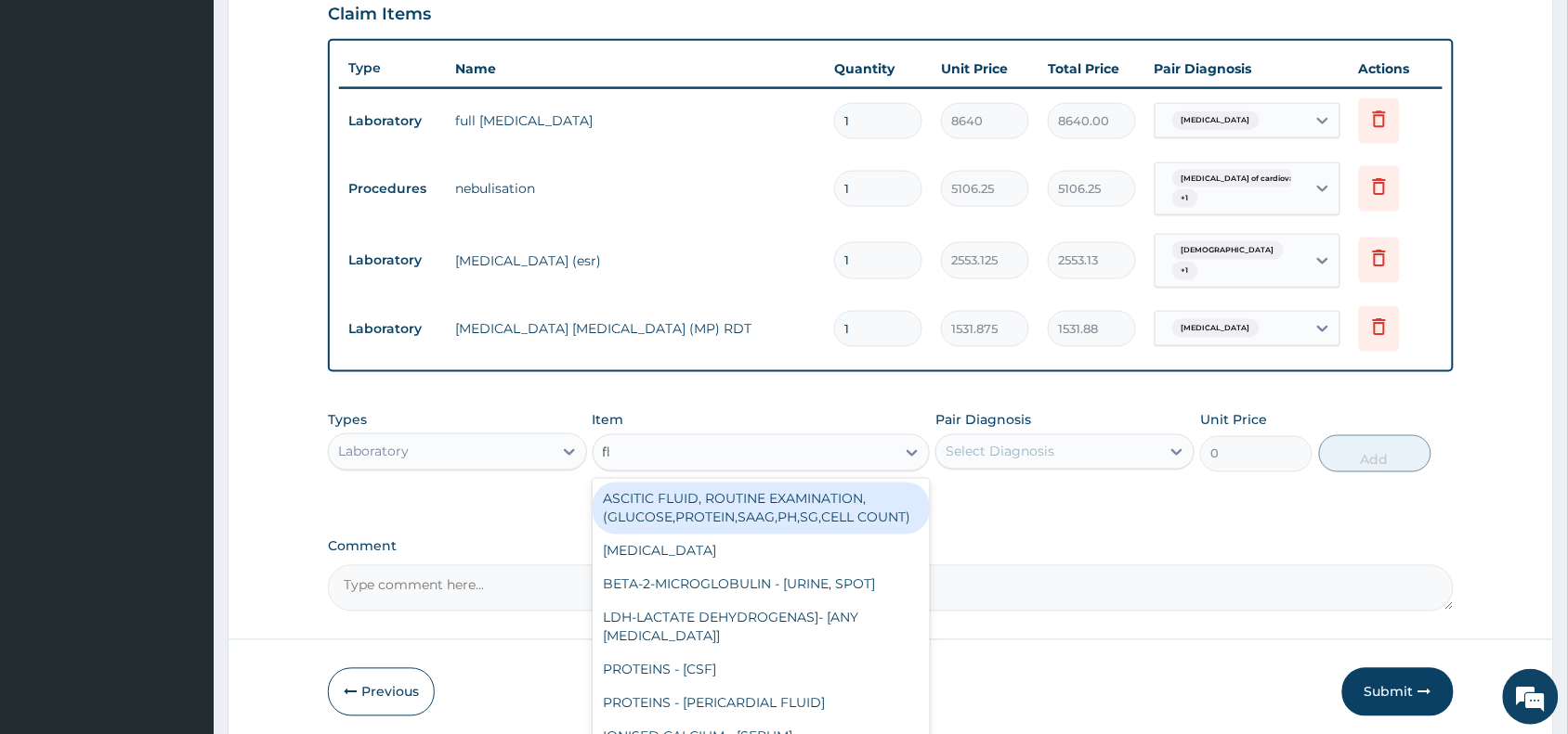
type input "fbc"
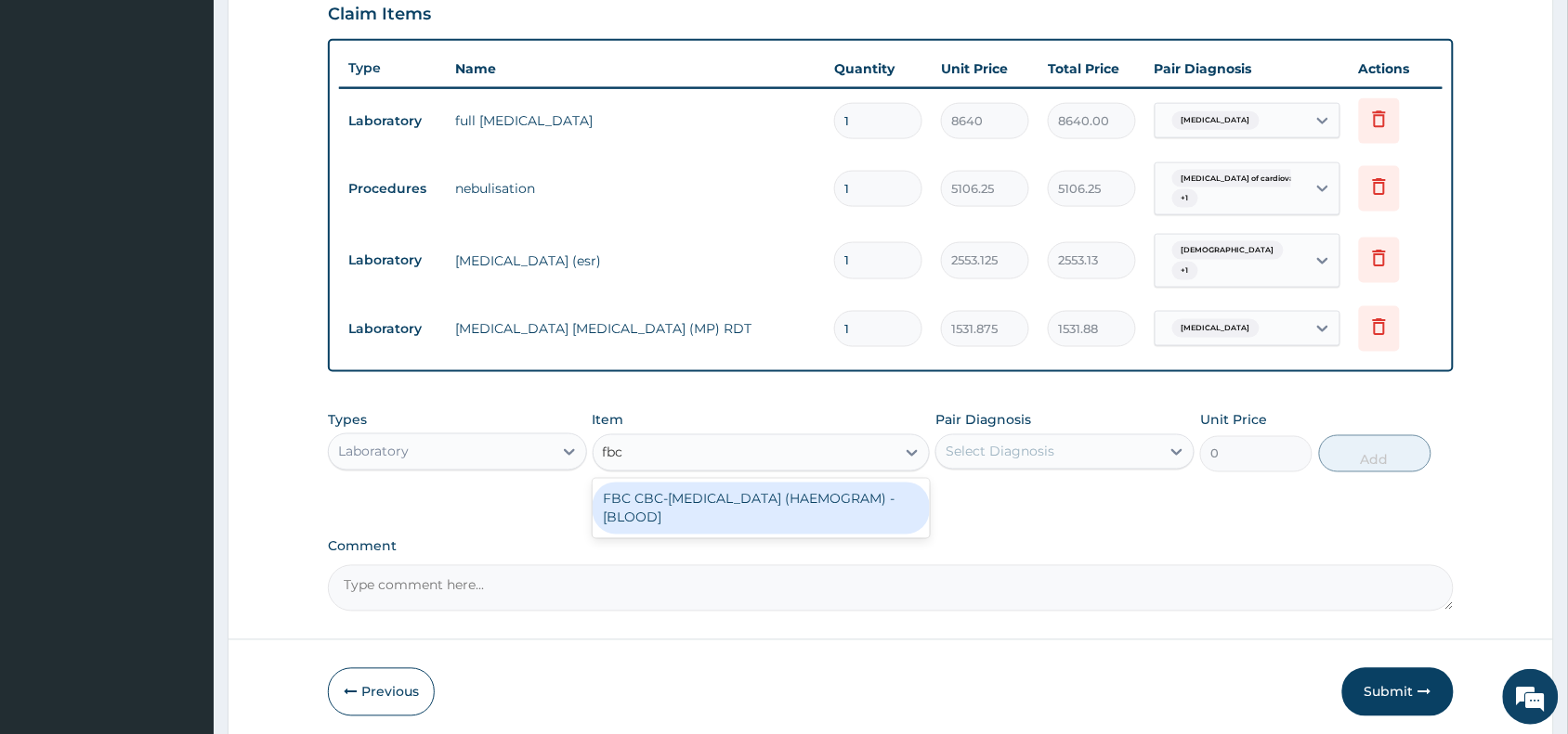
click at [811, 485] on div "FBC CBC-COMPLETE BLOOD COUNT (HAEMOGRAM) - [BLOOD]" at bounding box center [762, 509] width 338 height 52
type input "4085"
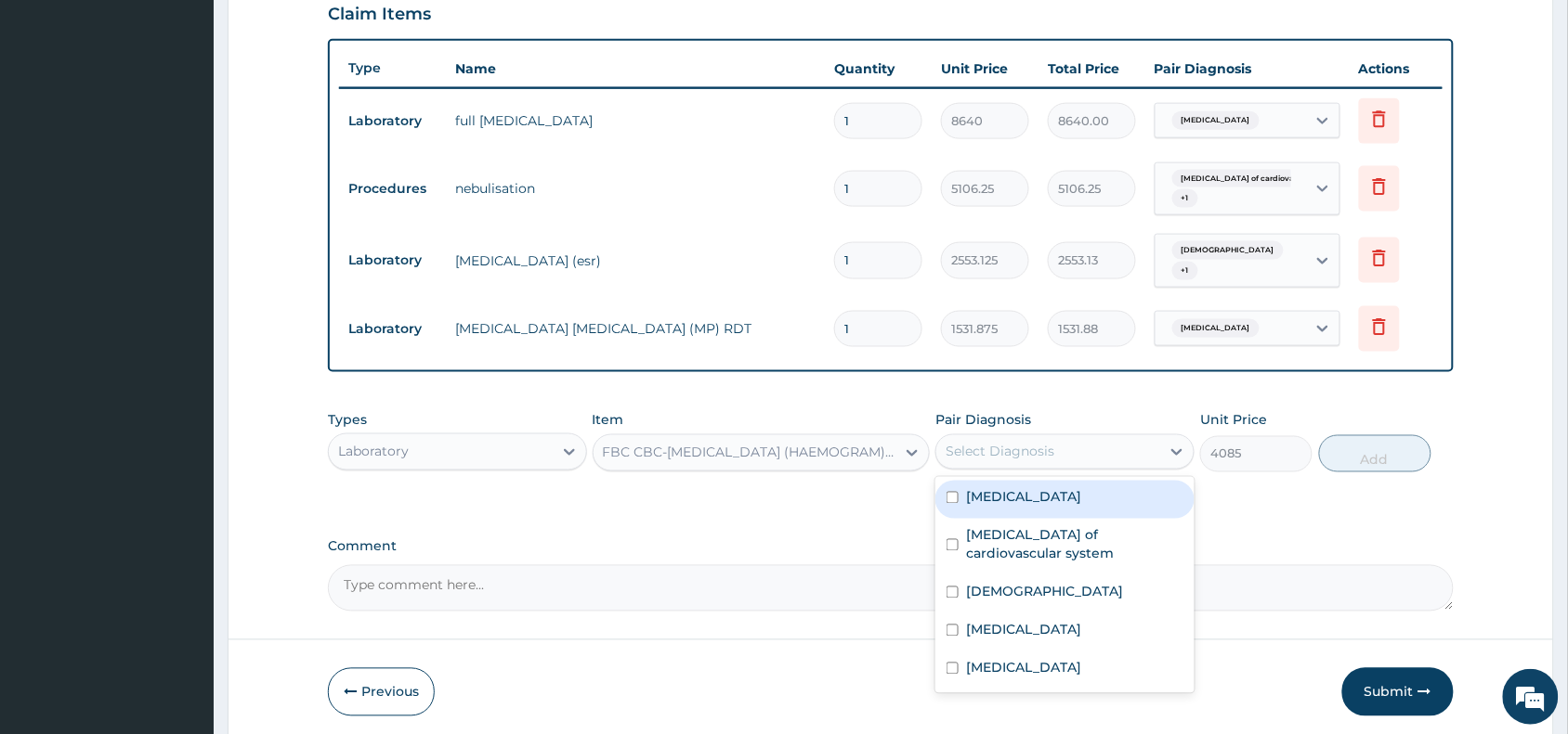
click at [995, 434] on div "Select Diagnosis" at bounding box center [1065, 451] width 259 height 35
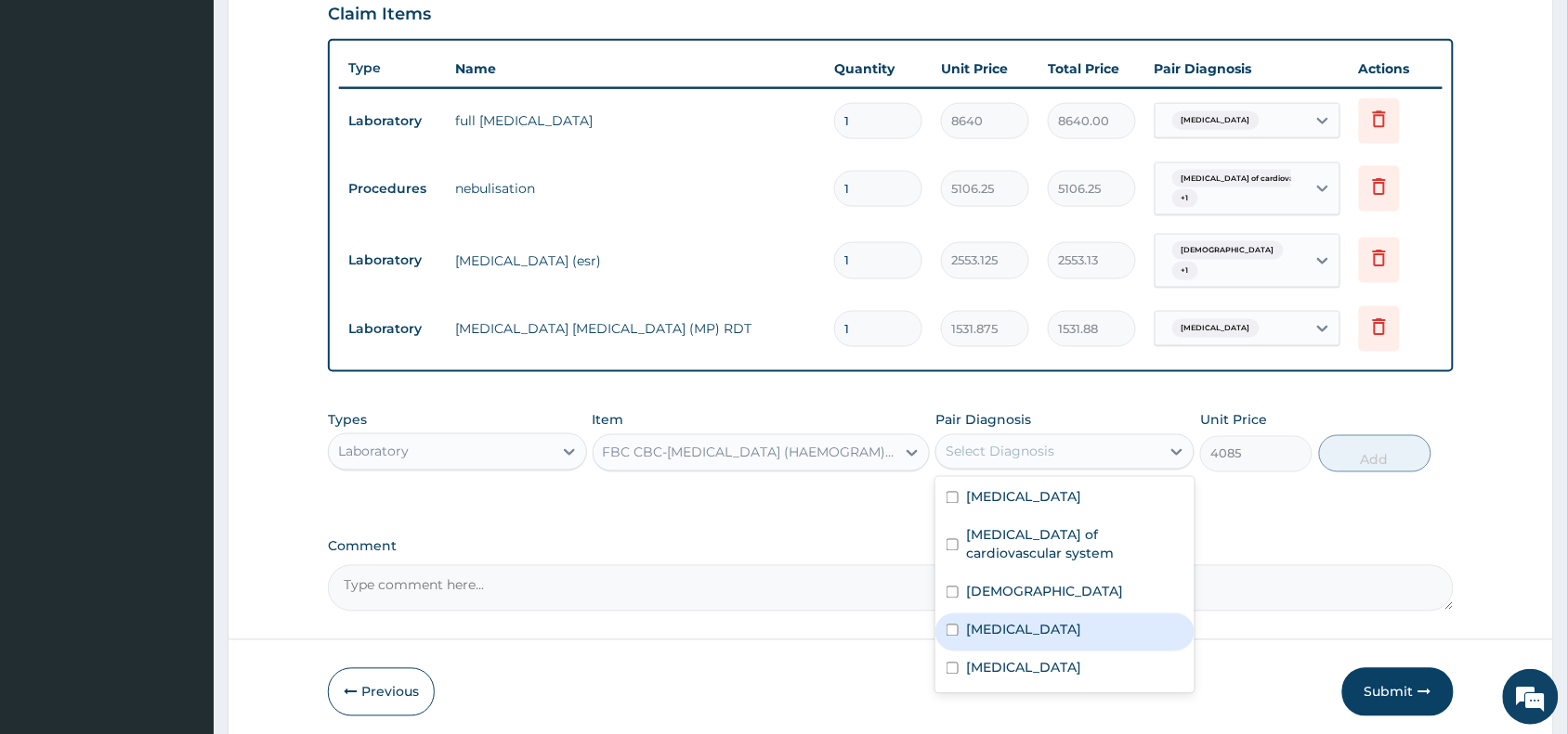
click at [1029, 626] on div "[MEDICAL_DATA]" at bounding box center [1065, 632] width 259 height 38
checkbox input "true"
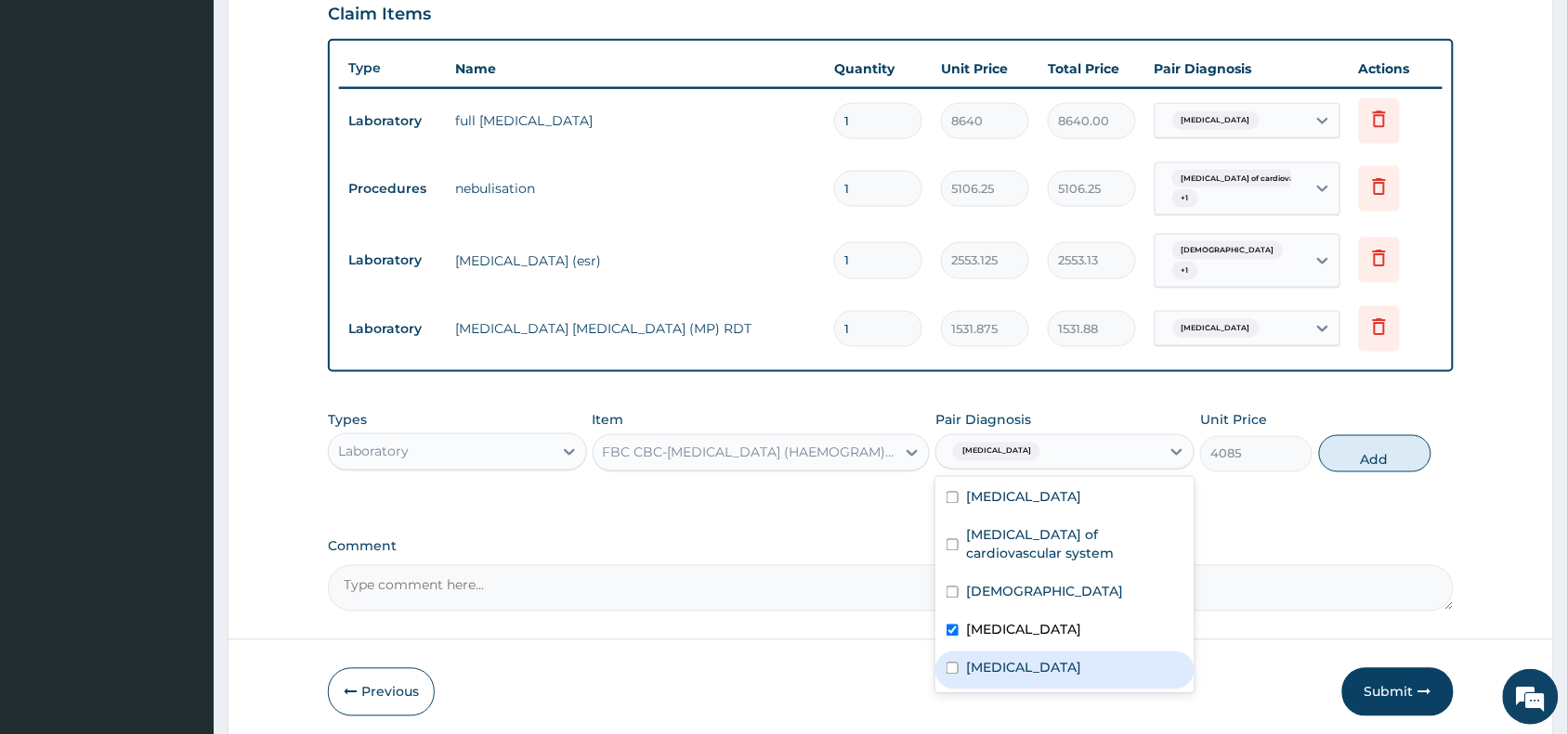
click at [1040, 659] on label "[MEDICAL_DATA]" at bounding box center [1023, 669] width 115 height 19
checkbox input "true"
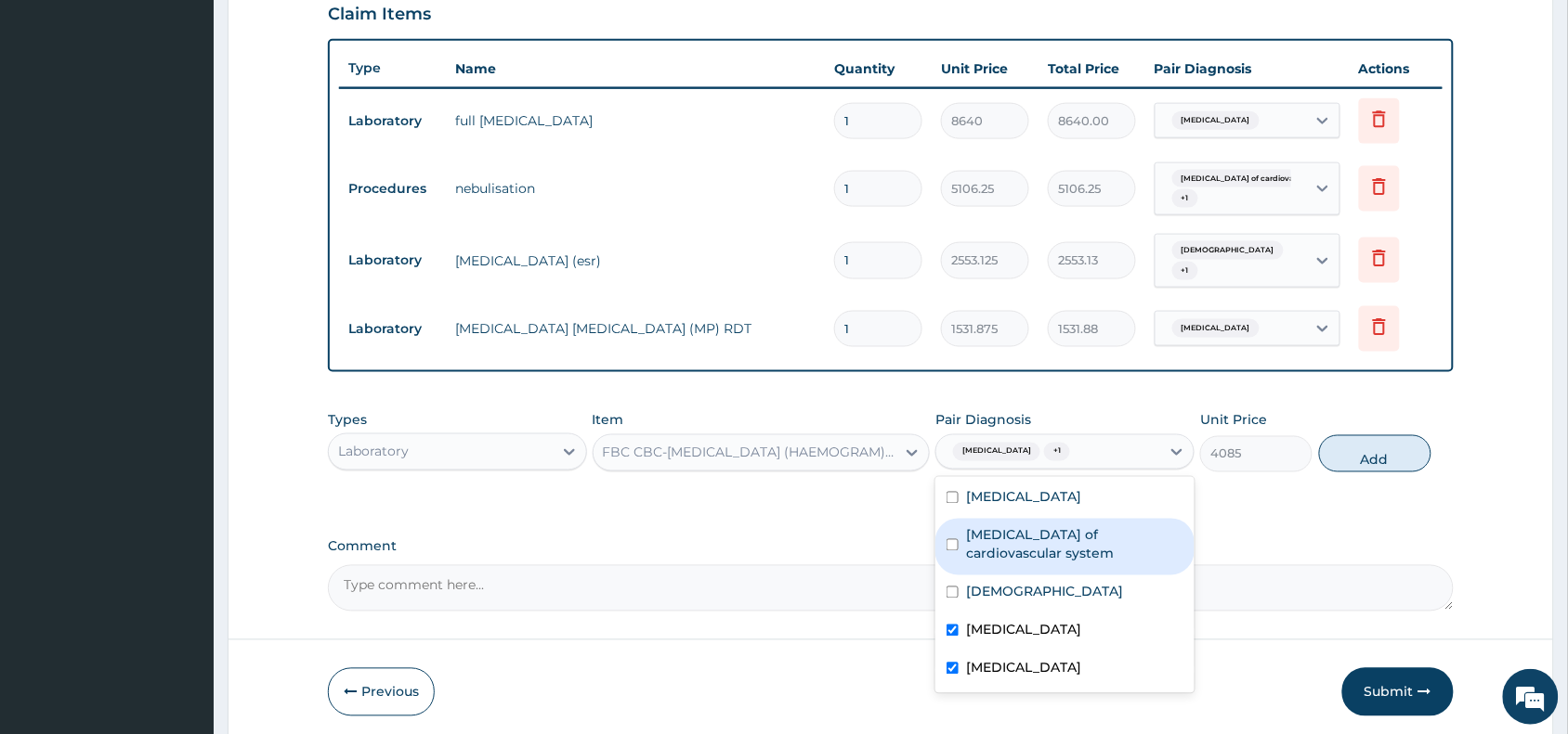
click at [1130, 552] on label "Infectious disease of cardiovascular system" at bounding box center [1074, 544] width 217 height 37
checkbox input "true"
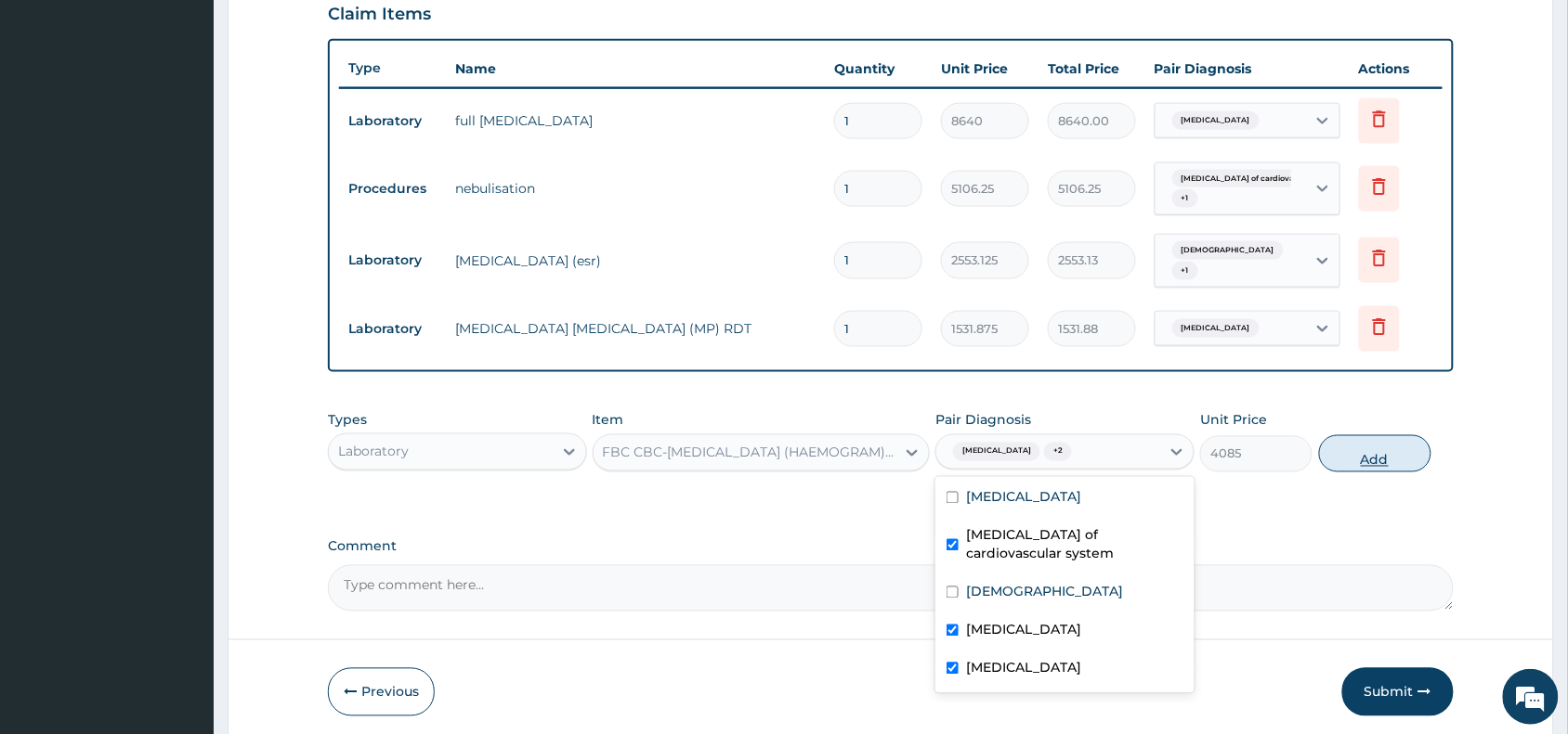
click at [1376, 453] on button "Add" at bounding box center [1374, 453] width 112 height 37
type input "0"
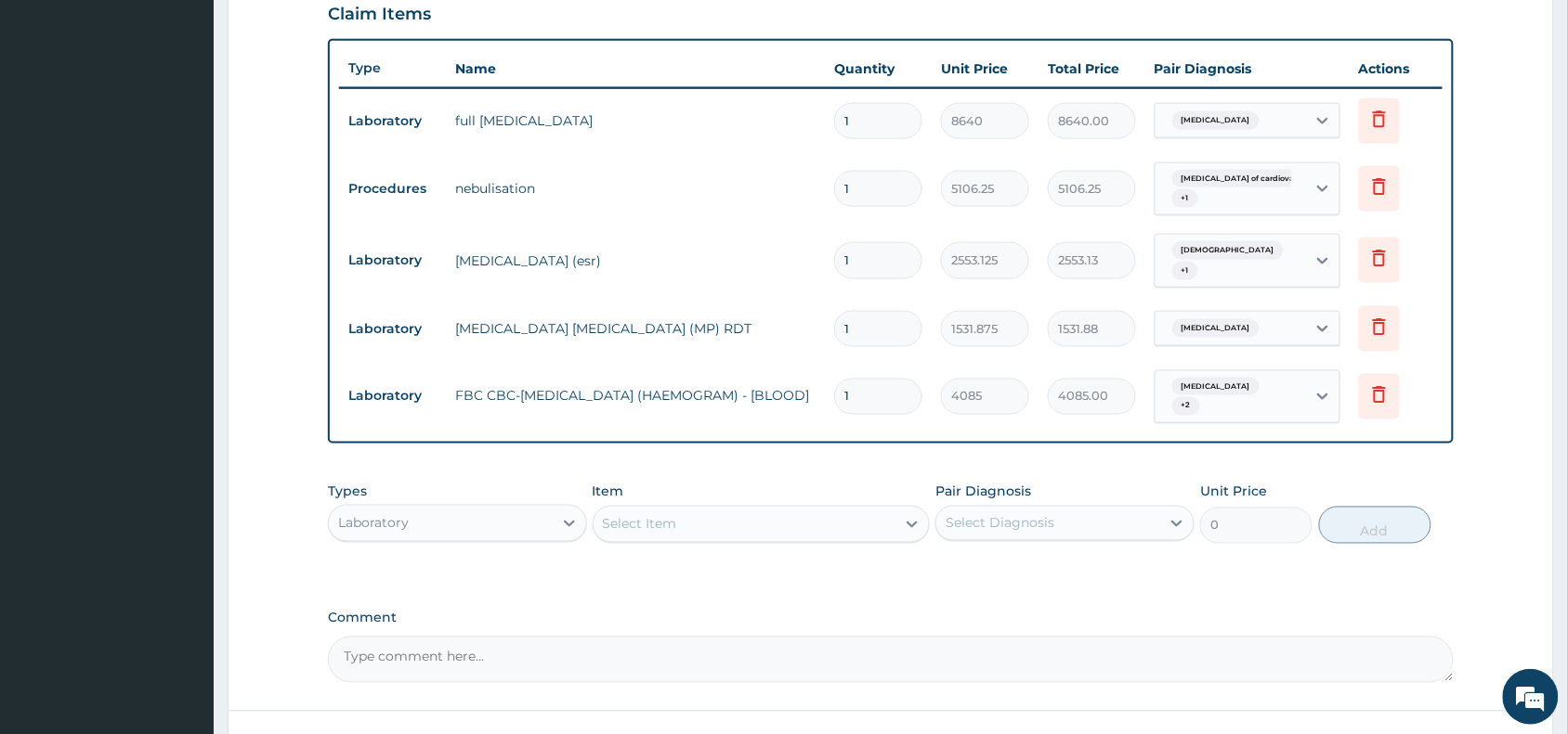
click at [479, 509] on div "Laboratory" at bounding box center [440, 523] width 224 height 29
type input "pr"
click at [485, 526] on div "Types Laboratory" at bounding box center [457, 513] width 259 height 61
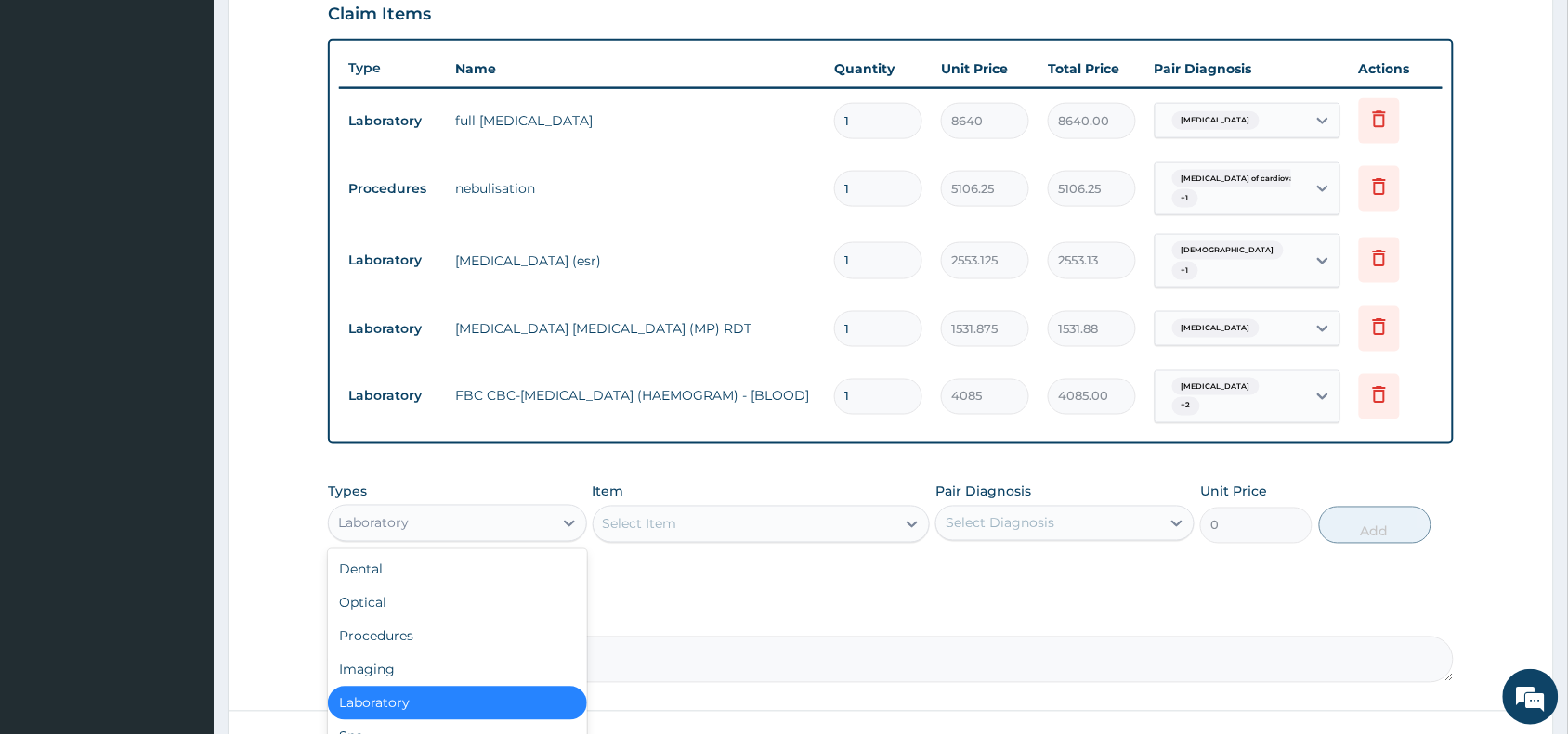
click at [547, 509] on div "Laboratory" at bounding box center [440, 523] width 224 height 29
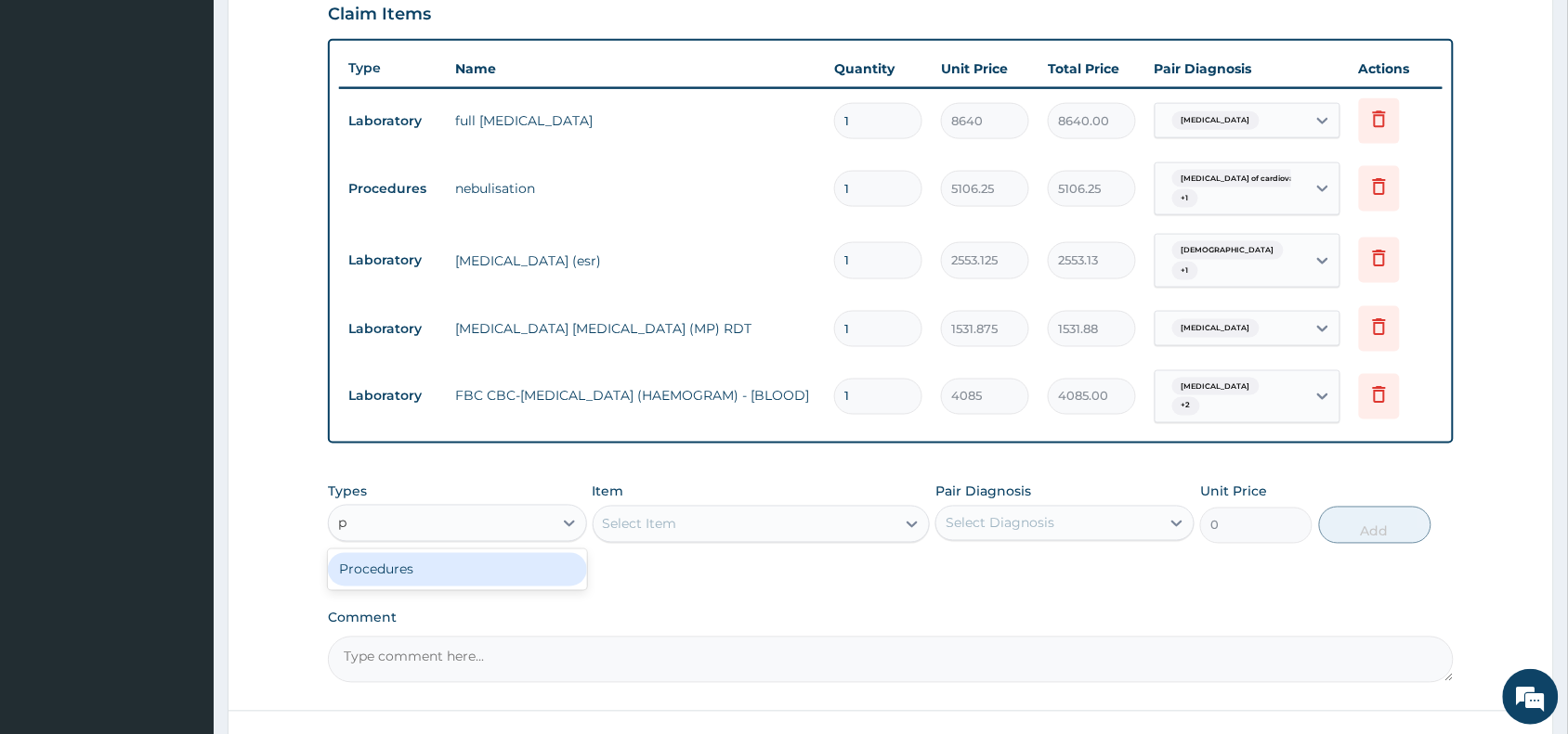
type input "pr"
click at [512, 554] on div "Procedures" at bounding box center [457, 569] width 259 height 33
click at [801, 509] on div "Select Item" at bounding box center [745, 524] width 303 height 29
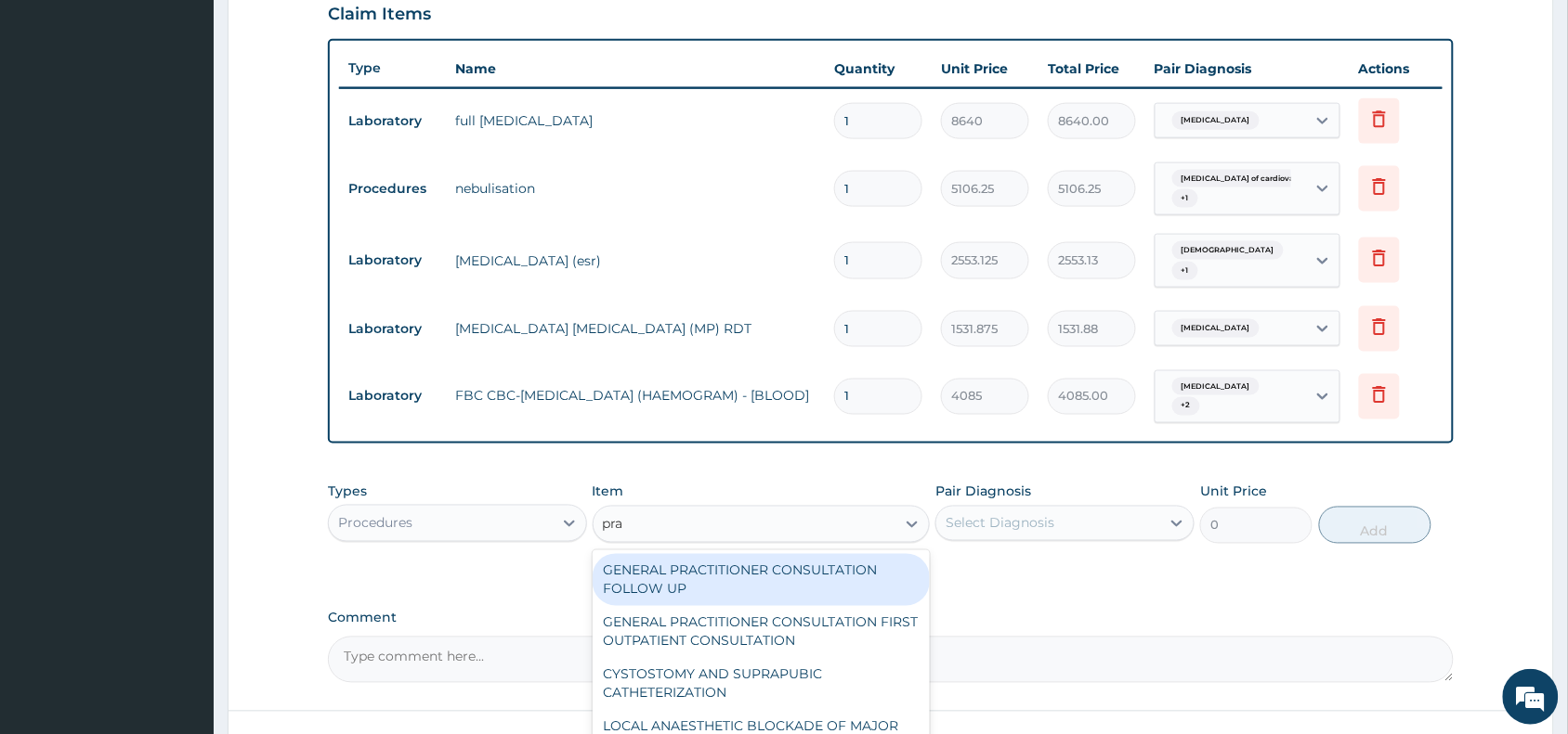
type input "prac"
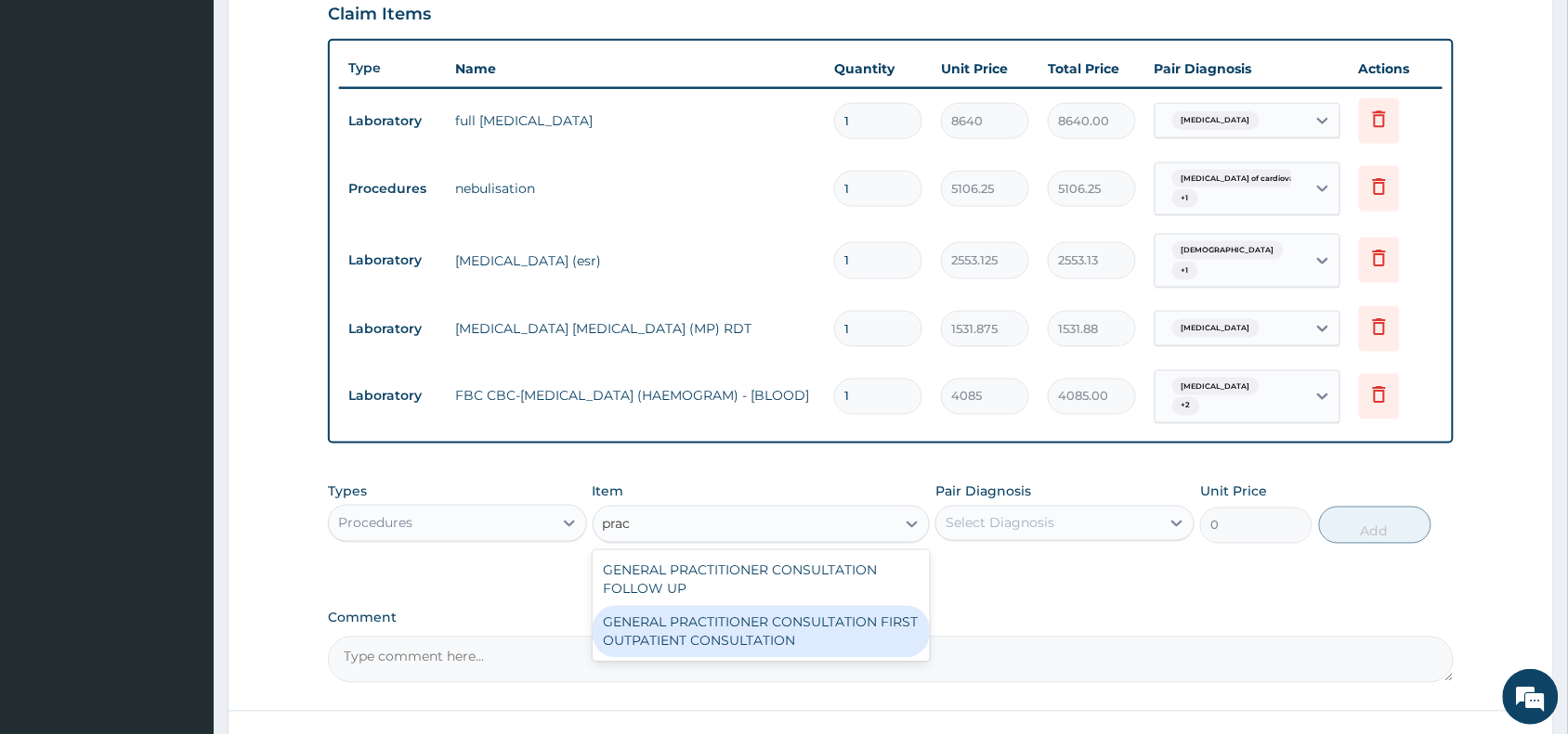
click at [855, 606] on div "GENERAL PRACTITIONER CONSULTATION FIRST OUTPATIENT CONSULTATION" at bounding box center [762, 631] width 338 height 52
type input "3370.125"
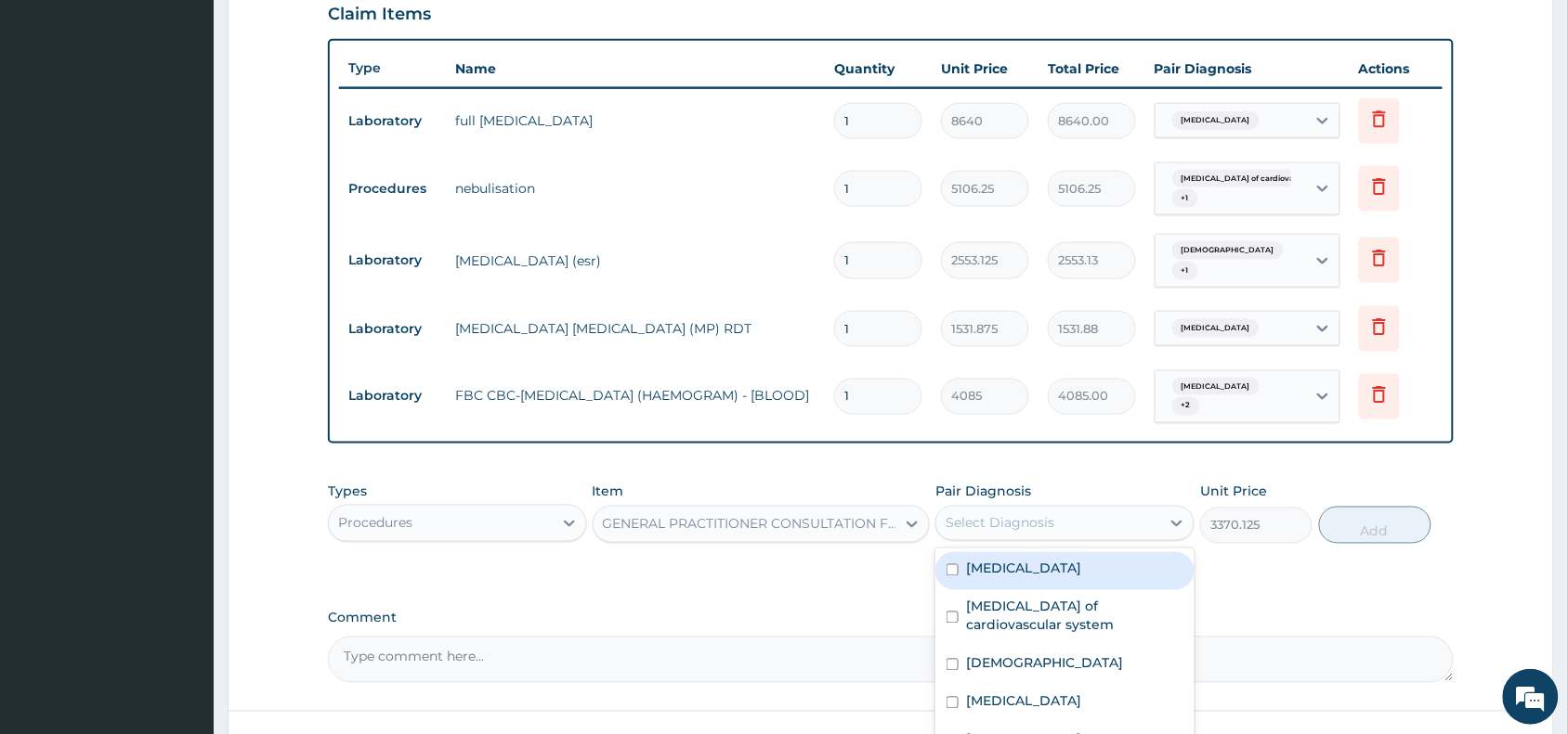
click at [1027, 514] on div "Select Diagnosis" at bounding box center [1000, 524] width 109 height 19
click at [1037, 559] on label "Hyperlipidemia" at bounding box center [1023, 569] width 115 height 19
checkbox input "true"
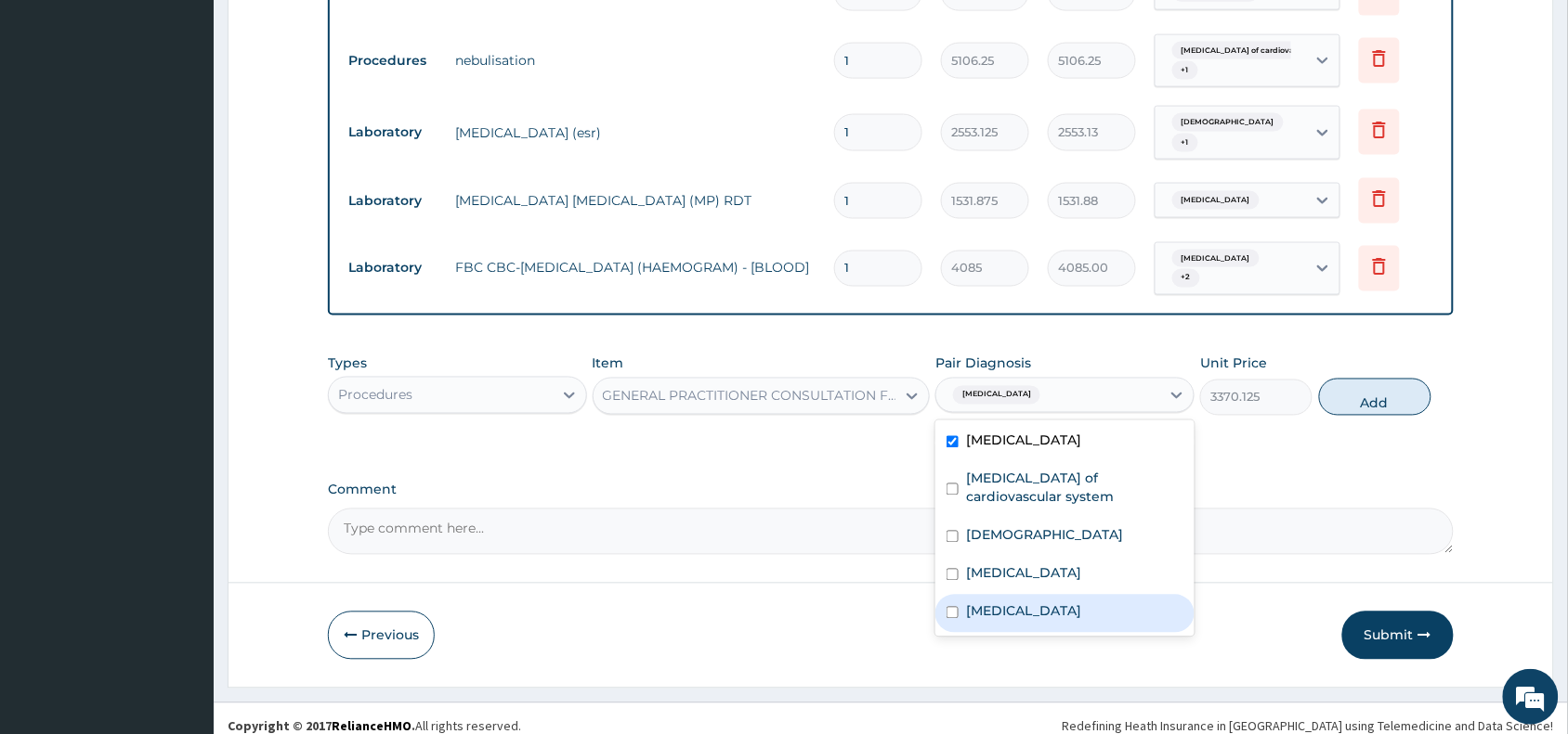
click at [1081, 603] on label "[MEDICAL_DATA]" at bounding box center [1023, 612] width 115 height 19
checkbox input "true"
click at [1054, 557] on div "[MEDICAL_DATA]" at bounding box center [1065, 576] width 259 height 38
checkbox input "true"
click at [1045, 519] on div "Asthma" at bounding box center [1065, 538] width 259 height 38
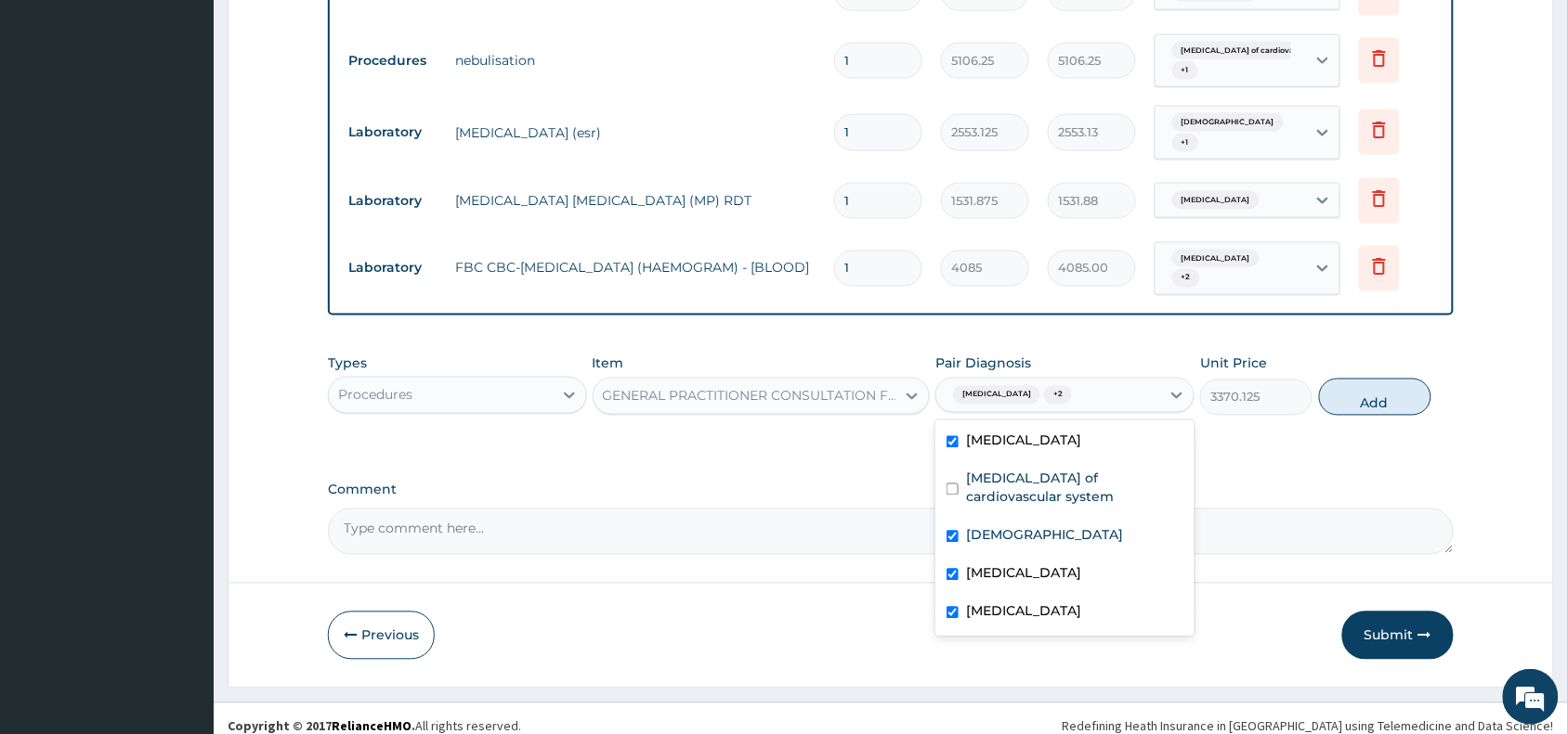
checkbox input "true"
click at [1048, 474] on label "Infectious disease of cardiovascular system" at bounding box center [1074, 488] width 217 height 37
checkbox input "true"
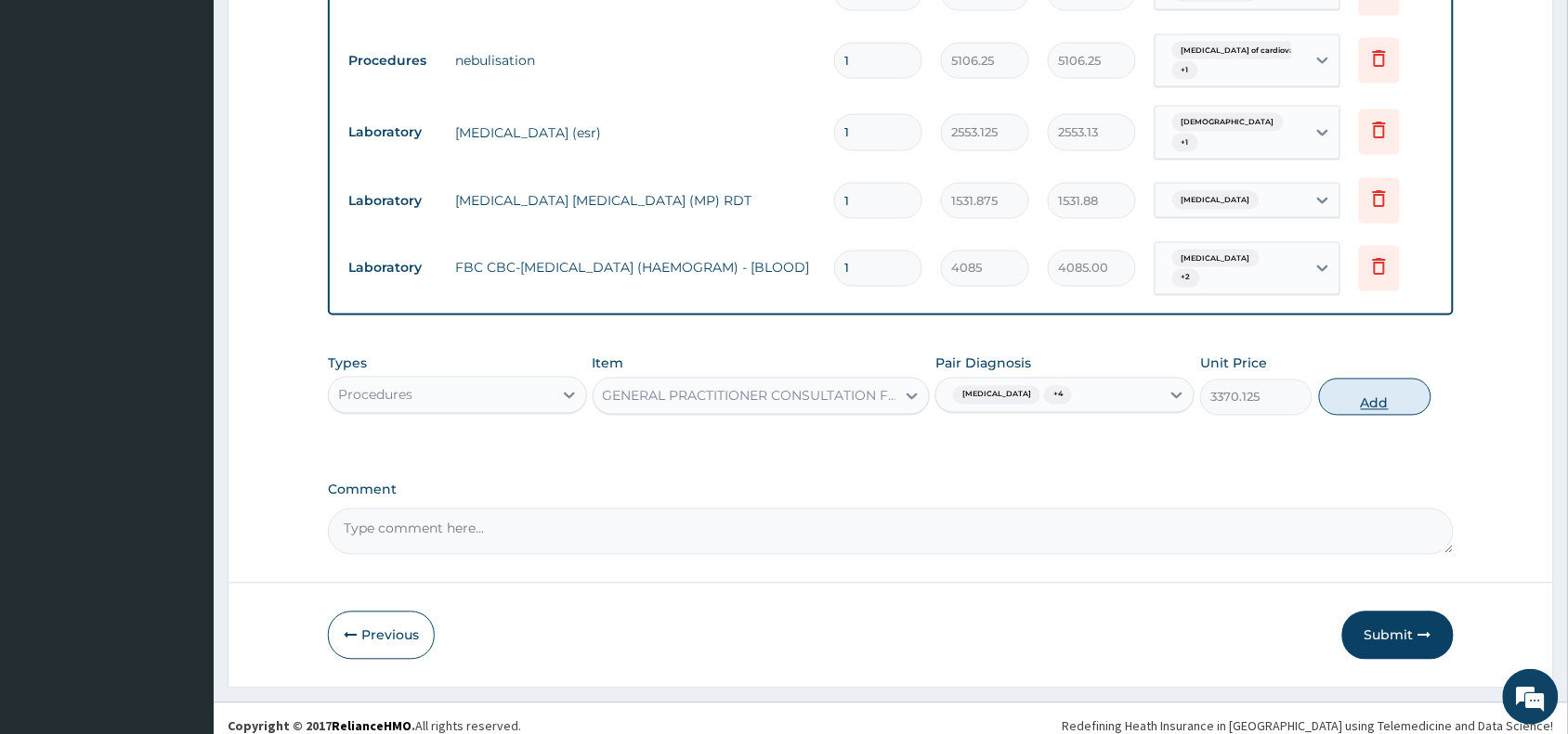
click at [1354, 392] on button "Add" at bounding box center [1374, 396] width 112 height 37
type input "0"
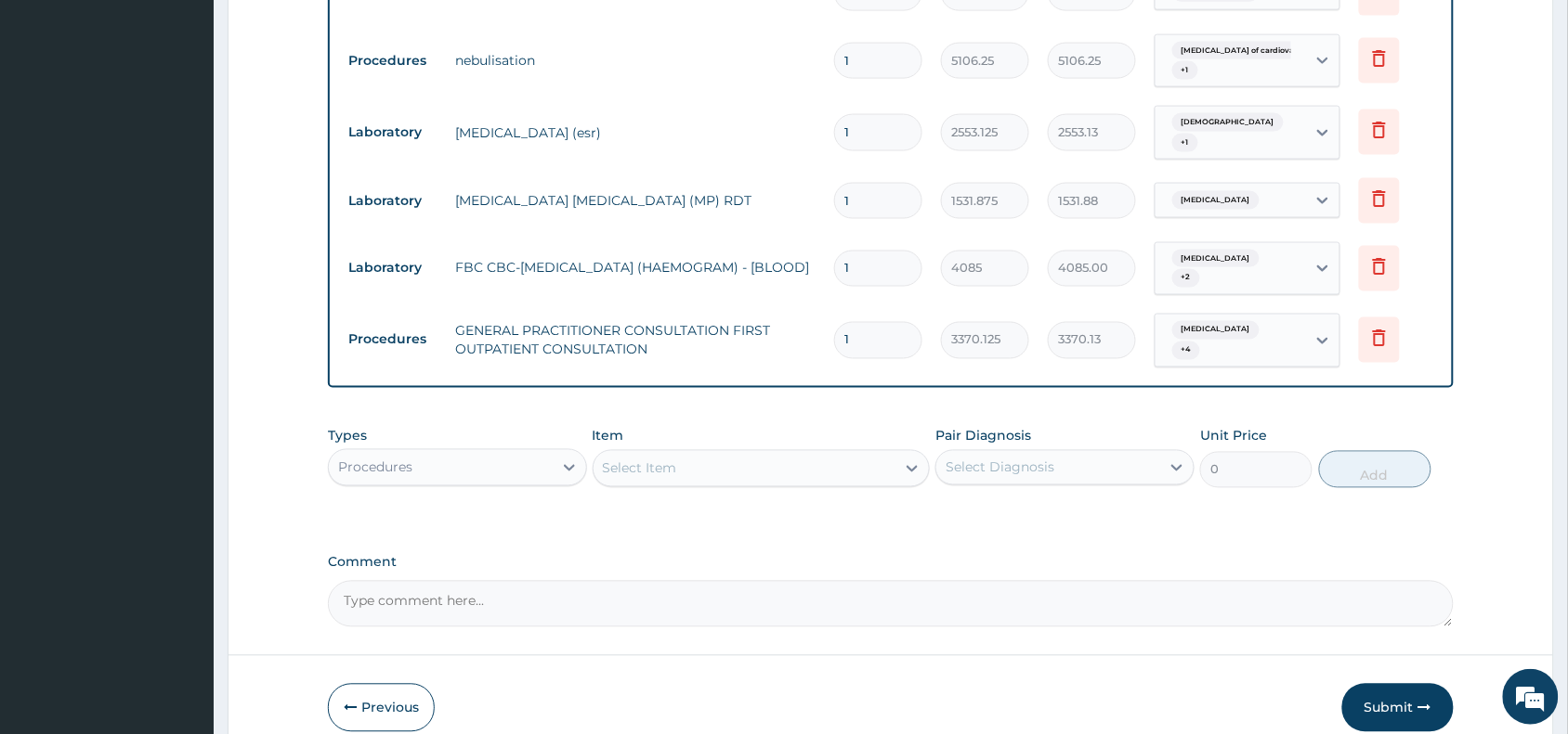
click at [494, 453] on div "Procedures" at bounding box center [440, 467] width 224 height 29
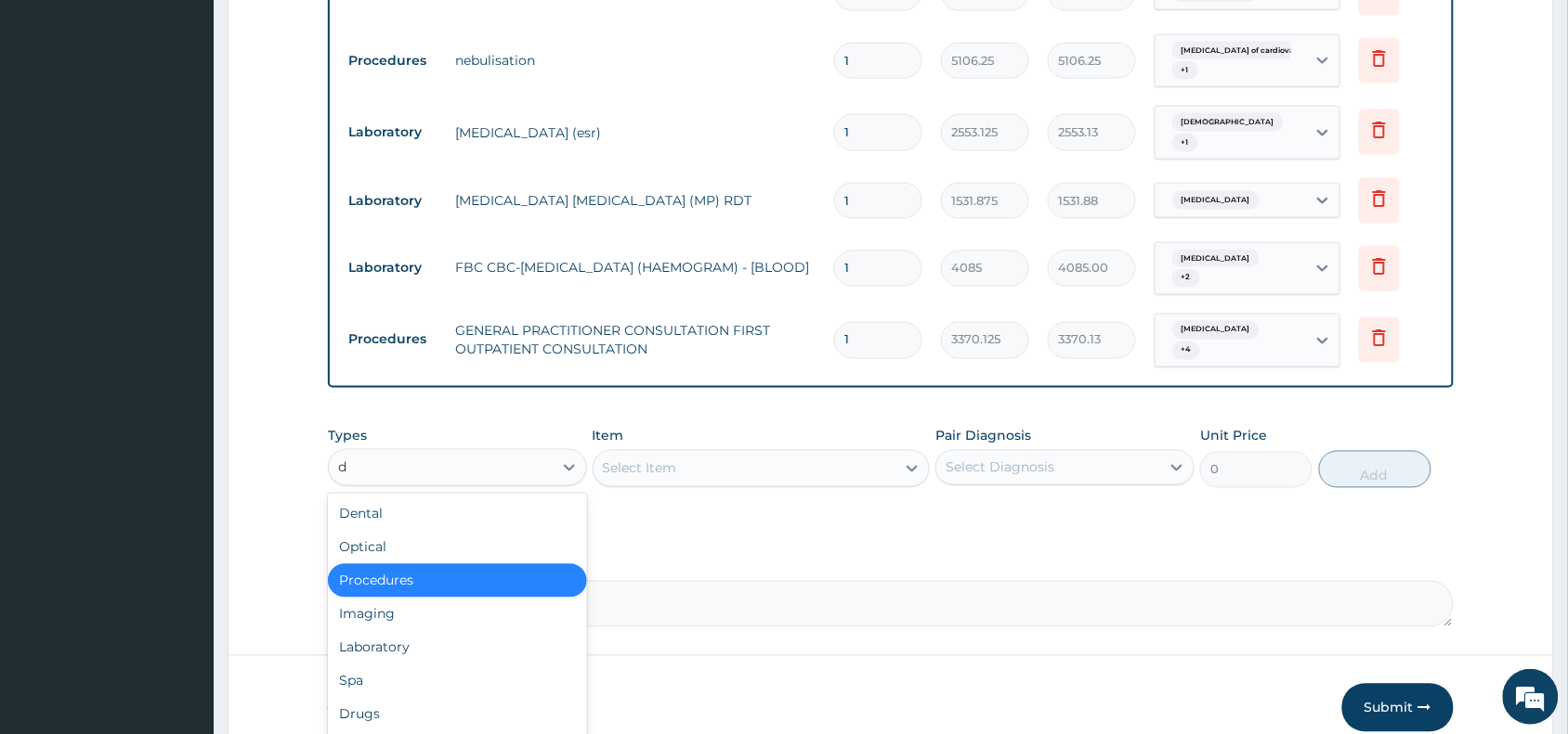
type input "dr"
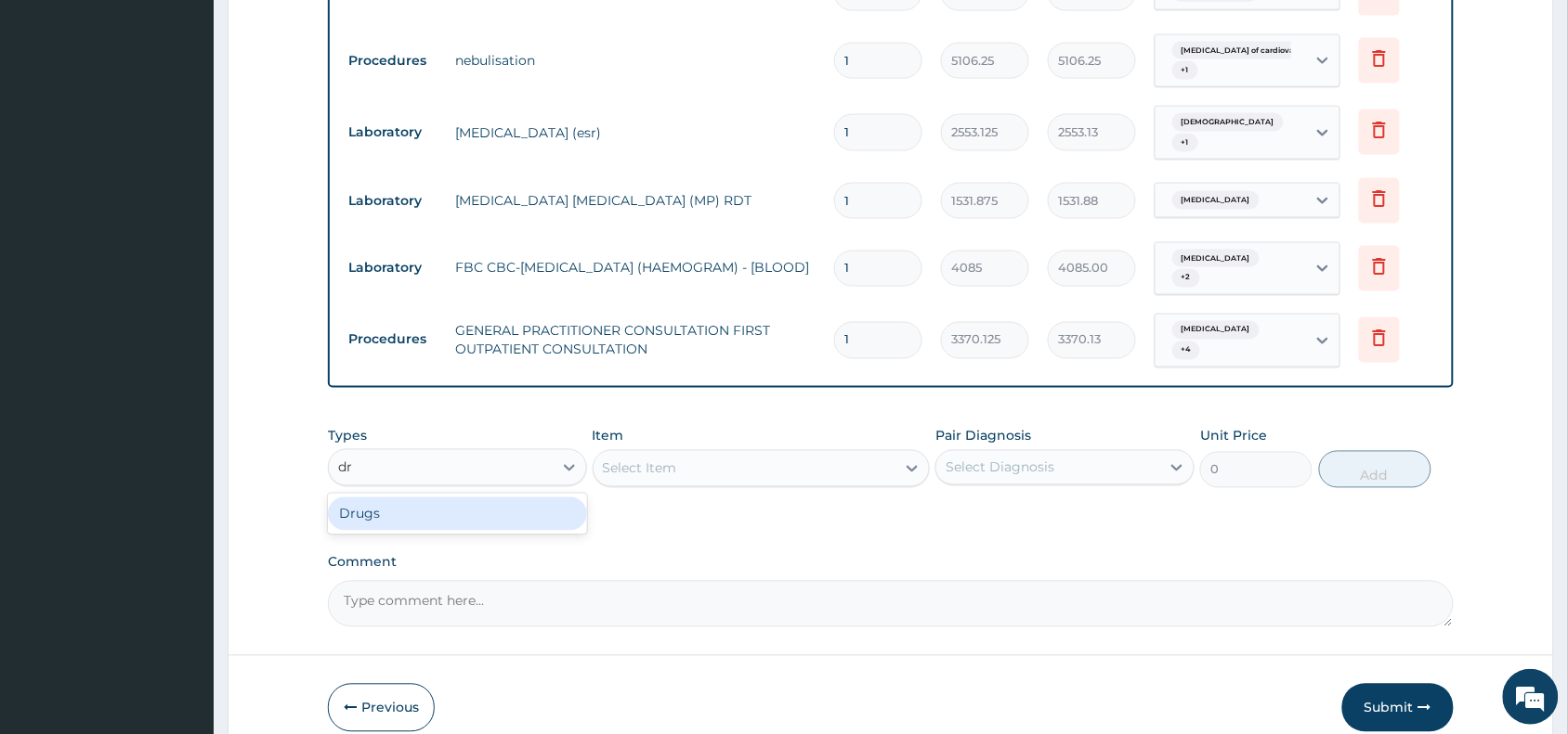
click at [485, 497] on div "Drugs" at bounding box center [457, 513] width 259 height 33
click at [804, 454] on div "Select Item" at bounding box center [745, 468] width 303 height 29
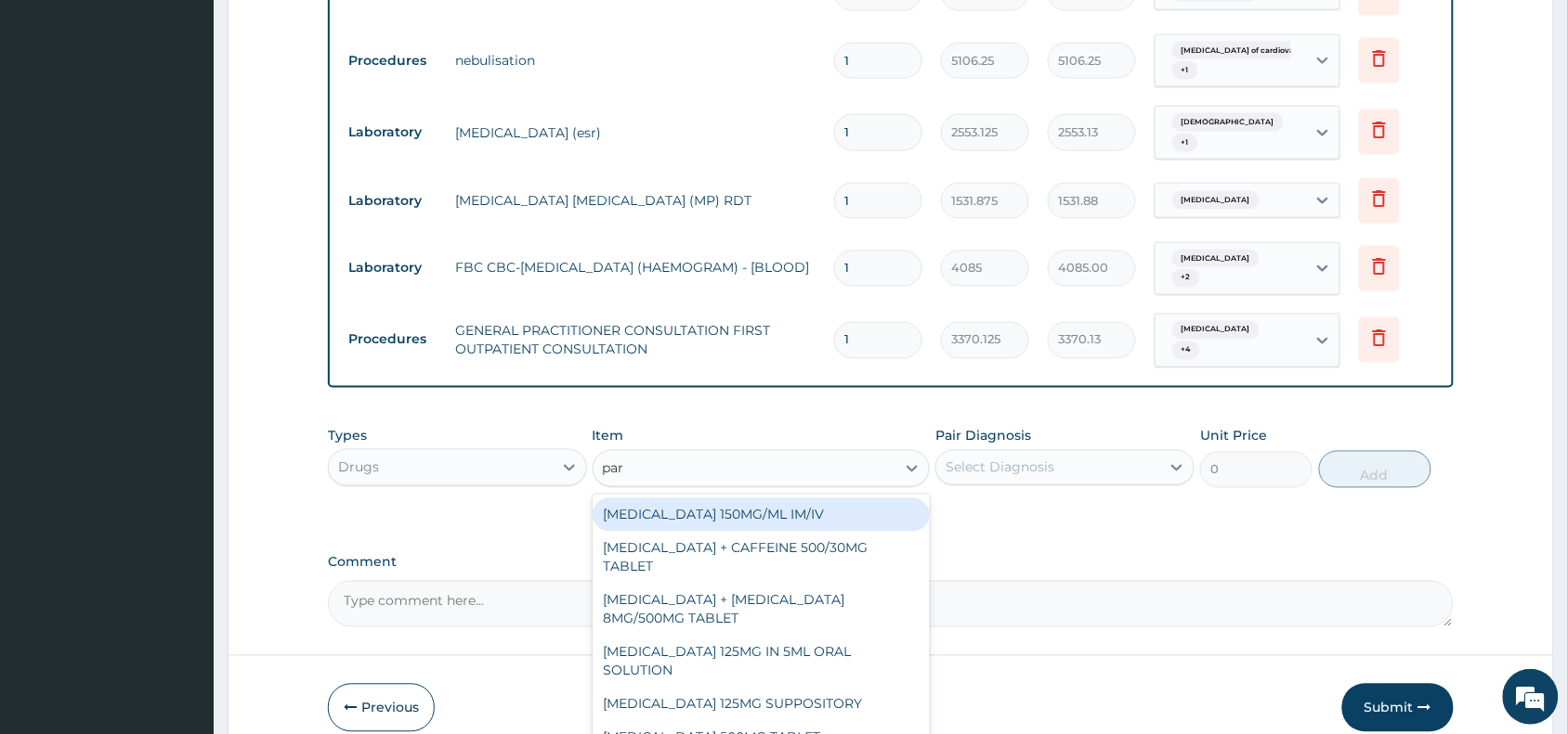
type input "para"
click at [816, 498] on div "[MEDICAL_DATA] 150MG/ML IM/IV" at bounding box center [762, 514] width 338 height 33
type input "300"
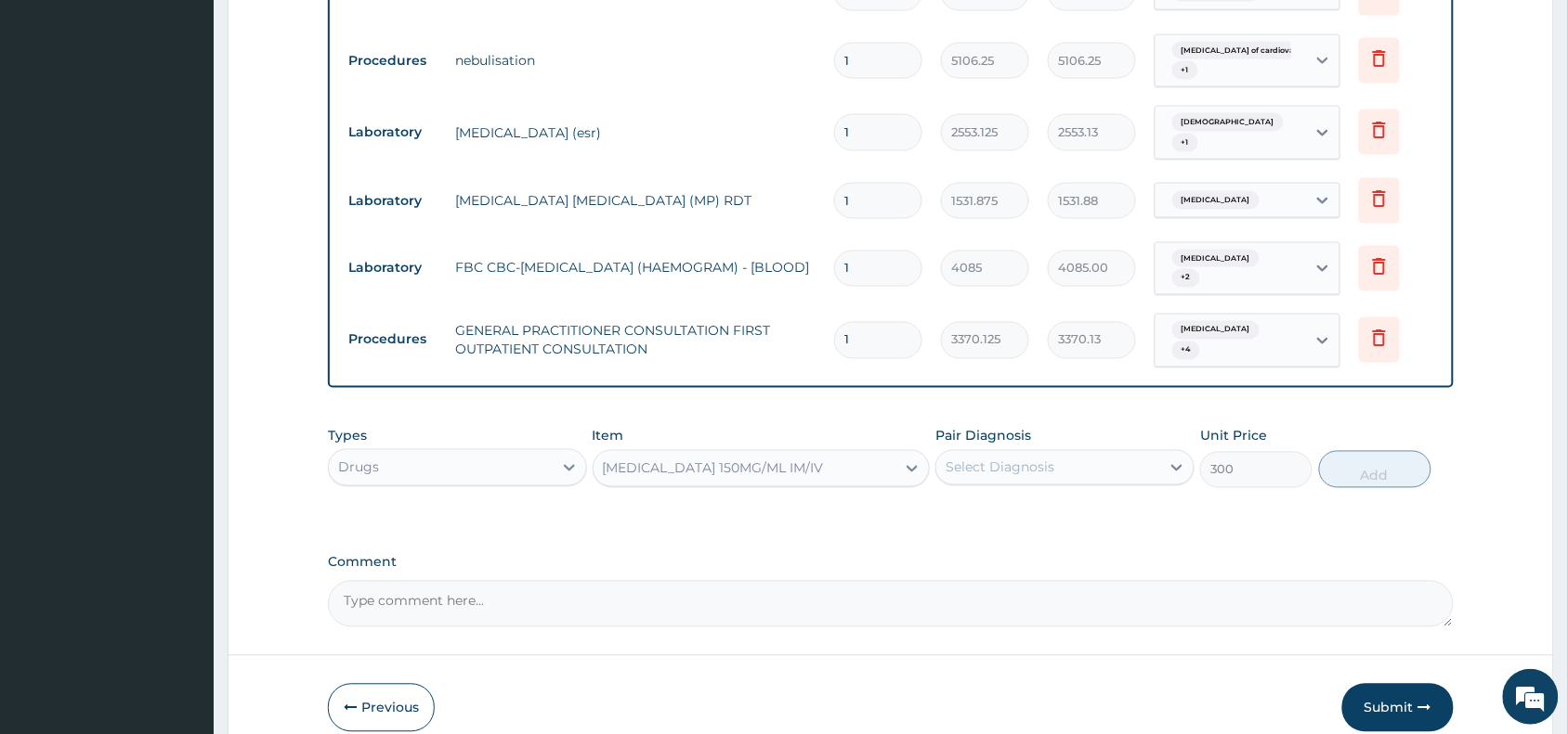
click at [1014, 459] on div "Select Diagnosis" at bounding box center [1000, 468] width 109 height 19
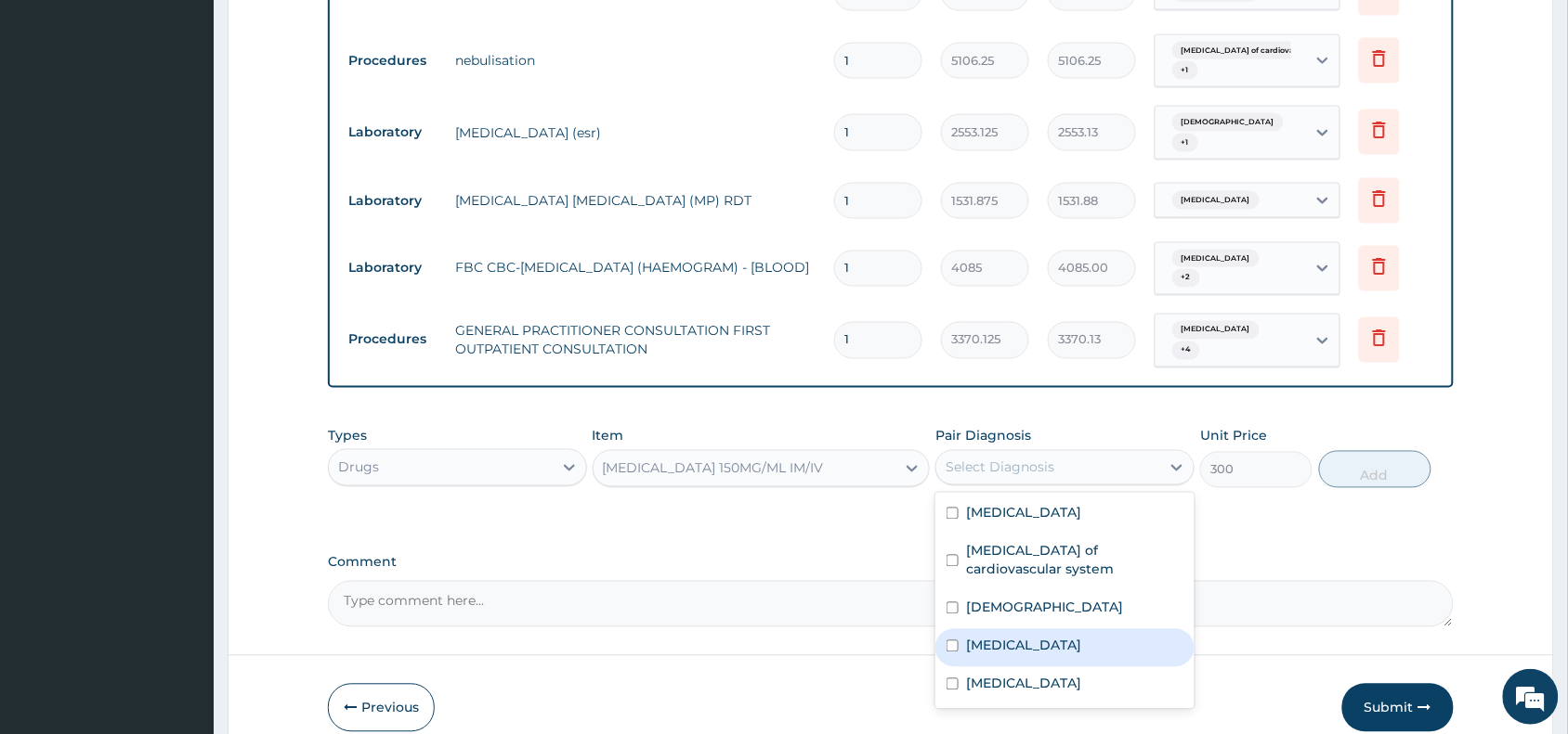
click at [1045, 629] on div "[MEDICAL_DATA]" at bounding box center [1065, 648] width 259 height 38
checkbox input "true"
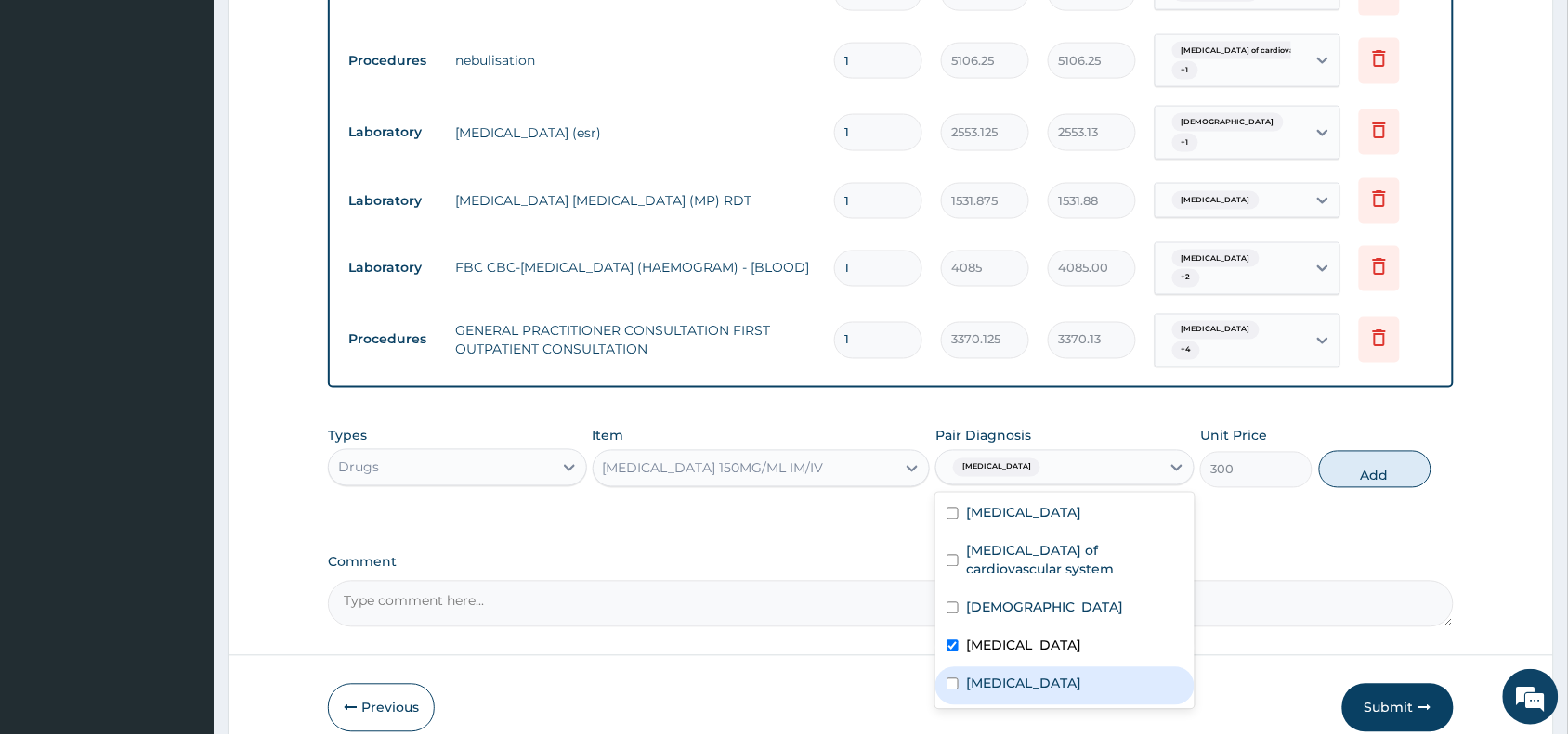
click at [1052, 667] on div "[MEDICAL_DATA]" at bounding box center [1065, 686] width 259 height 38
checkbox input "true"
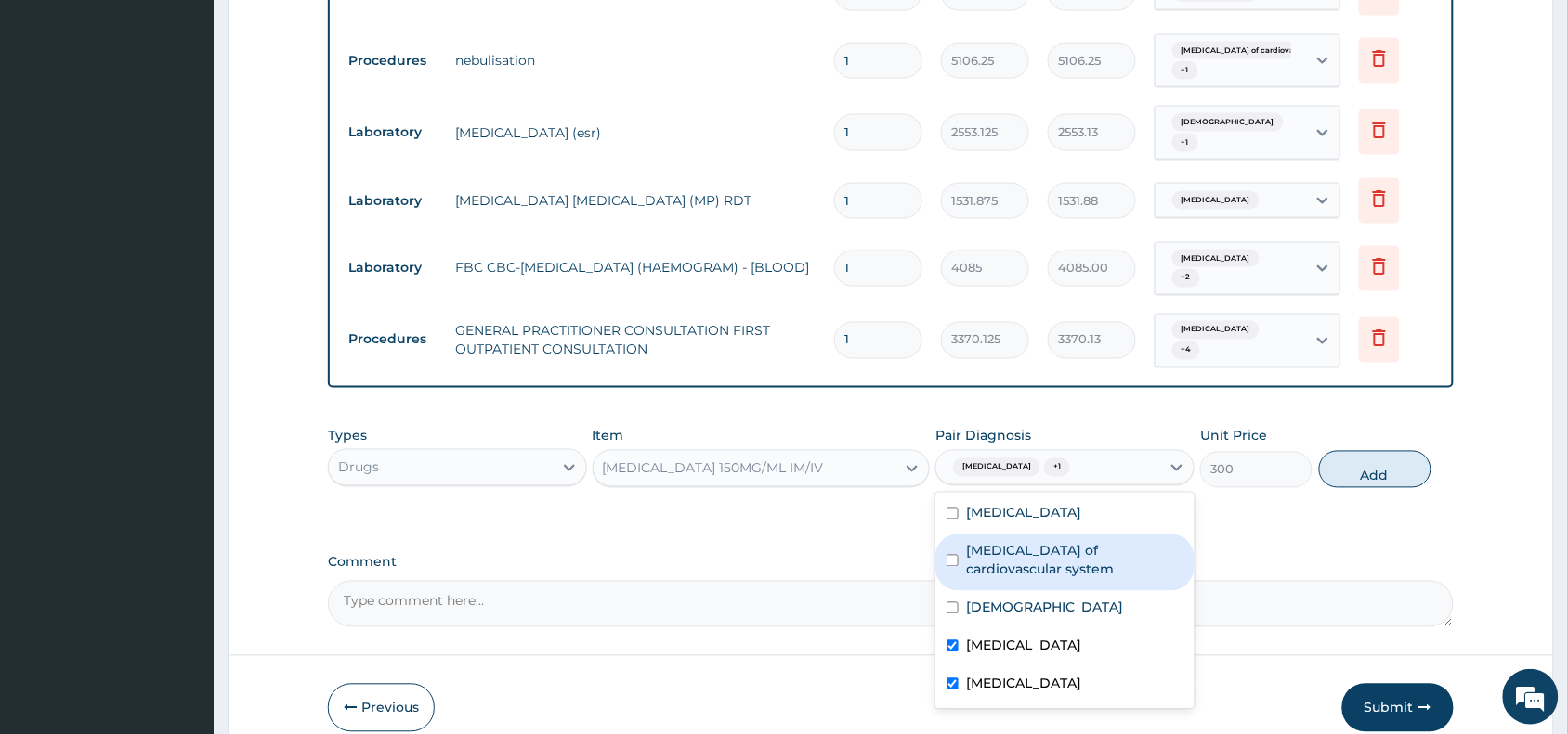
click at [1066, 542] on label "Infectious disease of cardiovascular system" at bounding box center [1074, 560] width 217 height 37
checkbox input "true"
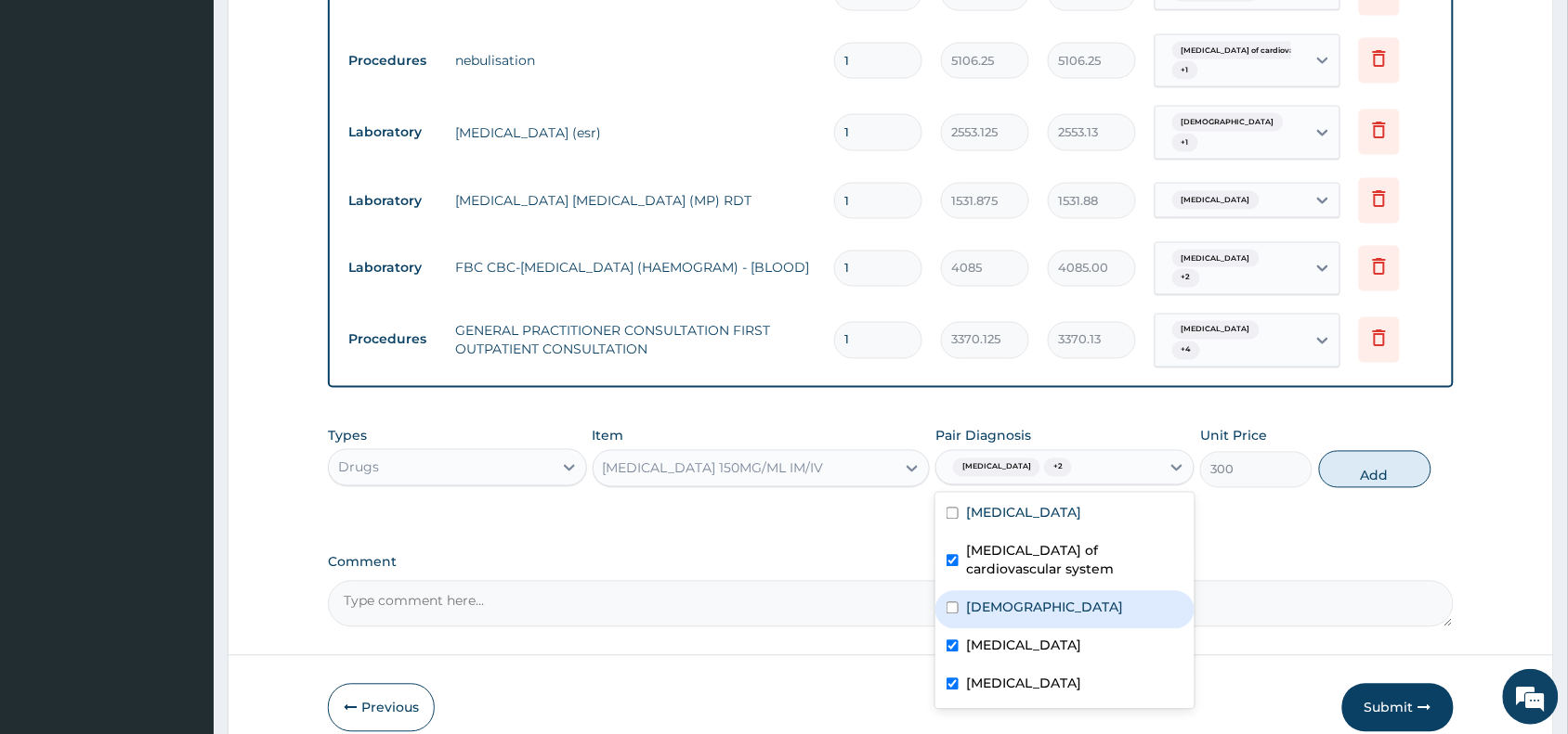
click at [1083, 592] on div "Asthma" at bounding box center [1065, 610] width 259 height 38
checkbox input "true"
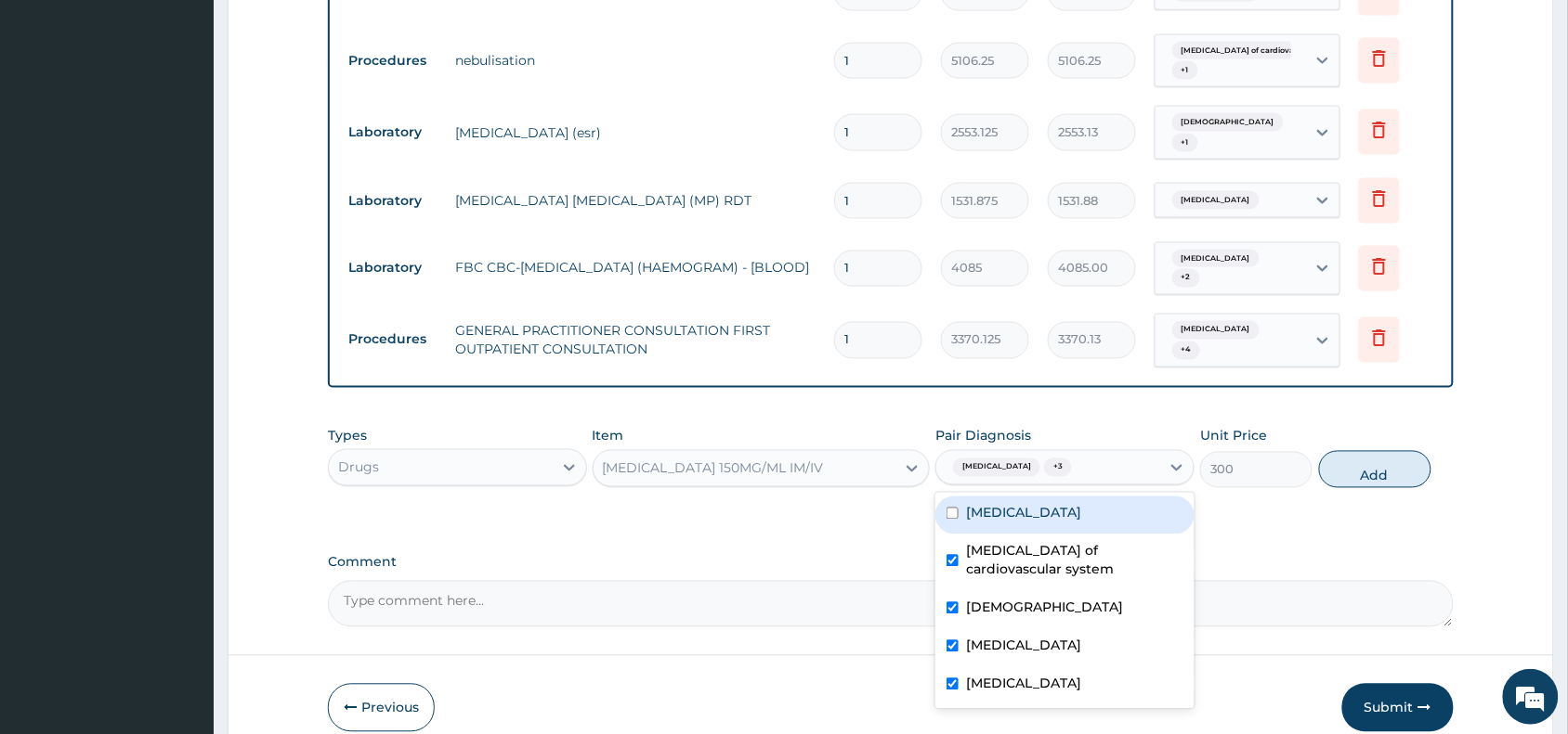
click at [1101, 496] on div "Hyperlipidemia" at bounding box center [1065, 515] width 259 height 38
click at [1056, 504] on label "Hyperlipidemia" at bounding box center [1023, 513] width 115 height 19
checkbox input "false"
click at [1054, 542] on label "Infectious disease of cardiovascular system" at bounding box center [1074, 560] width 217 height 37
checkbox input "false"
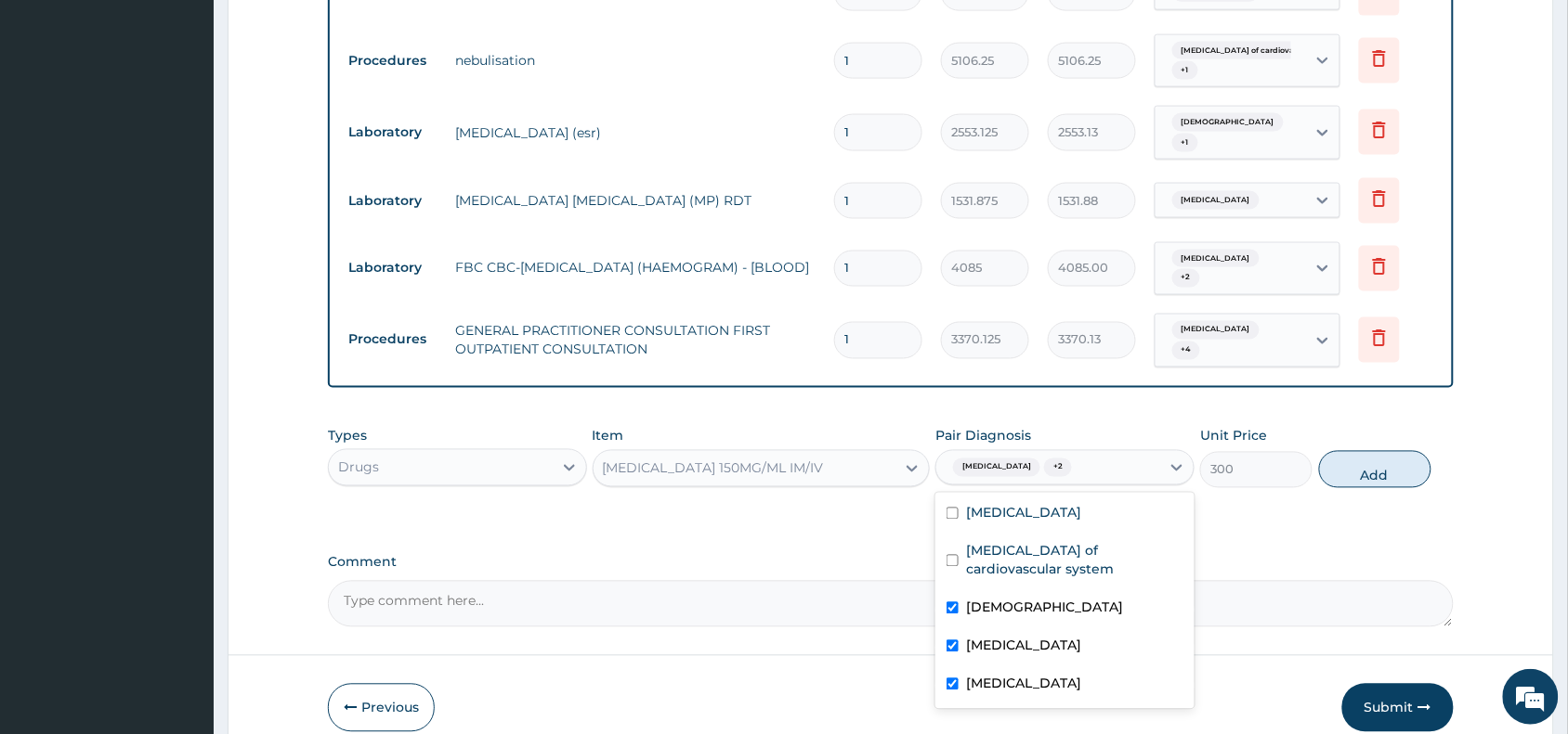
click at [1038, 592] on div "Asthma" at bounding box center [1065, 610] width 259 height 38
checkbox input "false"
click at [1400, 452] on button "Add" at bounding box center [1374, 469] width 112 height 37
type input "0"
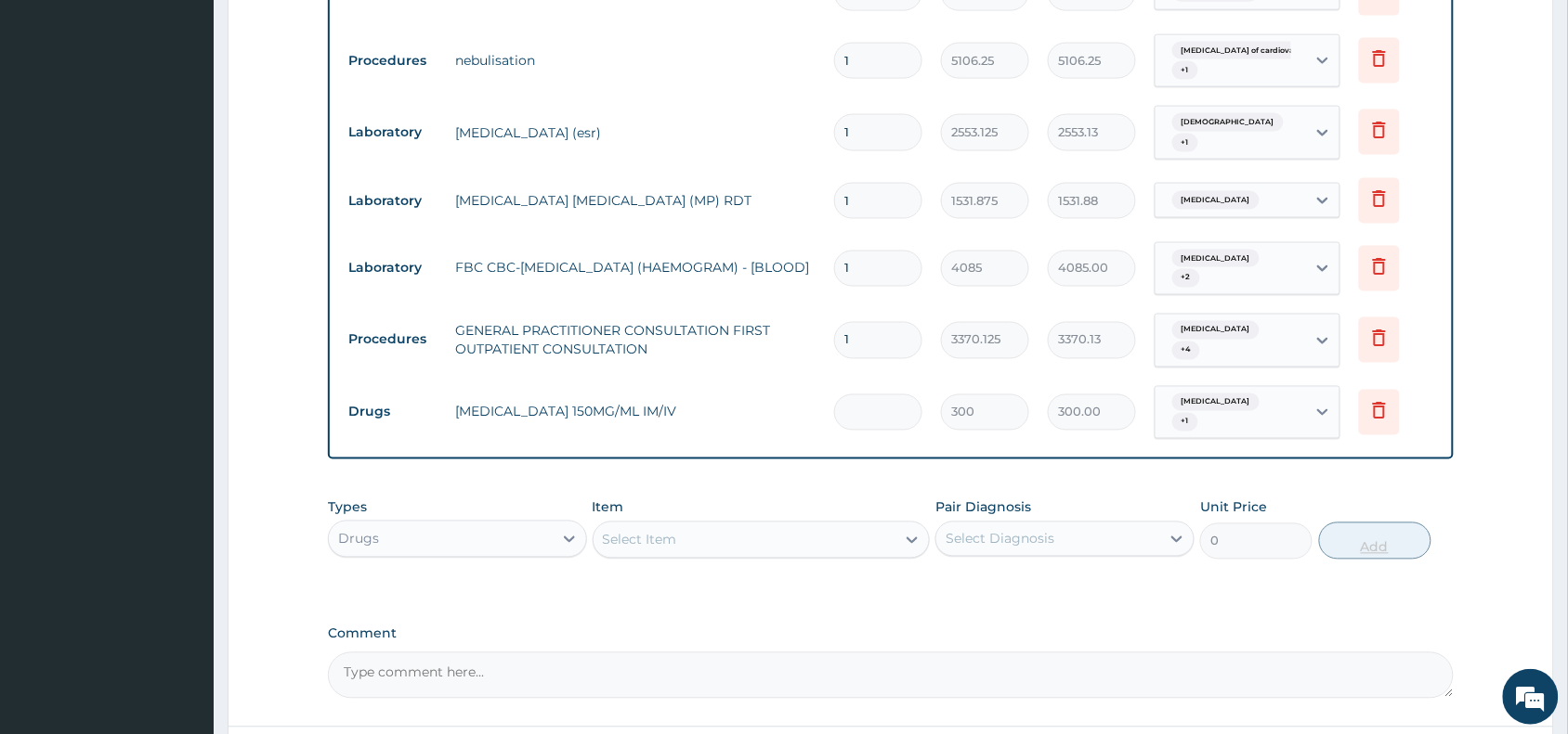
type input "0.00"
type input "4"
type input "1200.00"
type input "4"
click at [806, 525] on div "Select Item" at bounding box center [745, 540] width 303 height 29
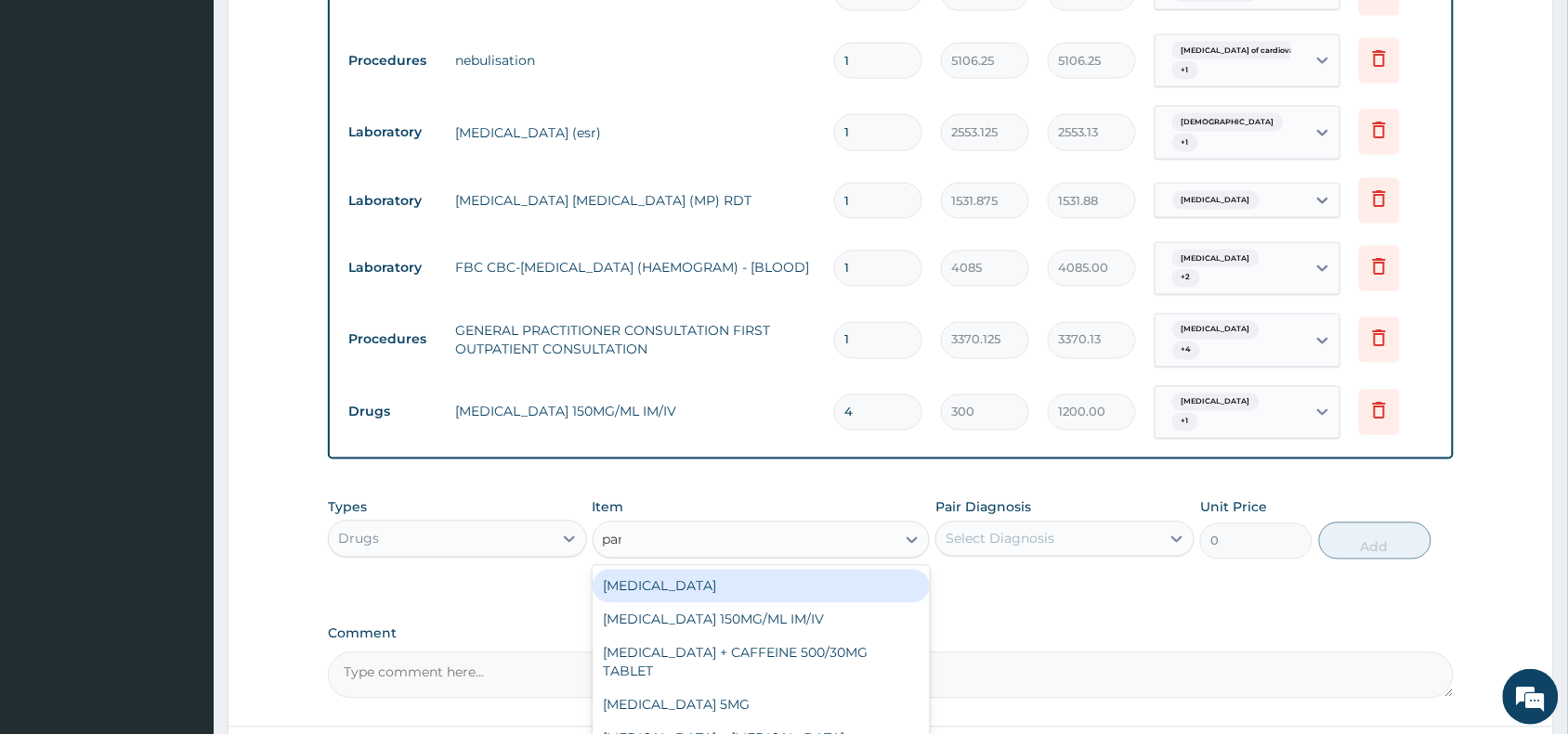
type input "para"
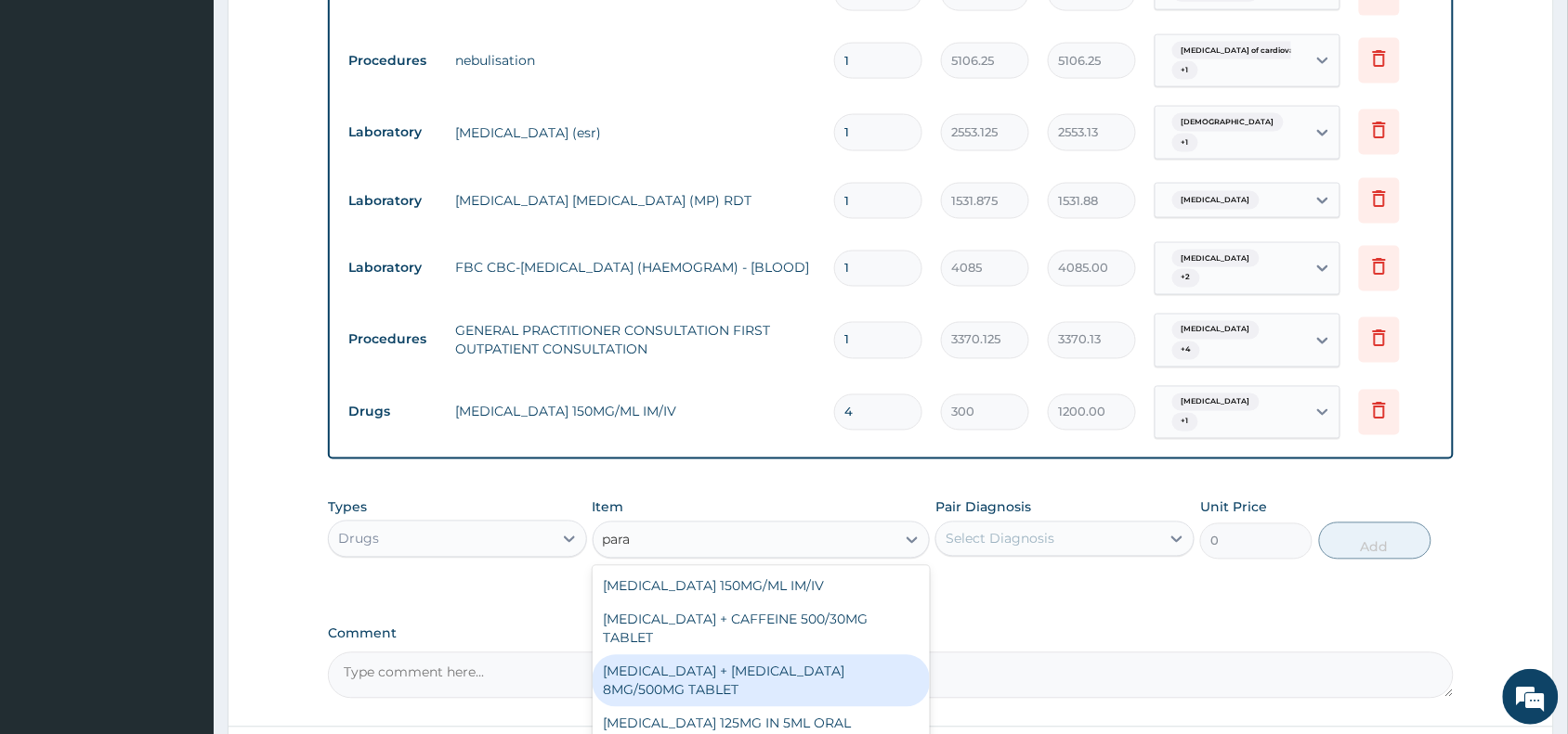
scroll to position [908, 0]
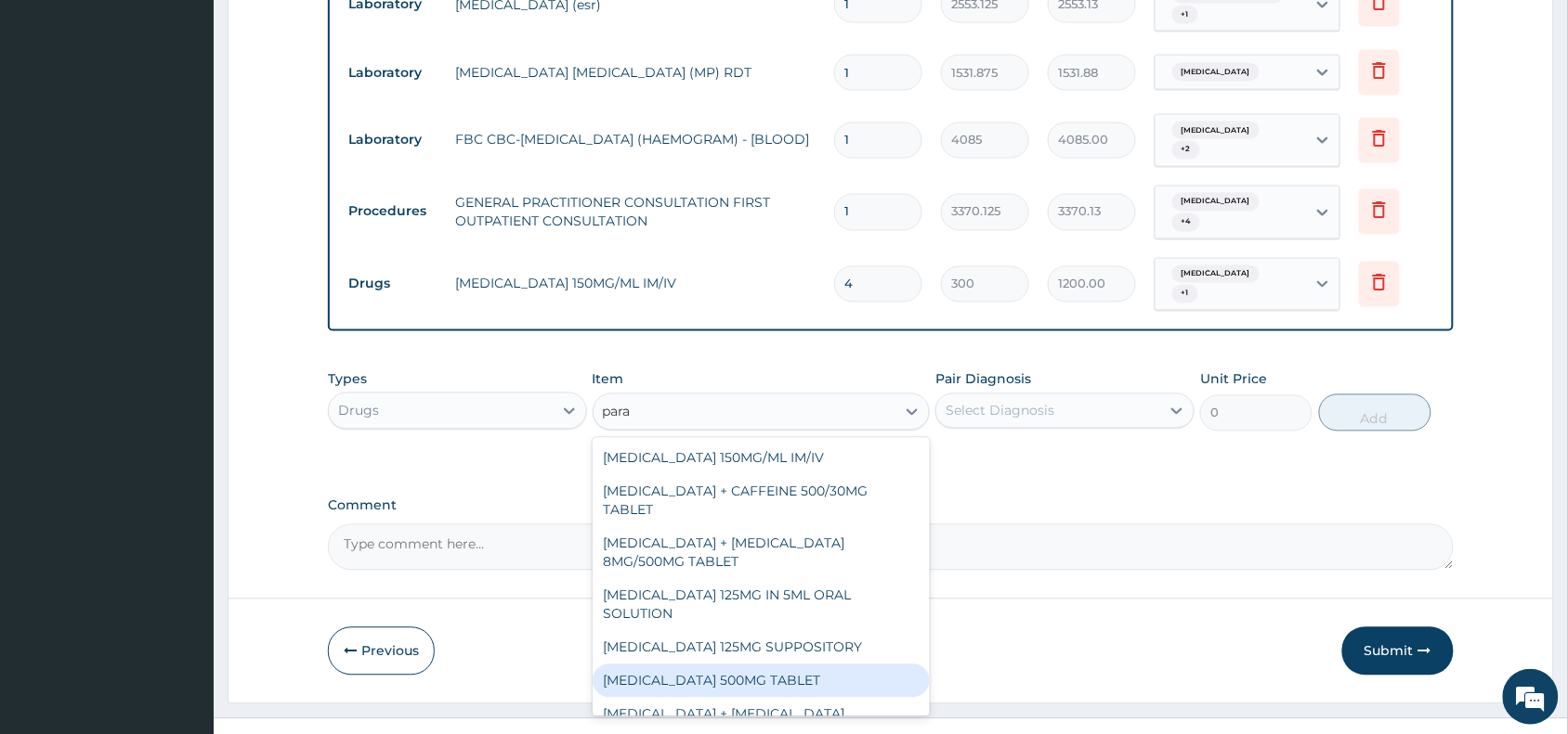
click at [758, 664] on div "[MEDICAL_DATA] 500MG TABLET" at bounding box center [762, 680] width 338 height 33
type input "30"
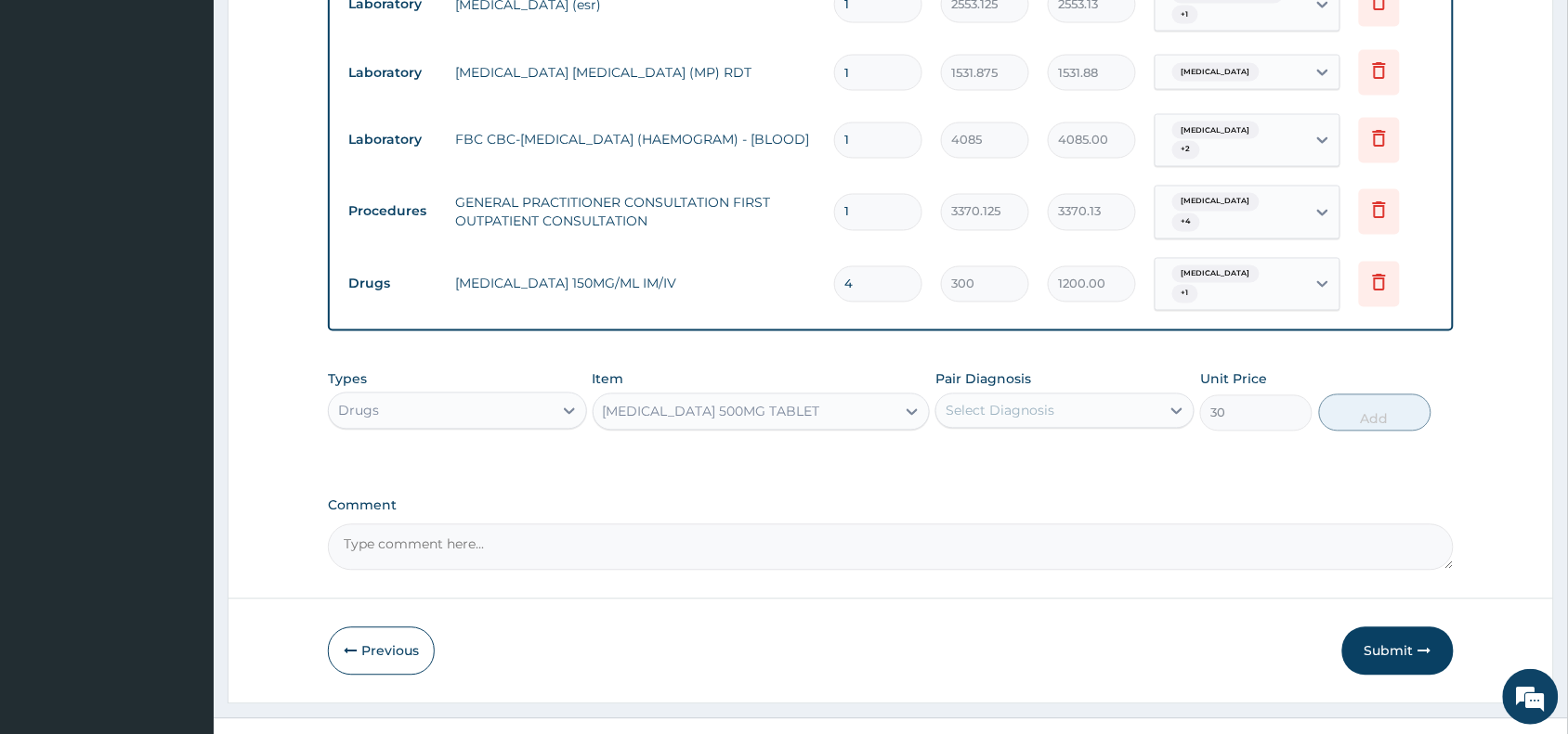
click at [1051, 402] on div "Select Diagnosis" at bounding box center [1000, 411] width 109 height 19
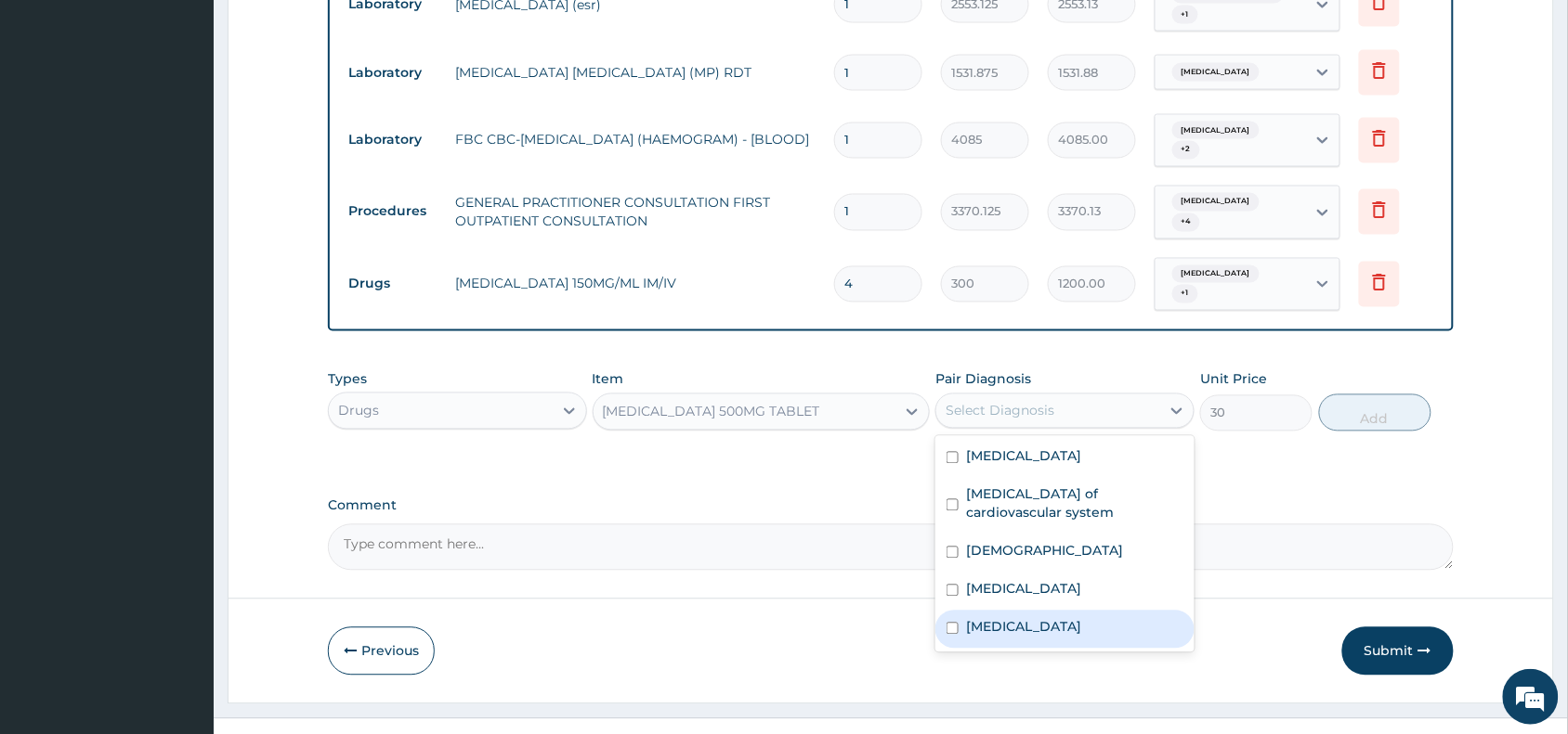
click at [1043, 618] on label "[MEDICAL_DATA]" at bounding box center [1023, 627] width 115 height 19
checkbox input "true"
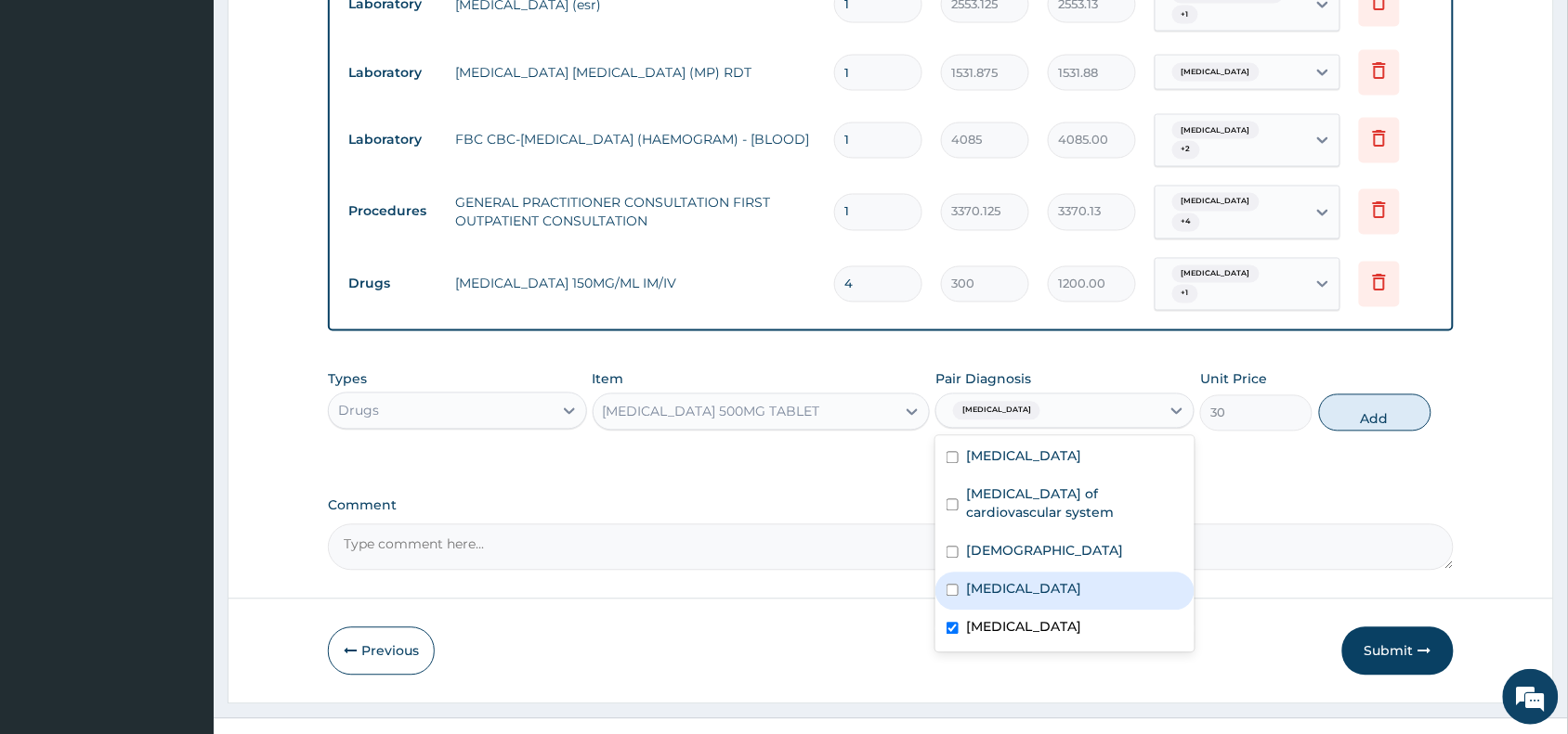
click at [1042, 573] on div "[MEDICAL_DATA]" at bounding box center [1065, 592] width 259 height 38
checkbox input "true"
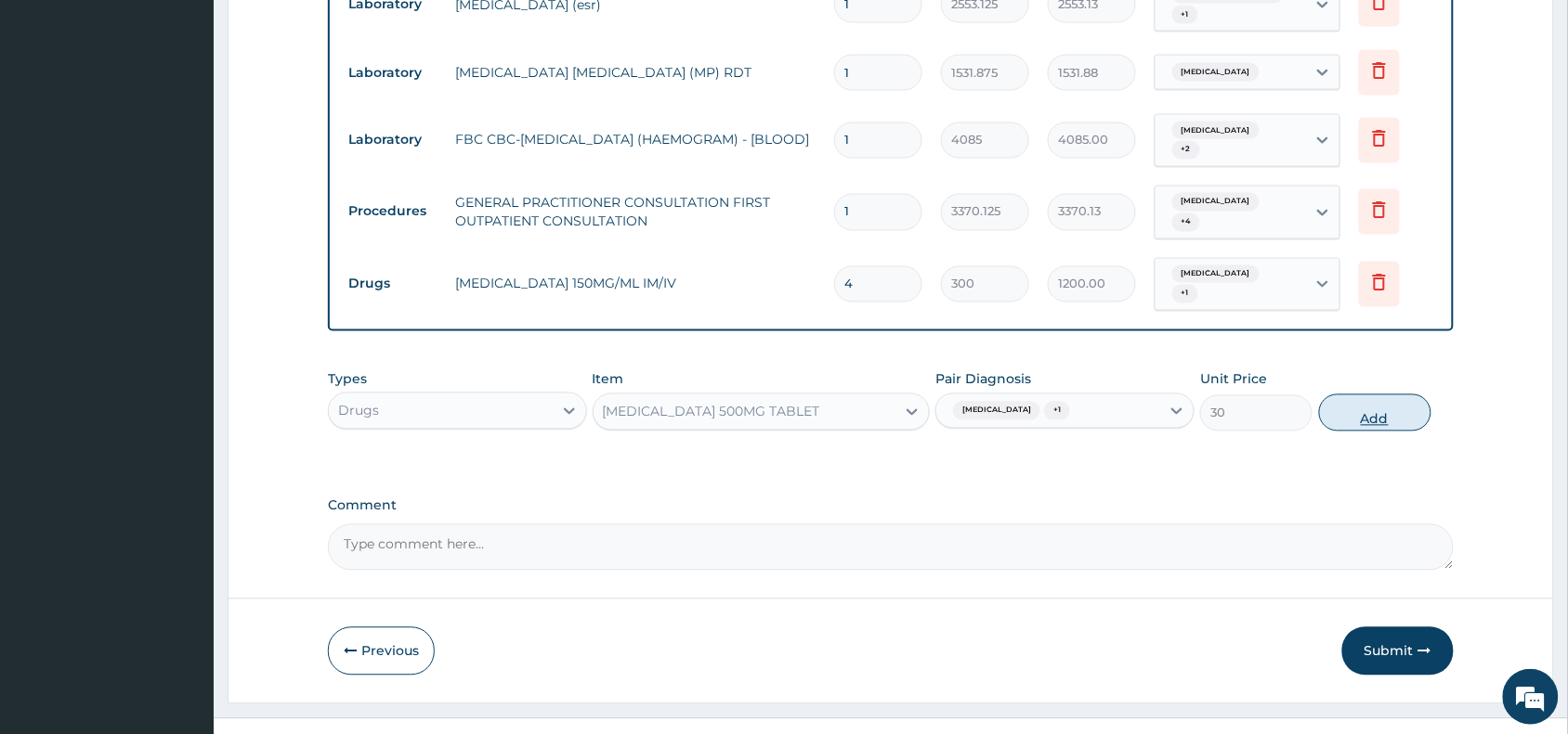
click at [1396, 394] on button "Add" at bounding box center [1374, 412] width 112 height 37
type input "0"
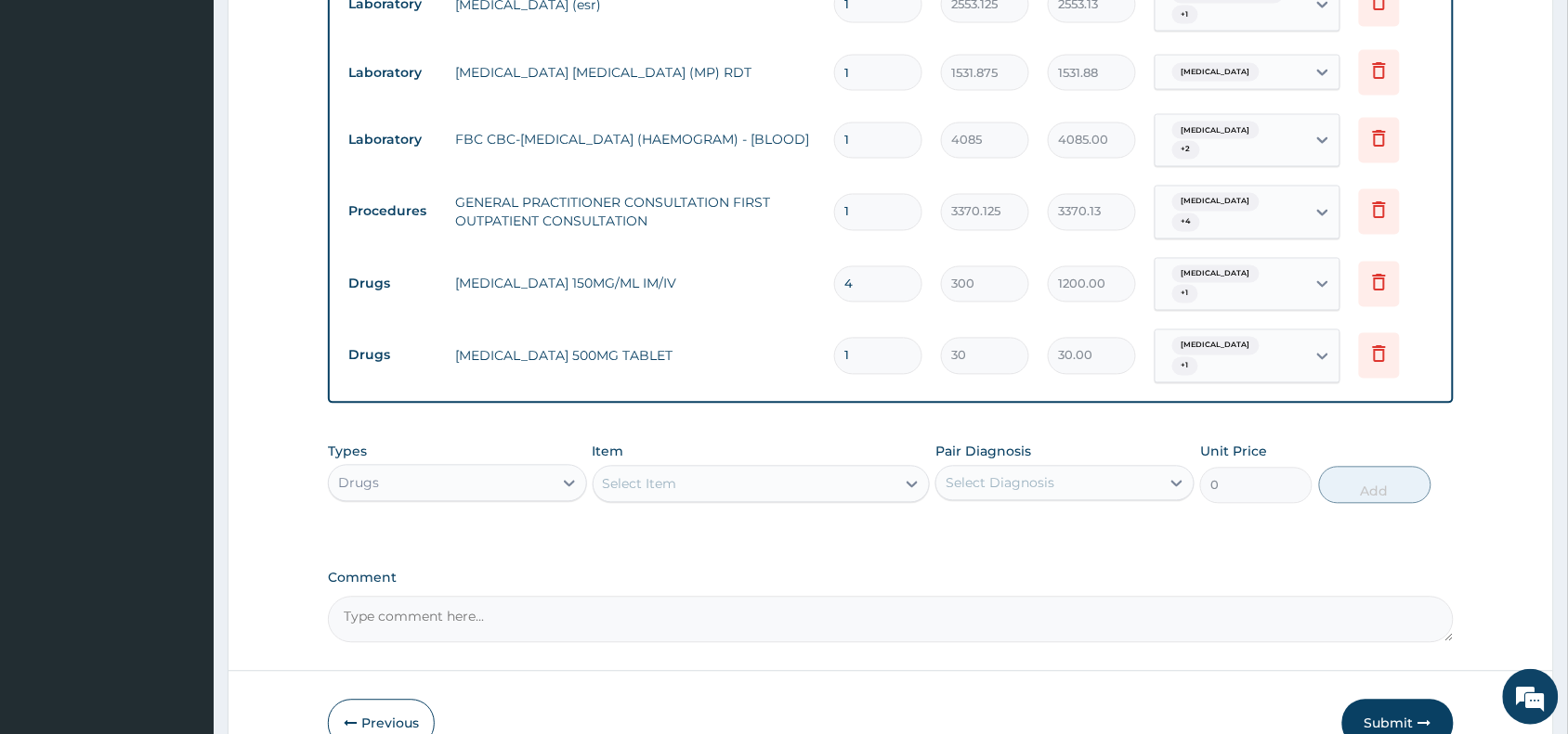
type input "18"
type input "540.00"
type input "18"
click at [713, 470] on div "Select Item" at bounding box center [745, 484] width 303 height 29
type input "mont"
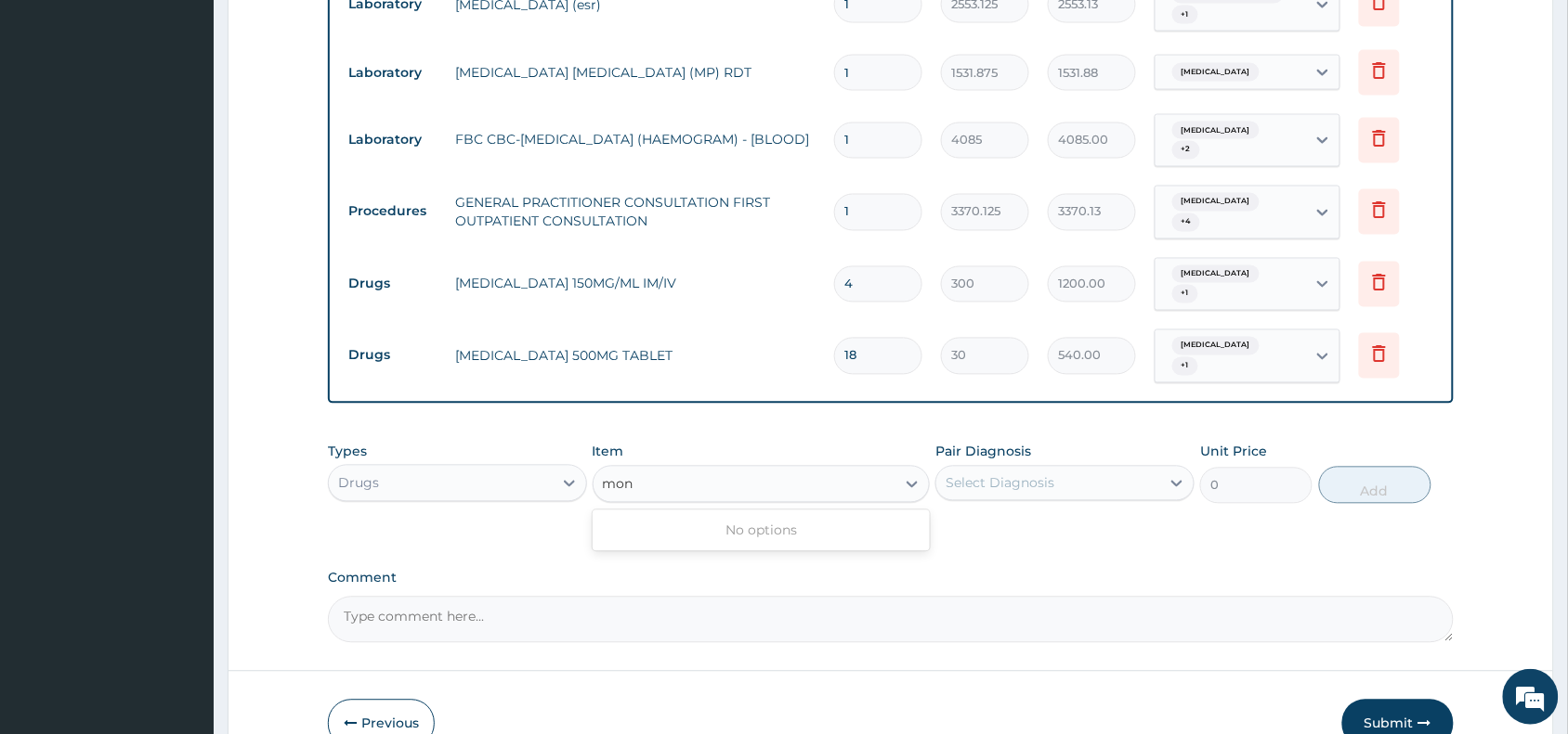
type input "mon"
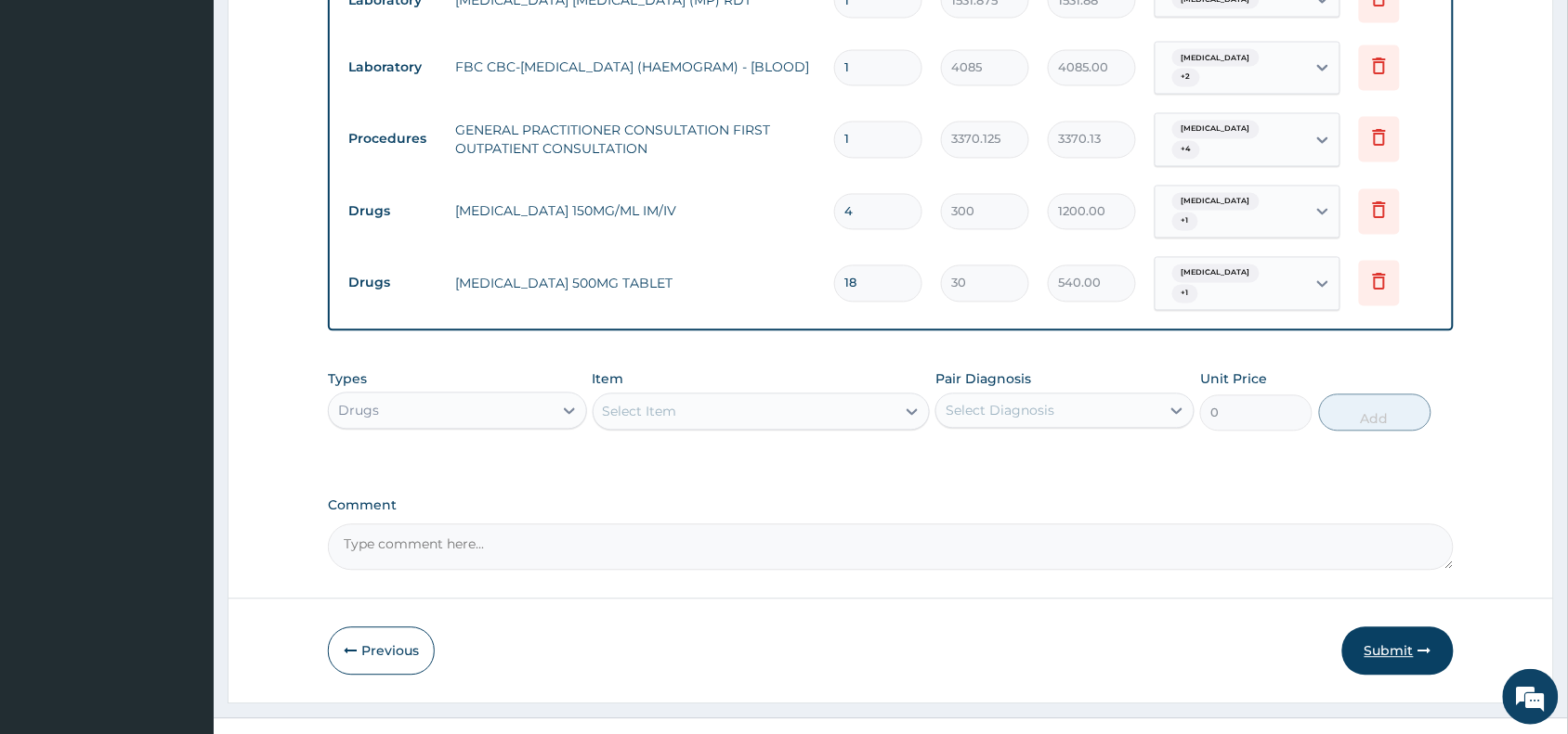
click at [1427, 645] on icon "button" at bounding box center [1425, 652] width 13 height 13
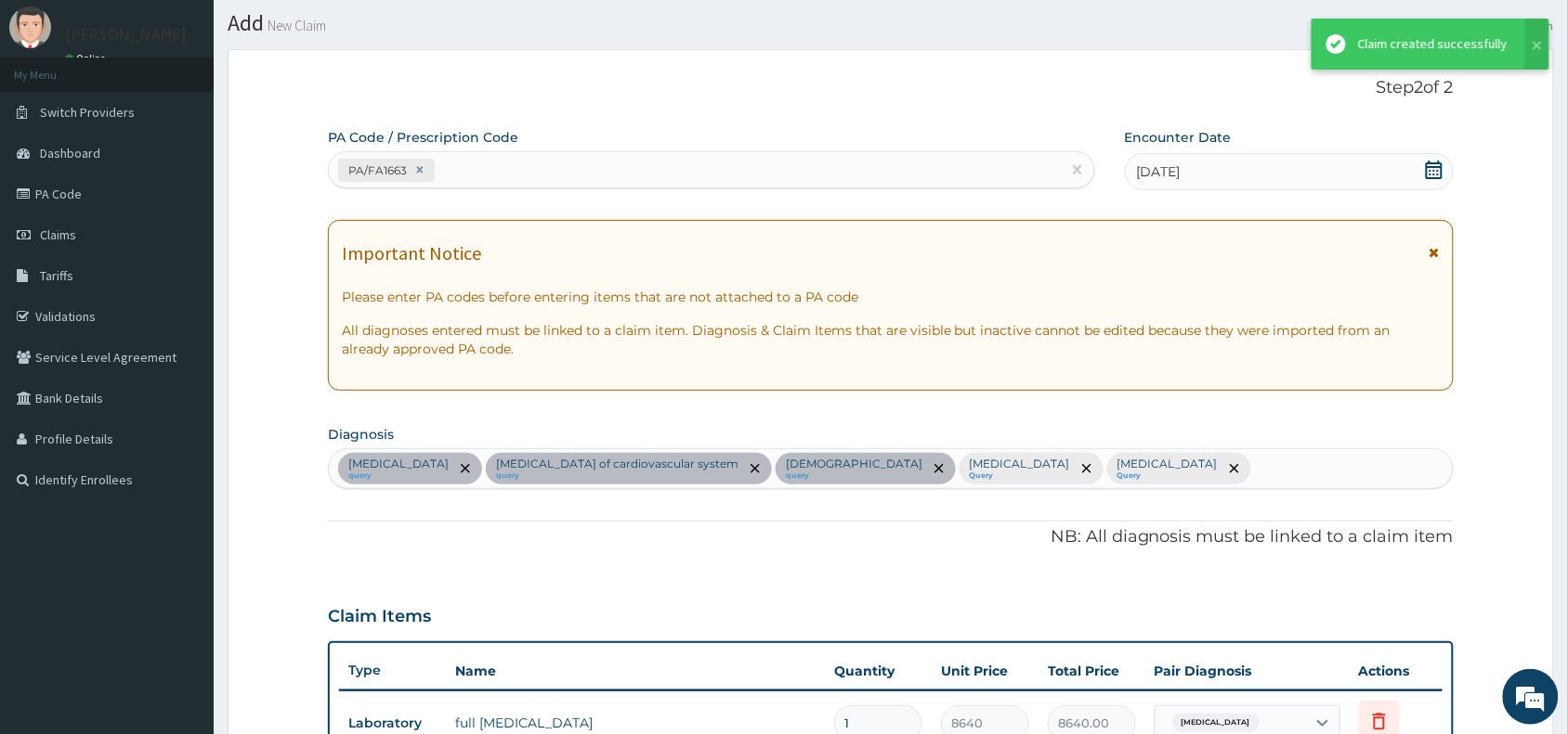
scroll to position [980, 0]
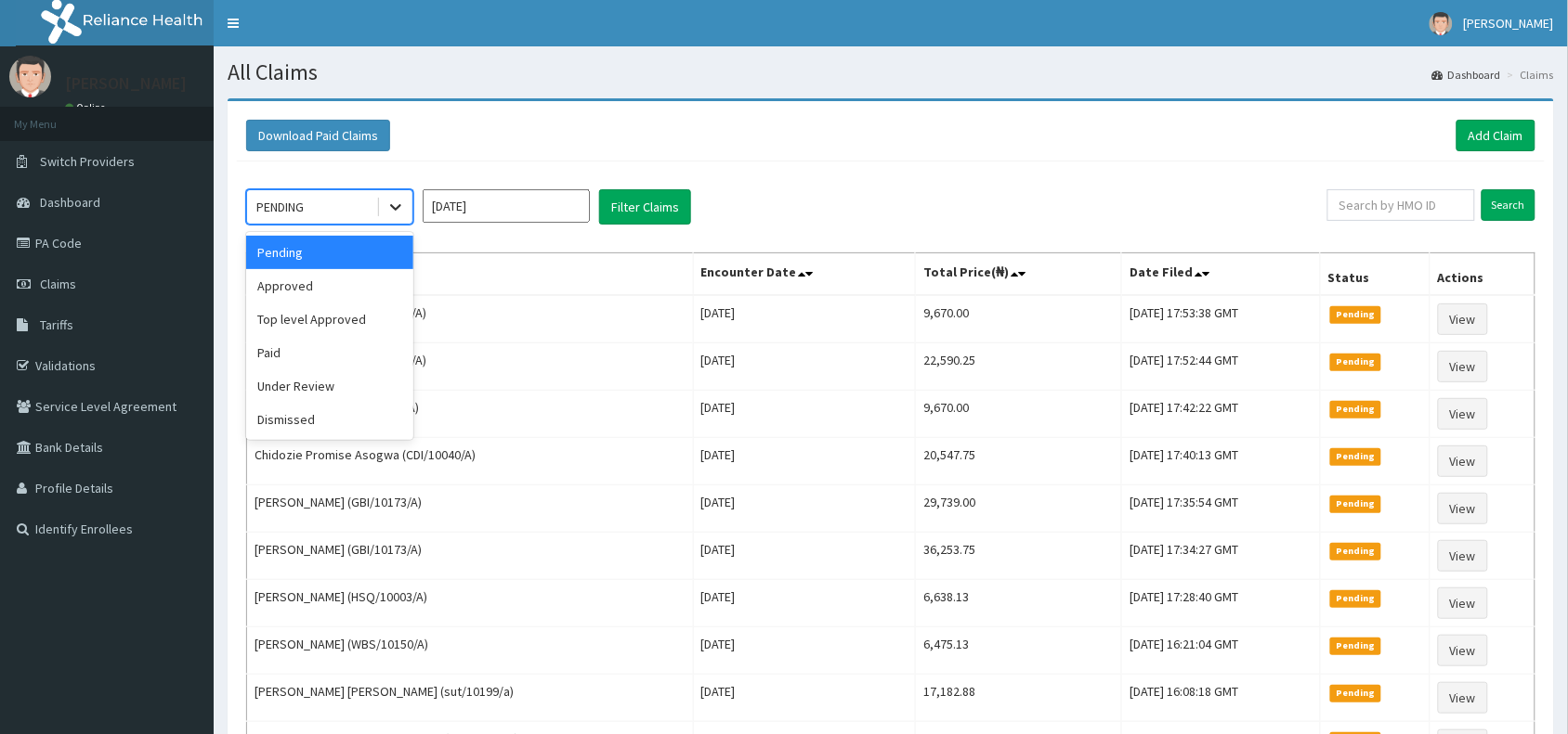
click at [400, 214] on icon at bounding box center [396, 208] width 19 height 19
click at [351, 283] on div "Approved" at bounding box center [329, 285] width 167 height 33
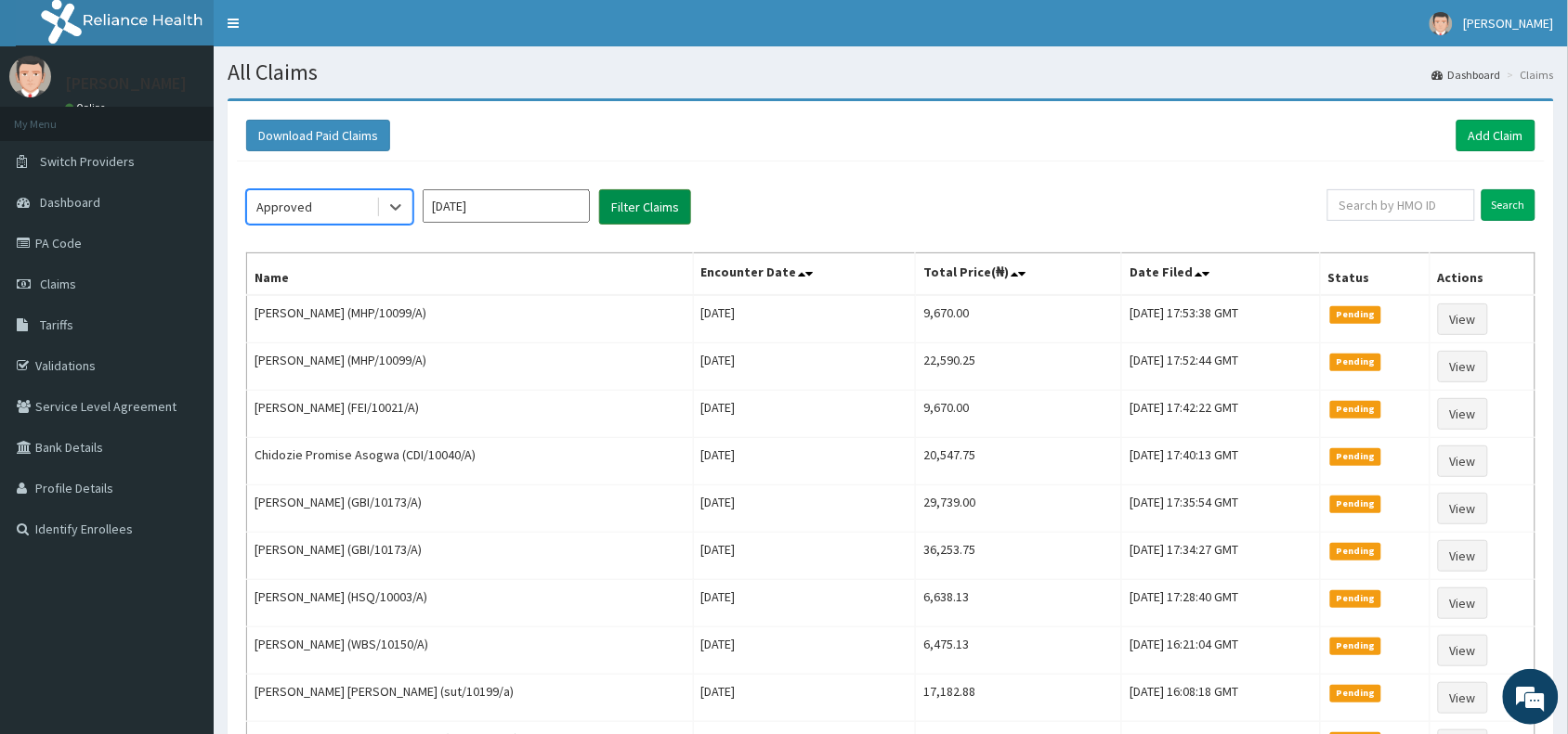
click at [647, 204] on button "Filter Claims" at bounding box center [645, 207] width 92 height 35
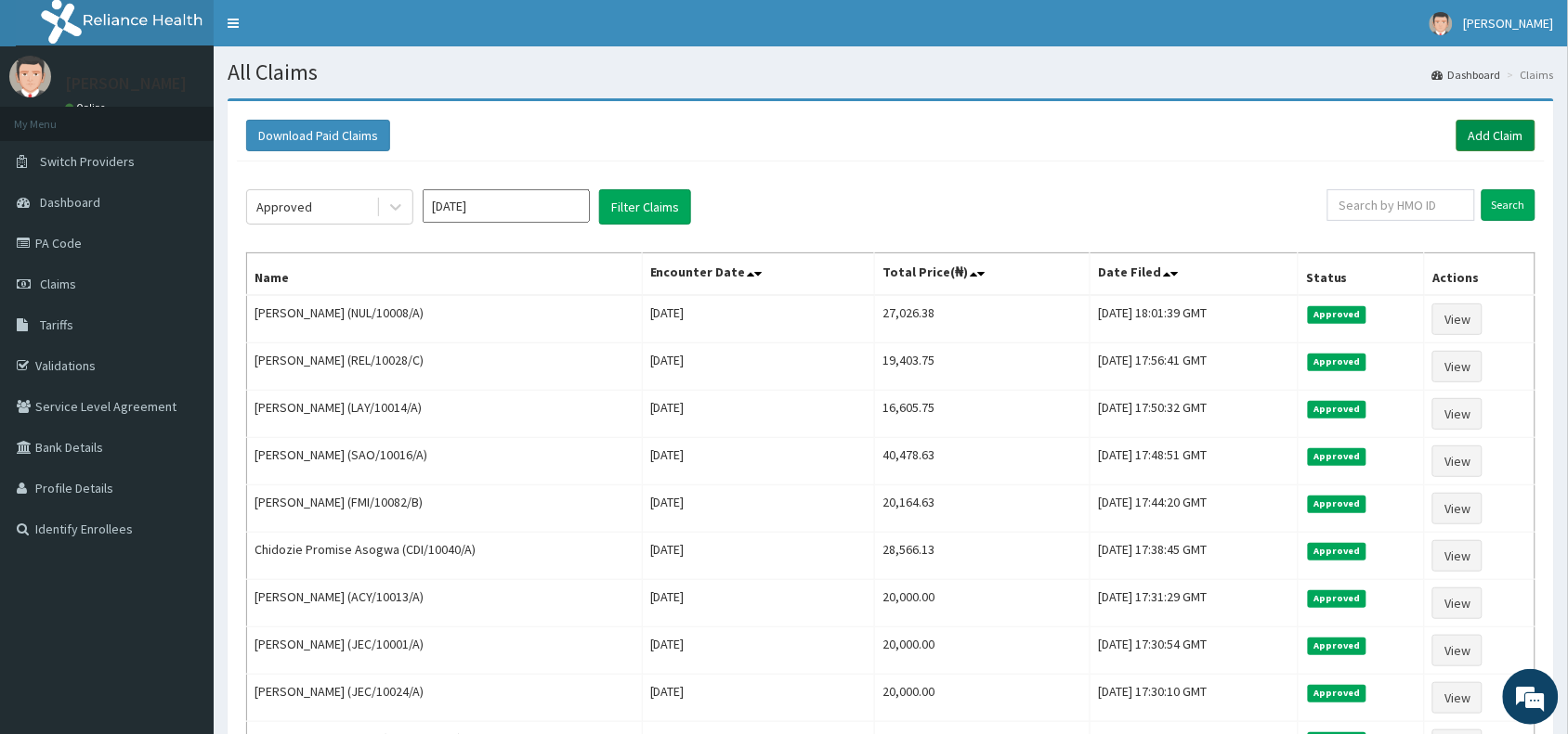
click at [1514, 131] on link "Add Claim" at bounding box center [1496, 135] width 79 height 31
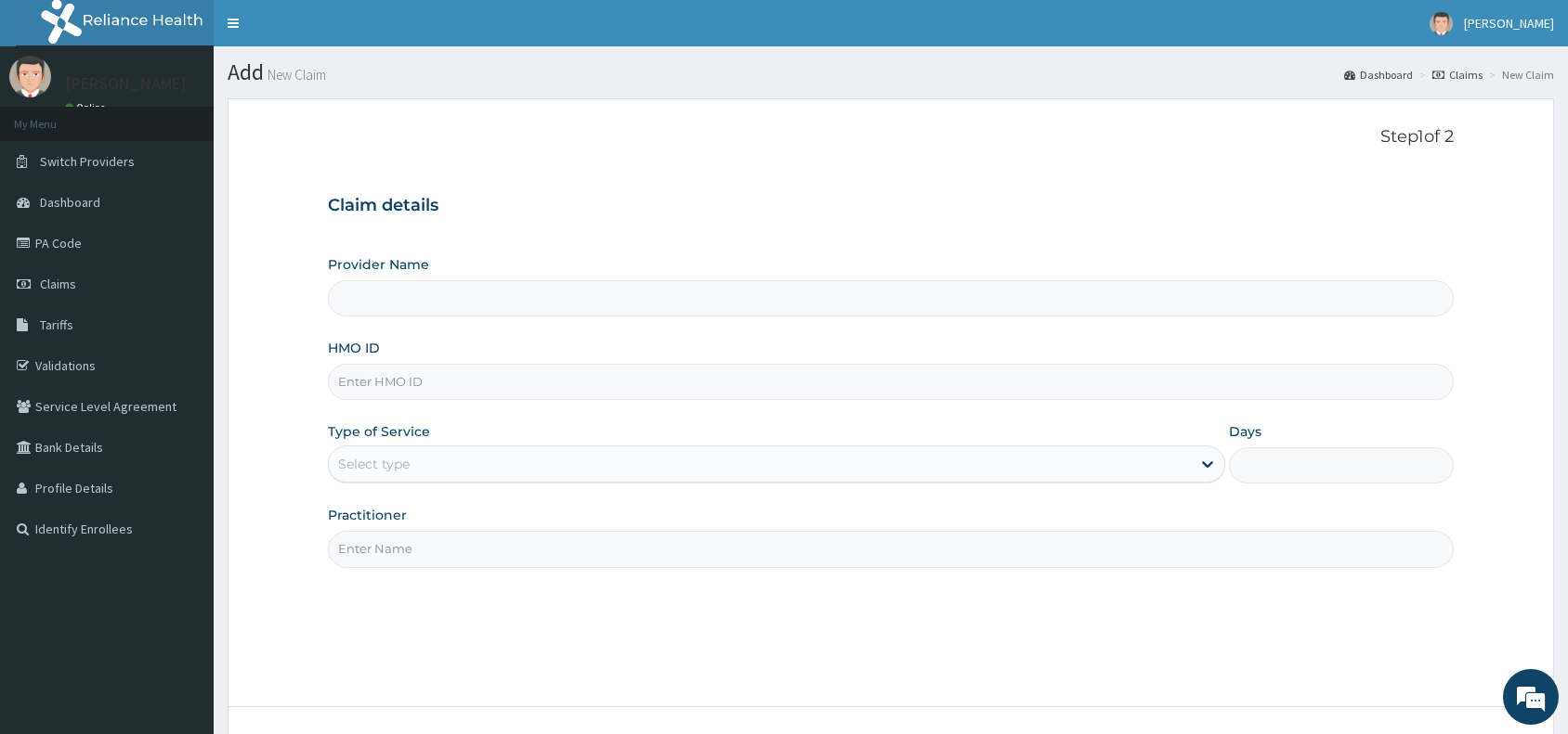
type input "Reliance Family Clinics (RFC) - [GEOGRAPHIC_DATA]"
click at [521, 390] on input "HMO ID" at bounding box center [890, 382] width 1125 height 36
paste input "GBI/10275/A"
type input "GBI/10275/A"
click at [448, 461] on div "Select type" at bounding box center [759, 463] width 862 height 29
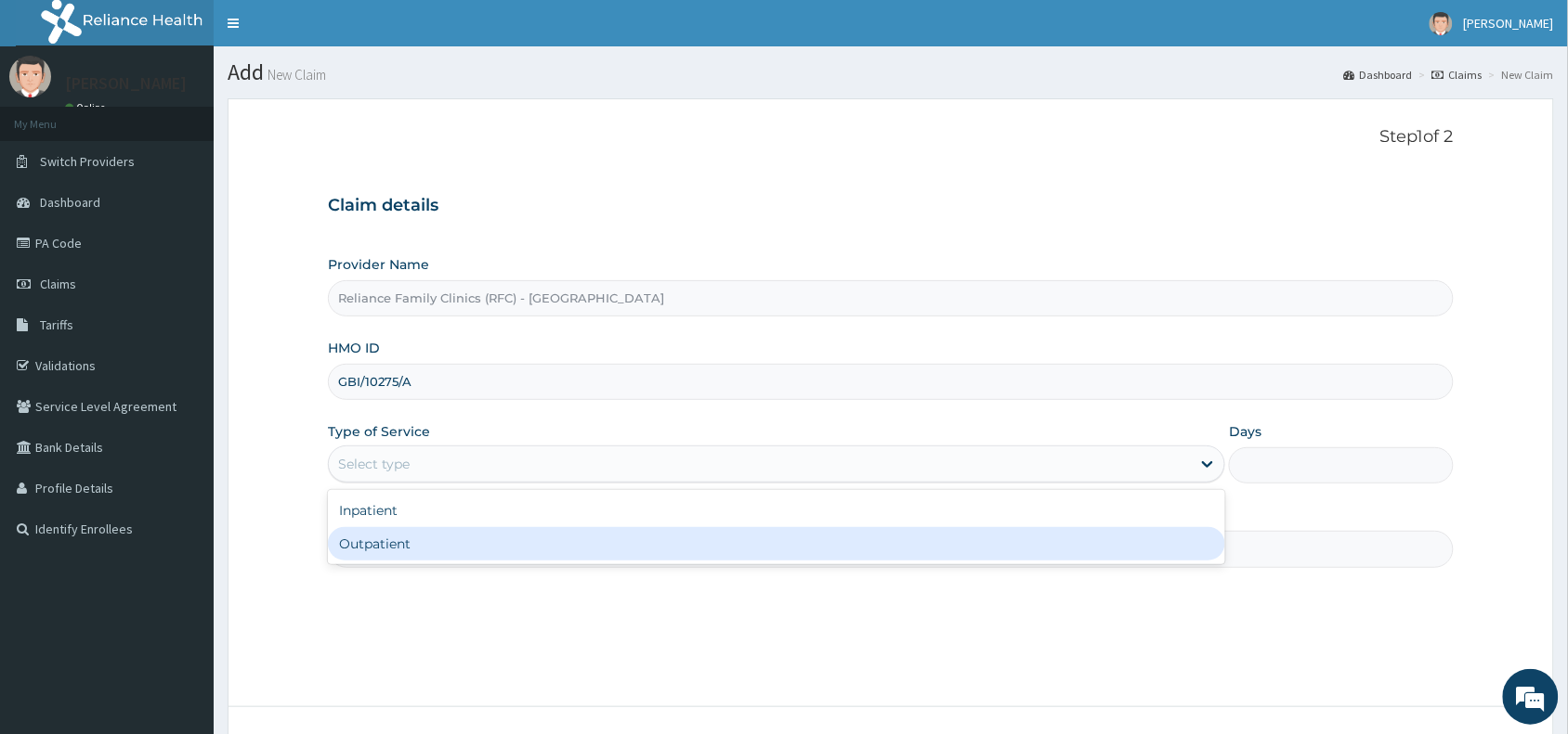
click at [462, 537] on div "Outpatient" at bounding box center [776, 543] width 897 height 33
type input "1"
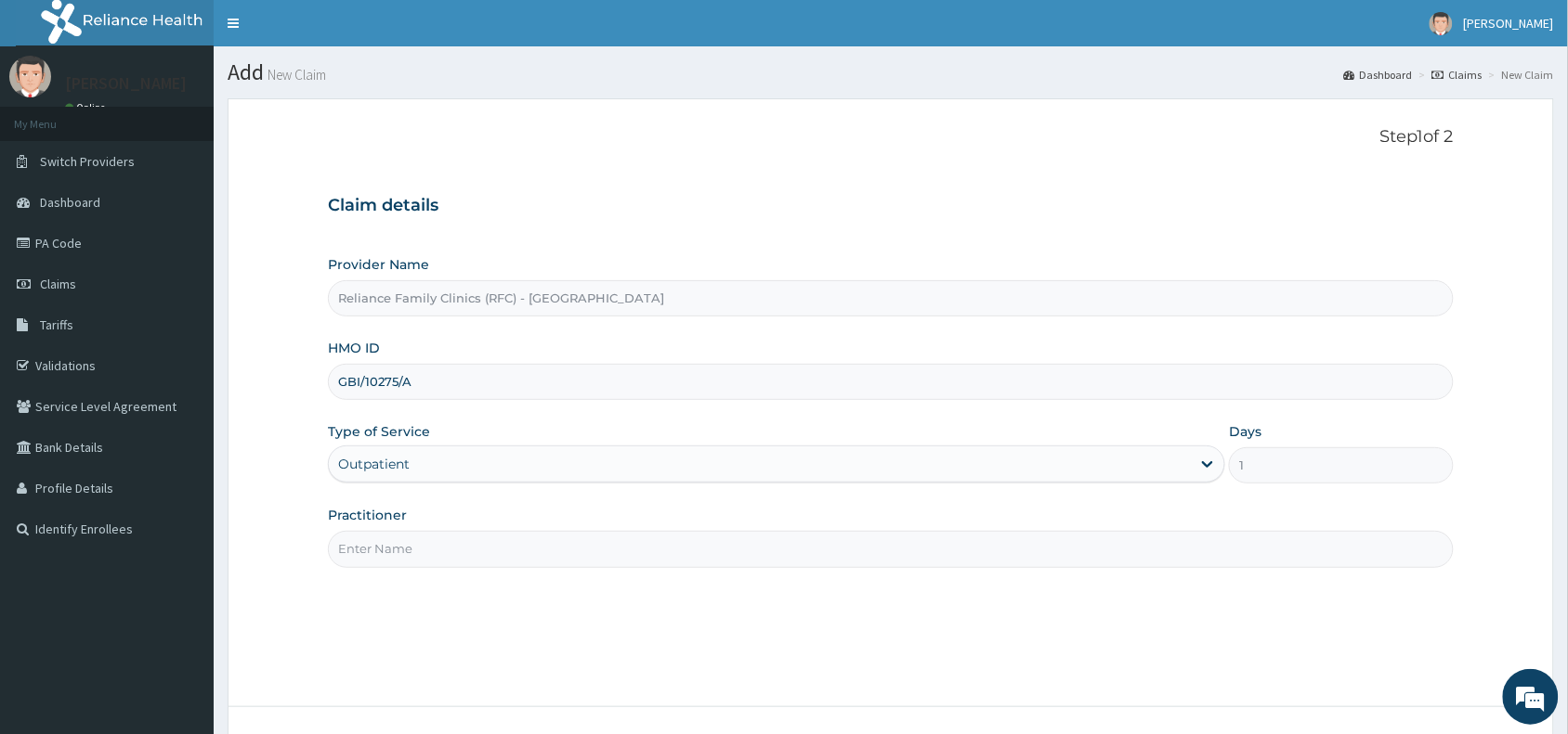
click at [462, 537] on input "Practitioner" at bounding box center [890, 549] width 1125 height 36
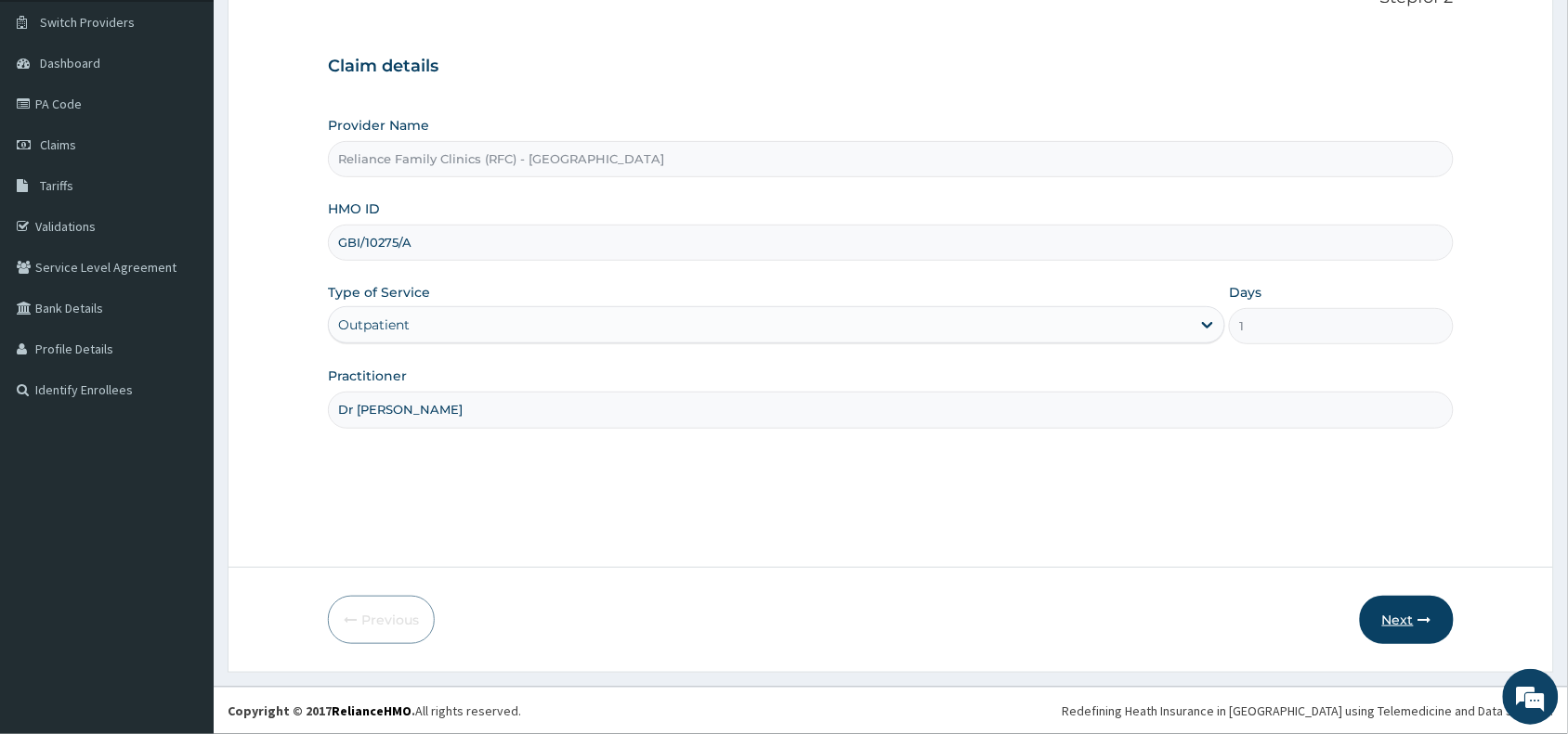
type input "Dr [PERSON_NAME]"
drag, startPoint x: 1406, startPoint y: 595, endPoint x: 1405, endPoint y: 605, distance: 10.0
click at [1405, 605] on form "Step 1 of 2 Claim details Provider Name Reliance Family Clinics (RFC) - Abuja H…" at bounding box center [890, 316] width 1326 height 713
click at [1405, 605] on button "Next" at bounding box center [1406, 620] width 93 height 48
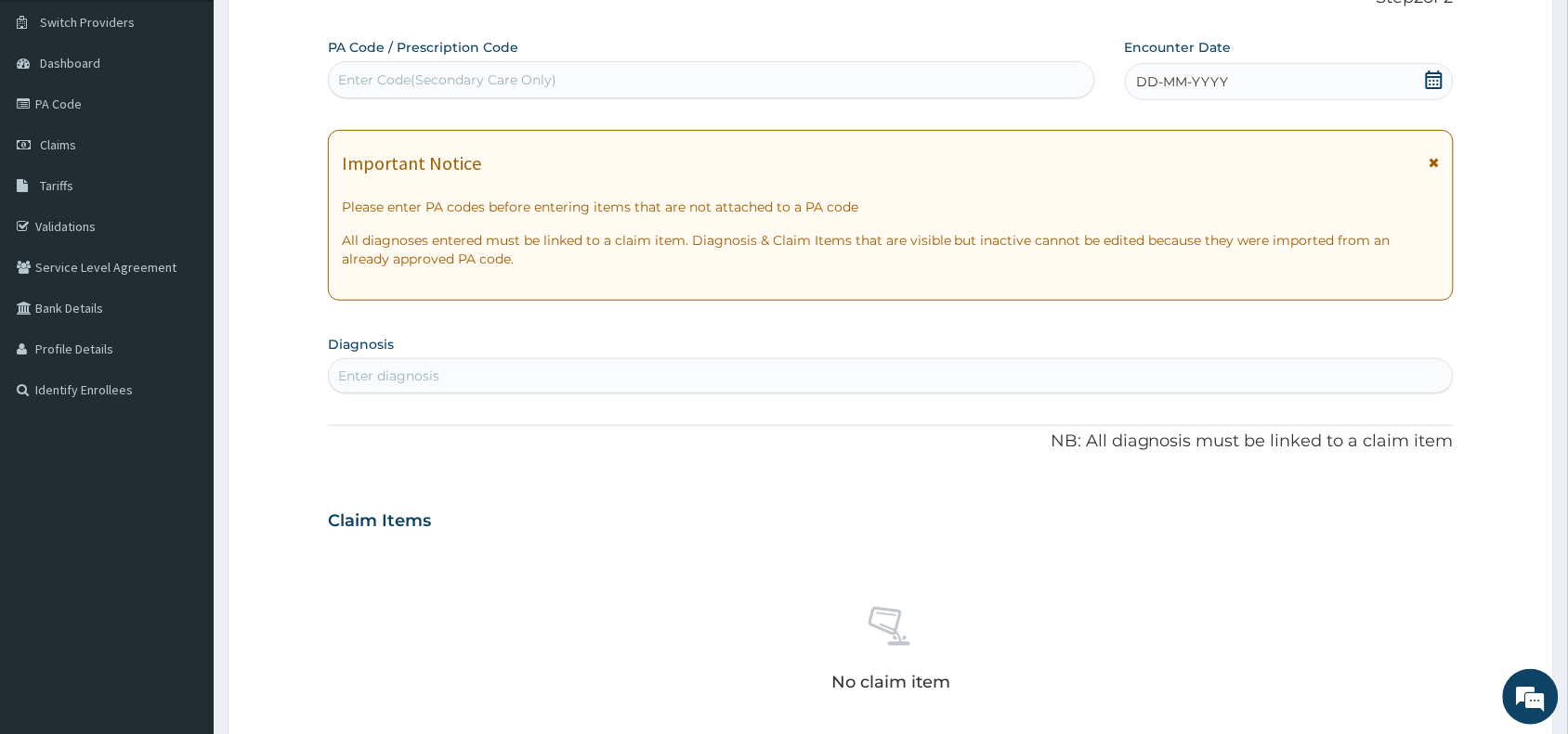
scroll to position [0, 0]
click at [1287, 98] on div "DD-MM-YYYY" at bounding box center [1289, 81] width 329 height 37
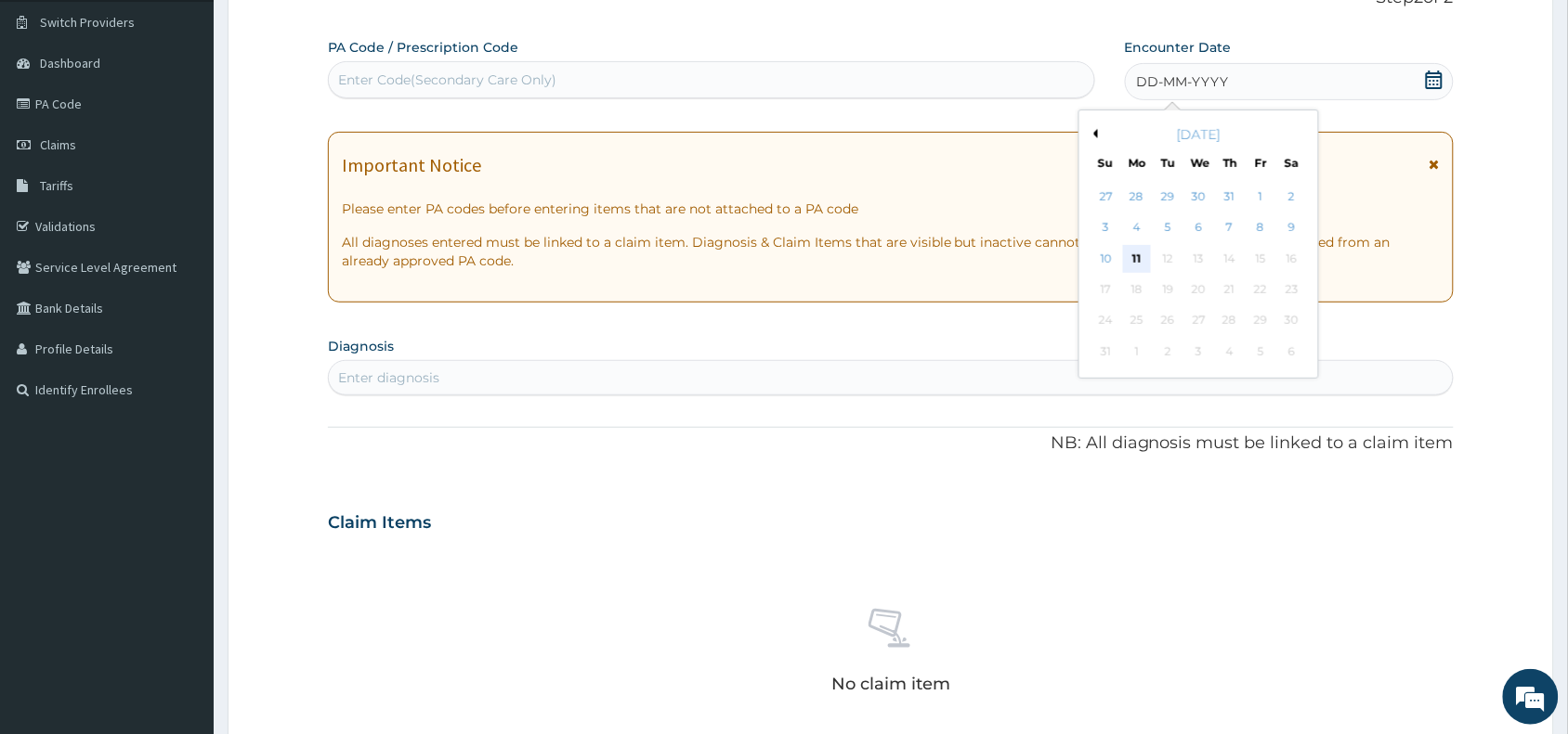
click at [1143, 266] on div "11" at bounding box center [1137, 259] width 28 height 28
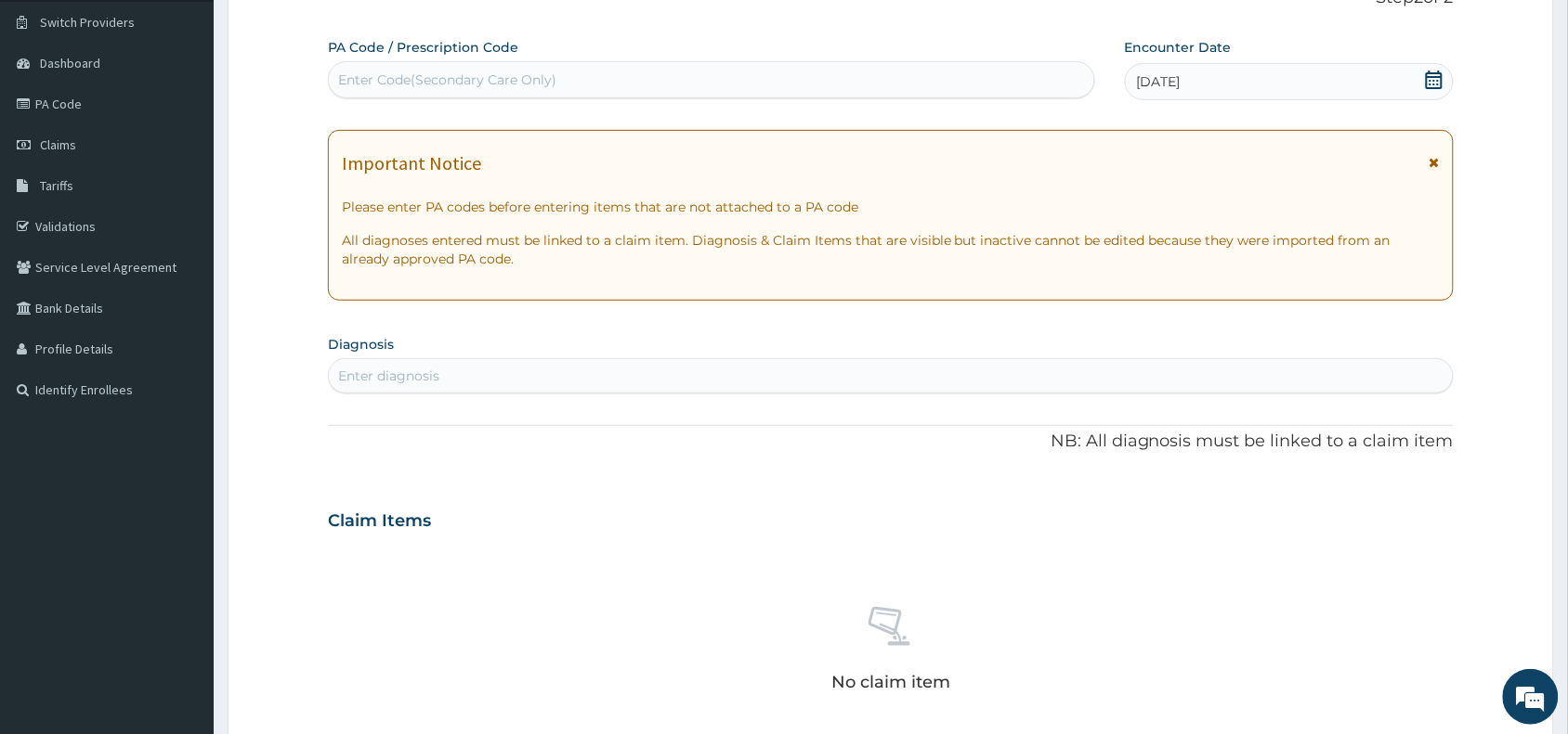
click at [833, 376] on div "Enter diagnosis" at bounding box center [890, 375] width 1123 height 29
type input "upper resp"
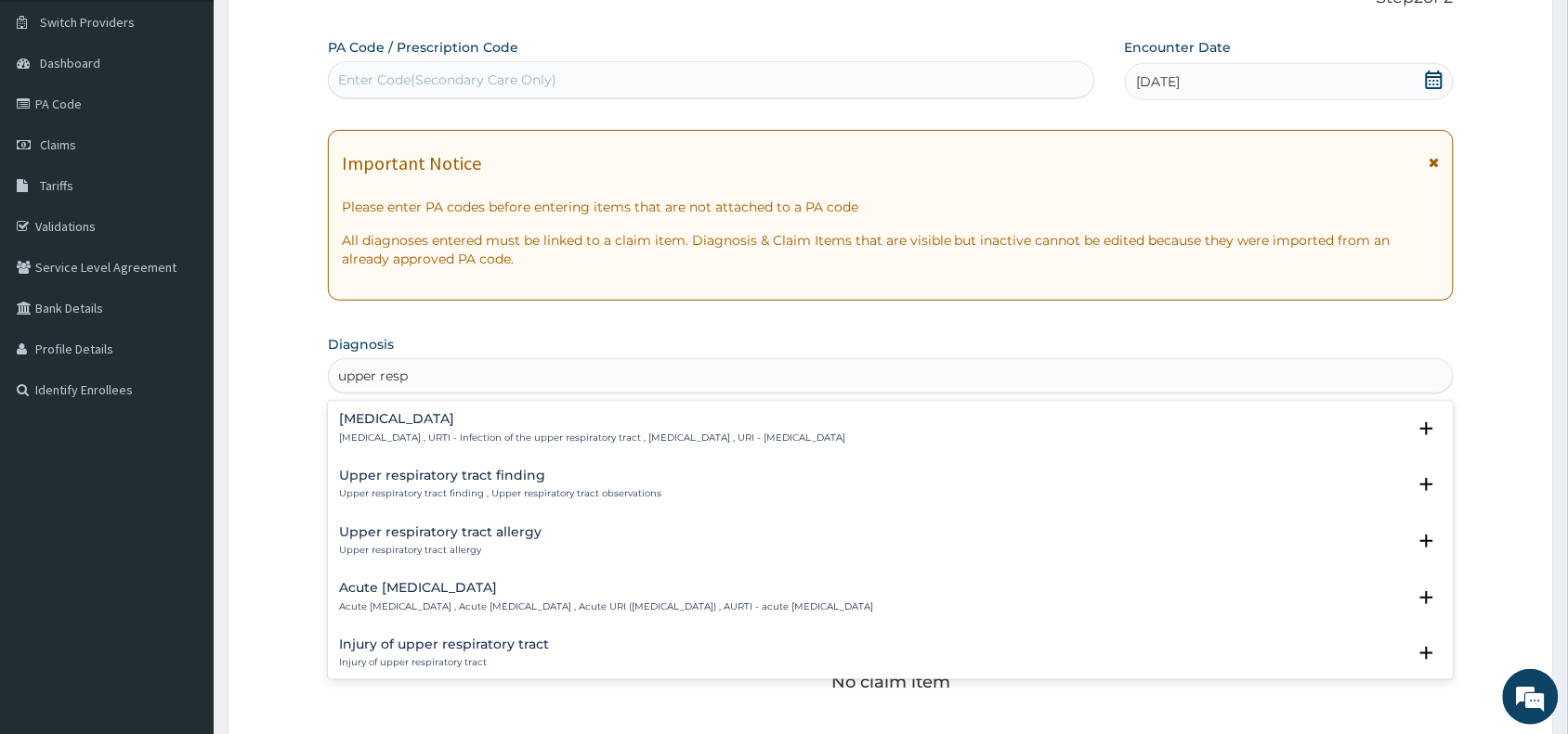
click at [537, 423] on h4 "[MEDICAL_DATA]" at bounding box center [592, 419] width 506 height 14
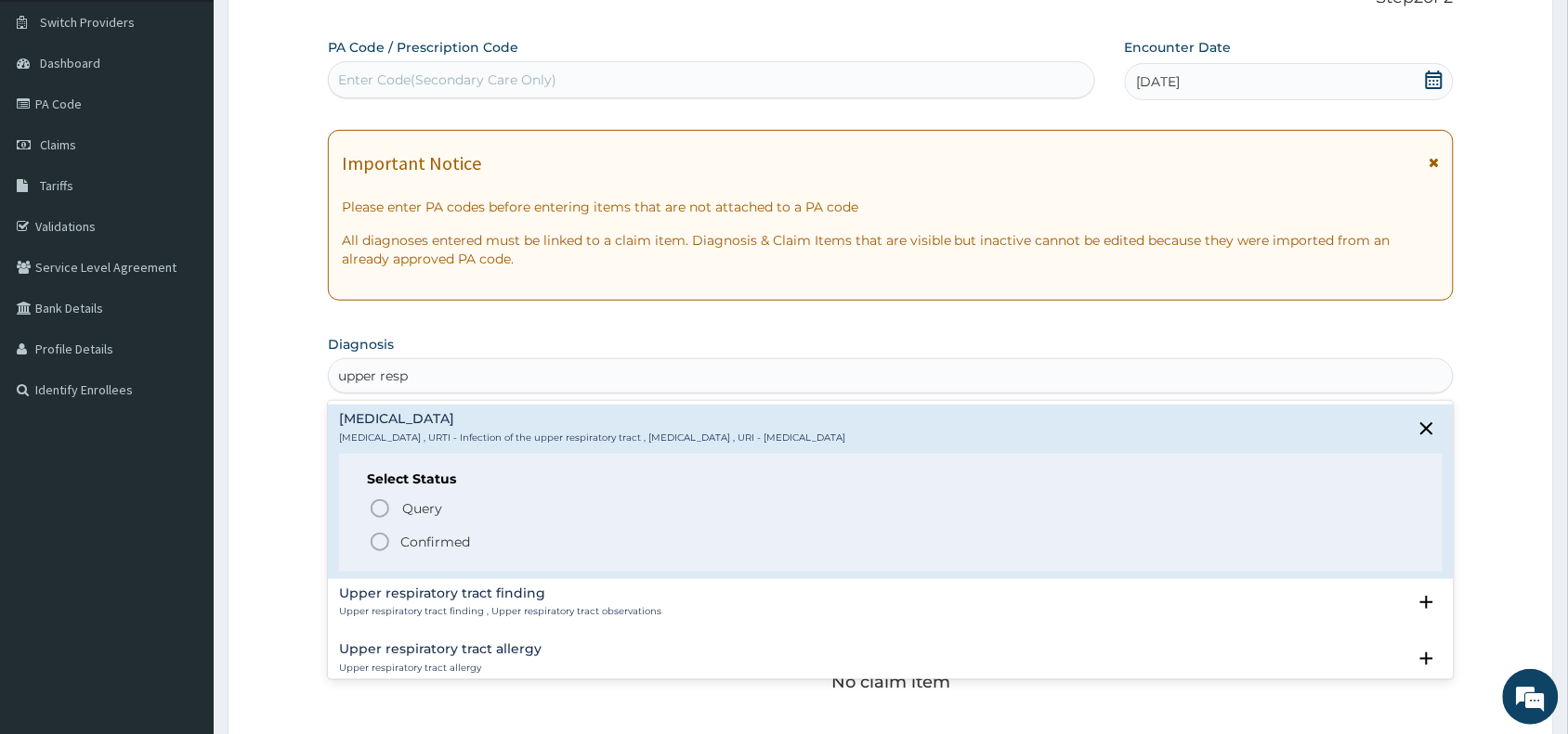
click at [410, 494] on div "Select Status Query Query covers suspected (?), Keep in view (kiv), Ruled out (…" at bounding box center [890, 512] width 1104 height 118
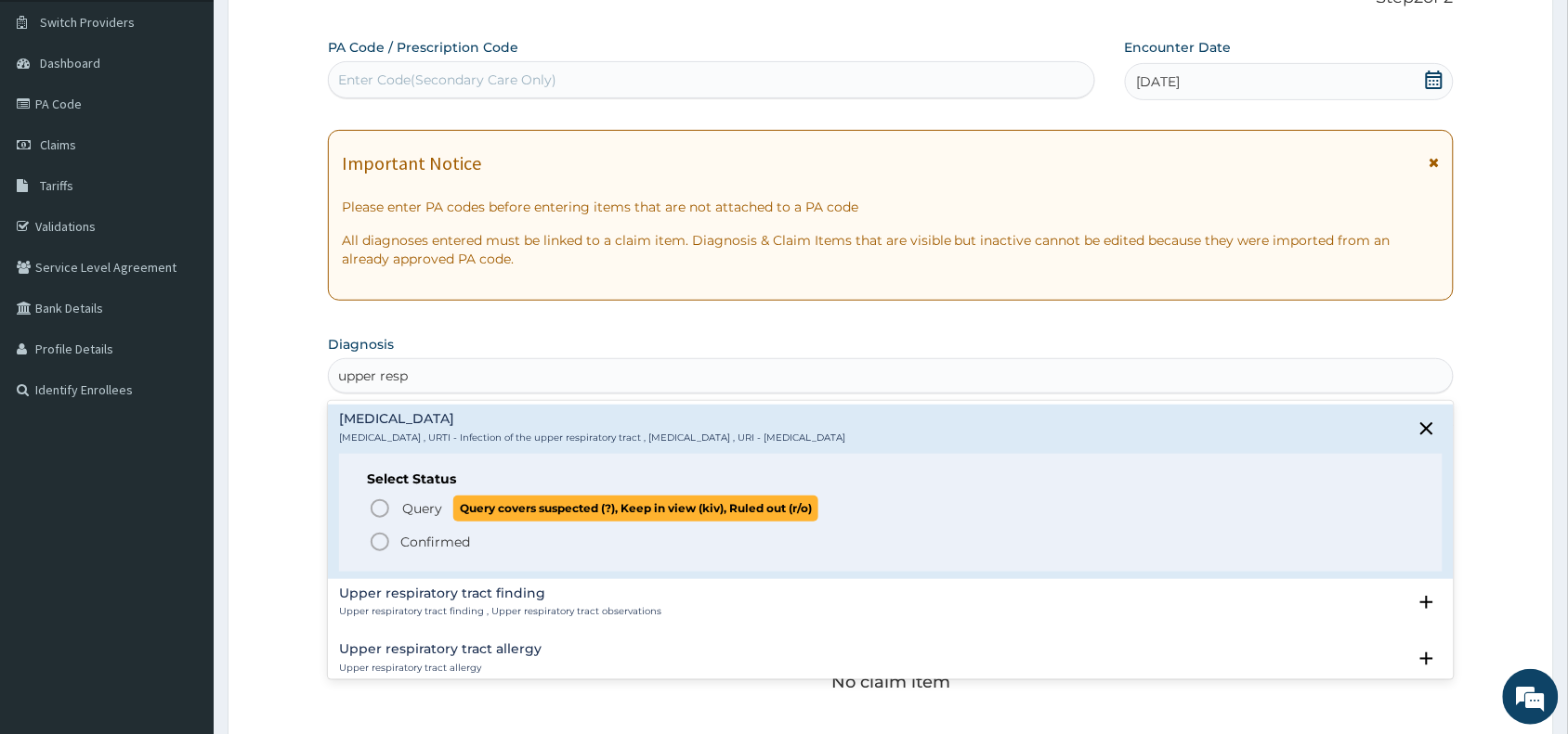
click at [409, 507] on span "Query" at bounding box center [422, 509] width 40 height 19
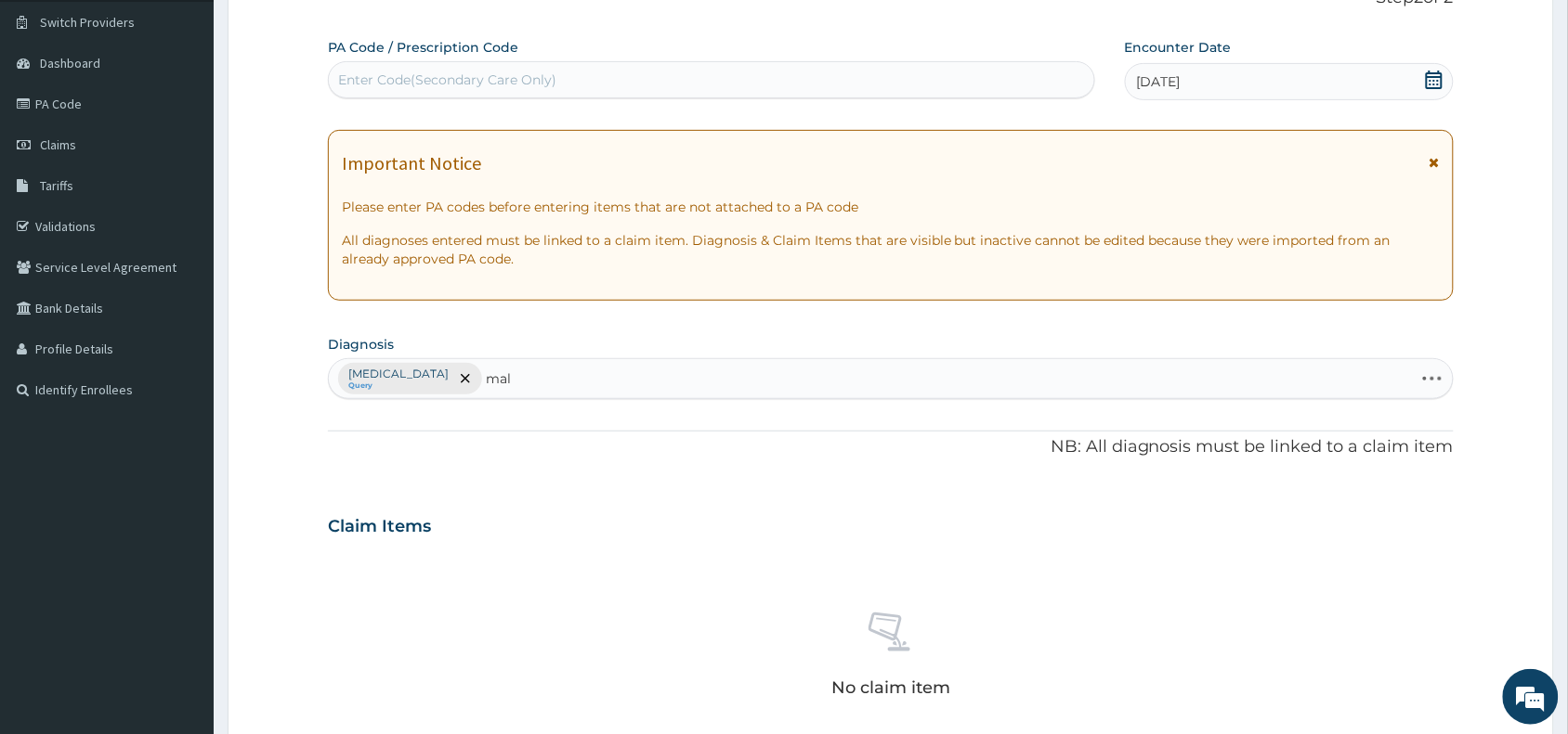
type input "mala"
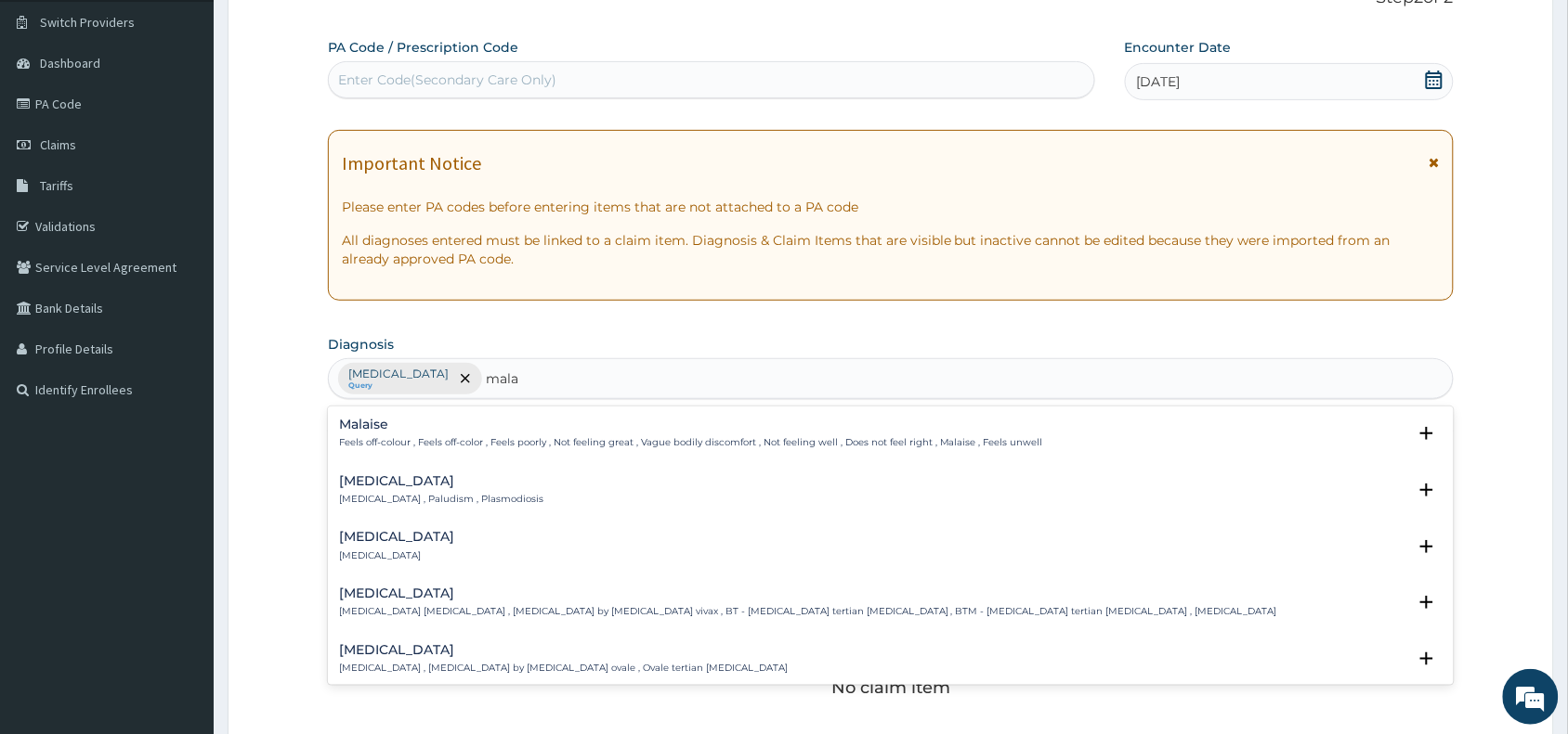
click at [405, 446] on p "Feels off-colour , Feels off-color , Feels poorly , Not feeling great , Vague b…" at bounding box center [691, 442] width 704 height 13
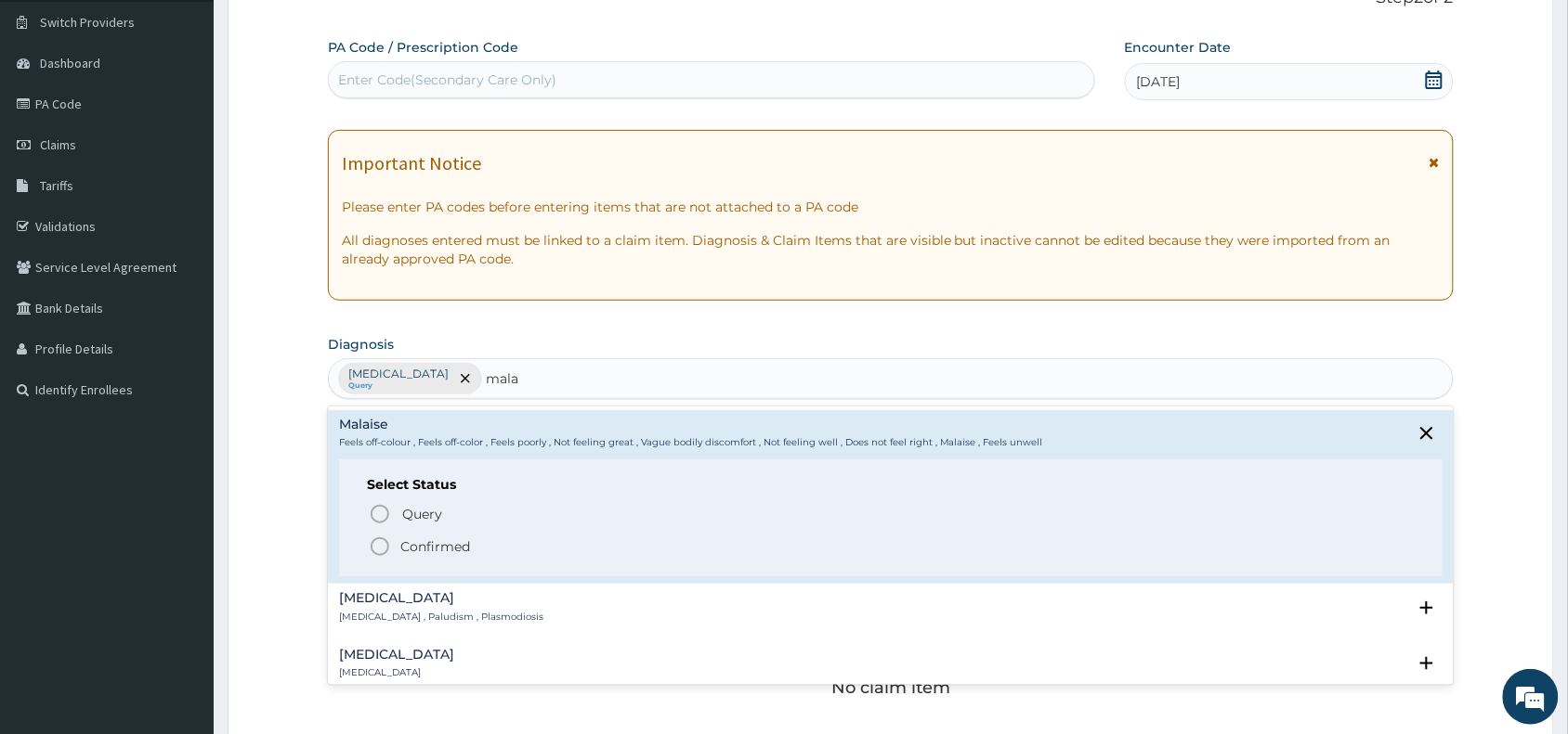
click at [358, 614] on p "[MEDICAL_DATA] , Paludism , Plasmodiosis" at bounding box center [441, 617] width 204 height 13
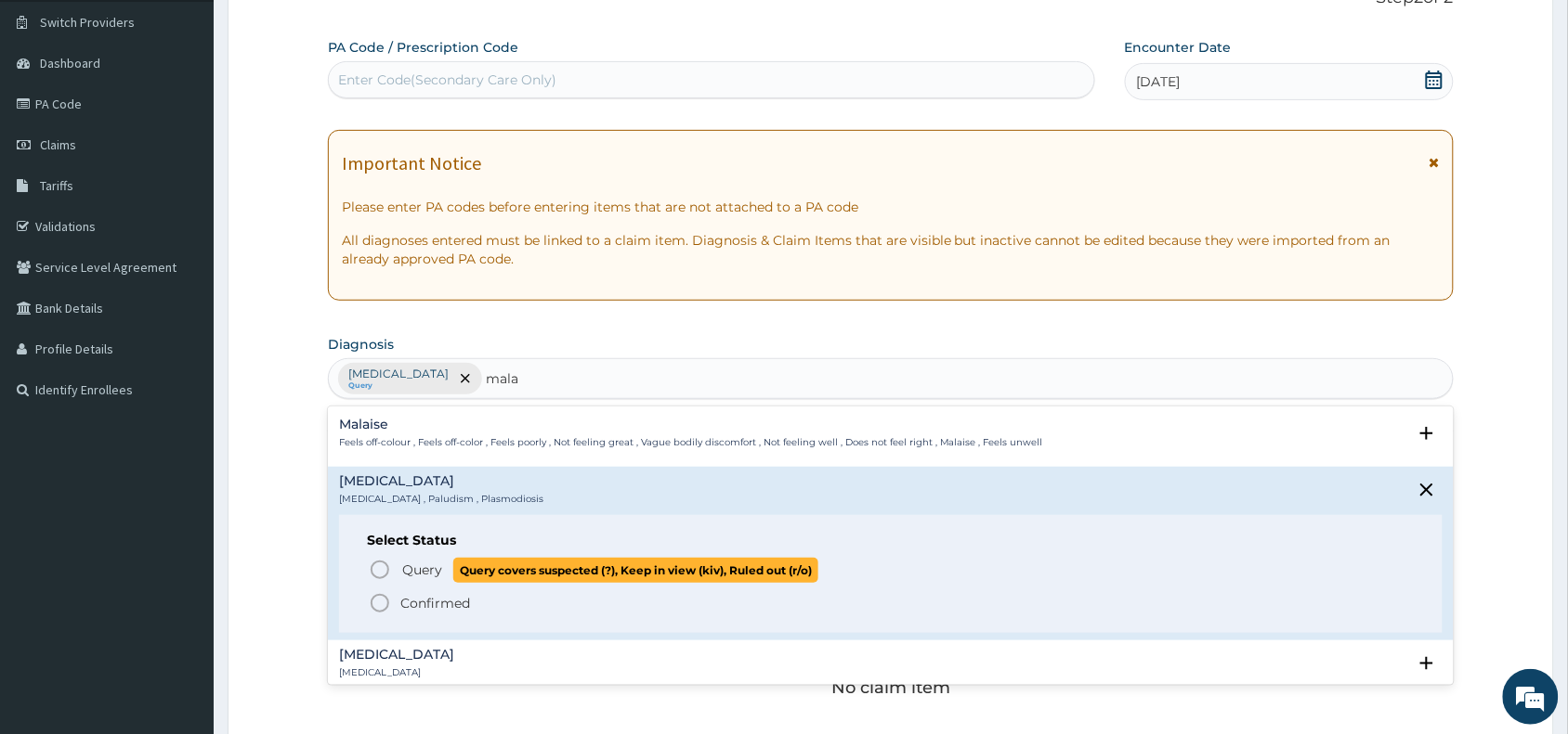
click at [407, 568] on span "Query" at bounding box center [422, 570] width 40 height 19
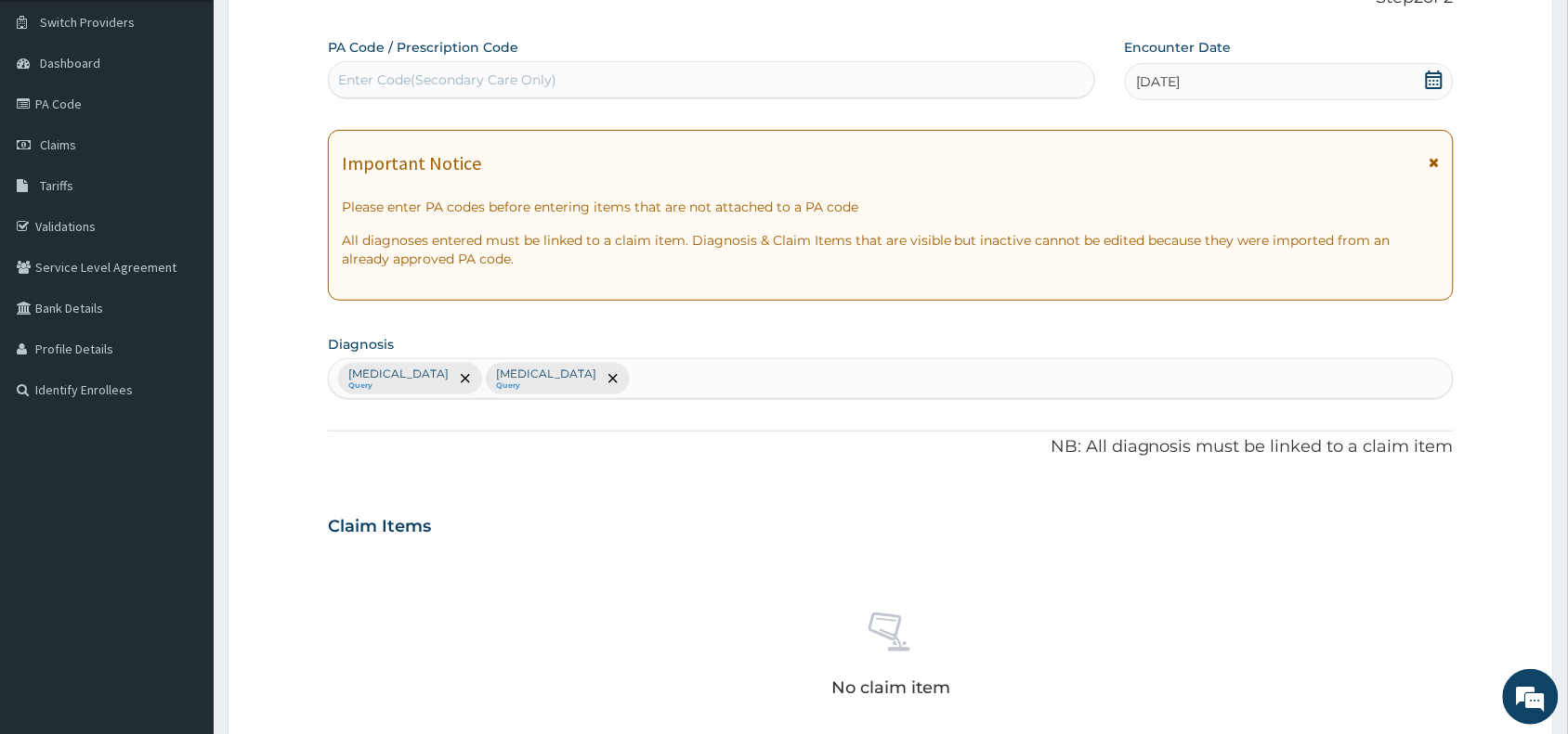
scroll to position [605, 0]
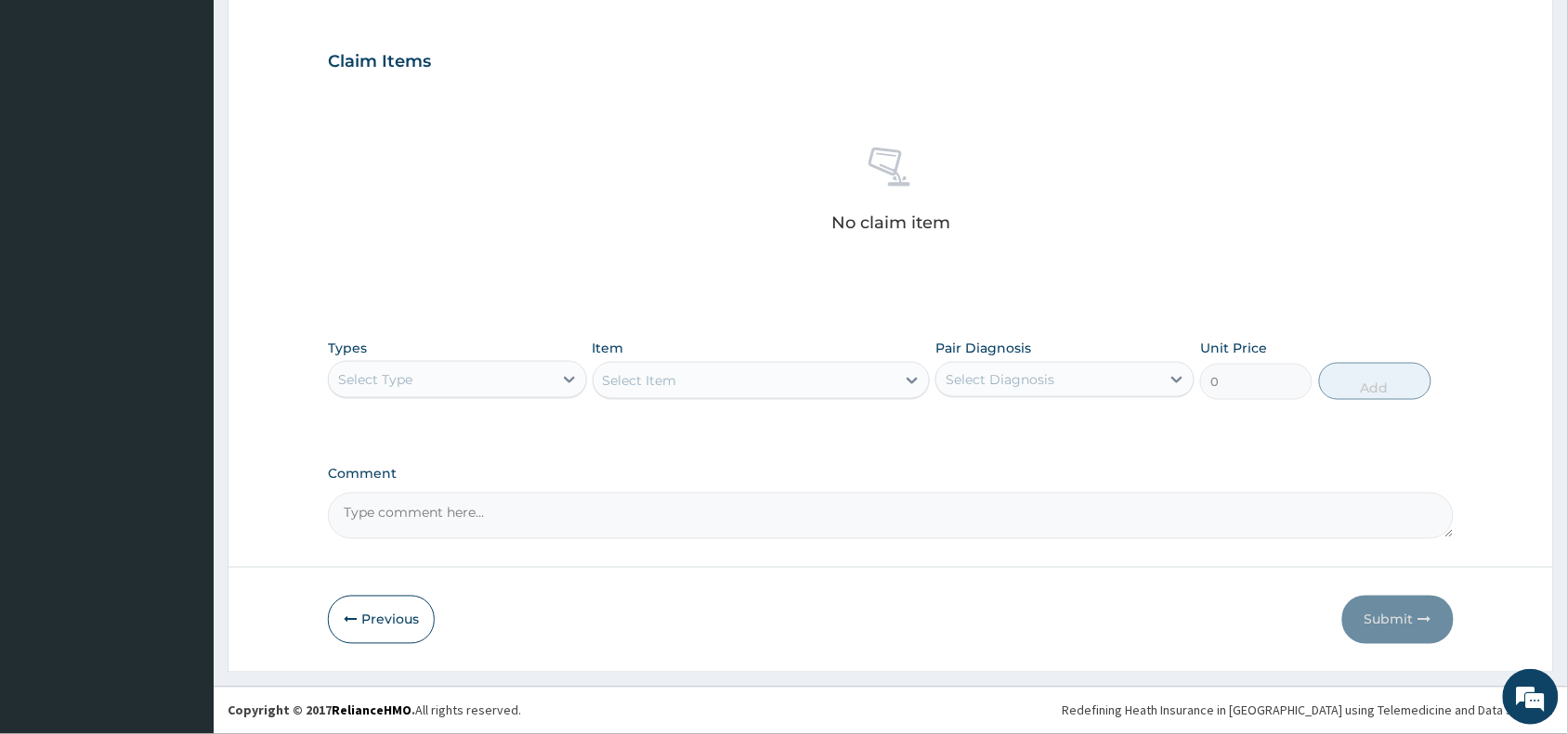
click at [439, 396] on div "Select Type" at bounding box center [457, 379] width 259 height 37
type input "pr"
click at [465, 416] on div "Procedures" at bounding box center [457, 425] width 259 height 33
click at [785, 374] on div "Select Item" at bounding box center [745, 380] width 303 height 29
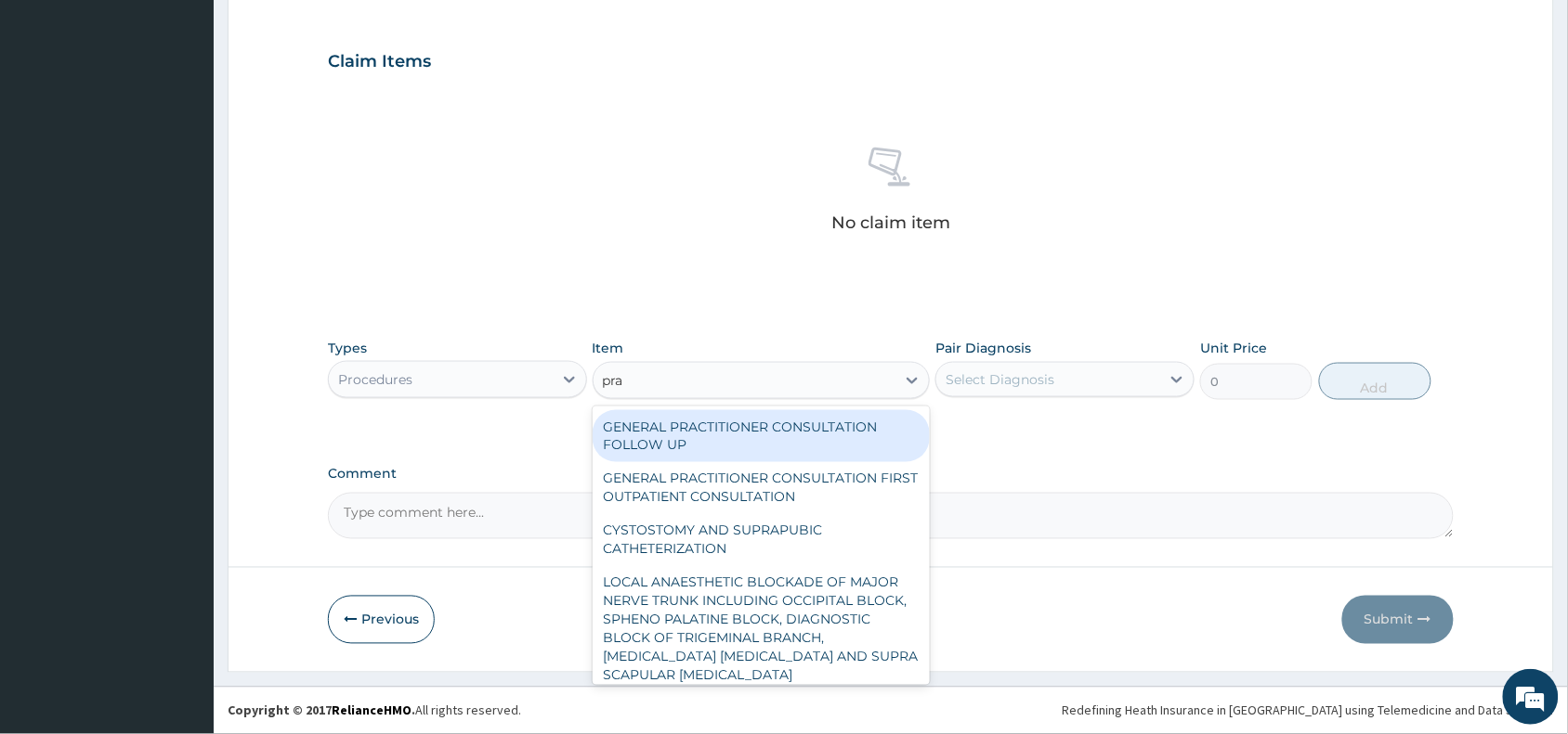
type input "prac"
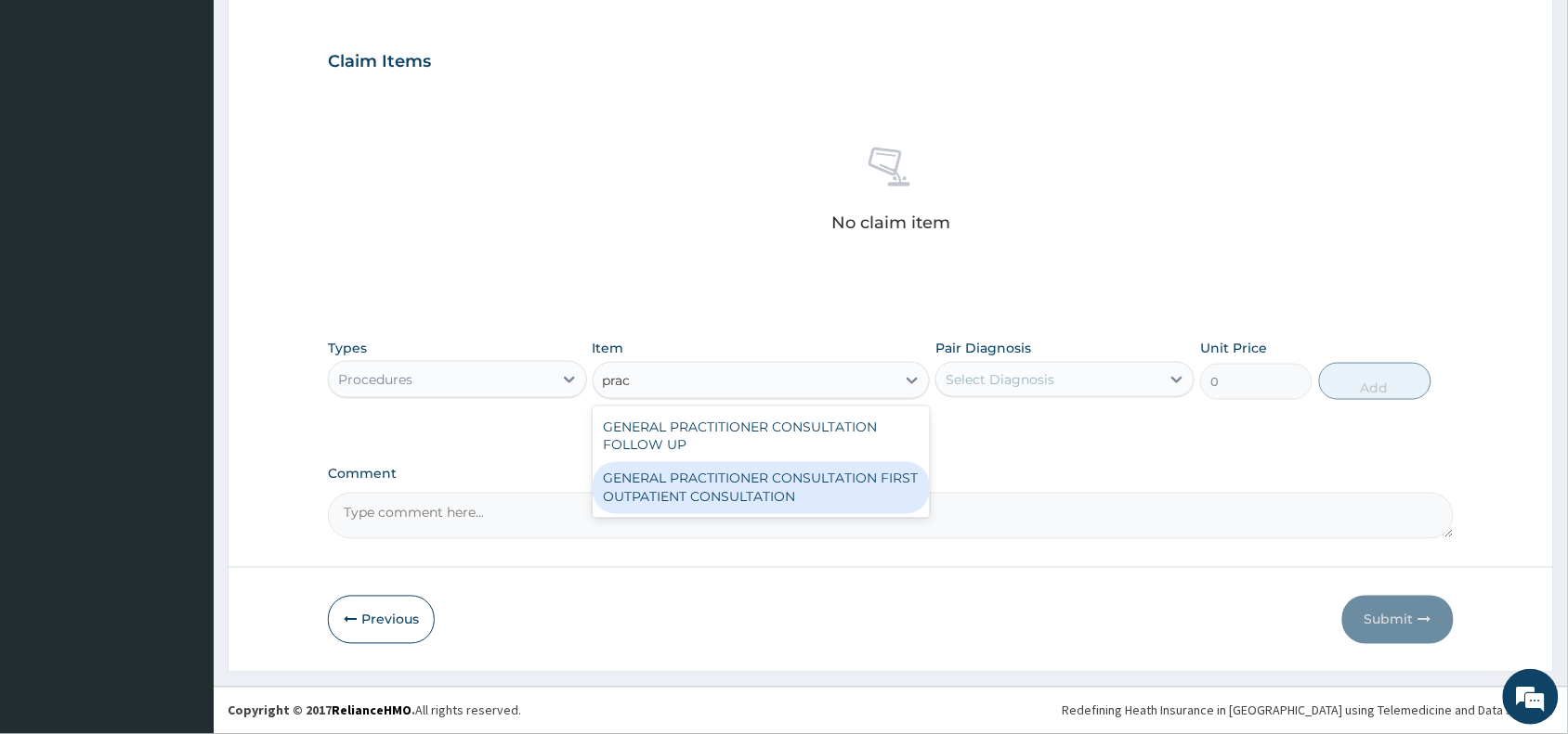
click at [731, 506] on div "GENERAL PRACTITIONER CONSULTATION FIRST OUTPATIENT CONSULTATION" at bounding box center [762, 488] width 338 height 52
type input "3370.125"
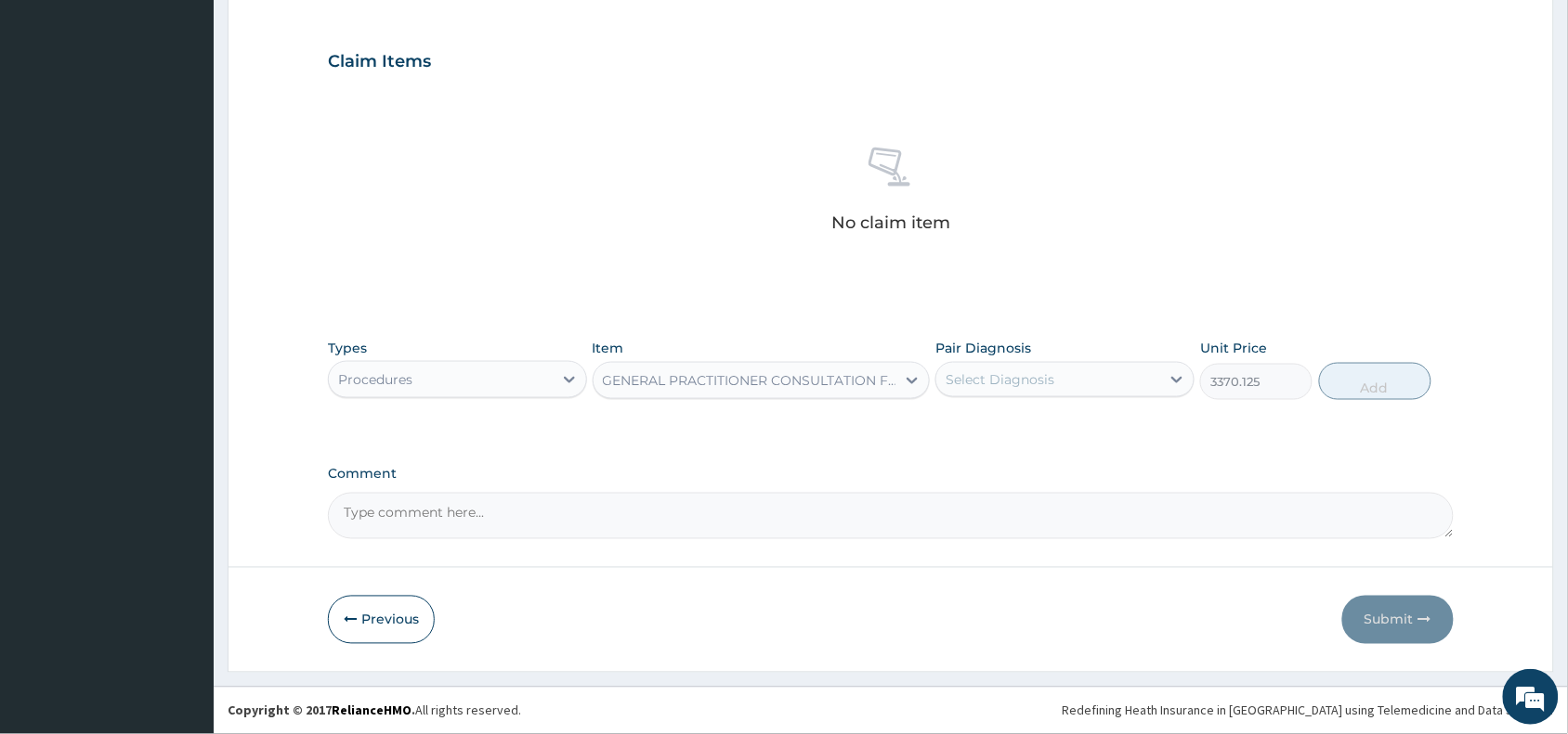
click at [1041, 374] on div "Select Diagnosis" at bounding box center [1000, 380] width 109 height 19
click at [1037, 439] on div "[MEDICAL_DATA]" at bounding box center [1065, 427] width 259 height 38
checkbox input "true"
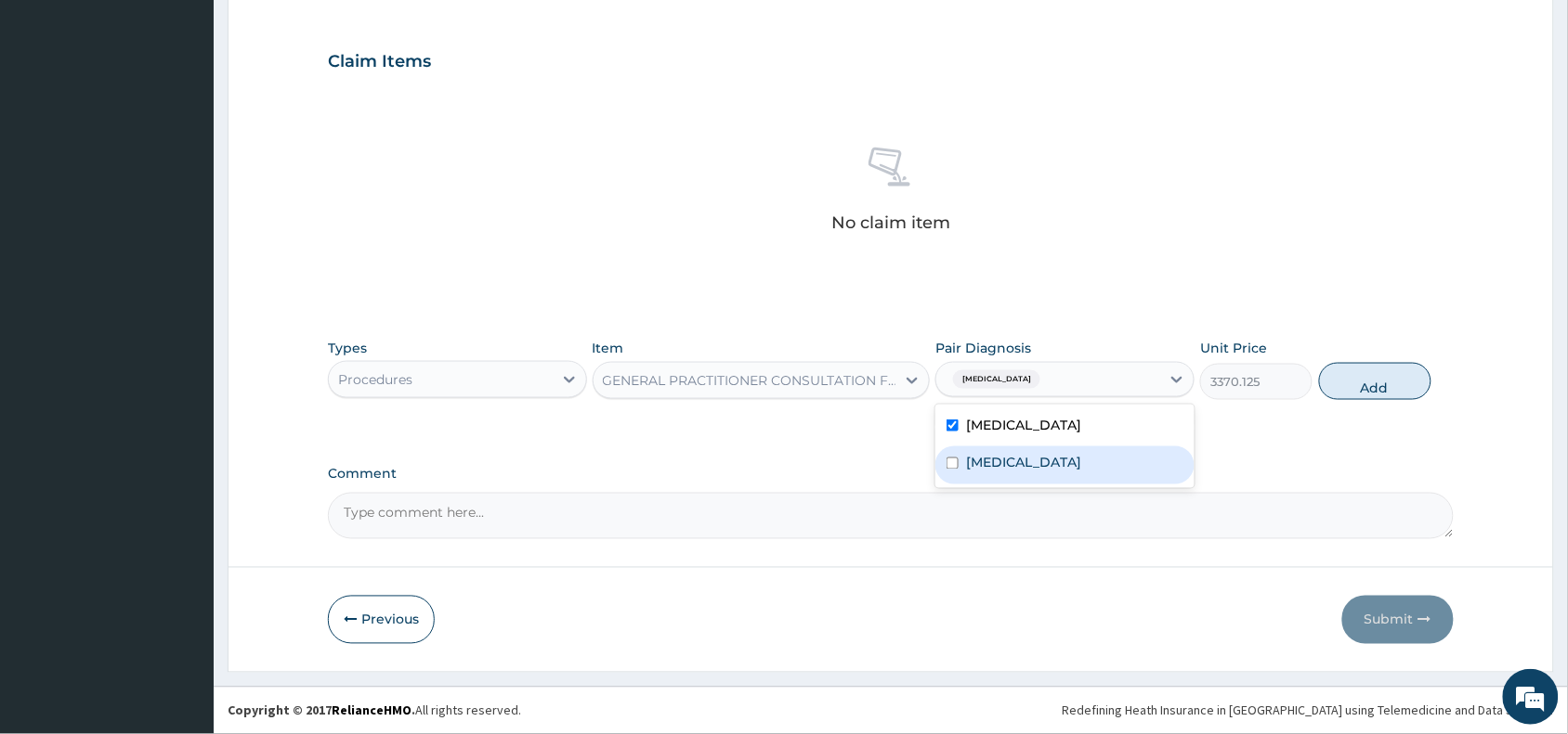
click at [1028, 466] on div "[MEDICAL_DATA]" at bounding box center [1065, 465] width 259 height 38
checkbox input "true"
click at [1395, 364] on button "Add" at bounding box center [1374, 381] width 112 height 37
type input "0"
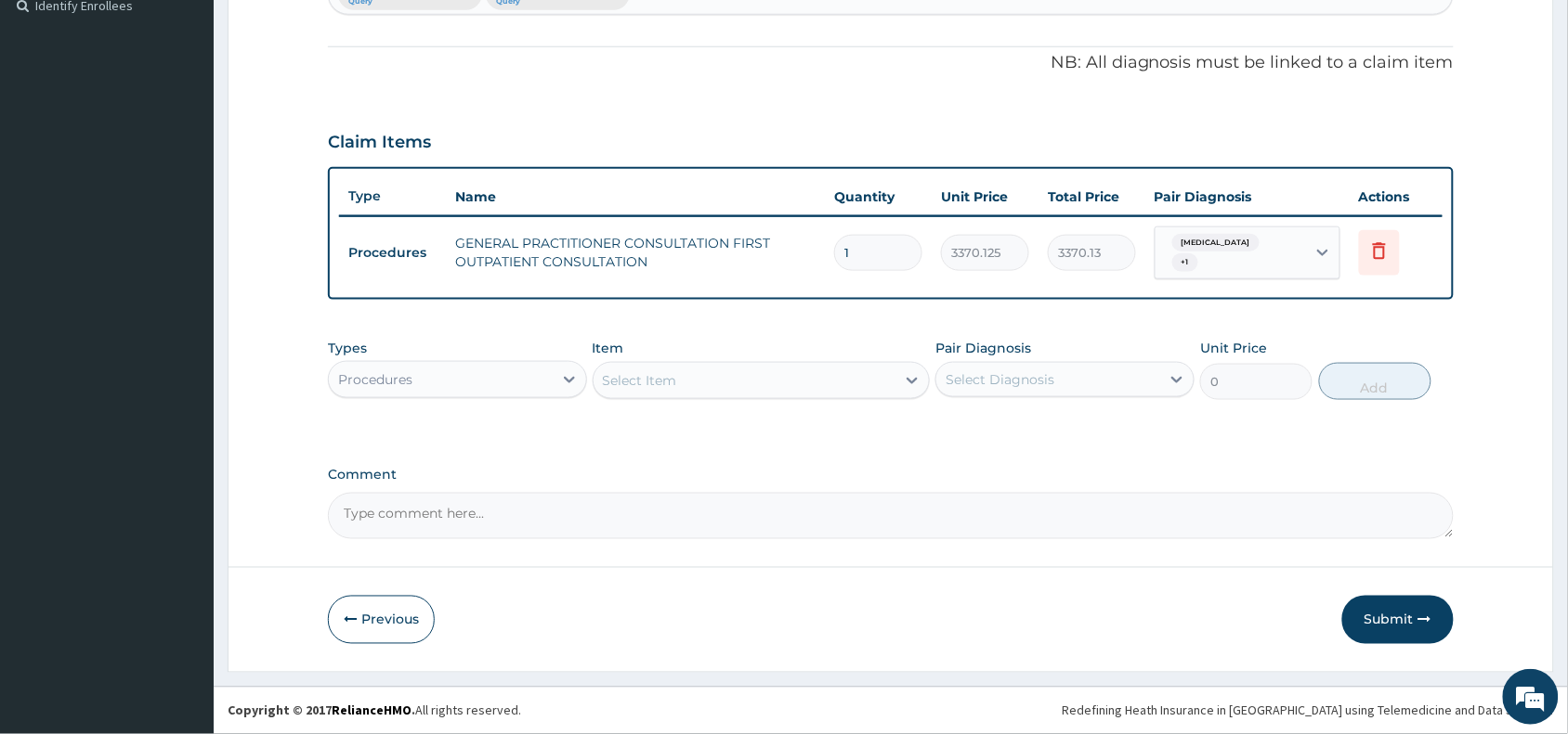
scroll to position [523, 0]
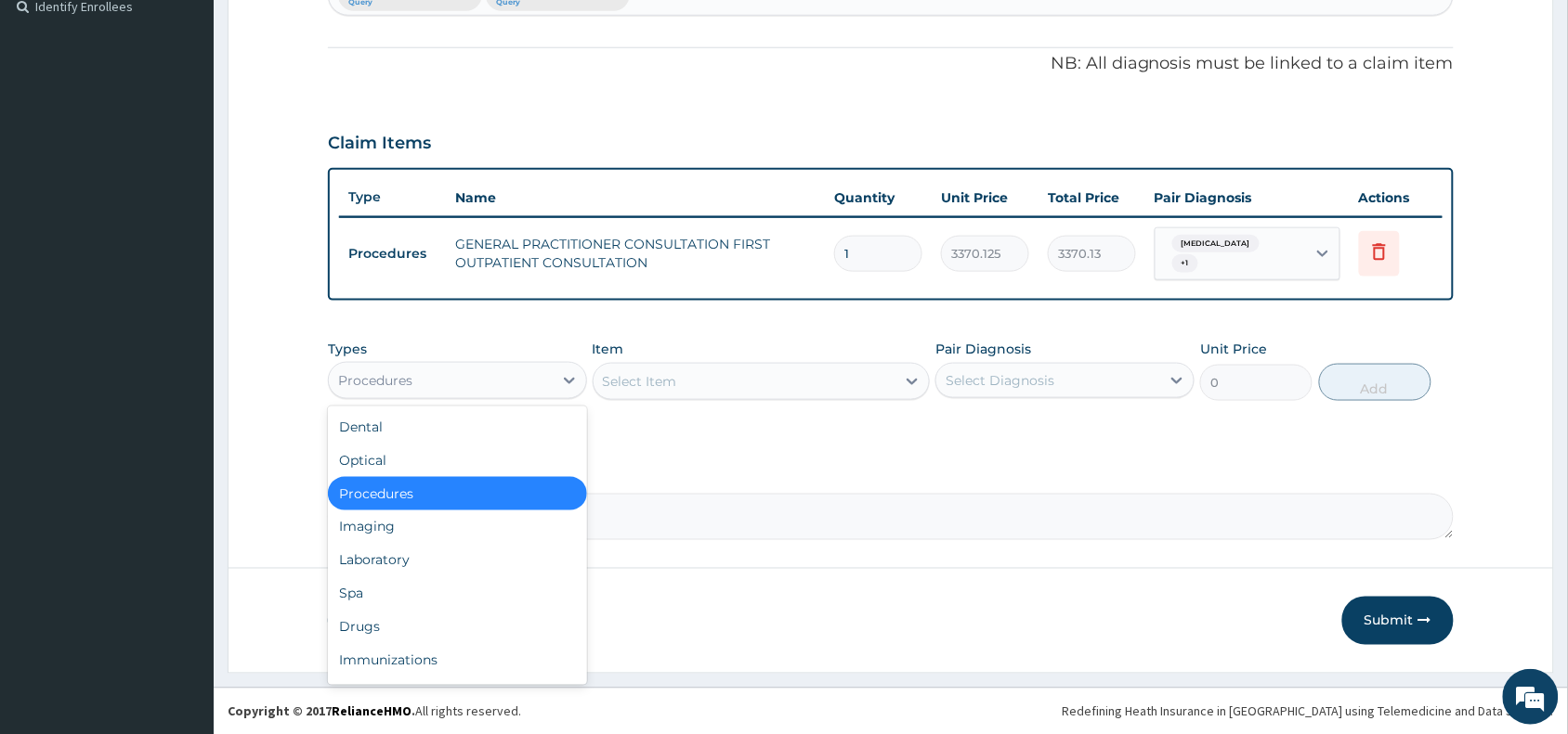
click at [525, 377] on div "Procedures" at bounding box center [440, 380] width 224 height 29
type input "dr"
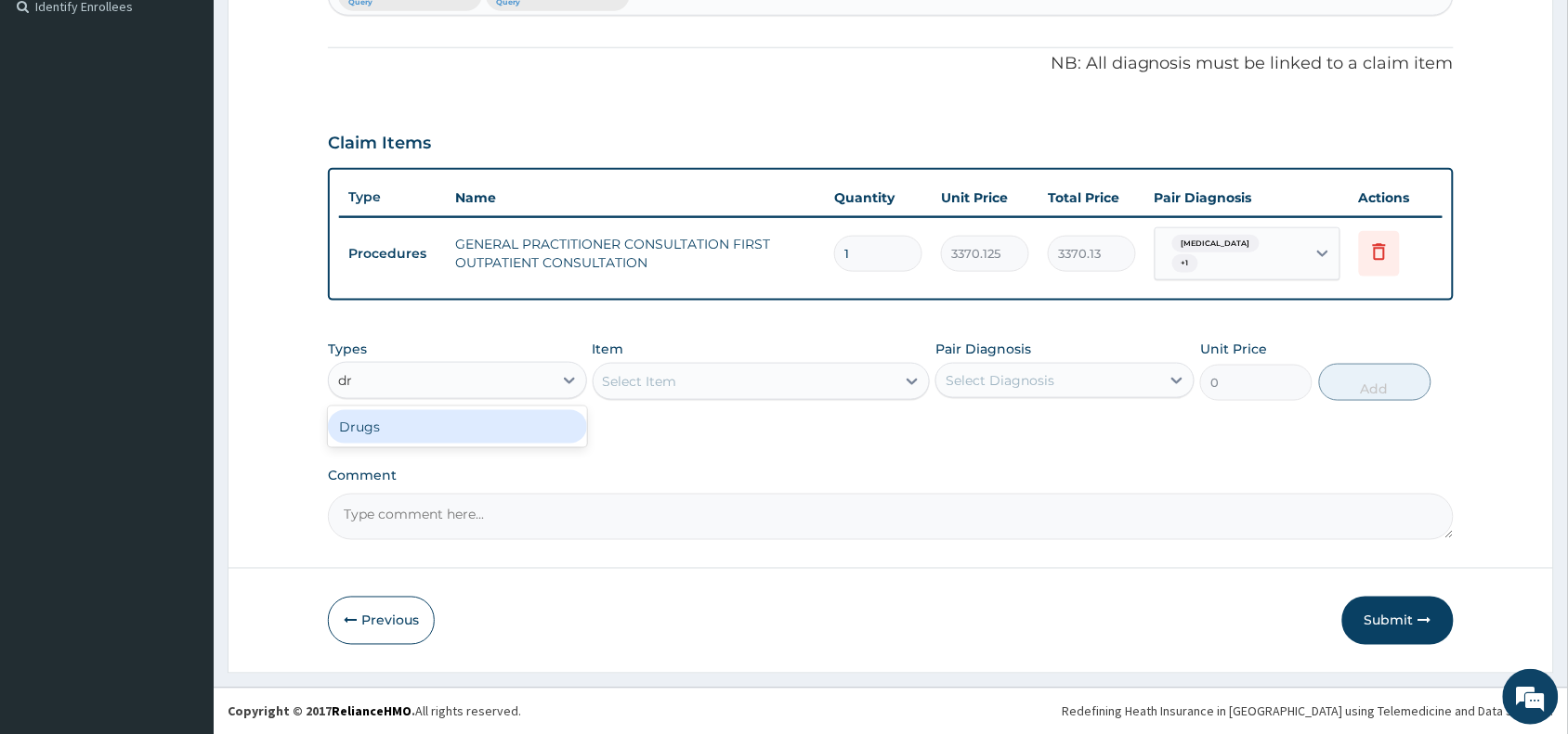
click at [518, 437] on div "Drugs" at bounding box center [457, 426] width 259 height 33
click at [750, 381] on div "Select Item" at bounding box center [762, 381] width 338 height 37
click at [750, 381] on div "Select Item" at bounding box center [725, 381] width 263 height 29
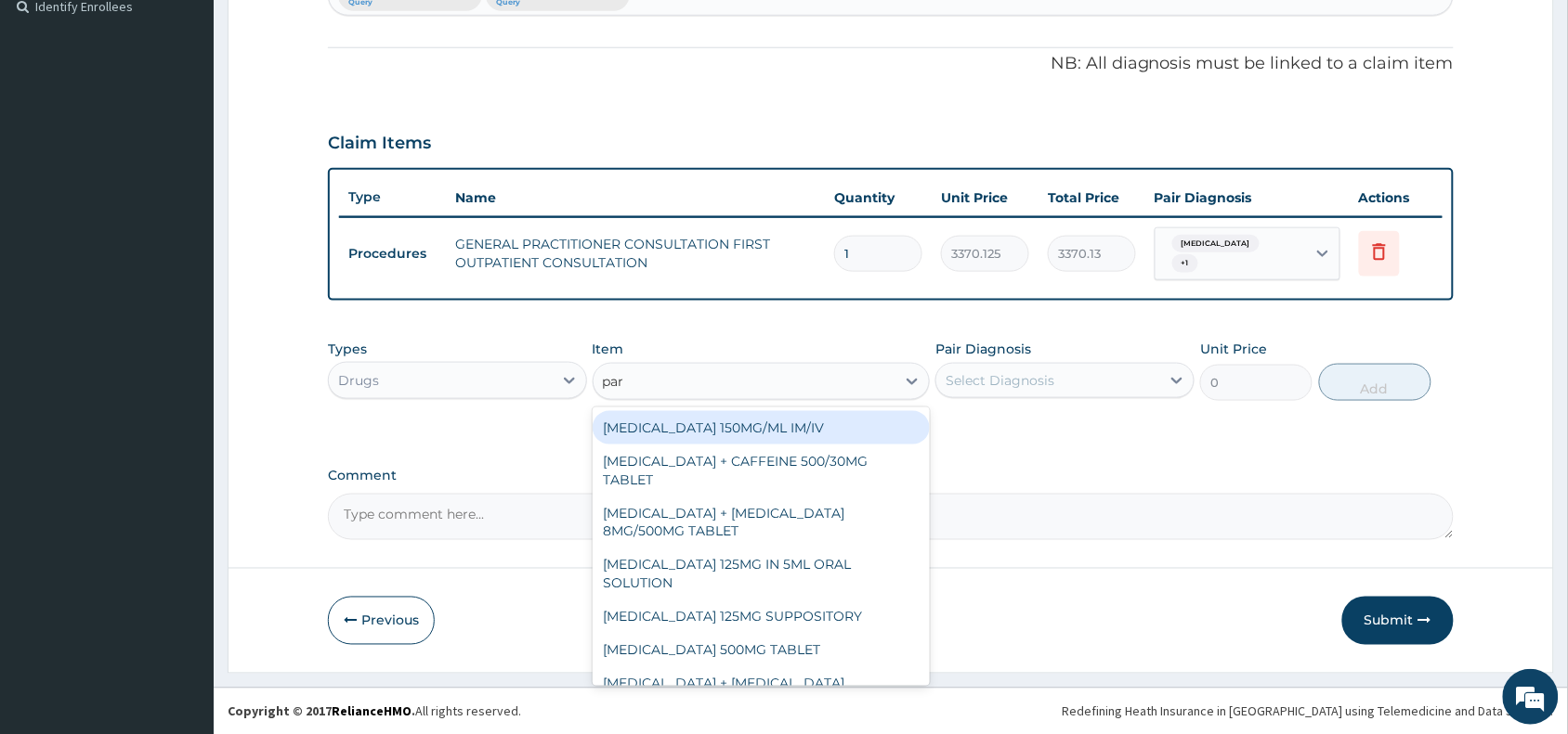
type input "para"
click at [789, 430] on div "[MEDICAL_DATA] 150MG/ML IM/IV" at bounding box center [762, 427] width 338 height 33
type input "300"
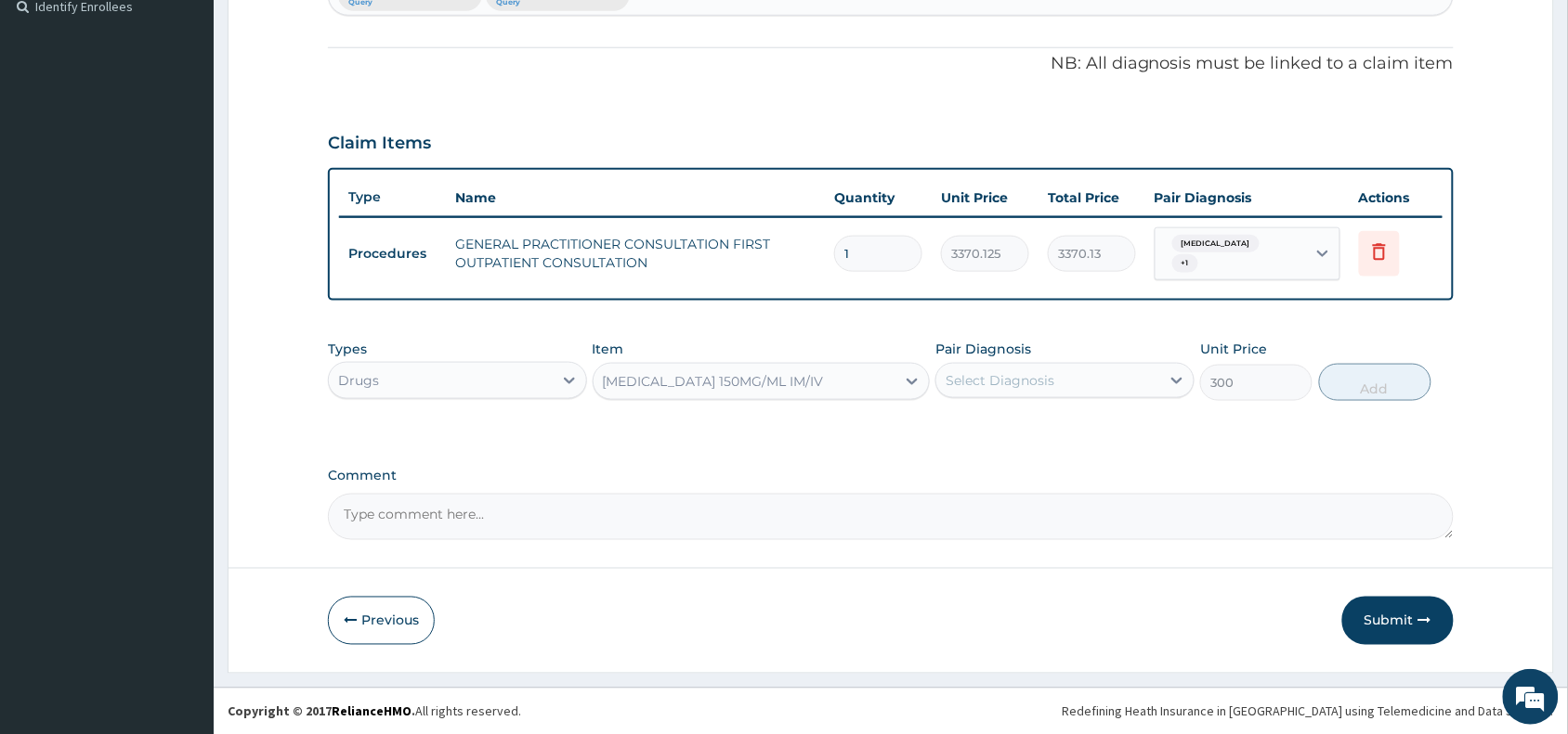
click at [1051, 396] on div "Select Diagnosis" at bounding box center [1065, 380] width 259 height 35
click at [1051, 452] on div "[MEDICAL_DATA]" at bounding box center [1065, 466] width 259 height 38
checkbox input "true"
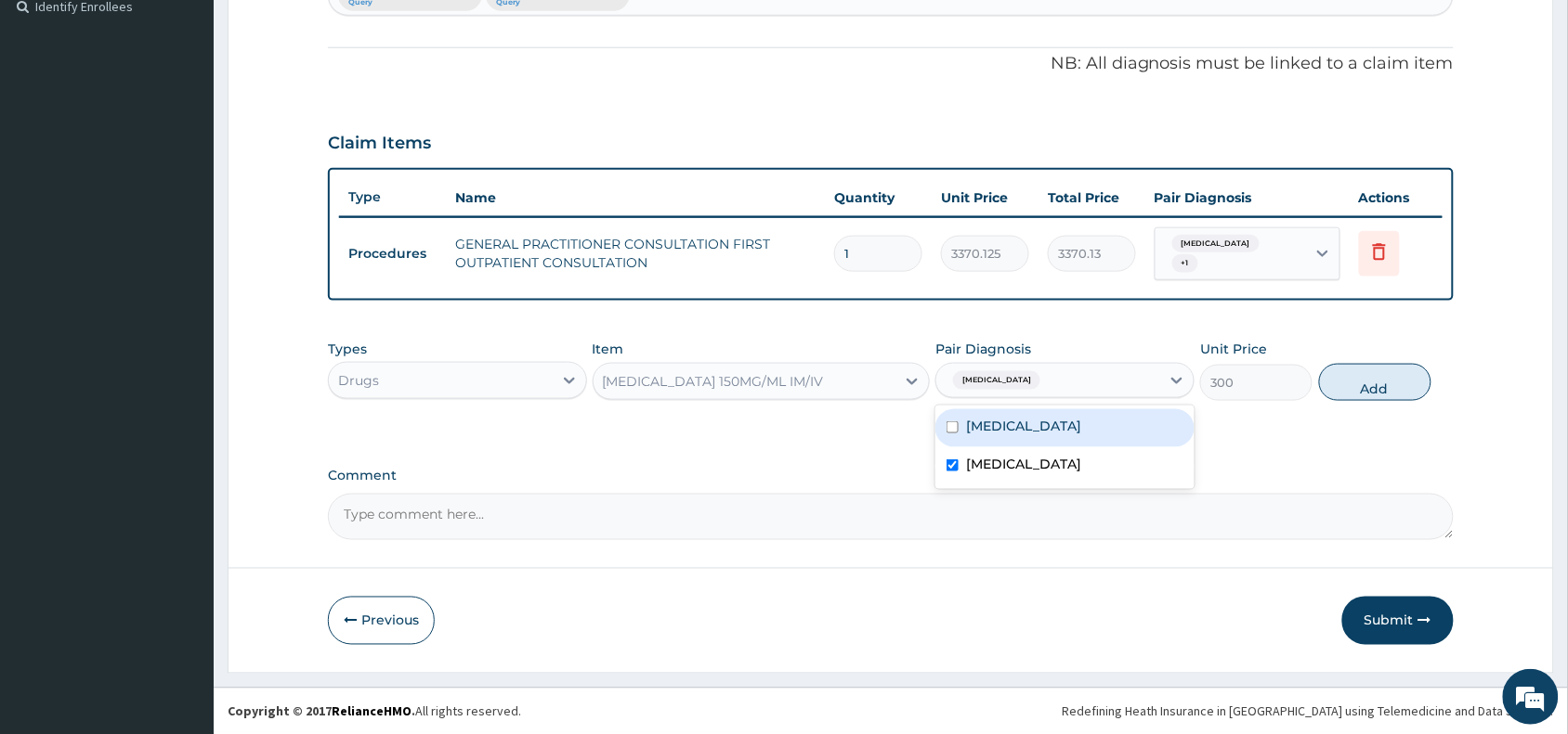
click at [1072, 419] on label "[MEDICAL_DATA]" at bounding box center [1023, 426] width 115 height 19
checkbox input "true"
click at [1387, 392] on button "Add" at bounding box center [1374, 382] width 112 height 37
type input "0"
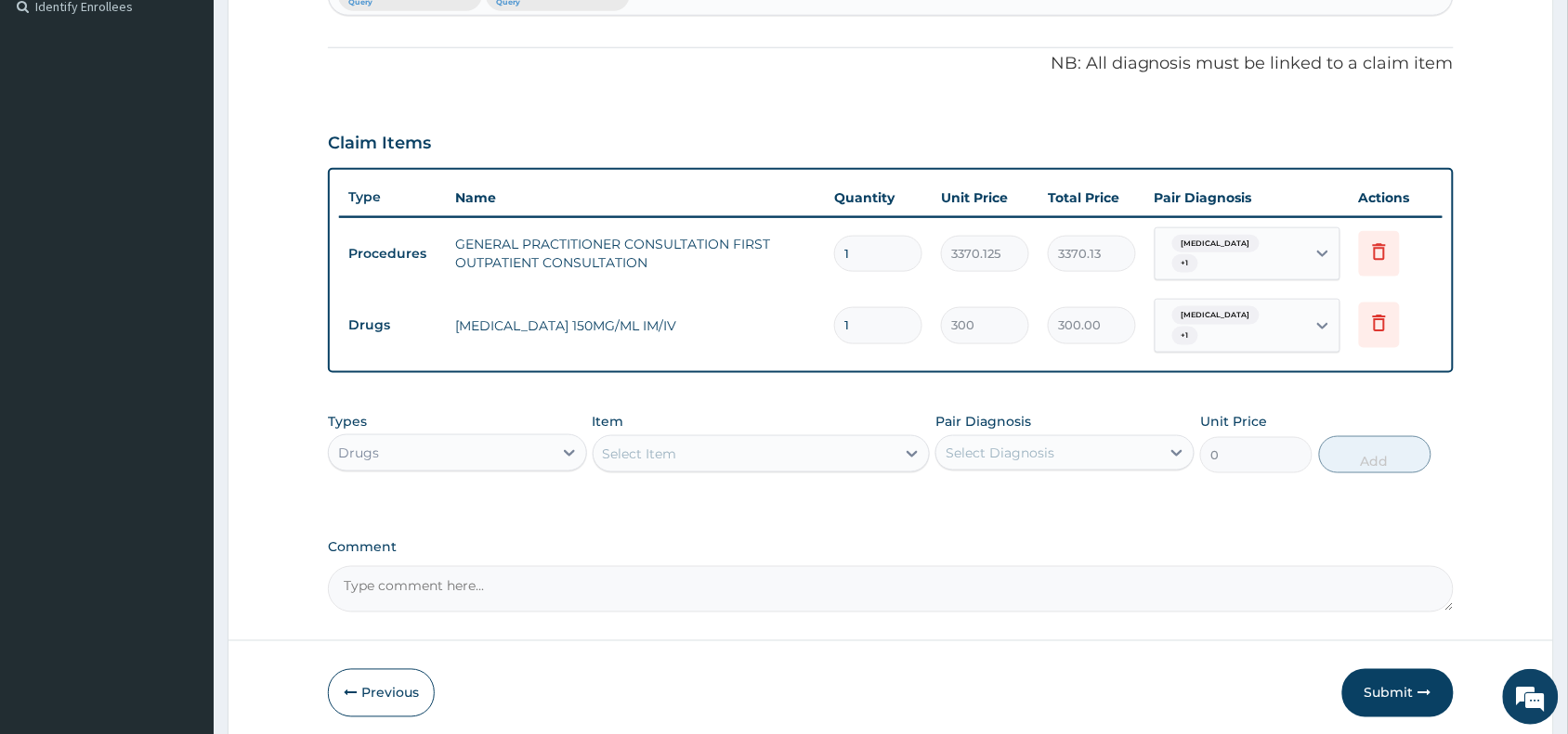
type input "0.00"
type input "4"
type input "1200.00"
type input "4"
click at [835, 460] on div "Select Item" at bounding box center [762, 453] width 338 height 37
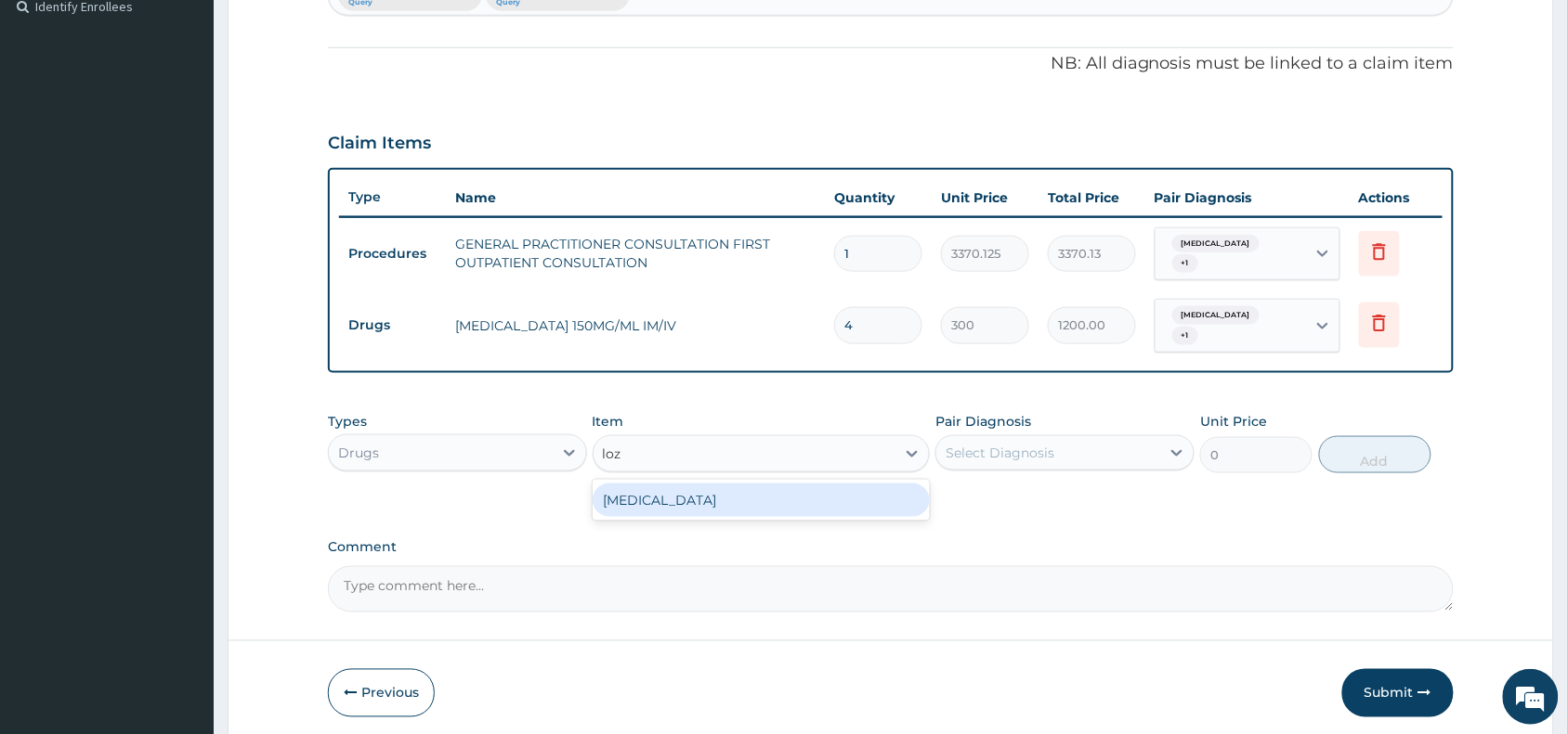
type input "loze"
click at [832, 498] on div "[MEDICAL_DATA]" at bounding box center [762, 500] width 338 height 33
type input "96"
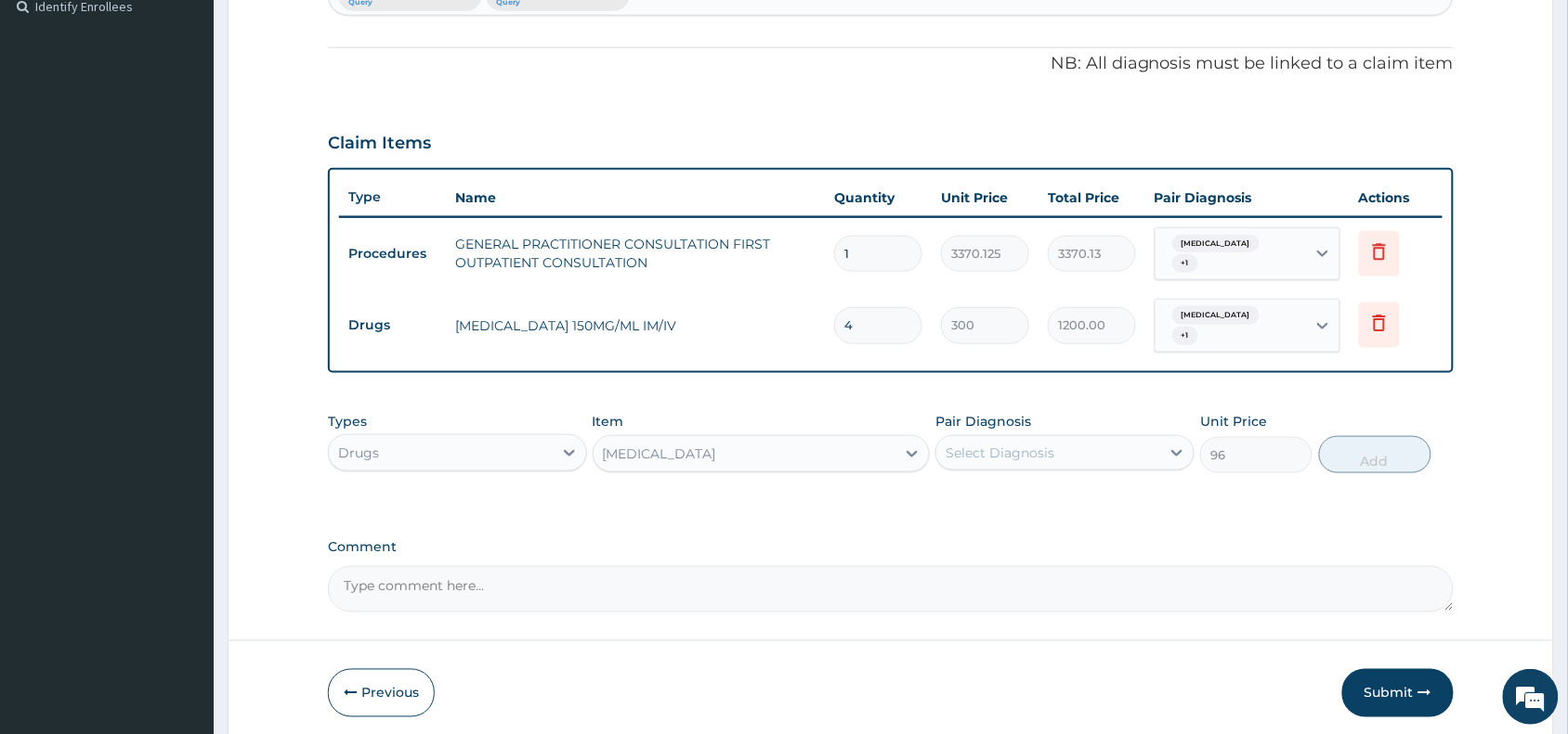
click at [996, 451] on div "Select Diagnosis" at bounding box center [1000, 453] width 109 height 19
click at [1023, 496] on label "[MEDICAL_DATA]" at bounding box center [1023, 498] width 115 height 19
checkbox input "true"
click at [1375, 450] on button "Add" at bounding box center [1374, 454] width 112 height 37
type input "0"
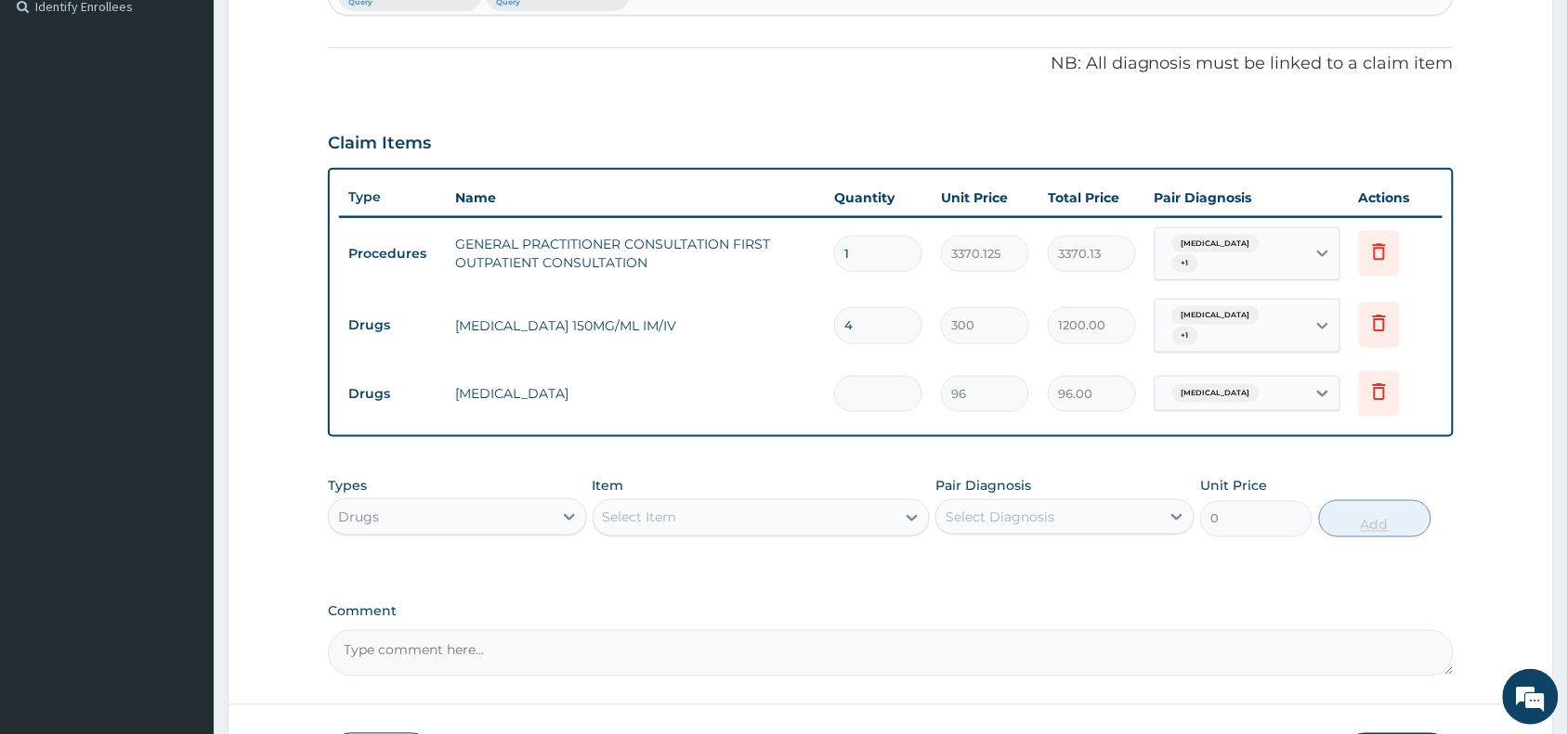
type input "0.00"
type input "9"
type input "864.00"
type input "9"
click at [767, 516] on div "Select Item" at bounding box center [745, 517] width 303 height 29
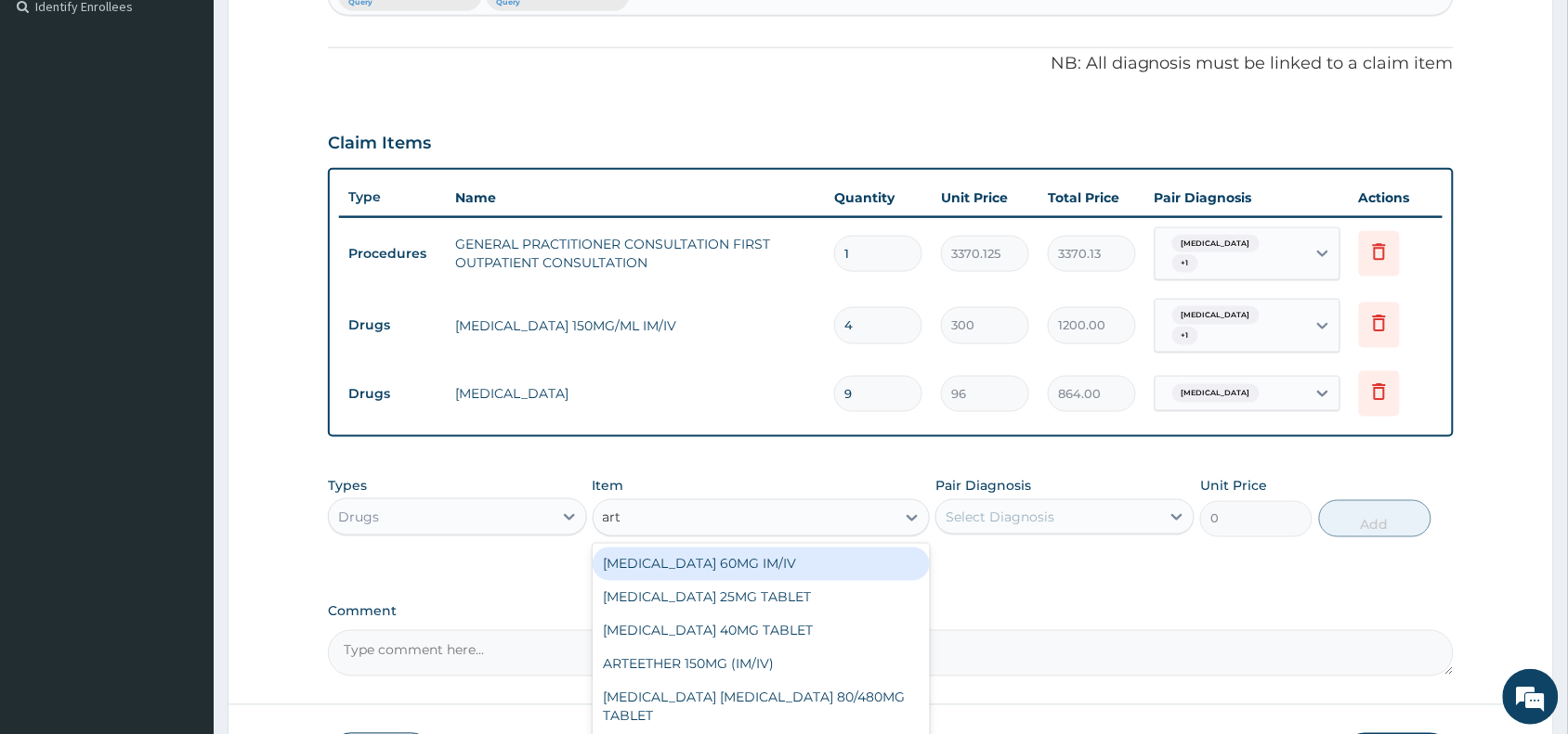
type input "arte"
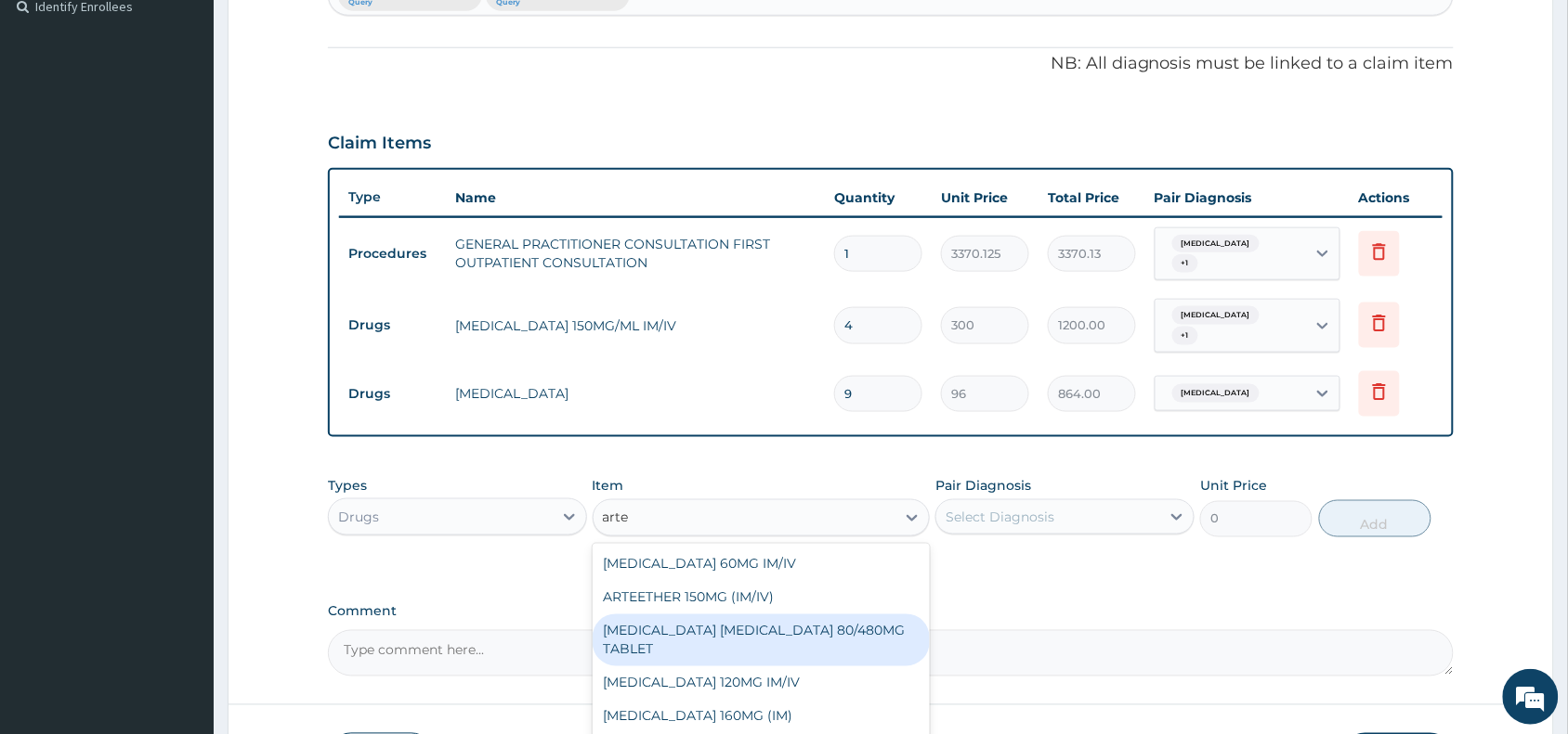
click at [777, 629] on div "[MEDICAL_DATA] [MEDICAL_DATA] 80/480MG TABLET" at bounding box center [762, 640] width 338 height 52
type input "450"
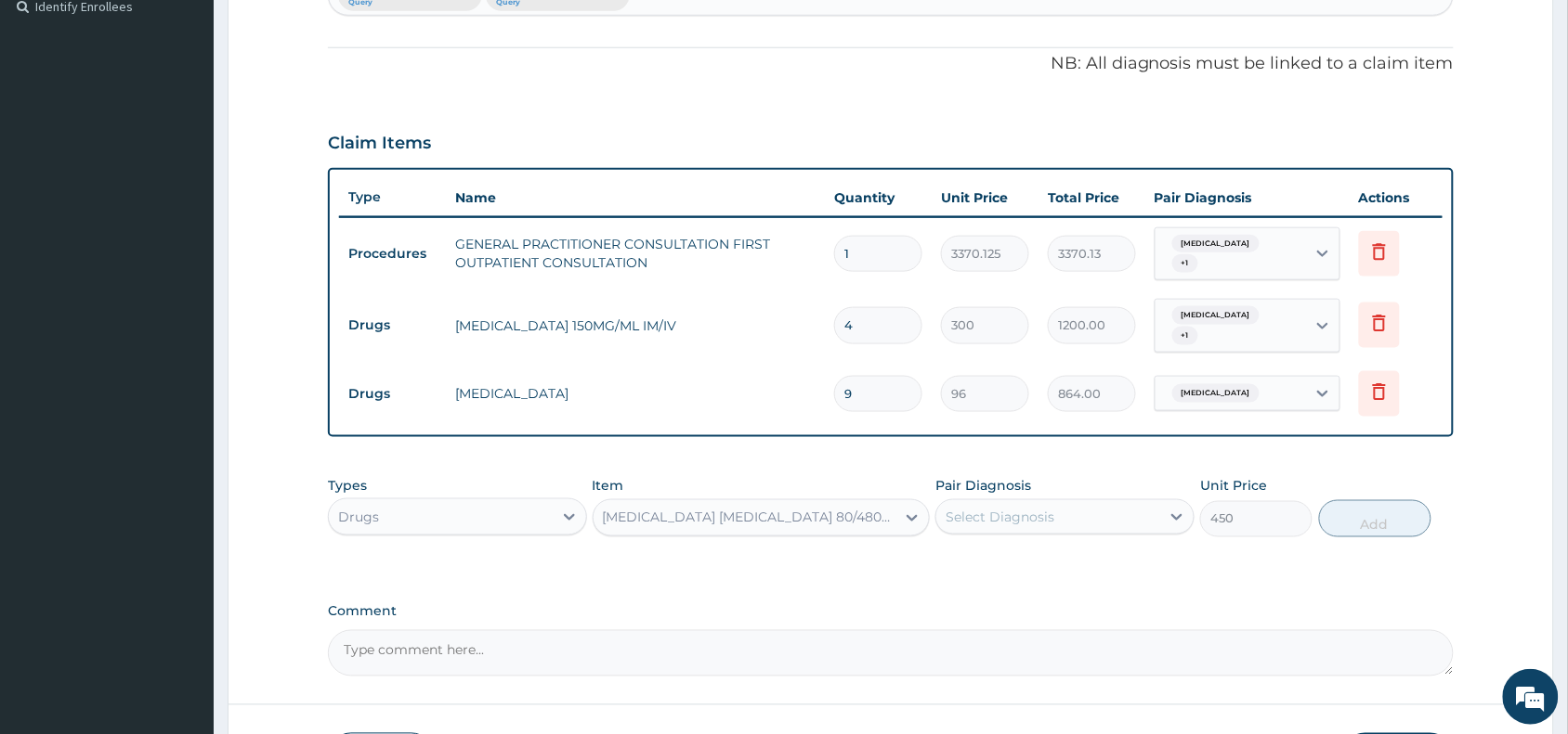
click at [1027, 502] on div "Select Diagnosis" at bounding box center [1048, 516] width 224 height 29
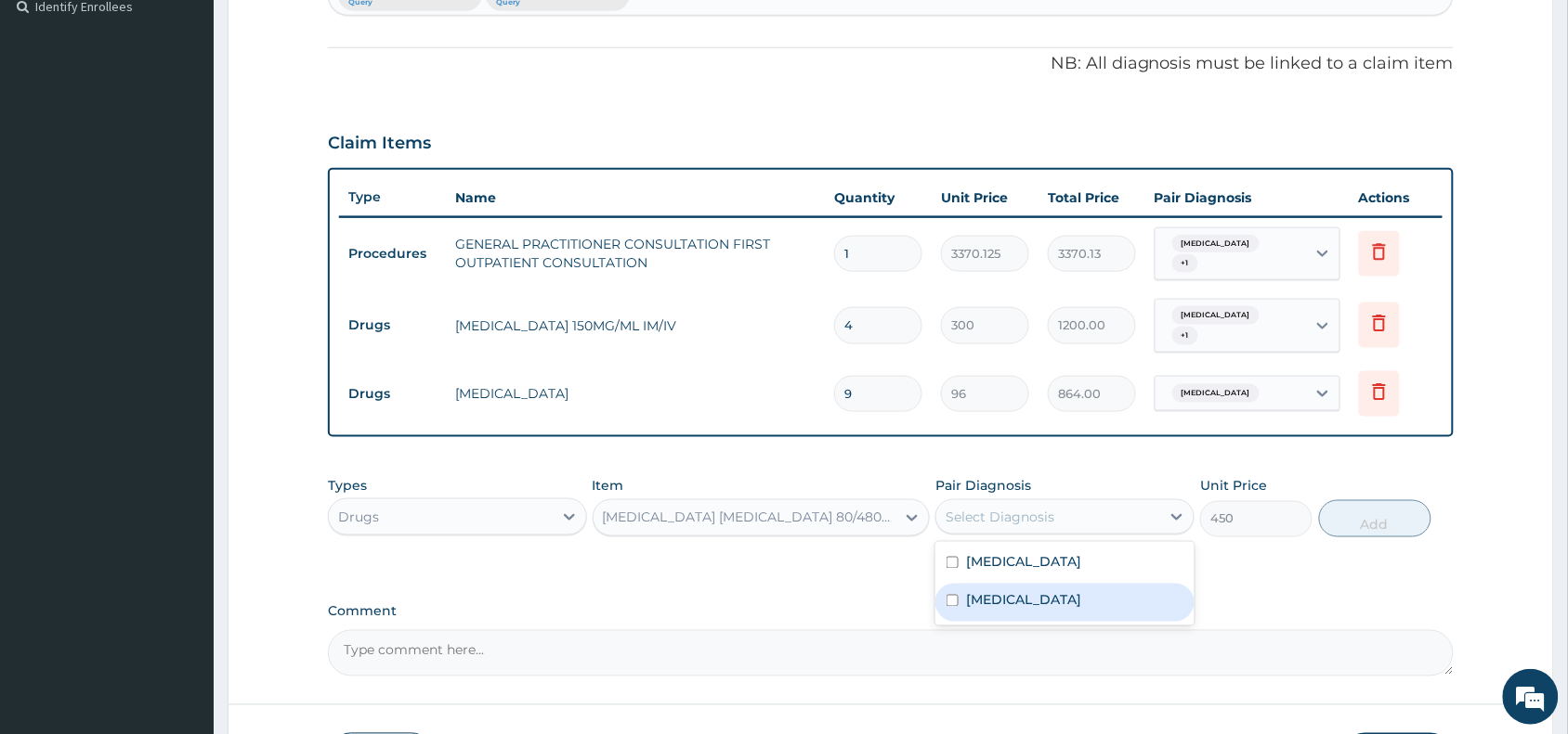
click at [1111, 584] on div "[MEDICAL_DATA]" at bounding box center [1065, 603] width 259 height 38
checkbox input "true"
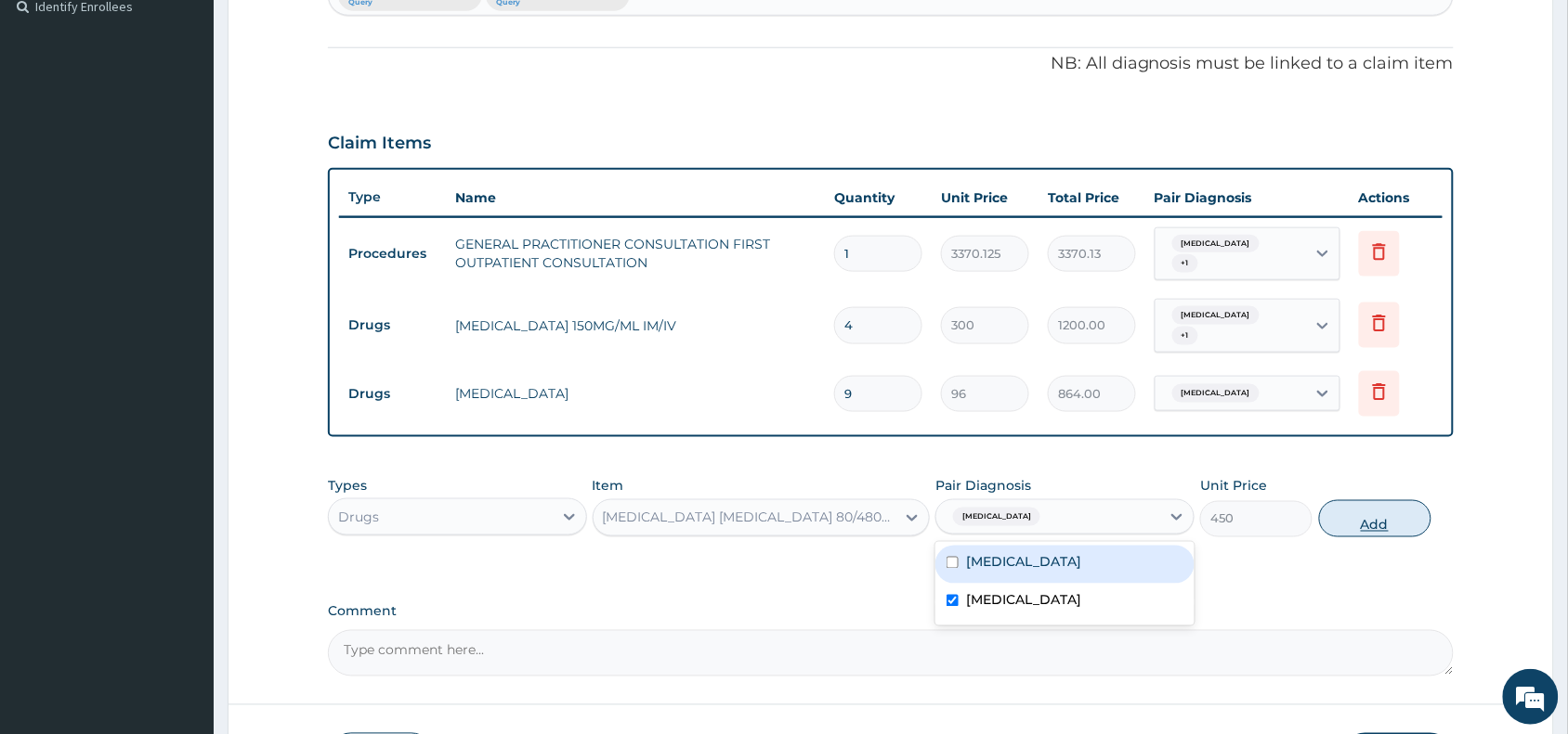
click at [1370, 510] on button "Add" at bounding box center [1374, 518] width 112 height 37
type input "0"
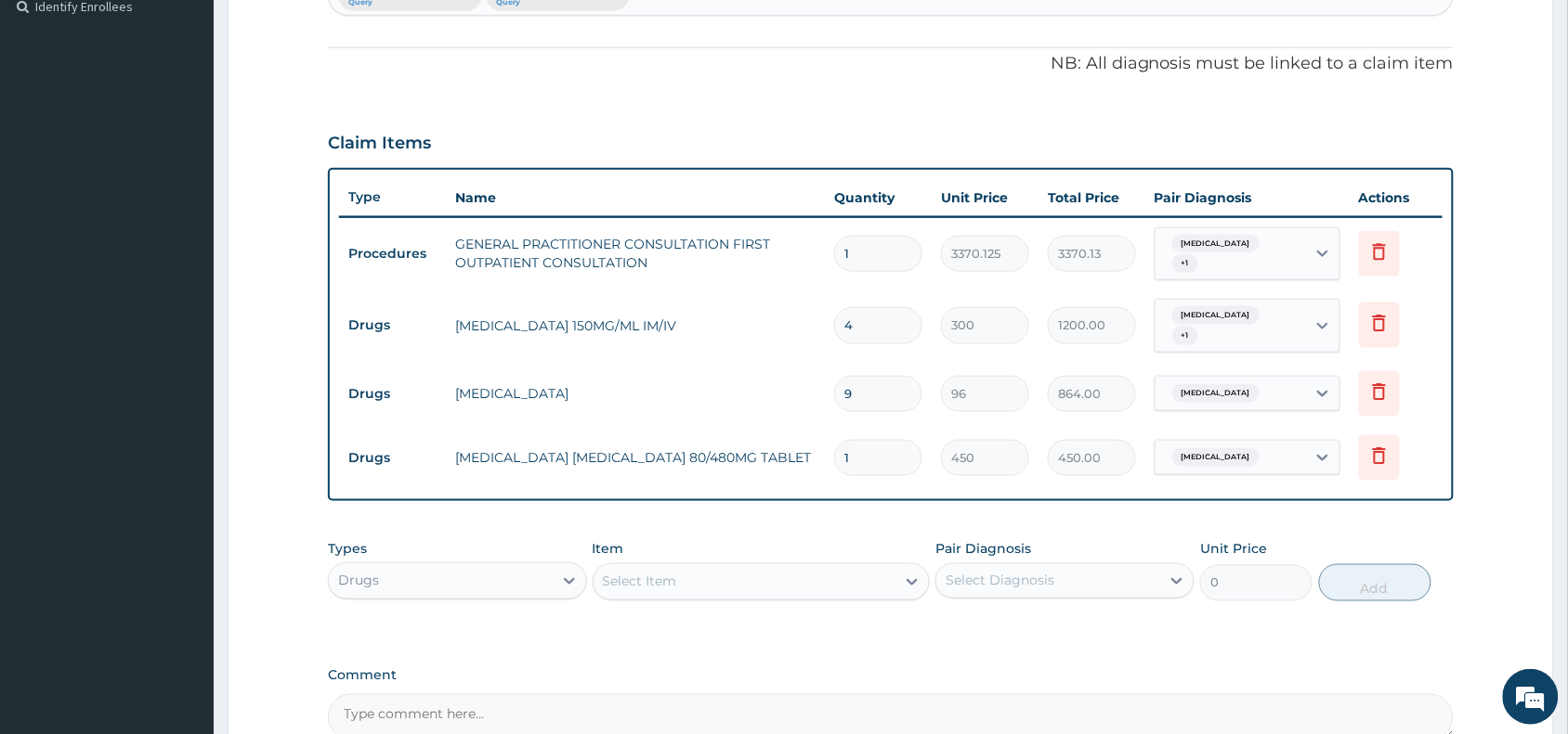
click at [734, 567] on div "Select Item" at bounding box center [745, 581] width 303 height 29
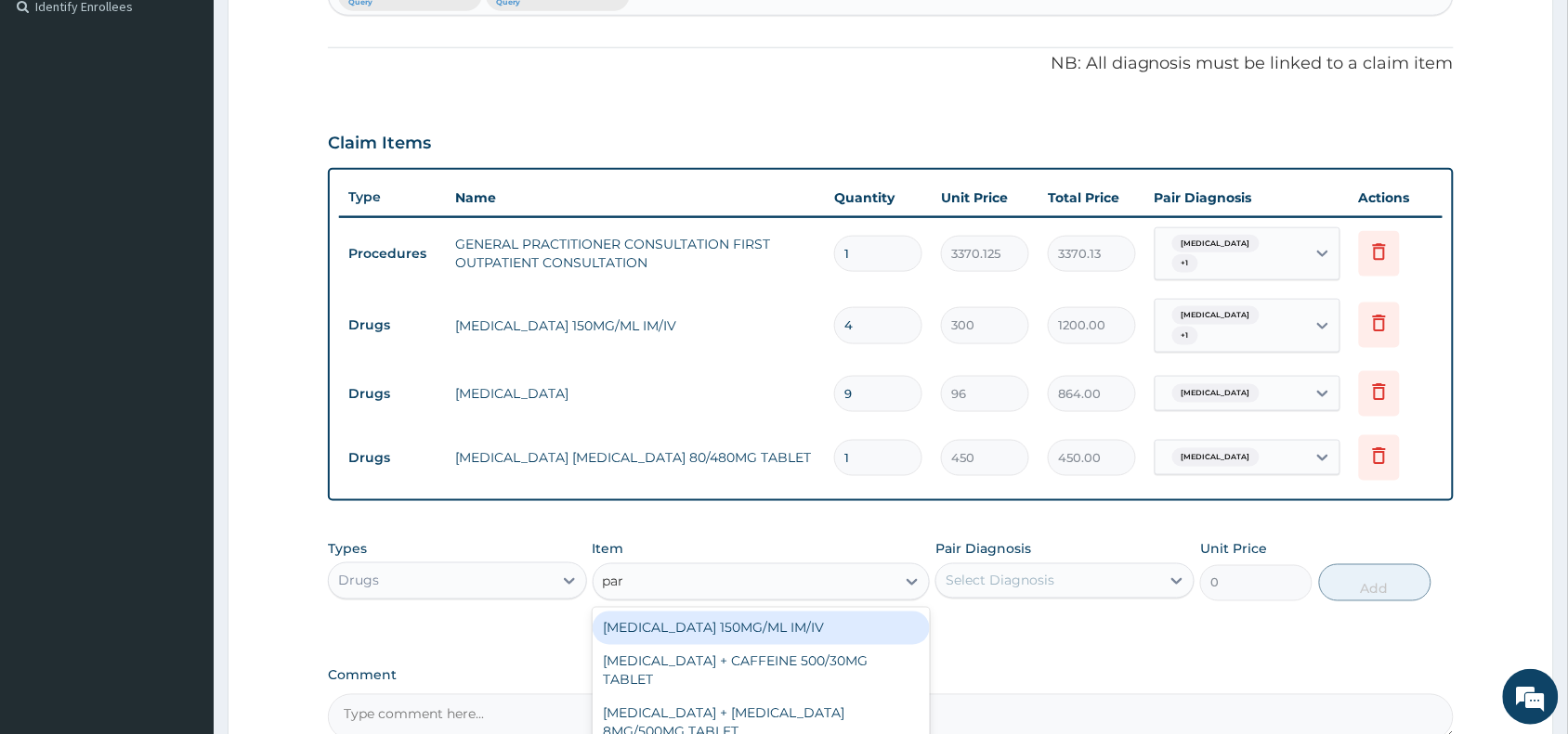
type input "para"
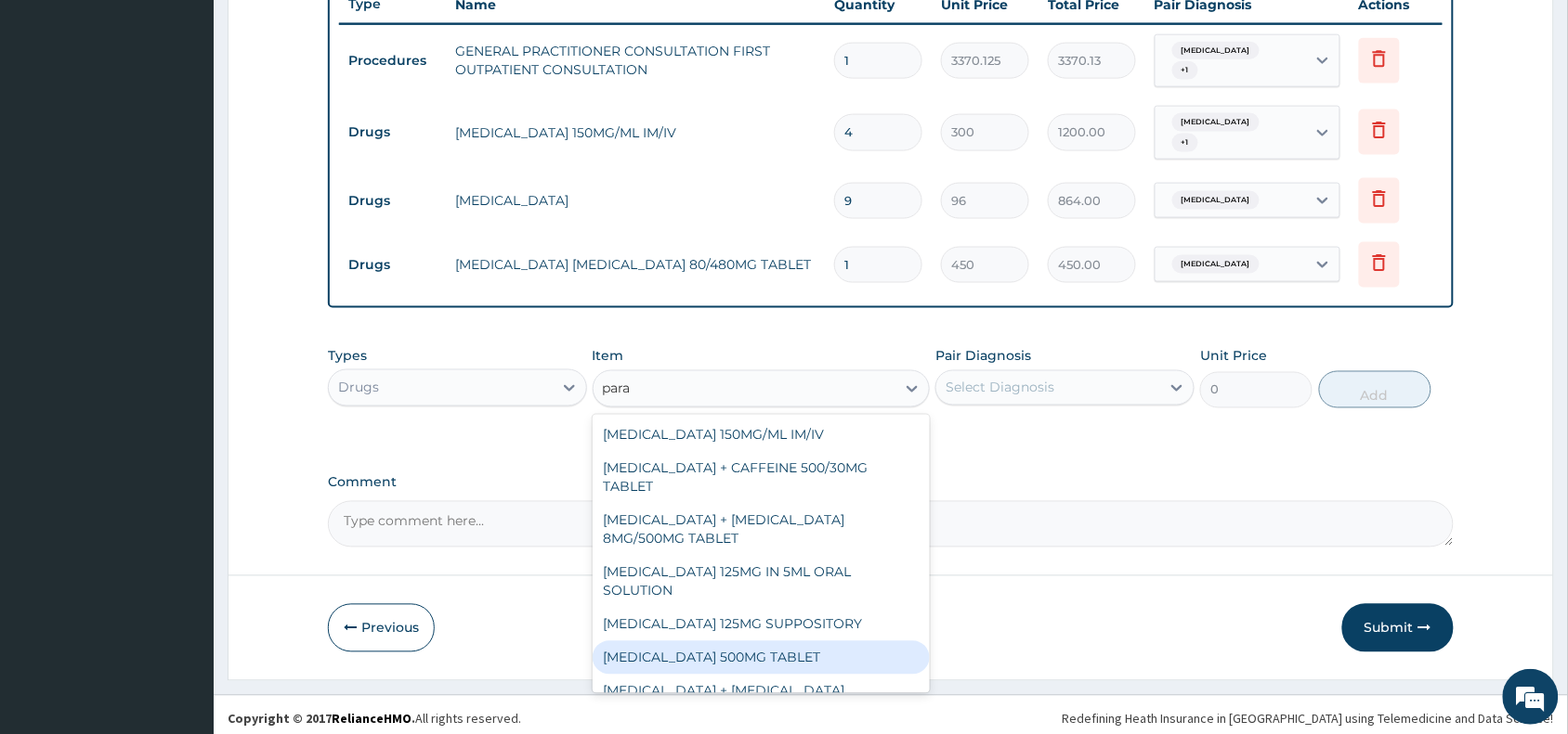
click at [714, 642] on div "[MEDICAL_DATA] 500MG TABLET" at bounding box center [762, 658] width 338 height 33
type input "30"
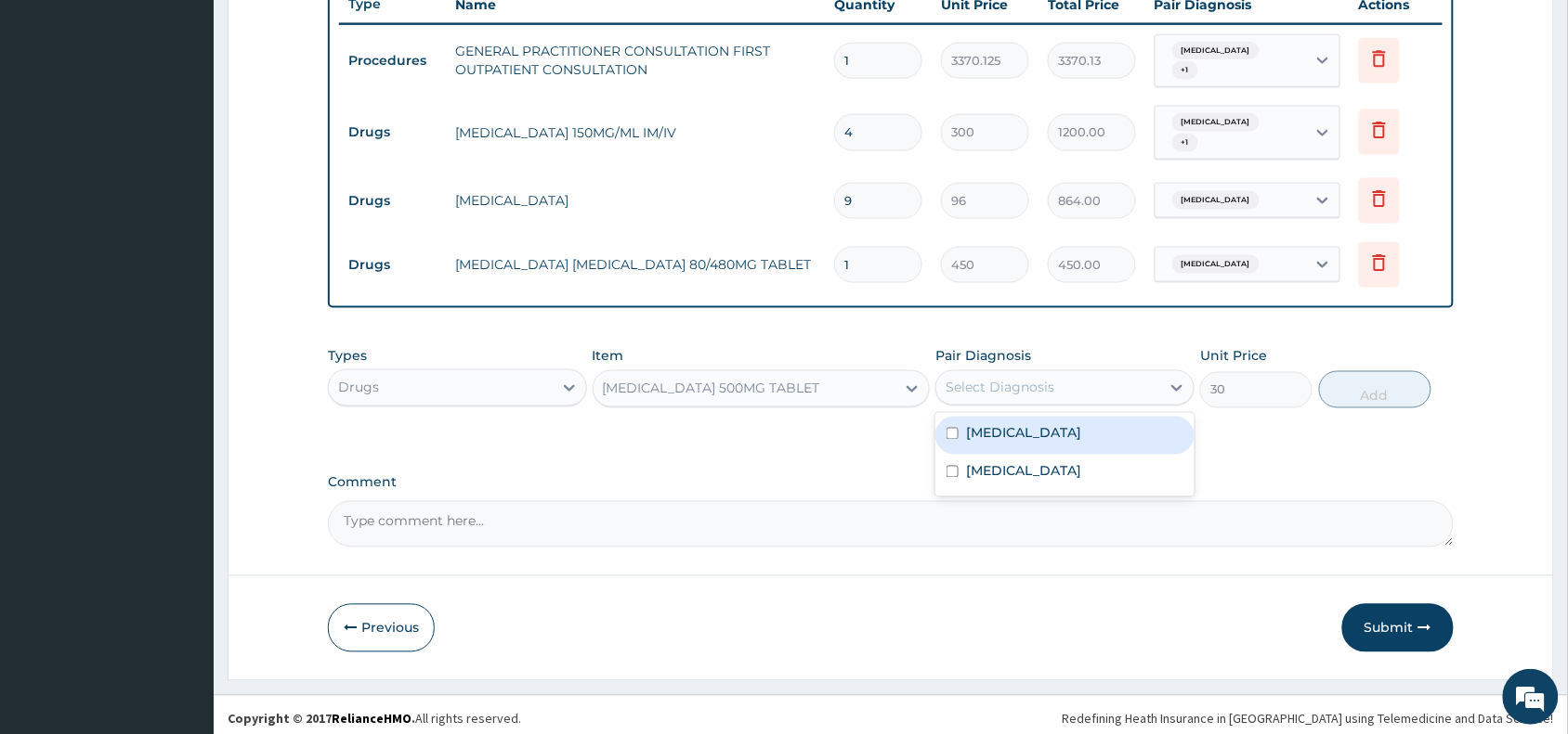
click at [1101, 376] on div "Select Diagnosis" at bounding box center [1048, 388] width 224 height 29
click at [1069, 466] on div "[MEDICAL_DATA]" at bounding box center [1065, 474] width 259 height 38
checkbox input "true"
click at [1081, 425] on label "[MEDICAL_DATA]" at bounding box center [1023, 434] width 115 height 19
checkbox input "true"
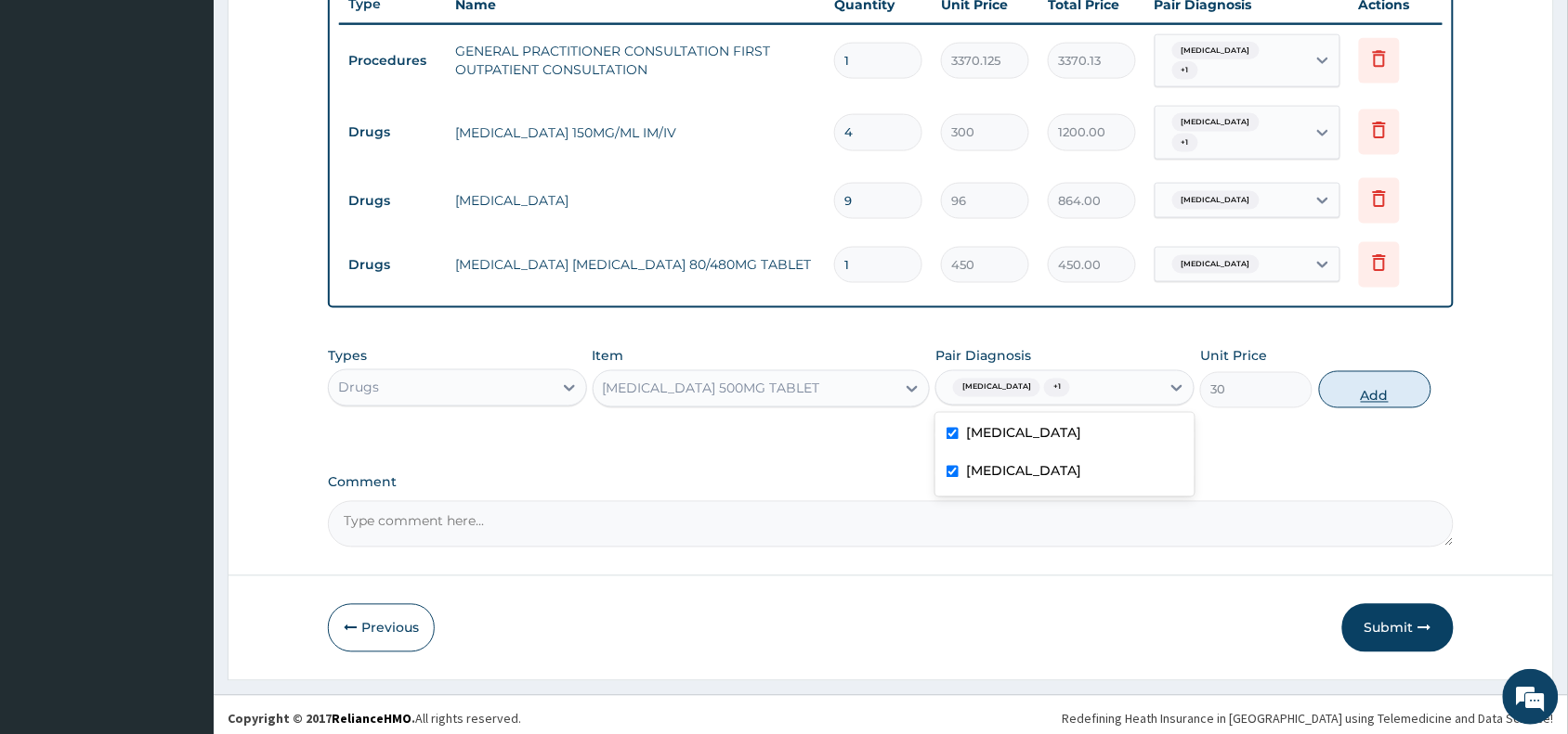
click at [1324, 377] on button "Add" at bounding box center [1374, 390] width 112 height 37
type input "0"
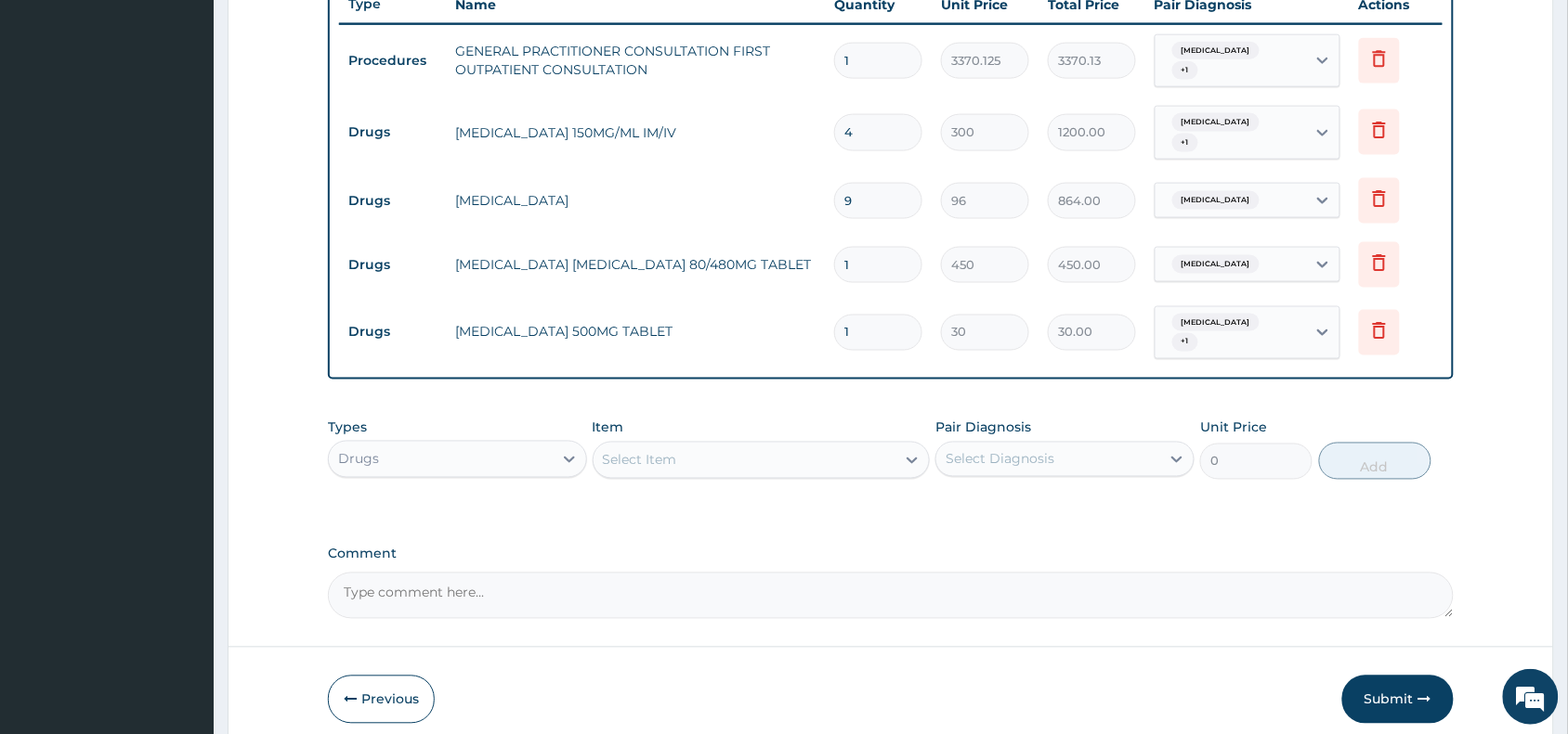
type input "18"
type input "540.00"
type input "18"
click at [893, 265] on input "1" at bounding box center [878, 265] width 88 height 36
type input "0.00"
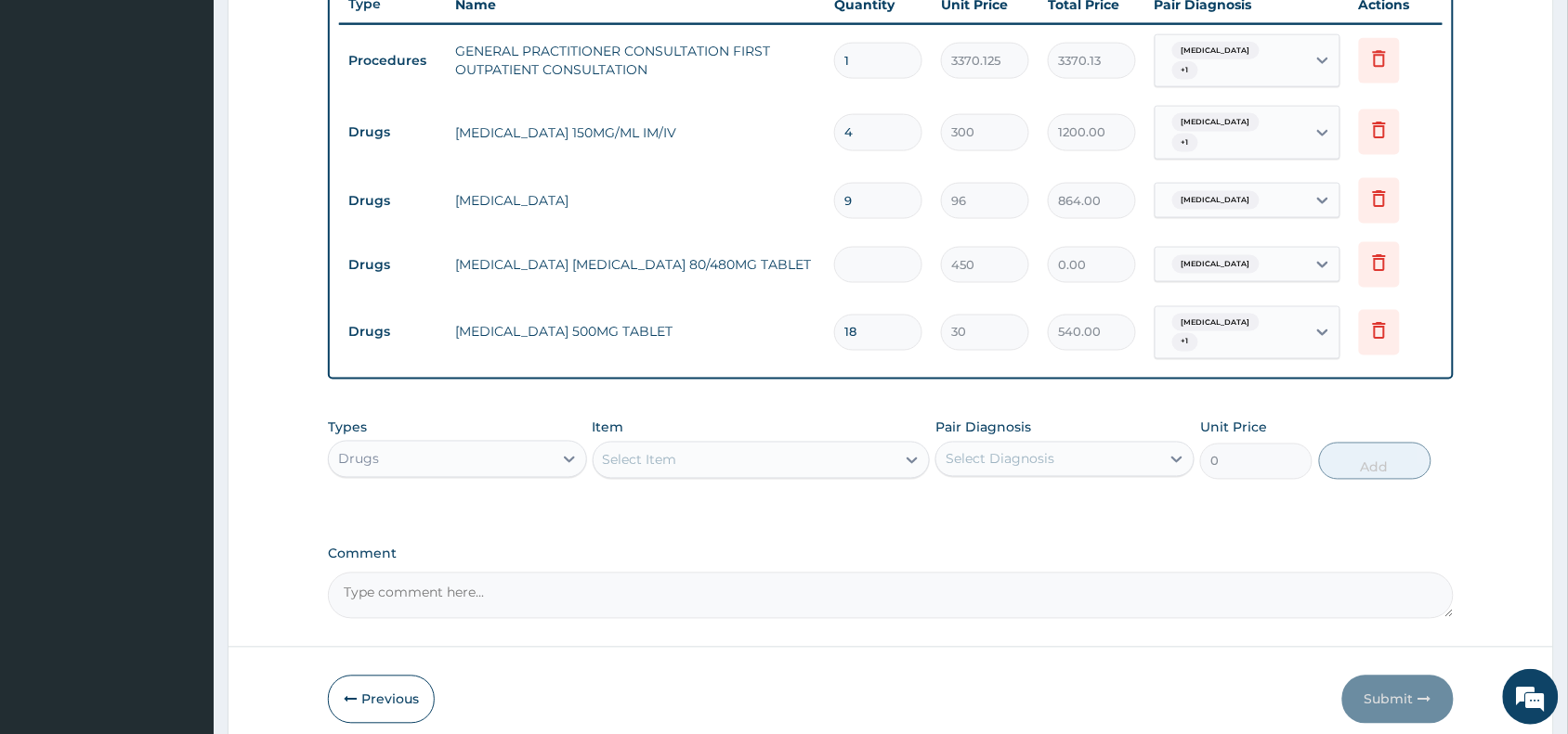
type input "6"
type input "2700.00"
type input "6"
click at [701, 450] on div "Select Item" at bounding box center [745, 459] width 303 height 29
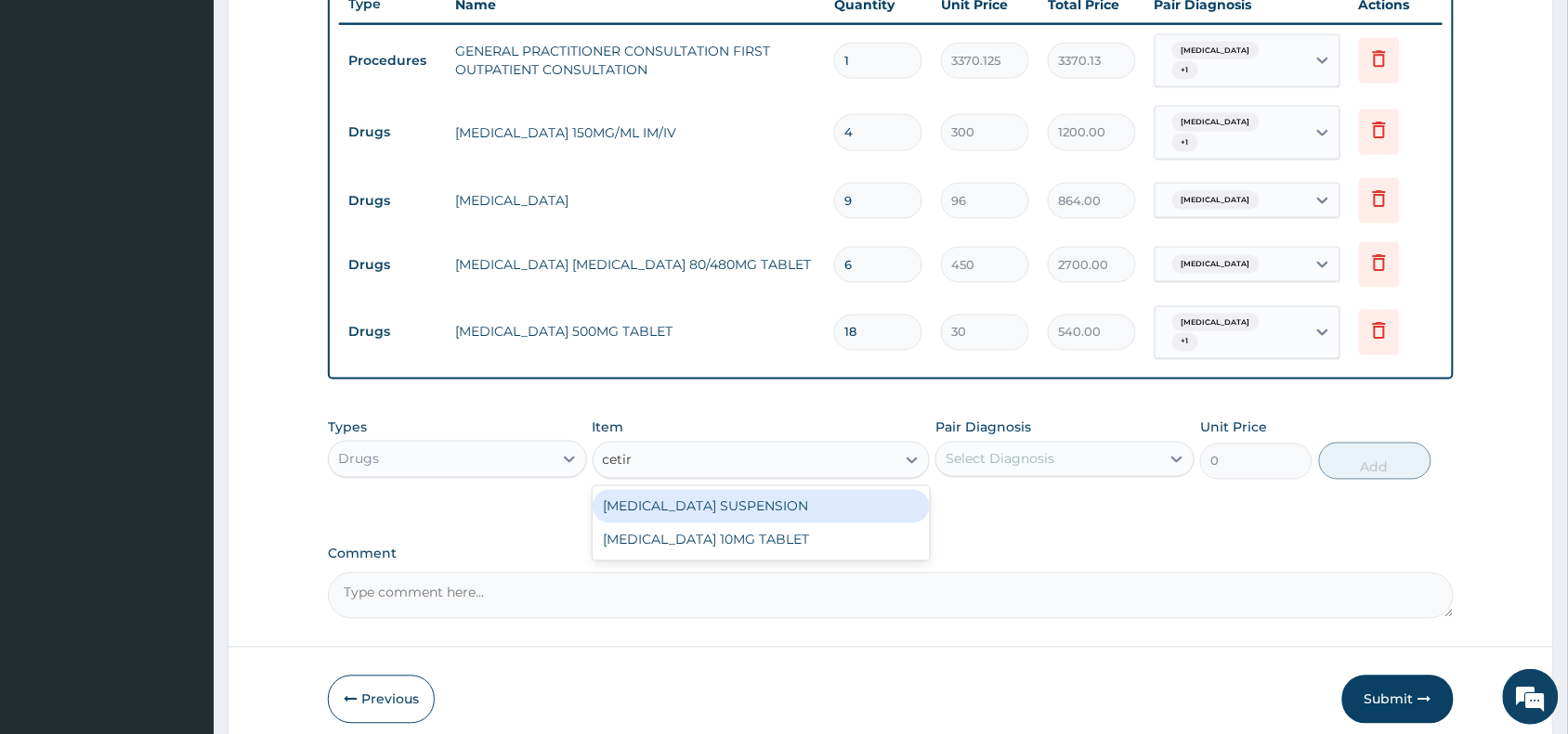
type input "cetiri"
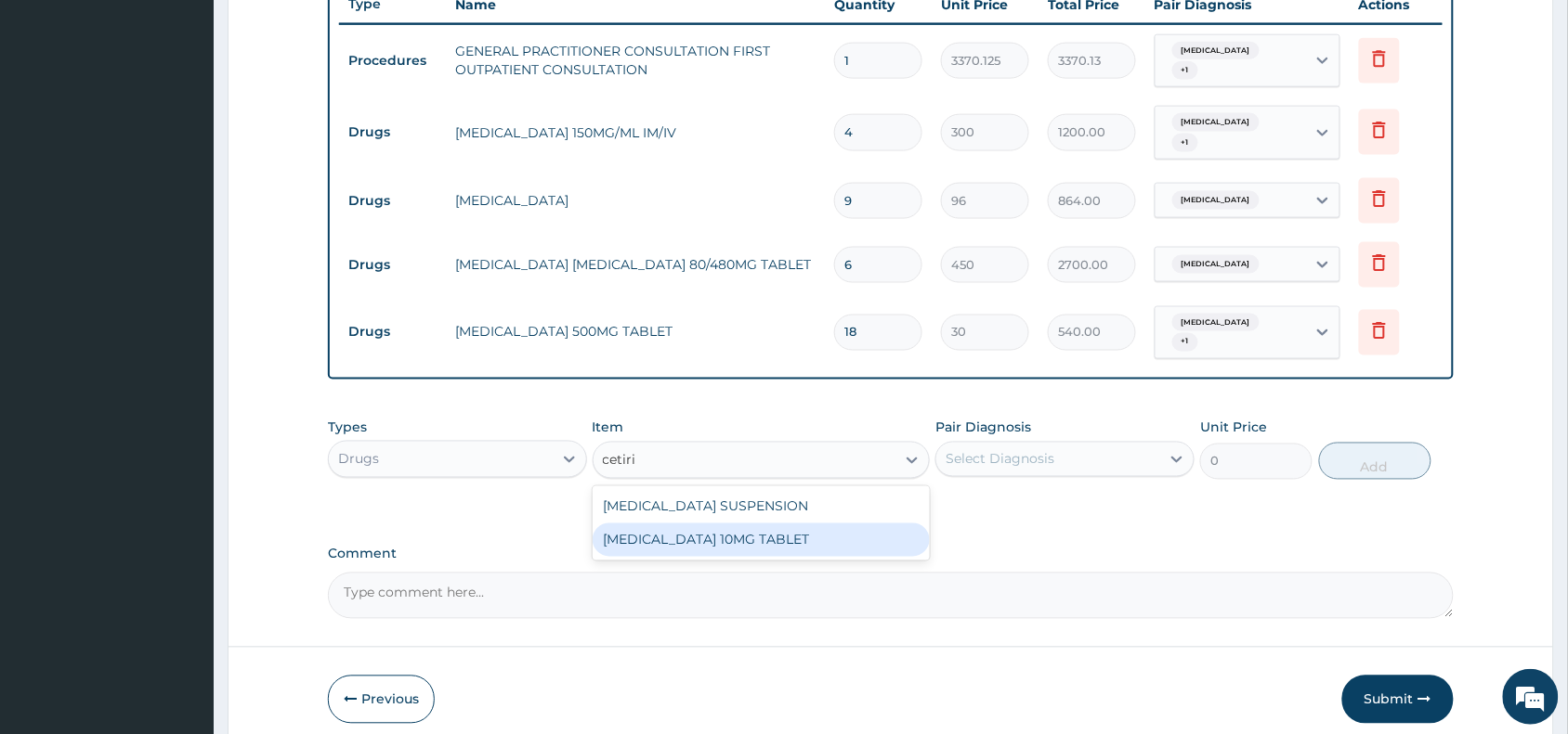
click at [785, 524] on div "[MEDICAL_DATA] 10MG TABLET" at bounding box center [762, 540] width 338 height 33
type input "115"
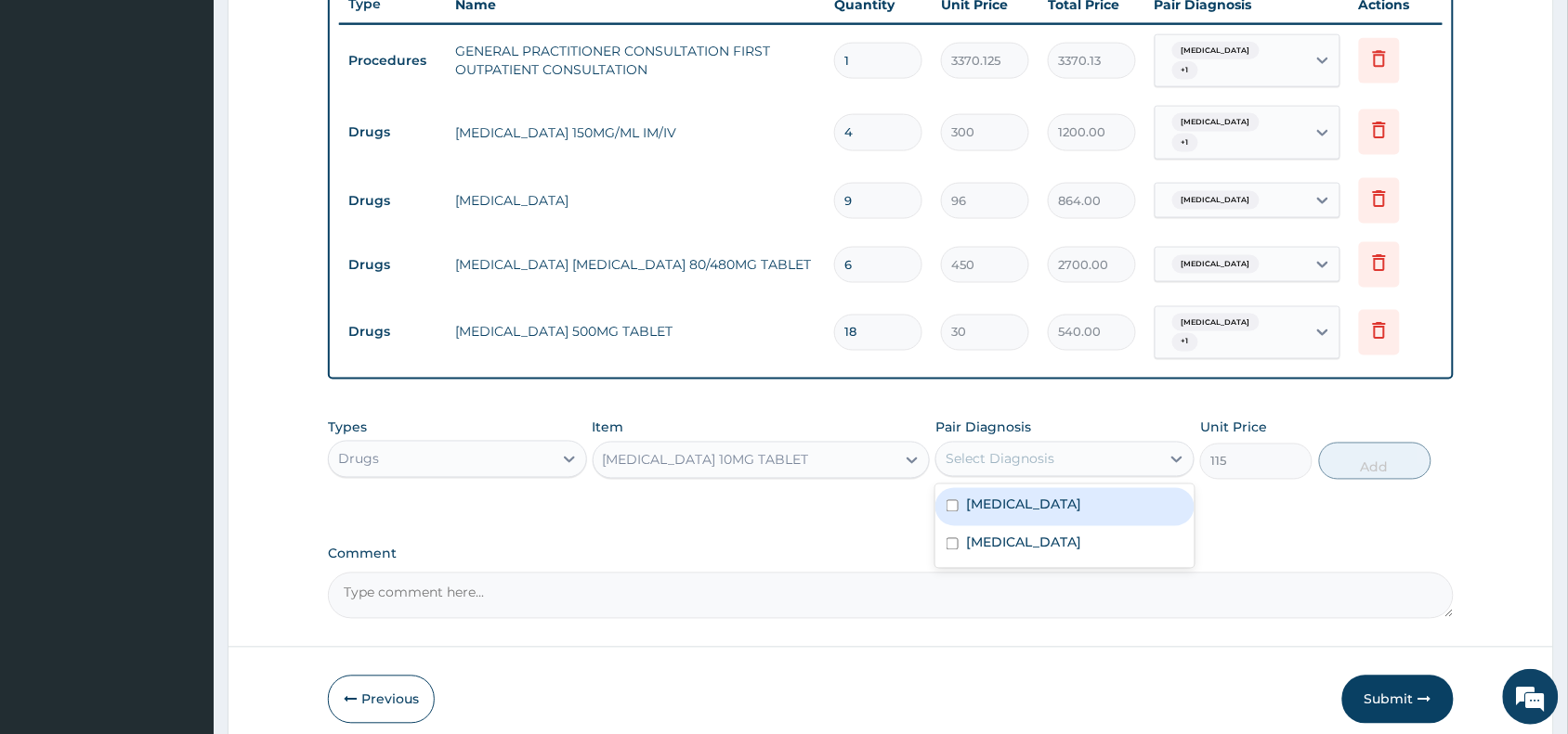
click at [940, 444] on div "Select Diagnosis" at bounding box center [1048, 459] width 224 height 29
click at [1045, 495] on label "[MEDICAL_DATA]" at bounding box center [1023, 505] width 115 height 19
checkbox input "true"
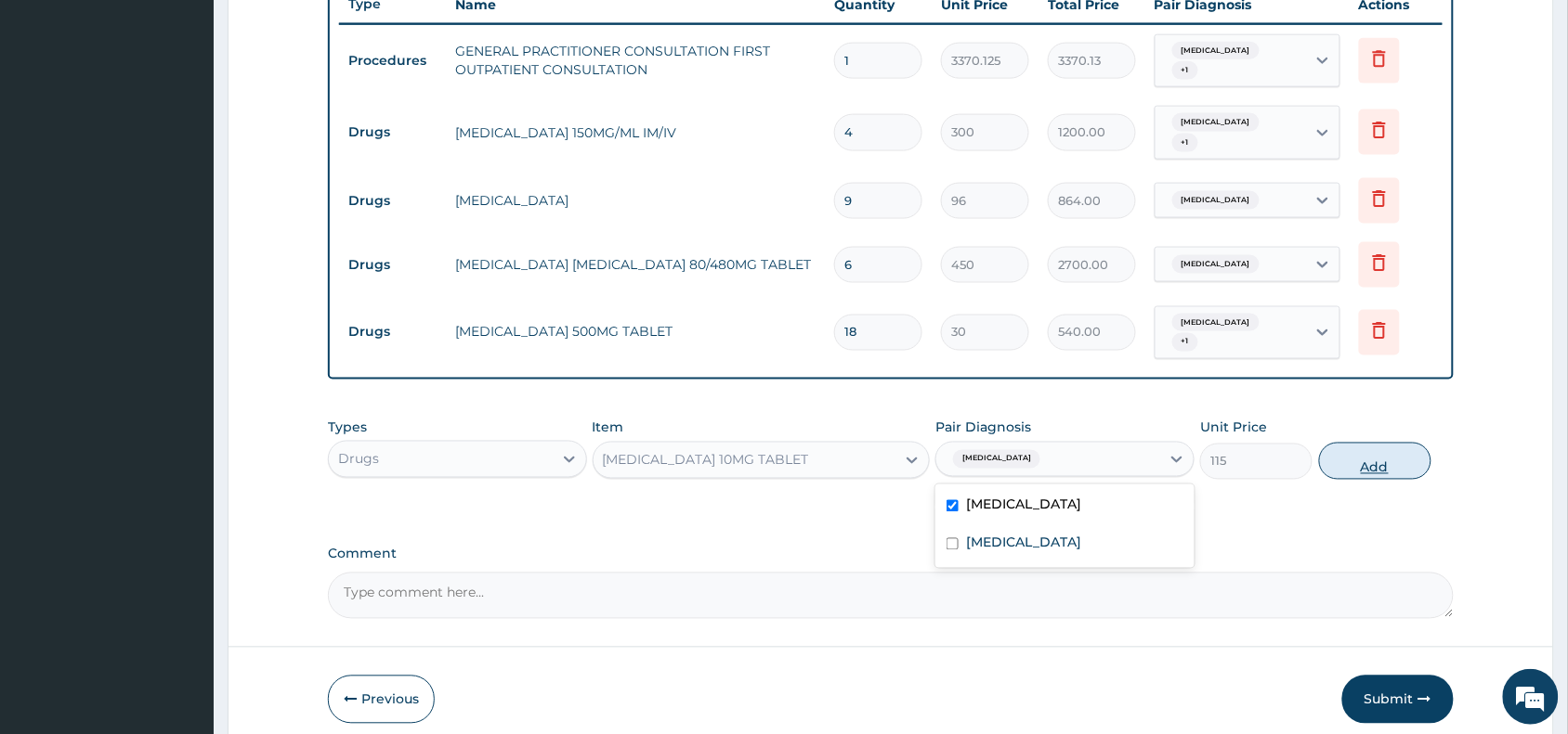
click at [1385, 445] on button "Add" at bounding box center [1374, 460] width 112 height 37
type input "0"
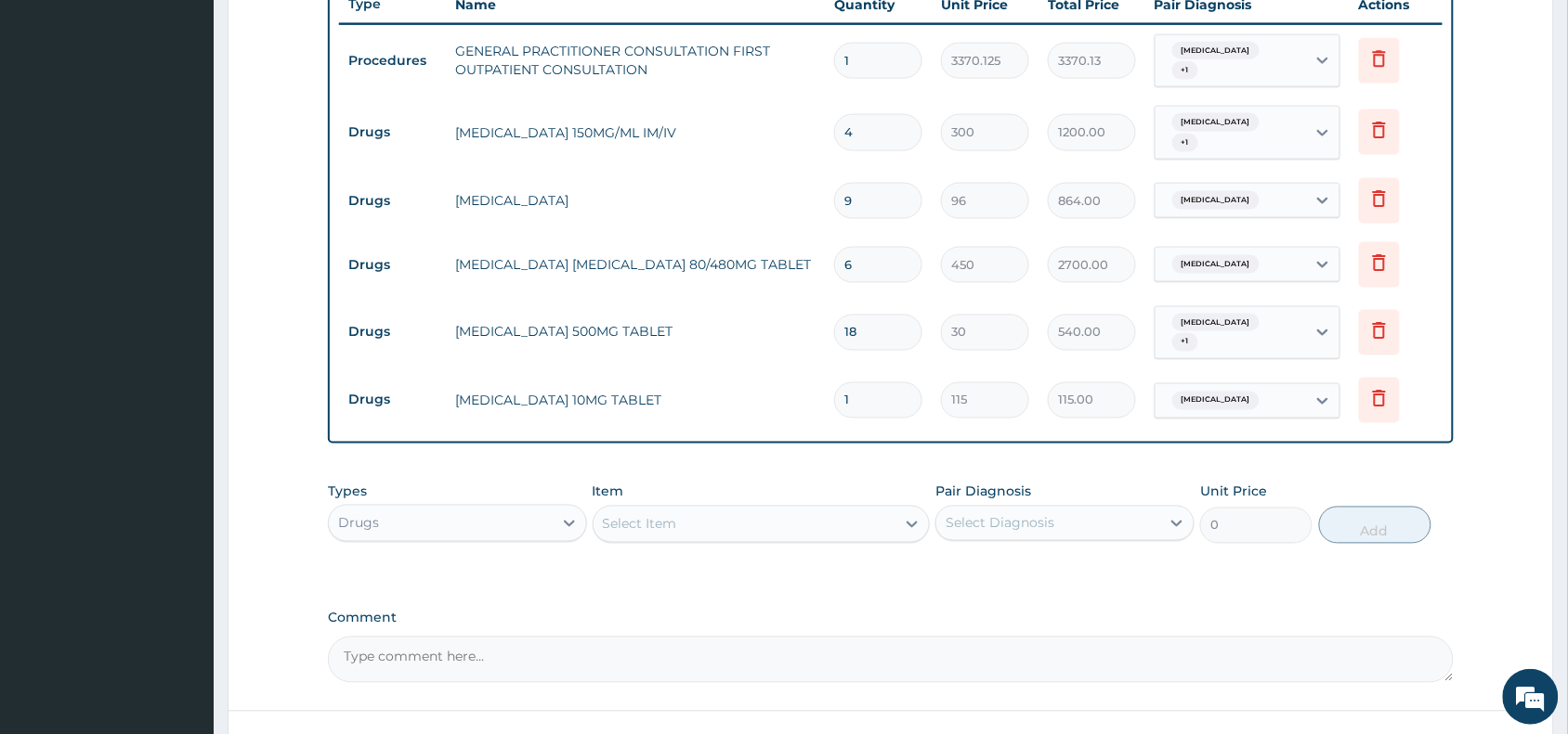
click at [740, 516] on div "Select Item" at bounding box center [745, 524] width 303 height 29
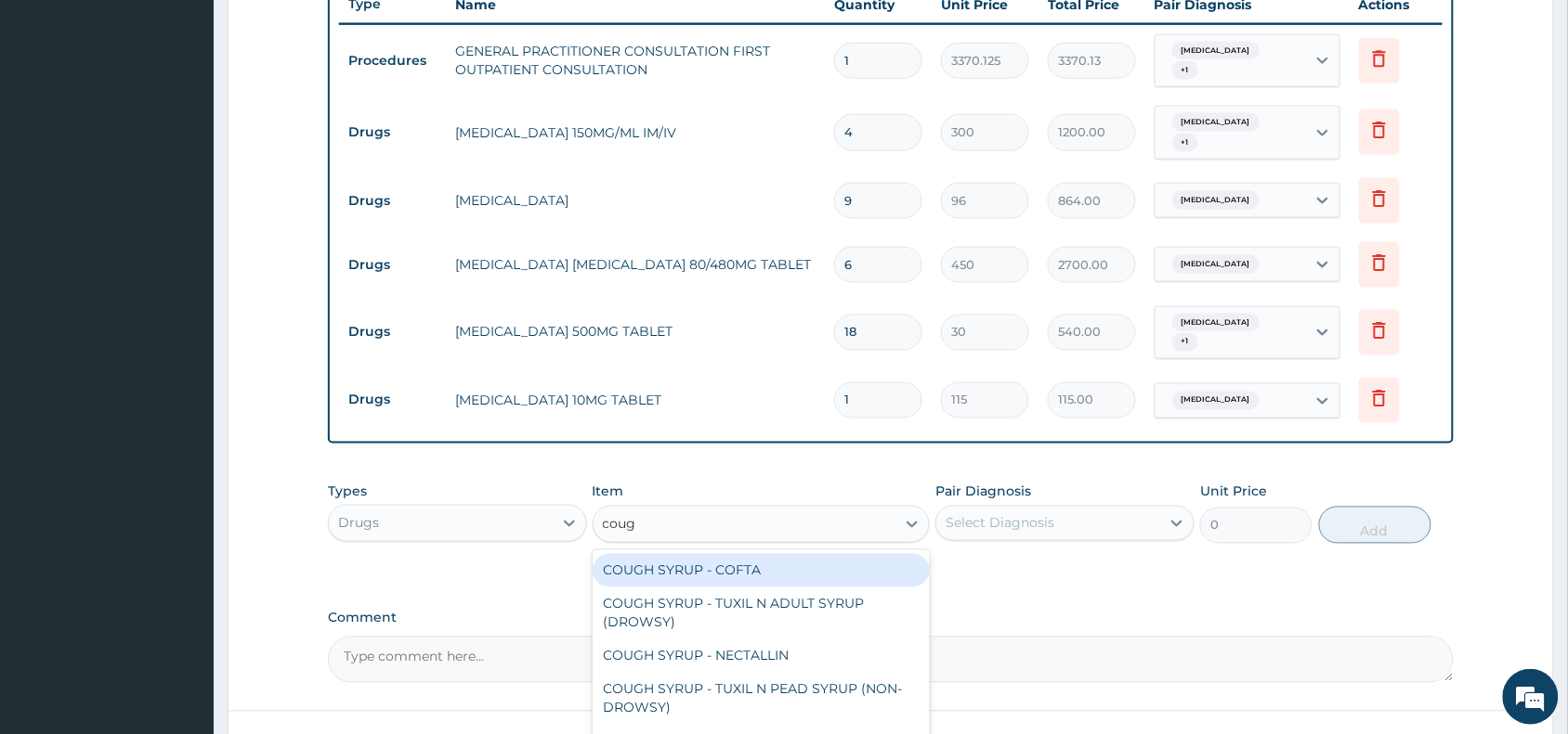
type input "cough"
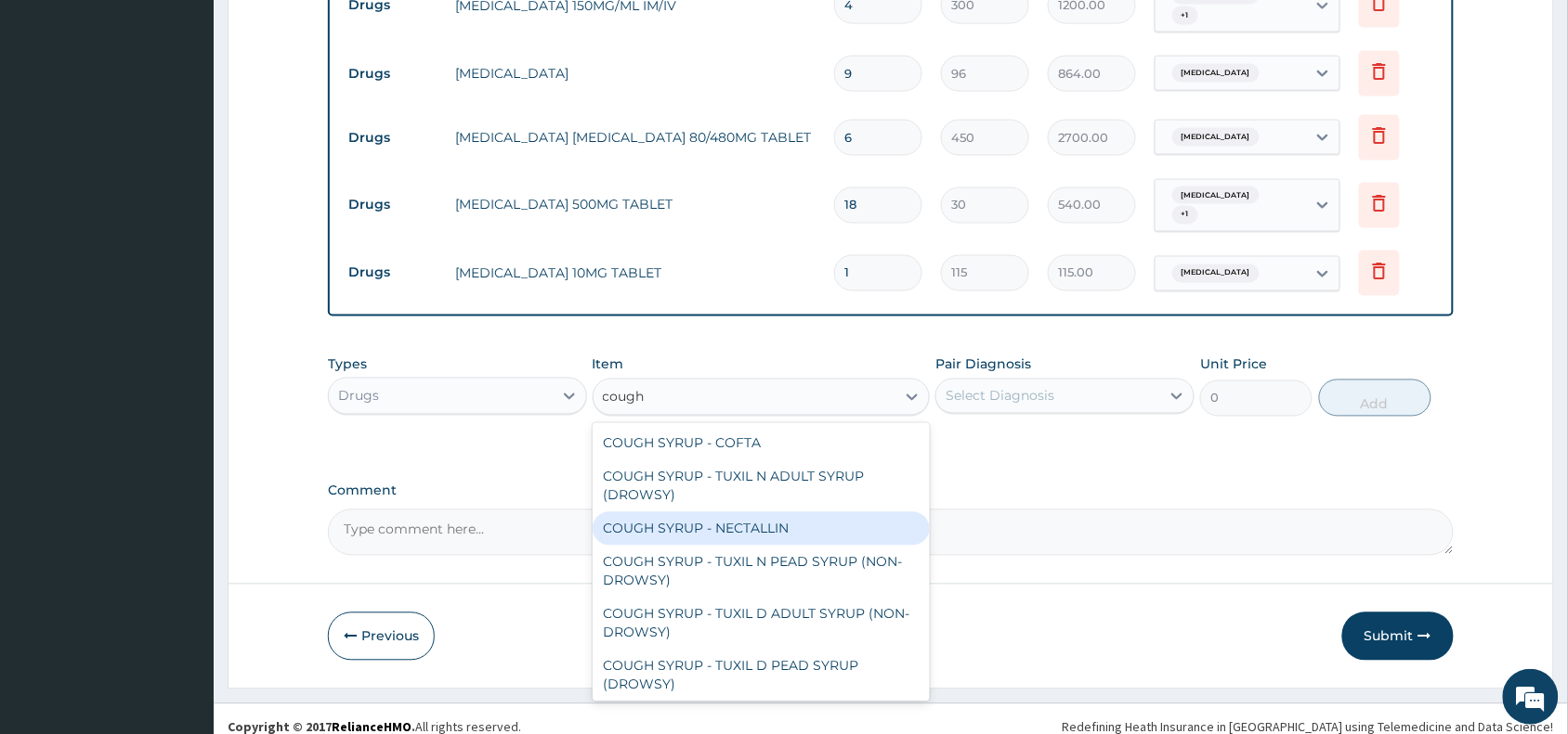
scroll to position [37, 0]
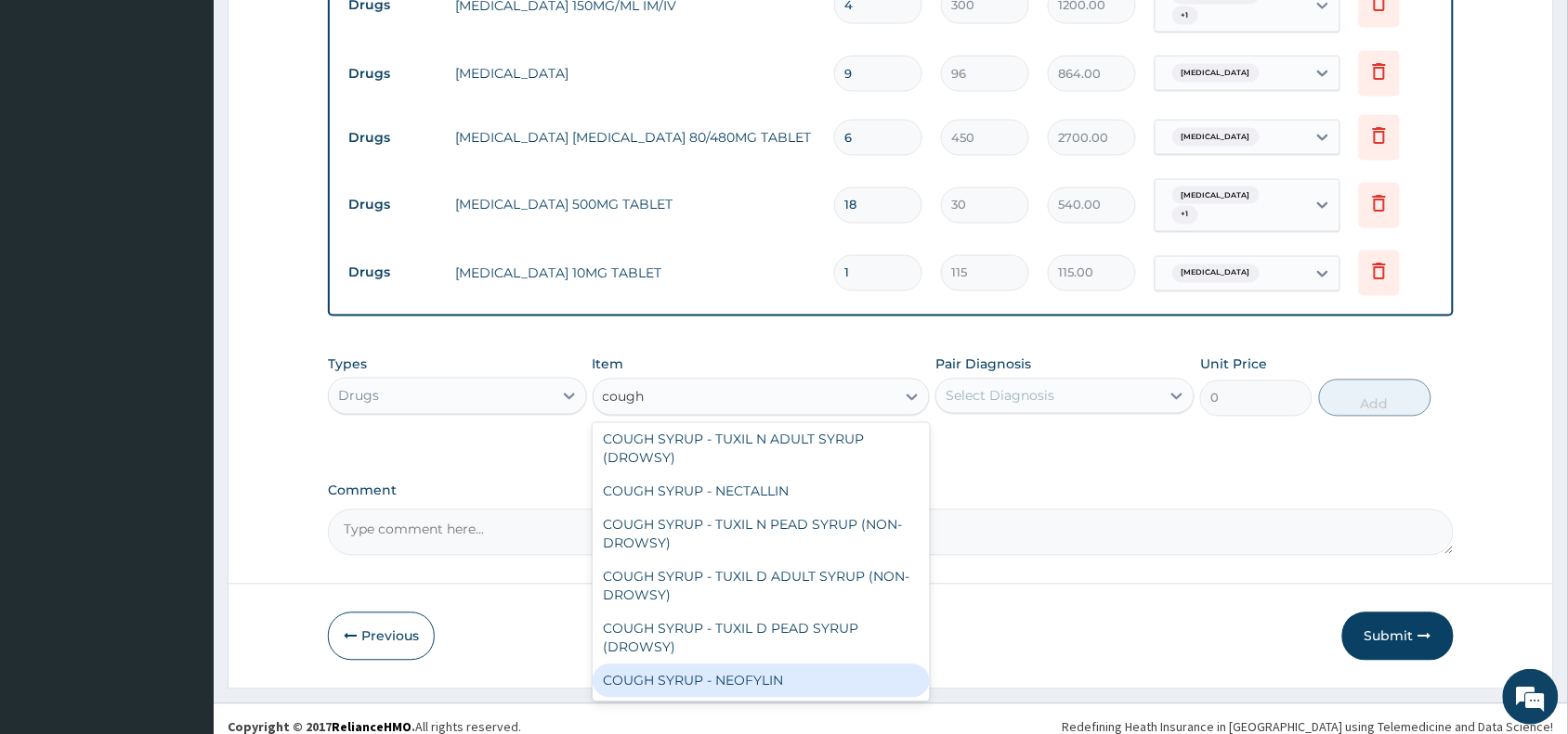
click at [749, 664] on div "COUGH SYRUP - NEOFYLIN" at bounding box center [762, 680] width 338 height 33
type input "2000"
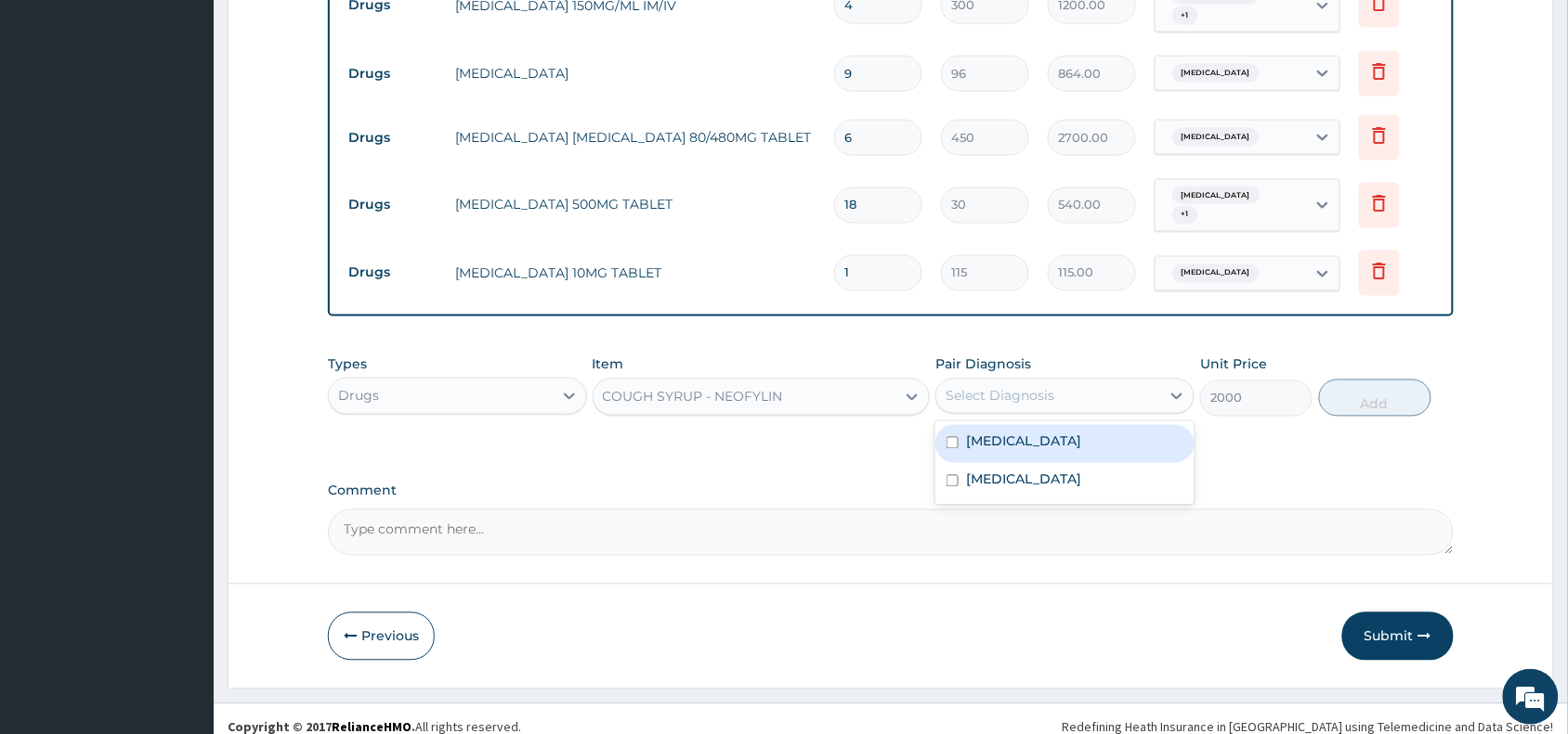
click at [1092, 382] on div "Select Diagnosis" at bounding box center [1048, 395] width 224 height 29
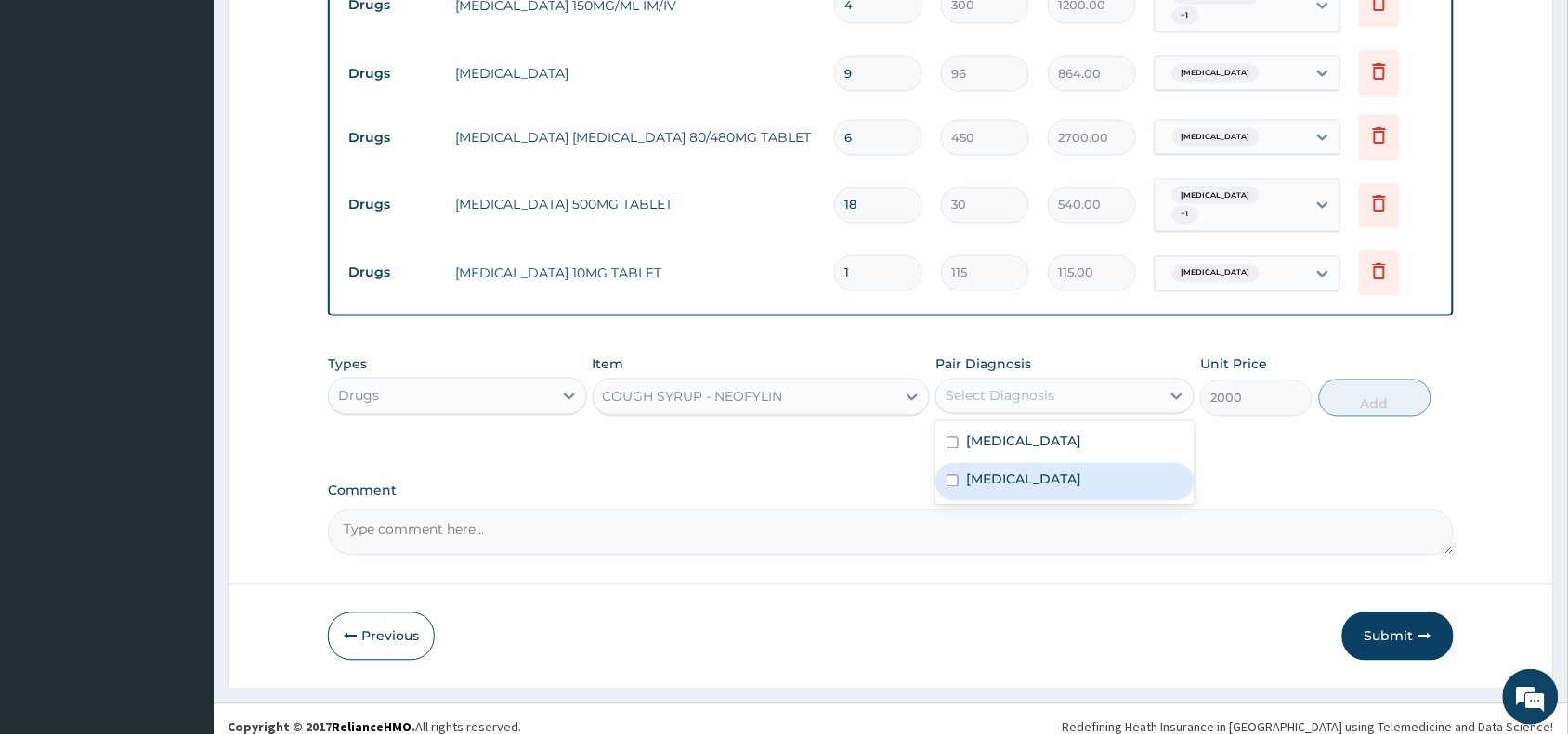
click at [1075, 463] on div "[MEDICAL_DATA]" at bounding box center [1065, 482] width 259 height 38
checkbox input "true"
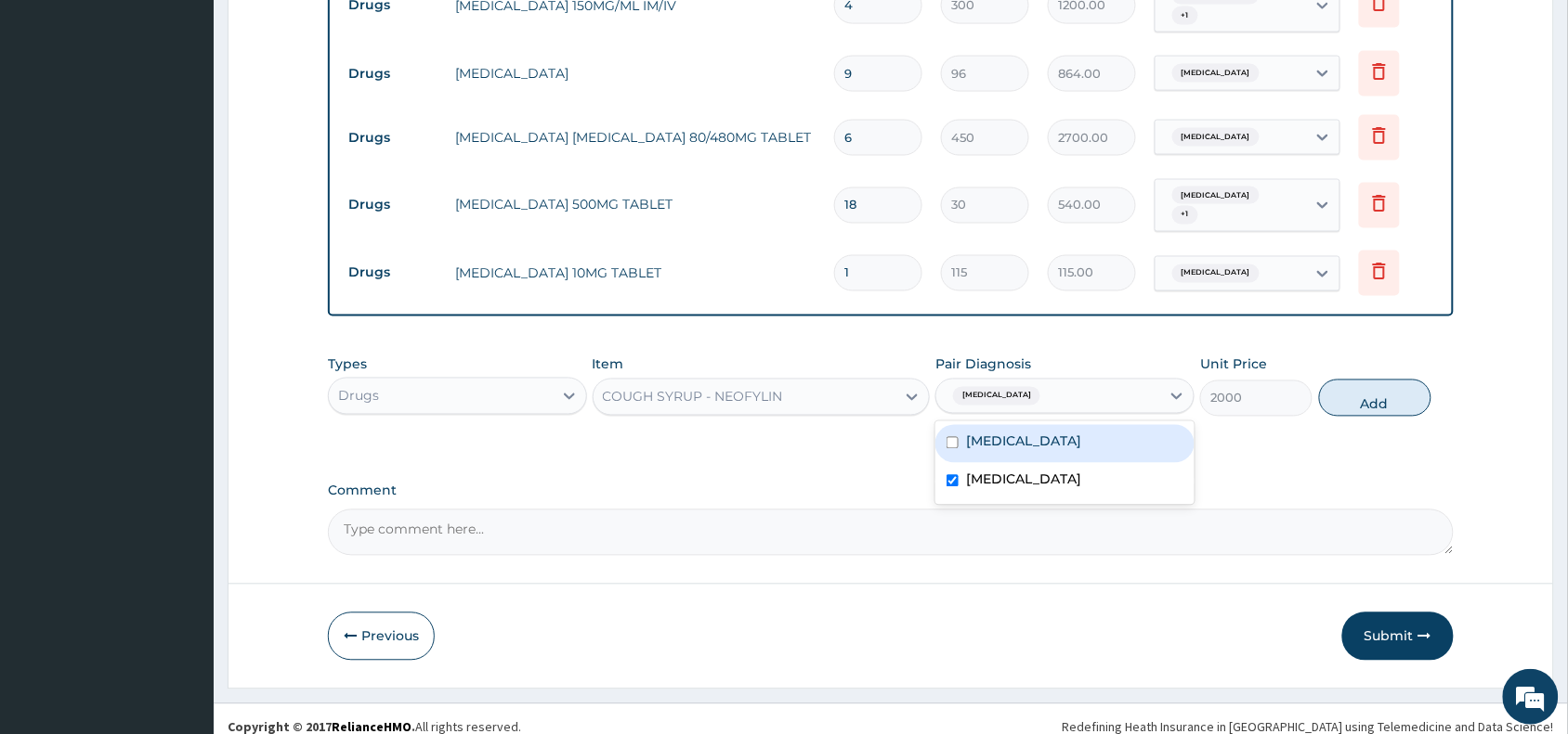
click at [1081, 432] on label "Upper respiratory infection" at bounding box center [1023, 442] width 115 height 19
checkbox input "true"
click at [1070, 469] on div "Malaria" at bounding box center [1065, 482] width 259 height 38
checkbox input "false"
click at [1363, 380] on button "Add" at bounding box center [1374, 397] width 112 height 37
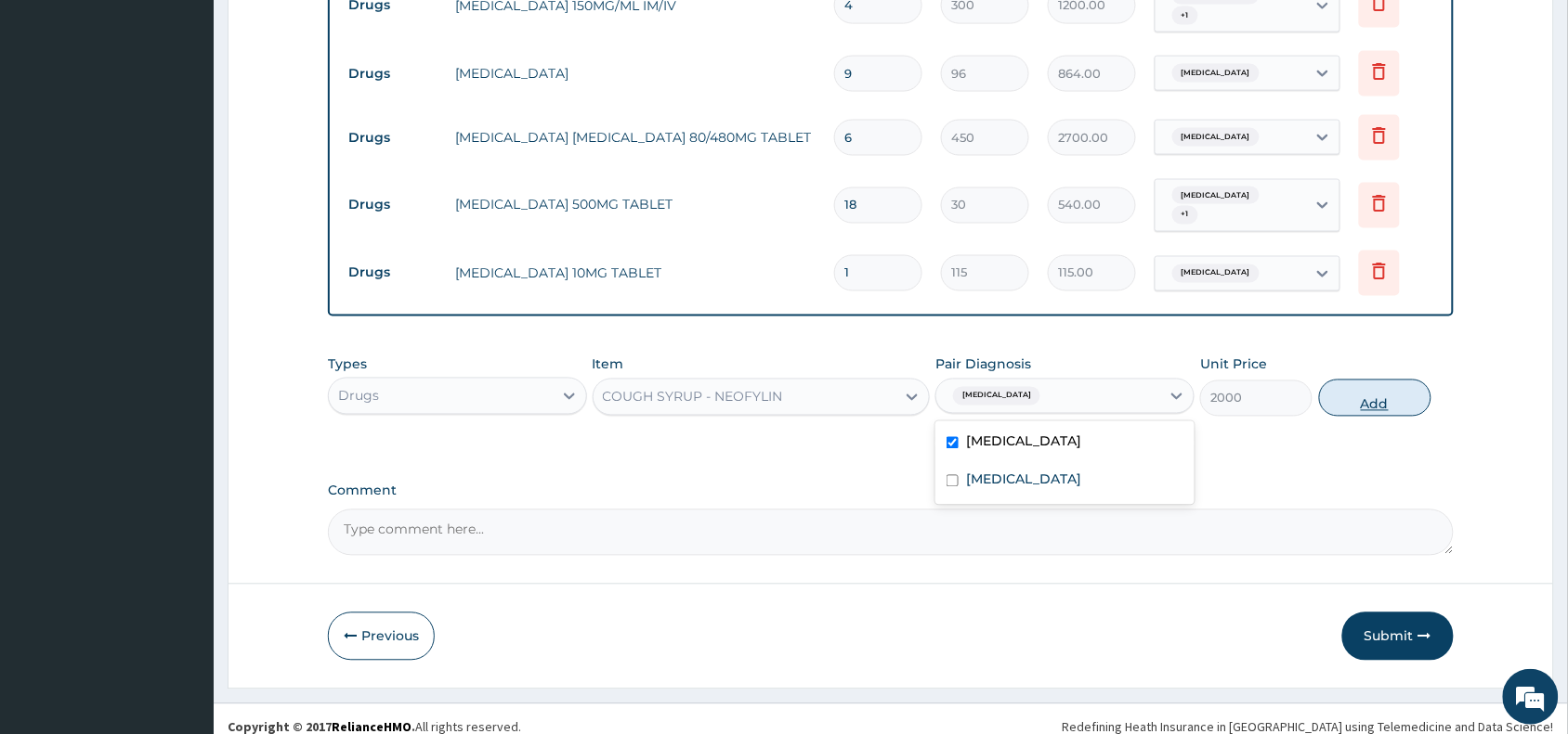
type input "0"
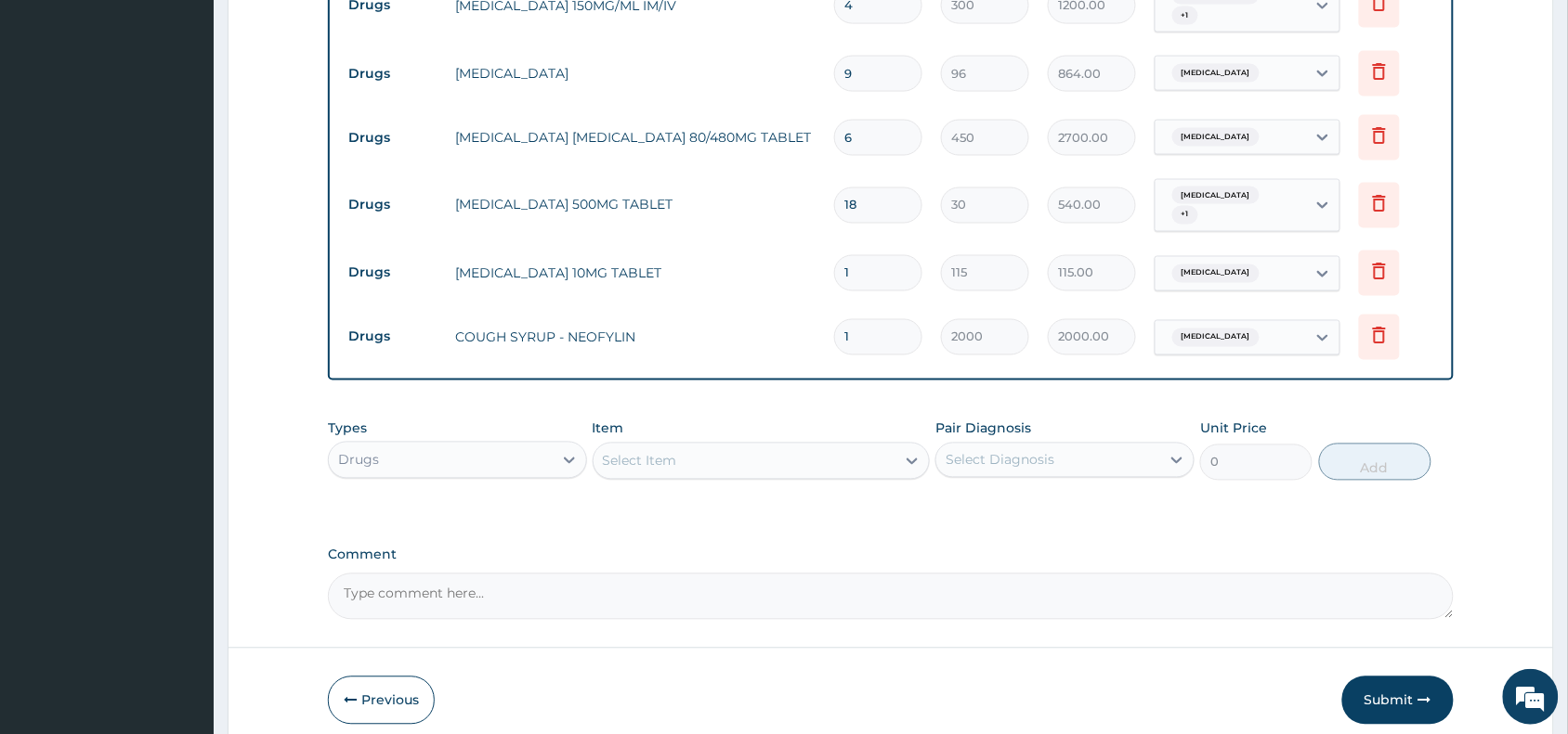
click at [885, 265] on input "1" at bounding box center [878, 274] width 88 height 36
type input "0.00"
type input "5"
type input "575.00"
type input "5"
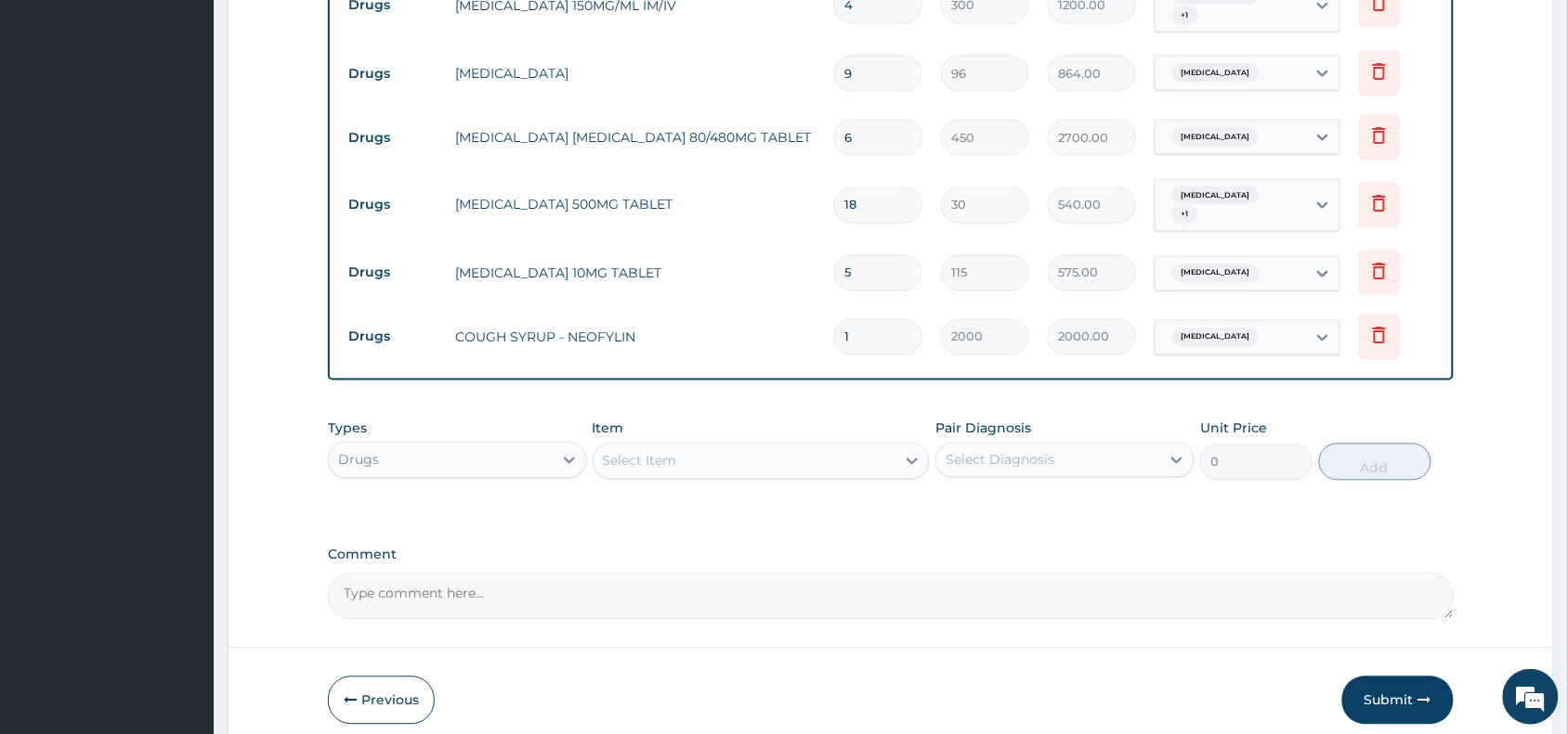
scroll to position [908, 0]
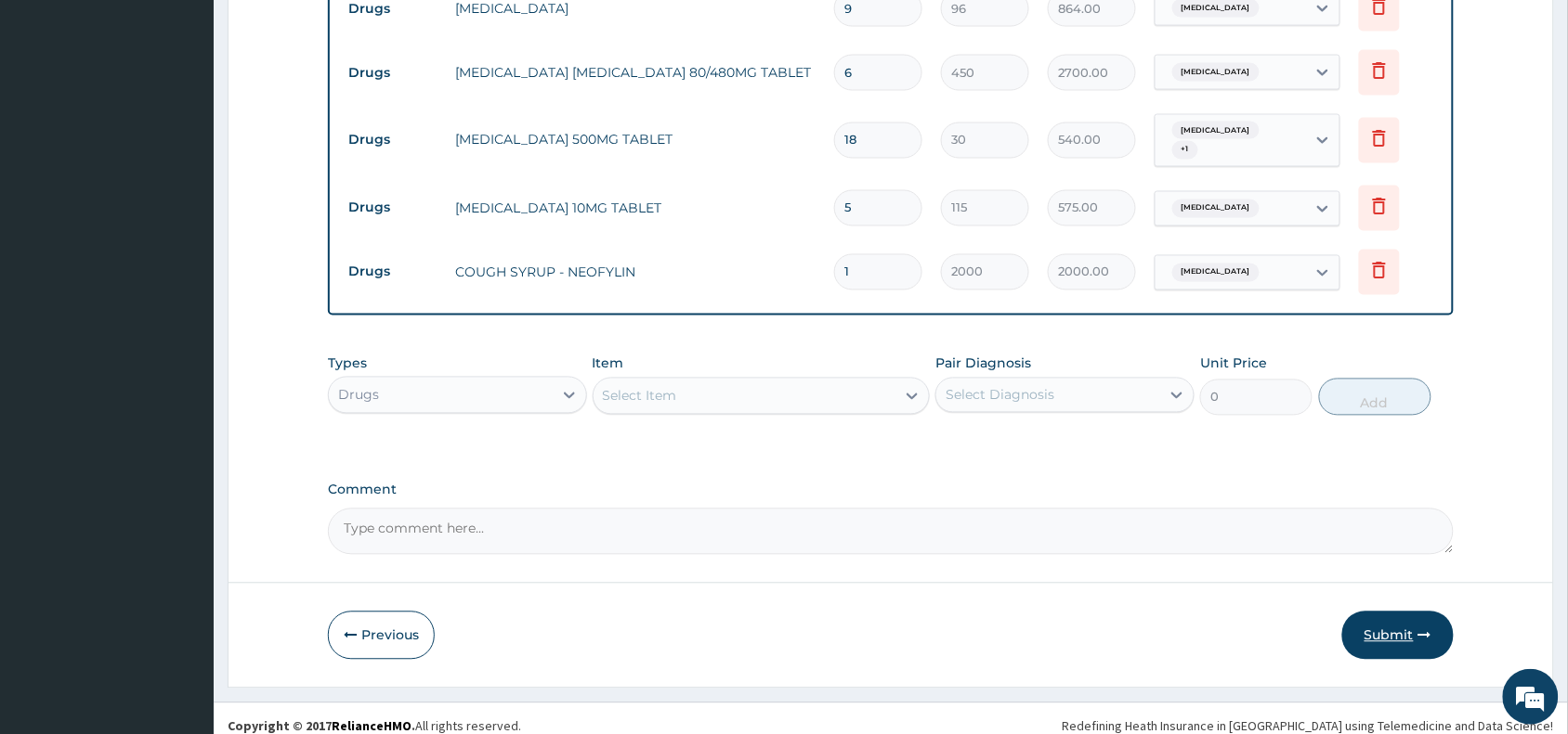
click at [1391, 612] on button "Submit" at bounding box center [1398, 635] width 111 height 48
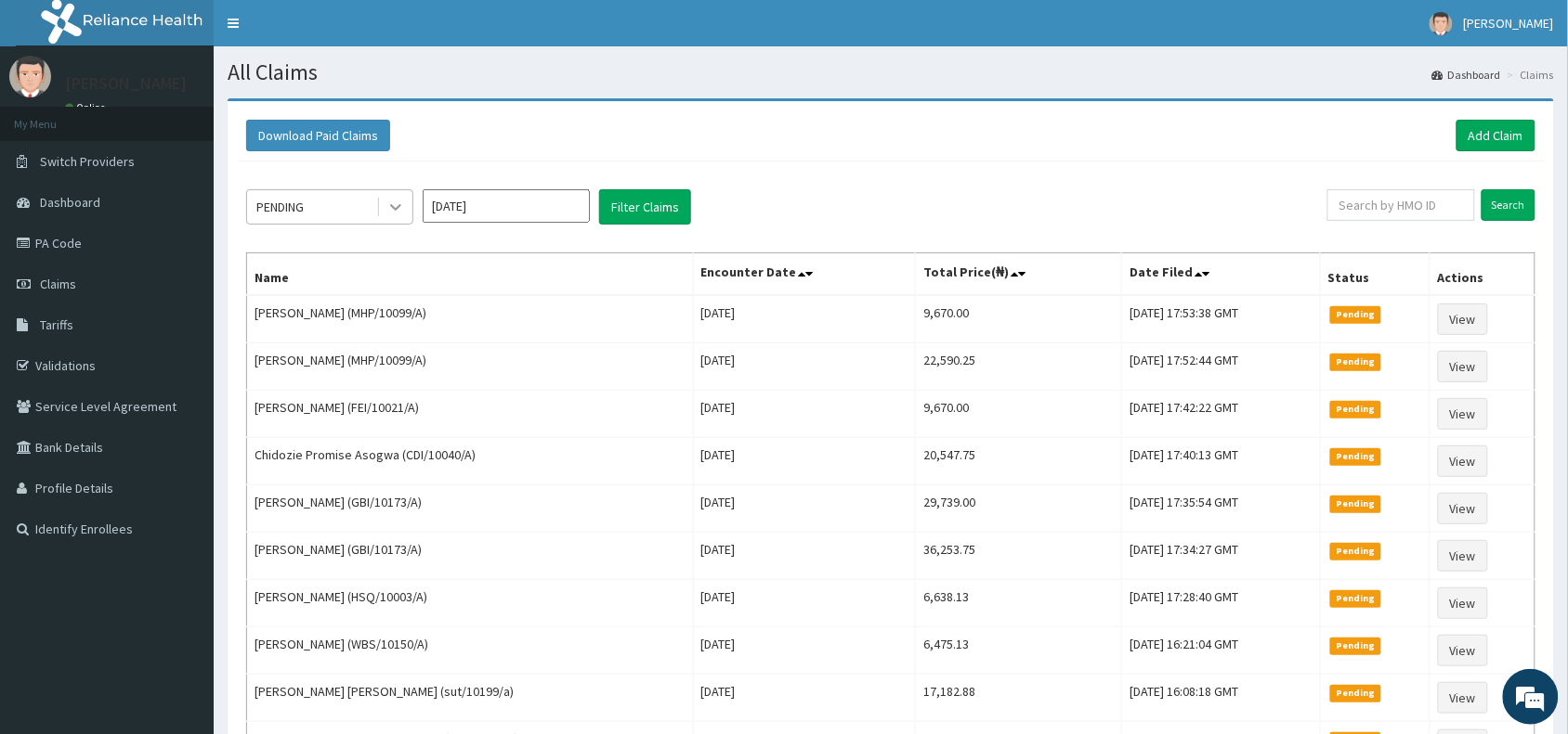
click at [396, 200] on icon at bounding box center [396, 208] width 19 height 19
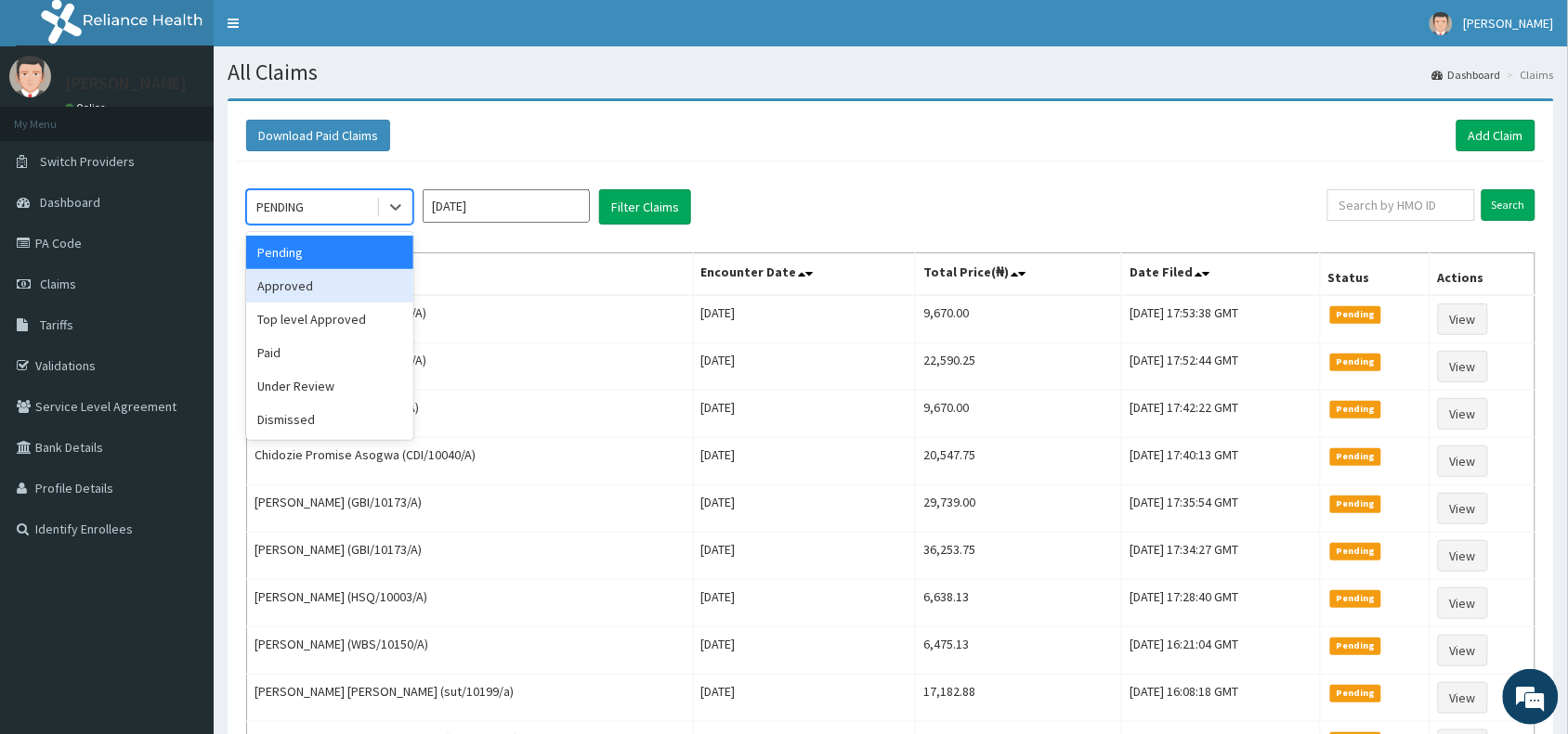
click at [369, 278] on div "Approved" at bounding box center [329, 285] width 167 height 33
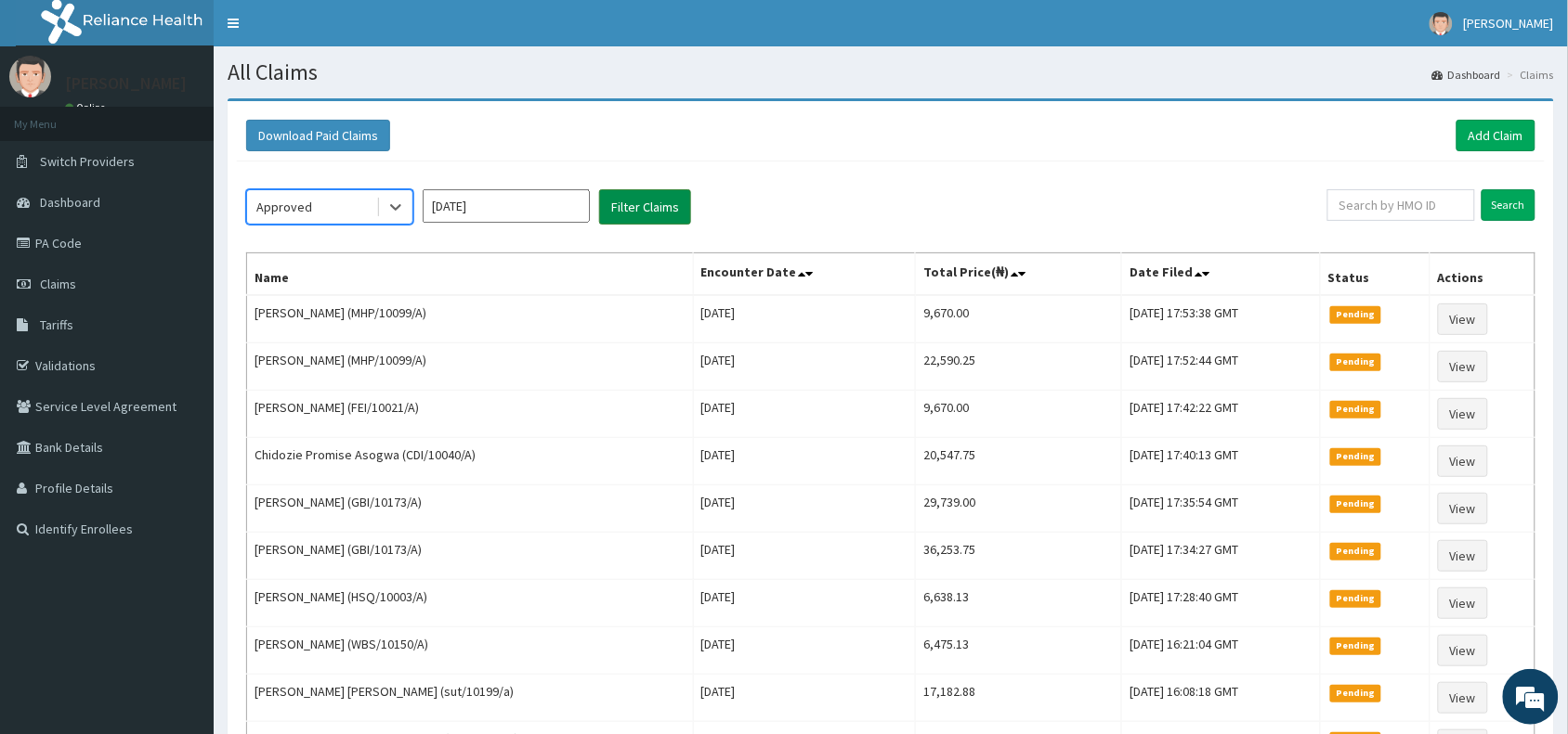
click at [647, 207] on button "Filter Claims" at bounding box center [645, 207] width 92 height 35
